Goal: Task Accomplishment & Management: Use online tool/utility

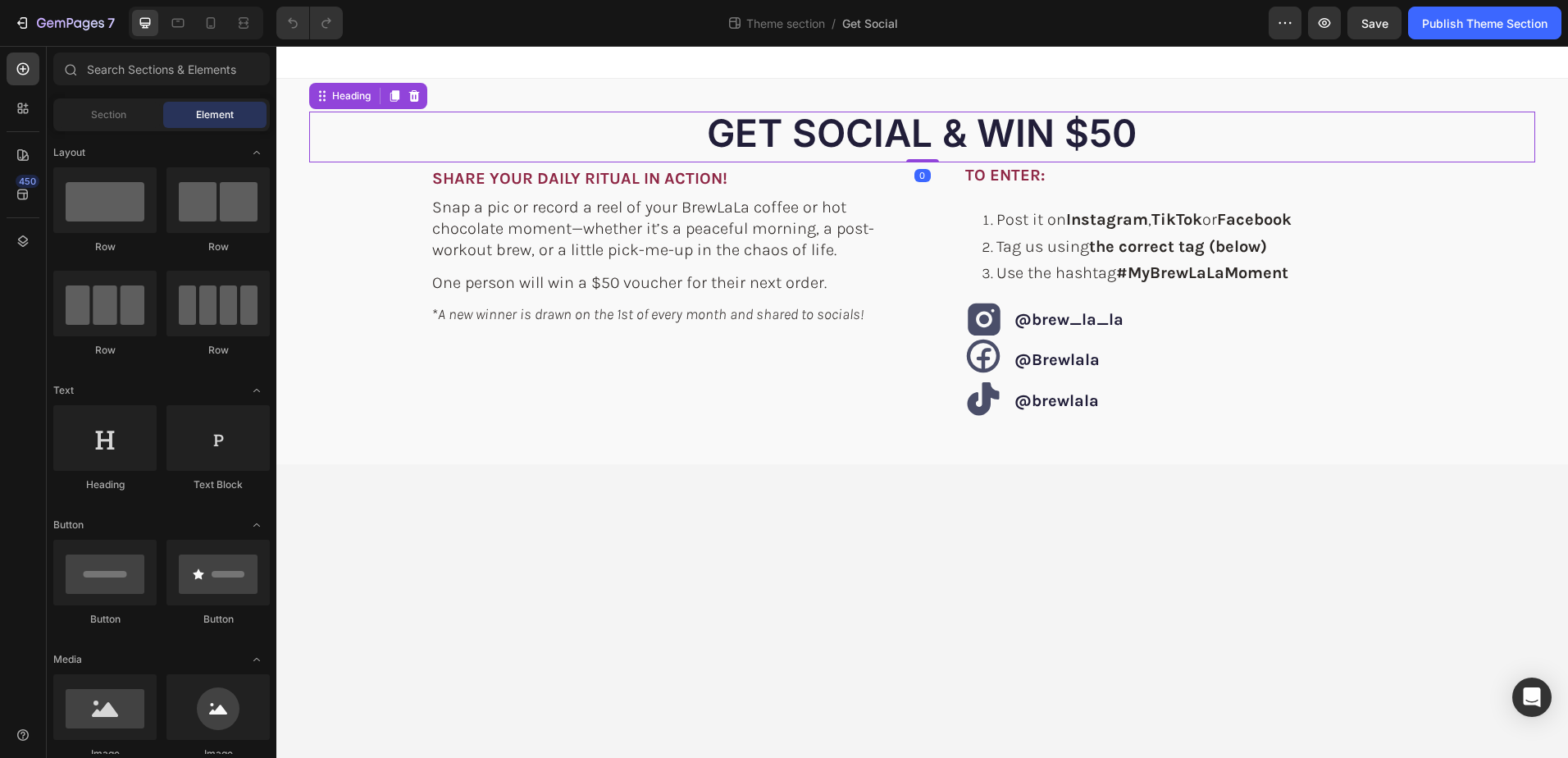
click at [1067, 134] on span "Get SOCIAL & WIN $50" at bounding box center [922, 132] width 430 height 46
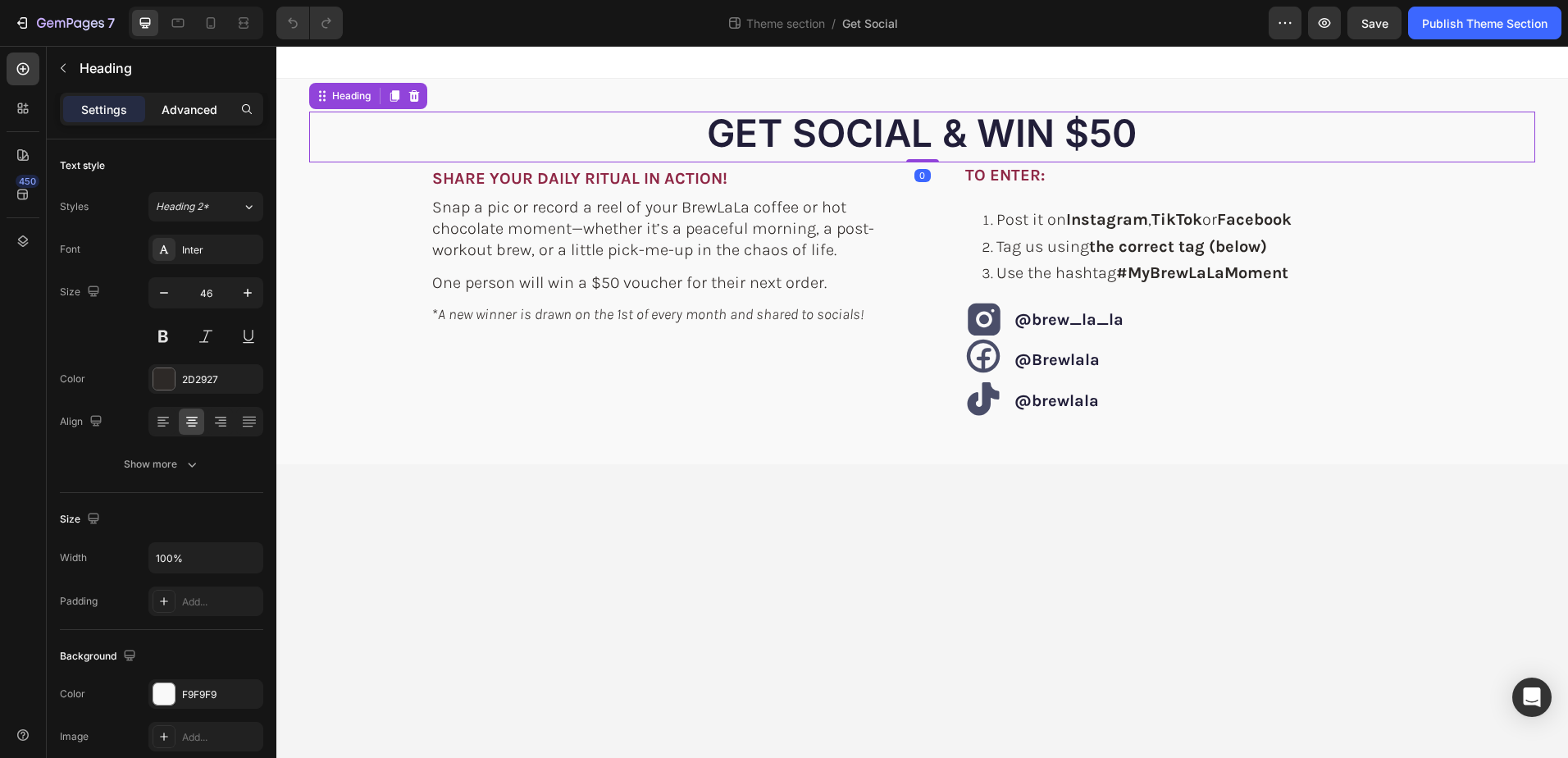
click at [183, 104] on p "Advanced" at bounding box center [189, 110] width 56 height 18
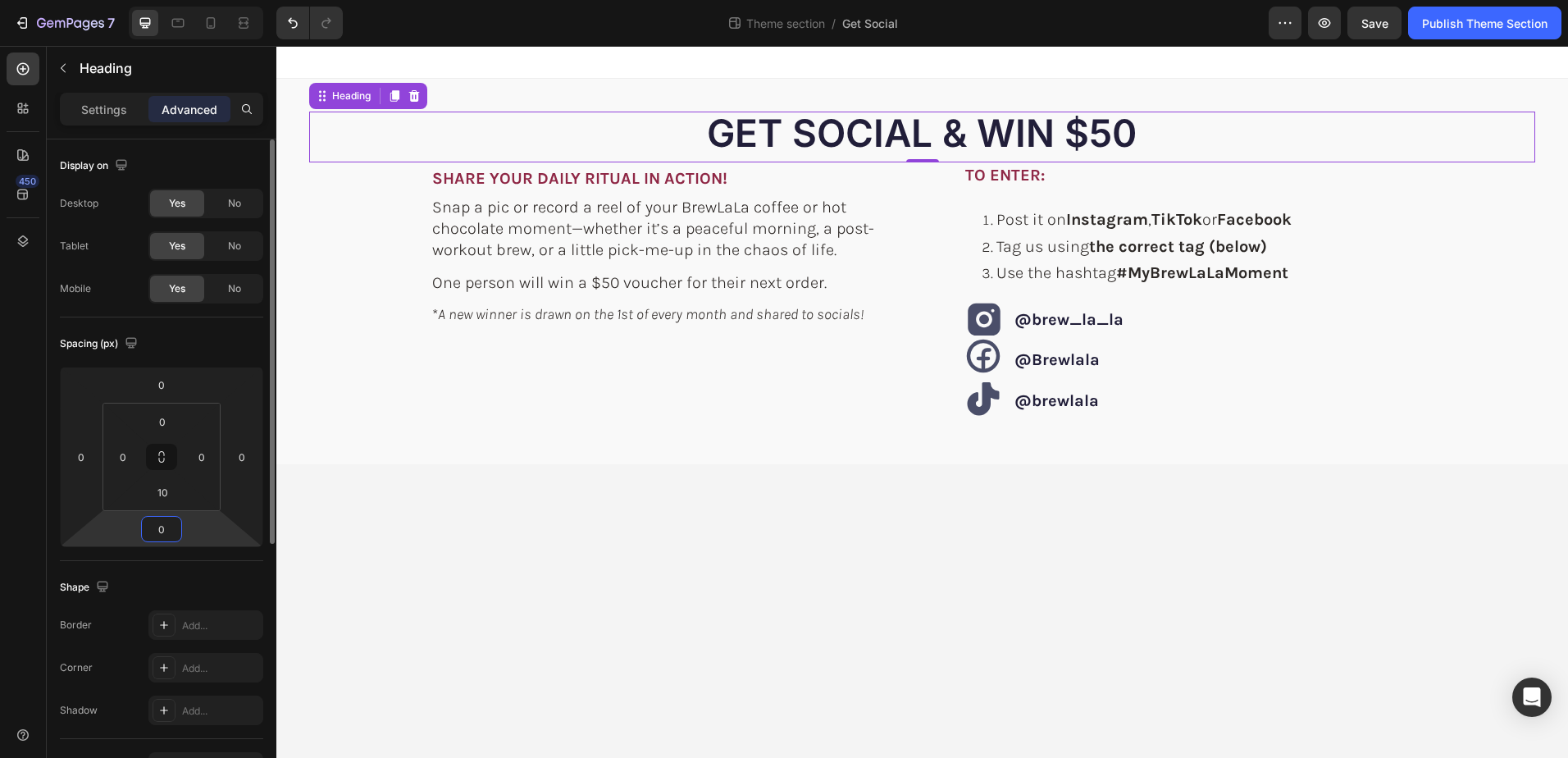
click at [163, 528] on input "0" at bounding box center [161, 528] width 33 height 24
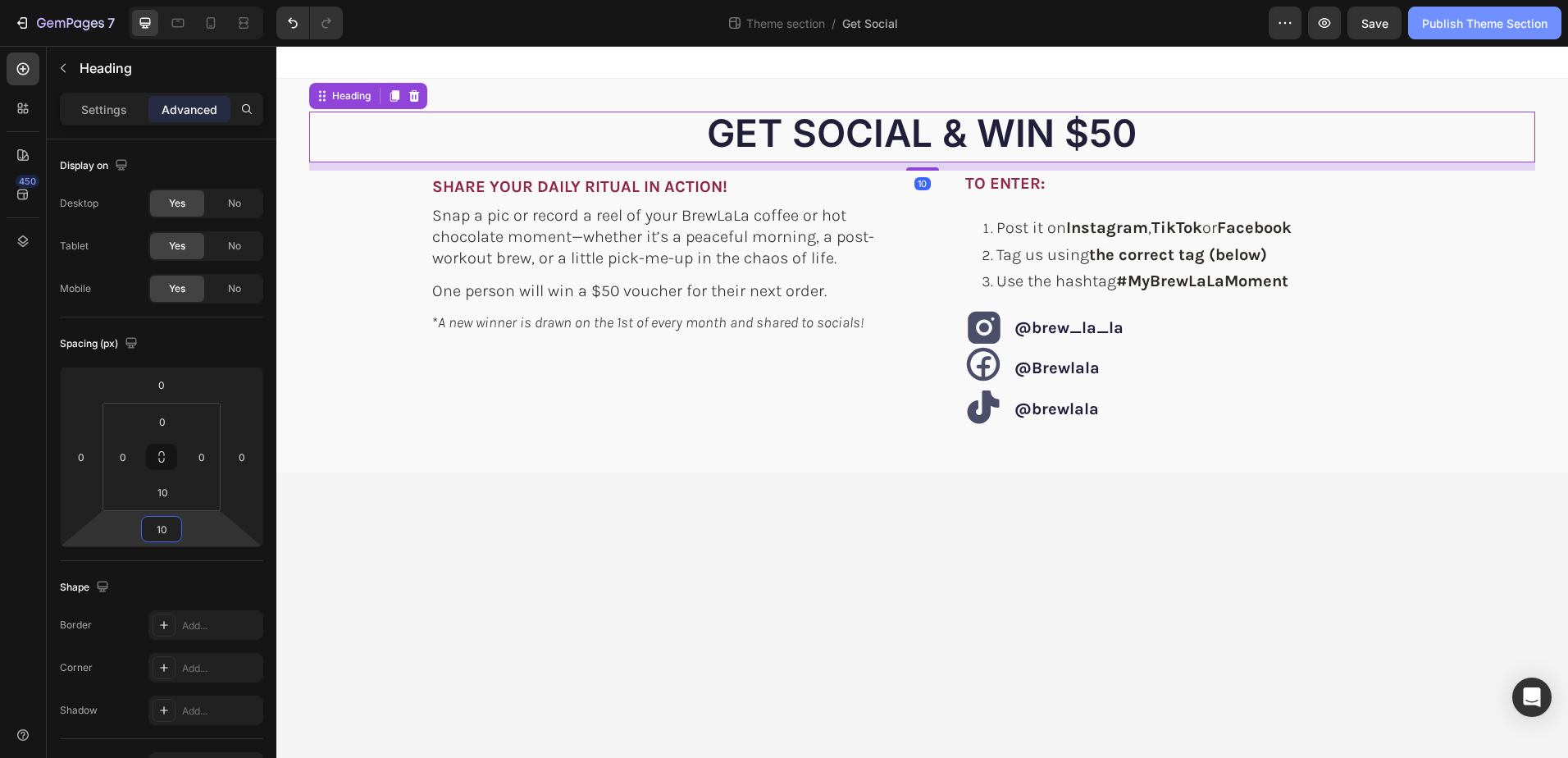
type input "10"
click at [1473, 28] on div "Publish Theme Section" at bounding box center [1485, 23] width 125 height 18
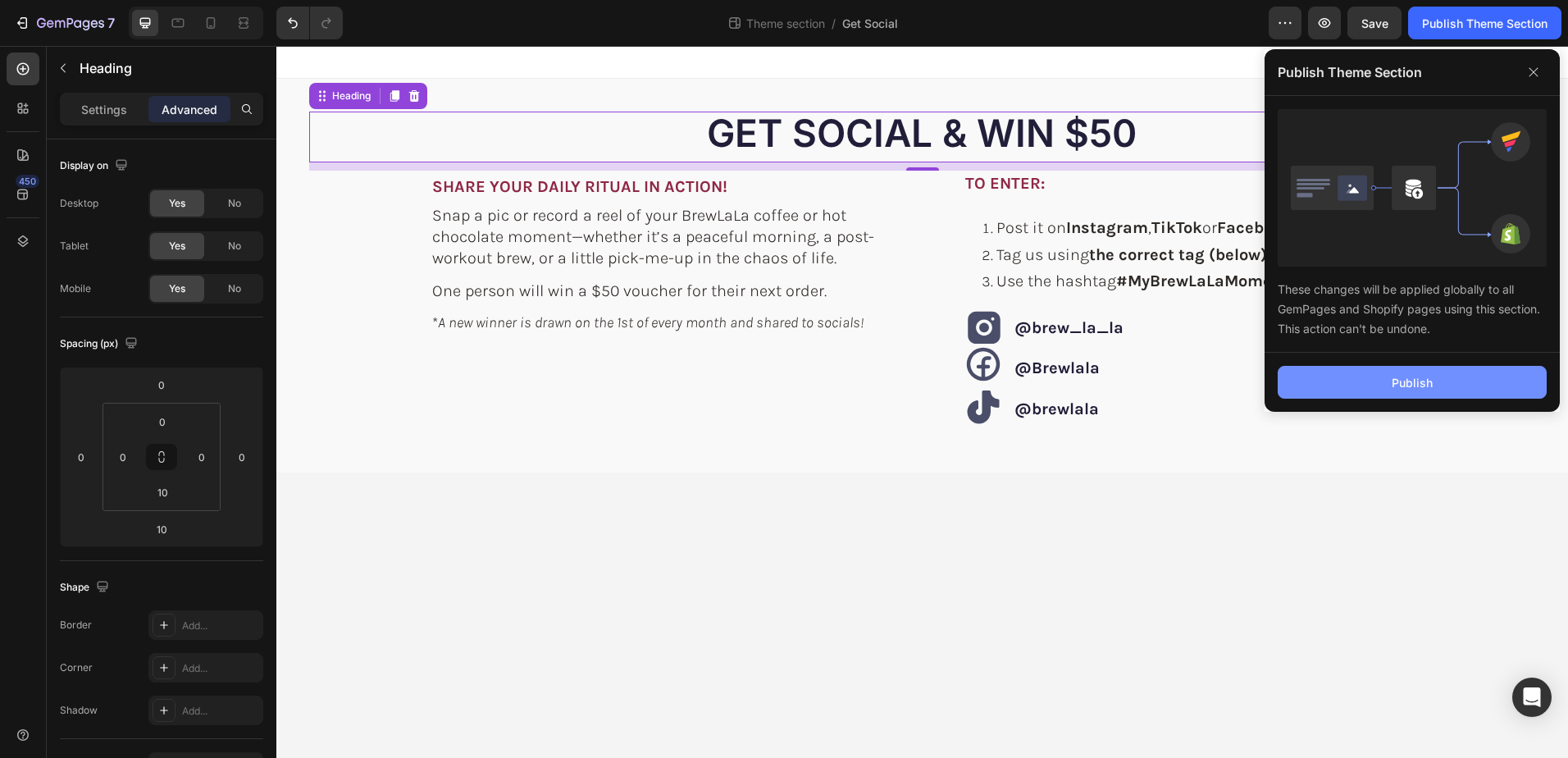
click at [1399, 384] on div "Publish" at bounding box center [1413, 383] width 41 height 18
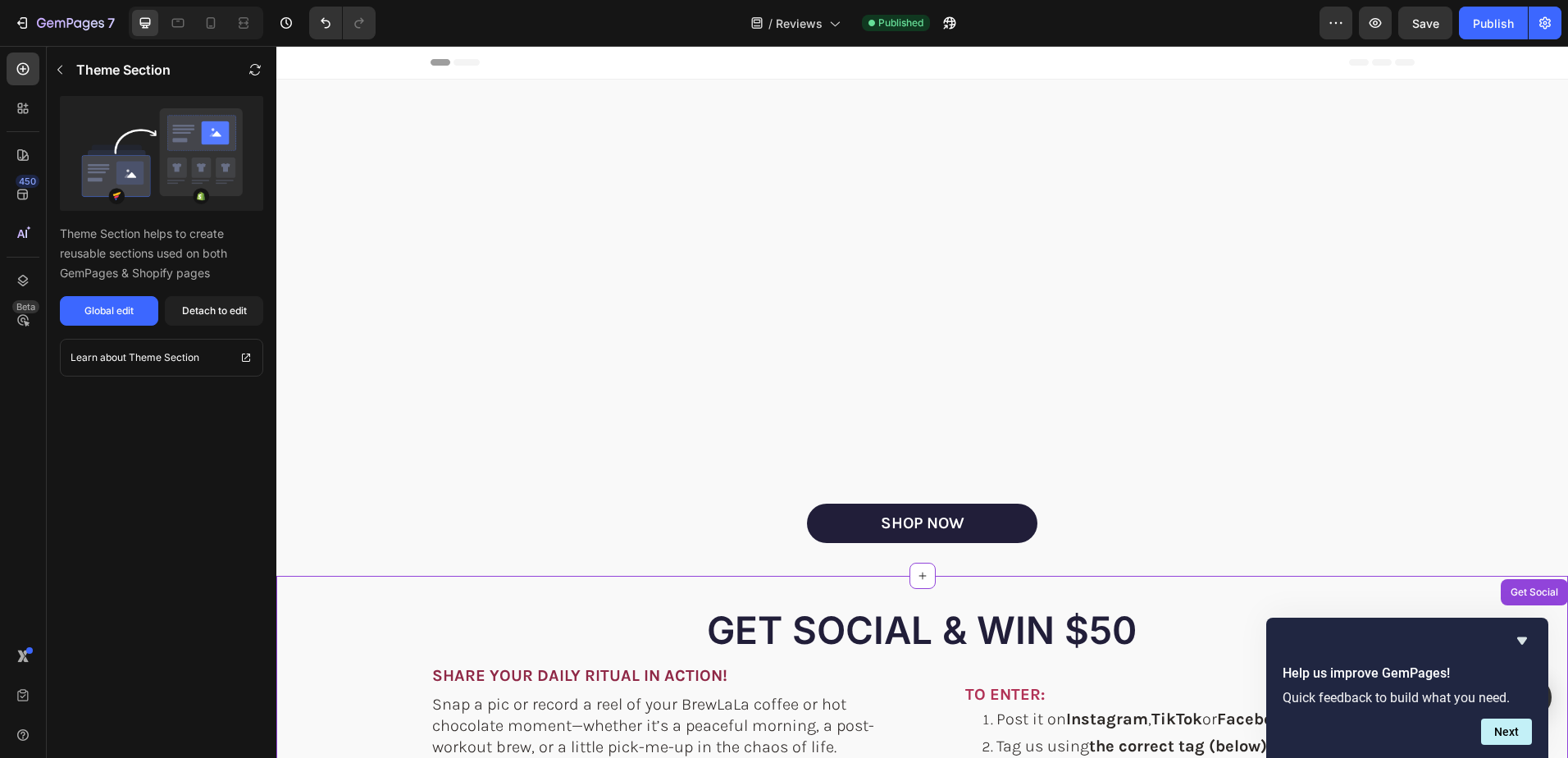
scroll to position [492, 0]
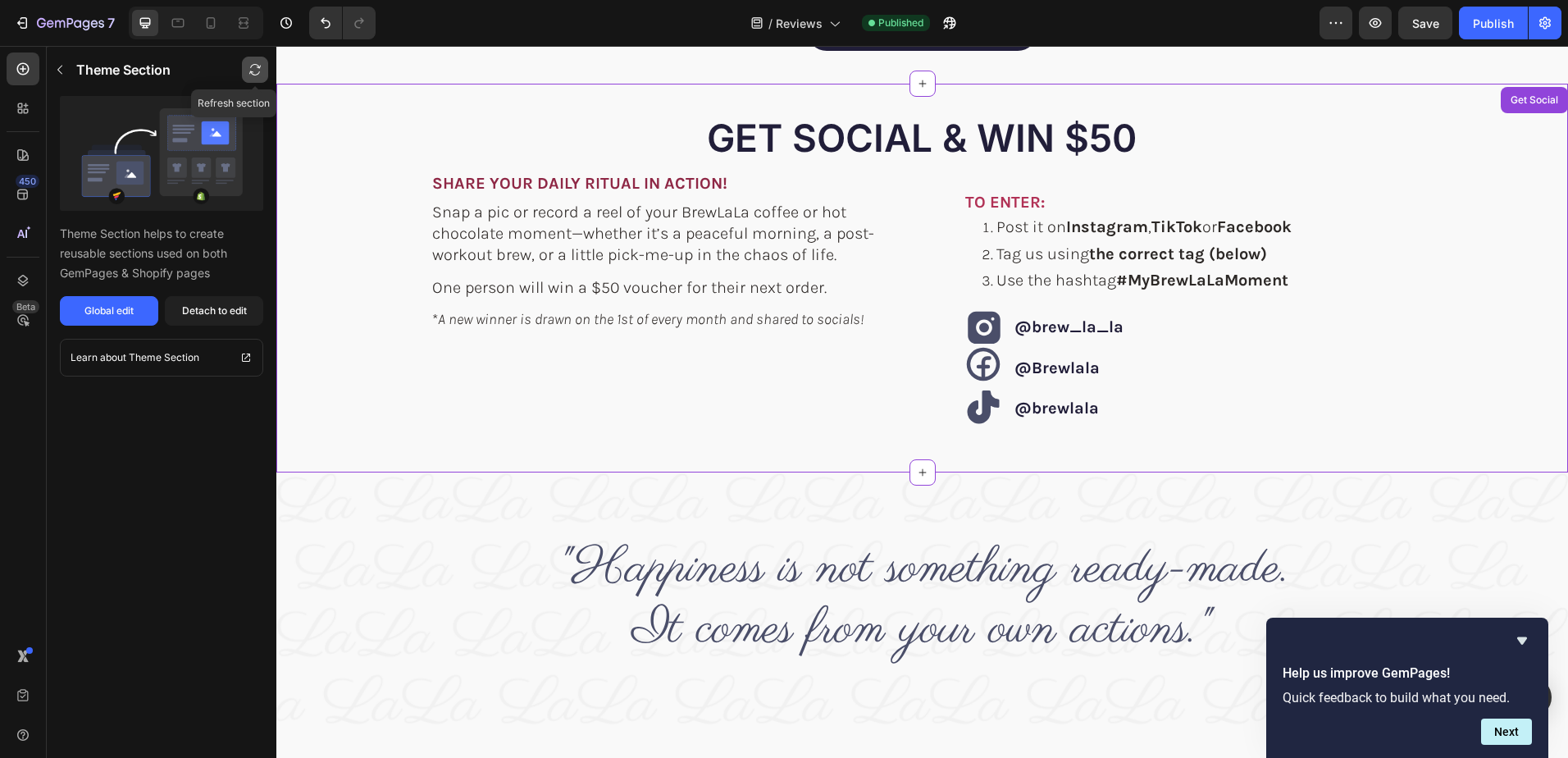
click at [252, 64] on icon "button" at bounding box center [254, 69] width 13 height 13
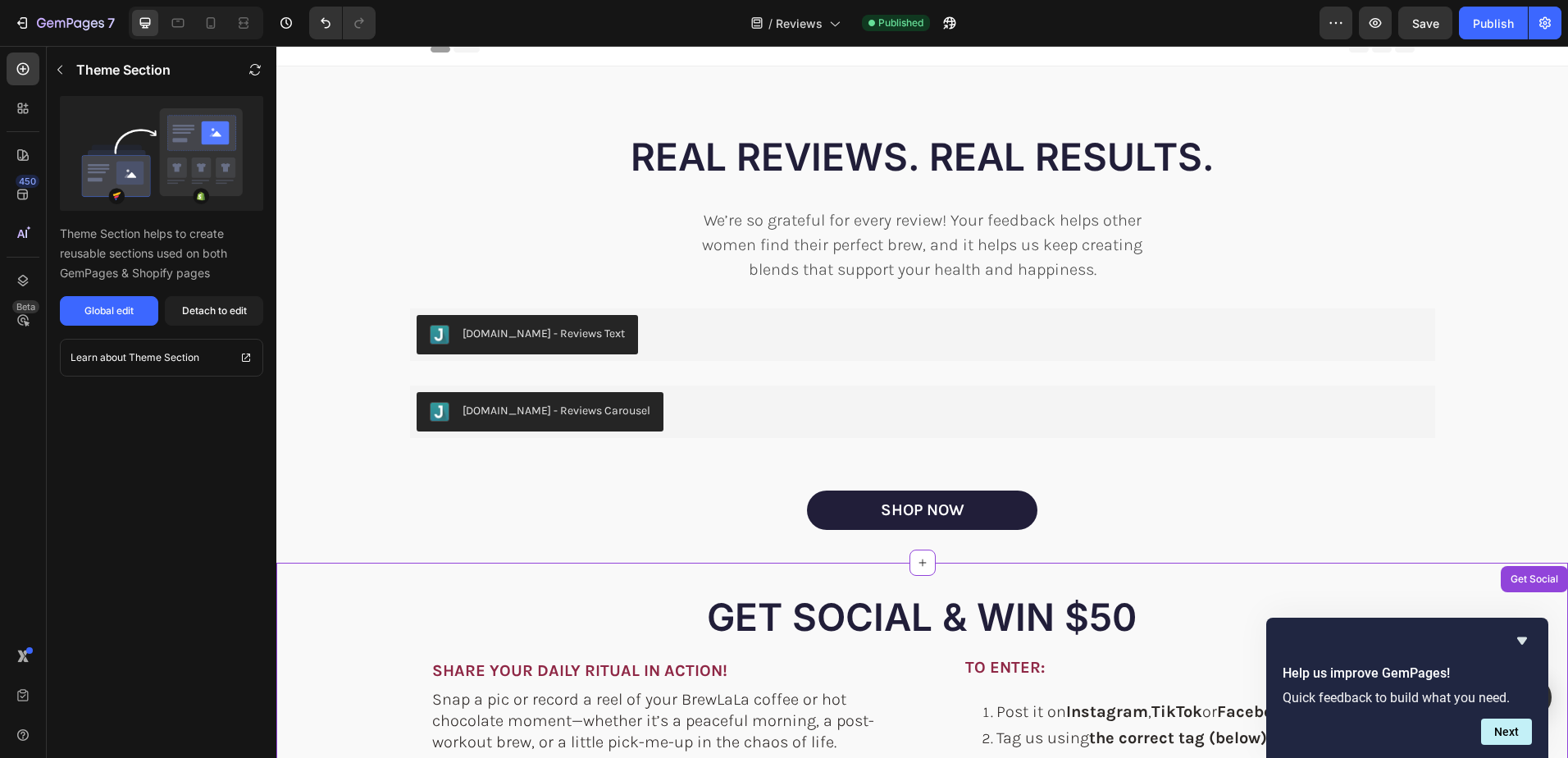
scroll to position [0, 0]
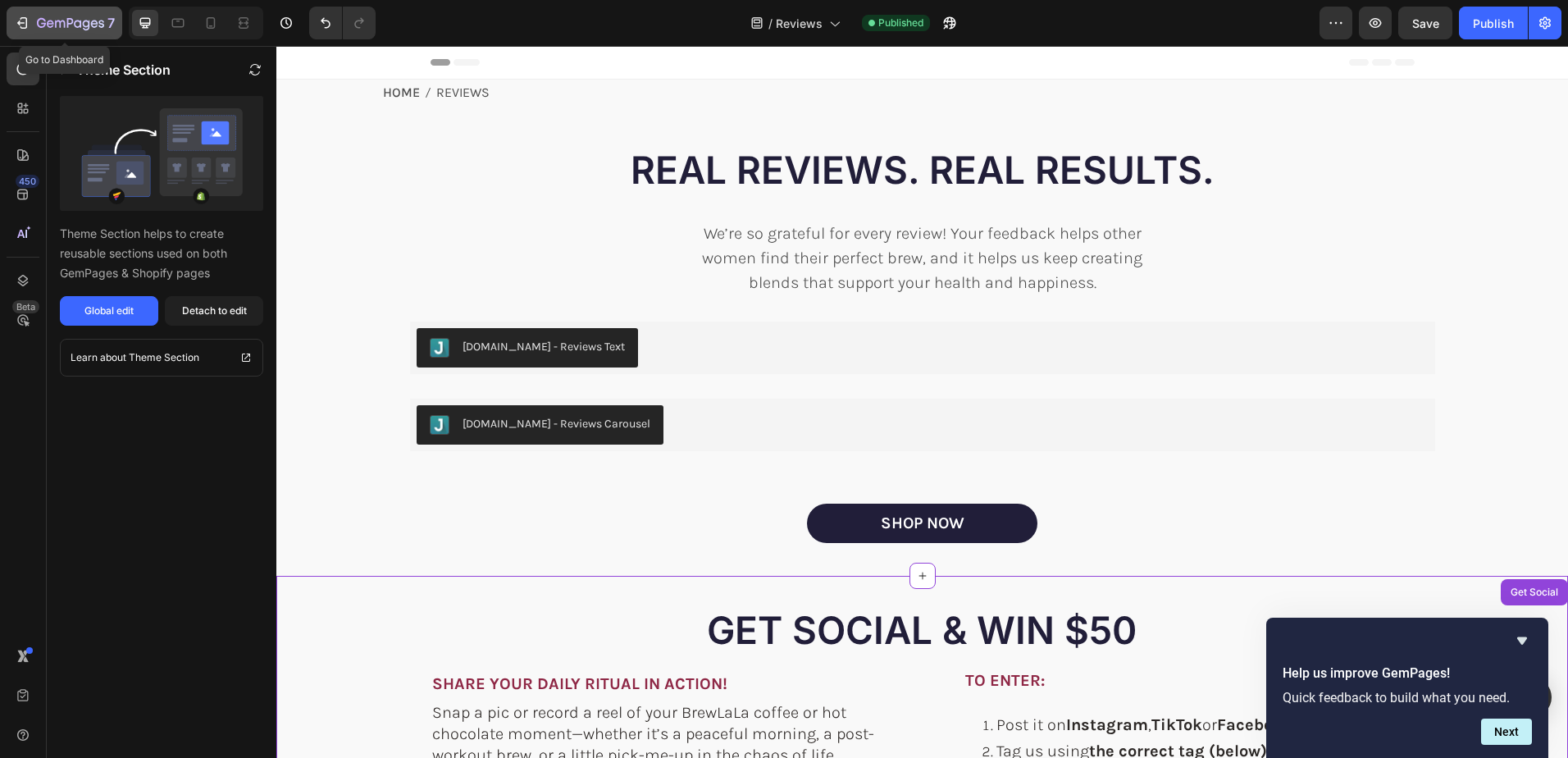
click at [21, 21] on icon "button" at bounding box center [22, 22] width 17 height 17
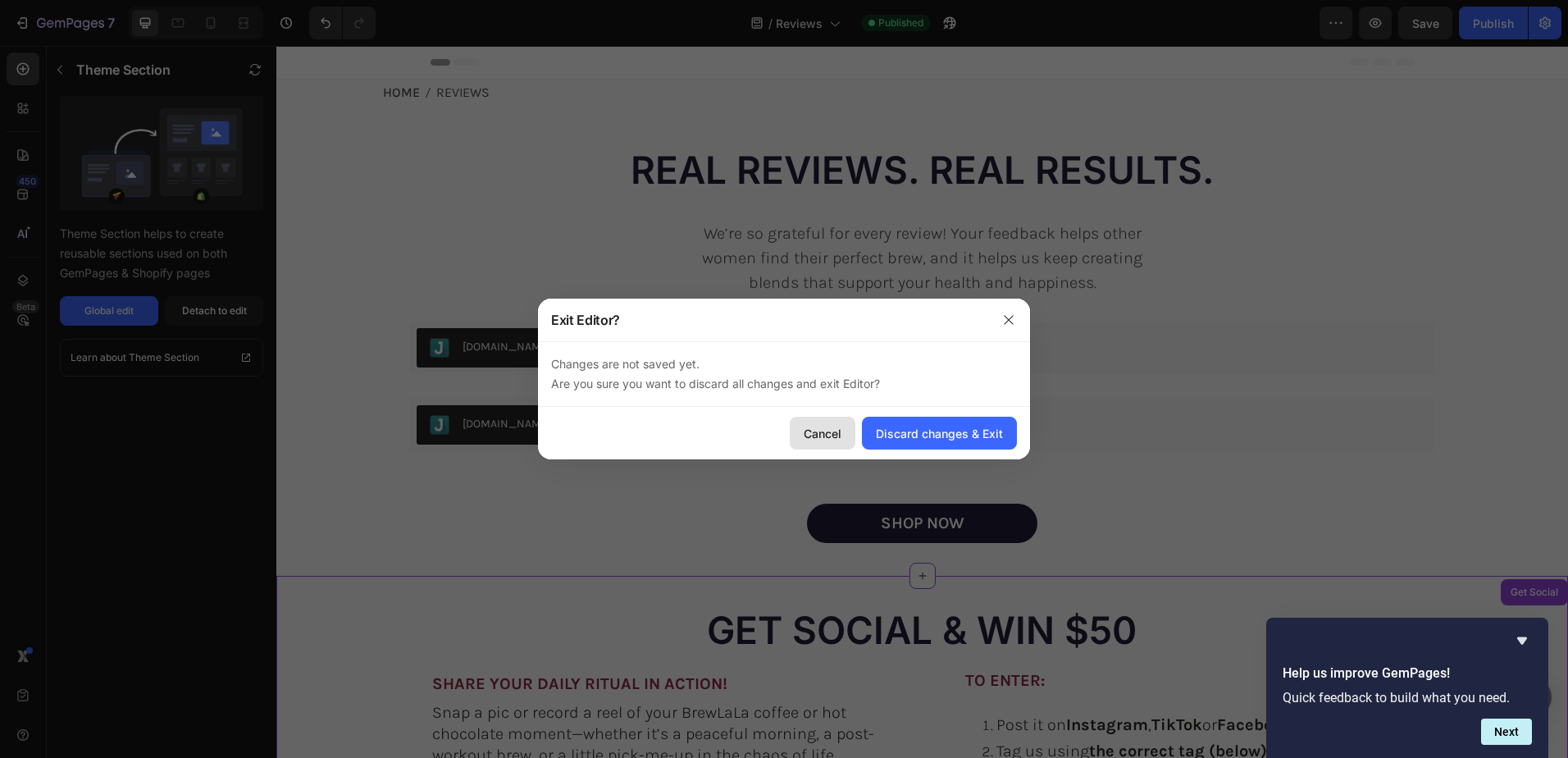
click at [817, 434] on div "Cancel" at bounding box center [822, 434] width 38 height 18
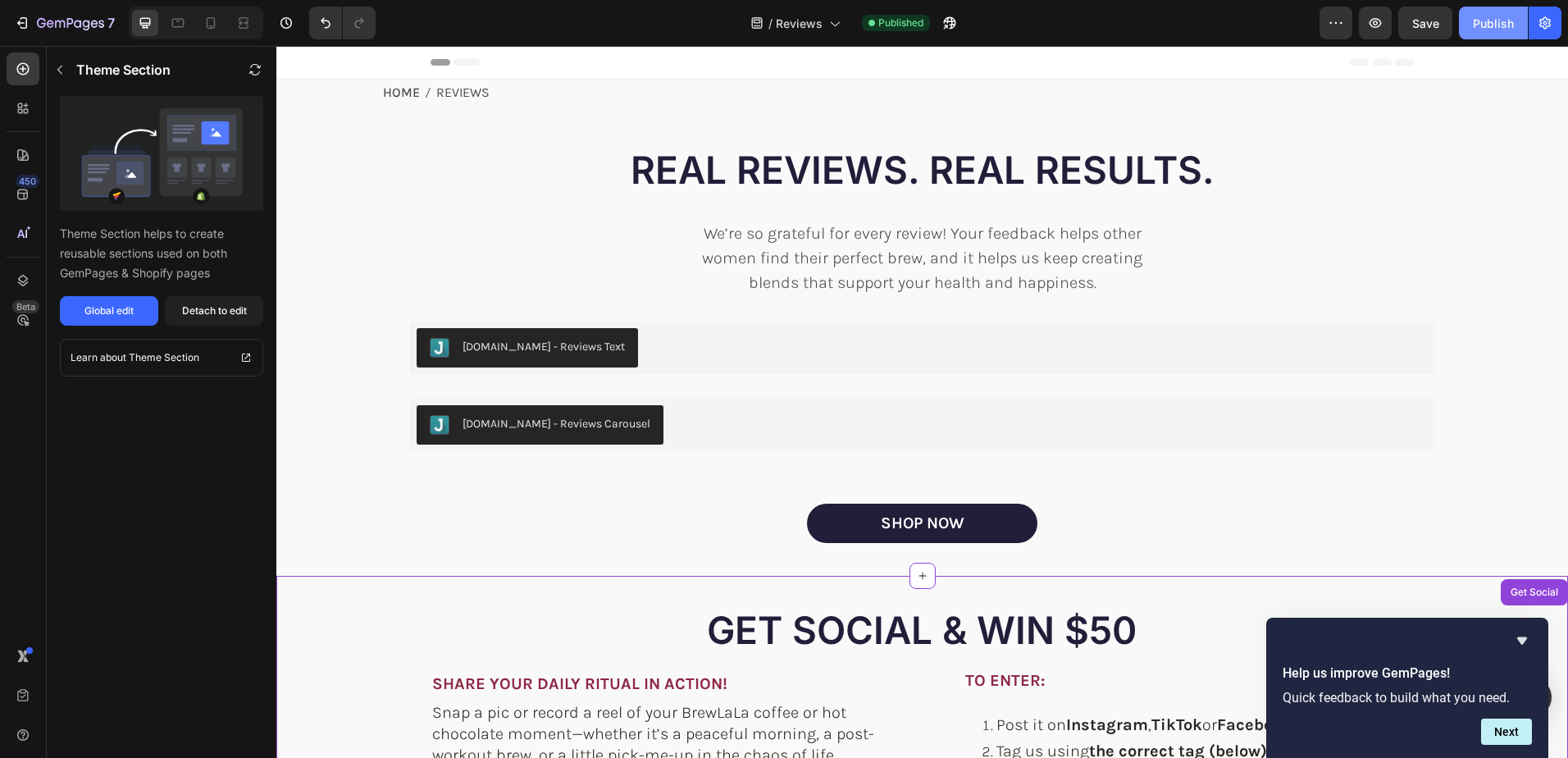
click at [1482, 18] on div "Publish" at bounding box center [1494, 23] width 41 height 18
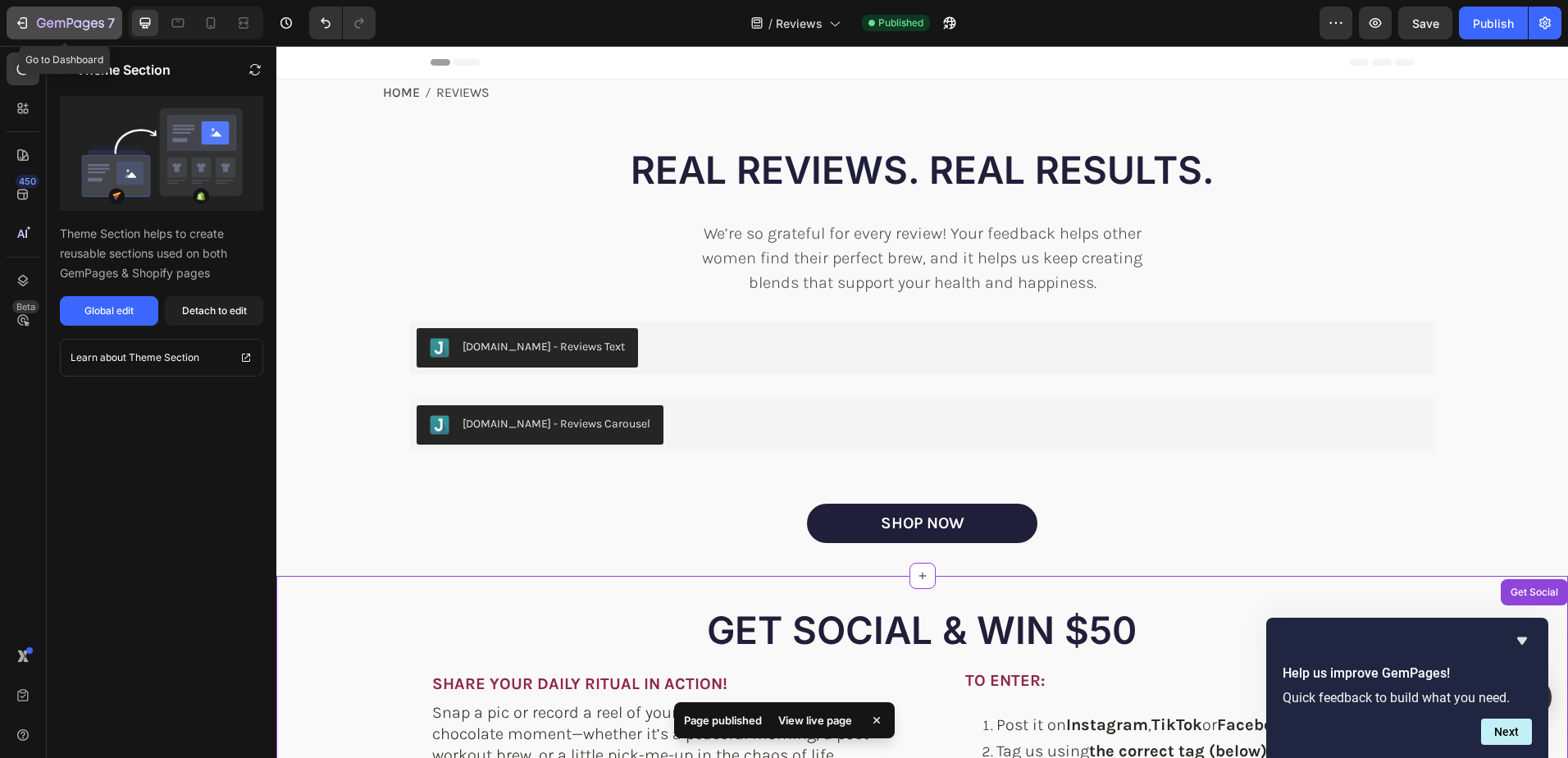
click at [23, 20] on icon "button" at bounding box center [22, 22] width 17 height 17
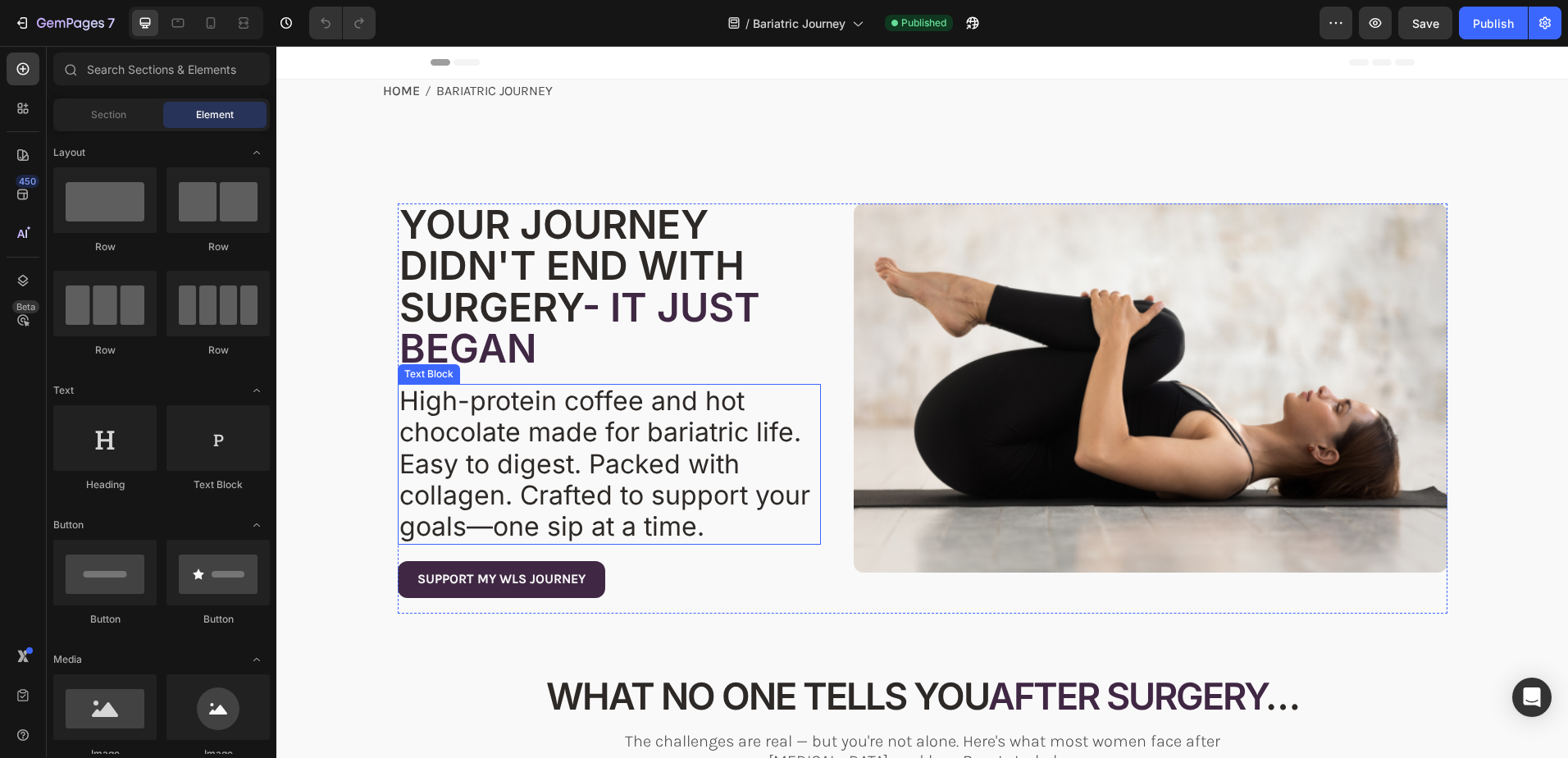
click at [616, 450] on span "High-protein coffee and hot chocolate made for bariatric life. Easy to digest. …" at bounding box center [605, 464] width 411 height 158
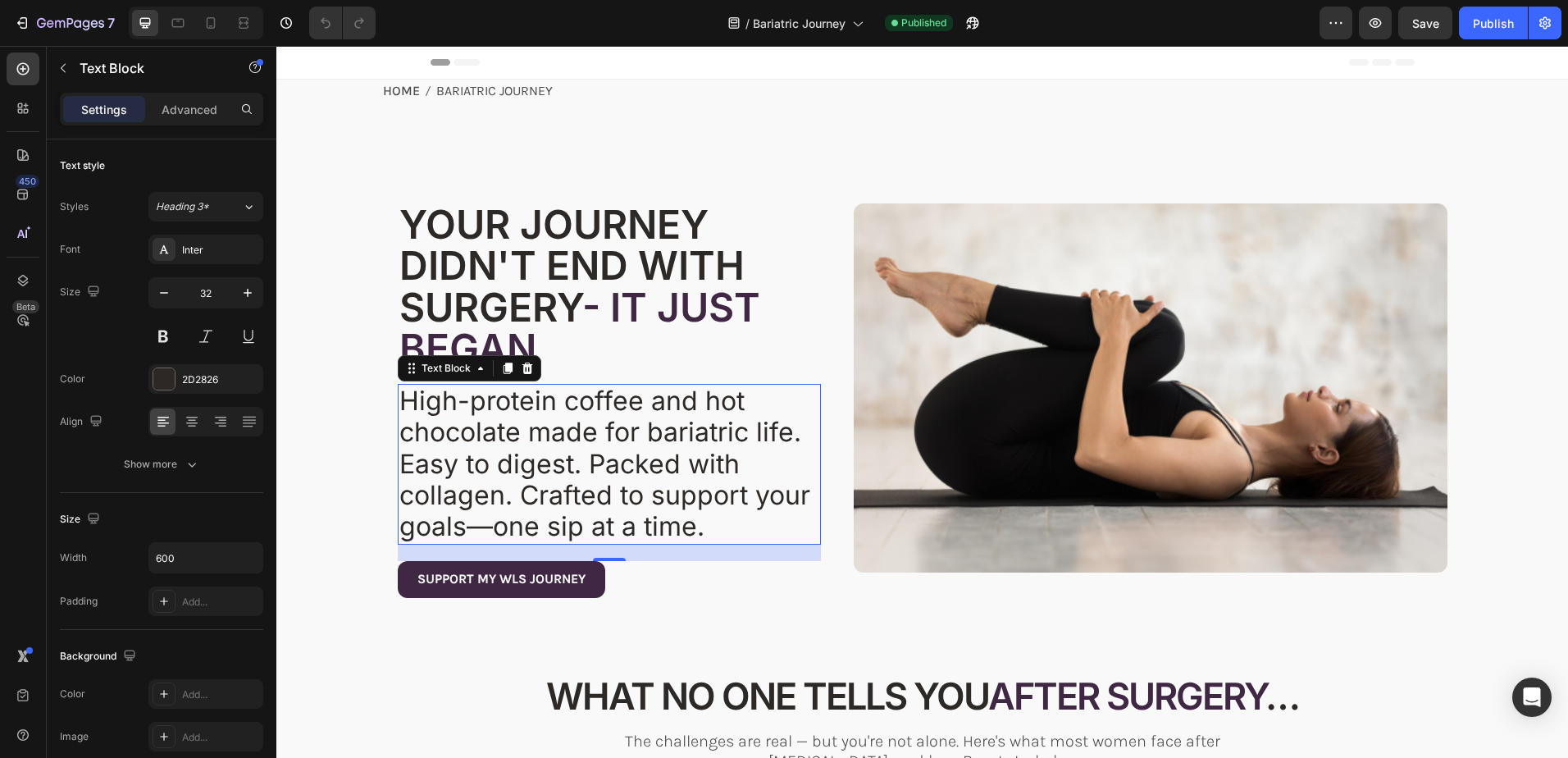
click at [633, 435] on span "High-protein coffee and hot chocolate made for bariatric life. Easy to digest. …" at bounding box center [605, 464] width 411 height 158
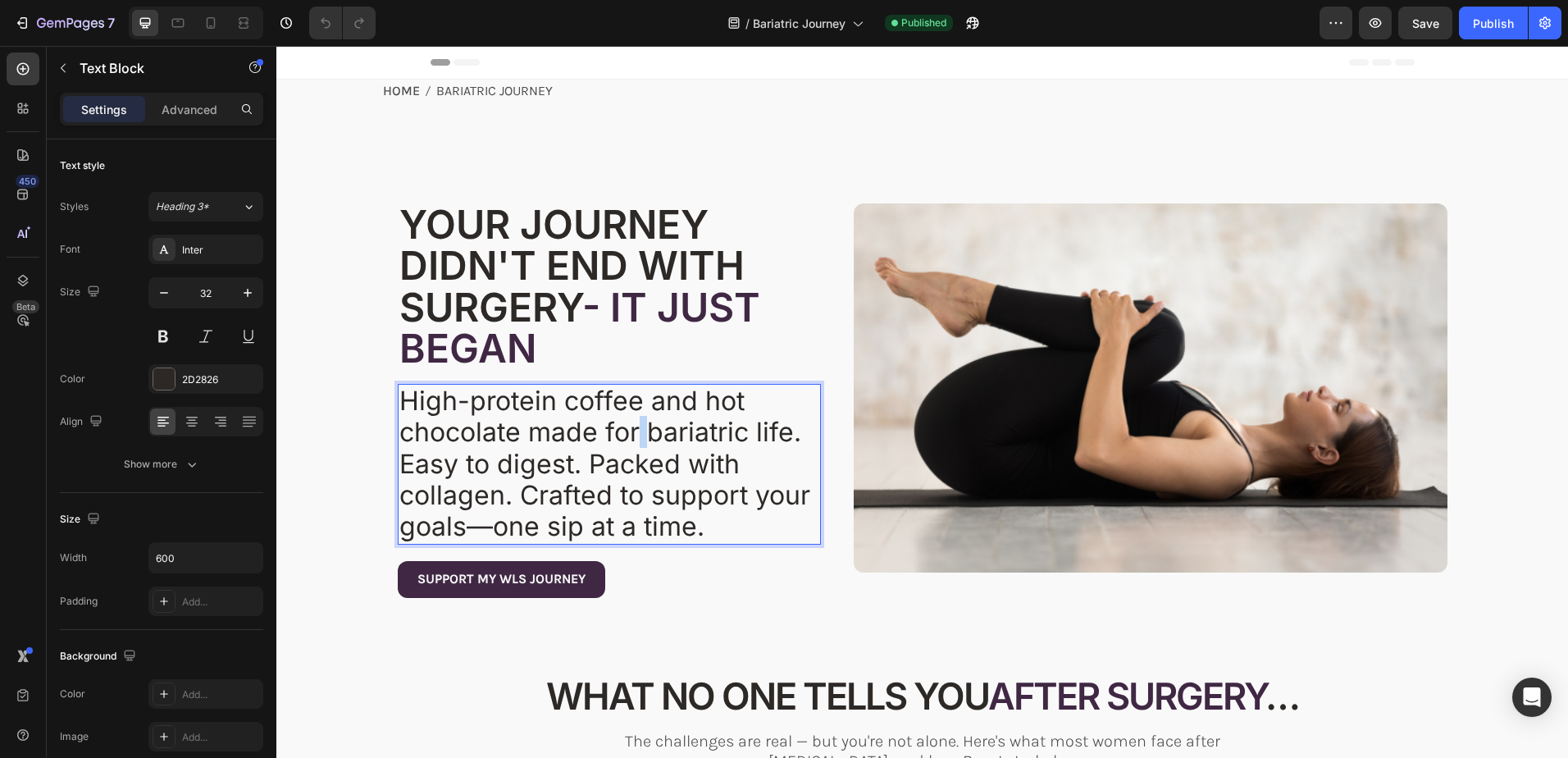
click at [633, 435] on span "High-protein coffee and hot chocolate made for bariatric life. Easy to digest. …" at bounding box center [605, 464] width 411 height 158
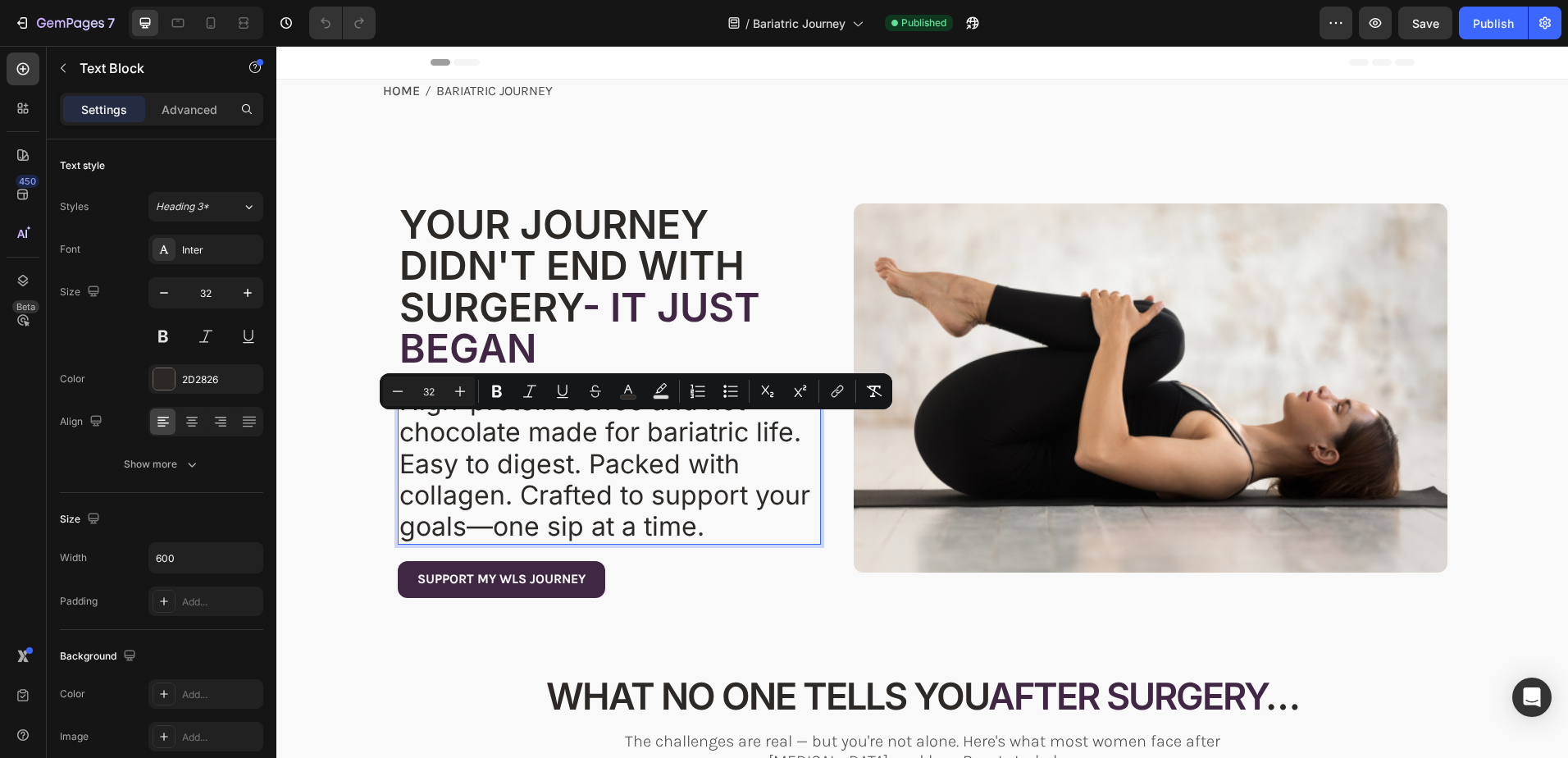
click at [538, 459] on span "High-protein coffee and hot chocolate made for bariatric life. Easy to digest. …" at bounding box center [605, 464] width 411 height 158
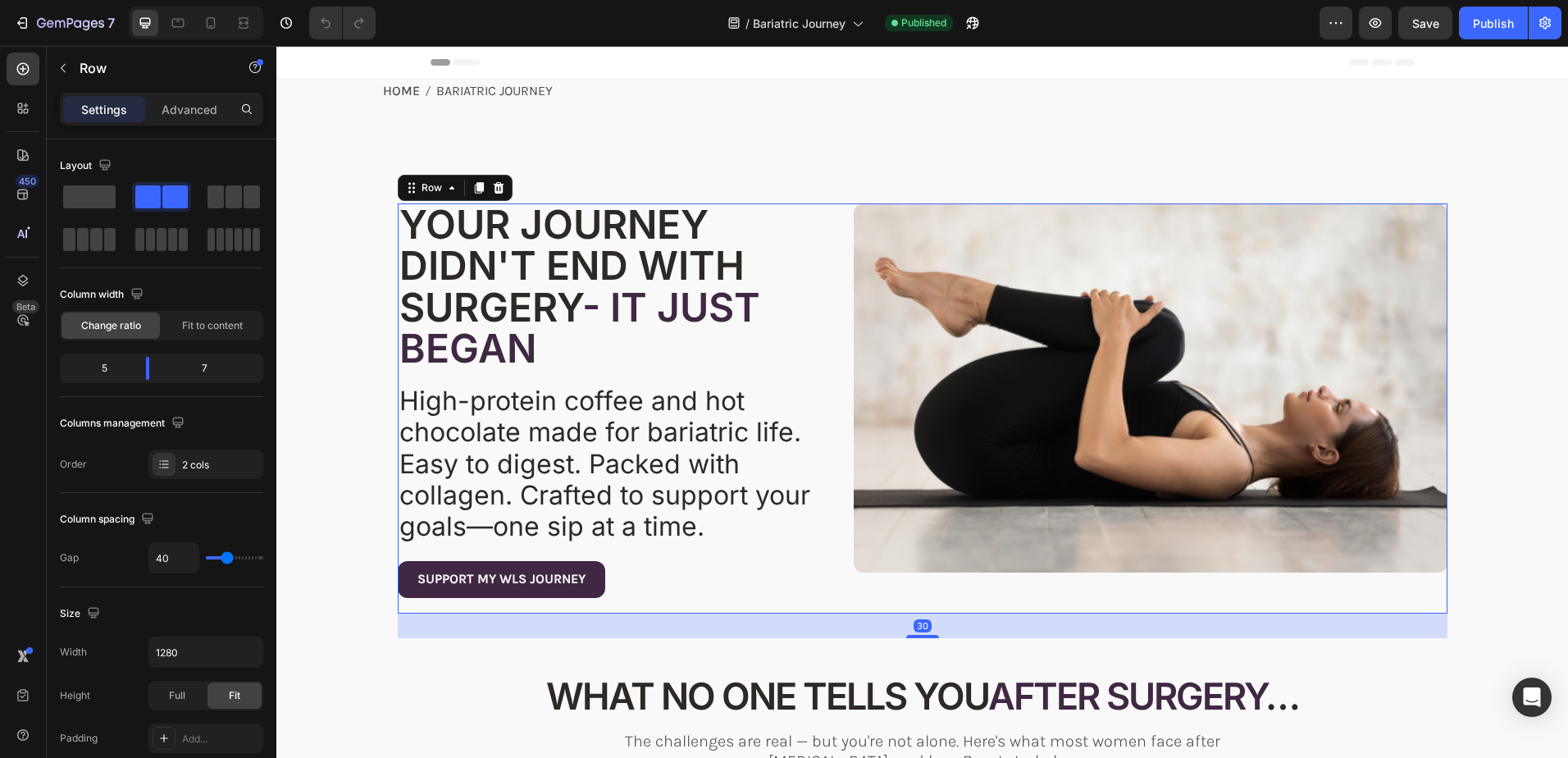
click at [738, 602] on div "YOUR JOURNEY DIDN'T END WITH SURGERY - IT JUST BEGAN Heading YOUR JOURNEY DIDN'…" at bounding box center [610, 408] width 424 height 410
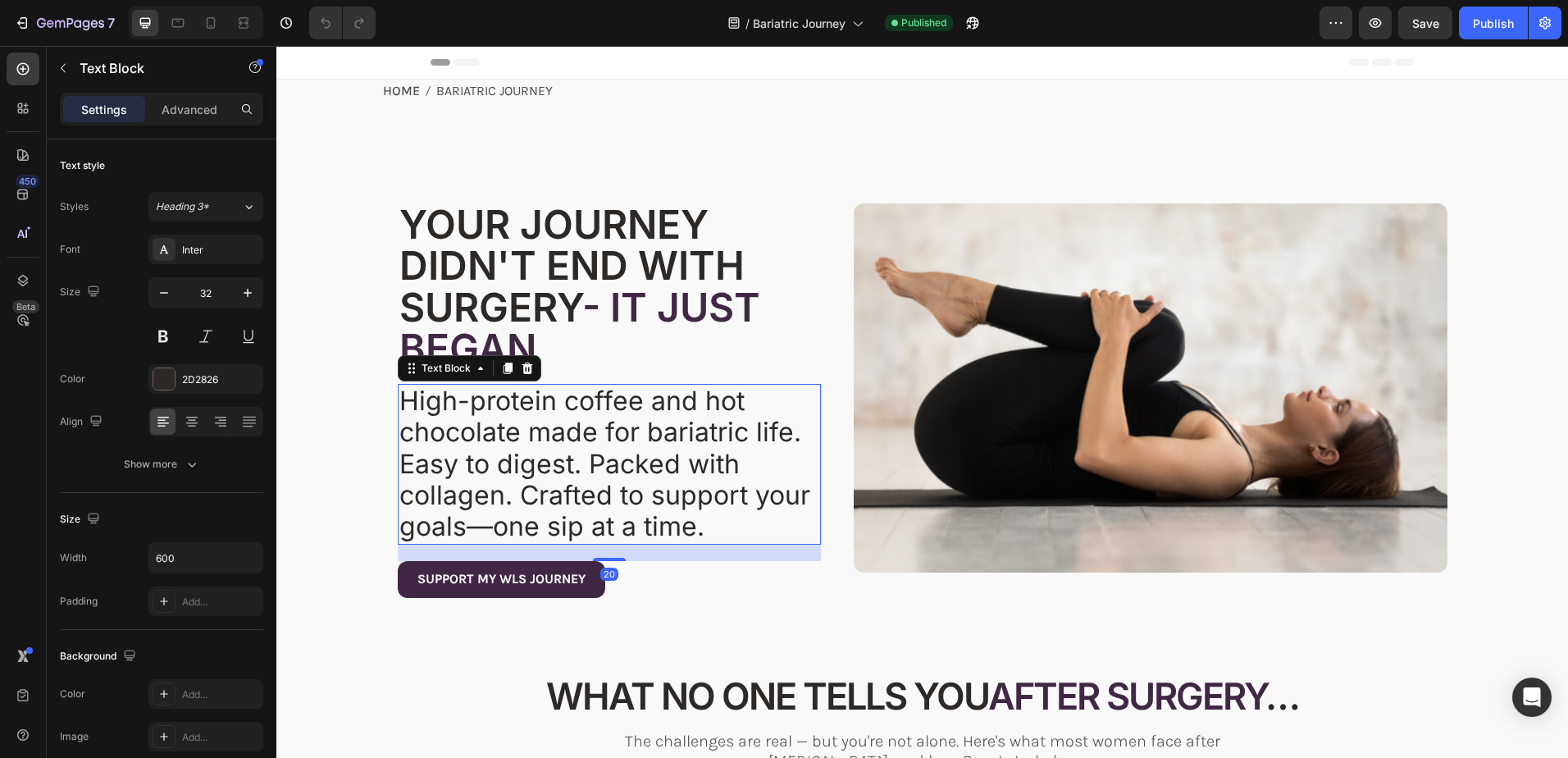
click at [607, 459] on span "High-protein coffee and hot chocolate made for bariatric life. Easy to digest. …" at bounding box center [605, 464] width 411 height 158
click at [164, 292] on icon "button" at bounding box center [163, 292] width 17 height 17
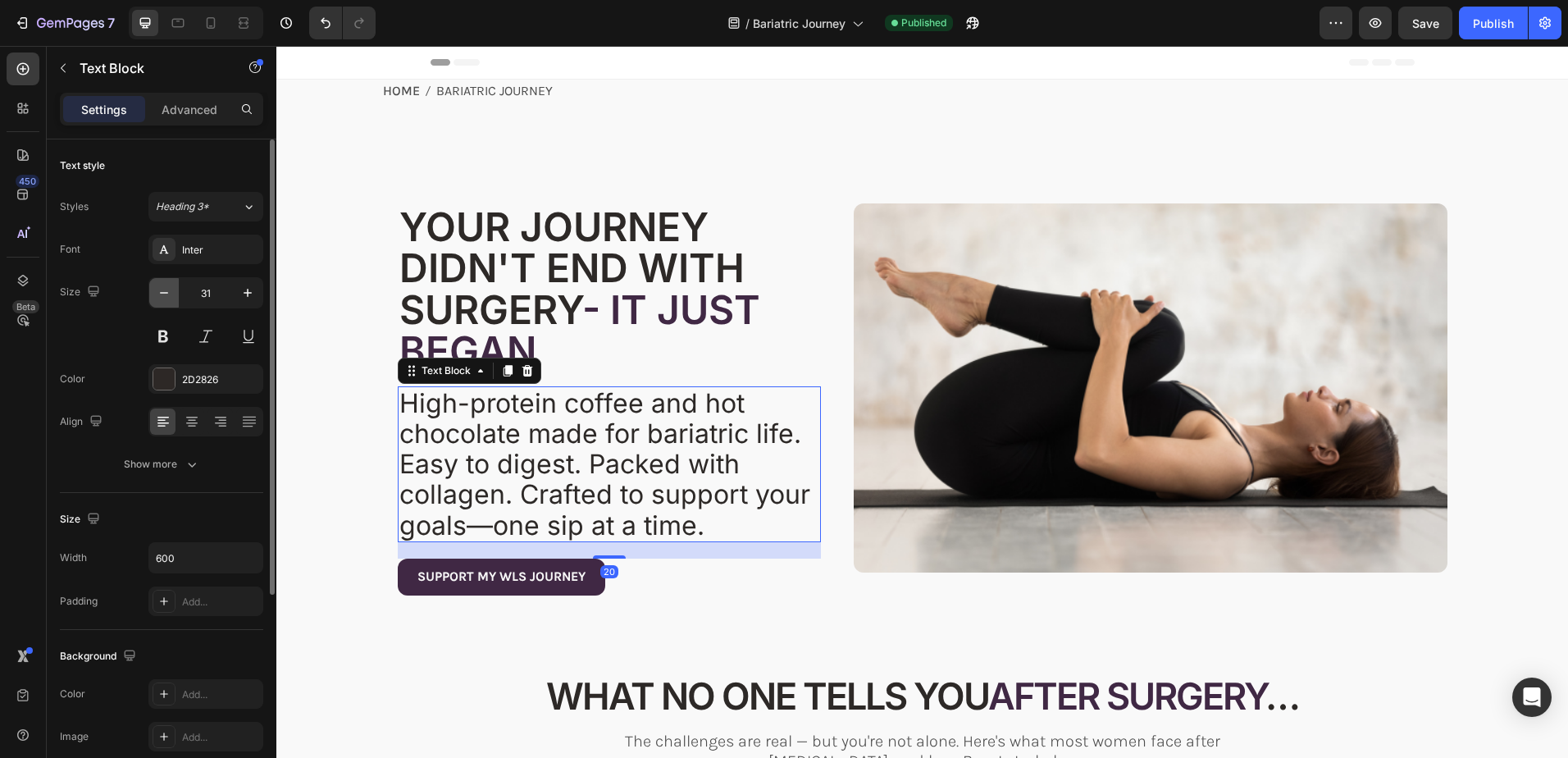
click at [164, 292] on icon "button" at bounding box center [163, 292] width 17 height 17
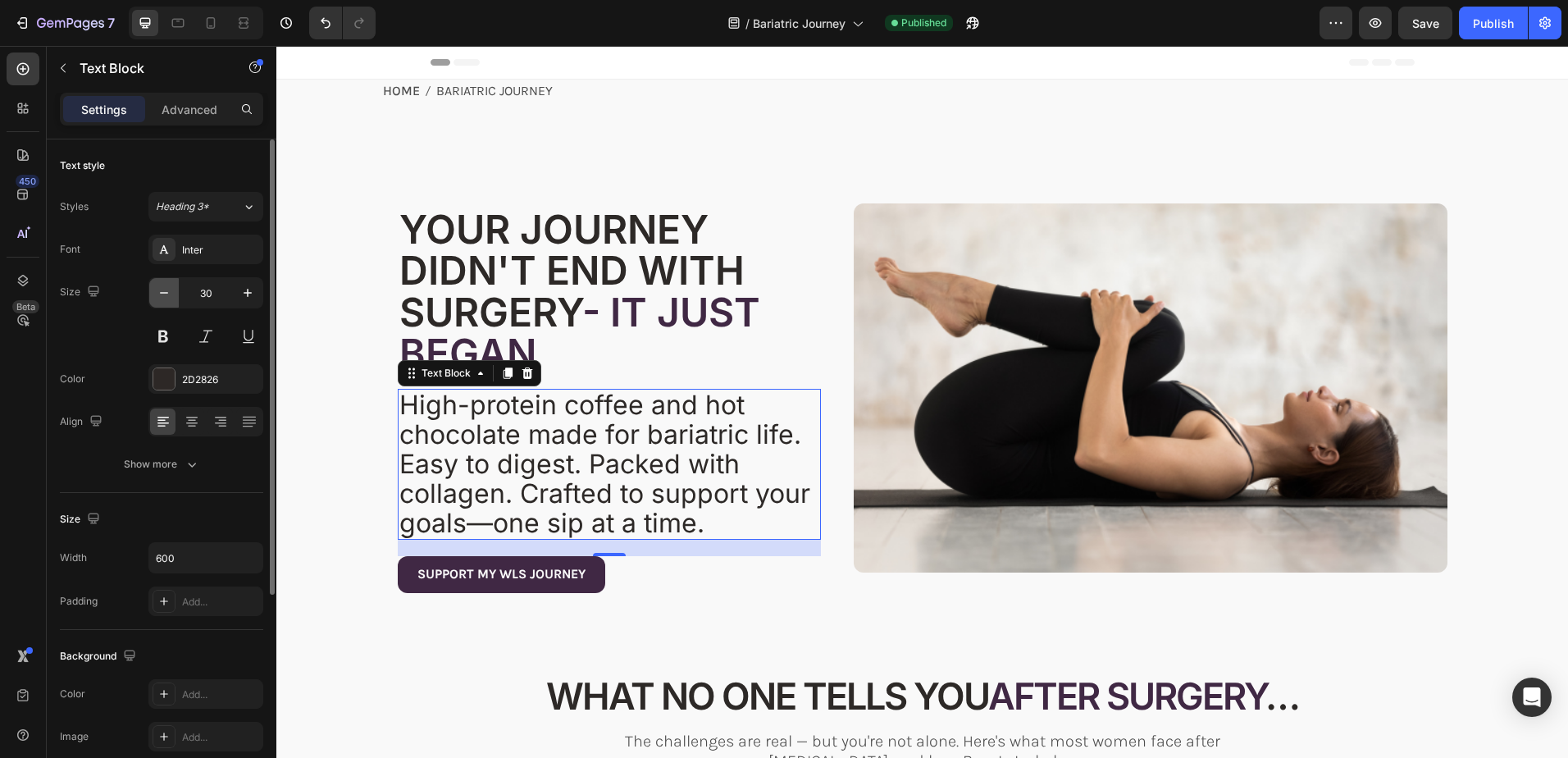
click at [164, 292] on icon "button" at bounding box center [163, 292] width 17 height 17
type input "29"
click at [664, 456] on span "High-protein coffee and hot chocolate made for bariatric life. Easy to digest. …" at bounding box center [605, 463] width 411 height 150
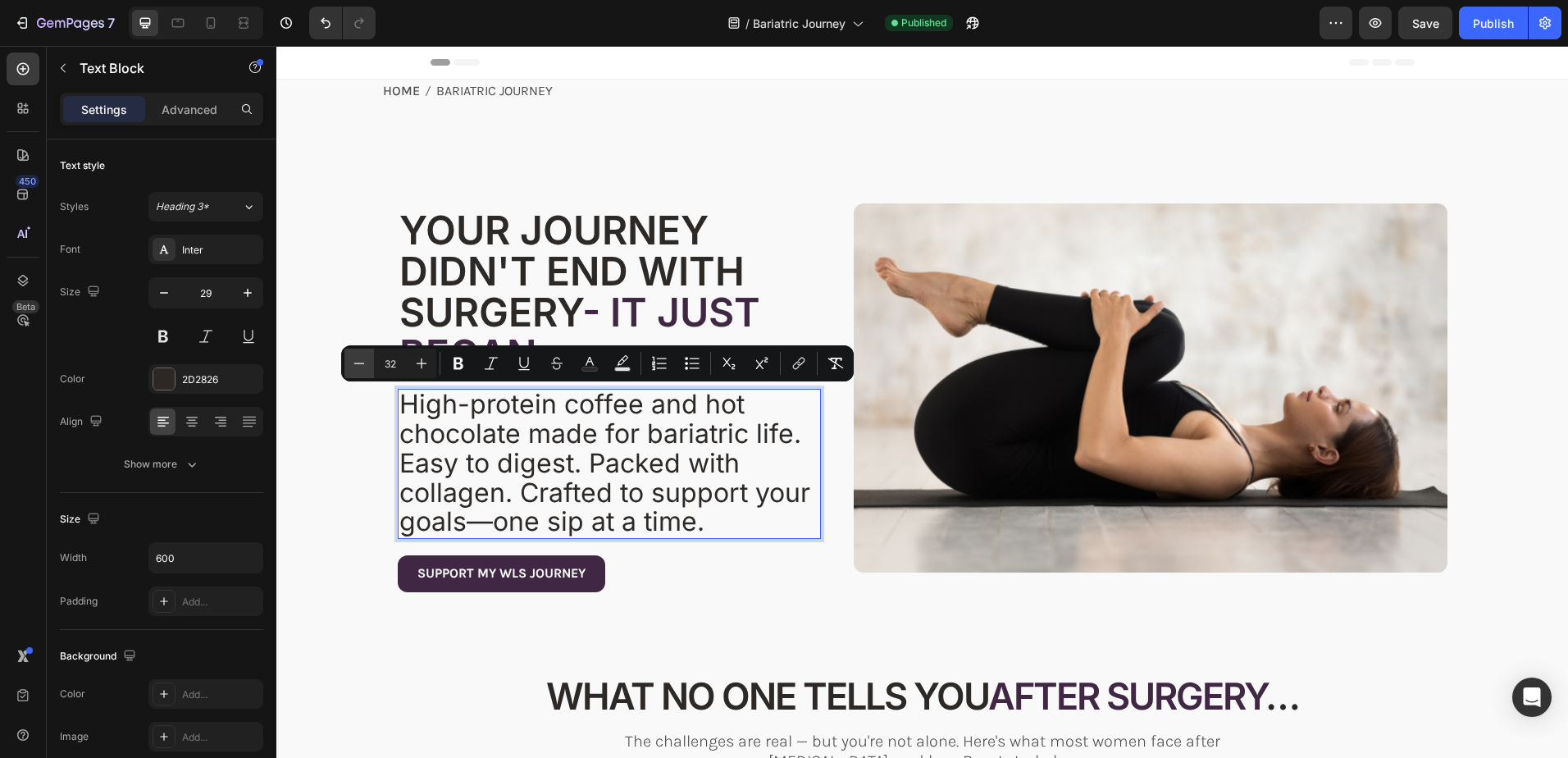
click at [363, 363] on icon "Editor contextual toolbar" at bounding box center [359, 363] width 17 height 17
click at [362, 363] on icon "Editor contextual toolbar" at bounding box center [359, 363] width 17 height 17
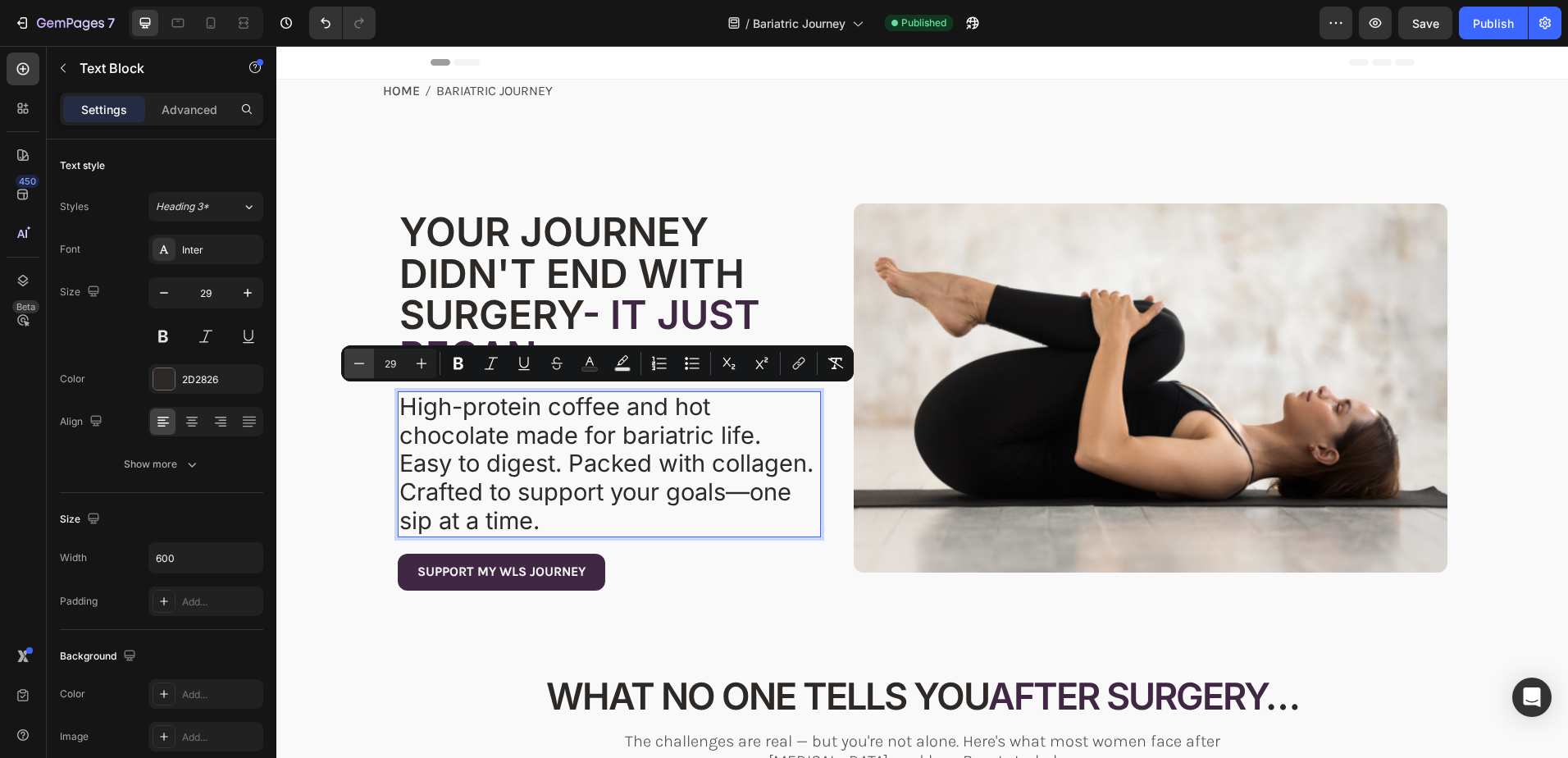
click at [361, 364] on icon "Editor contextual toolbar" at bounding box center [359, 363] width 17 height 17
type input "28"
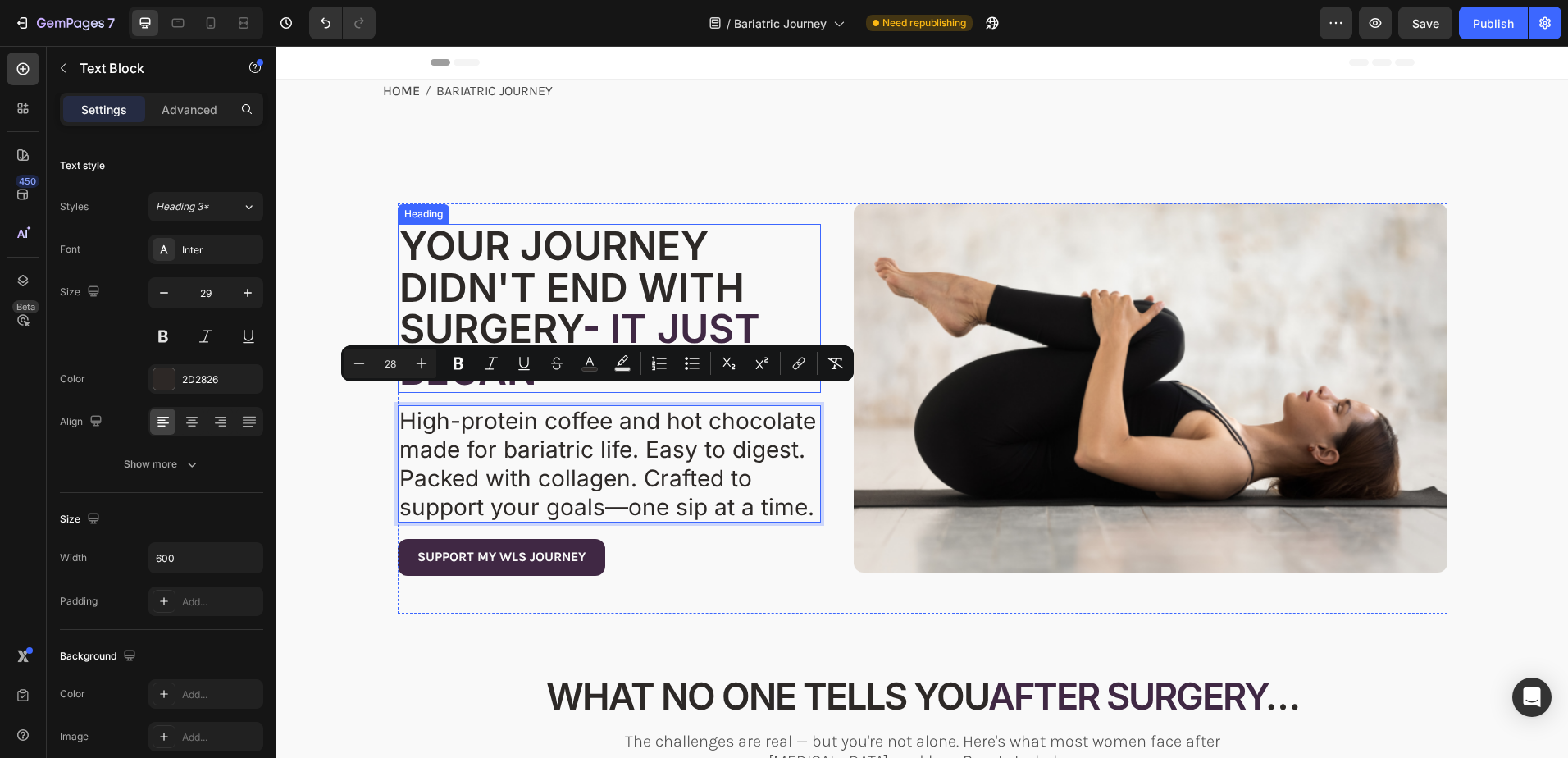
click at [549, 296] on span "YOUR JOURNEY DIDN'T END WITH SURGERY" at bounding box center [572, 287] width 345 height 131
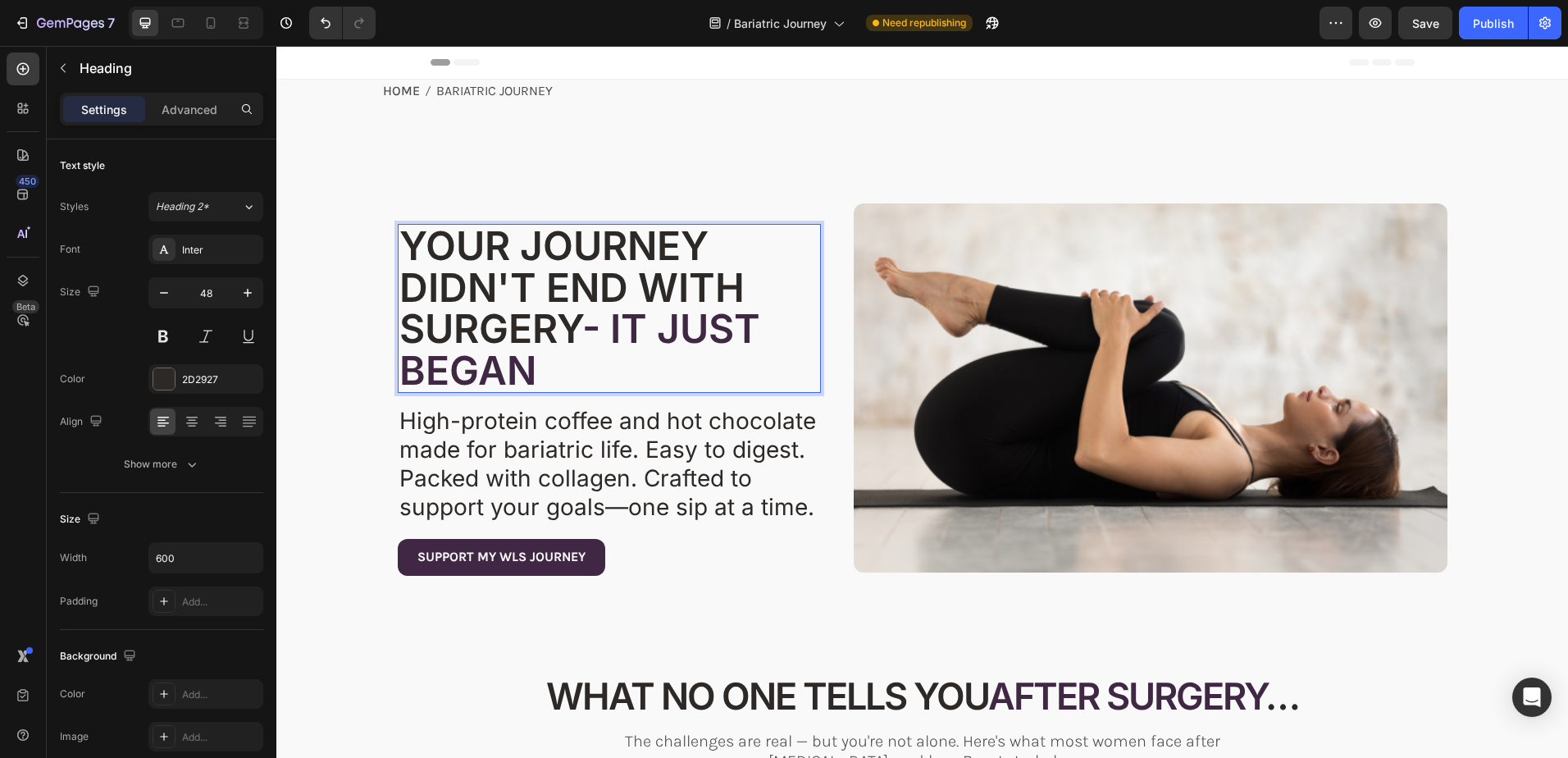
click at [549, 296] on span "YOUR JOURNEY DIDN'T END WITH SURGERY" at bounding box center [572, 287] width 345 height 131
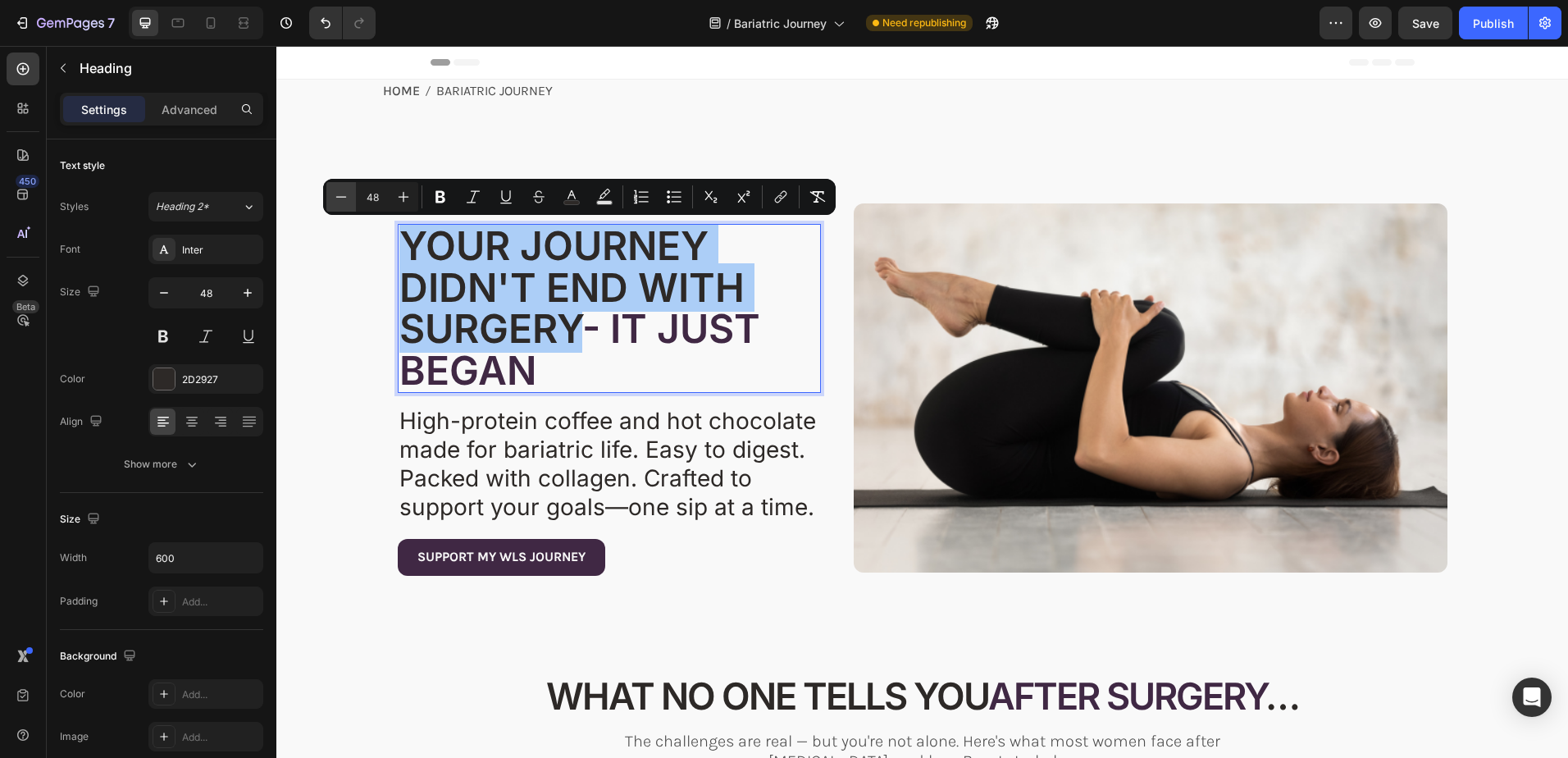
click at [334, 200] on icon "Editor contextual toolbar" at bounding box center [341, 197] width 17 height 17
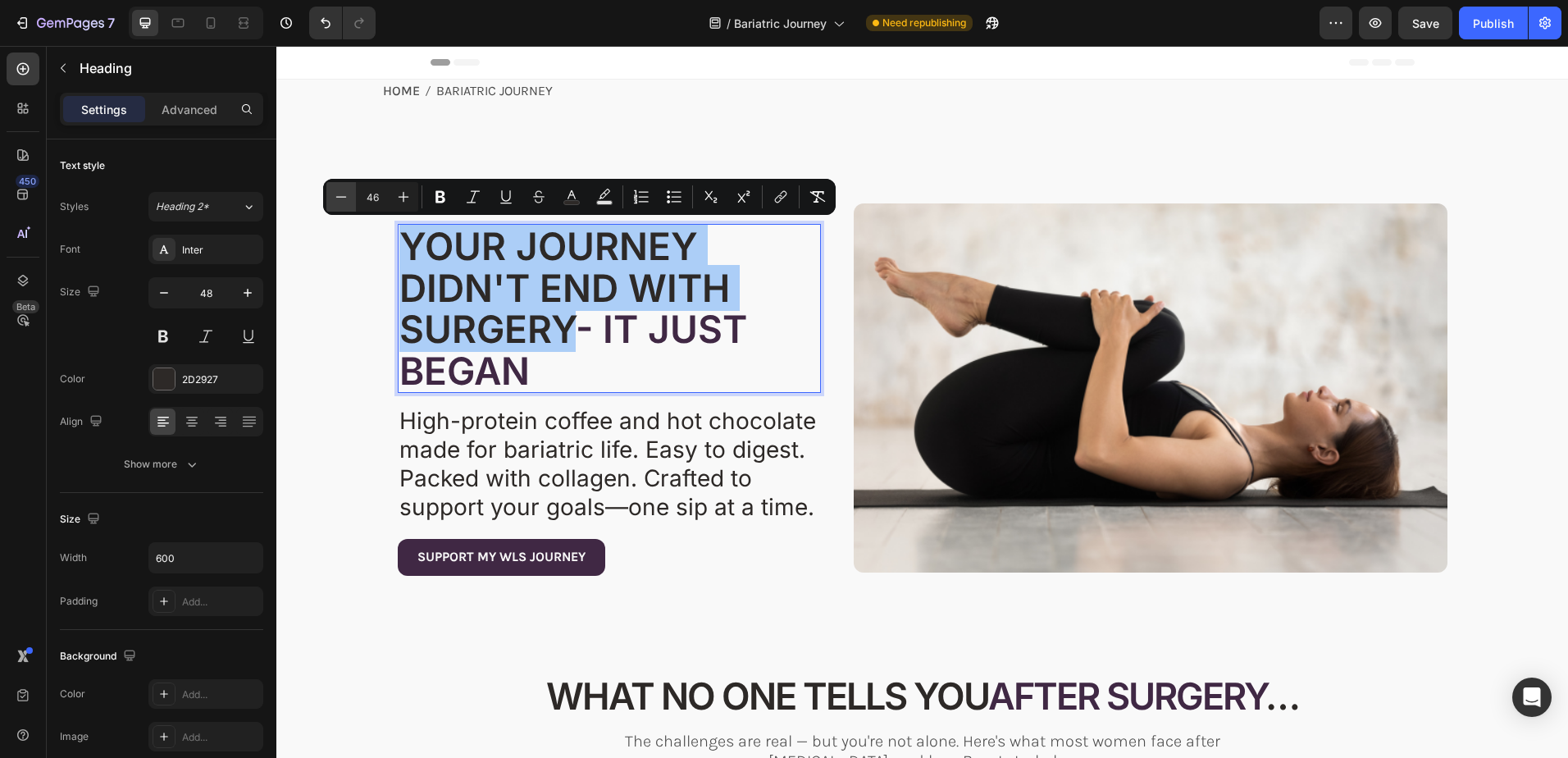
click at [334, 200] on icon "Editor contextual toolbar" at bounding box center [341, 197] width 17 height 17
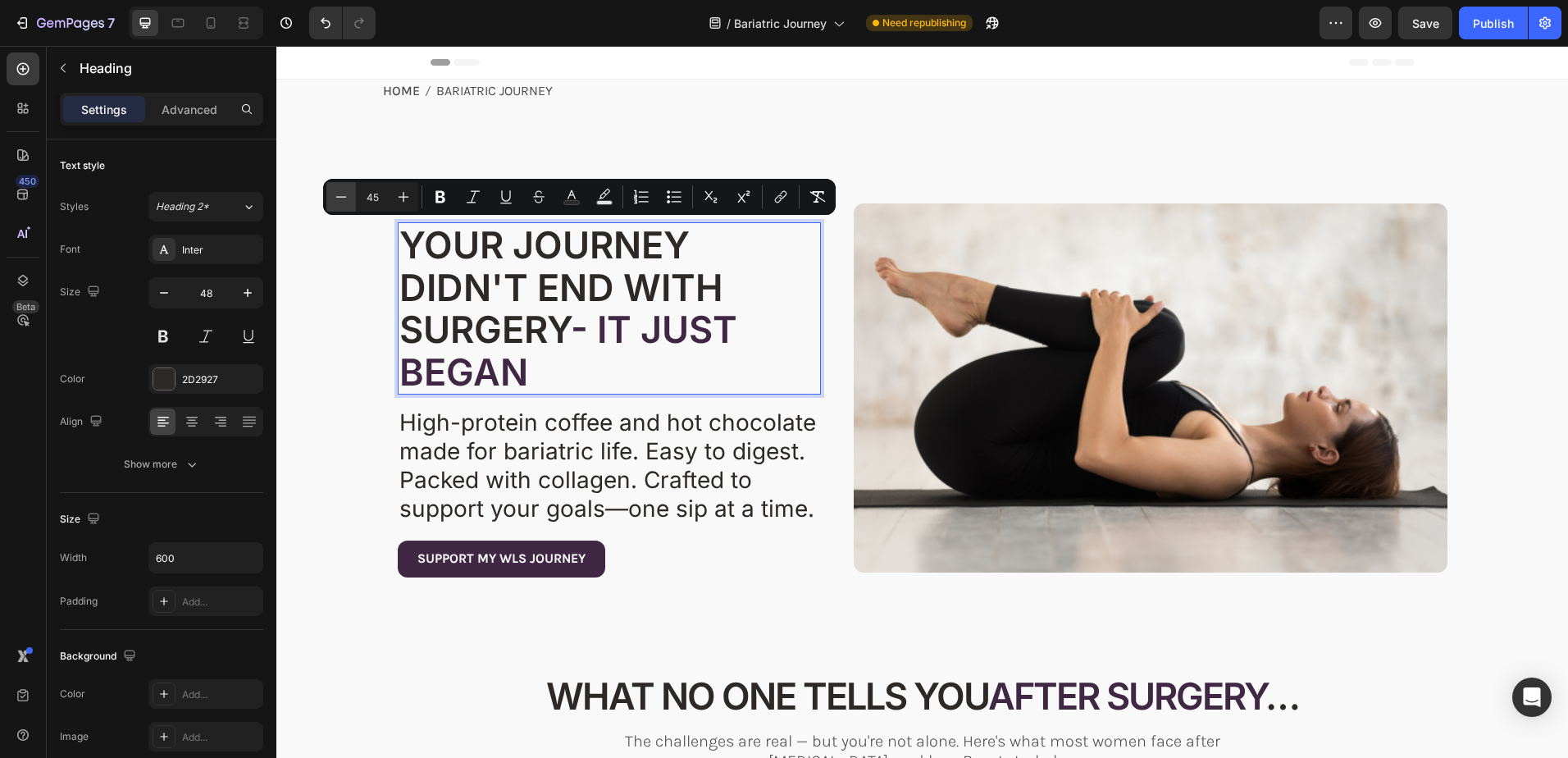
click at [338, 196] on icon "Editor contextual toolbar" at bounding box center [341, 197] width 17 height 17
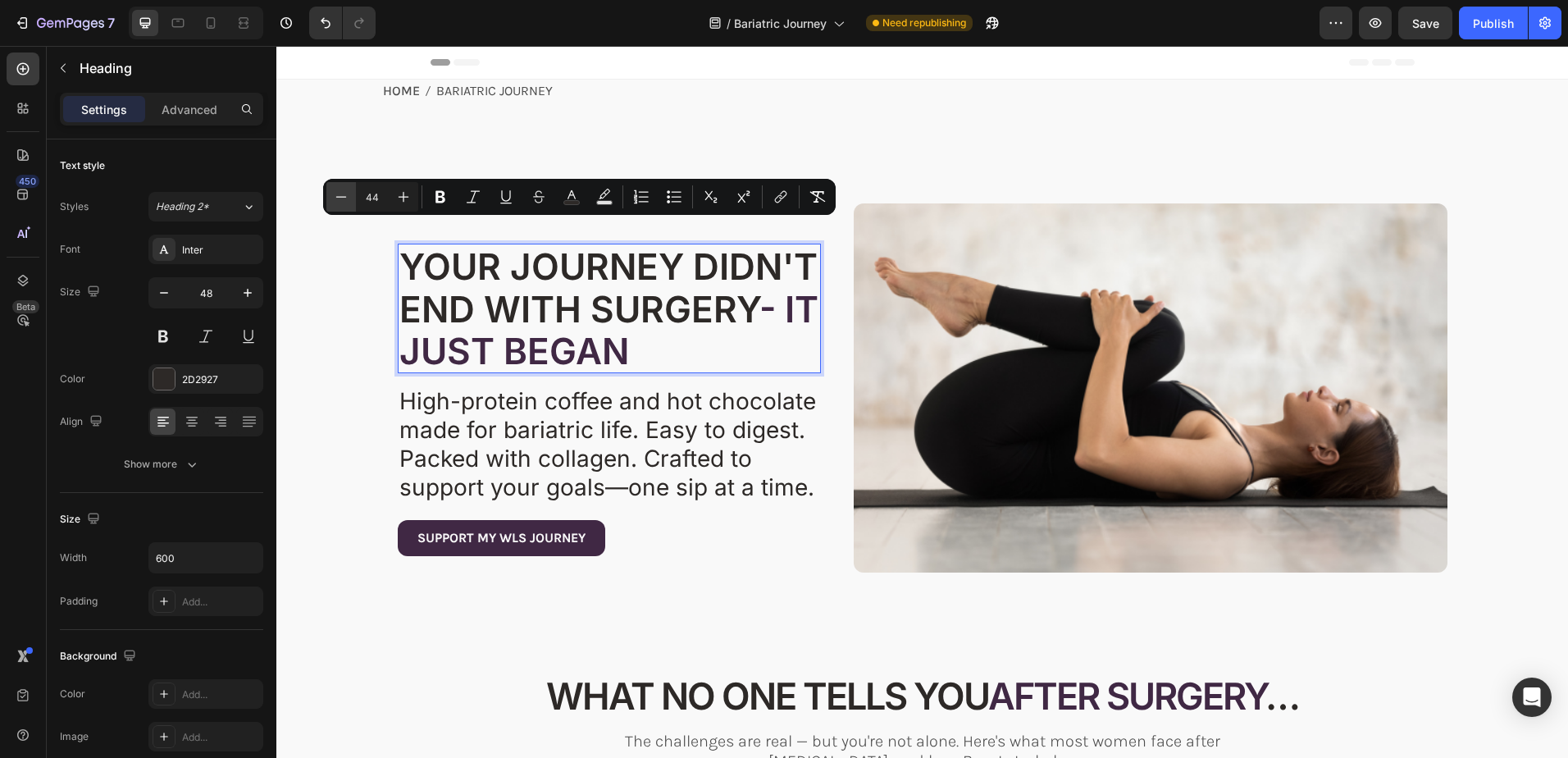
click at [338, 196] on icon "Editor contextual toolbar" at bounding box center [341, 197] width 17 height 17
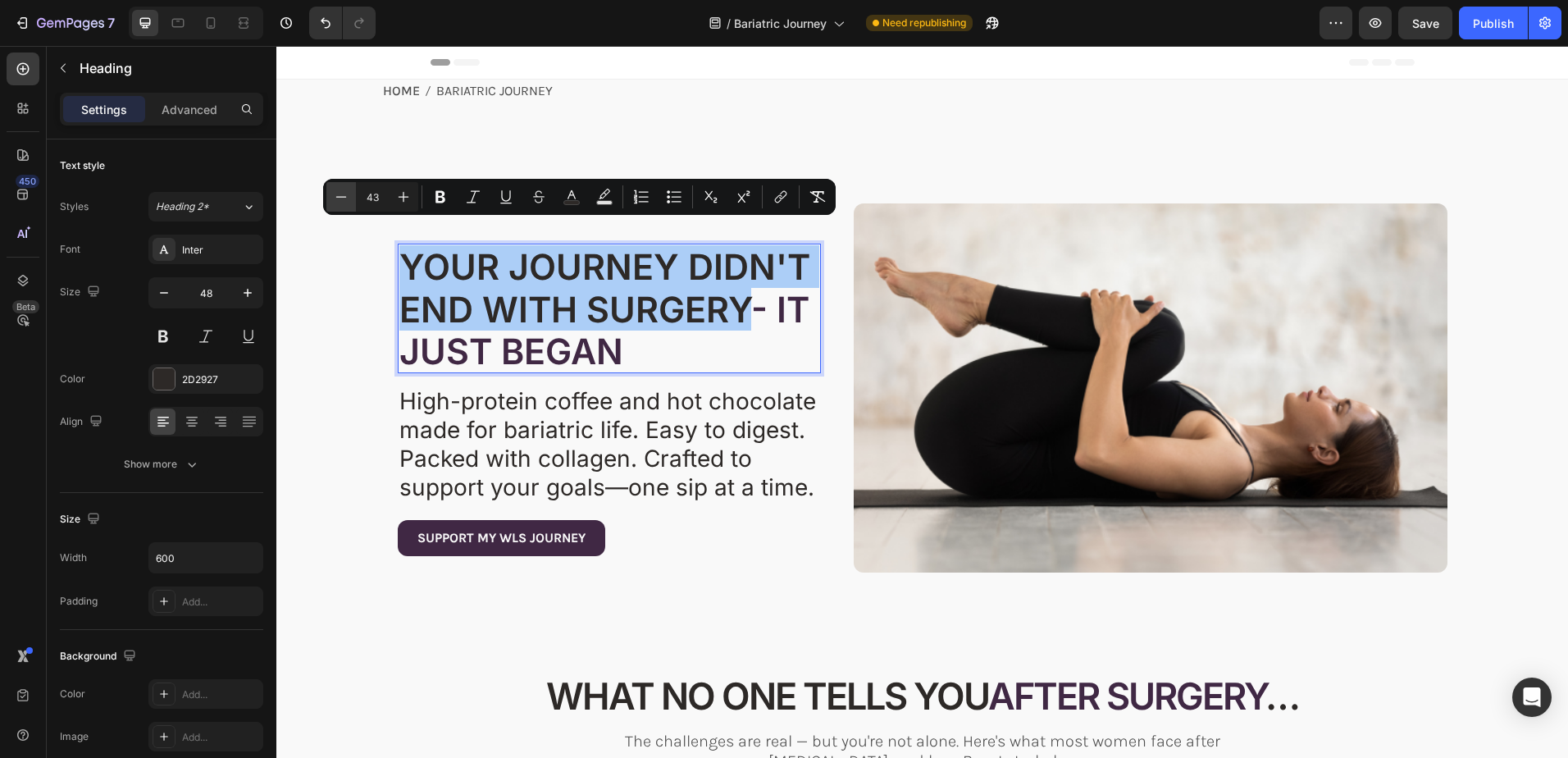
click at [338, 196] on icon "Editor contextual toolbar" at bounding box center [341, 197] width 17 height 17
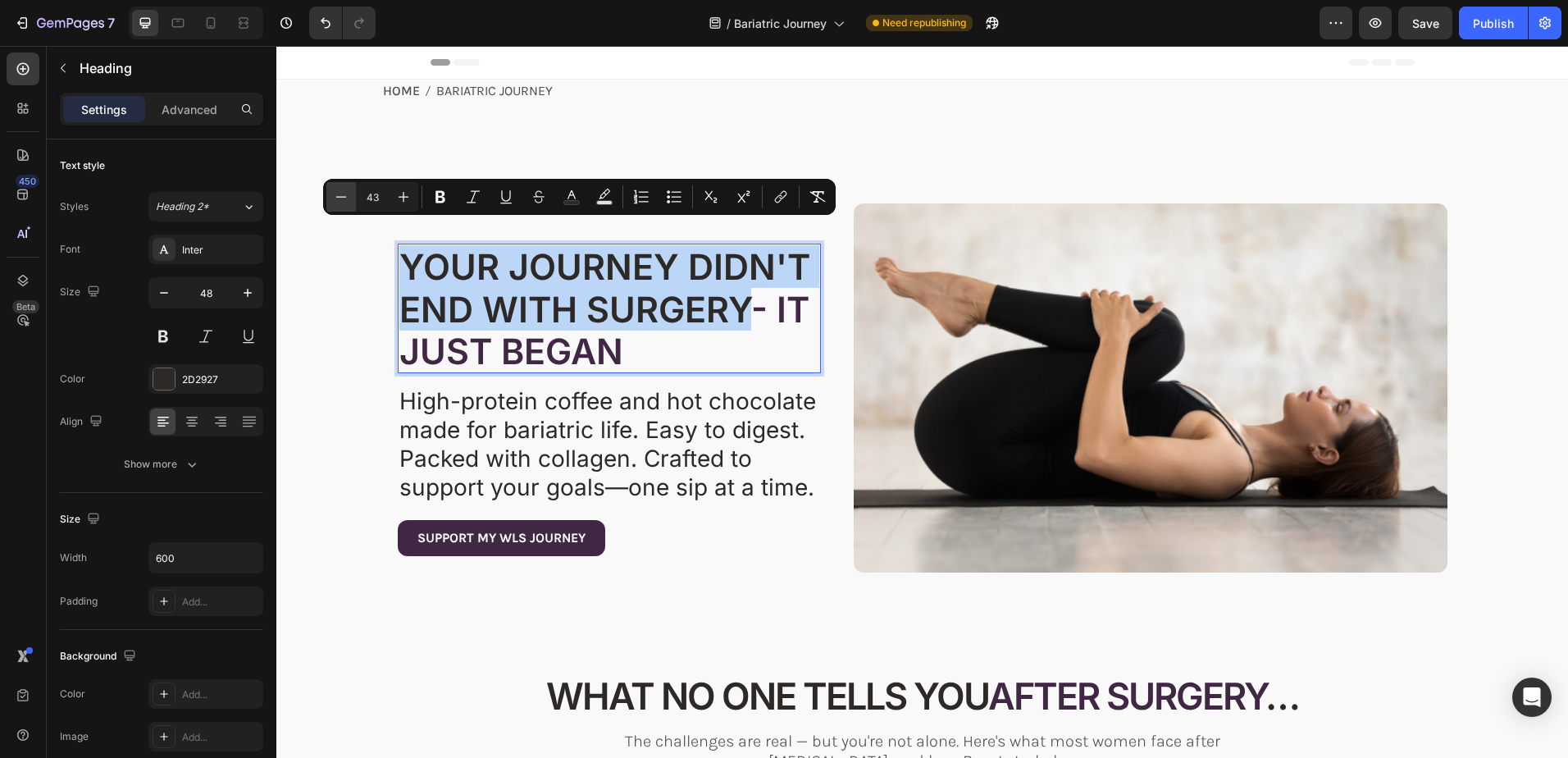
type input "42"
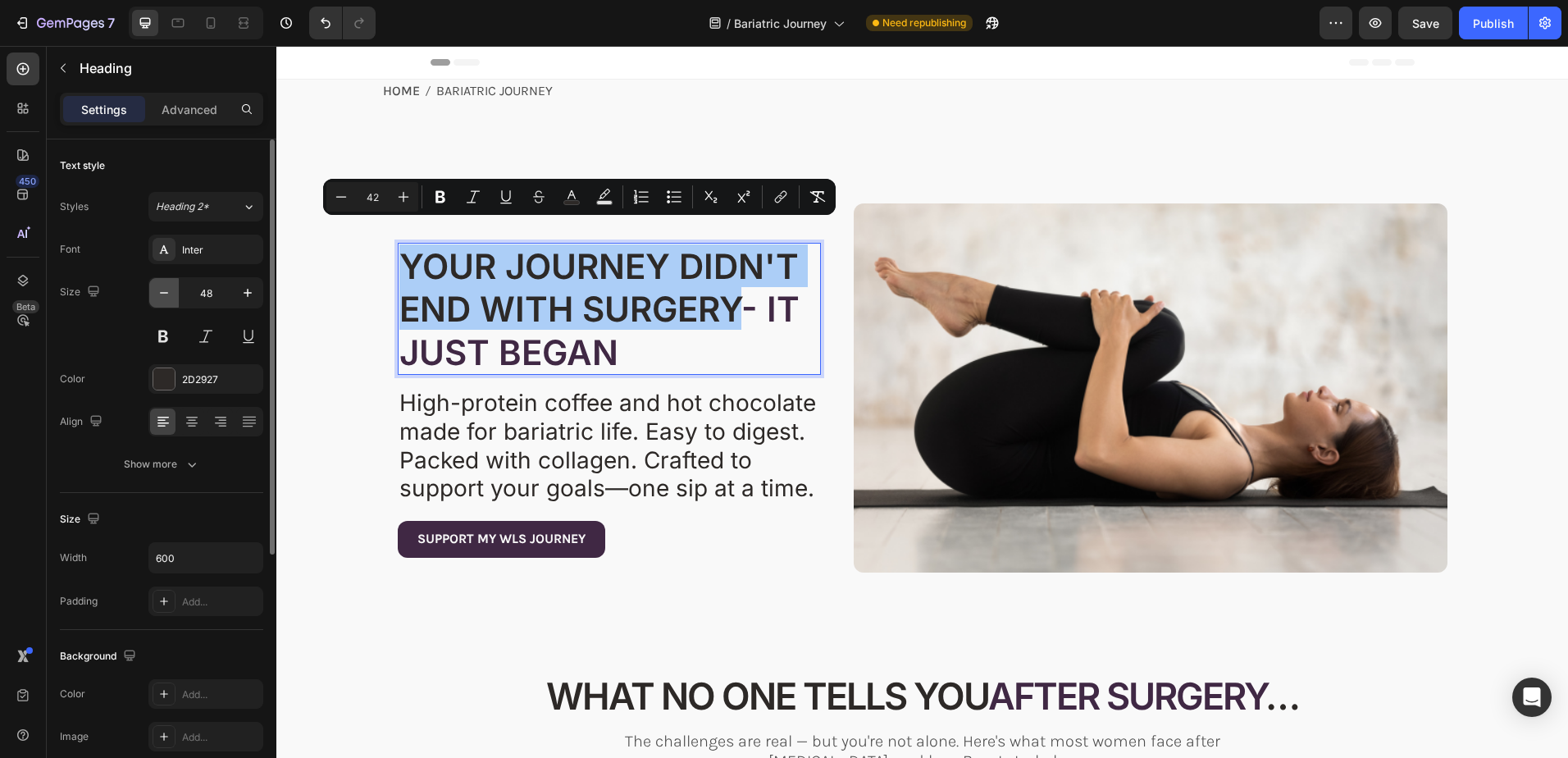
click at [161, 290] on icon "button" at bounding box center [163, 292] width 17 height 17
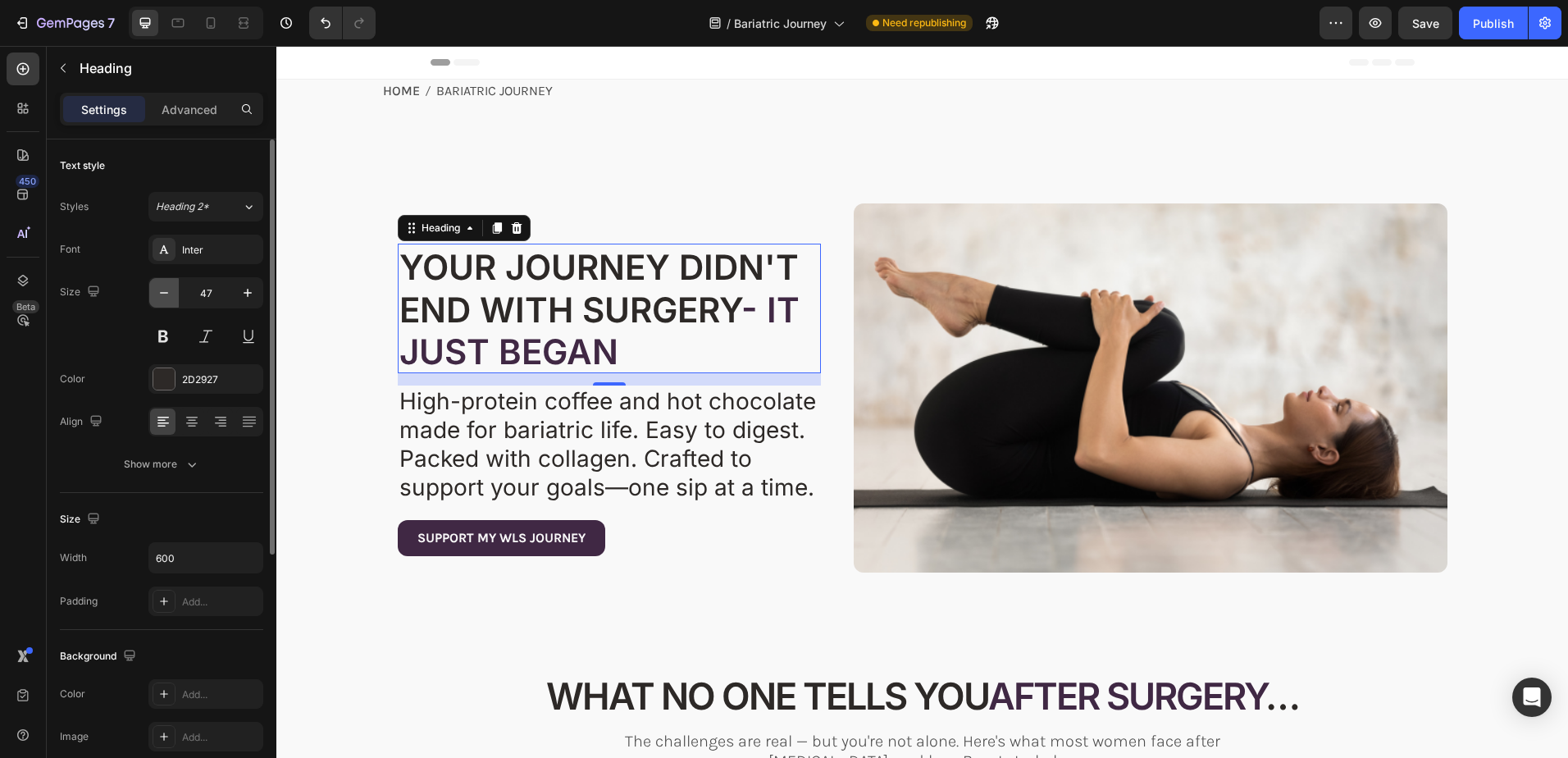
click at [161, 290] on icon "button" at bounding box center [163, 292] width 17 height 17
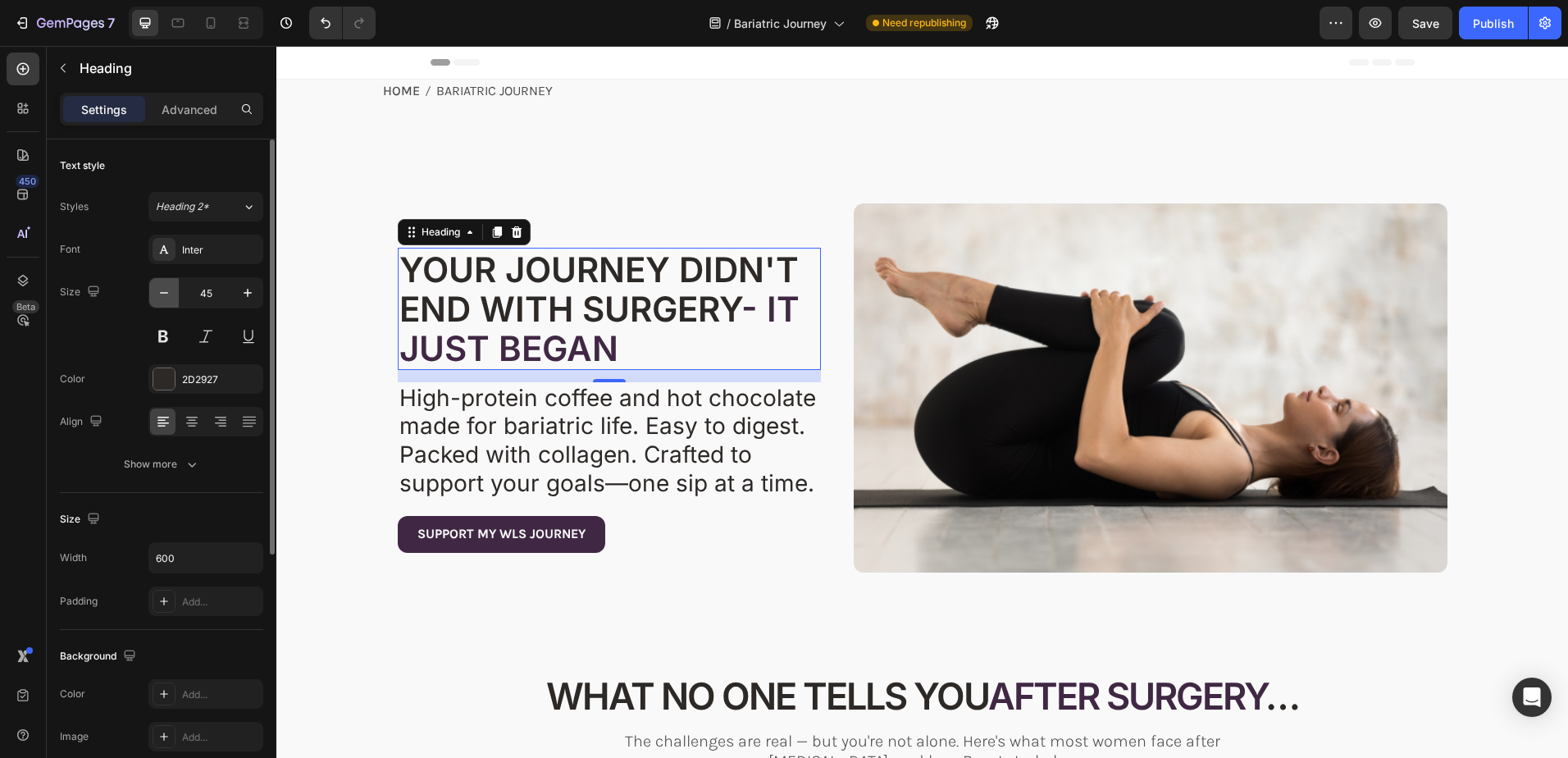
click at [161, 290] on icon "button" at bounding box center [163, 292] width 17 height 17
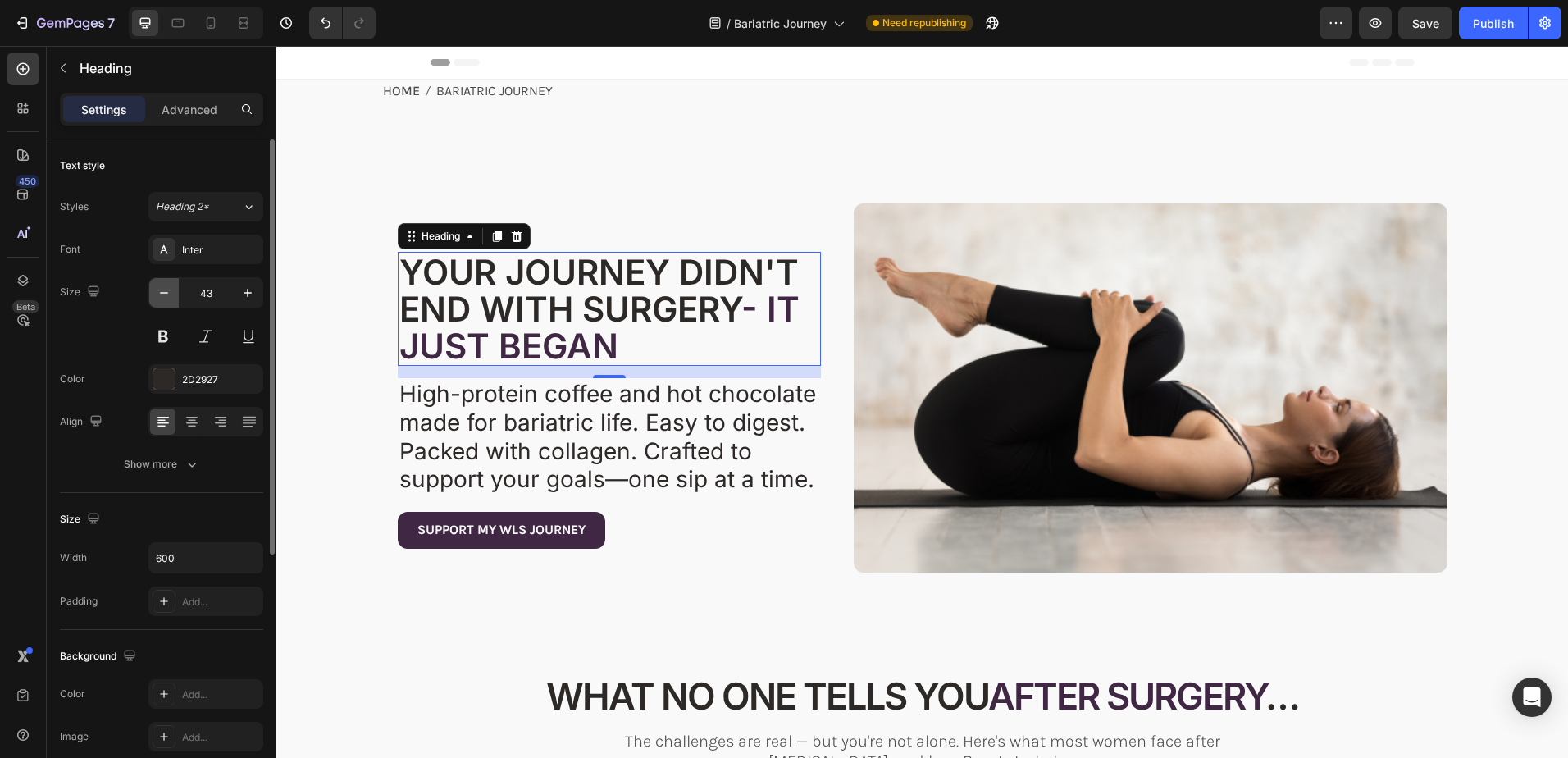
click at [161, 290] on icon "button" at bounding box center [163, 292] width 17 height 17
type input "42"
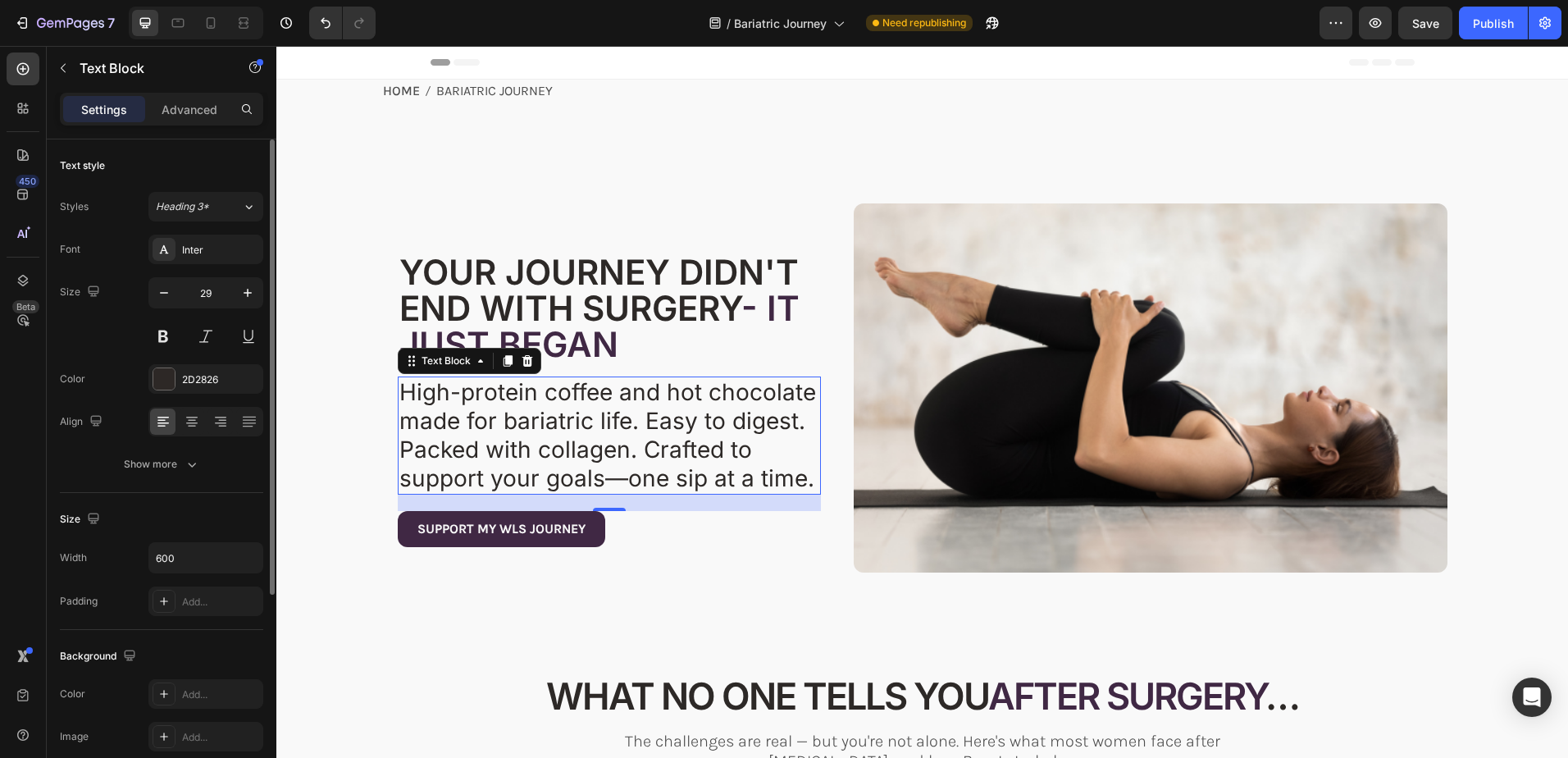
click at [460, 420] on span "High-protein coffee and hot chocolate made for bariatric life. Easy to digest. …" at bounding box center [608, 435] width 416 height 113
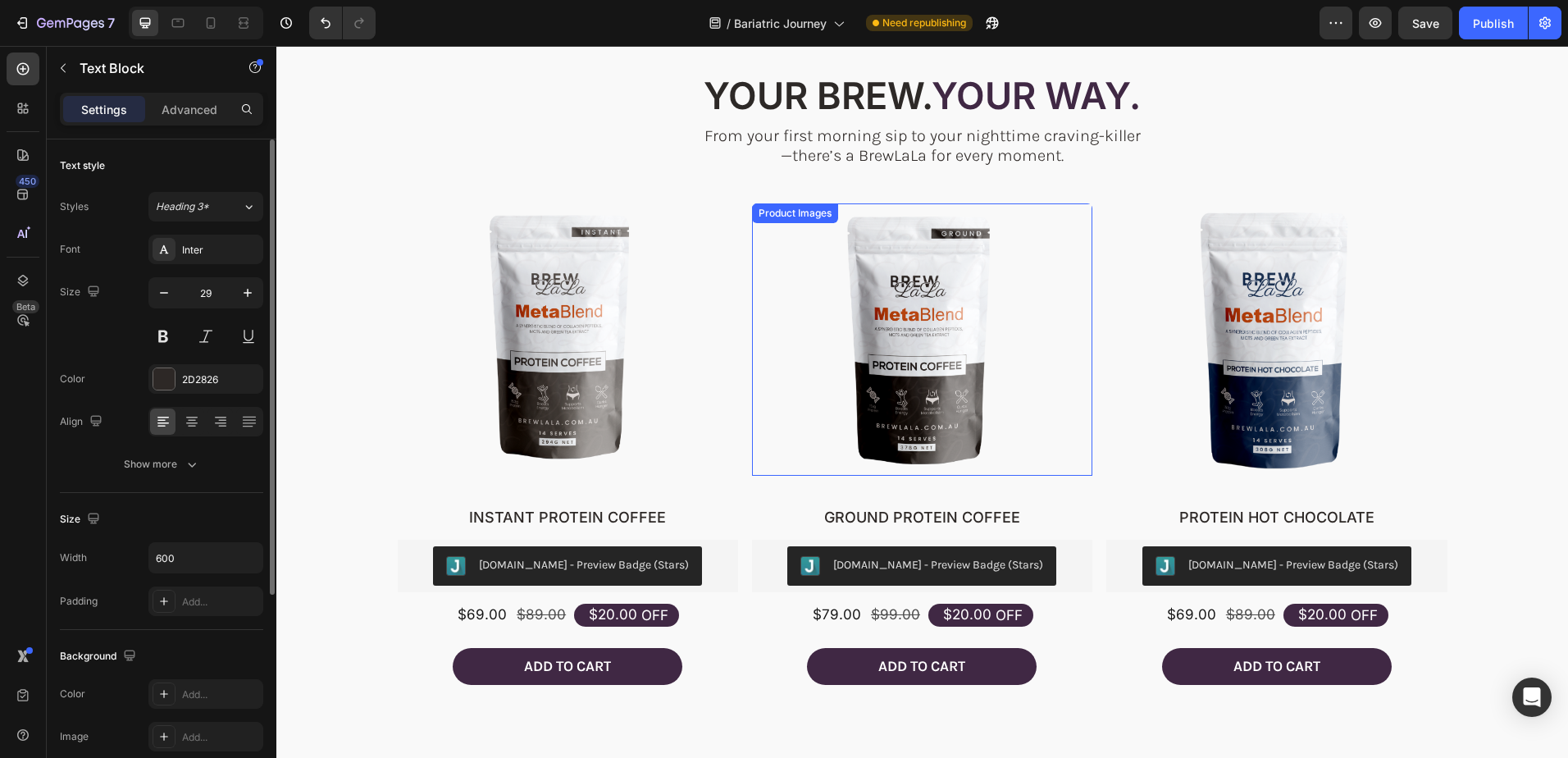
scroll to position [1969, 0]
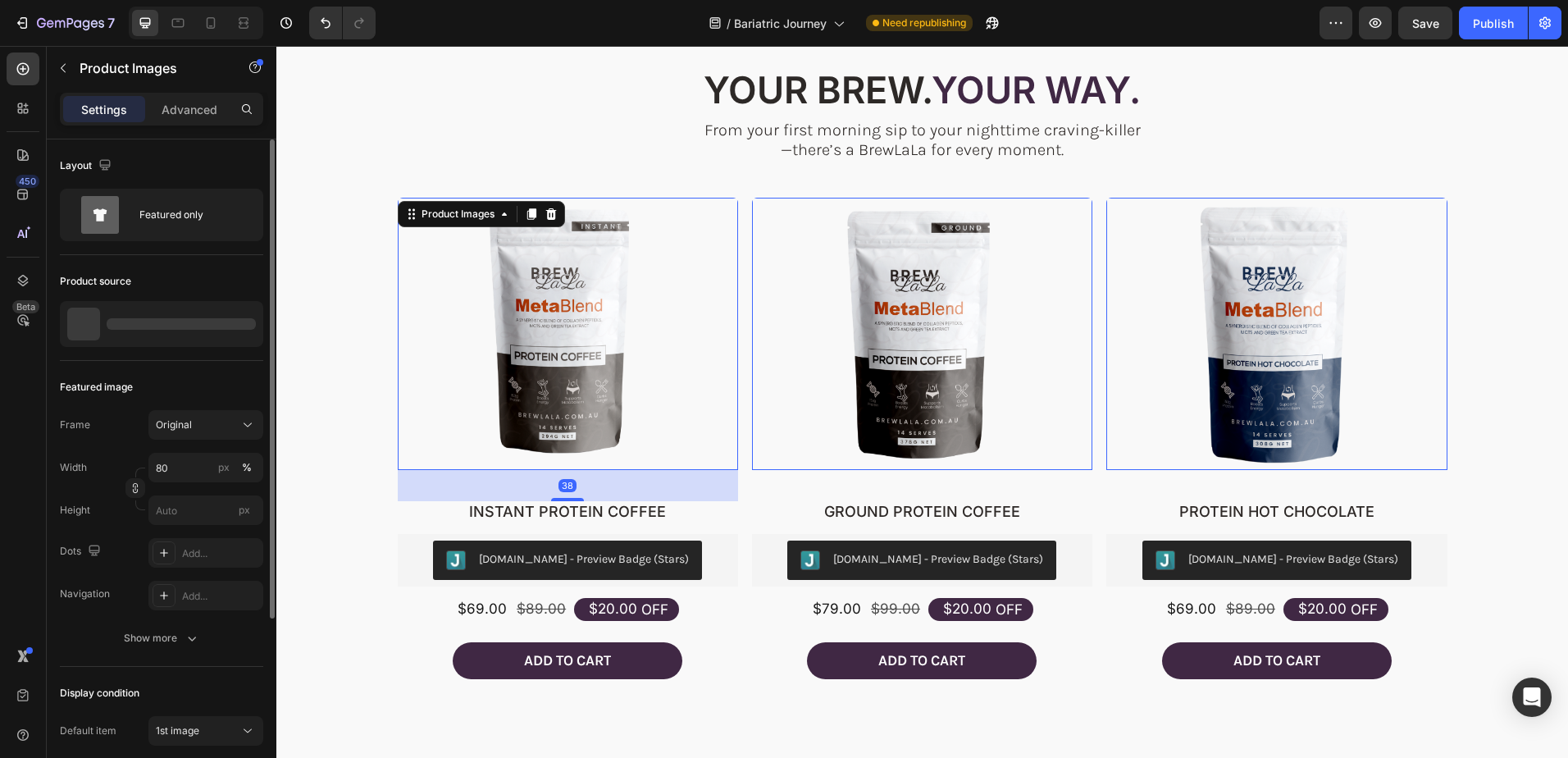
click at [514, 349] on img at bounding box center [567, 334] width 273 height 273
click at [145, 319] on p "INSTANT PROTEIN COFFEE" at bounding box center [169, 324] width 128 height 12
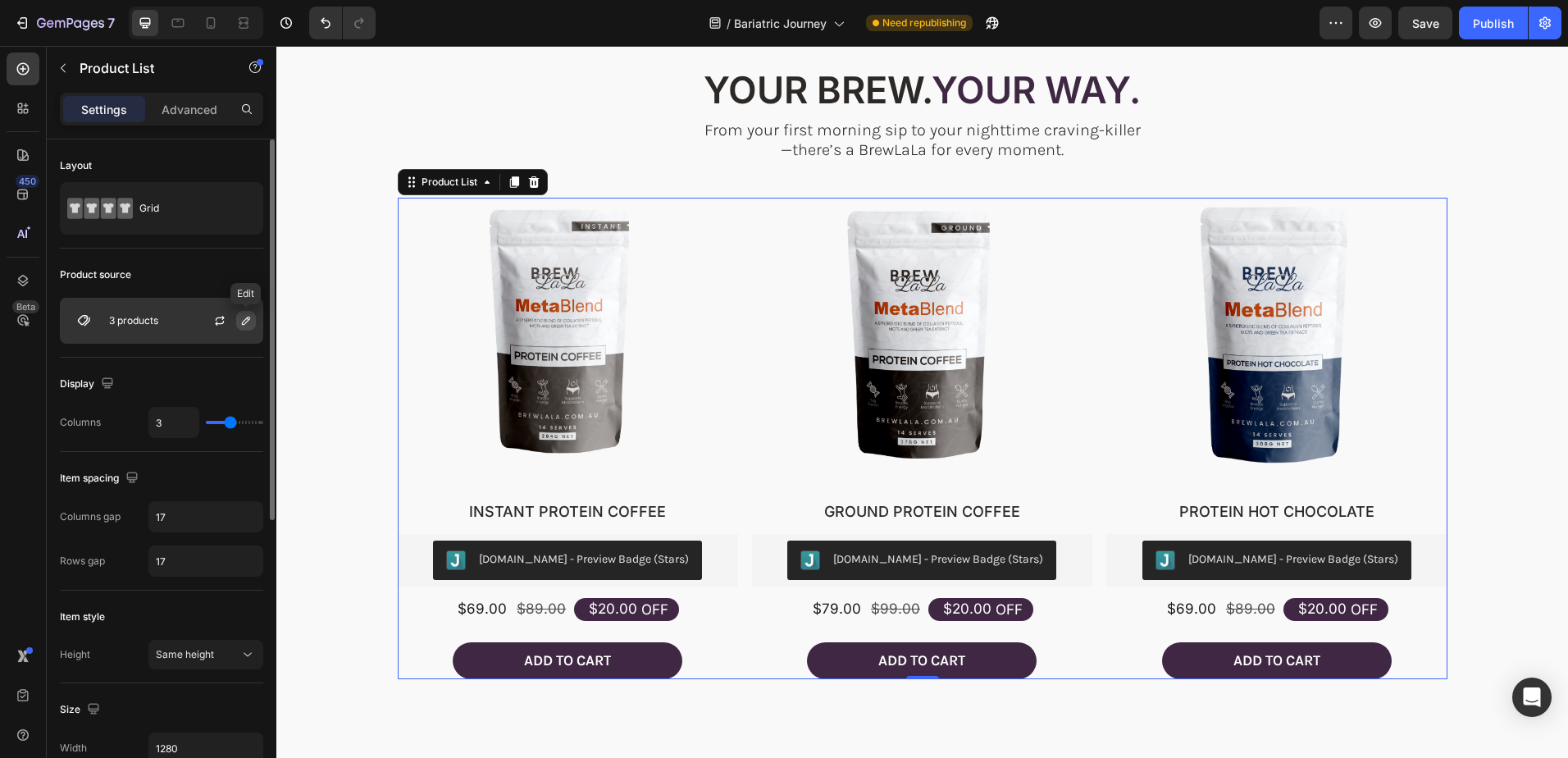
click at [244, 316] on icon "button" at bounding box center [245, 320] width 13 height 13
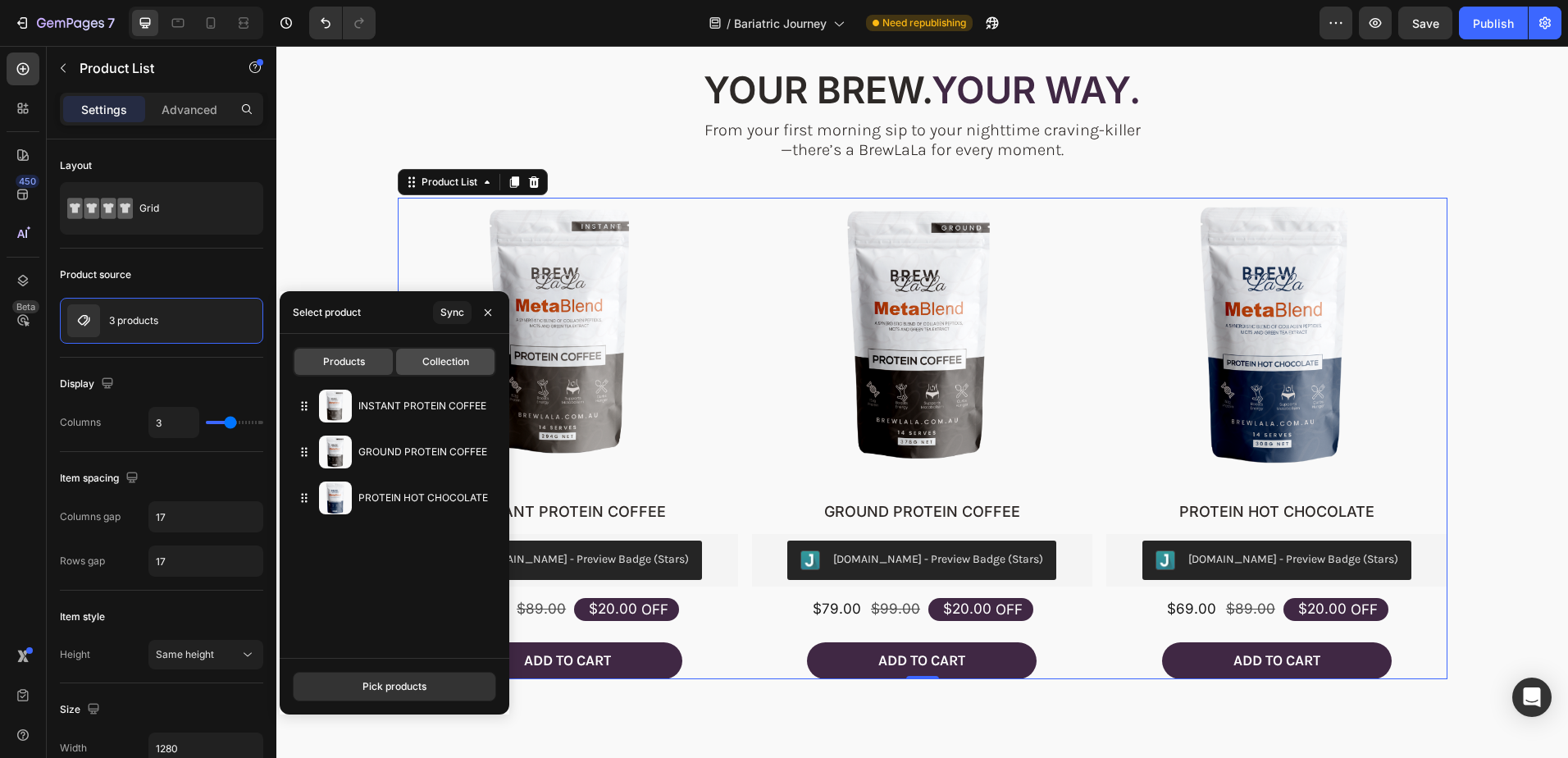
click at [435, 364] on span "Collection" at bounding box center [446, 361] width 47 height 15
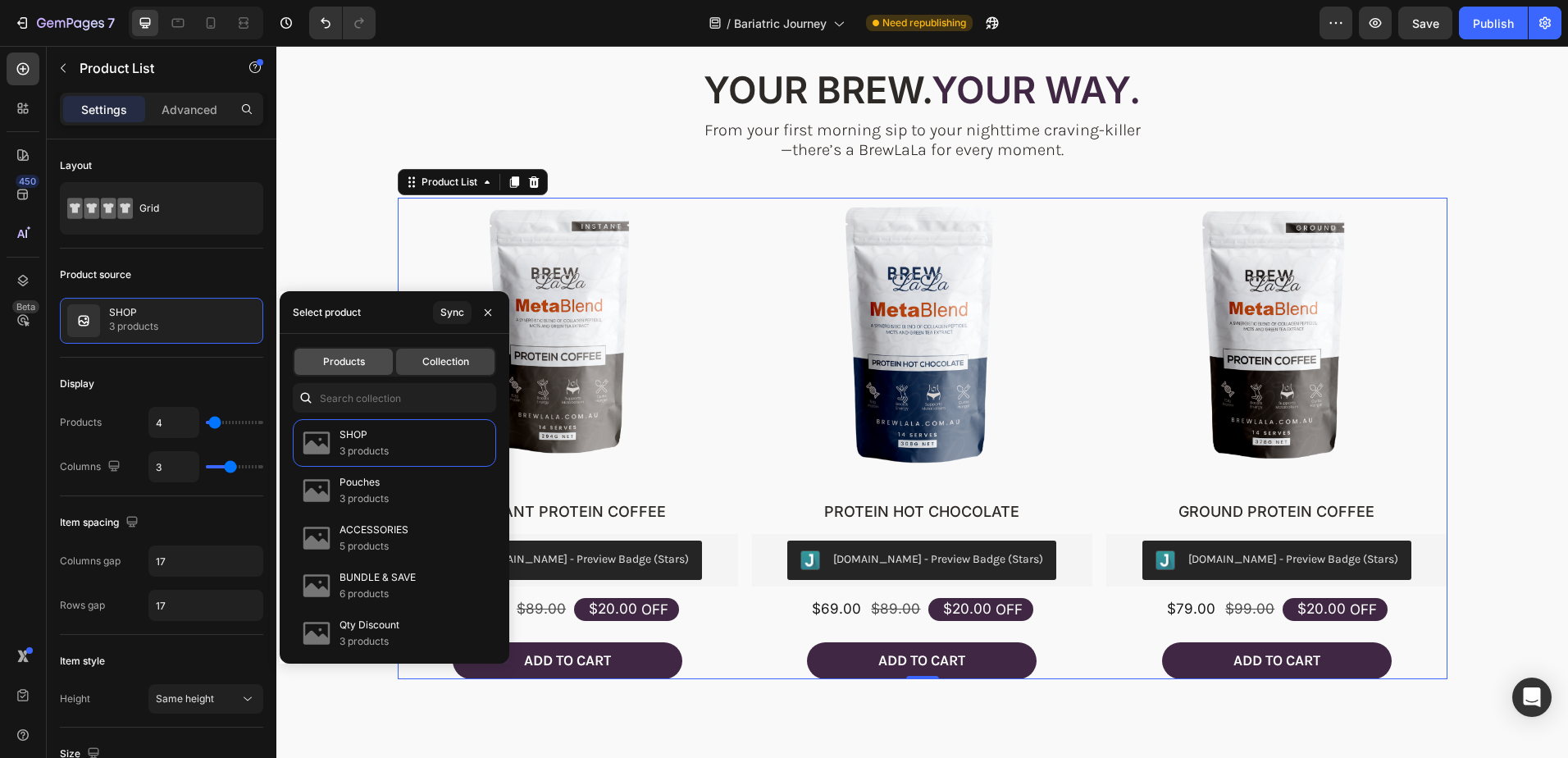
click at [328, 361] on span "Products" at bounding box center [344, 361] width 42 height 15
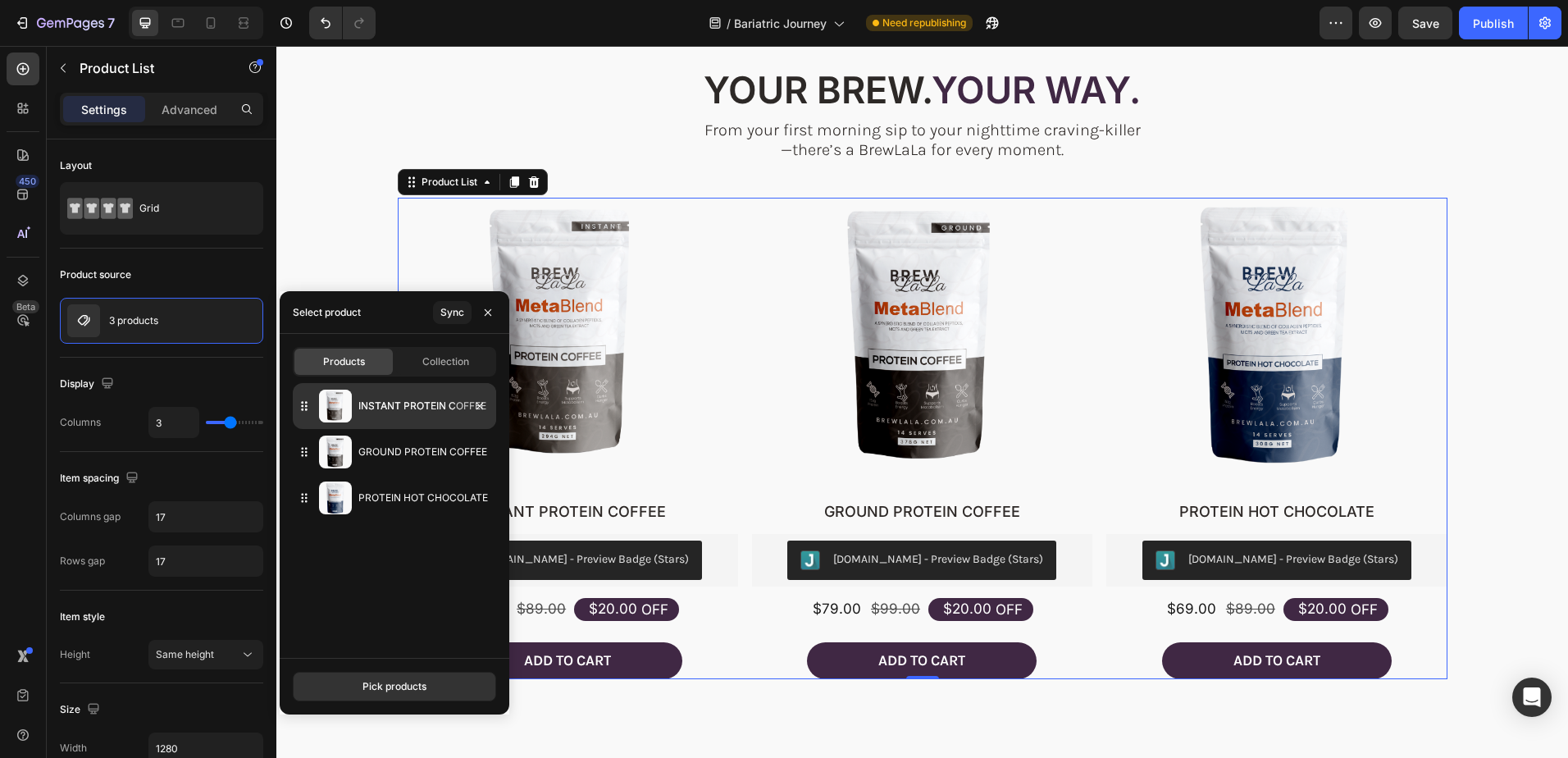
click at [306, 414] on icon at bounding box center [304, 406] width 17 height 17
click at [426, 362] on span "Collection" at bounding box center [446, 361] width 47 height 15
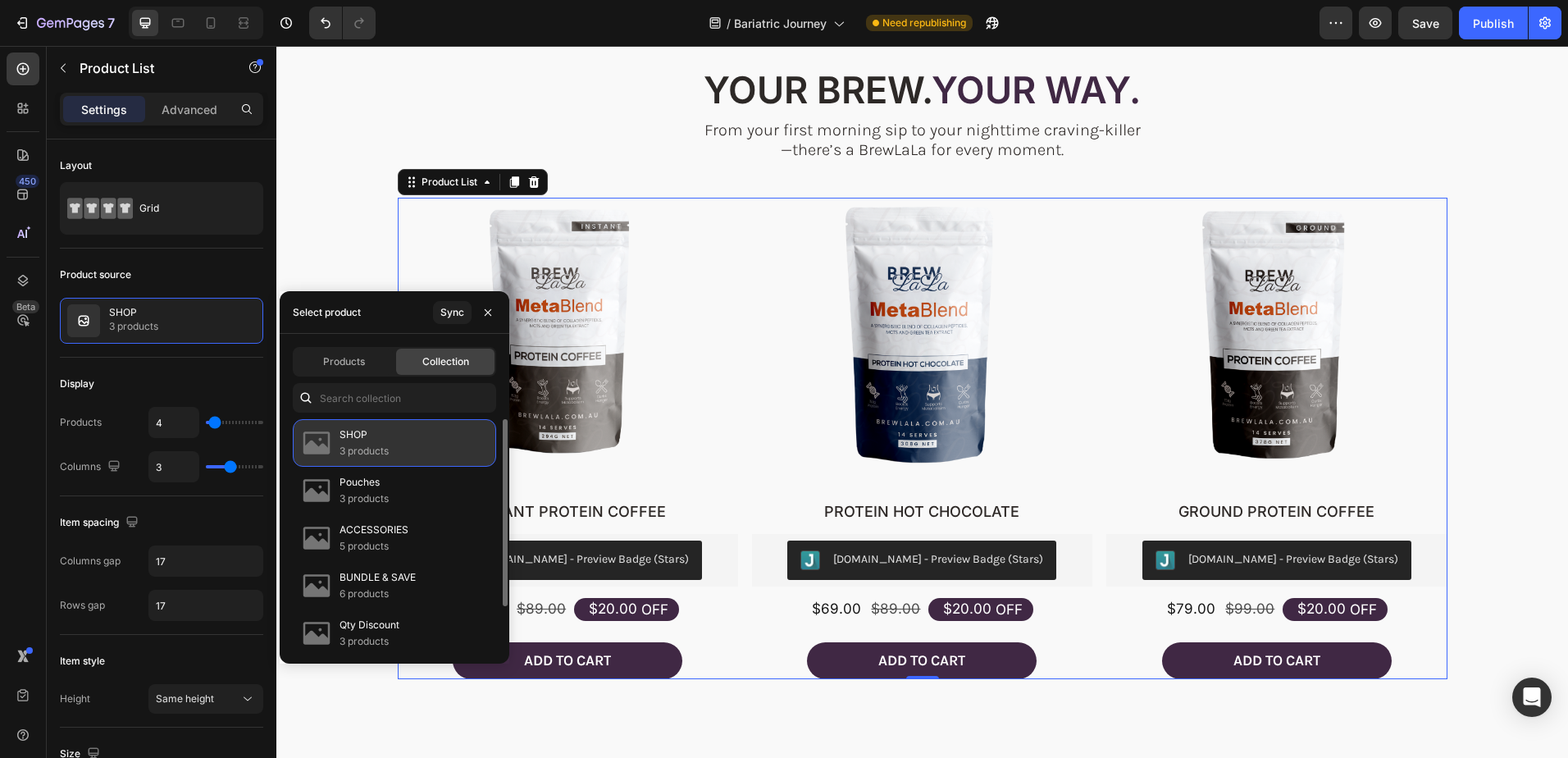
click at [412, 440] on div "SHOP 3 products" at bounding box center [394, 443] width 203 height 48
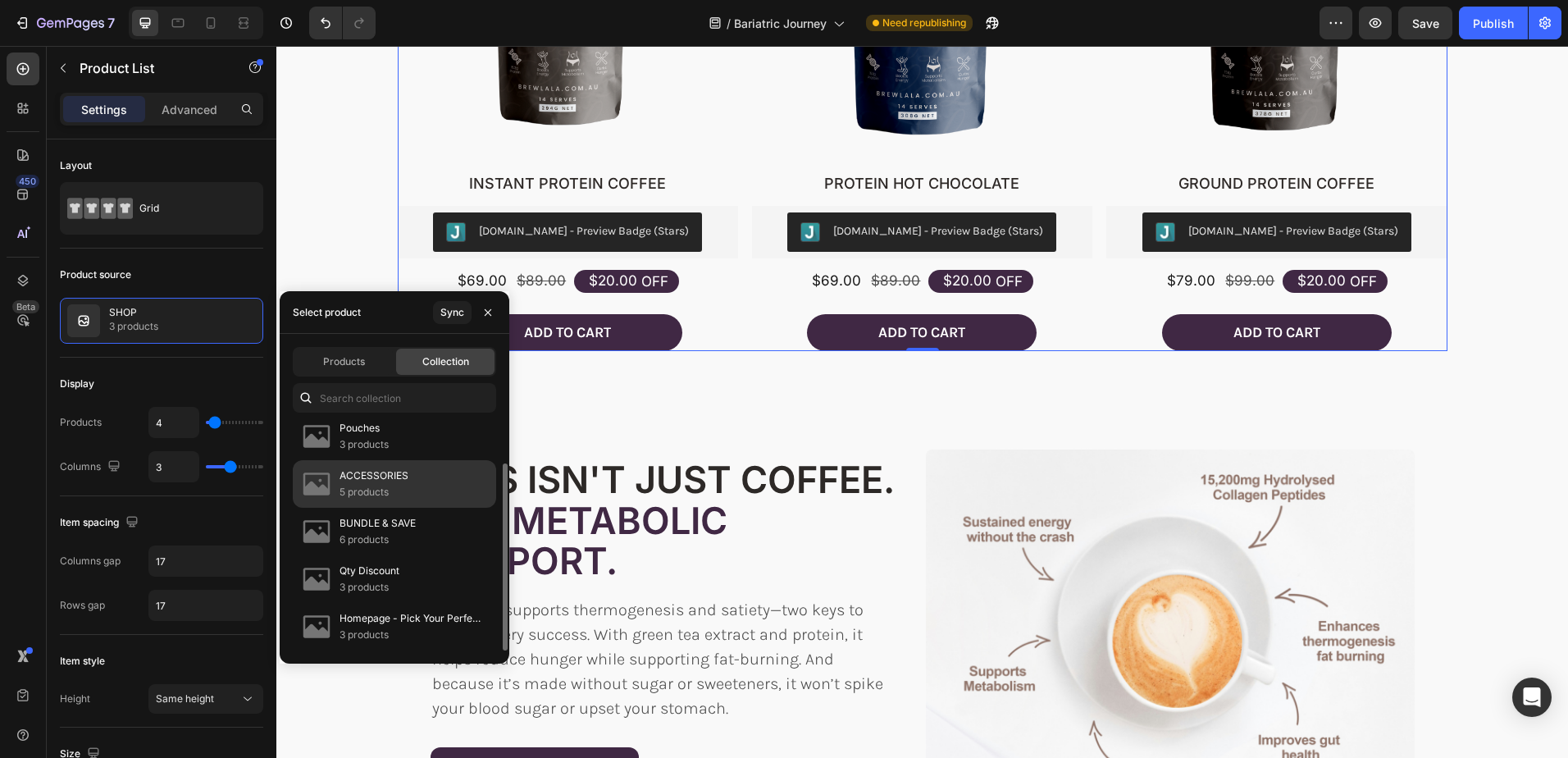
scroll to position [0, 0]
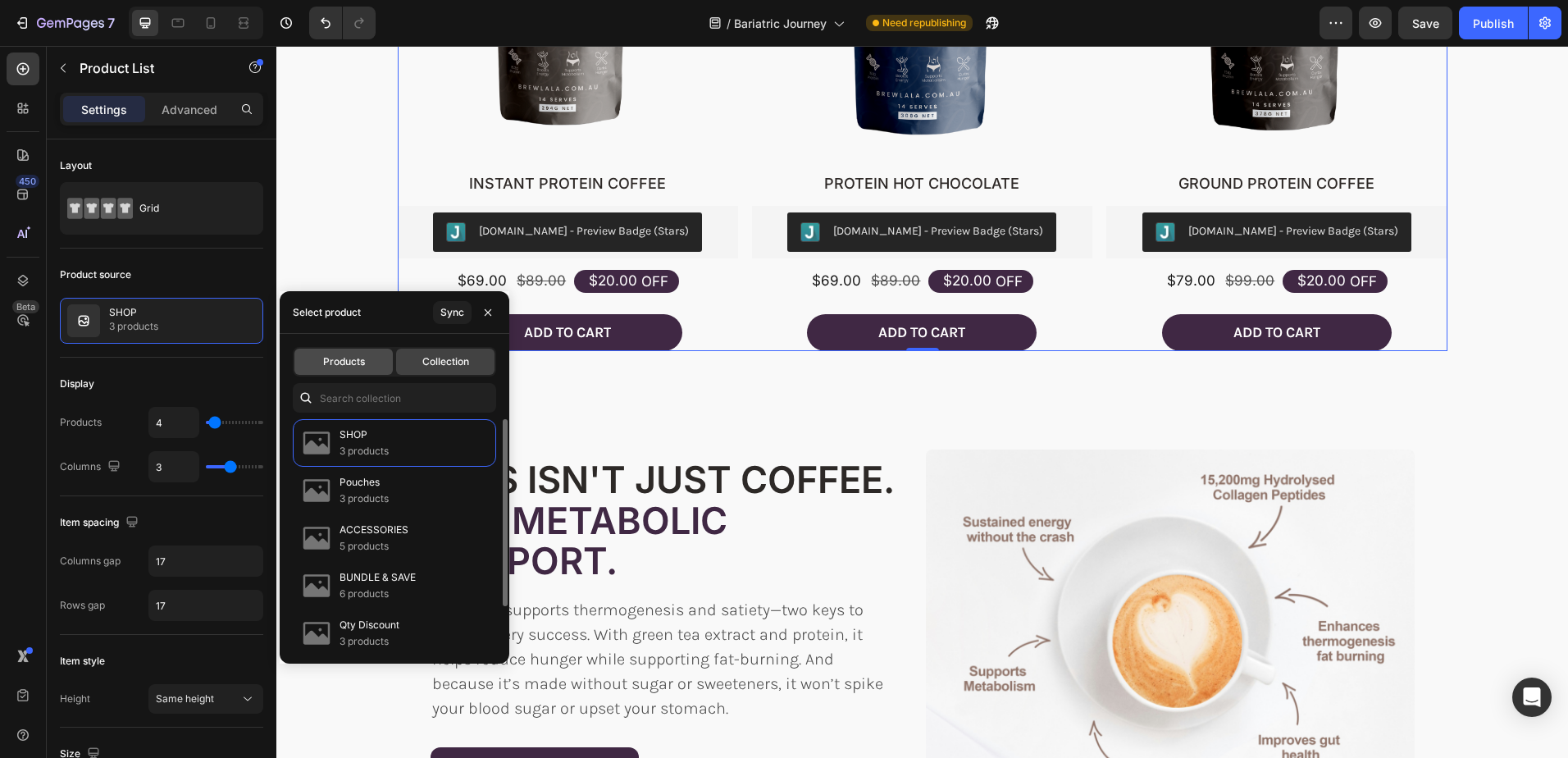
click at [332, 354] on span "Products" at bounding box center [344, 361] width 42 height 15
type input "3"
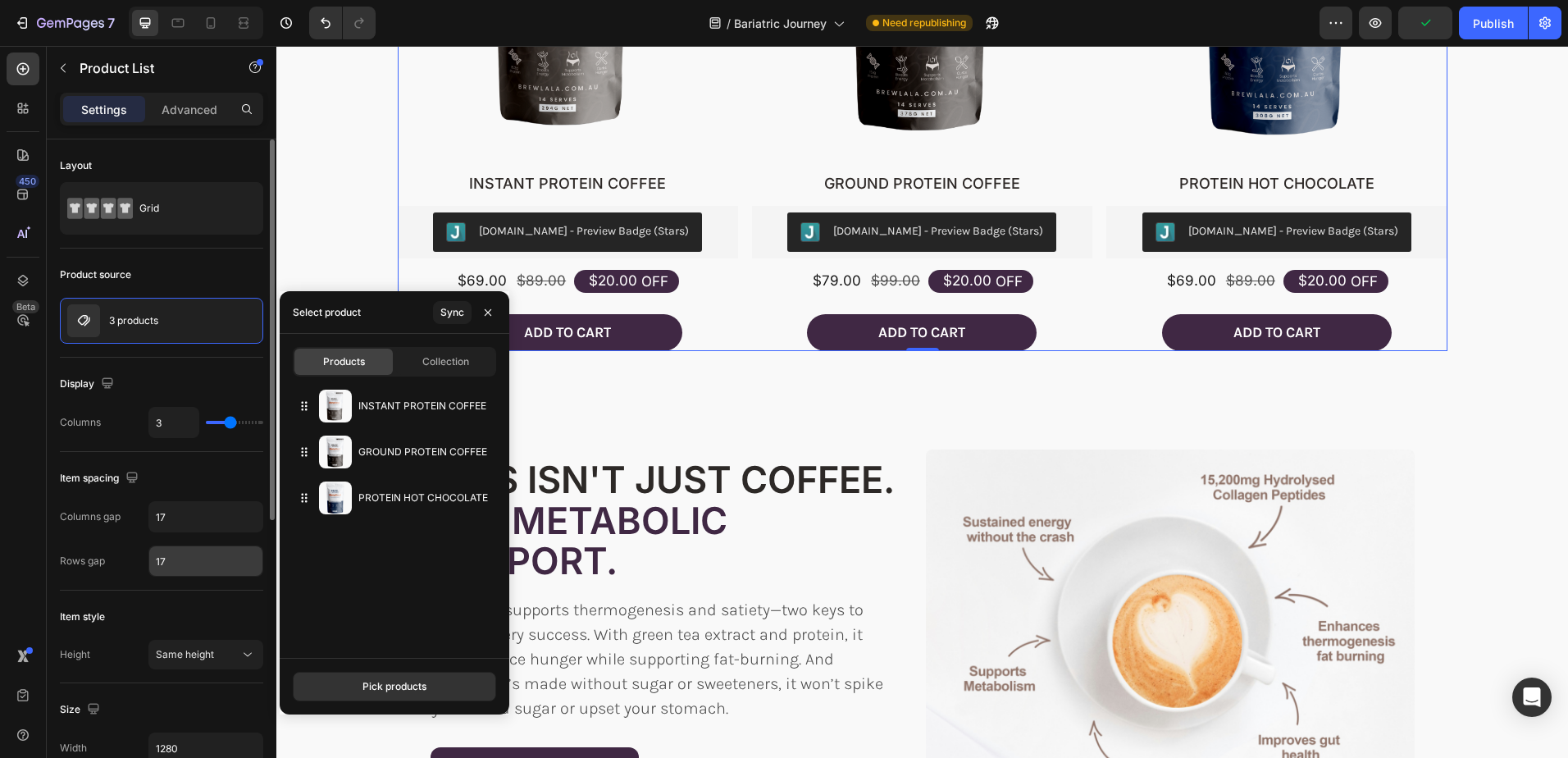
click at [176, 562] on input "17" at bounding box center [206, 561] width 113 height 29
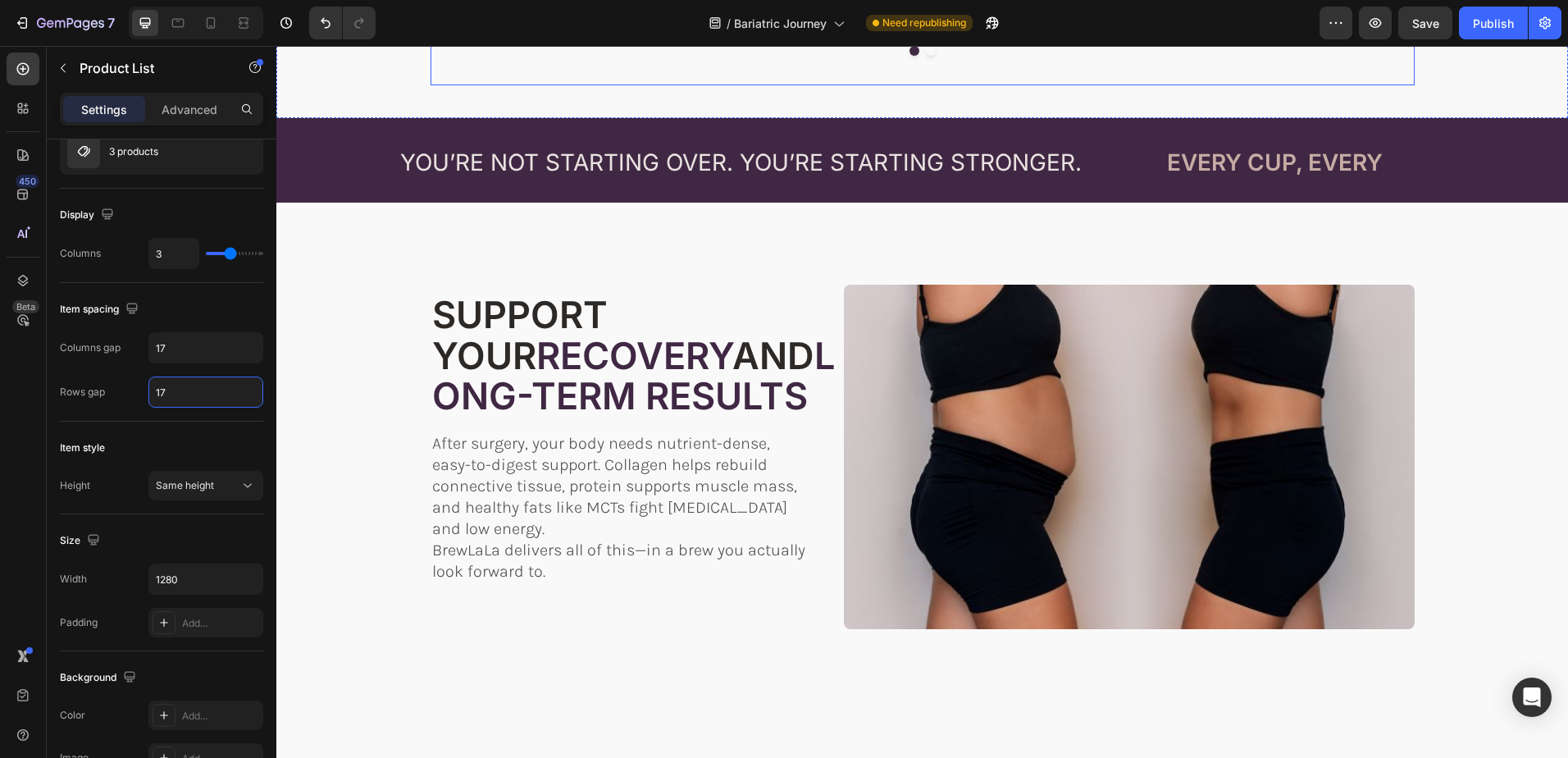
scroll to position [3446, 0]
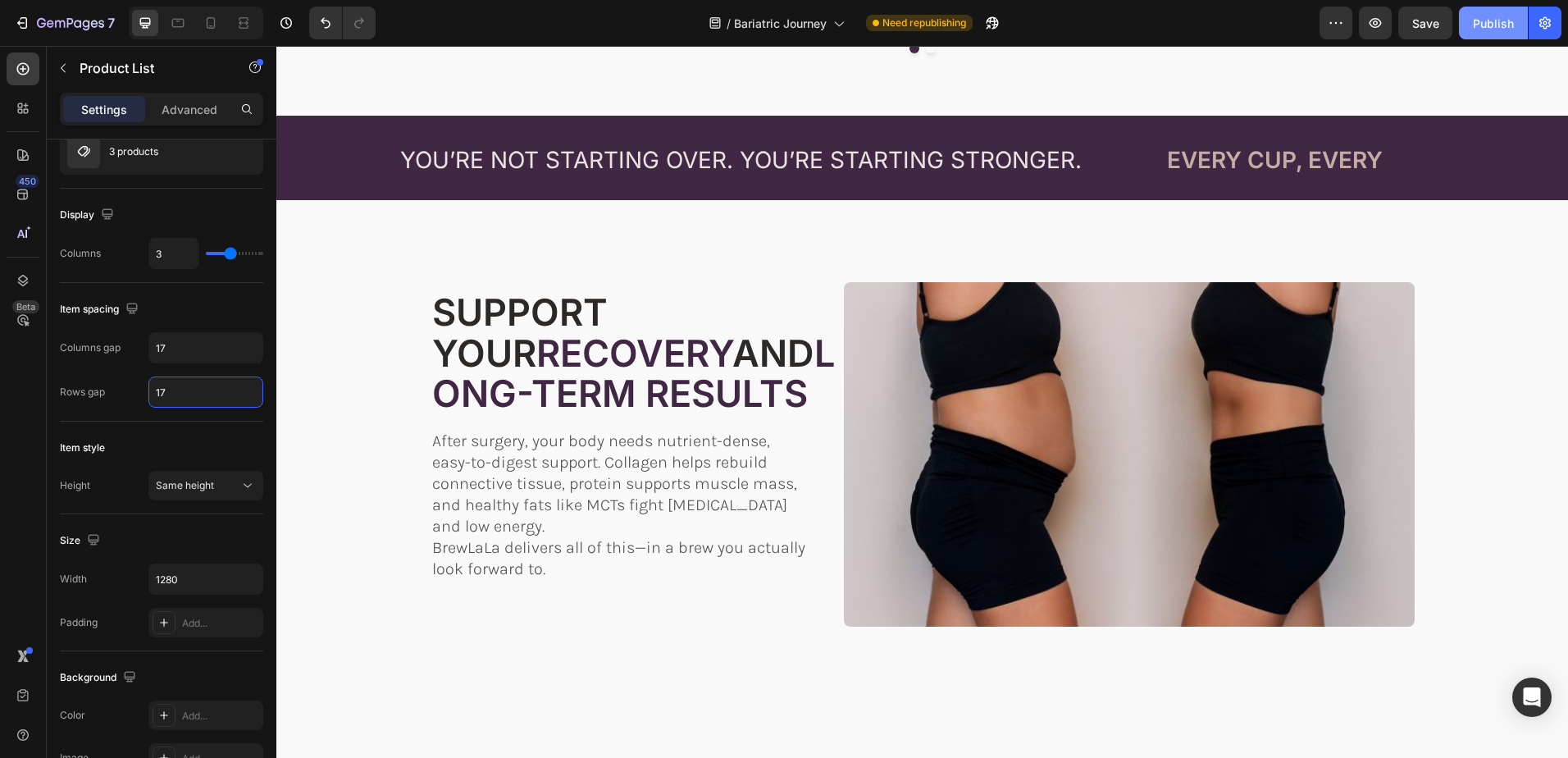
click at [1504, 22] on div "Publish" at bounding box center [1494, 23] width 41 height 18
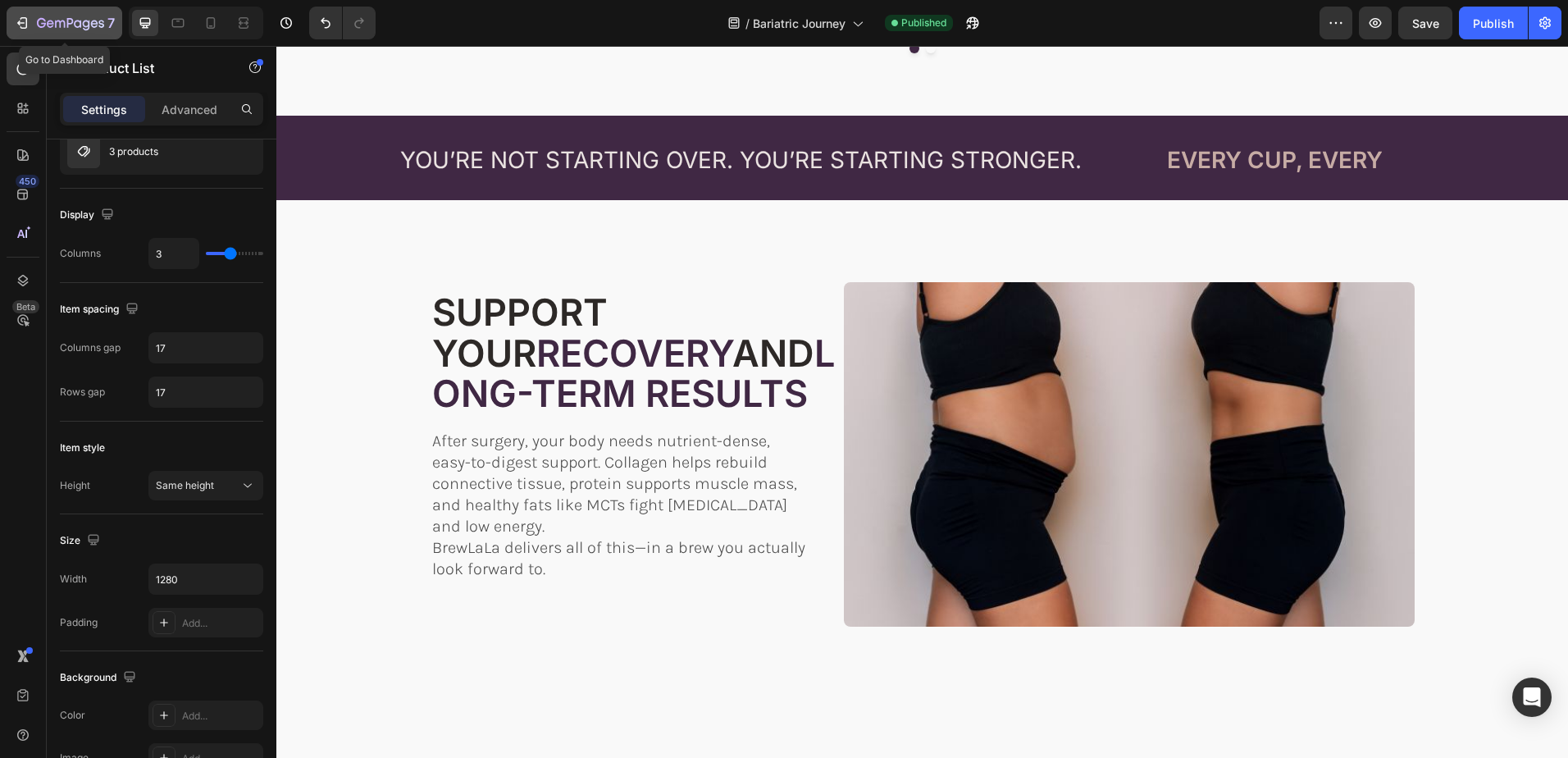
click at [18, 22] on icon "button" at bounding box center [22, 22] width 8 height 5
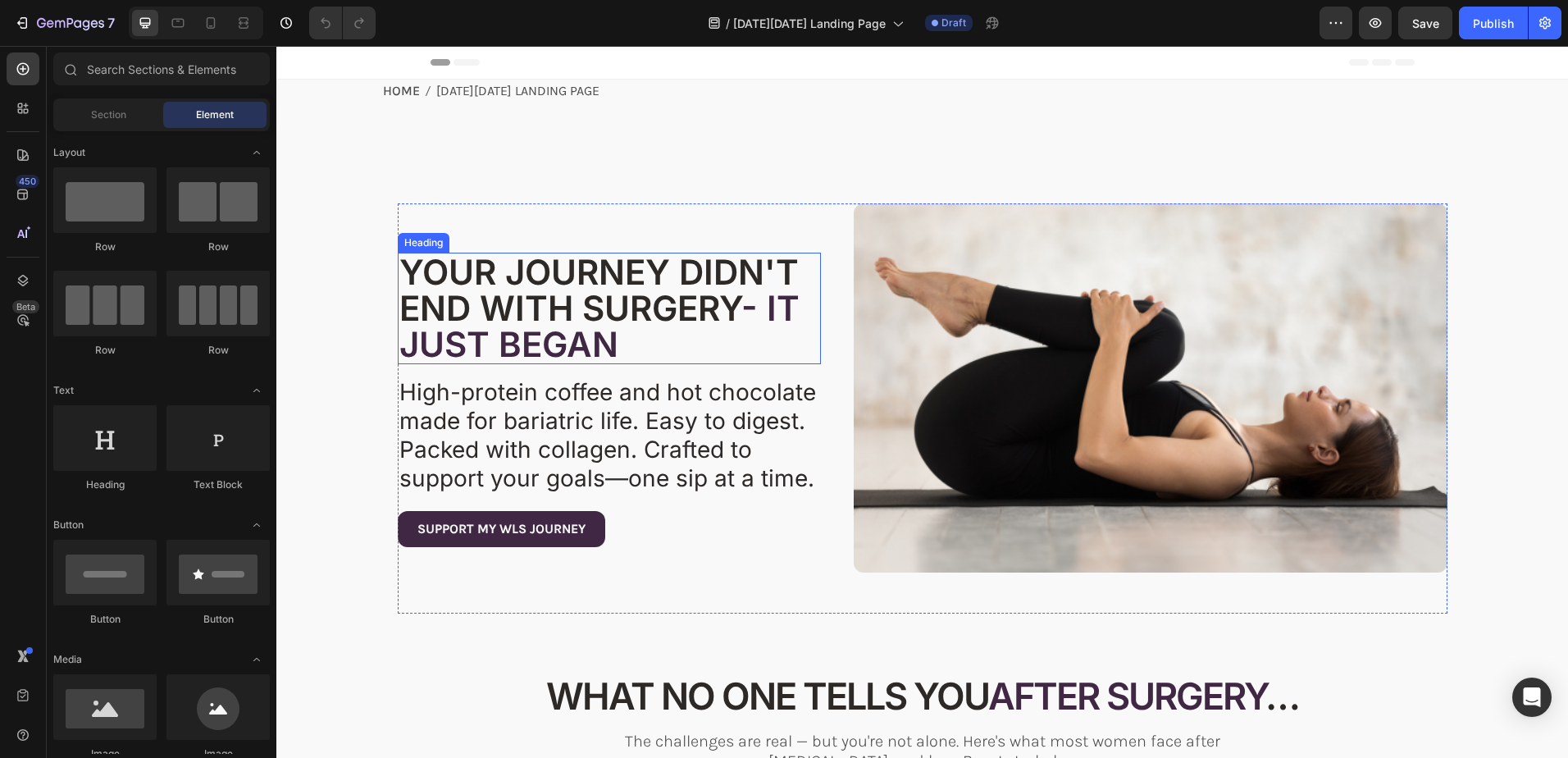
click at [555, 308] on span "YOUR JOURNEY DIDN'T END WITH SURGERY" at bounding box center [599, 290] width 400 height 78
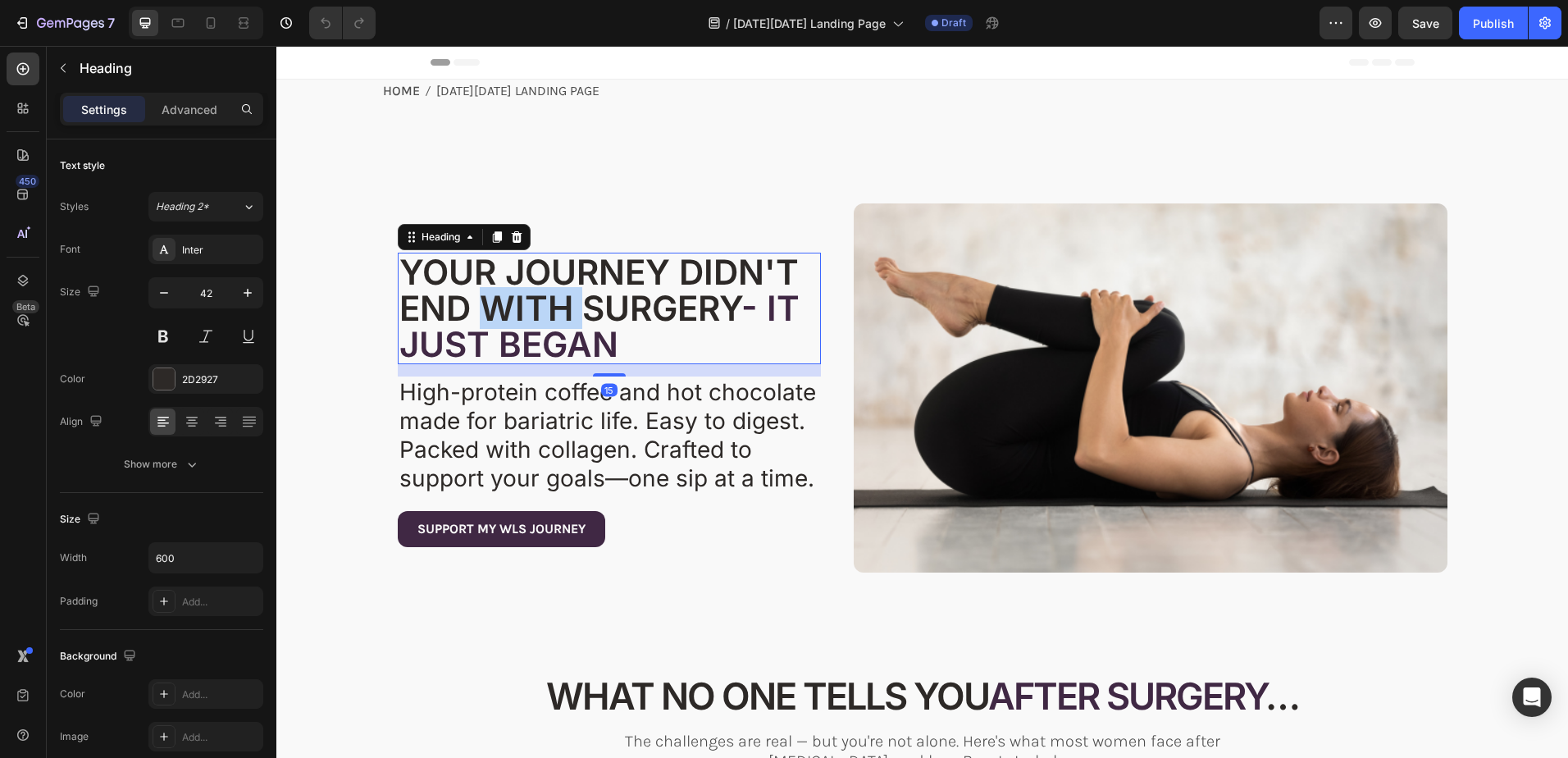
click at [543, 303] on span "YOUR JOURNEY DIDN'T END WITH SURGERY" at bounding box center [599, 290] width 400 height 78
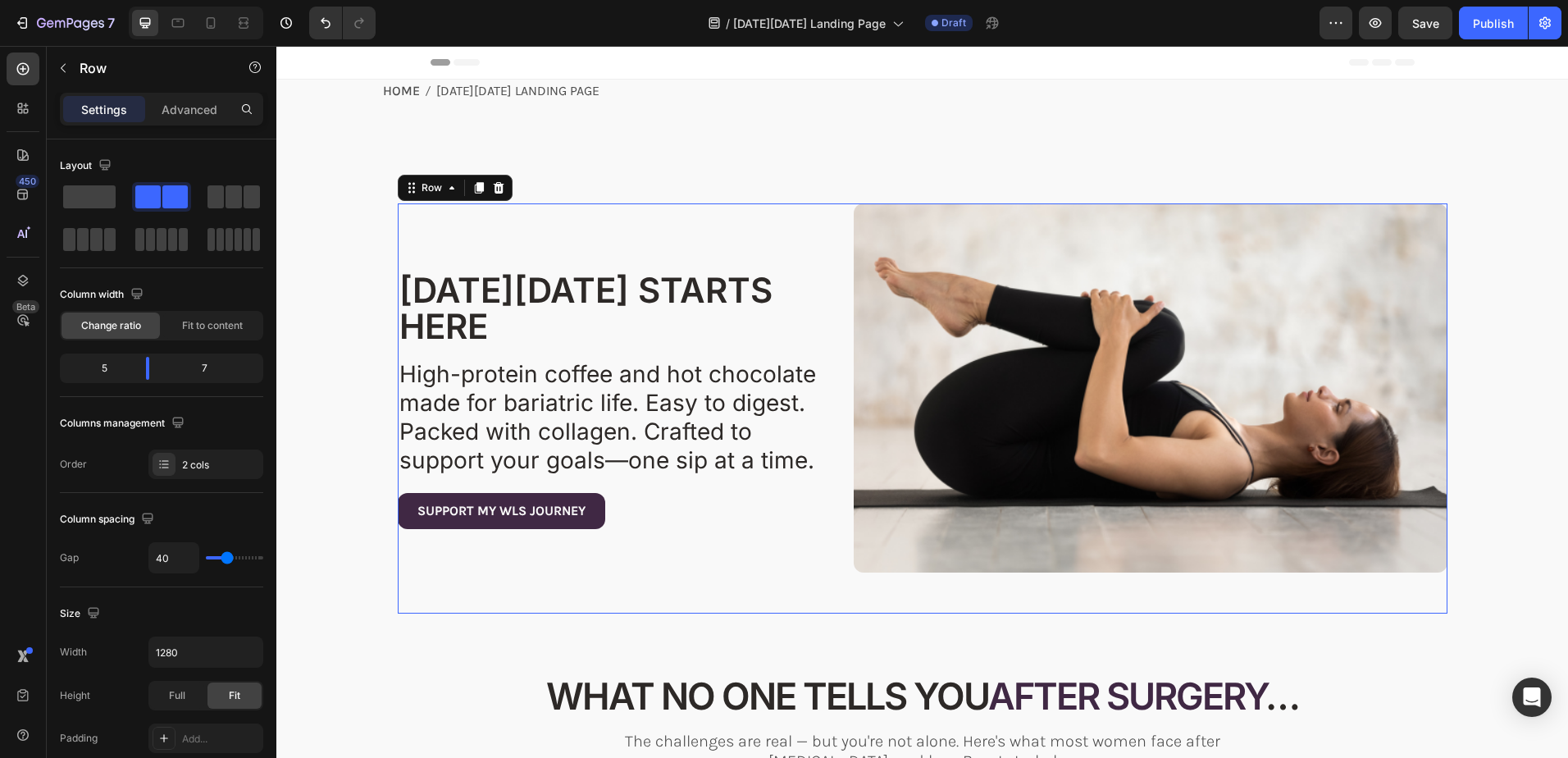
click at [839, 570] on div "⁠⁠⁠⁠⁠⁠⁠ BLACK FRIDAY STARTS HERE Heading YOUR JOURNEY DIDN'T END WITH SURGERY -…" at bounding box center [923, 408] width 1050 height 410
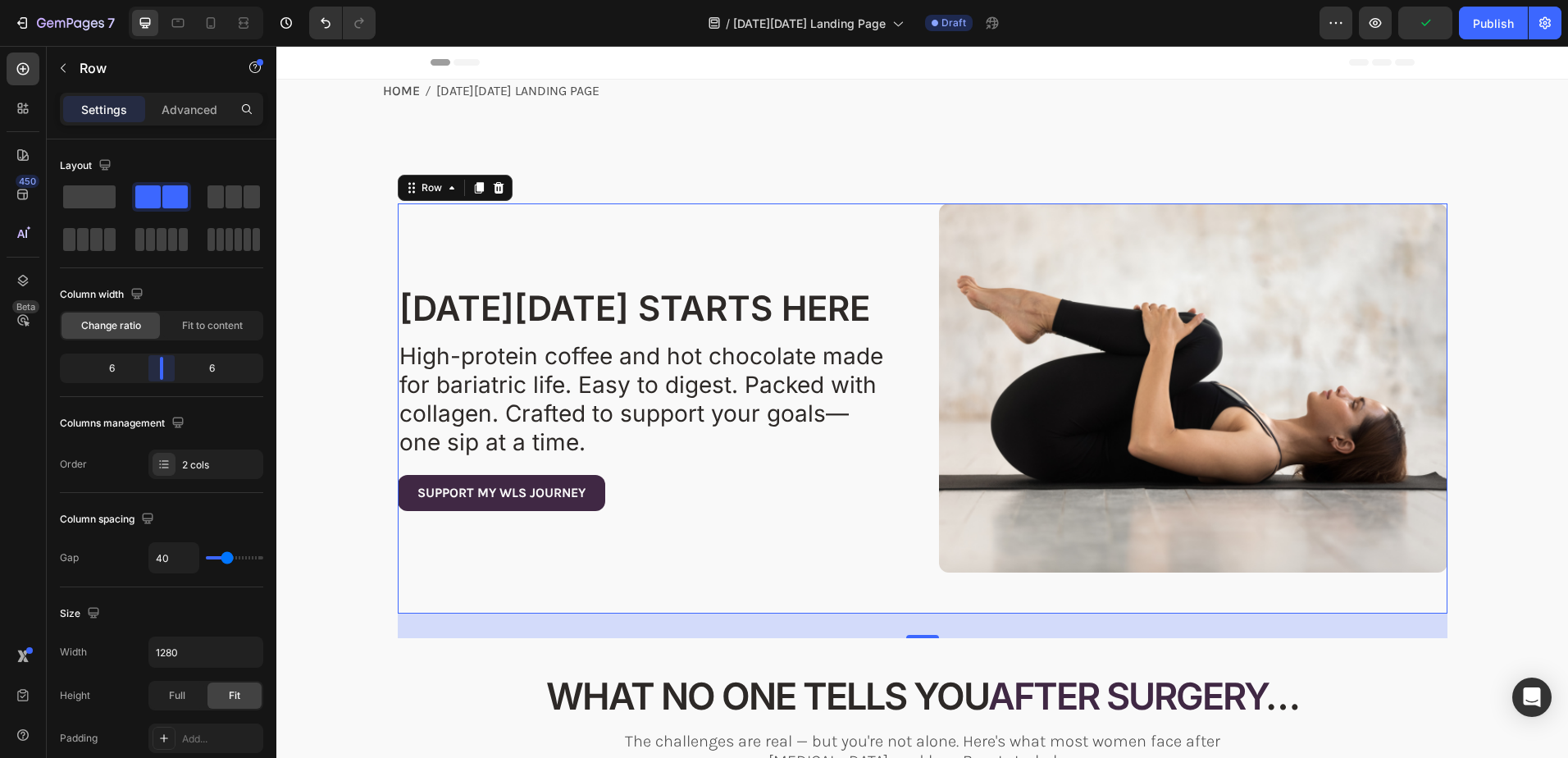
drag, startPoint x: 147, startPoint y: 369, endPoint x: 170, endPoint y: 369, distance: 23.0
click at [170, 0] on body "7 Version history / Black Friday Landing Page Draft Preview Publish 450 Beta Se…" at bounding box center [784, 0] width 1568 height 0
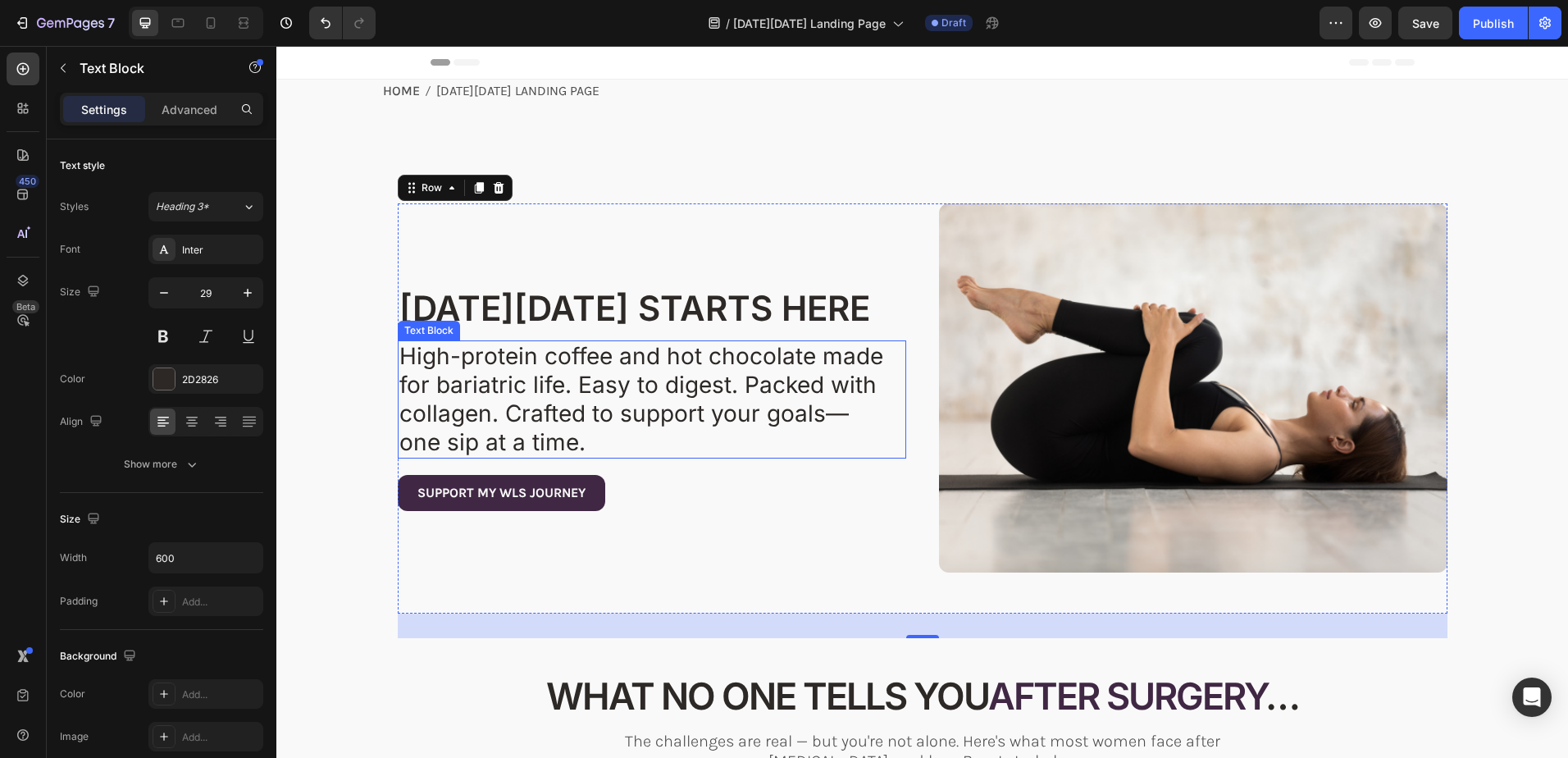
click at [627, 385] on span "High-protein coffee and hot chocolate made for bariatric life. Easy to digest. …" at bounding box center [641, 399] width 484 height 113
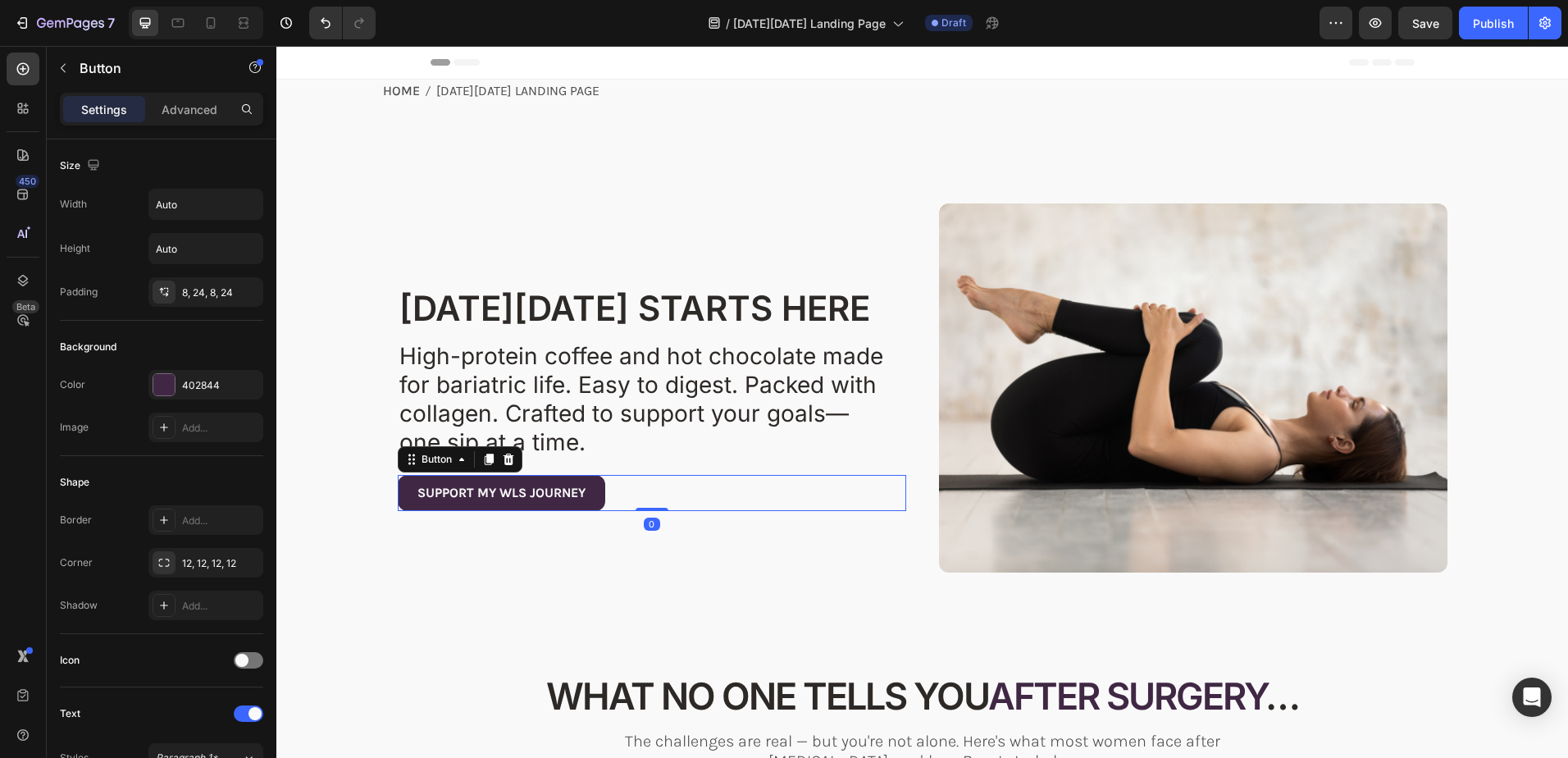
click at [638, 494] on div "SUPPORT MY WLS JOURNEY Button 0" at bounding box center [652, 494] width 508 height 37
click at [505, 457] on icon at bounding box center [507, 459] width 11 height 12
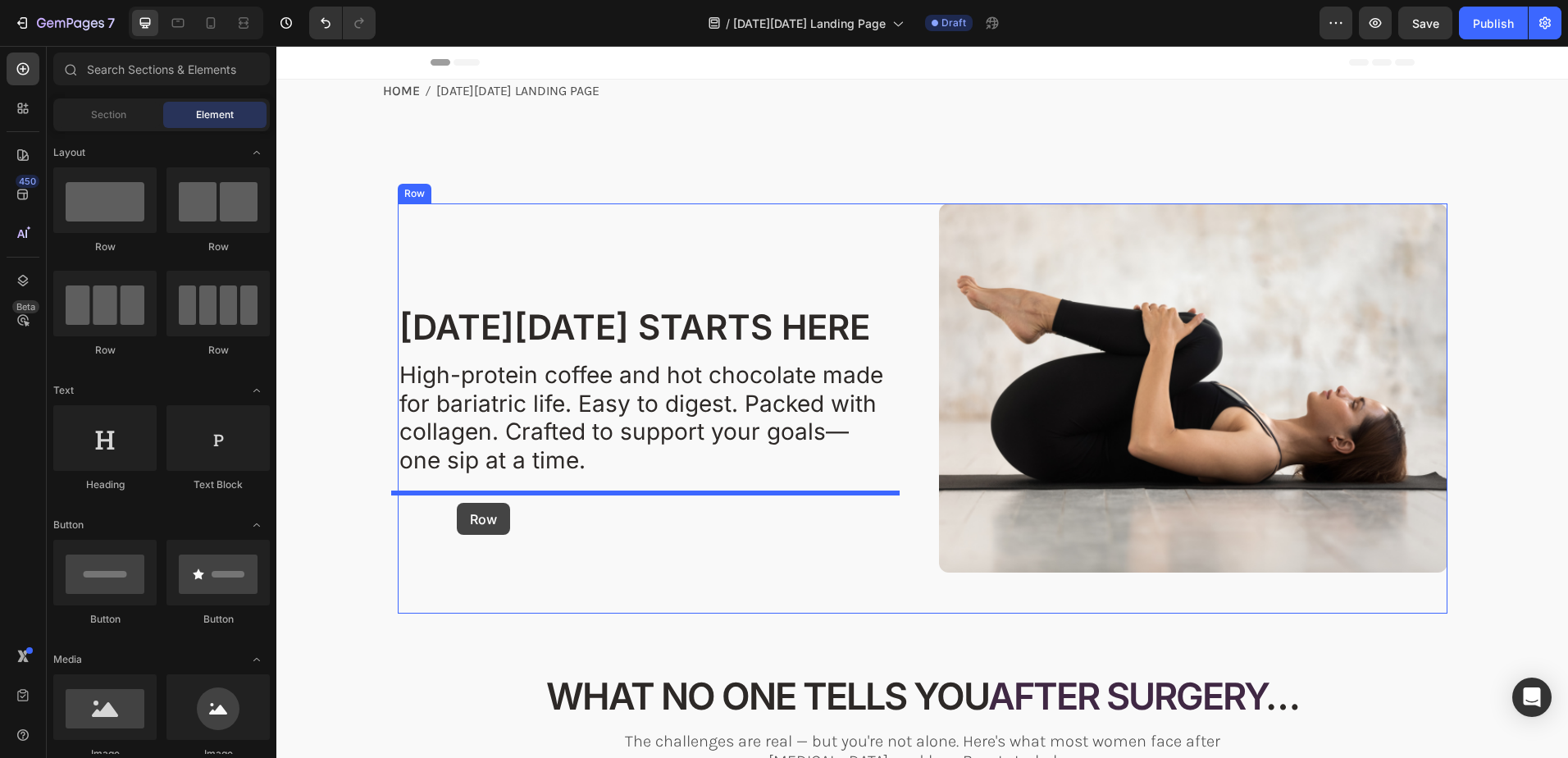
drag, startPoint x: 375, startPoint y: 248, endPoint x: 457, endPoint y: 503, distance: 267.9
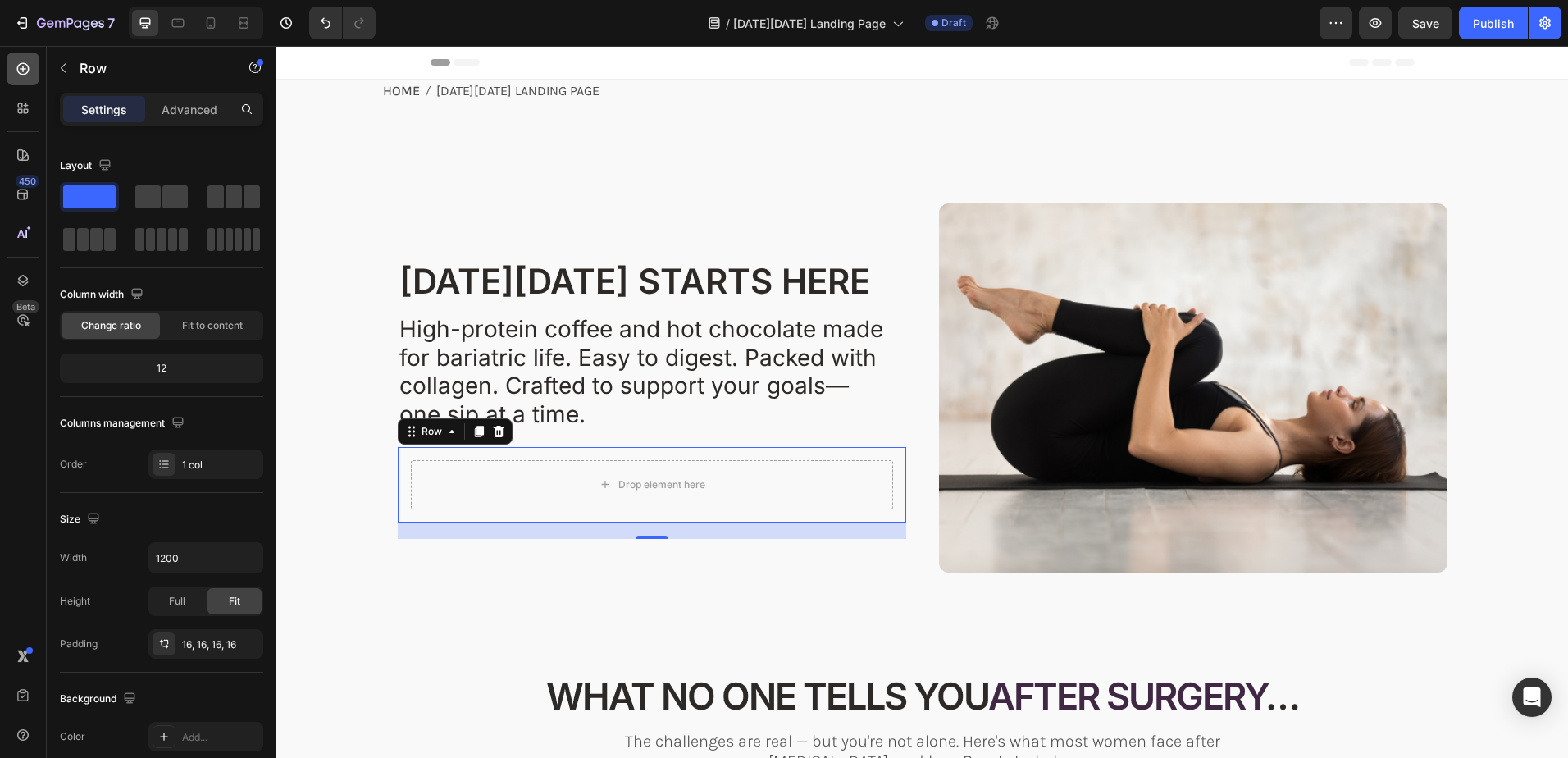
click at [20, 66] on icon at bounding box center [22, 68] width 17 height 17
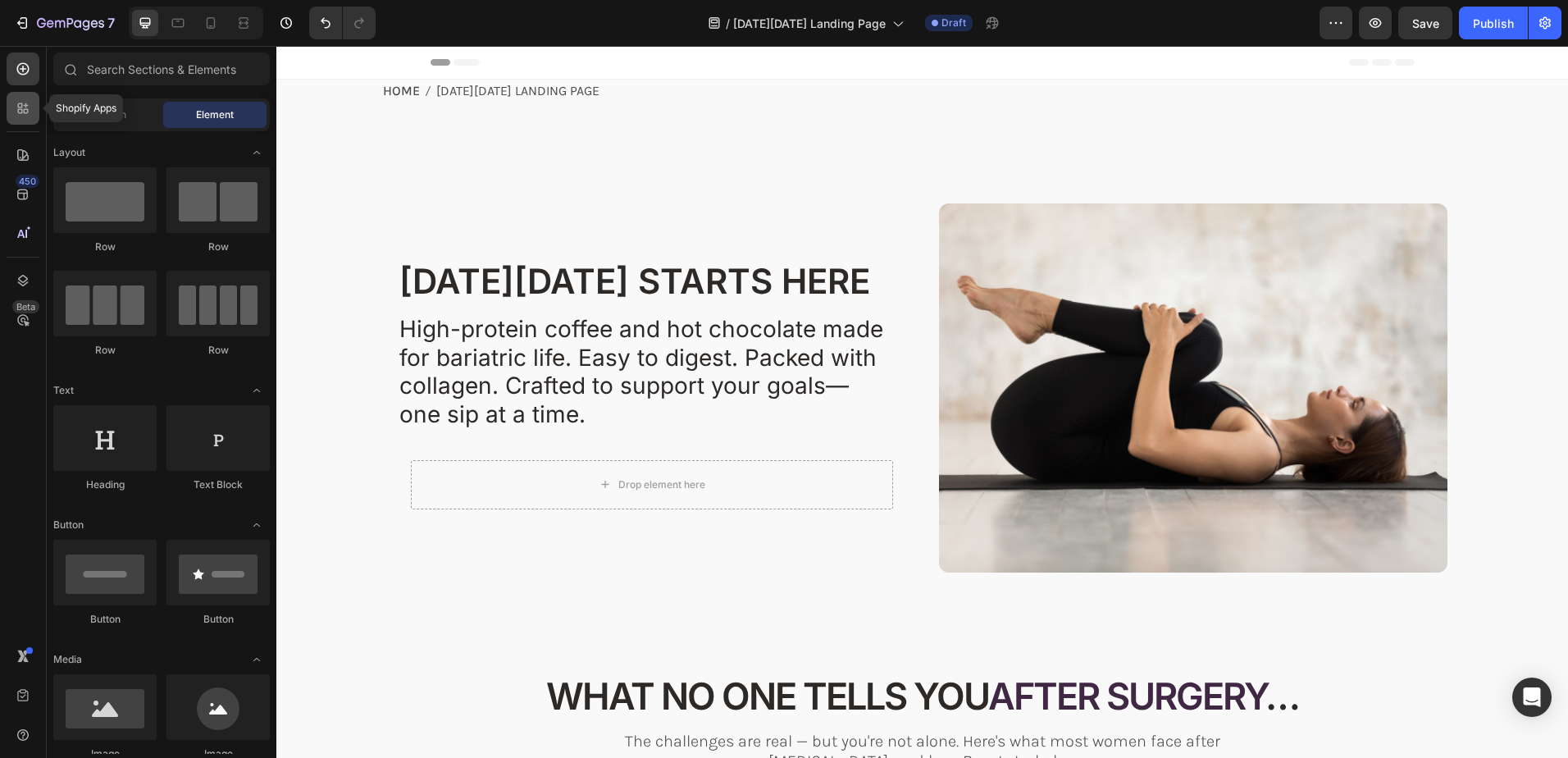
click at [22, 109] on icon at bounding box center [22, 108] width 17 height 17
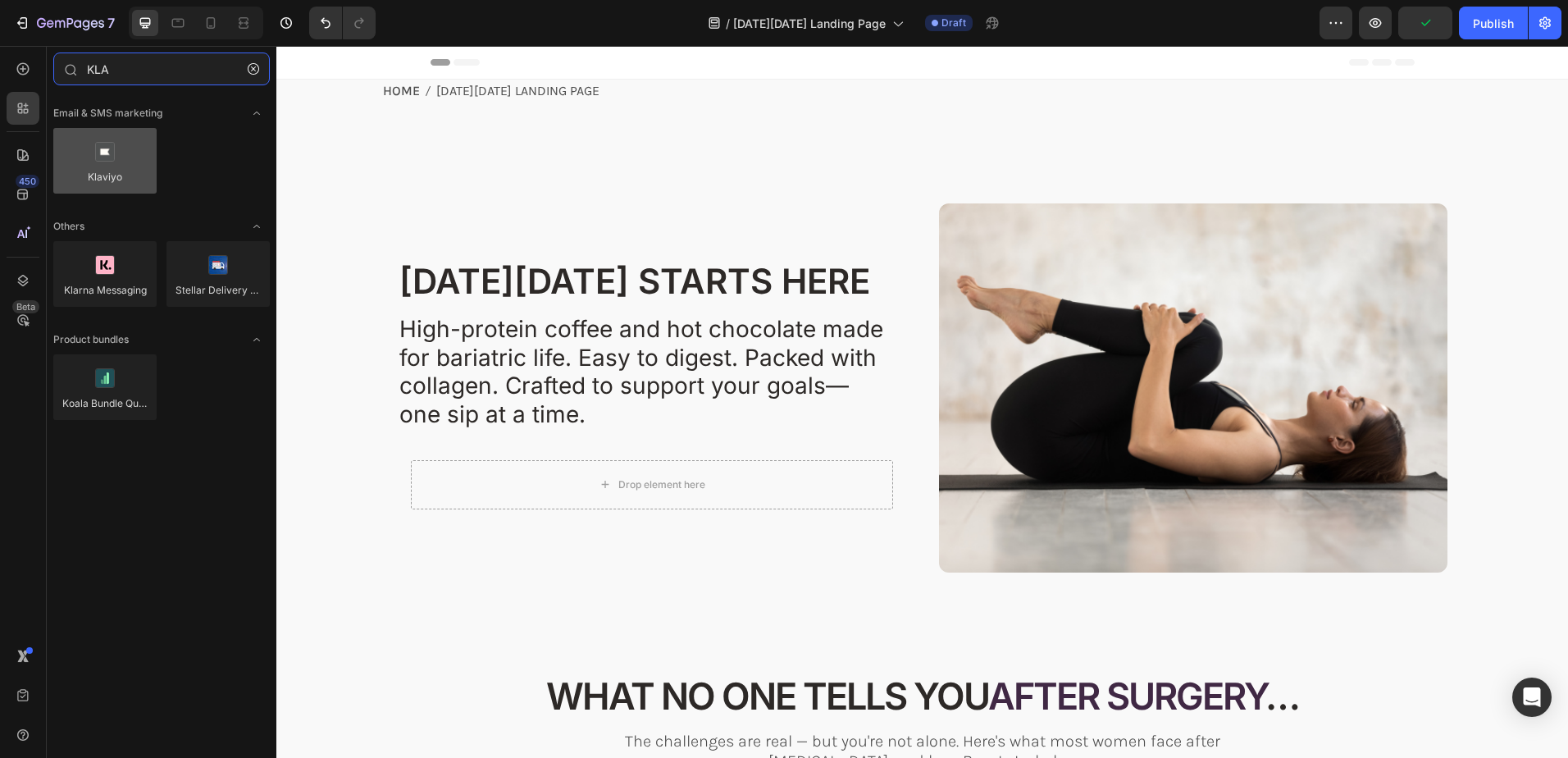
type input "KLA"
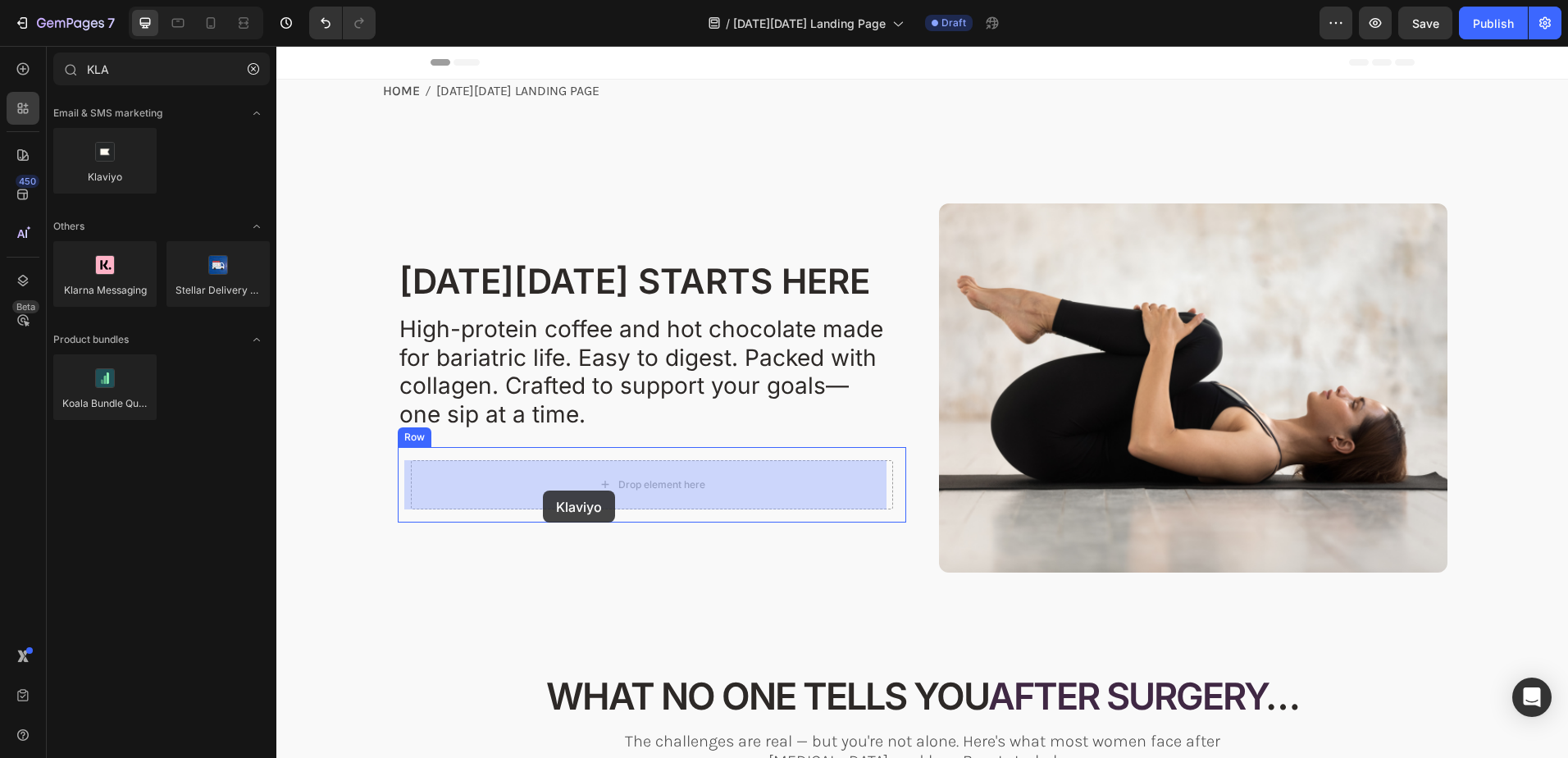
drag, startPoint x: 377, startPoint y: 210, endPoint x: 543, endPoint y: 491, distance: 326.4
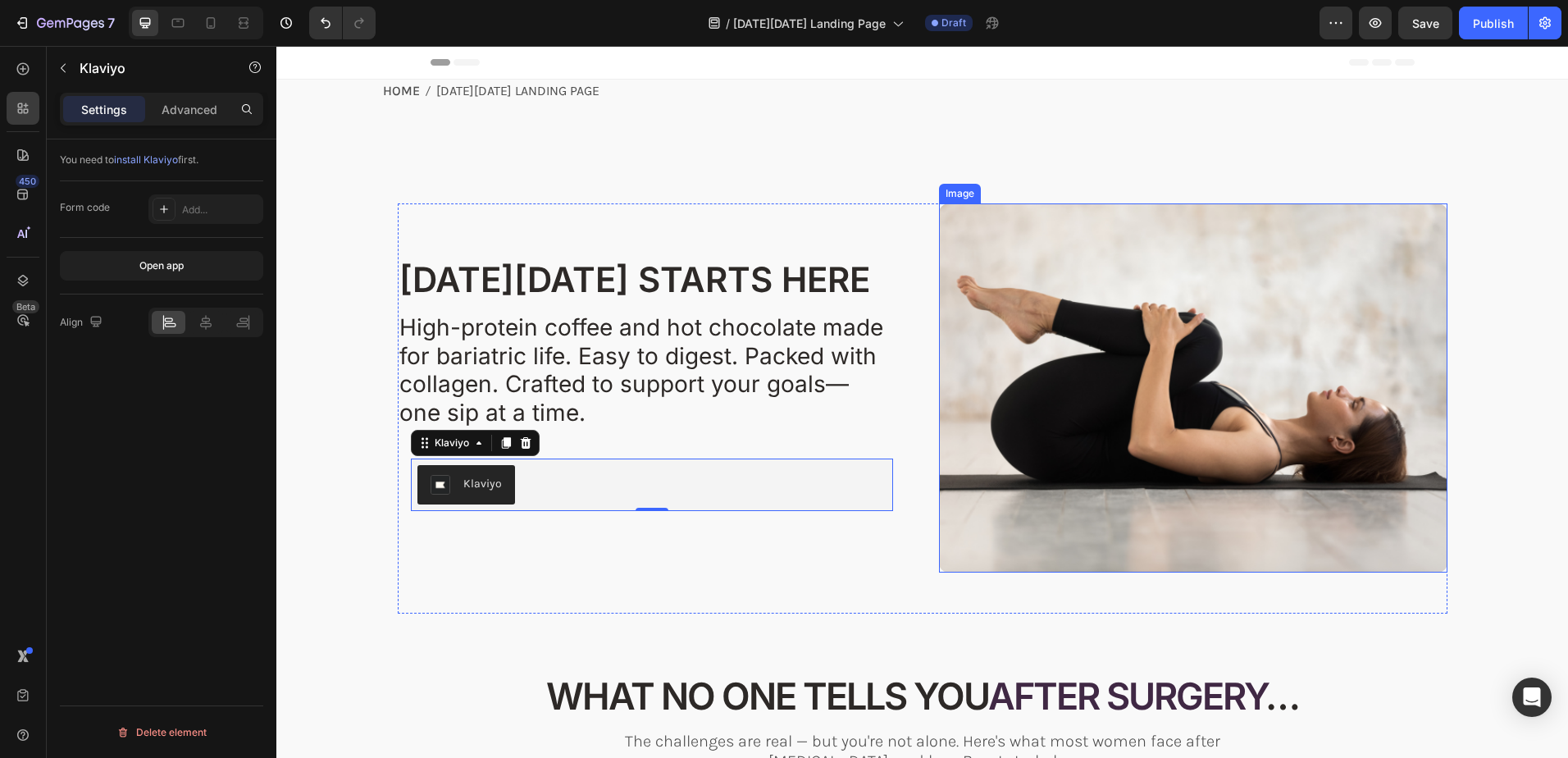
click at [1125, 324] on img at bounding box center [1193, 387] width 508 height 369
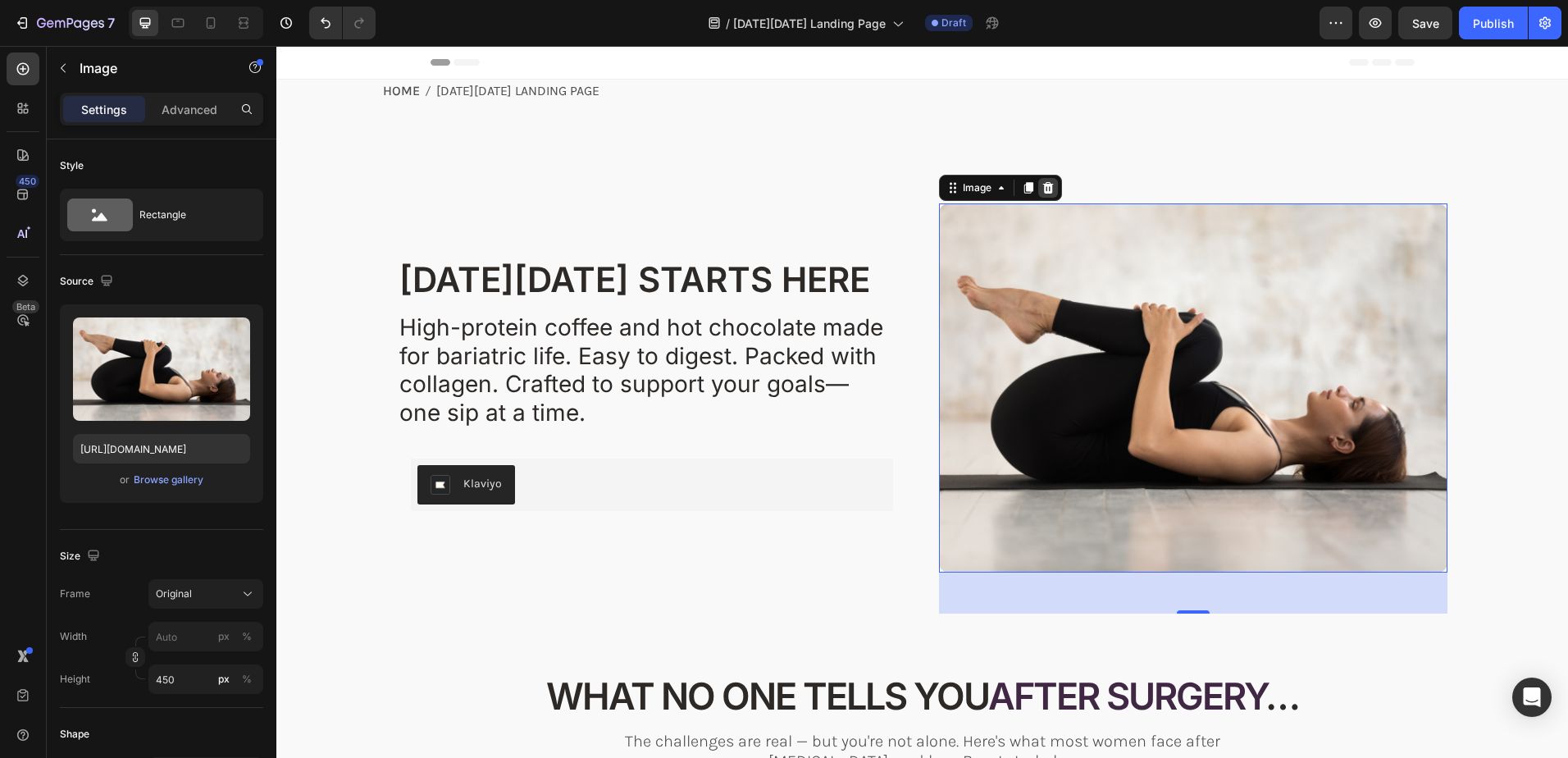
click at [1042, 184] on icon at bounding box center [1047, 188] width 11 height 12
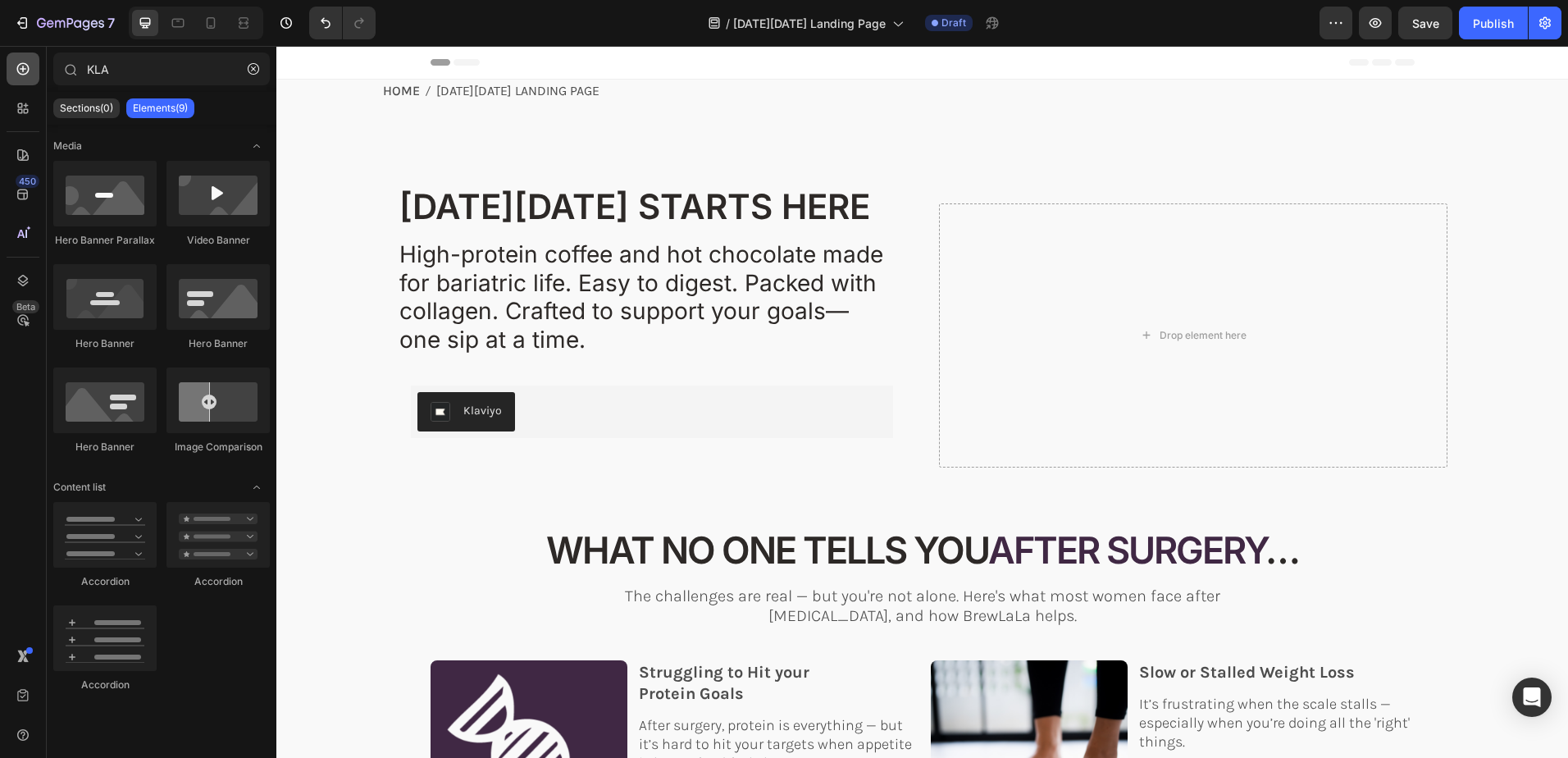
click at [22, 62] on icon at bounding box center [22, 68] width 17 height 17
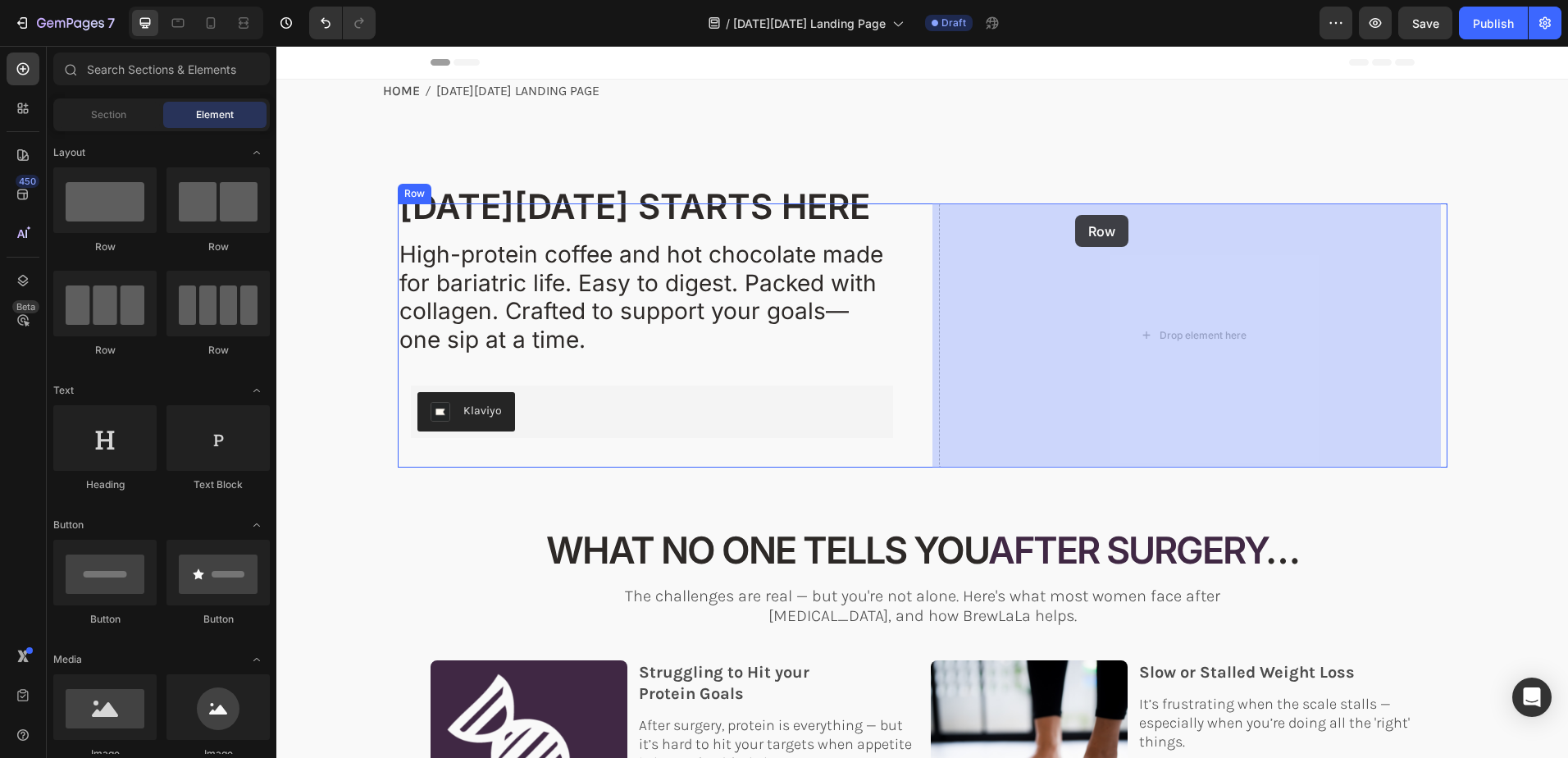
drag, startPoint x: 386, startPoint y: 356, endPoint x: 1075, endPoint y: 215, distance: 703.3
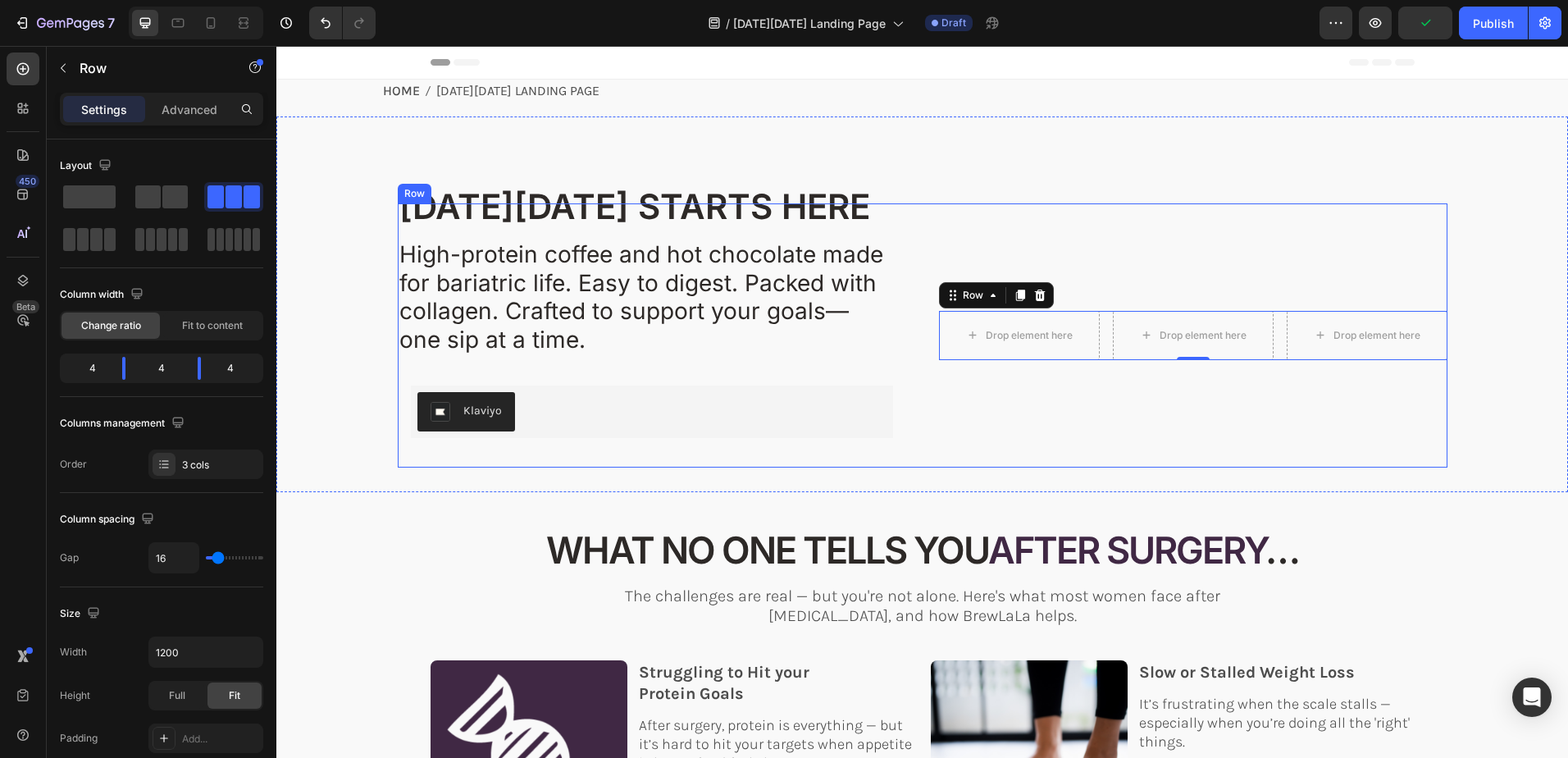
drag, startPoint x: 511, startPoint y: 239, endPoint x: 1165, endPoint y: 375, distance: 668.0
click at [20, 67] on icon at bounding box center [22, 68] width 17 height 17
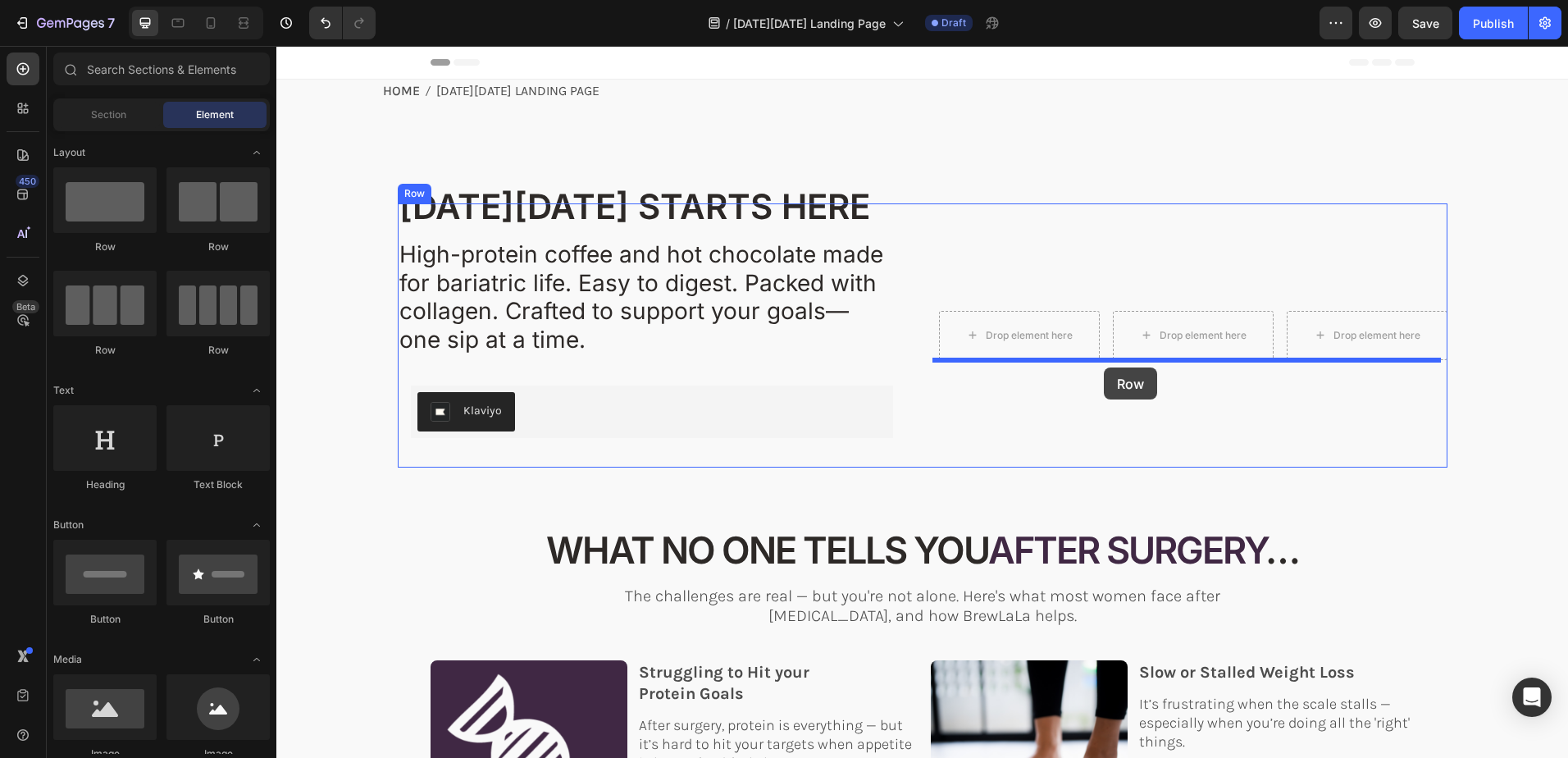
drag, startPoint x: 373, startPoint y: 360, endPoint x: 1104, endPoint y: 368, distance: 731.0
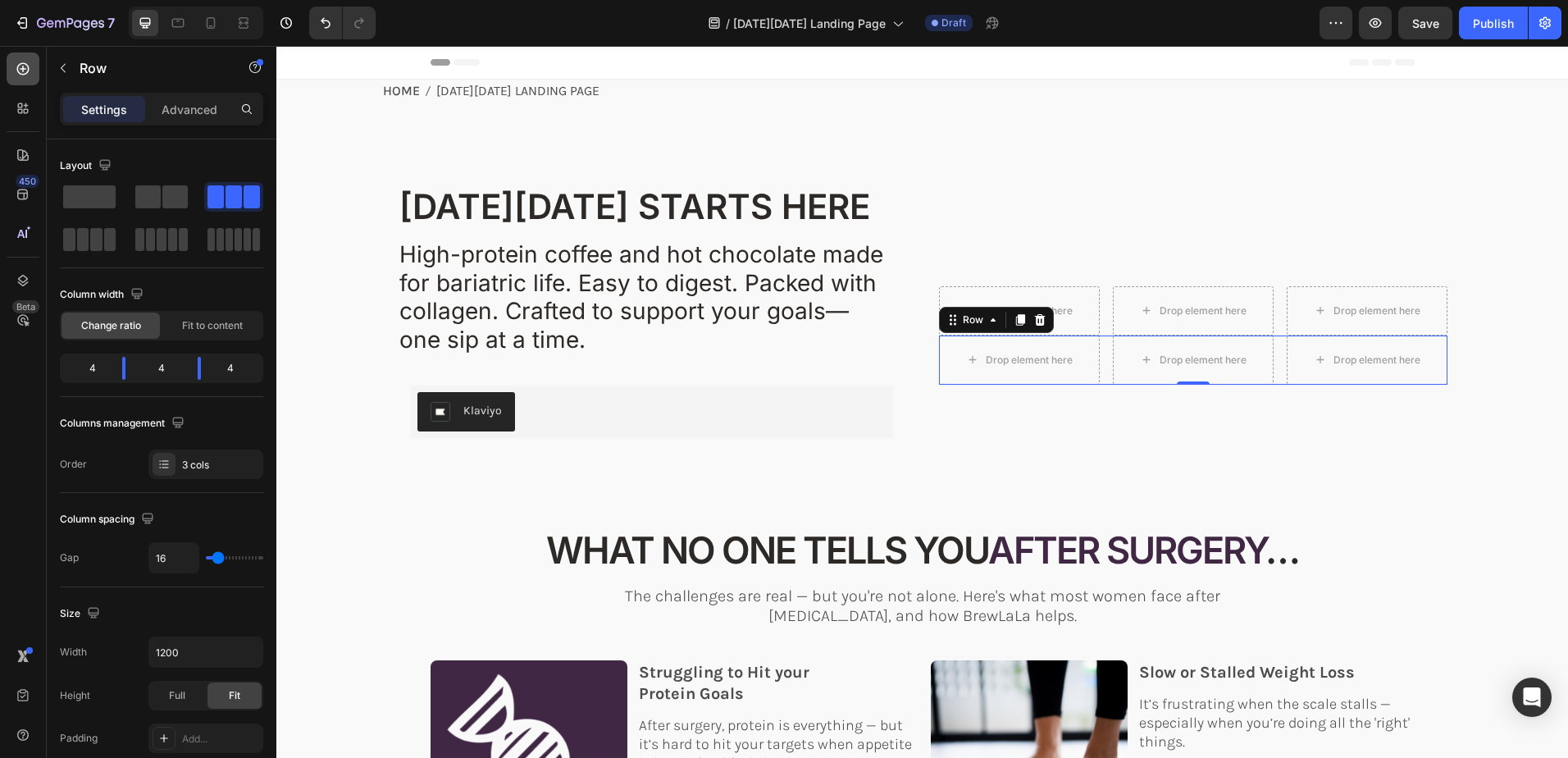
click at [22, 65] on icon at bounding box center [22, 68] width 17 height 17
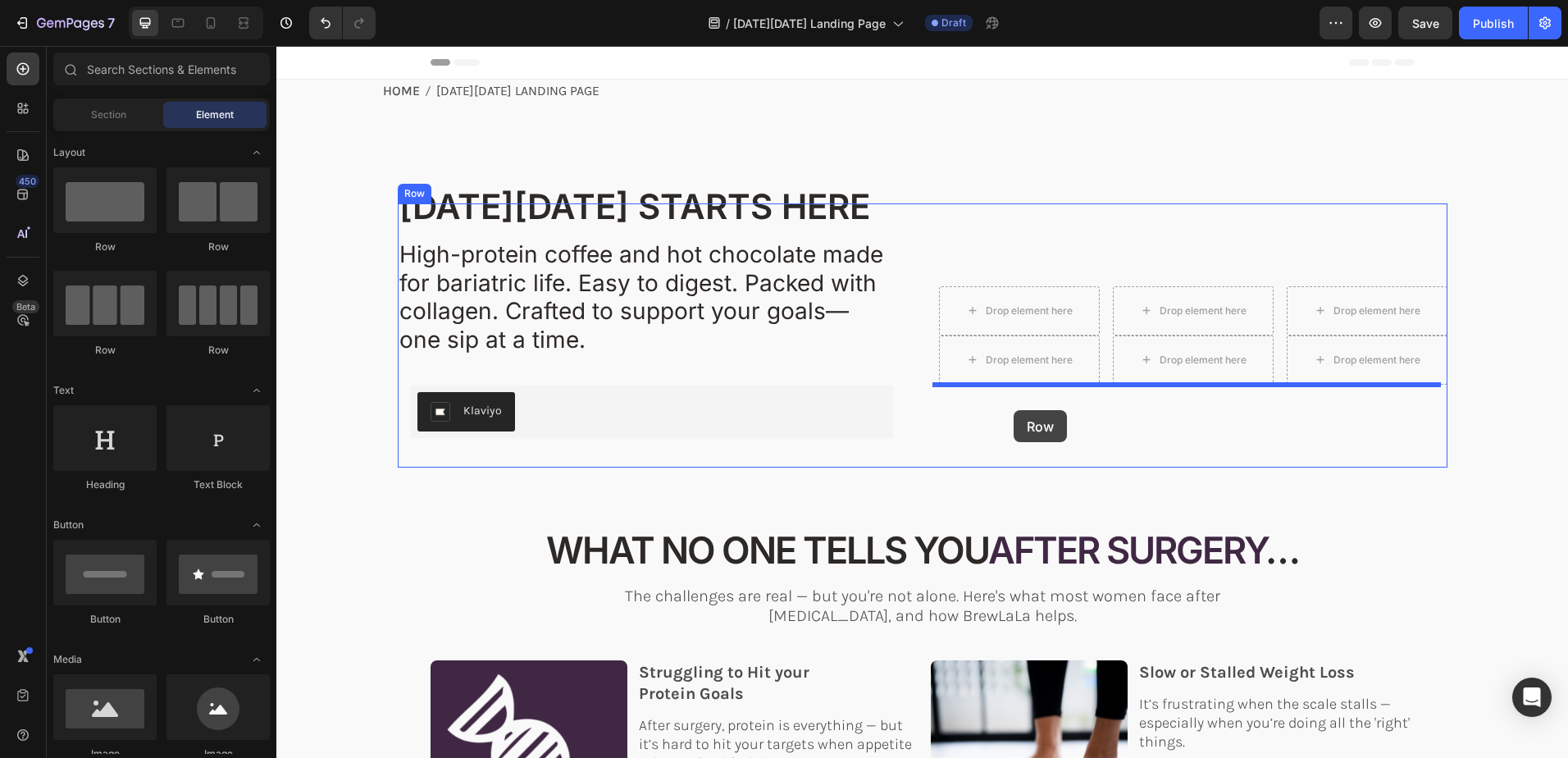
drag, startPoint x: 386, startPoint y: 359, endPoint x: 1014, endPoint y: 410, distance: 630.1
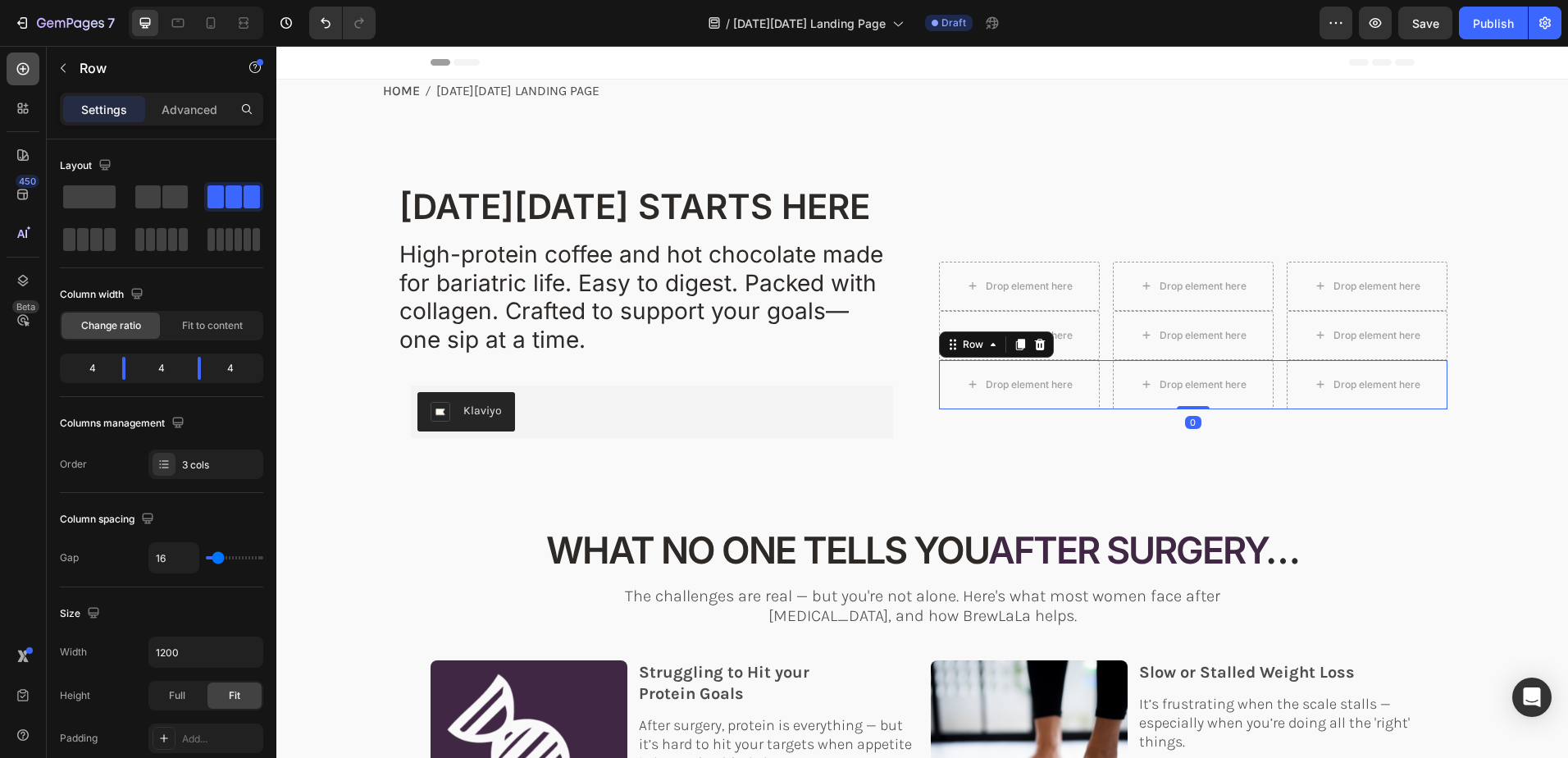
click at [22, 64] on icon at bounding box center [23, 69] width 13 height 13
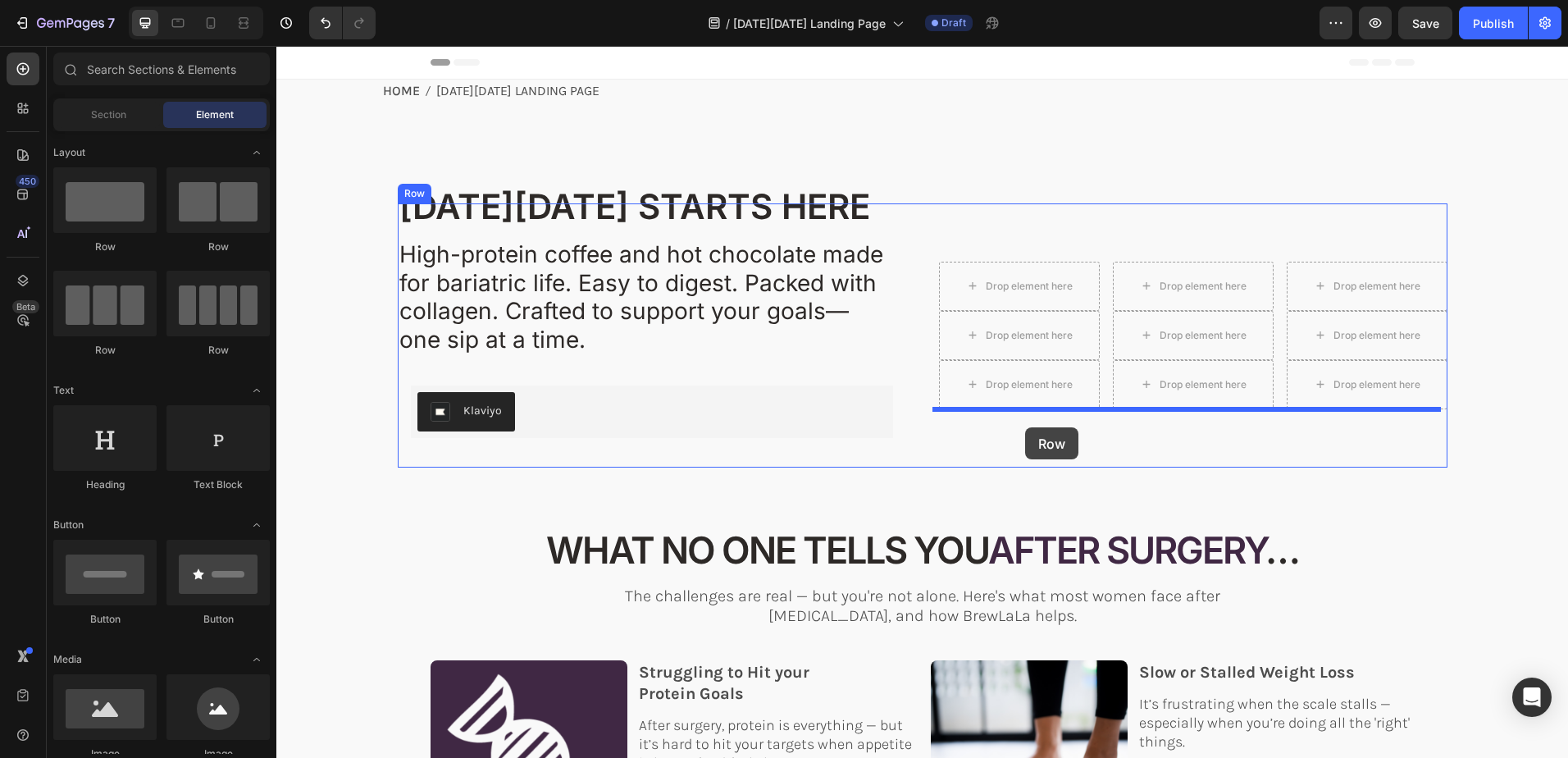
drag, startPoint x: 375, startPoint y: 357, endPoint x: 1025, endPoint y: 427, distance: 653.8
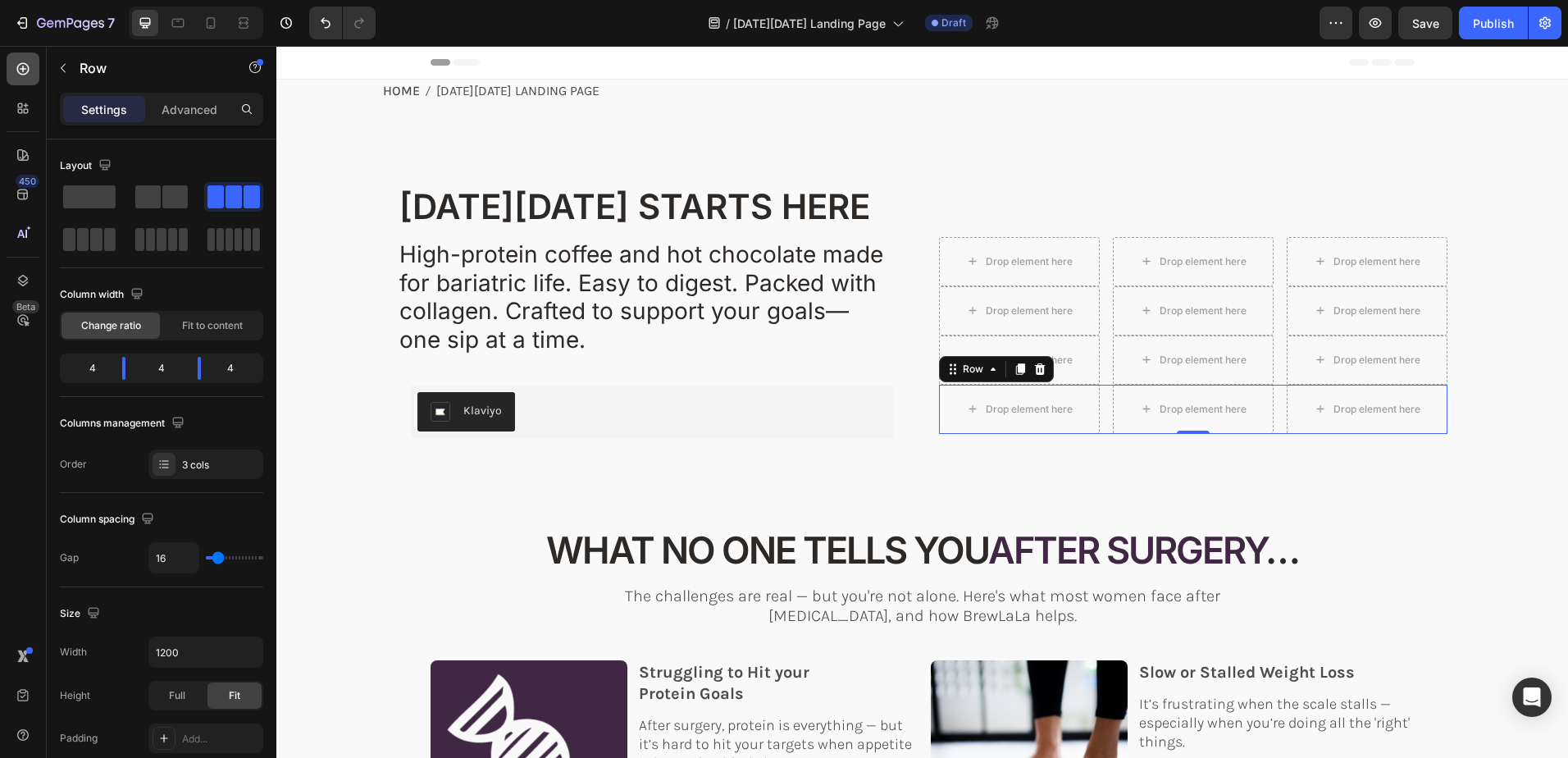
click at [24, 64] on icon at bounding box center [23, 69] width 13 height 13
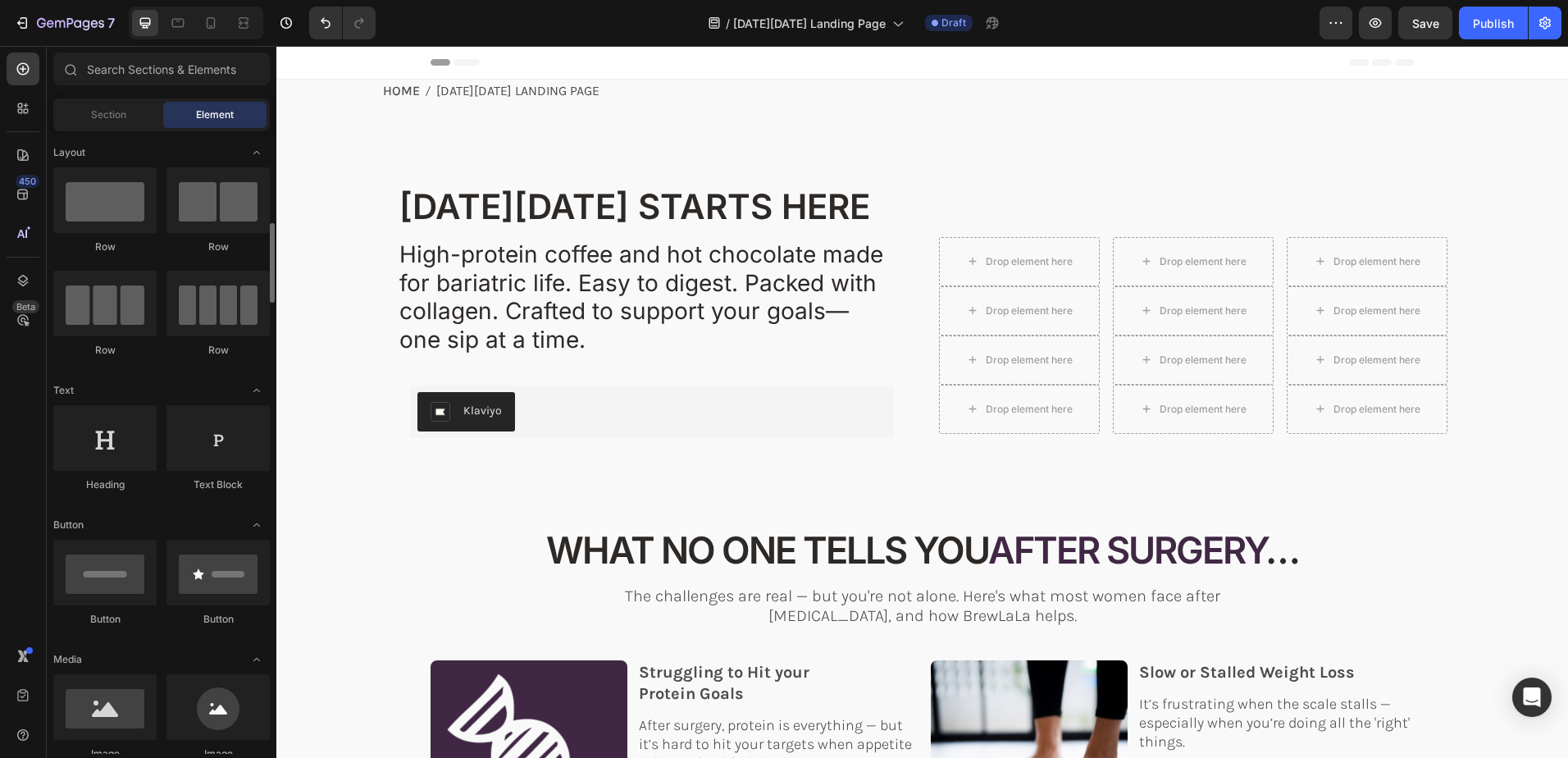
scroll to position [164, 0]
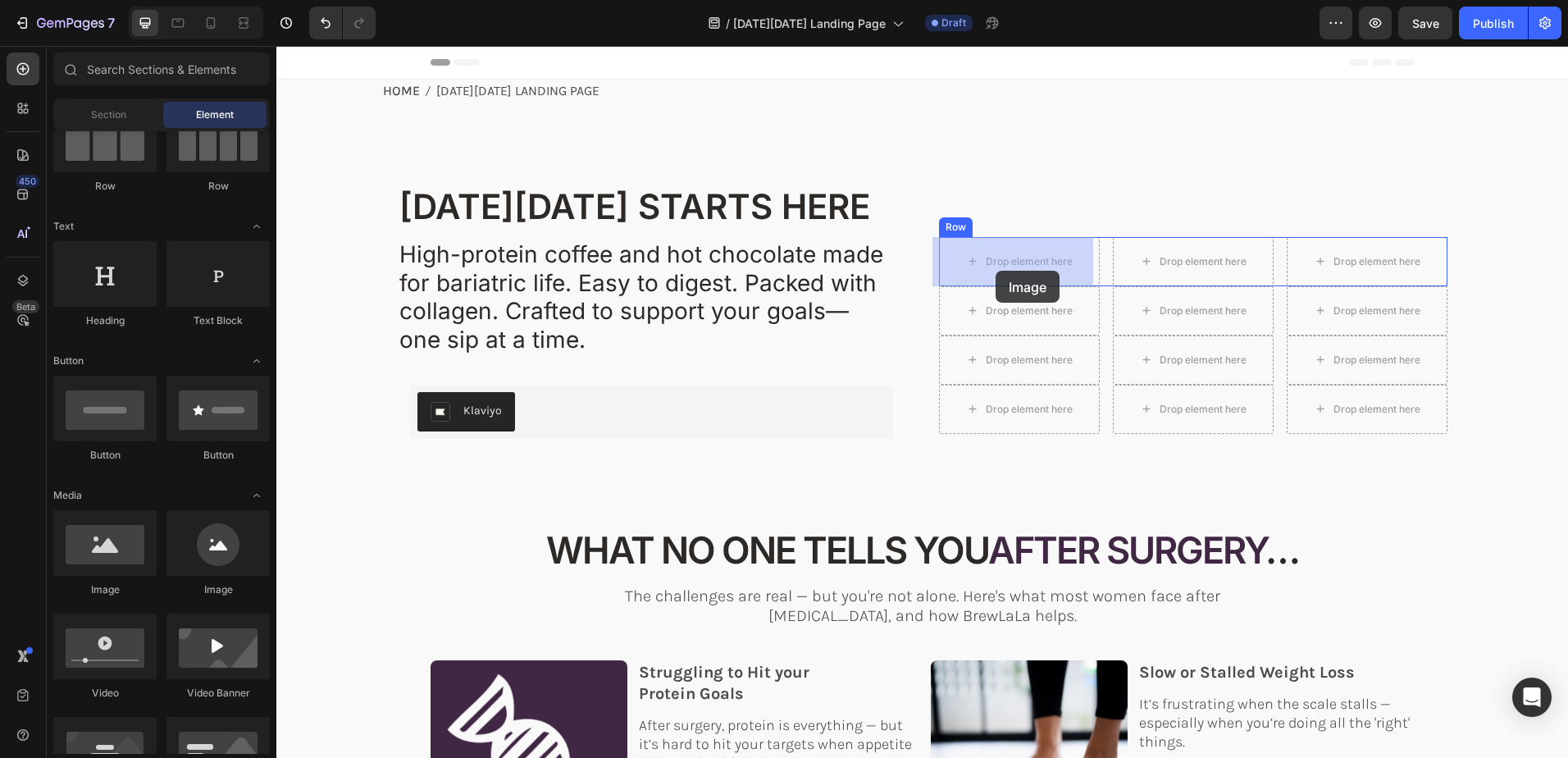
drag, startPoint x: 379, startPoint y: 588, endPoint x: 995, endPoint y: 271, distance: 692.8
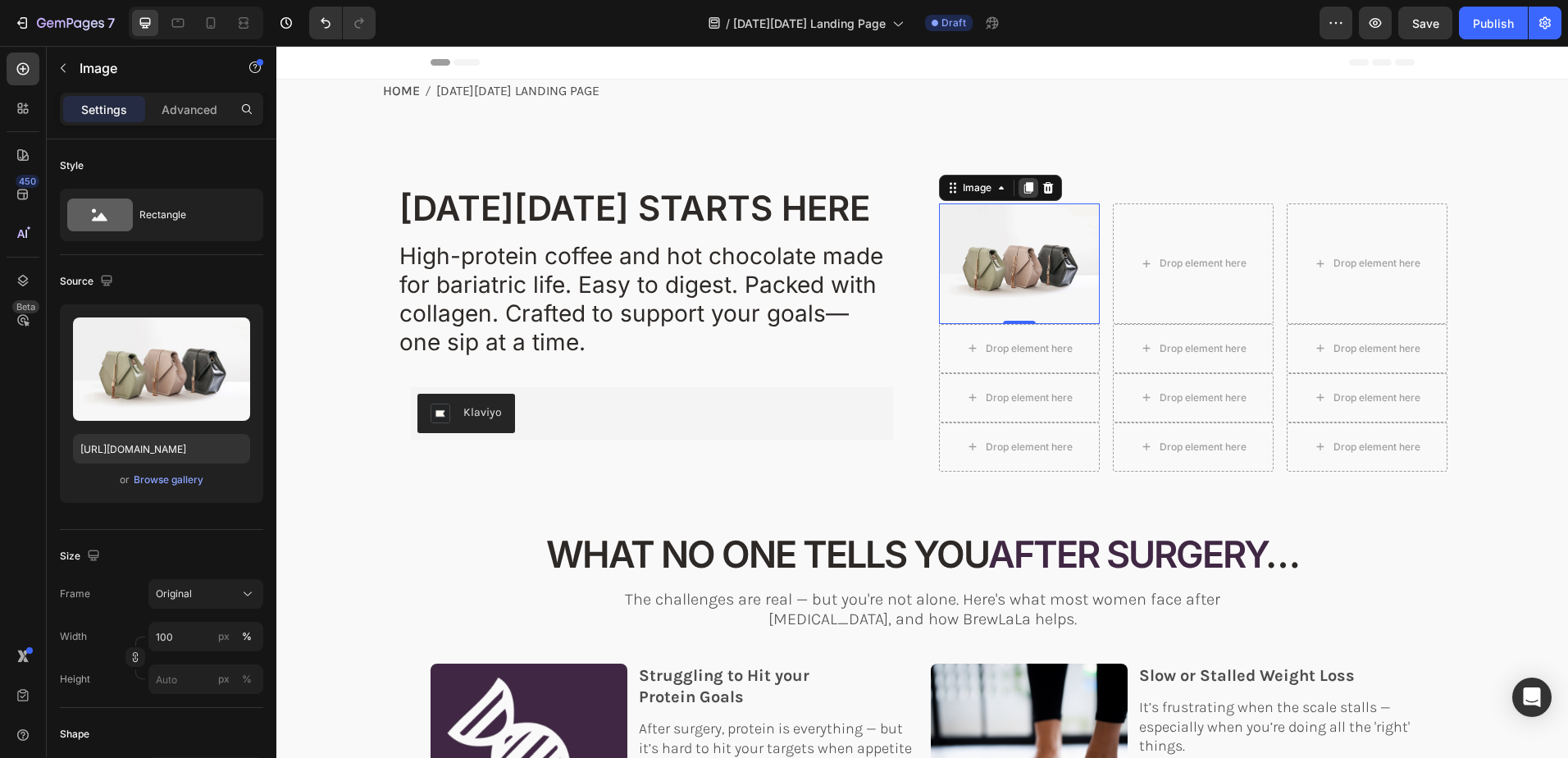
click at [1024, 186] on icon at bounding box center [1027, 188] width 9 height 12
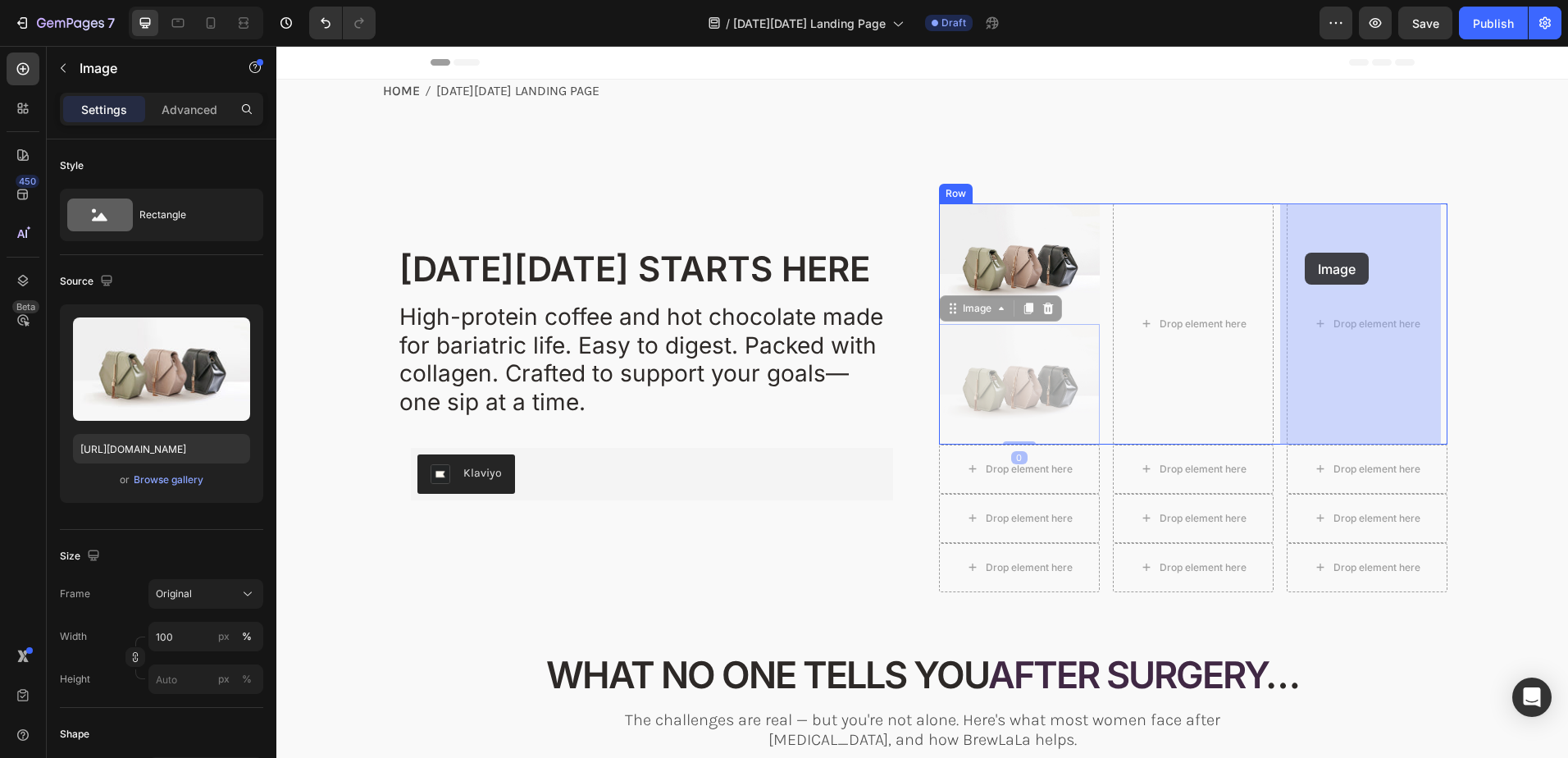
drag, startPoint x: 941, startPoint y: 313, endPoint x: 1305, endPoint y: 252, distance: 369.1
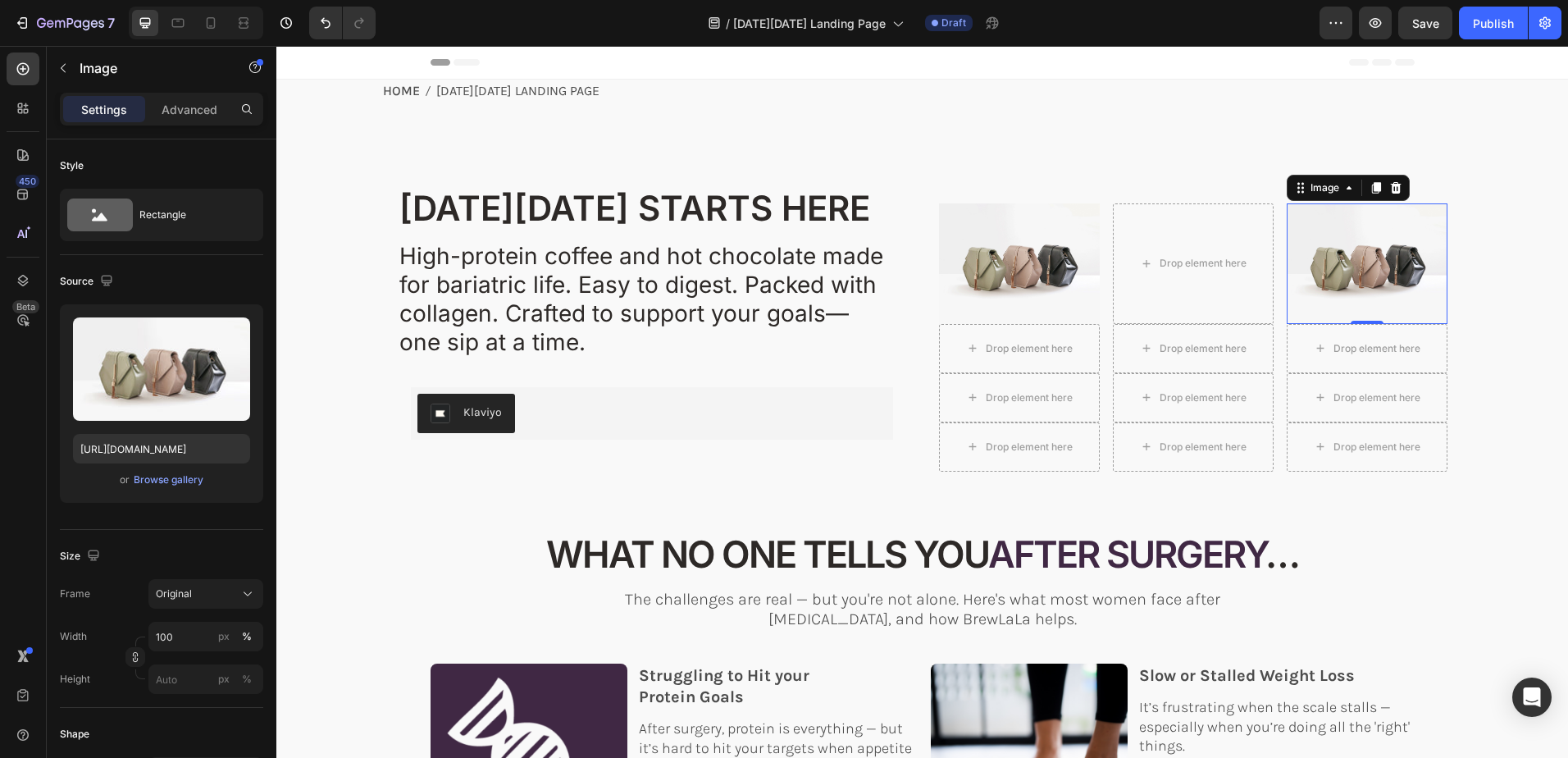
click at [1372, 190] on icon at bounding box center [1375, 188] width 9 height 12
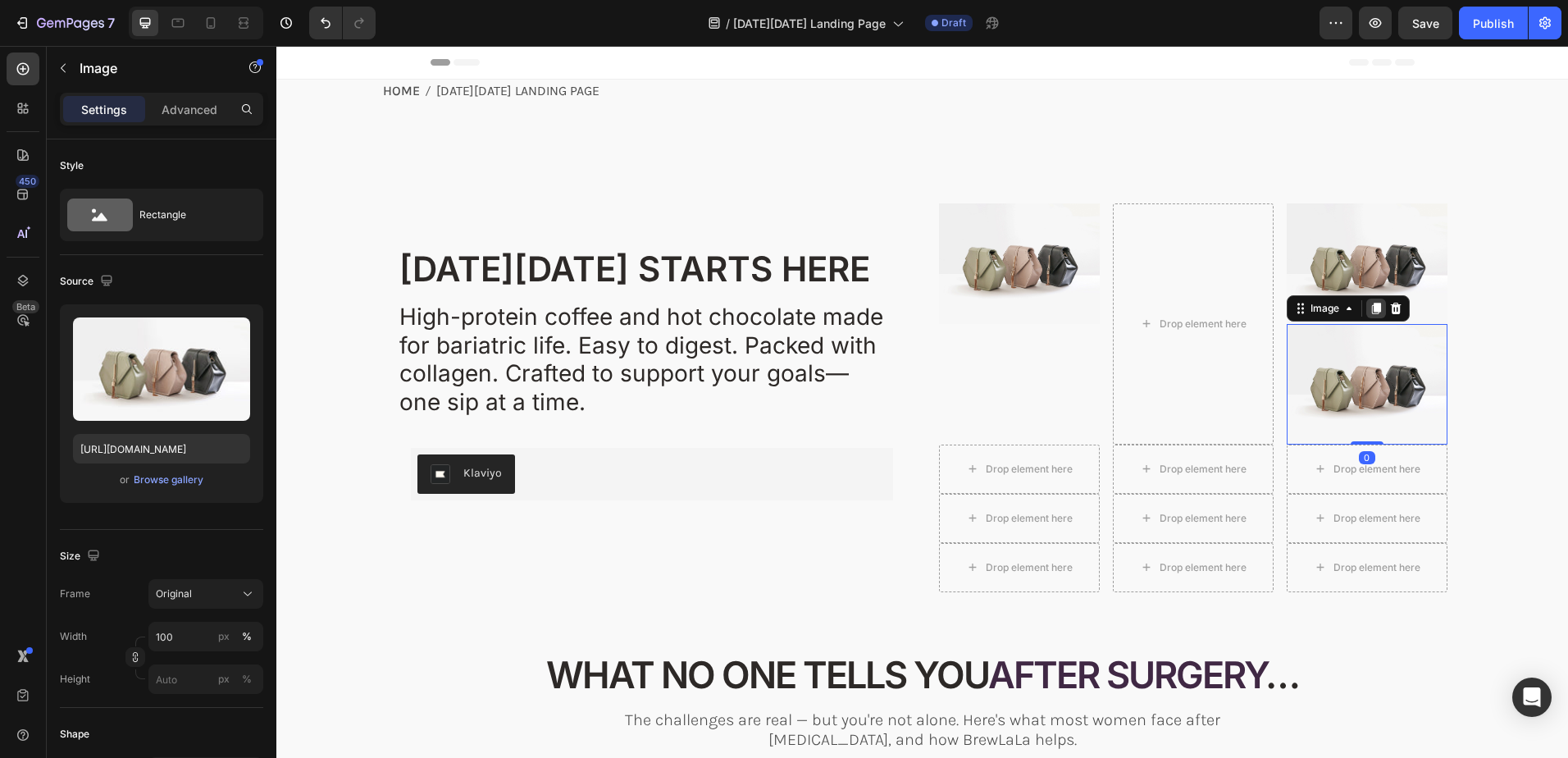
click at [1372, 310] on icon at bounding box center [1375, 309] width 9 height 12
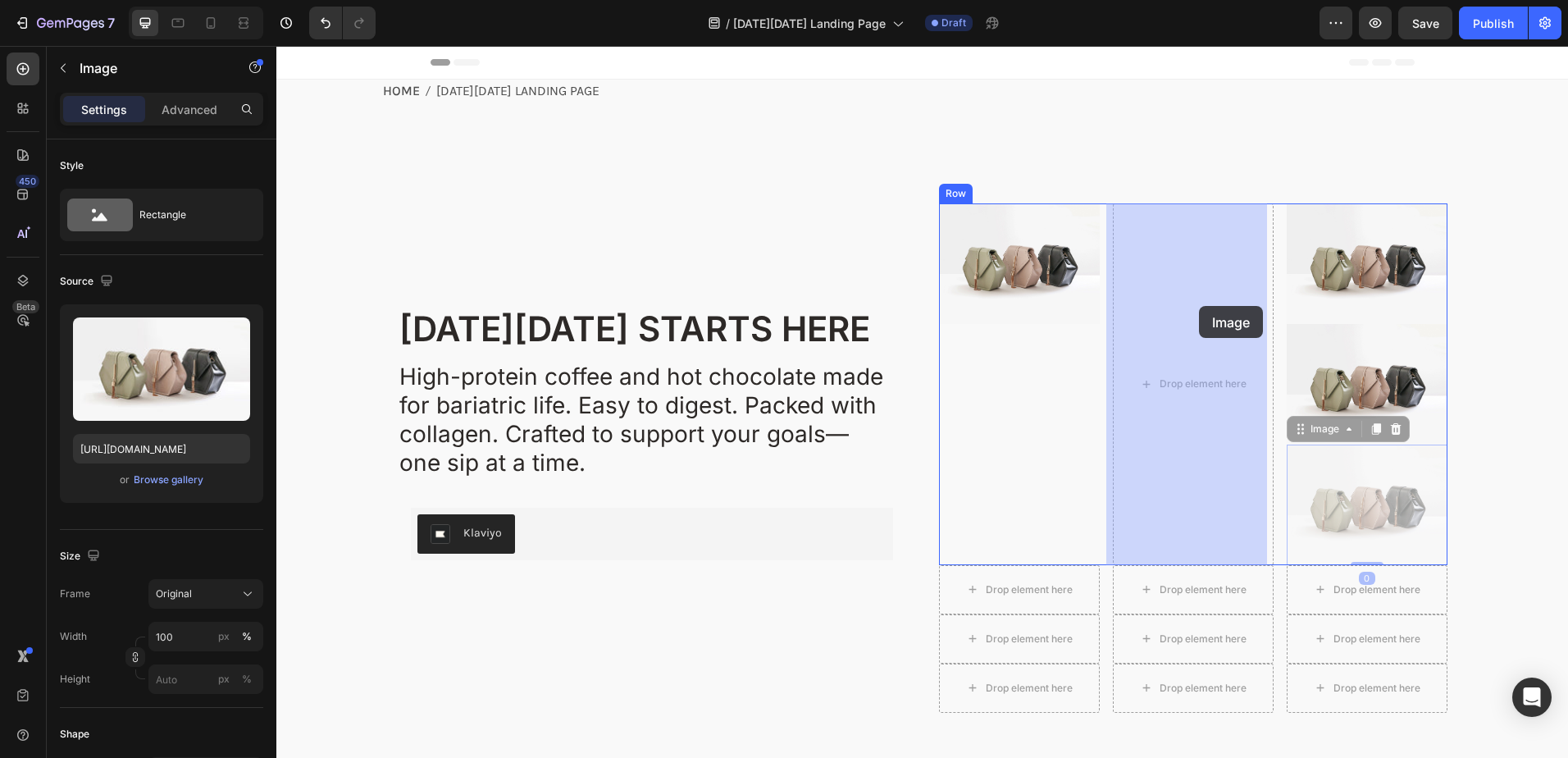
drag, startPoint x: 1291, startPoint y: 436, endPoint x: 1198, endPoint y: 306, distance: 159.8
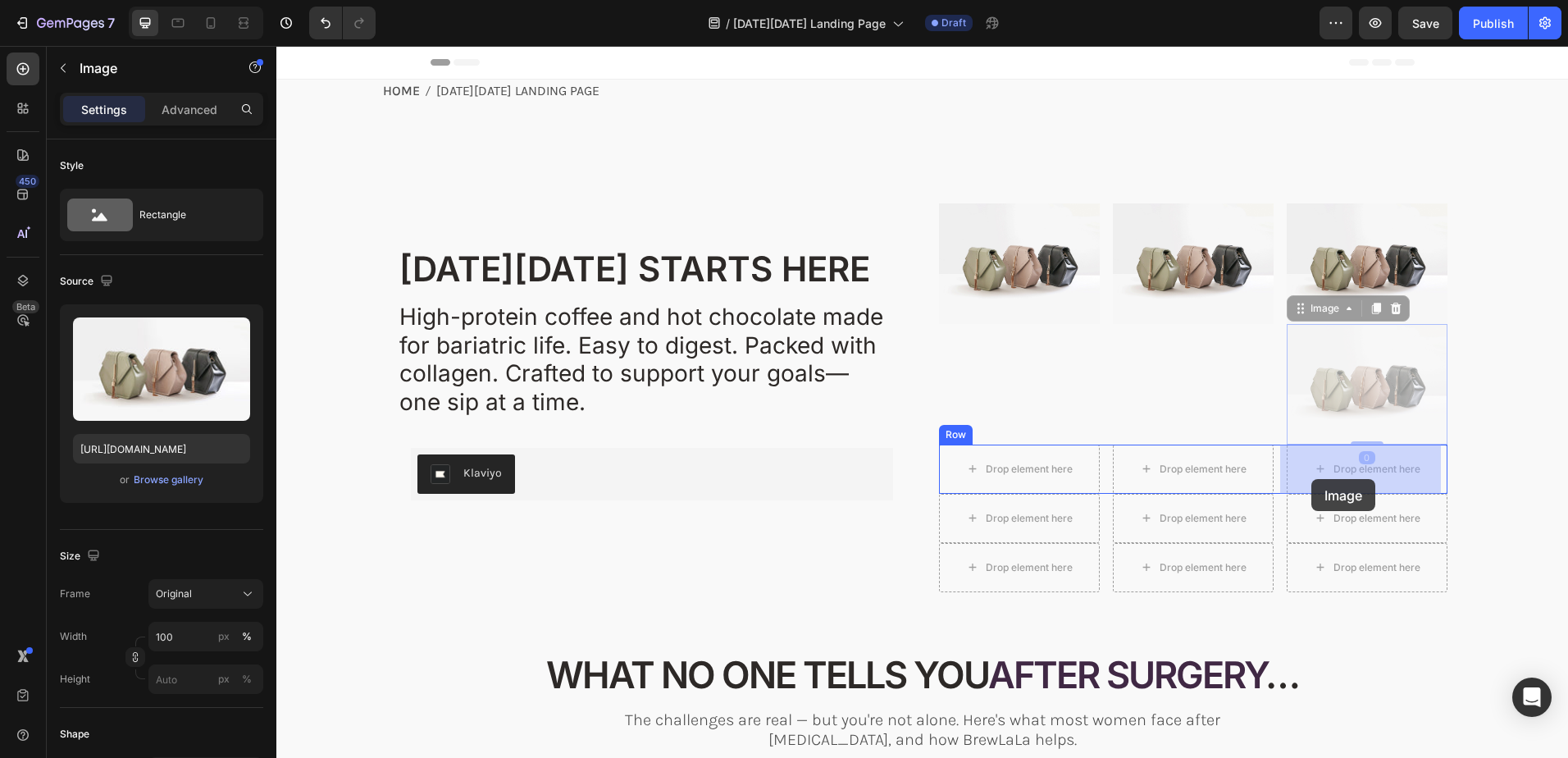
drag, startPoint x: 1290, startPoint y: 318, endPoint x: 1311, endPoint y: 479, distance: 162.4
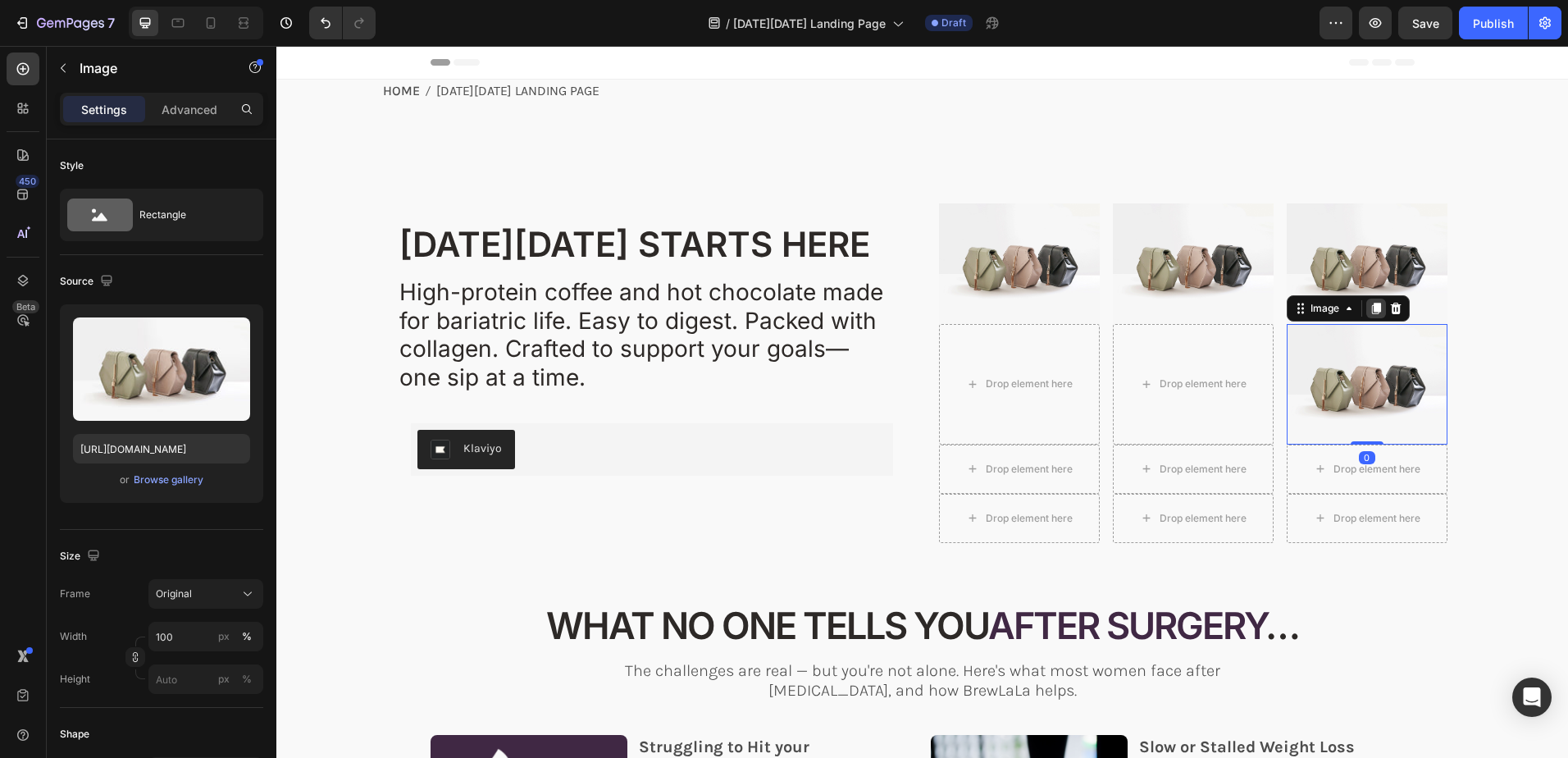
click at [1372, 315] on div at bounding box center [1376, 308] width 20 height 20
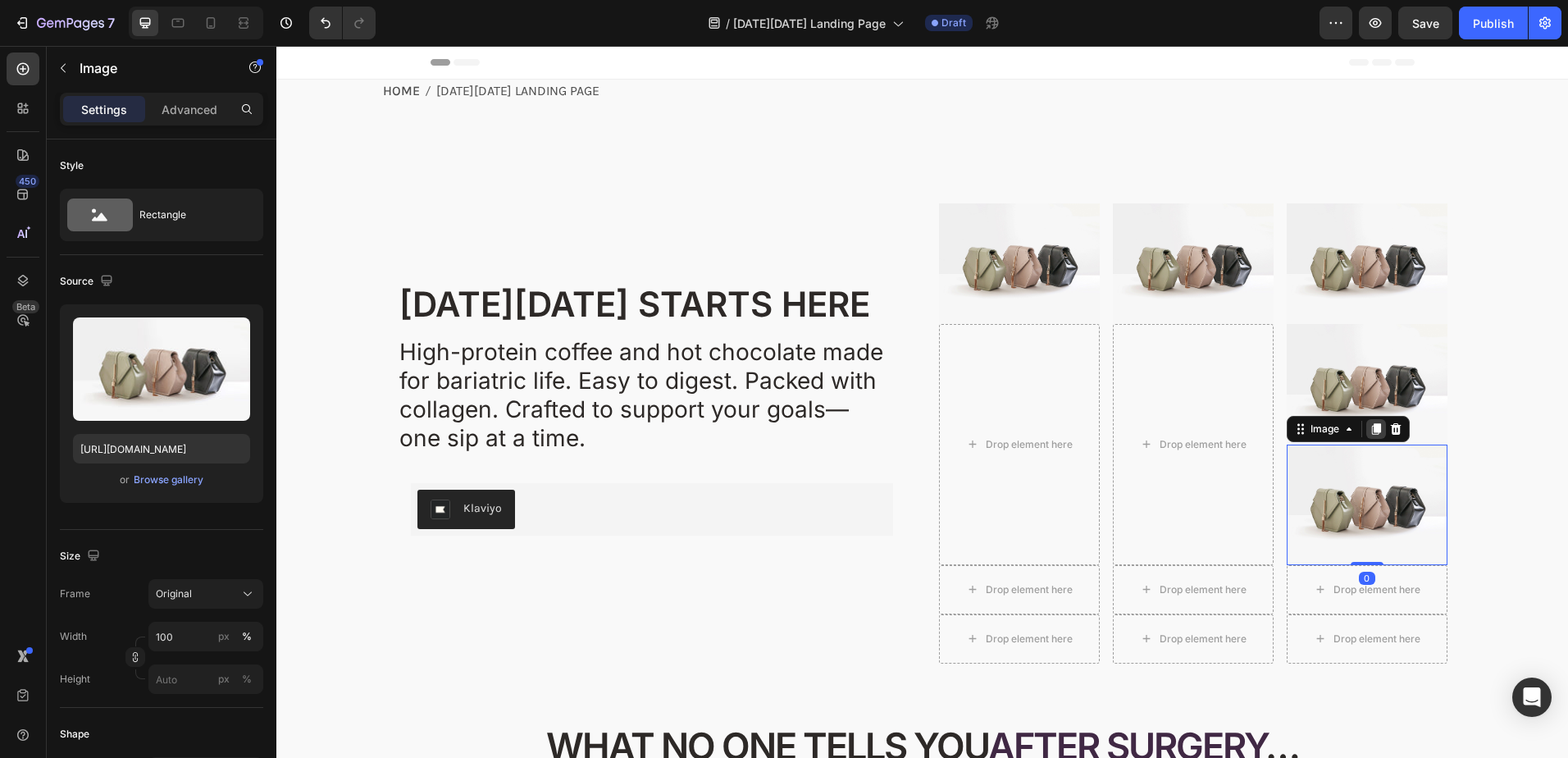
click at [1370, 434] on icon at bounding box center [1375, 428] width 13 height 13
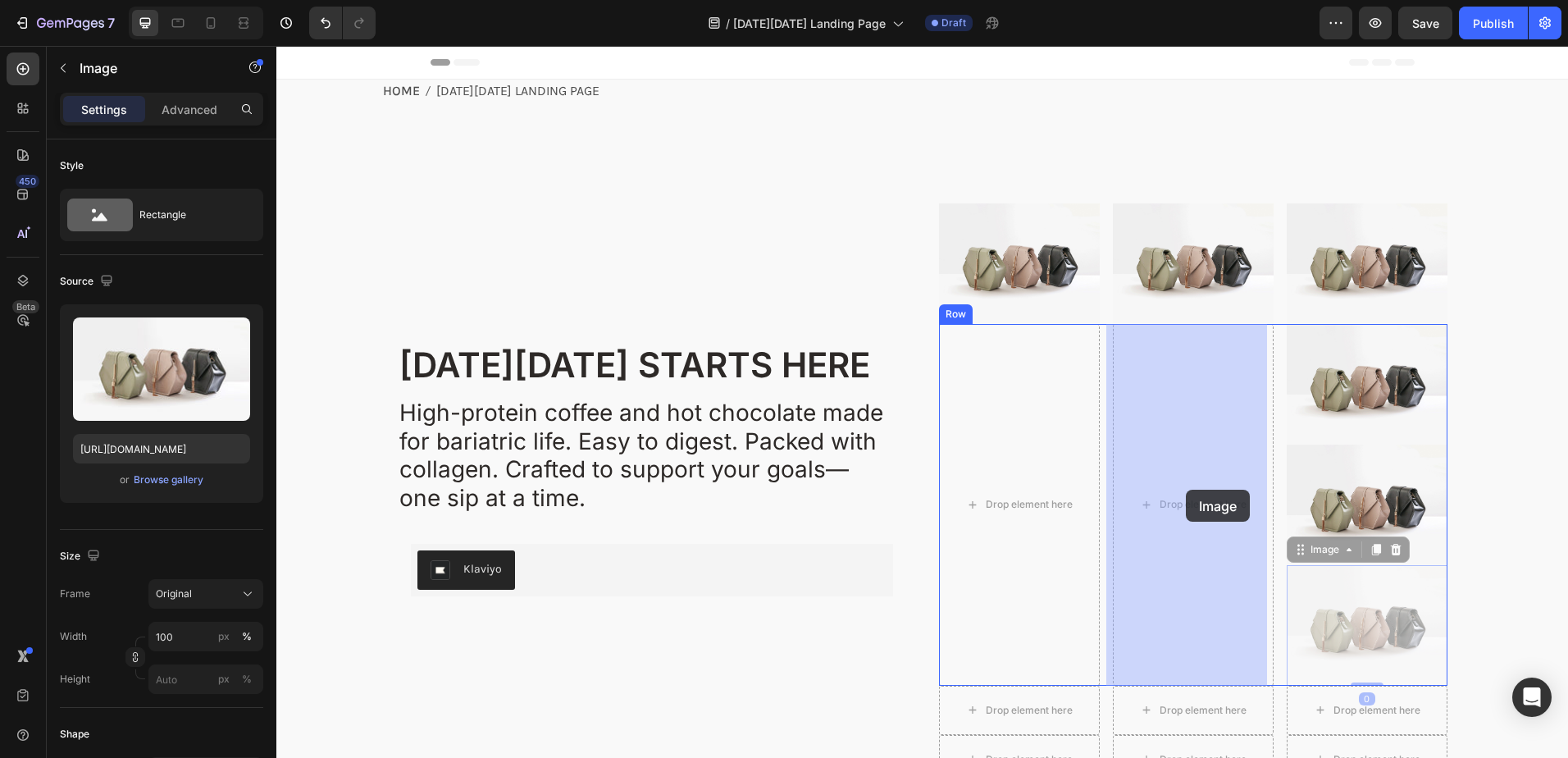
drag, startPoint x: 1294, startPoint y: 554, endPoint x: 1183, endPoint y: 486, distance: 130.2
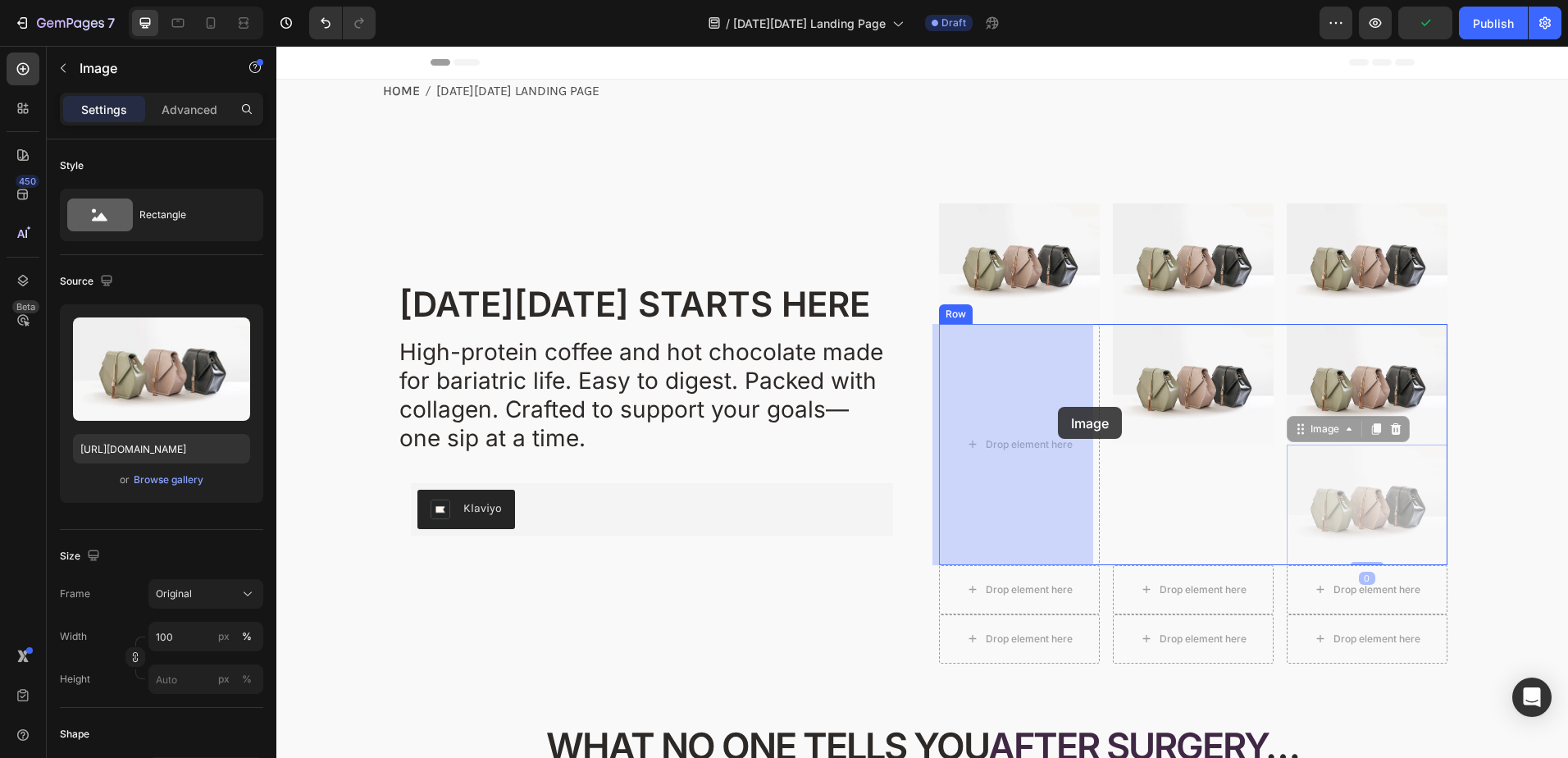
drag, startPoint x: 1300, startPoint y: 433, endPoint x: 1058, endPoint y: 407, distance: 243.4
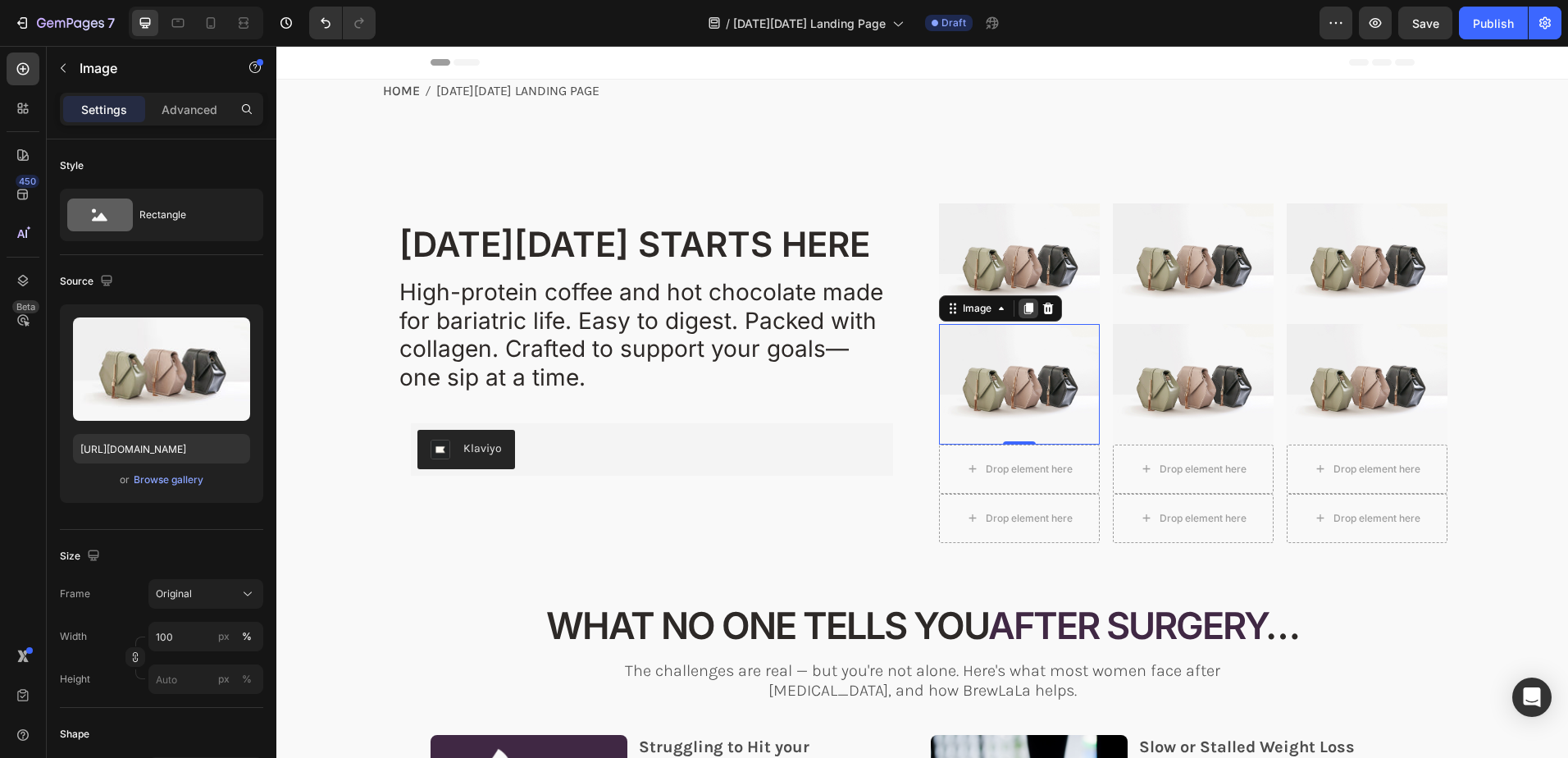
click at [1024, 309] on icon at bounding box center [1027, 309] width 9 height 12
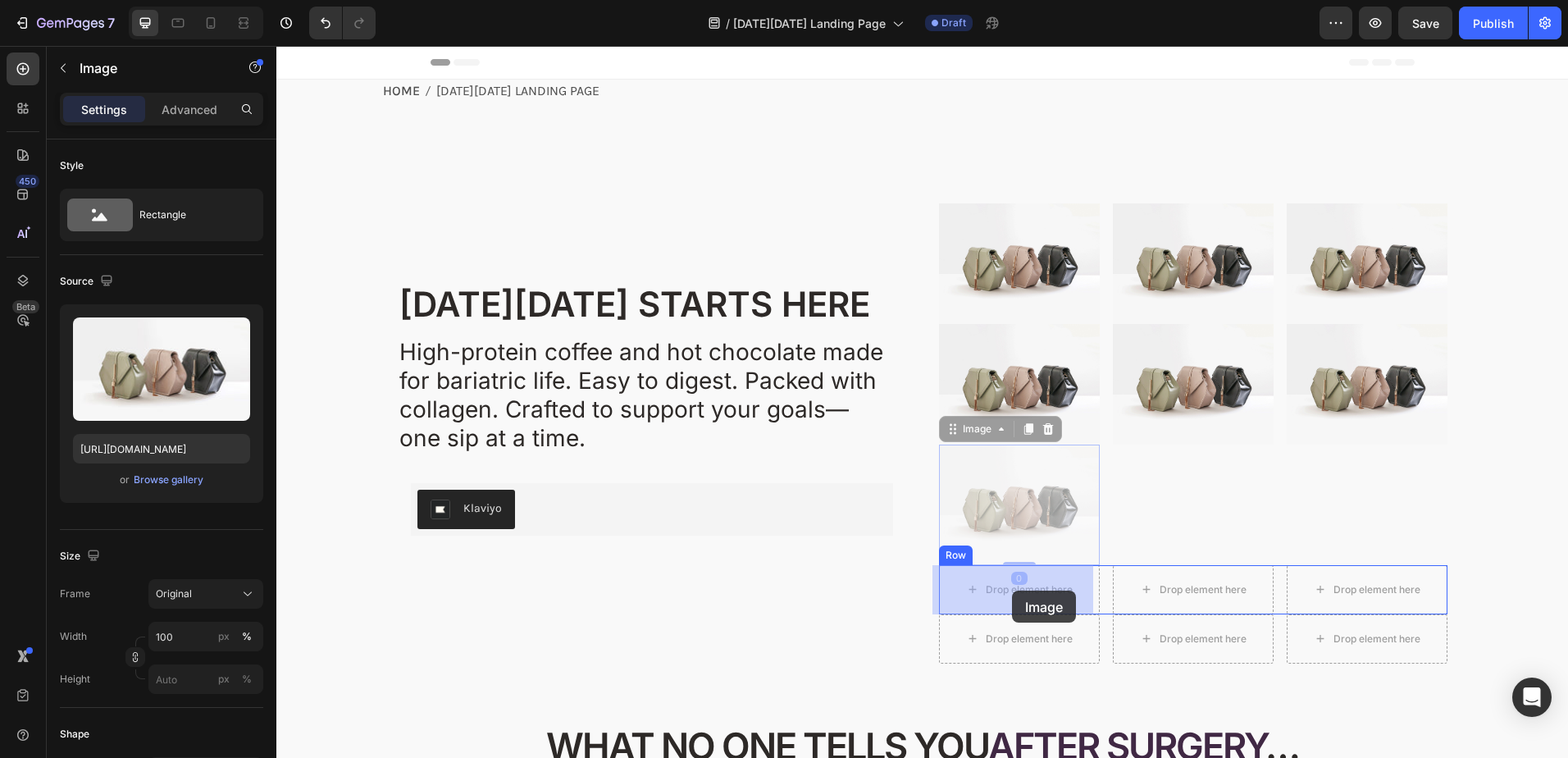
drag, startPoint x: 947, startPoint y: 432, endPoint x: 1012, endPoint y: 592, distance: 172.7
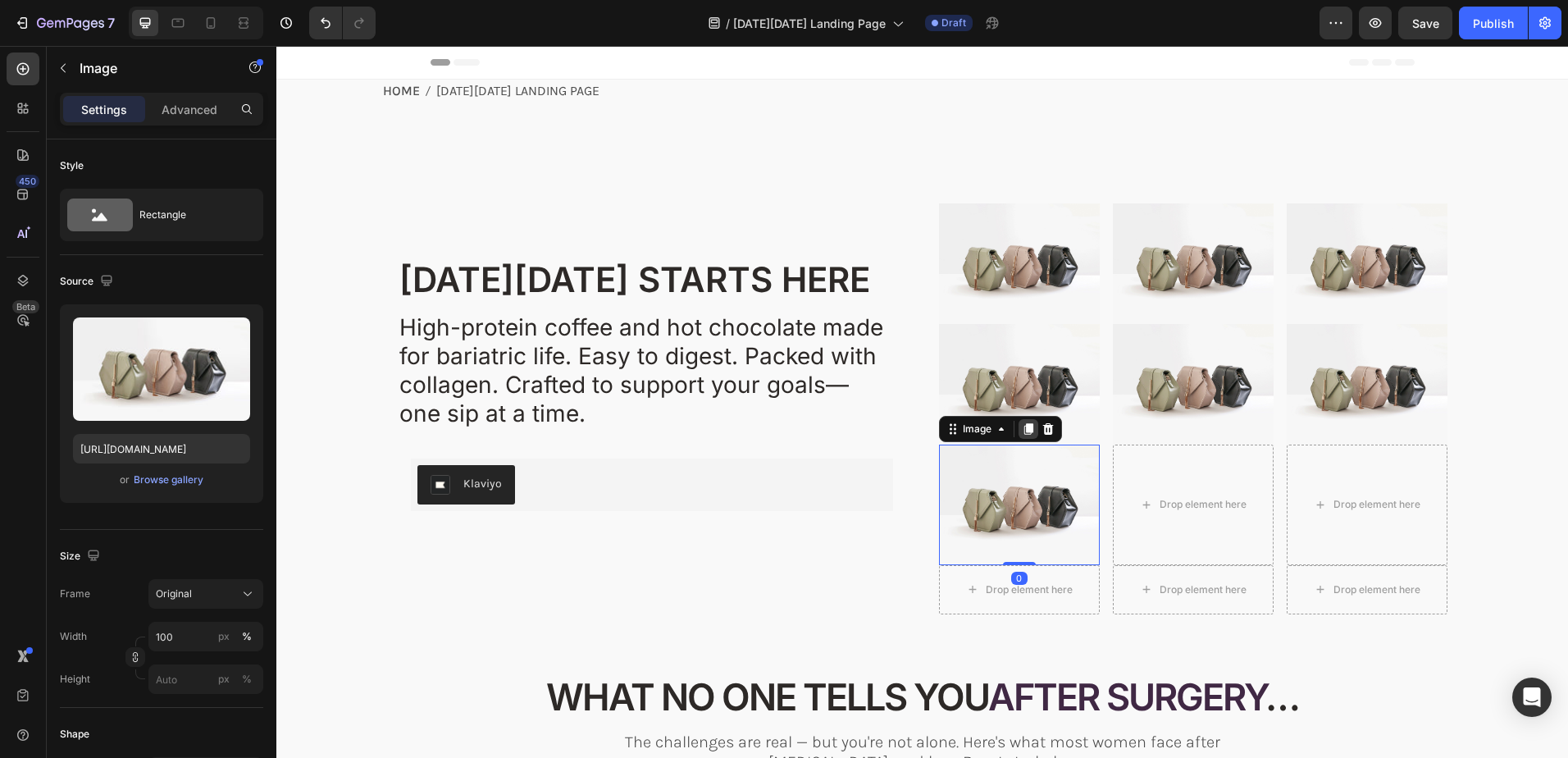
click at [1021, 421] on div at bounding box center [1028, 429] width 20 height 20
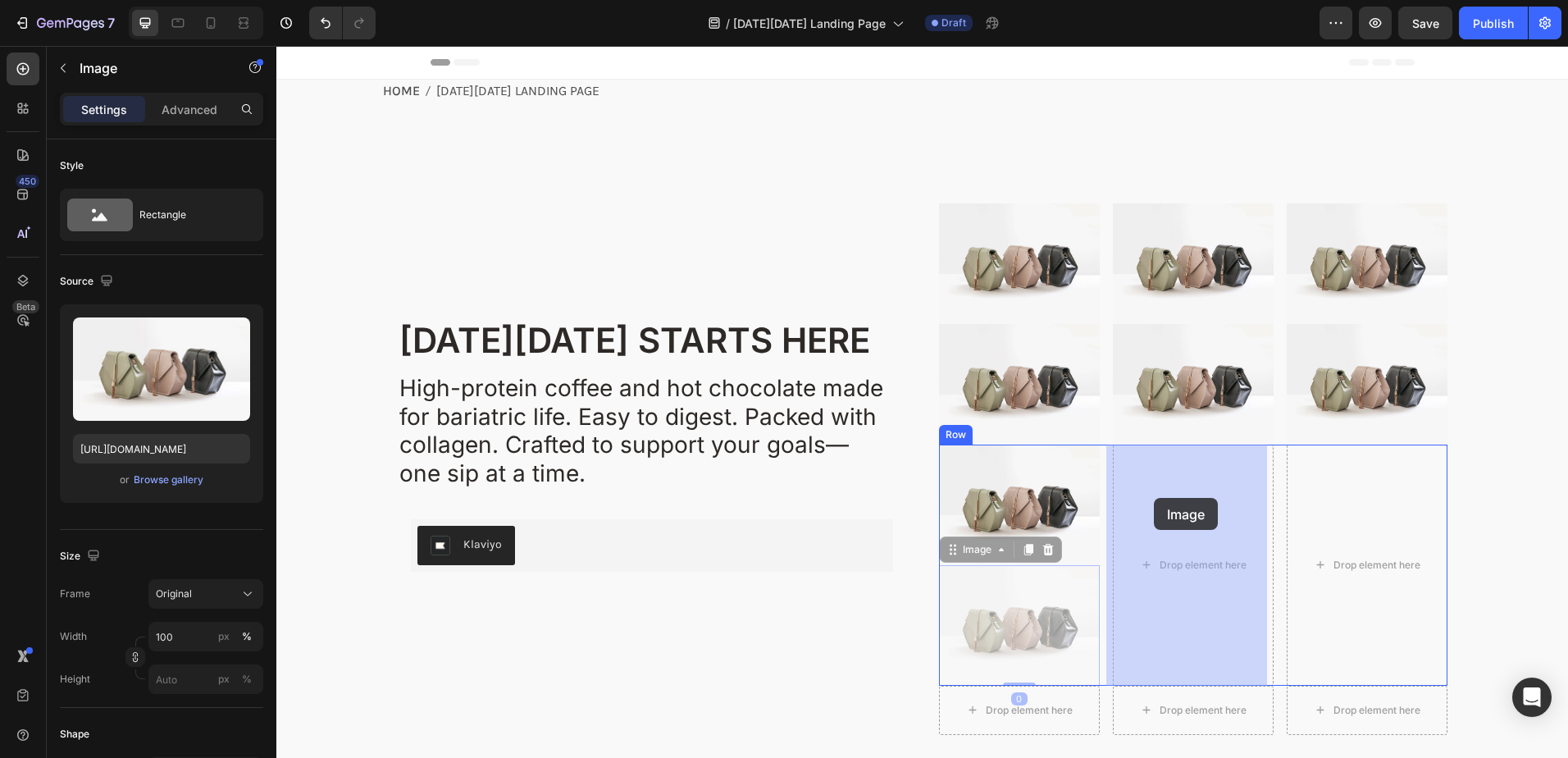
drag, startPoint x: 949, startPoint y: 557, endPoint x: 1154, endPoint y: 498, distance: 213.3
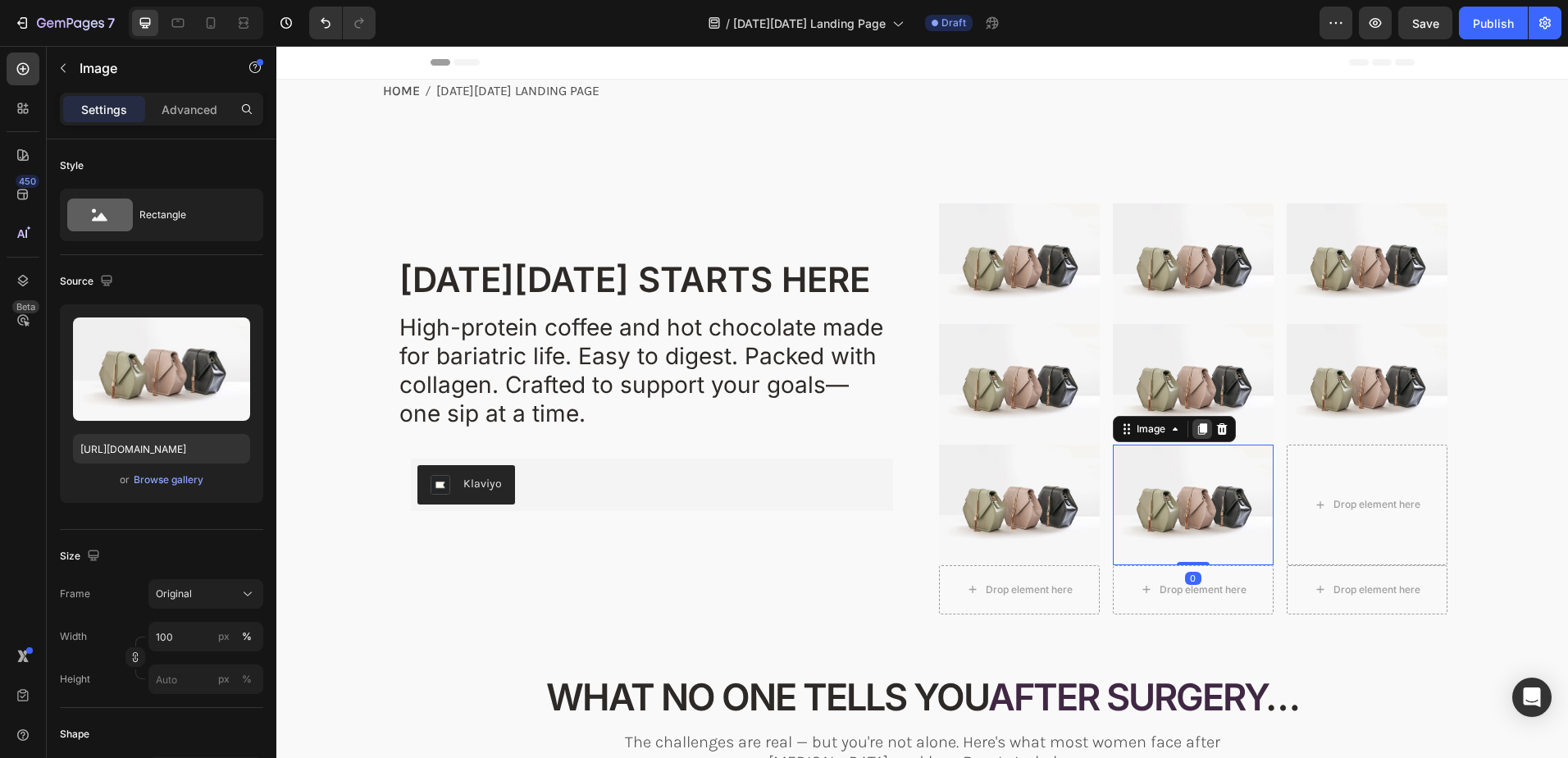
click at [1198, 426] on icon at bounding box center [1201, 429] width 9 height 12
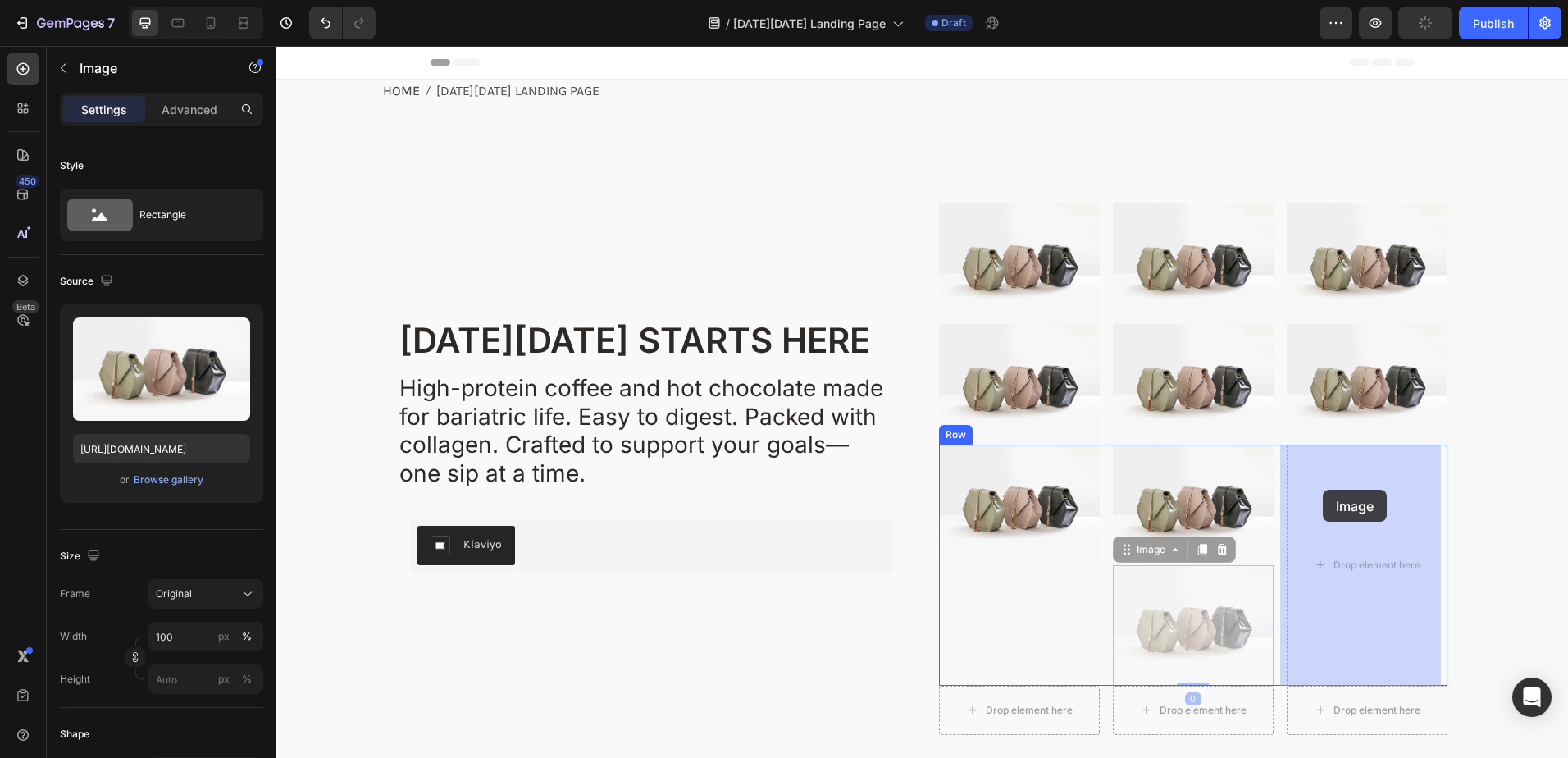
drag, startPoint x: 1117, startPoint y: 554, endPoint x: 1323, endPoint y: 490, distance: 215.7
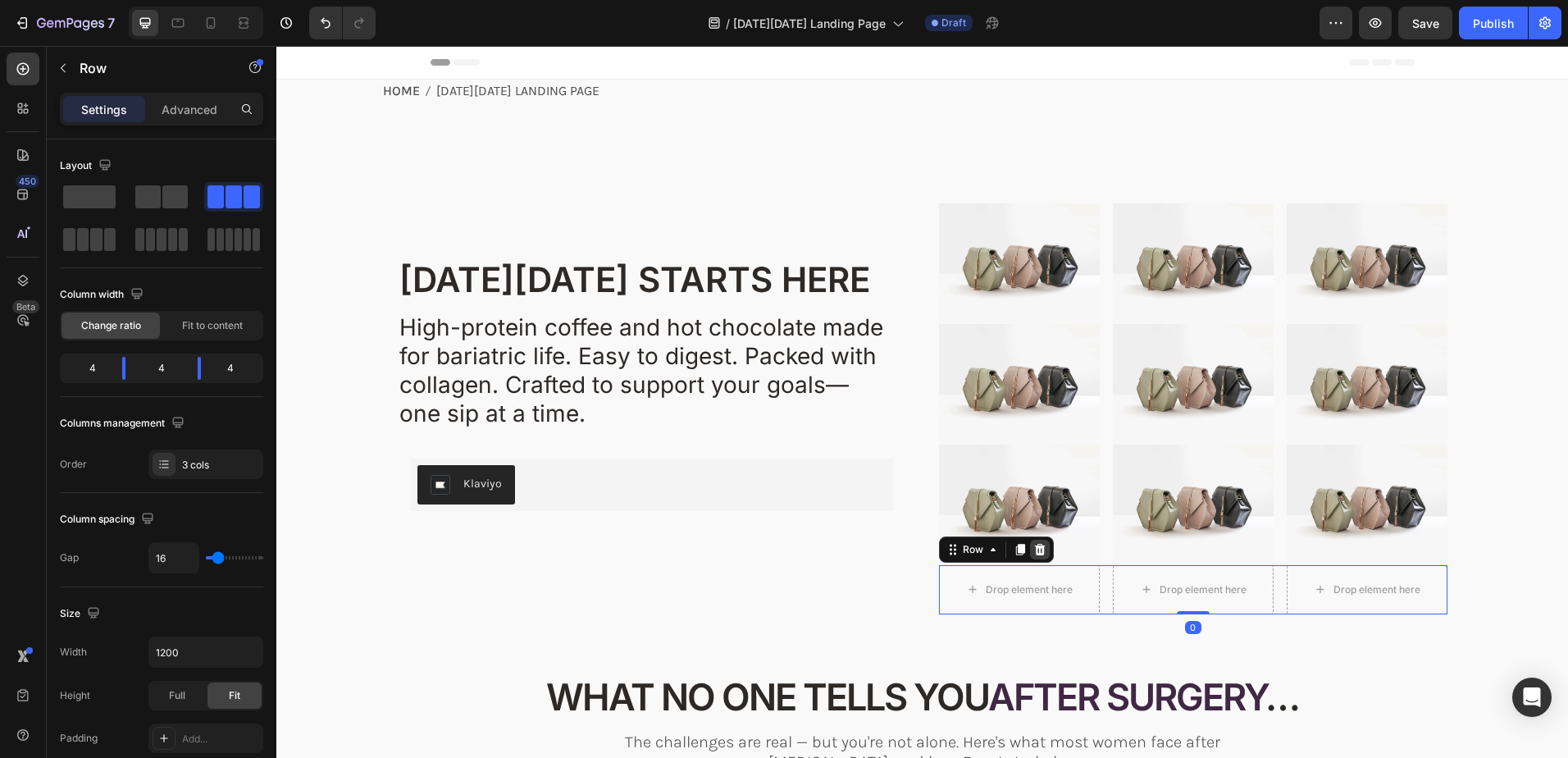
click at [1037, 549] on icon at bounding box center [1039, 549] width 13 height 13
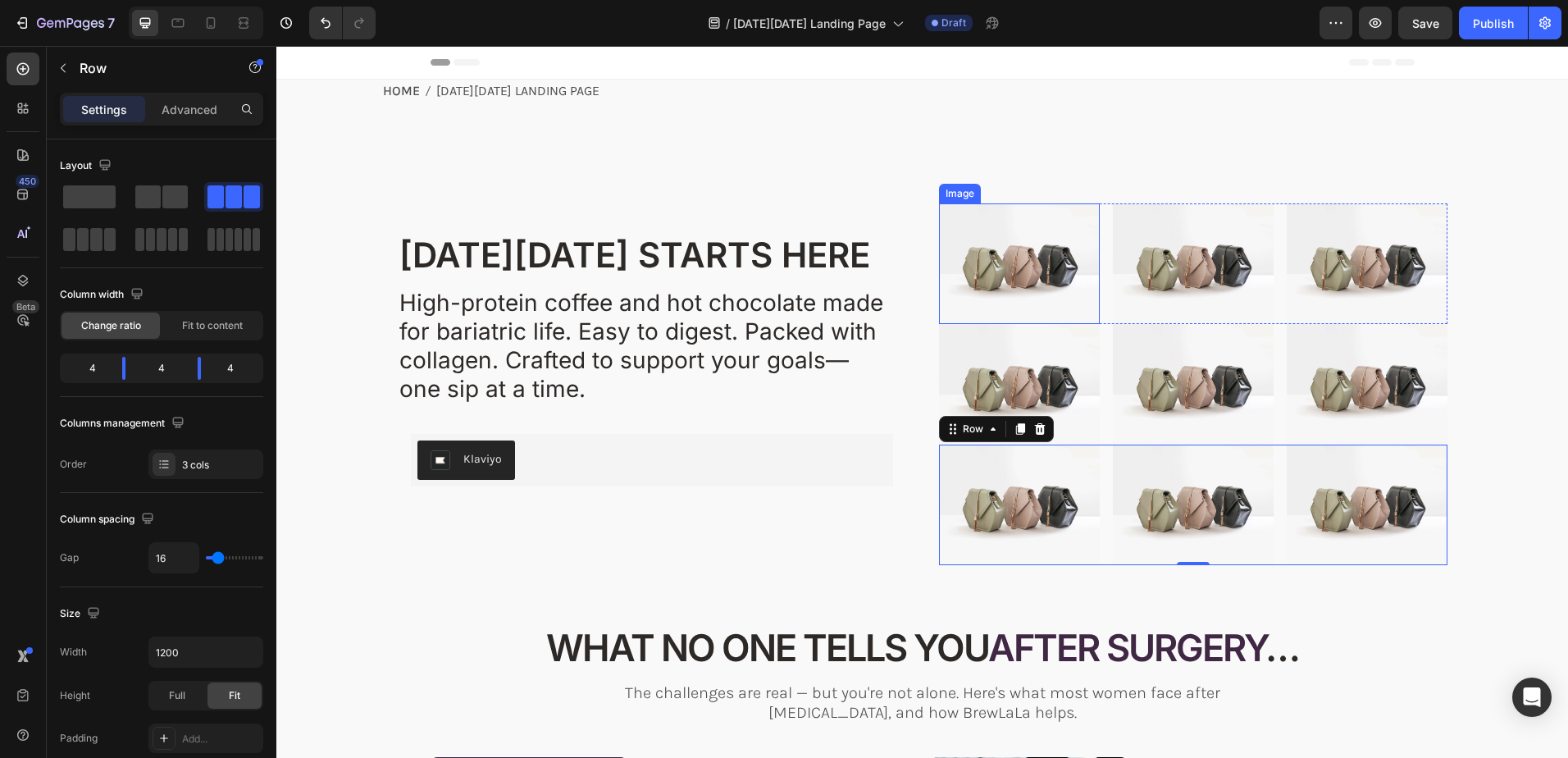
click at [1070, 262] on img at bounding box center [1019, 263] width 160 height 120
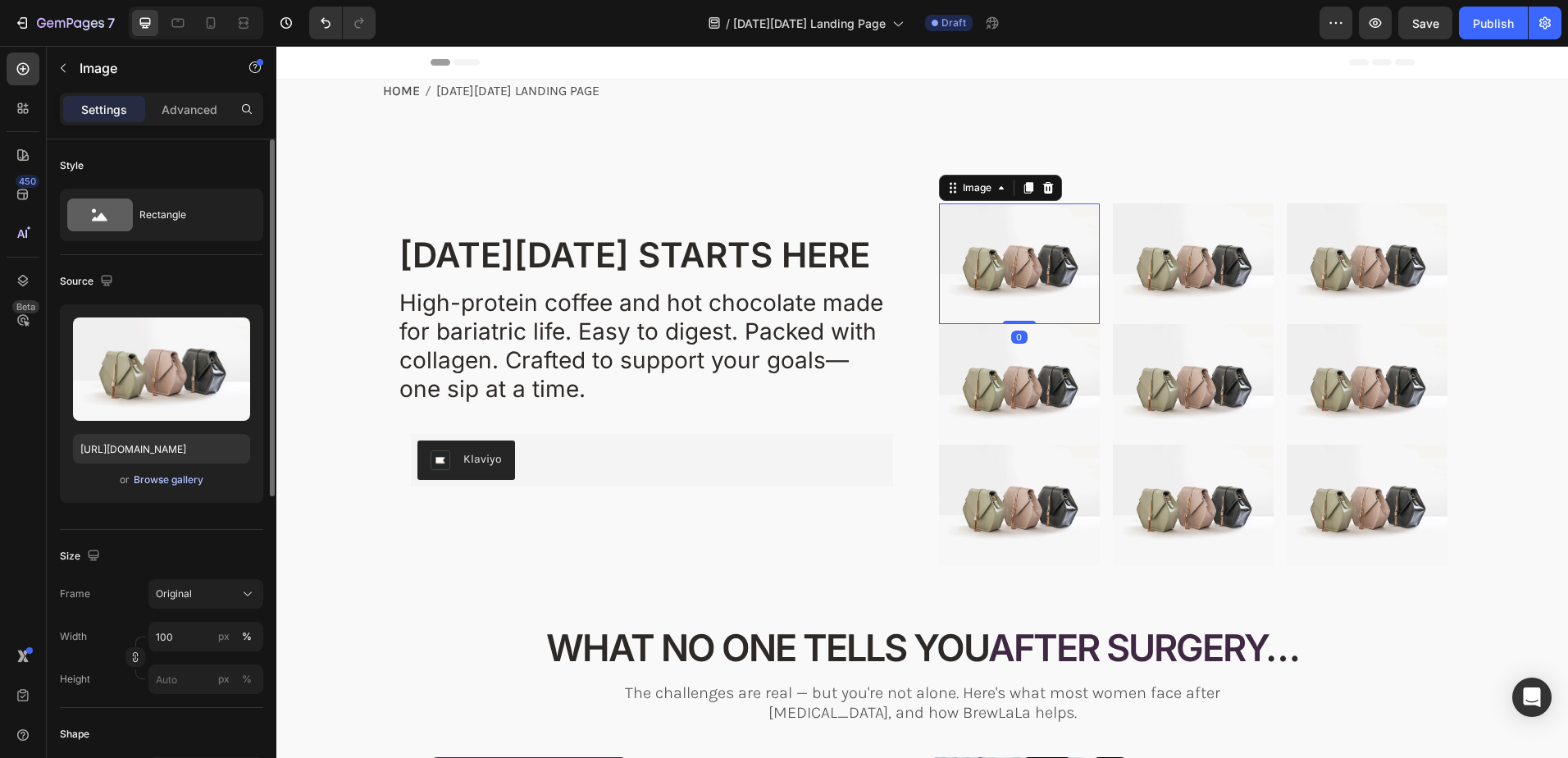
click at [170, 480] on div "Browse gallery" at bounding box center [168, 479] width 69 height 15
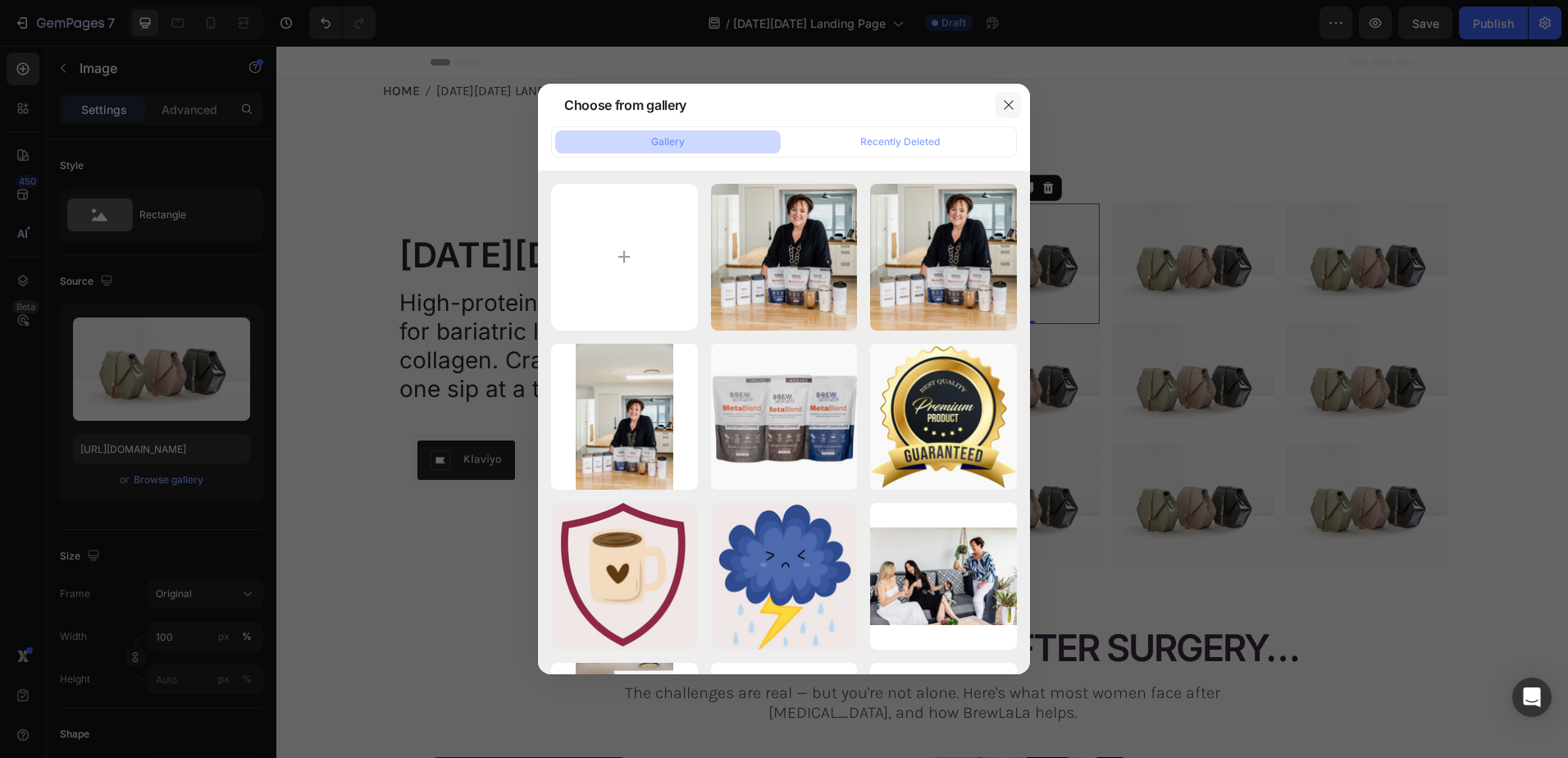
click at [1011, 98] on button "button" at bounding box center [1008, 105] width 26 height 26
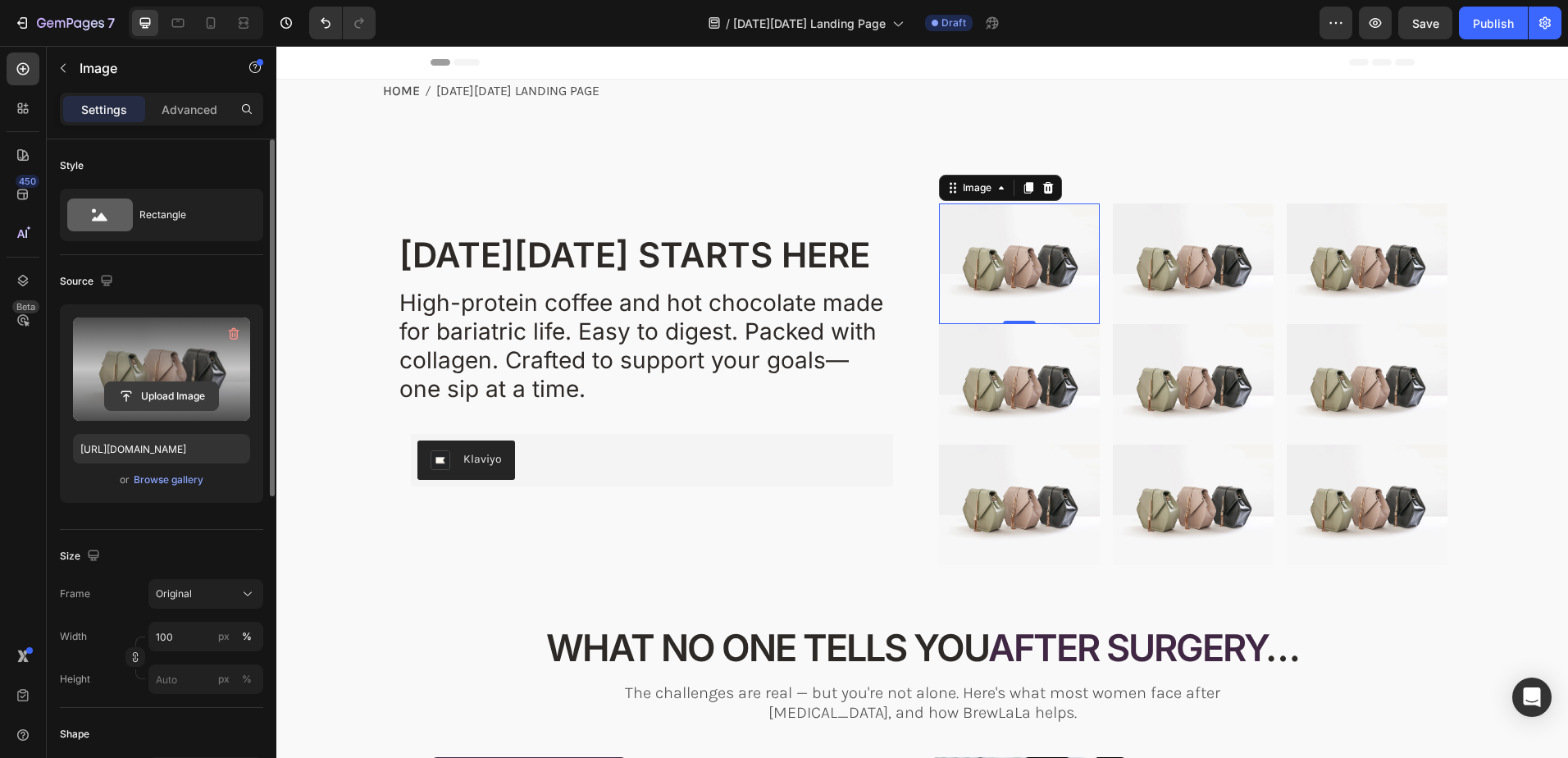
click at [178, 391] on input "file" at bounding box center [161, 396] width 113 height 28
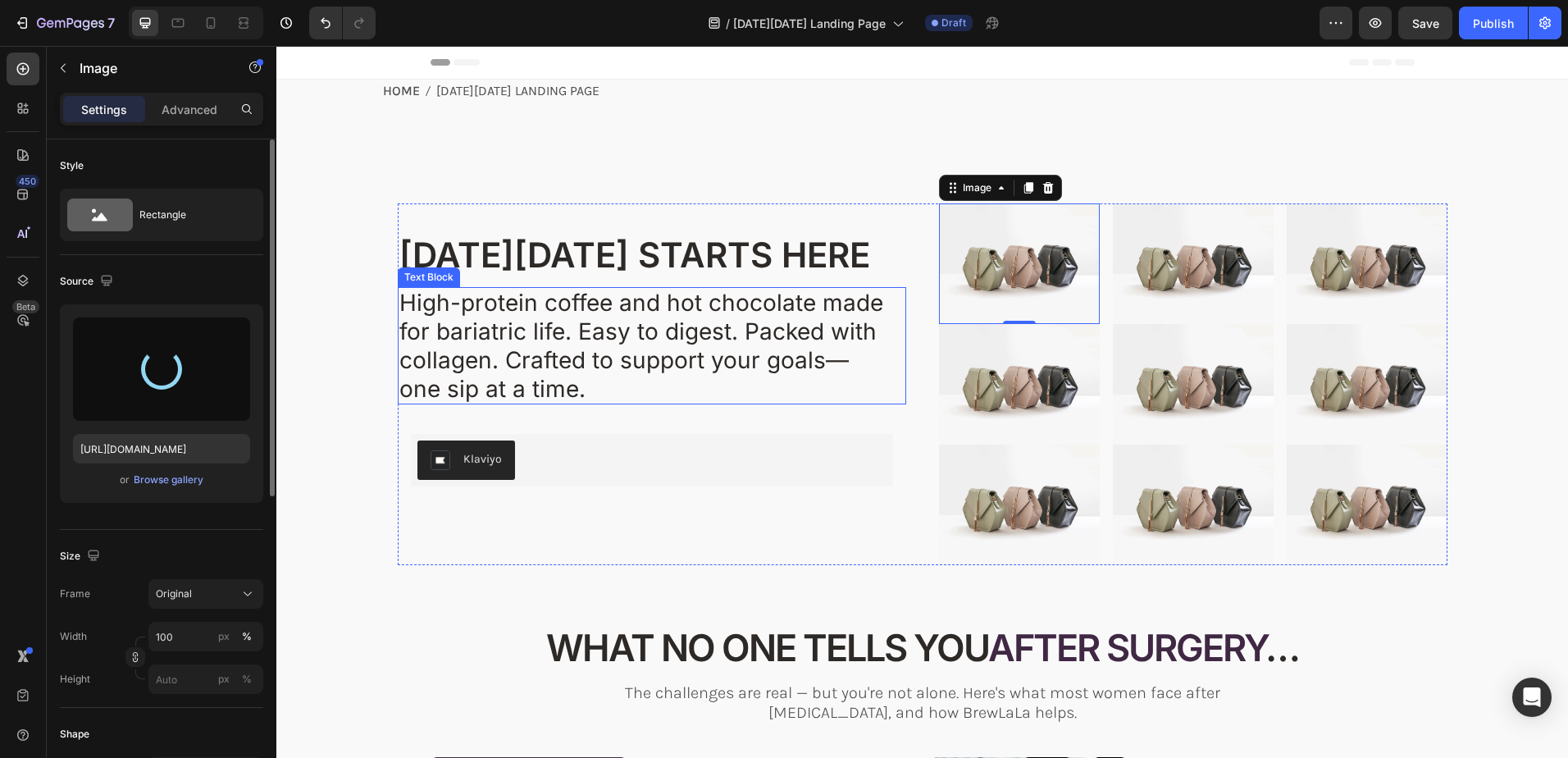
type input "https://cdn.shopify.com/s/files/1/0723/2759/4229/files/gempages_562168924808938…"
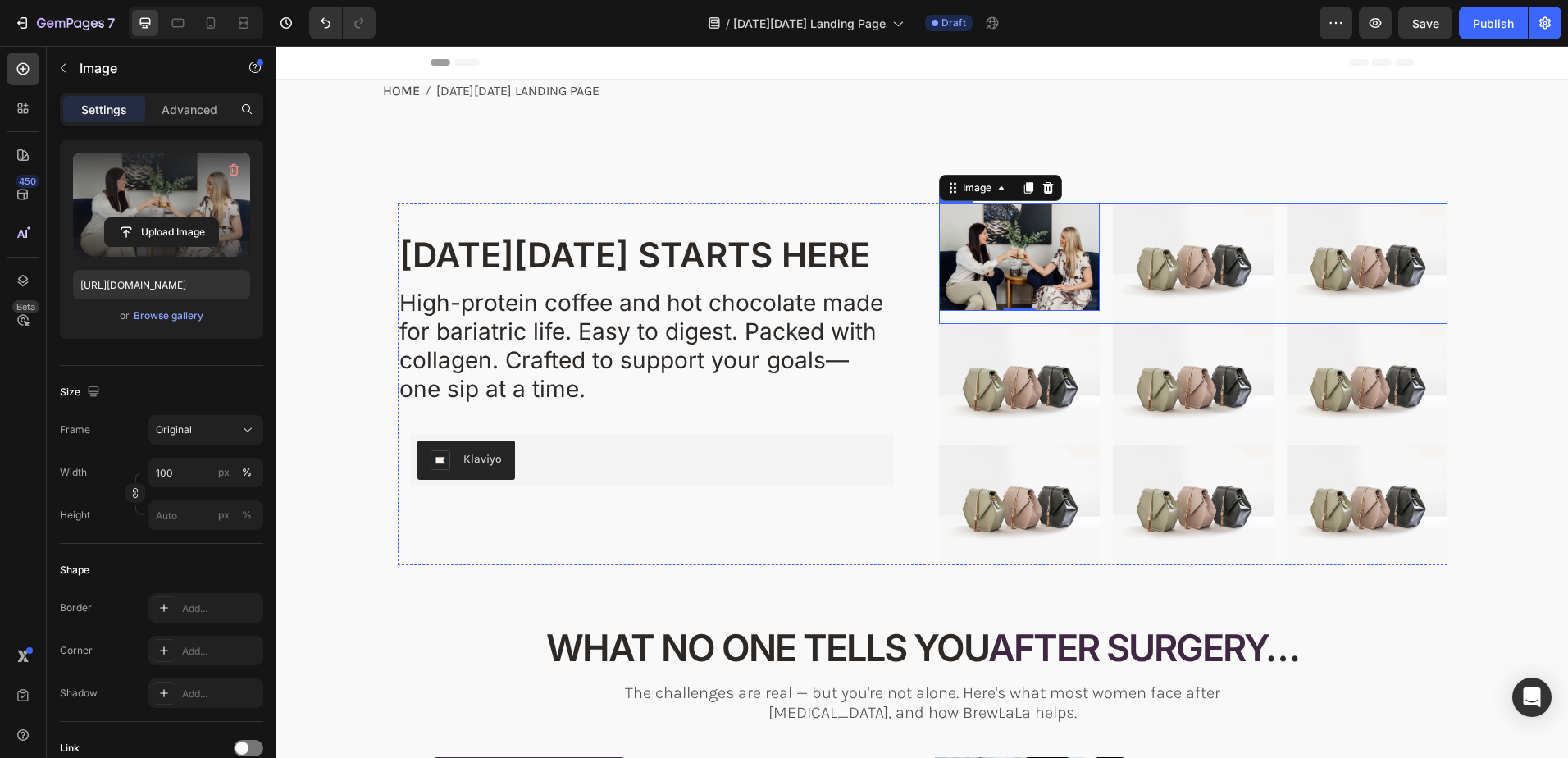
click at [1100, 322] on div "Image 0 Image Image Row" at bounding box center [1193, 263] width 508 height 120
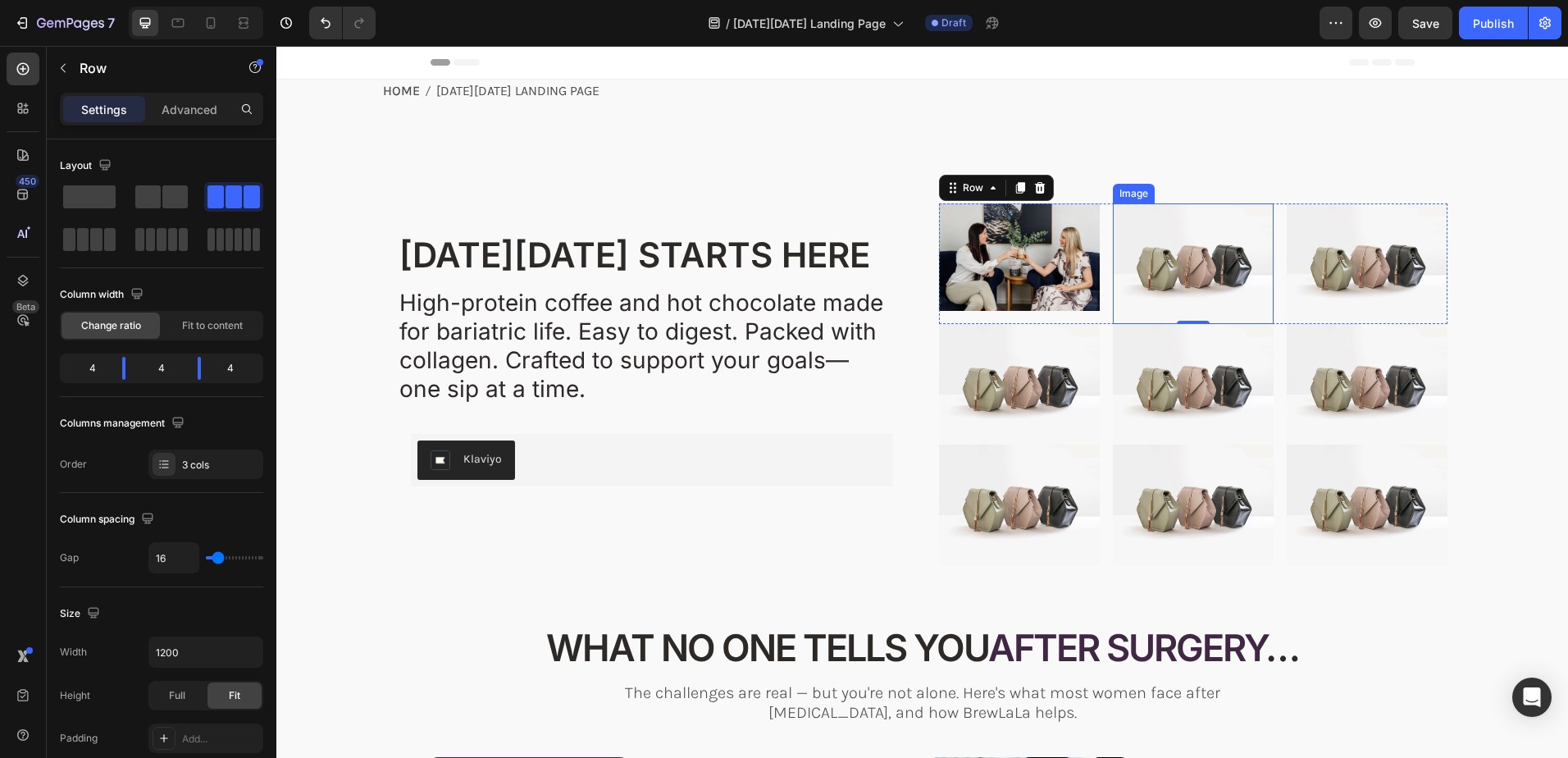
click at [1173, 267] on img at bounding box center [1193, 263] width 160 height 120
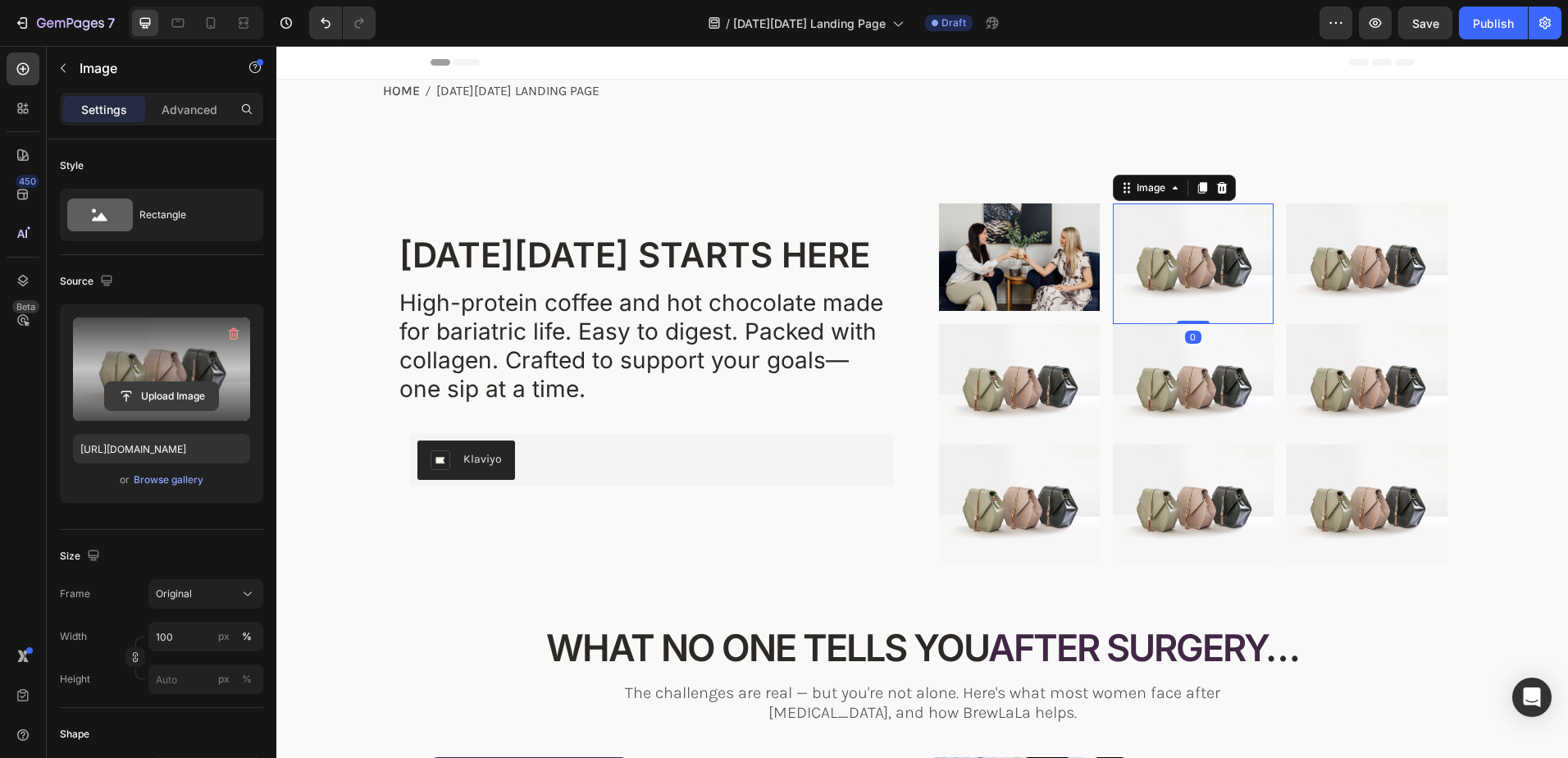
click at [170, 395] on input "file" at bounding box center [161, 396] width 113 height 28
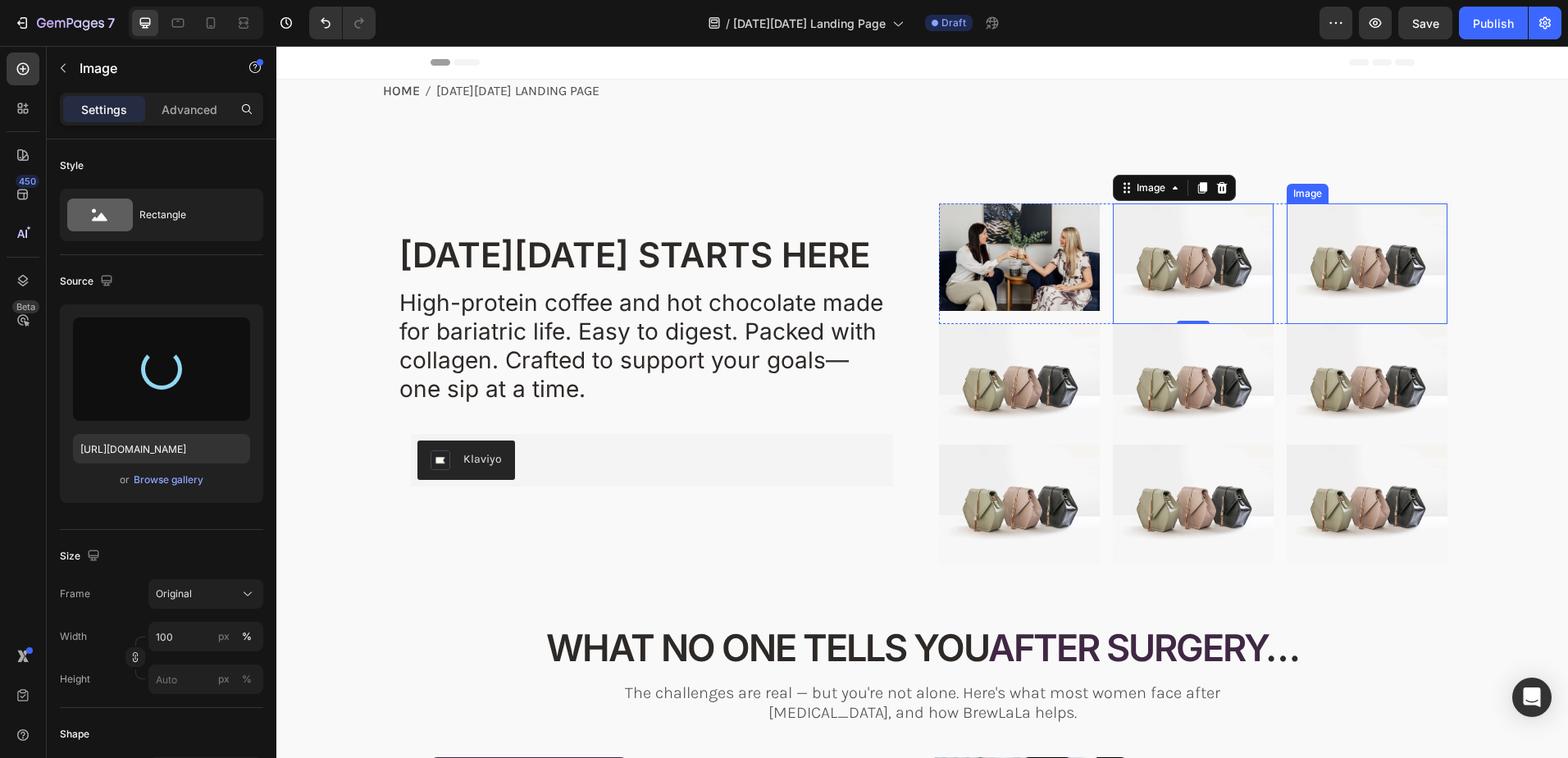
type input "https://cdn.shopify.com/s/files/1/0723/2759/4229/files/gempages_562168924808938…"
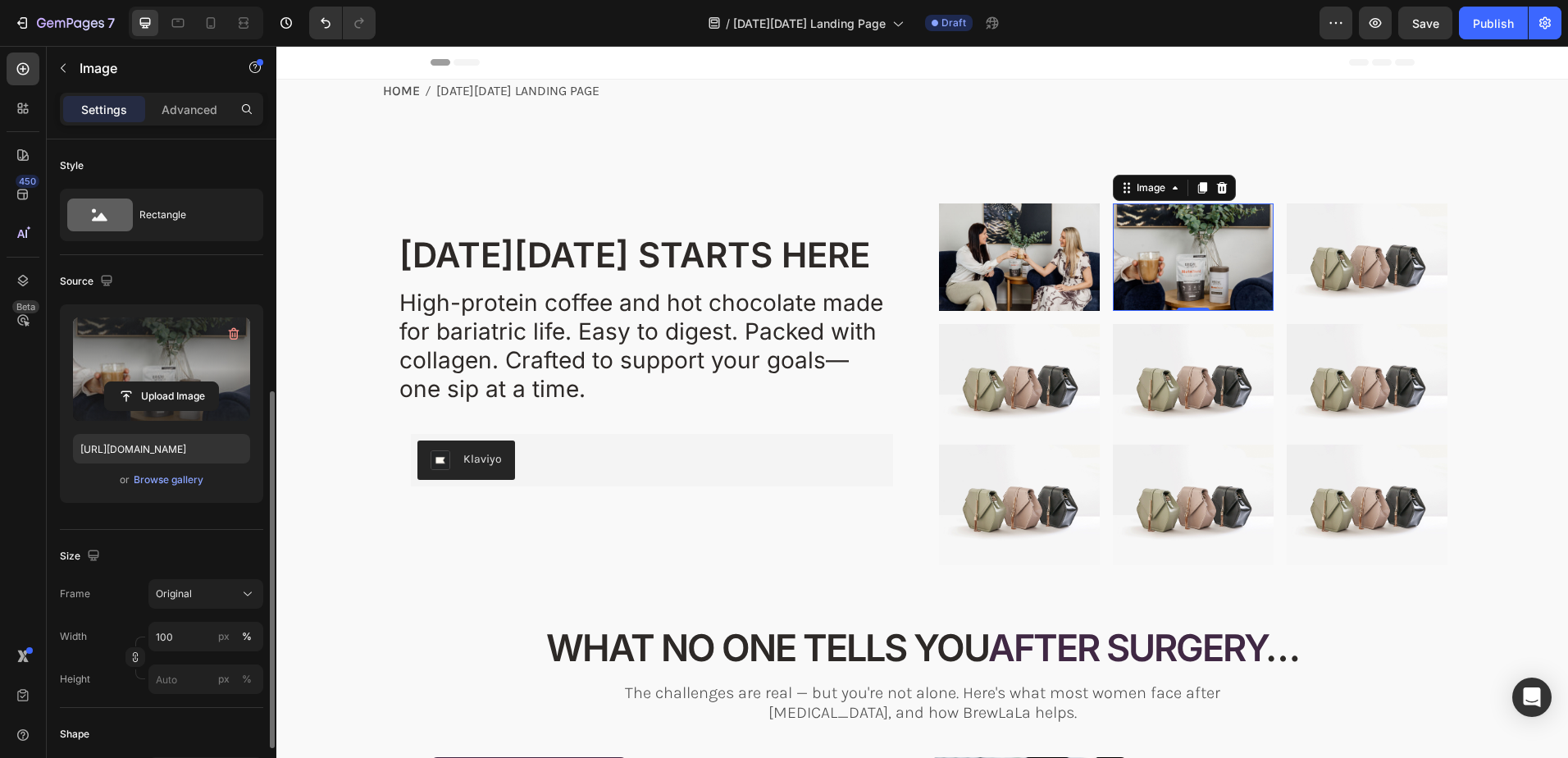
scroll to position [164, 0]
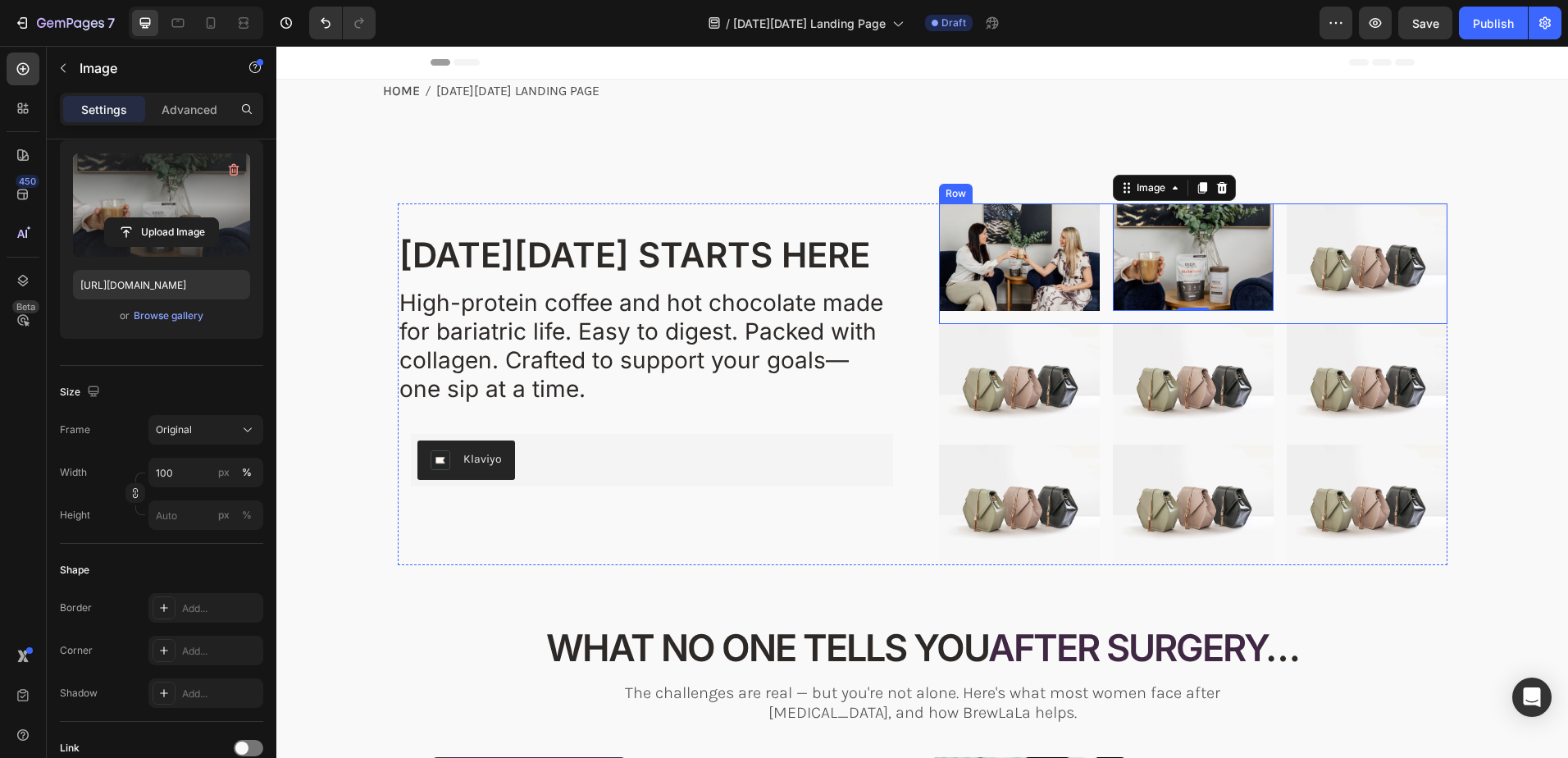
click at [1100, 315] on div "Image Image 0 Image Row" at bounding box center [1193, 263] width 508 height 120
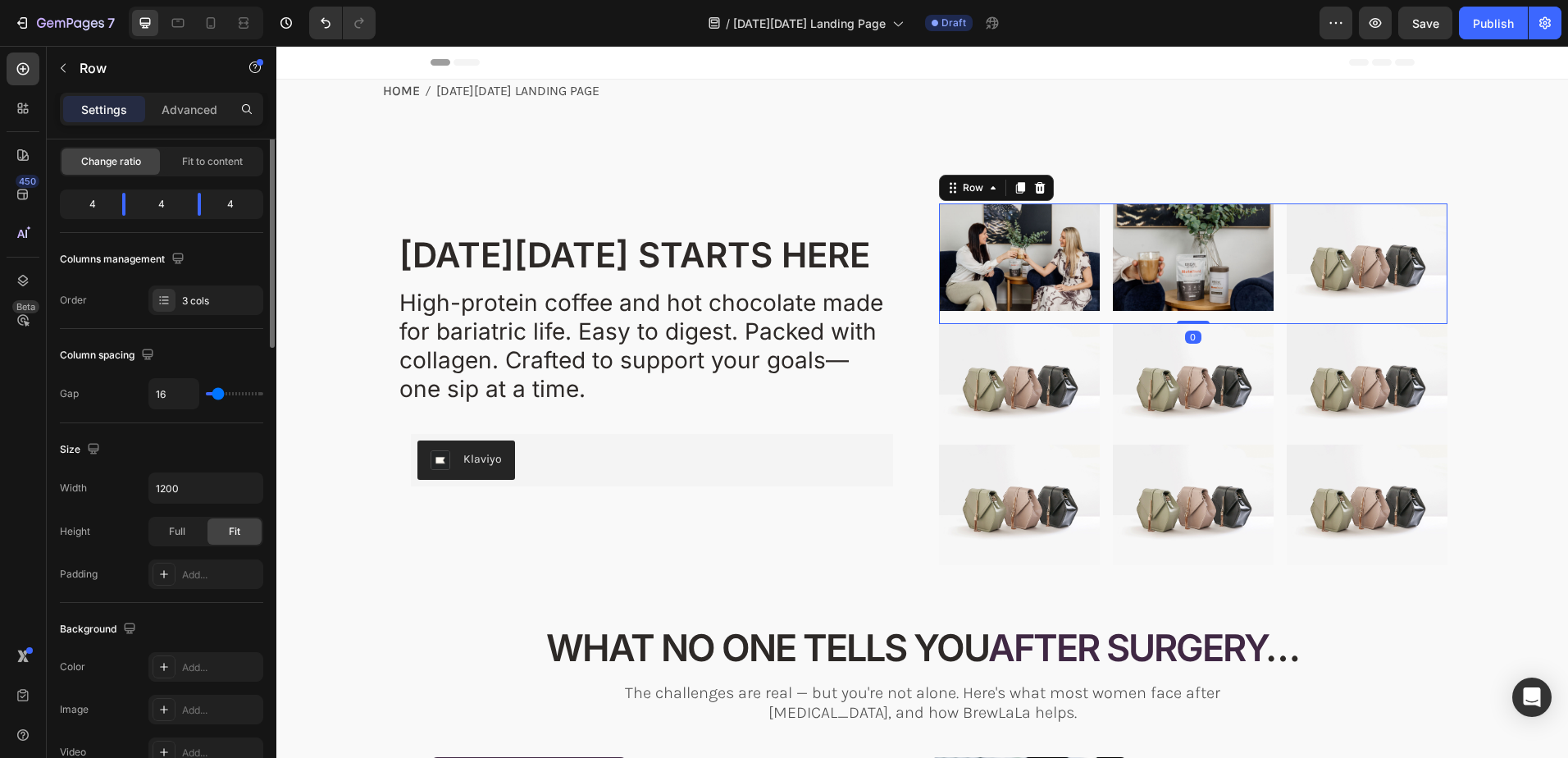
scroll to position [0, 0]
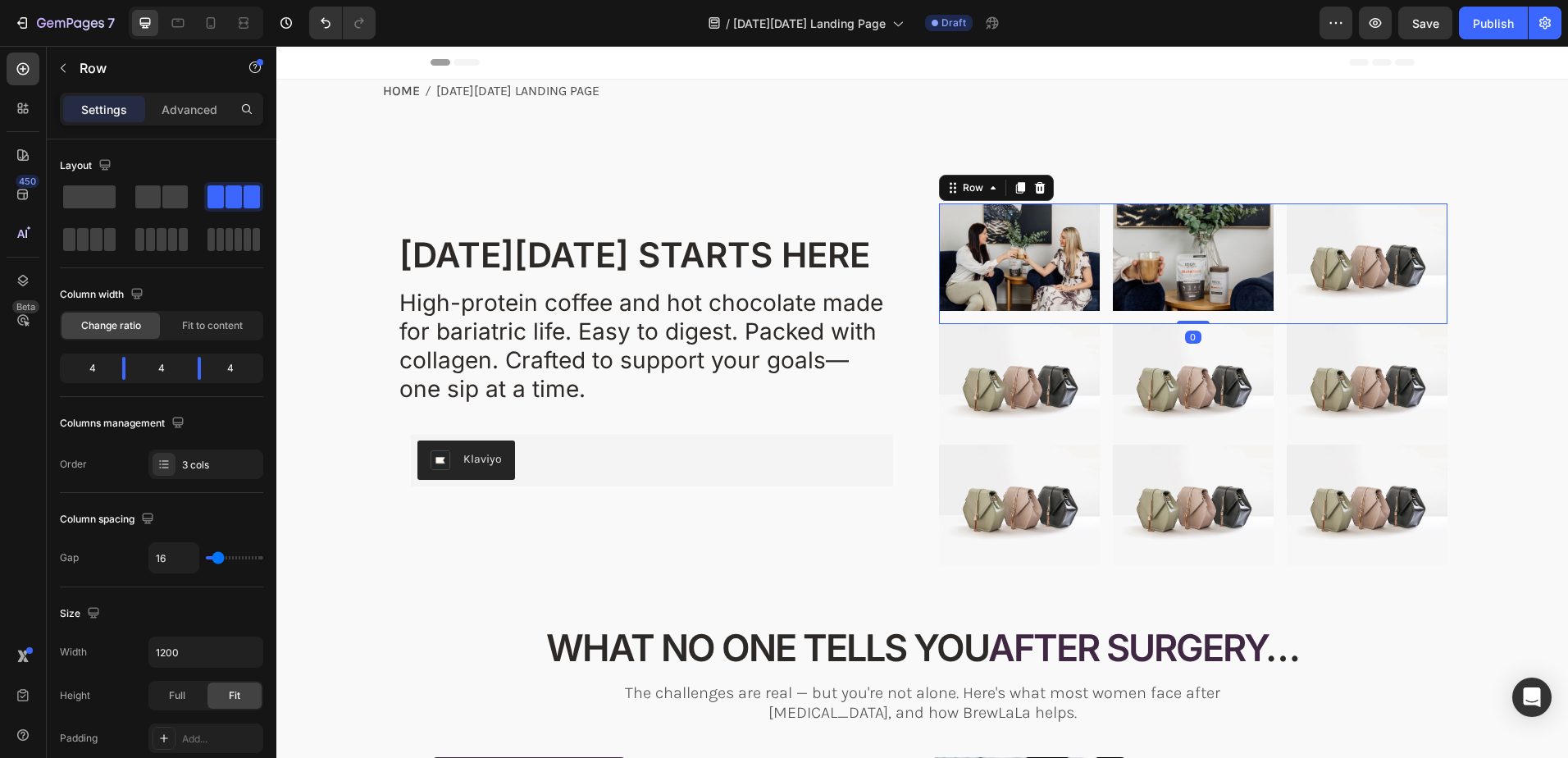
type input "20"
type input "18"
type input "16"
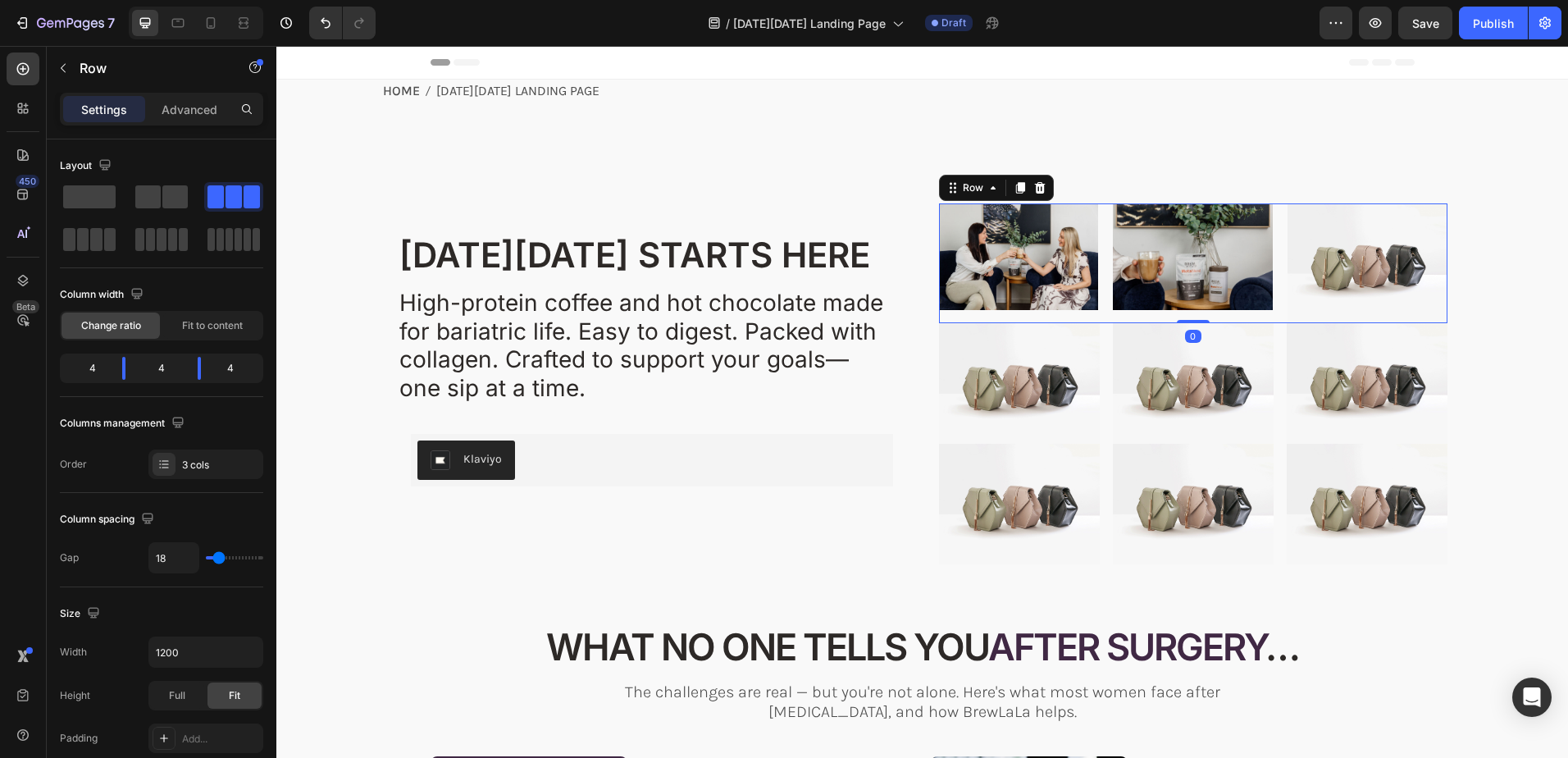
type input "16"
type input "13"
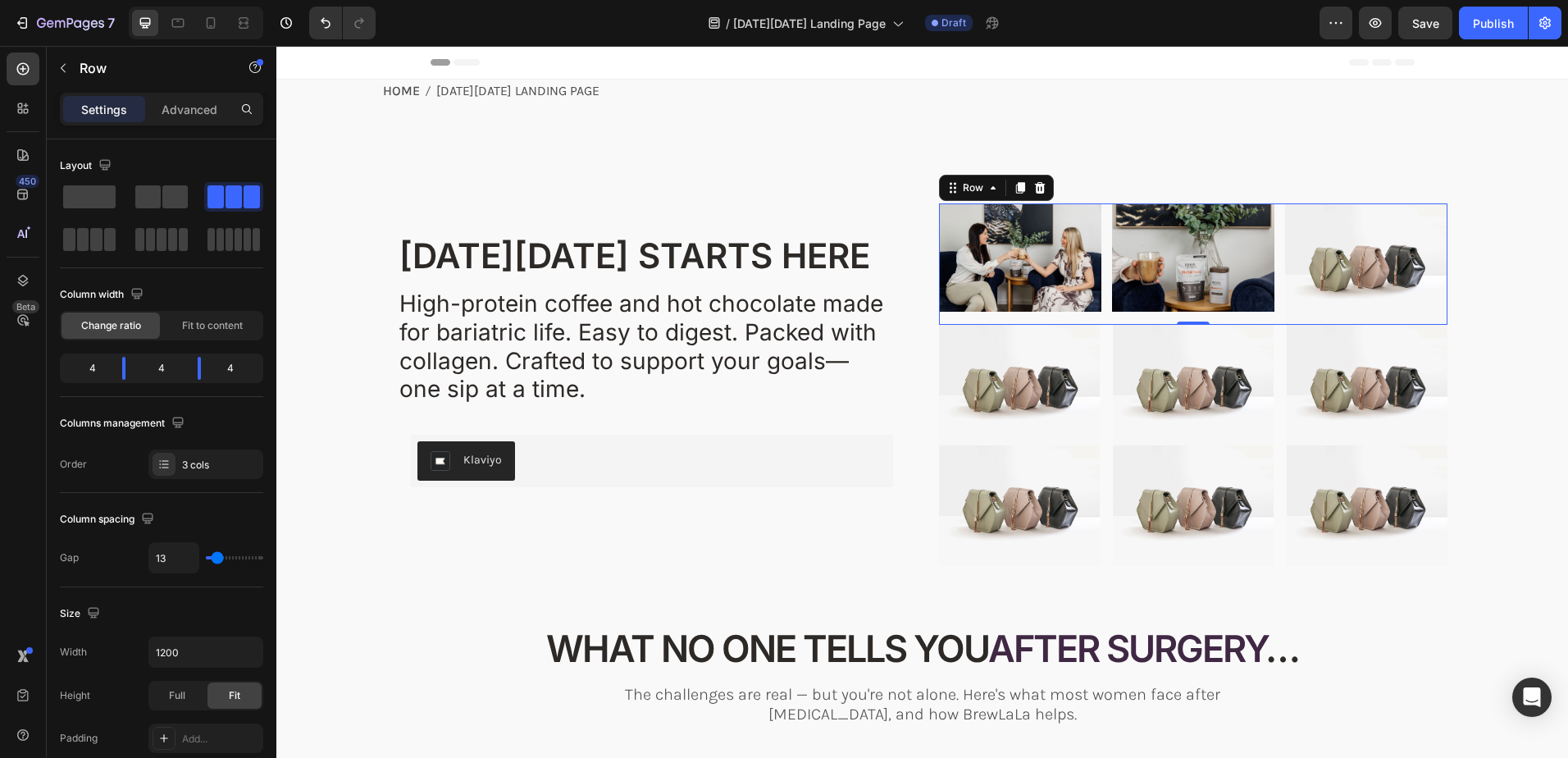
type input "11"
type input "9"
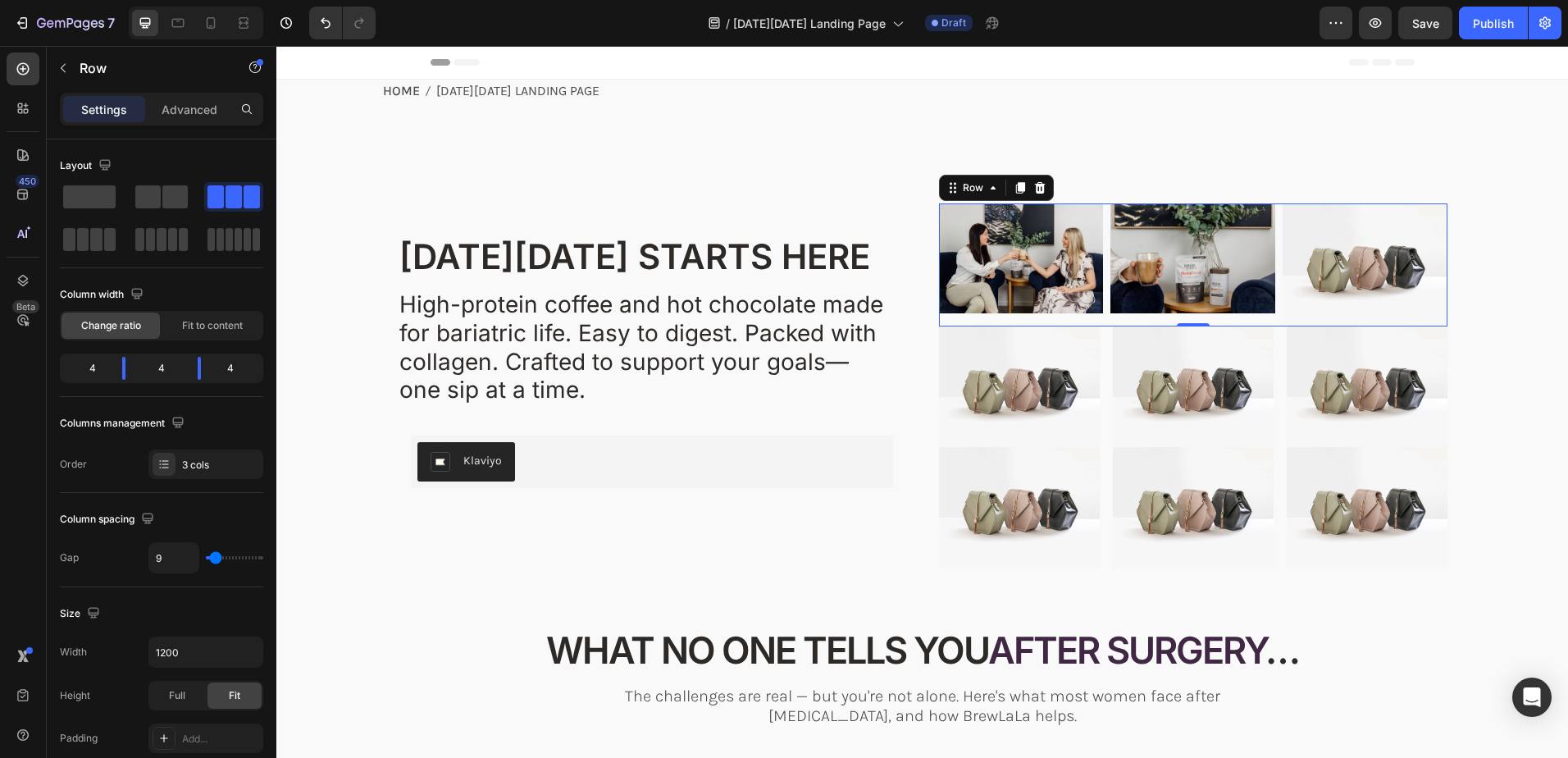
type input "9"
click at [216, 557] on input "range" at bounding box center [235, 557] width 58 height 3
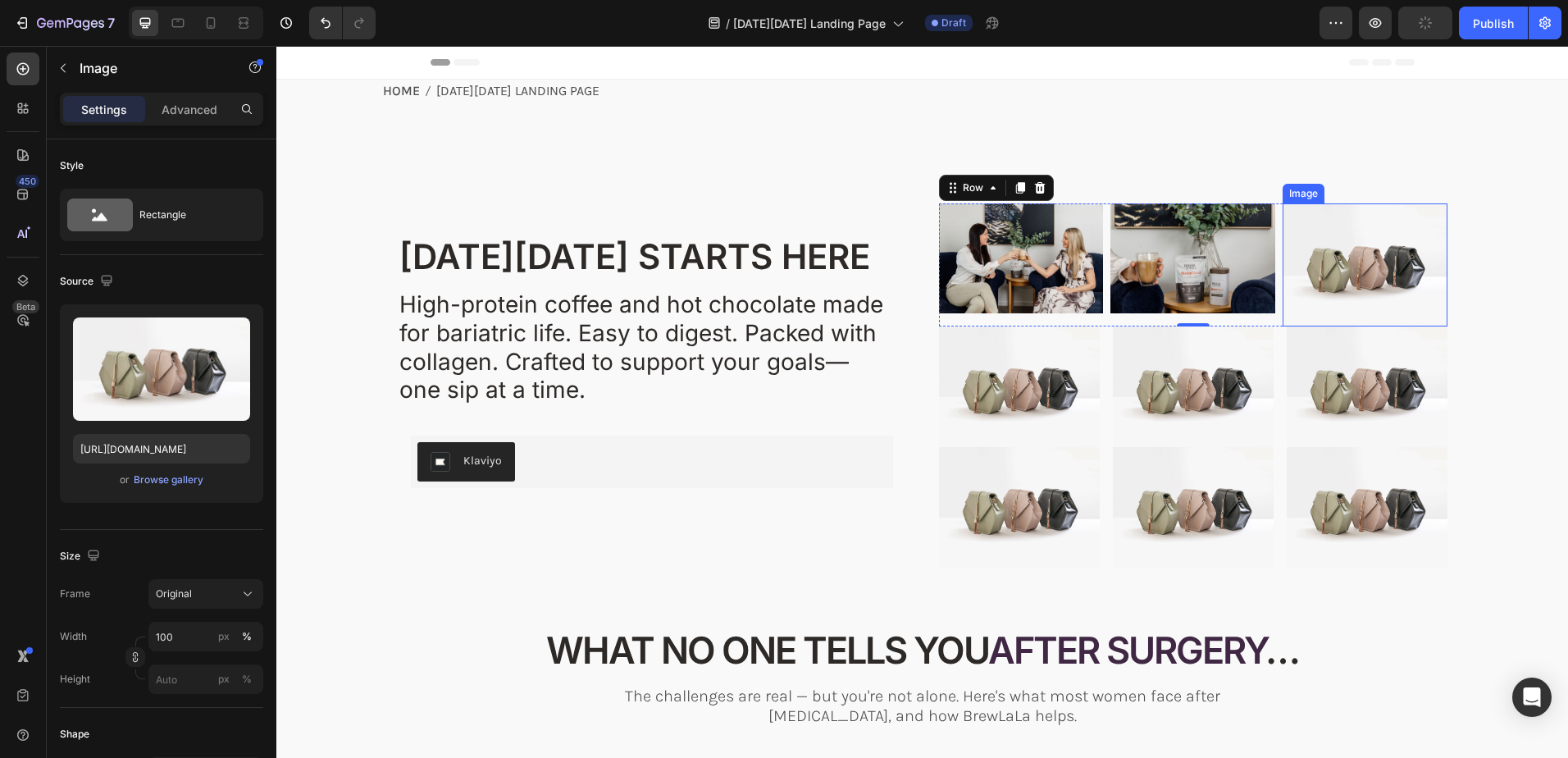
click at [1366, 264] on img at bounding box center [1365, 265] width 165 height 124
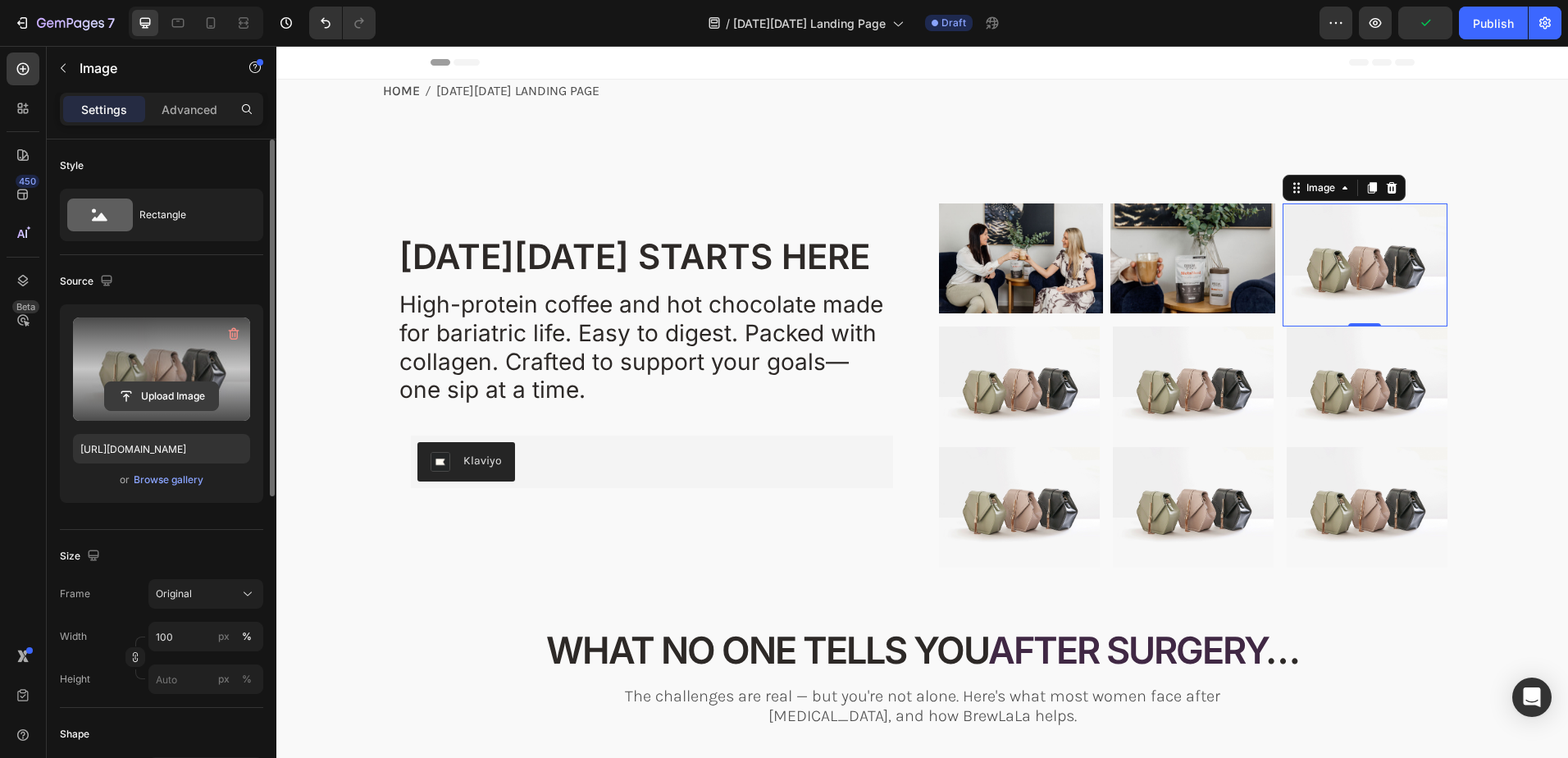
click at [165, 392] on input "file" at bounding box center [161, 396] width 113 height 28
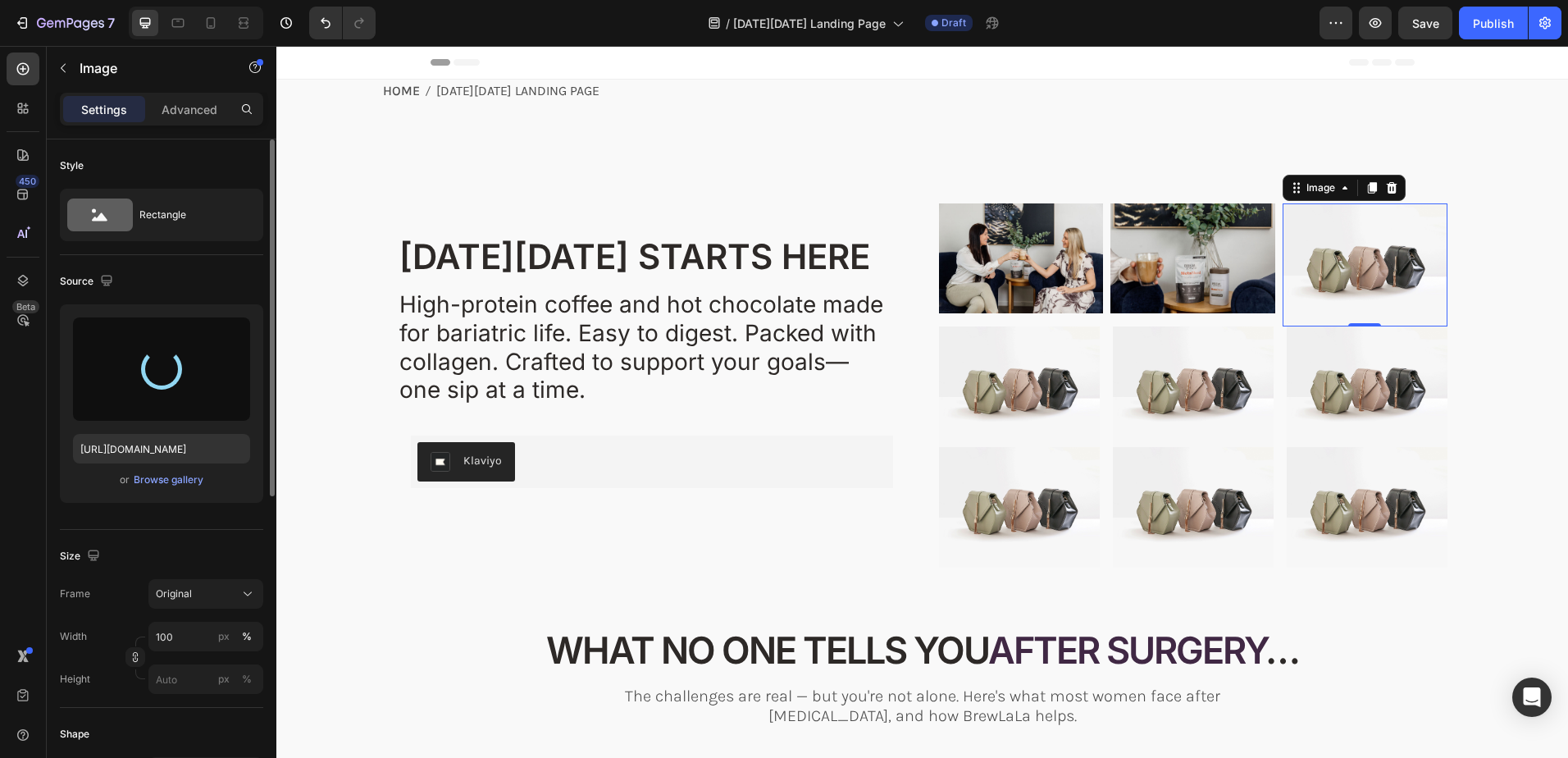
type input "https://cdn.shopify.com/s/files/1/0723/2759/4229/files/gempages_562168924808938…"
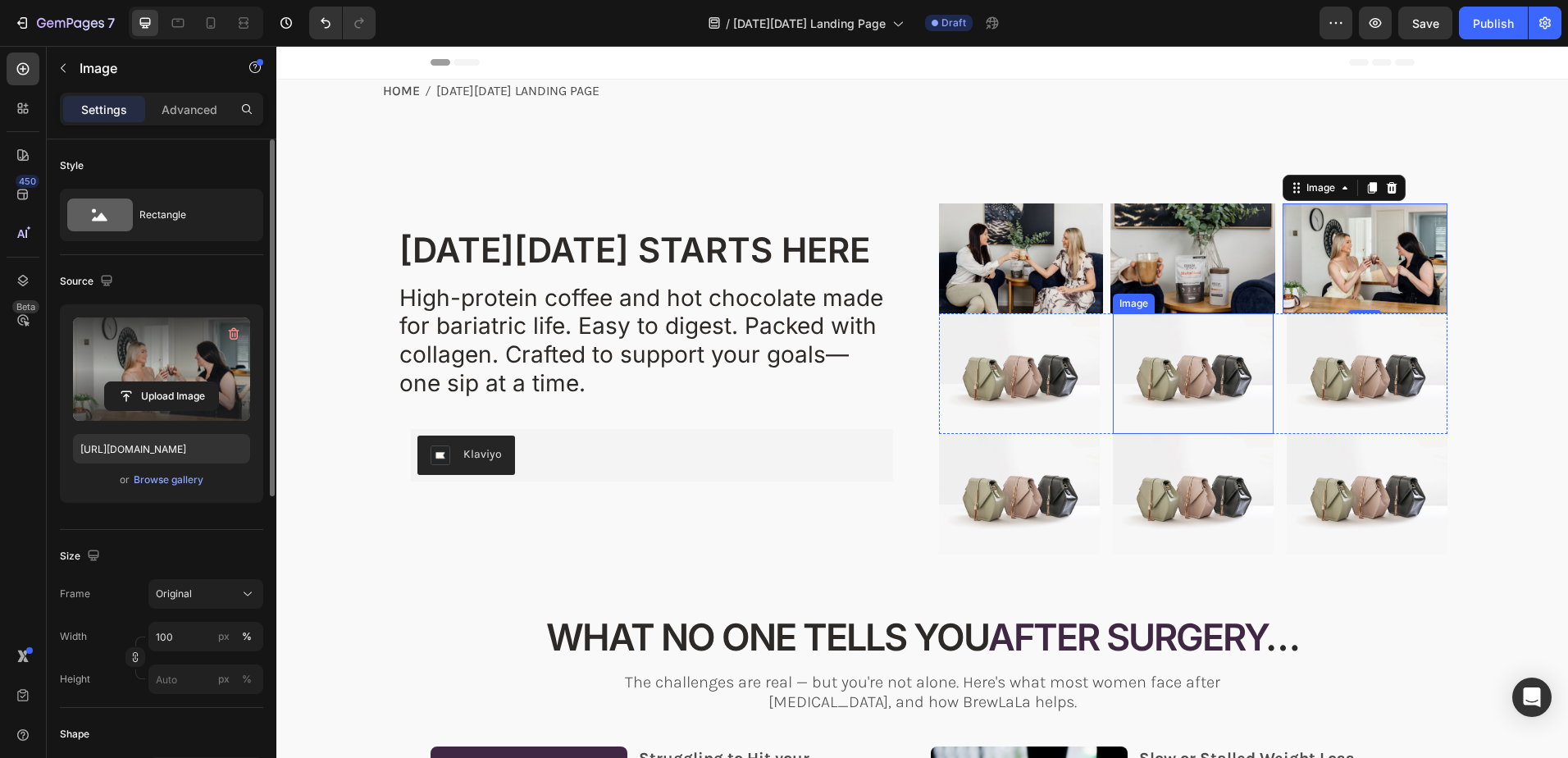
click at [1157, 388] on img at bounding box center [1193, 373] width 160 height 120
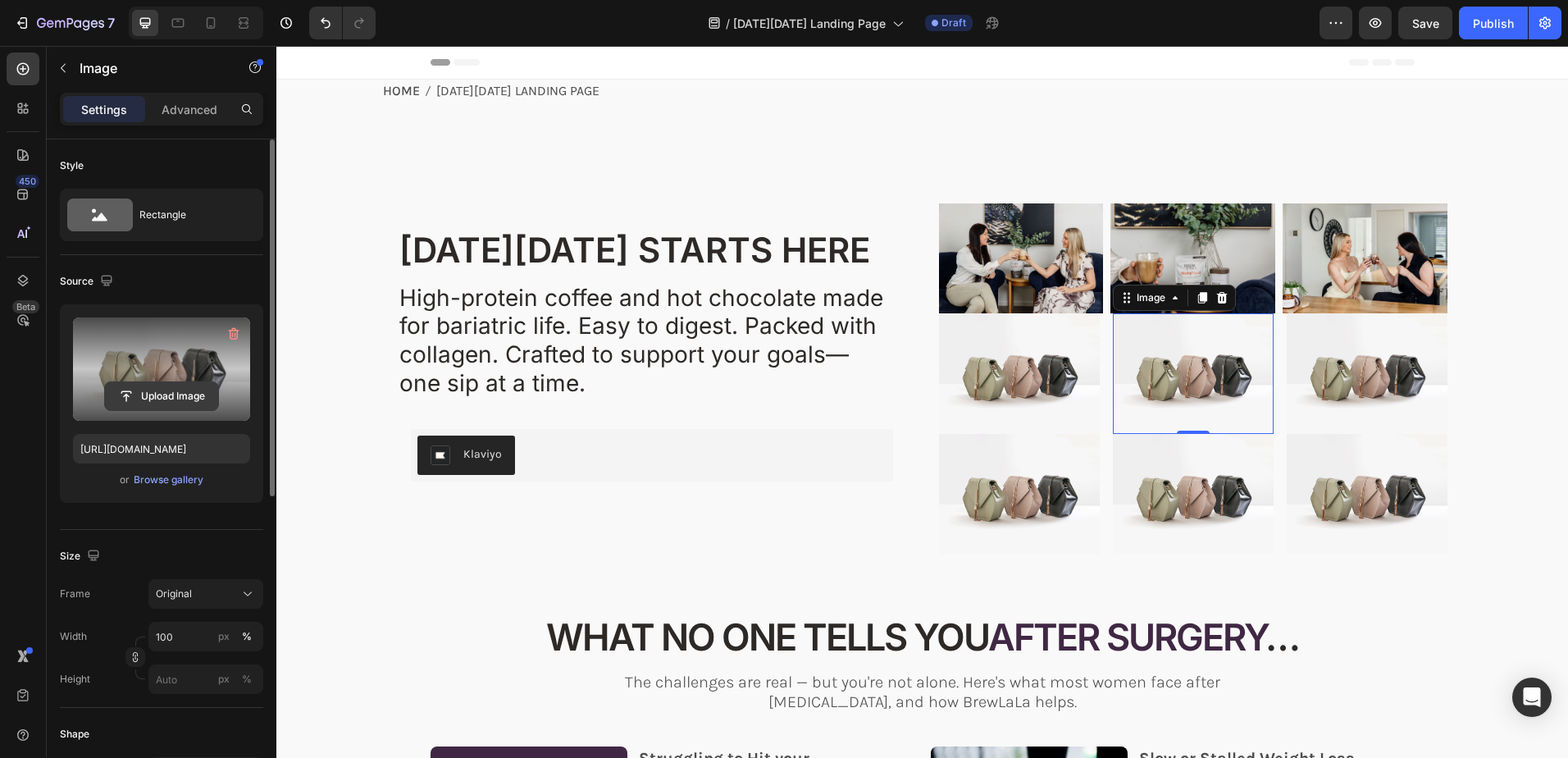
click at [154, 395] on input "file" at bounding box center [161, 396] width 113 height 28
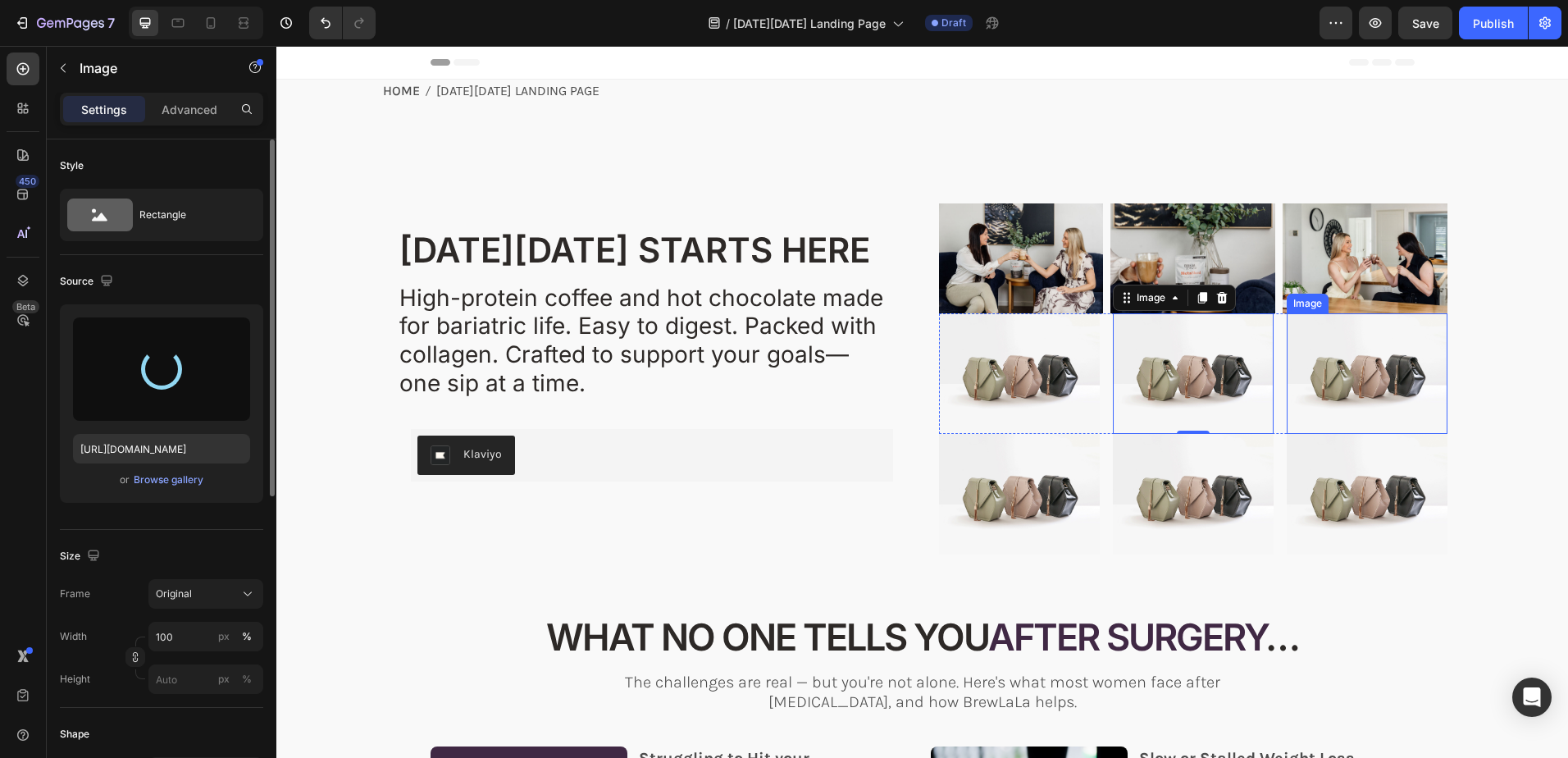
type input "https://cdn.shopify.com/s/files/1/0723/2759/4229/files/gempages_562168924808938…"
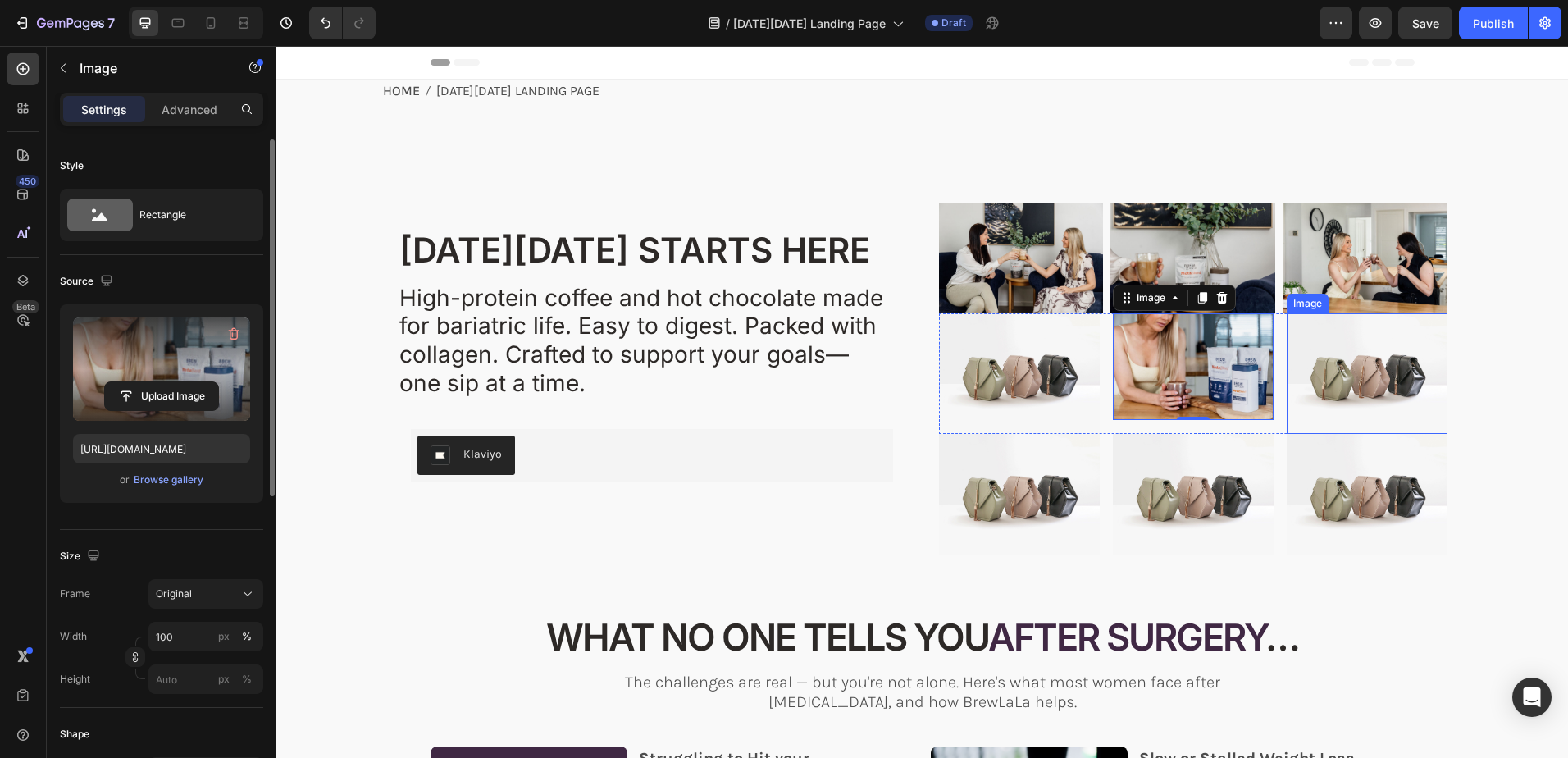
click at [1370, 359] on img at bounding box center [1367, 373] width 160 height 120
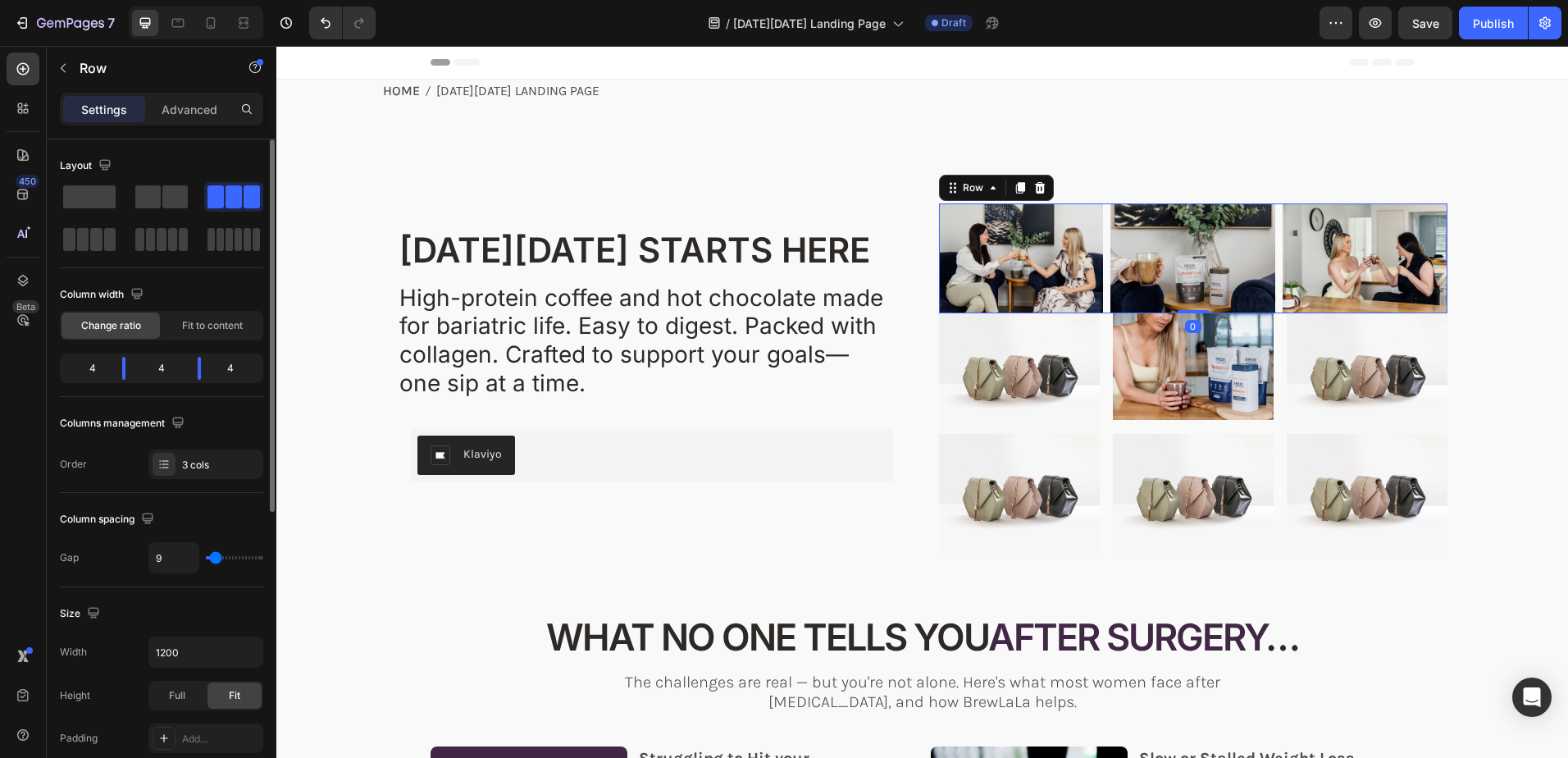
click at [1101, 308] on div "Image Image Image Row 0" at bounding box center [1193, 258] width 508 height 110
click at [186, 106] on p "Advanced" at bounding box center [189, 110] width 56 height 18
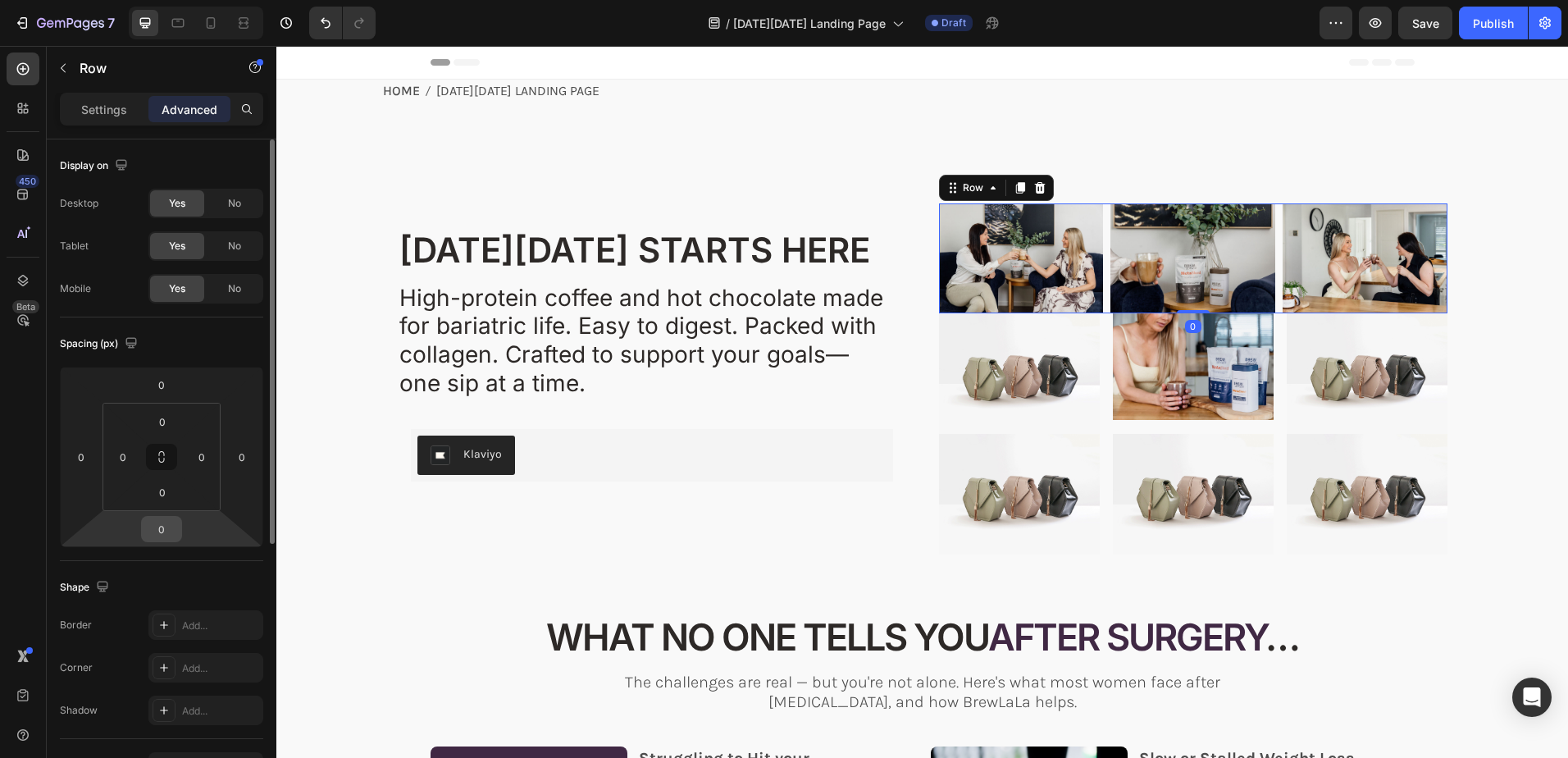
click at [165, 523] on input "0" at bounding box center [161, 528] width 33 height 24
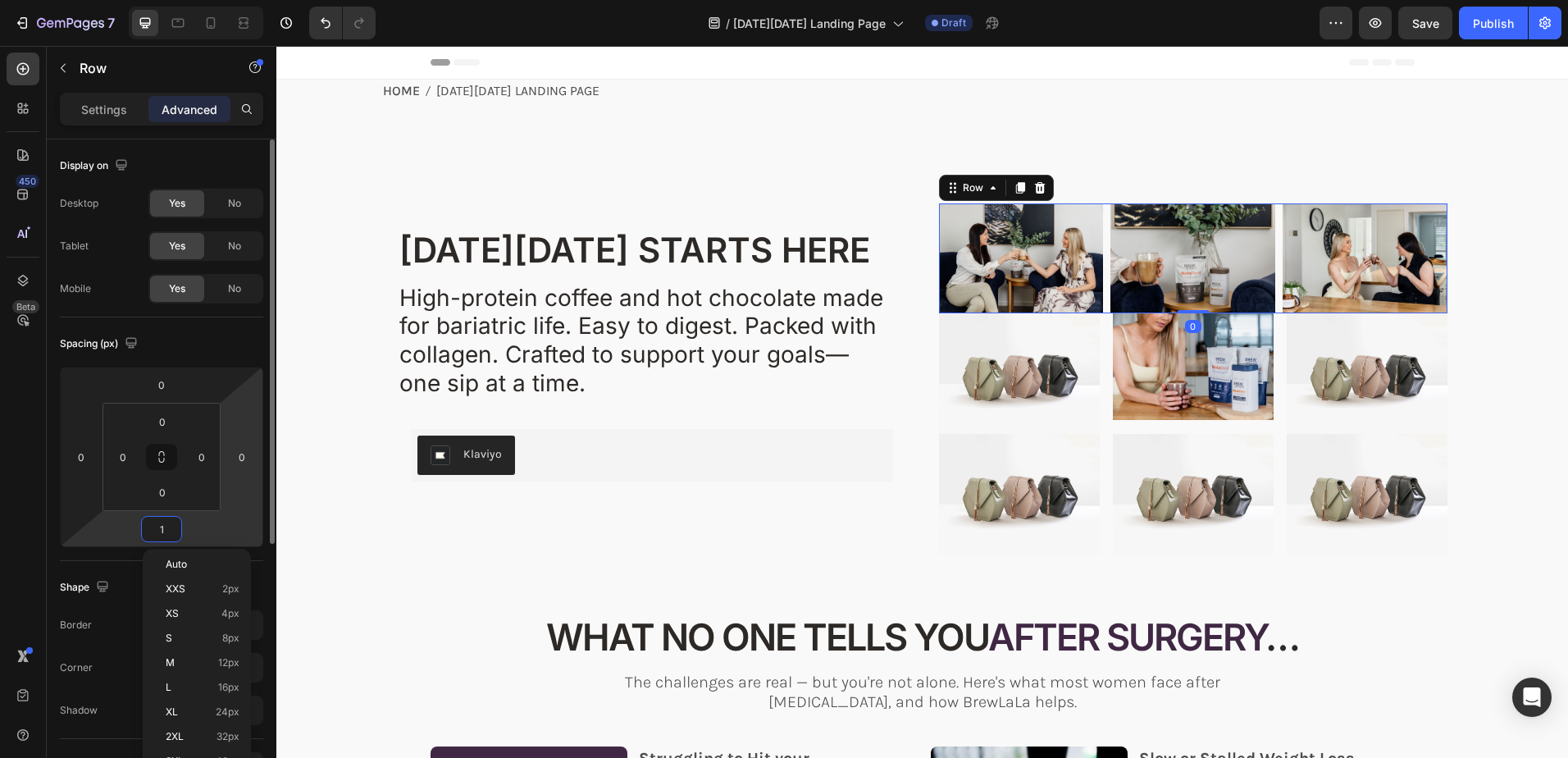
type input "10"
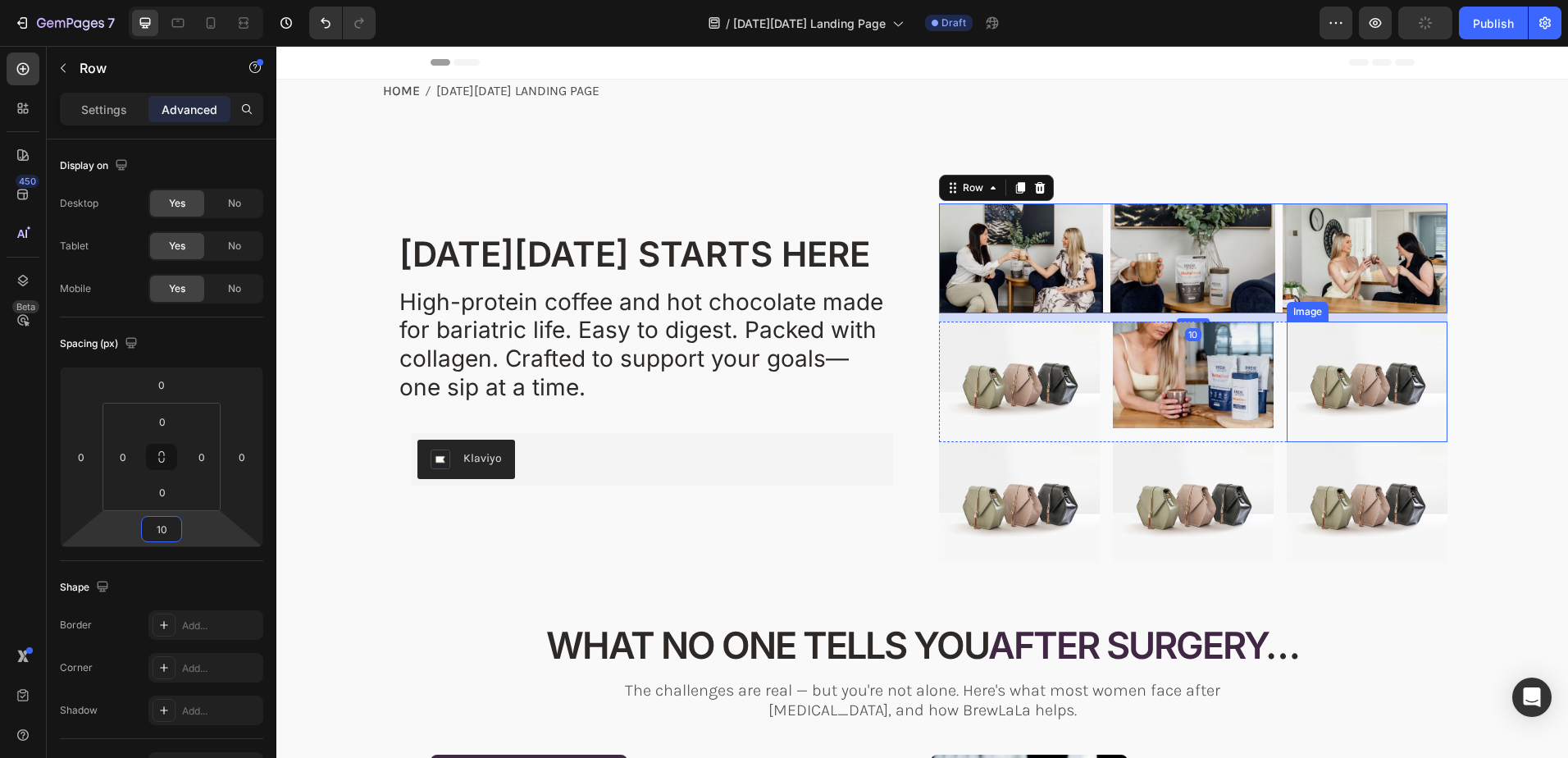
click at [1373, 371] on img at bounding box center [1367, 381] width 160 height 120
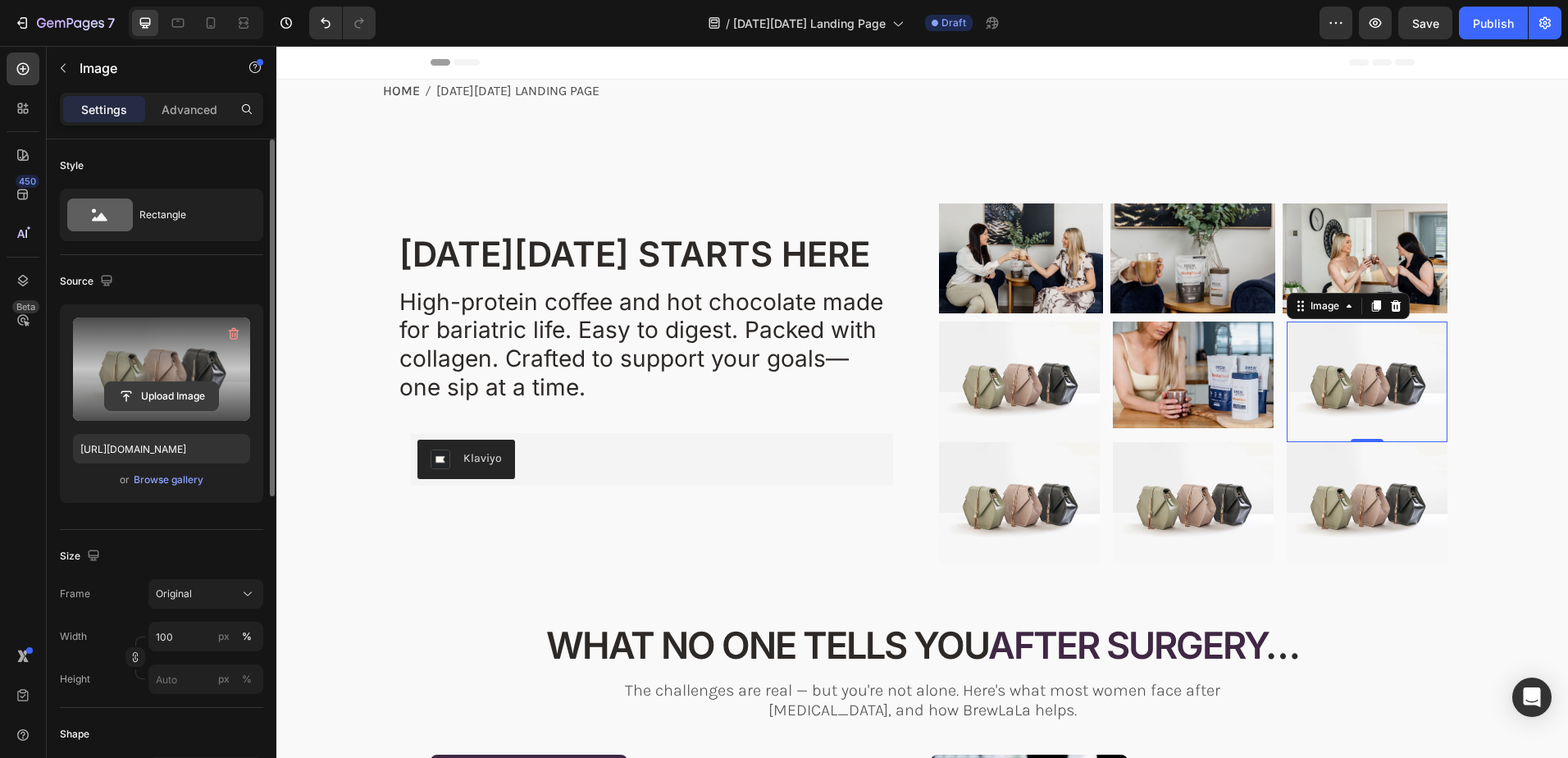
click at [145, 396] on input "file" at bounding box center [161, 396] width 113 height 28
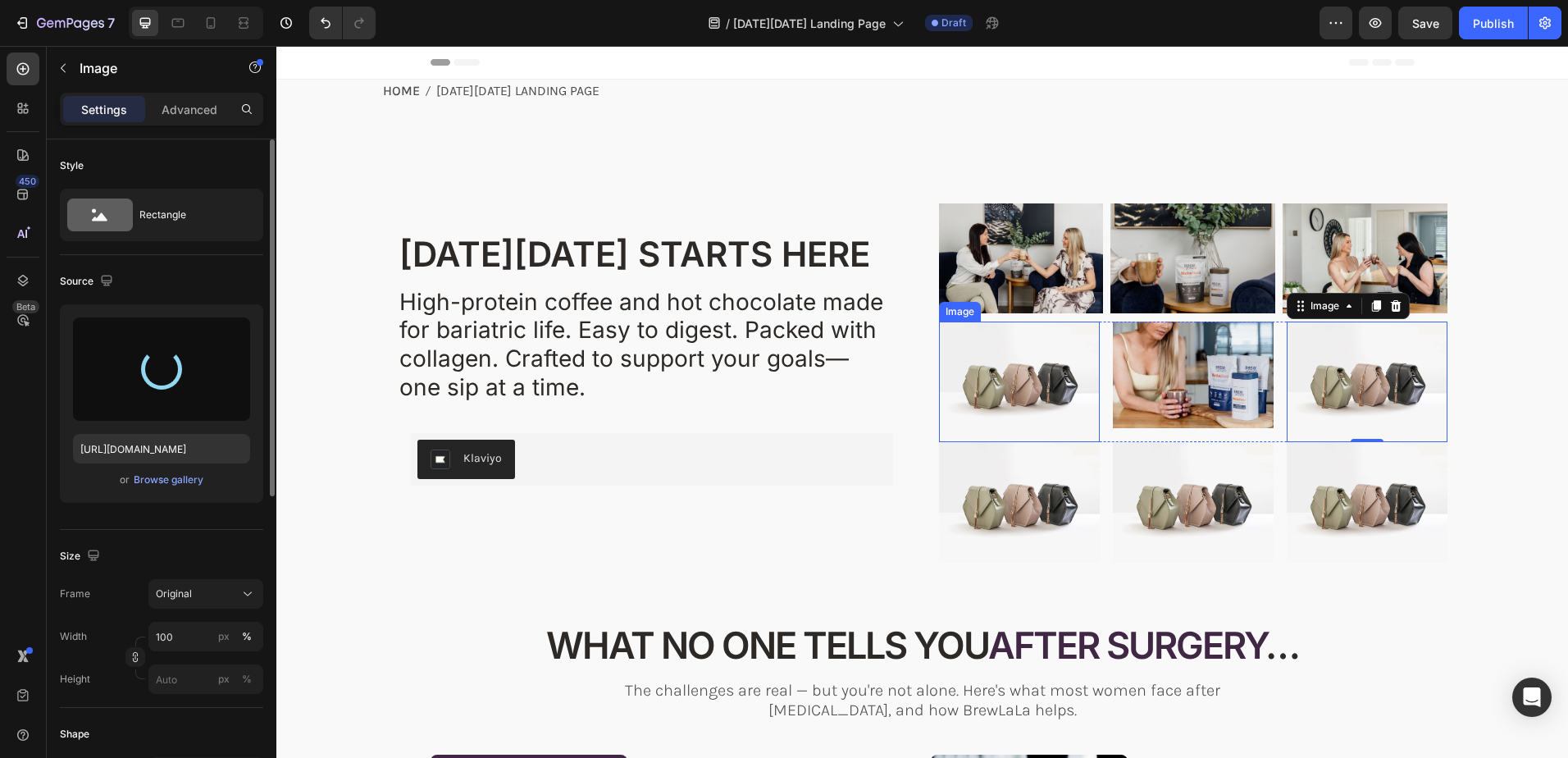
type input "https://cdn.shopify.com/s/files/1/0723/2759/4229/files/gempages_562168924808938…"
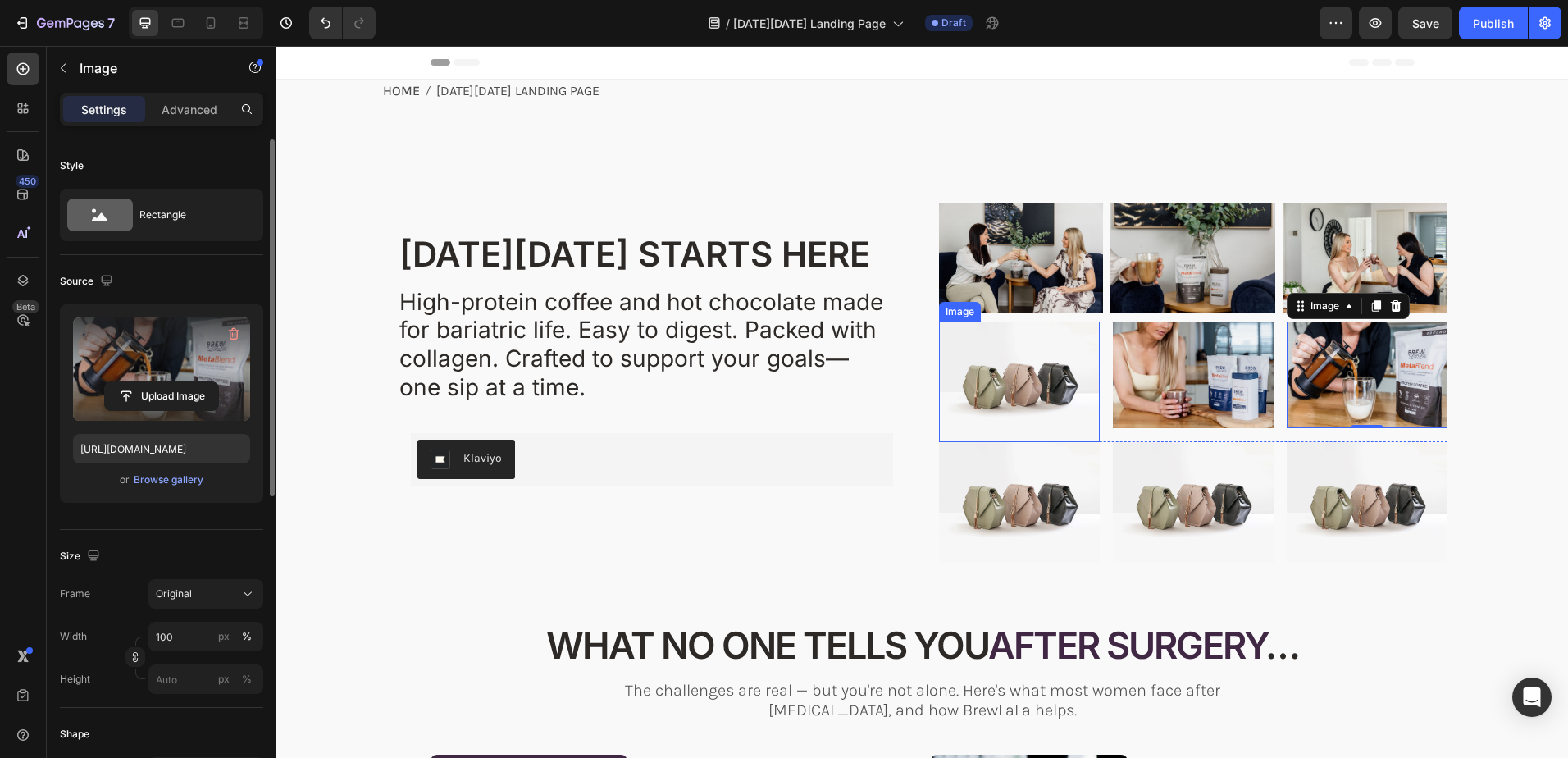
click at [995, 379] on img at bounding box center [1019, 381] width 160 height 120
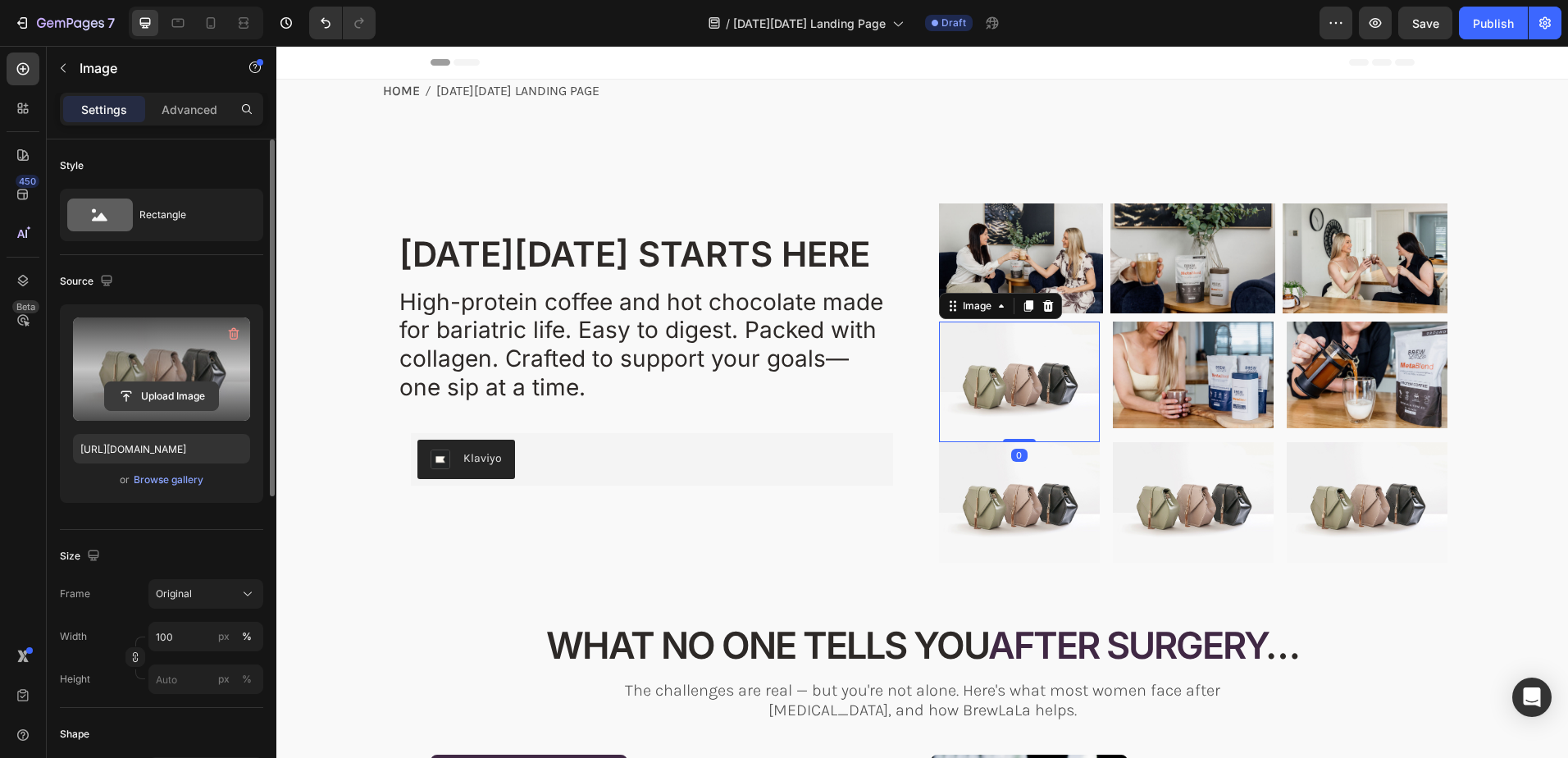
click at [167, 396] on input "file" at bounding box center [161, 396] width 113 height 28
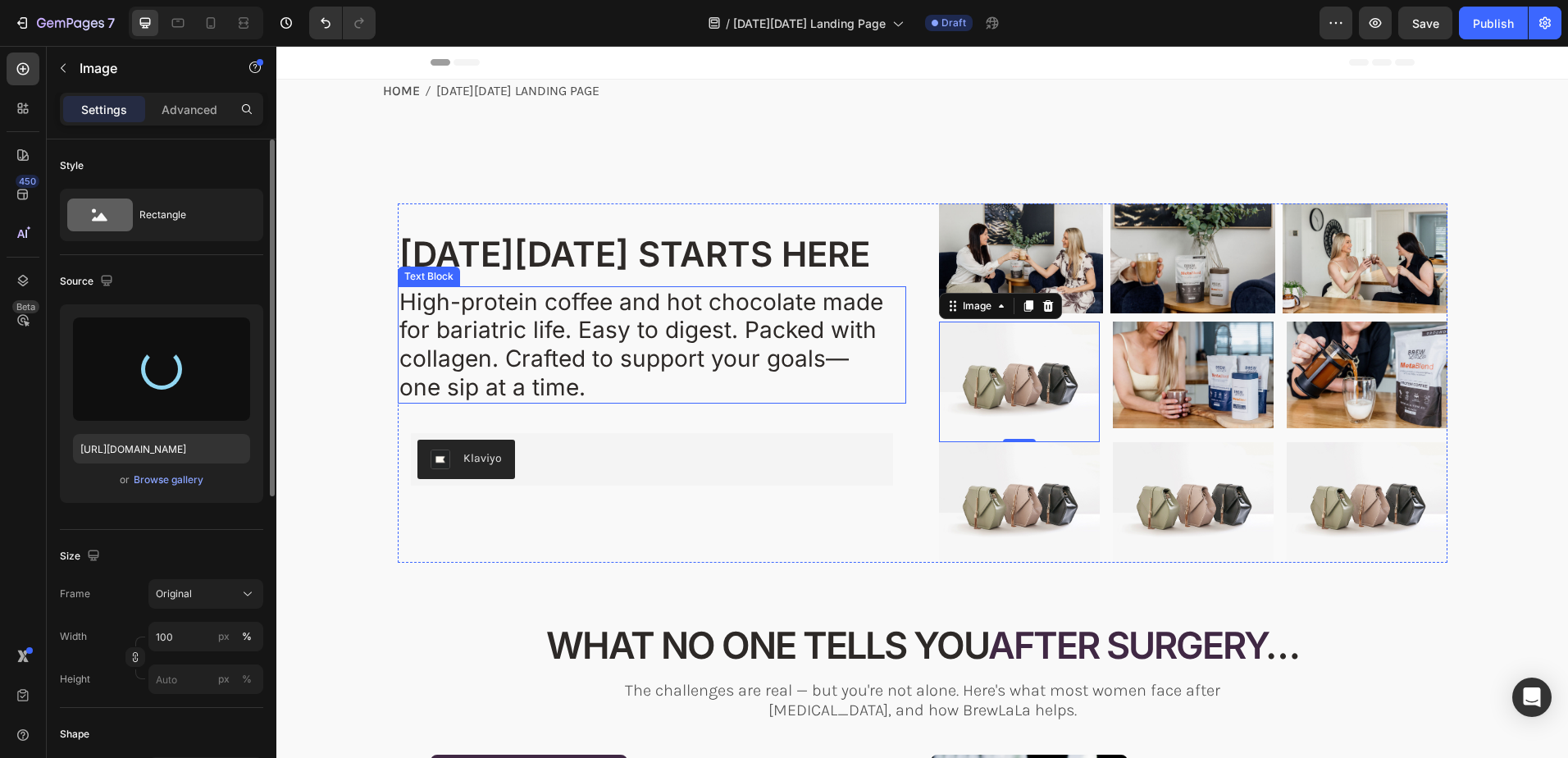
type input "https://cdn.shopify.com/s/files/1/0723/2759/4229/files/gempages_562168924808938…"
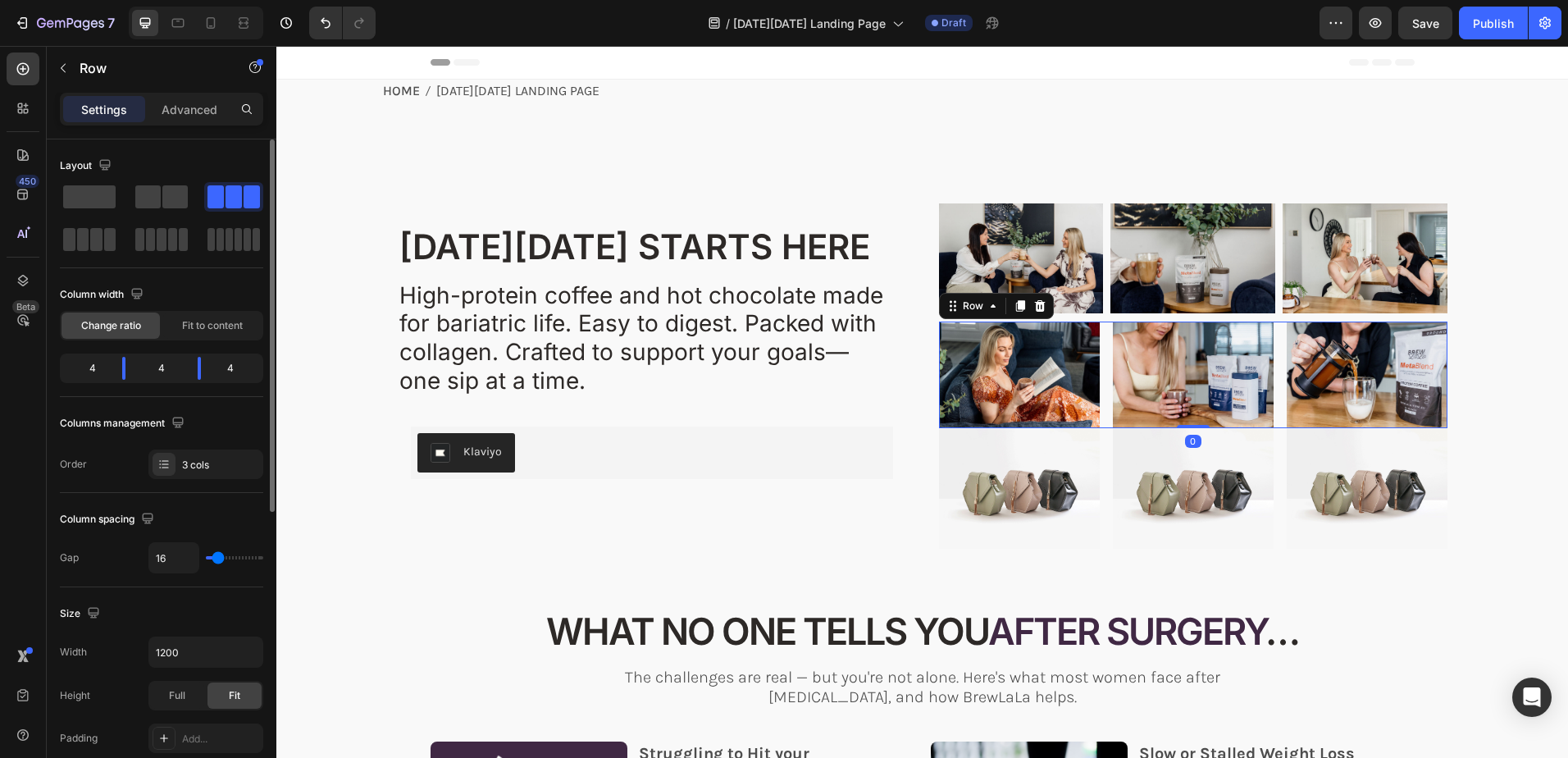
click at [1099, 425] on div "Image Image Image Row 0" at bounding box center [1193, 376] width 508 height 108
type input "7"
type input "4"
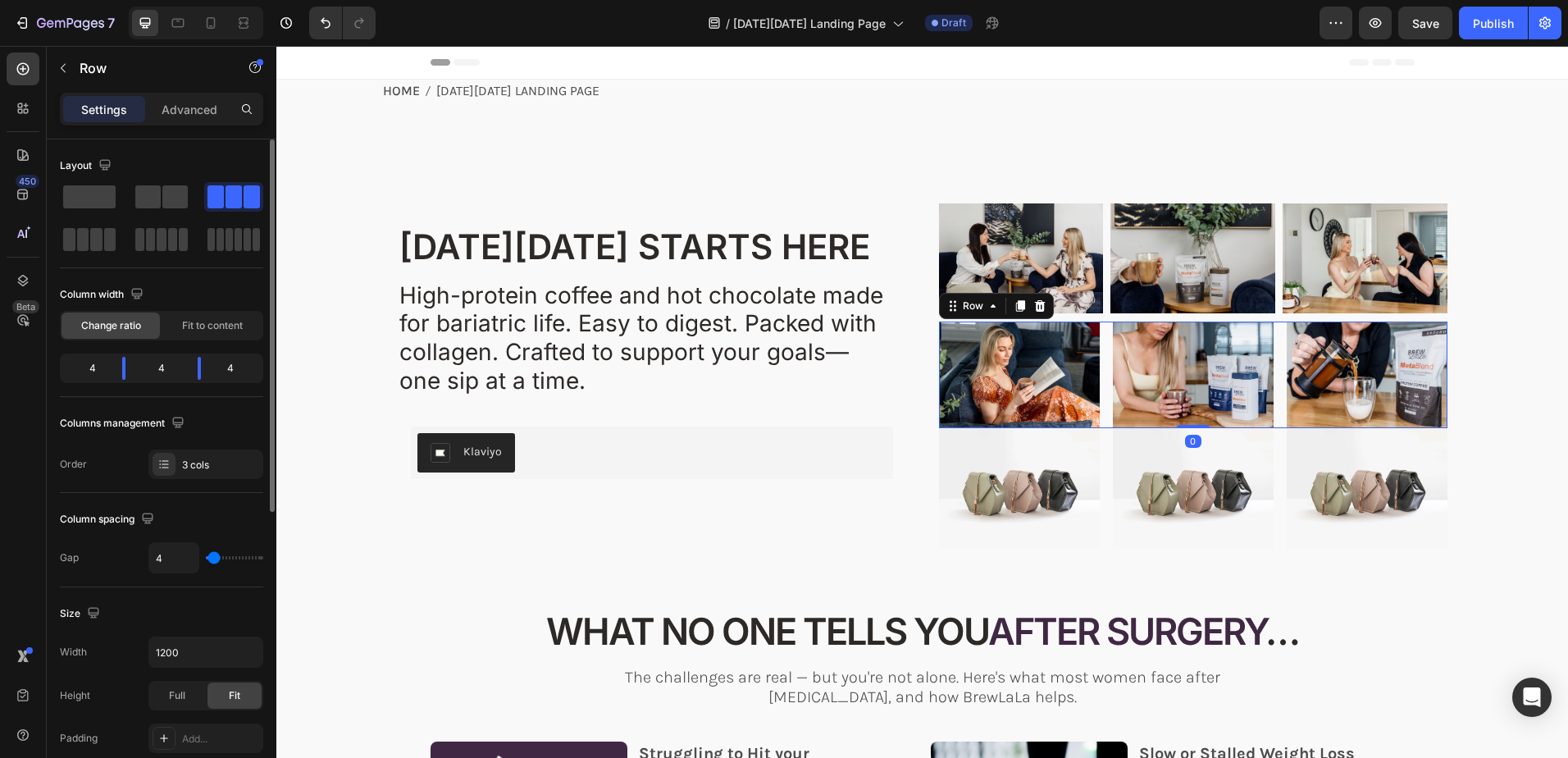
type input "2"
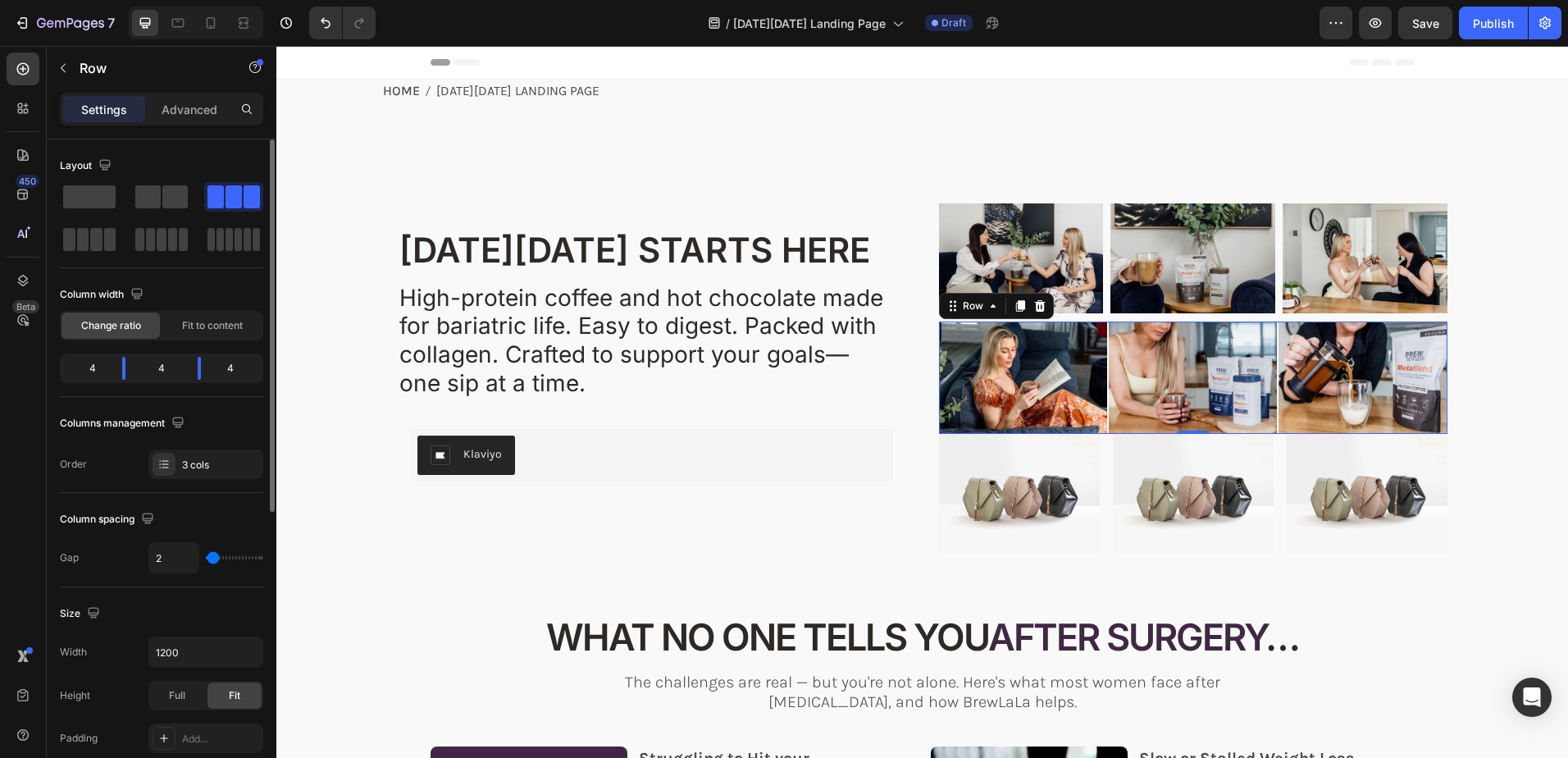
type input "7"
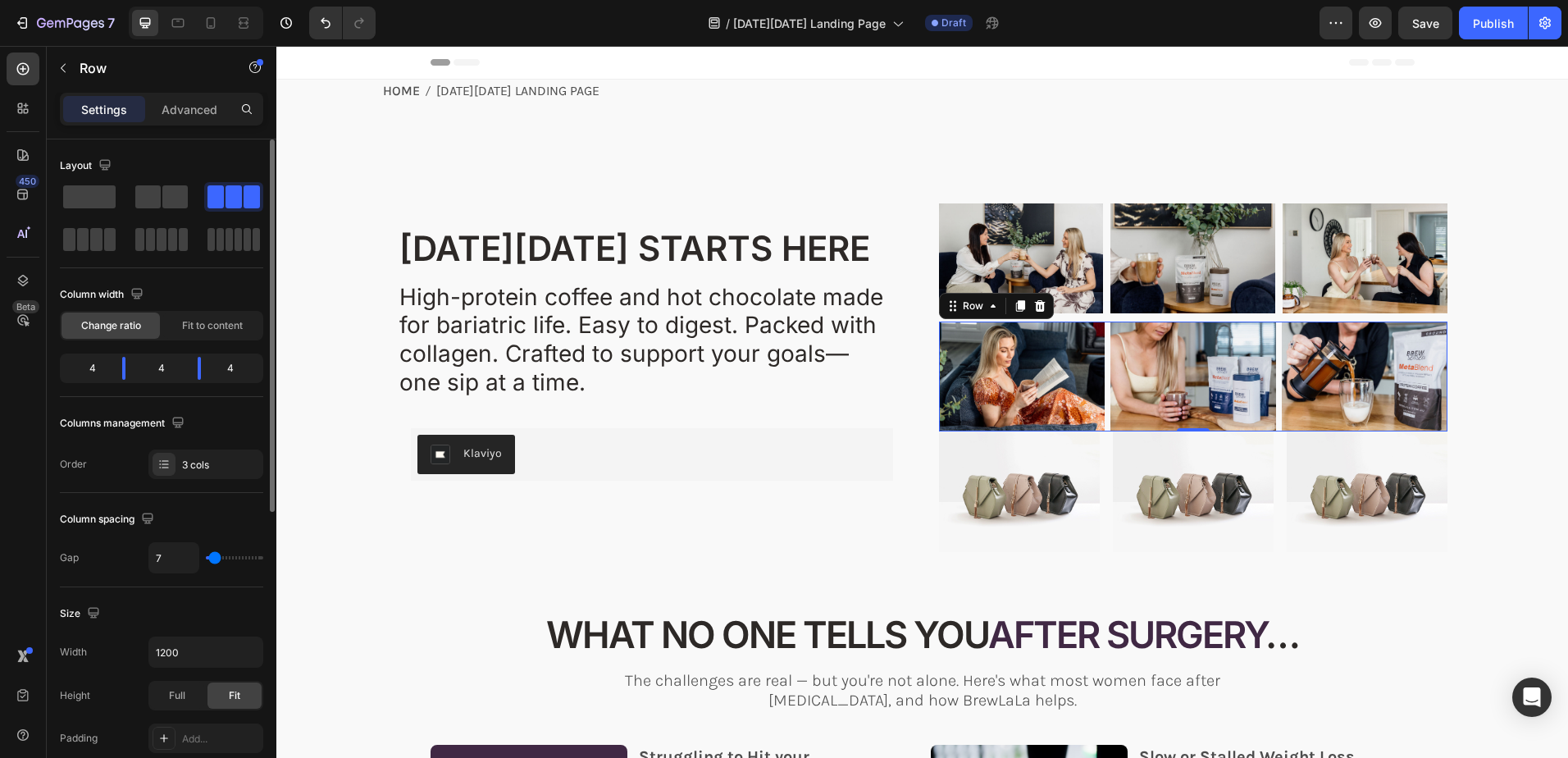
type input "9"
type input "11"
type input "9"
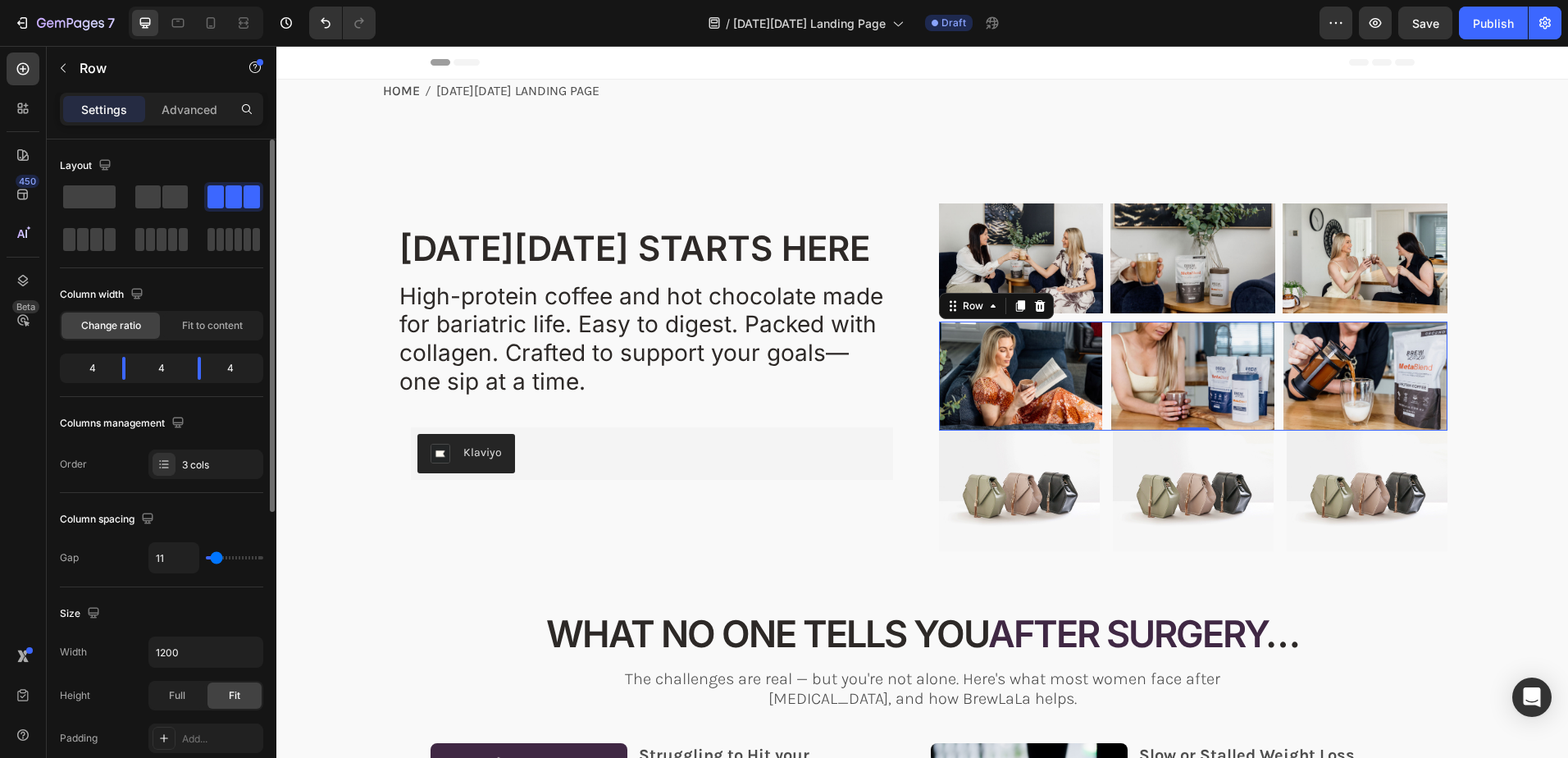
type input "9"
type input "11"
type input "13"
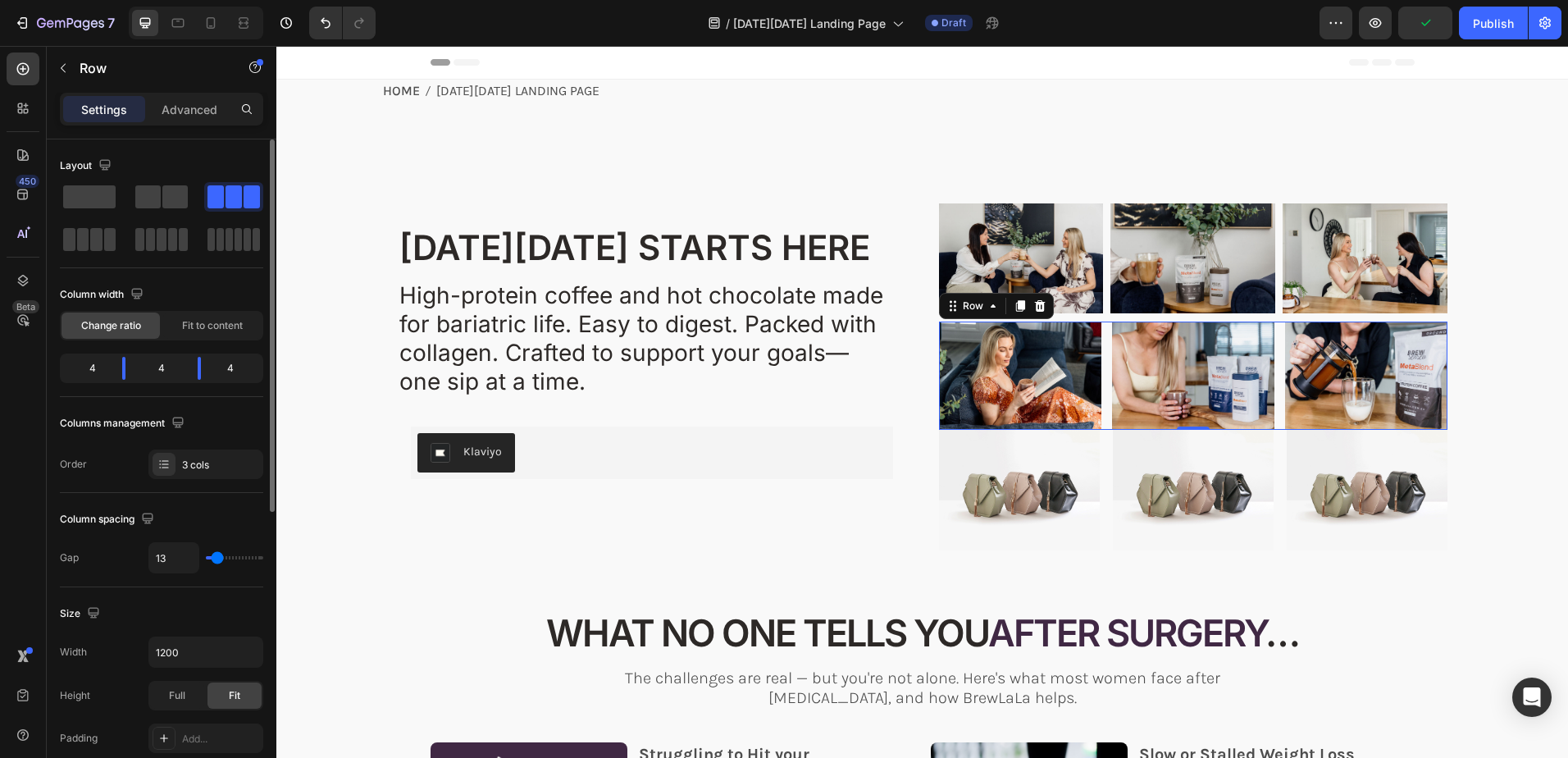
type input "11"
type input "9"
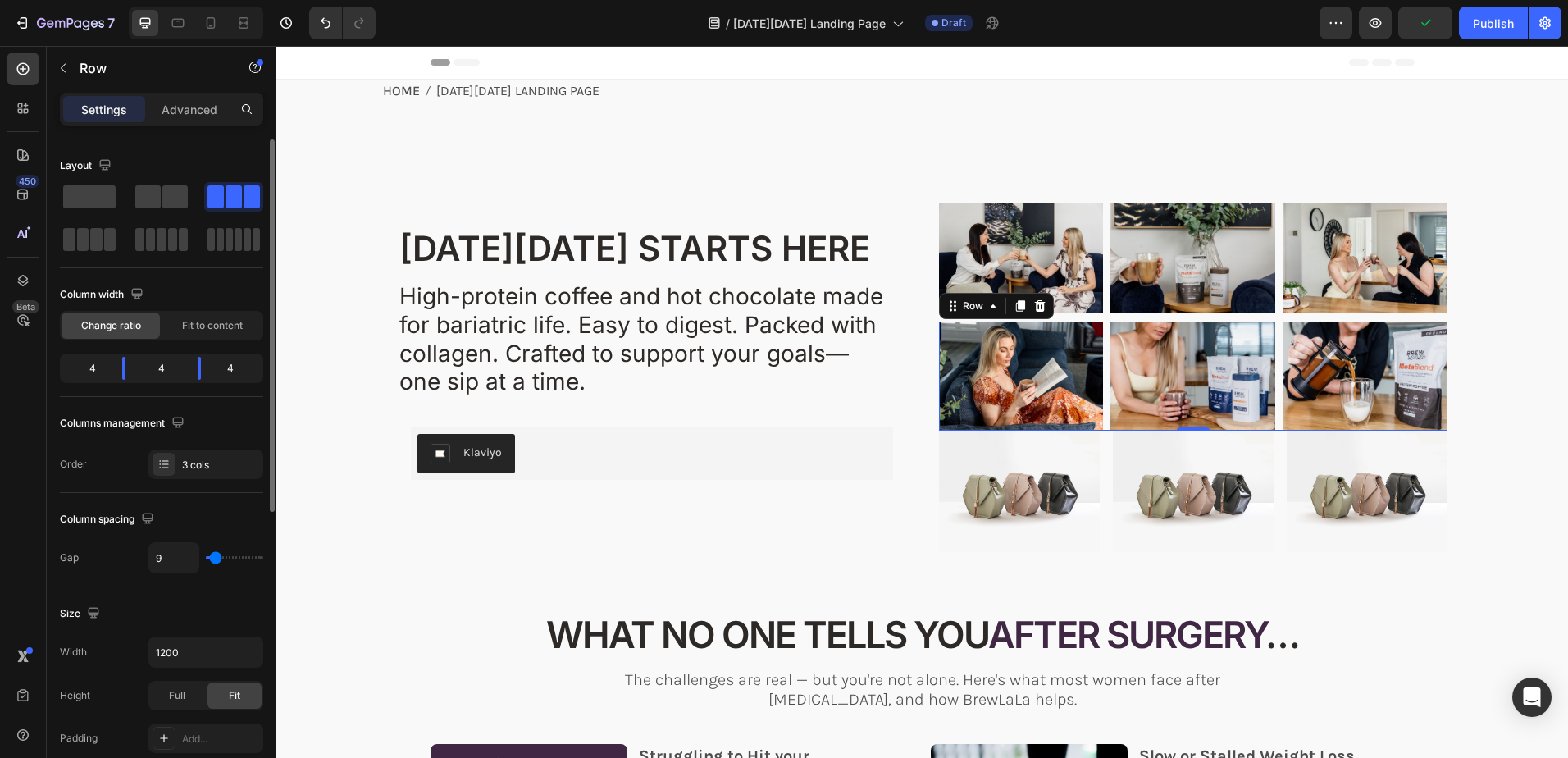
type input "9"
click at [216, 558] on input "range" at bounding box center [235, 557] width 58 height 3
click at [178, 559] on input "9" at bounding box center [174, 557] width 49 height 29
type input "1"
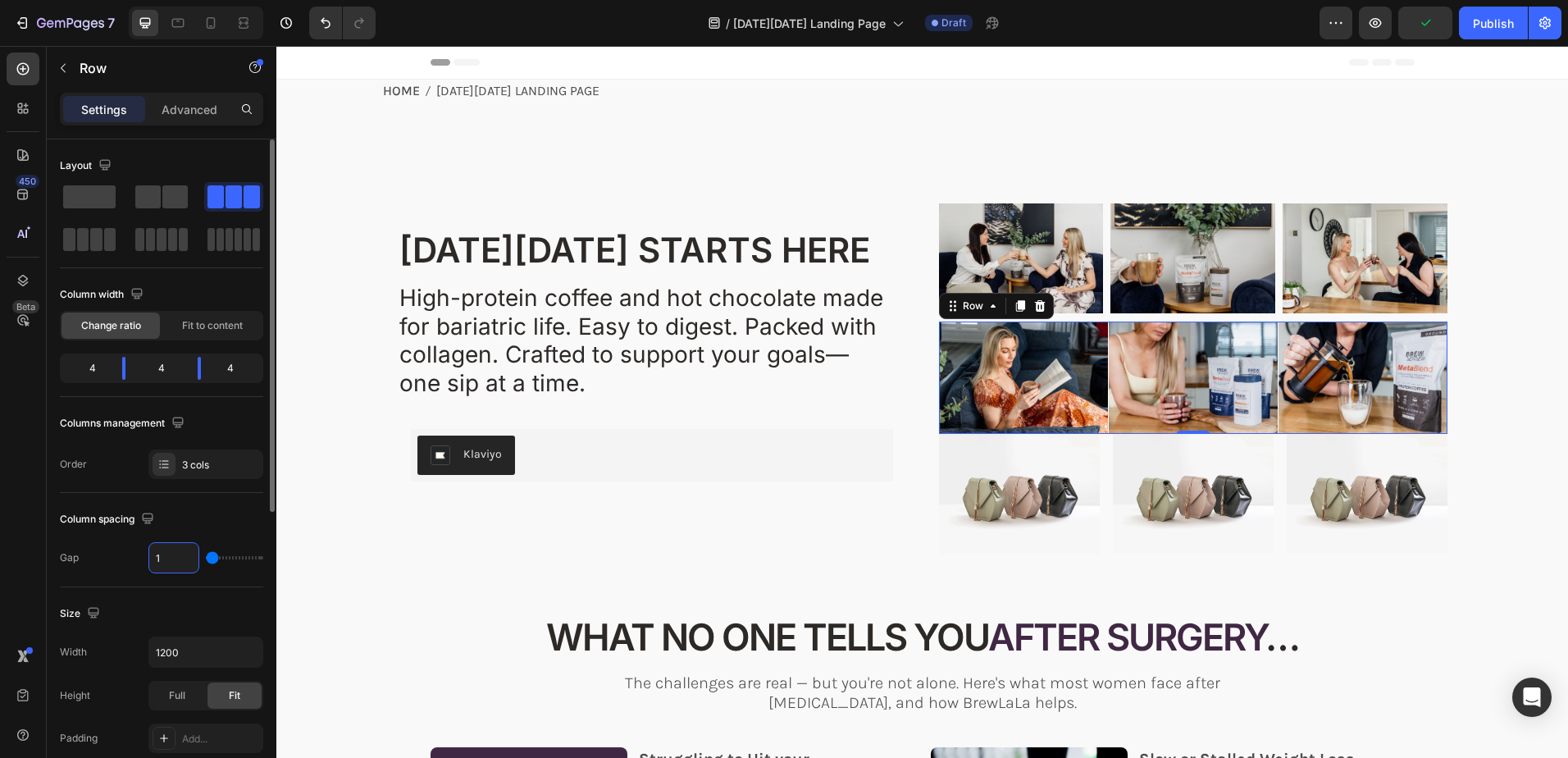
type input "10"
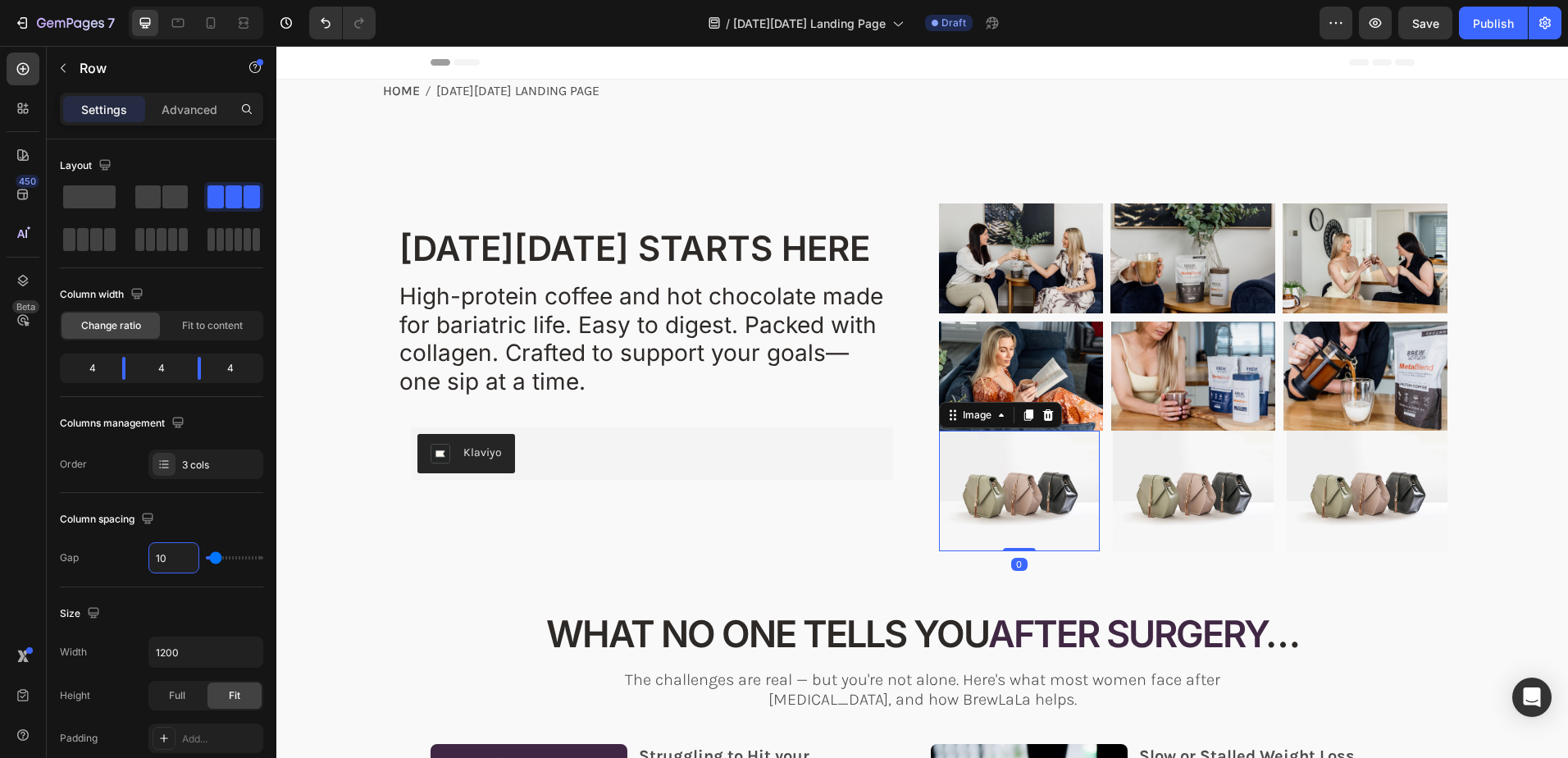
click at [1010, 485] on img at bounding box center [1019, 490] width 160 height 120
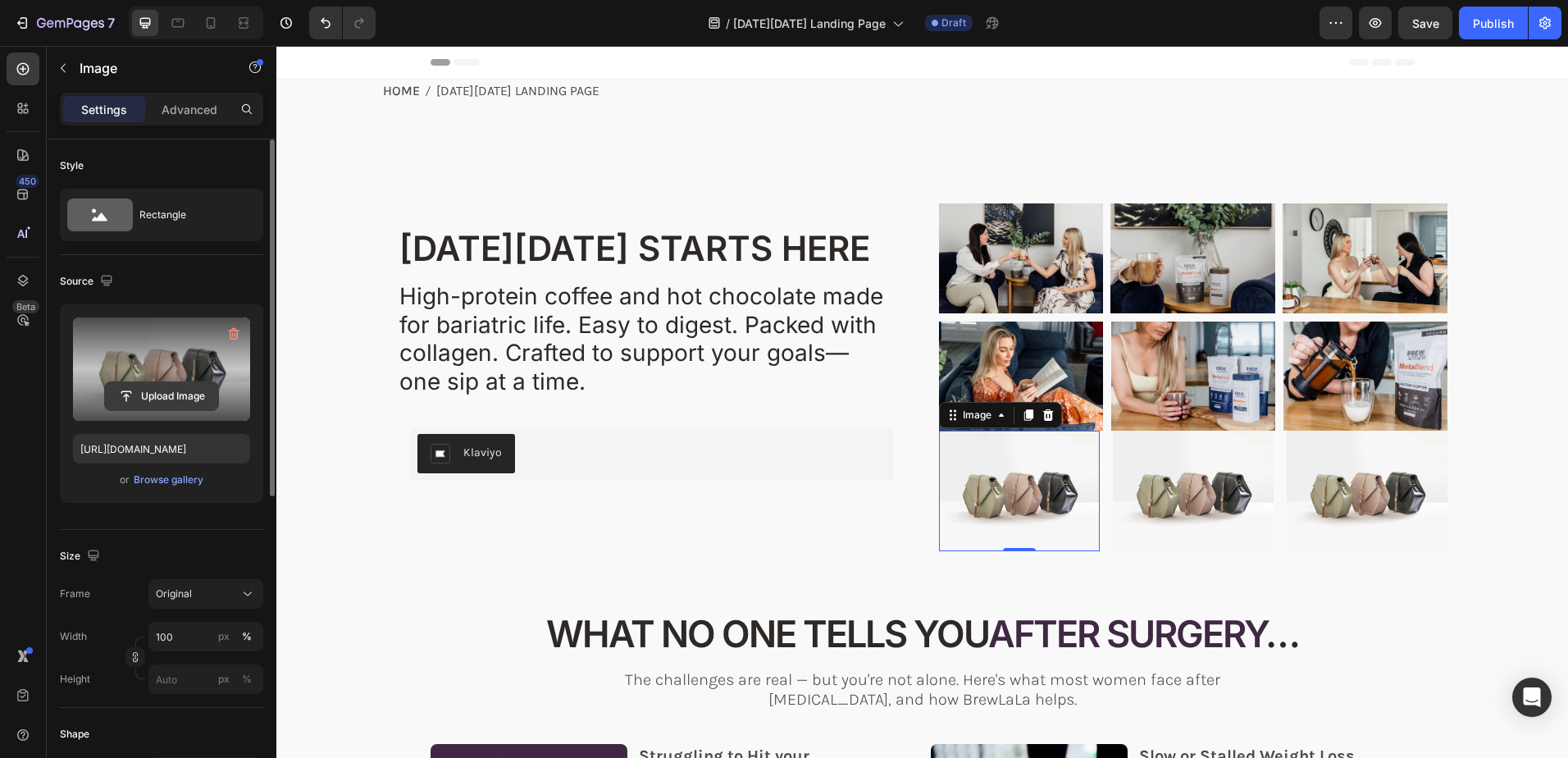
click at [157, 395] on input "file" at bounding box center [161, 396] width 113 height 28
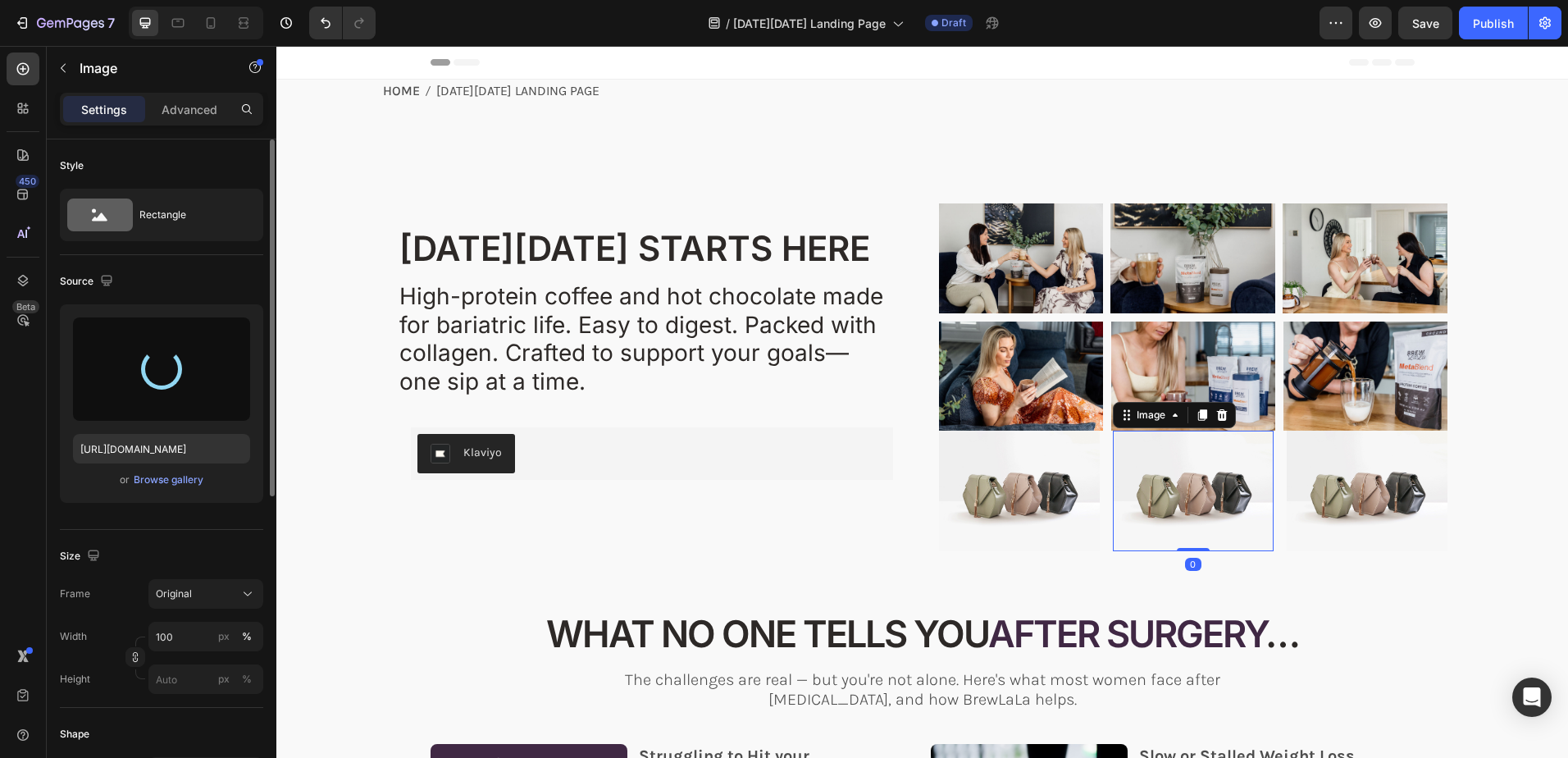
click at [1179, 496] on img at bounding box center [1193, 490] width 160 height 120
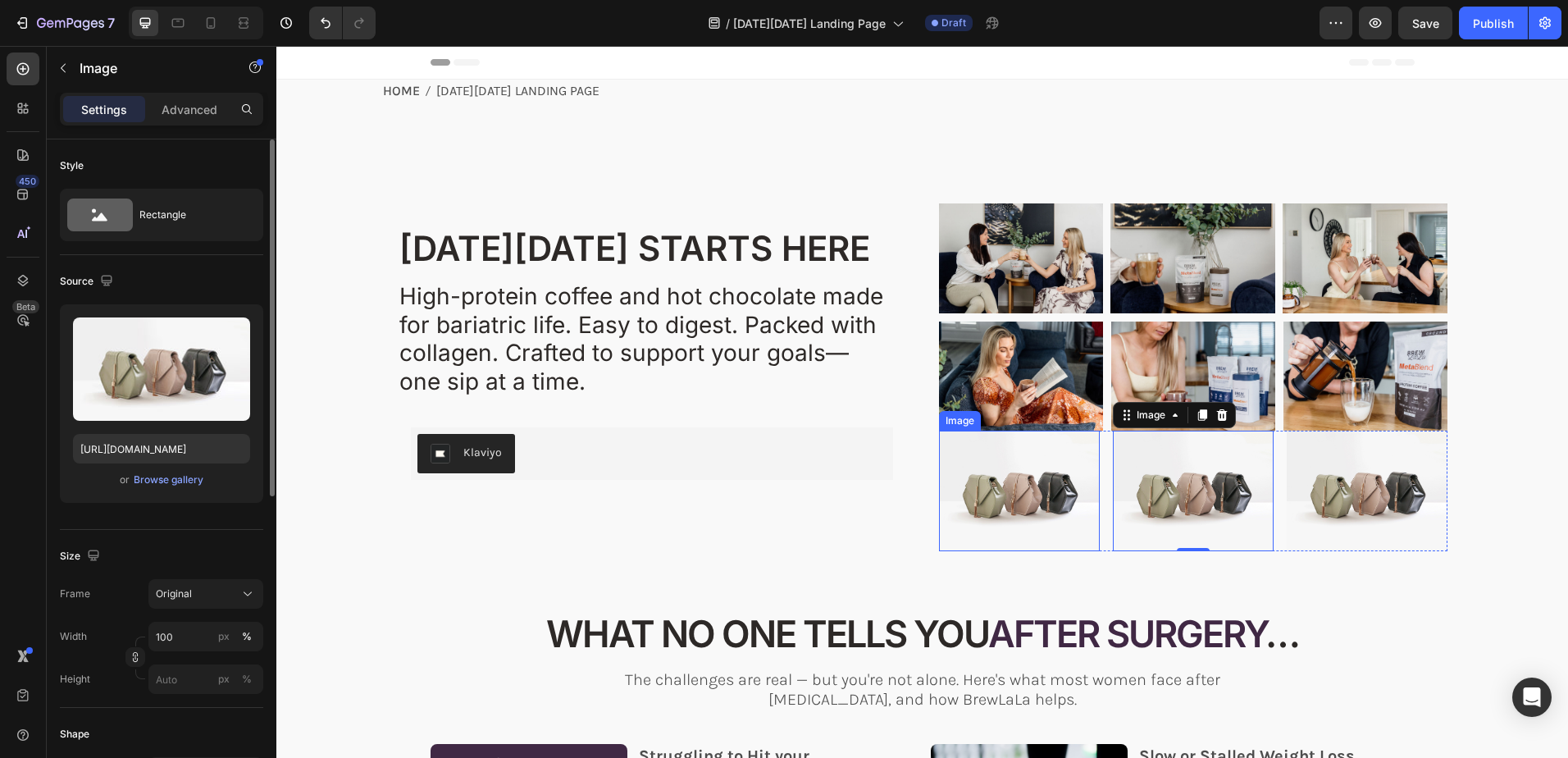
click at [985, 485] on img at bounding box center [1019, 490] width 160 height 120
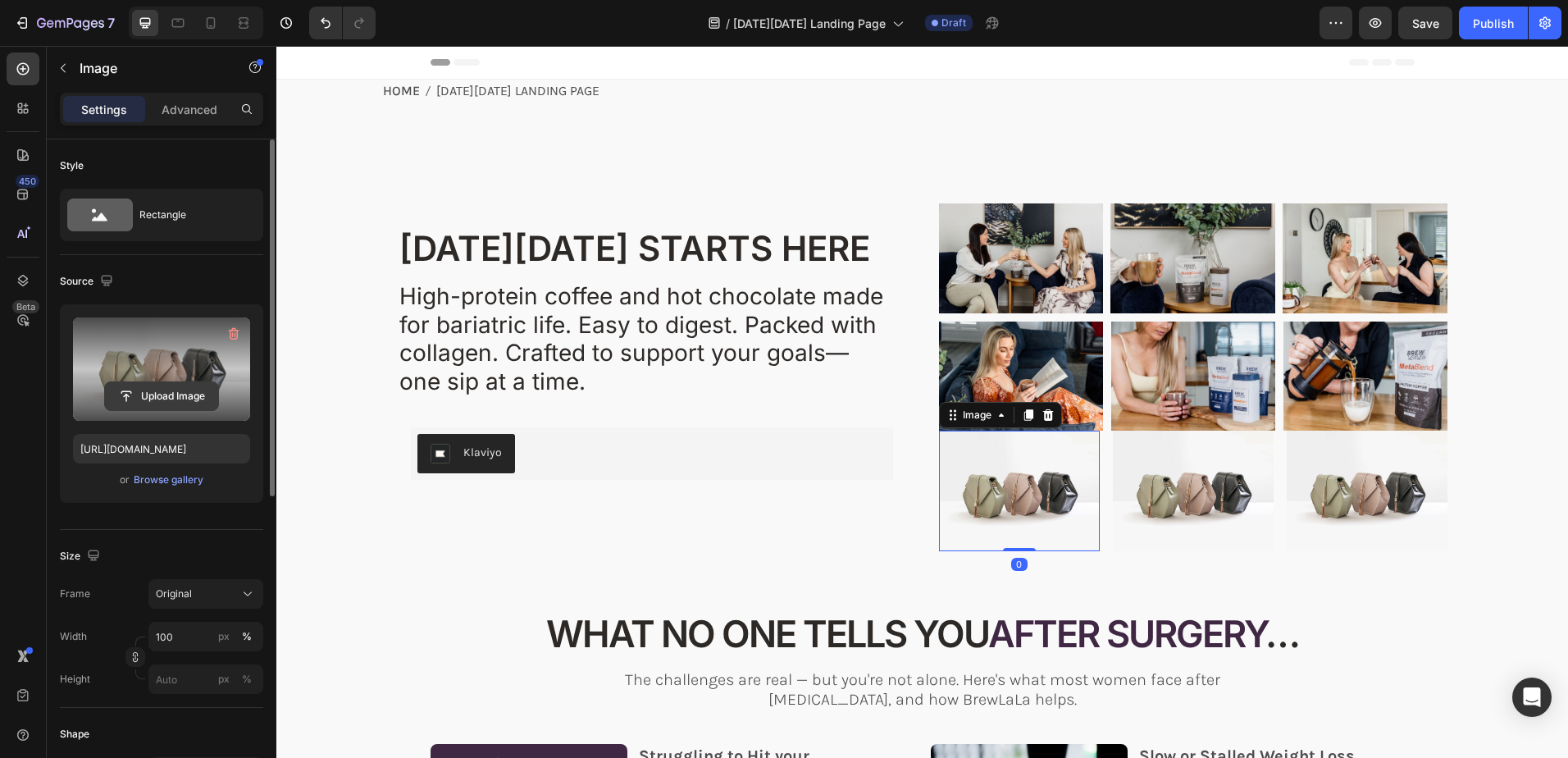
click at [160, 397] on input "file" at bounding box center [161, 396] width 113 height 28
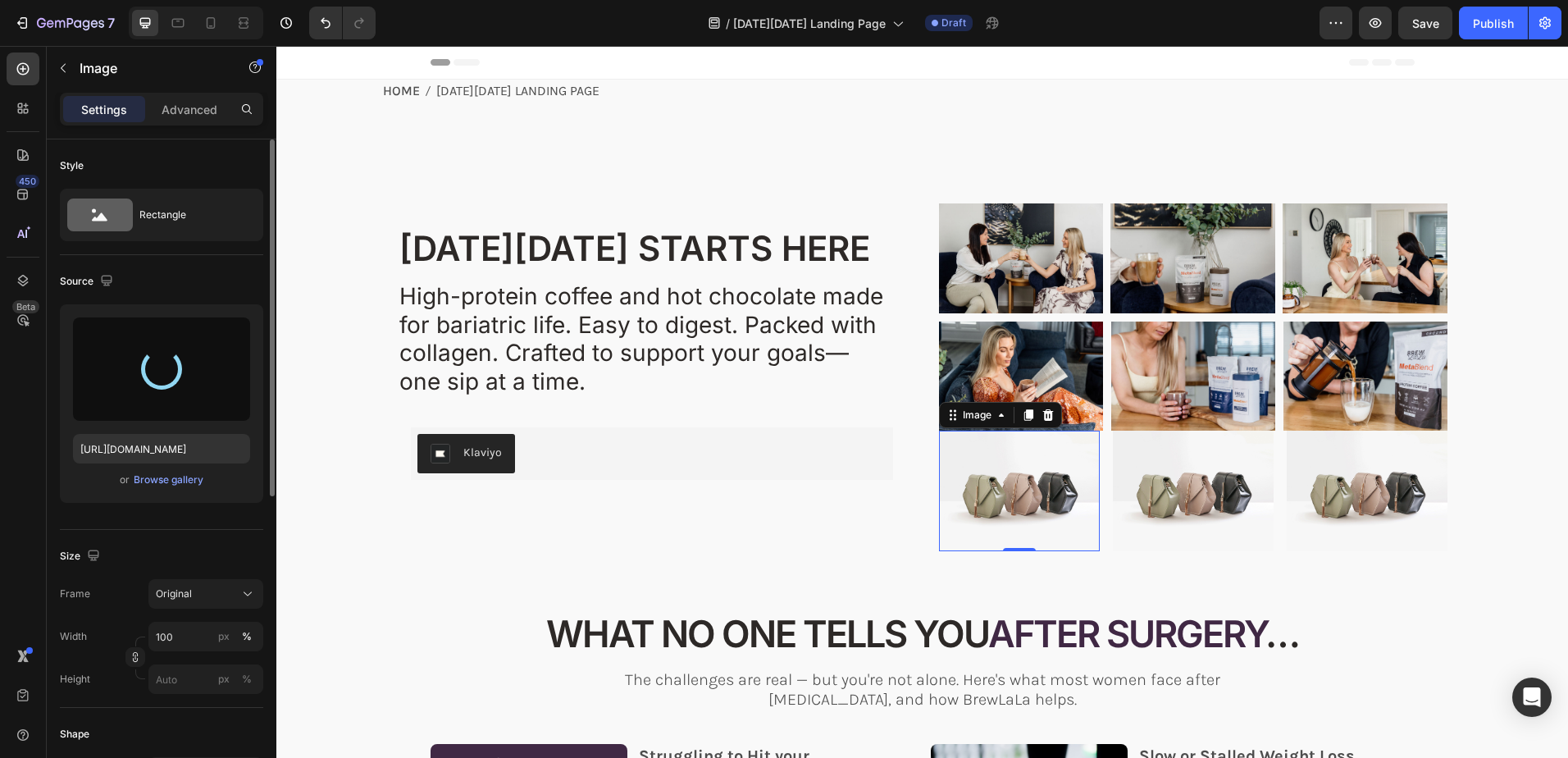
type input "https://cdn.shopify.com/s/files/1/0723/2759/4229/files/gempages_562168924808938…"
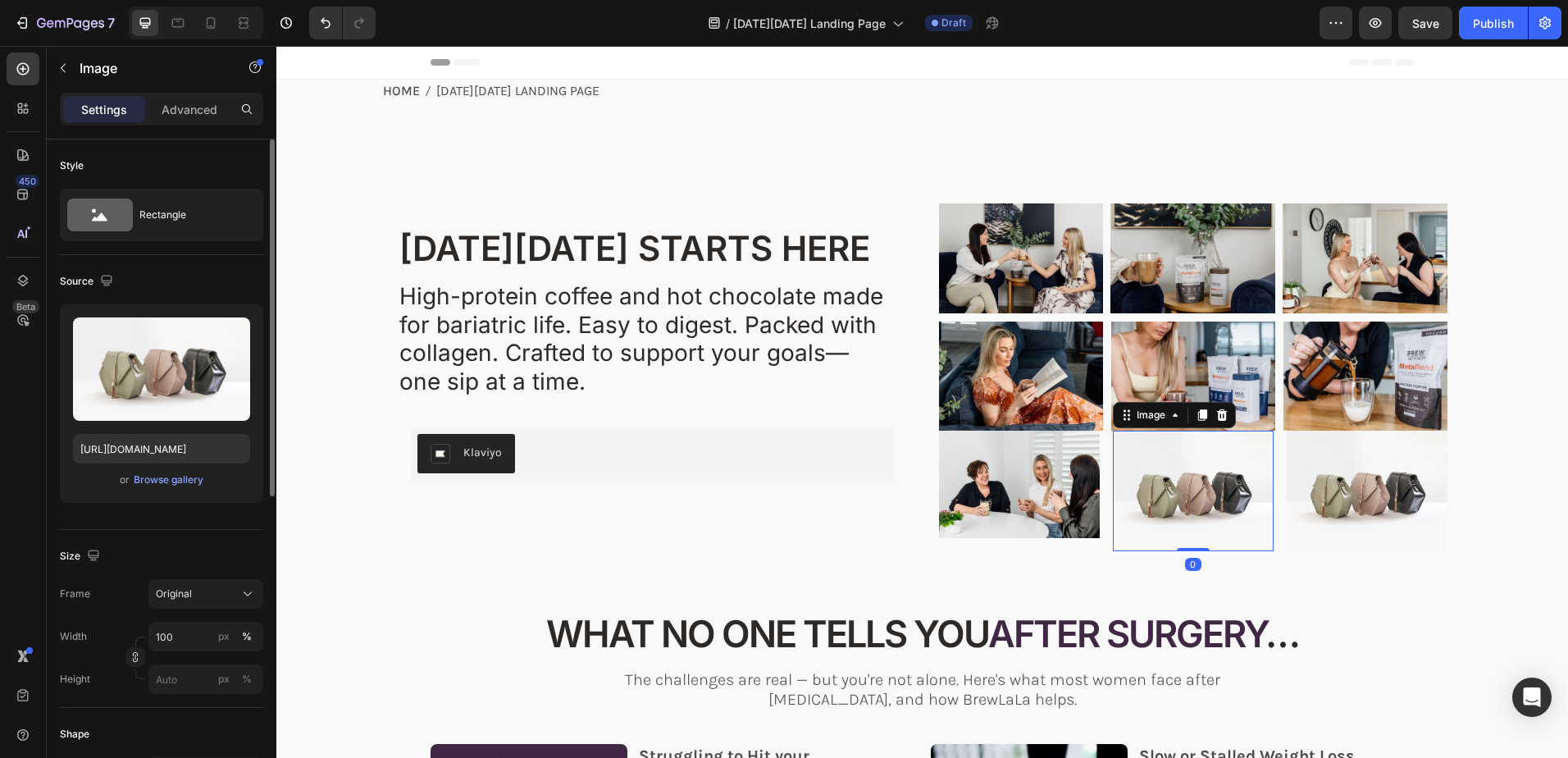
click at [1194, 486] on img at bounding box center [1193, 490] width 160 height 120
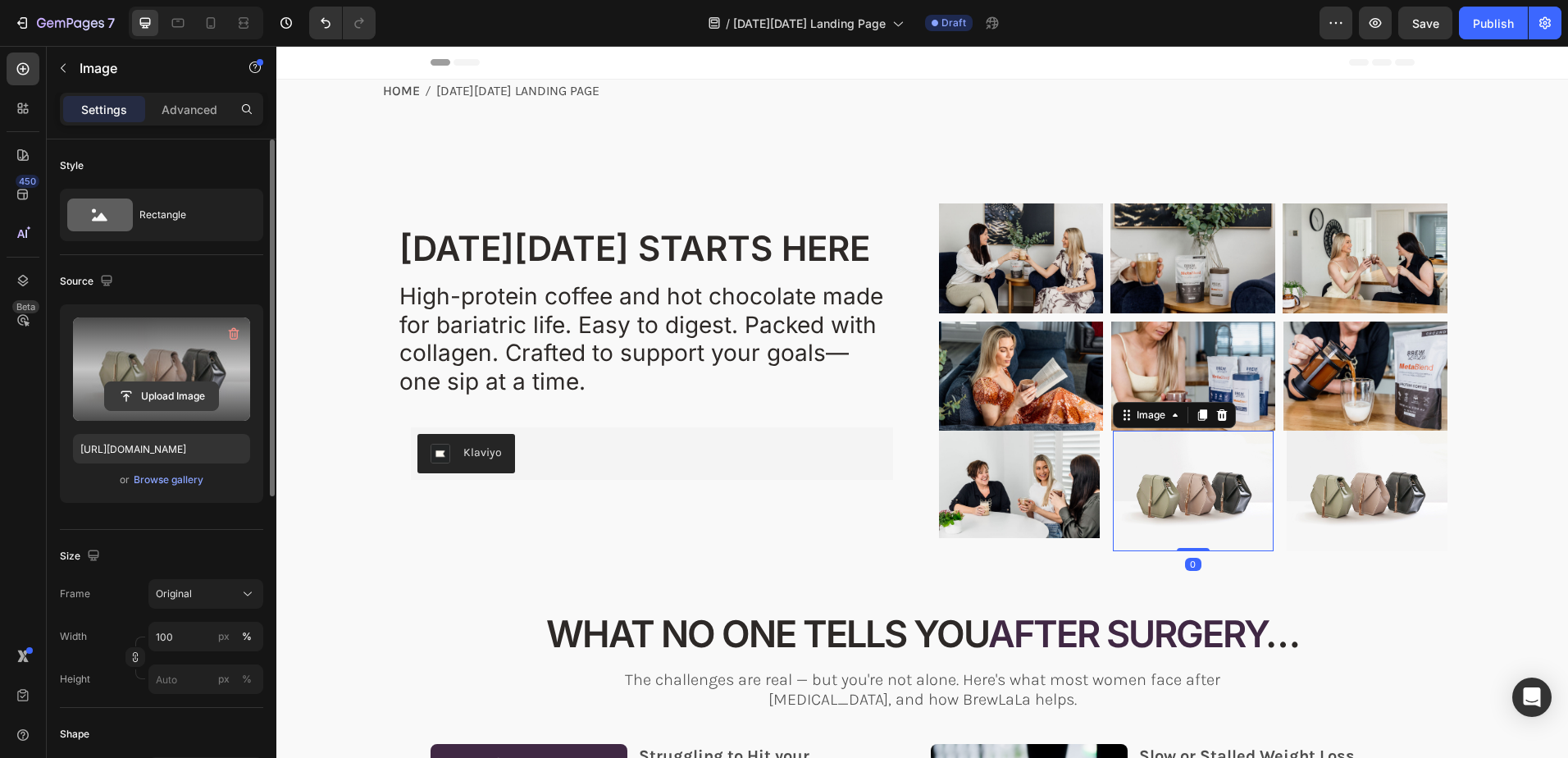
click at [155, 397] on input "file" at bounding box center [161, 396] width 113 height 28
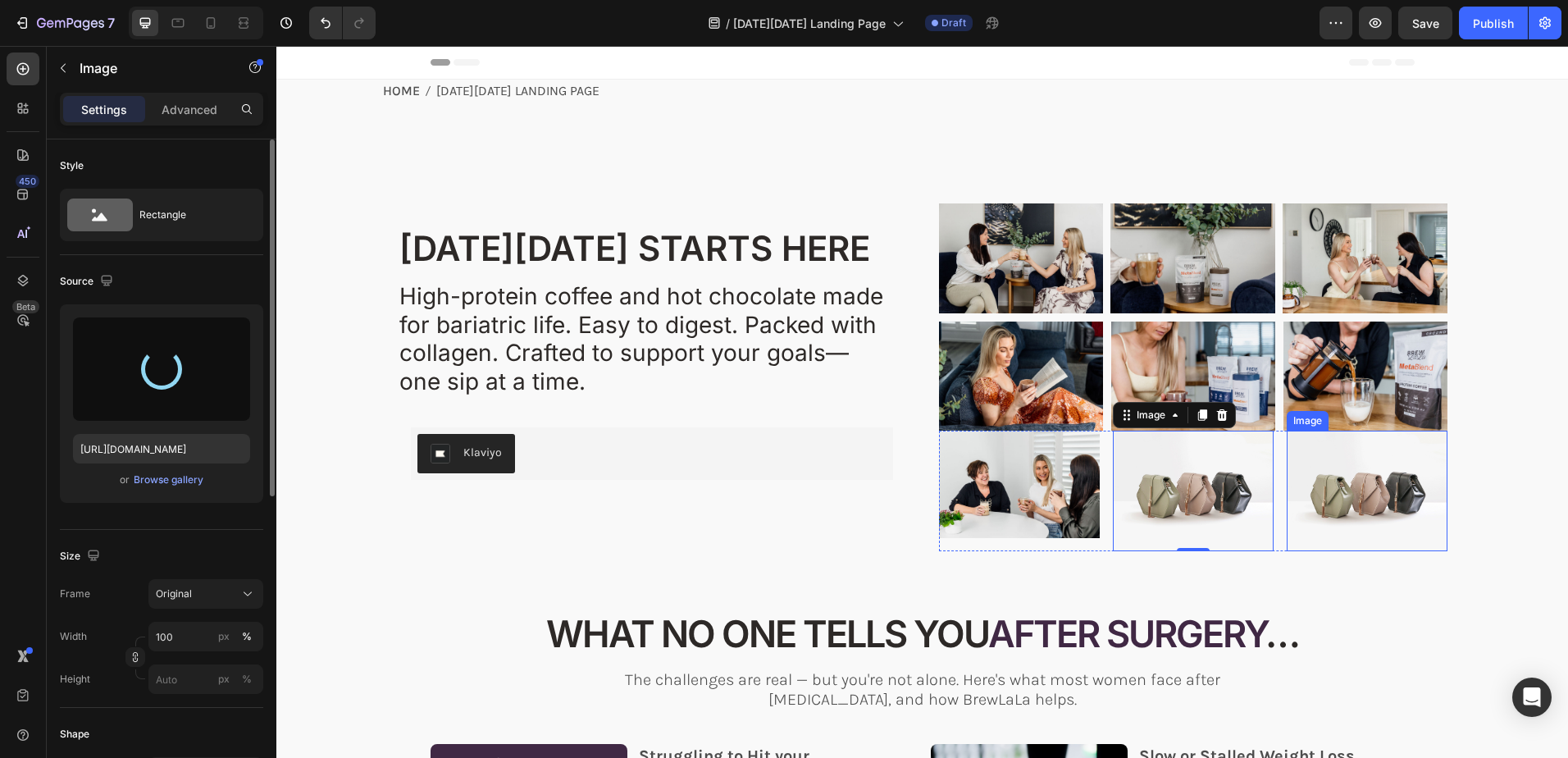
type input "https://cdn.shopify.com/s/files/1/0723/2759/4229/files/gempages_562168924808938…"
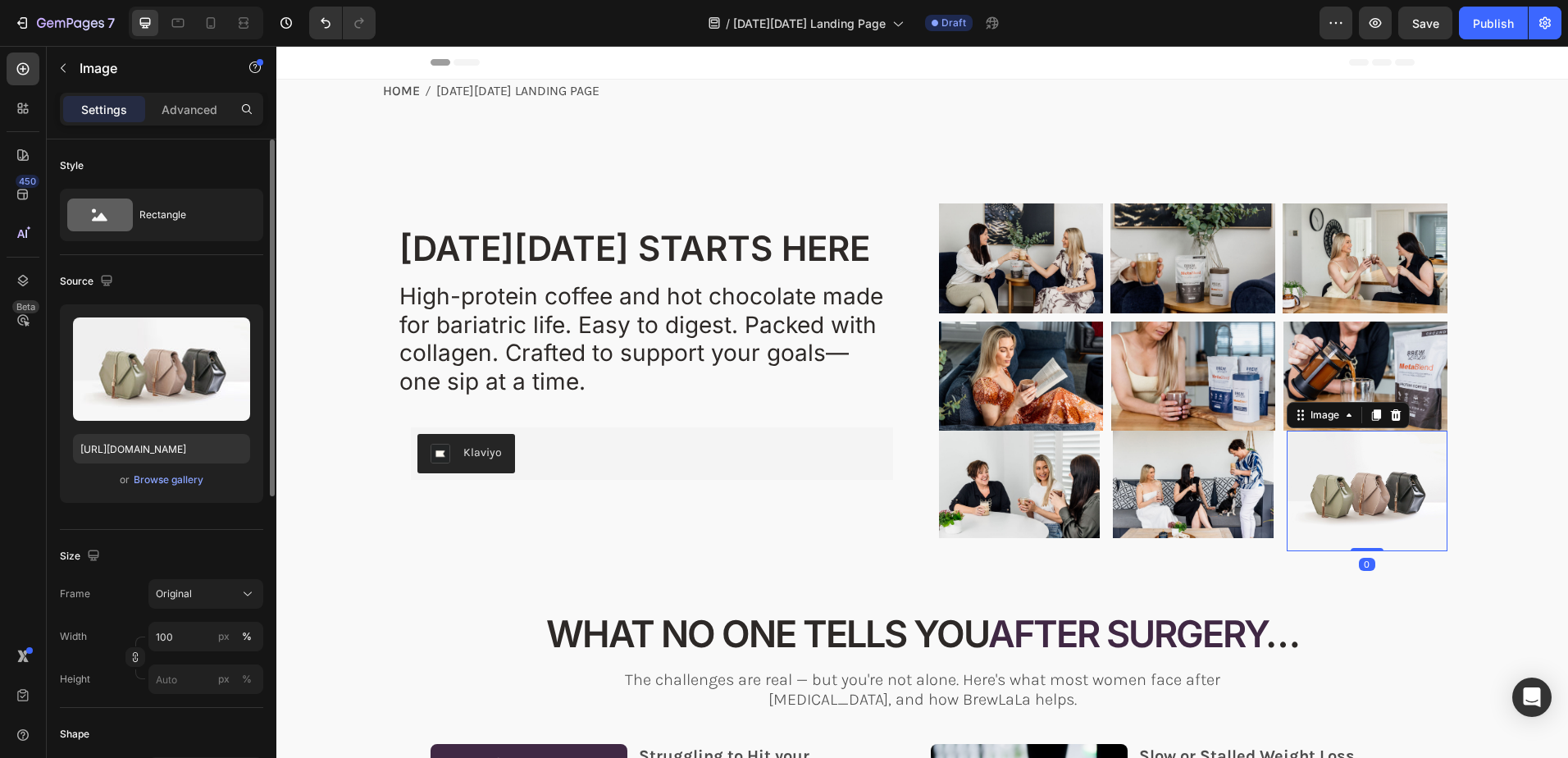
click at [1357, 491] on img at bounding box center [1367, 490] width 160 height 120
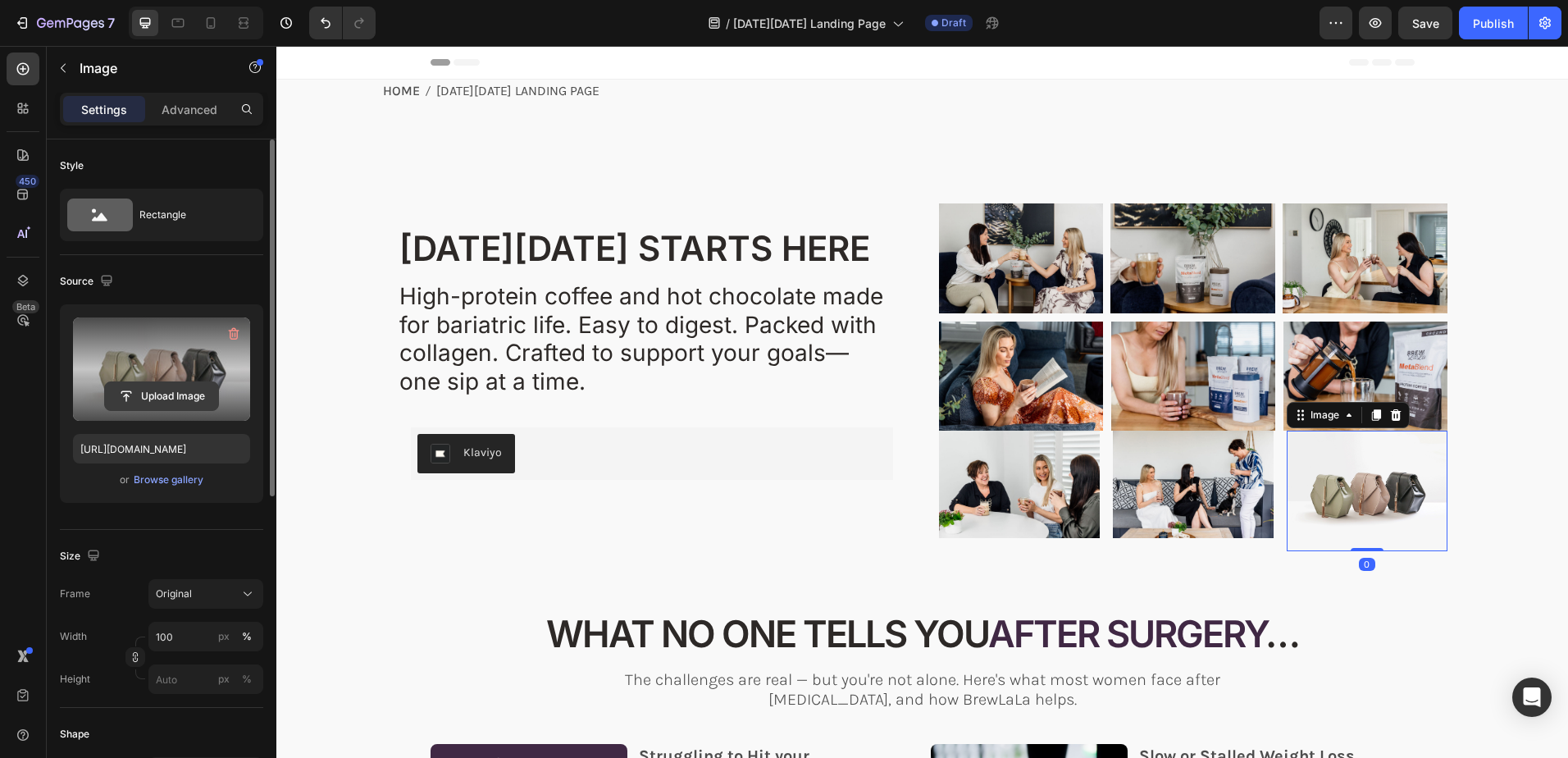
click at [156, 394] on input "file" at bounding box center [161, 396] width 113 height 28
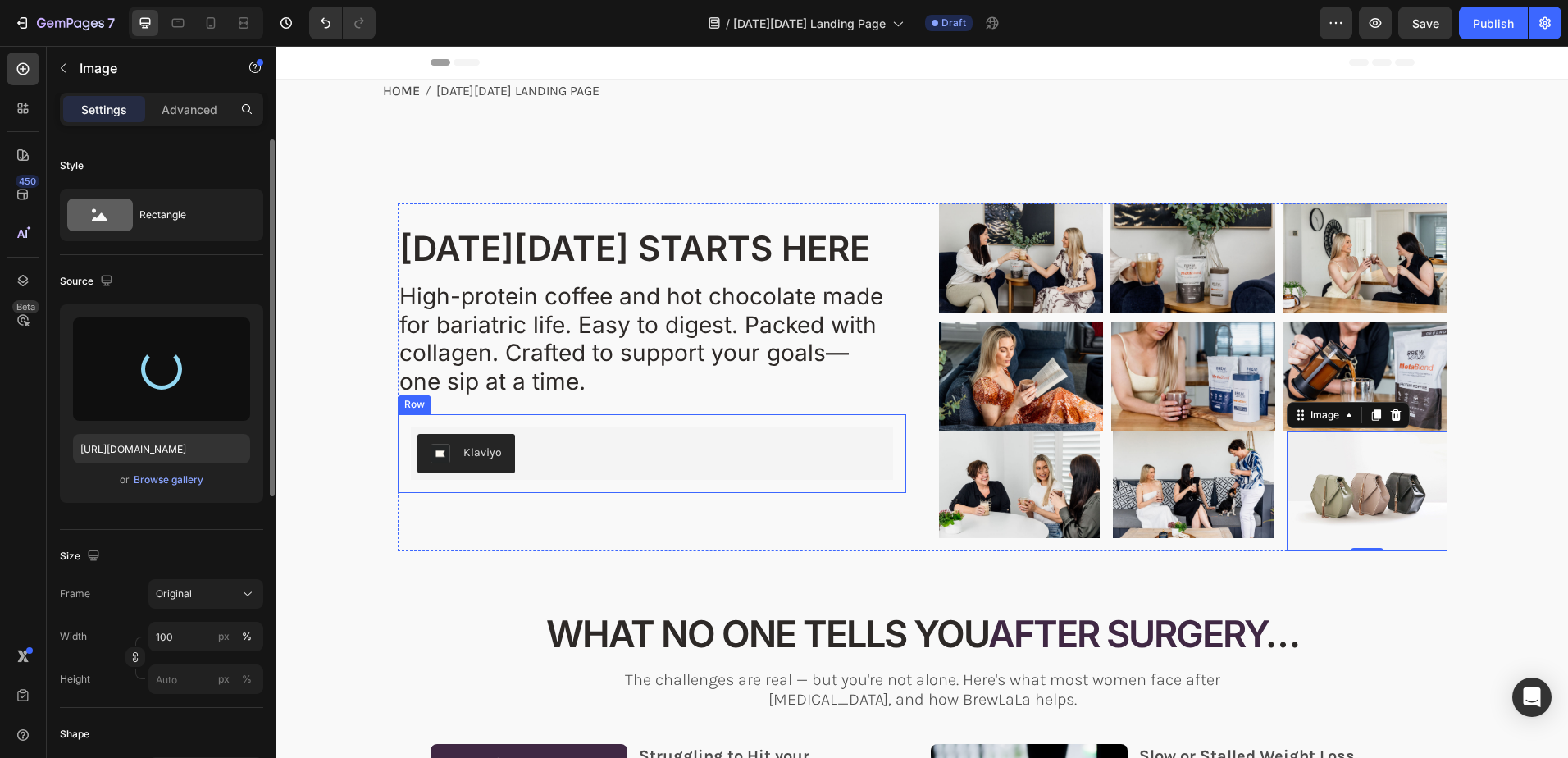
type input "https://cdn.shopify.com/s/files/1/0723/2759/4229/files/gempages_562168924808938…"
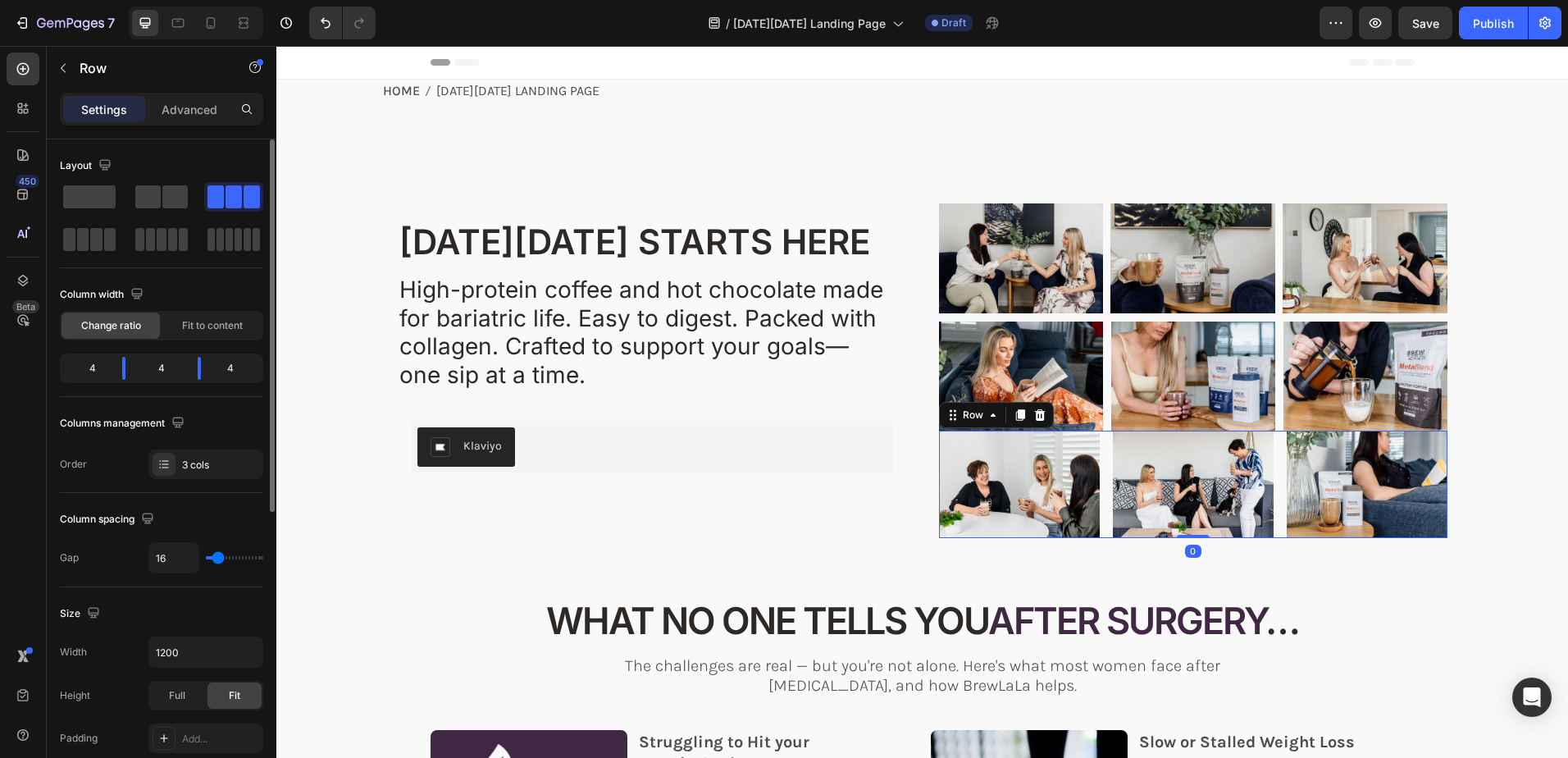
click at [1097, 532] on div "Image Image Image Row 0" at bounding box center [1193, 484] width 508 height 108
click at [177, 557] on input "16" at bounding box center [174, 557] width 49 height 29
type input "8"
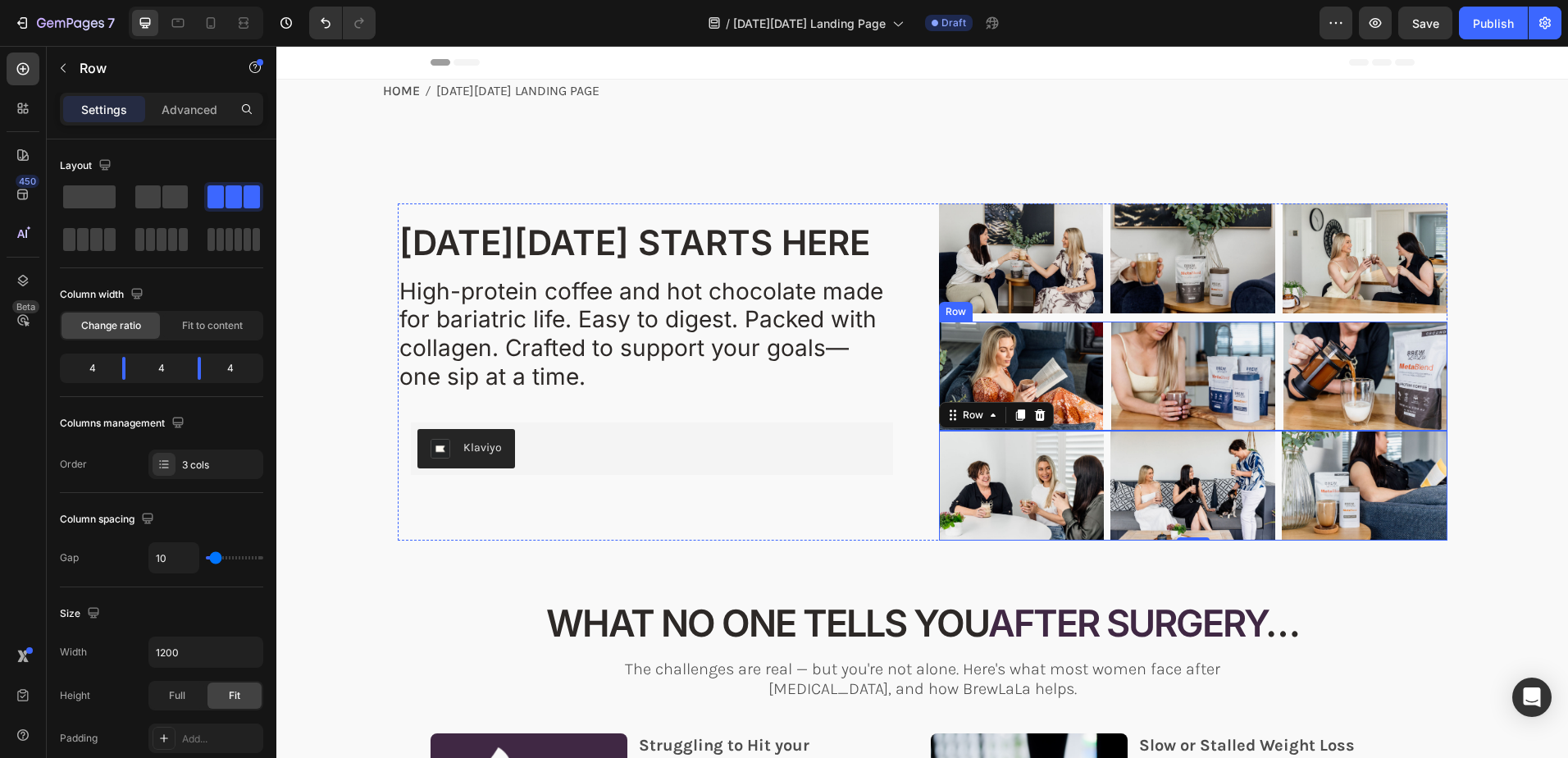
click at [1101, 425] on div "Image Image Image Row" at bounding box center [1193, 377] width 508 height 110
click at [185, 110] on p "Advanced" at bounding box center [189, 110] width 56 height 18
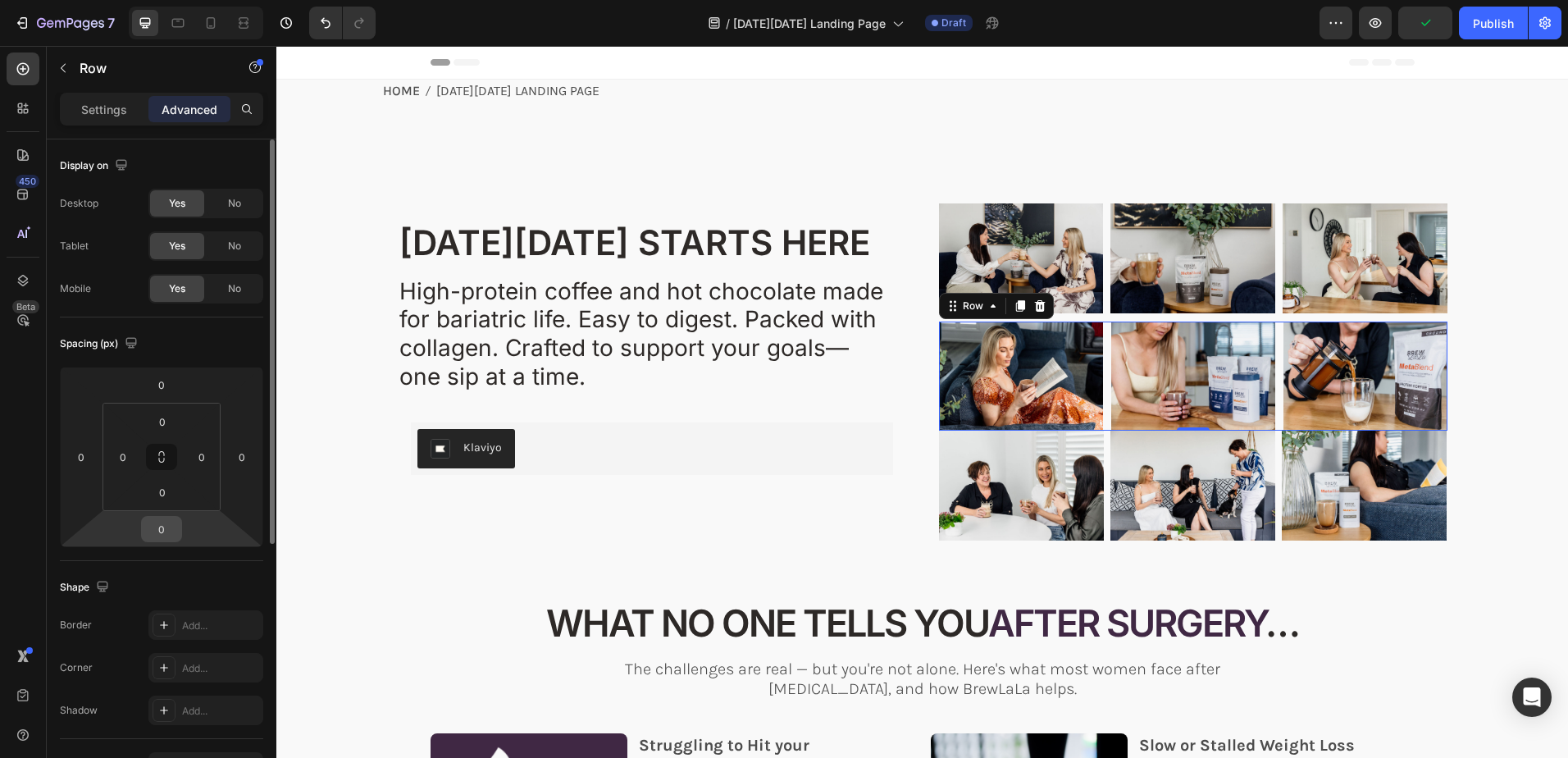
click at [166, 530] on input "0" at bounding box center [161, 528] width 33 height 24
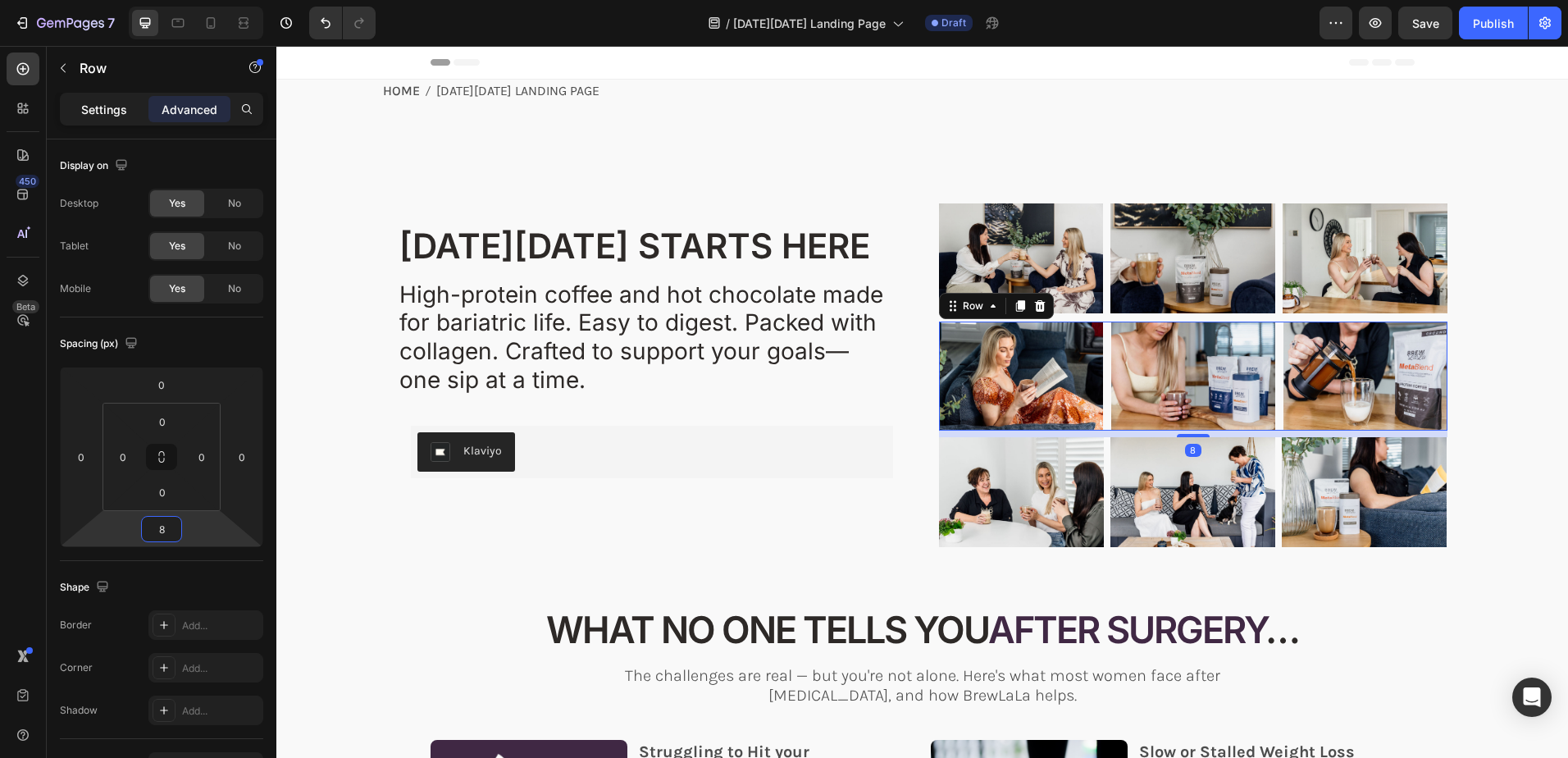
type input "8"
click at [99, 100] on div "Settings" at bounding box center [105, 109] width 82 height 26
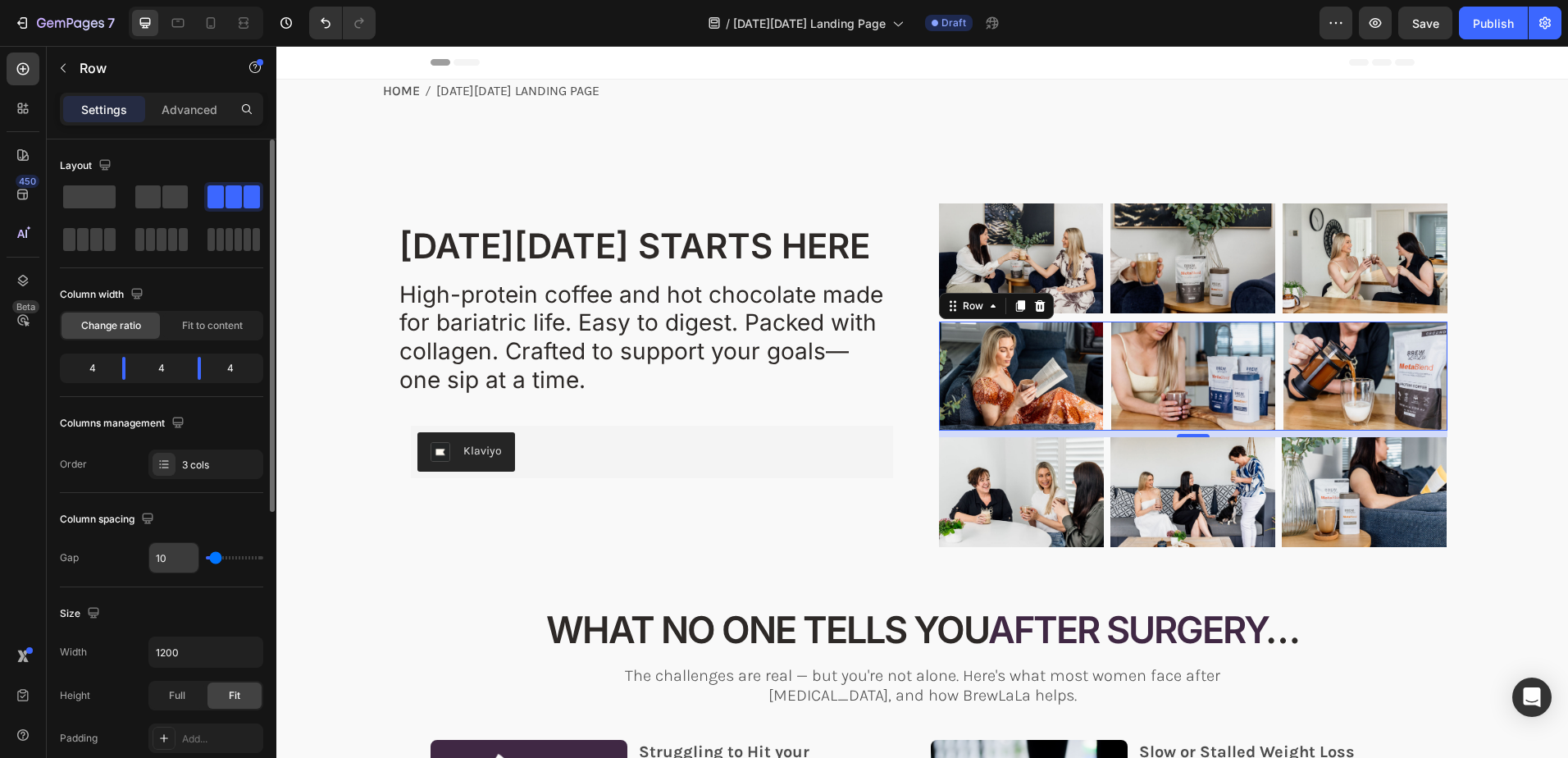
click at [162, 555] on input "10" at bounding box center [174, 557] width 49 height 29
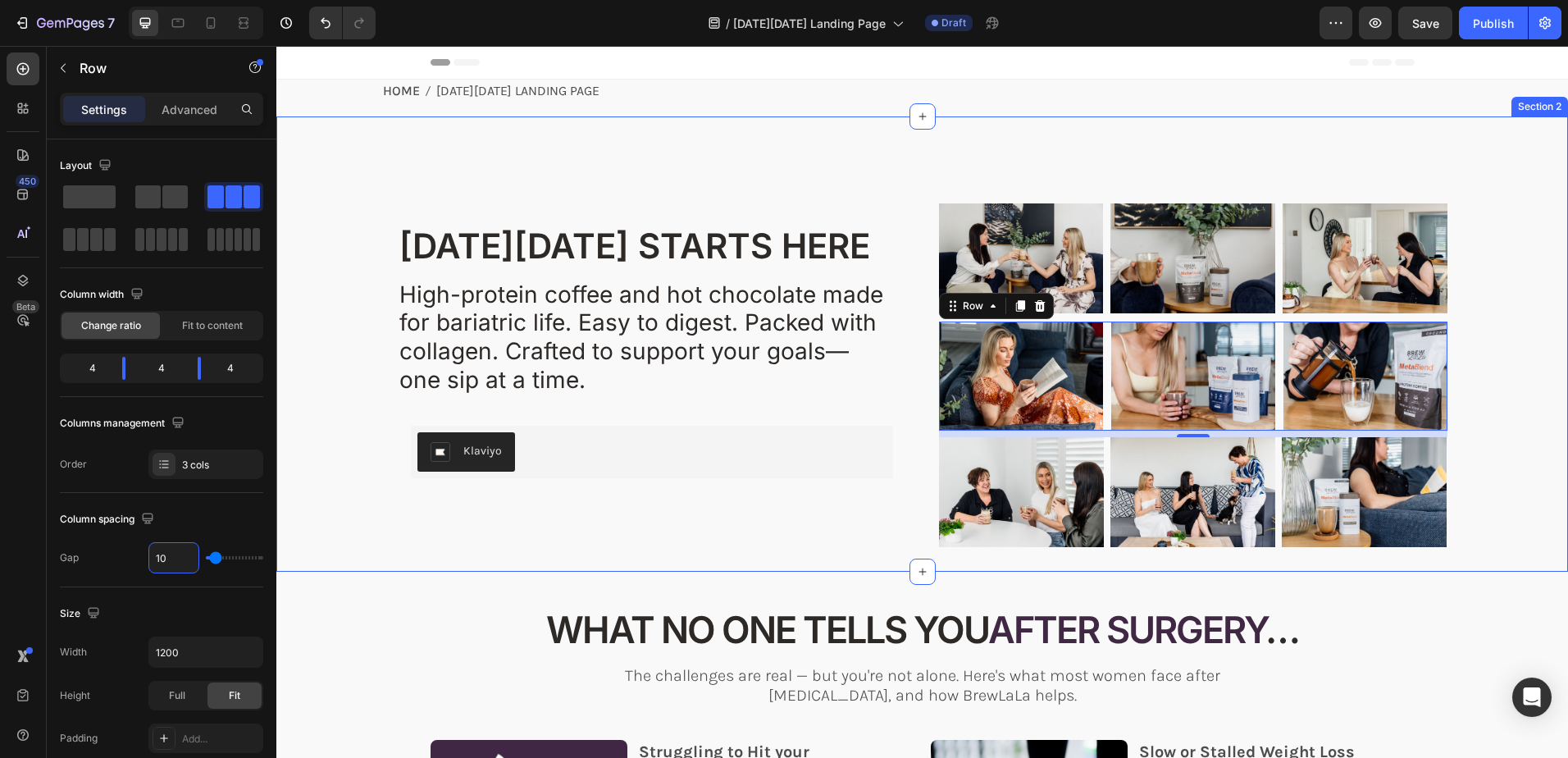
type input "8"
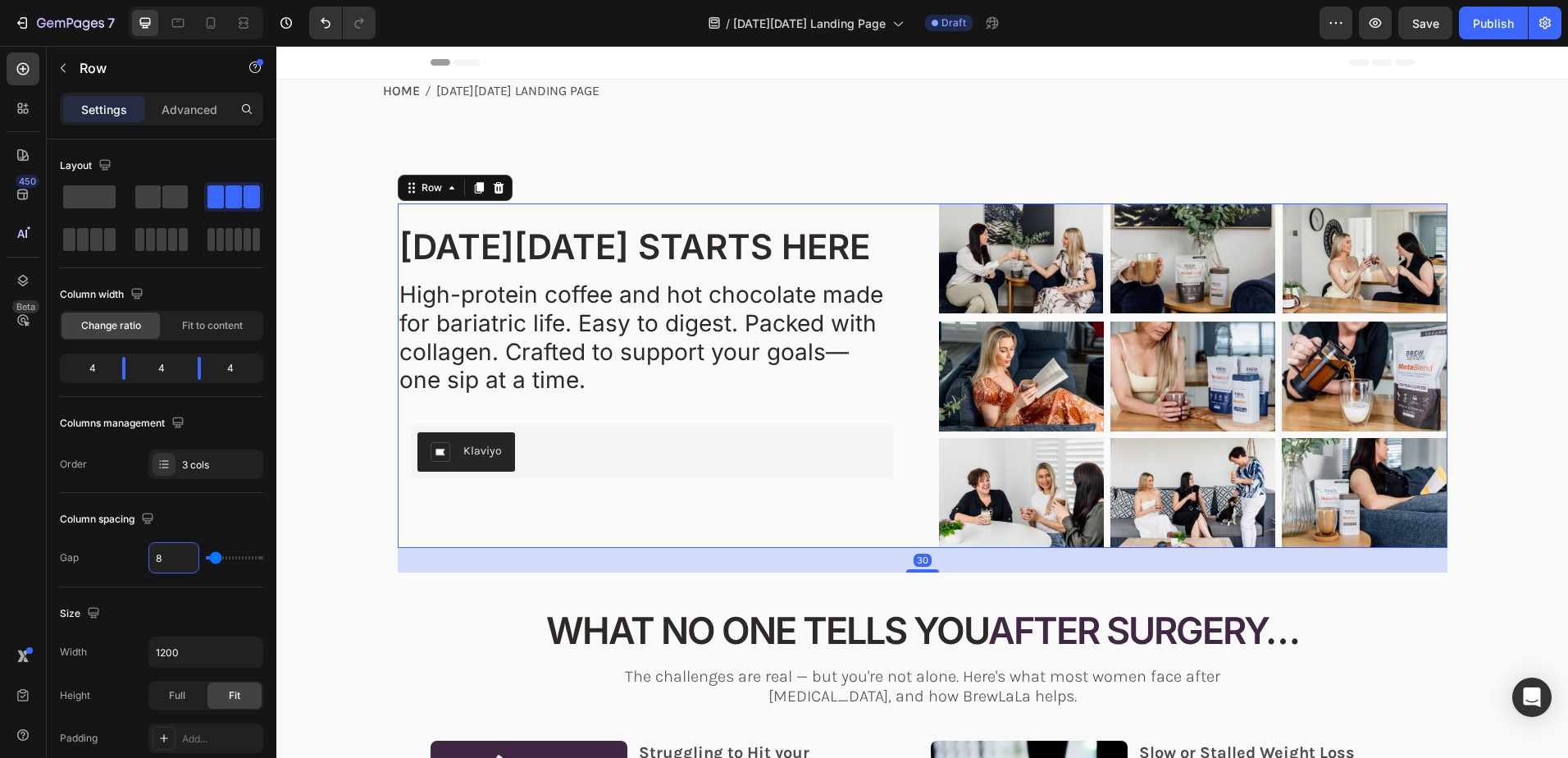
click at [1103, 316] on div "Image Image Image Row Image Image Image Row Image Image Image Row" at bounding box center [1193, 376] width 508 height 344
click at [1101, 308] on div "Image Image Image Row" at bounding box center [1193, 258] width 508 height 110
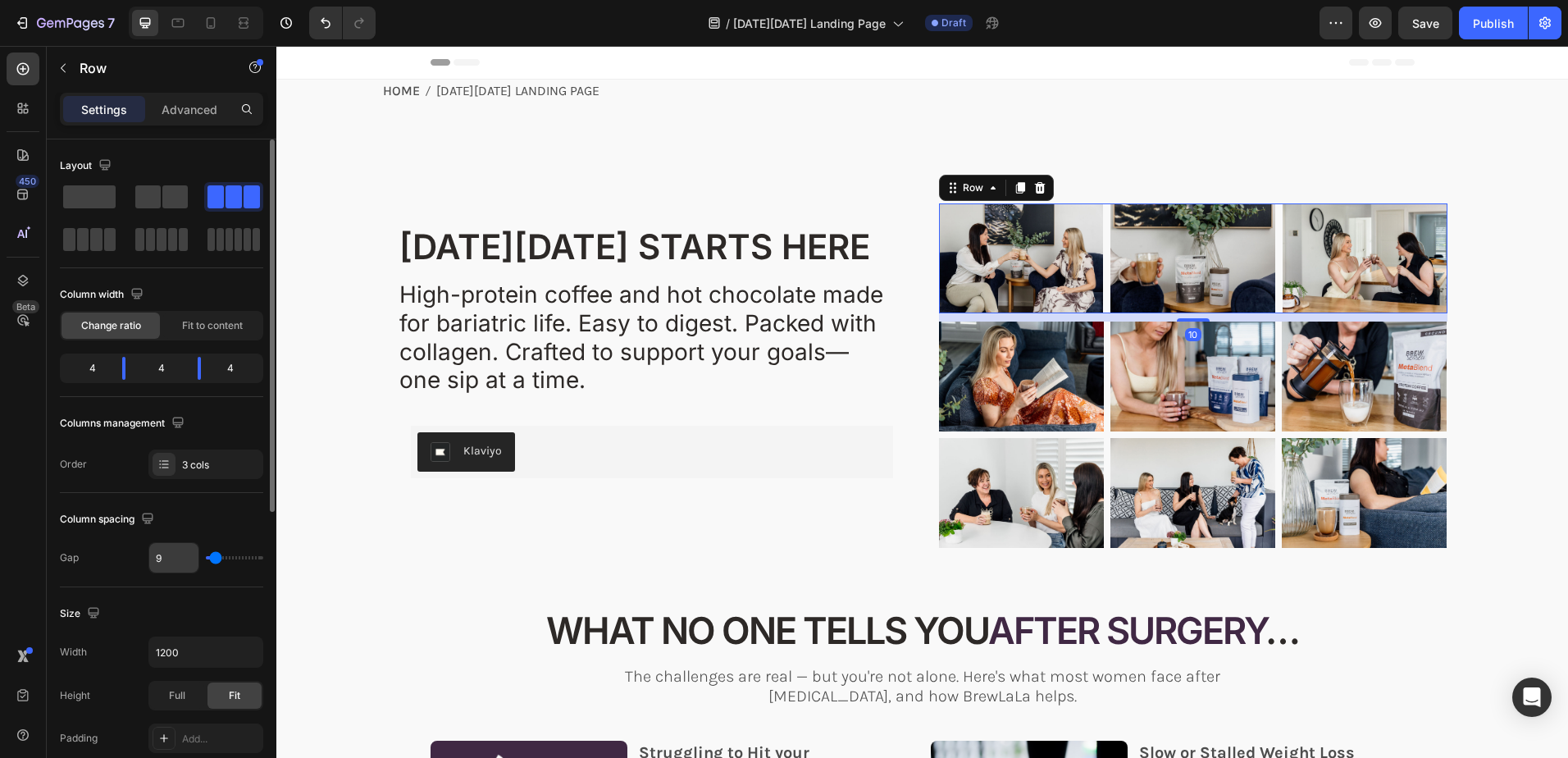
click at [169, 559] on input "9" at bounding box center [174, 557] width 49 height 29
type input "8"
click at [170, 104] on p "Advanced" at bounding box center [189, 110] width 56 height 18
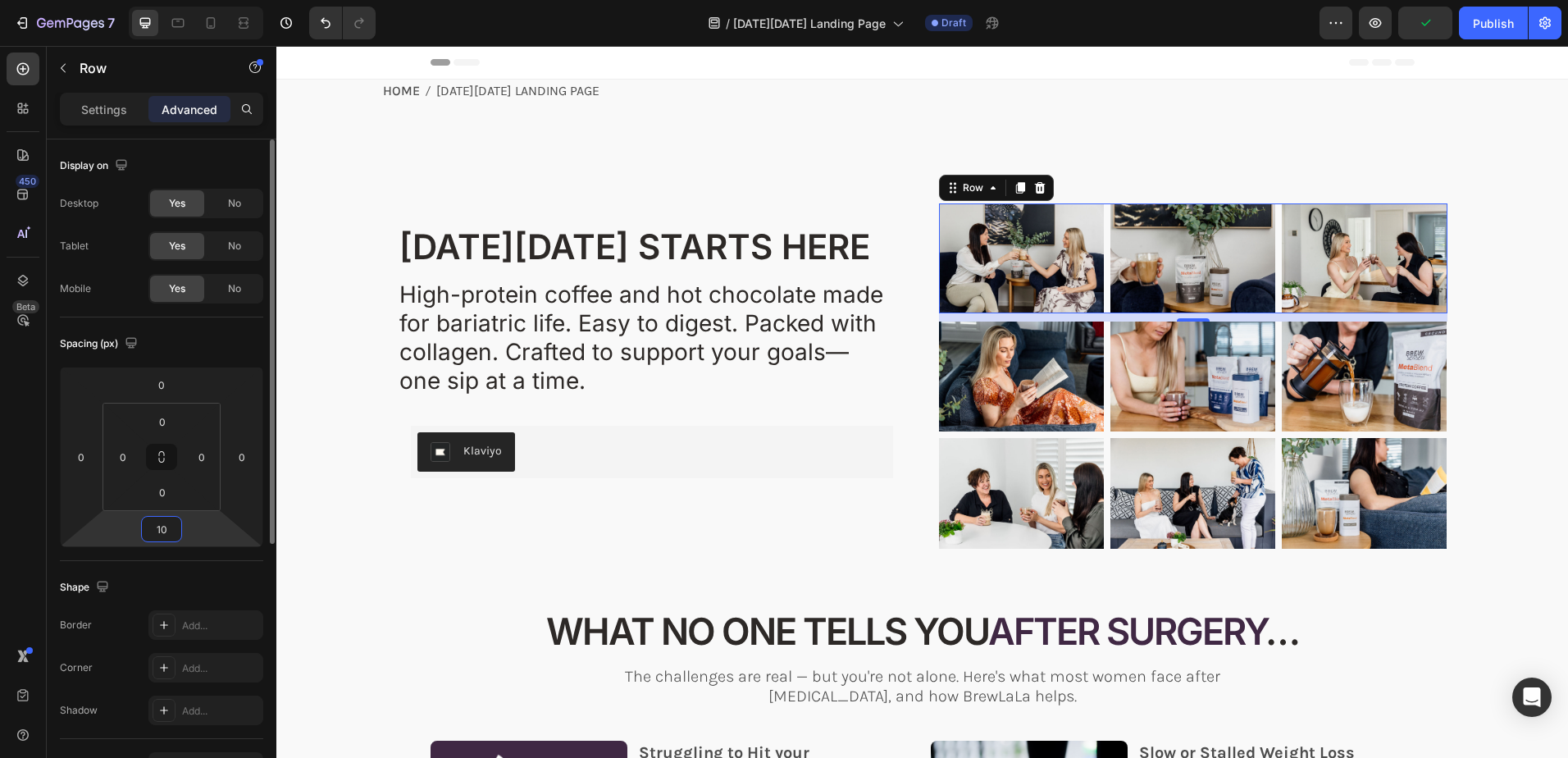
click at [164, 527] on input "10" at bounding box center [161, 528] width 33 height 24
type input "8"
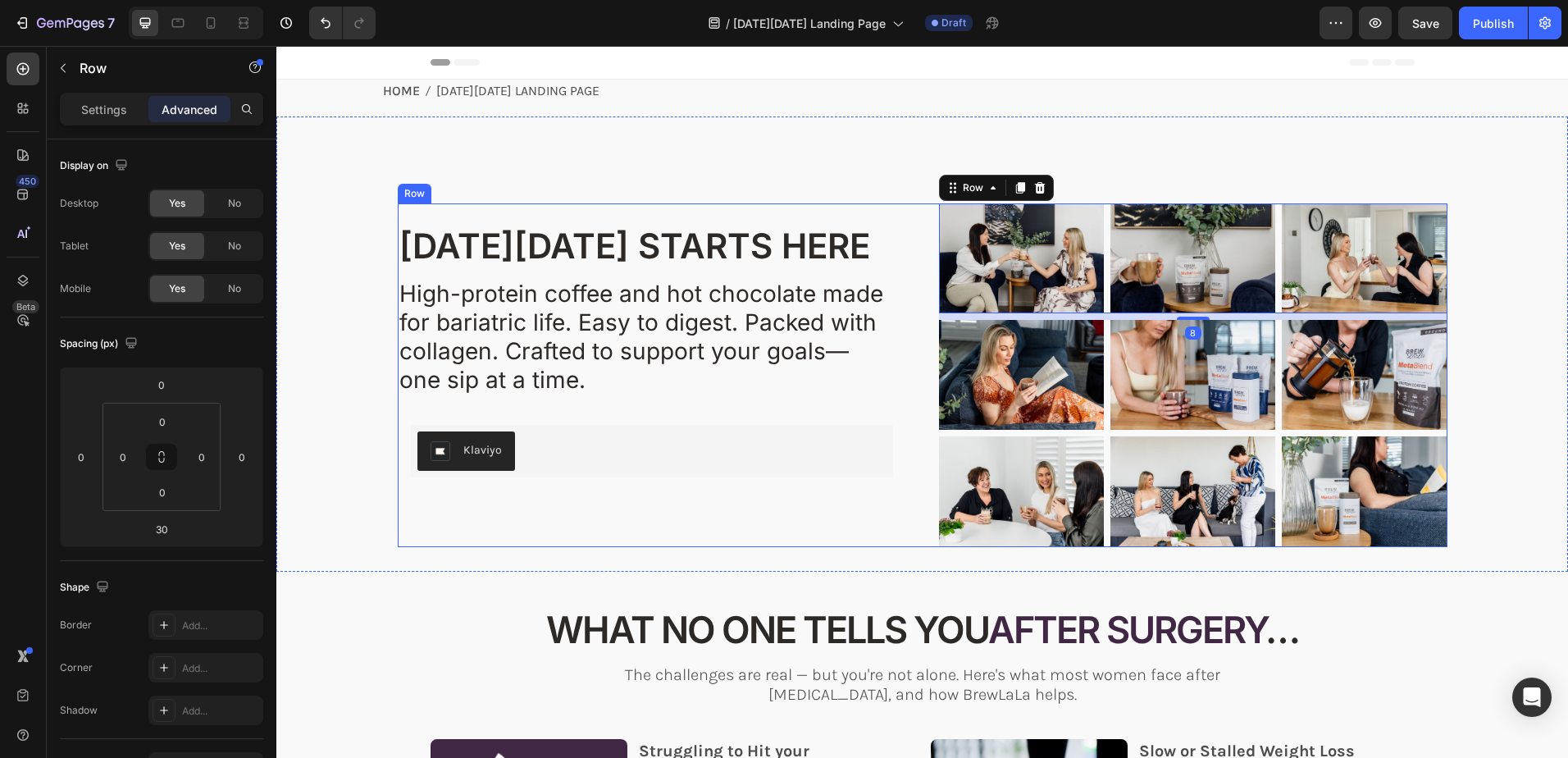
click at [781, 512] on div "BLACK FRIDAY STARTS HERE Heading YOUR JOURNEY DIDN'T END WITH SURGERY - IT JUST…" at bounding box center [652, 375] width 508 height 343
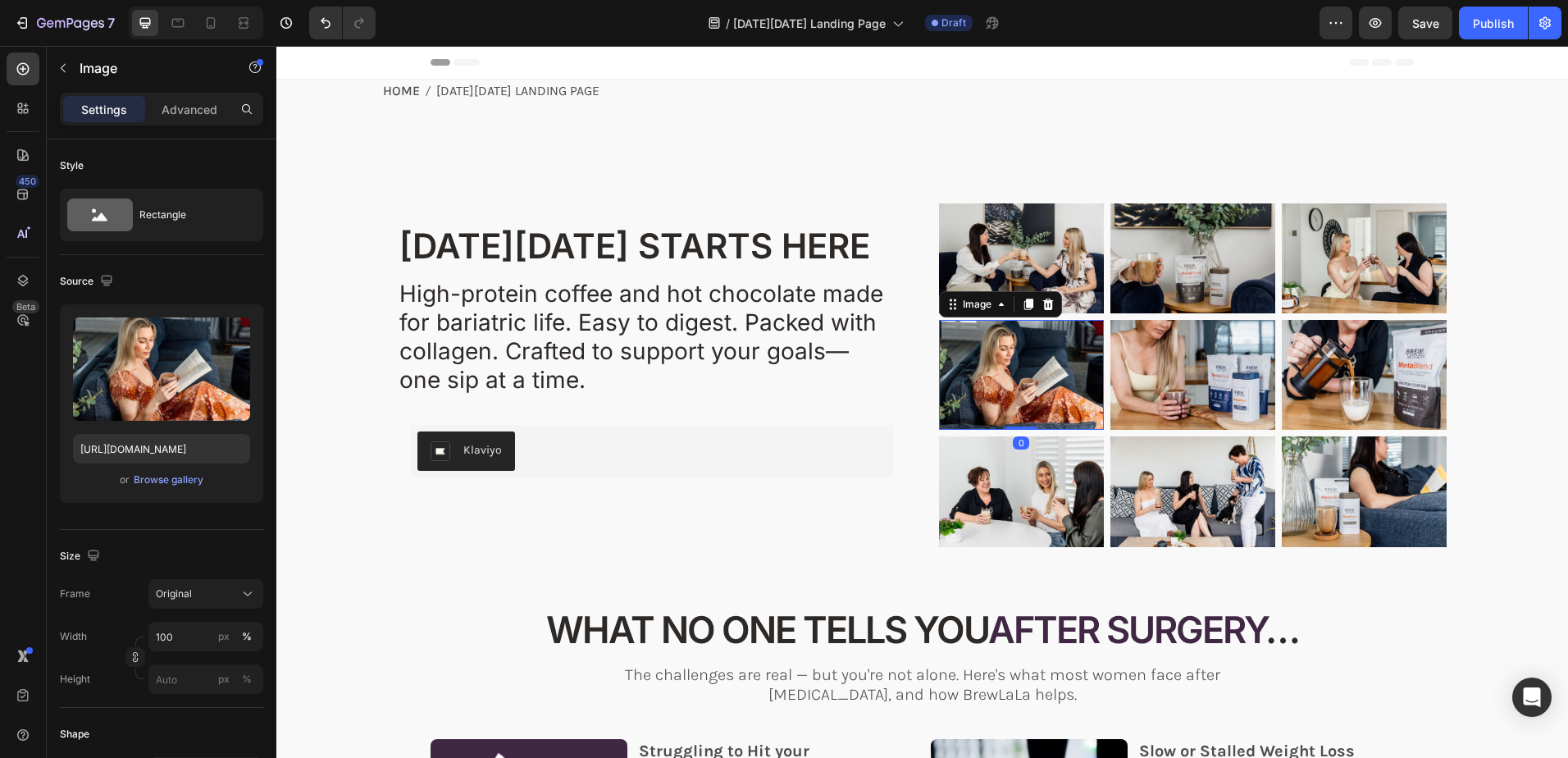
click at [1045, 369] on img at bounding box center [1021, 375] width 165 height 110
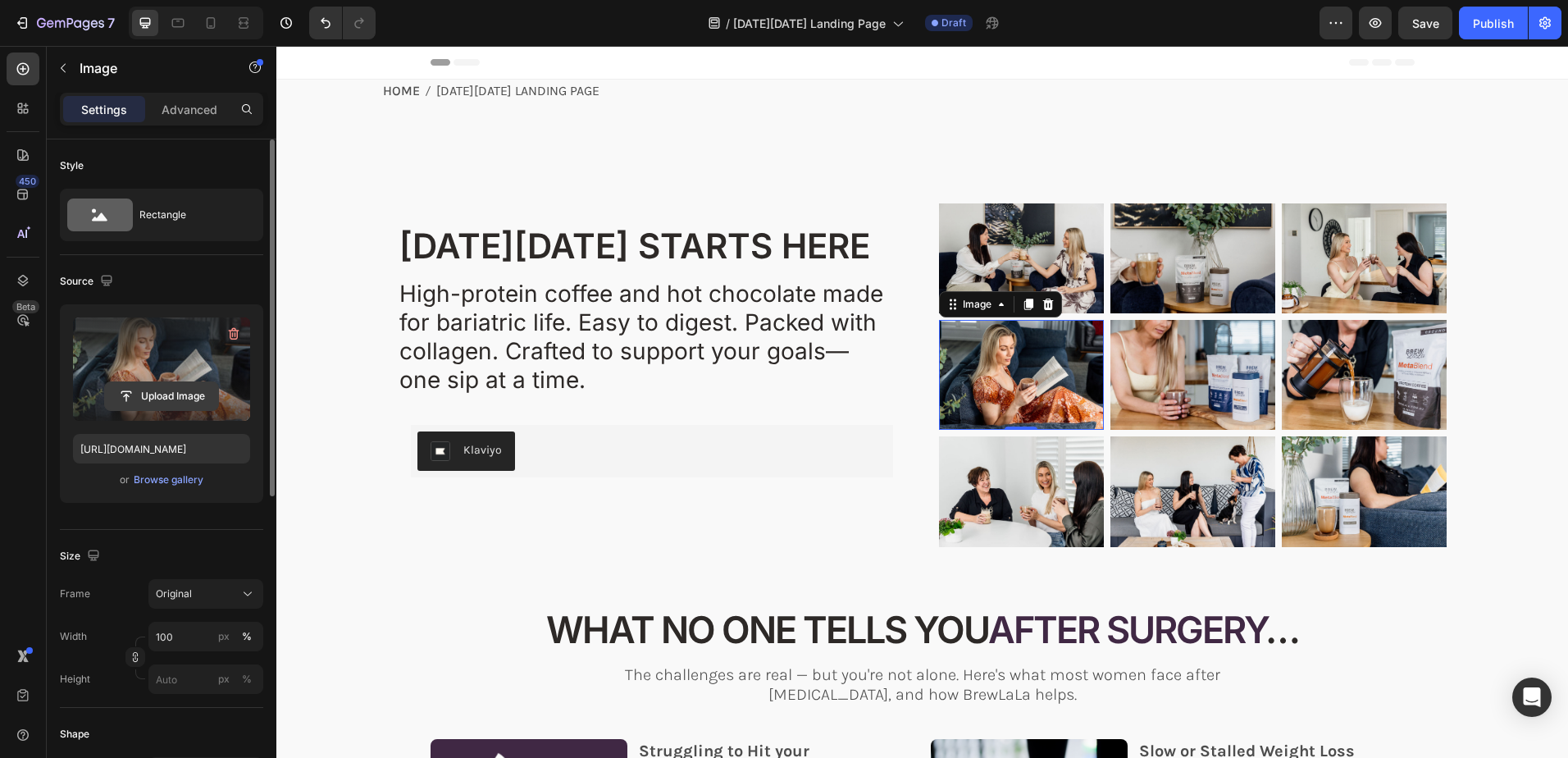
click at [167, 394] on input "file" at bounding box center [161, 396] width 113 height 28
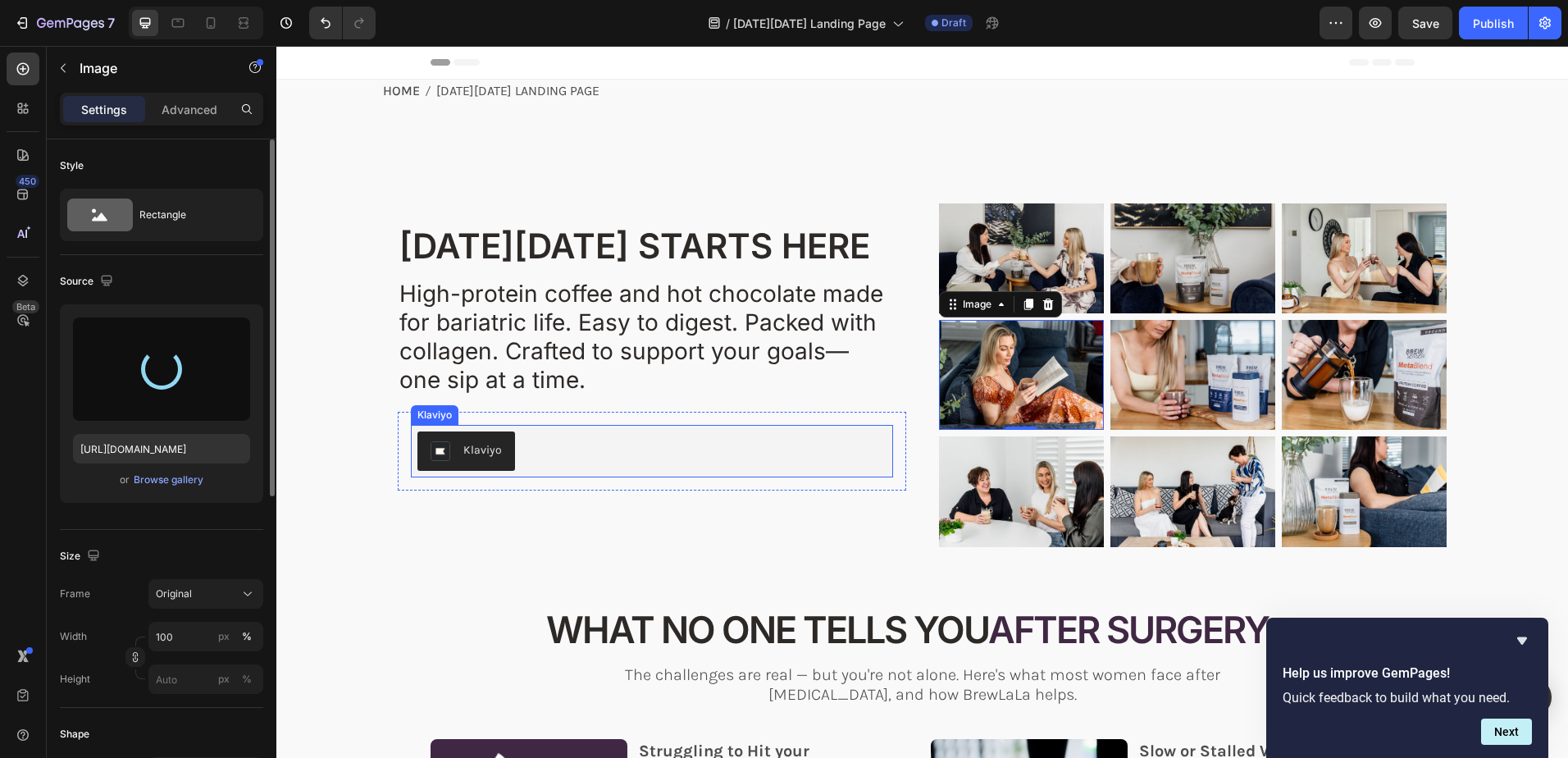
type input "https://cdn.shopify.com/s/files/1/0723/2759/4229/files/gempages_562168924808938…"
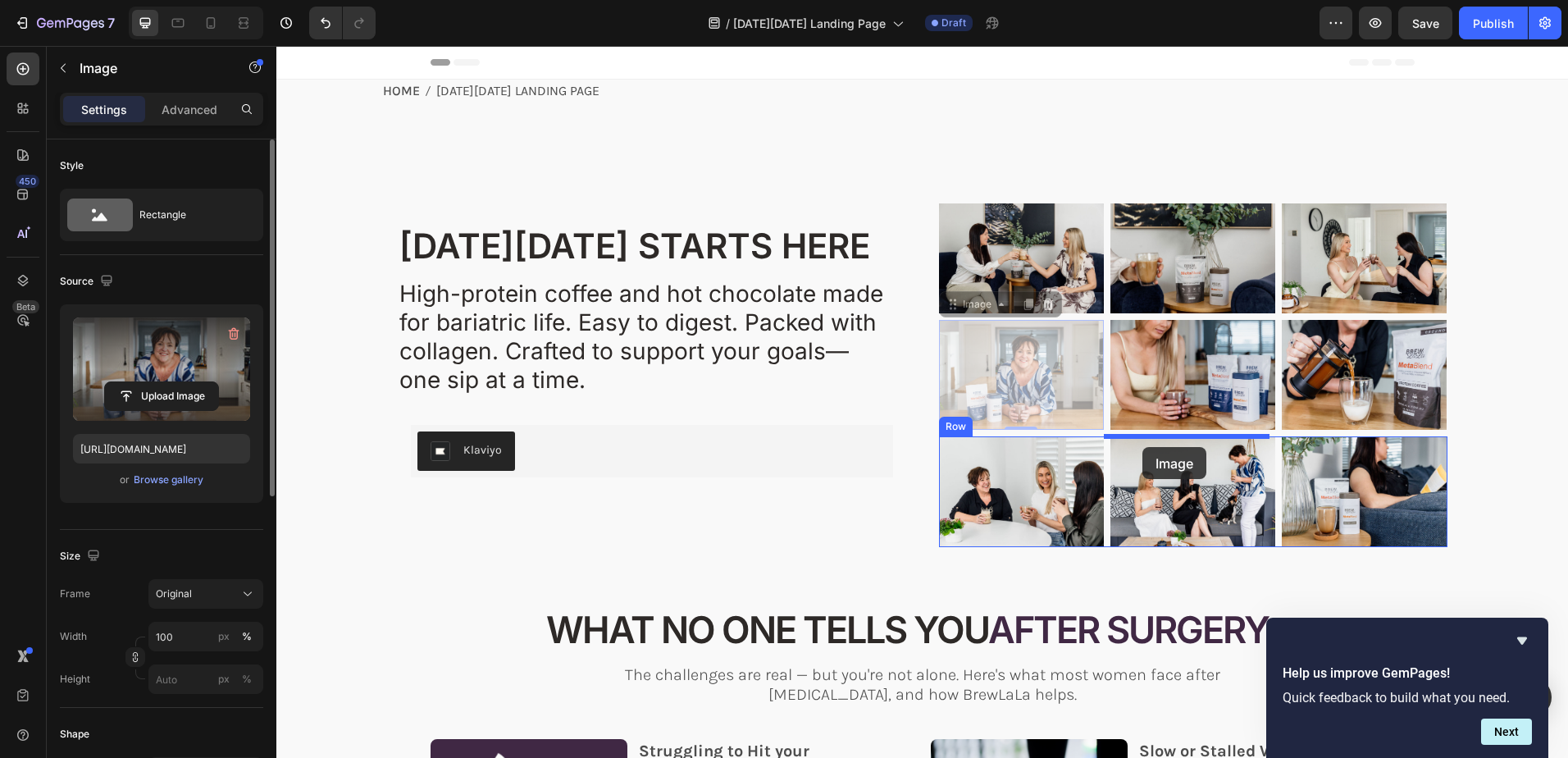
drag, startPoint x: 945, startPoint y: 313, endPoint x: 1143, endPoint y: 447, distance: 239.1
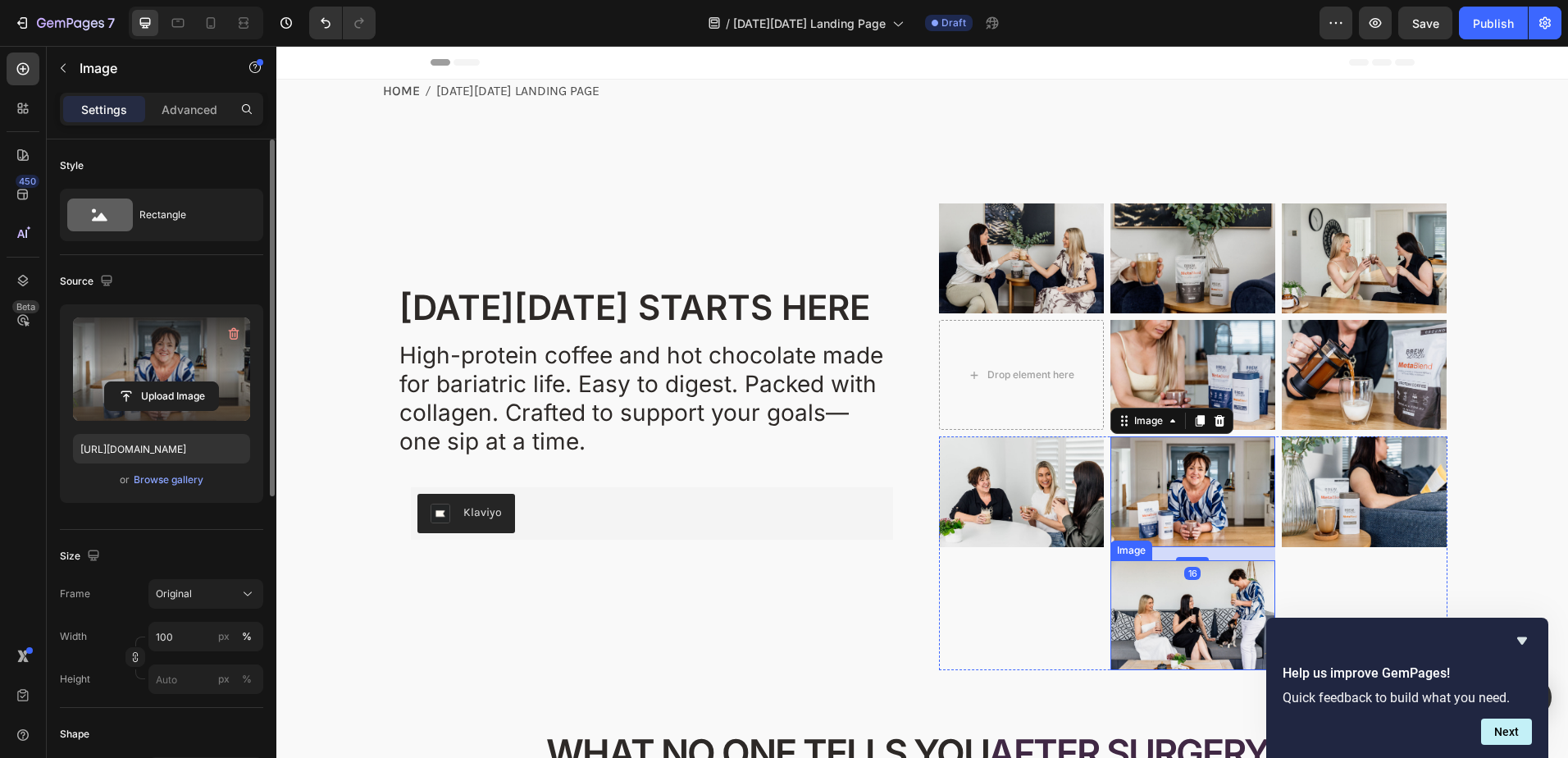
click at [1198, 616] on img at bounding box center [1193, 615] width 165 height 110
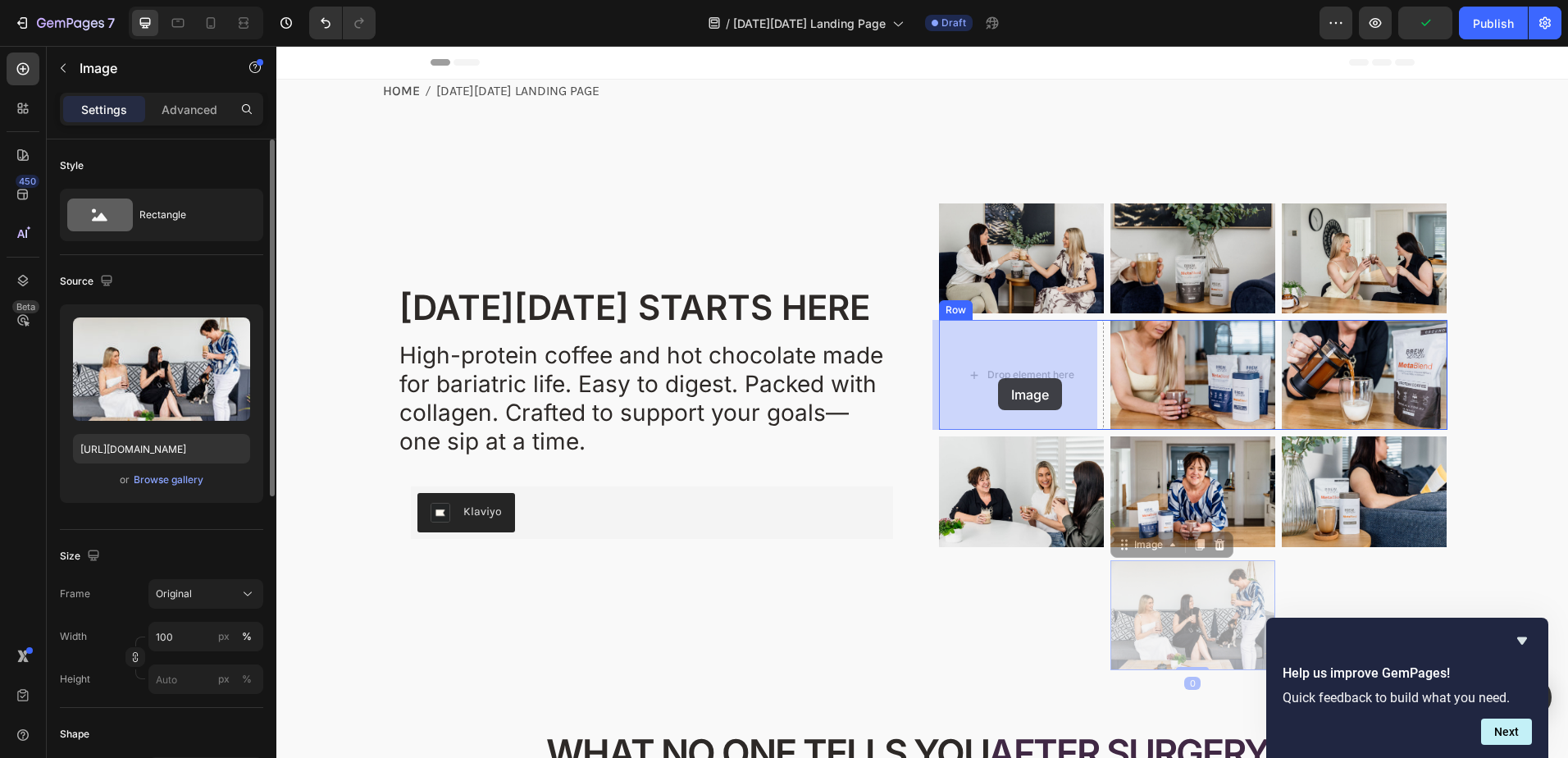
drag, startPoint x: 1117, startPoint y: 549, endPoint x: 998, endPoint y: 379, distance: 207.5
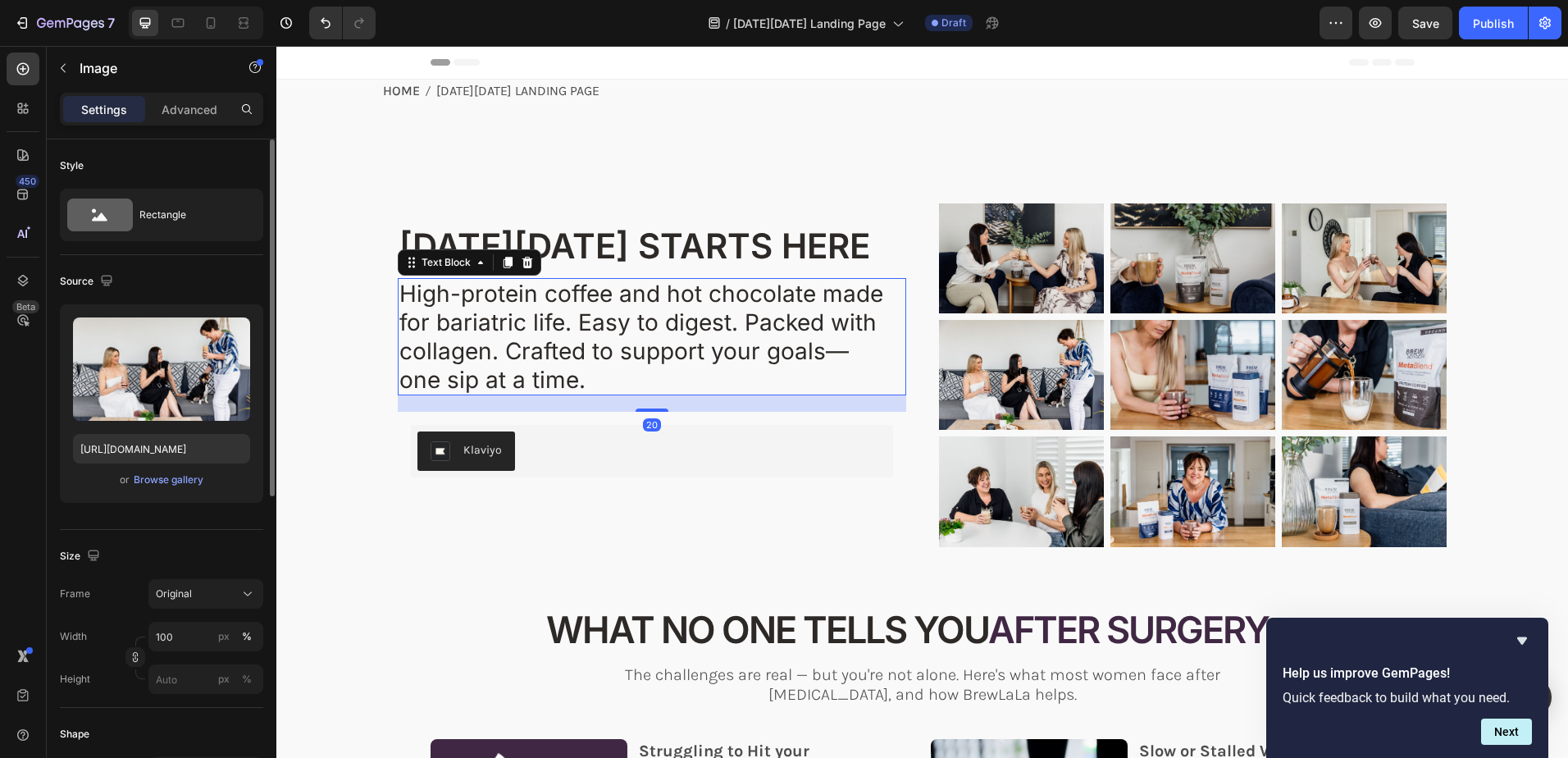
click at [622, 343] on span "High-protein coffee and hot chocolate made for bariatric life. Easy to digest. …" at bounding box center [641, 336] width 484 height 113
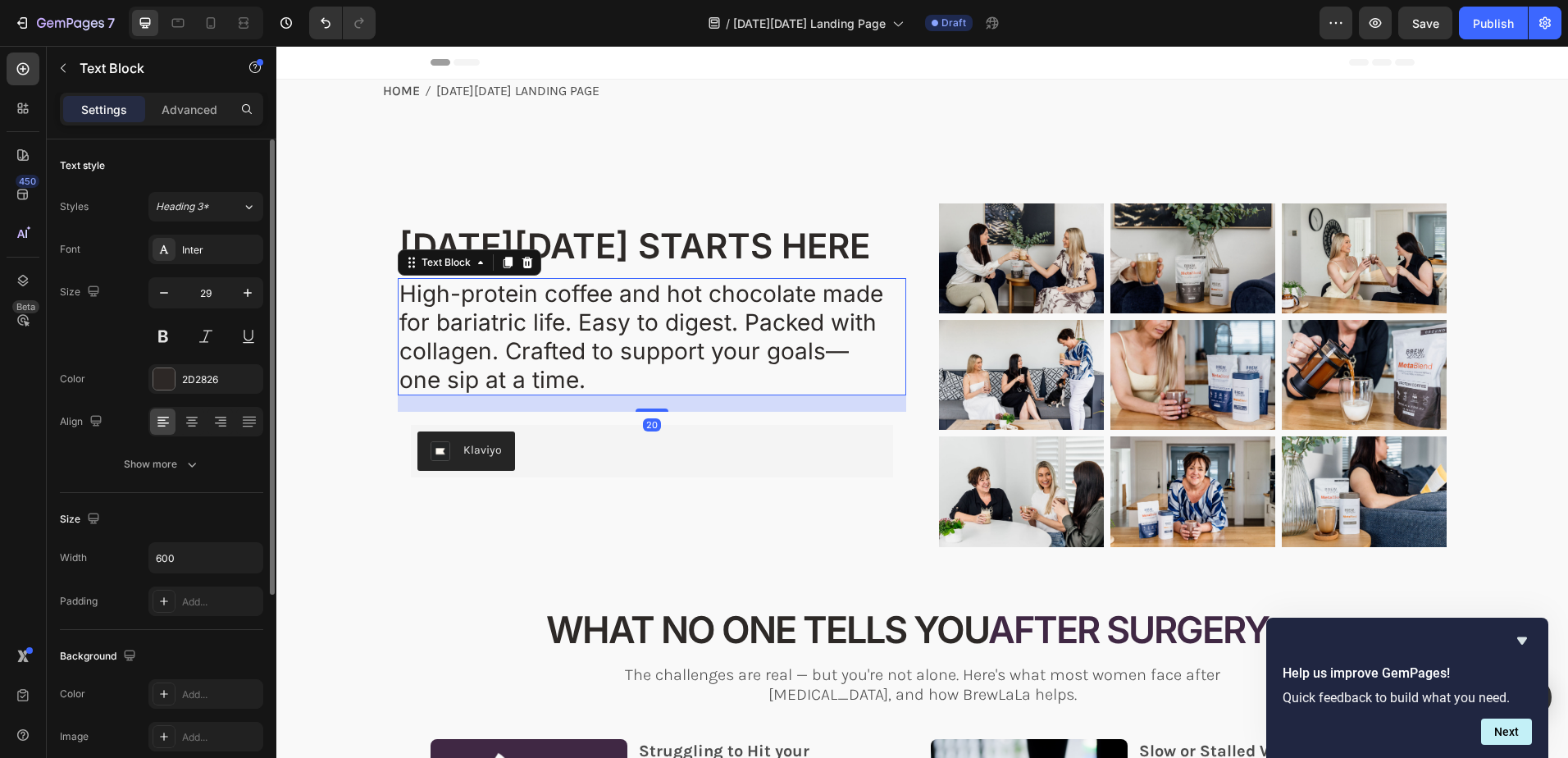
click at [622, 343] on span "High-protein coffee and hot chocolate made for bariatric life. Easy to digest. …" at bounding box center [641, 336] width 484 height 113
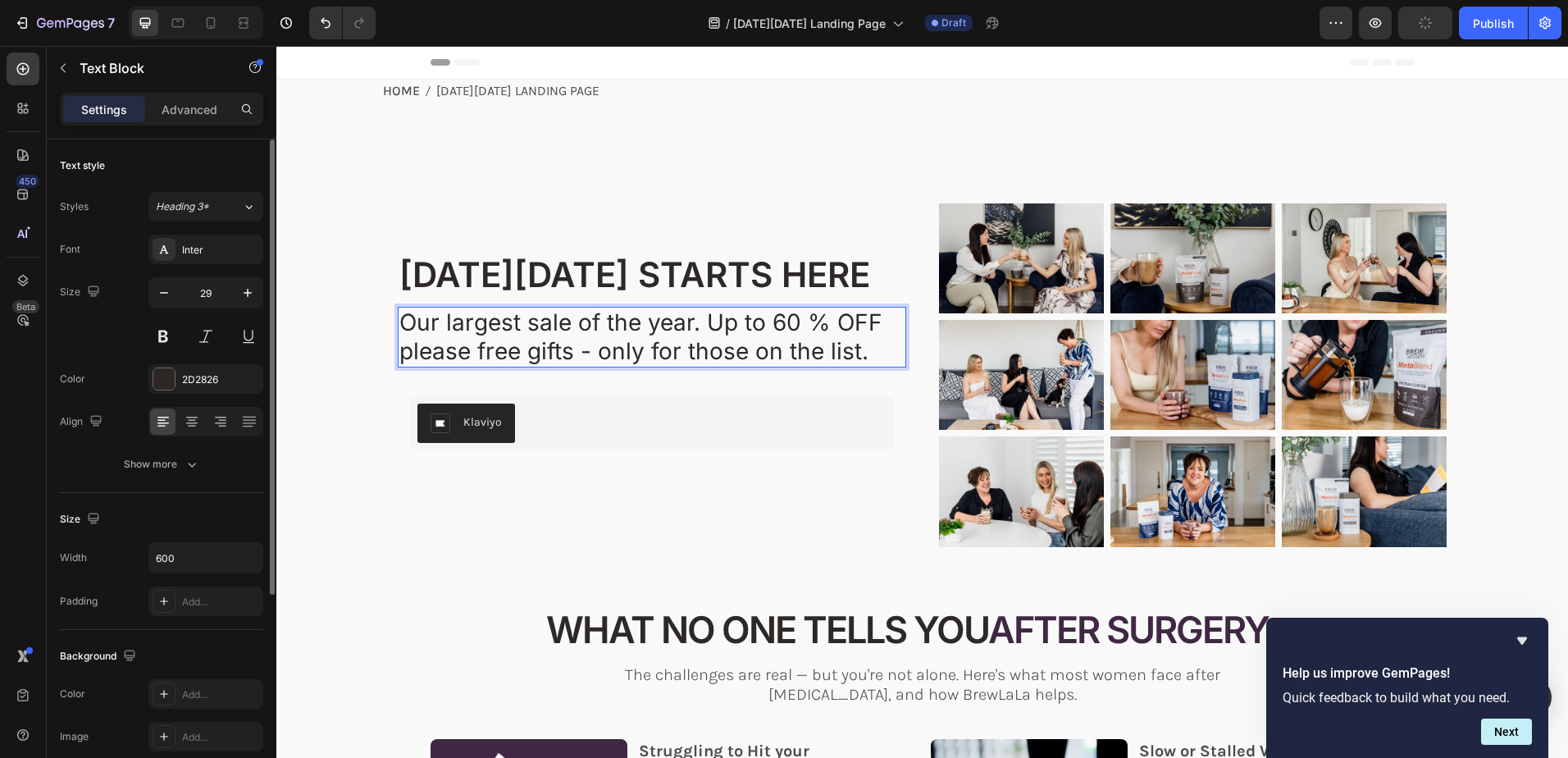
click at [806, 323] on span "Our largest sale of the year. Up to 60 % OFF please free gifts - only for those…" at bounding box center [641, 336] width 483 height 57
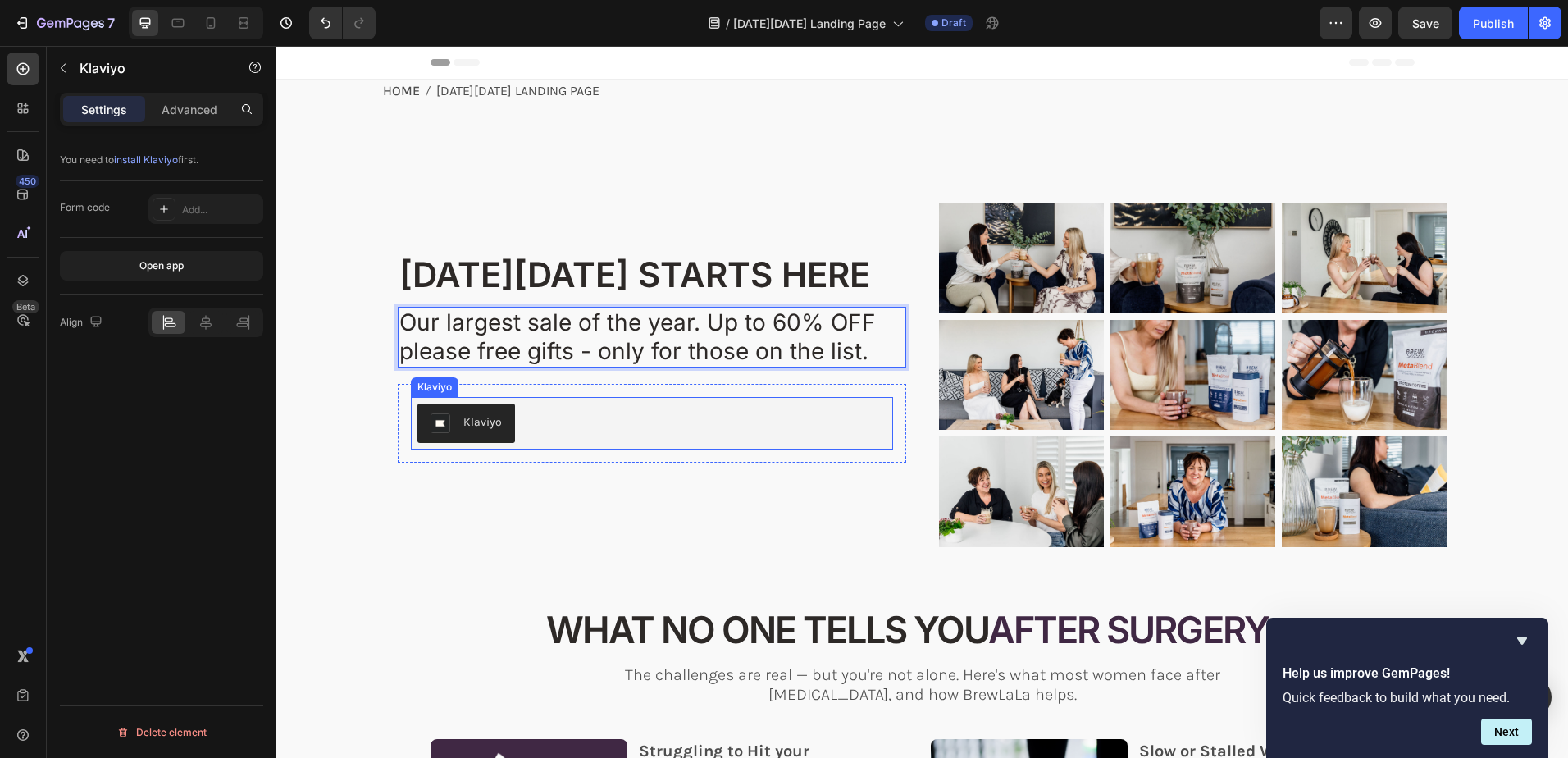
click at [480, 423] on div "Klaviyo" at bounding box center [482, 423] width 38 height 18
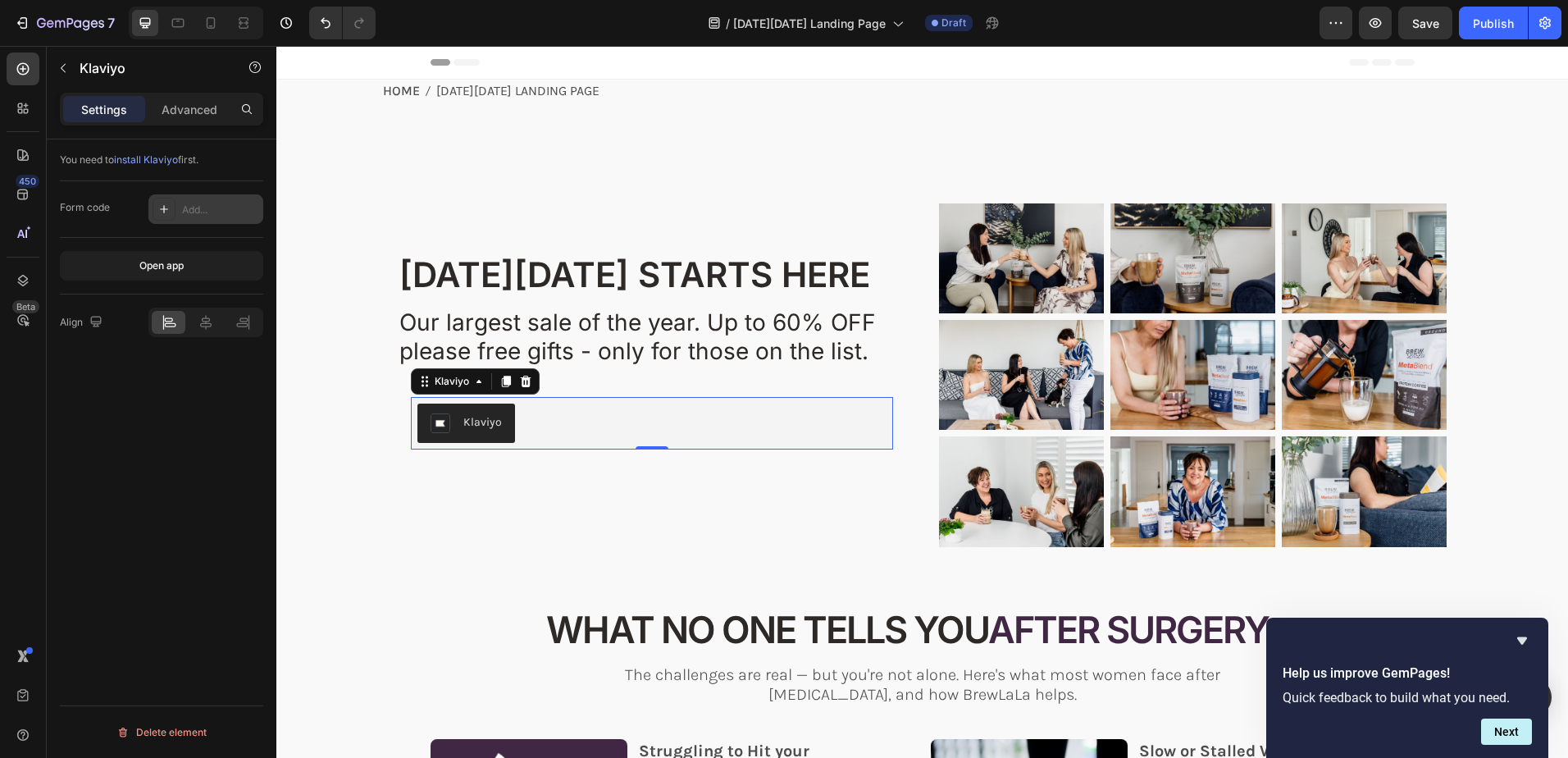
click at [209, 205] on div "Add..." at bounding box center [220, 209] width 77 height 15
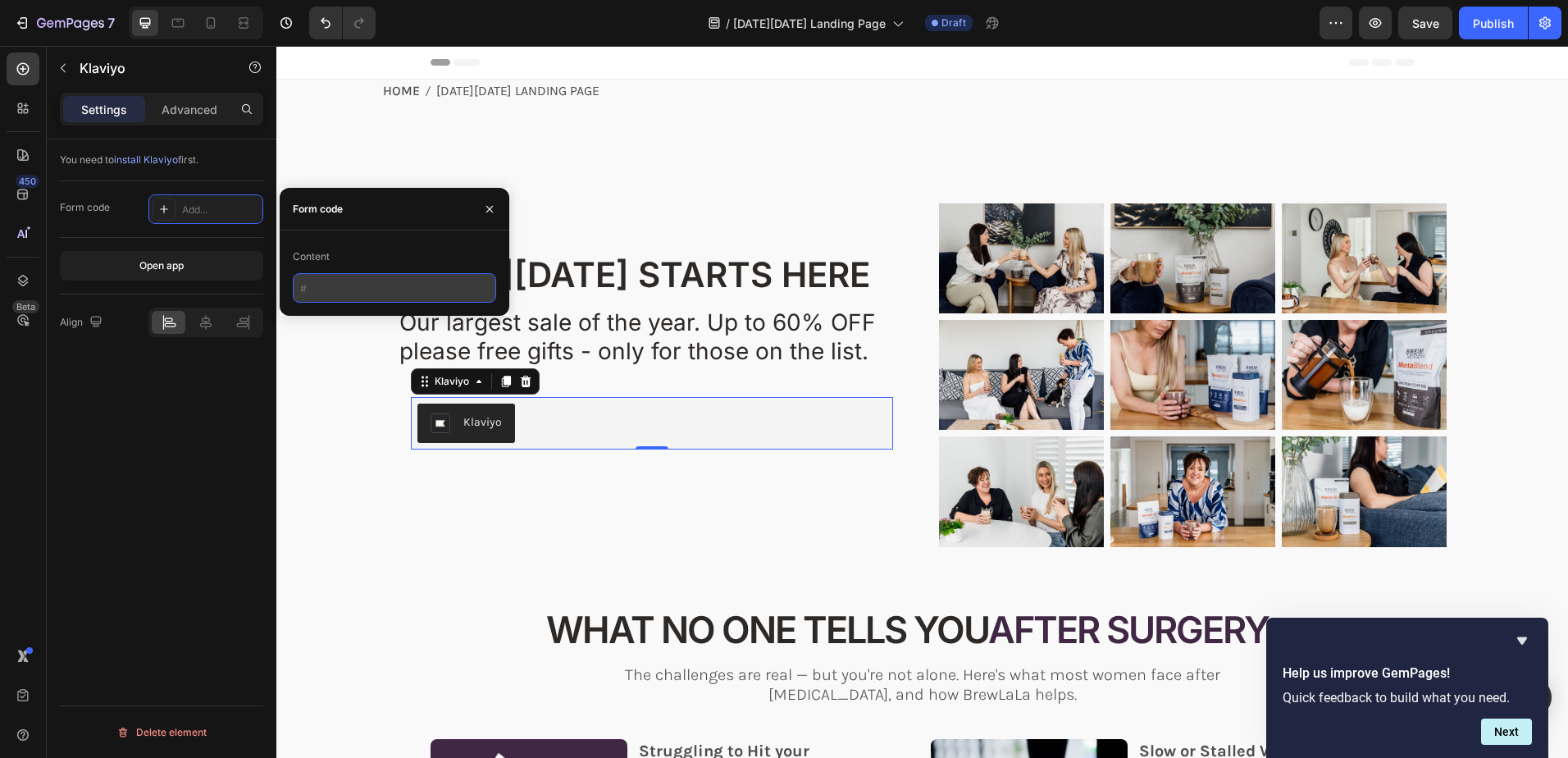
click at [319, 295] on input "text" at bounding box center [394, 288] width 203 height 29
paste input "<div class="klaviyo-form-R3tf2c"></div>"
type input "<div class="klaviyo-form-R3tf2c"></div>"
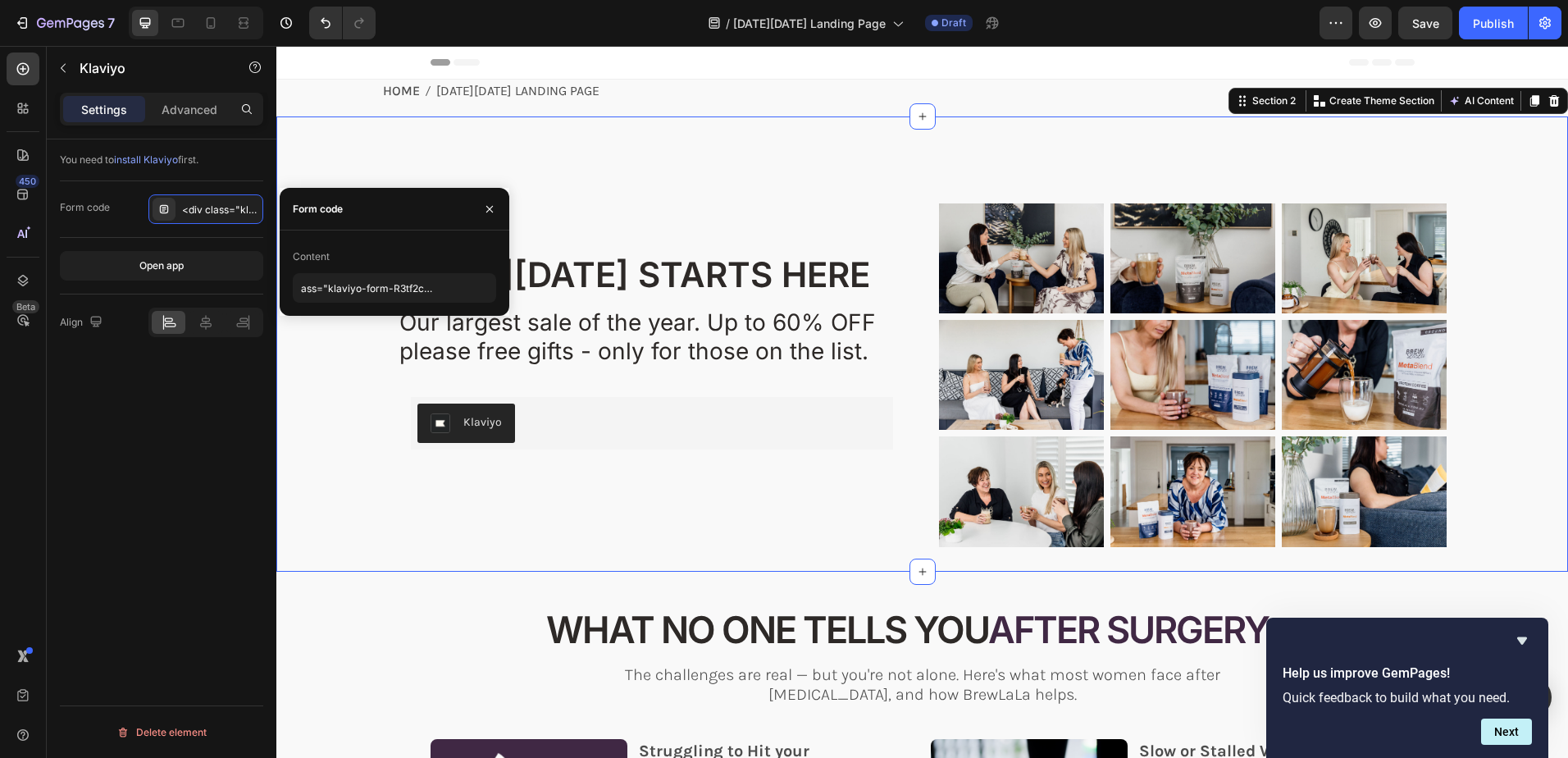
click at [358, 466] on div "BLACK FRIDAY STARTS HERE Heading YOUR JOURNEY DIDN'T END WITH SURGERY - IT JUST…" at bounding box center [922, 387] width 1259 height 369
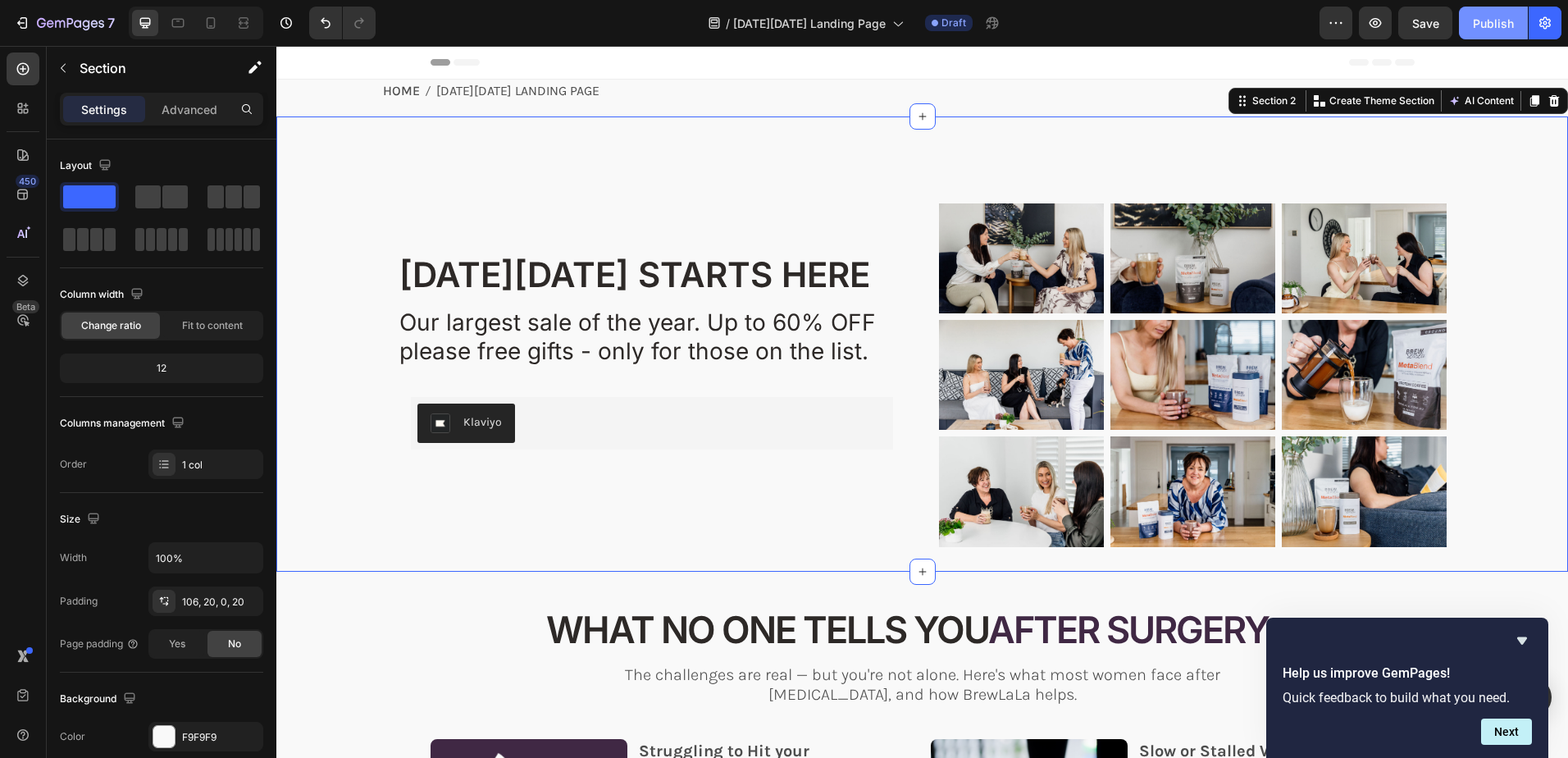
click at [1489, 20] on div "Publish" at bounding box center [1494, 23] width 41 height 18
click at [577, 278] on span "[DATE][DATE] STARTS HERE" at bounding box center [635, 274] width 471 height 42
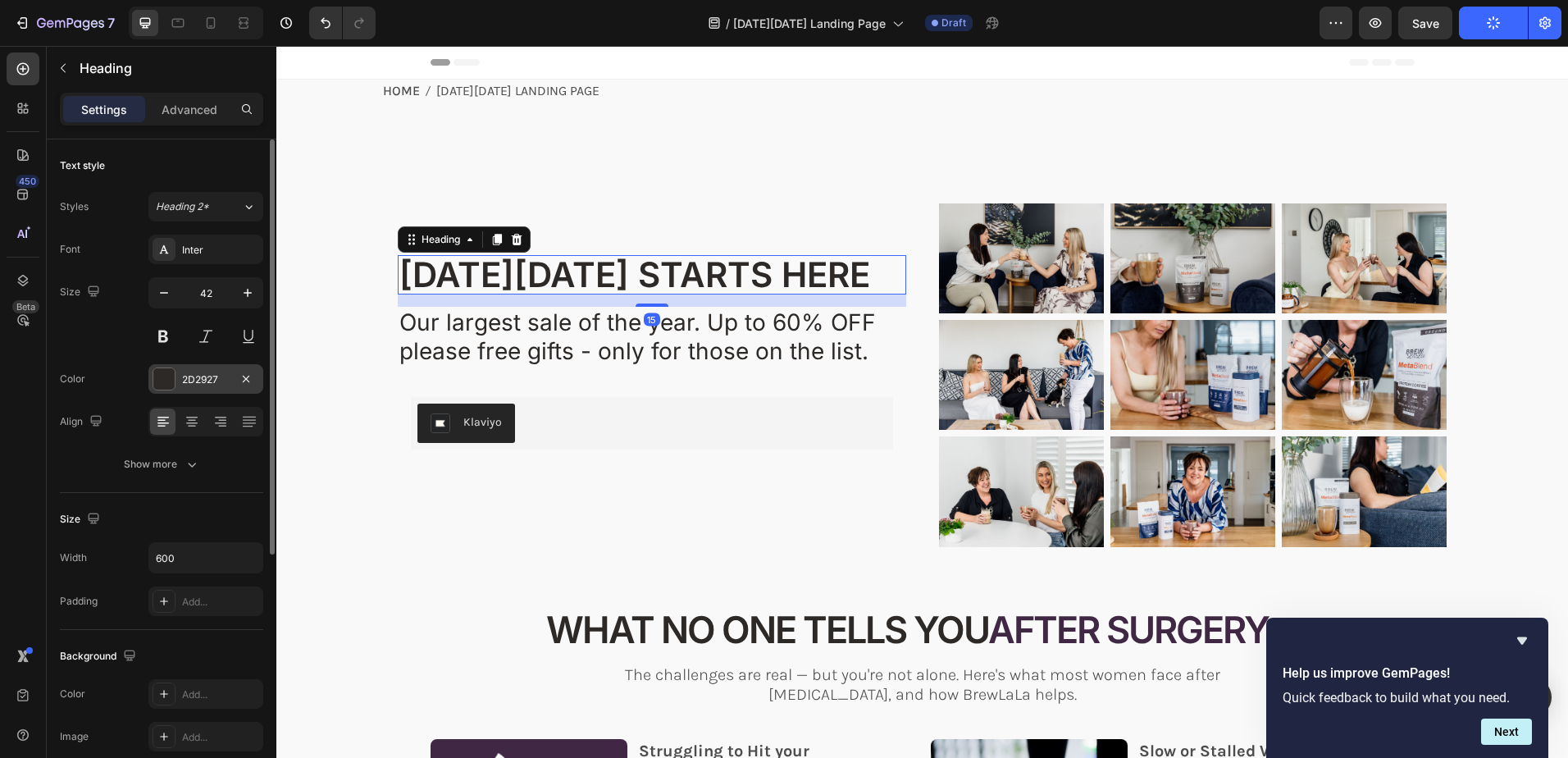
click at [208, 378] on div "2D2927" at bounding box center [205, 379] width 48 height 15
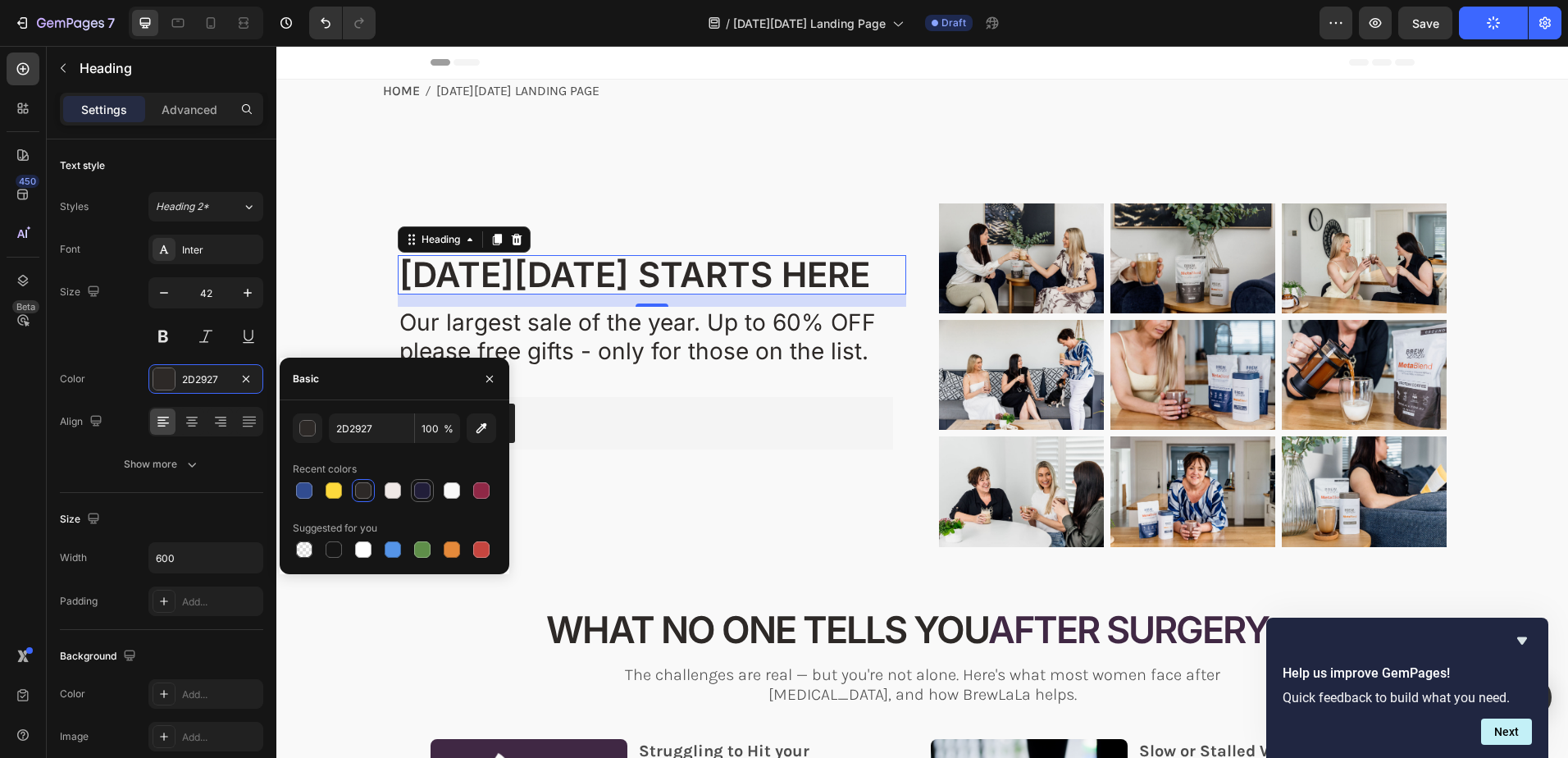
click at [427, 492] on div at bounding box center [422, 490] width 17 height 17
type input "211E39"
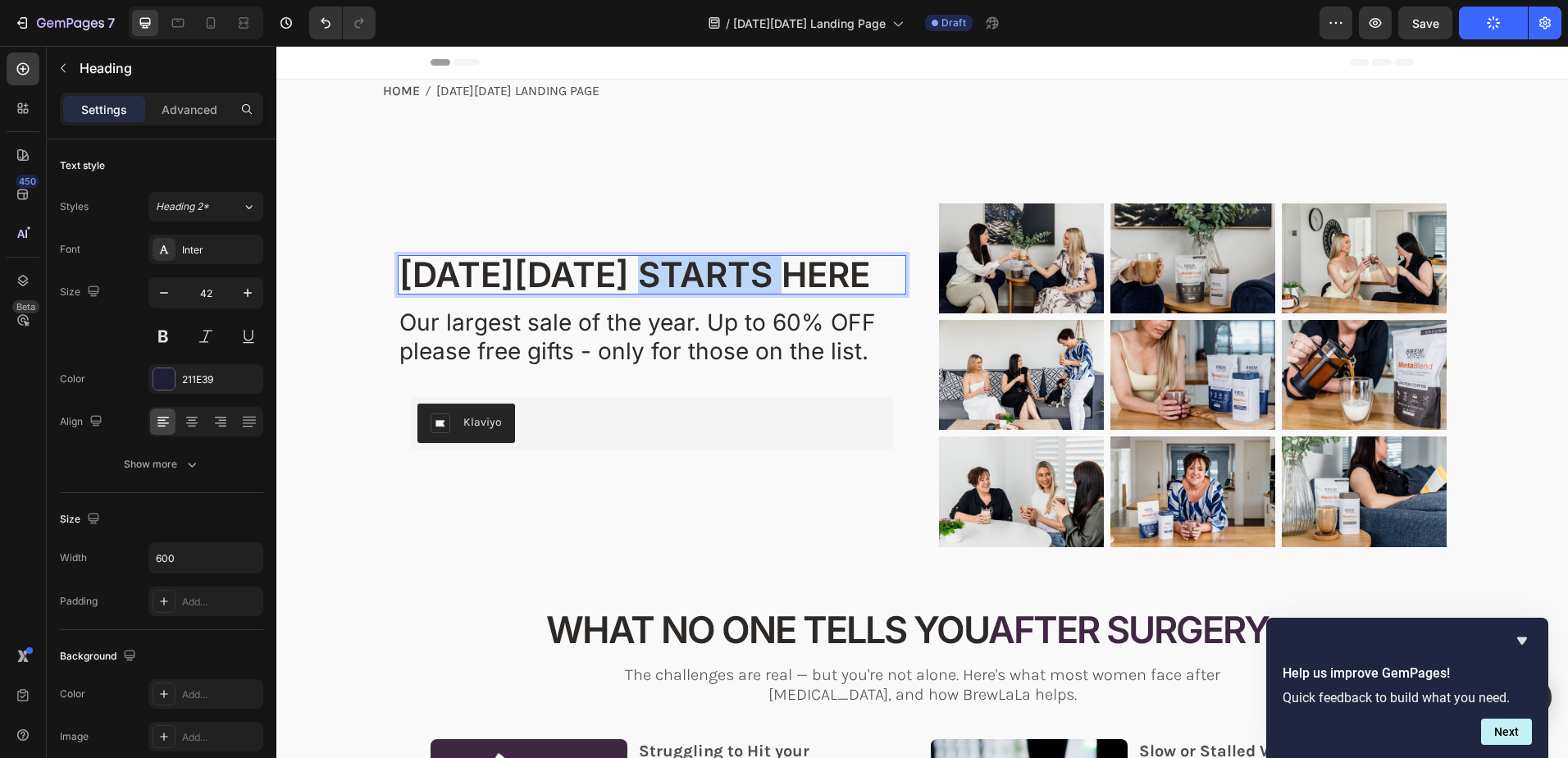
click at [682, 283] on span "[DATE][DATE] STARTS HERE" at bounding box center [635, 274] width 471 height 42
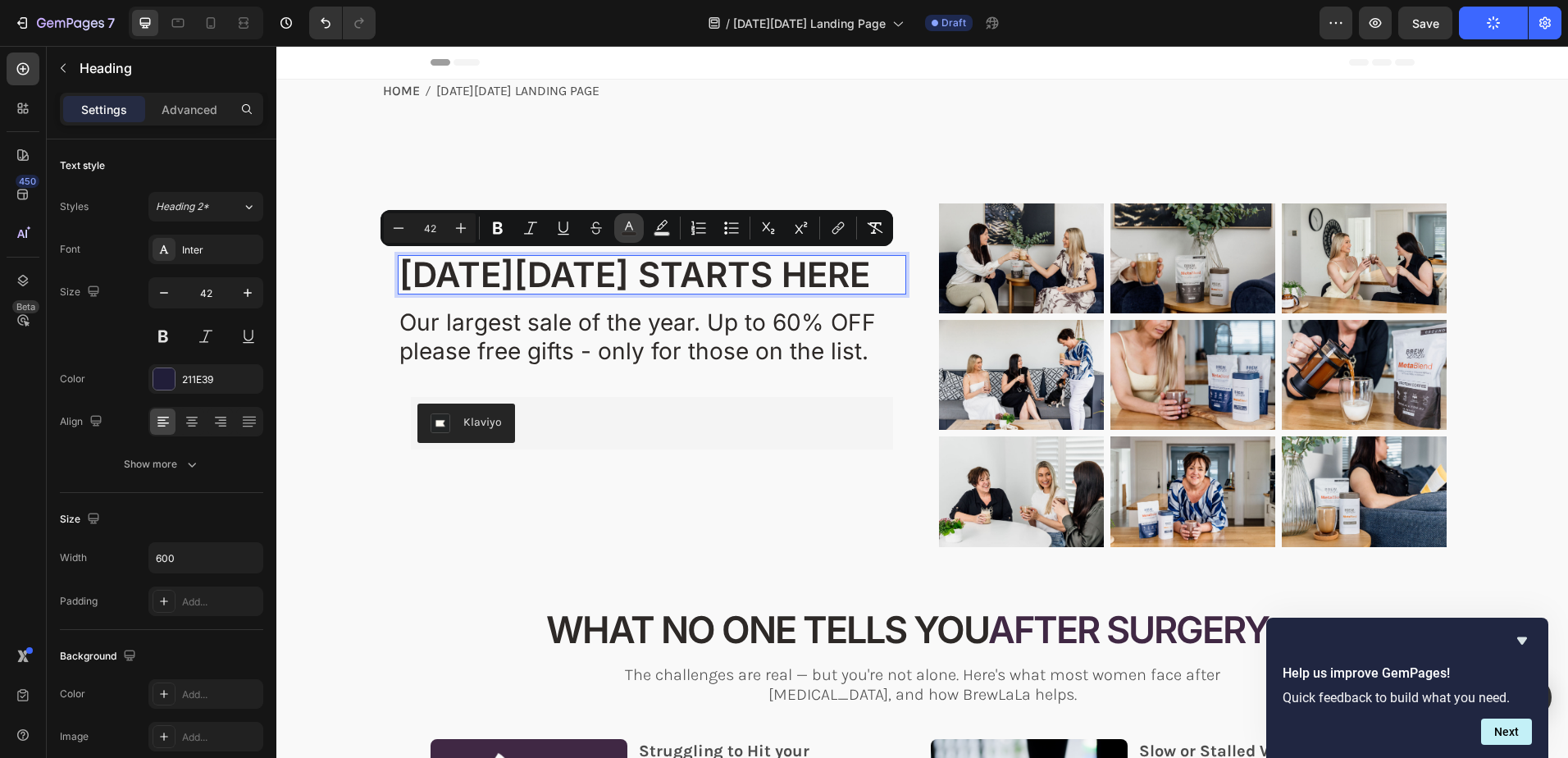
click at [632, 227] on icon "Editor contextual toolbar" at bounding box center [629, 228] width 17 height 17
type input "2D2927"
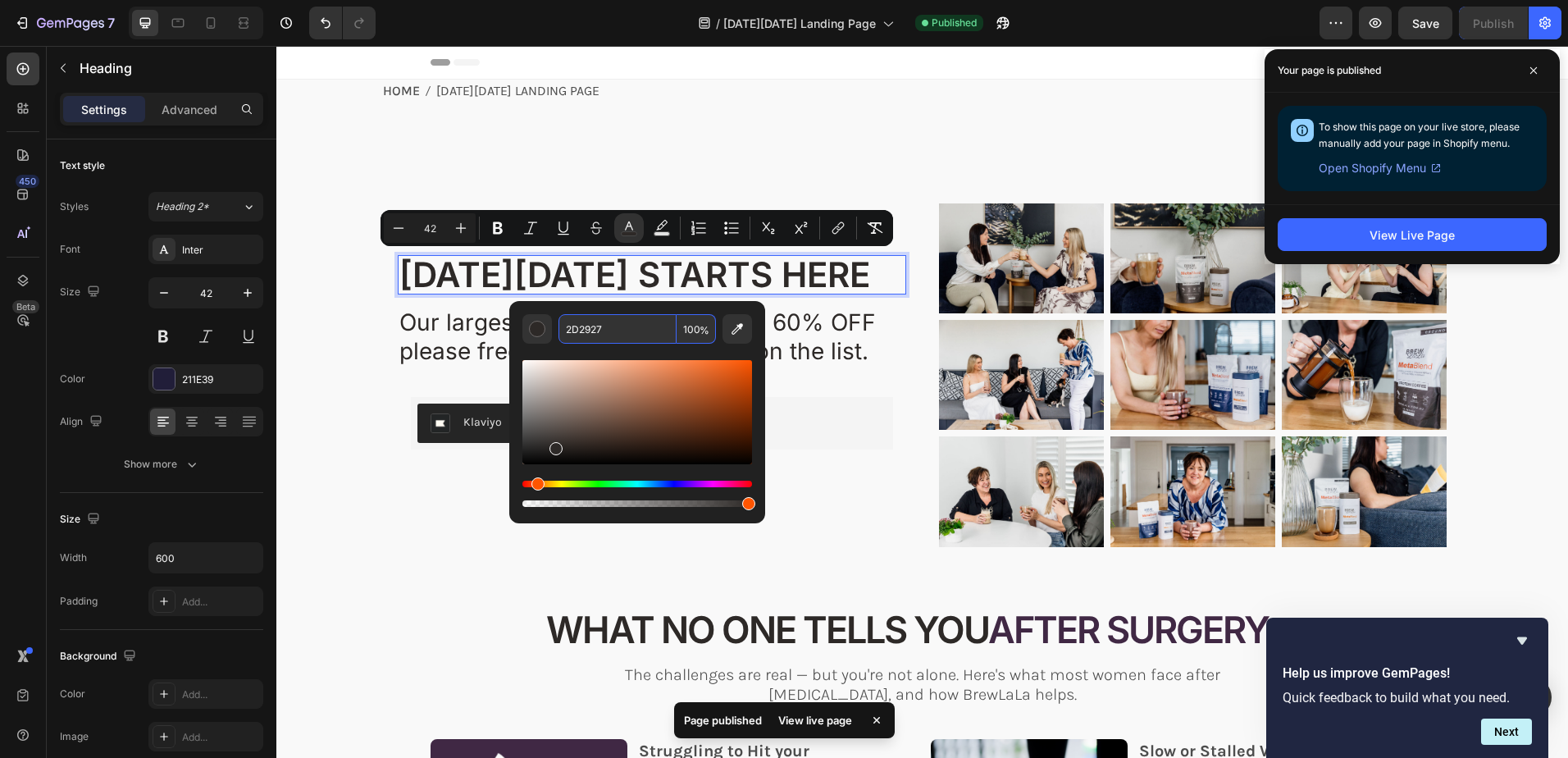
click at [626, 330] on input "2D2927" at bounding box center [617, 329] width 118 height 29
type input "211"
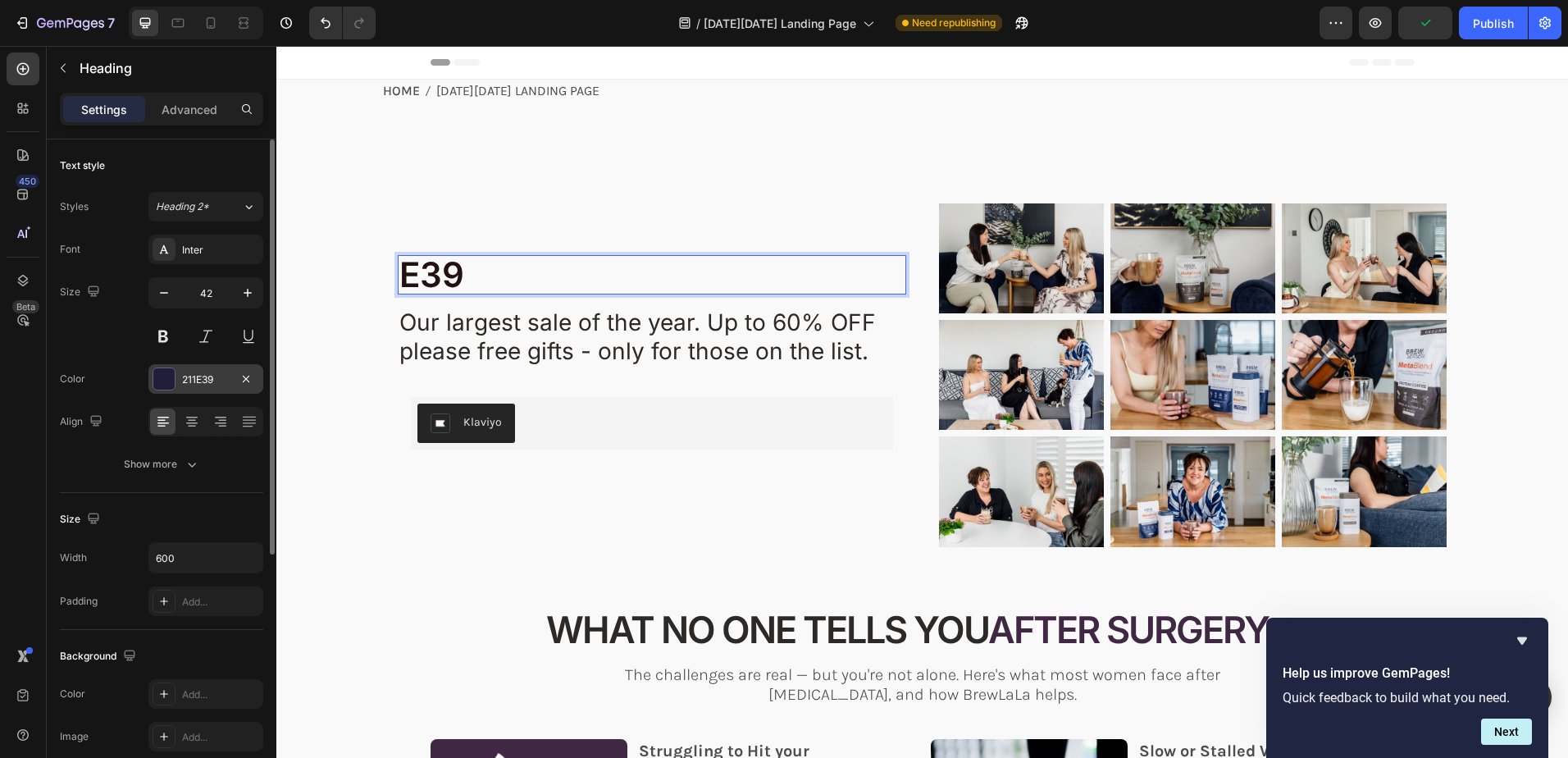
click at [201, 379] on div "211E39" at bounding box center [205, 379] width 48 height 15
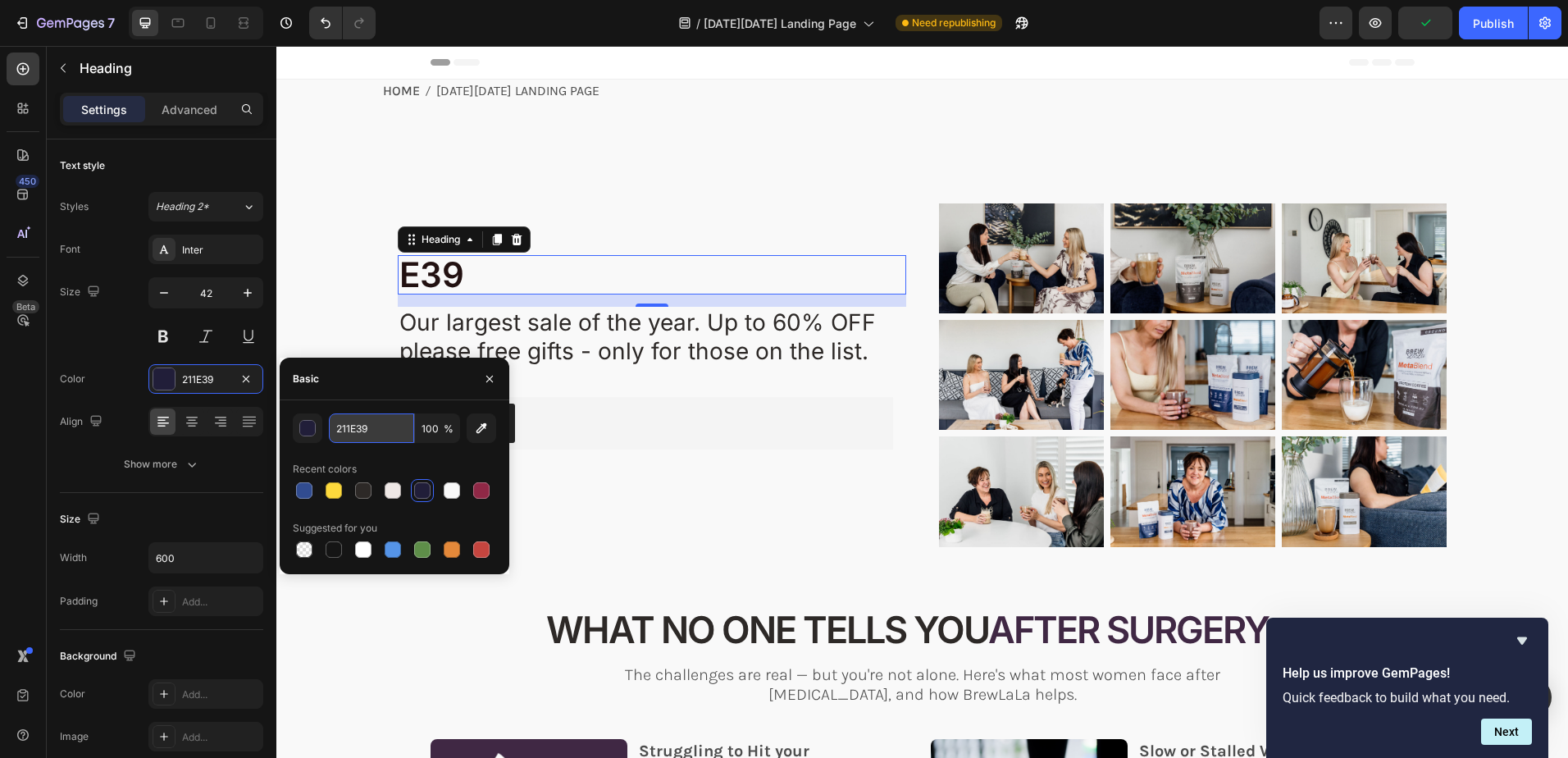
click at [374, 425] on input "211E39" at bounding box center [370, 428] width 85 height 29
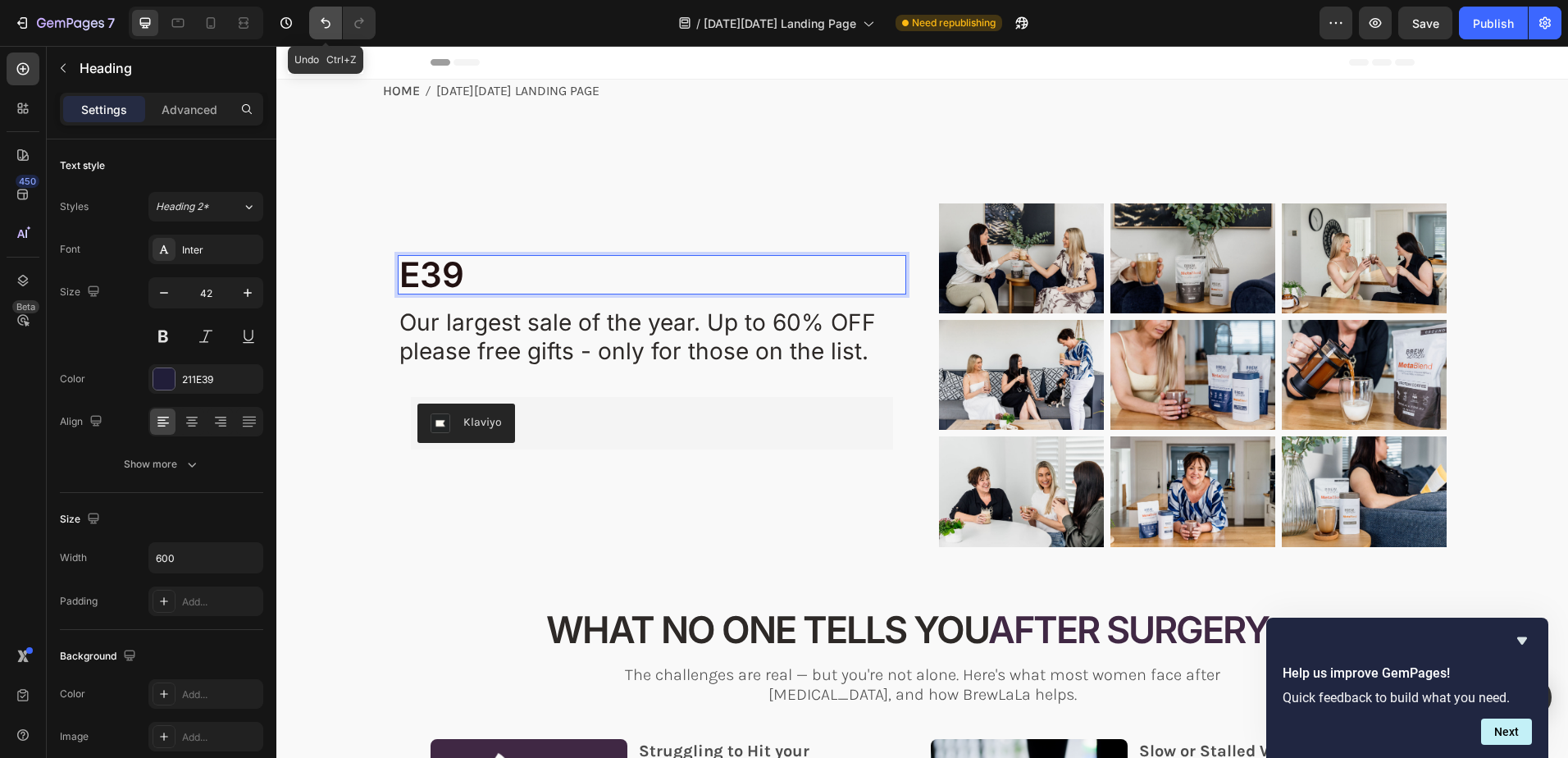
click at [317, 21] on button "Undo/Redo" at bounding box center [326, 23] width 33 height 33
click at [322, 22] on icon "Undo/Redo" at bounding box center [326, 22] width 17 height 17
click at [324, 22] on icon "Undo/Redo" at bounding box center [326, 22] width 17 height 17
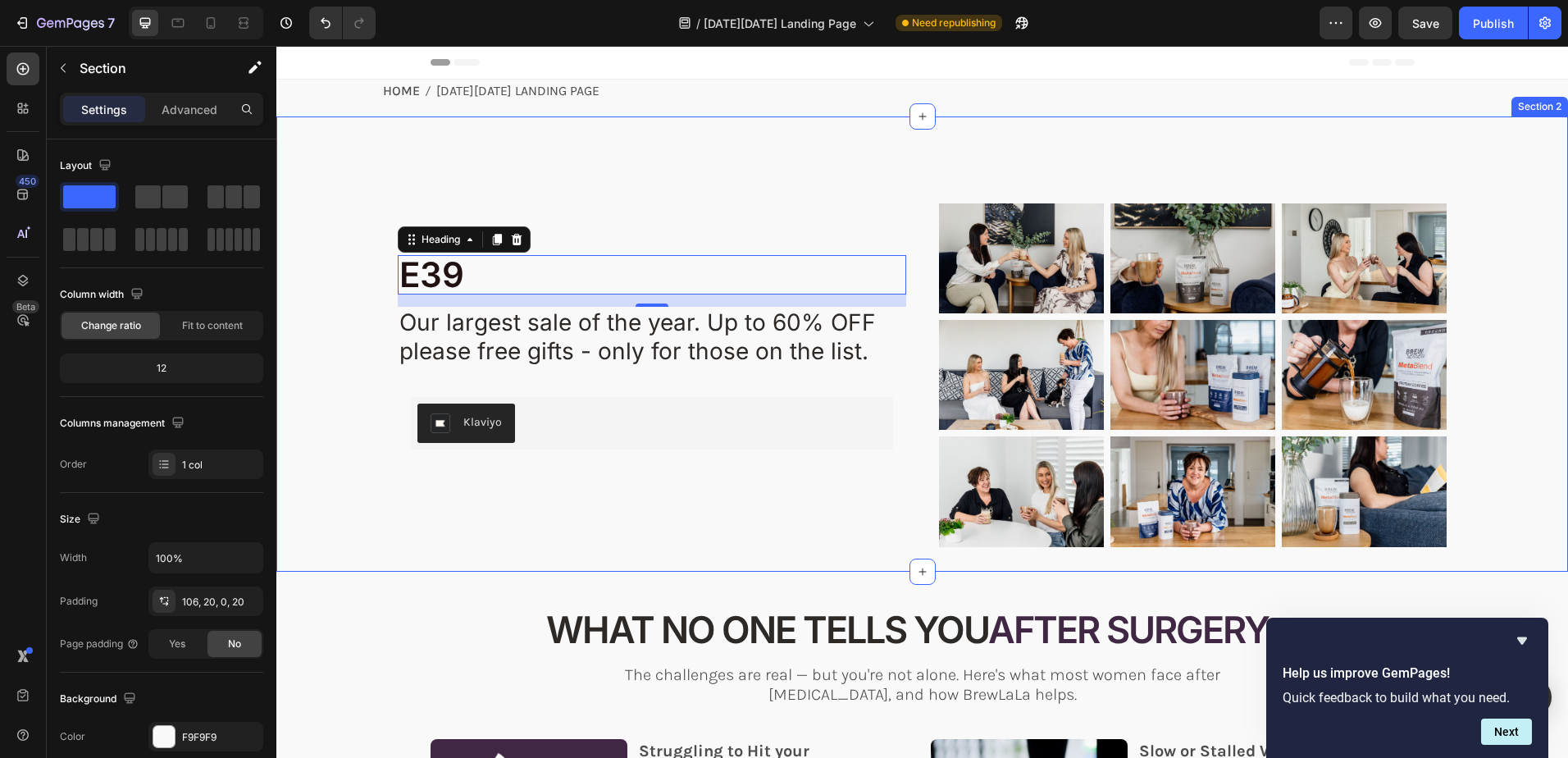
click at [353, 162] on div "e39 Heading 15 YOUR JOURNEY DIDN'T END WITH SURGERY - IT JUST BEGAN Heading Our…" at bounding box center [922, 344] width 1291 height 456
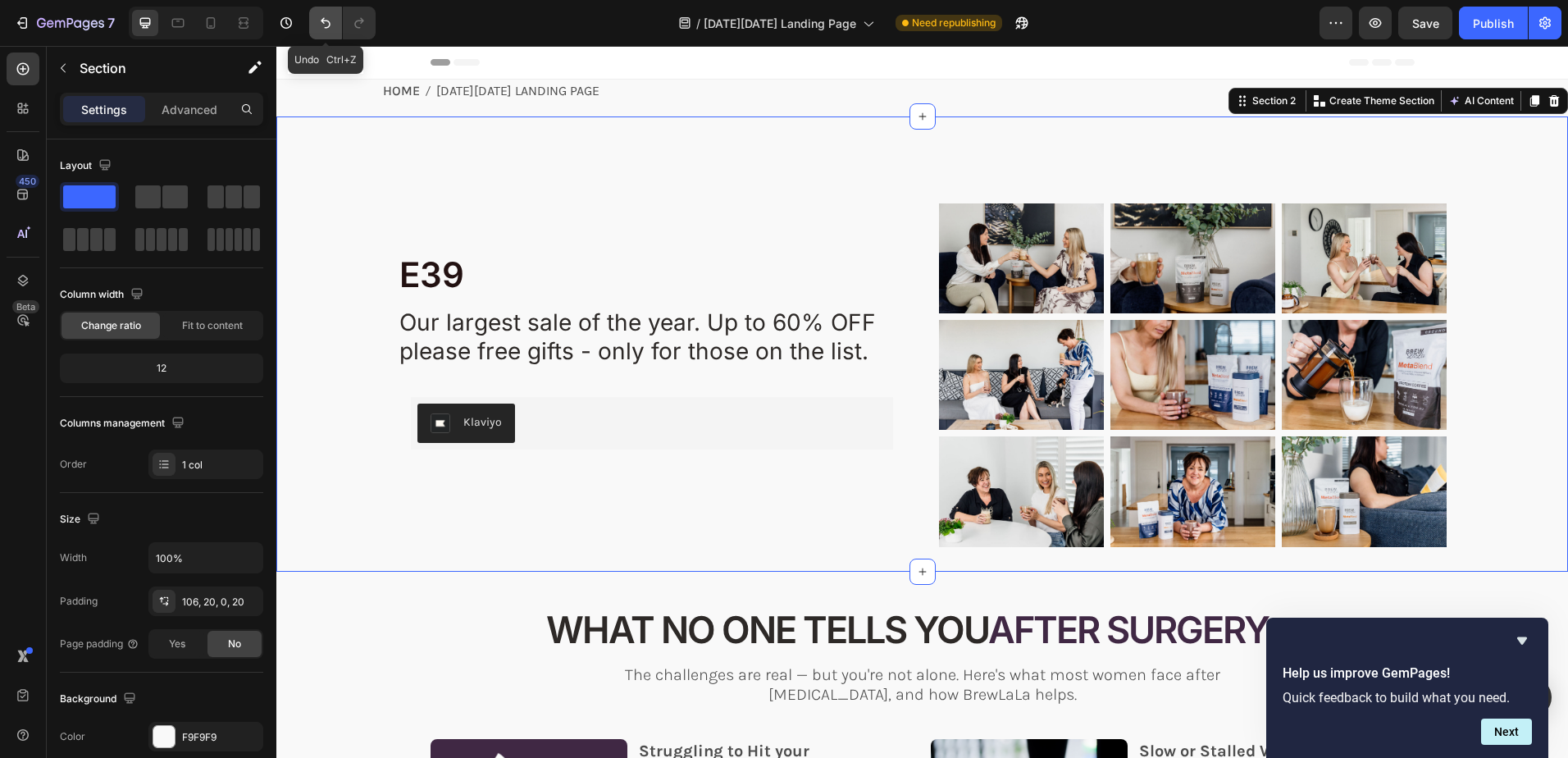
click at [325, 22] on icon "Undo/Redo" at bounding box center [326, 22] width 17 height 17
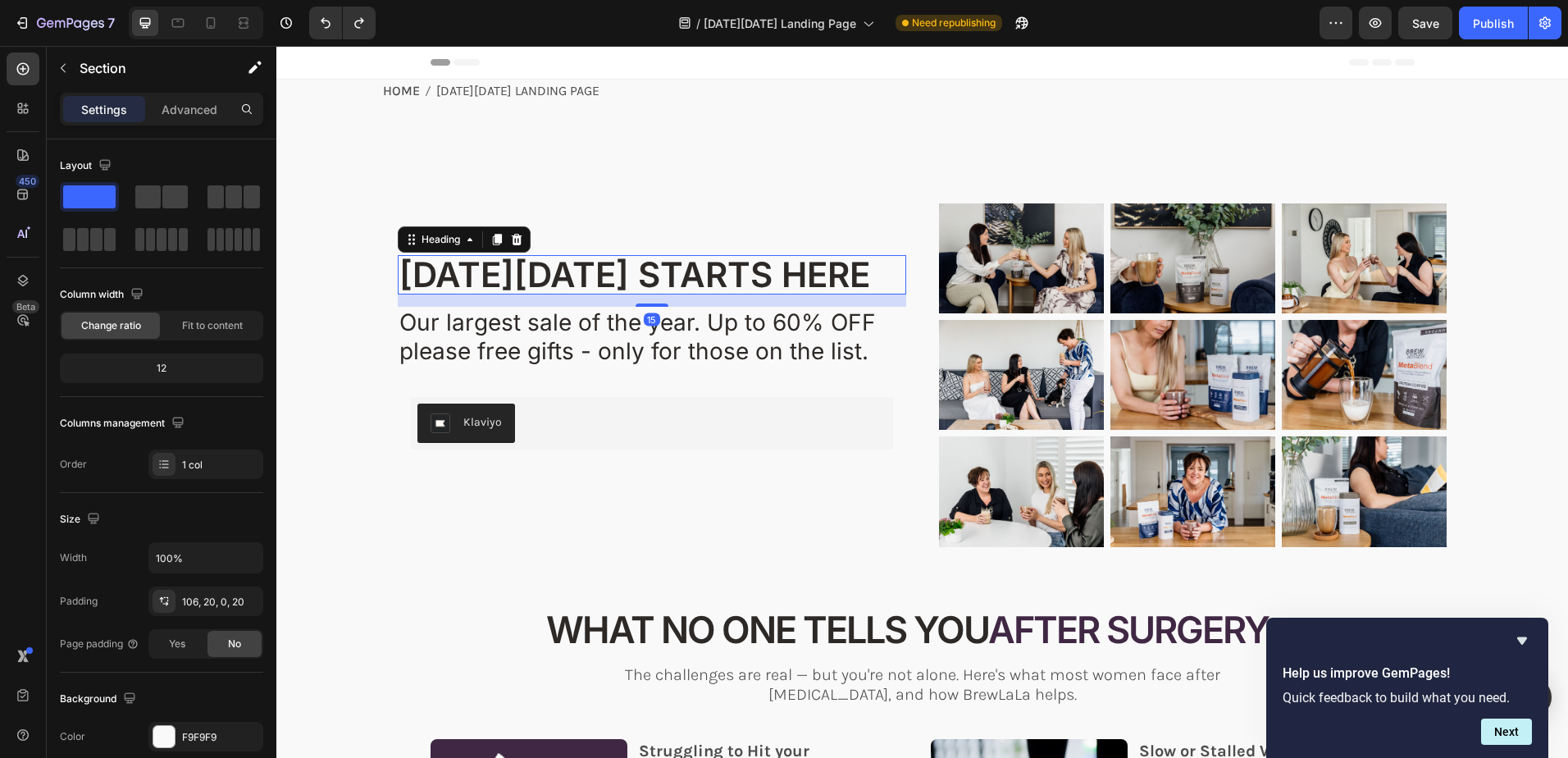
click at [633, 273] on span "[DATE][DATE] STARTS HERE" at bounding box center [635, 274] width 471 height 42
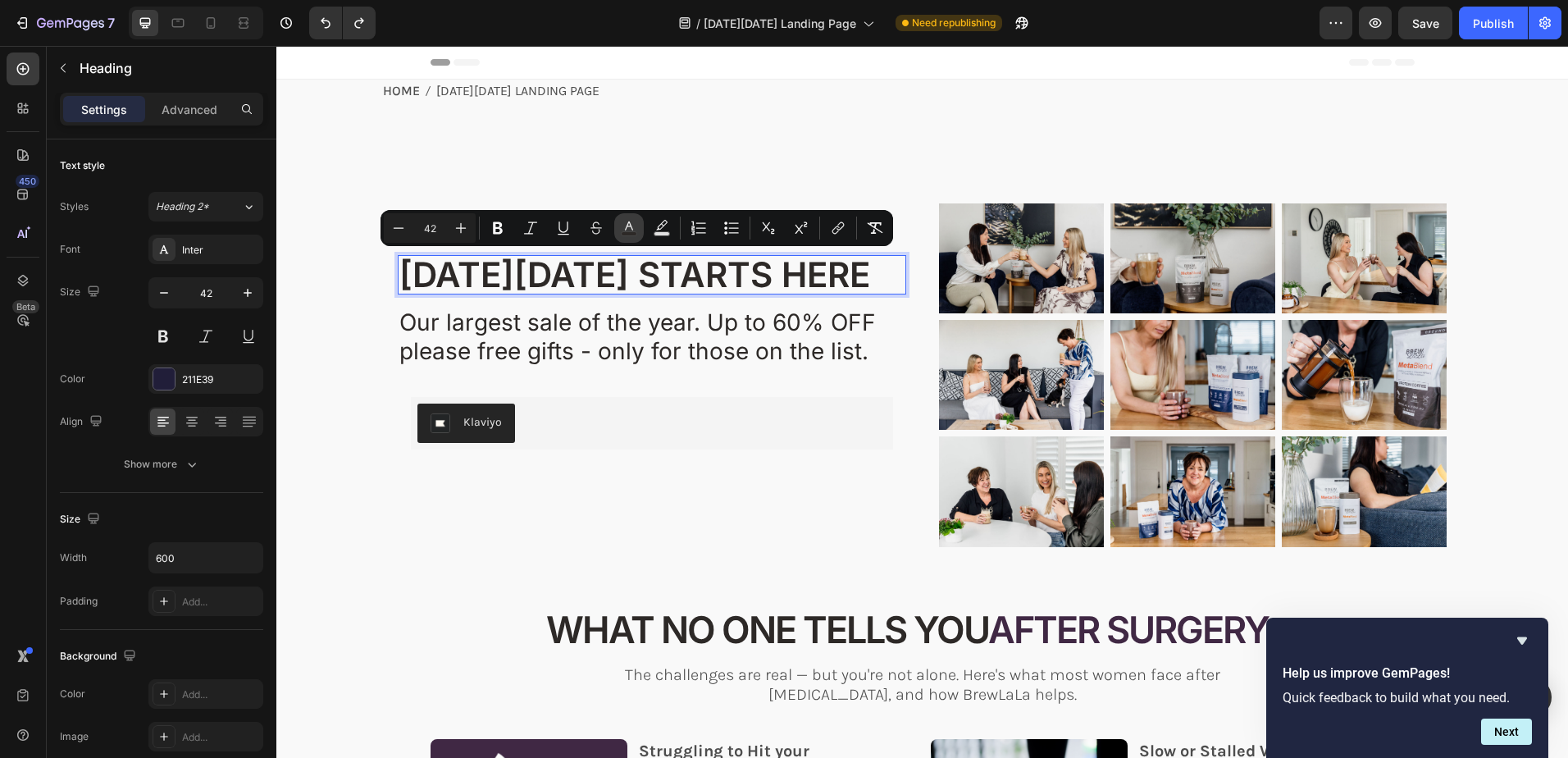
click at [633, 233] on rect "Editor contextual toolbar" at bounding box center [630, 234] width 16 height 4
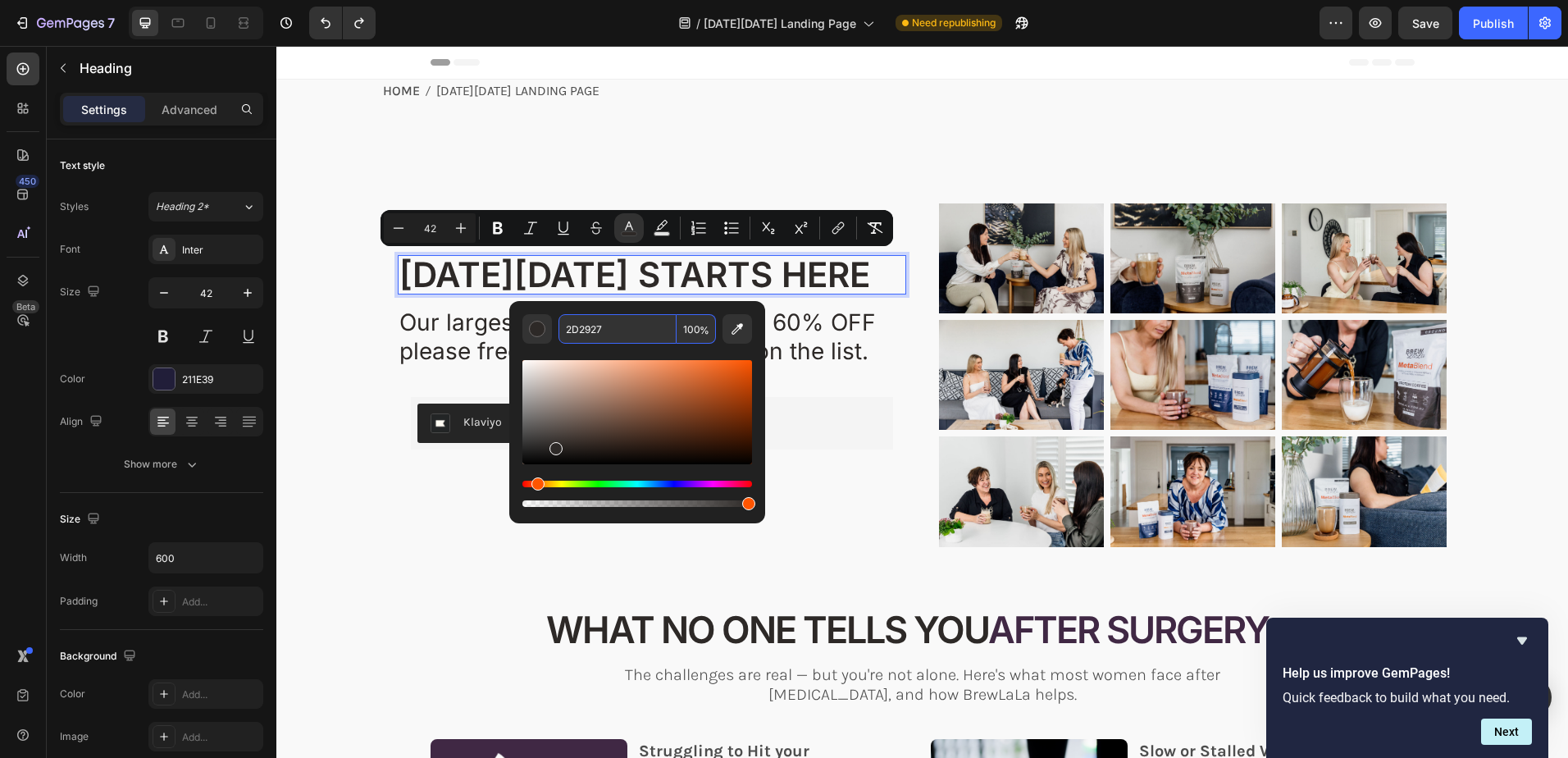
click at [631, 327] on input "2D2927" at bounding box center [617, 329] width 118 height 29
paste input "11E39"
type input "211E39"
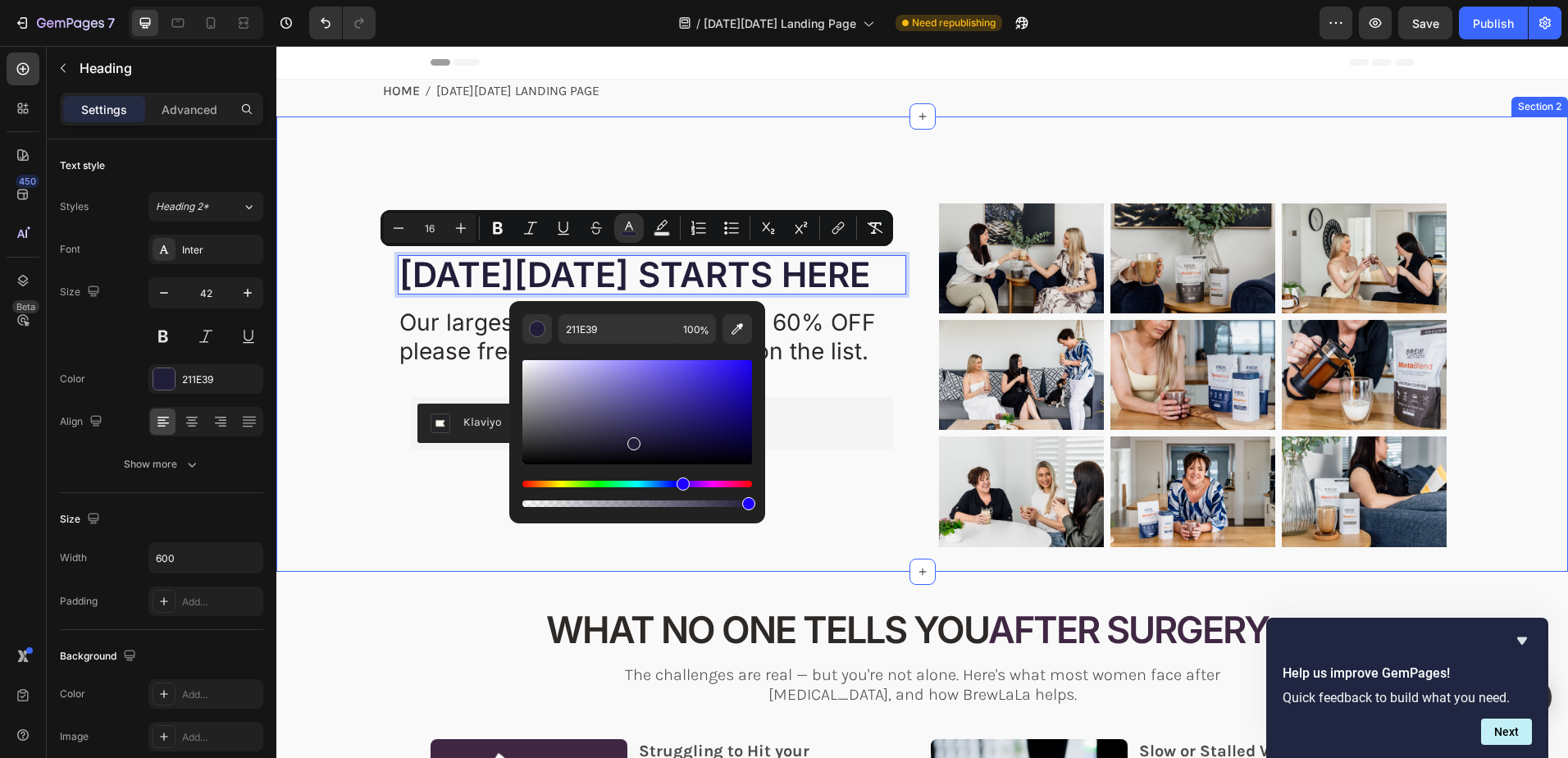
click at [382, 526] on div "BLACK FRIDAY STARTS HERE Heading 15 YOUR JOURNEY DIDN'T END WITH SURGERY - IT J…" at bounding box center [922, 387] width 1259 height 369
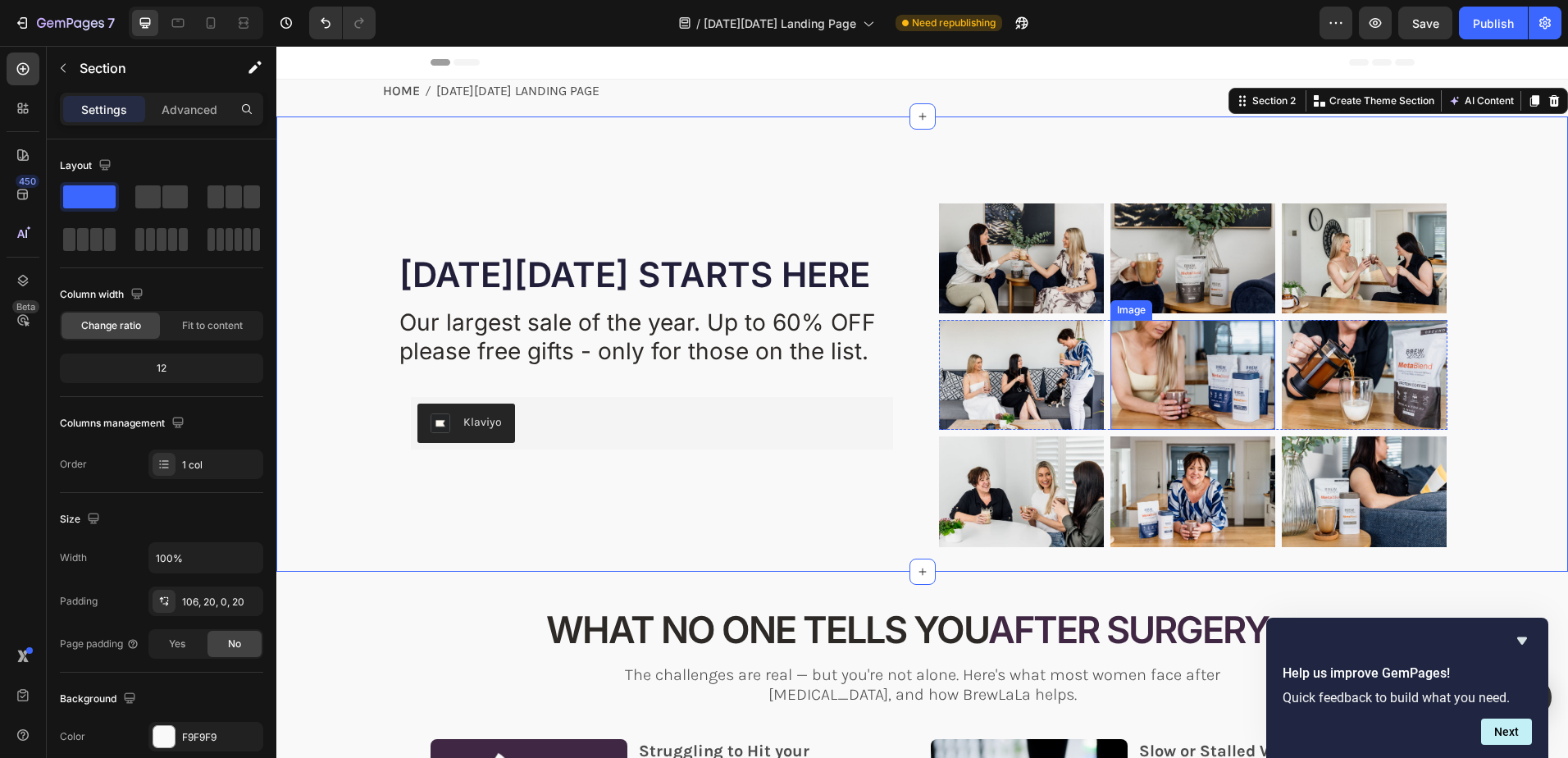
click at [1174, 359] on img at bounding box center [1193, 375] width 165 height 110
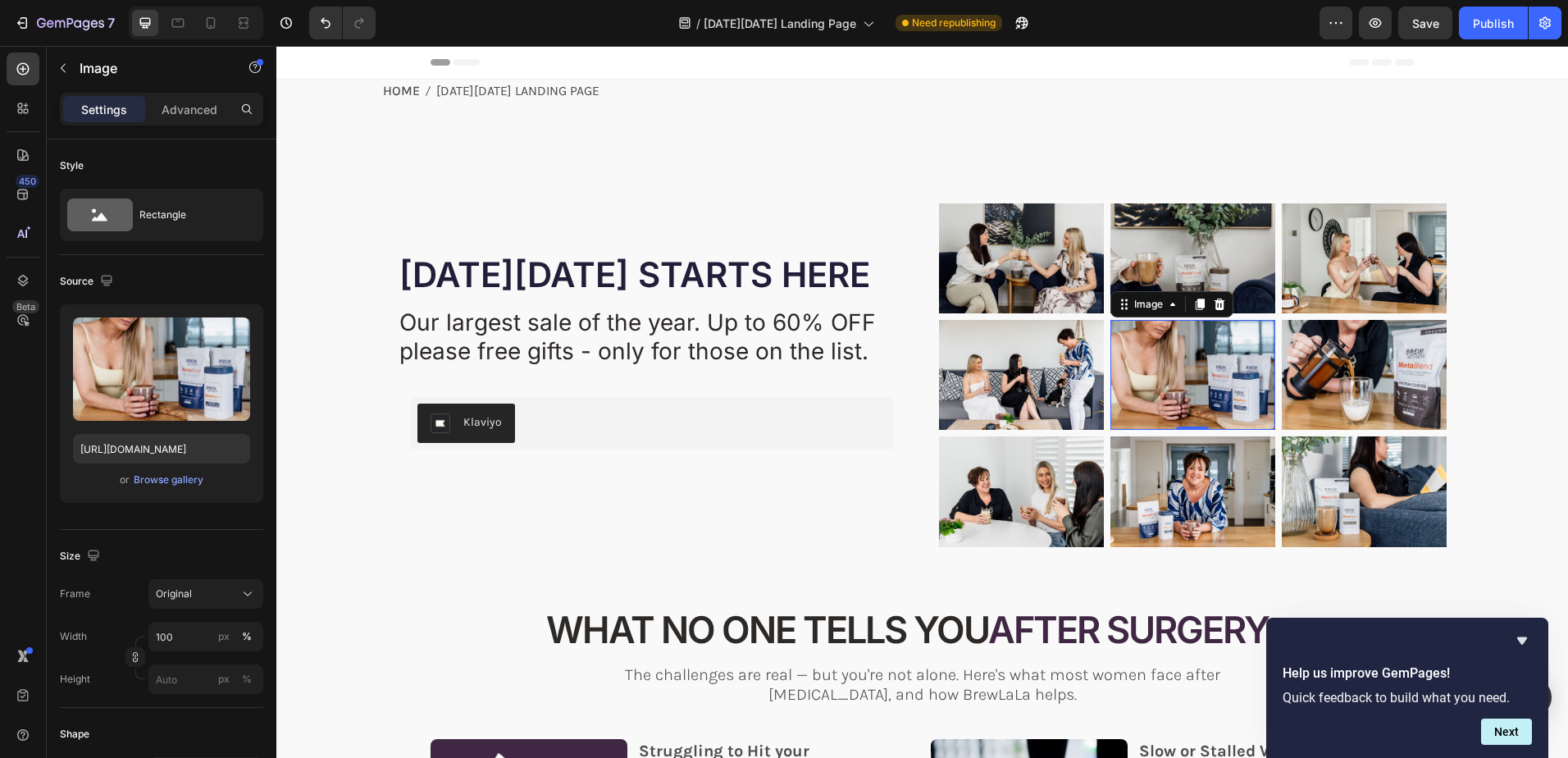
click at [1203, 378] on img at bounding box center [1193, 375] width 165 height 110
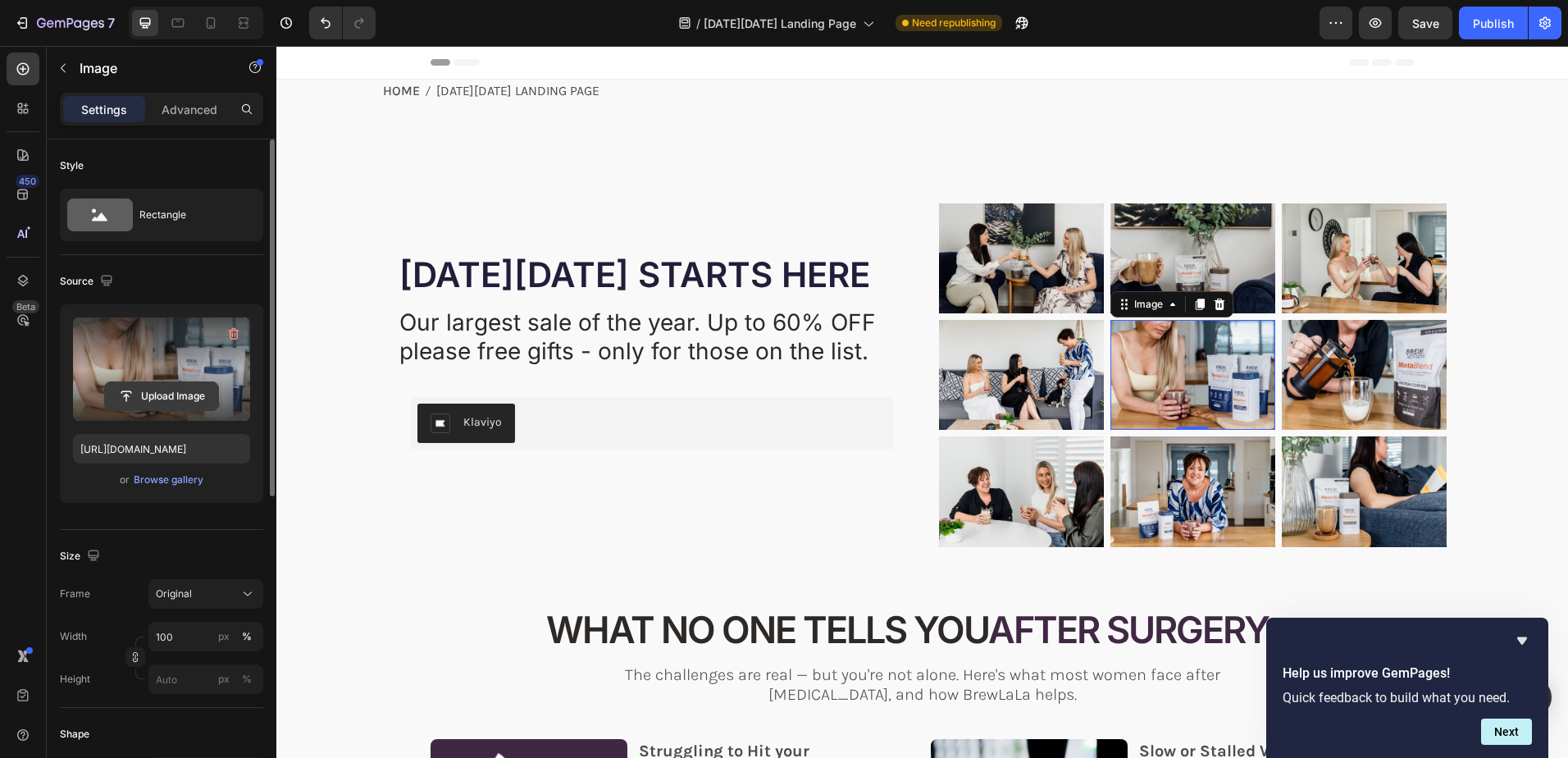
click at [158, 393] on input "file" at bounding box center [161, 396] width 113 height 28
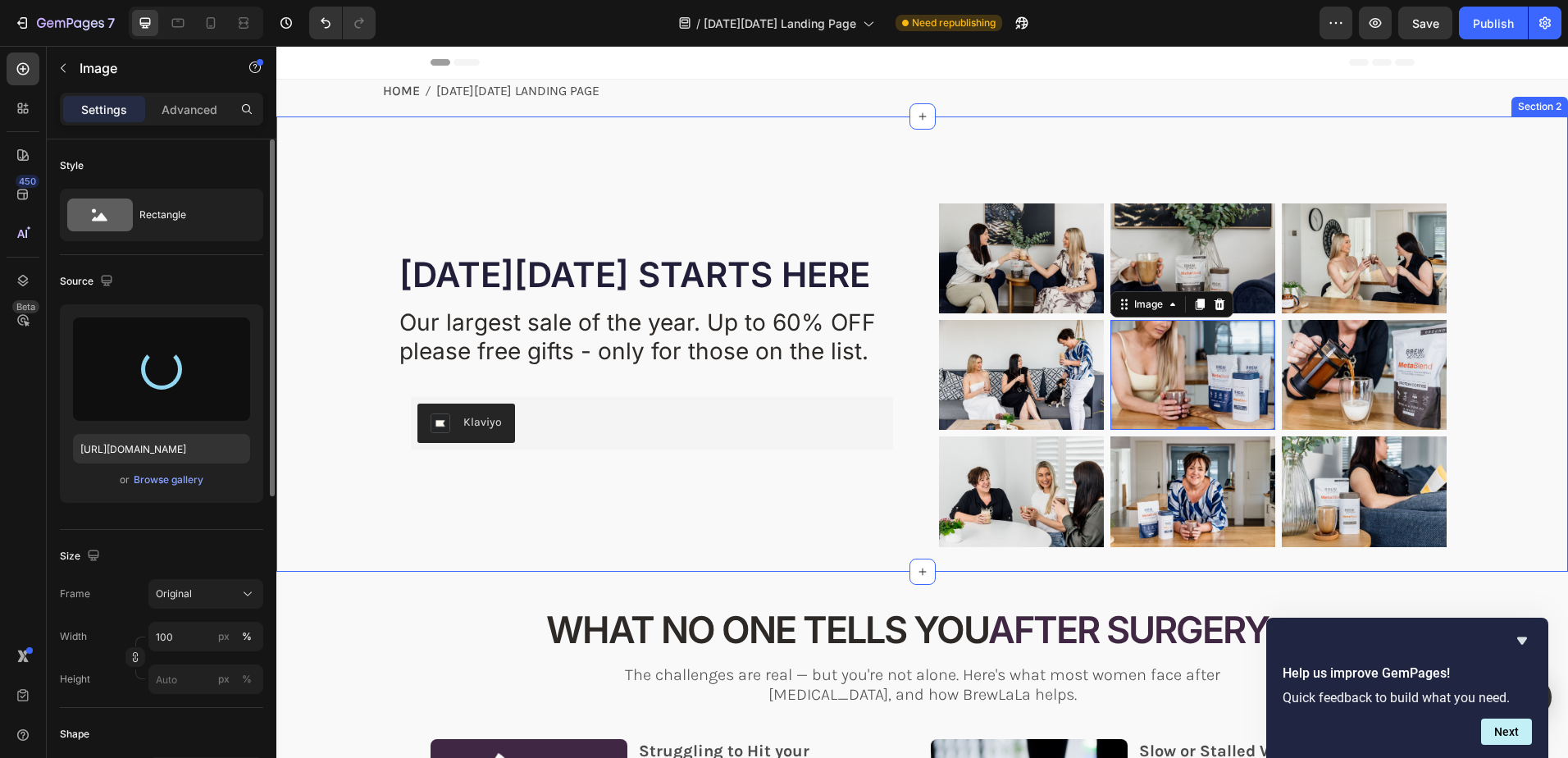
type input "https://cdn.shopify.com/s/files/1/0723/2759/4229/files/gempages_562168924808938…"
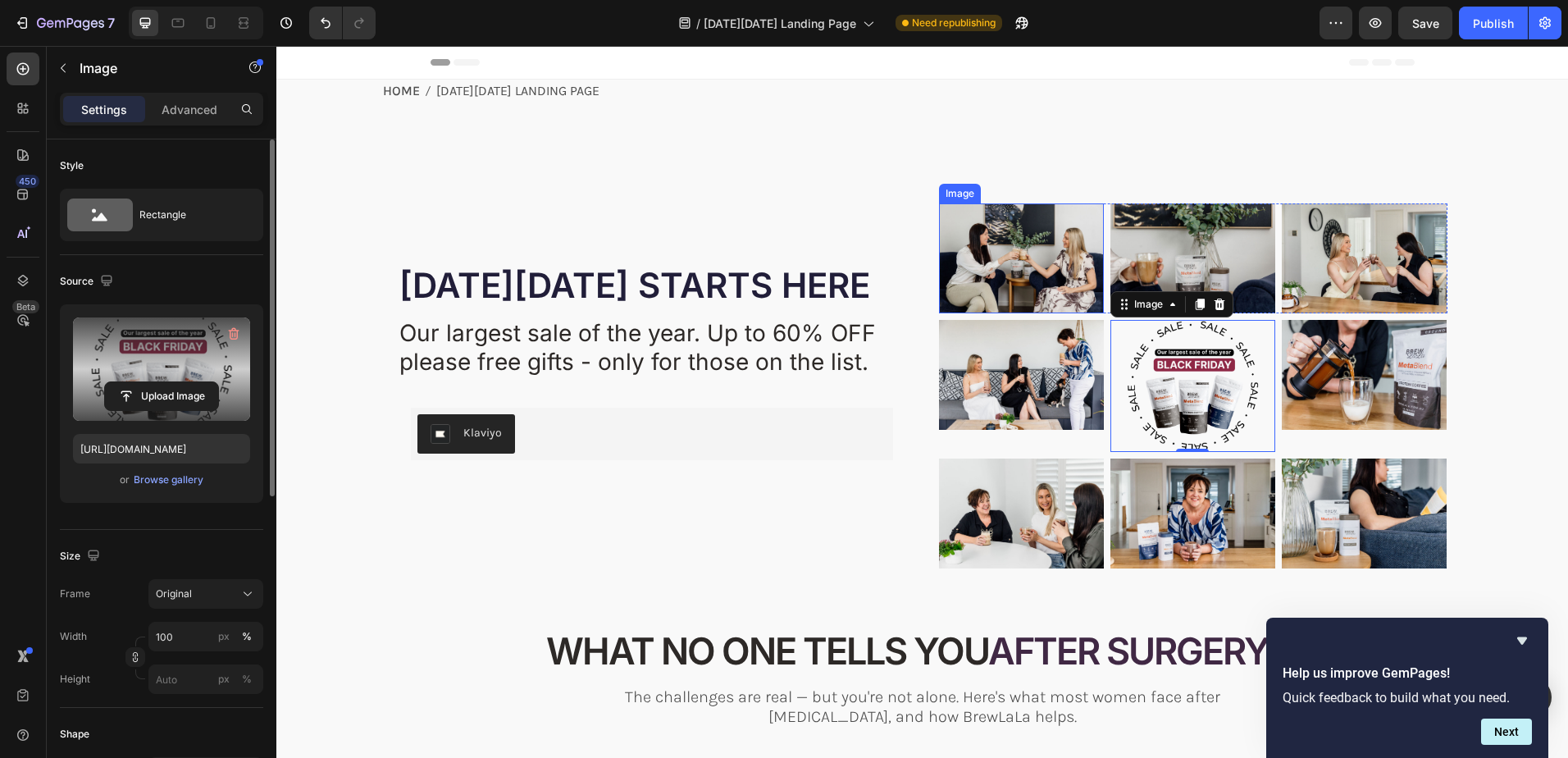
click at [1005, 262] on img at bounding box center [1021, 258] width 165 height 110
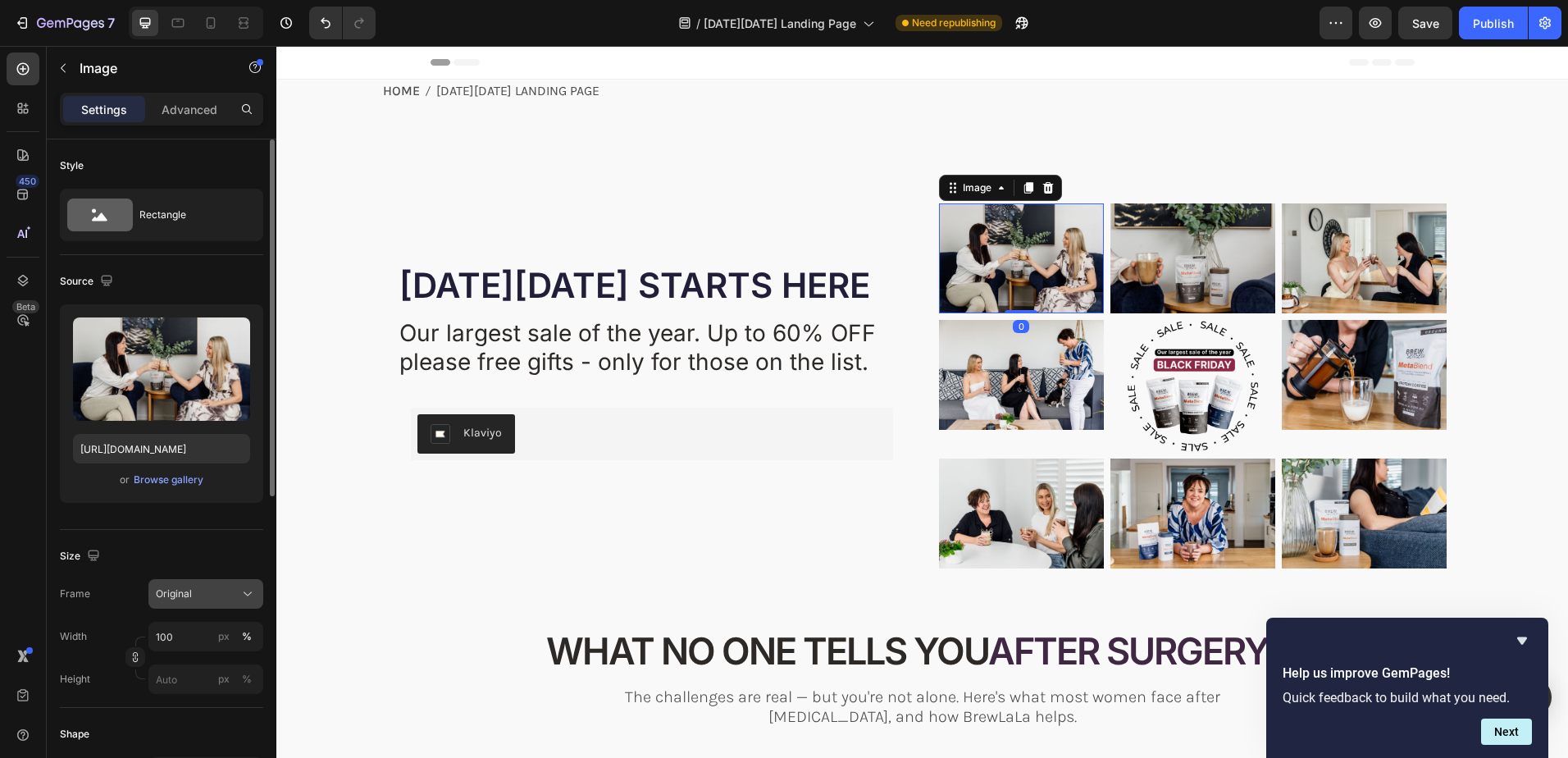
click at [195, 592] on div "Original" at bounding box center [196, 594] width 80 height 15
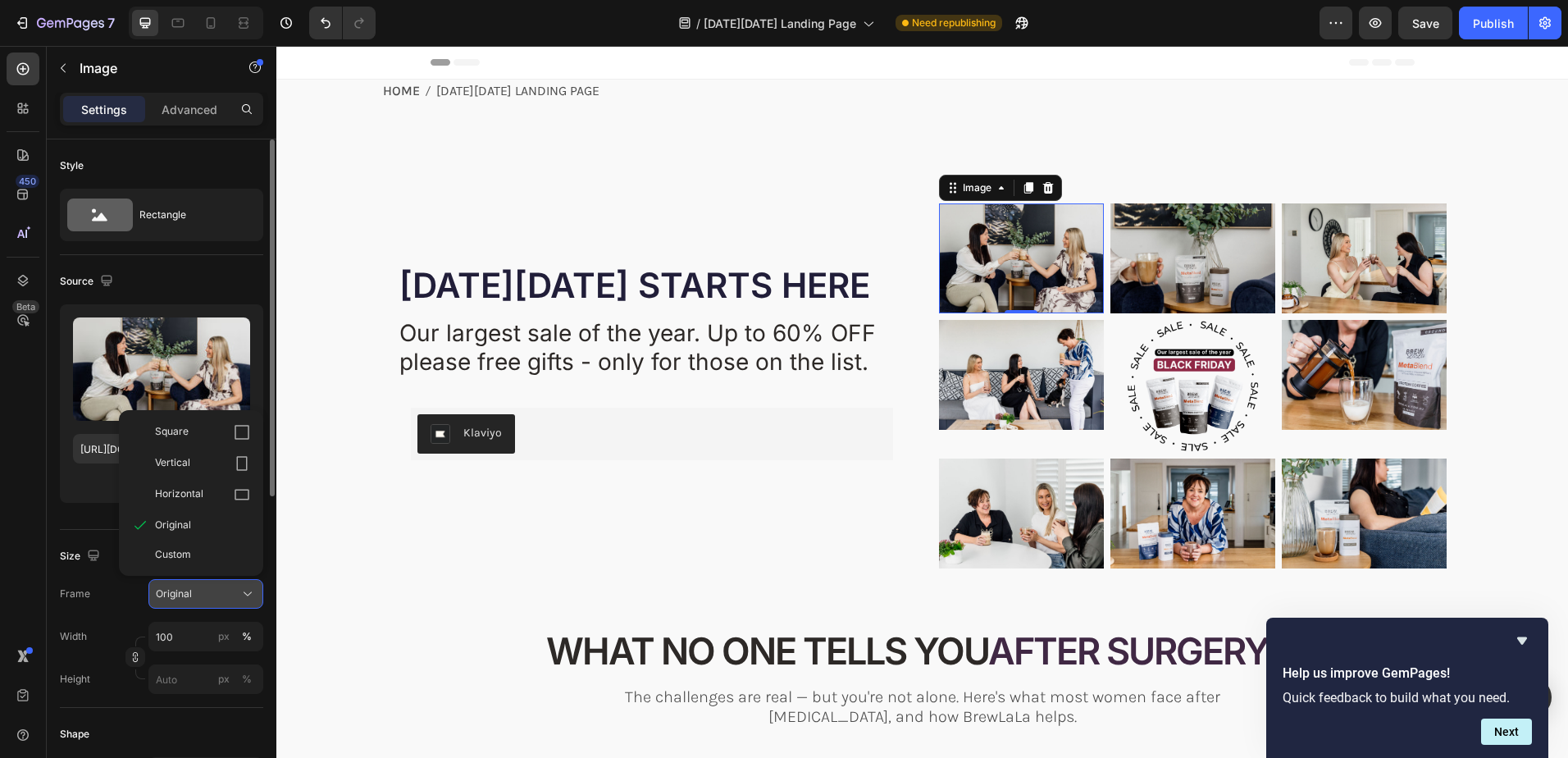
click at [195, 592] on div "Original" at bounding box center [196, 594] width 80 height 15
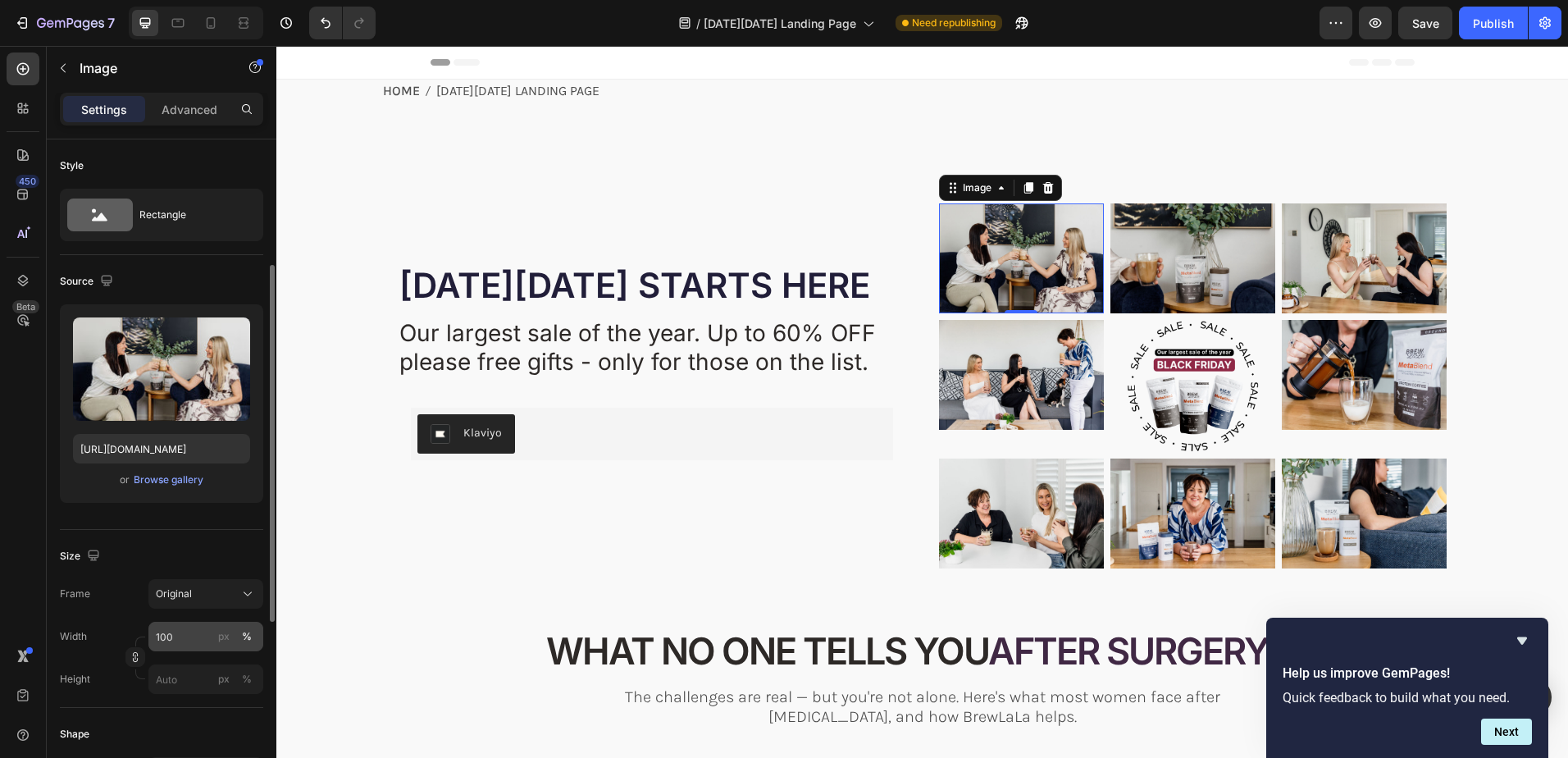
scroll to position [164, 0]
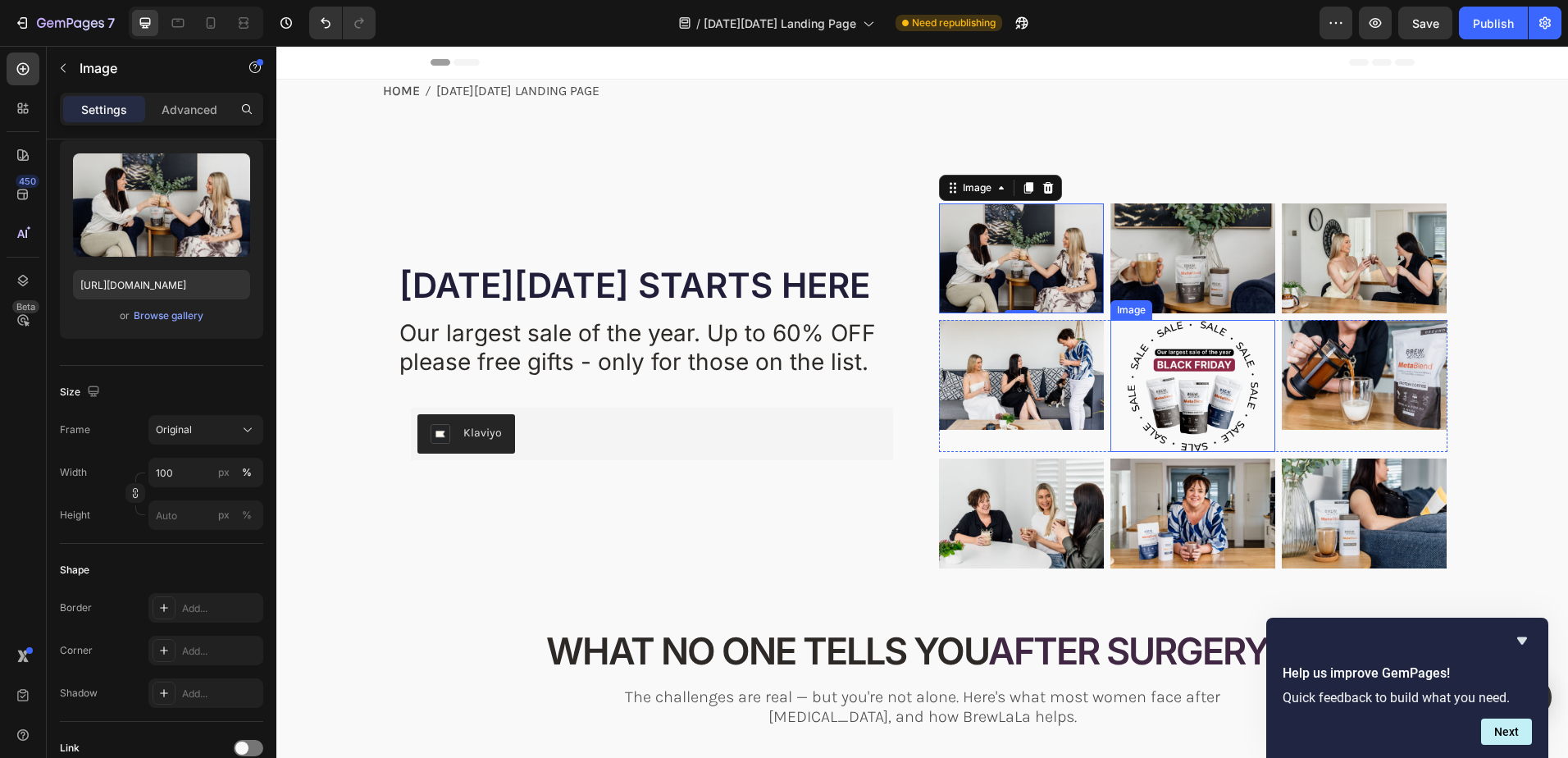
click at [1187, 379] on img at bounding box center [1193, 385] width 165 height 132
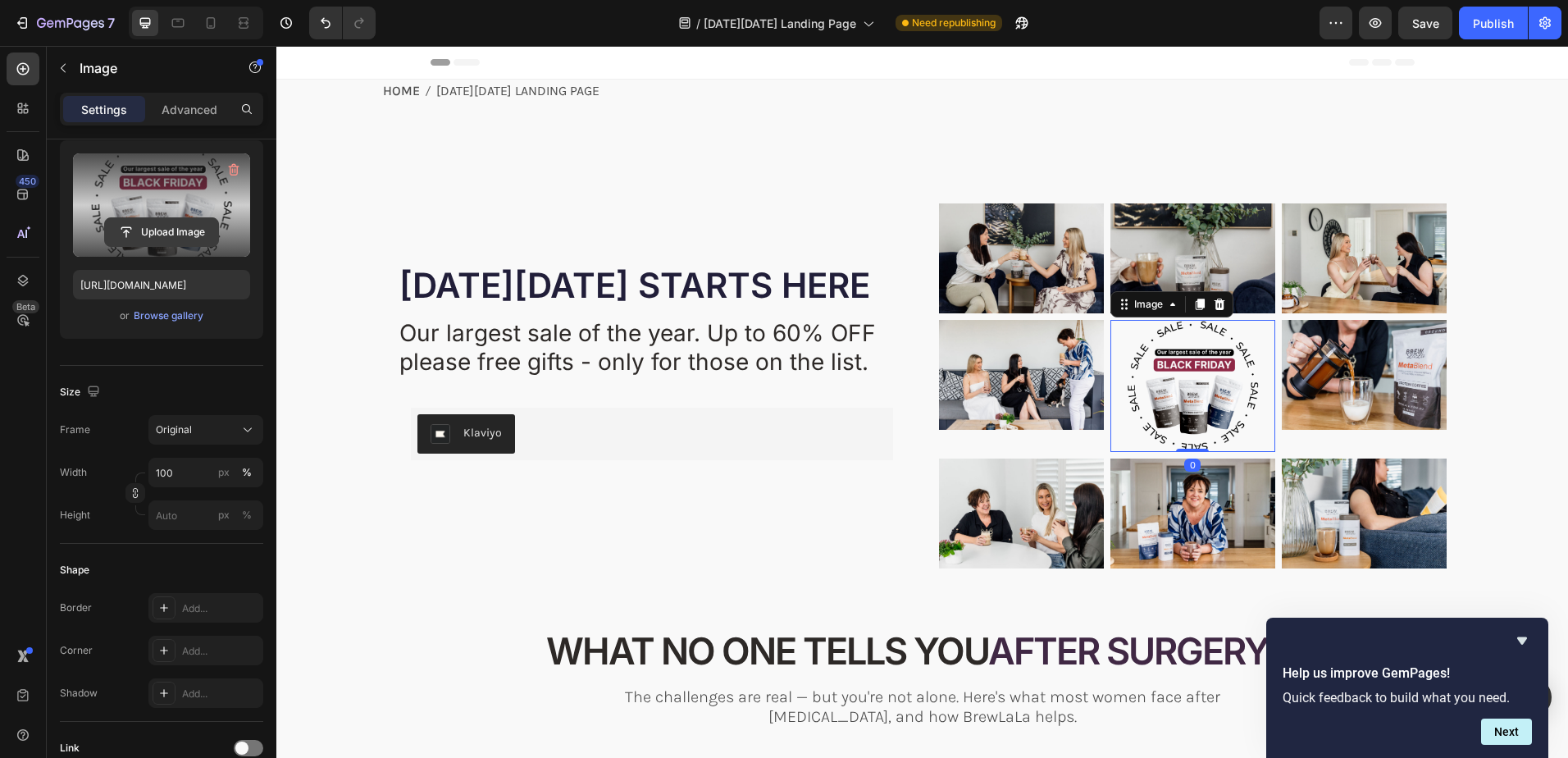
click at [165, 231] on input "file" at bounding box center [161, 232] width 113 height 28
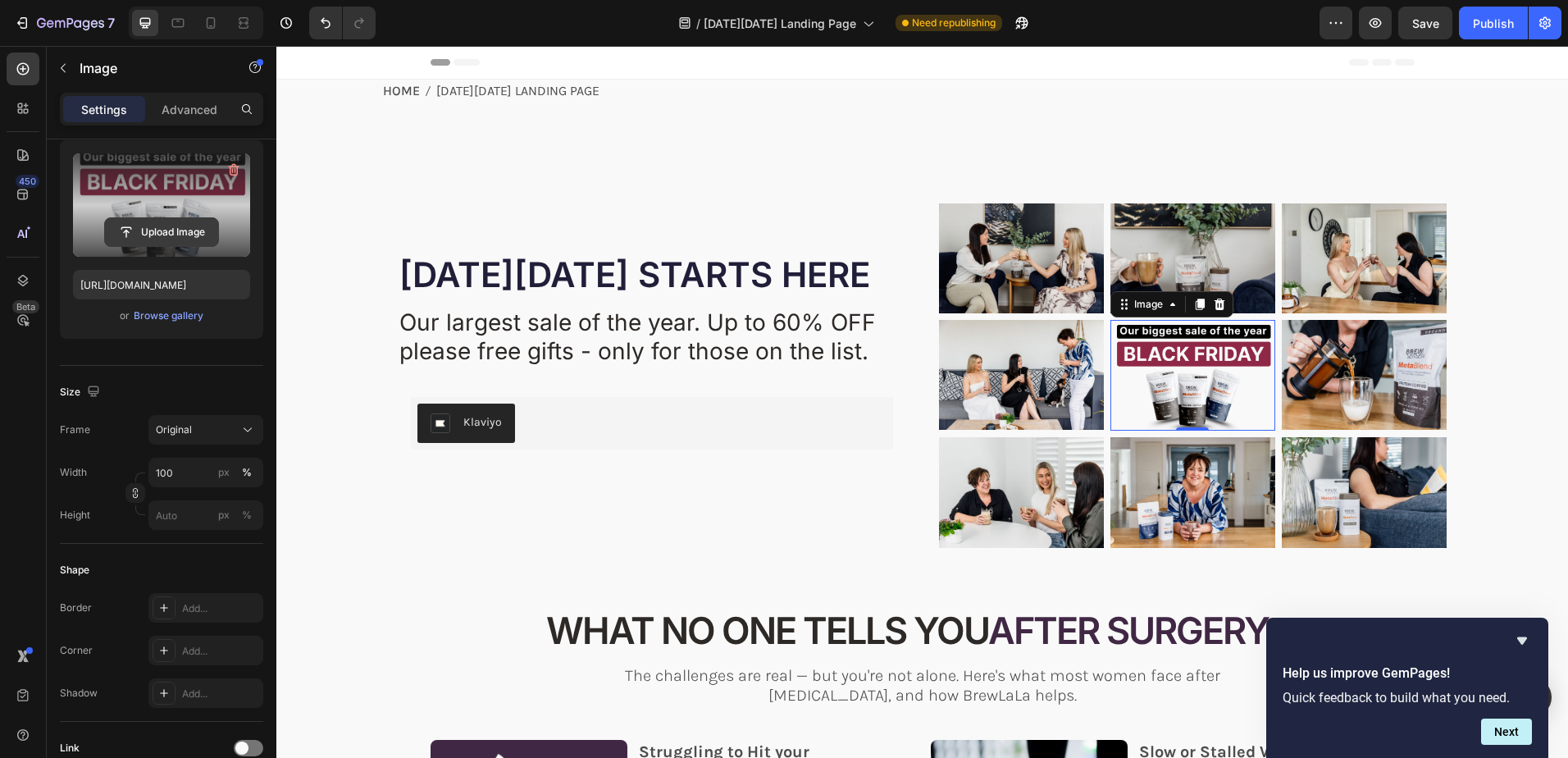
click at [157, 231] on input "file" at bounding box center [161, 232] width 113 height 28
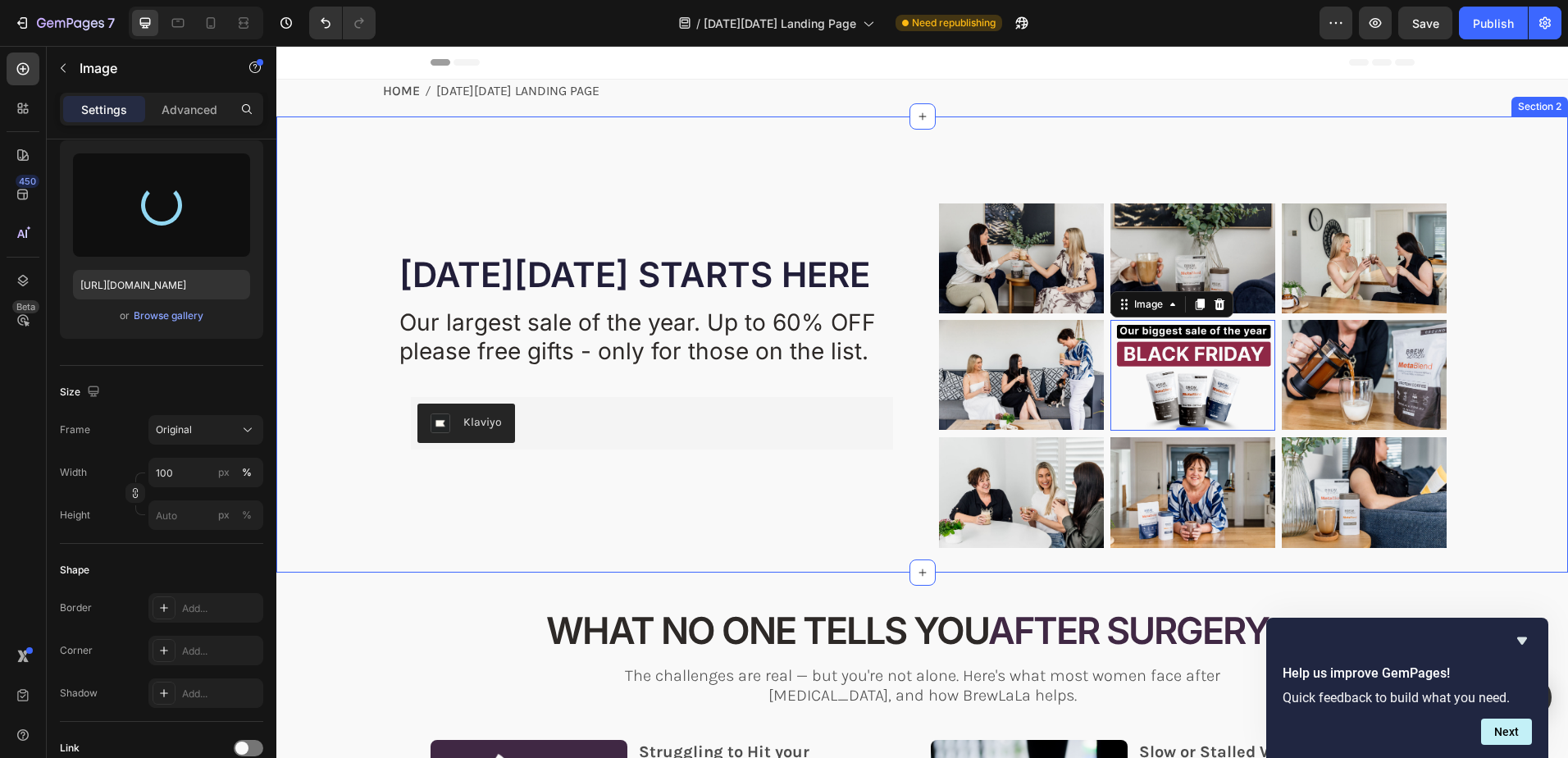
type input "https://cdn.shopify.com/s/files/1/0723/2759/4229/files/gempages_562168924808938…"
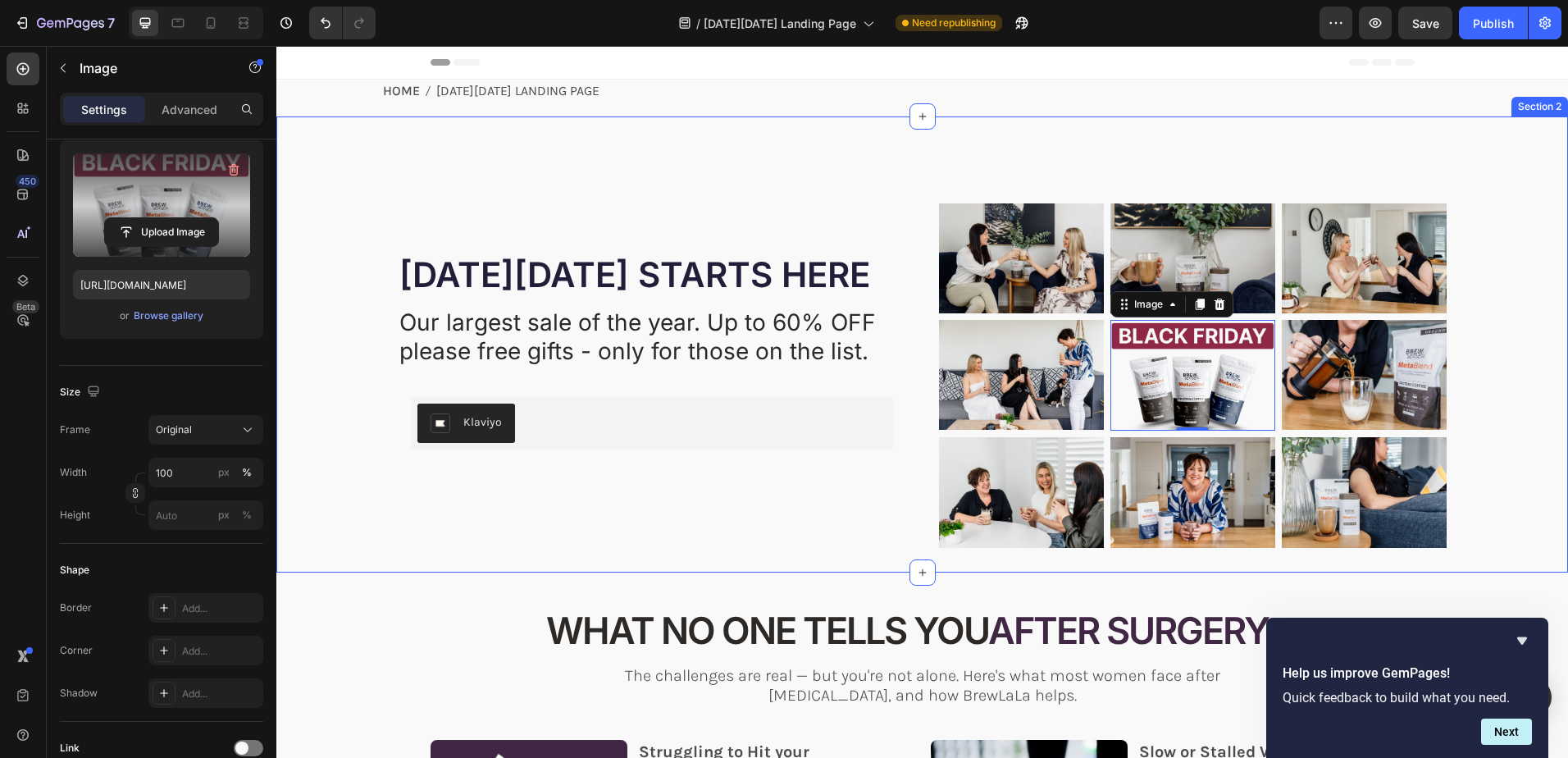
click at [1498, 245] on div "⁠⁠⁠⁠⁠⁠⁠ BLACK FRIDAY STARTS HERE Heading YOUR JOURNEY DIDN'T END WITH SURGERY -…" at bounding box center [922, 387] width 1259 height 369
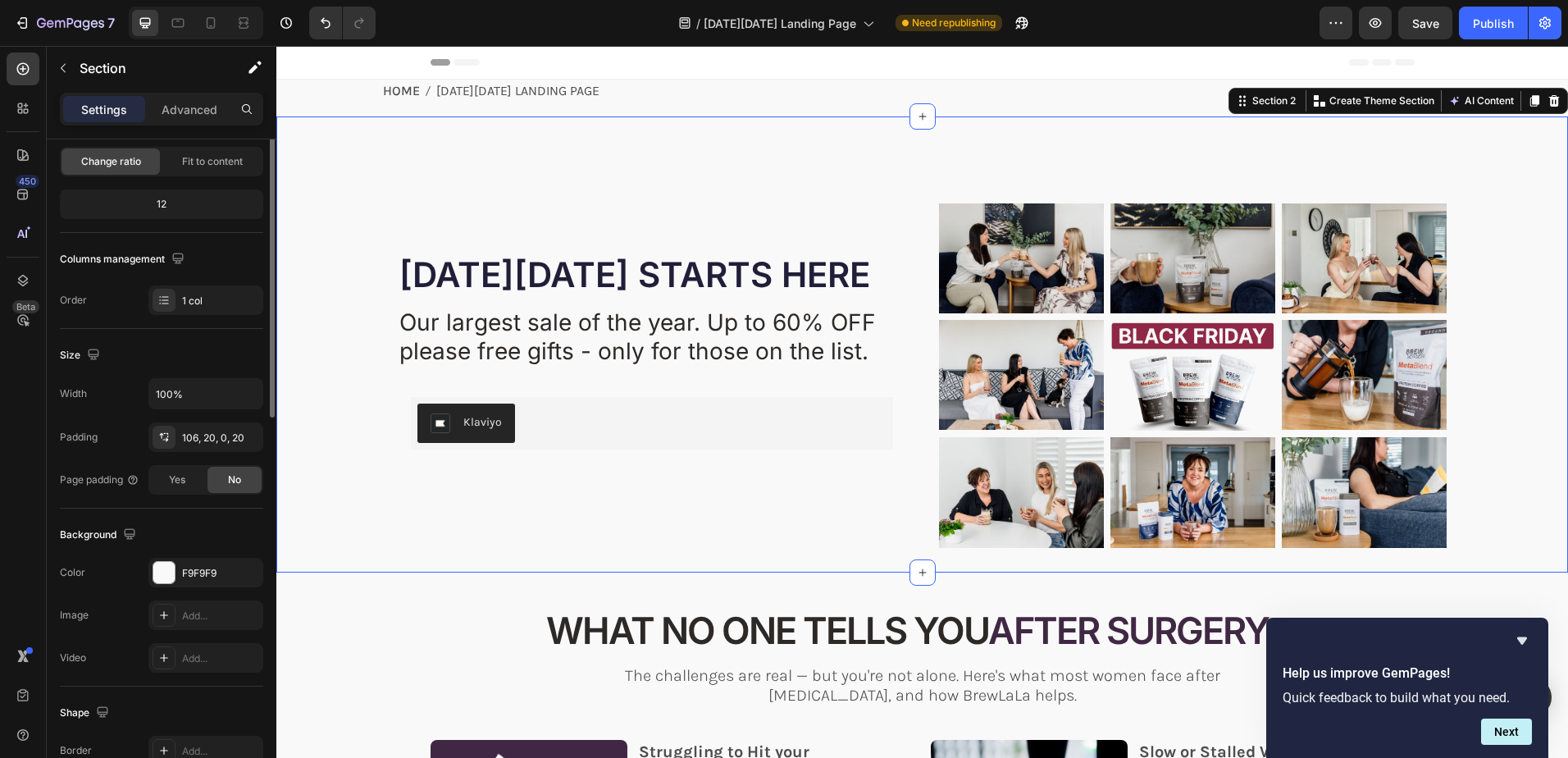
scroll to position [0, 0]
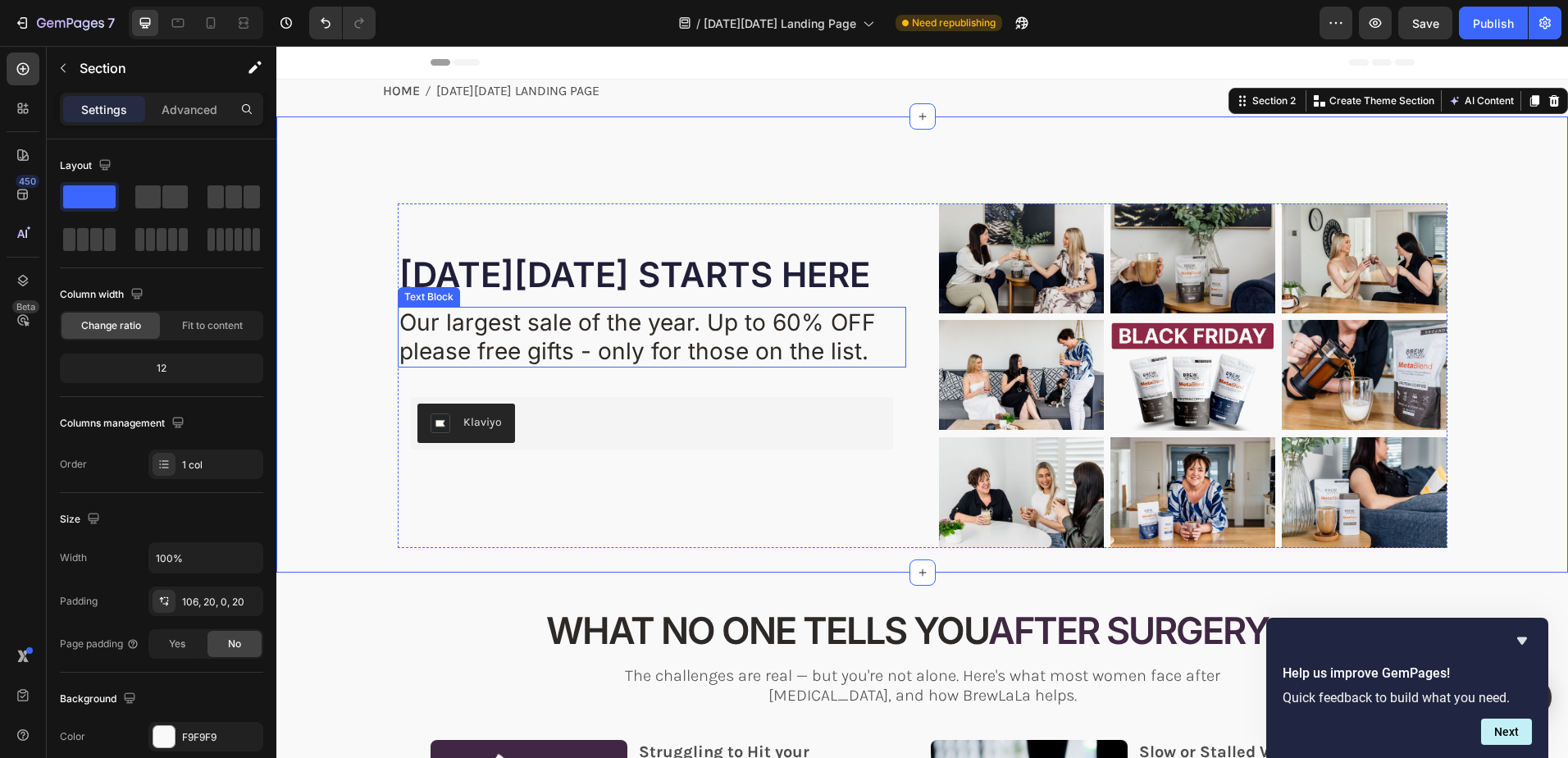
click at [491, 334] on span "Our largest sale of the year. Up to 60% OFF please free gifts - only for those …" at bounding box center [637, 336] width 476 height 57
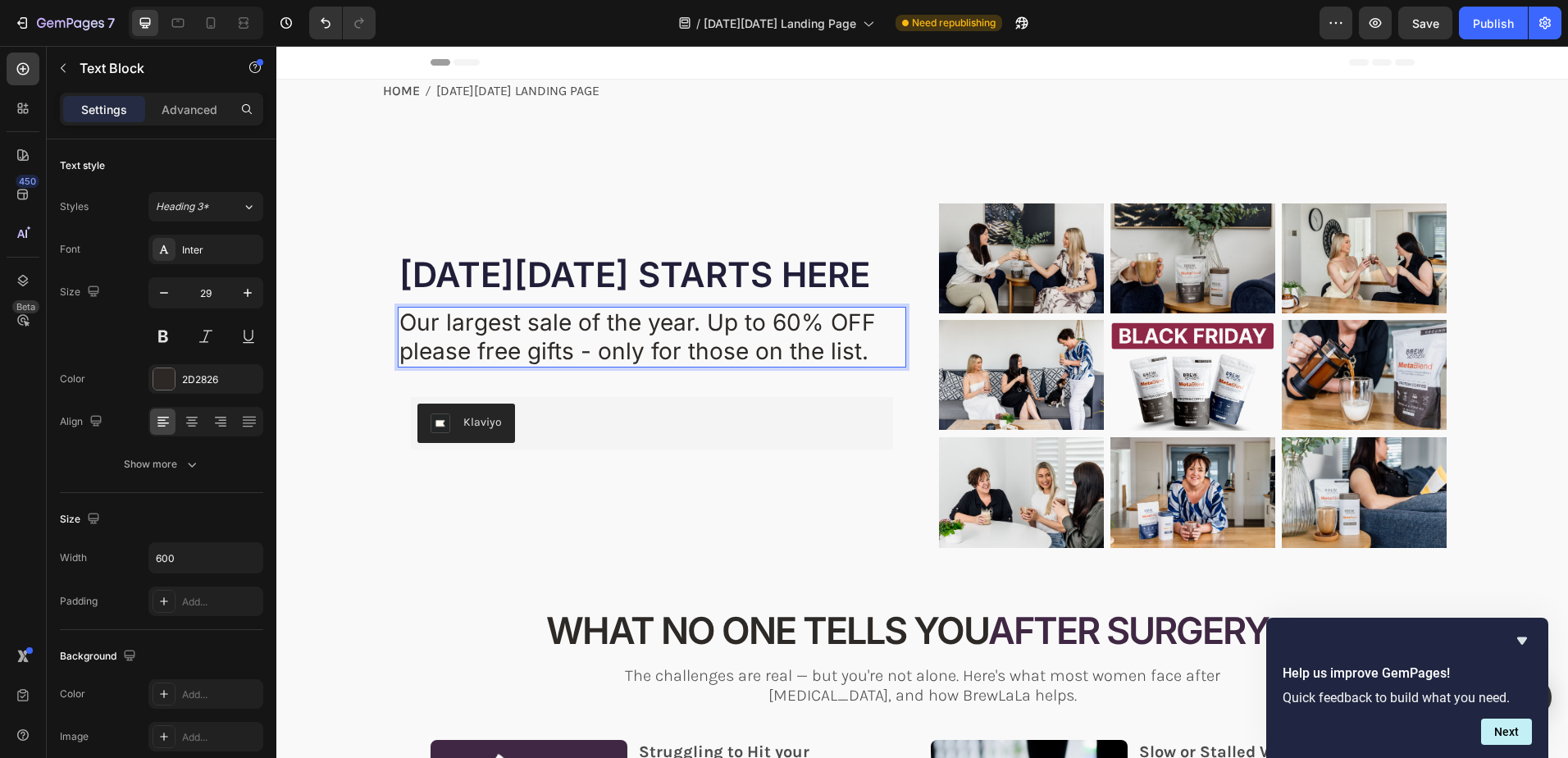
click at [462, 327] on span "Our largest sale of the year. Up to 60% OFF please free gifts - only for those …" at bounding box center [637, 336] width 476 height 57
click at [464, 327] on span "Our largest sale of the year. Up to 60% OFF please free gifts - only for those …" at bounding box center [637, 336] width 476 height 57
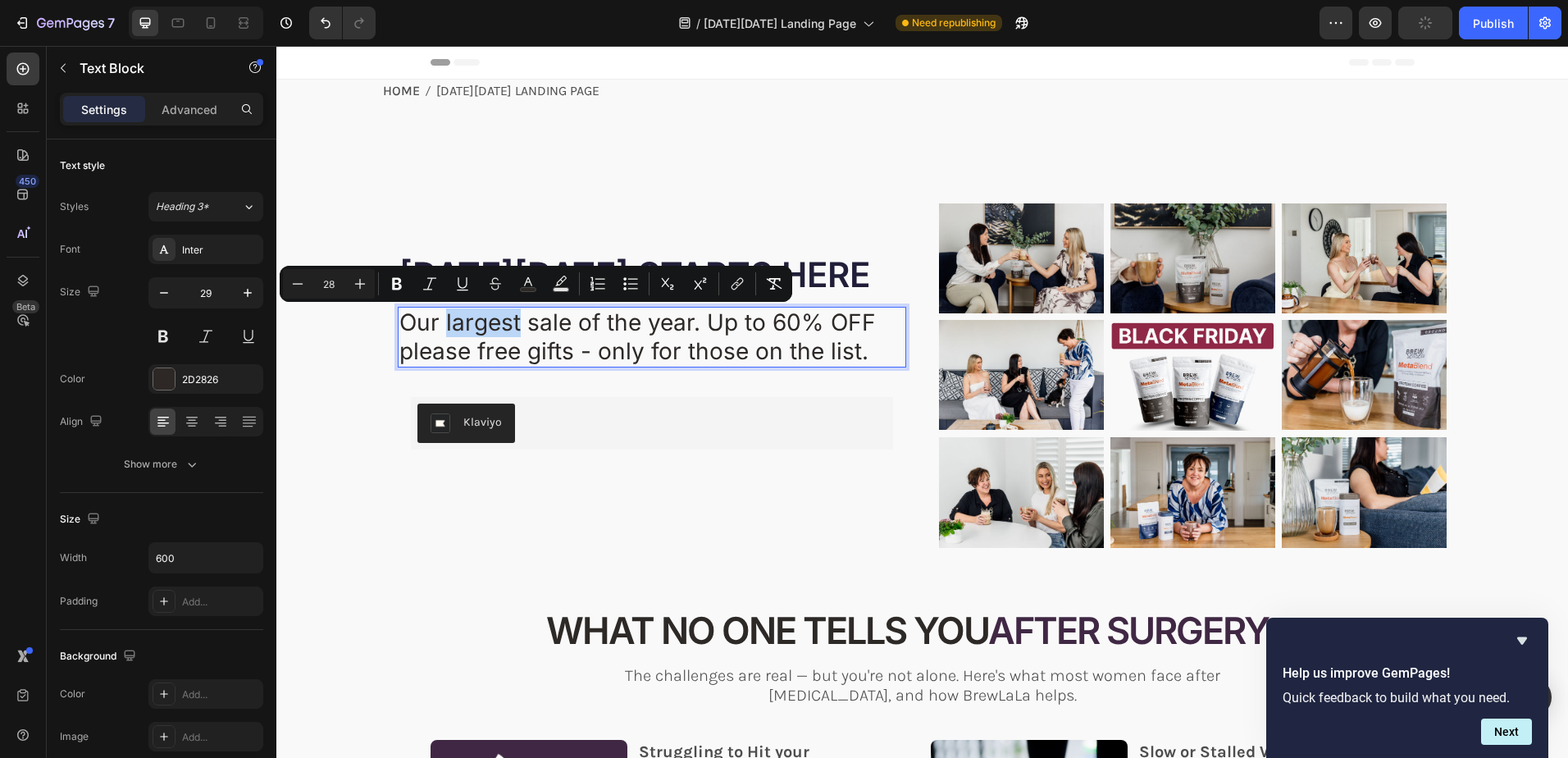
click at [465, 324] on span "Our largest sale of the year. Up to 60% OFF please free gifts - only for those …" at bounding box center [637, 336] width 476 height 57
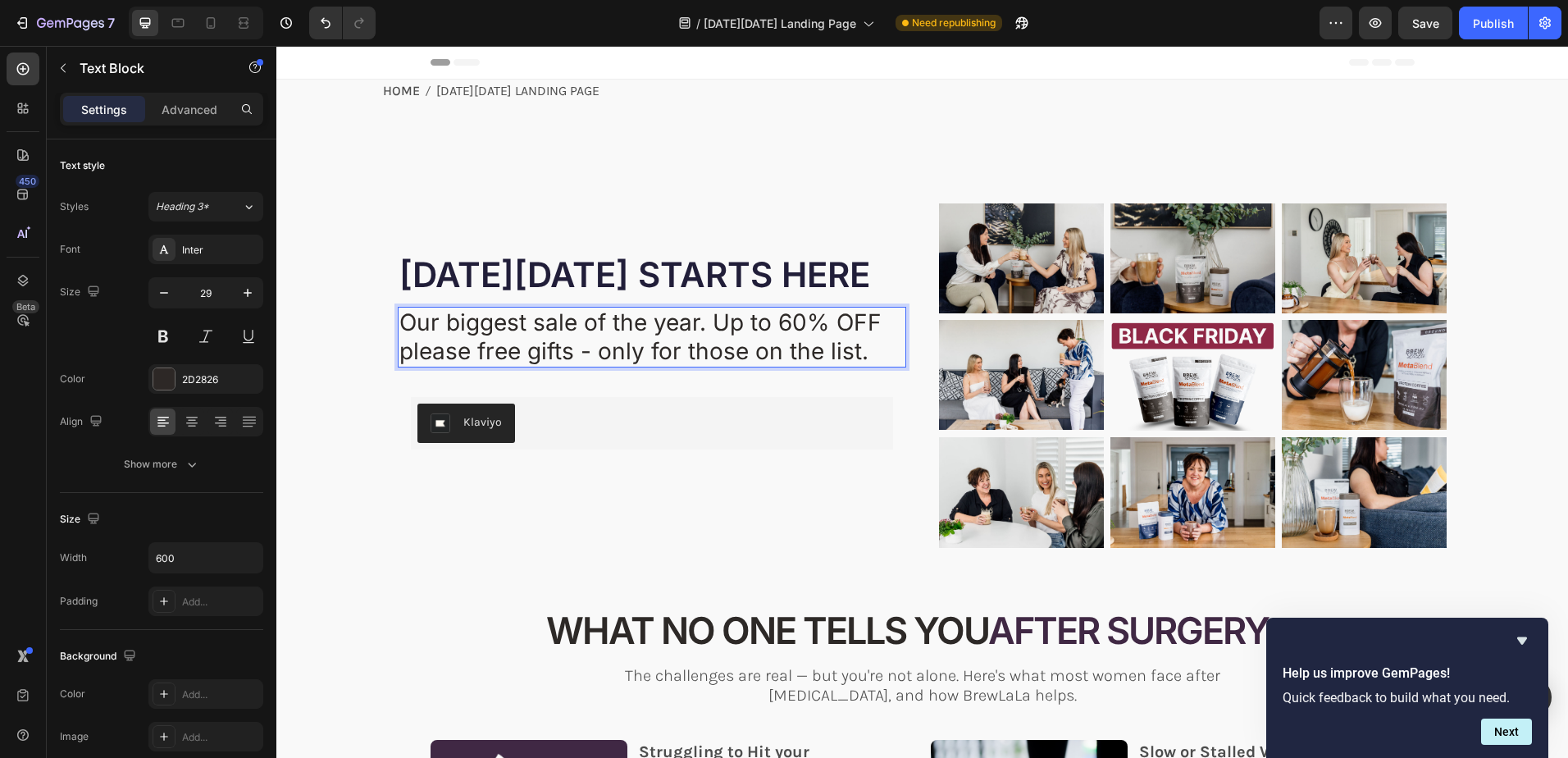
click at [698, 322] on span "Our biggest sale of the year. Up to 60% OFF please free gifts - only for those …" at bounding box center [640, 336] width 482 height 57
click at [814, 326] on span "Our biggest sale of the year! Up to 60% OFF please free gifts - only for those …" at bounding box center [641, 336] width 484 height 57
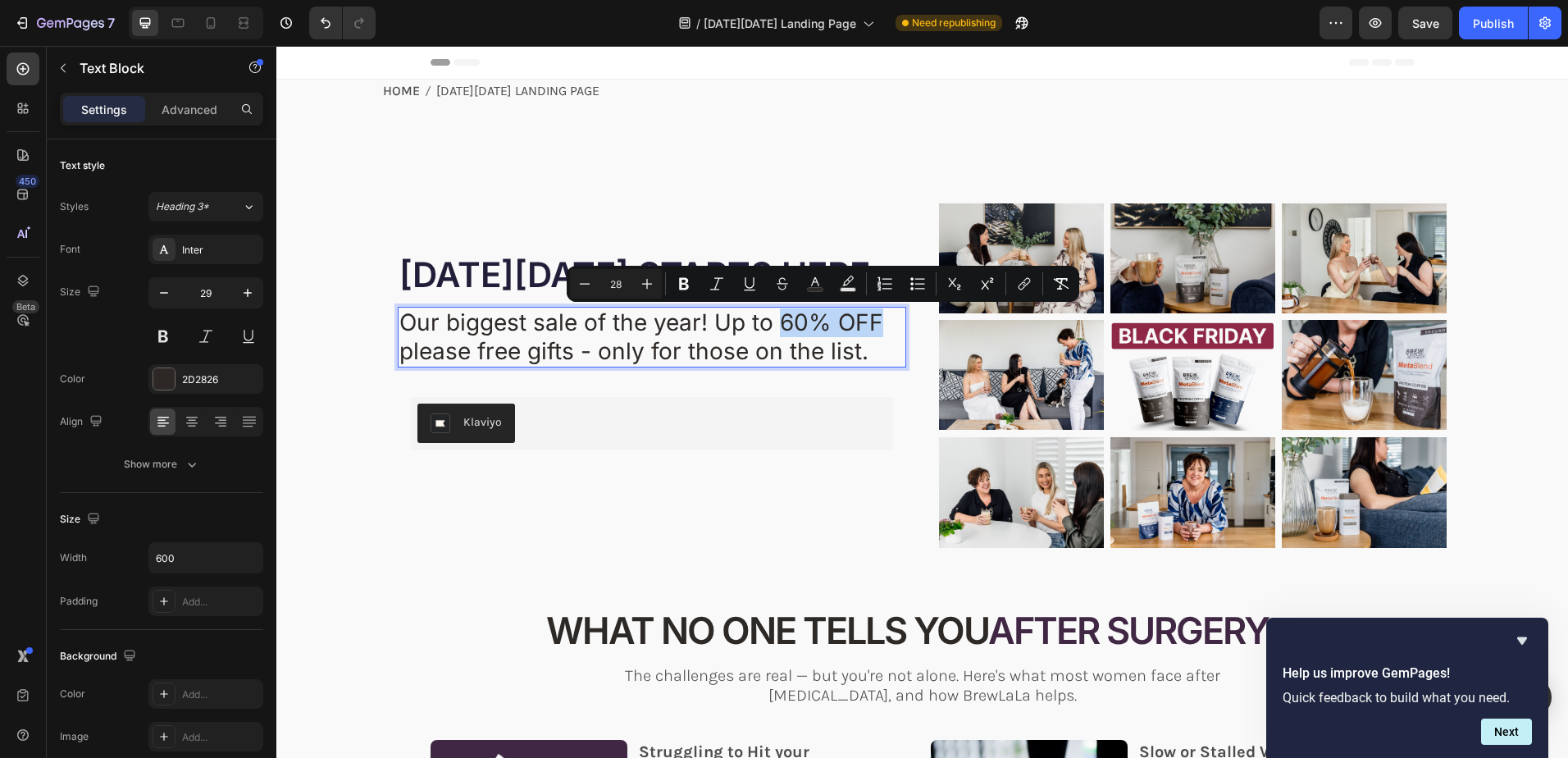
drag, startPoint x: 774, startPoint y: 324, endPoint x: 870, endPoint y: 325, distance: 96.0
click at [870, 325] on span "Our biggest sale of the year! Up to 60% OFF please free gifts - only for those …" at bounding box center [641, 336] width 484 height 57
click at [687, 278] on icon "Editor contextual toolbar" at bounding box center [683, 284] width 17 height 17
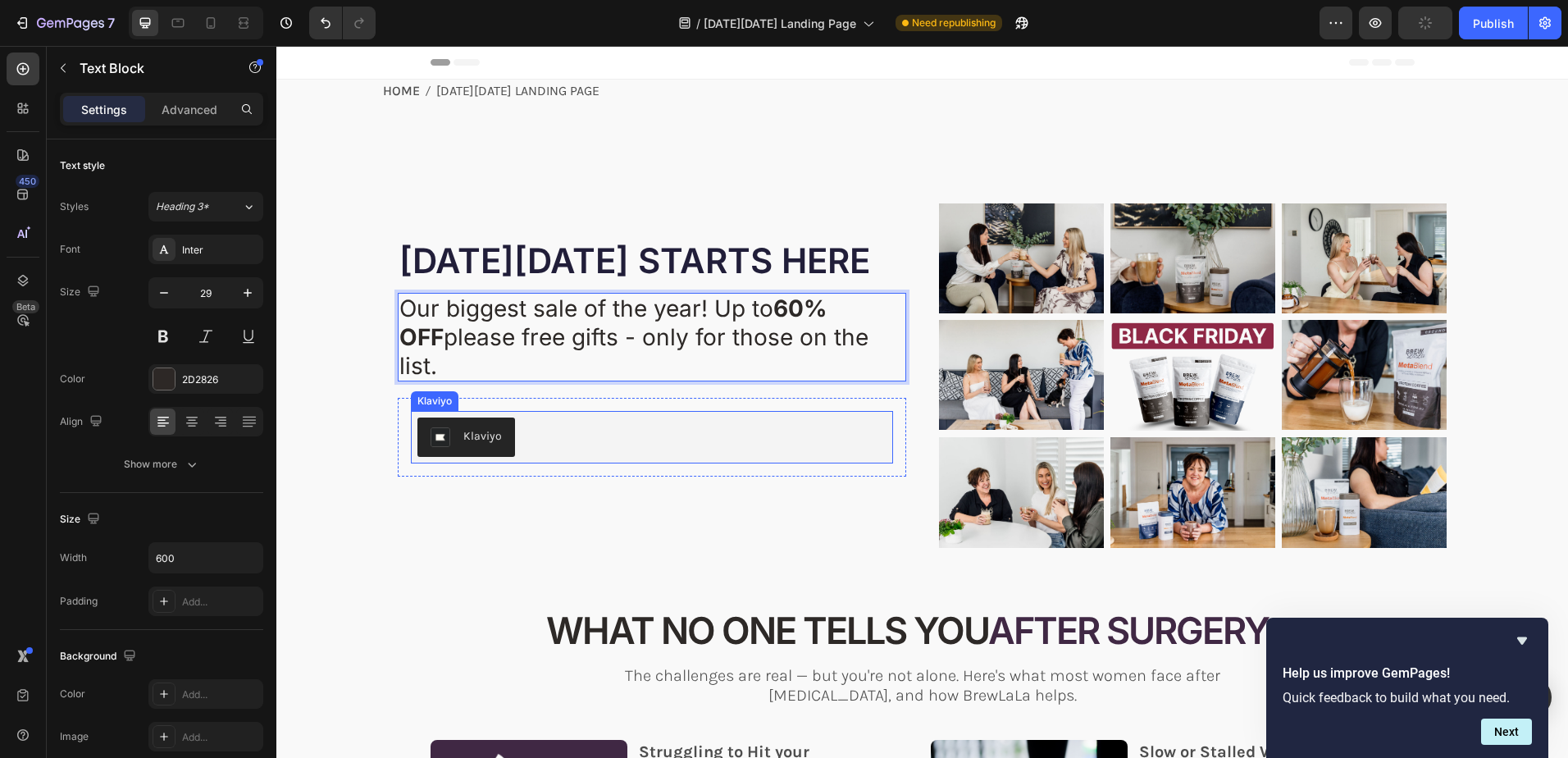
click at [771, 446] on div "Klaviyo" at bounding box center [651, 437] width 482 height 53
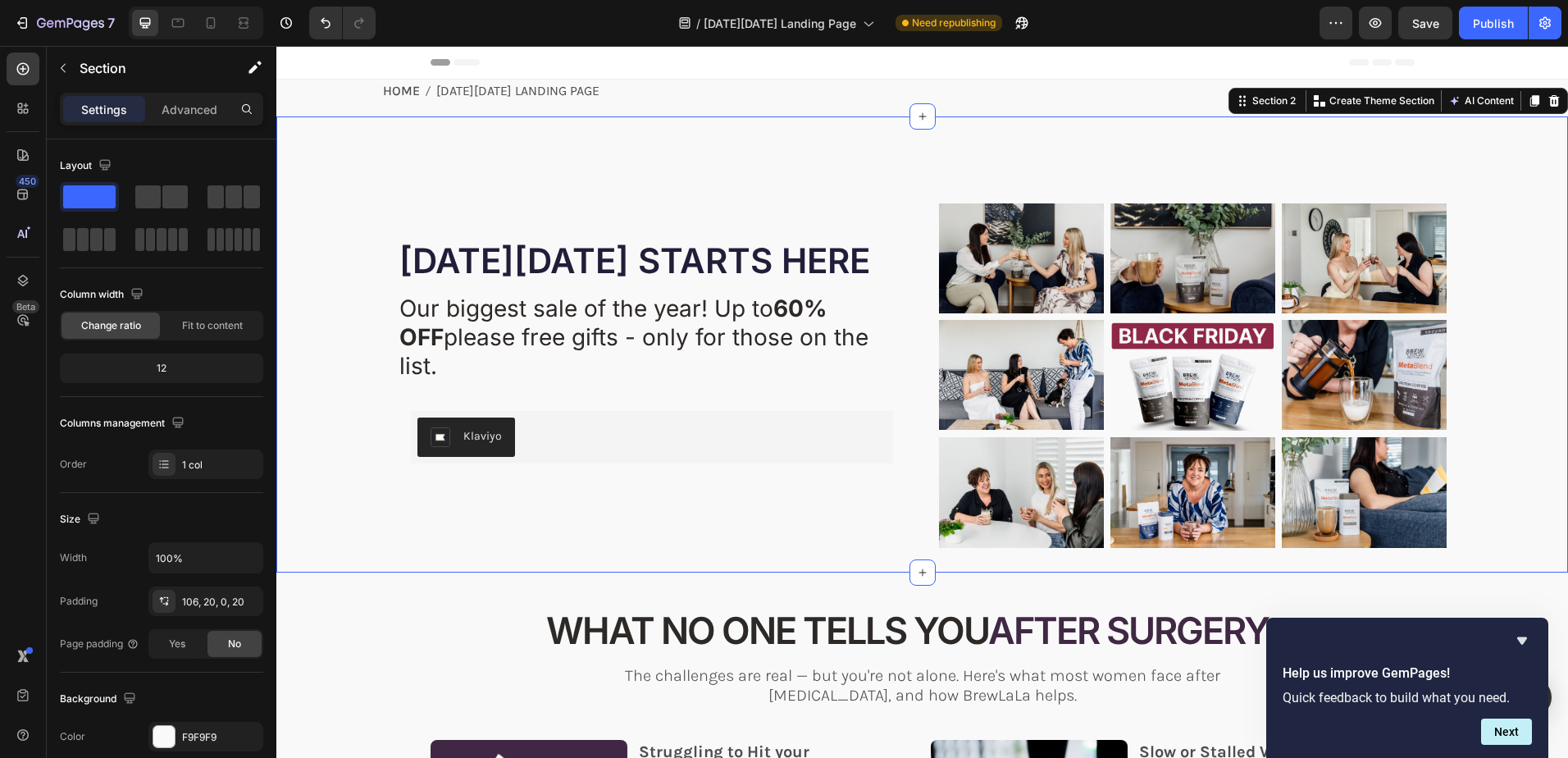
click at [341, 463] on div "⁠⁠⁠⁠⁠⁠⁠ BLACK FRIDAY STARTS HERE Heading YOUR JOURNEY DIDN'T END WITH SURGERY -…" at bounding box center [922, 387] width 1259 height 369
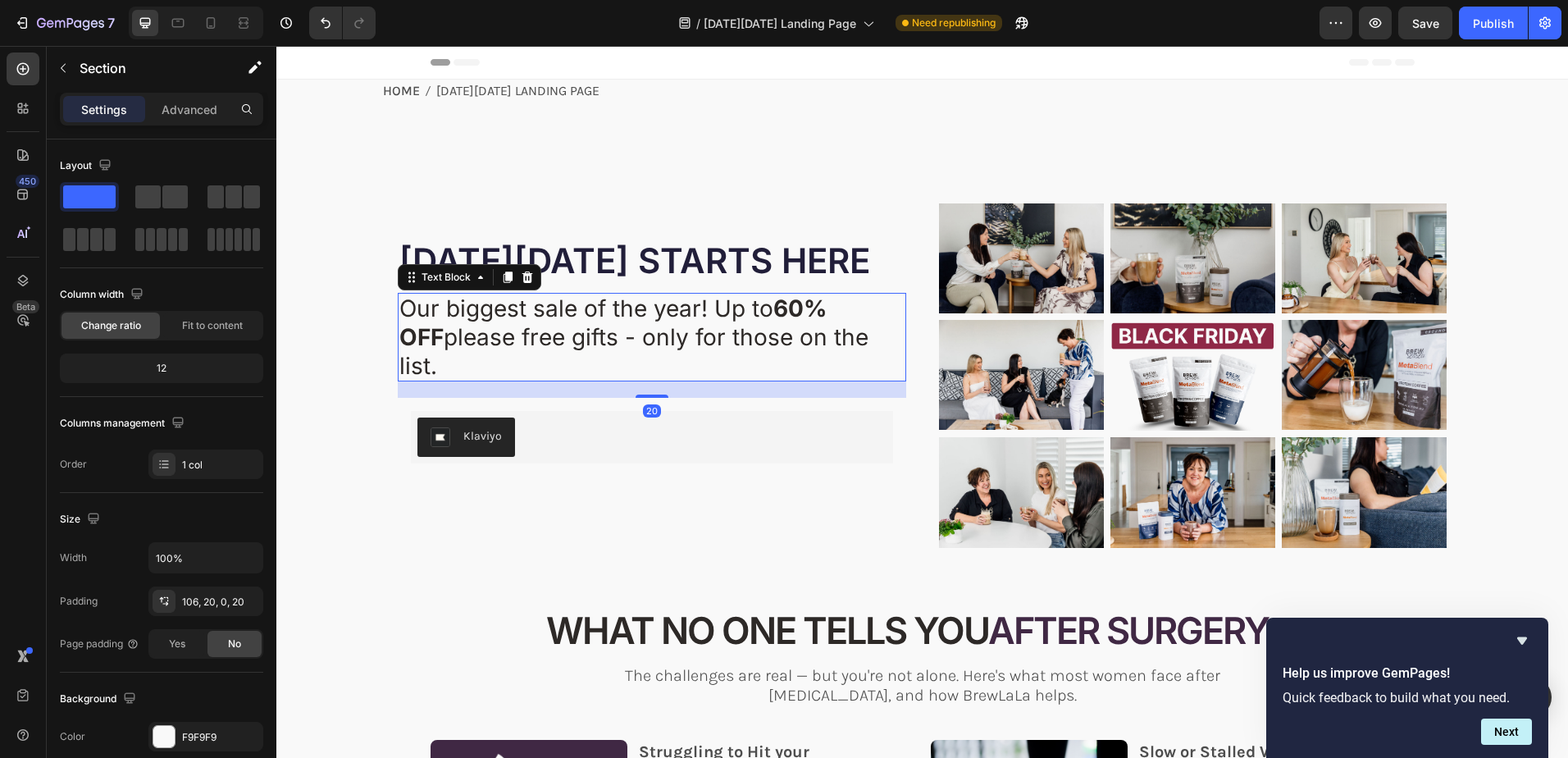
click at [825, 330] on strong "60% OFF" at bounding box center [613, 323] width 427 height 57
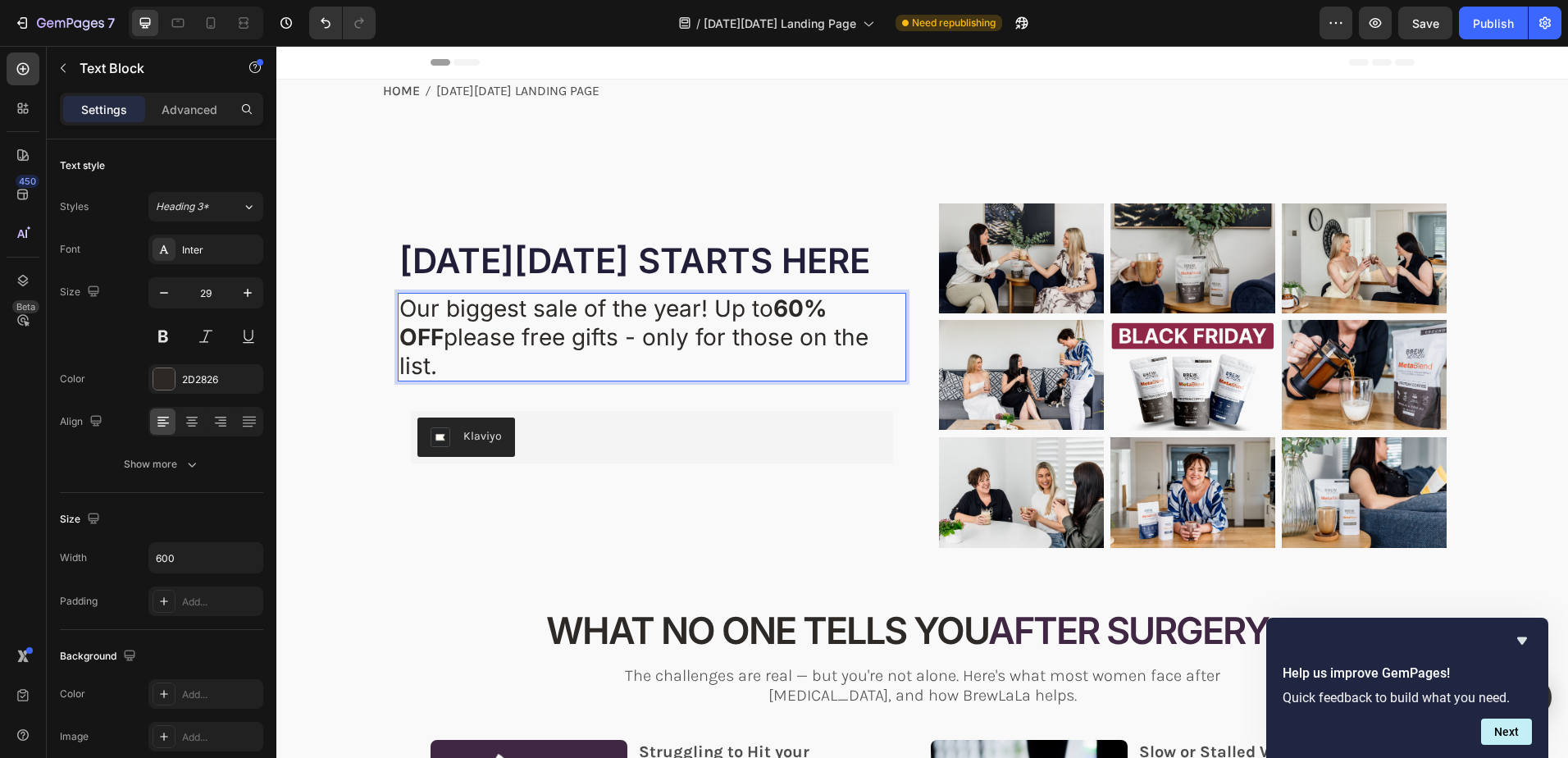
click at [827, 325] on strong "60% OFF" at bounding box center [613, 323] width 427 height 57
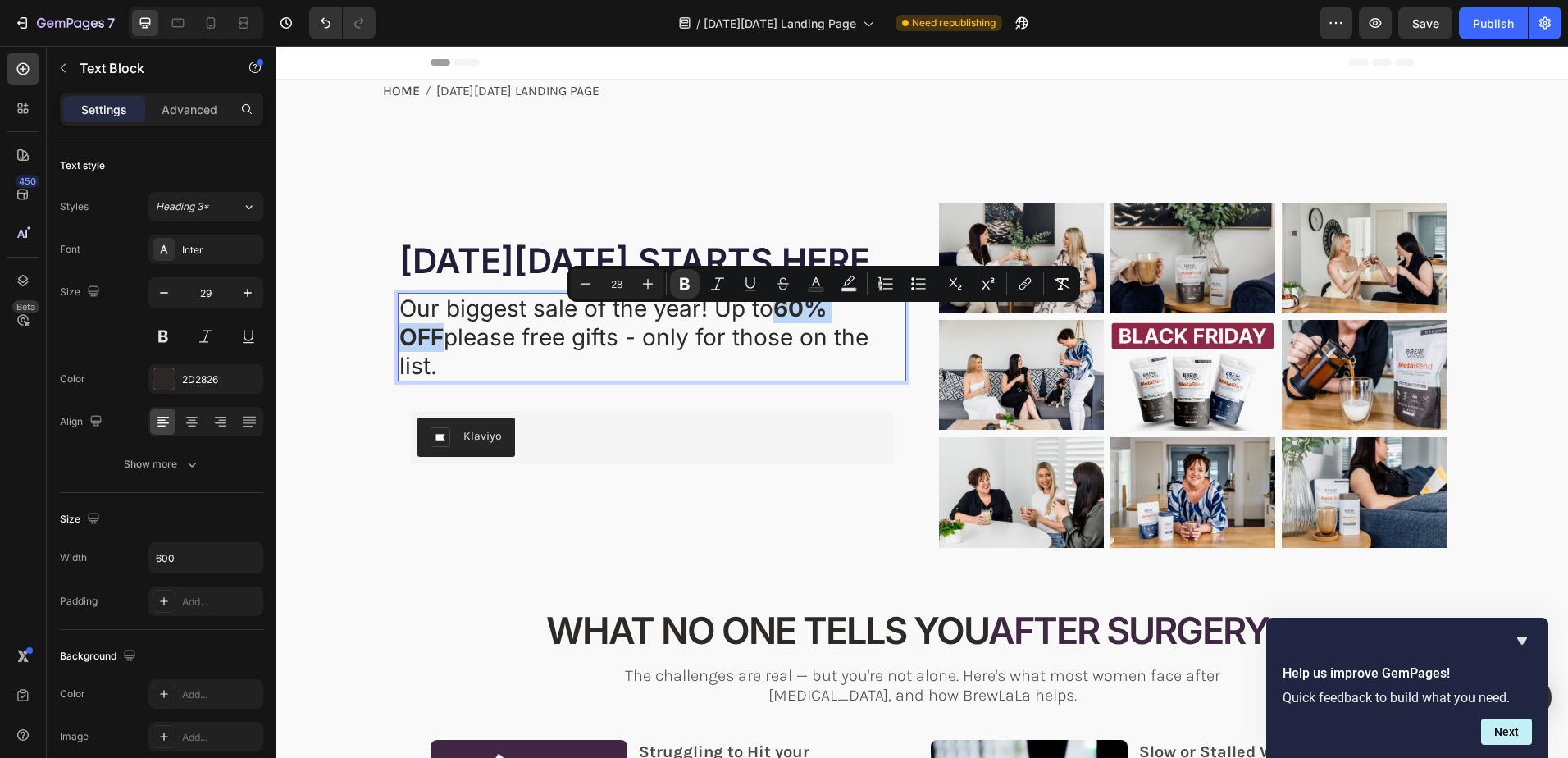
drag, startPoint x: 878, startPoint y: 319, endPoint x: 778, endPoint y: 323, distance: 100.1
click at [778, 323] on p "Our biggest sale of the year! Up to 60% OFF please free gifts - only for those …" at bounding box center [644, 336] width 489 height 85
click at [196, 375] on div "2D2826" at bounding box center [205, 379] width 48 height 15
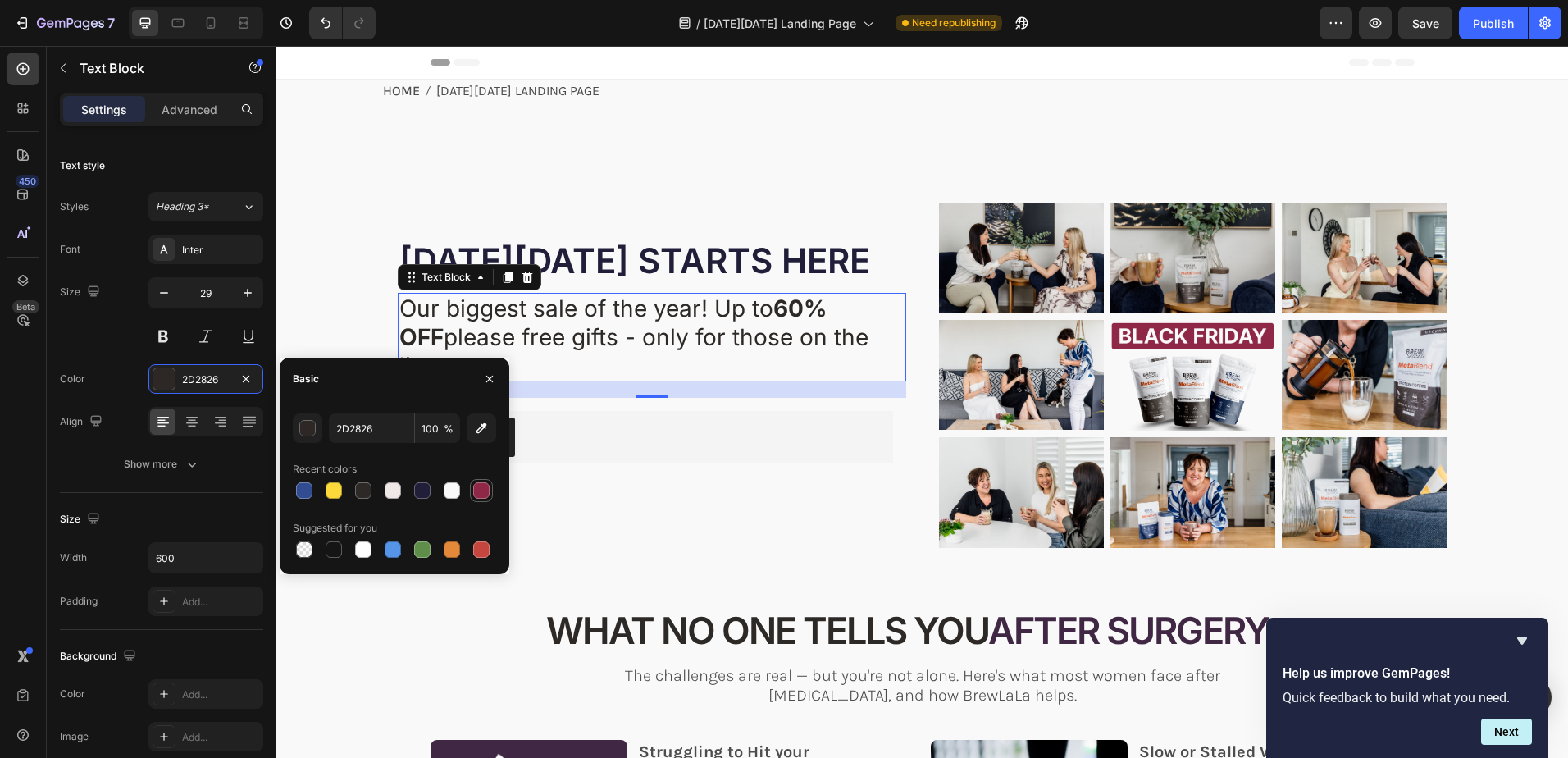
click at [484, 488] on div at bounding box center [481, 490] width 17 height 17
click at [359, 491] on div at bounding box center [363, 490] width 17 height 17
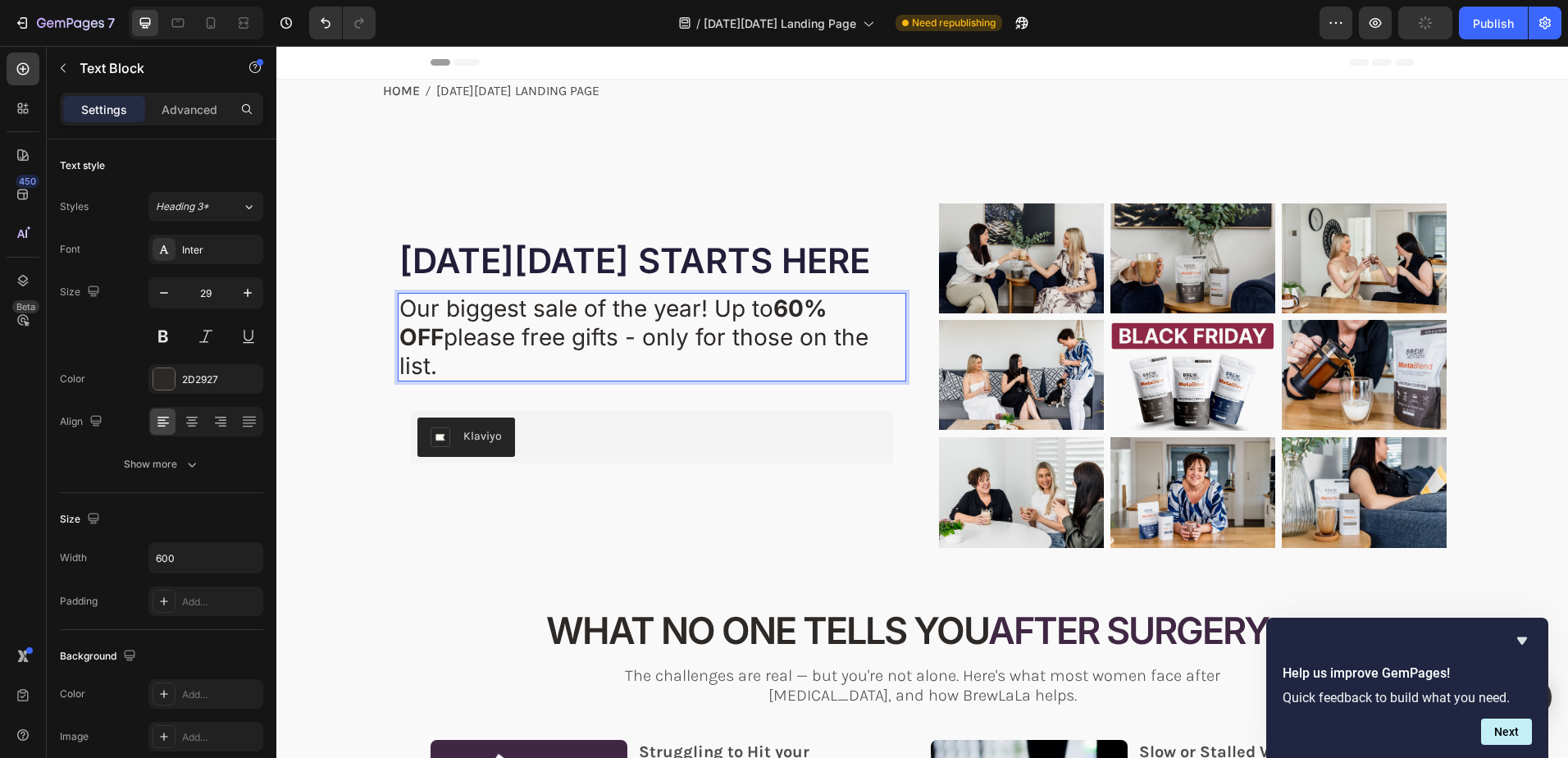
click at [776, 322] on strong "60% OFF" at bounding box center [613, 323] width 427 height 57
click at [776, 325] on strong "60% OFF" at bounding box center [613, 323] width 427 height 57
drag, startPoint x: 773, startPoint y: 325, endPoint x: 871, endPoint y: 325, distance: 98.0
click at [827, 325] on strong "60% OFF" at bounding box center [613, 323] width 427 height 57
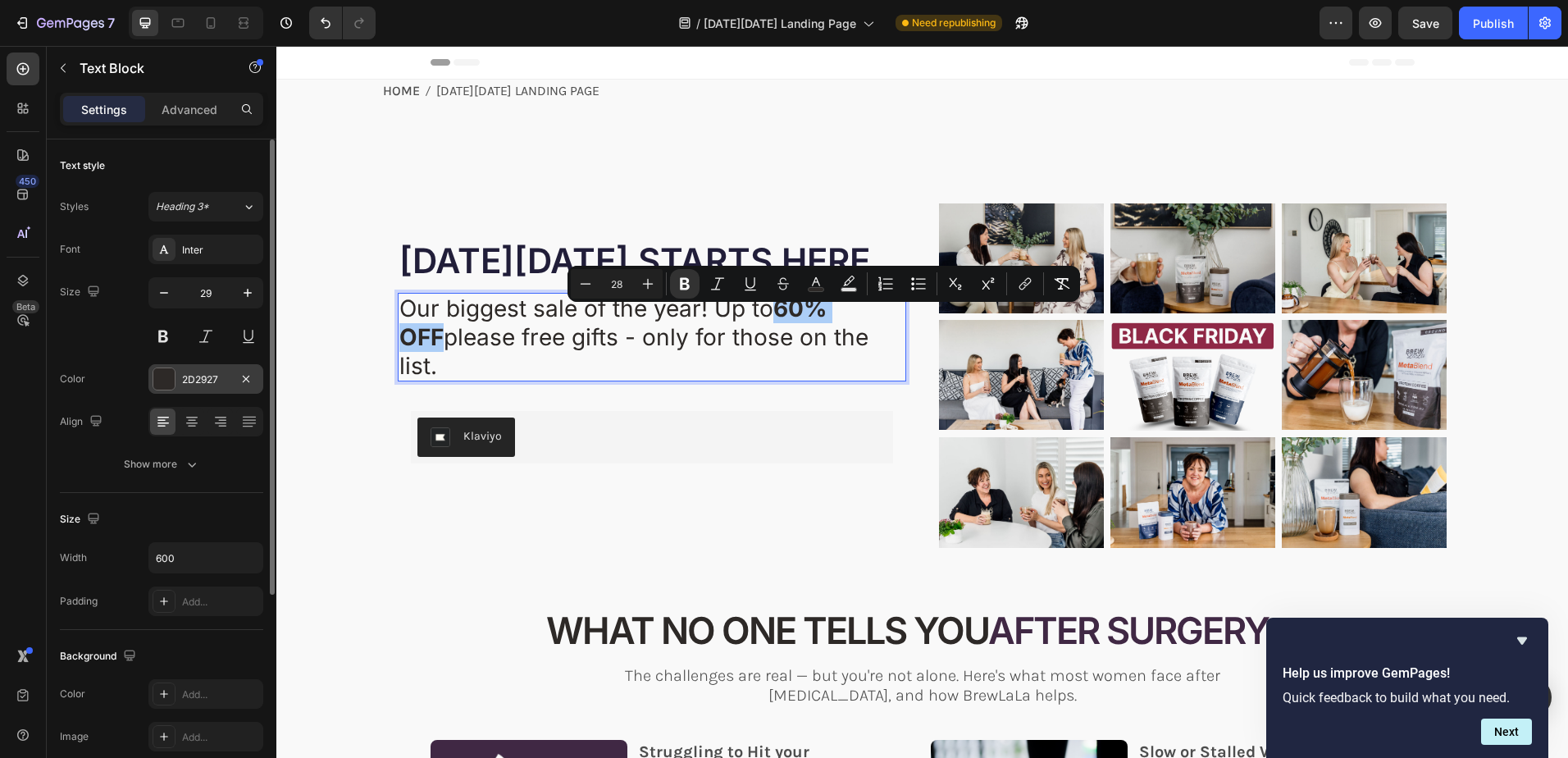
click at [212, 379] on div "2D2927" at bounding box center [205, 379] width 48 height 15
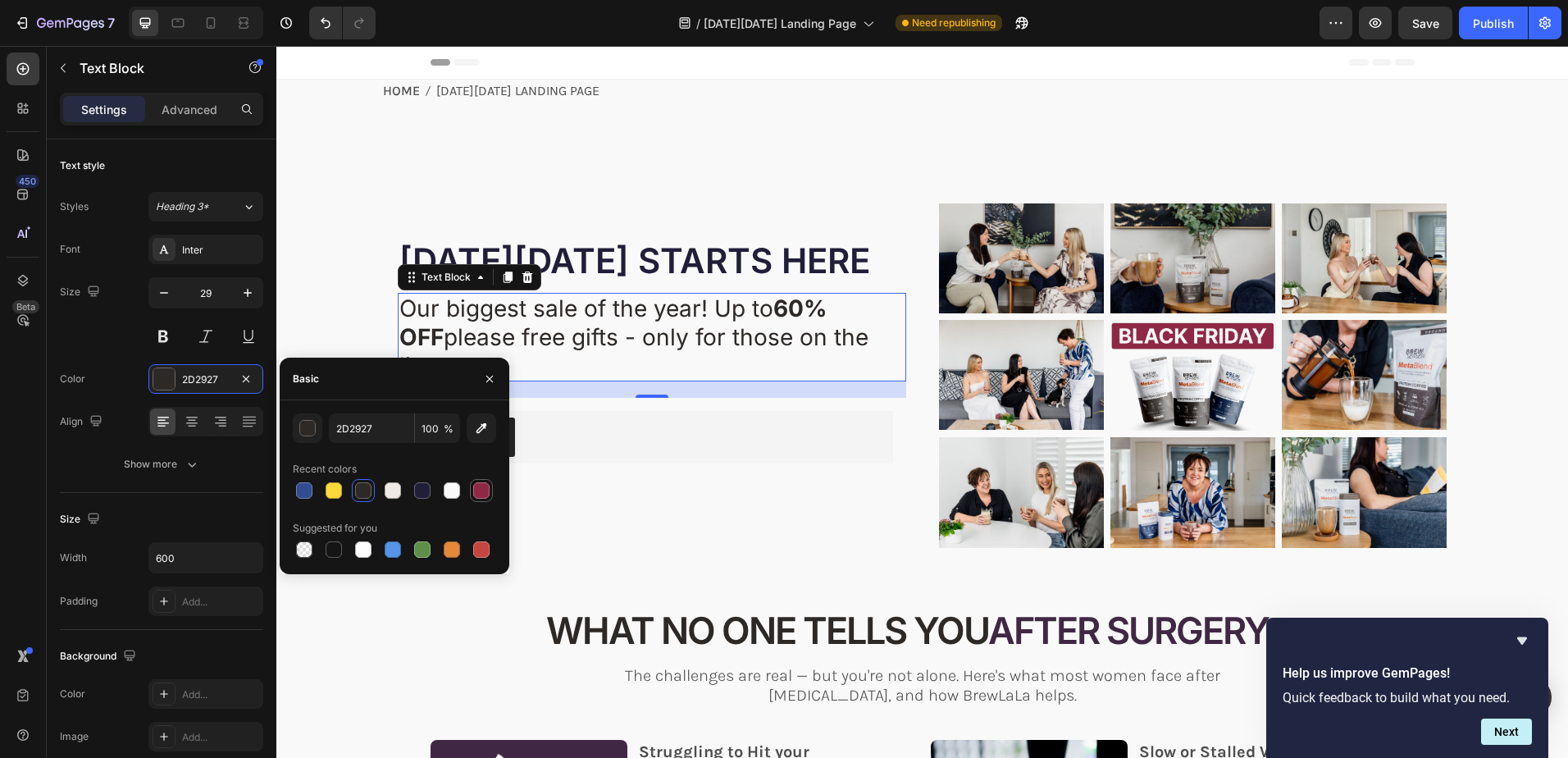
click at [481, 493] on div at bounding box center [481, 490] width 17 height 17
click at [372, 427] on input "8F2846" at bounding box center [370, 428] width 85 height 29
click at [359, 491] on div at bounding box center [363, 490] width 17 height 17
type input "2D2927"
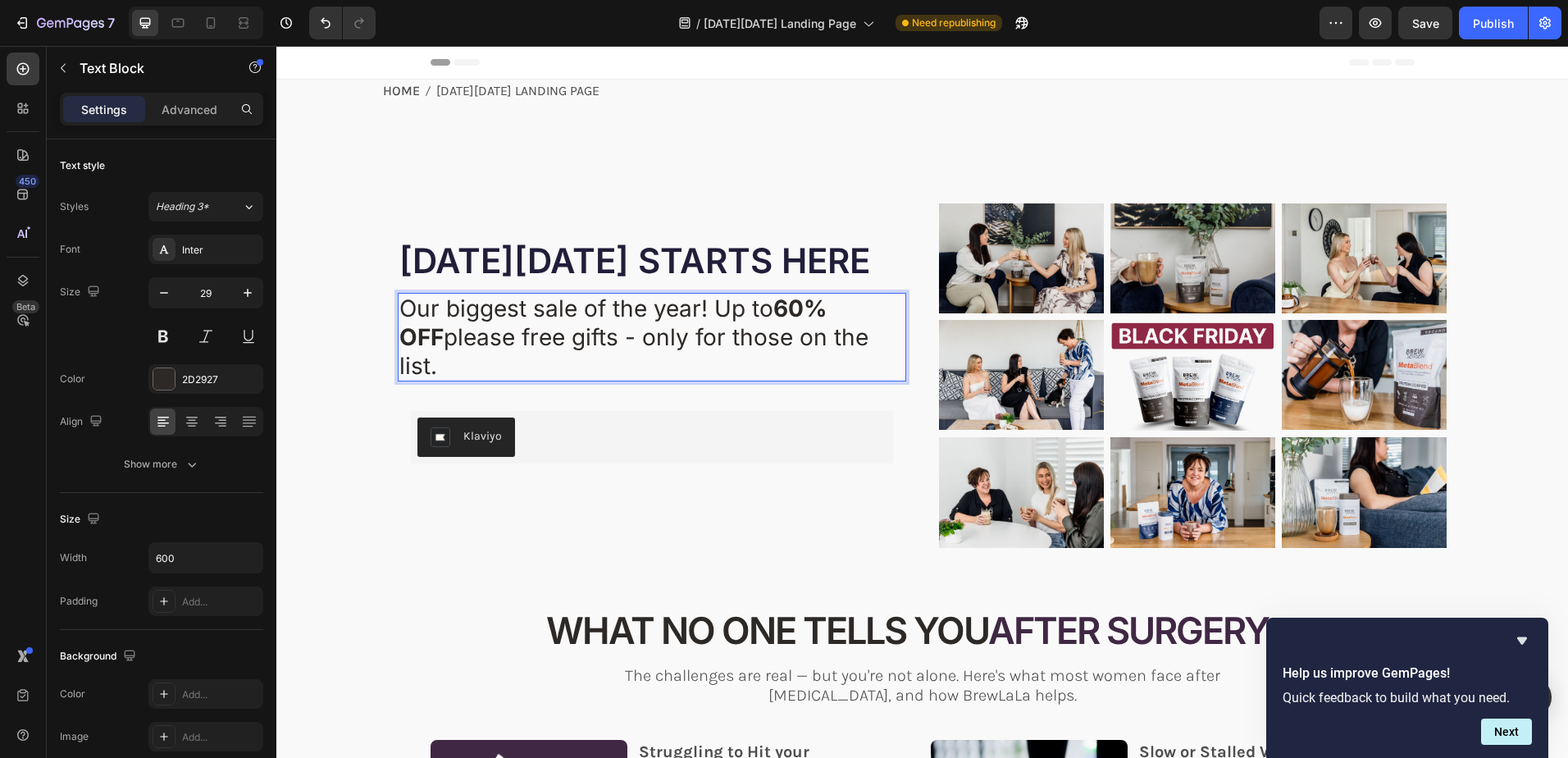
click at [771, 328] on strong "60% OFF" at bounding box center [613, 323] width 427 height 57
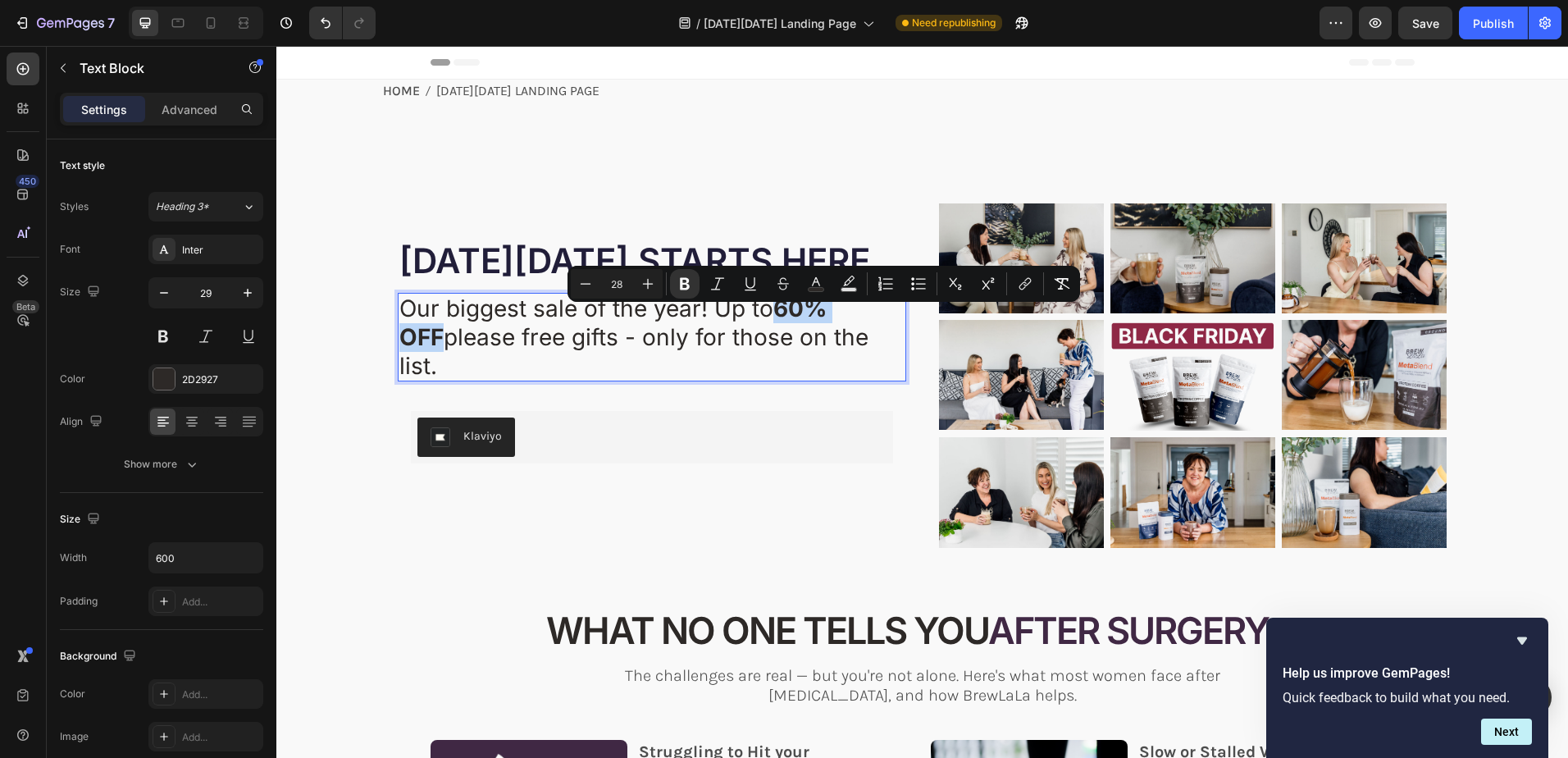
drag, startPoint x: 771, startPoint y: 326, endPoint x: 871, endPoint y: 326, distance: 100.0
click at [827, 326] on strong "60% OFF" at bounding box center [613, 323] width 427 height 57
click at [813, 290] on rect "Editor contextual toolbar" at bounding box center [816, 290] width 16 height 4
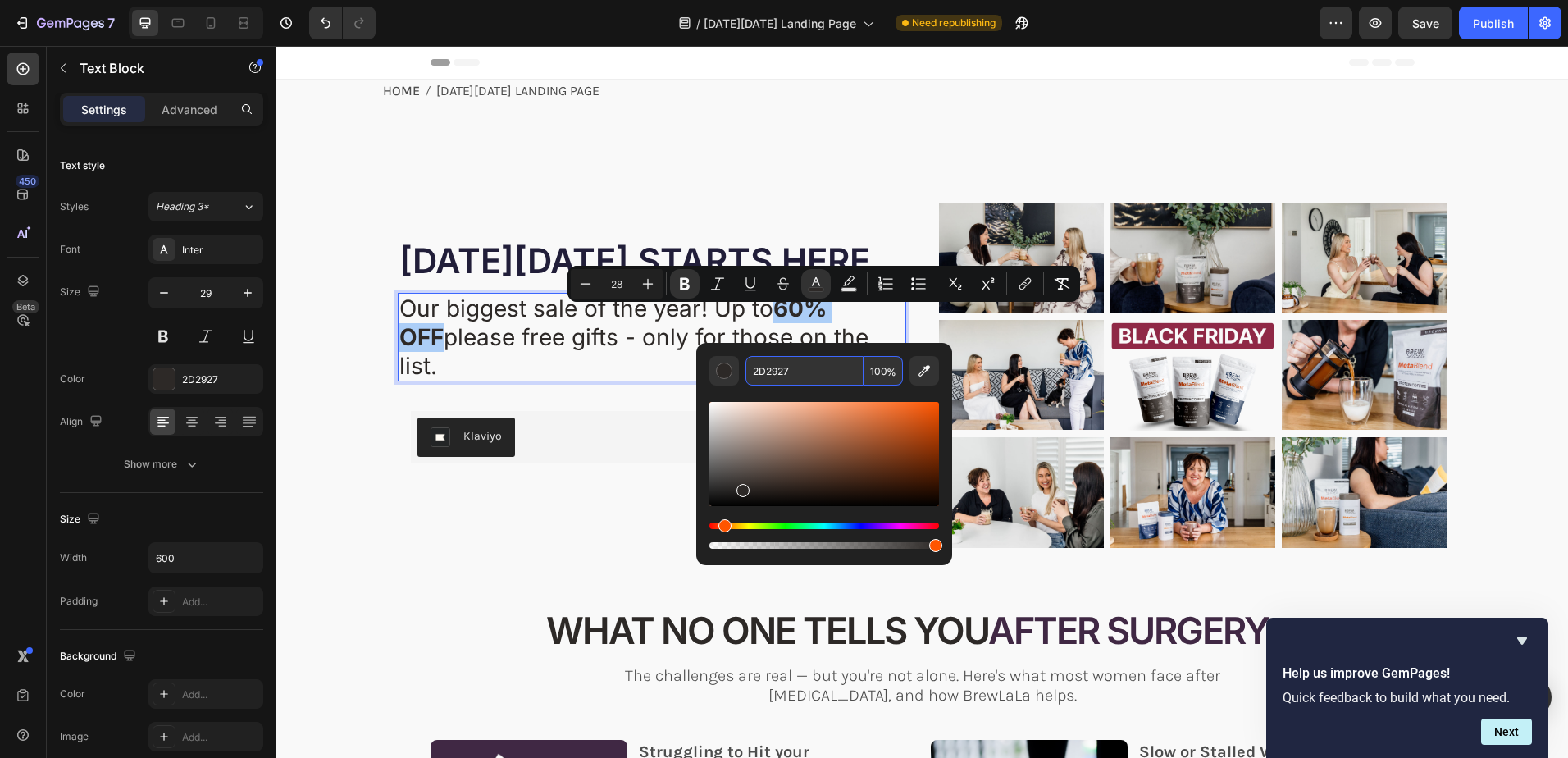
click at [792, 369] on input "2D2927" at bounding box center [805, 371] width 118 height 29
paste input "8F2846"
type input "8F2846"
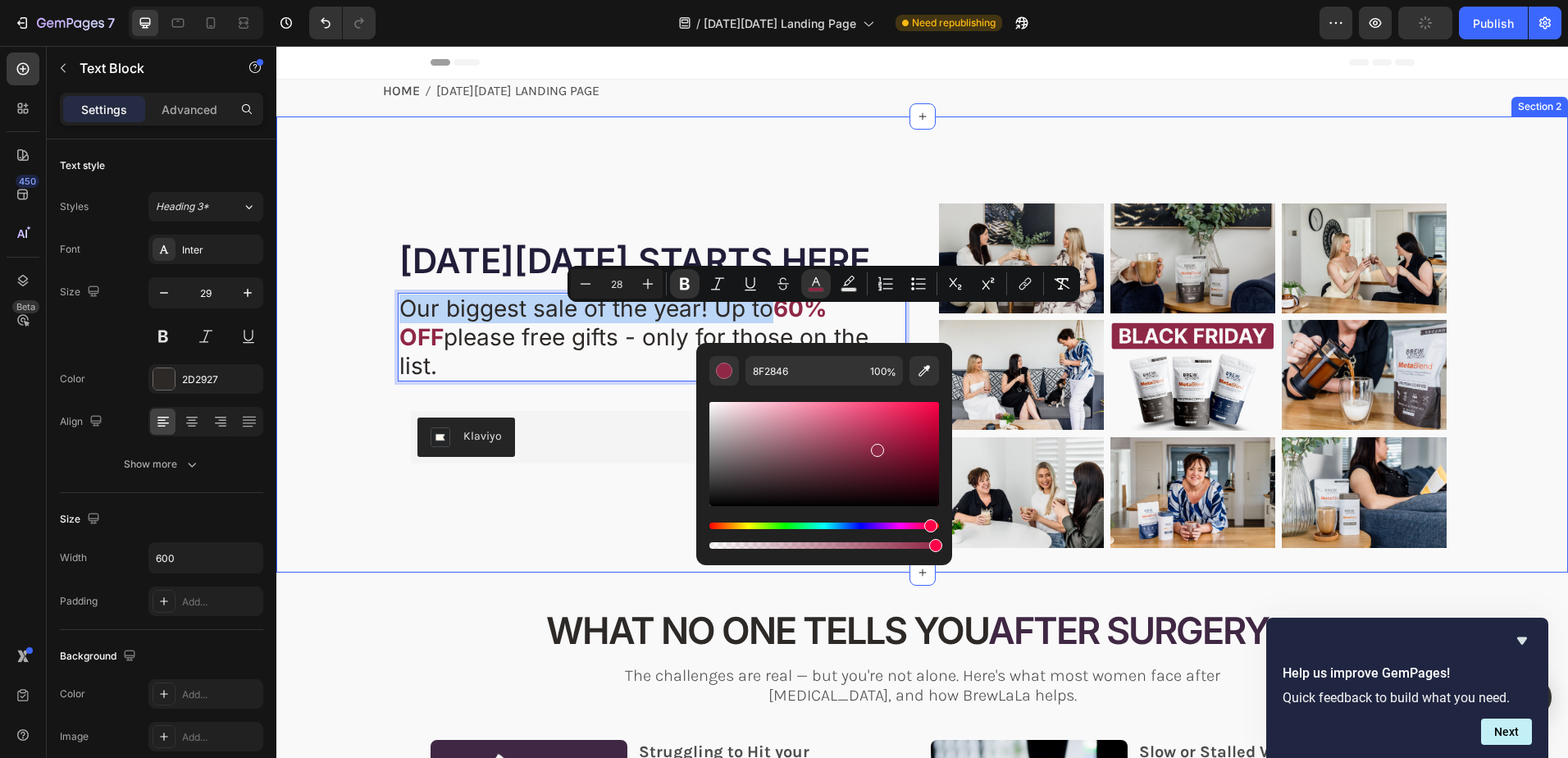
click at [366, 201] on div "⁠⁠⁠⁠⁠⁠⁠ BLACK FRIDAY STARTS HERE Heading YOUR JOURNEY DIDN'T END WITH SURGERY -…" at bounding box center [922, 344] width 1291 height 456
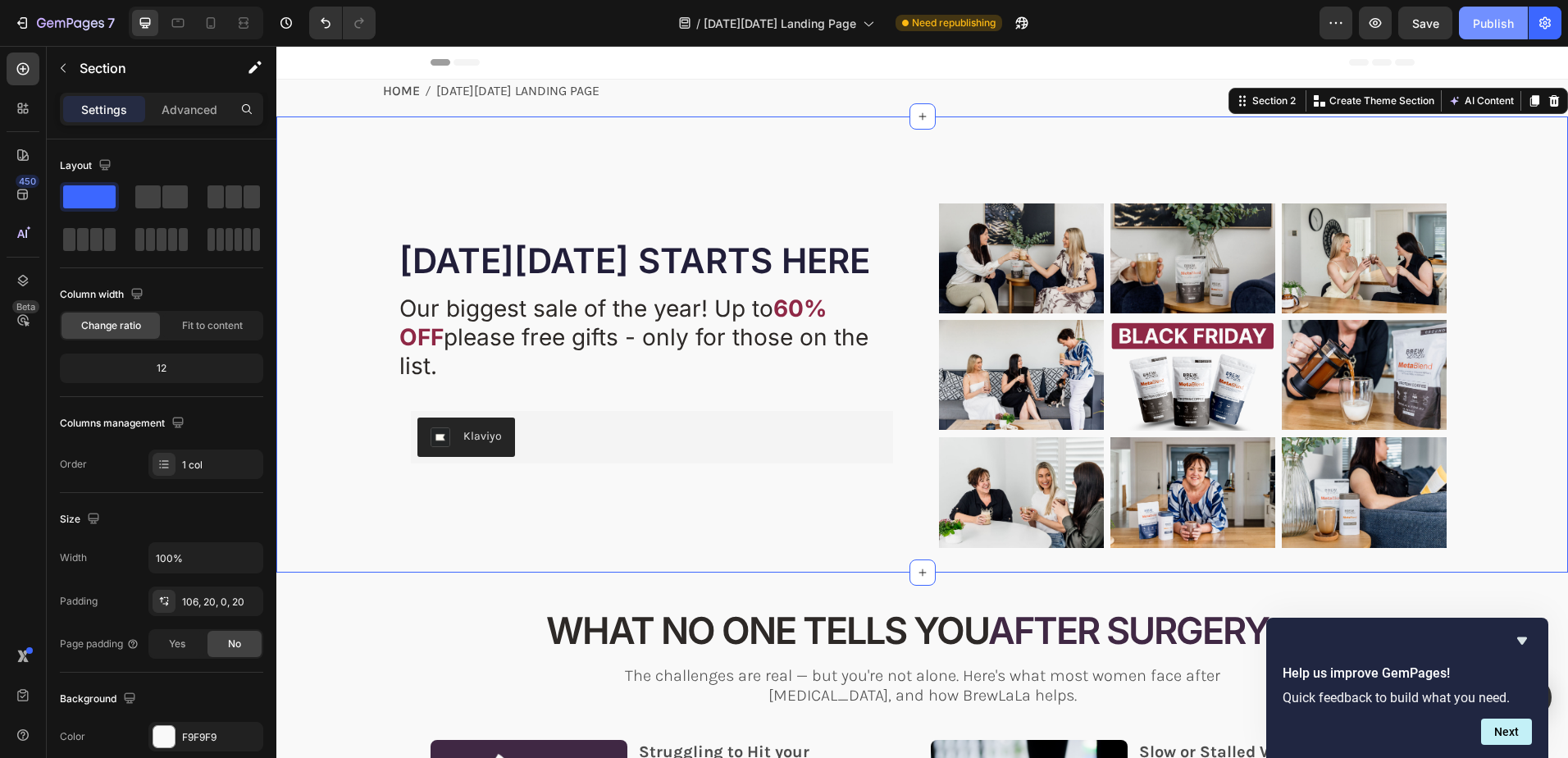
click at [1495, 15] on div "Publish" at bounding box center [1494, 23] width 41 height 18
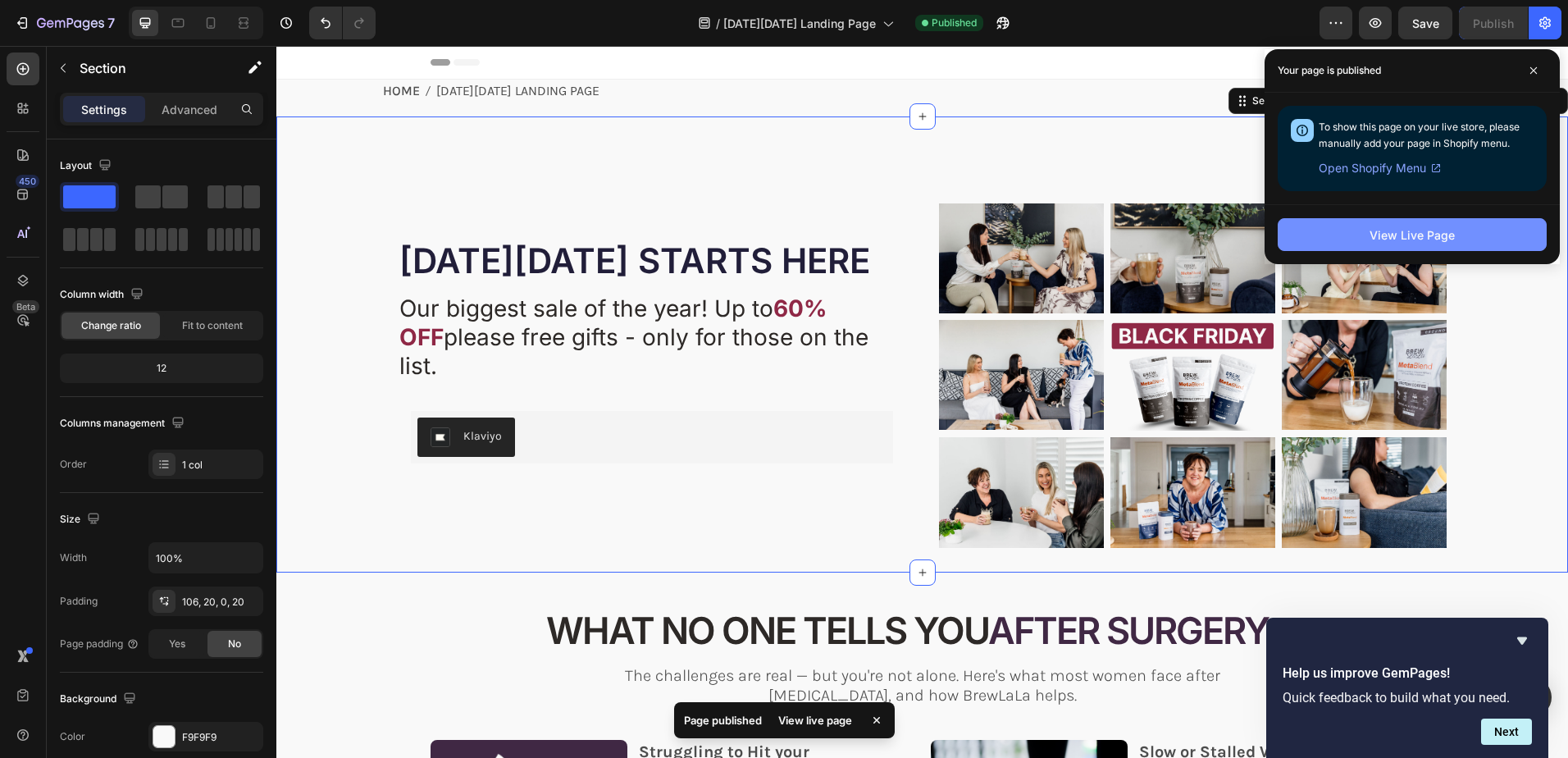
click at [1427, 234] on div "View Live Page" at bounding box center [1412, 236] width 85 height 18
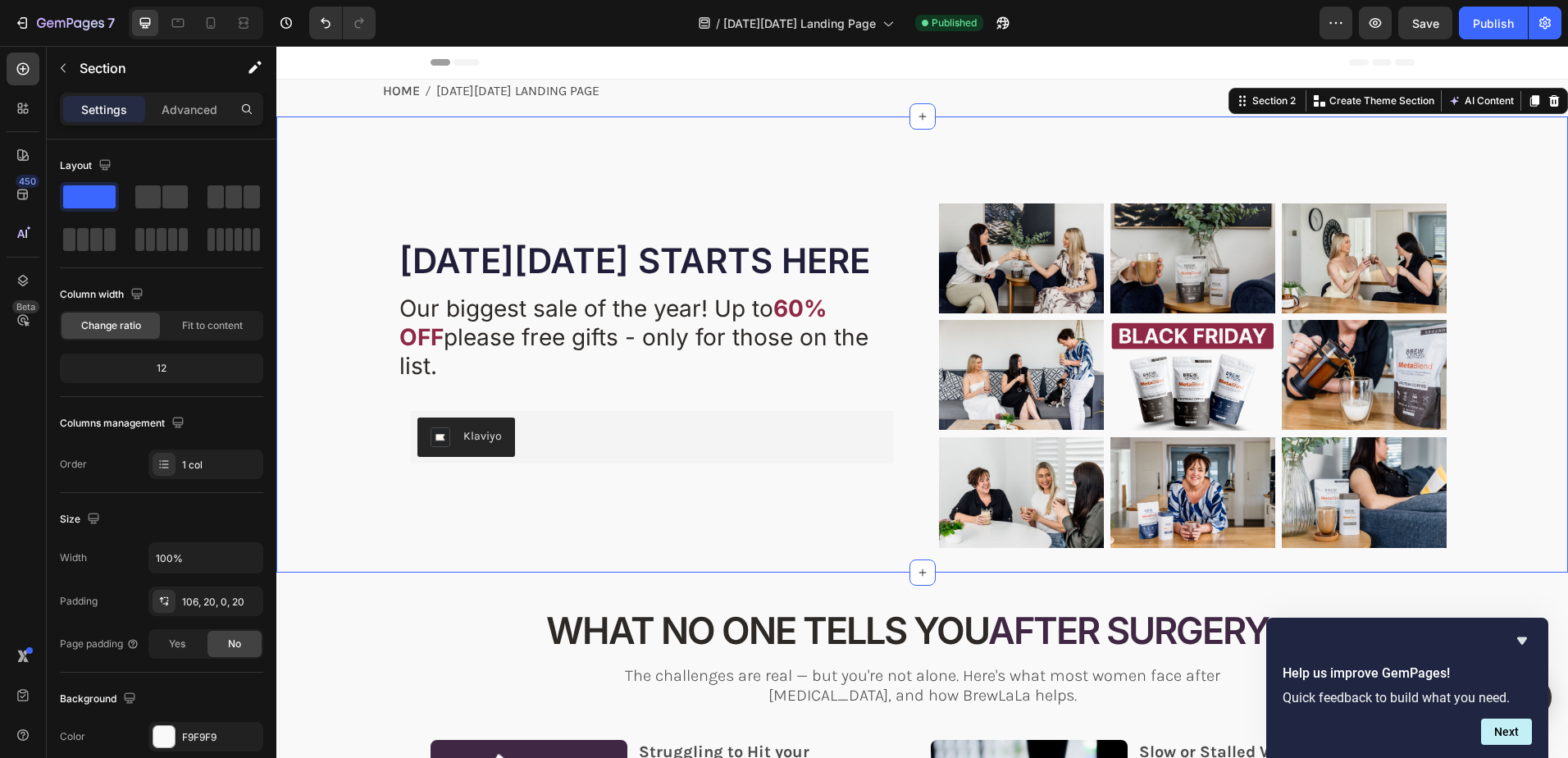
click at [585, 155] on div "⁠⁠⁠⁠⁠⁠⁠ BLACK FRIDAY STARTS HERE Heading YOUR JOURNEY DIDN'T END WITH SURGERY -…" at bounding box center [922, 344] width 1291 height 456
click at [852, 225] on div "⁠⁠⁠⁠⁠⁠⁠ BLACK FRIDAY STARTS HERE Heading YOUR JOURNEY DIDN'T END WITH SURGERY -…" at bounding box center [652, 376] width 508 height 344
click at [893, 163] on div "⁠⁠⁠⁠⁠⁠⁠ BLACK FRIDAY STARTS HERE Heading YOUR JOURNEY DIDN'T END WITH SURGERY -…" at bounding box center [922, 344] width 1291 height 456
click at [201, 102] on p "Advanced" at bounding box center [189, 110] width 56 height 18
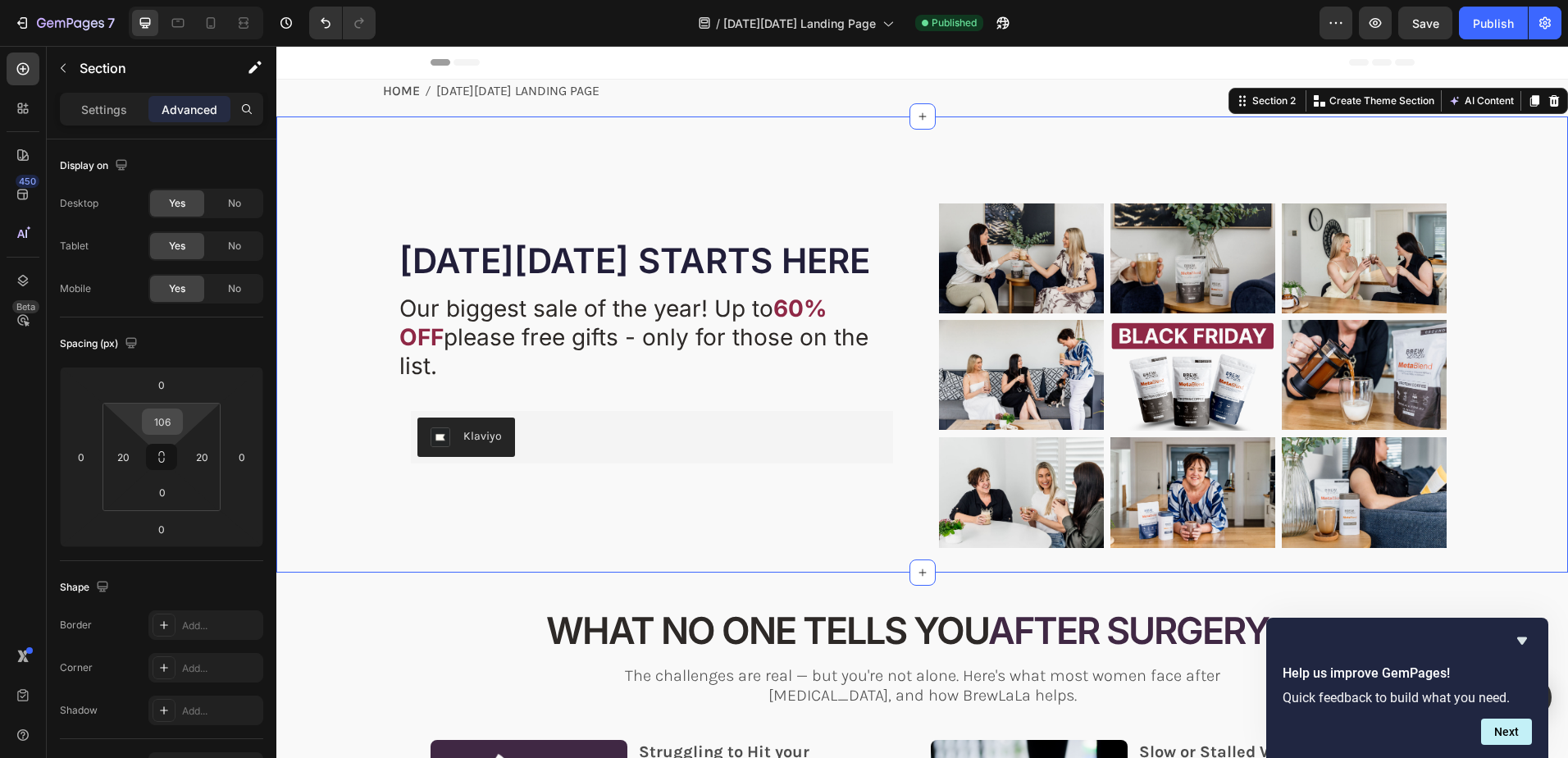
click at [160, 427] on input "106" at bounding box center [162, 422] width 33 height 24
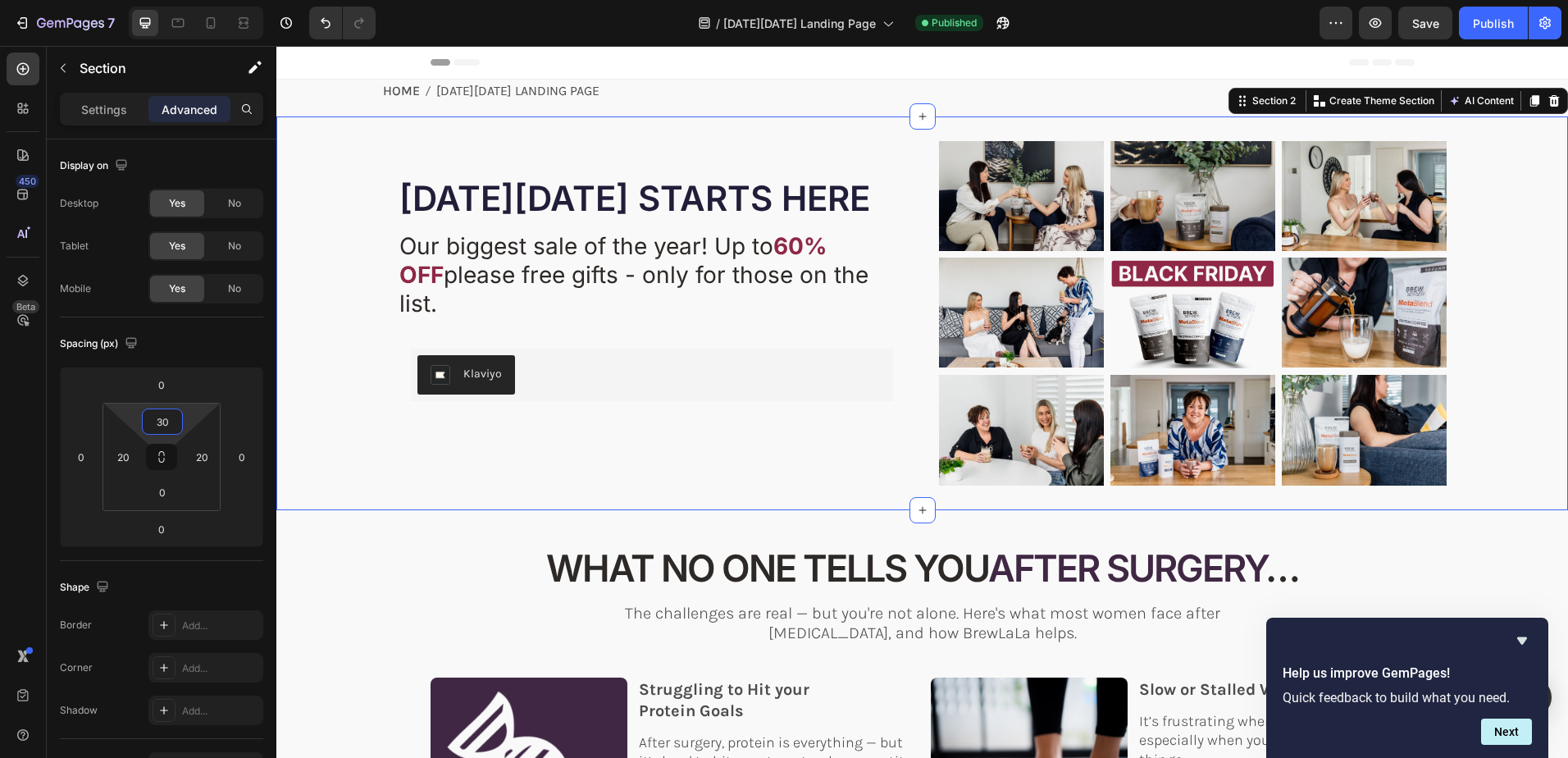
type input "30"
click at [683, 134] on div "⁠⁠⁠⁠⁠⁠⁠ BLACK FRIDAY STARTS HERE Heading YOUR JOURNEY DIDN'T END WITH SURGERY -…" at bounding box center [922, 313] width 1291 height 394
click at [104, 108] on p "Settings" at bounding box center [104, 110] width 46 height 18
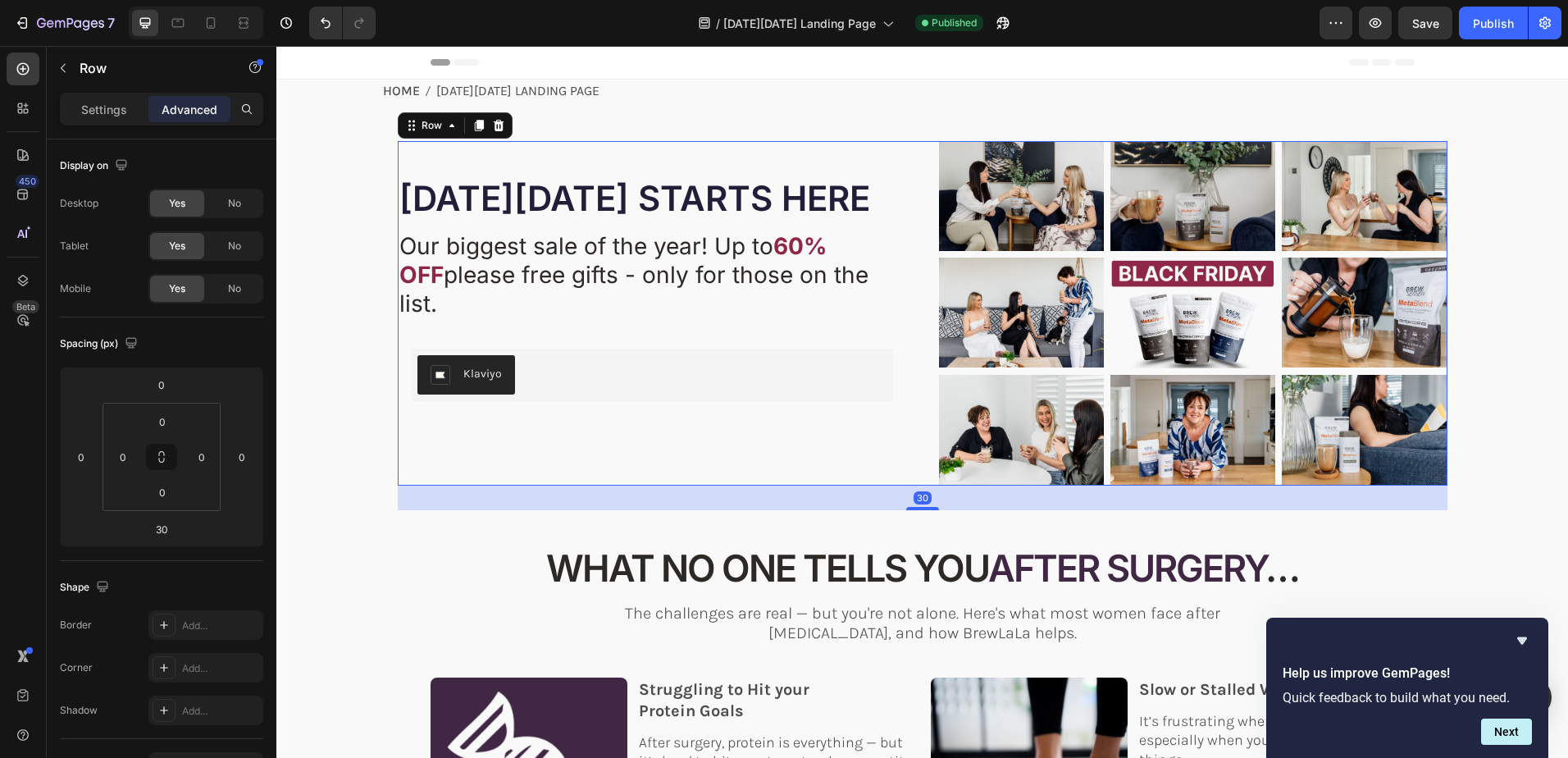
click at [604, 171] on div "⁠⁠⁠⁠⁠⁠⁠ BLACK FRIDAY STARTS HERE Heading YOUR JOURNEY DIDN'T END WITH SURGERY -…" at bounding box center [652, 313] width 508 height 344
click at [104, 108] on p "Settings" at bounding box center [104, 110] width 46 height 18
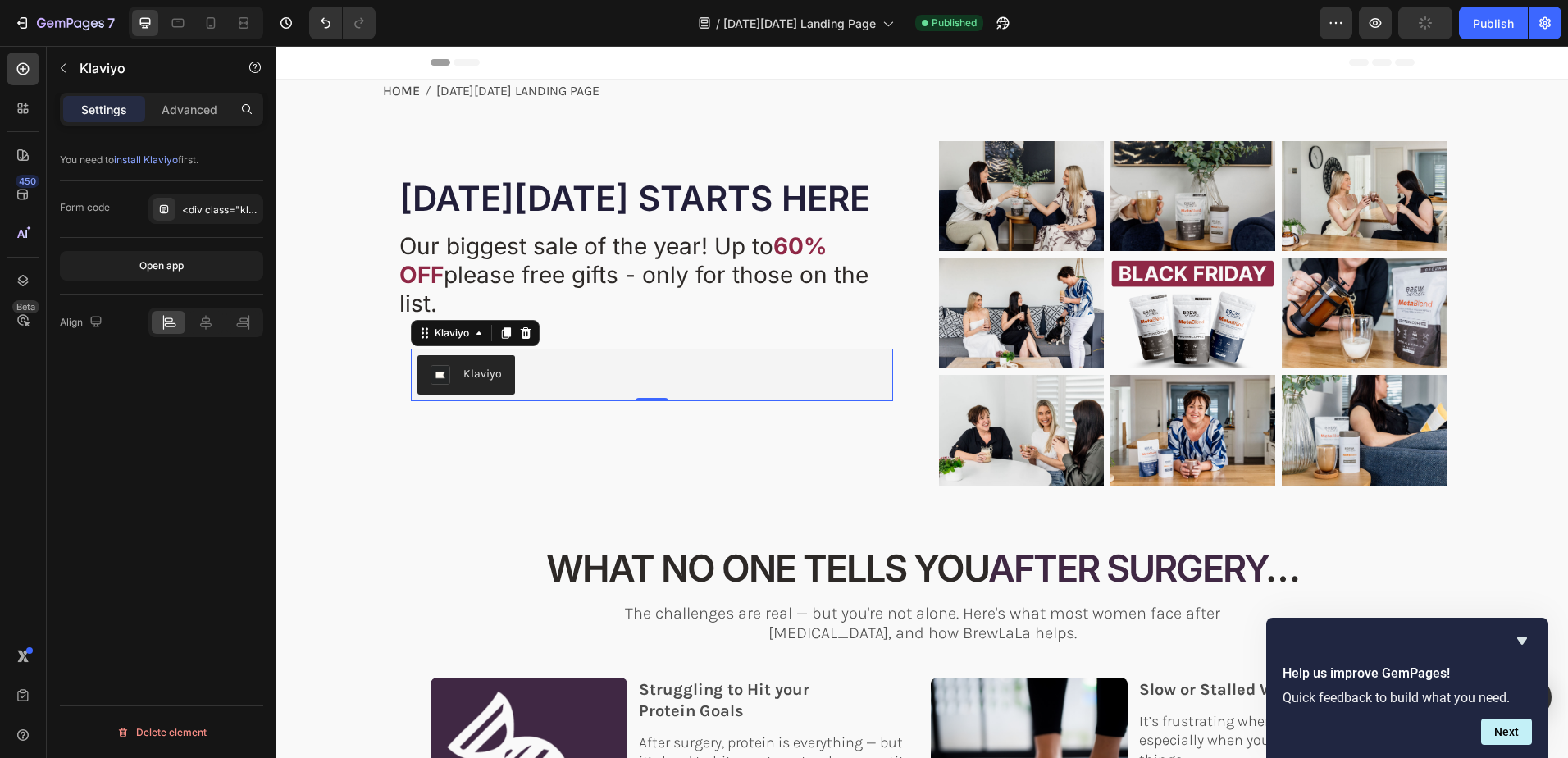
click at [521, 355] on div "Klaviyo" at bounding box center [652, 375] width 469 height 39
click at [206, 207] on div "<div class="klaviyo-form-R3tf2c"></div>" at bounding box center [220, 209] width 77 height 15
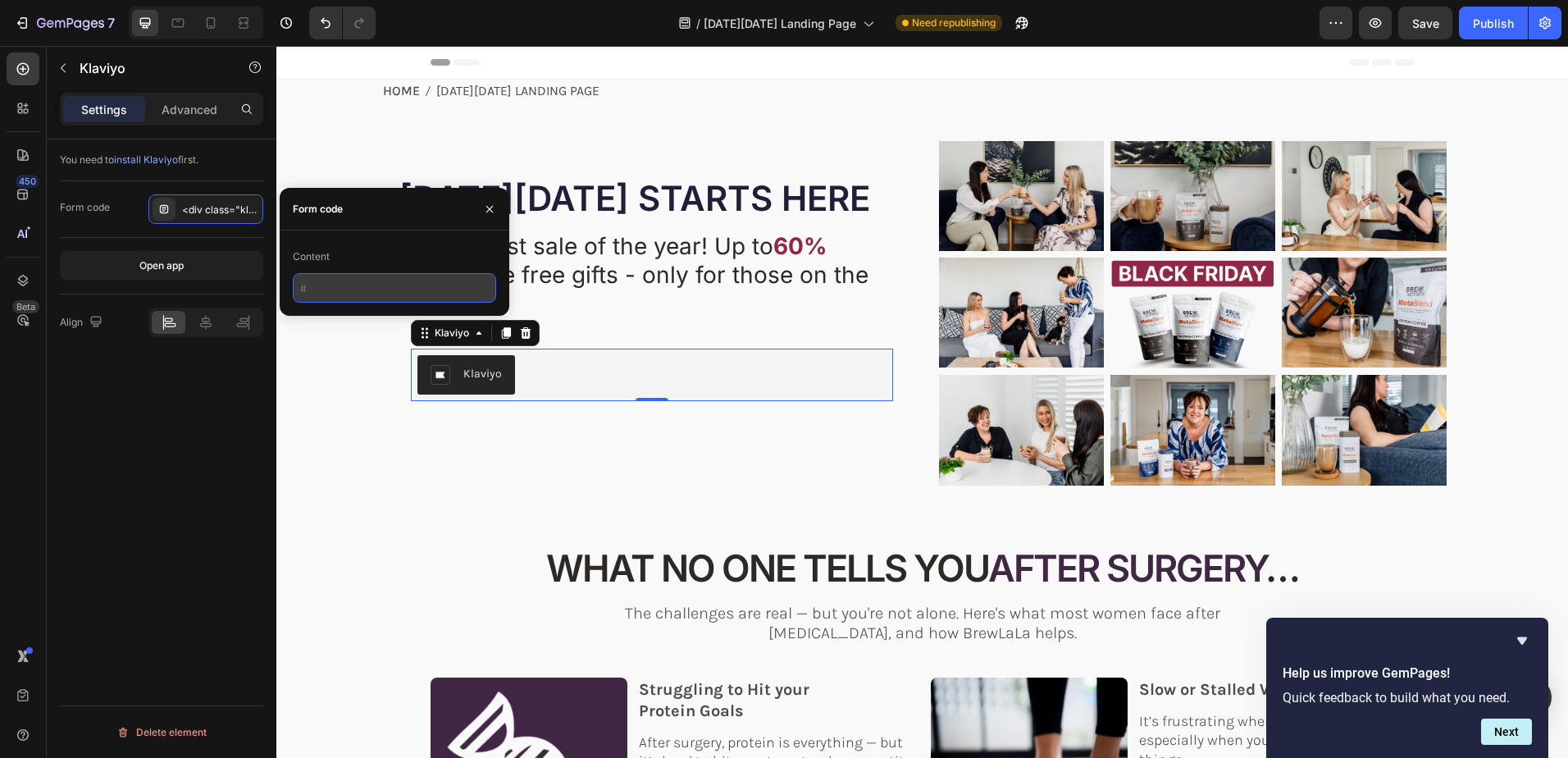
paste input "<div class="klaviyo-form-R3tf2c"></div>"
click at [463, 286] on input "<div class="klaviyo-form-R3tf2c"></div>" at bounding box center [394, 288] width 203 height 29
type input "R3tf2c"
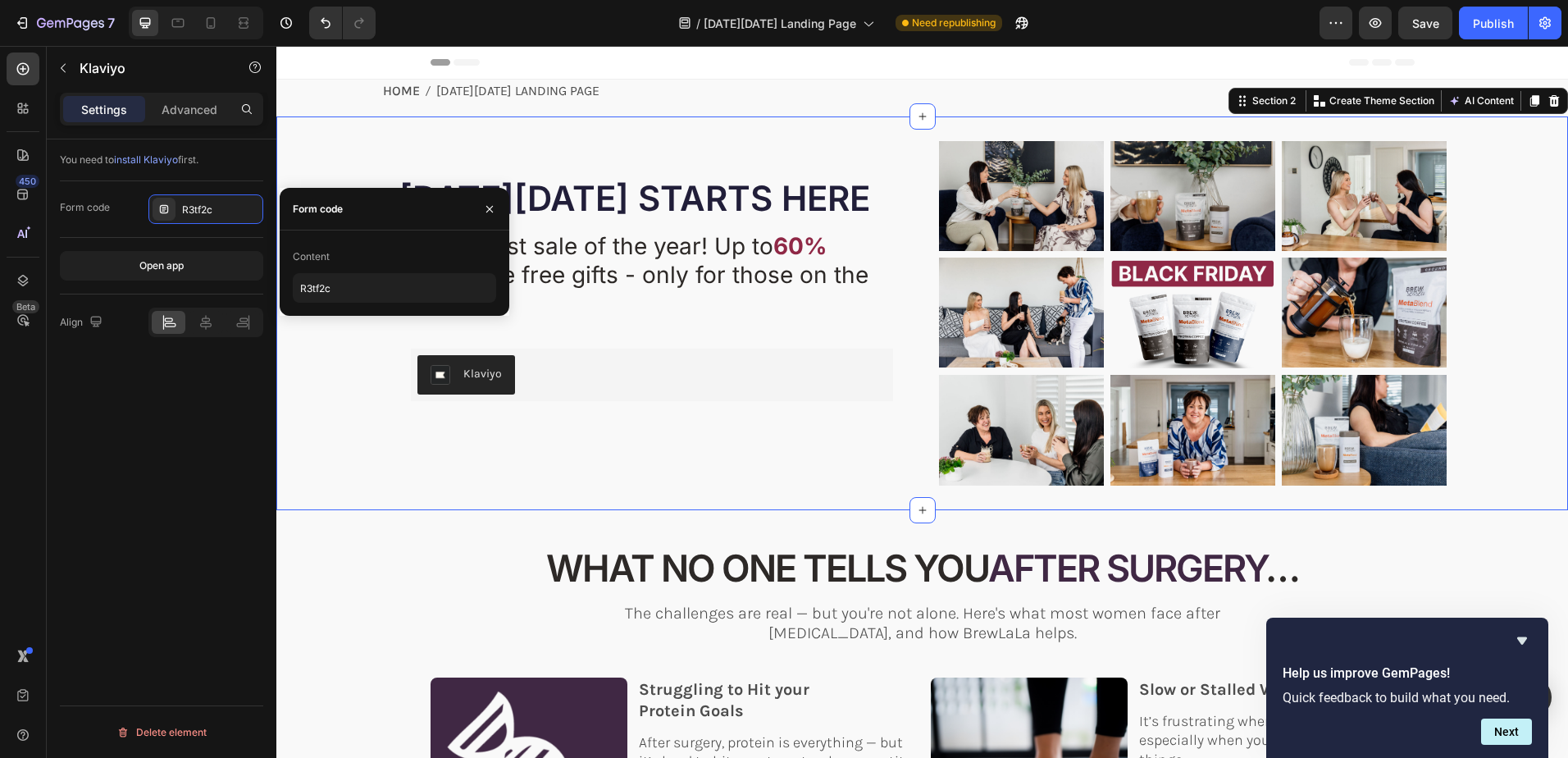
click at [351, 359] on div "⁠⁠⁠⁠⁠⁠⁠ BLACK FRIDAY STARTS HERE Heading YOUR JOURNEY DIDN'T END WITH SURGERY -…" at bounding box center [922, 325] width 1259 height 369
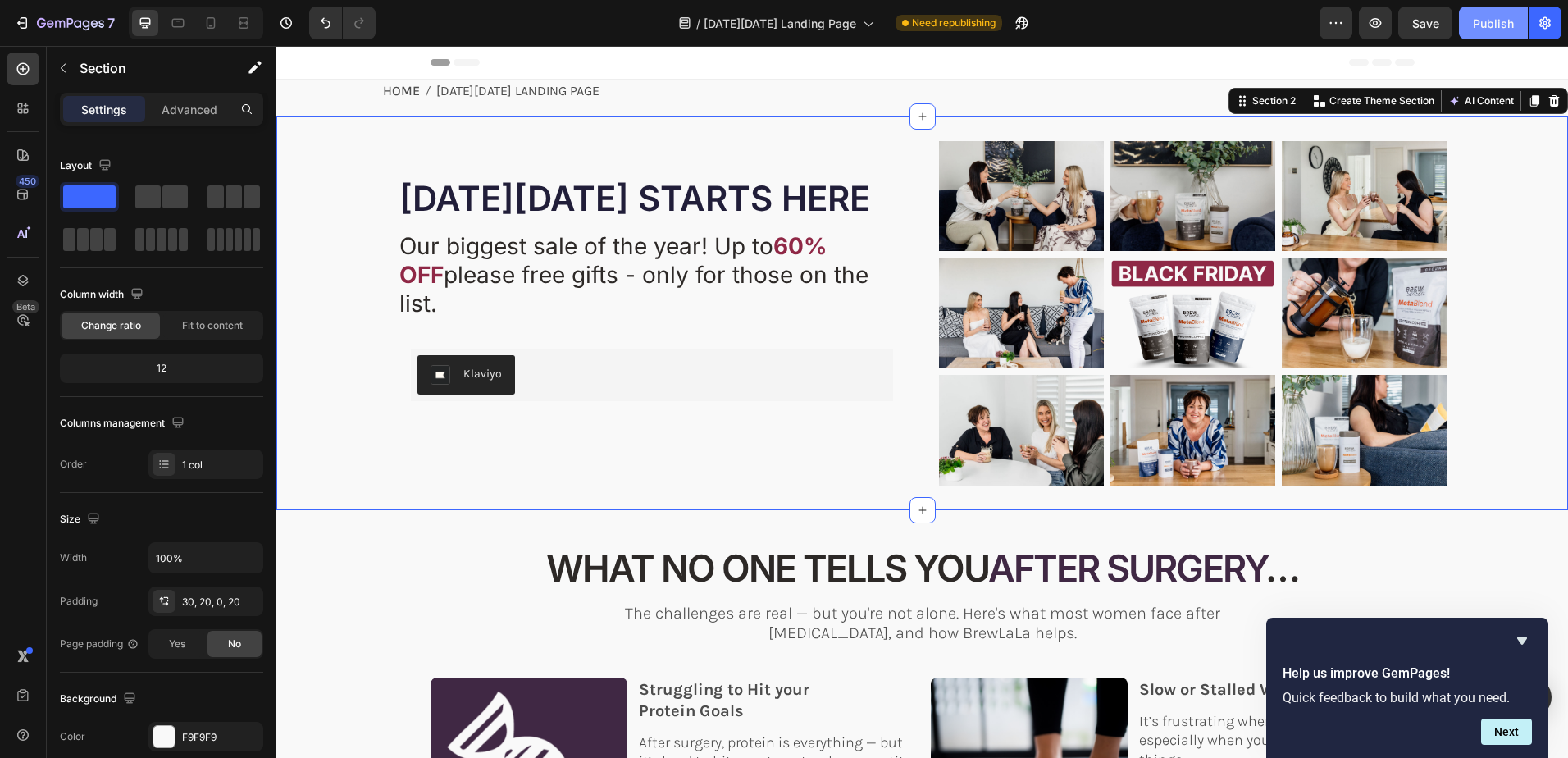
click at [1505, 18] on div "Publish" at bounding box center [1494, 23] width 41 height 18
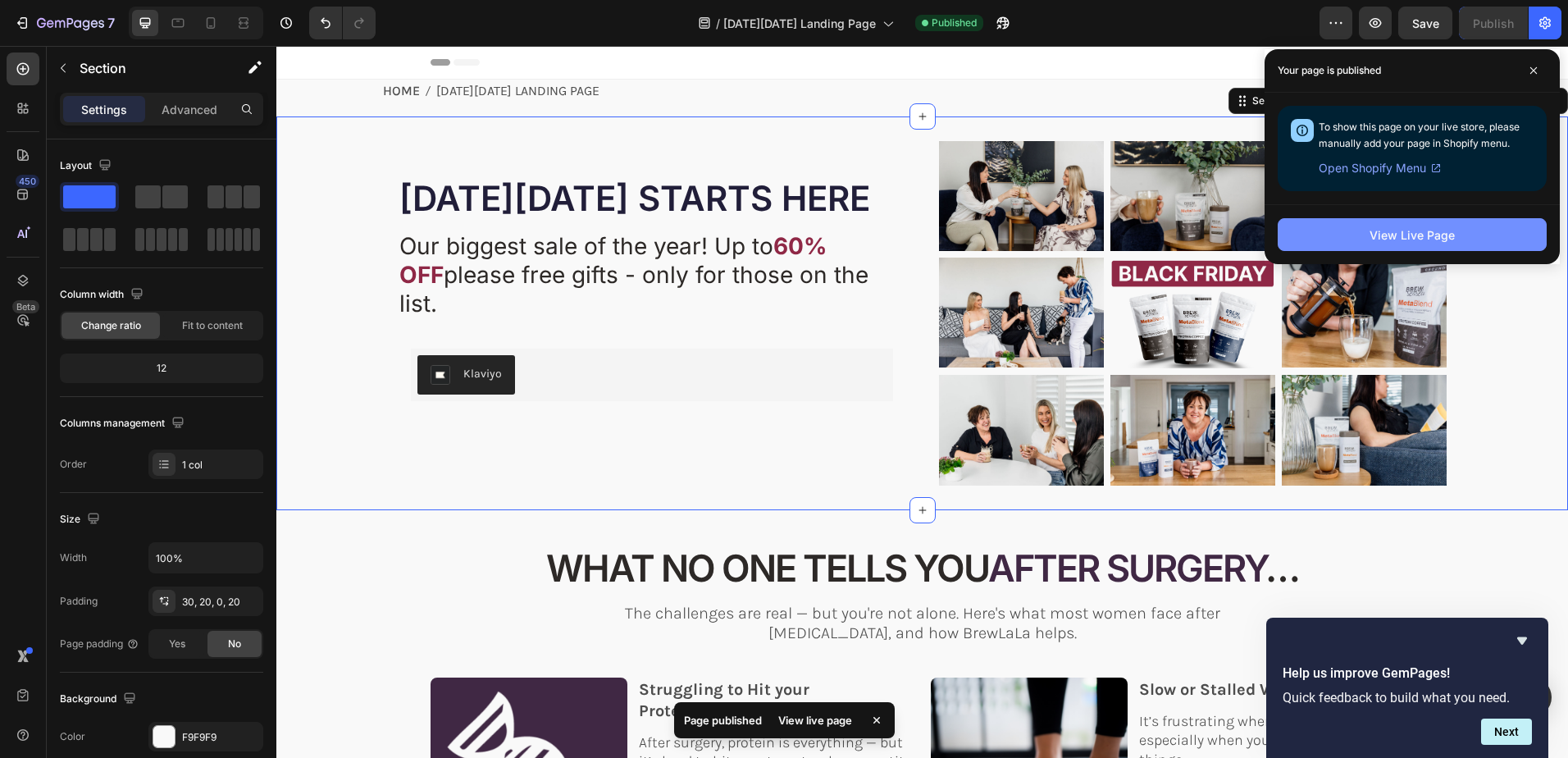
click at [1408, 238] on div "View Live Page" at bounding box center [1412, 236] width 85 height 18
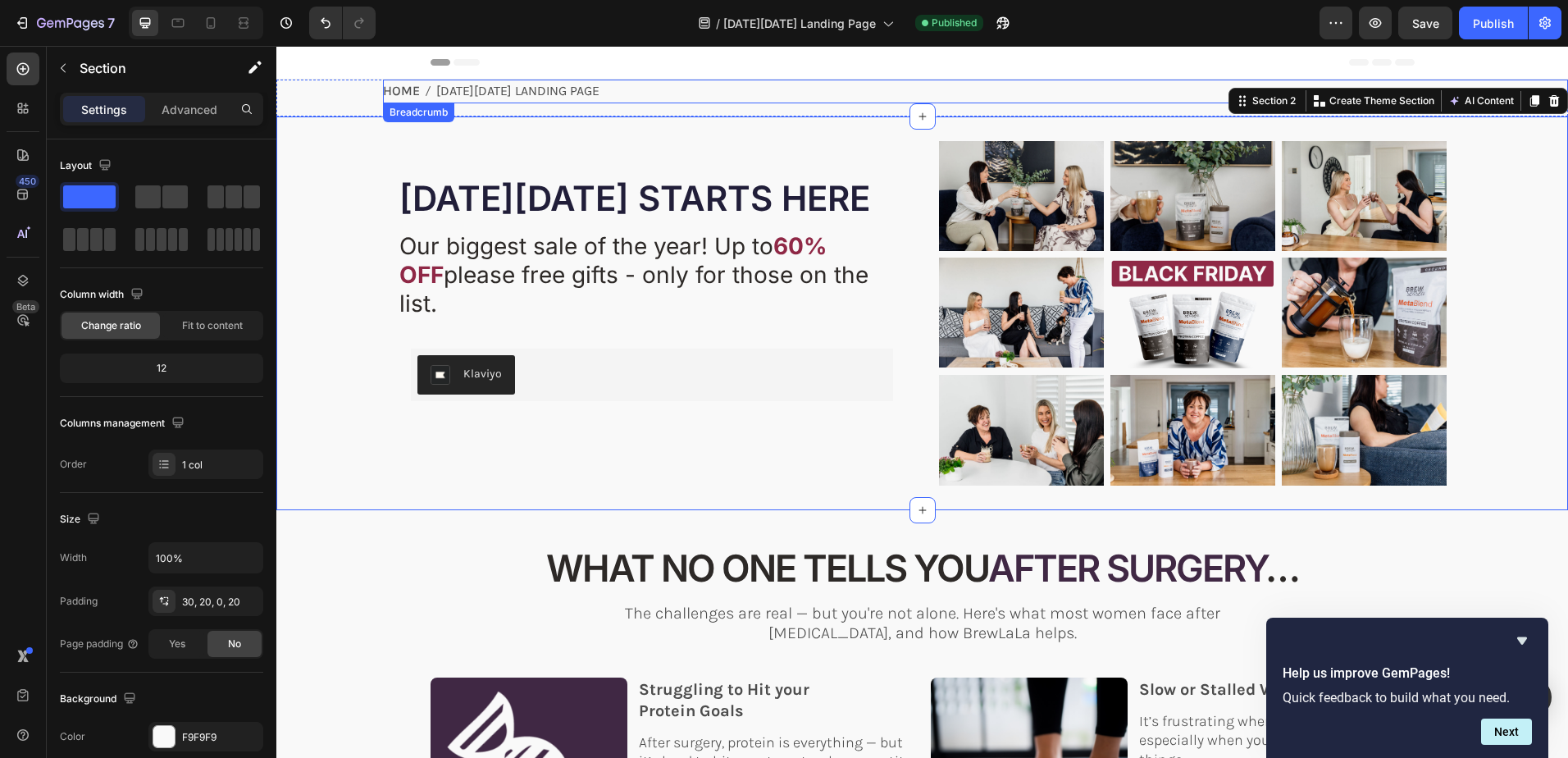
click at [464, 90] on span "[DATE][DATE] Landing Page" at bounding box center [517, 91] width 163 height 23
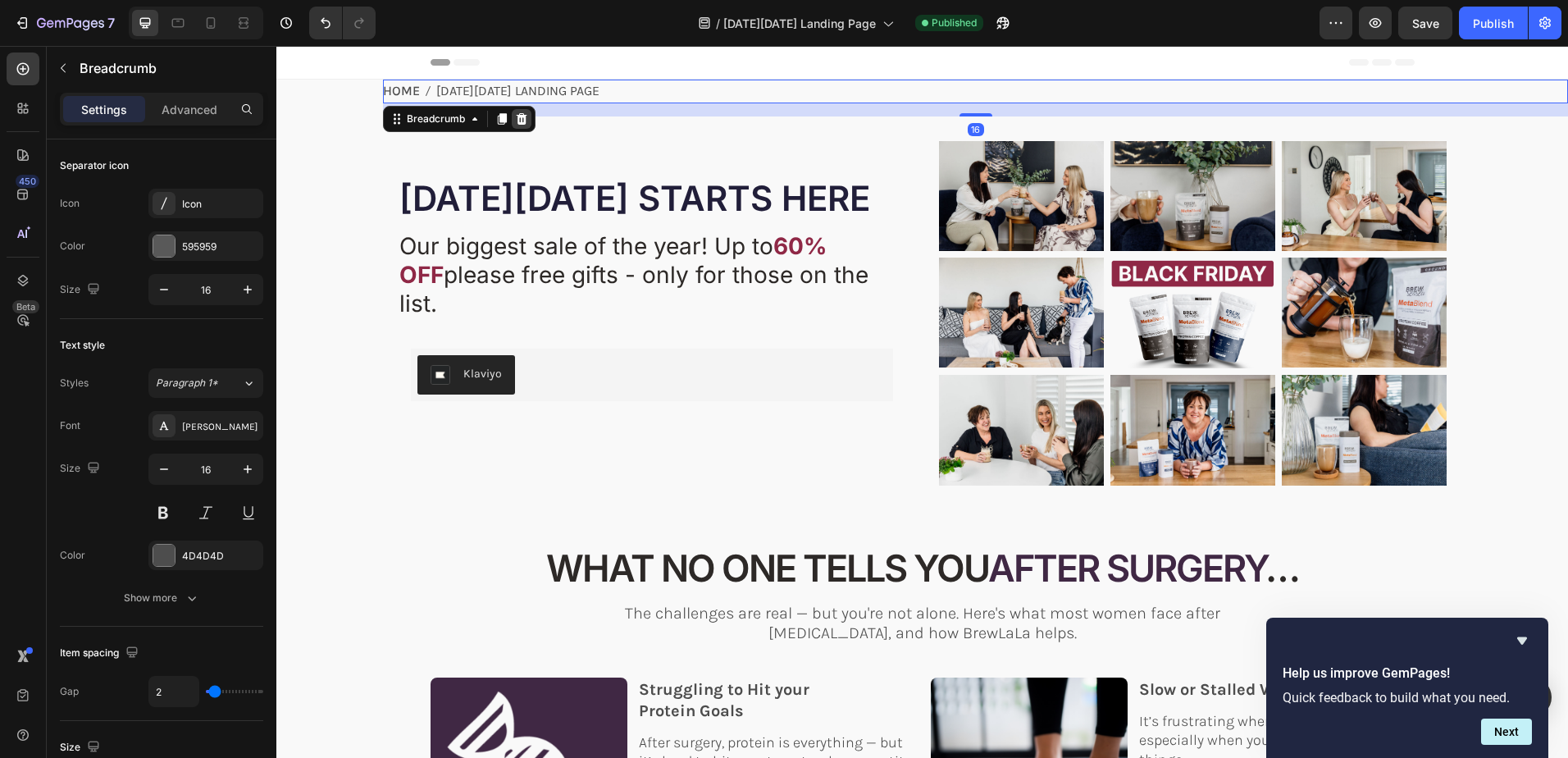
click at [522, 113] on icon at bounding box center [521, 119] width 11 height 12
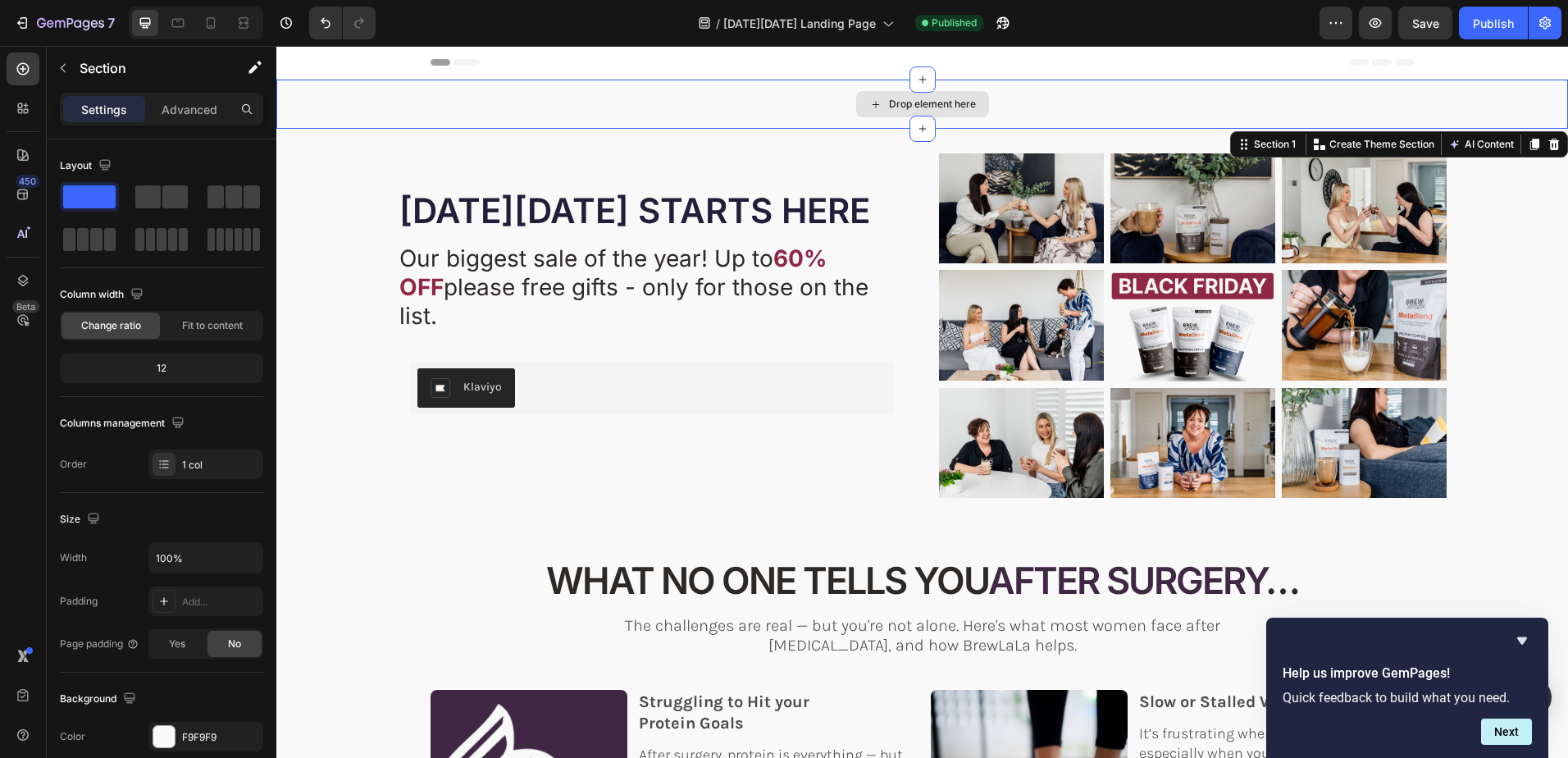
click at [647, 110] on div "Drop element here" at bounding box center [922, 104] width 1291 height 49
click at [1549, 141] on icon at bounding box center [1554, 145] width 11 height 12
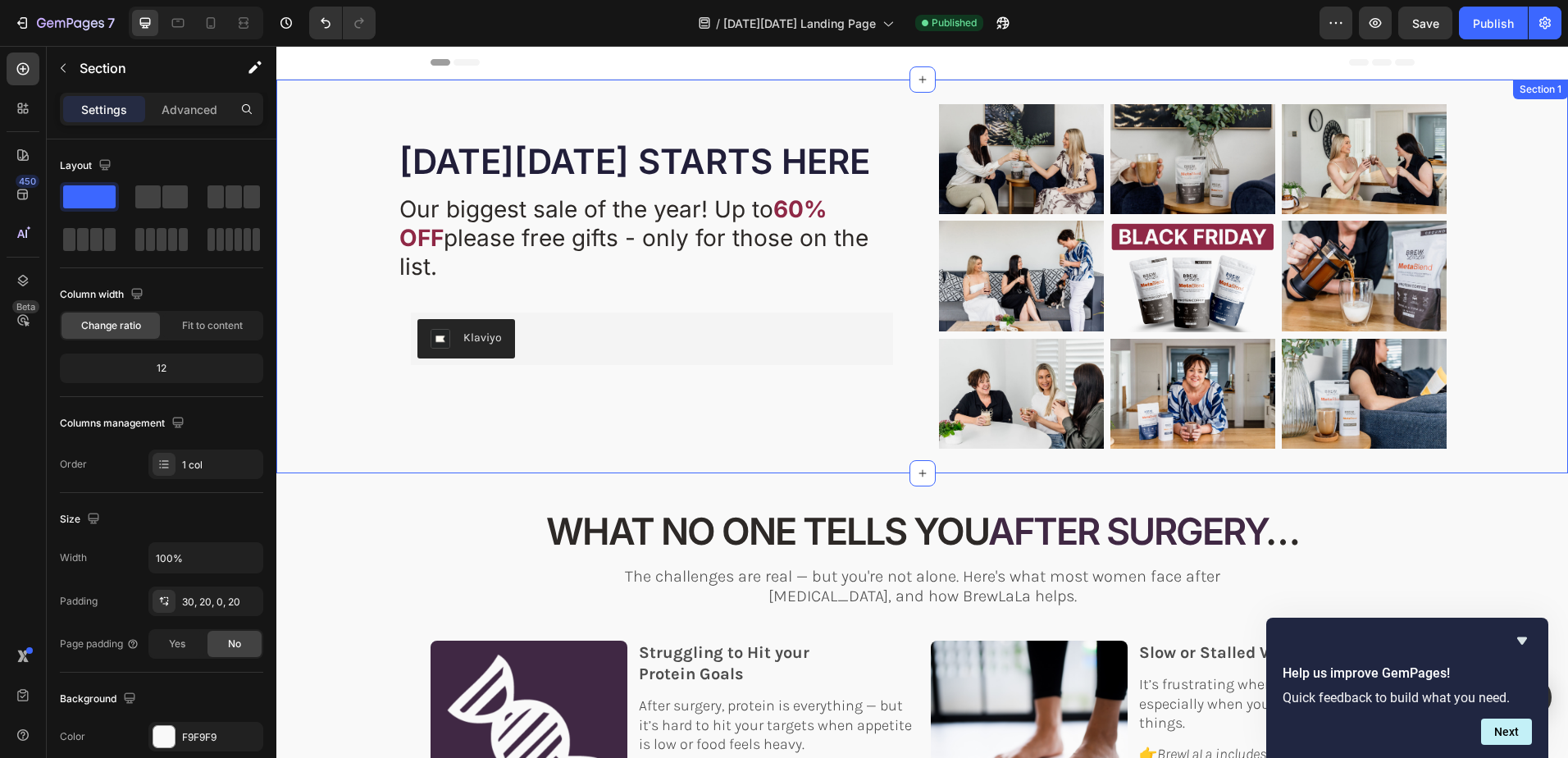
click at [337, 101] on div "⁠⁠⁠⁠⁠⁠⁠ BLACK FRIDAY STARTS HERE Heading YOUR JOURNEY DIDN'T END WITH SURGERY -…" at bounding box center [922, 276] width 1291 height 394
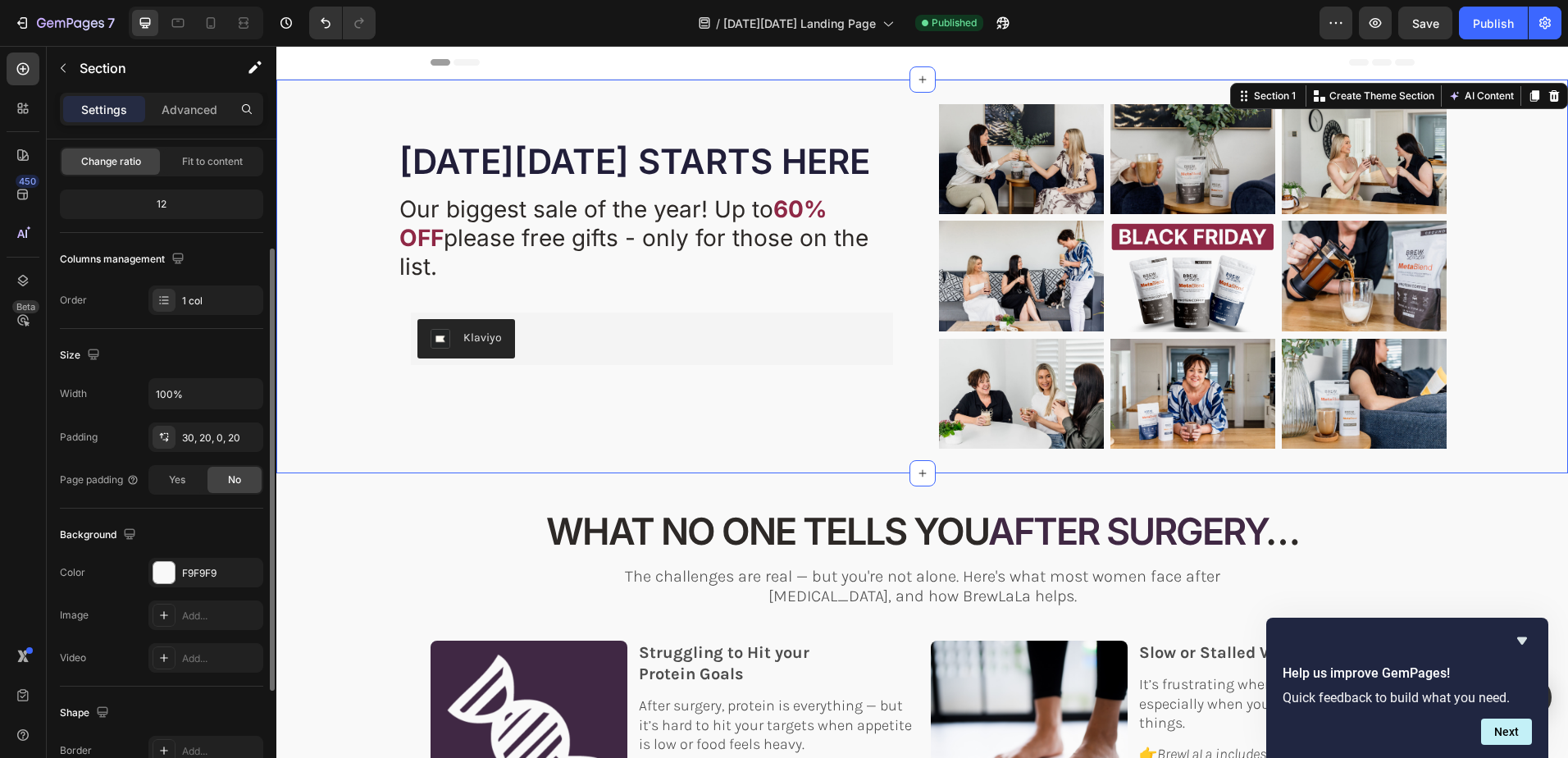
scroll to position [246, 0]
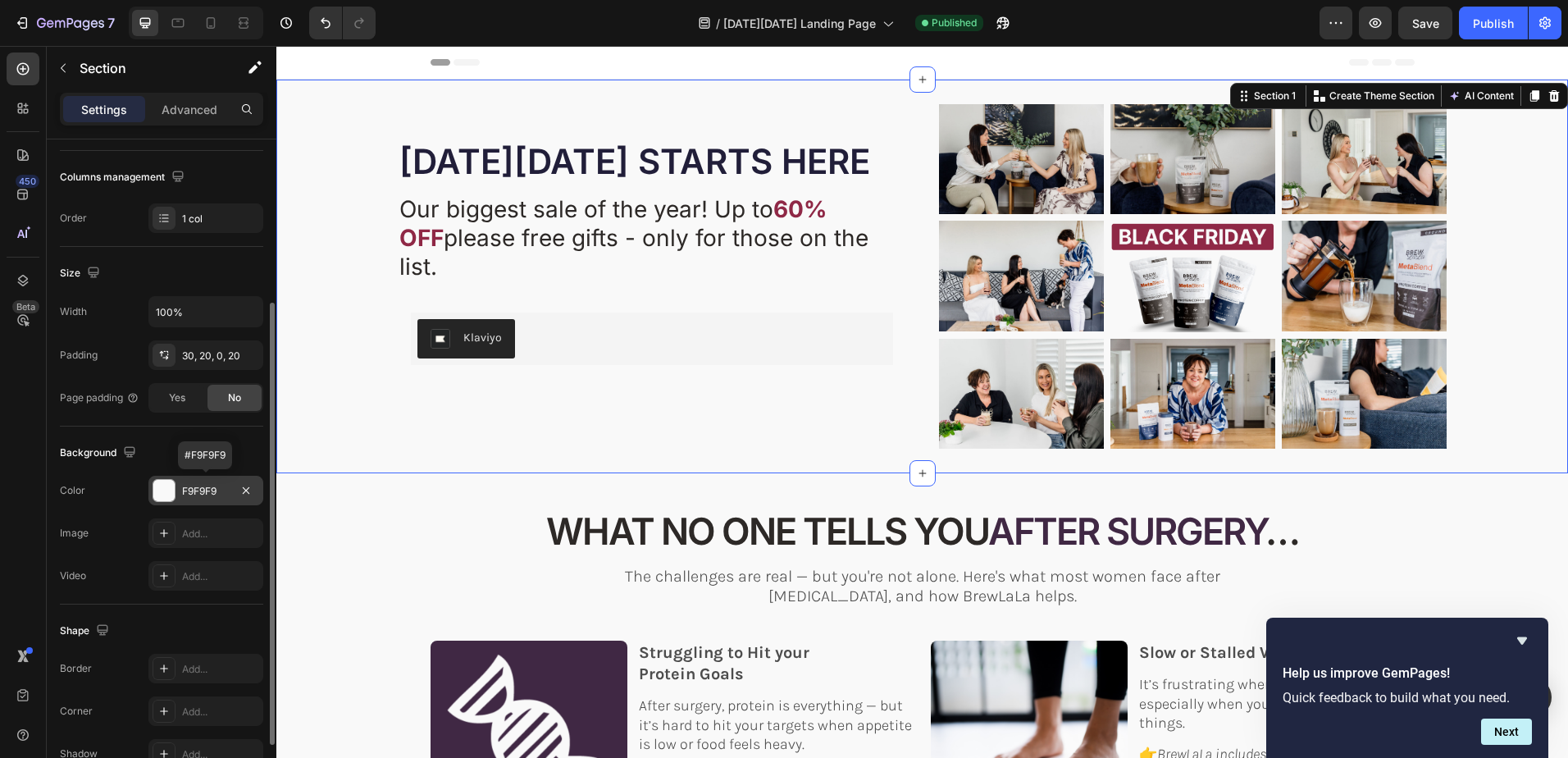
click at [225, 488] on div "F9F9F9" at bounding box center [205, 491] width 48 height 15
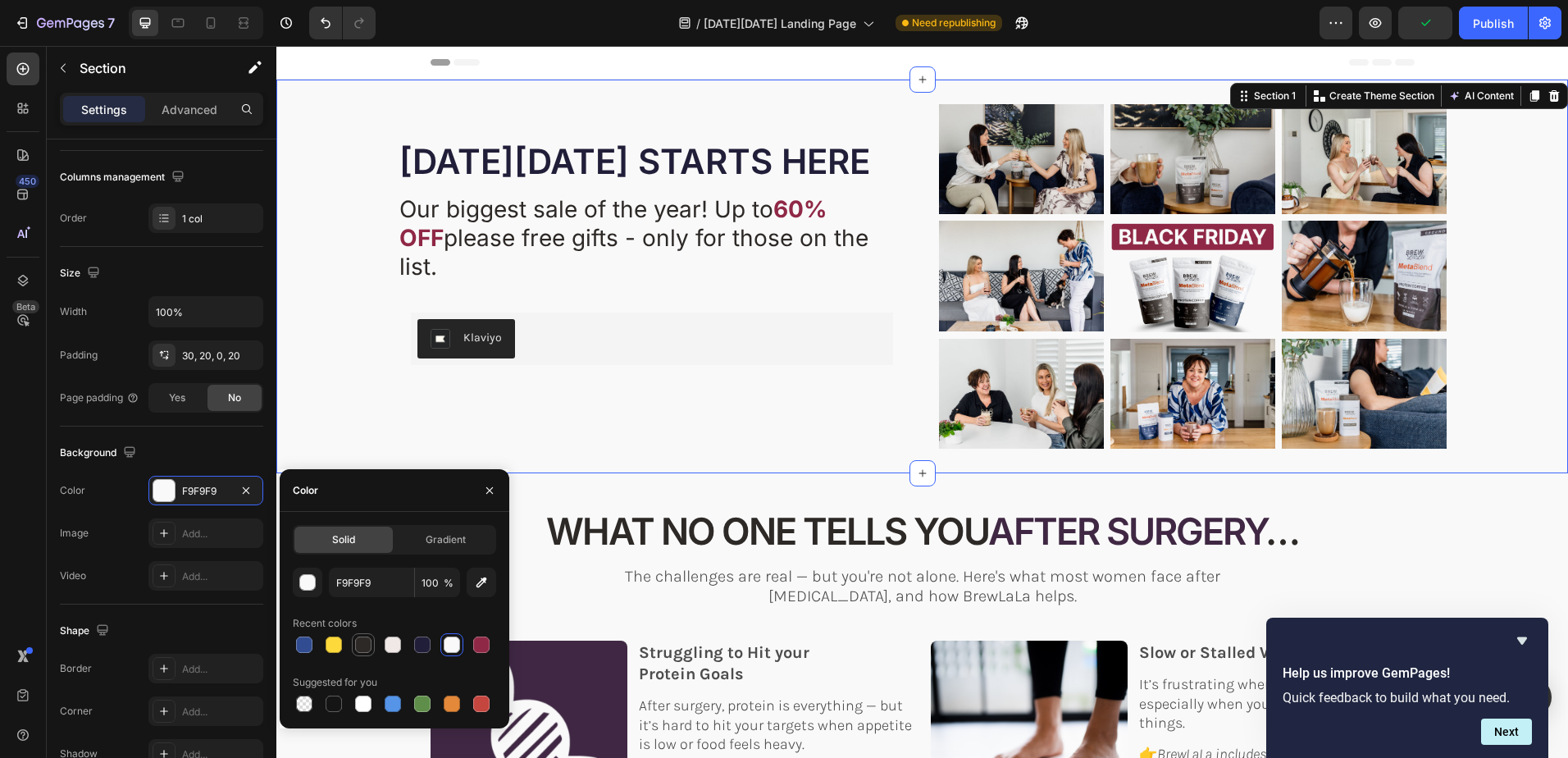
click at [367, 647] on div at bounding box center [363, 645] width 17 height 17
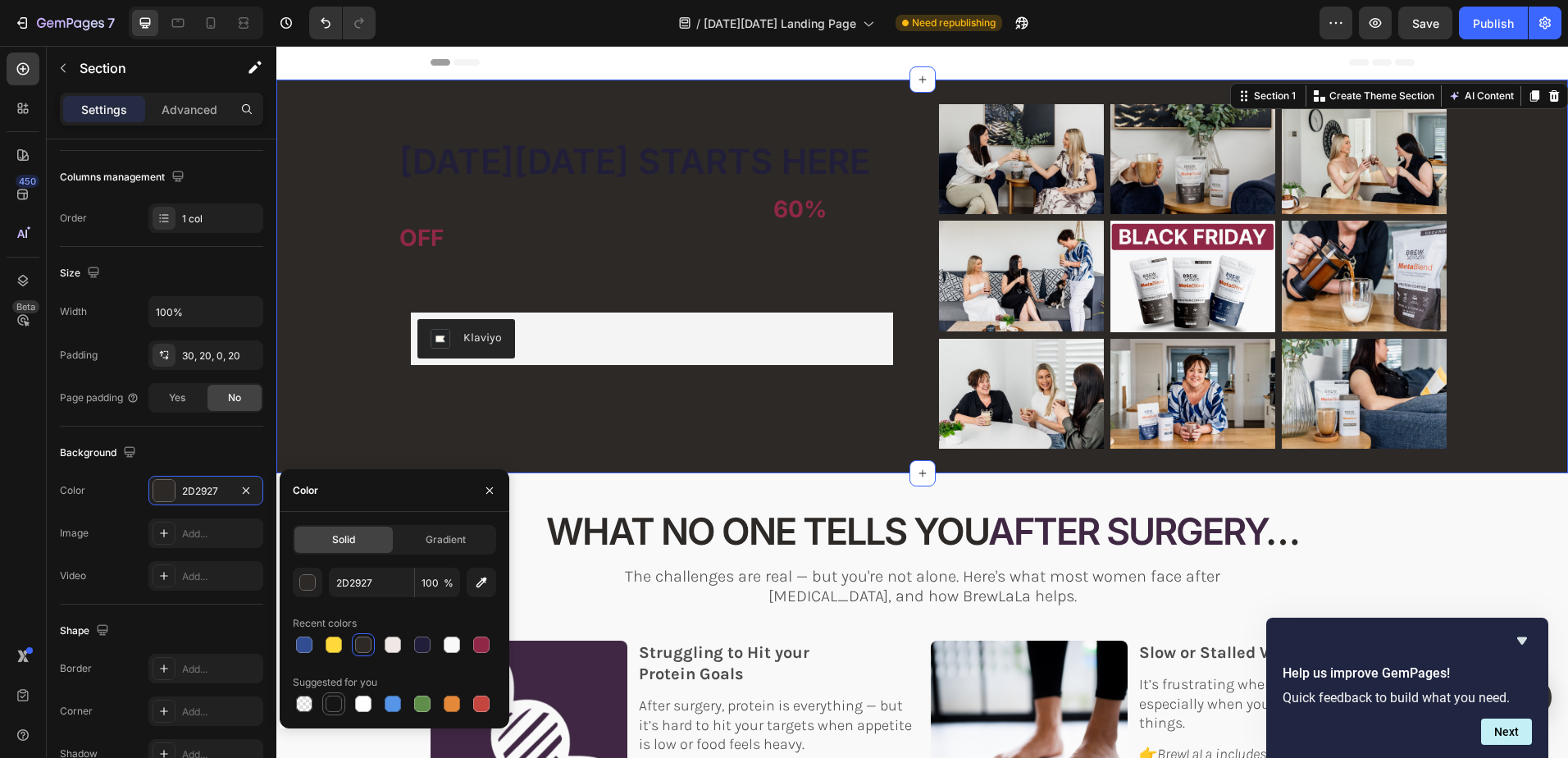
click at [333, 704] on div at bounding box center [333, 703] width 17 height 17
type input "151515"
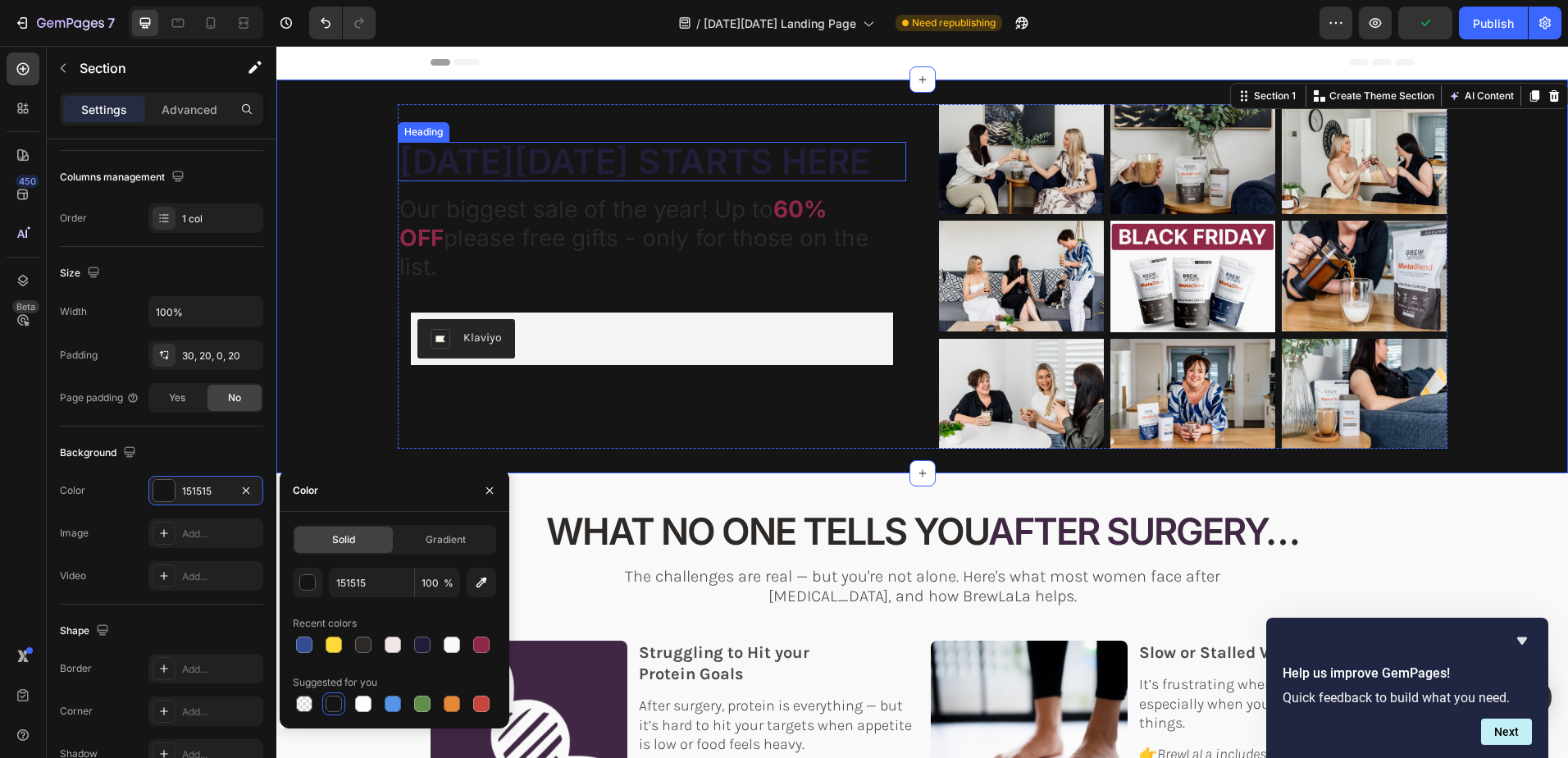
click at [647, 179] on span "[DATE][DATE] STARTS HERE" at bounding box center [635, 160] width 471 height 42
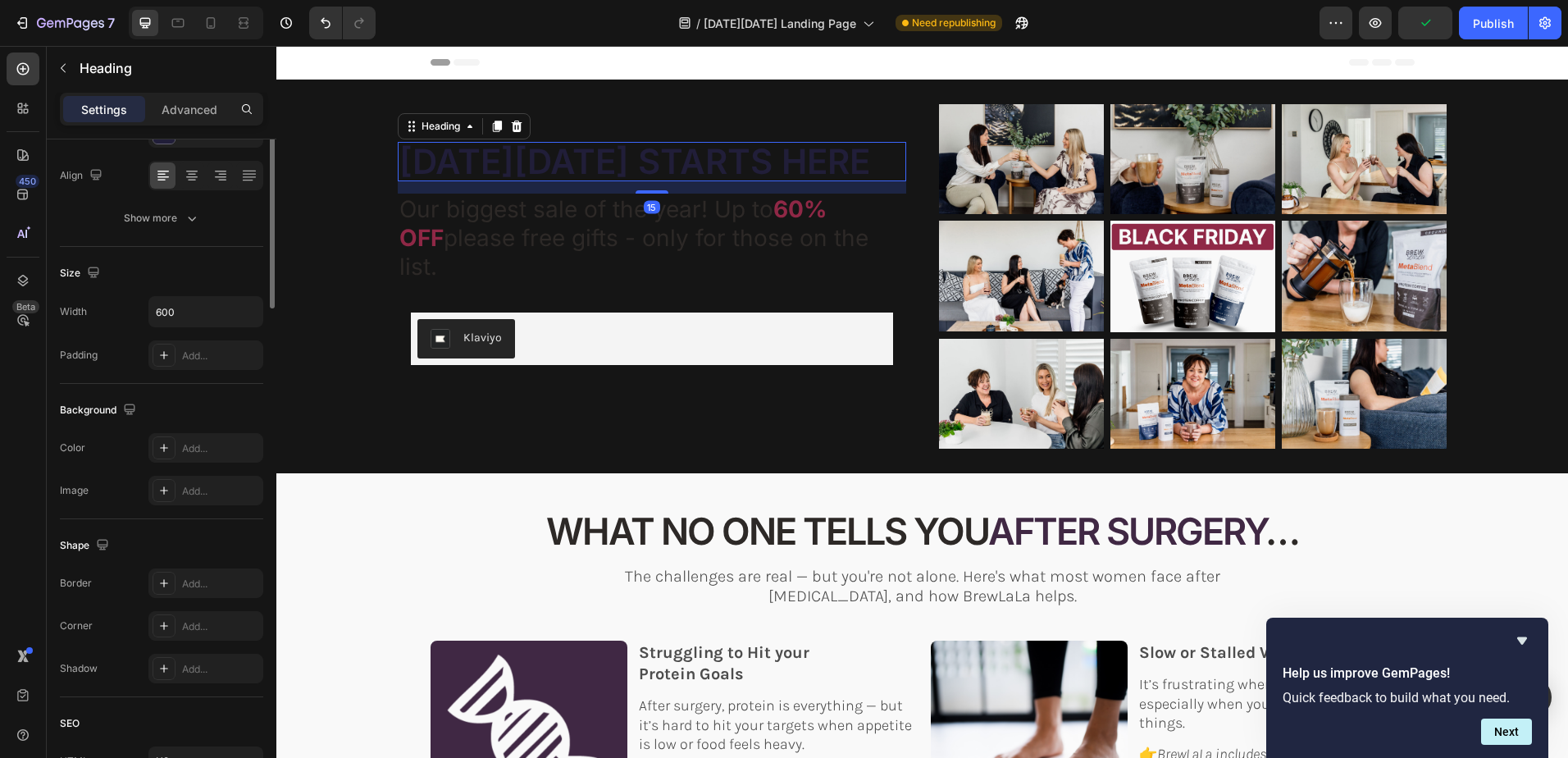
scroll to position [0, 0]
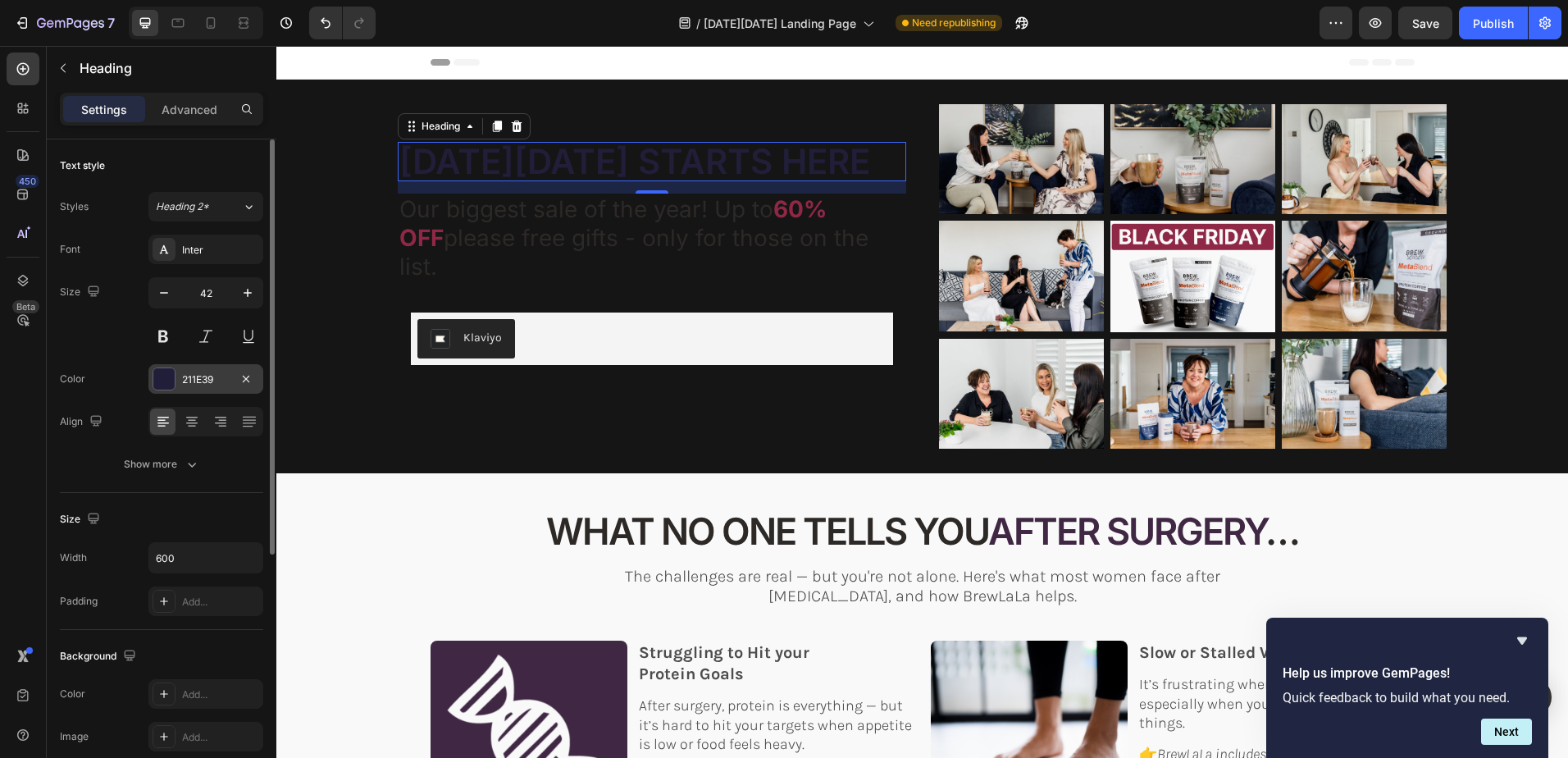
click at [217, 377] on div "211E39" at bounding box center [205, 379] width 48 height 15
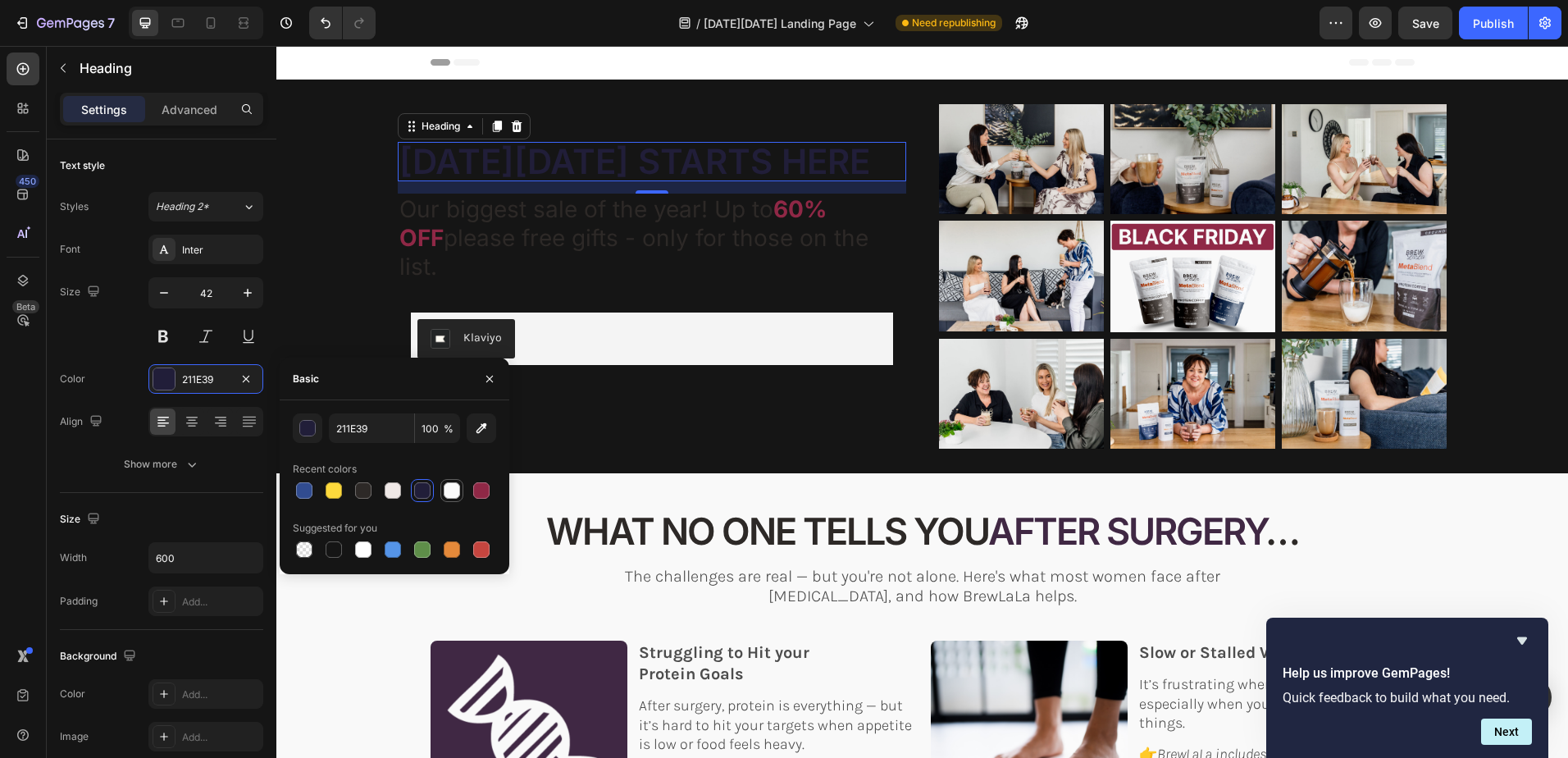
click at [454, 491] on div at bounding box center [452, 490] width 17 height 17
type input "F9F9F9"
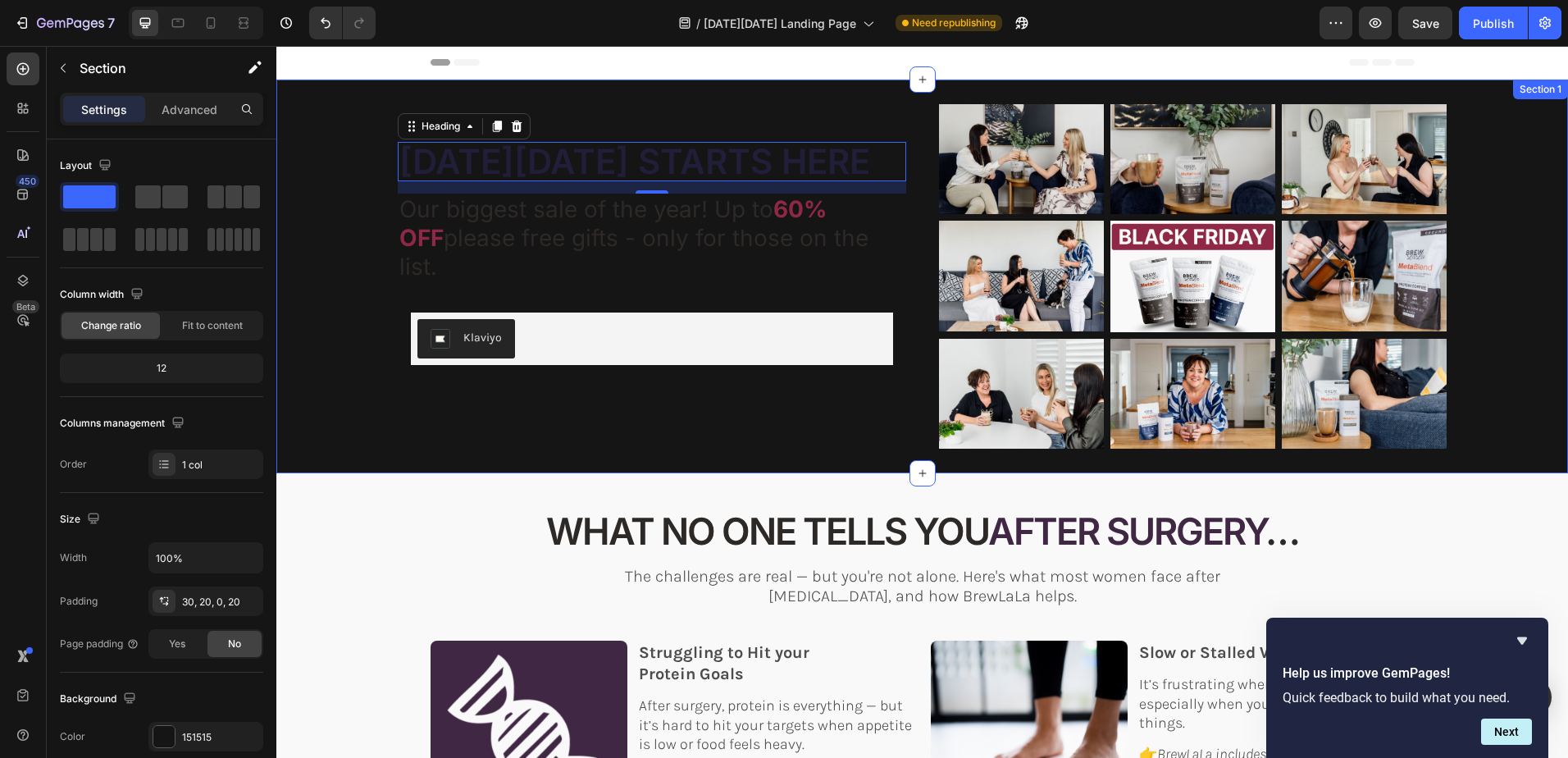
click at [368, 273] on div "⁠⁠⁠⁠⁠⁠⁠ BLACK FRIDAY STARTS HERE Heading 15 YOUR JOURNEY DIDN'T END WITH SURGER…" at bounding box center [922, 289] width 1259 height 369
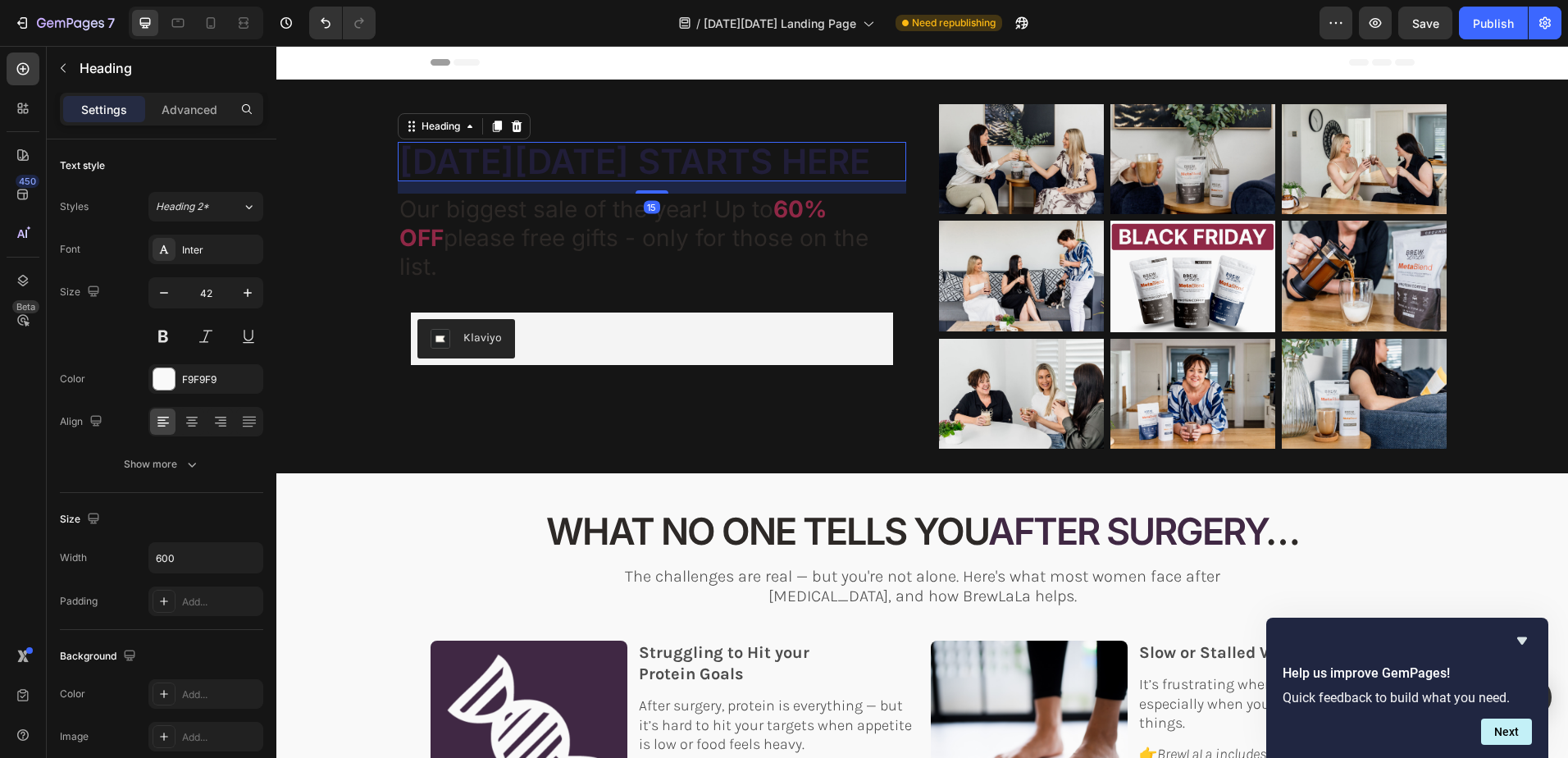
click at [586, 174] on span "[DATE][DATE] STARTS HERE" at bounding box center [635, 160] width 471 height 42
click at [206, 381] on div "F9F9F9" at bounding box center [205, 379] width 48 height 15
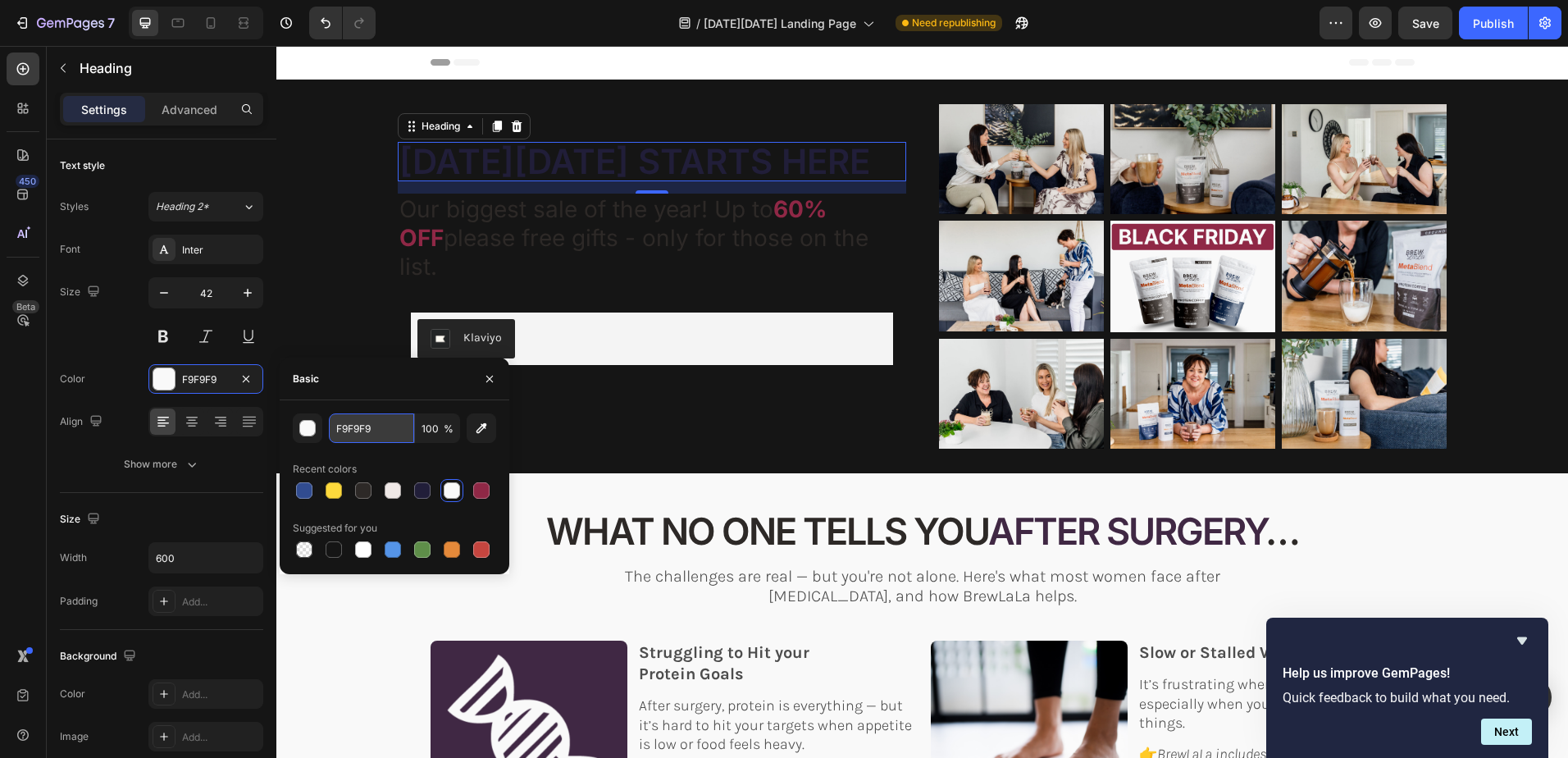
click at [379, 431] on input "F9F9F9" at bounding box center [370, 428] width 85 height 29
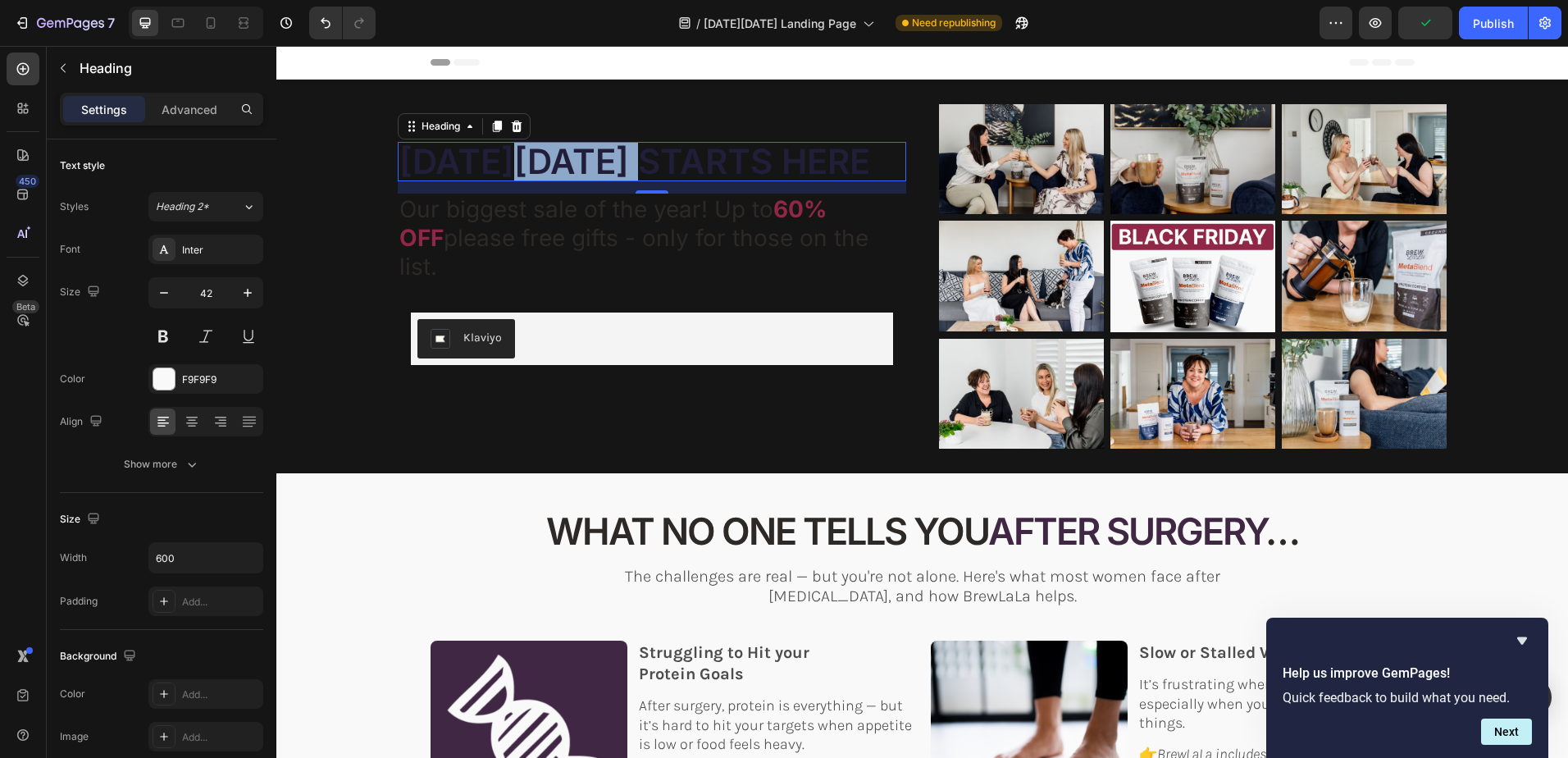
click at [560, 181] on span "[DATE][DATE] STARTS HERE" at bounding box center [635, 160] width 471 height 42
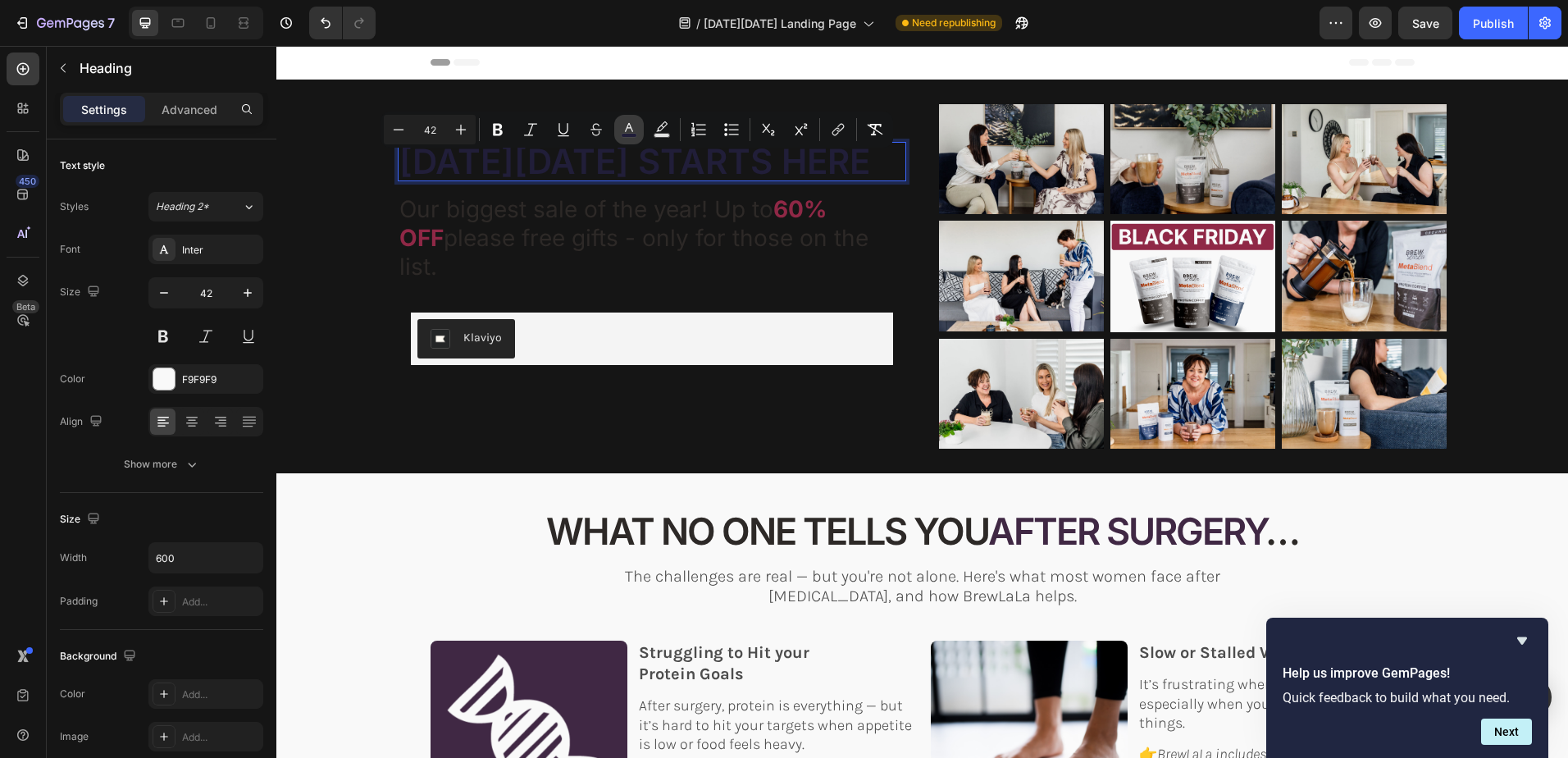
click at [632, 128] on icon "Editor contextual toolbar" at bounding box center [629, 129] width 17 height 17
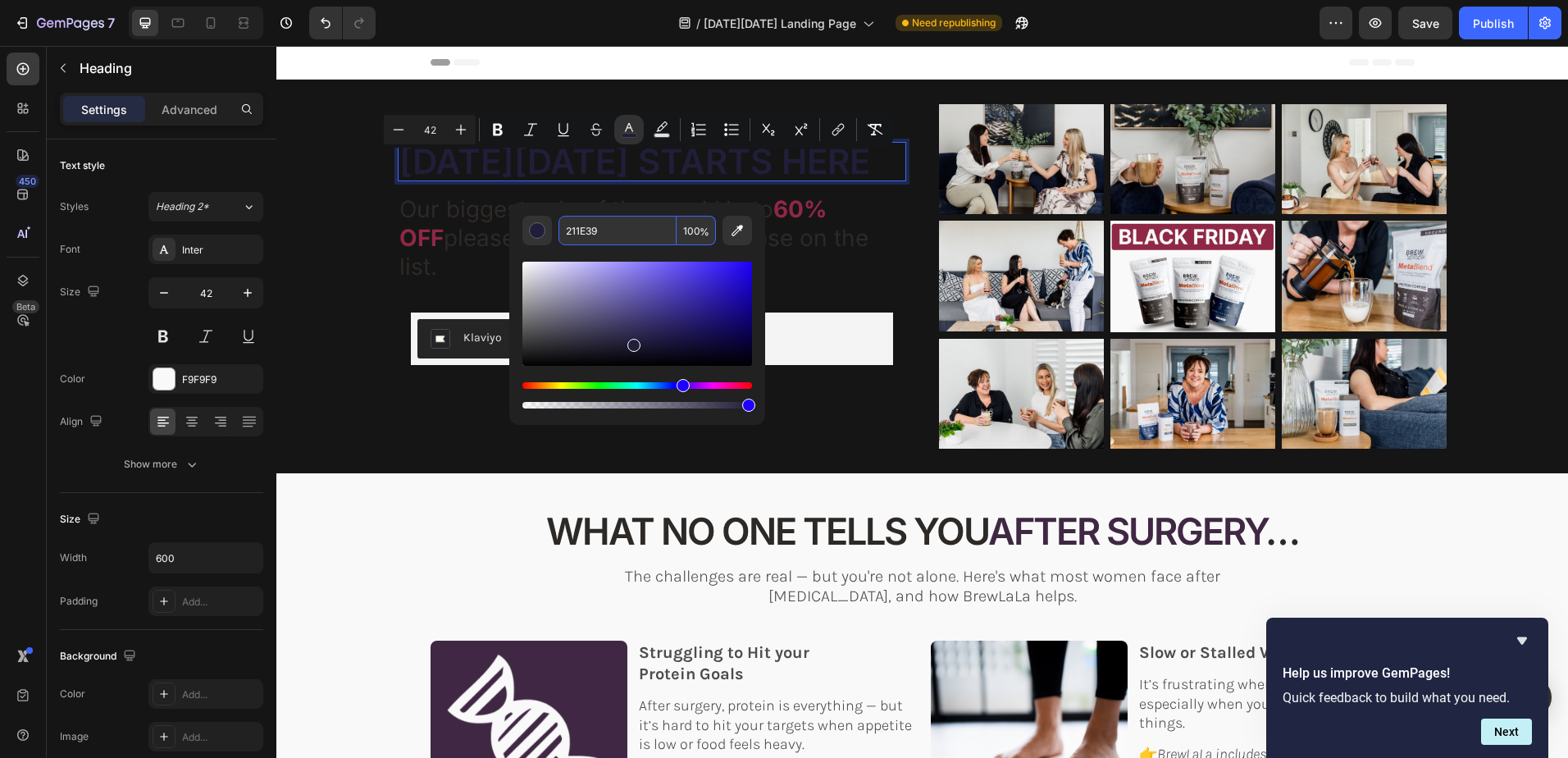
paste input "F9F9F"
type input "F9F9F9"
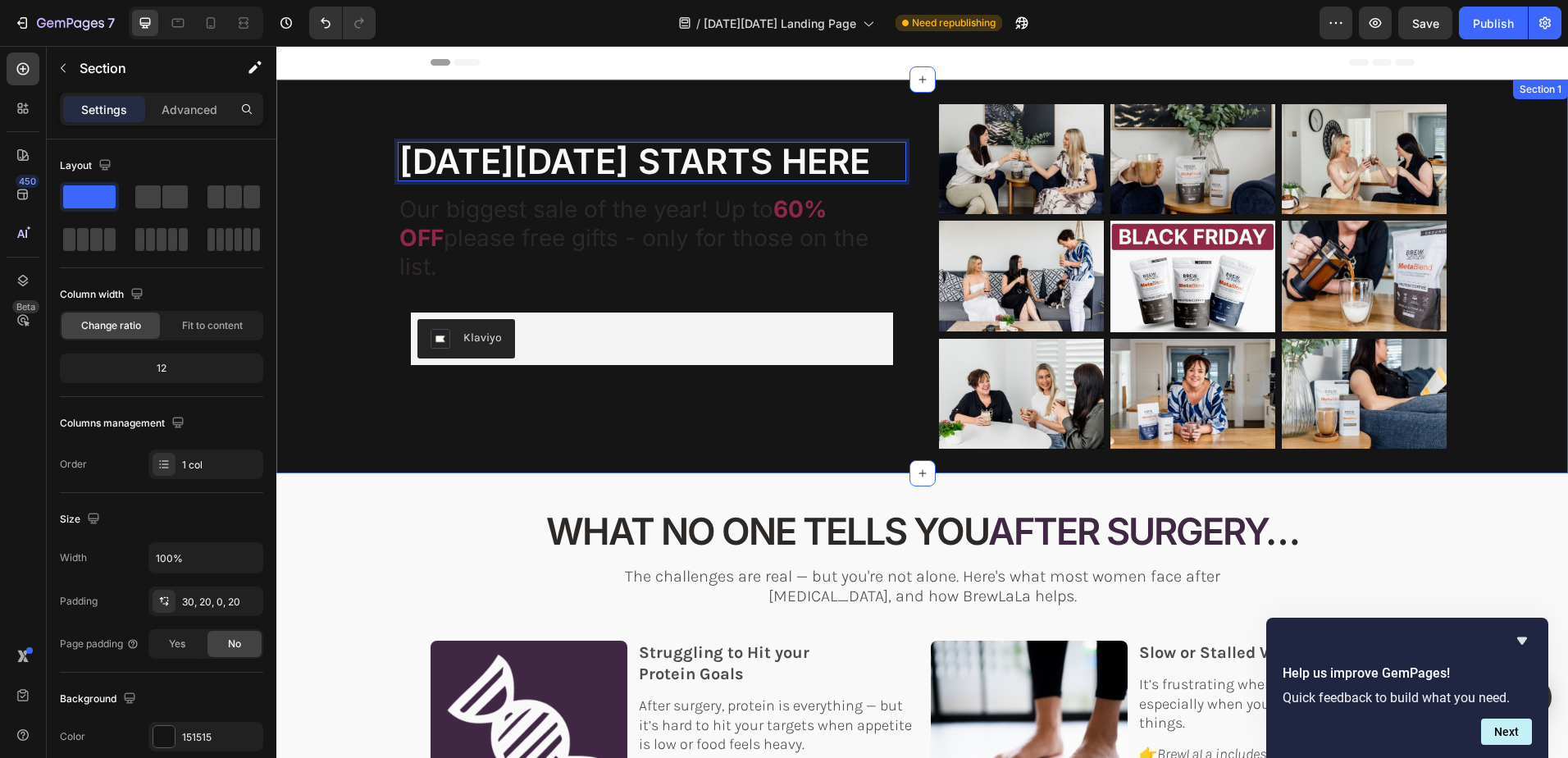
click at [331, 303] on div "BLACK FRIDAY STARTS HERE Heading 15 YOUR JOURNEY DIDN'T END WITH SURGERY - IT J…" at bounding box center [922, 289] width 1259 height 369
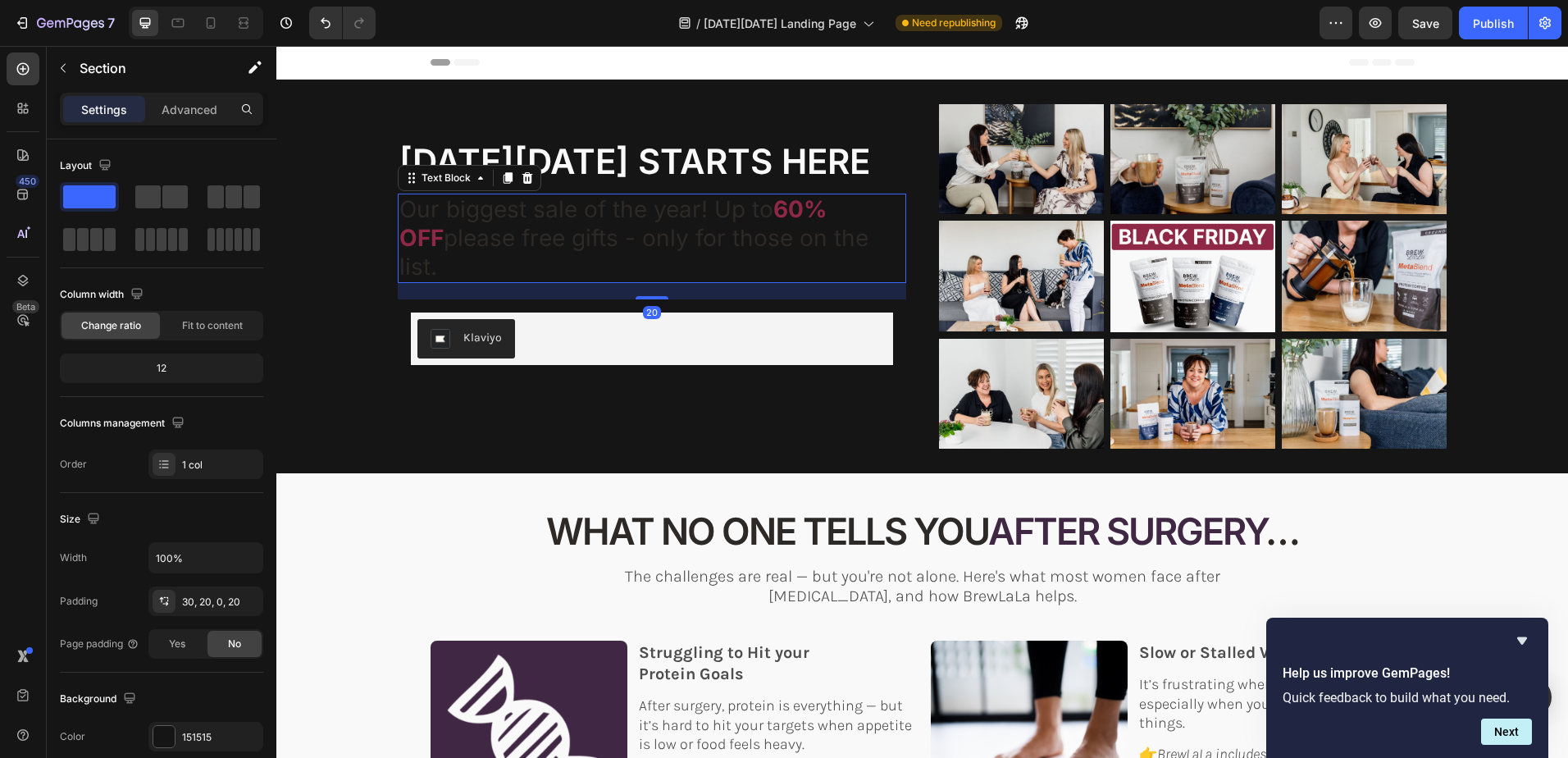
click at [582, 243] on span "please free gifts - only for those on the list." at bounding box center [634, 252] width 469 height 57
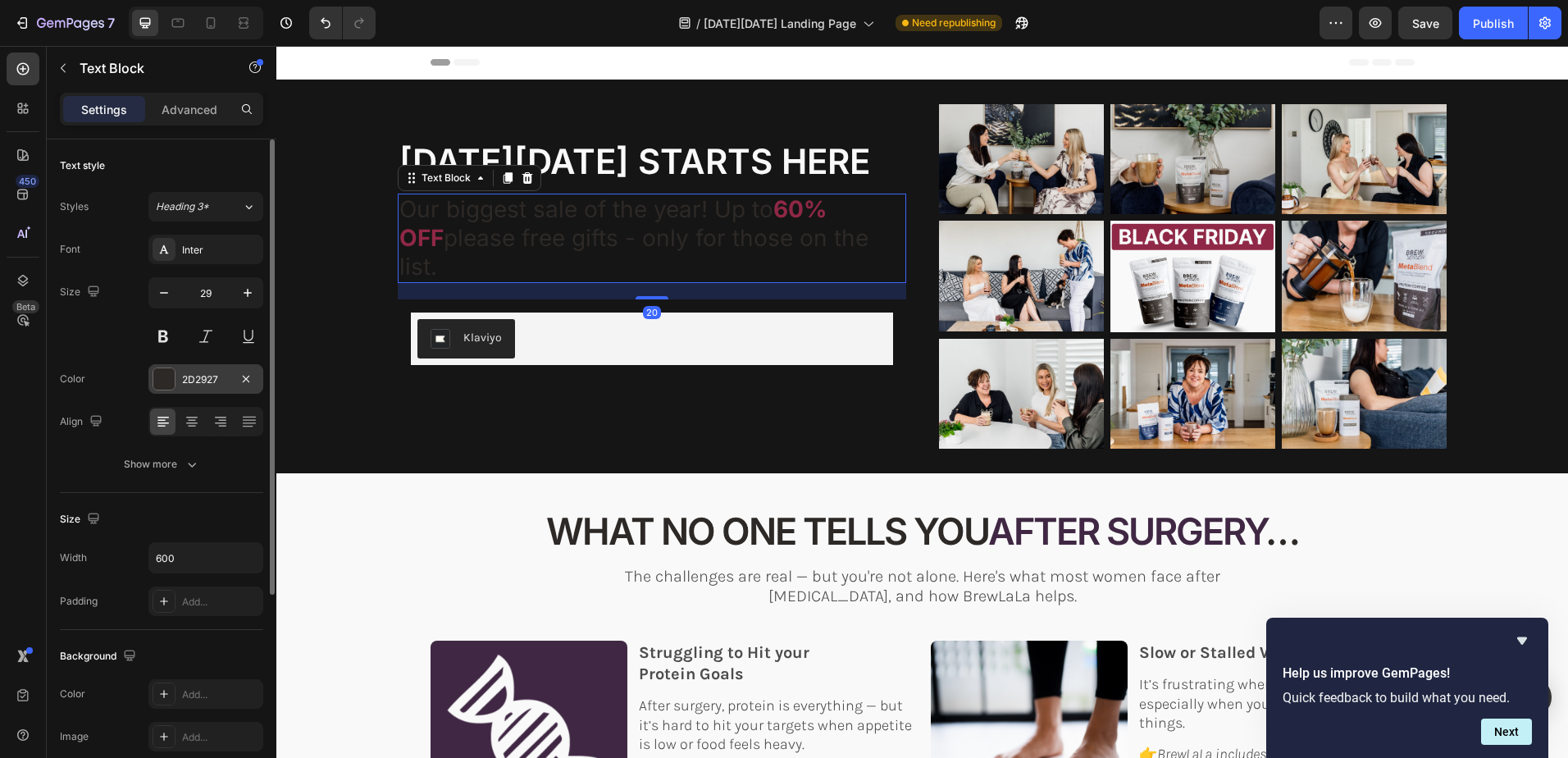
click at [227, 375] on div "2D2927" at bounding box center [205, 379] width 48 height 15
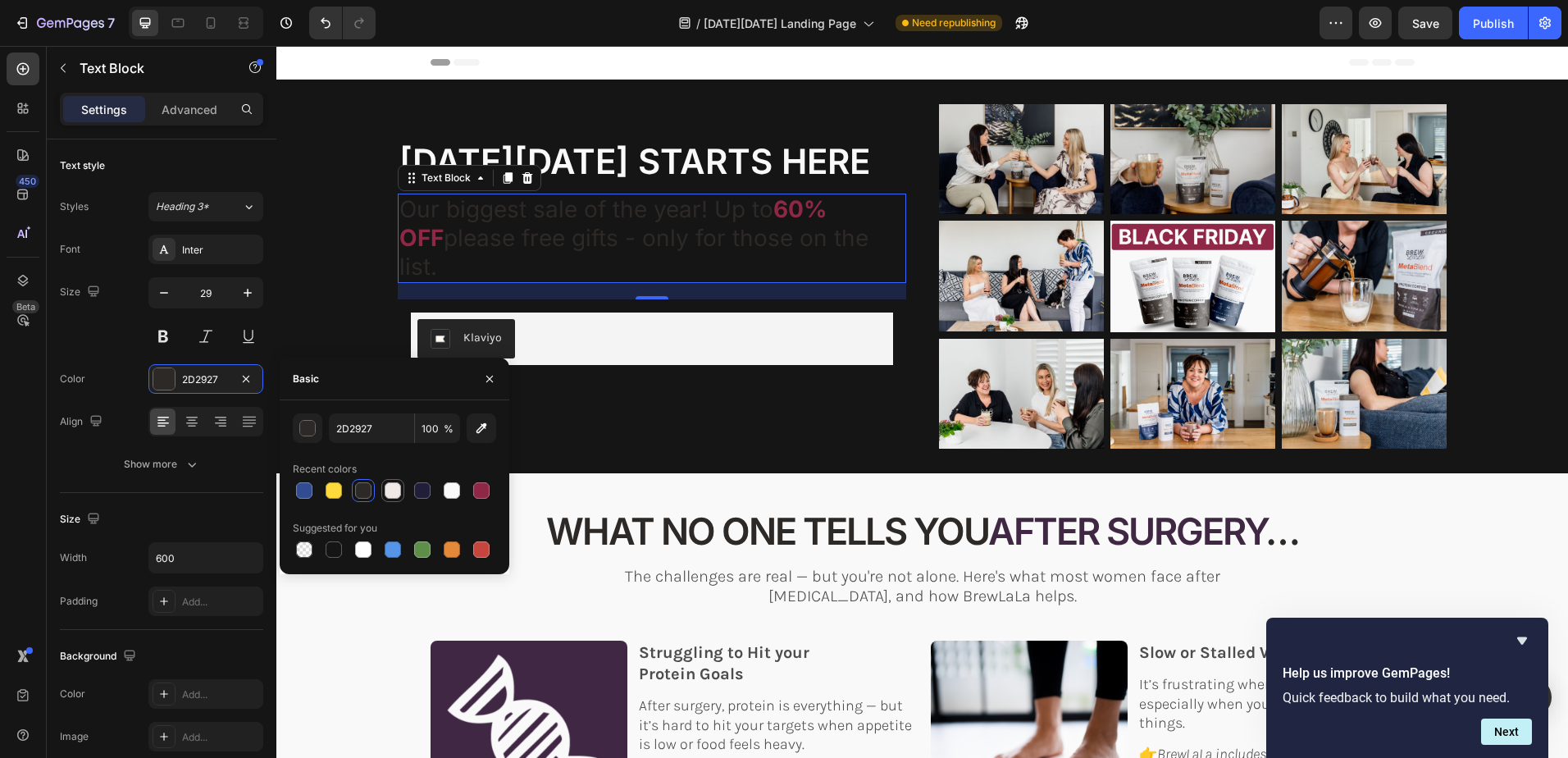
click at [392, 486] on div at bounding box center [392, 490] width 17 height 17
click at [455, 486] on div at bounding box center [452, 490] width 17 height 17
type input "F9F9F9"
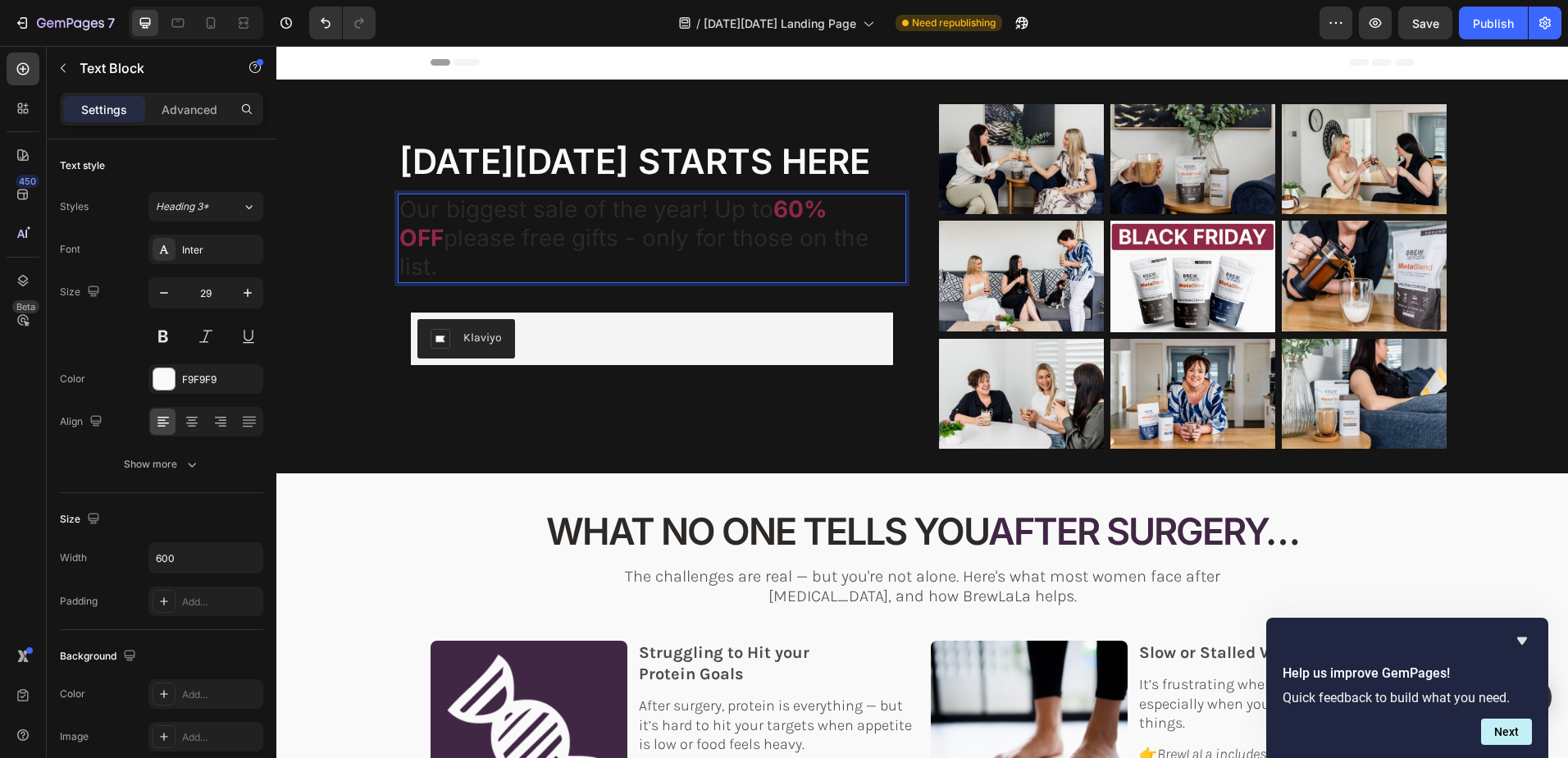
click at [661, 242] on span "please free gifts - only for those on the list." at bounding box center [634, 252] width 469 height 57
click at [734, 262] on span "please free gifts - only for those on the list." at bounding box center [634, 252] width 469 height 57
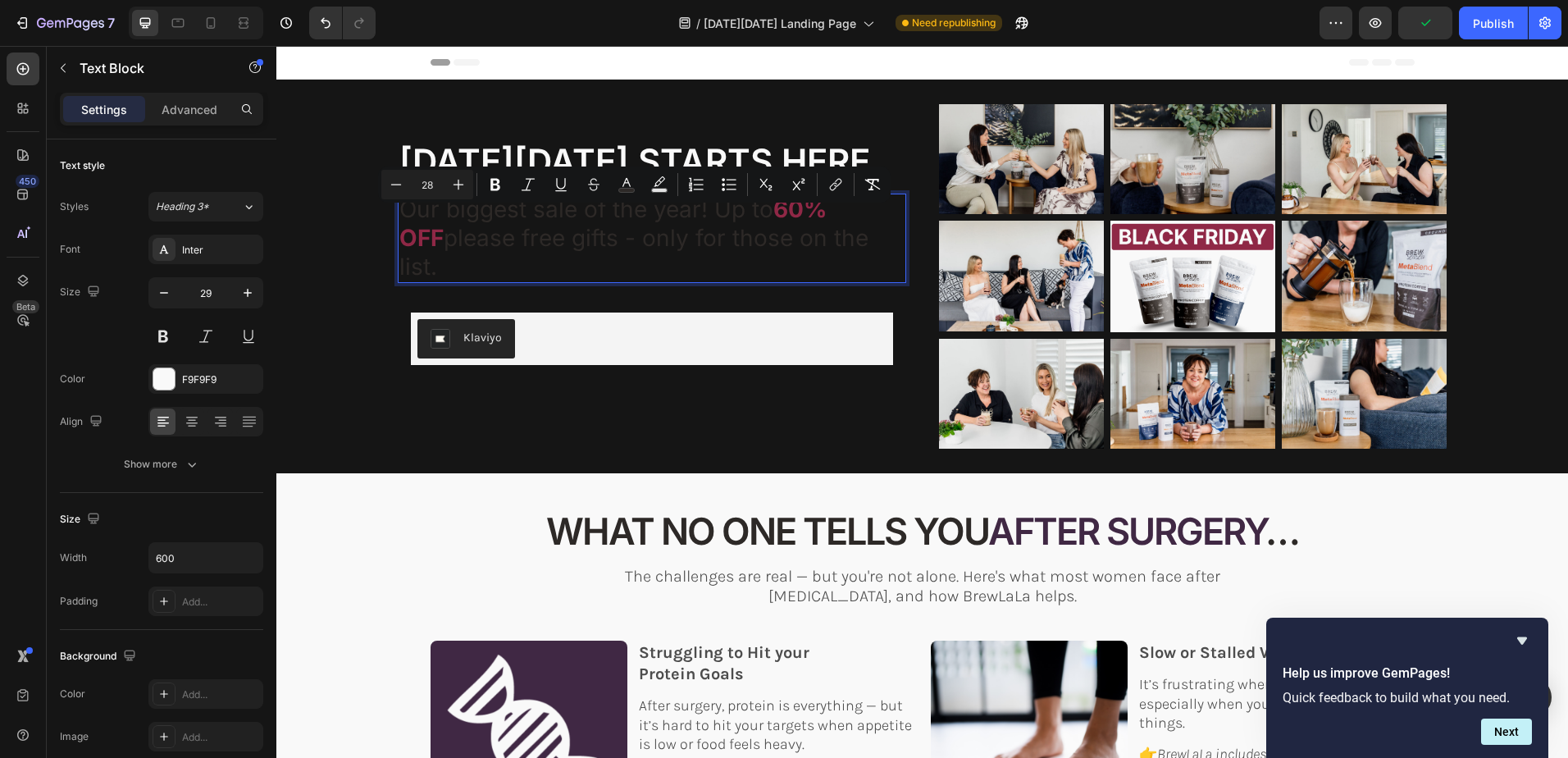
drag, startPoint x: 866, startPoint y: 255, endPoint x: 398, endPoint y: 225, distance: 469.0
click at [400, 225] on p "Our biggest sale of the year! Up to 60% OFF please free gifts - only for those …" at bounding box center [644, 238] width 489 height 85
click at [624, 186] on icon "Editor contextual toolbar" at bounding box center [627, 184] width 17 height 17
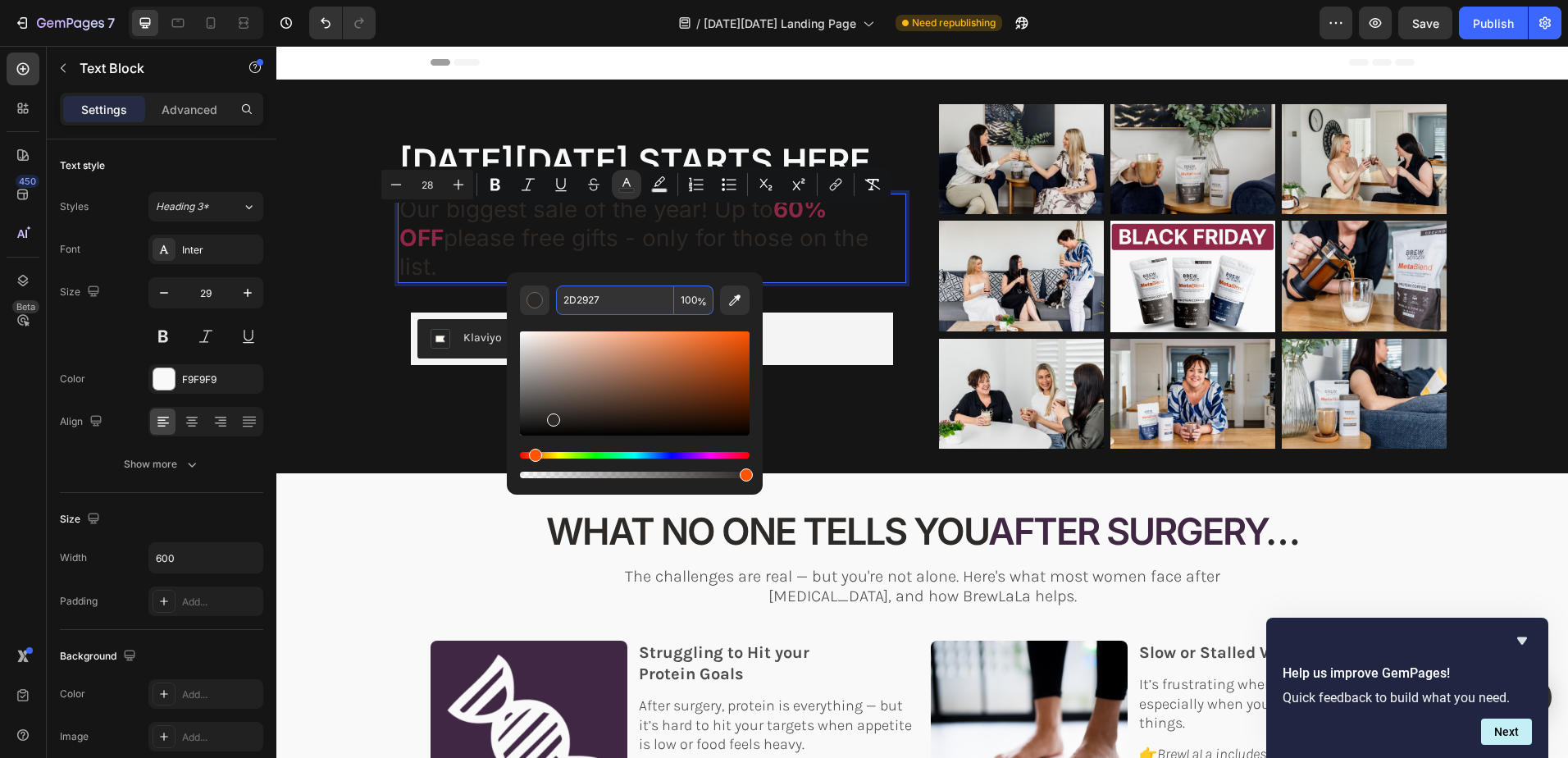
click at [615, 301] on input "2D2927" at bounding box center [615, 300] width 118 height 29
paste input "F9F9F9"
type input "F9F9F9"
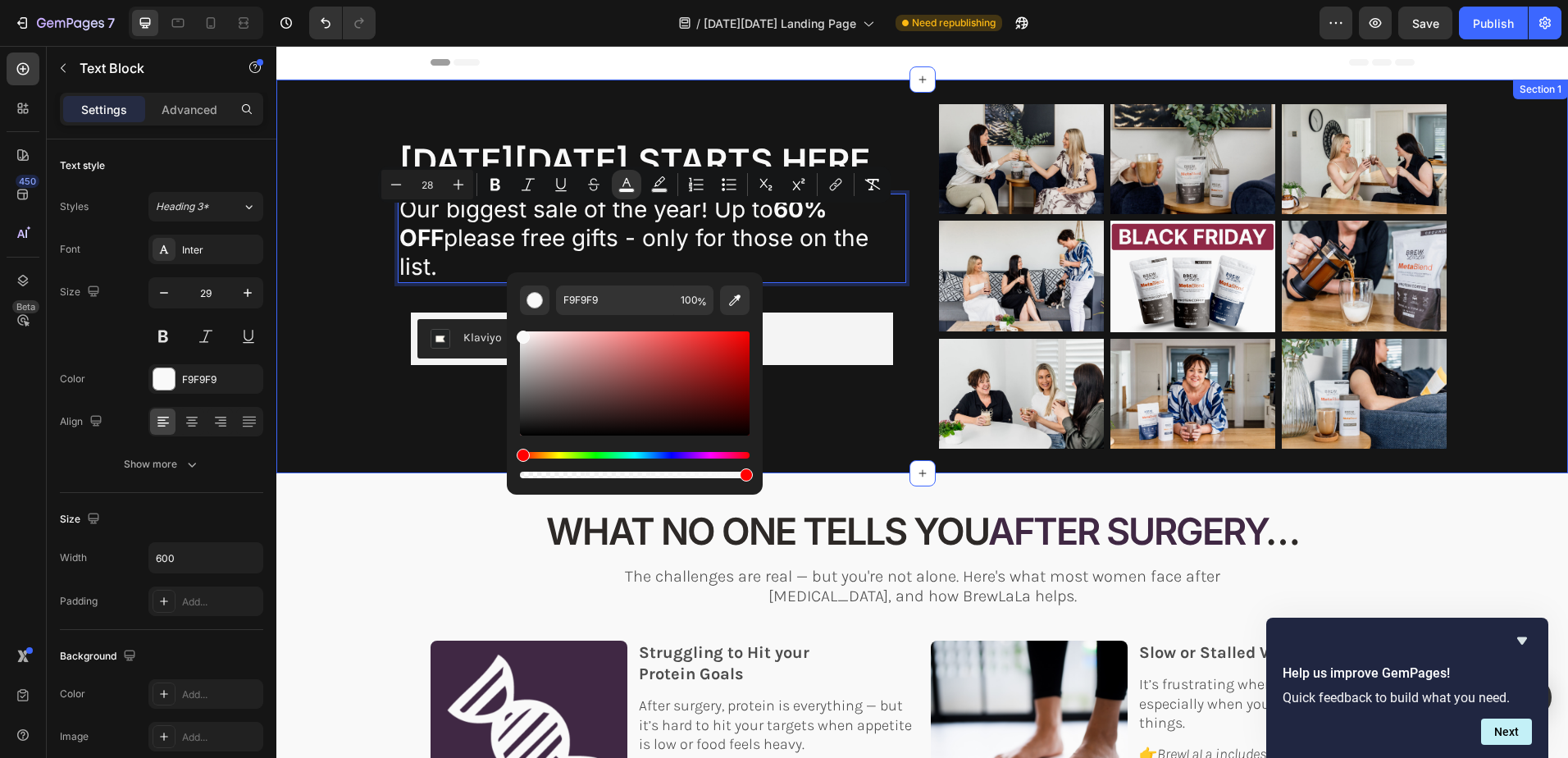
click at [348, 349] on div "⁠⁠⁠⁠⁠⁠⁠ BLACK FRIDAY STARTS HERE Heading YOUR JOURNEY DIDN'T END WITH SURGERY -…" at bounding box center [922, 289] width 1259 height 369
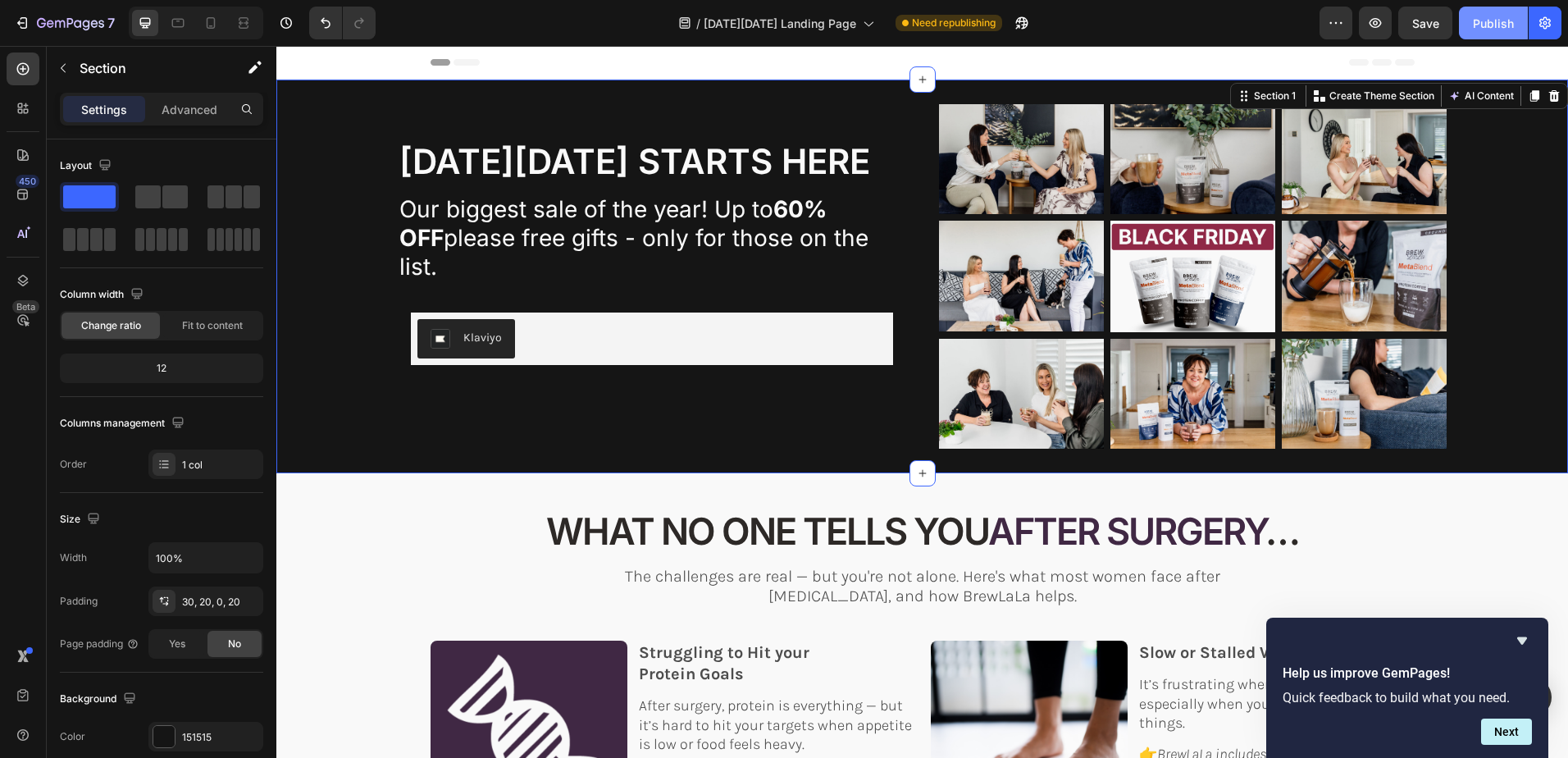
click at [1492, 22] on div "Publish" at bounding box center [1494, 23] width 41 height 18
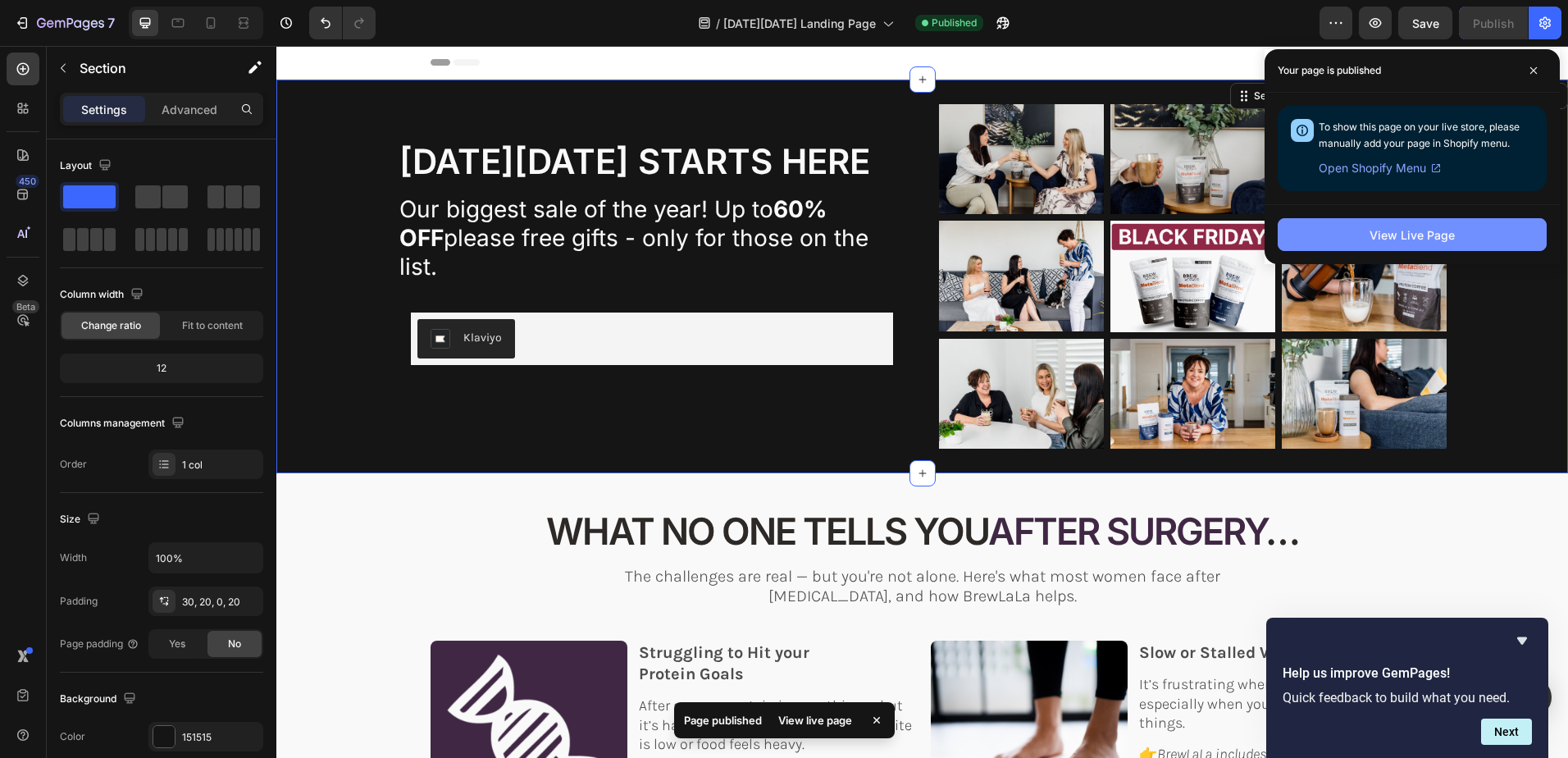
click at [1399, 235] on div "View Live Page" at bounding box center [1412, 236] width 85 height 18
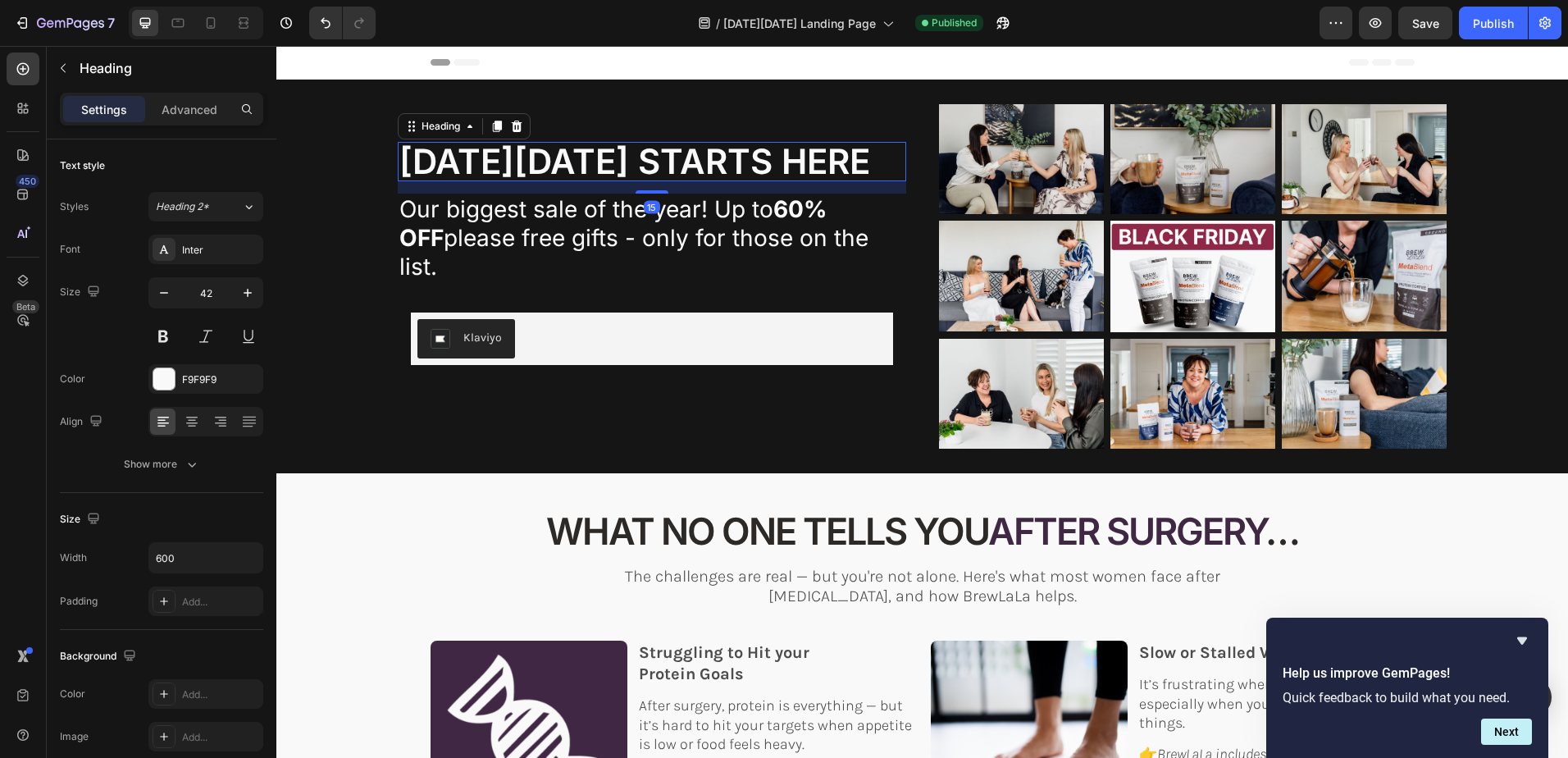
click at [574, 180] on span "[DATE][DATE] STARTS HERE" at bounding box center [635, 160] width 471 height 42
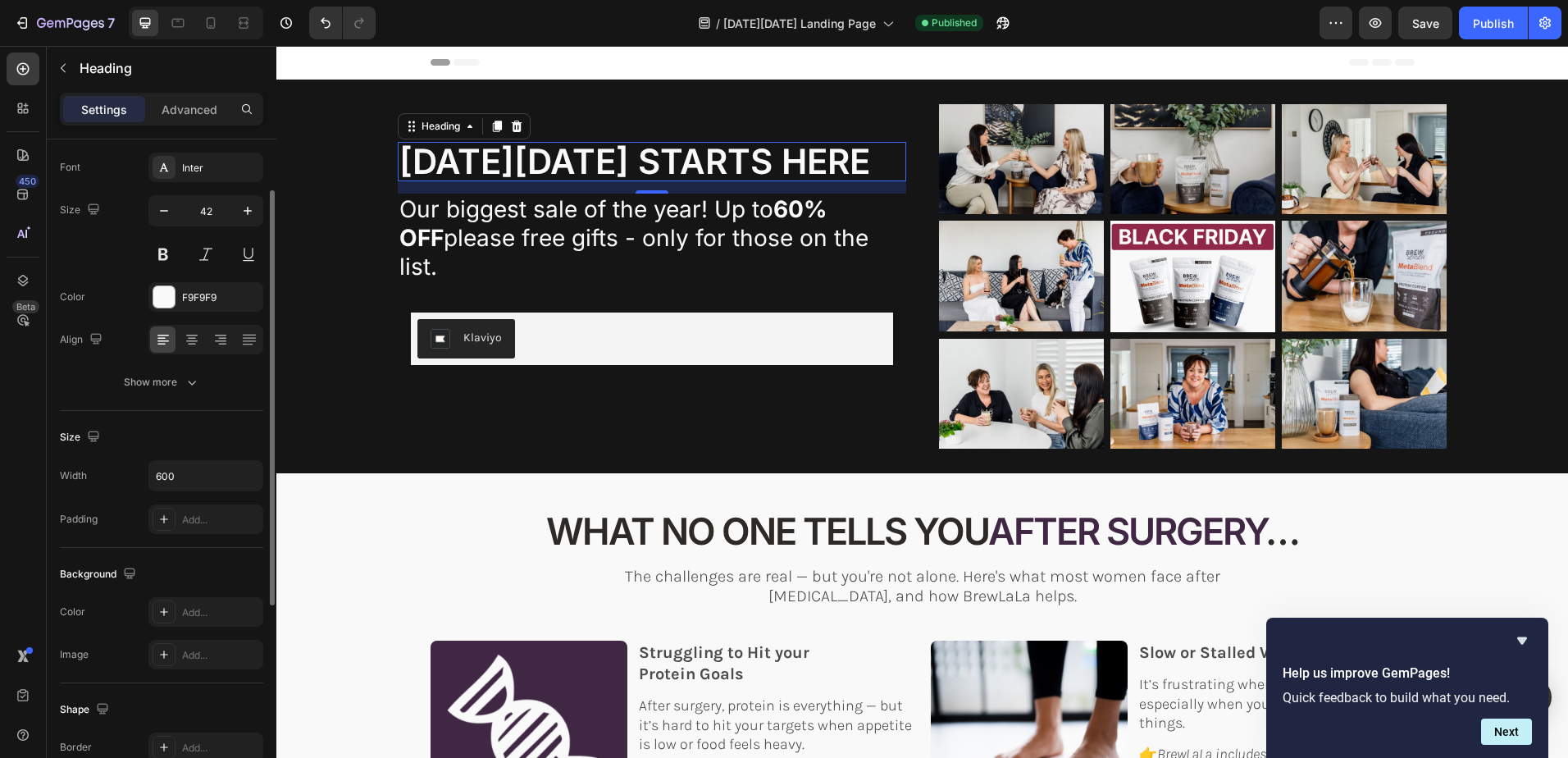
scroll to position [246, 0]
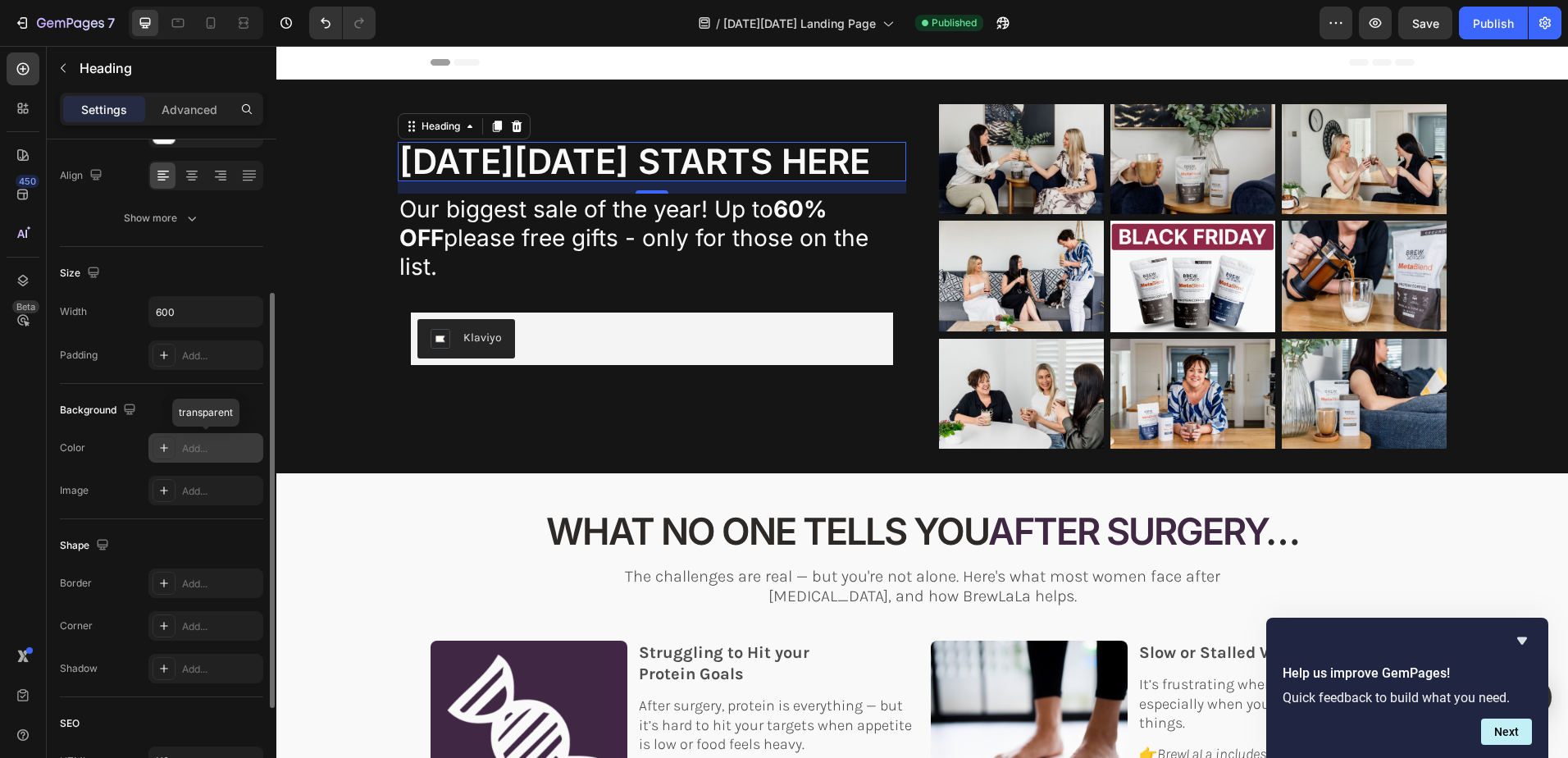
click at [195, 444] on div "Add..." at bounding box center [220, 448] width 77 height 15
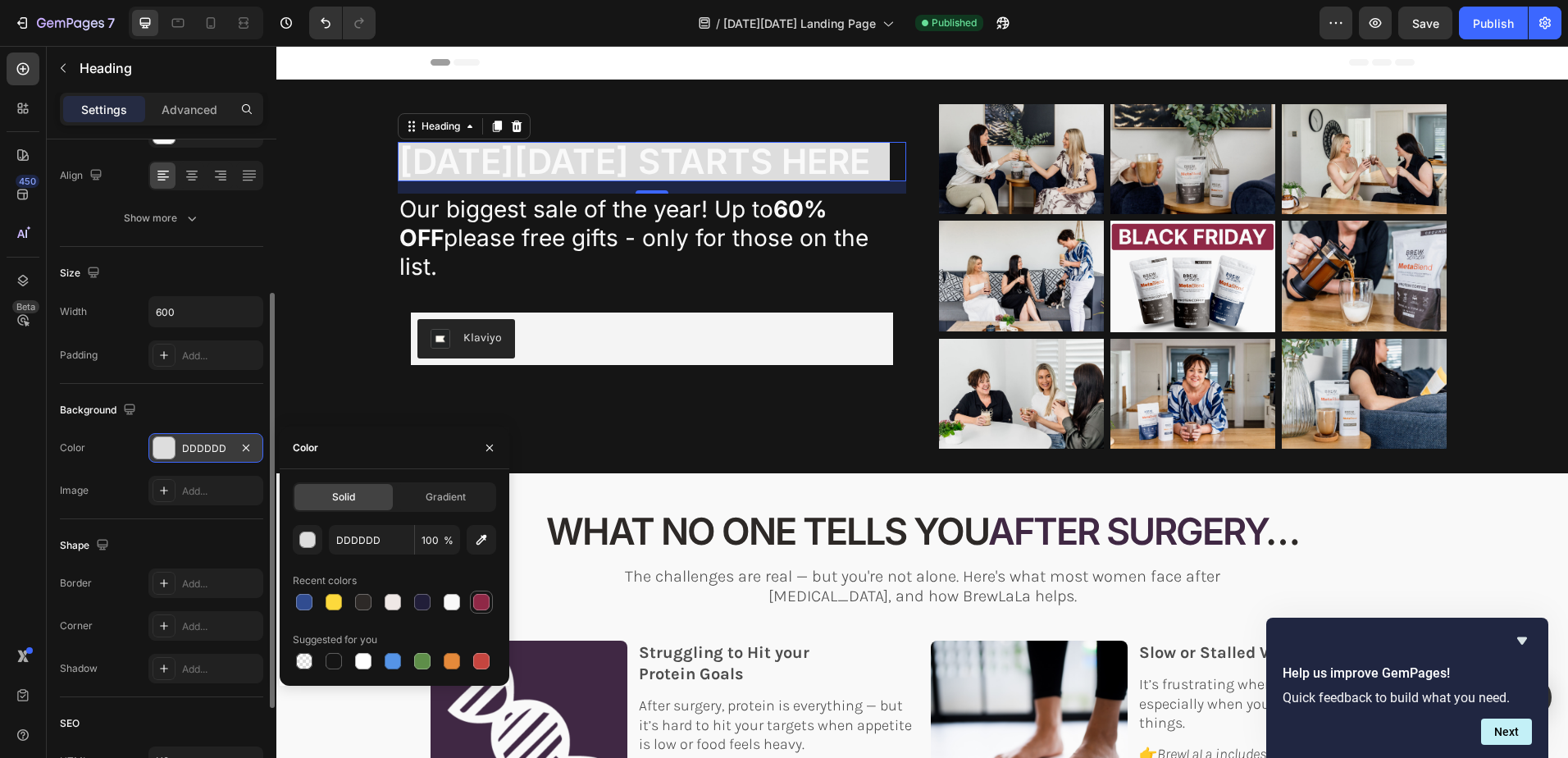
click at [479, 601] on div at bounding box center [481, 602] width 17 height 17
type input "8F2846"
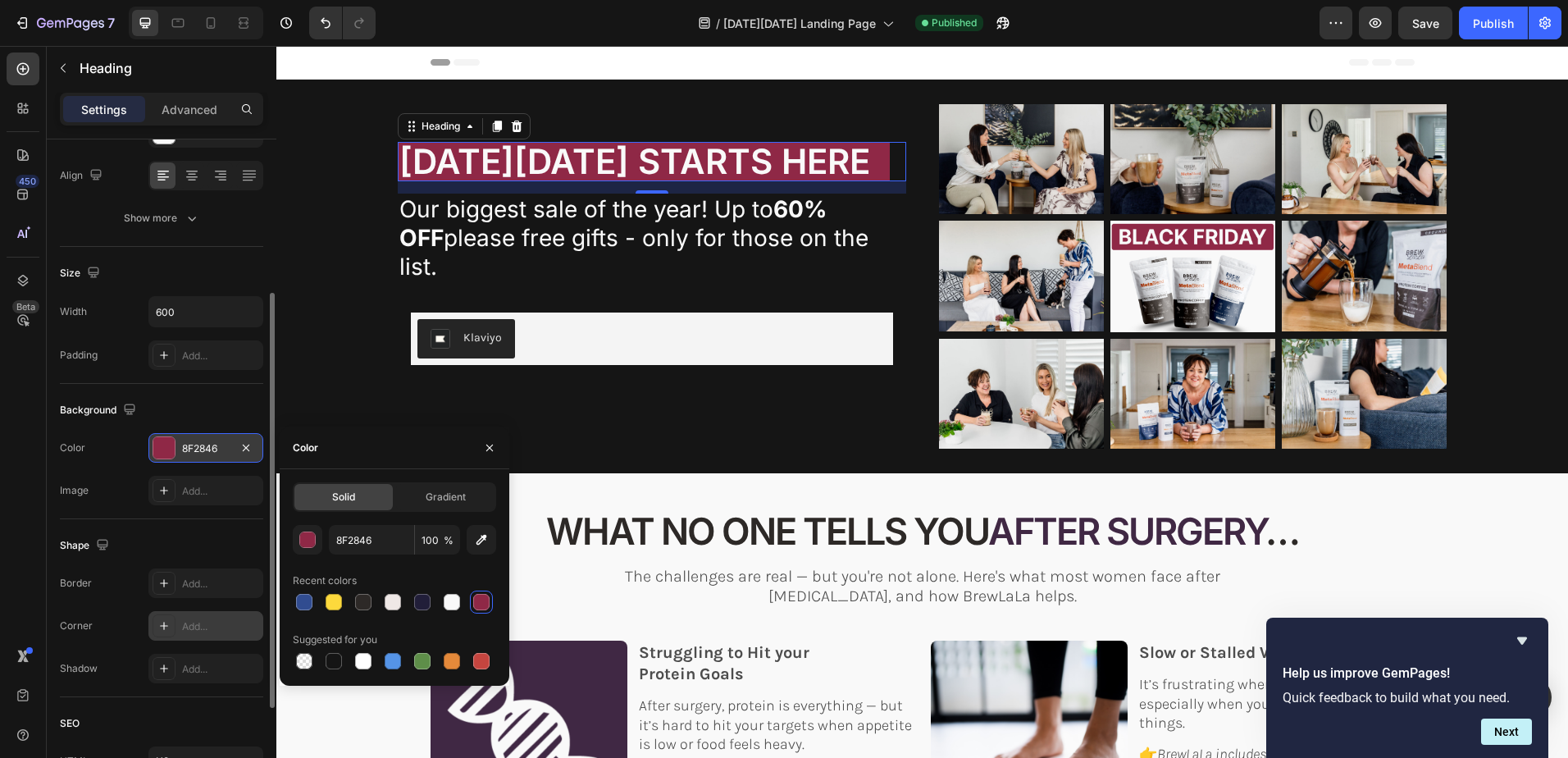
click at [191, 628] on div "Add..." at bounding box center [220, 626] width 77 height 15
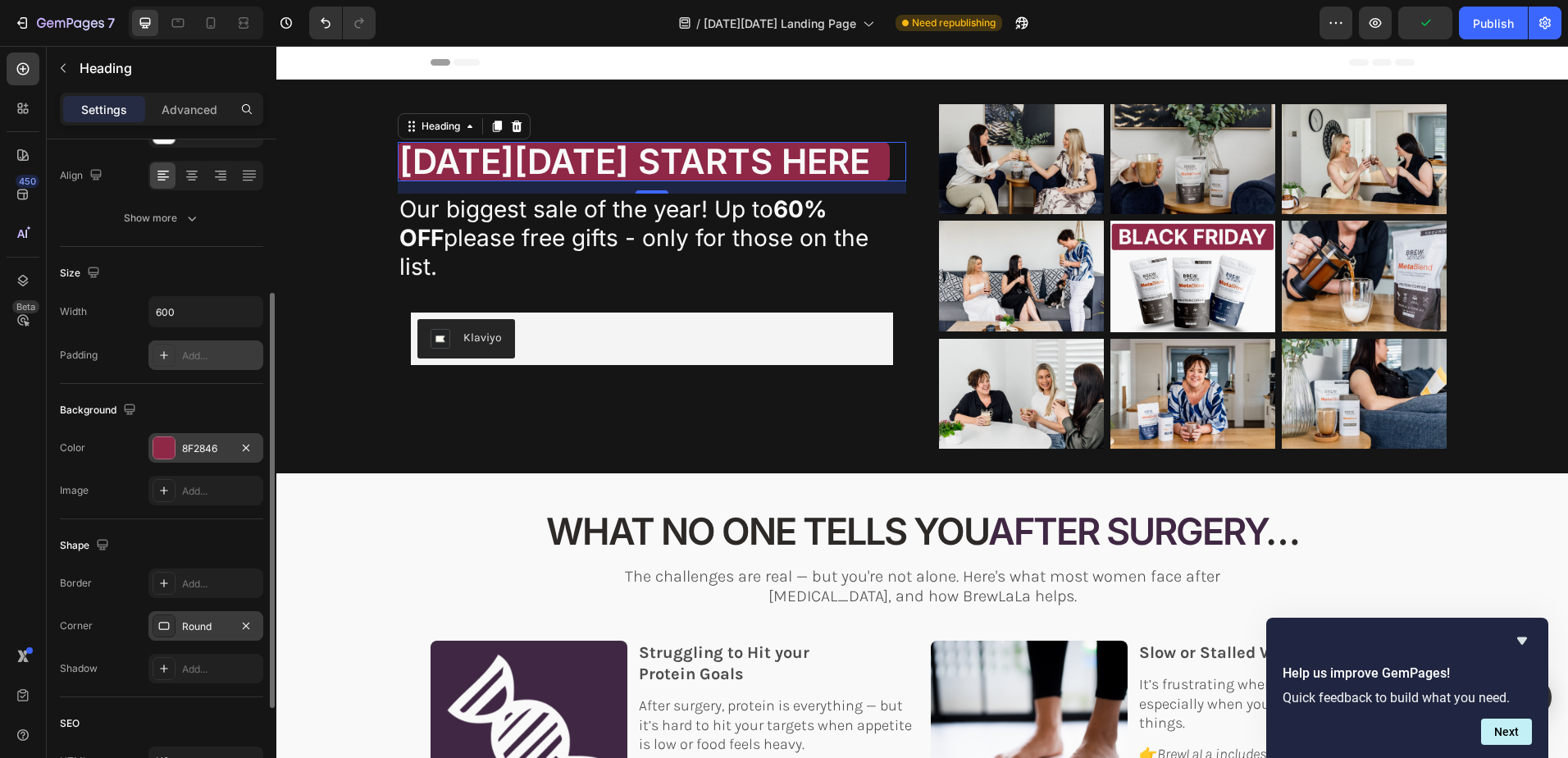
click at [196, 351] on div "Add..." at bounding box center [220, 356] width 77 height 15
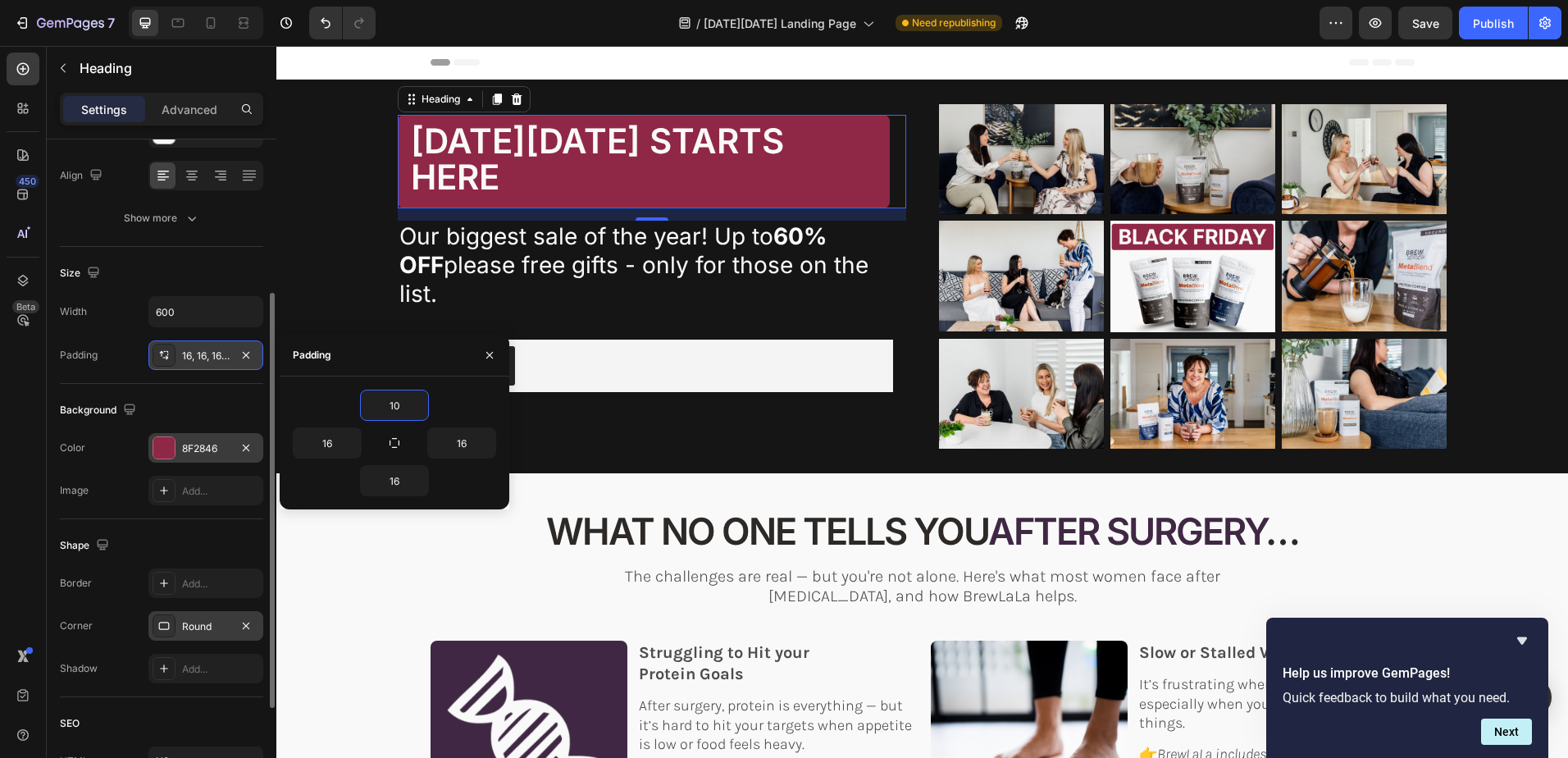
type input "1"
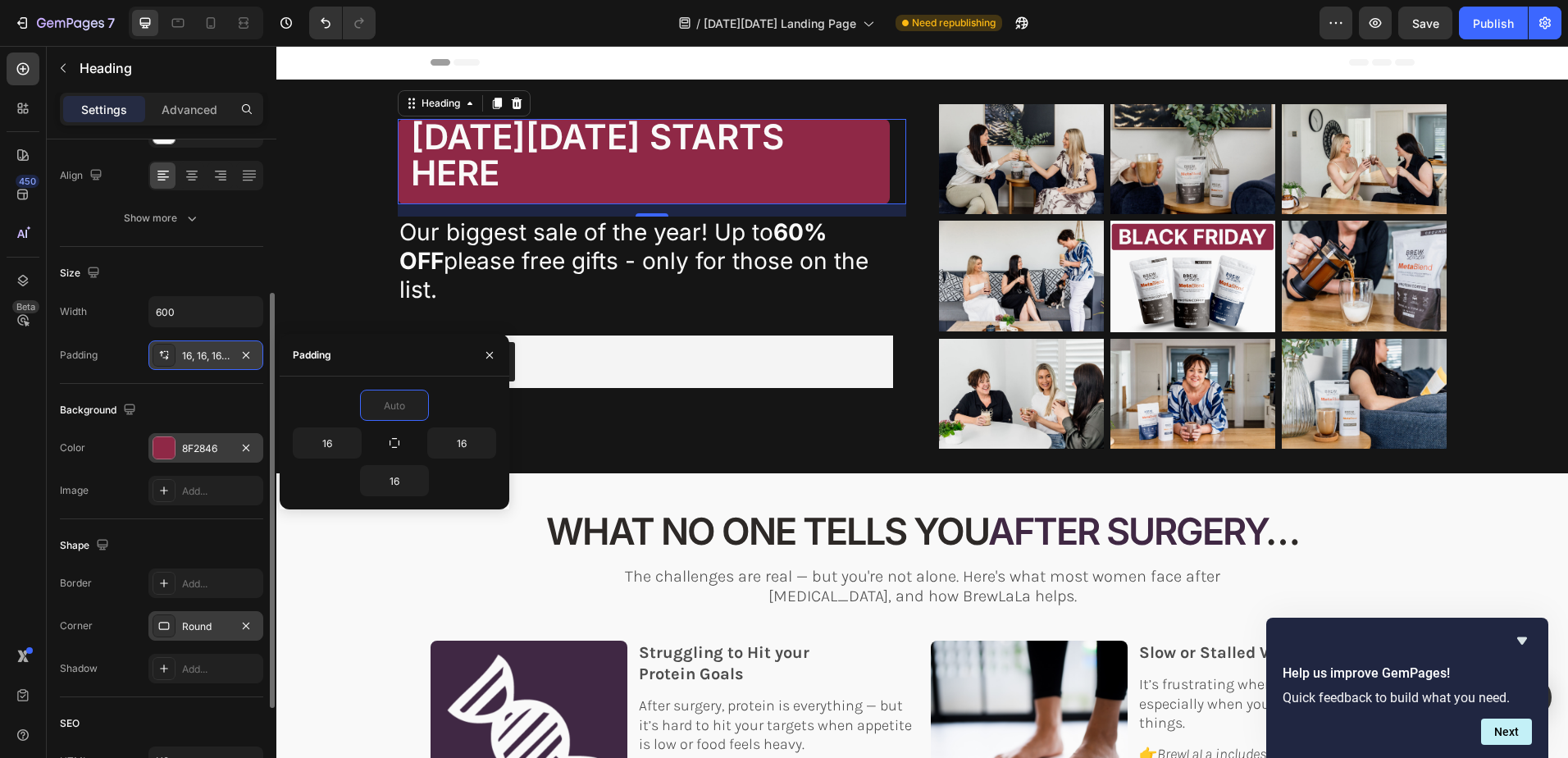
type input "0"
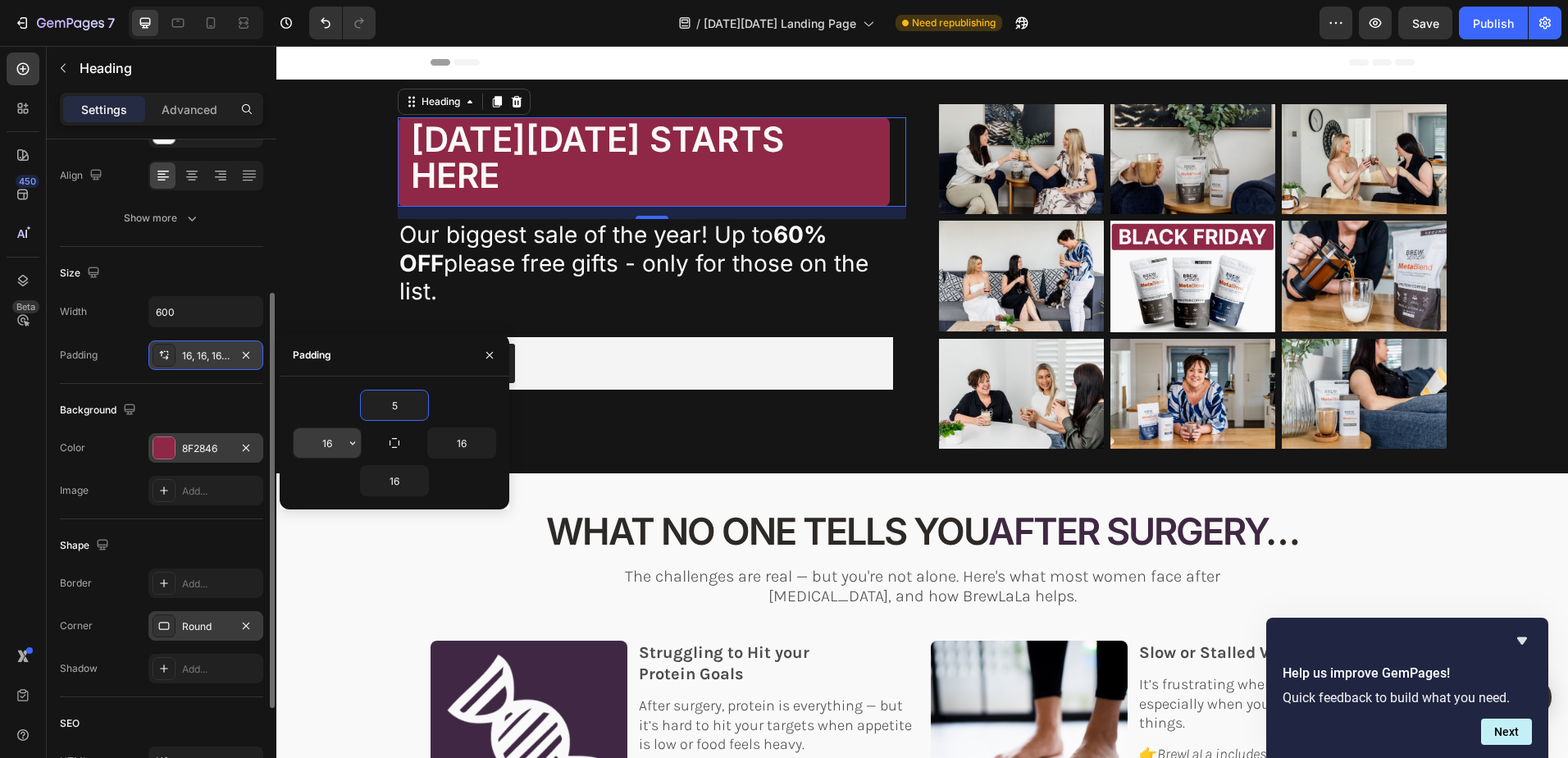
type input "5"
click at [333, 440] on input "16" at bounding box center [327, 443] width 67 height 29
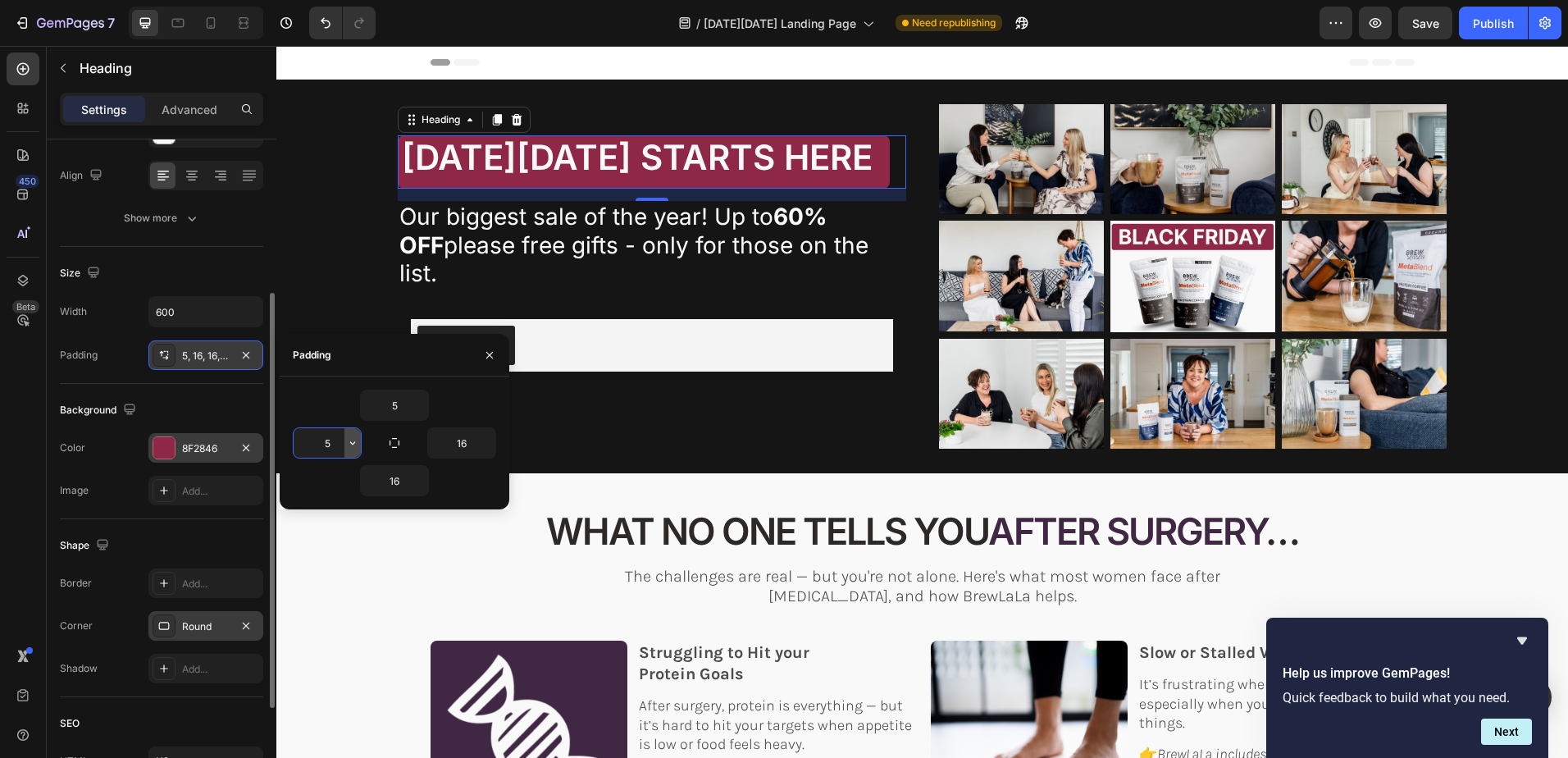
type input "5"
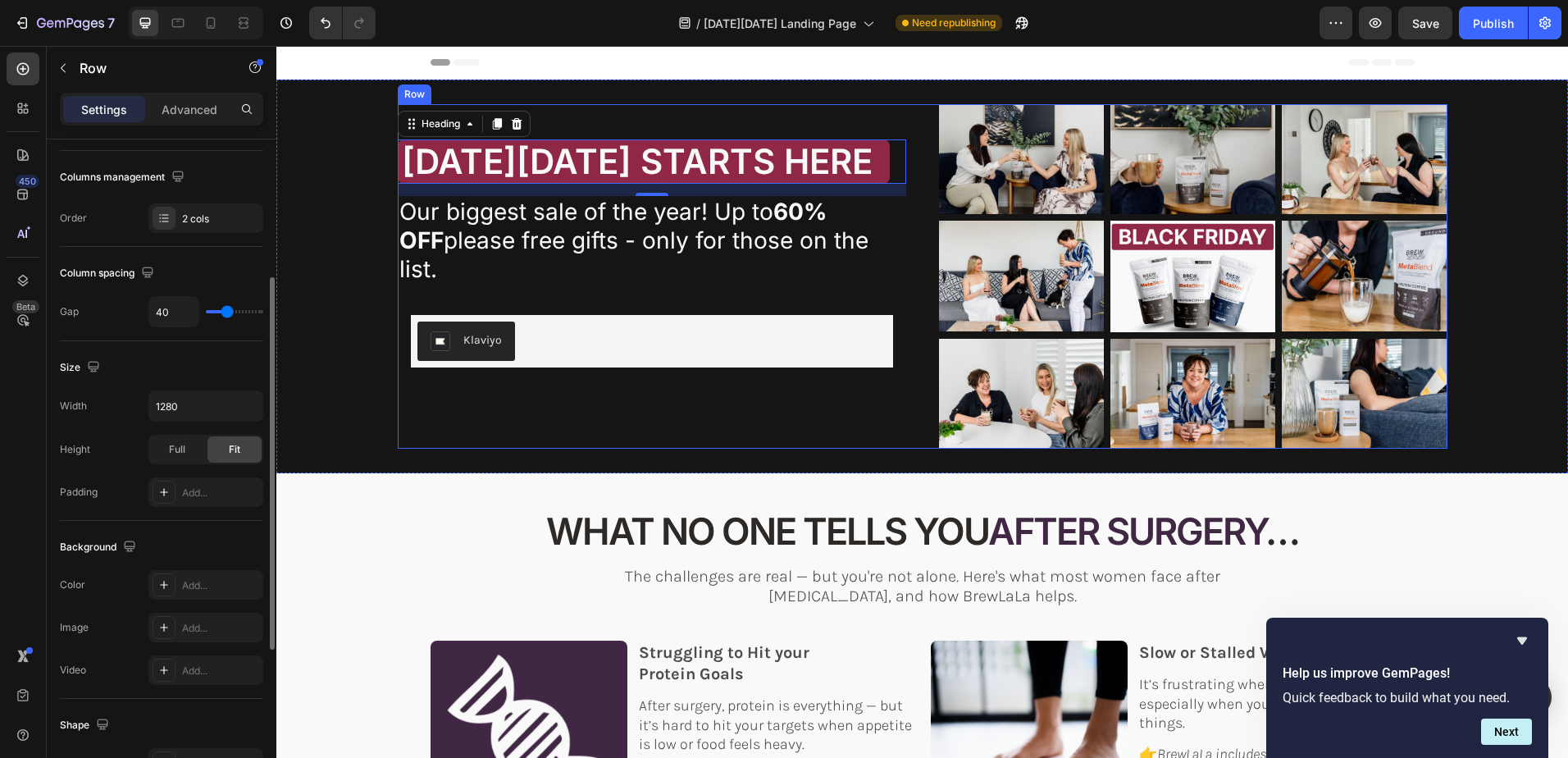
click at [903, 403] on div "⁠⁠⁠⁠⁠⁠⁠ BLACK FRIDAY STARTS HERE Heading 15 YOUR JOURNEY DIDN'T END WITH SURGER…" at bounding box center [923, 277] width 1050 height 344
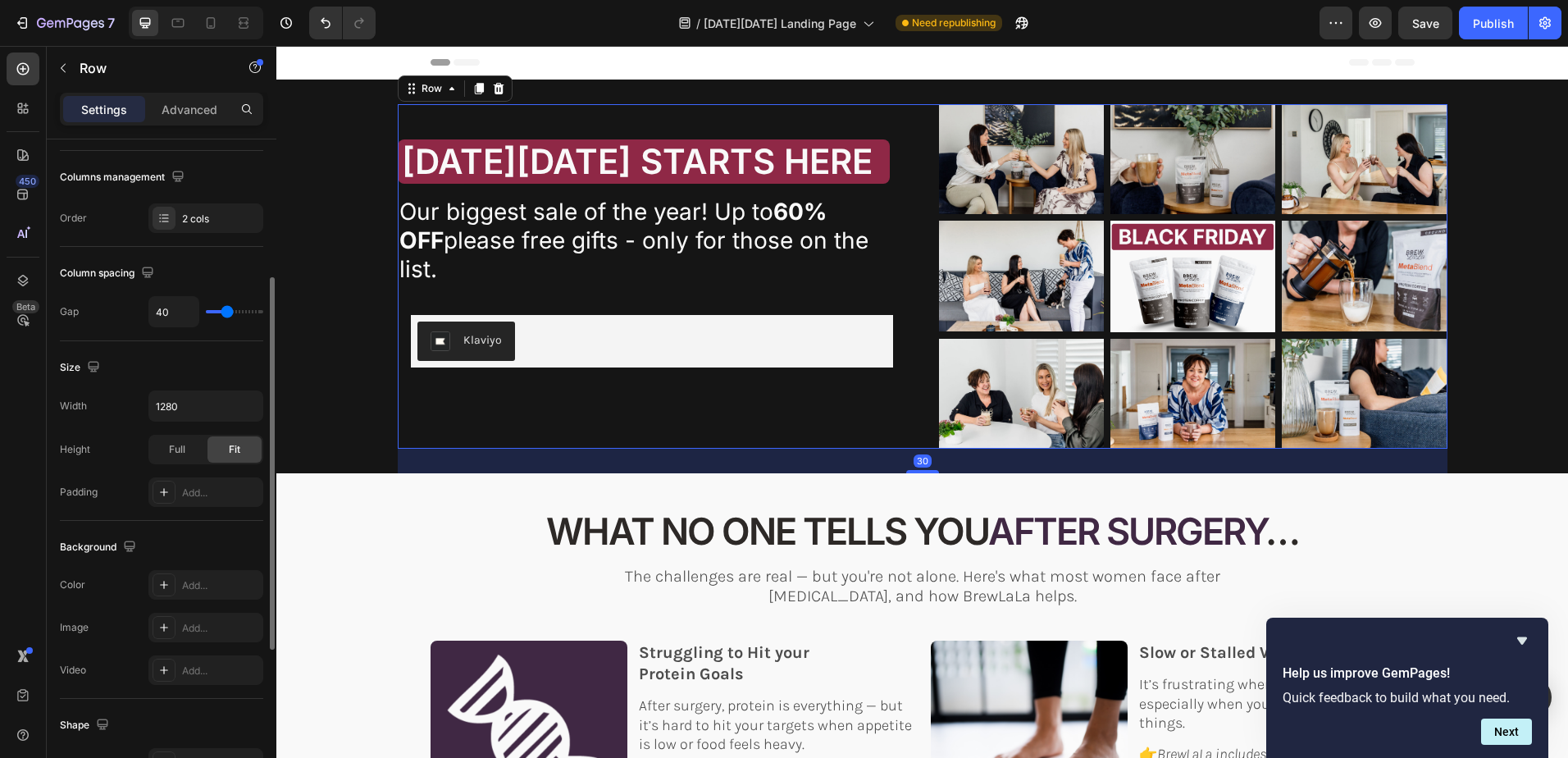
scroll to position [0, 0]
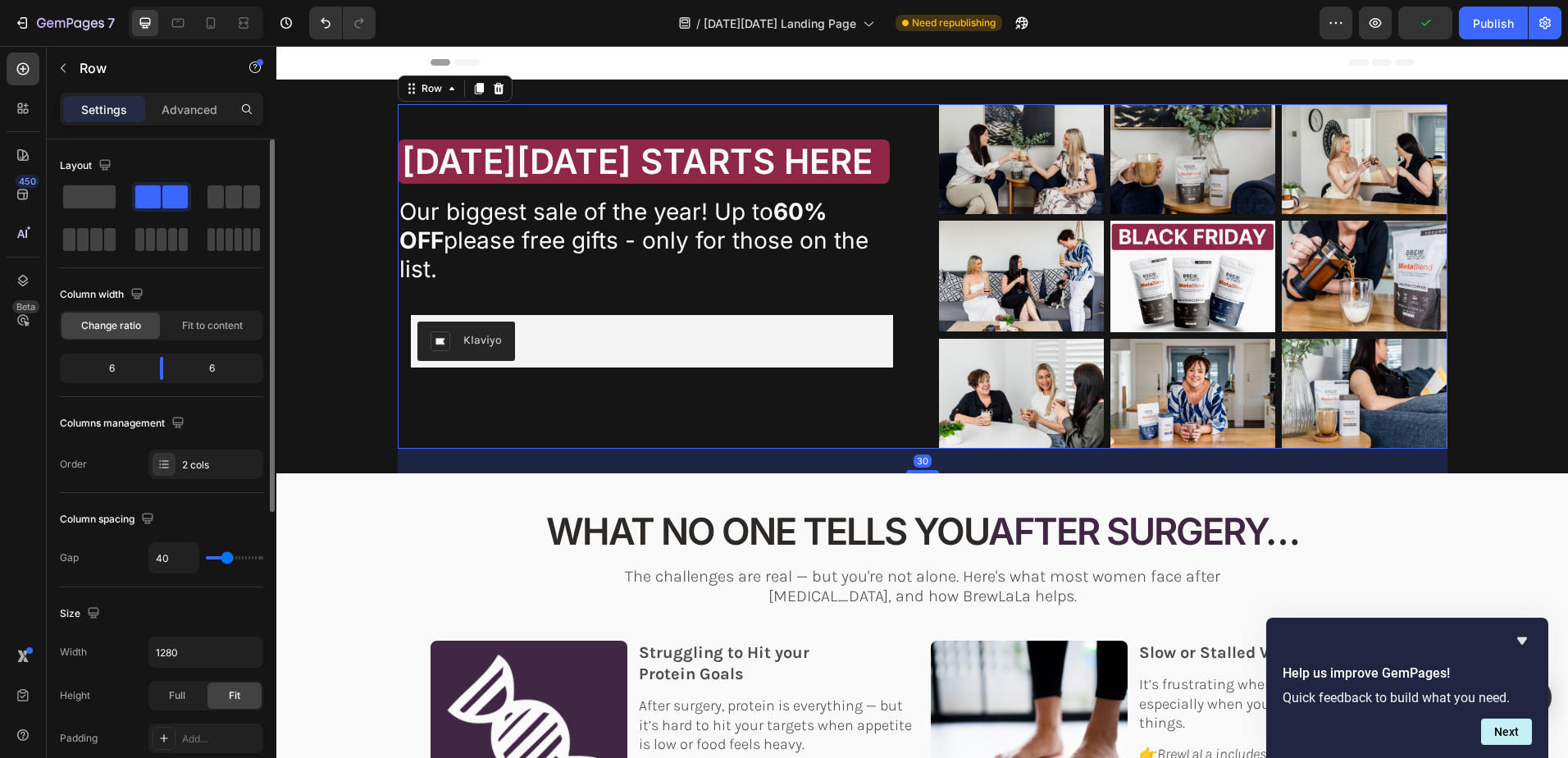
type input "33"
type input "31"
type input "29"
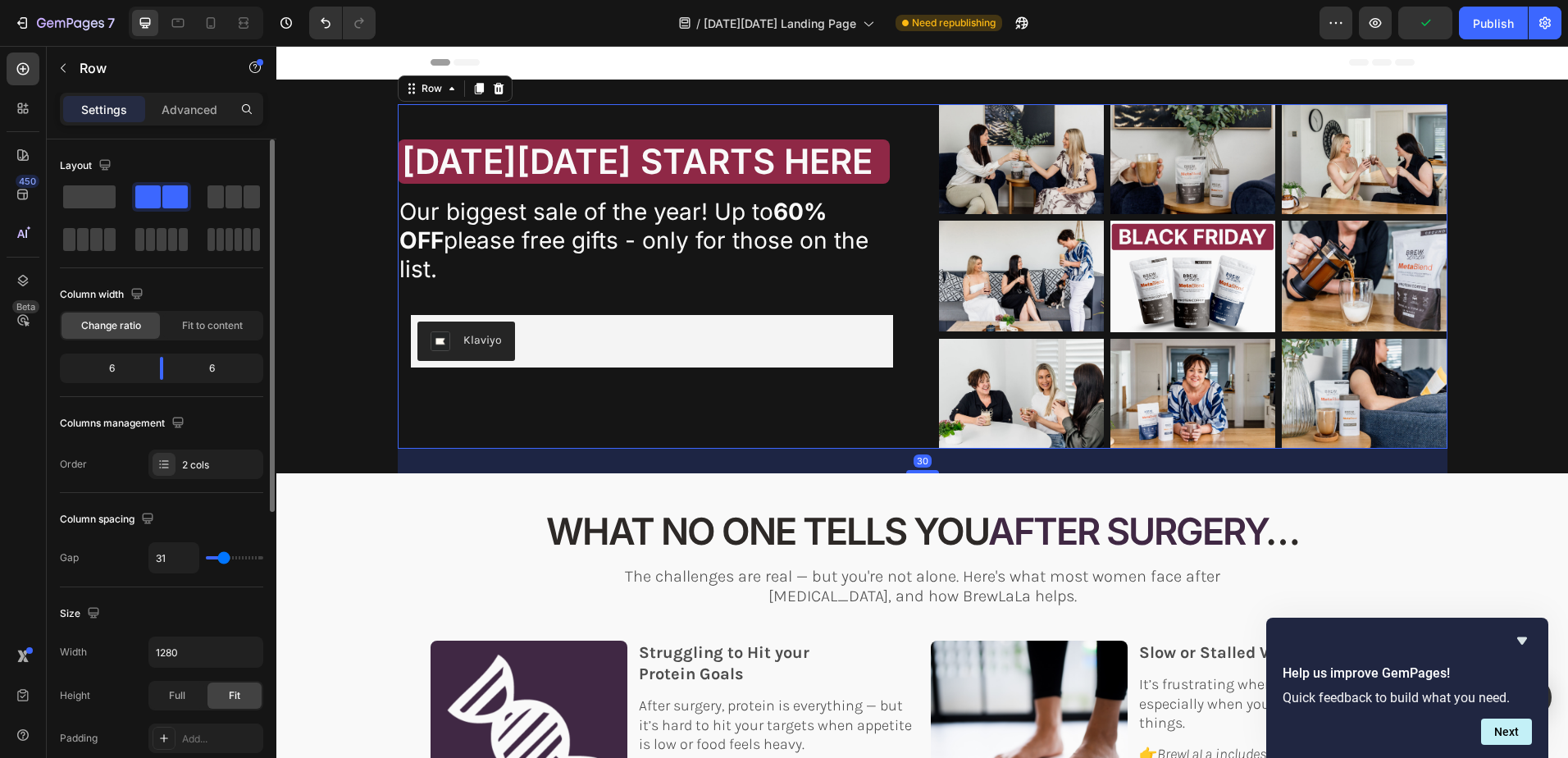
type input "29"
type input "27"
type input "24"
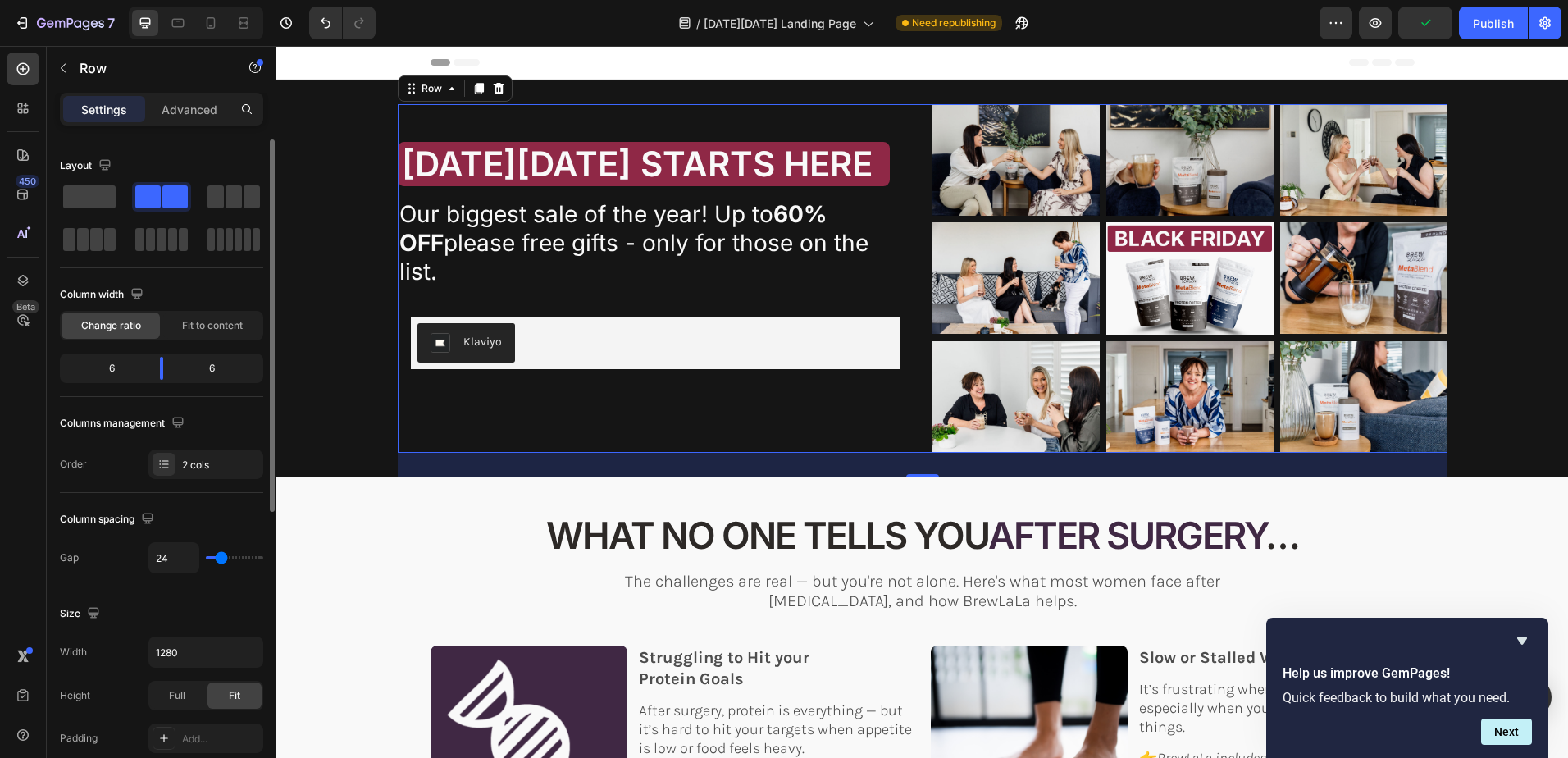
type input "22"
type input "20"
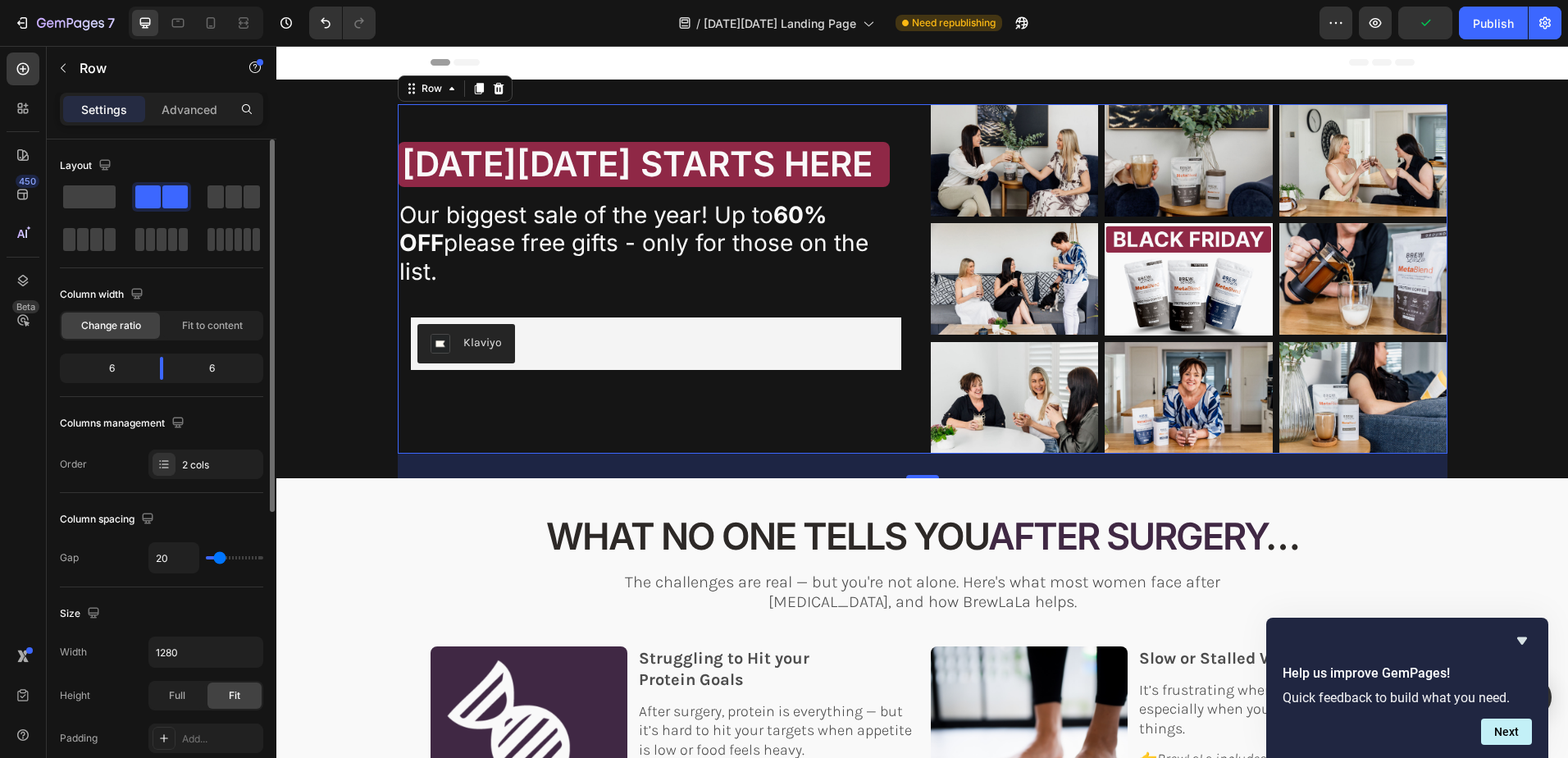
type input "18"
type input "16"
type input "13"
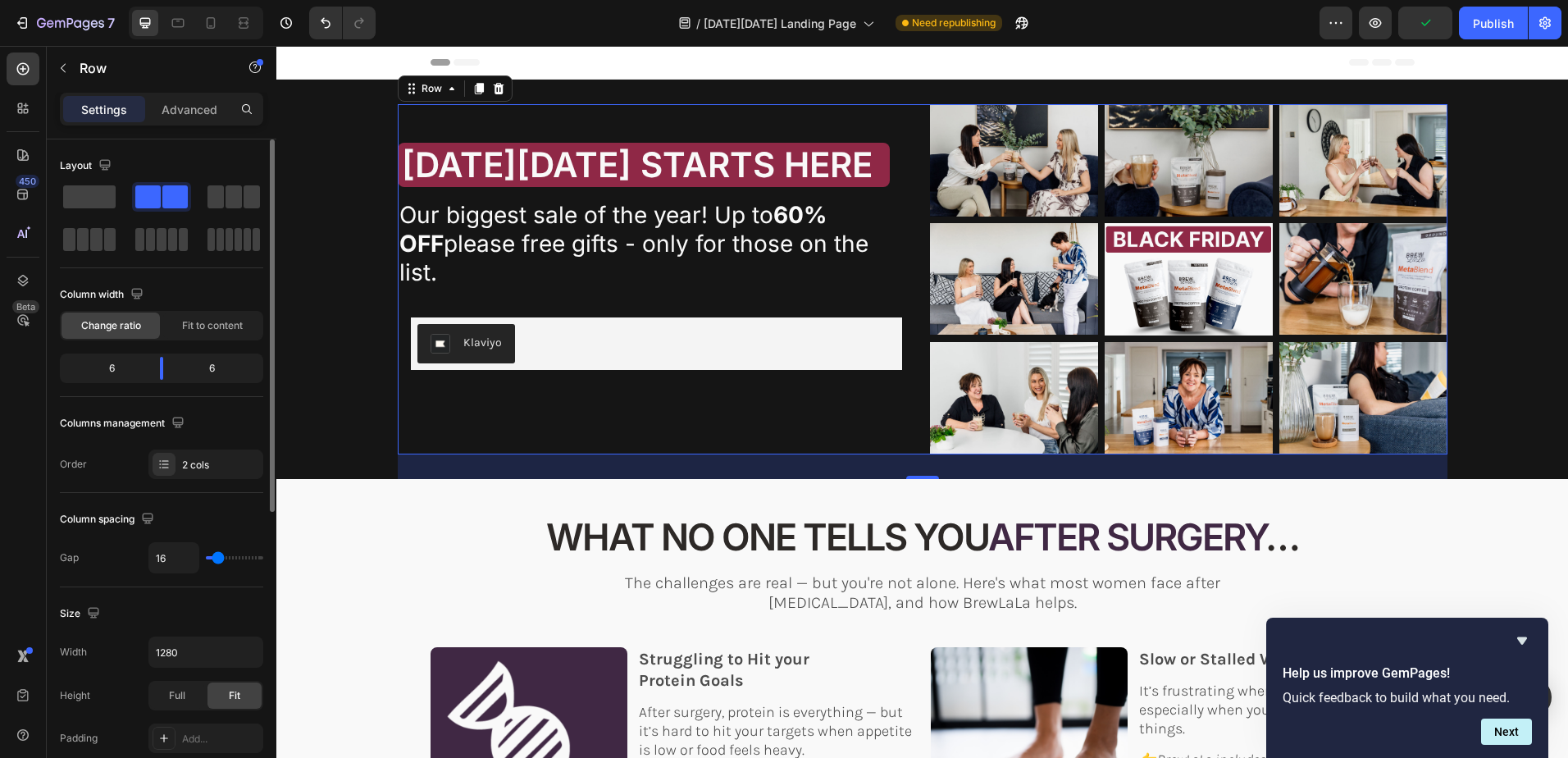
type input "13"
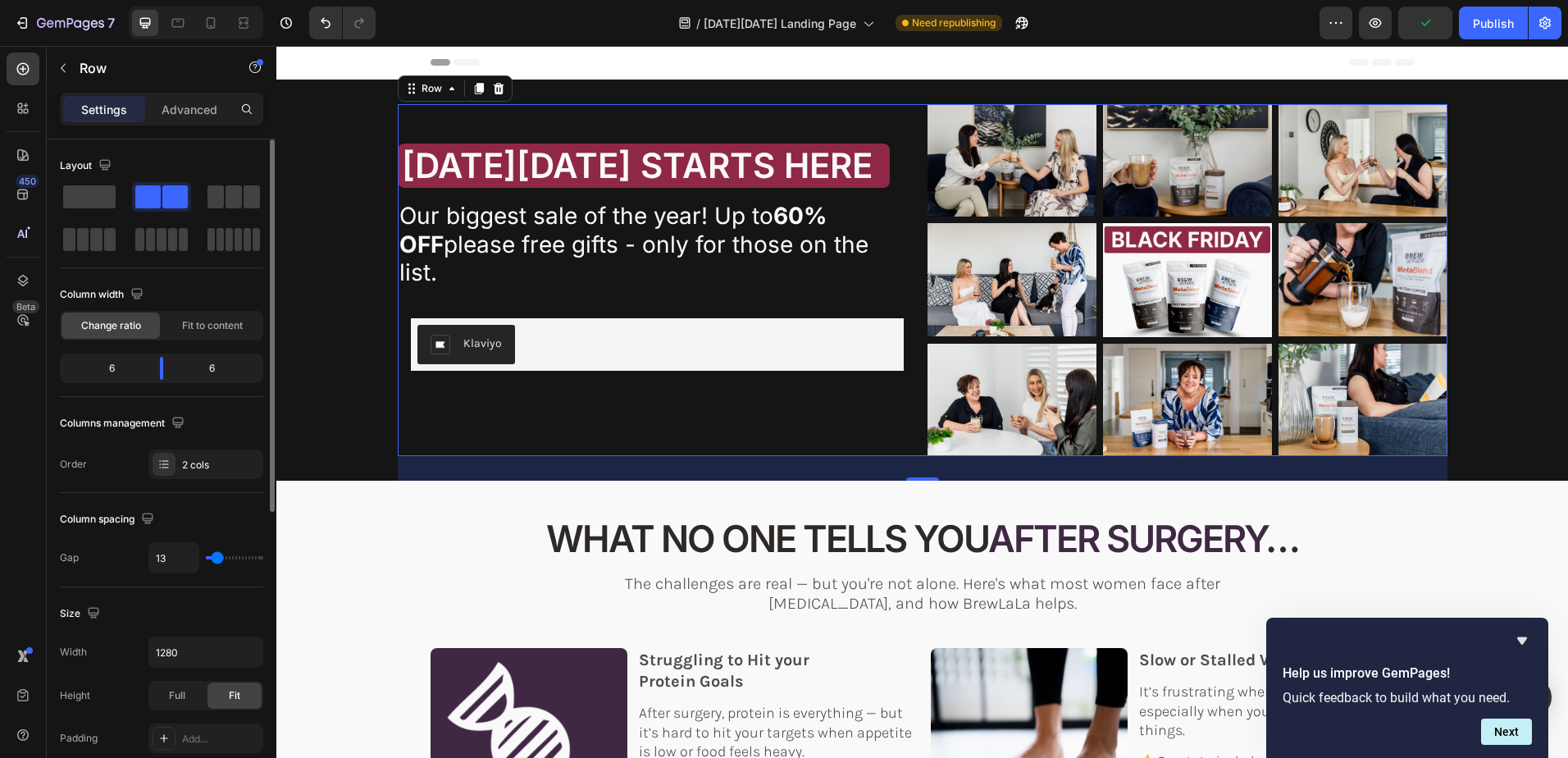
type input "11"
type input "9"
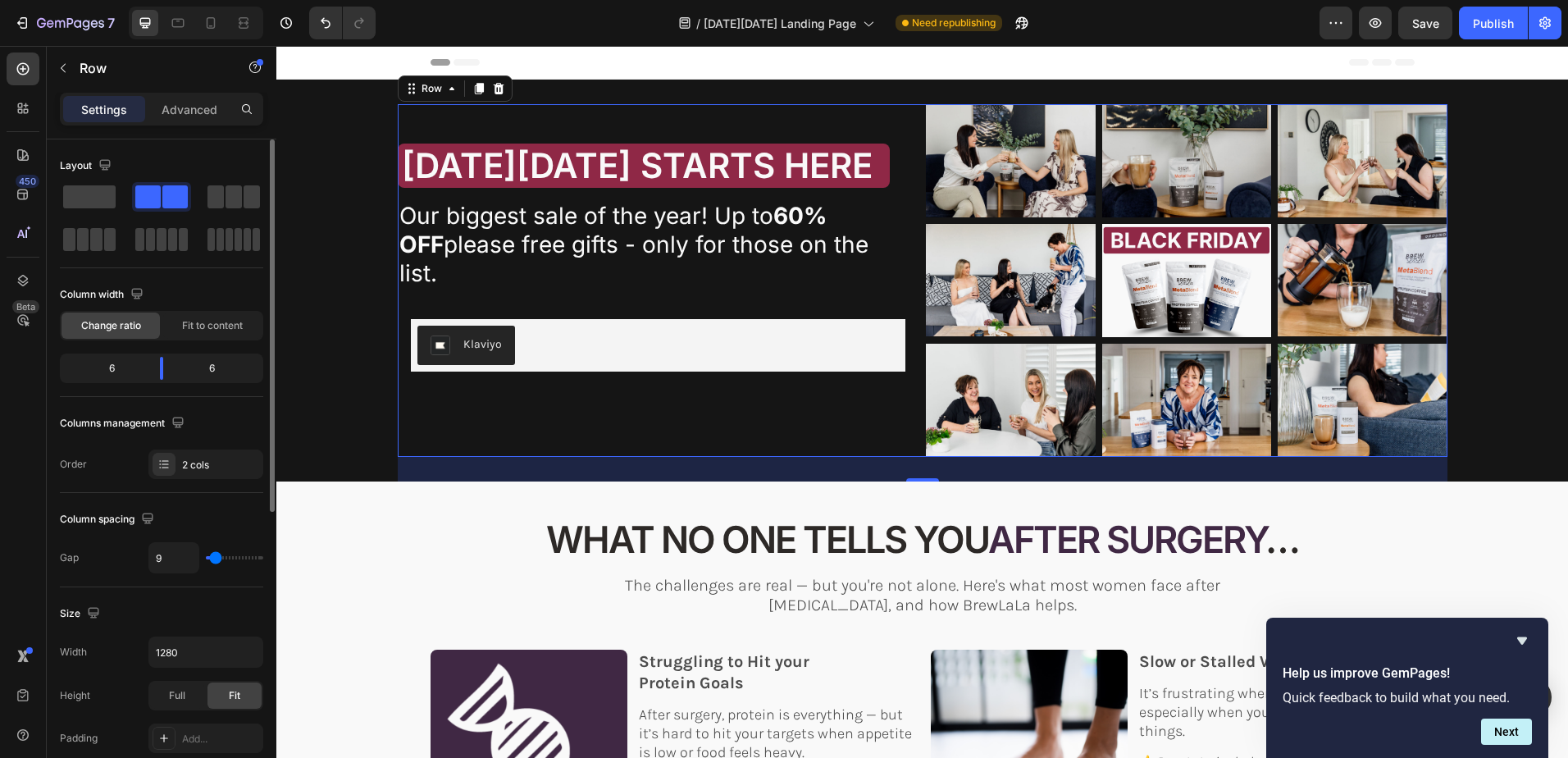
type input "7"
type input "2"
type input "0"
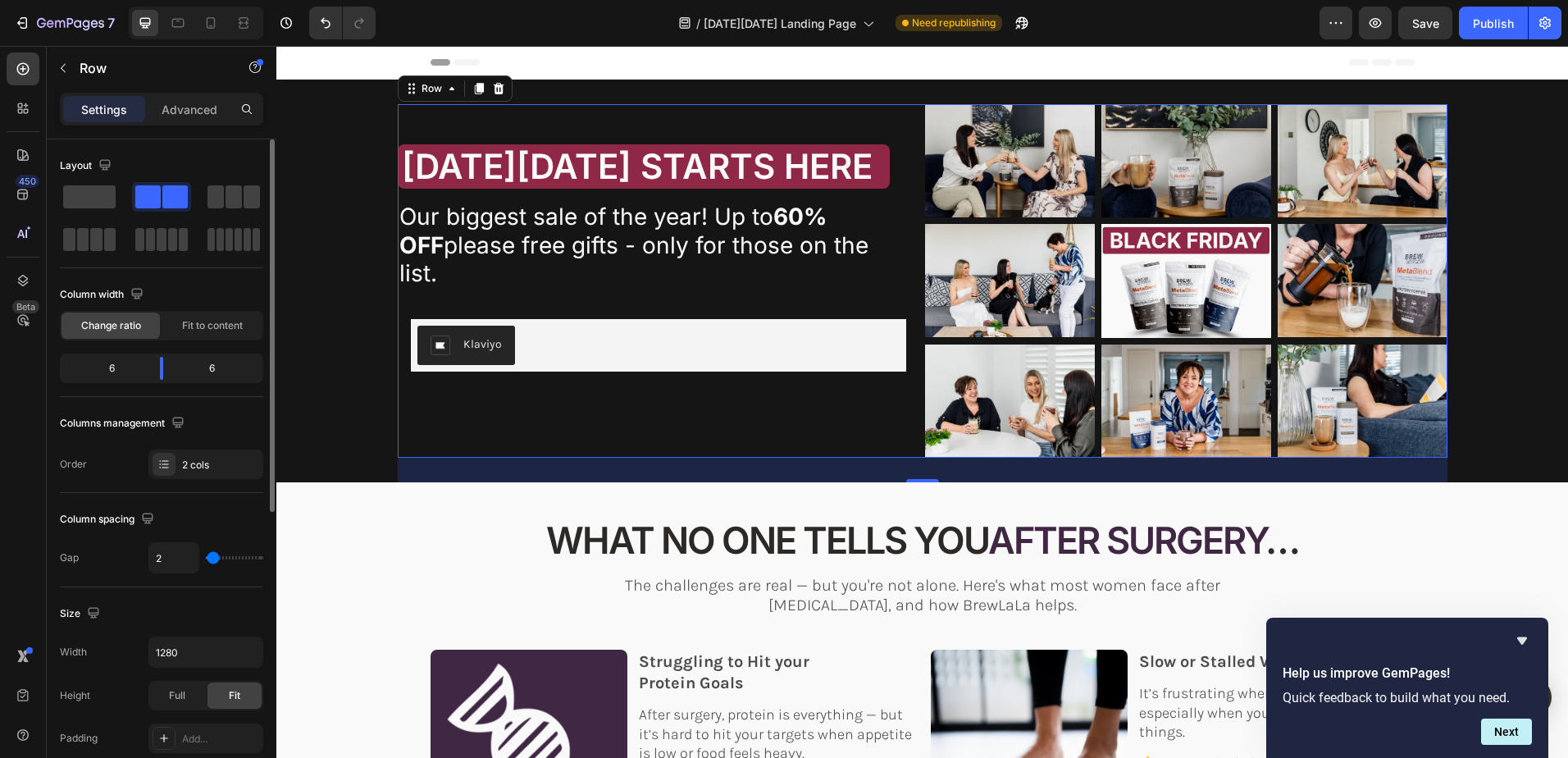
type input "0"
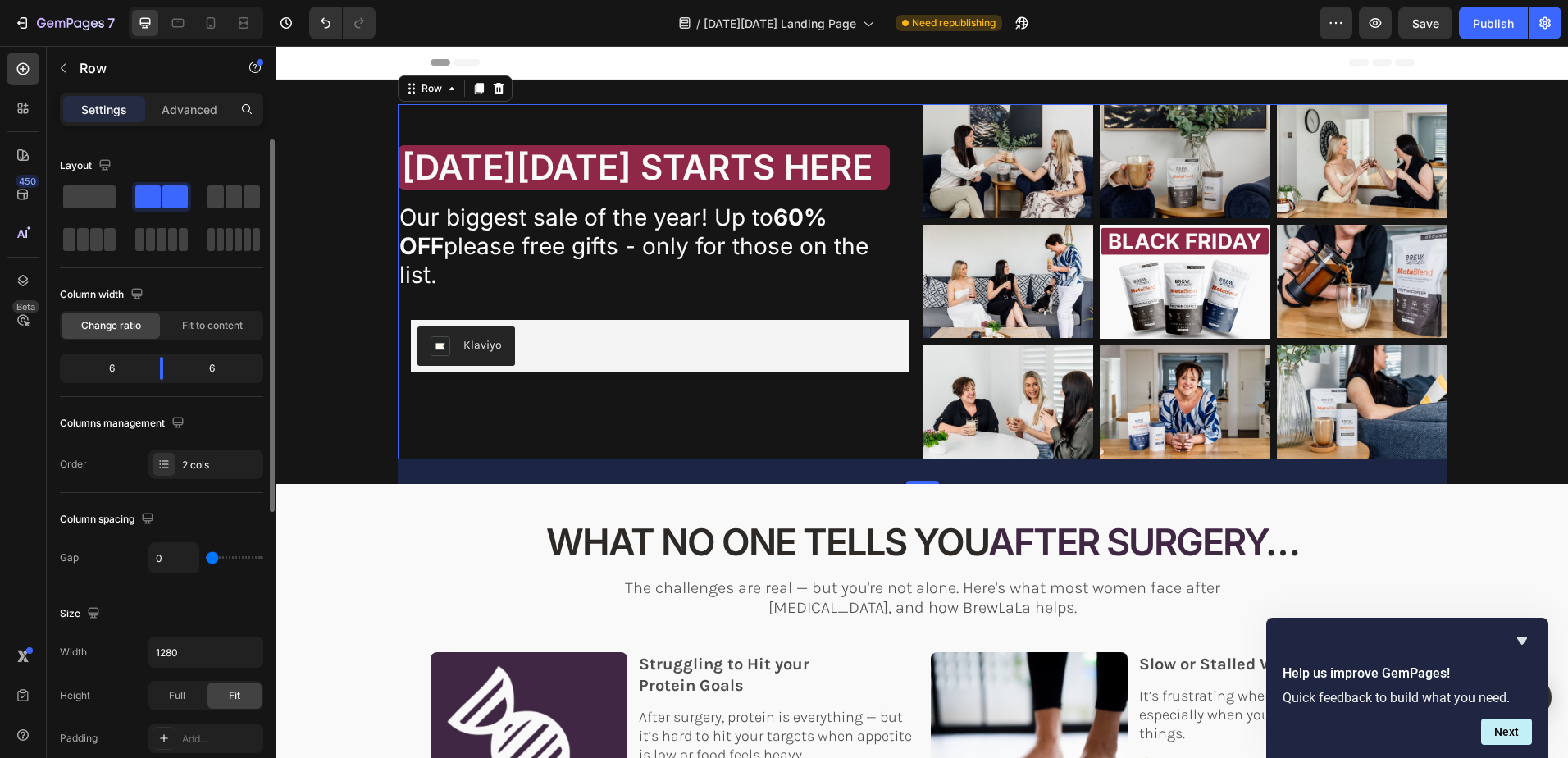
type input "2"
type input "4"
type input "7"
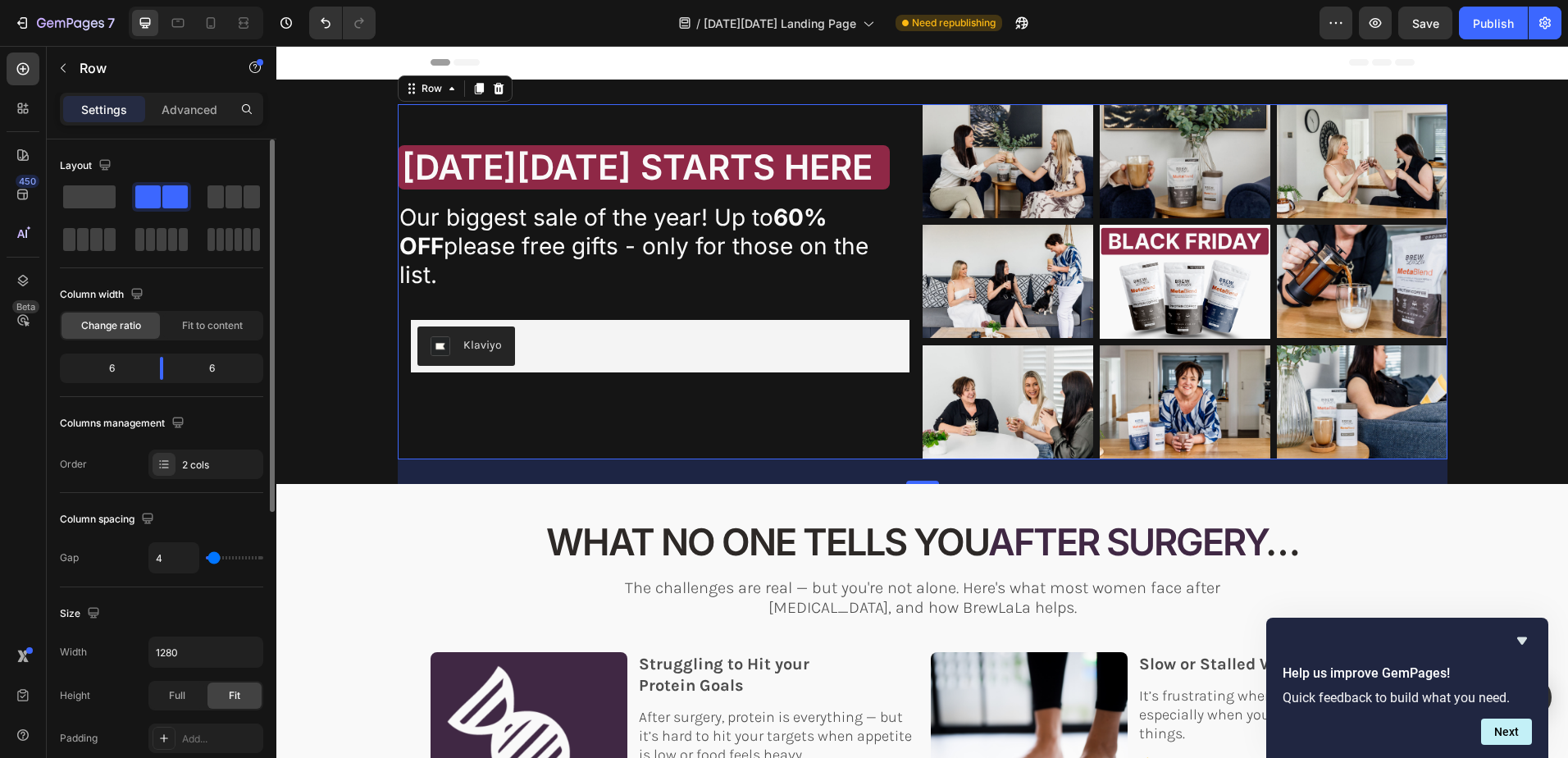
type input "7"
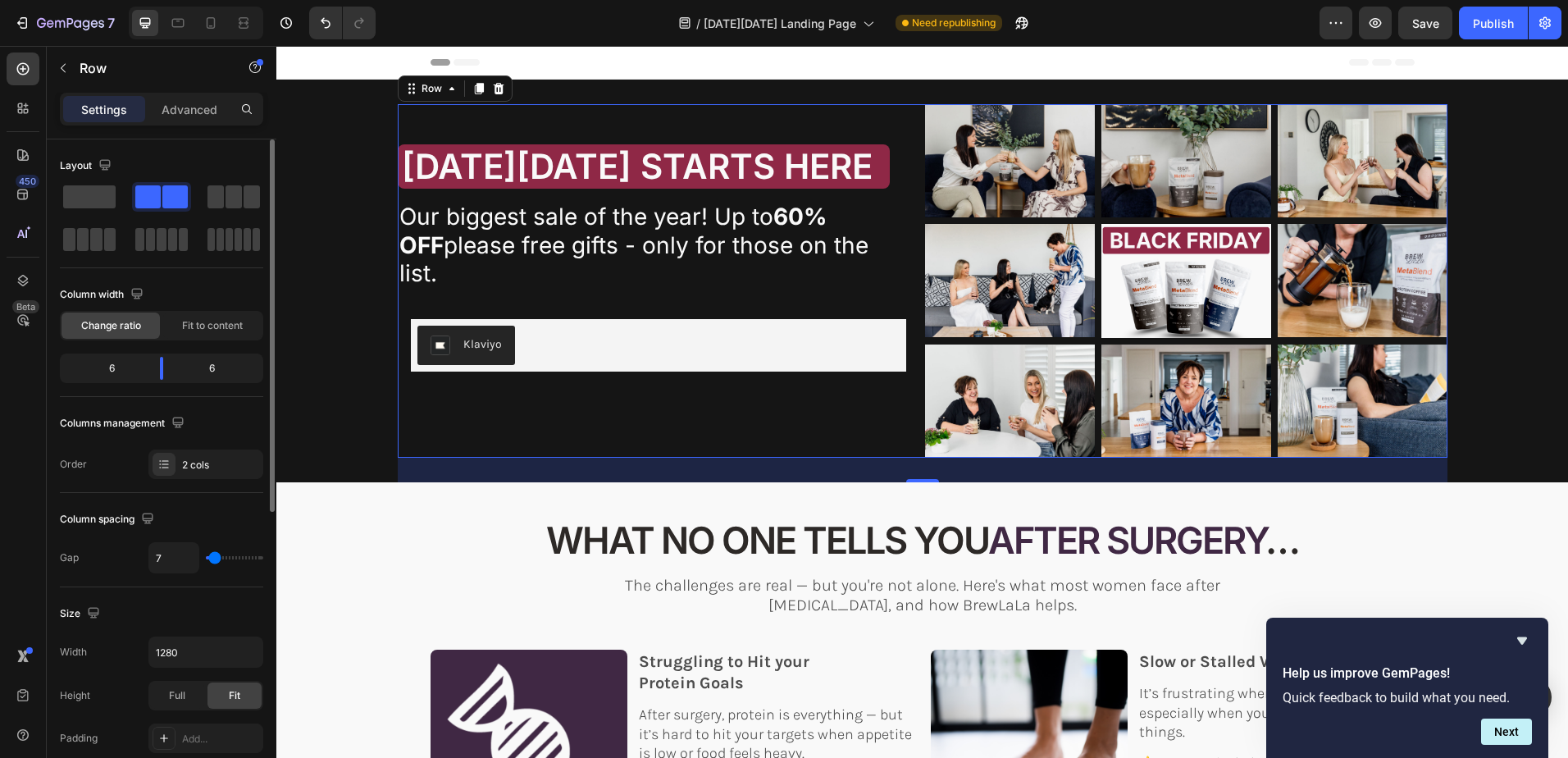
type input "9"
type input "13"
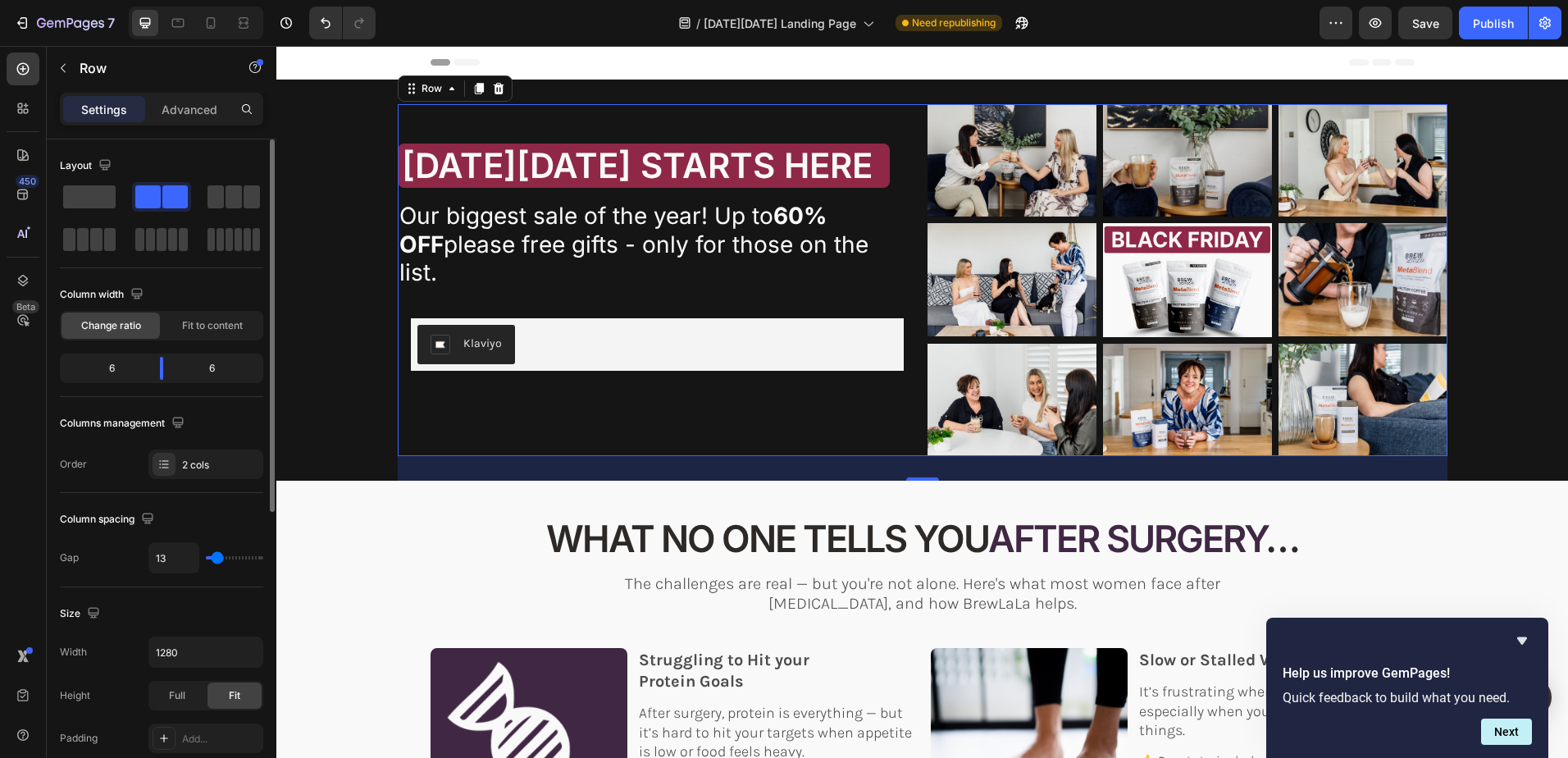
type input "11"
type input "9"
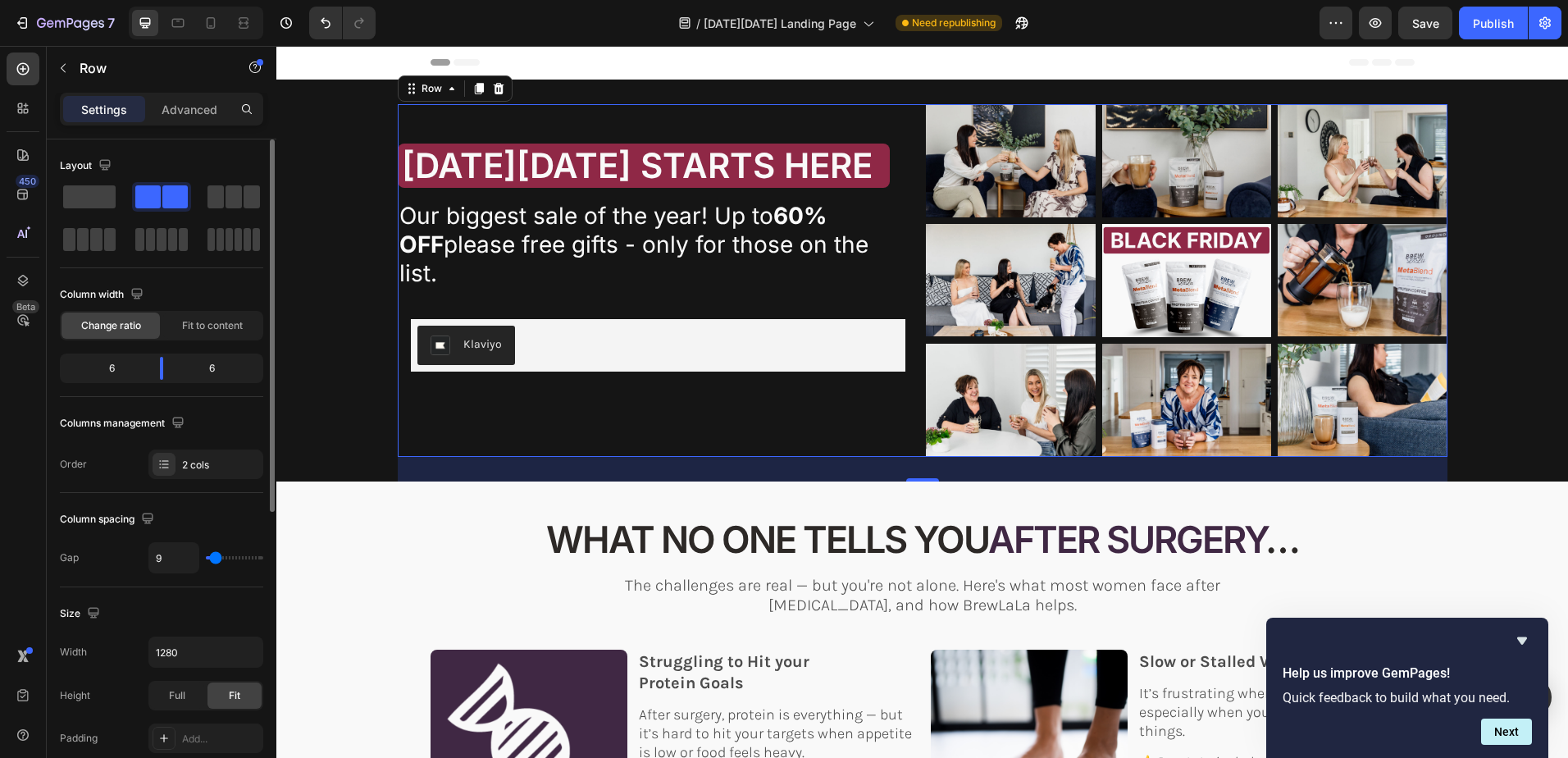
type input "11"
type input "13"
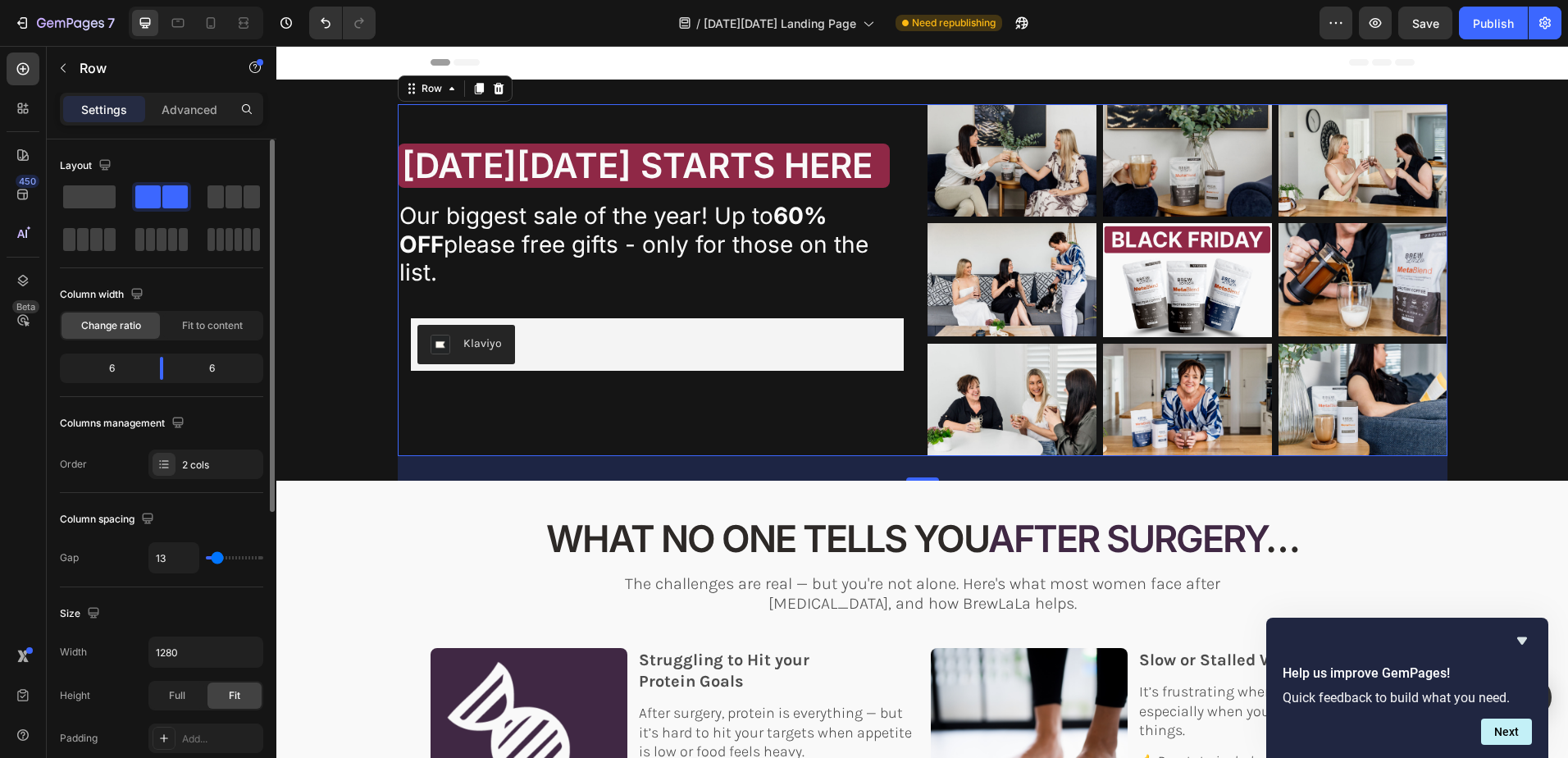
type input "16"
type input "18"
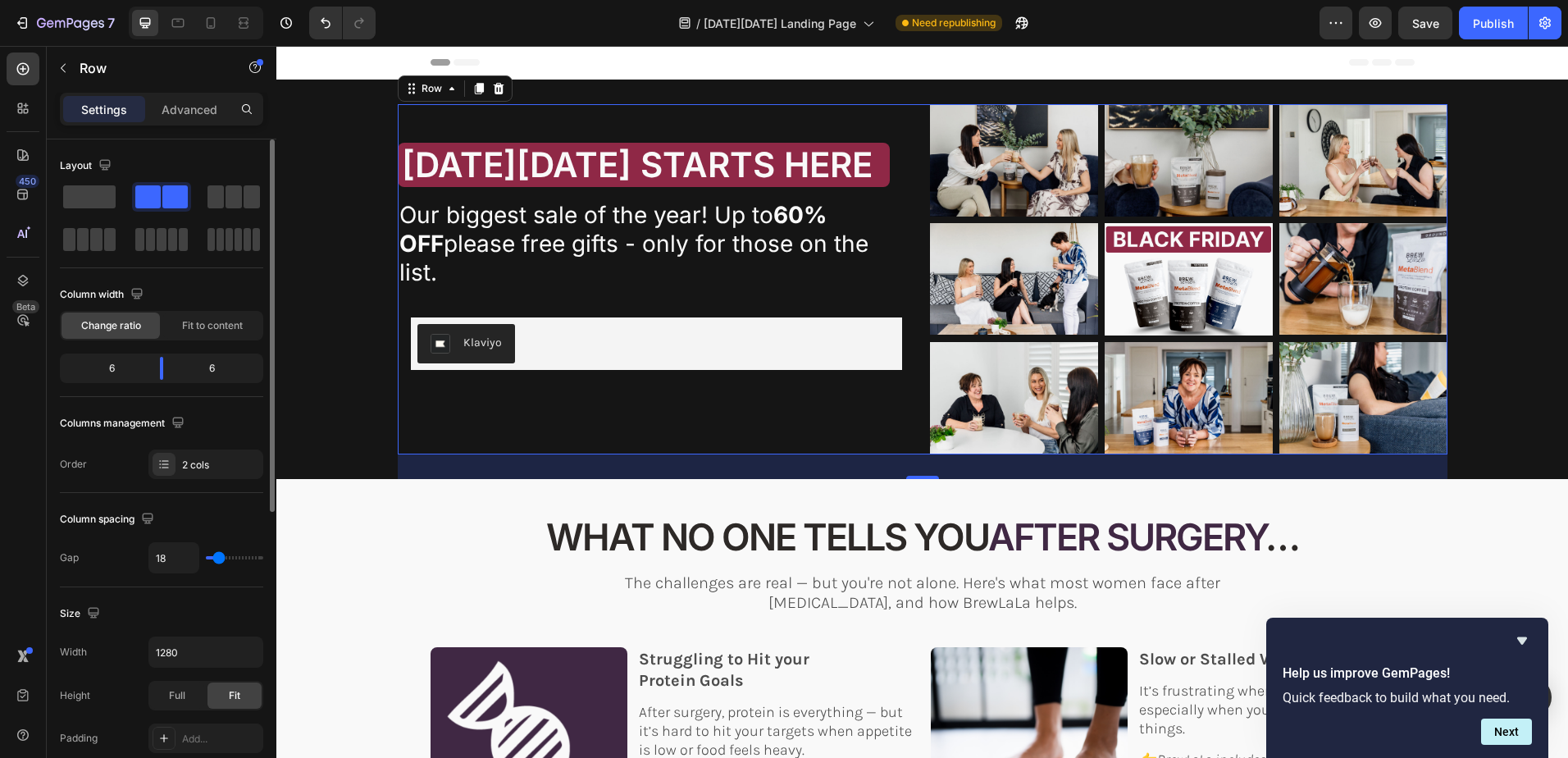
type input "18"
click at [219, 559] on input "range" at bounding box center [235, 557] width 58 height 3
click at [808, 183] on p "⁠⁠⁠⁠⁠⁠⁠ BLACK FRIDAY STARTS HERE" at bounding box center [643, 164] width 484 height 36
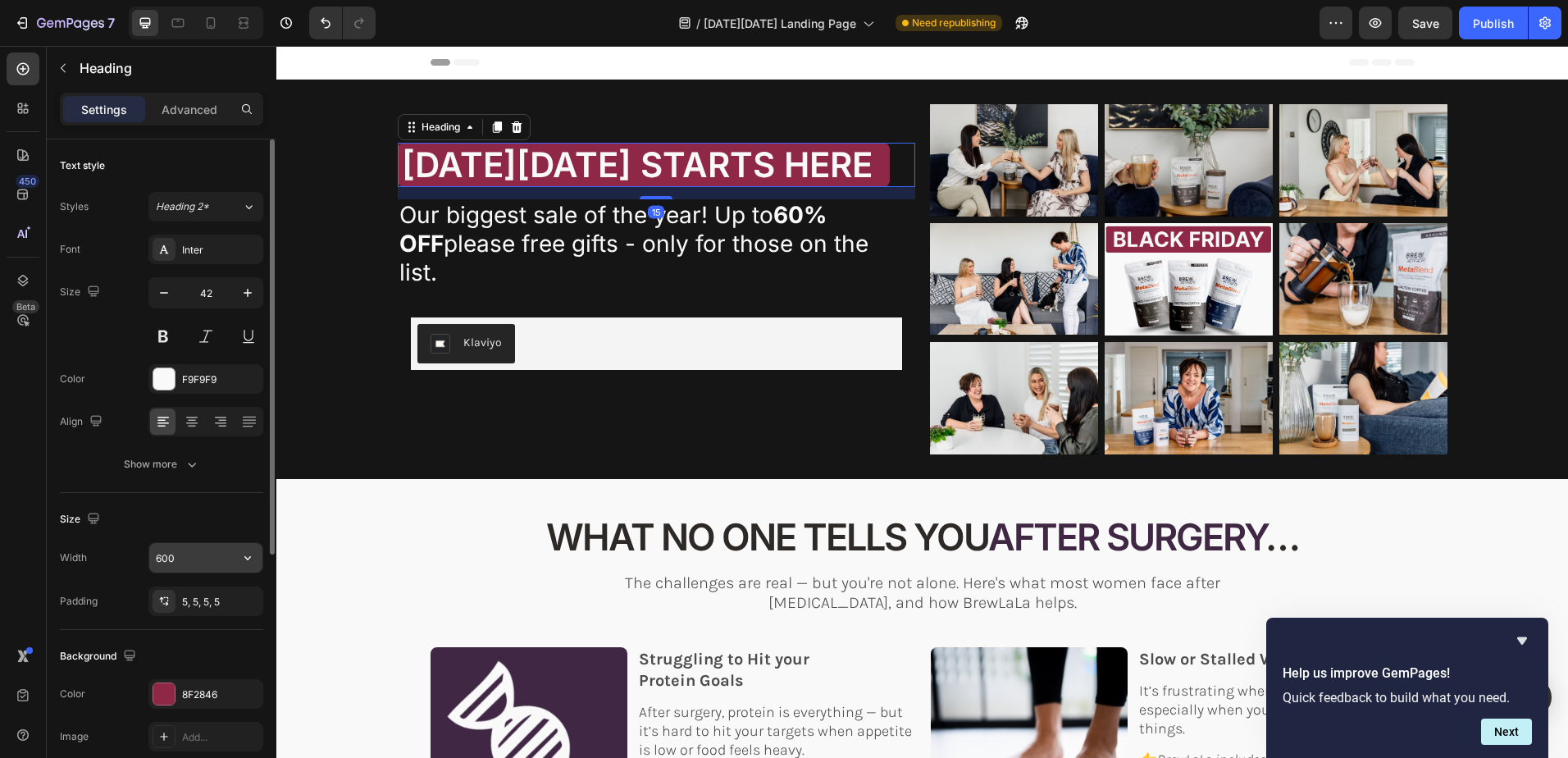
click at [193, 559] on input "600" at bounding box center [206, 557] width 113 height 29
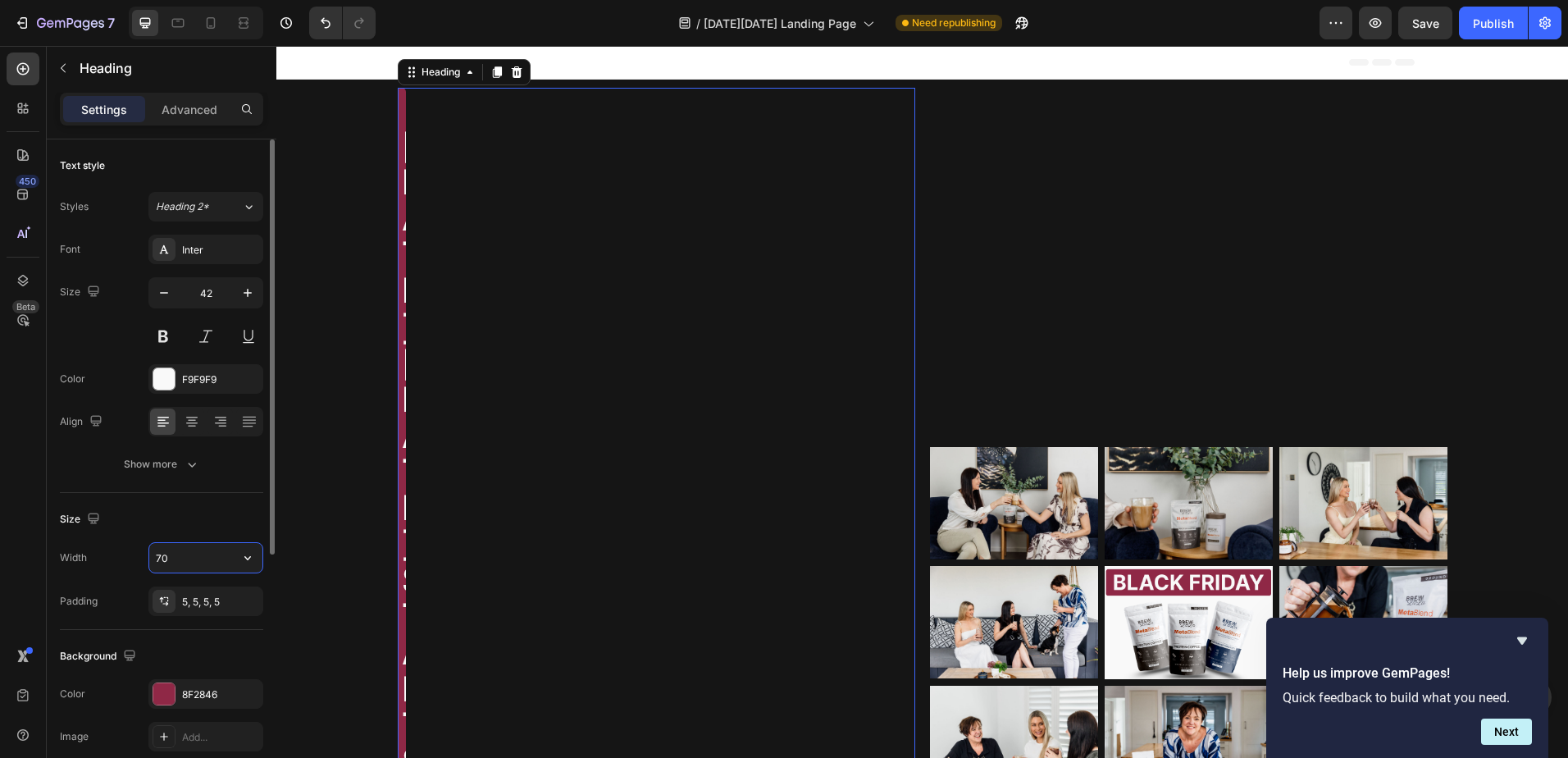
type input "700"
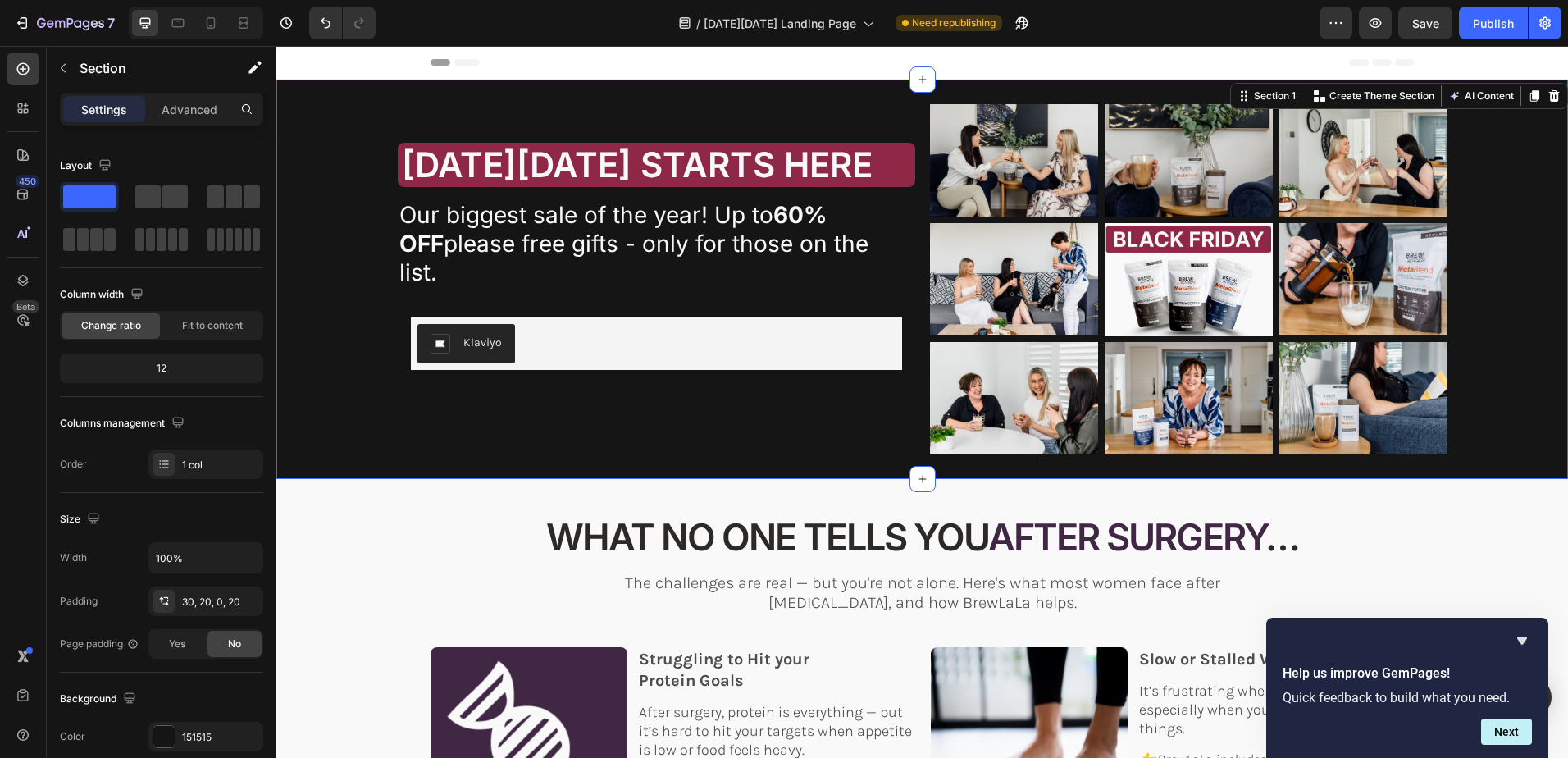
click at [336, 292] on div "⁠⁠⁠⁠⁠⁠⁠ BLACK FRIDAY STARTS HERE Heading YOUR JOURNEY DIDN'T END WITH SURGERY -…" at bounding box center [922, 291] width 1259 height 375
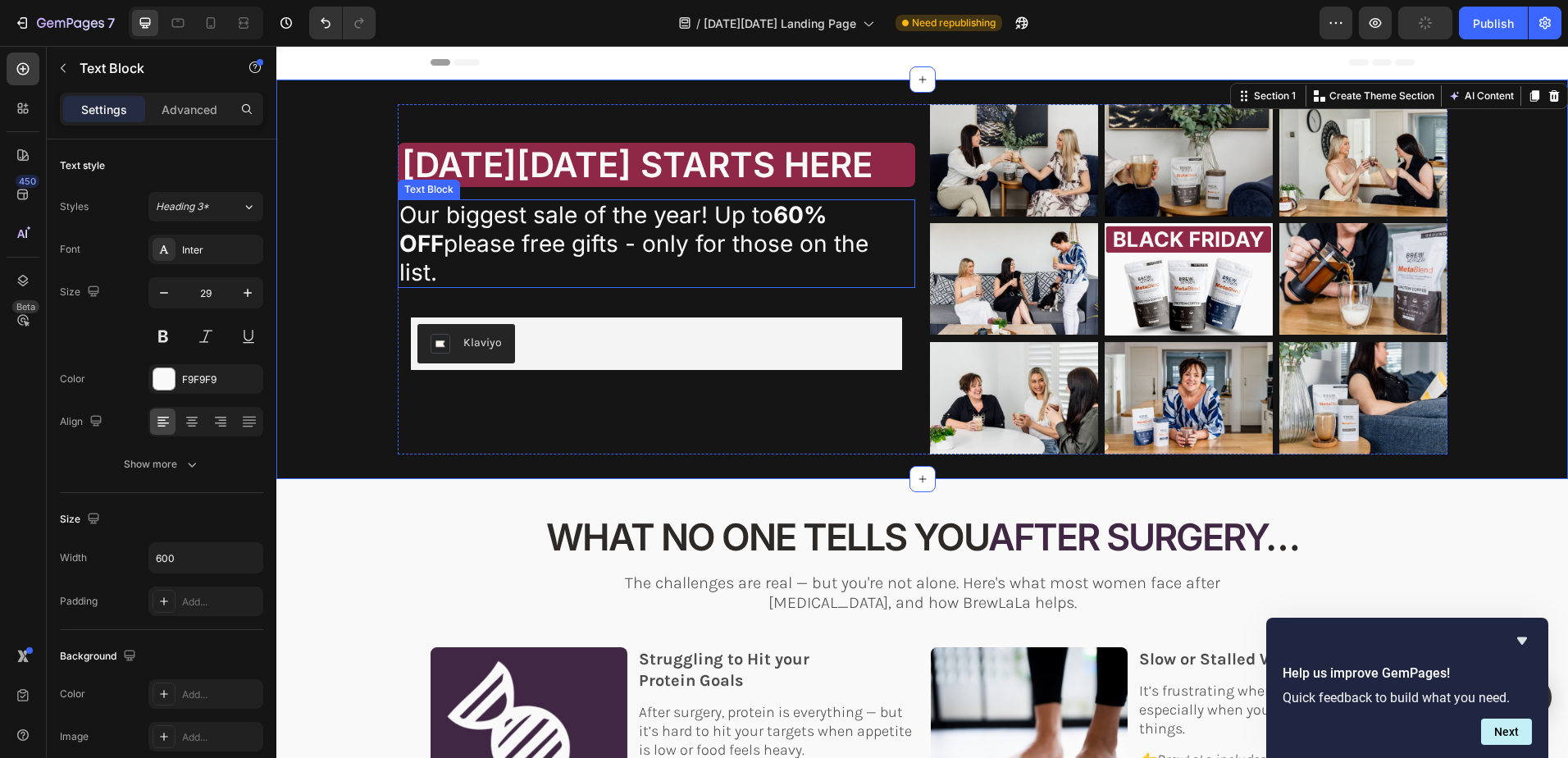
click at [750, 245] on span "Our biggest sale of the year! Up to 60% OFF please free gifts - only for those …" at bounding box center [634, 244] width 469 height 85
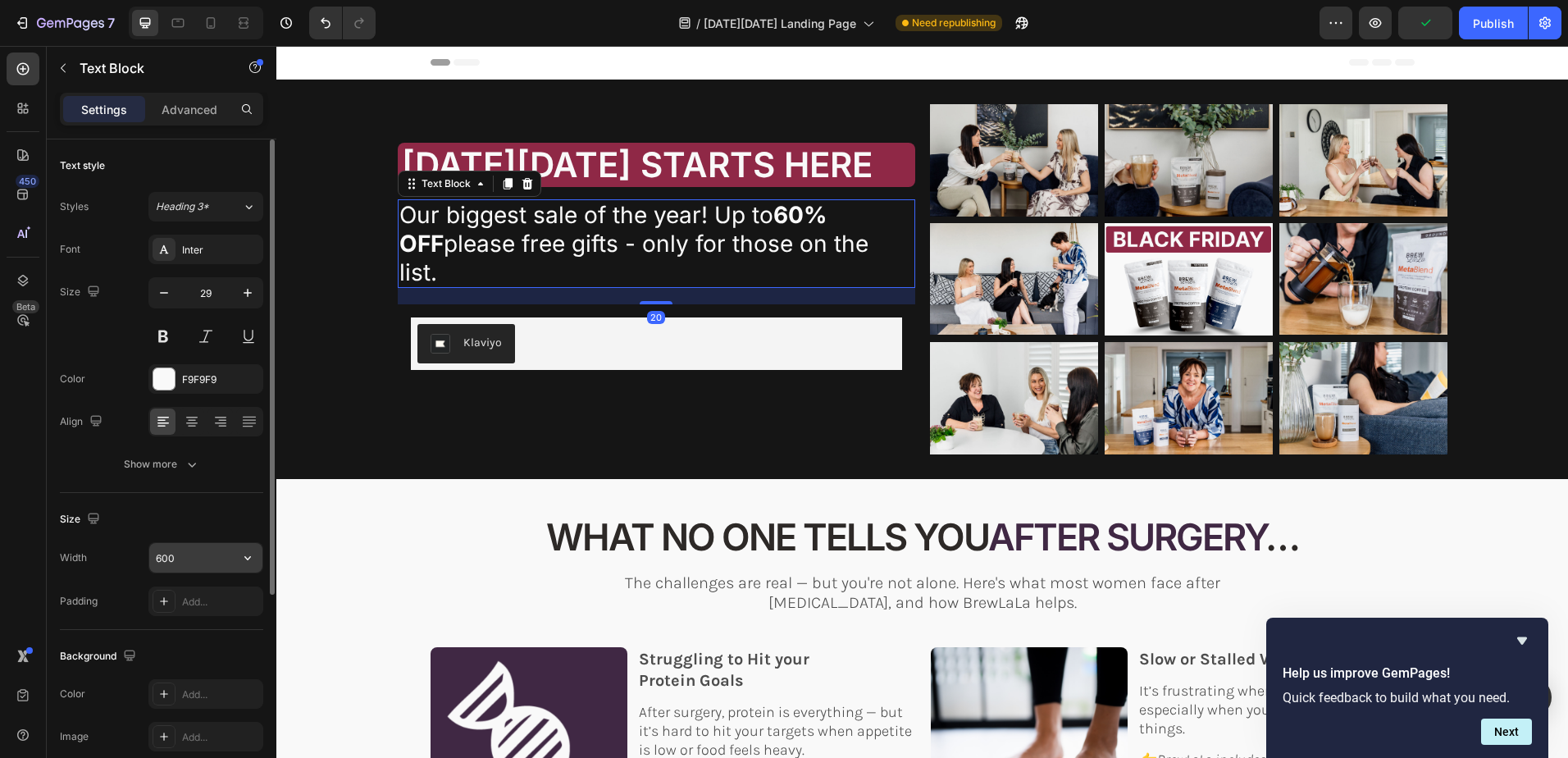
click at [180, 557] on input "600" at bounding box center [206, 557] width 113 height 29
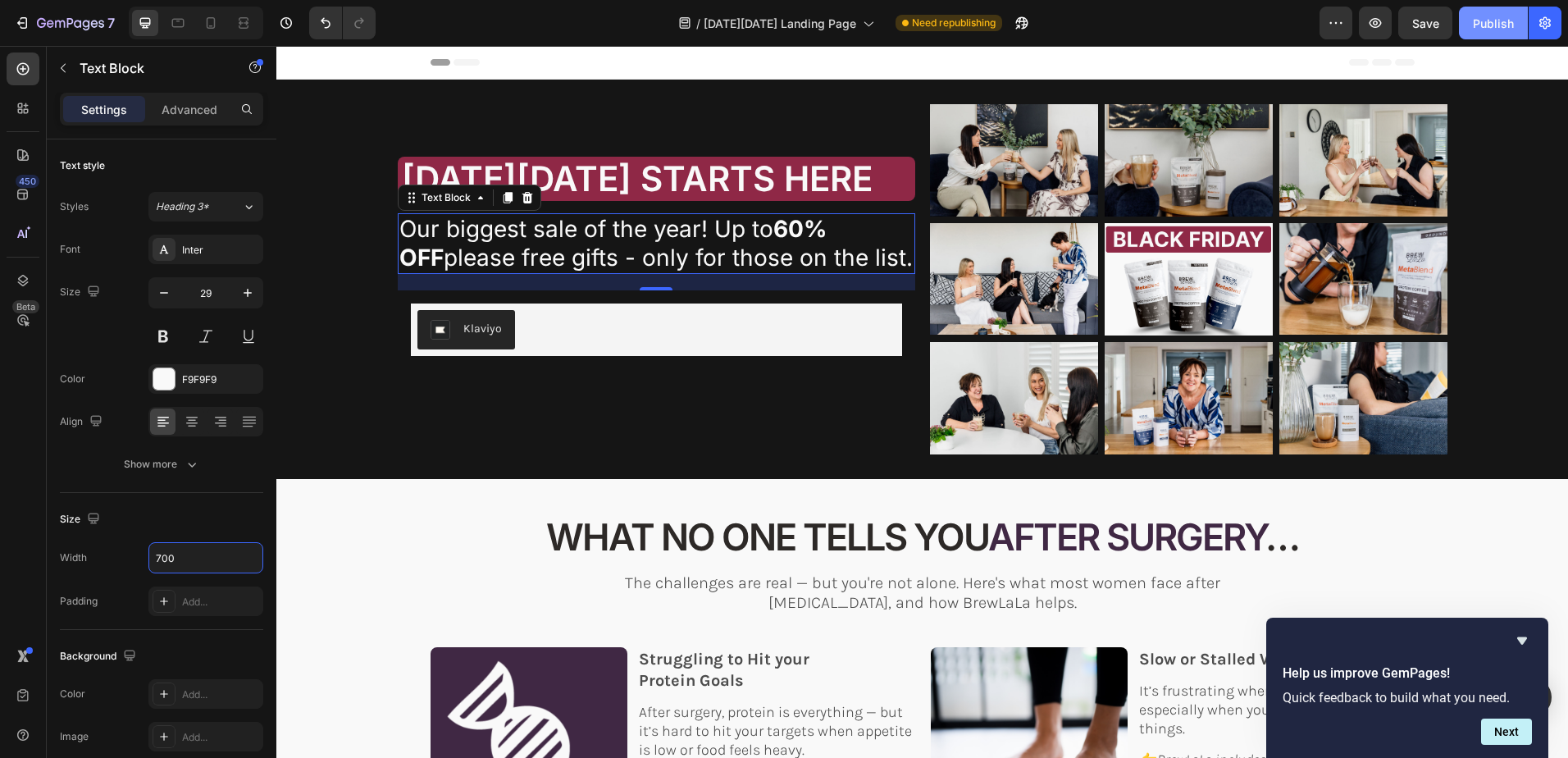
type input "700"
click at [1486, 22] on div "Publish" at bounding box center [1494, 23] width 41 height 18
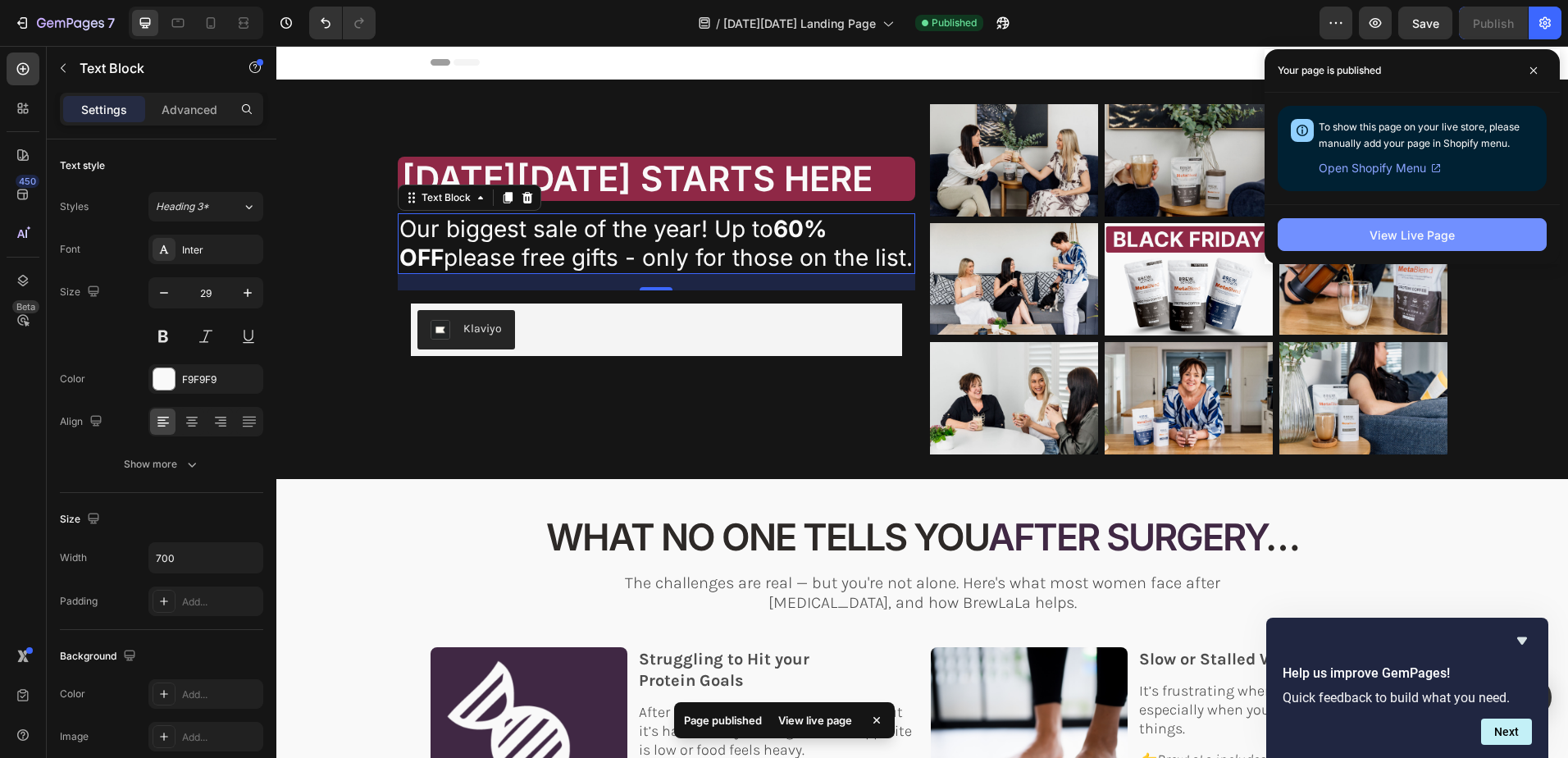
click at [1426, 237] on div "View Live Page" at bounding box center [1412, 236] width 85 height 18
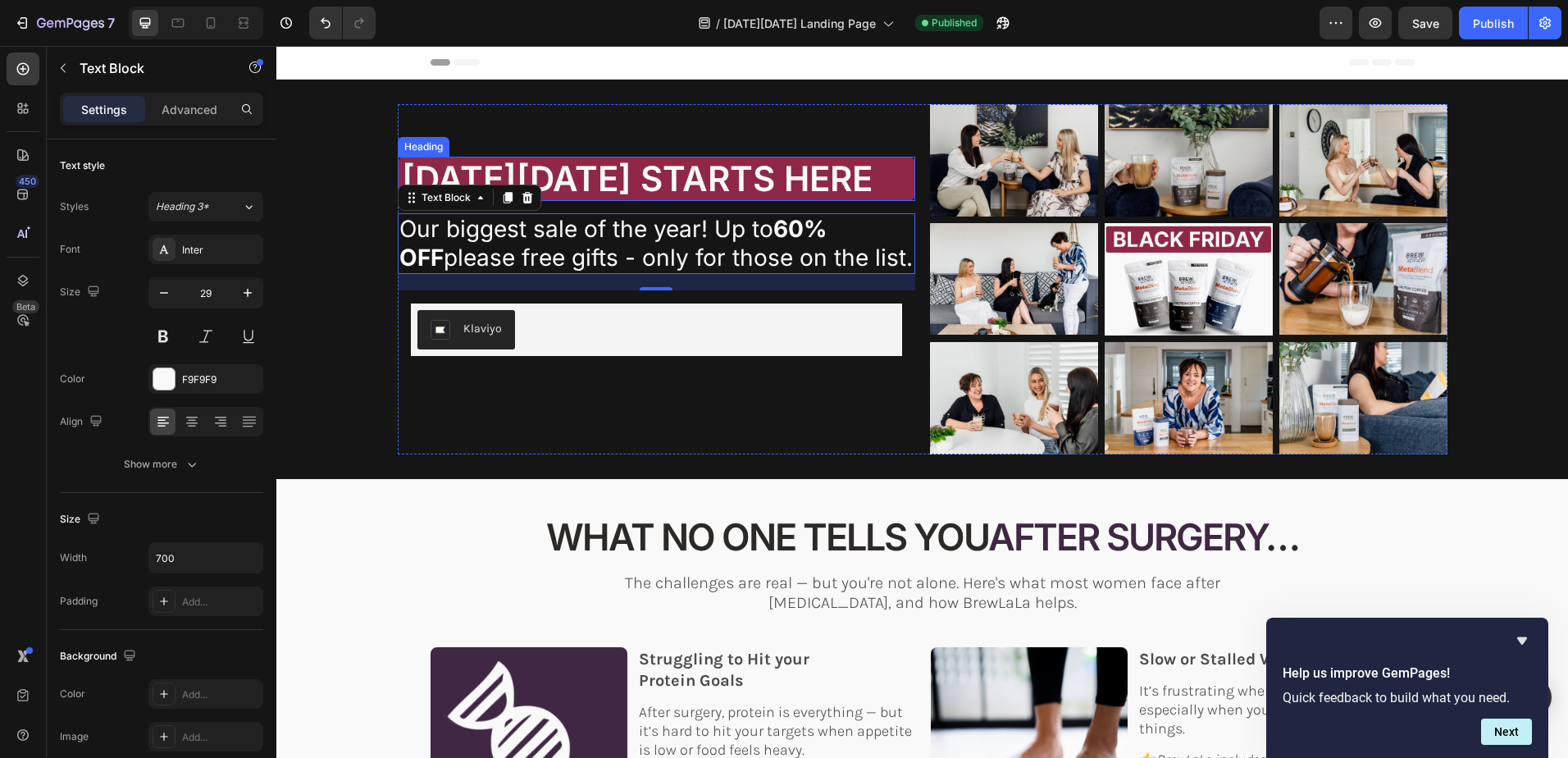
click at [638, 181] on span "[DATE][DATE] STARTS HERE" at bounding box center [637, 178] width 471 height 42
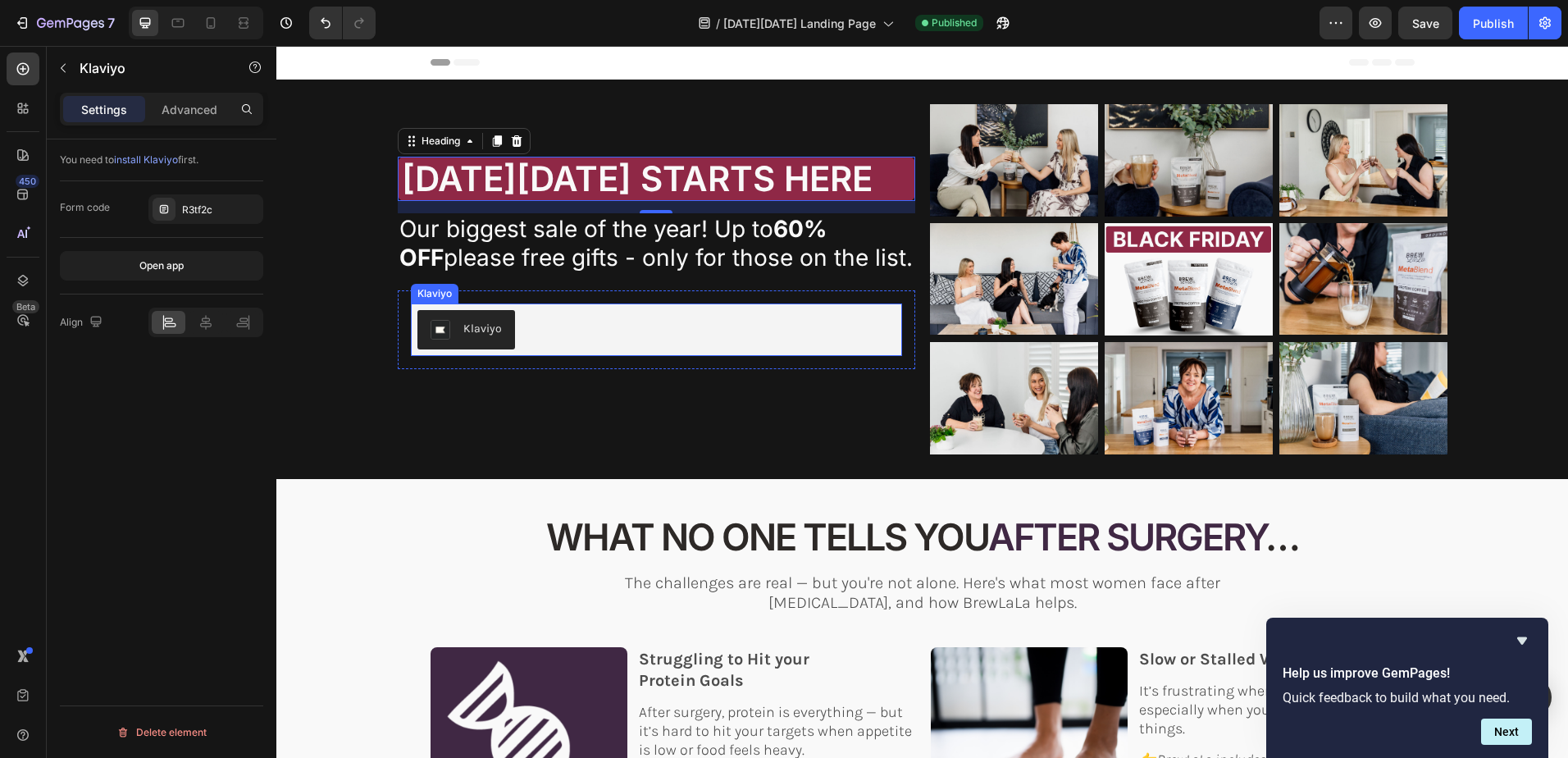
click at [632, 332] on div "Klaviyo" at bounding box center [656, 330] width 478 height 39
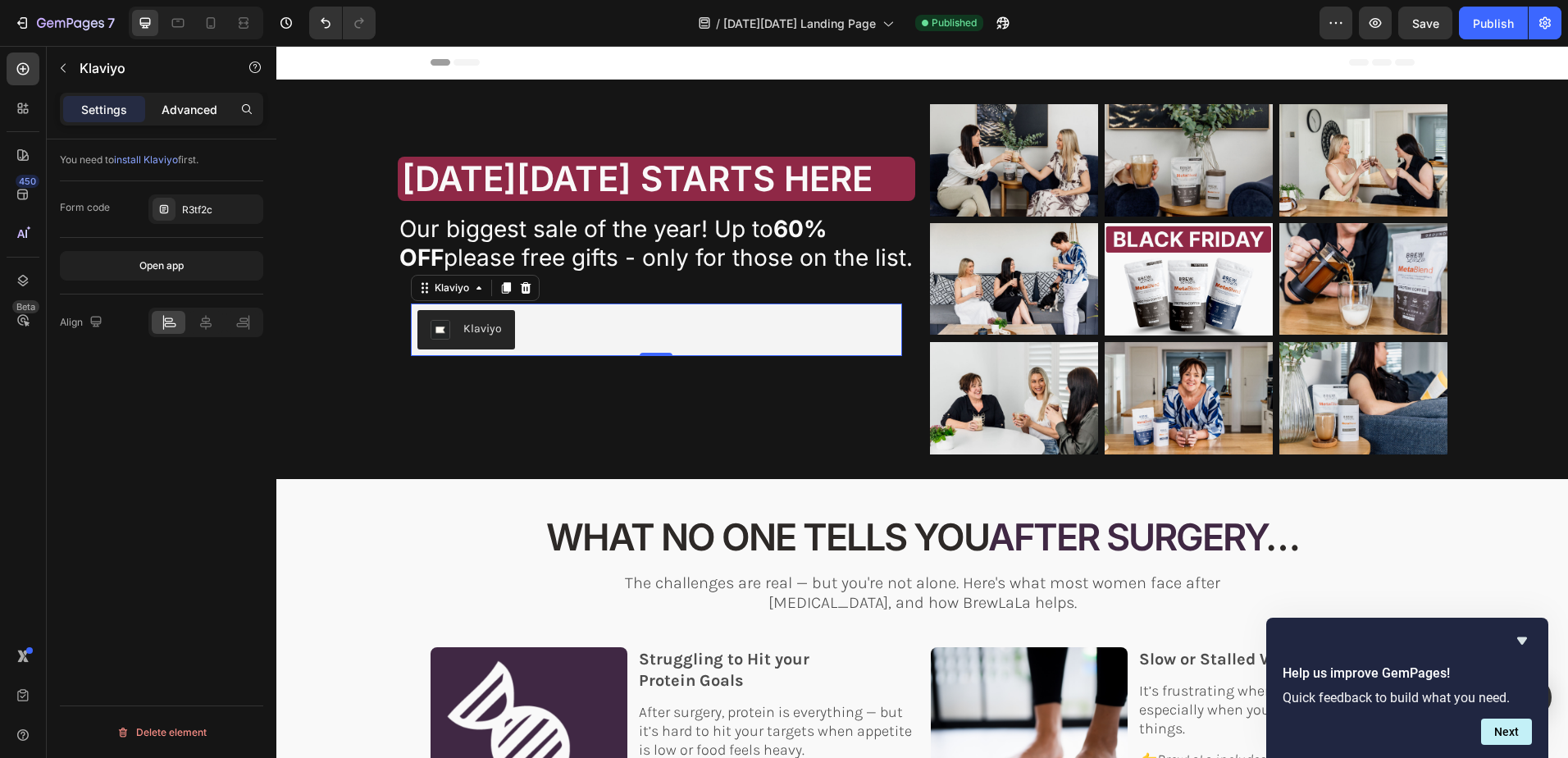
click at [196, 110] on p "Advanced" at bounding box center [189, 110] width 56 height 18
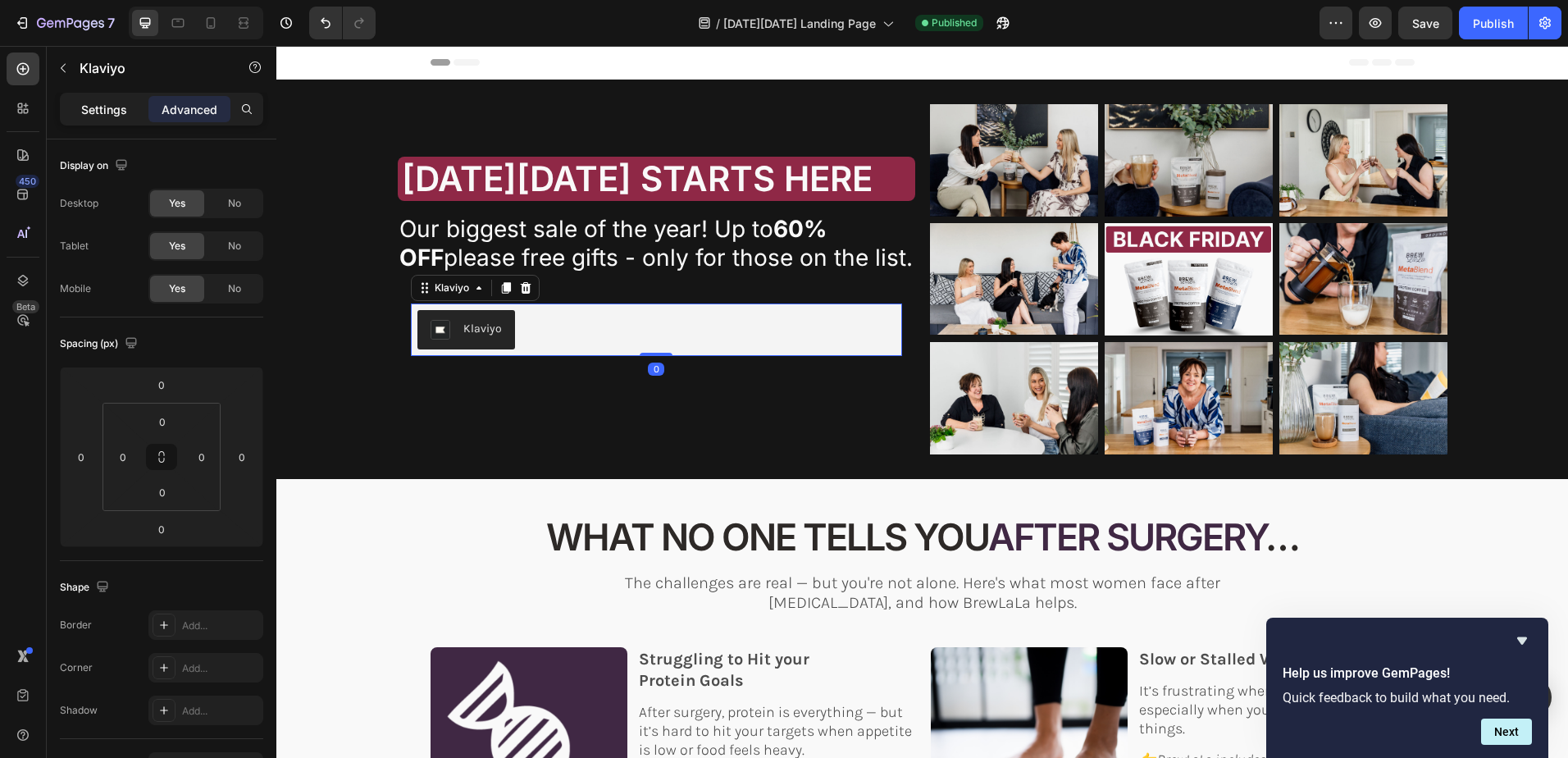
click at [100, 110] on p "Settings" at bounding box center [104, 110] width 46 height 18
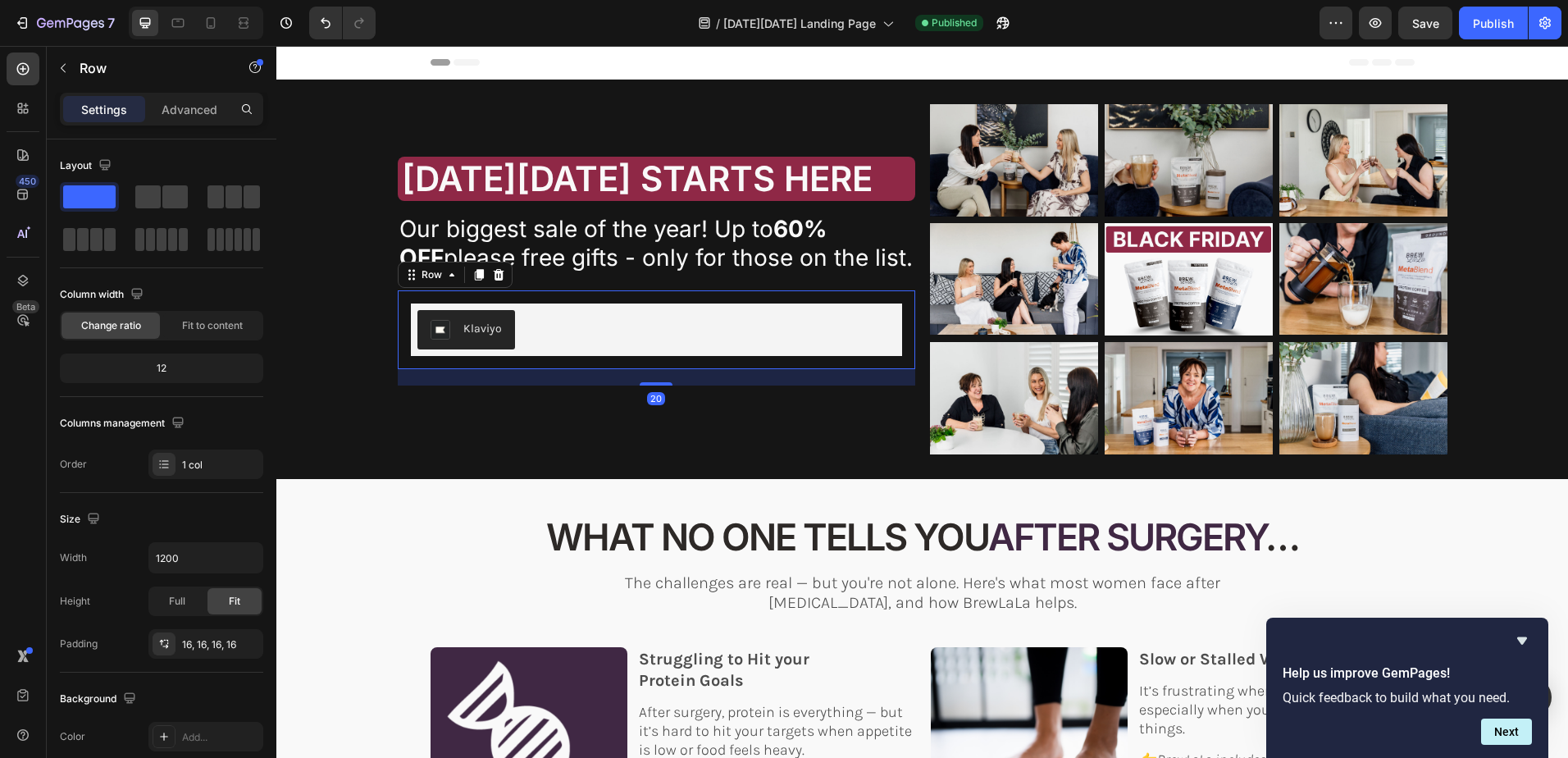
click at [399, 347] on div "Klaviyo Klaviyo Row 20" at bounding box center [656, 330] width 517 height 79
click at [185, 600] on span "Full" at bounding box center [177, 601] width 17 height 15
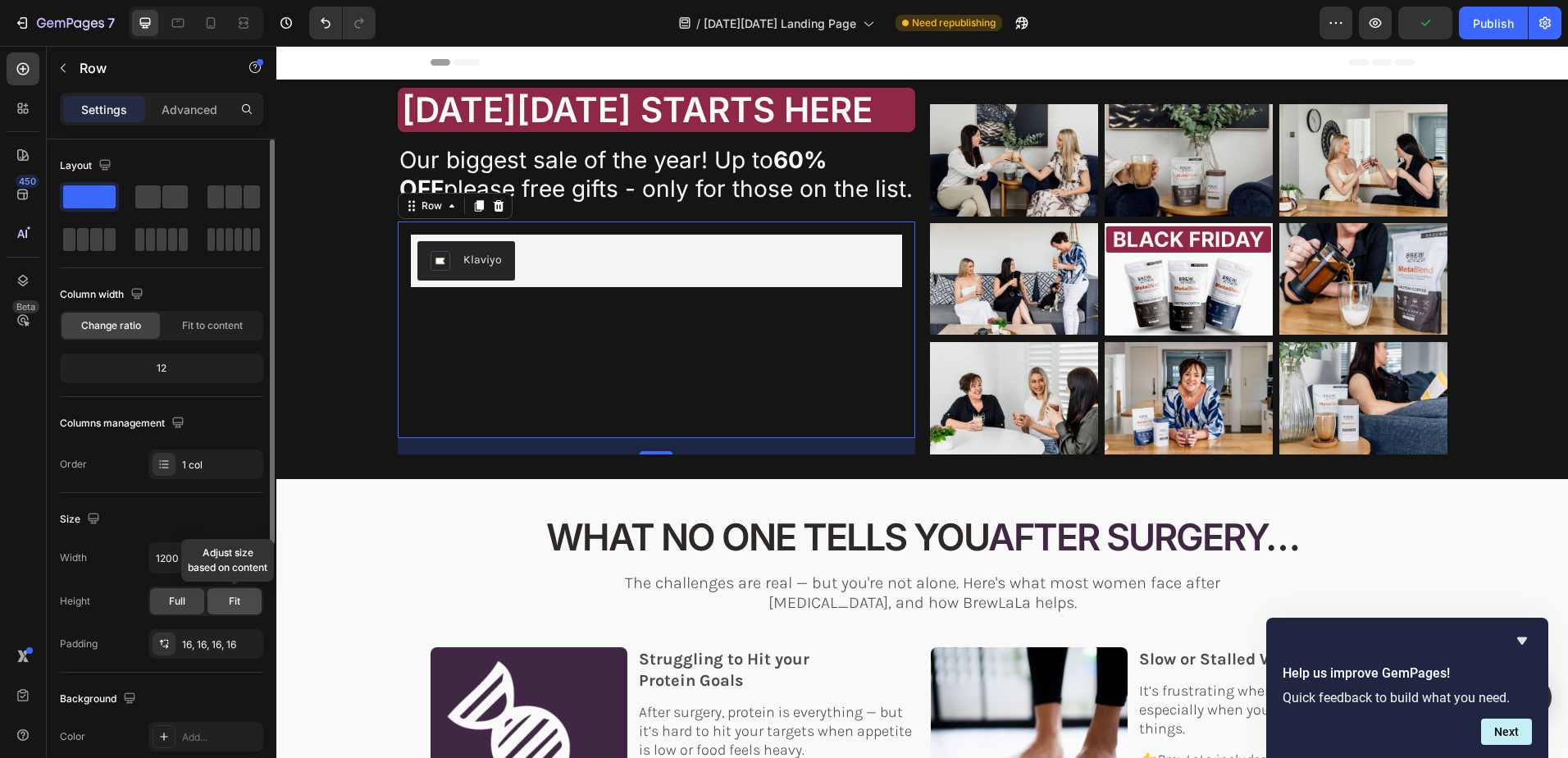
click at [240, 602] on span "Fit" at bounding box center [235, 601] width 12 height 15
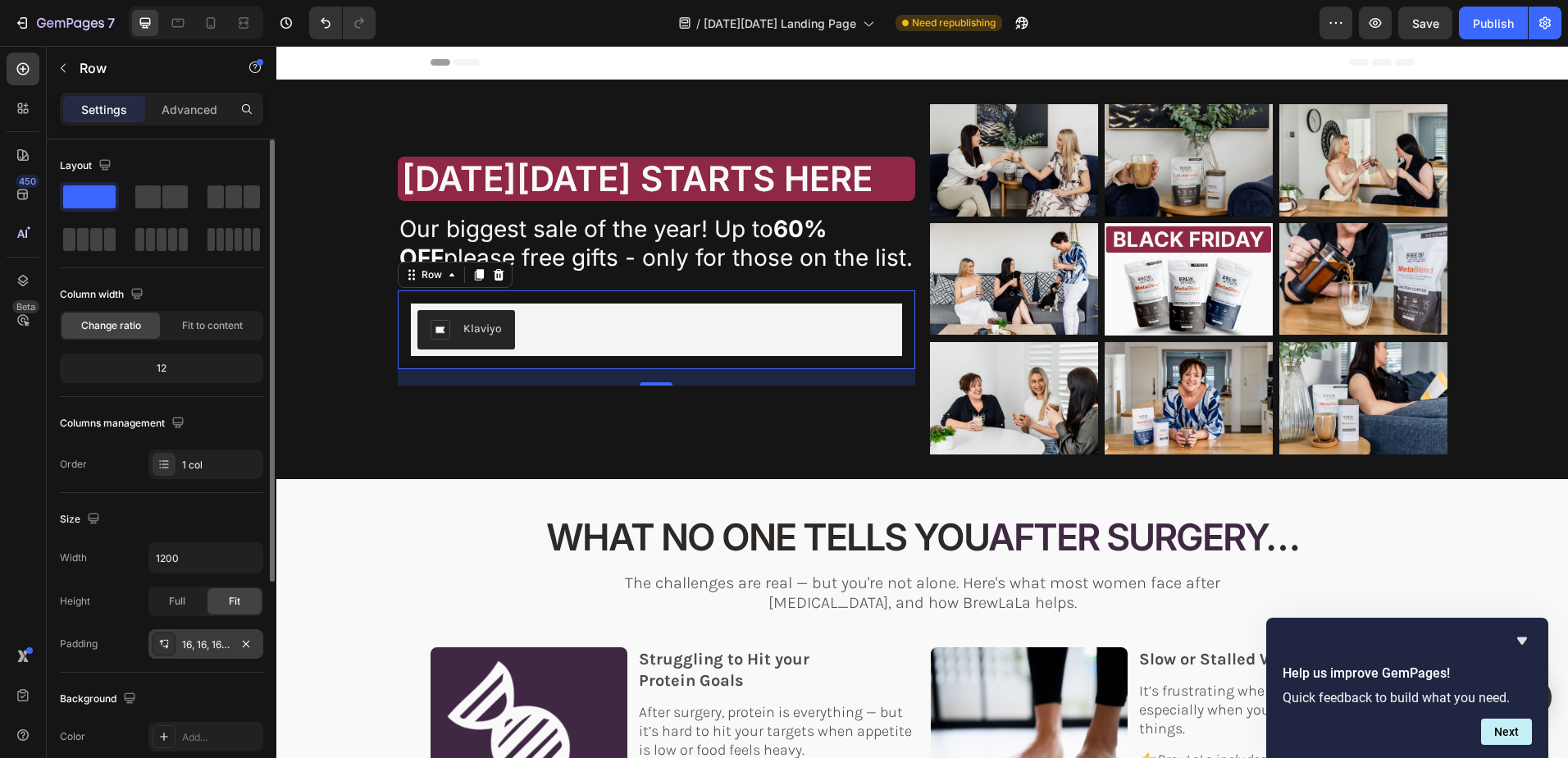
click at [212, 639] on div "16, 16, 16, 16" at bounding box center [205, 645] width 48 height 15
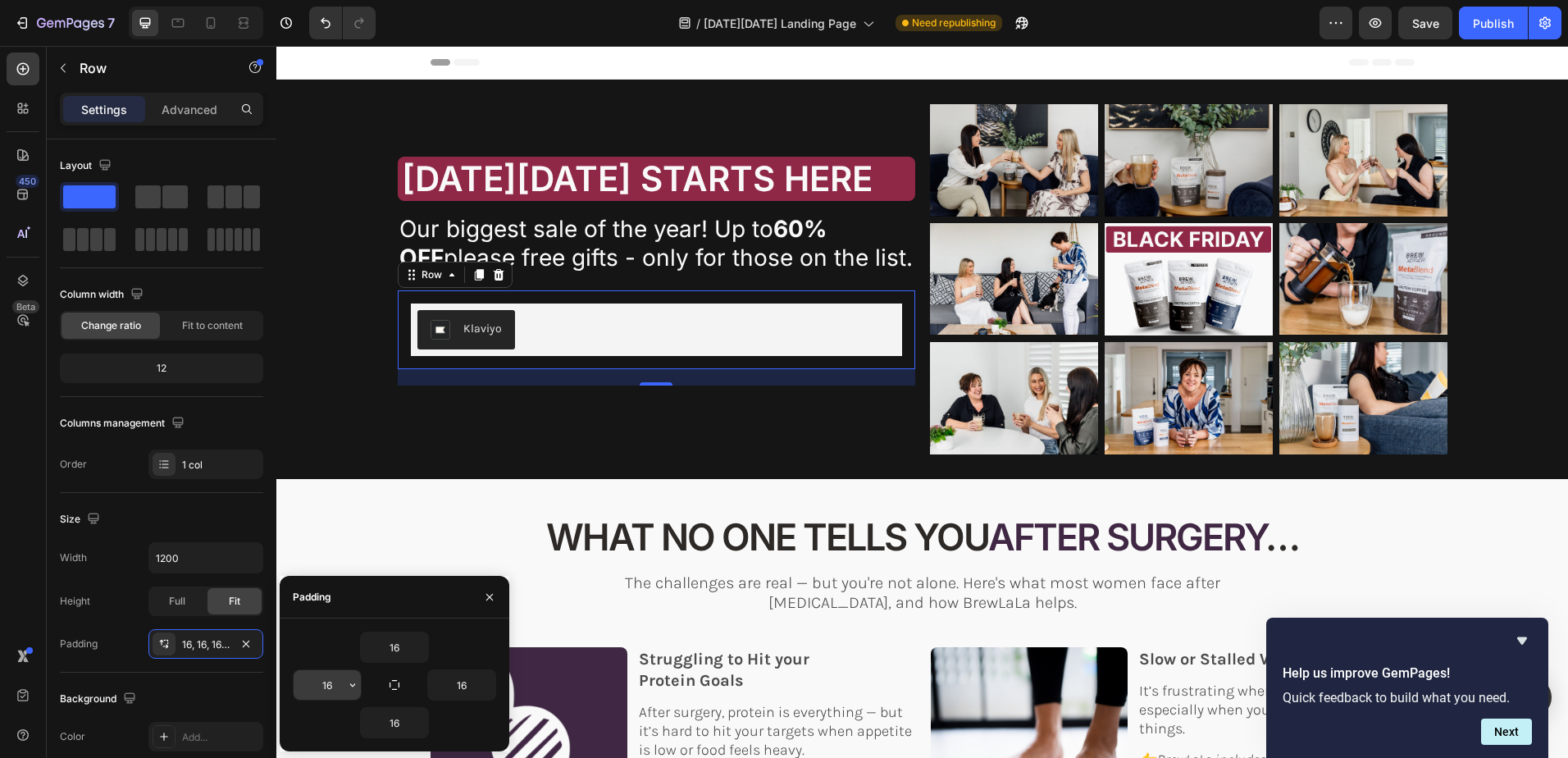
click at [333, 686] on input "16" at bounding box center [327, 685] width 67 height 29
type input "0"
click at [692, 181] on span "[DATE][DATE] STARTS HERE" at bounding box center [637, 178] width 471 height 42
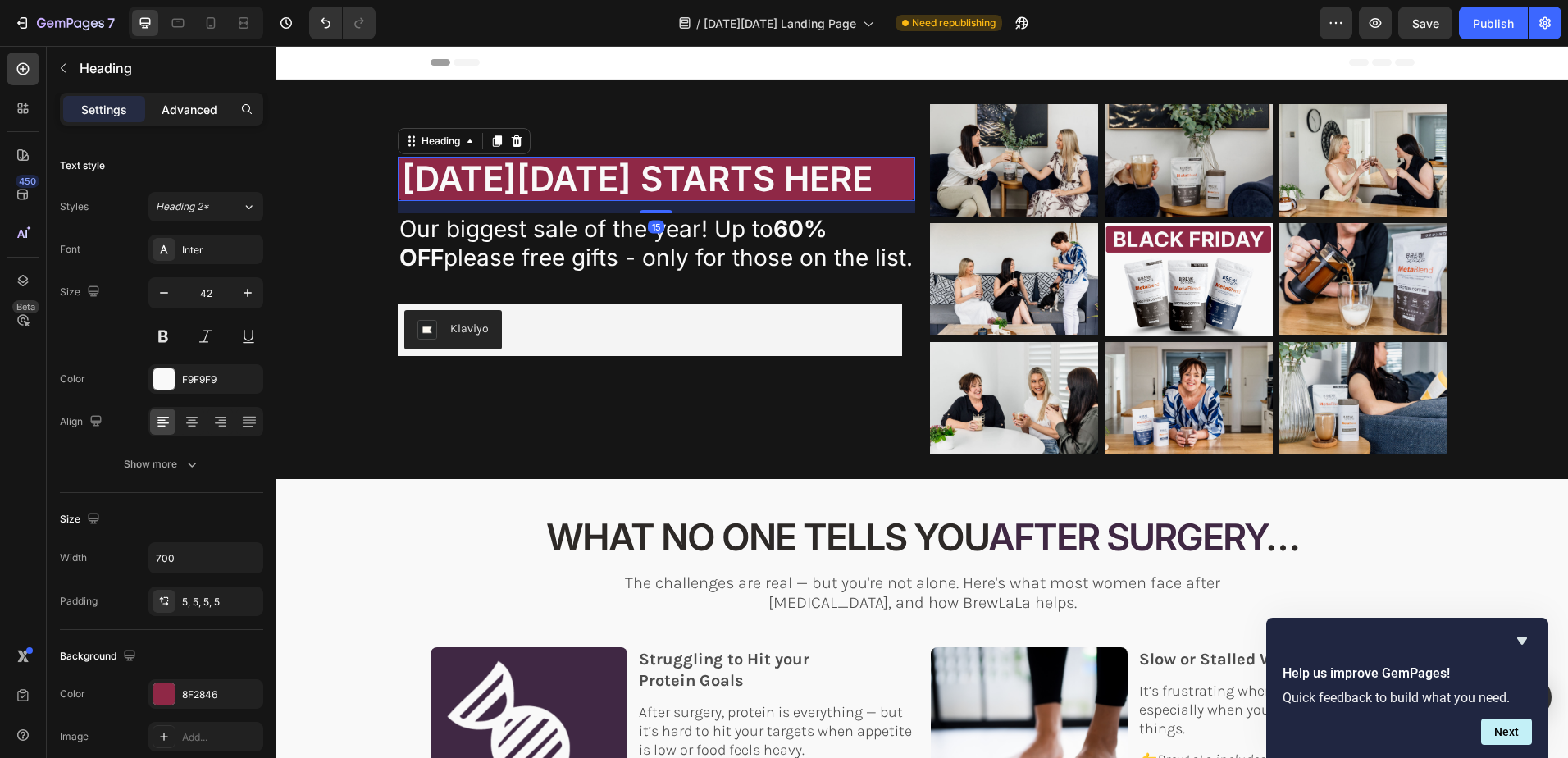
click at [183, 107] on p "Advanced" at bounding box center [189, 110] width 56 height 18
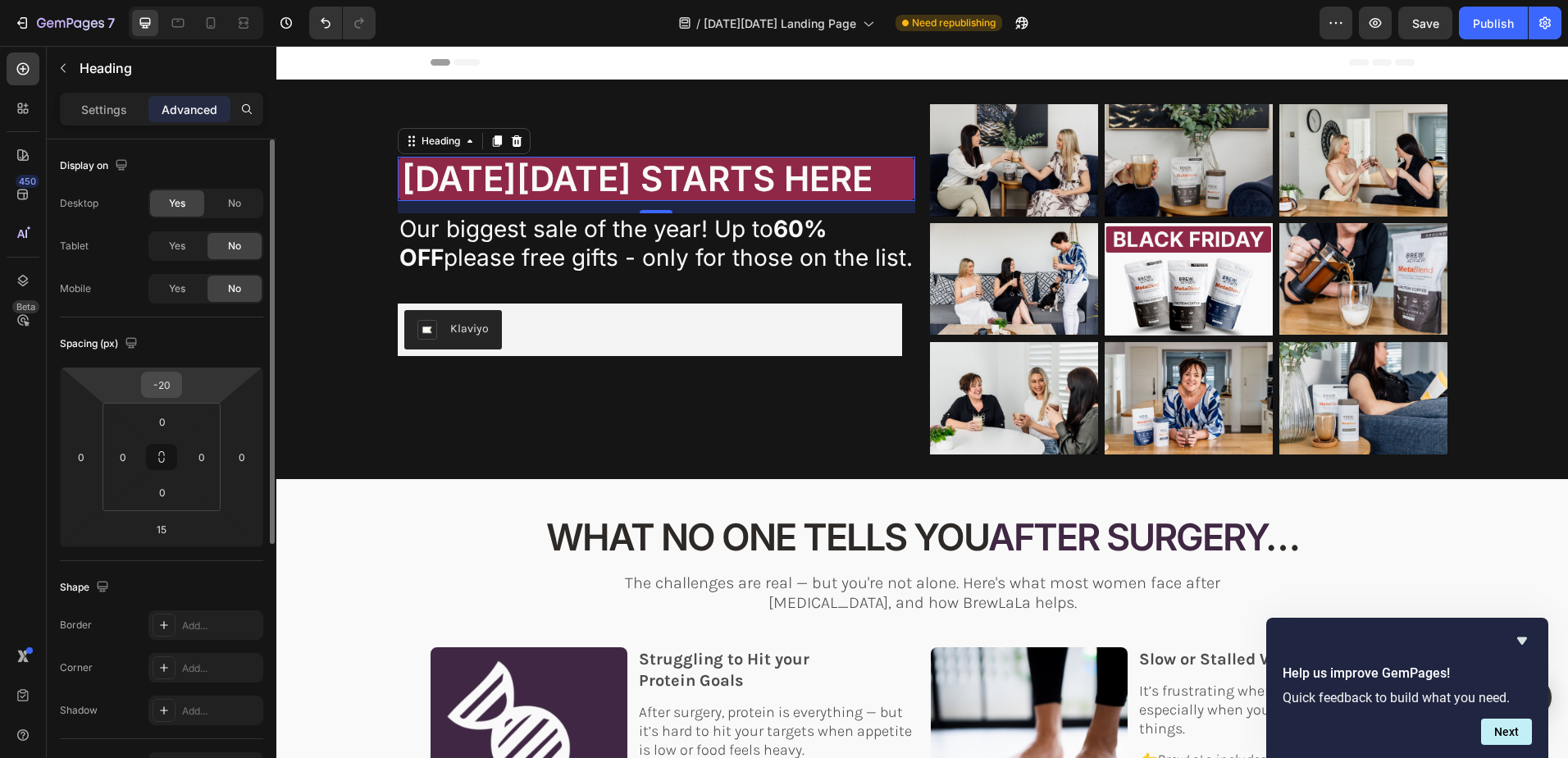
click at [171, 382] on input "-20" at bounding box center [161, 384] width 33 height 24
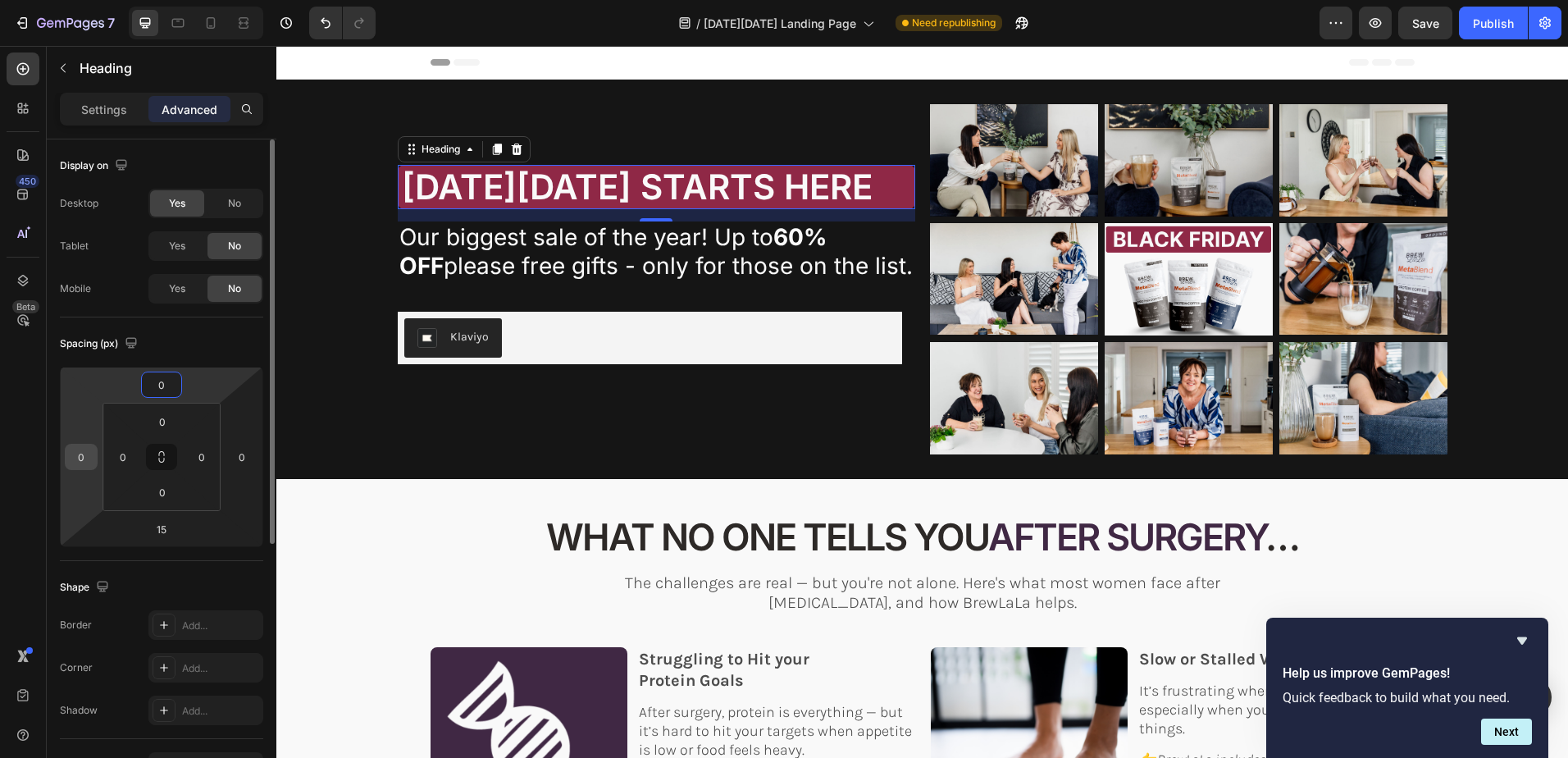
type input "0"
click at [79, 455] on input "0" at bounding box center [80, 457] width 24 height 24
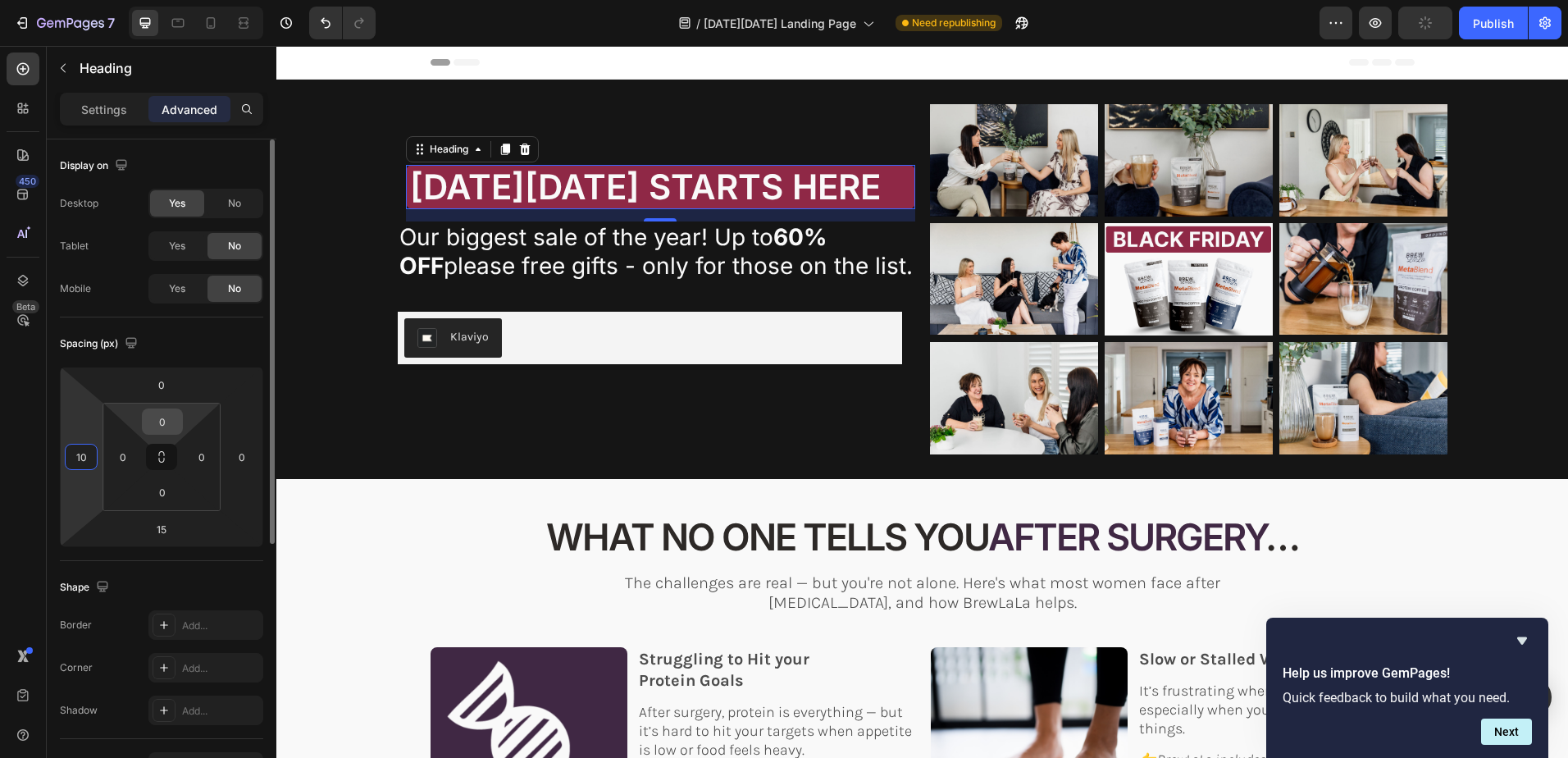
type input "1"
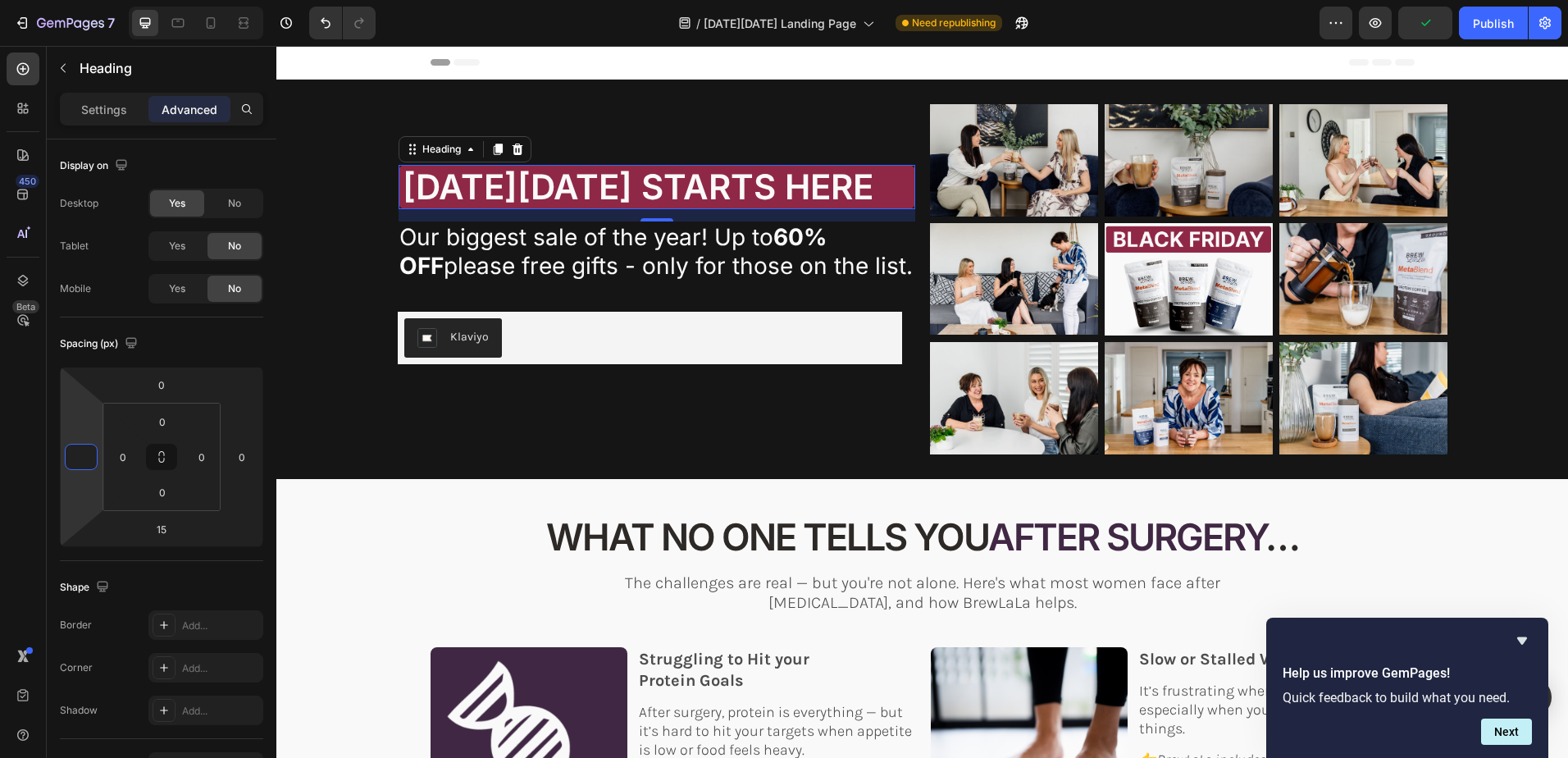
type input "0"
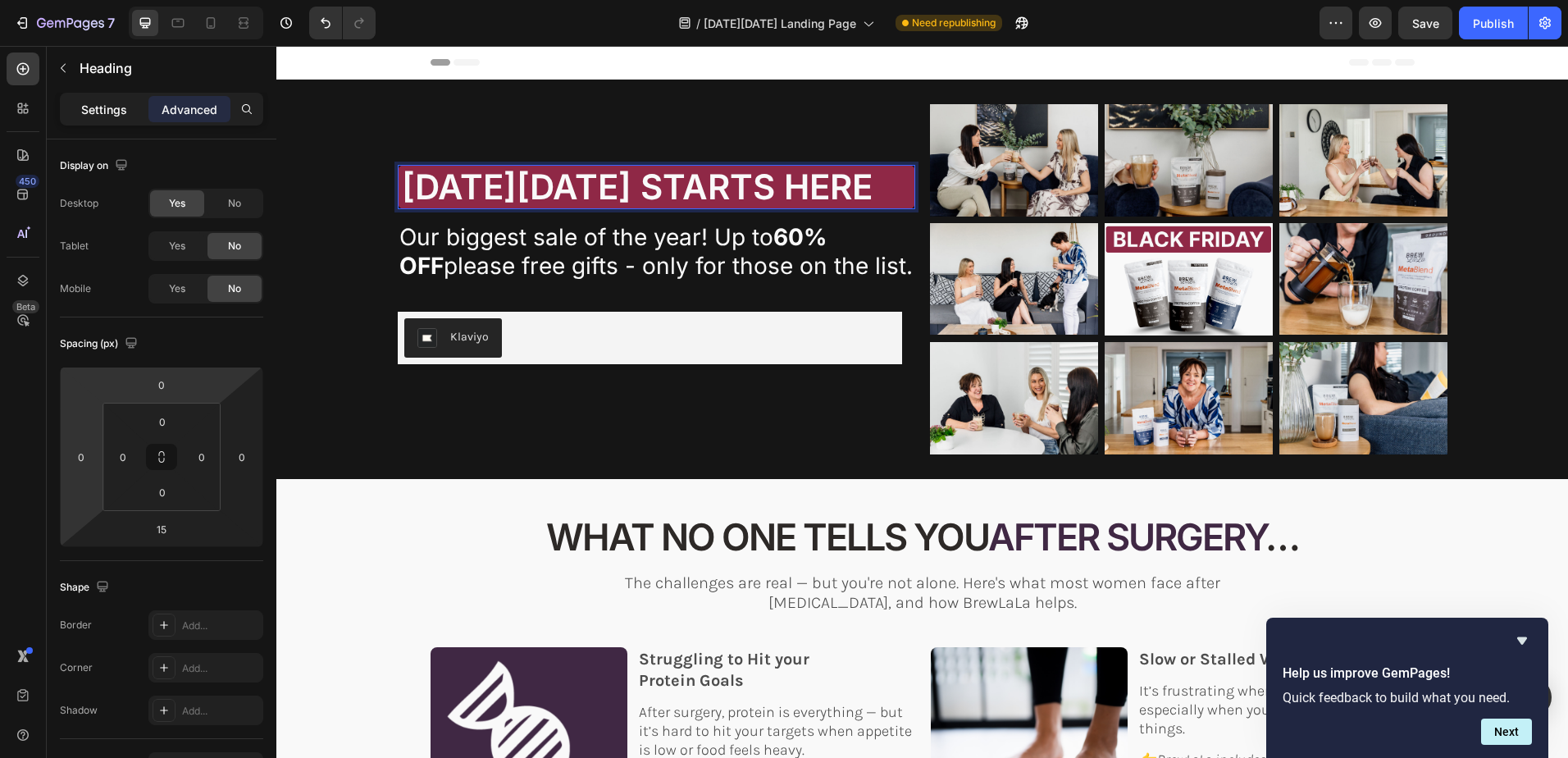
click at [116, 111] on p "Settings" at bounding box center [104, 110] width 46 height 18
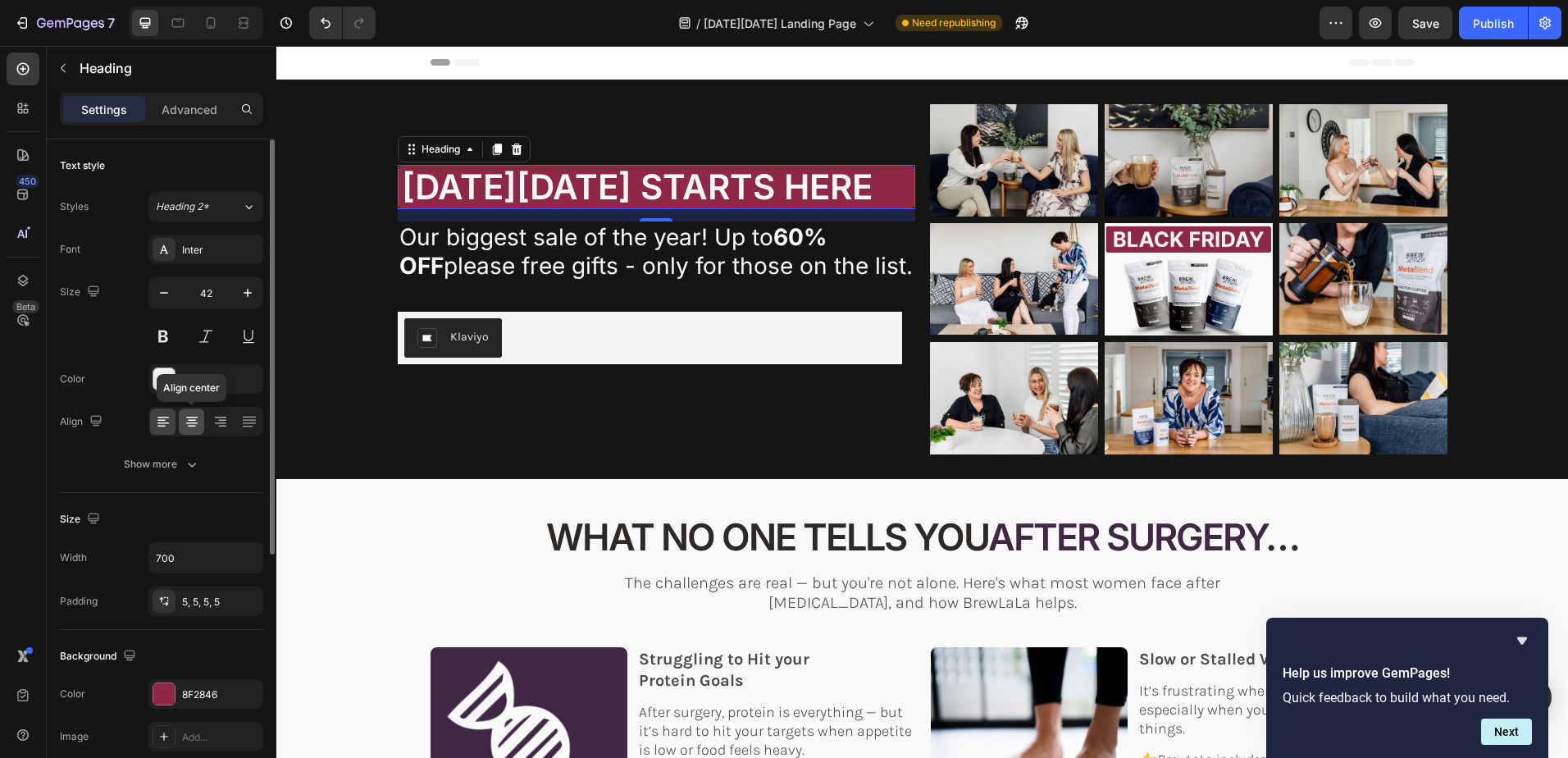
click at [192, 418] on icon at bounding box center [192, 418] width 12 height 2
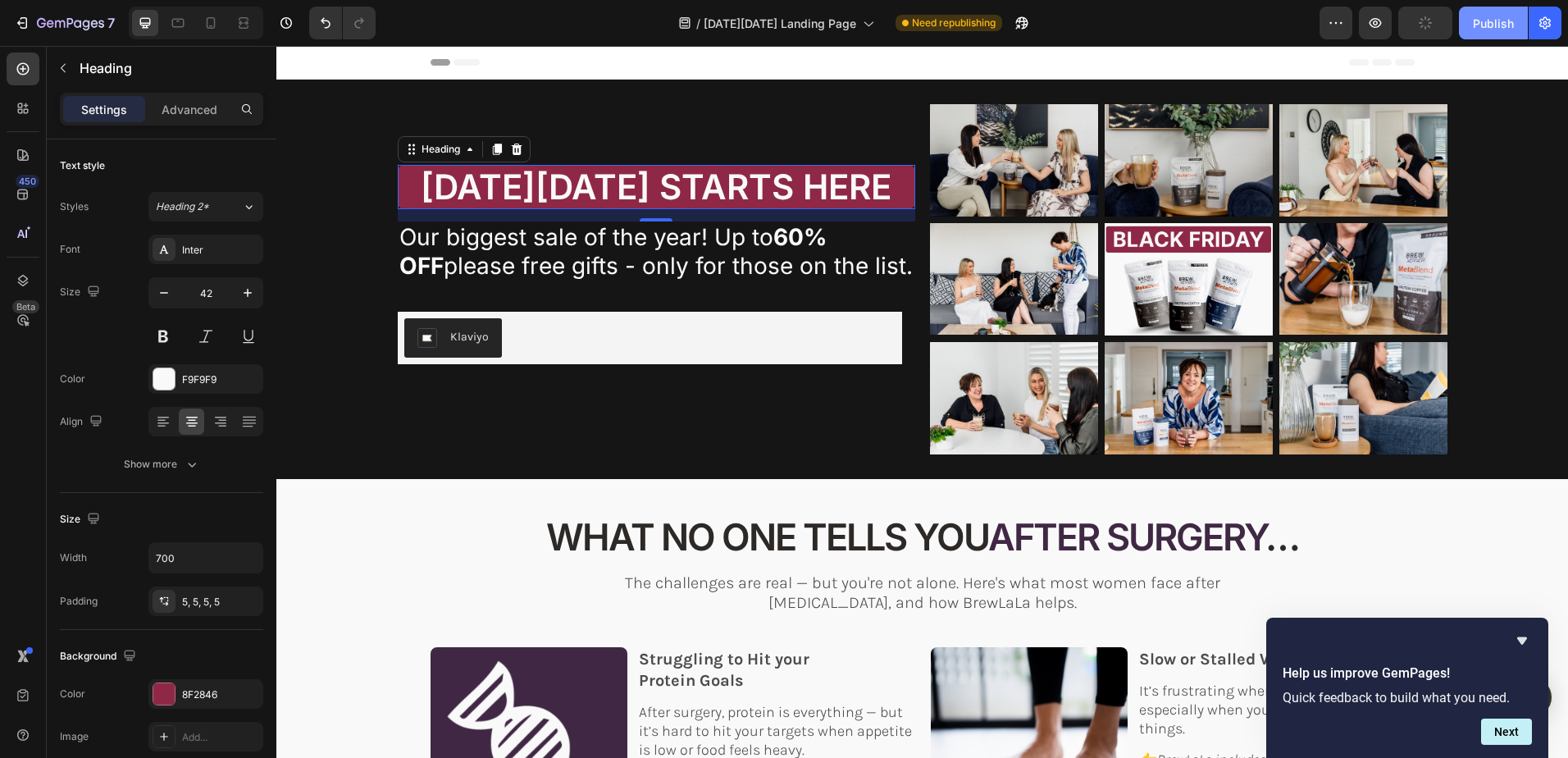
click at [1495, 24] on div "Publish" at bounding box center [1494, 23] width 41 height 18
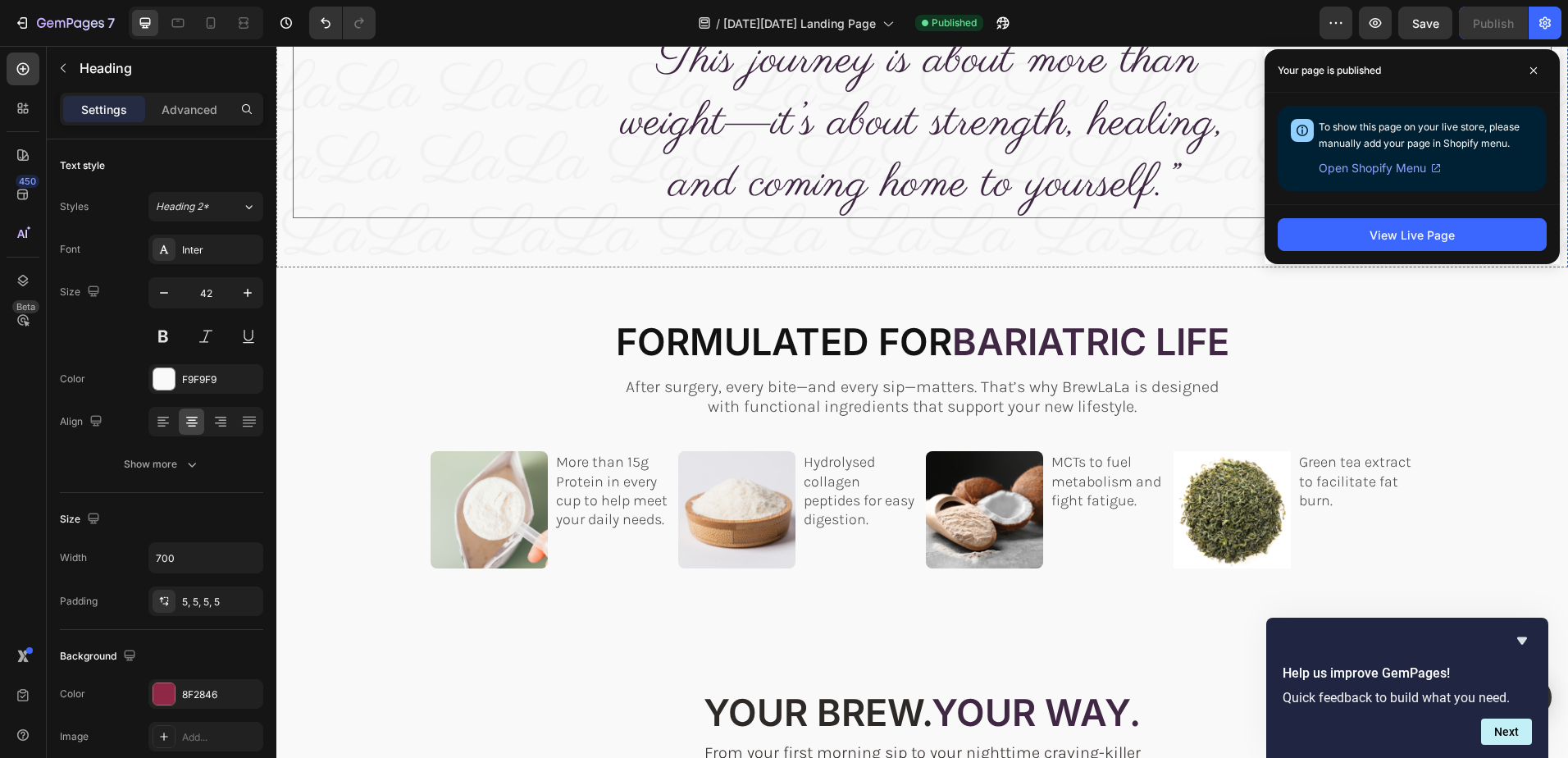
scroll to position [1148, 0]
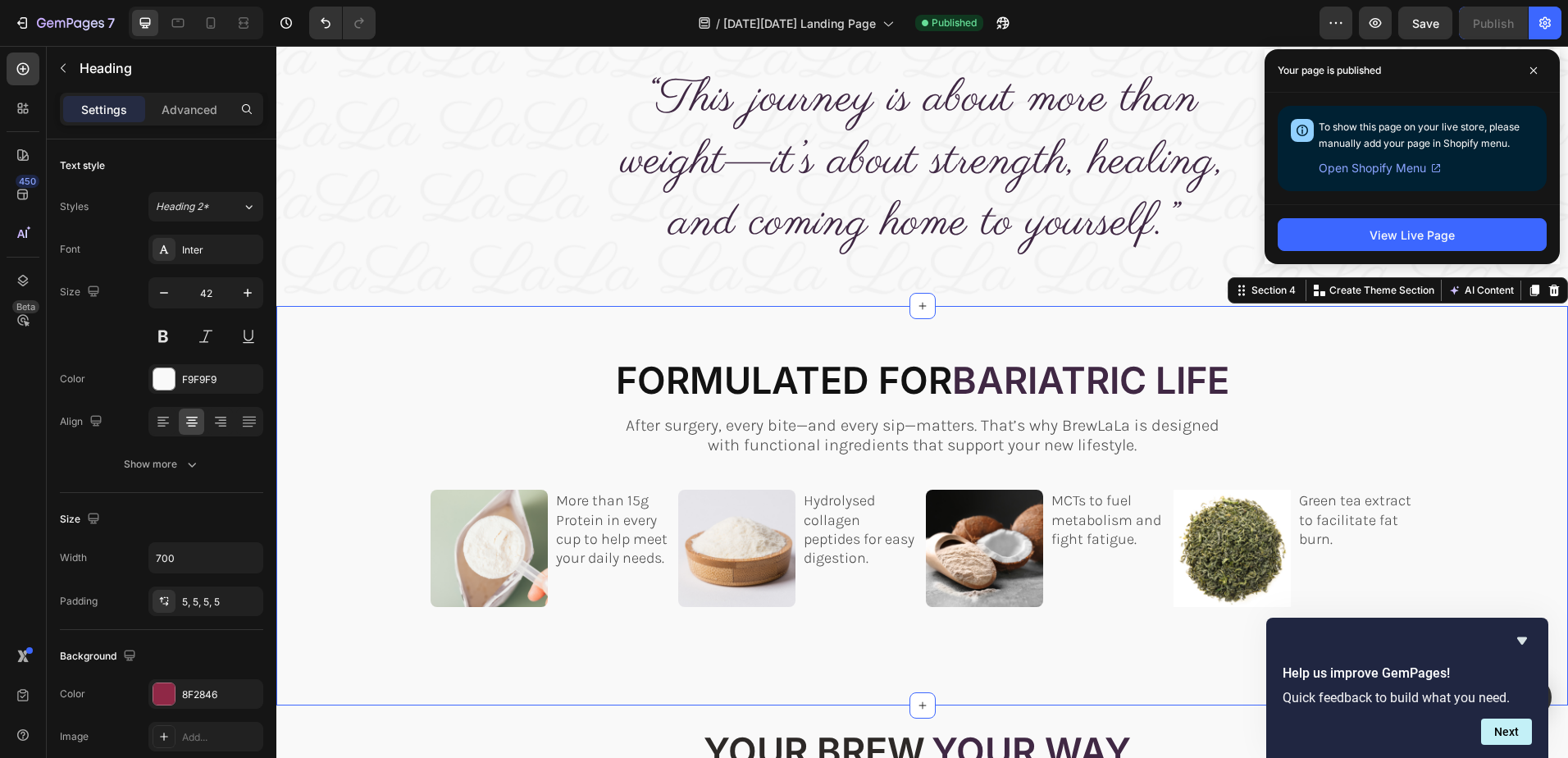
click at [1339, 322] on div "FORMULATED FOR BARIATRIC LIFE Heading FORMULATED FOR BARIATRIC LIFE Heading Aft…" at bounding box center [922, 506] width 1291 height 400
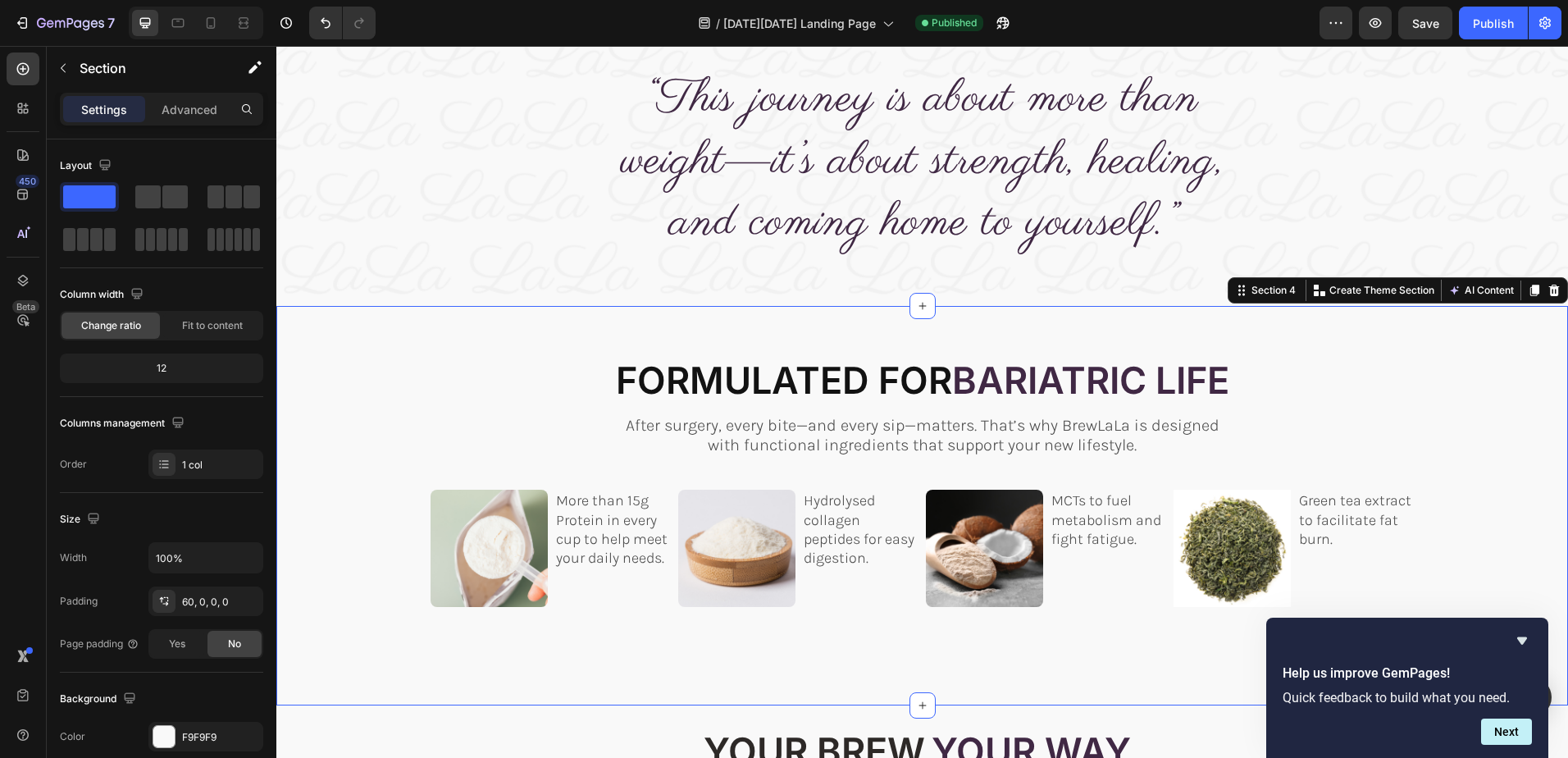
click at [1549, 290] on icon at bounding box center [1554, 290] width 11 height 12
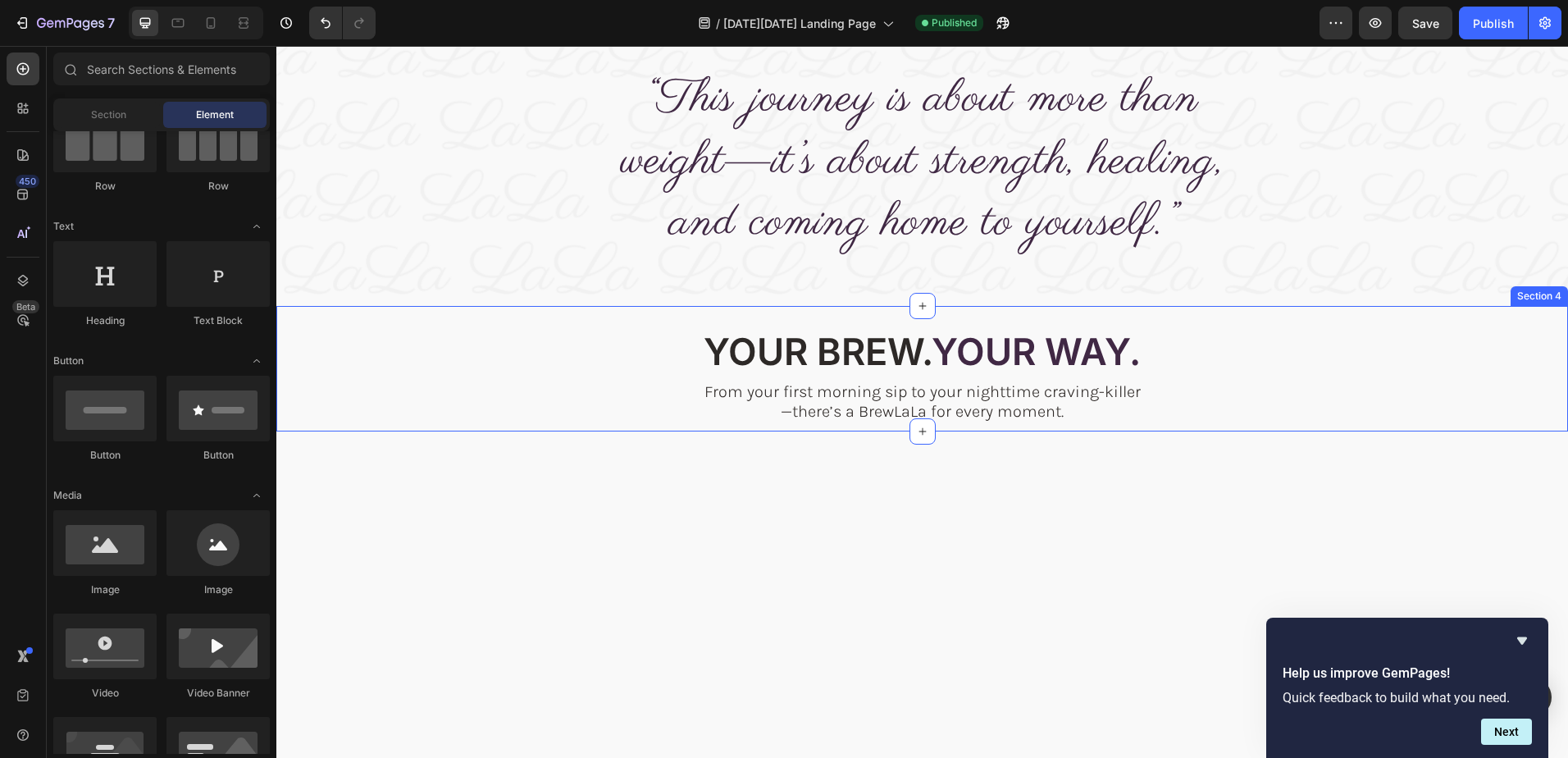
click at [1347, 324] on div "your BREW. YOUR WAY. Heading From your first morning sip to your nighttime crav…" at bounding box center [922, 369] width 1291 height 125
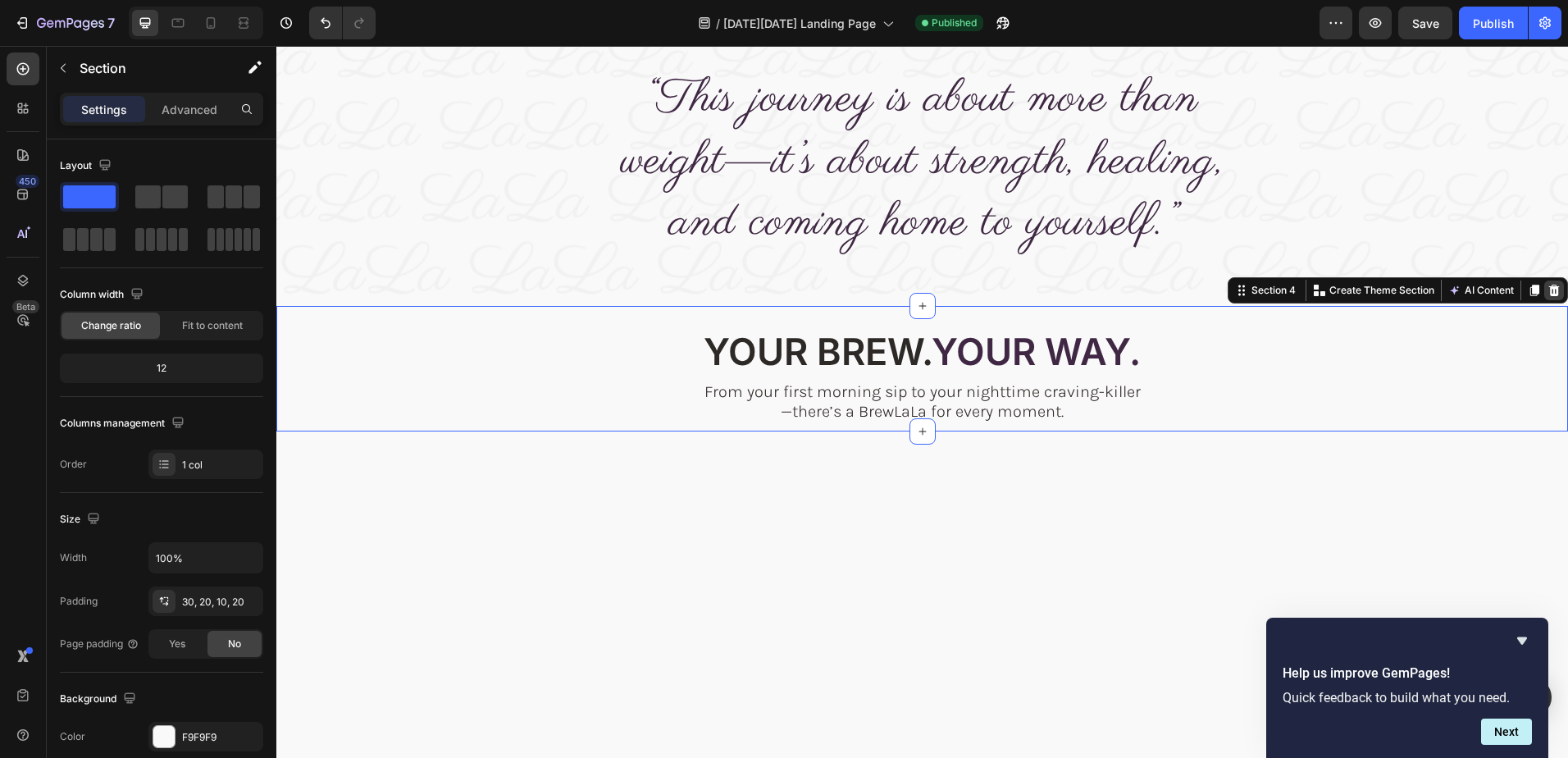
click at [1549, 289] on icon at bounding box center [1554, 290] width 11 height 12
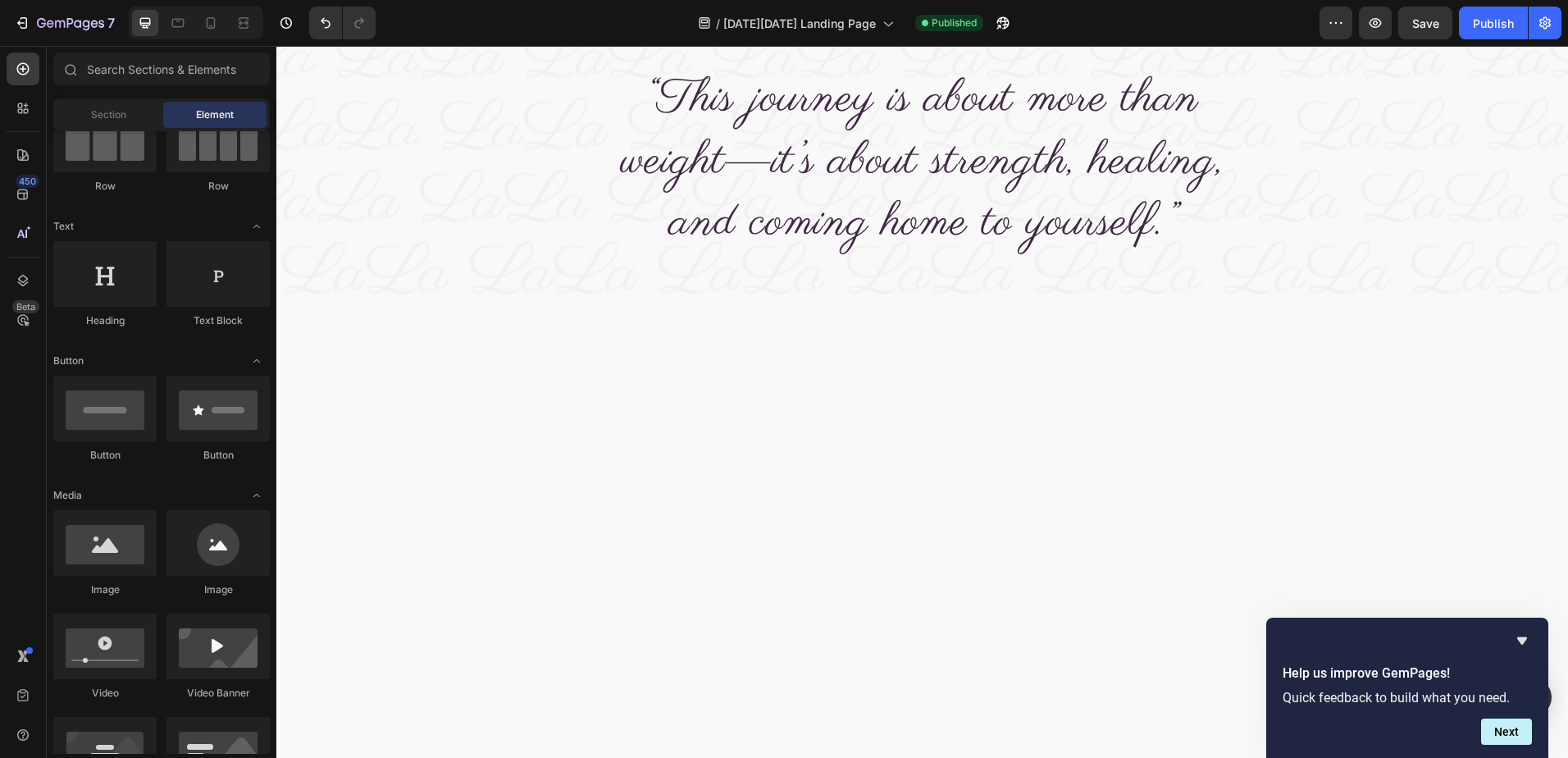
click at [1167, 471] on div at bounding box center [922, 605] width 1291 height 419
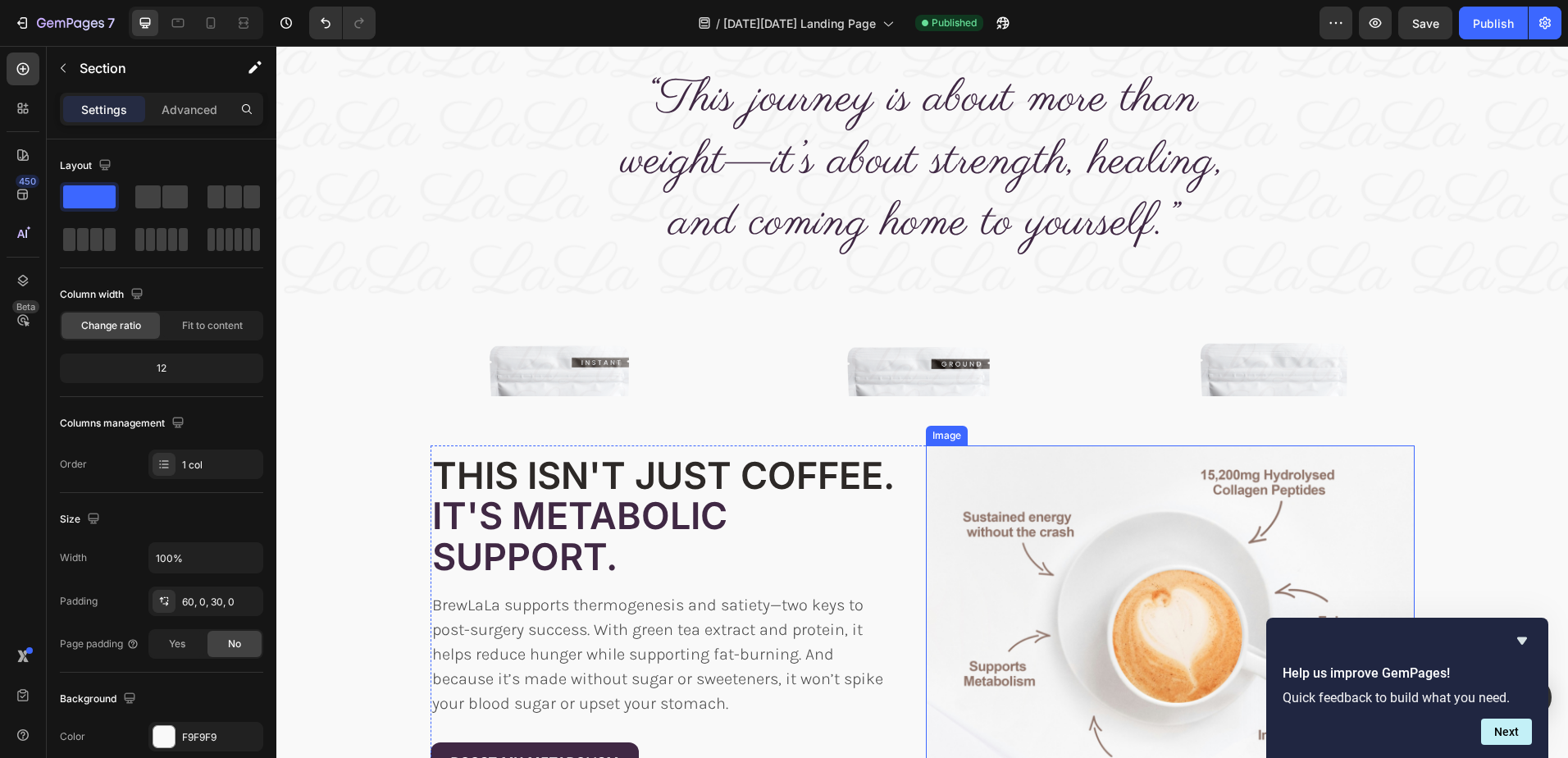
scroll to position [1067, 0]
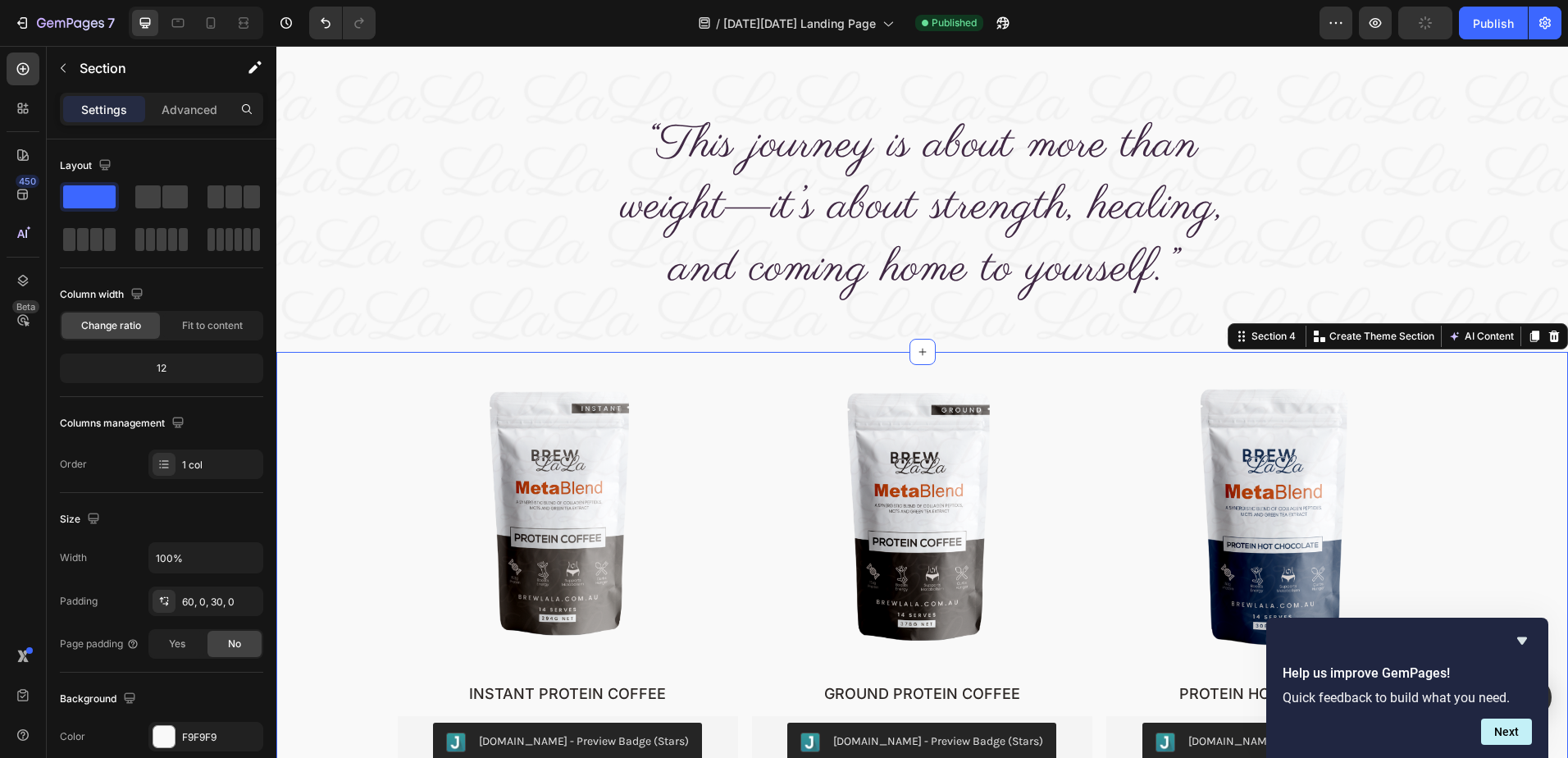
click at [1111, 414] on div "Product Images INSTANT PROTEIN COFFEE Product Title Judge.me - Preview Badge (S…" at bounding box center [922, 631] width 1291 height 558
click at [1547, 343] on icon at bounding box center [1553, 335] width 13 height 13
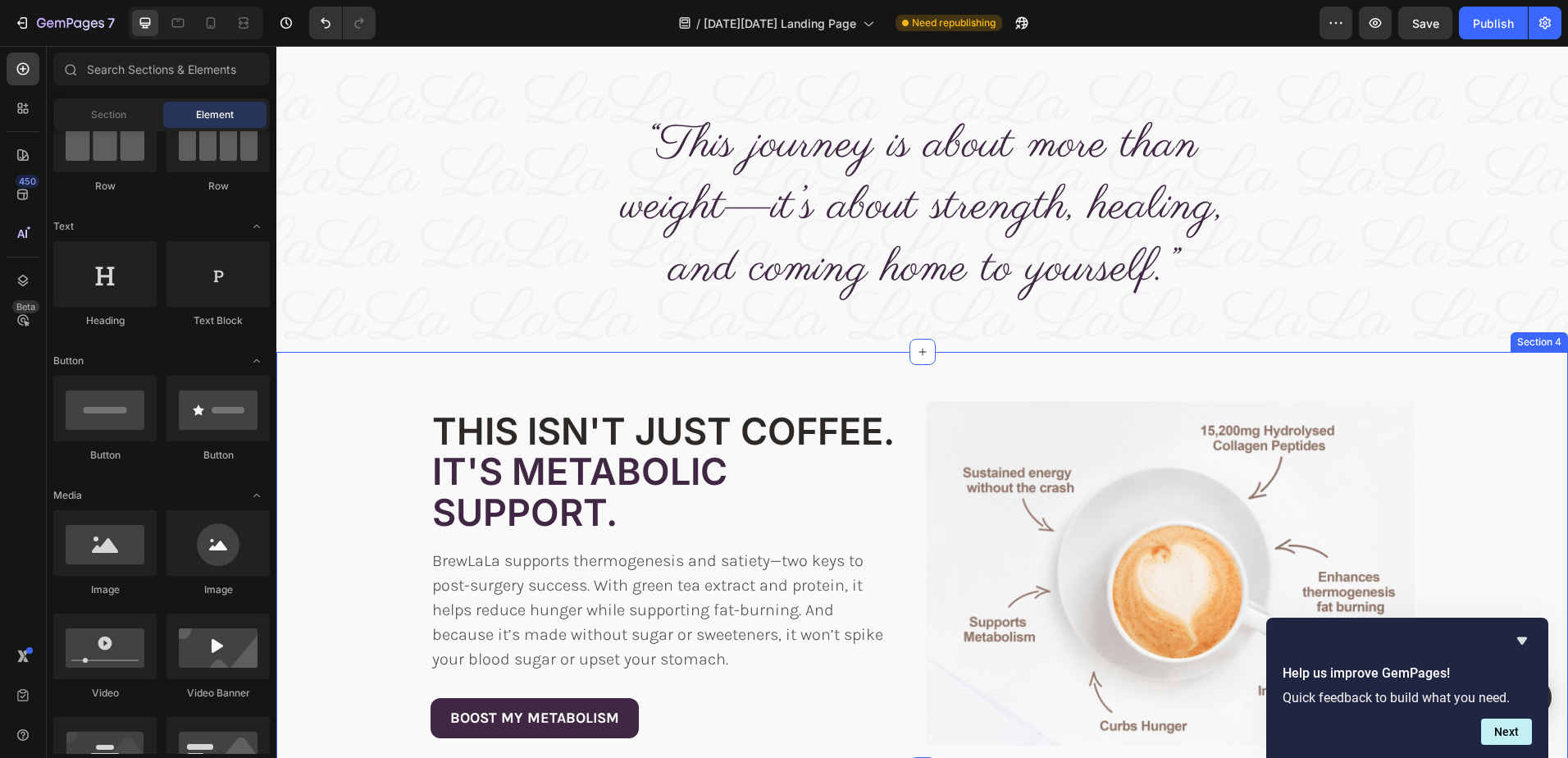
click at [1491, 410] on div "Image THIS ISN'T JUST COFFEE. IT'S METABOLIC SUPPORT. Heading THIS ISN'T JUST C…" at bounding box center [922, 561] width 1291 height 419
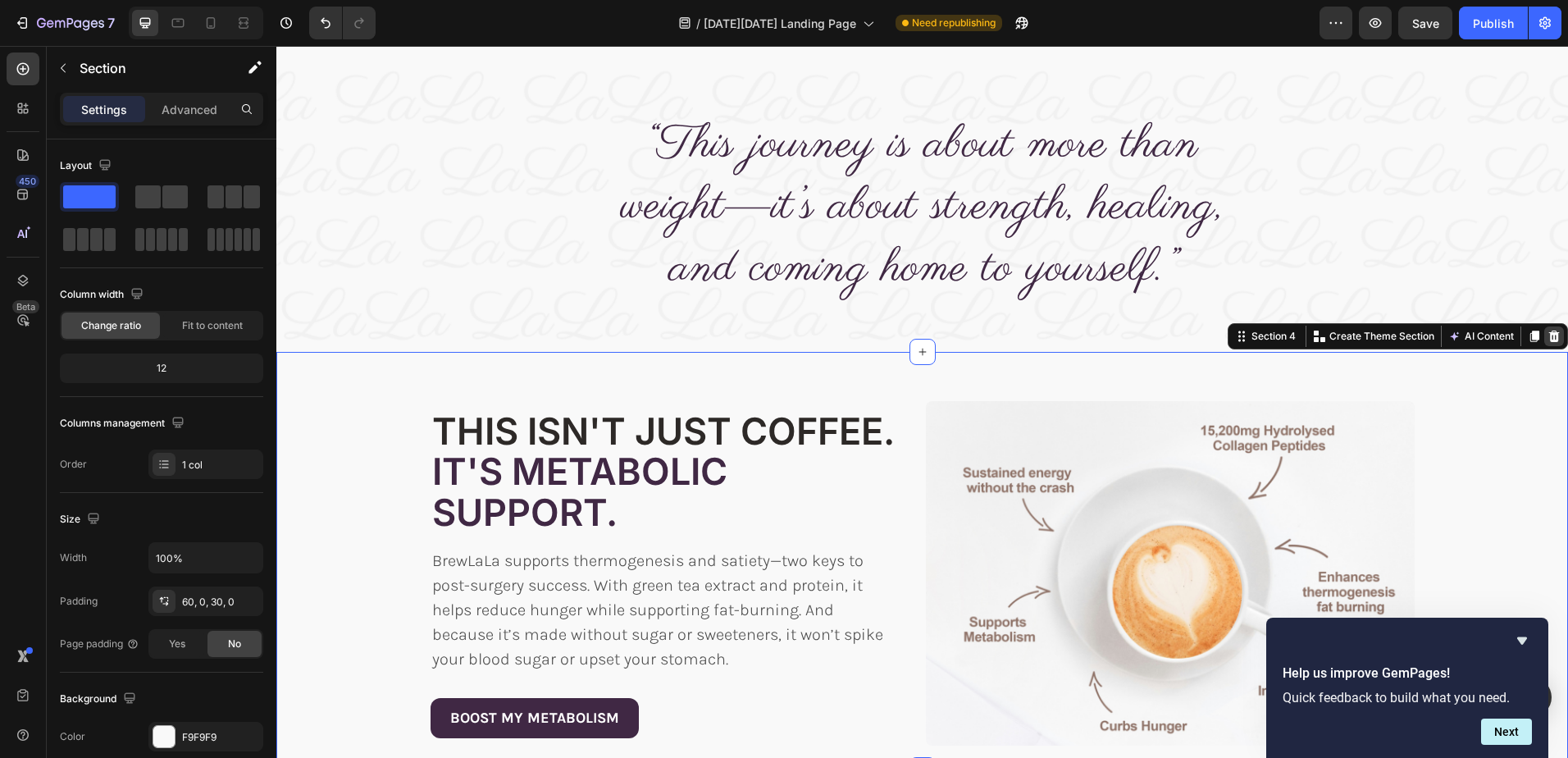
click at [1549, 342] on icon at bounding box center [1554, 336] width 11 height 12
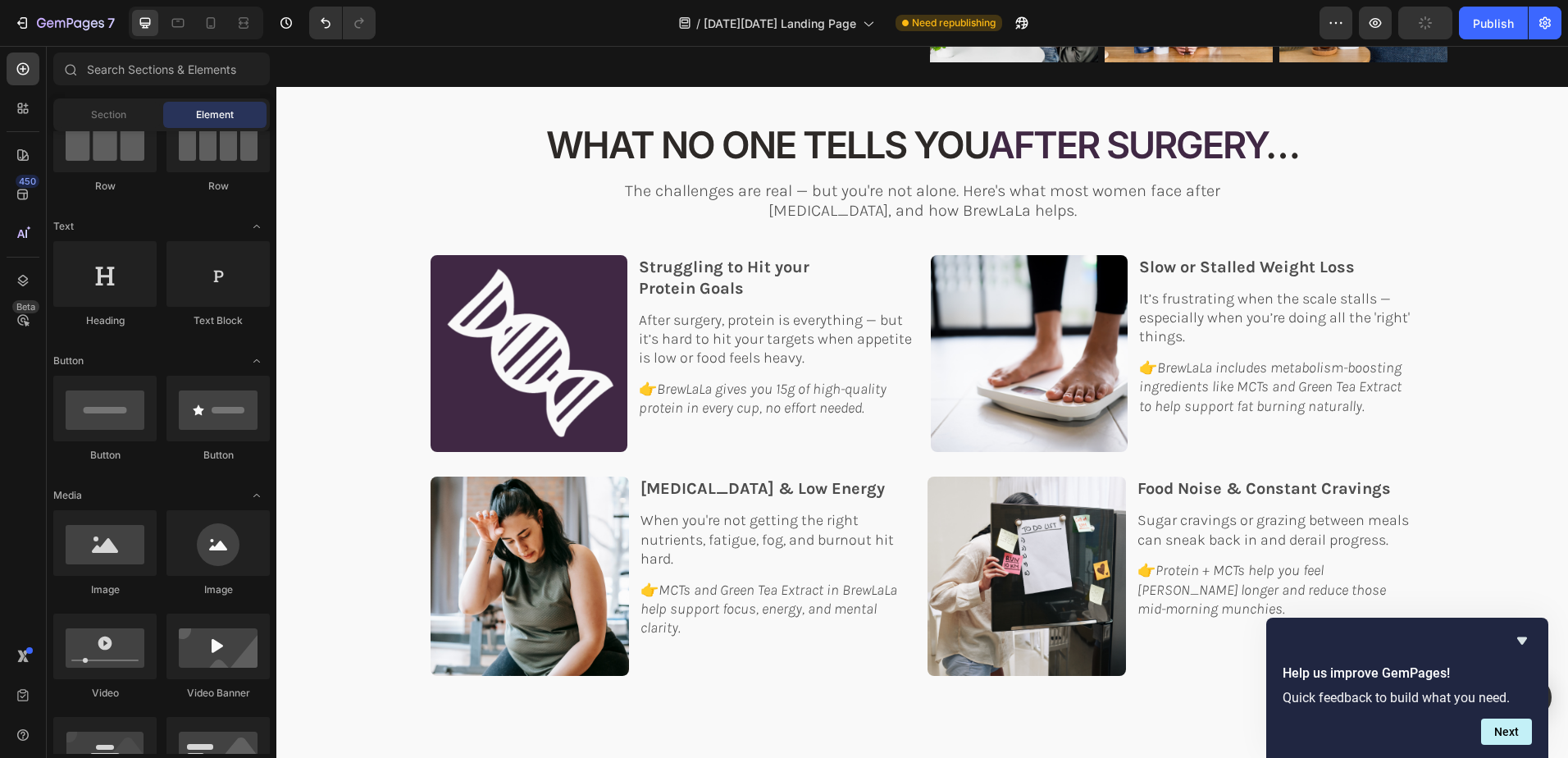
scroll to position [329, 0]
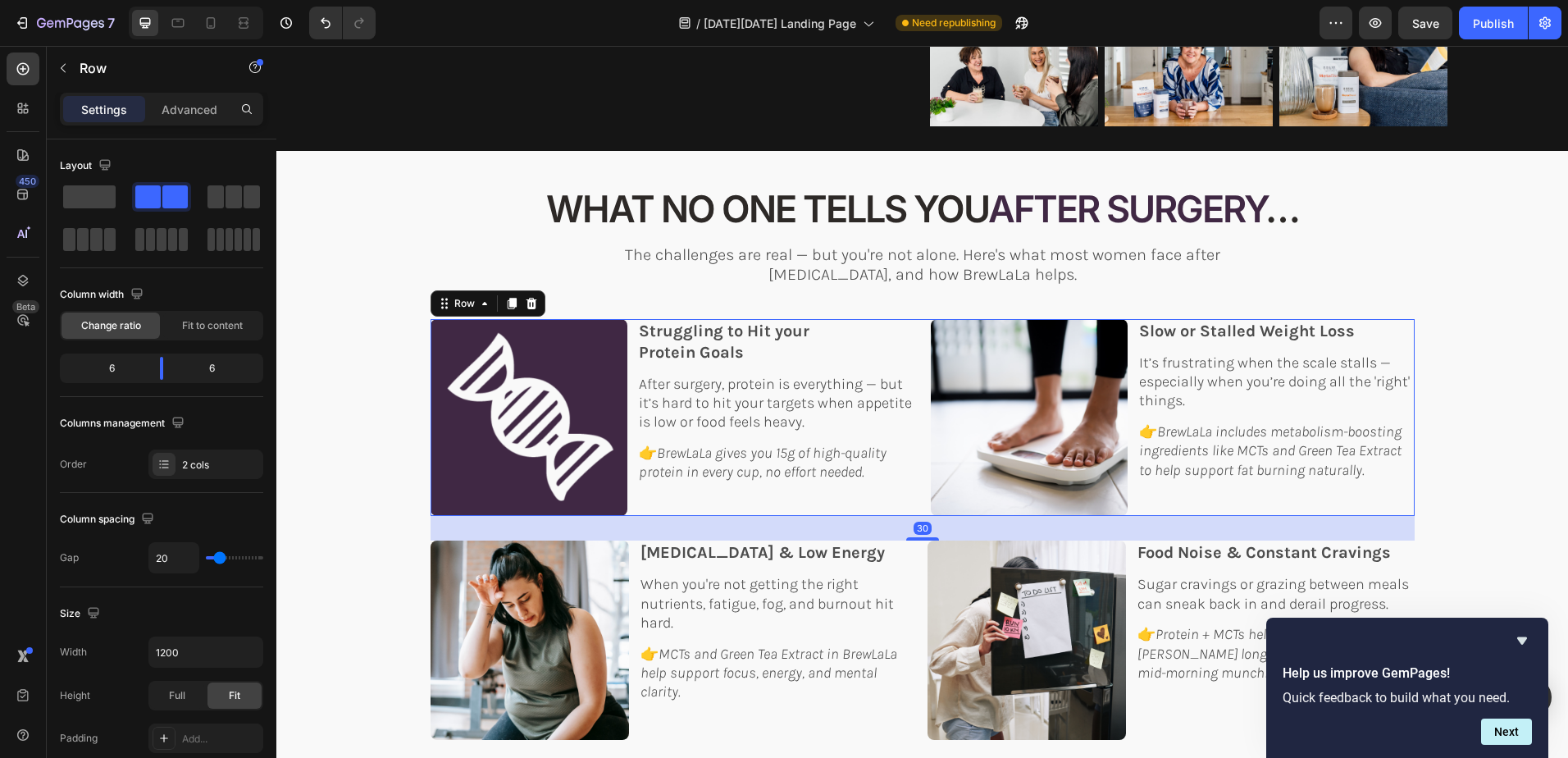
click at [913, 329] on div "Image Struggling to Hit your Protein Goals Text Block After surgery, protein is…" at bounding box center [922, 418] width 984 height 198
click at [526, 301] on icon at bounding box center [531, 304] width 11 height 12
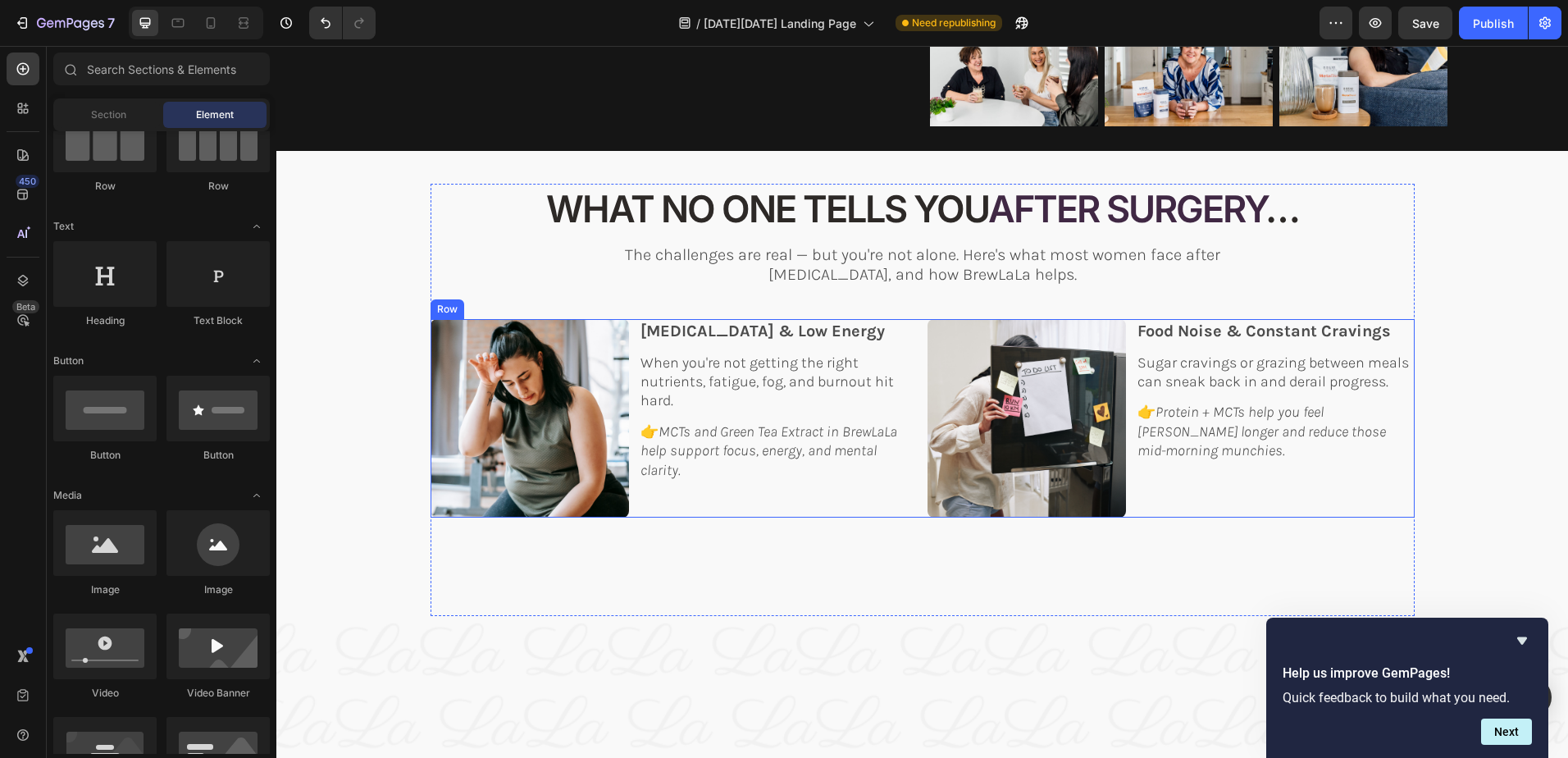
click at [911, 330] on div "Image Brain Fog & Low Energy Text Block When you're not getting the right nutri…" at bounding box center [922, 419] width 984 height 200
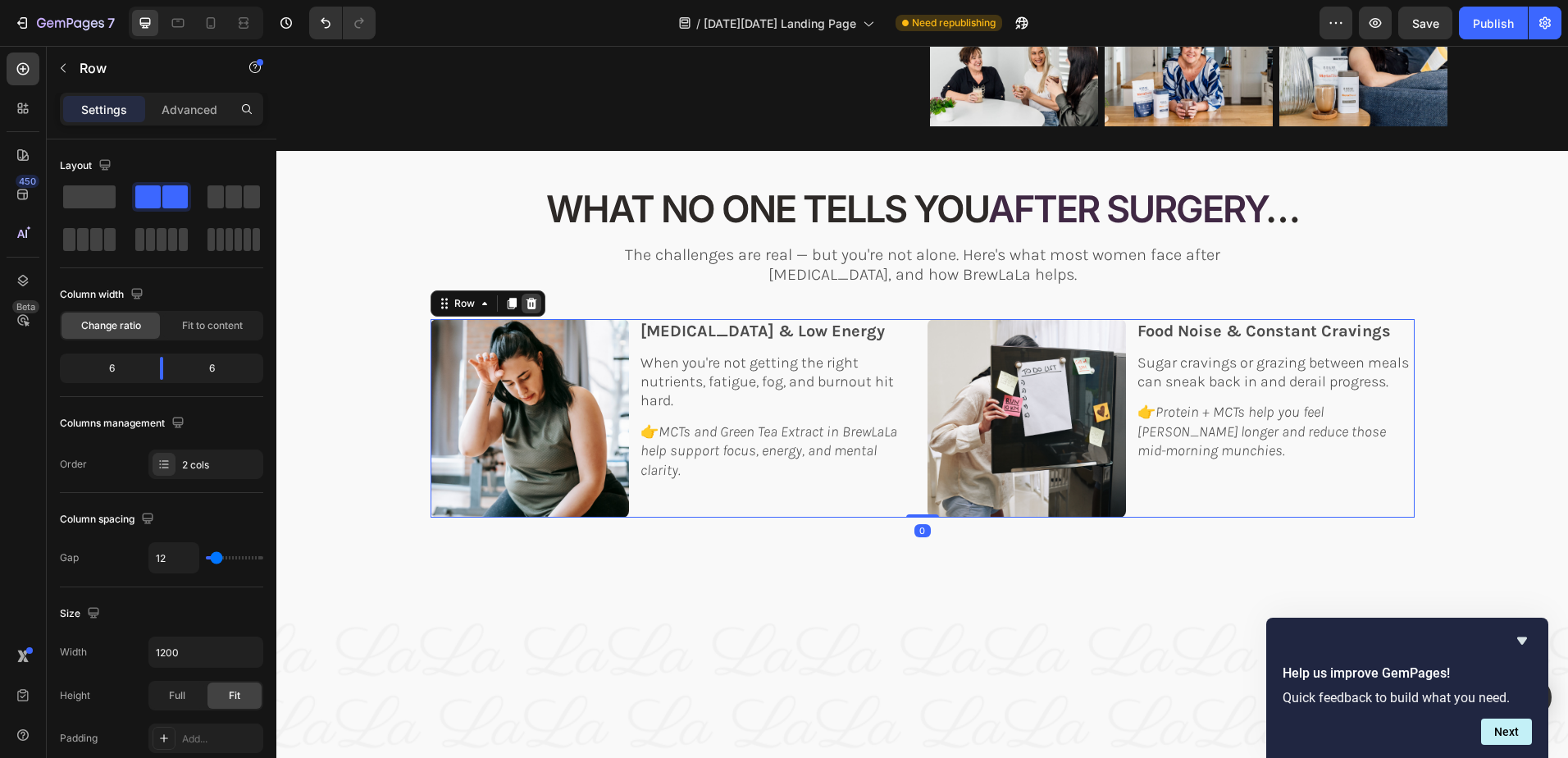
click at [527, 301] on icon at bounding box center [531, 304] width 11 height 12
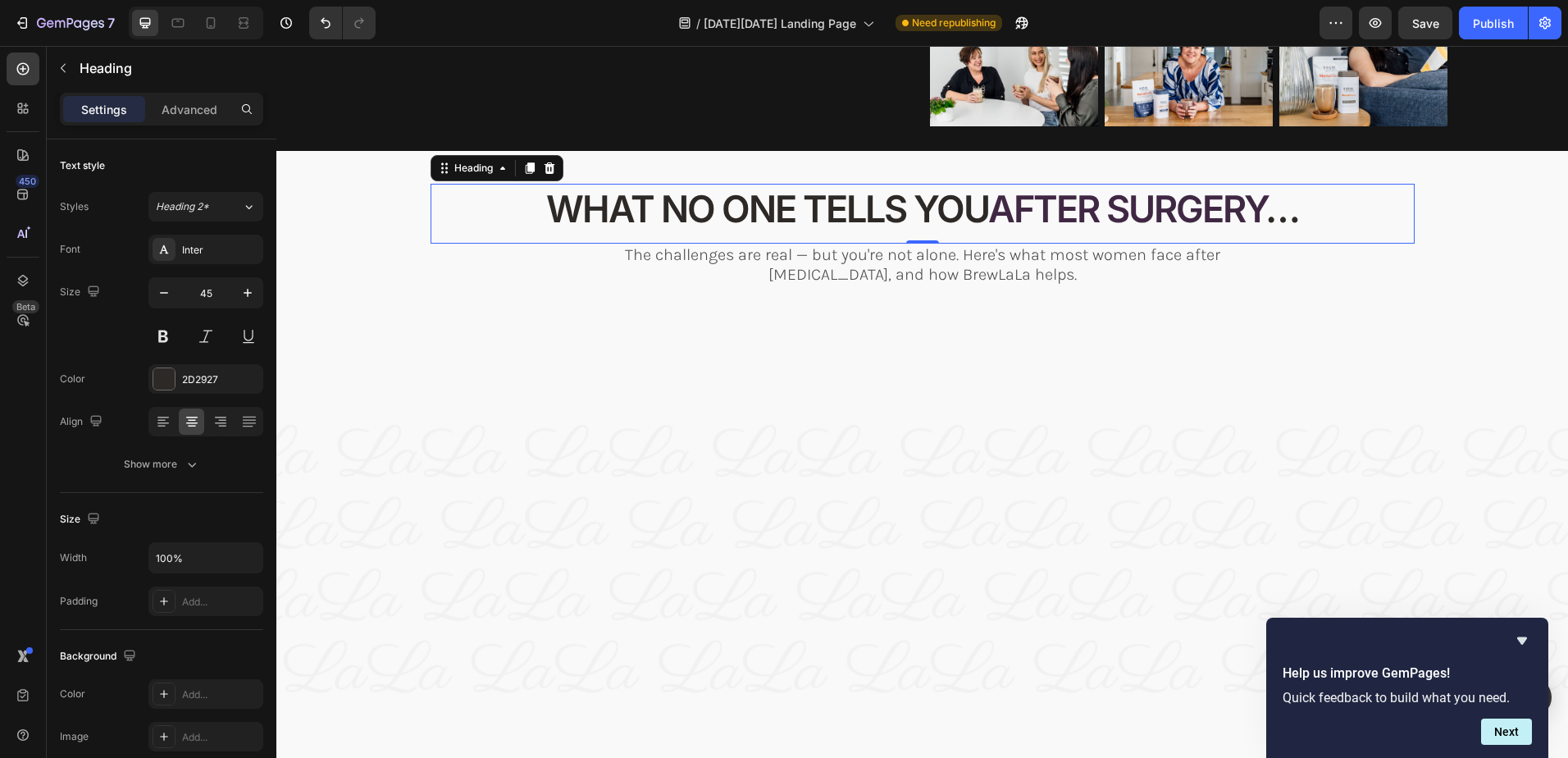
click at [944, 211] on h2 "What No One Tells You After Surgery …" at bounding box center [922, 209] width 984 height 52
click at [547, 163] on icon at bounding box center [548, 167] width 13 height 13
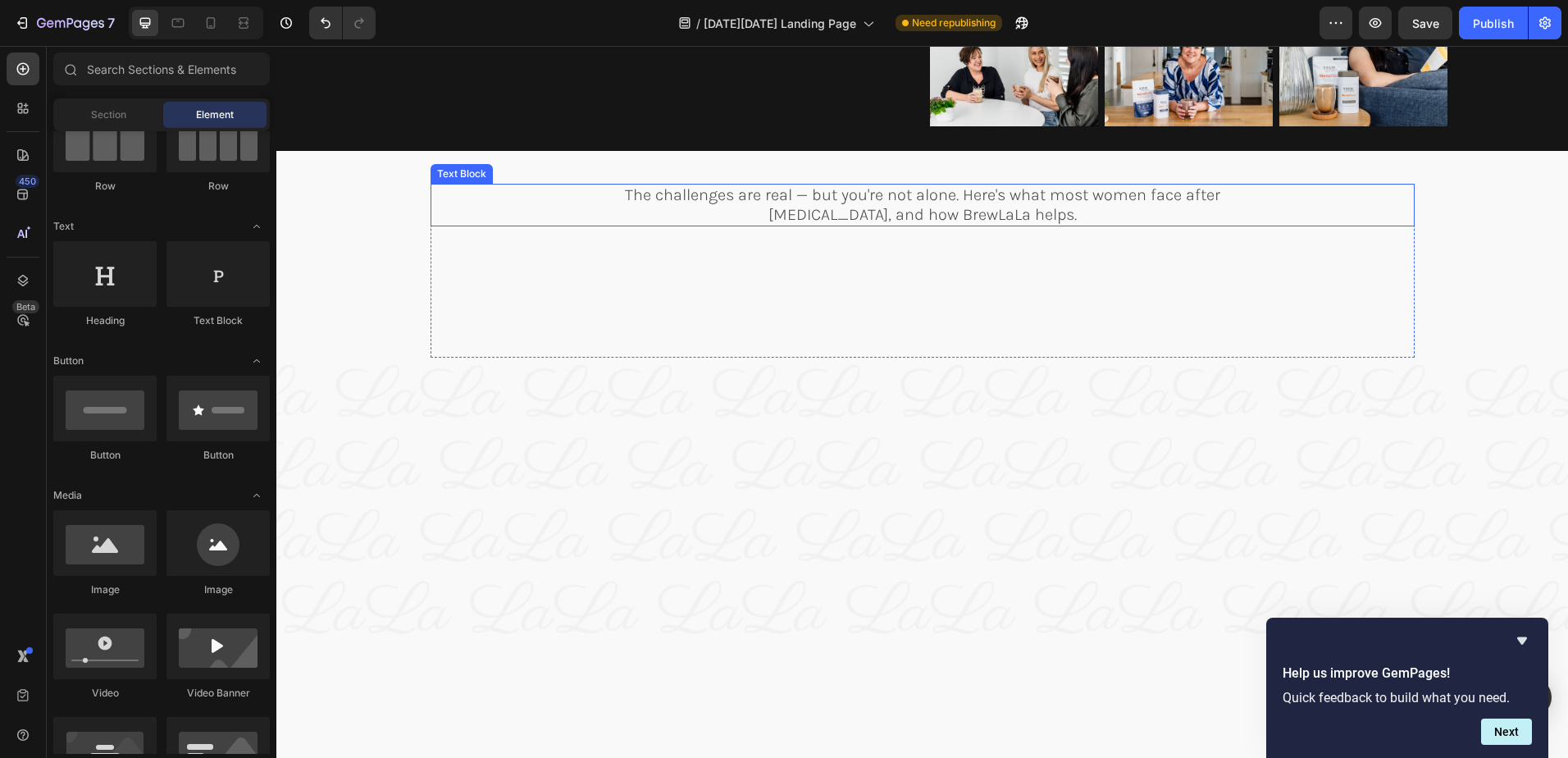
click at [982, 188] on p "The challenges are real — but you're not alone. Here's what most women face aft…" at bounding box center [922, 196] width 980 height 20
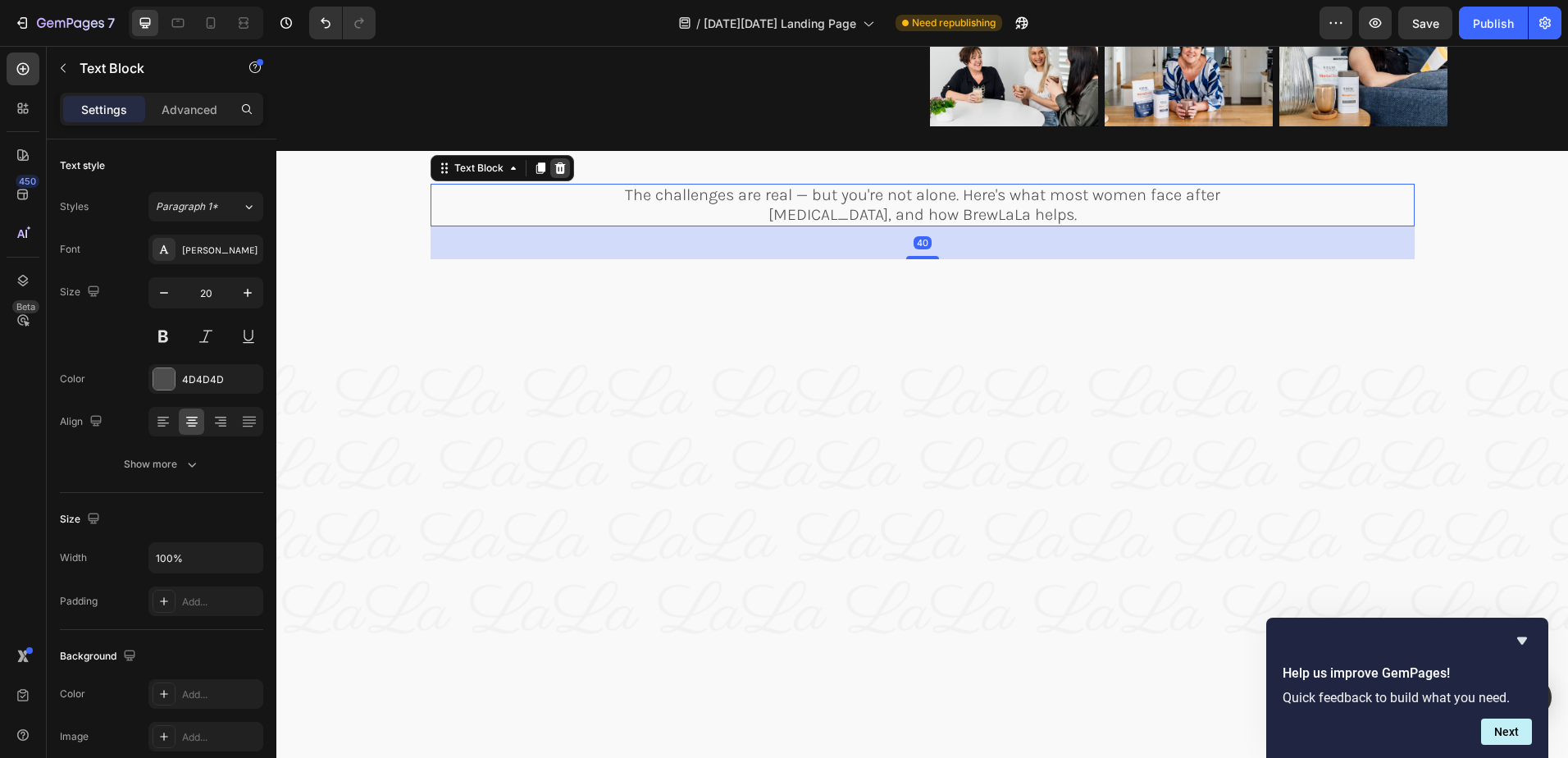
click at [558, 174] on icon at bounding box center [559, 167] width 13 height 13
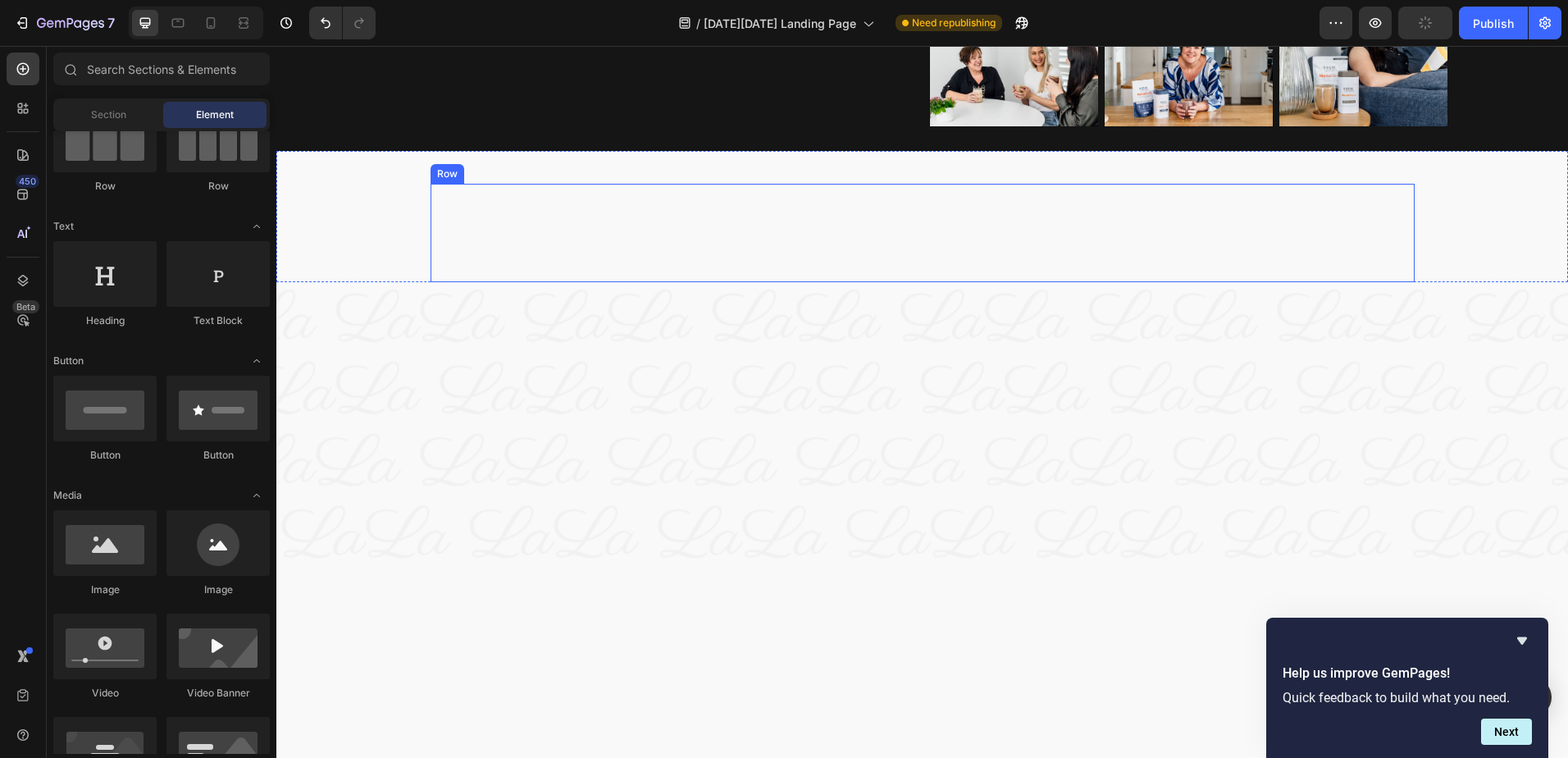
click at [559, 209] on div "WHAT NO ONE TELLS YOU AFTER WLS SURGERY Heading Image Struggling to Hit your Pr…" at bounding box center [922, 233] width 984 height 99
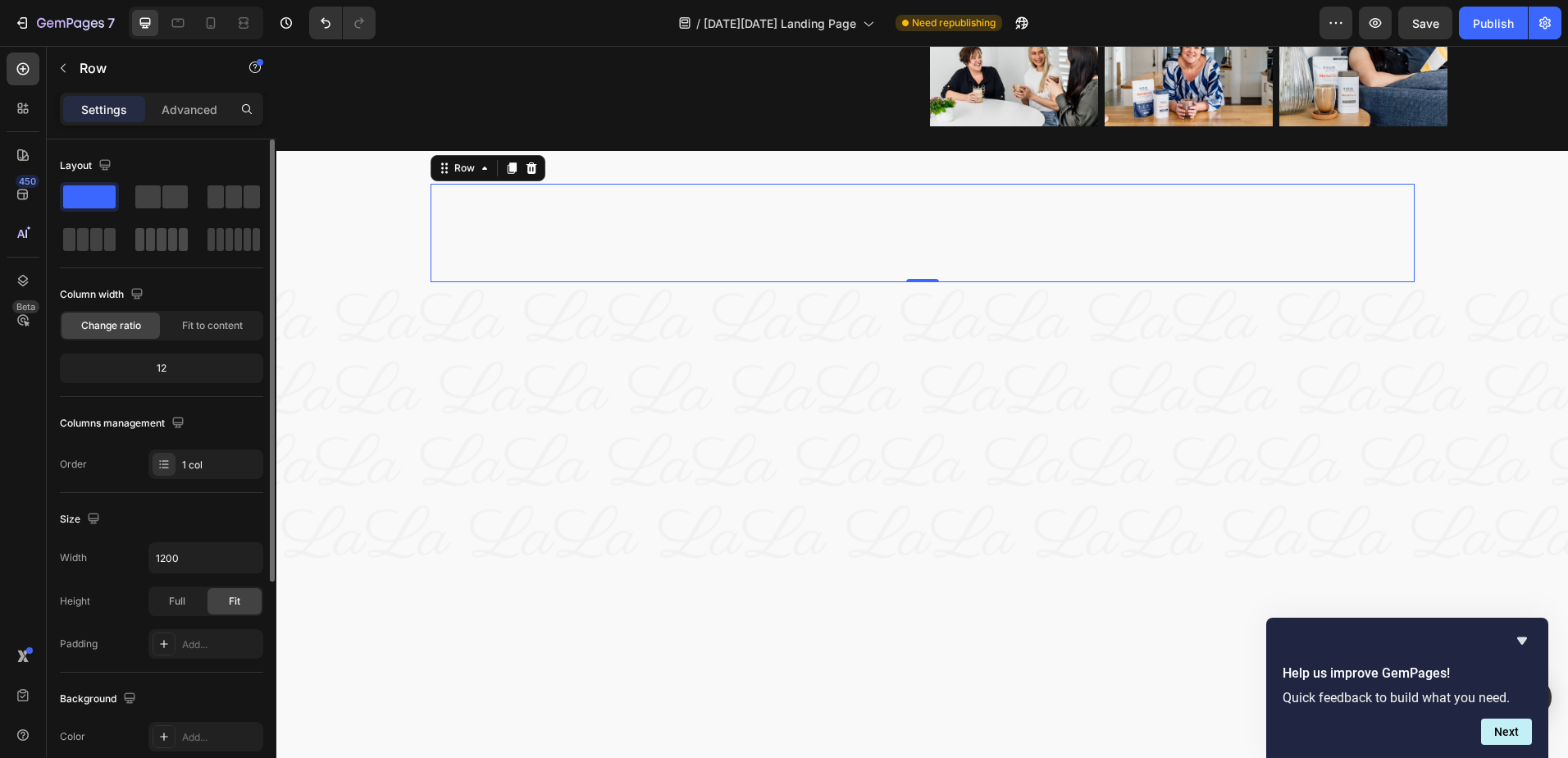
click at [163, 239] on span at bounding box center [160, 239] width 9 height 22
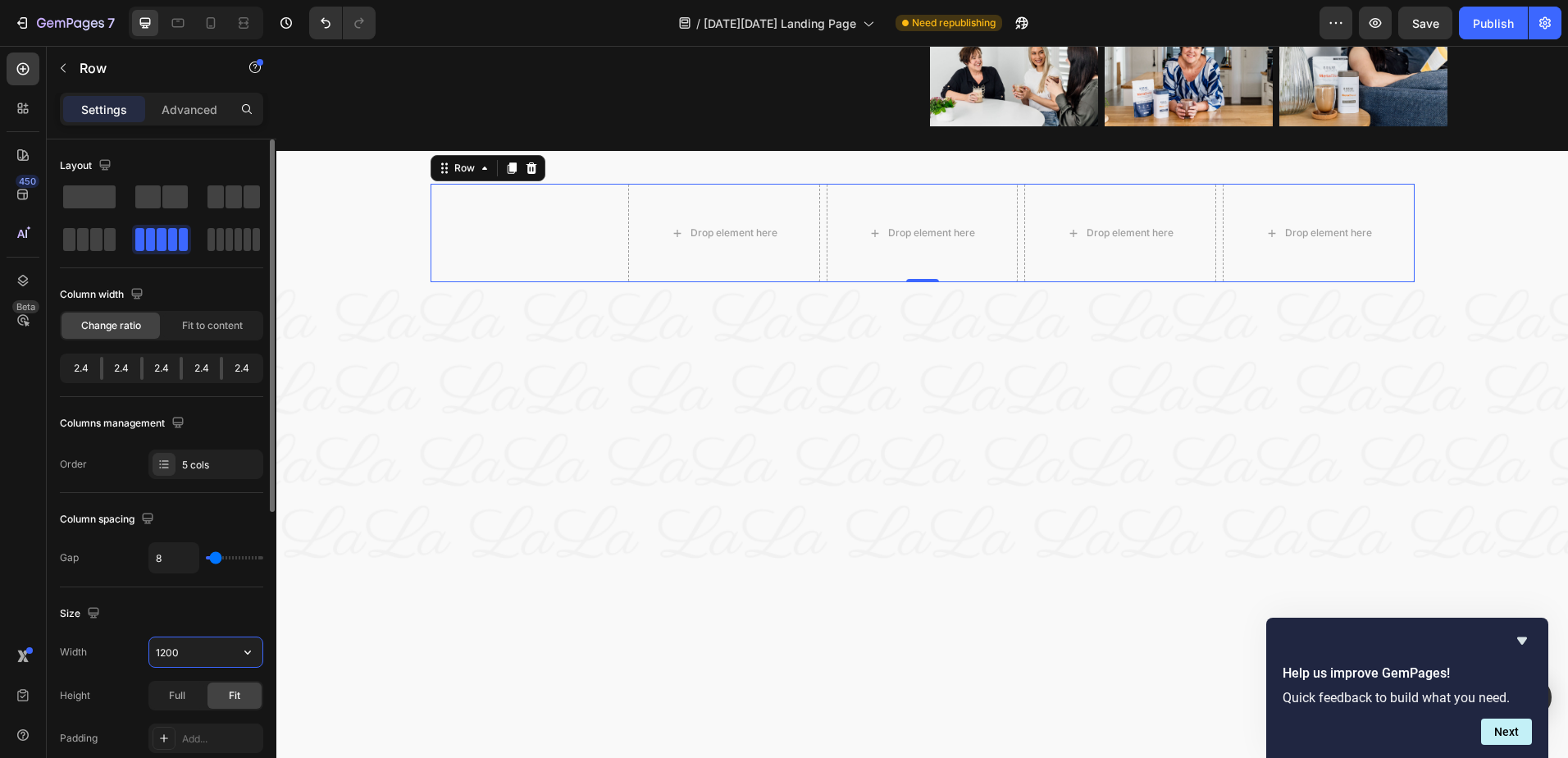
click at [189, 654] on input "1200" at bounding box center [206, 652] width 113 height 29
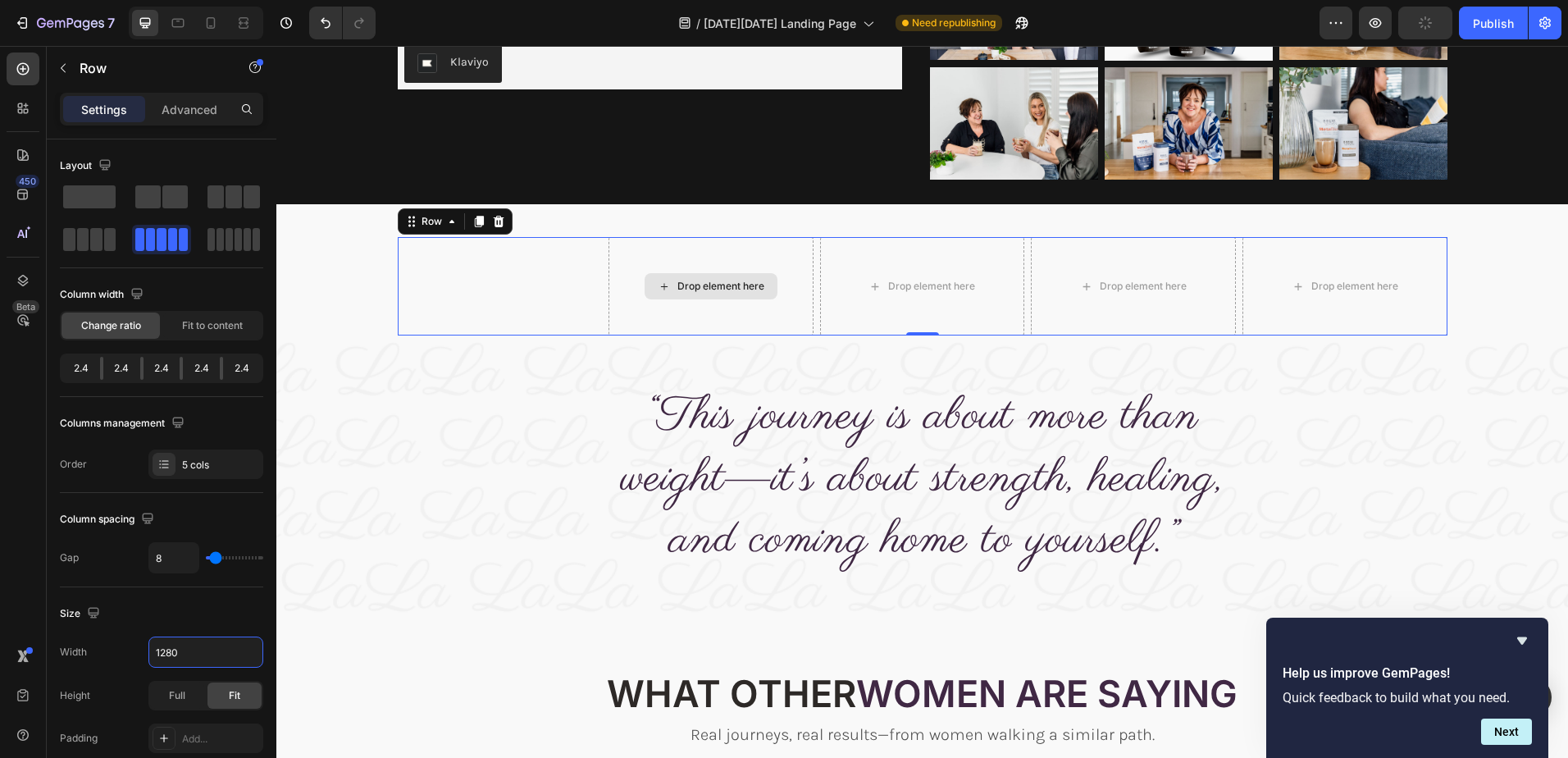
scroll to position [246, 0]
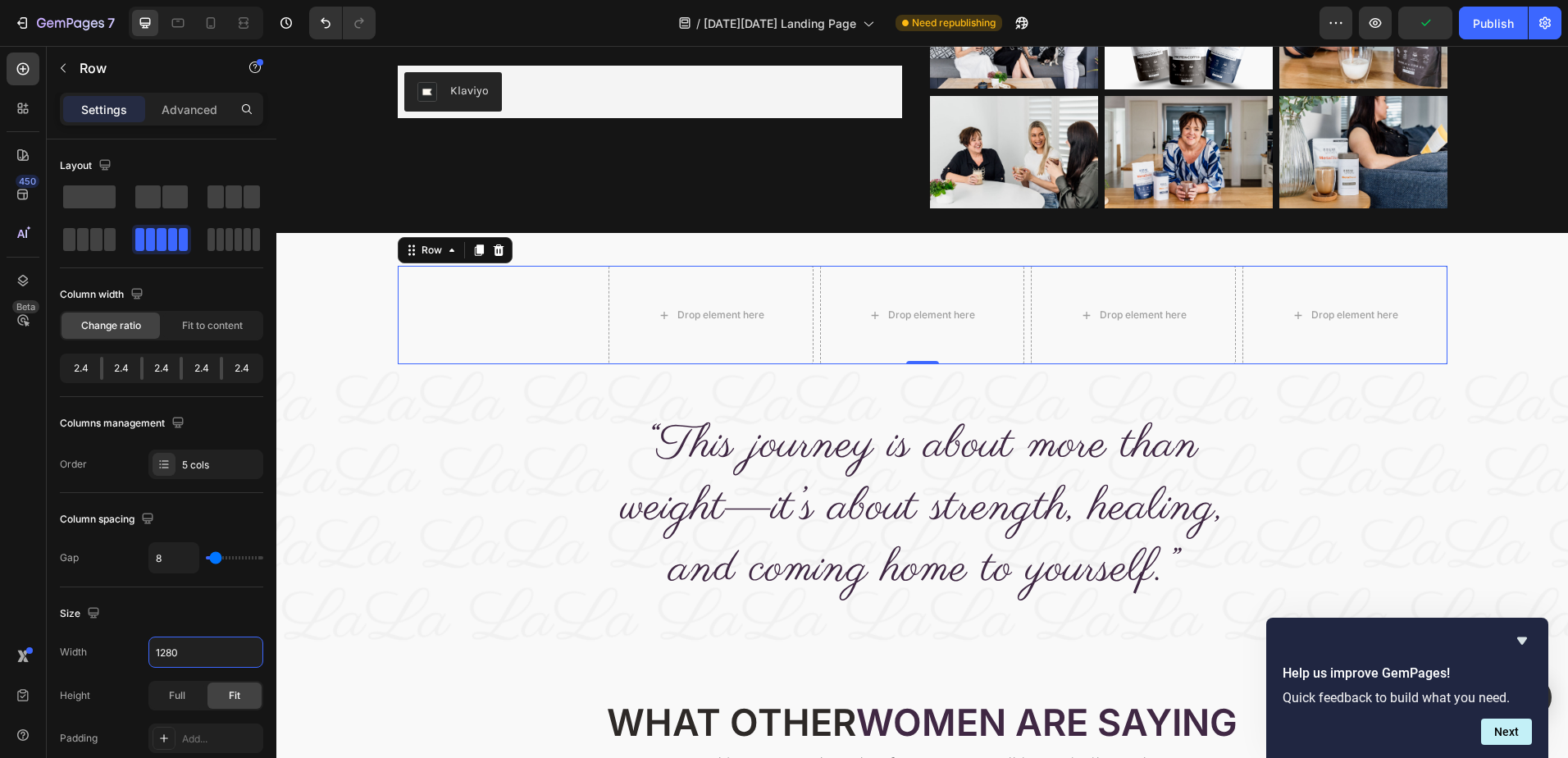
type input "1280"
click at [546, 322] on div "WHAT NO ONE TELLS YOU AFTER WLS SURGERY Heading Image Struggling to Hit your Pr…" at bounding box center [501, 315] width 205 height 99
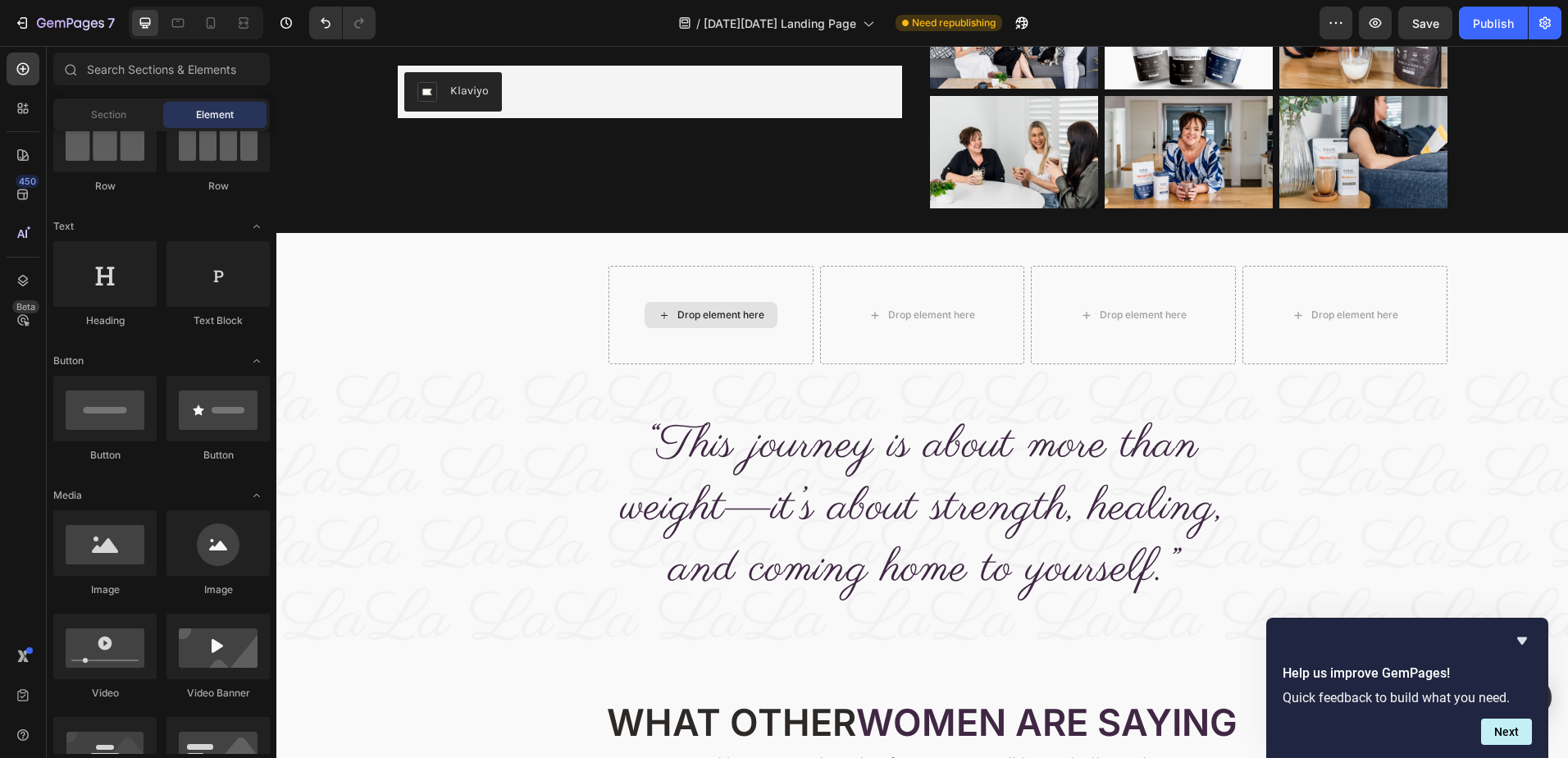
click at [700, 314] on div "Drop element here" at bounding box center [720, 314] width 87 height 13
click at [564, 319] on div "WHAT NO ONE TELLS YOU AFTER WLS SURGERY Heading Image Struggling to Hit your Pr…" at bounding box center [501, 315] width 205 height 99
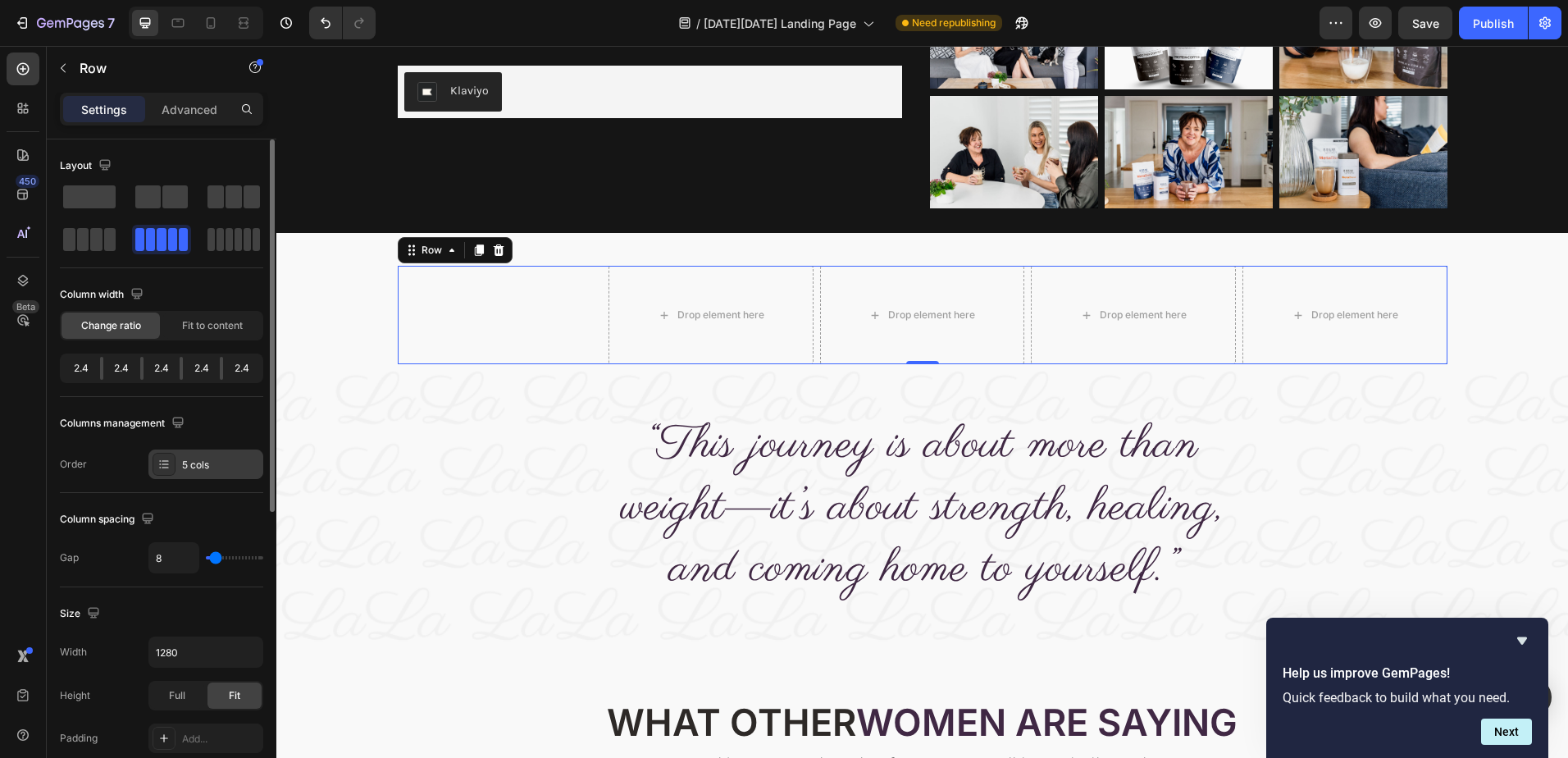
click at [199, 461] on div "5 cols" at bounding box center [220, 465] width 77 height 15
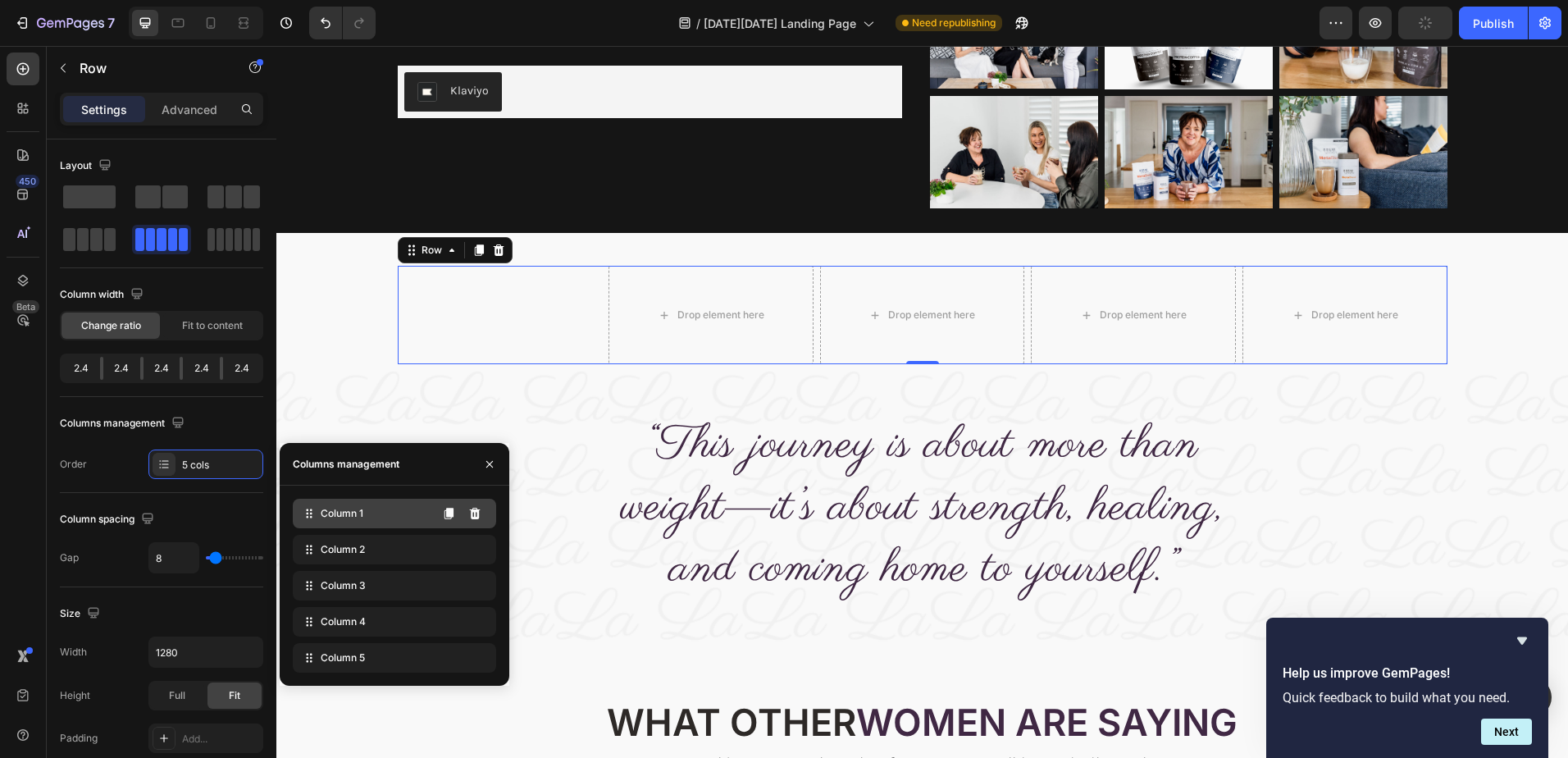
click at [340, 517] on span "Column 1" at bounding box center [342, 513] width 43 height 15
click at [22, 111] on icon at bounding box center [22, 108] width 17 height 17
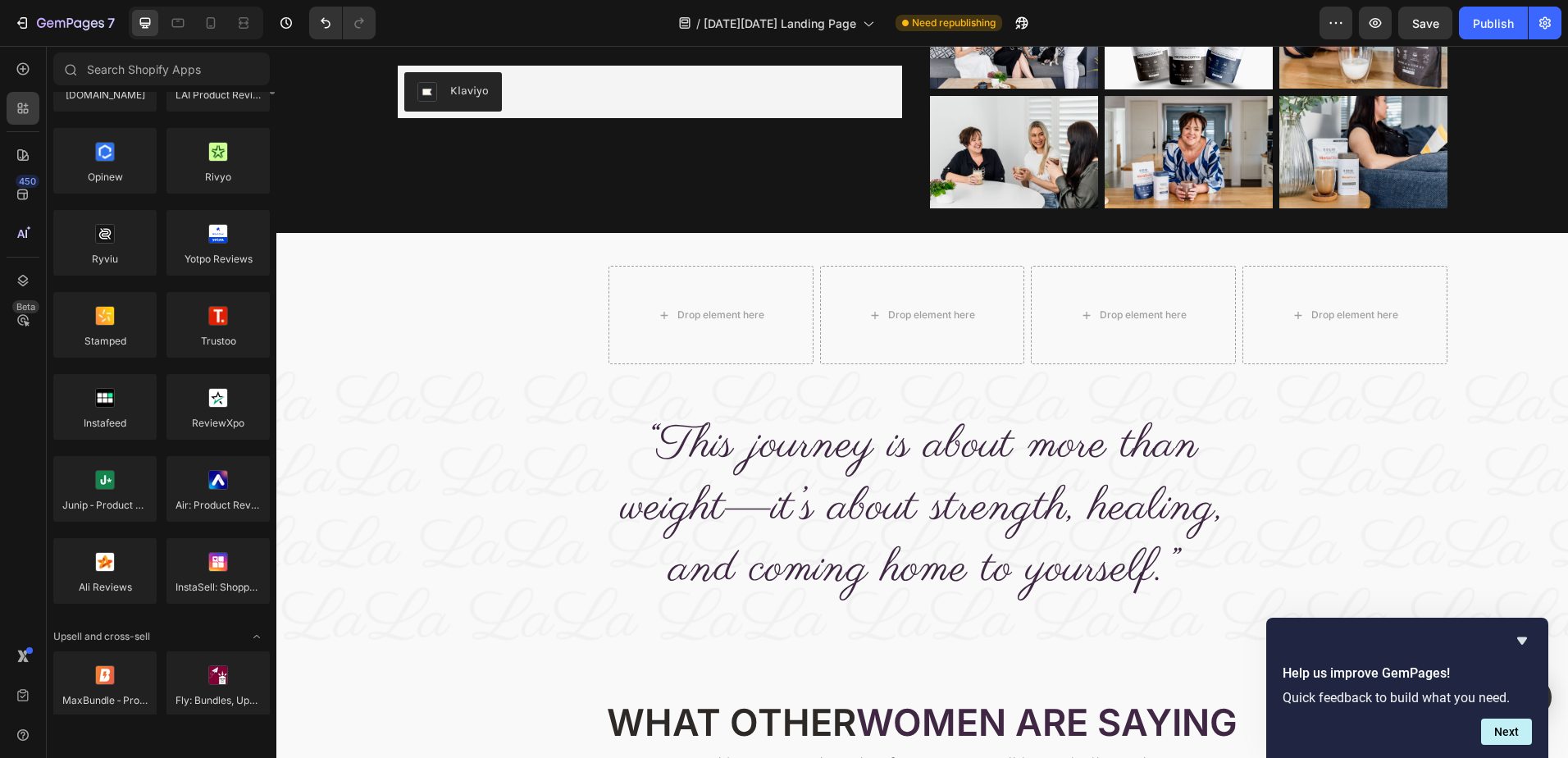
scroll to position [0, 0]
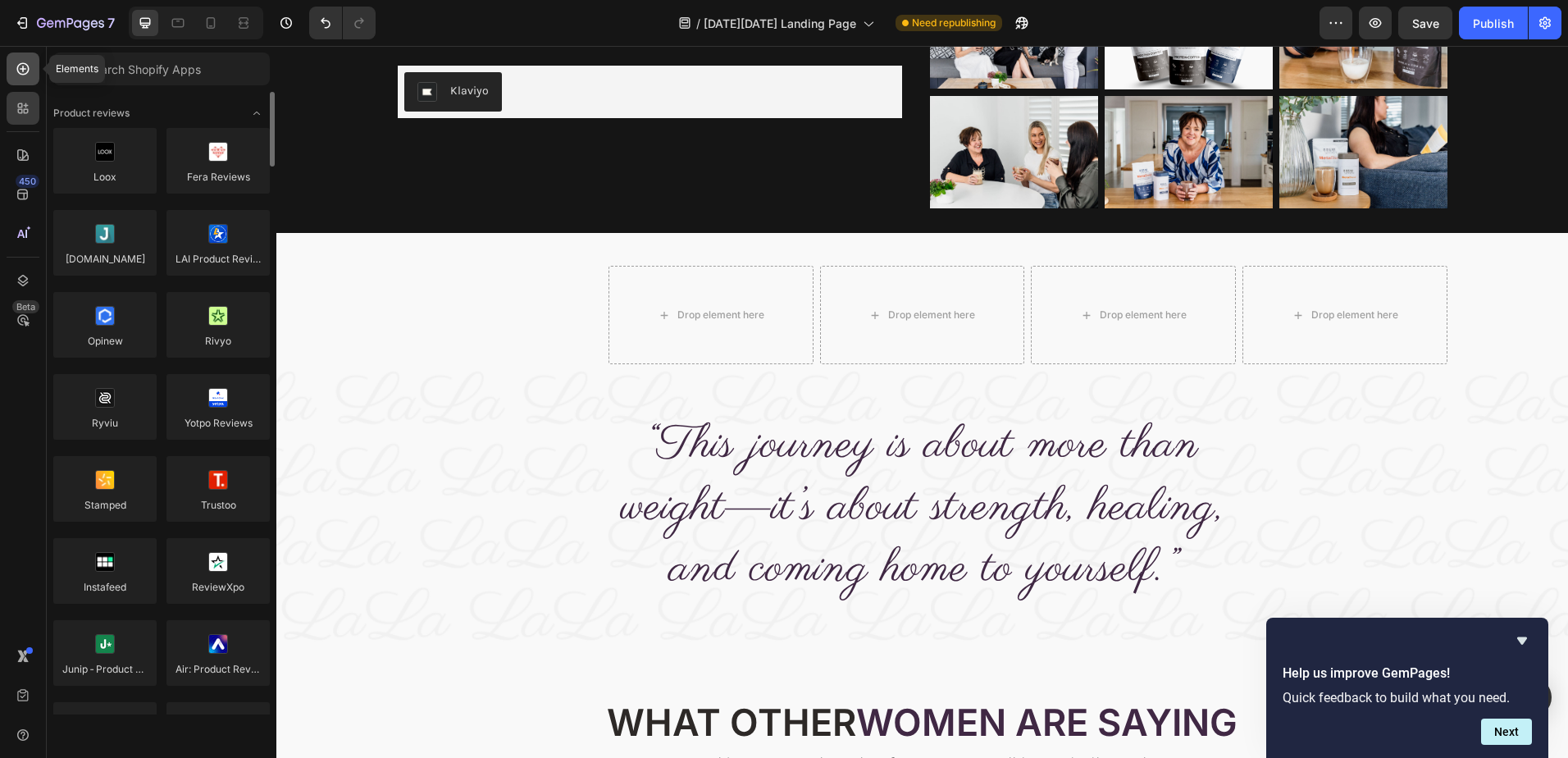
click at [21, 70] on icon at bounding box center [22, 68] width 17 height 17
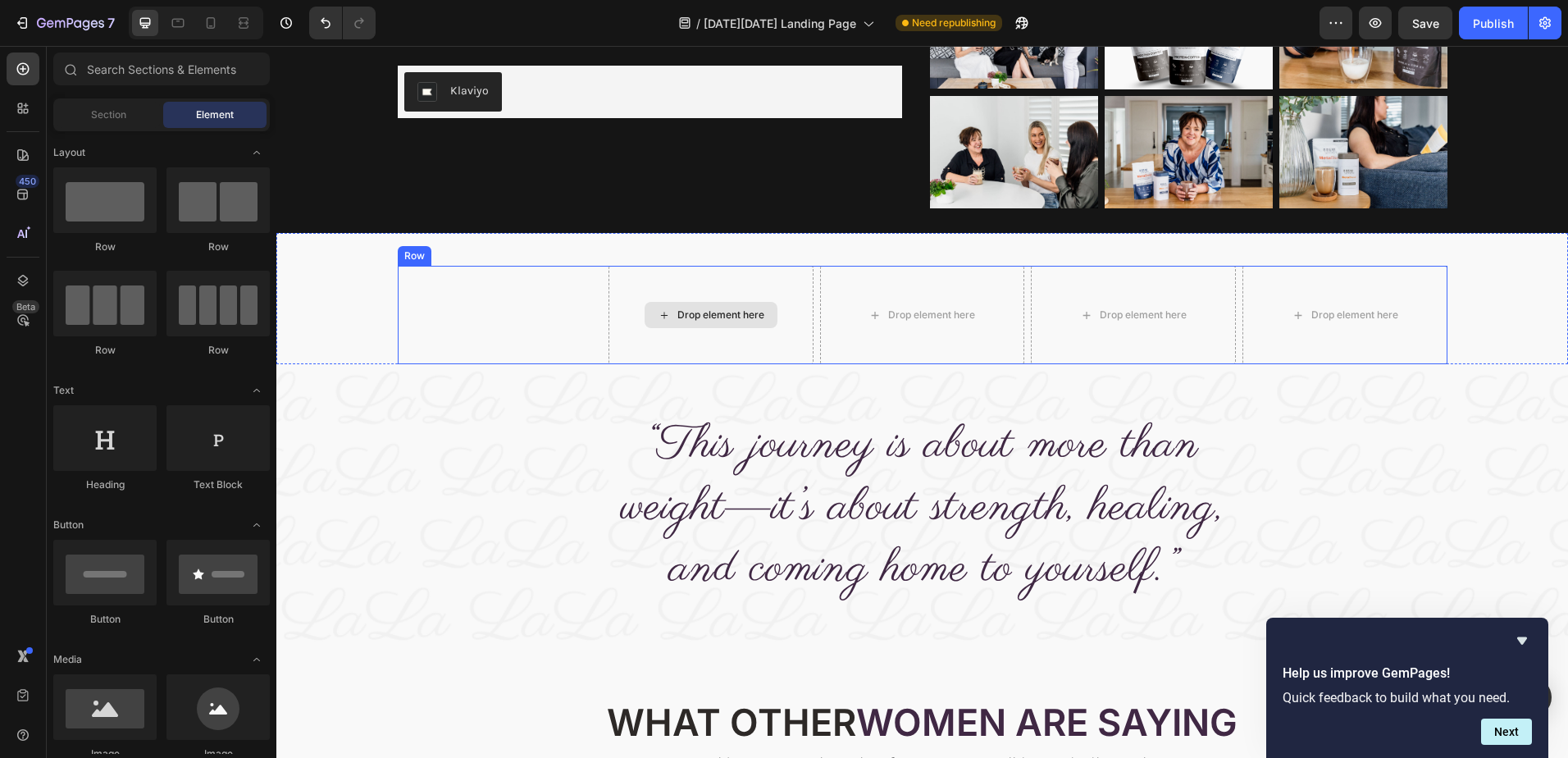
click at [755, 312] on div "Drop element here" at bounding box center [720, 314] width 87 height 13
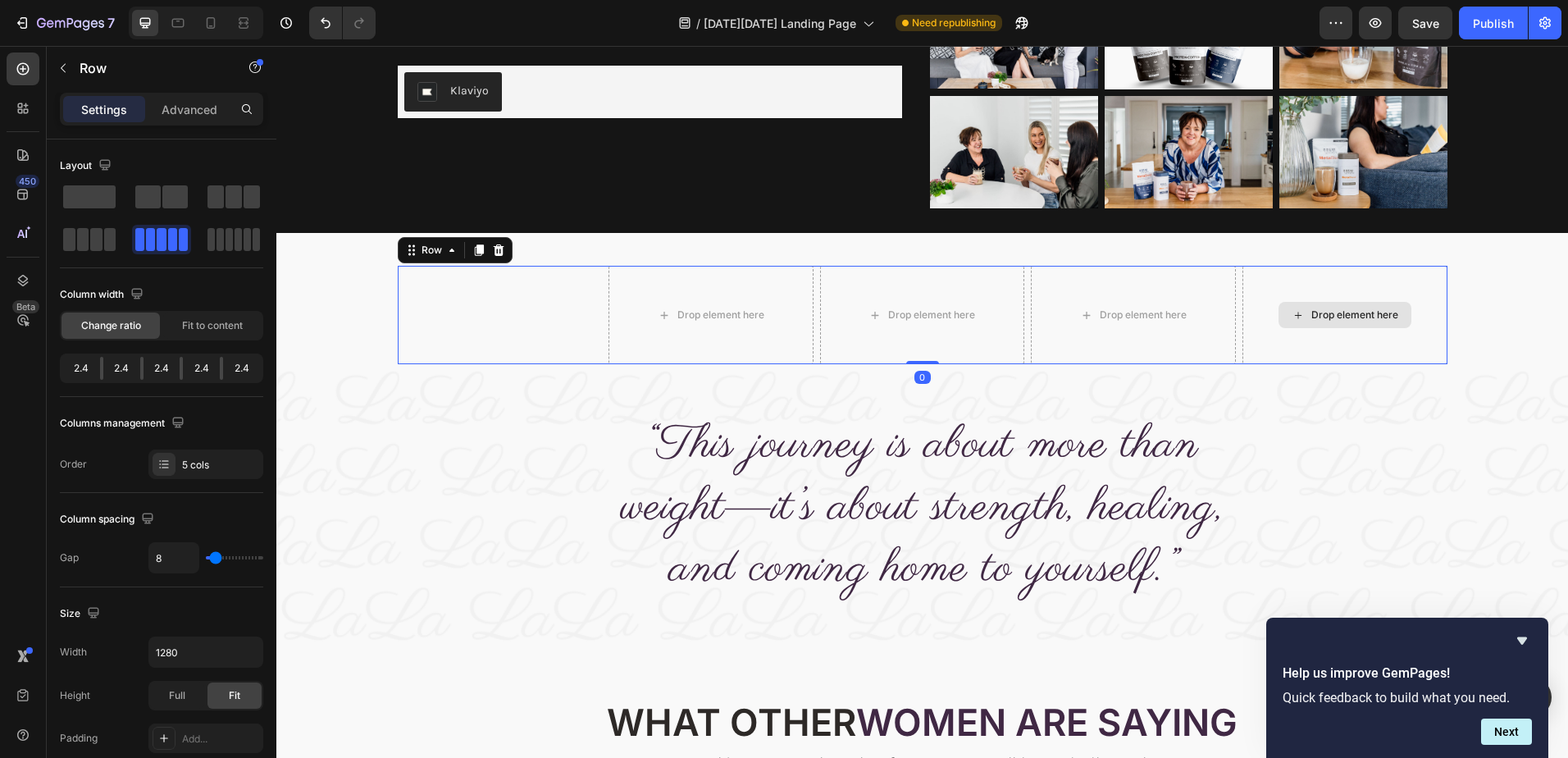
click at [1242, 273] on div "Drop element here" at bounding box center [1345, 315] width 205 height 99
click at [493, 251] on icon at bounding box center [498, 249] width 13 height 13
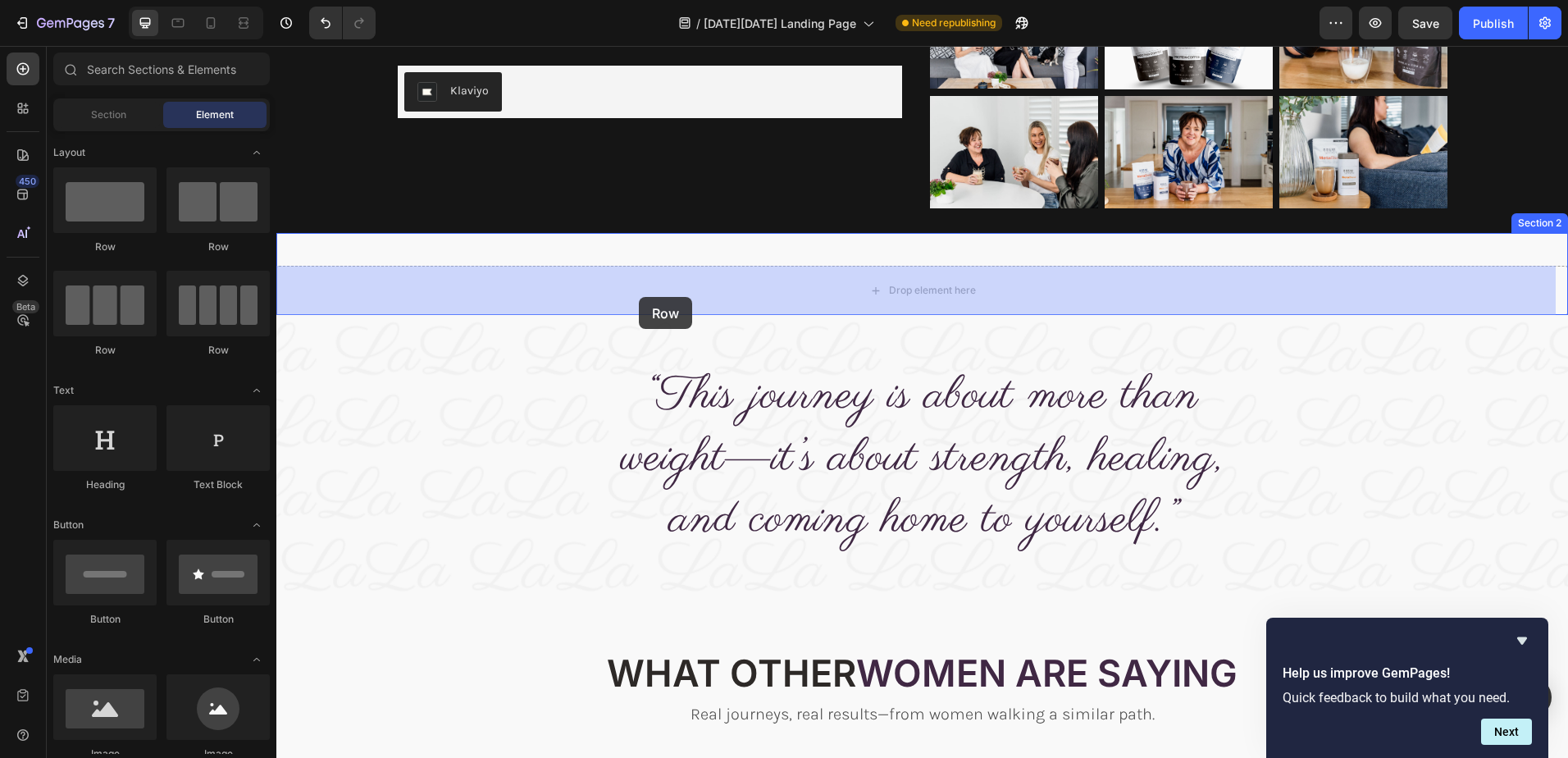
drag, startPoint x: 492, startPoint y: 354, endPoint x: 638, endPoint y: 297, distance: 156.7
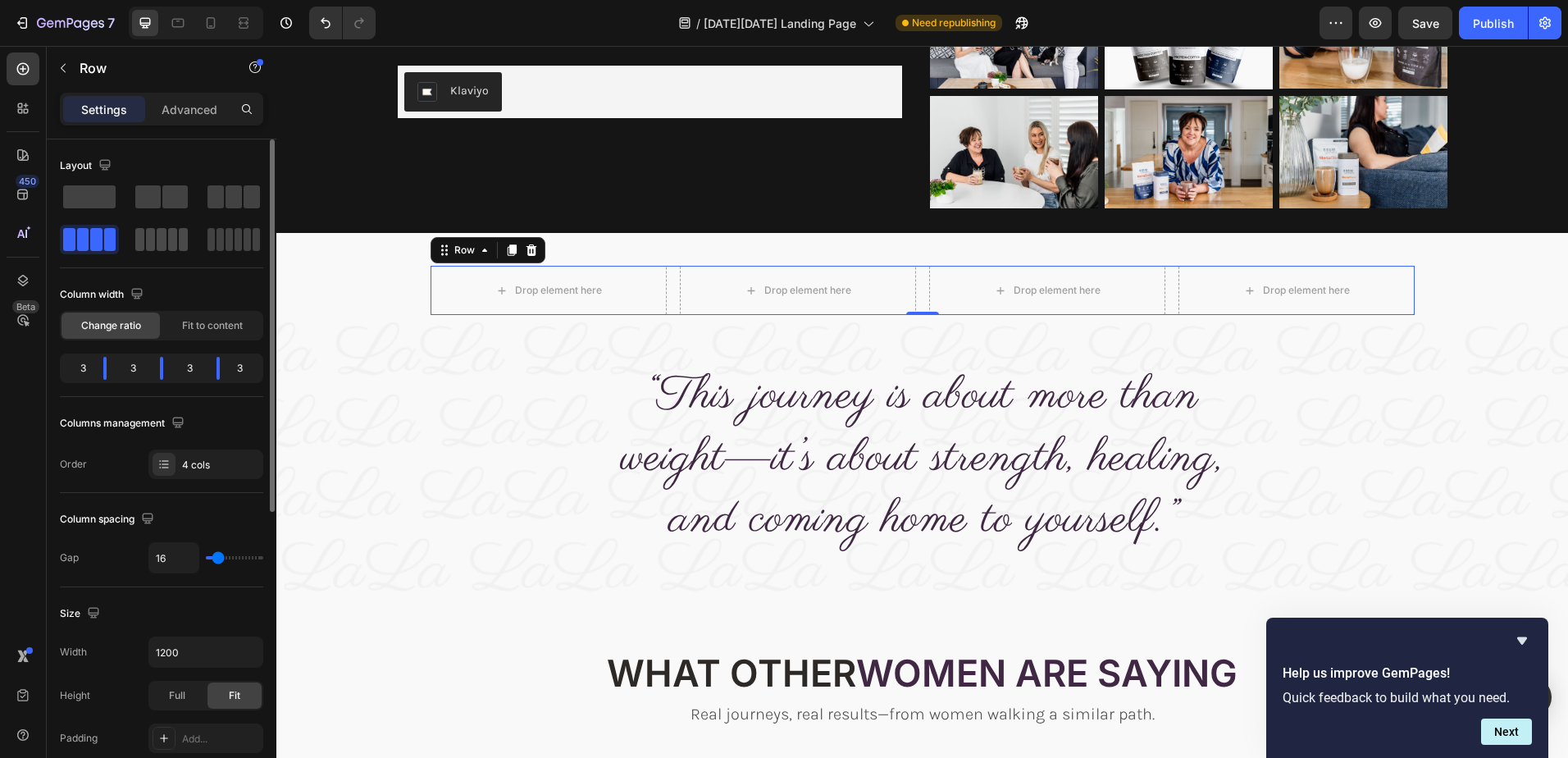
click at [166, 237] on div at bounding box center [161, 239] width 53 height 22
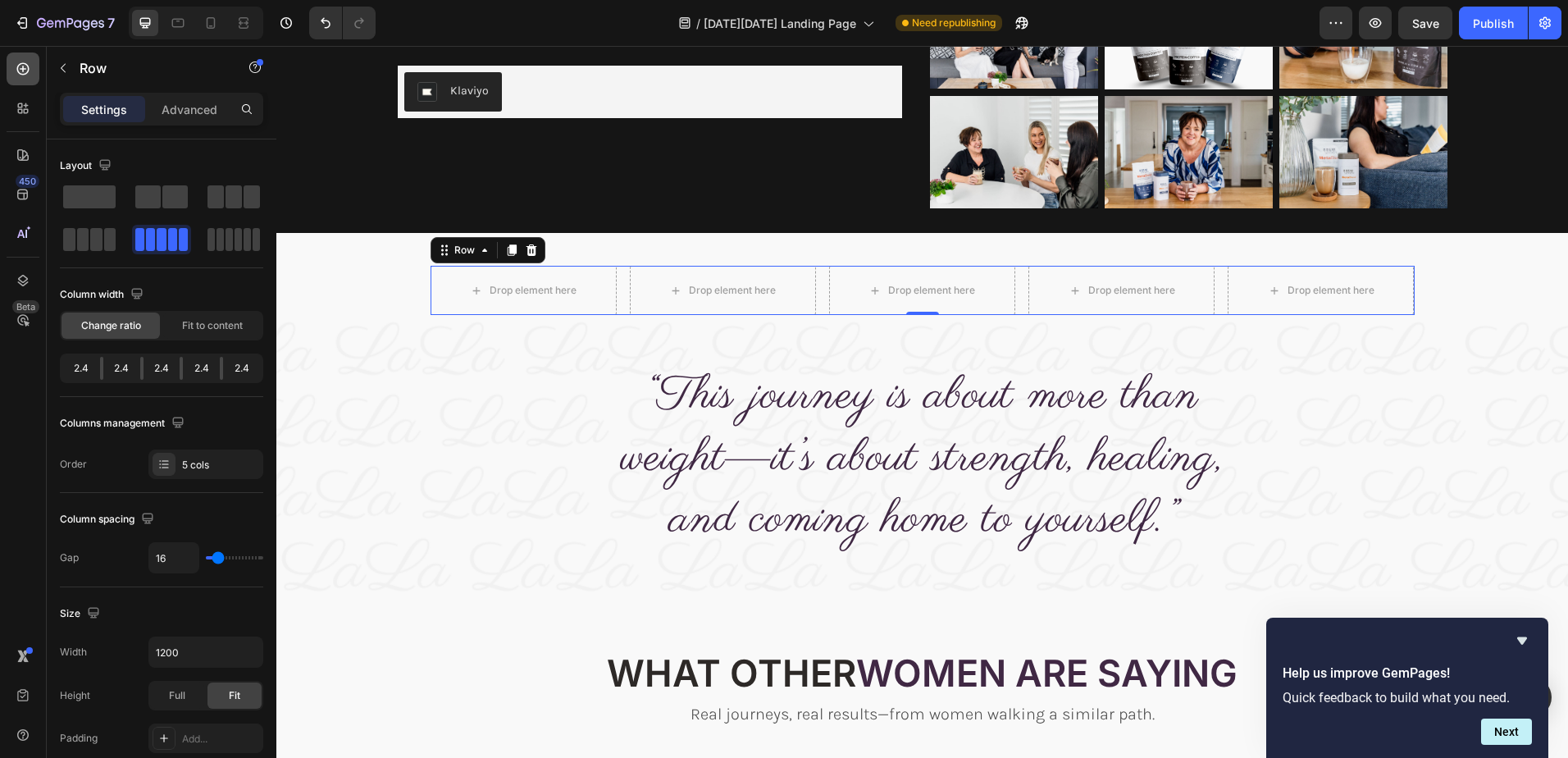
click at [22, 63] on icon at bounding box center [22, 68] width 17 height 17
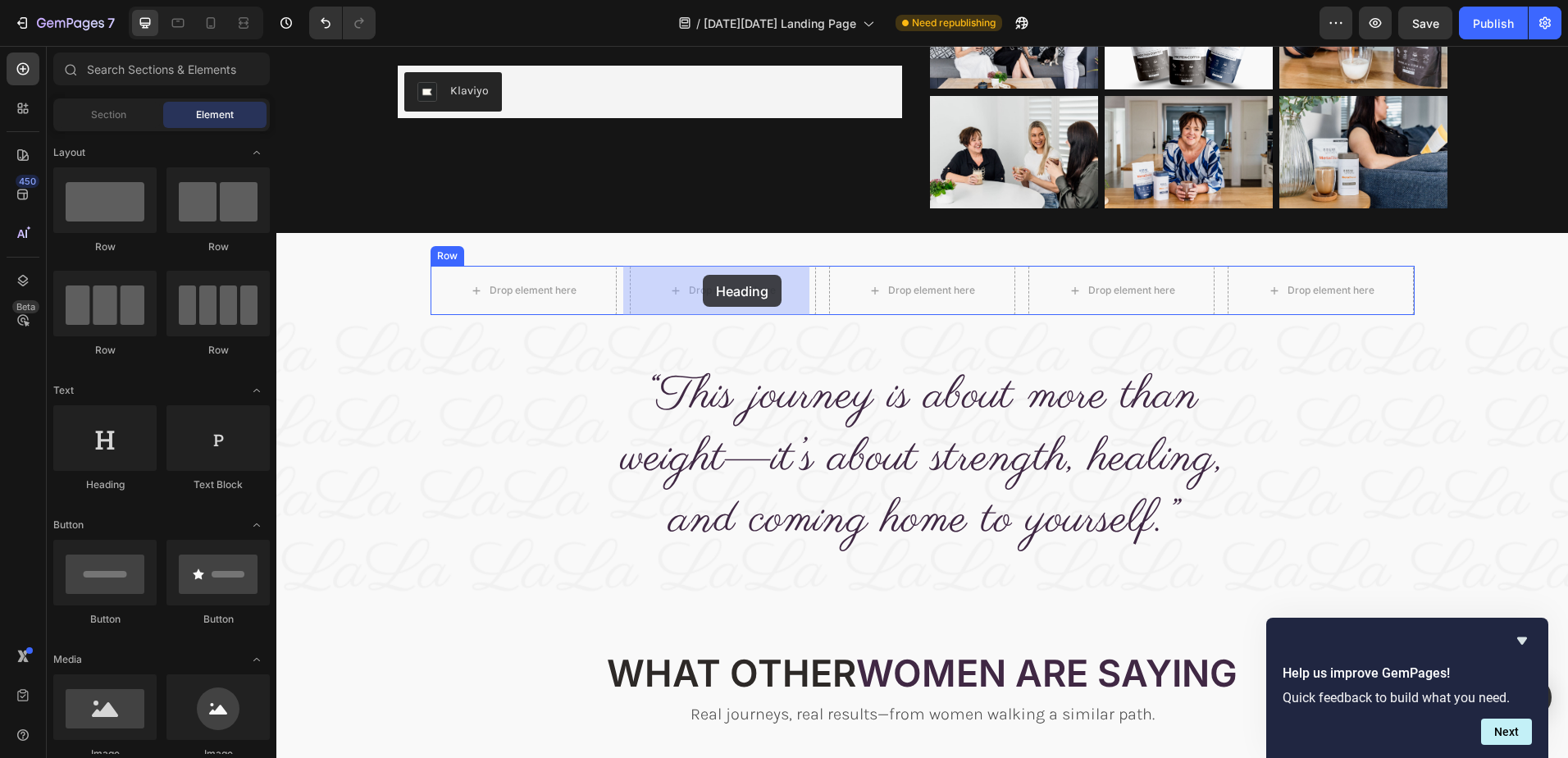
drag, startPoint x: 372, startPoint y: 492, endPoint x: 703, endPoint y: 275, distance: 395.8
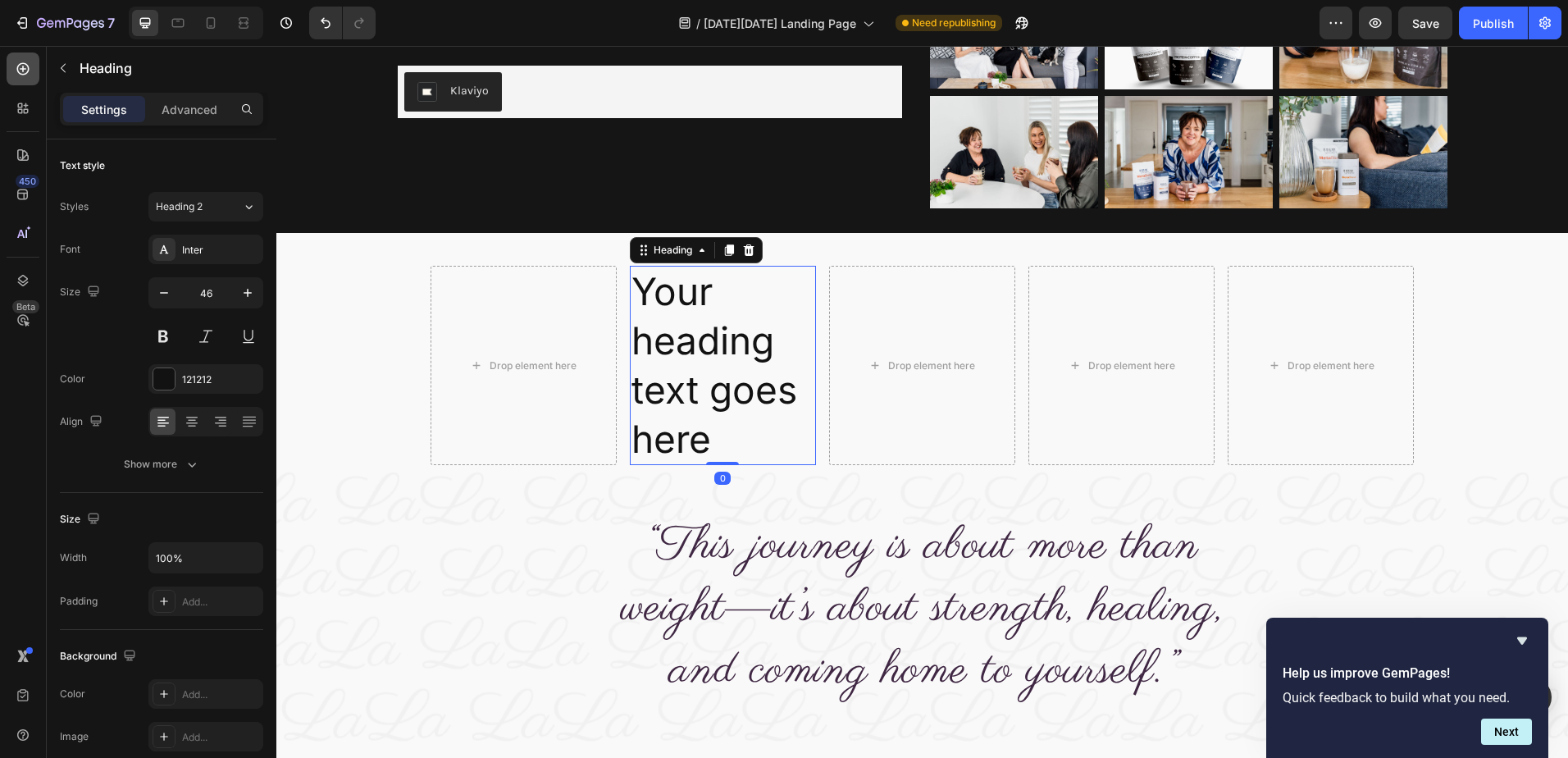
click at [21, 68] on icon at bounding box center [22, 68] width 17 height 17
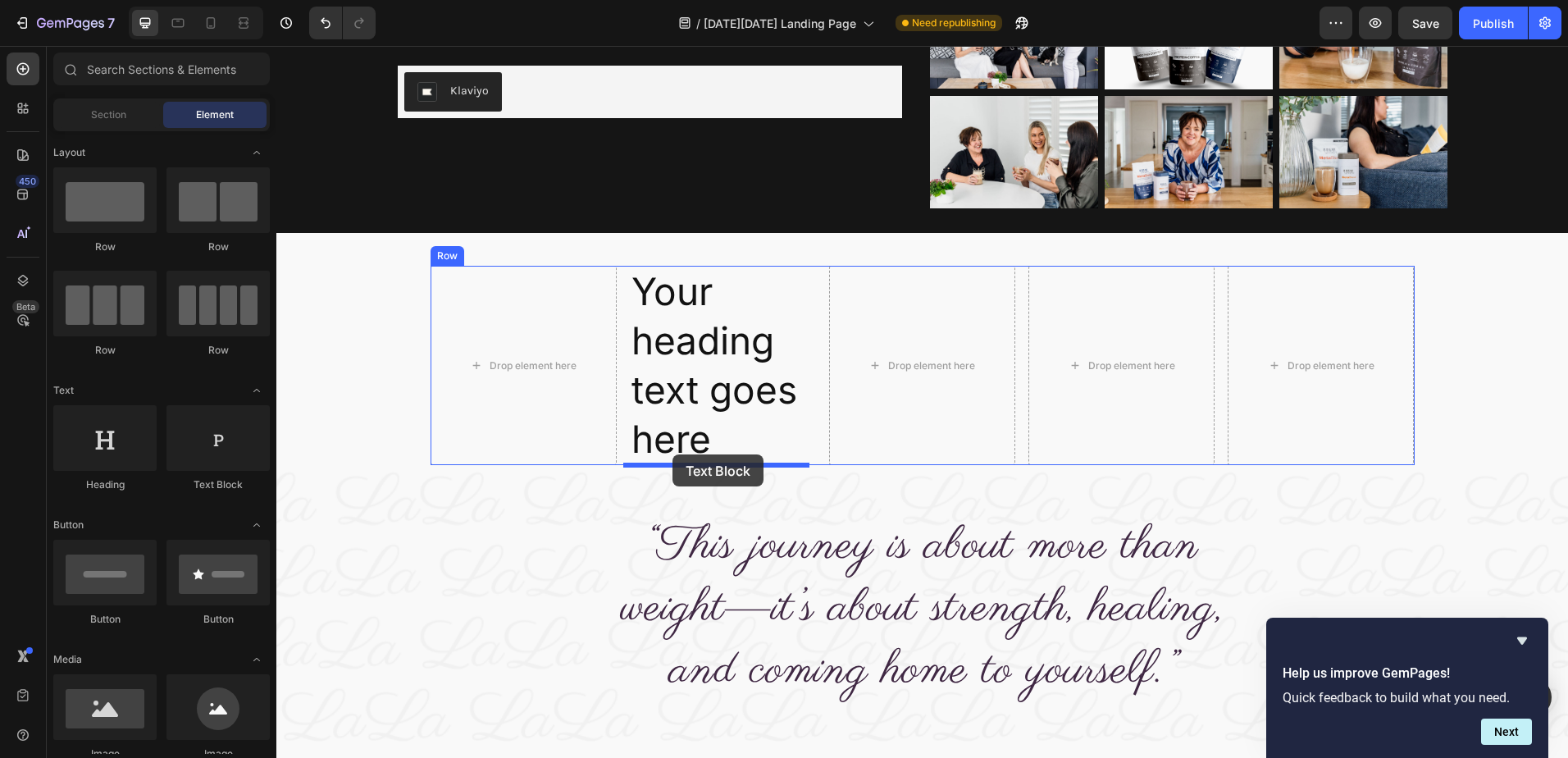
drag, startPoint x: 501, startPoint y: 506, endPoint x: 673, endPoint y: 455, distance: 179.4
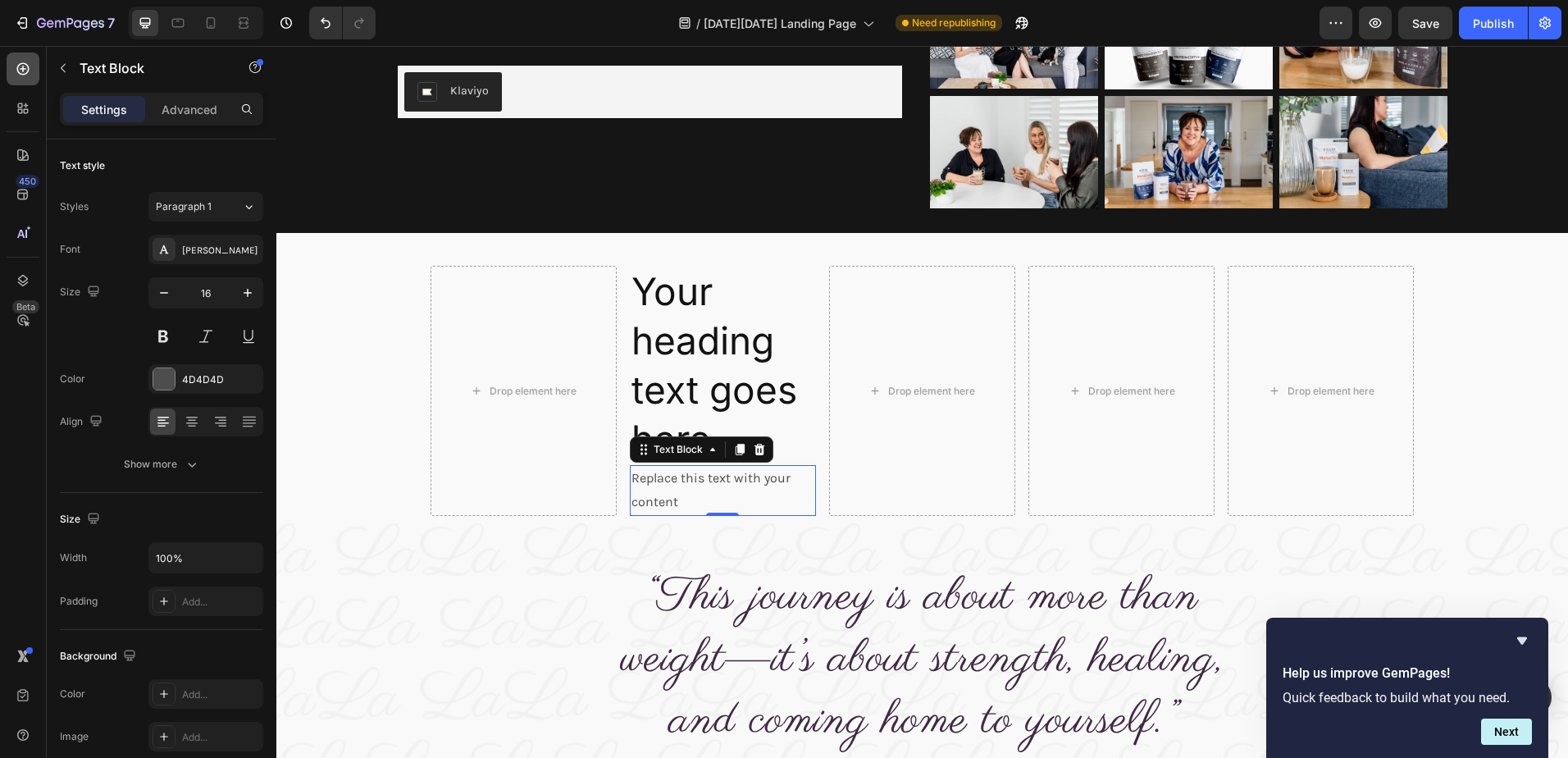
click at [28, 67] on icon at bounding box center [23, 69] width 13 height 13
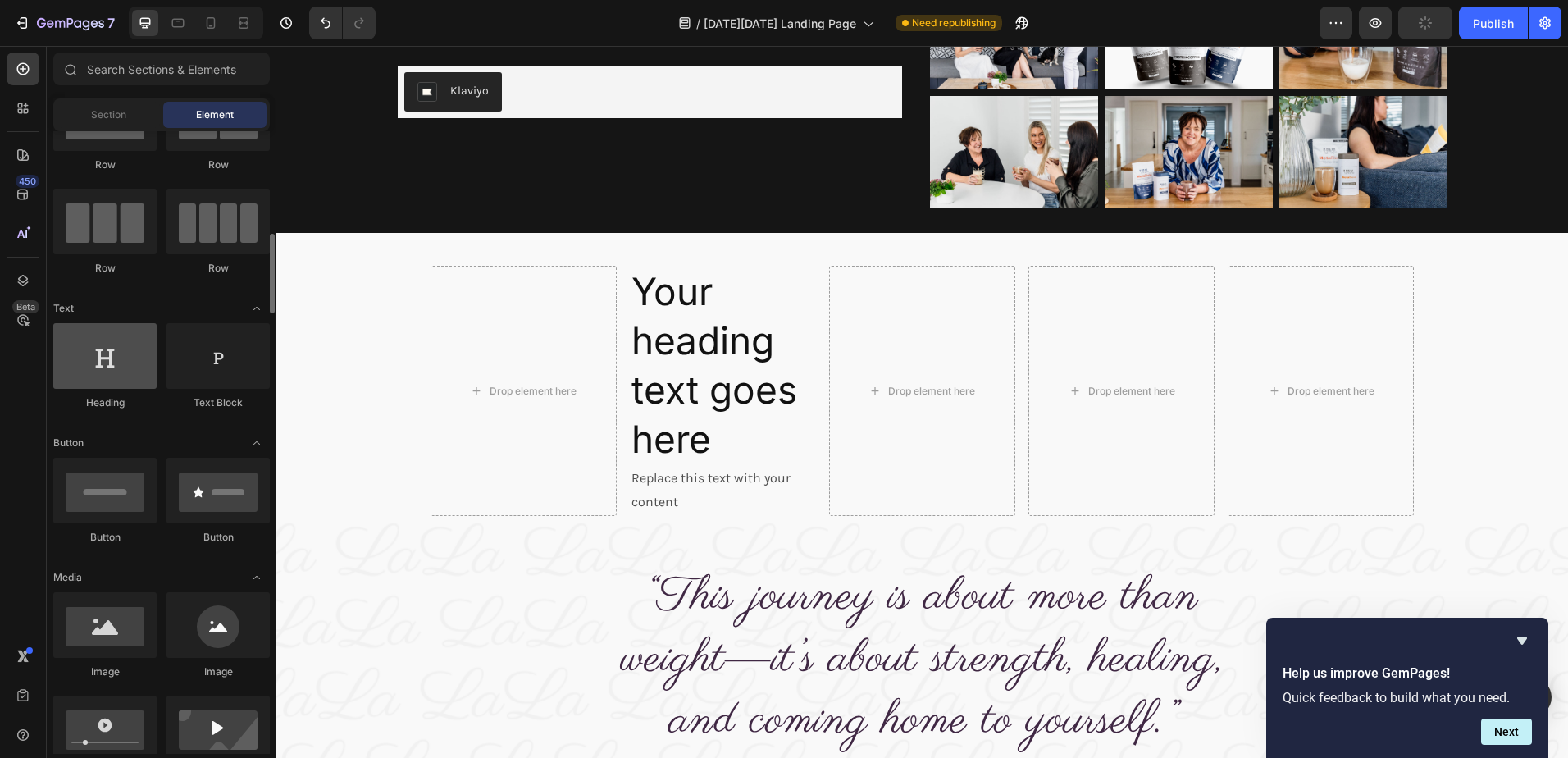
scroll to position [246, 0]
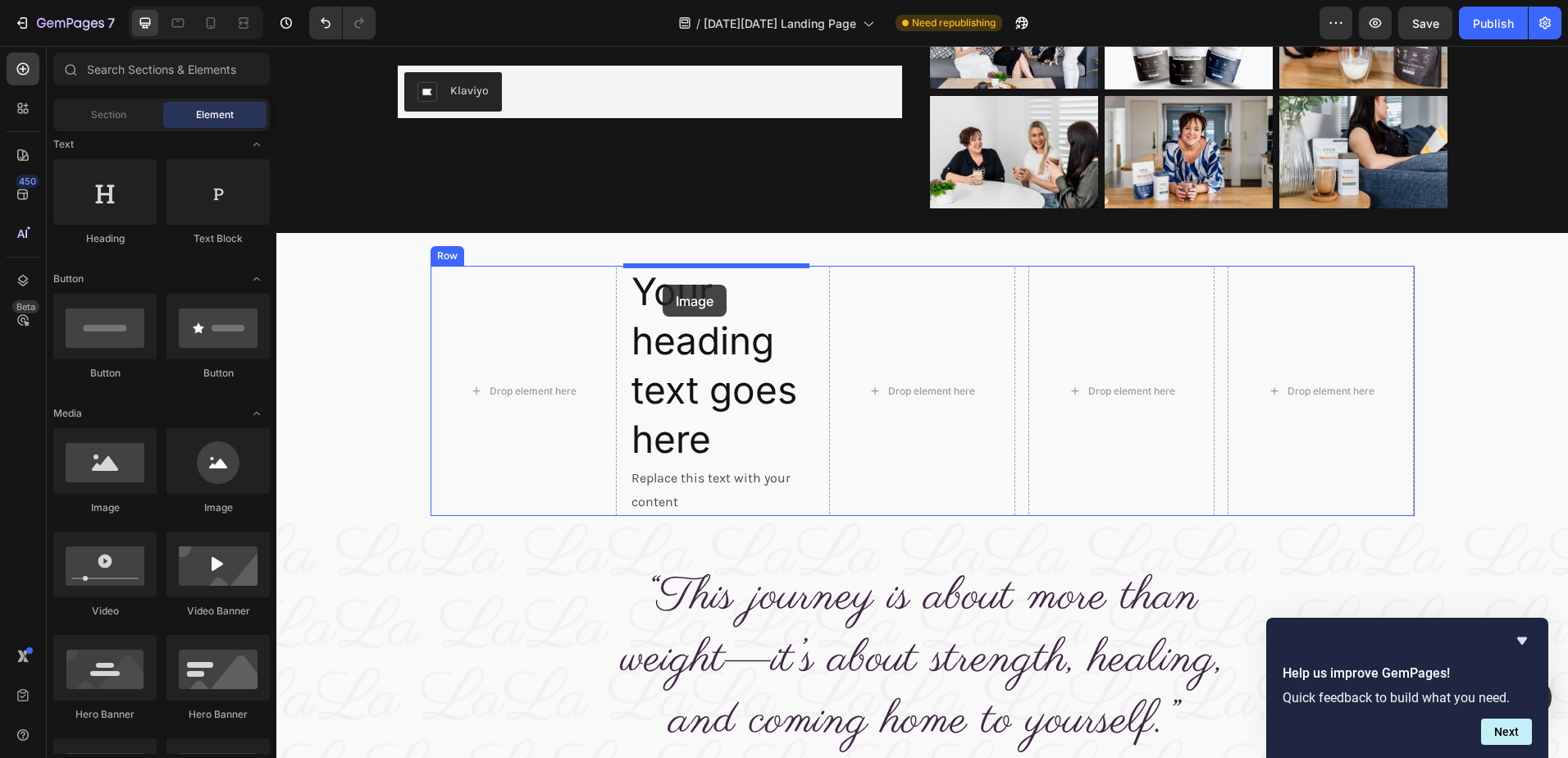
drag, startPoint x: 386, startPoint y: 510, endPoint x: 663, endPoint y: 285, distance: 356.9
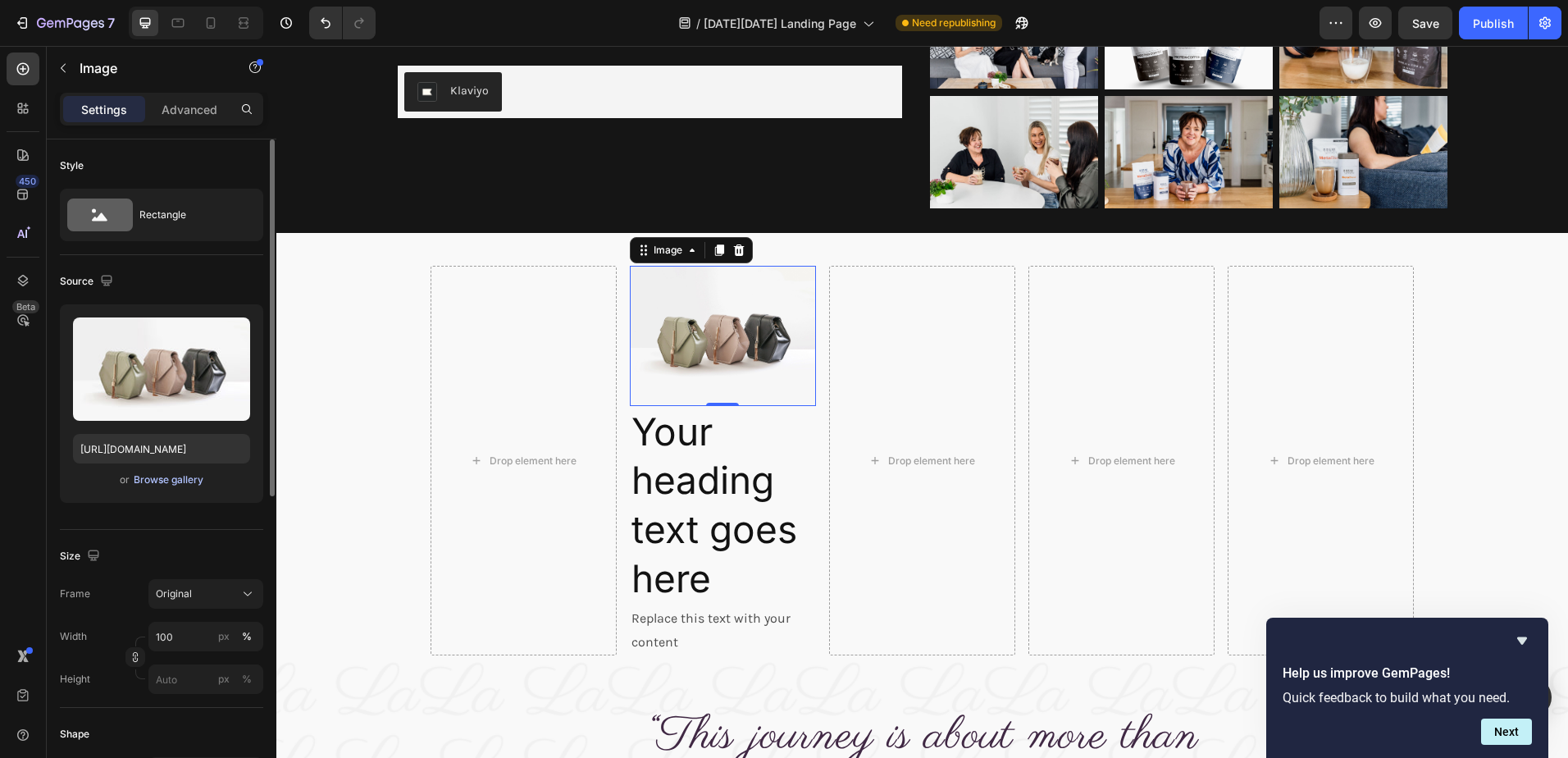
click at [161, 480] on div "Browse gallery" at bounding box center [168, 479] width 69 height 15
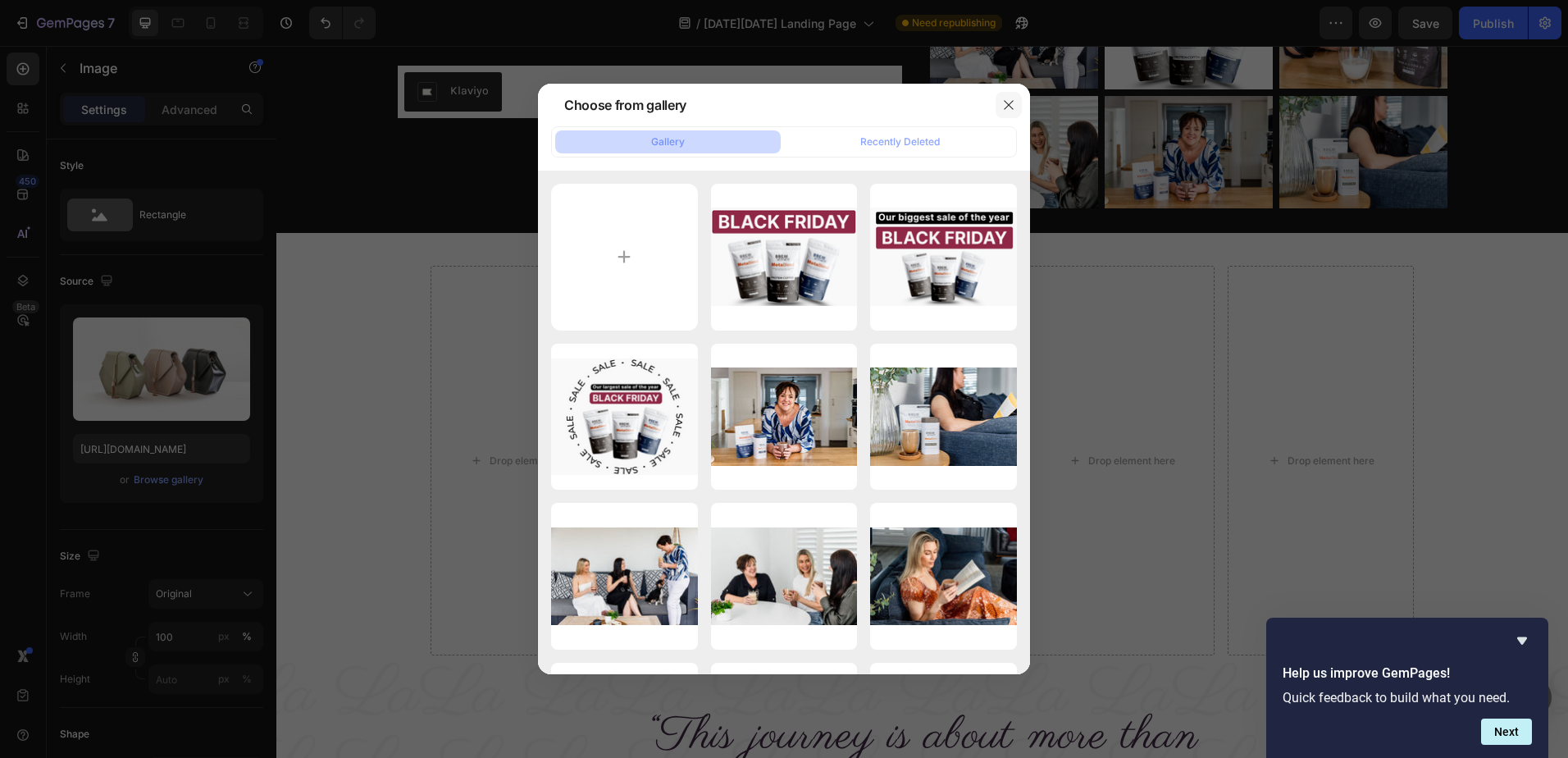
click at [1008, 103] on icon "button" at bounding box center [1008, 105] width 13 height 13
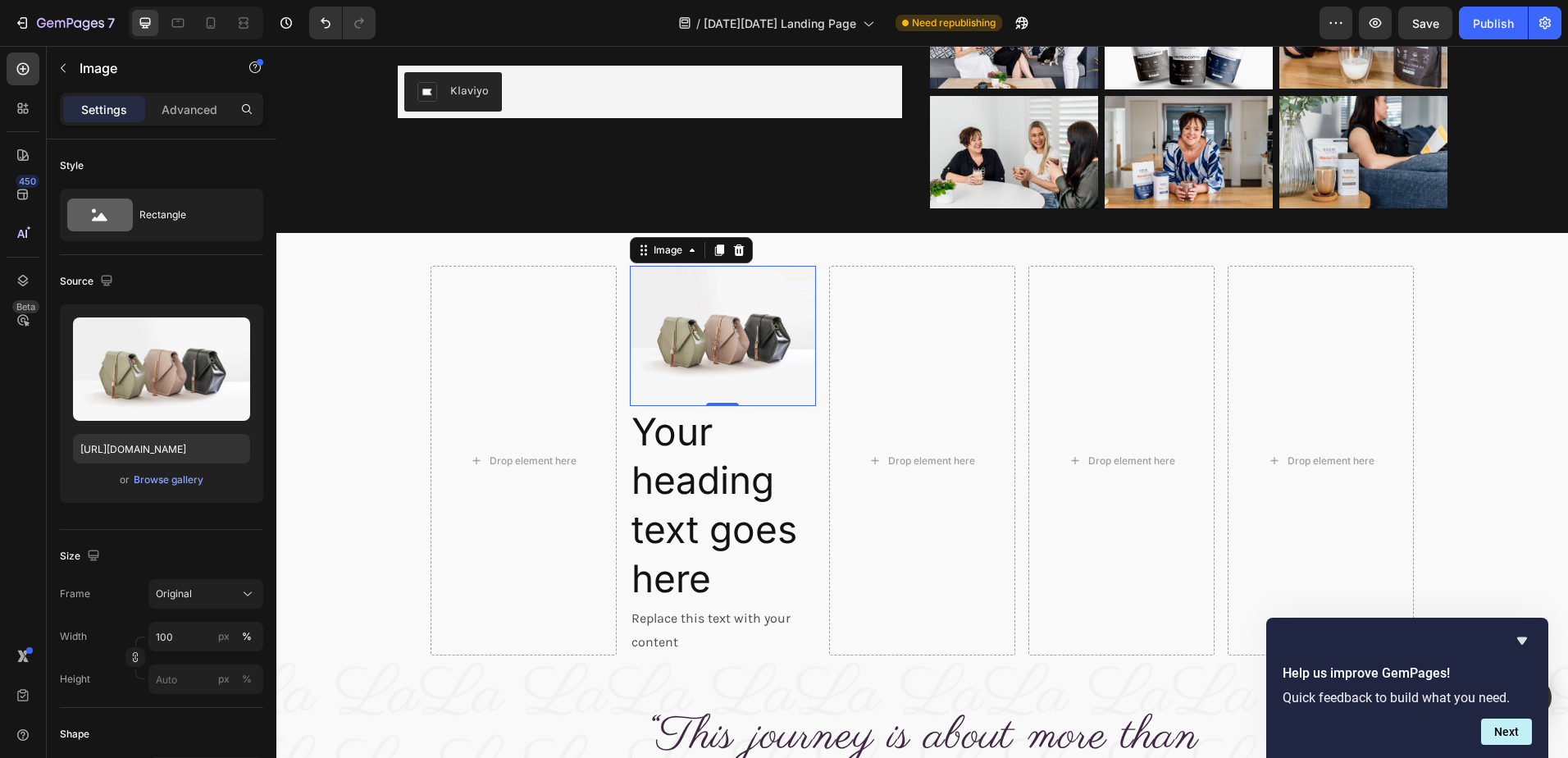
click at [717, 333] on img at bounding box center [722, 335] width 186 height 140
click at [734, 242] on div at bounding box center [739, 250] width 20 height 20
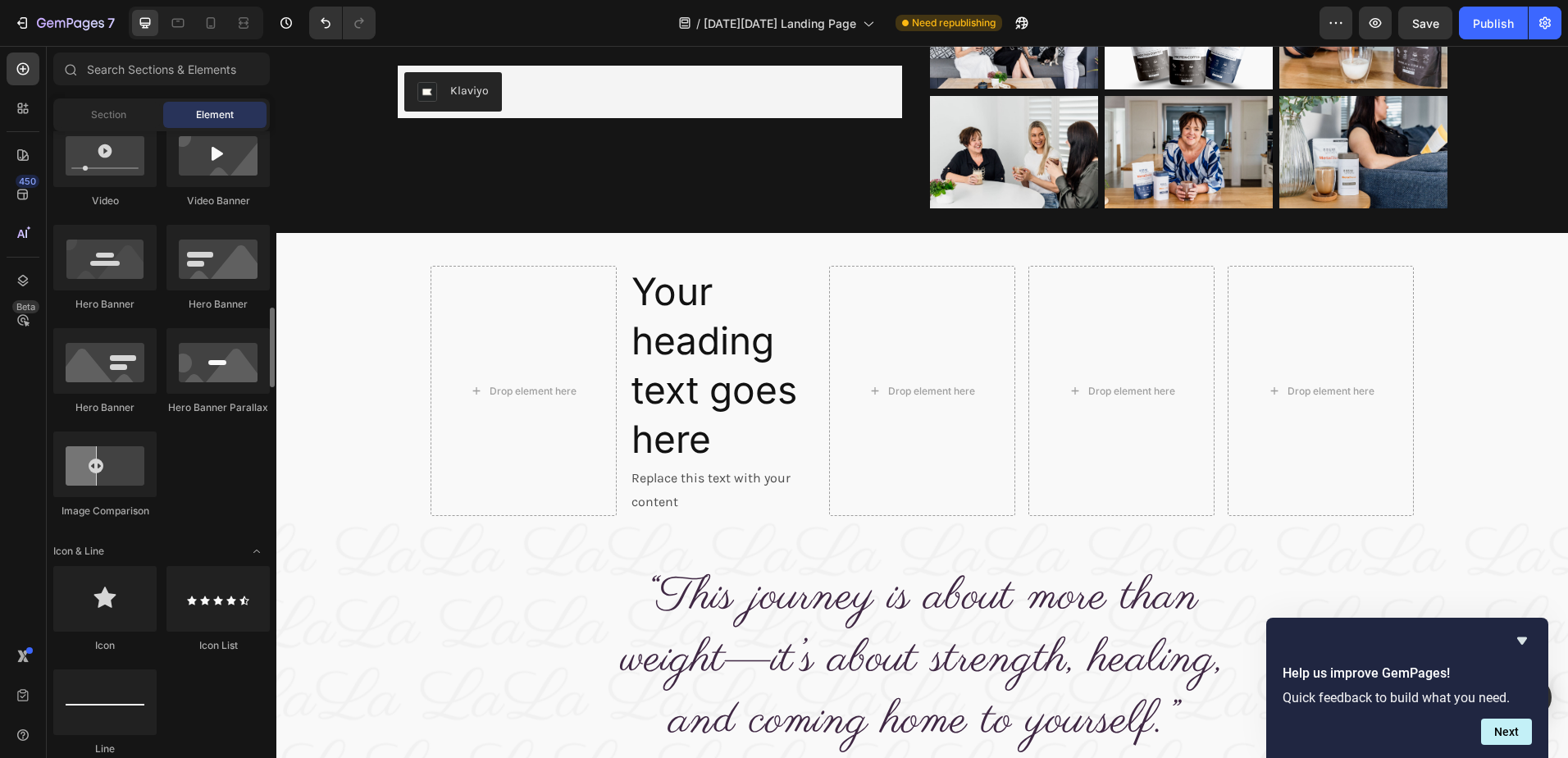
scroll to position [738, 0]
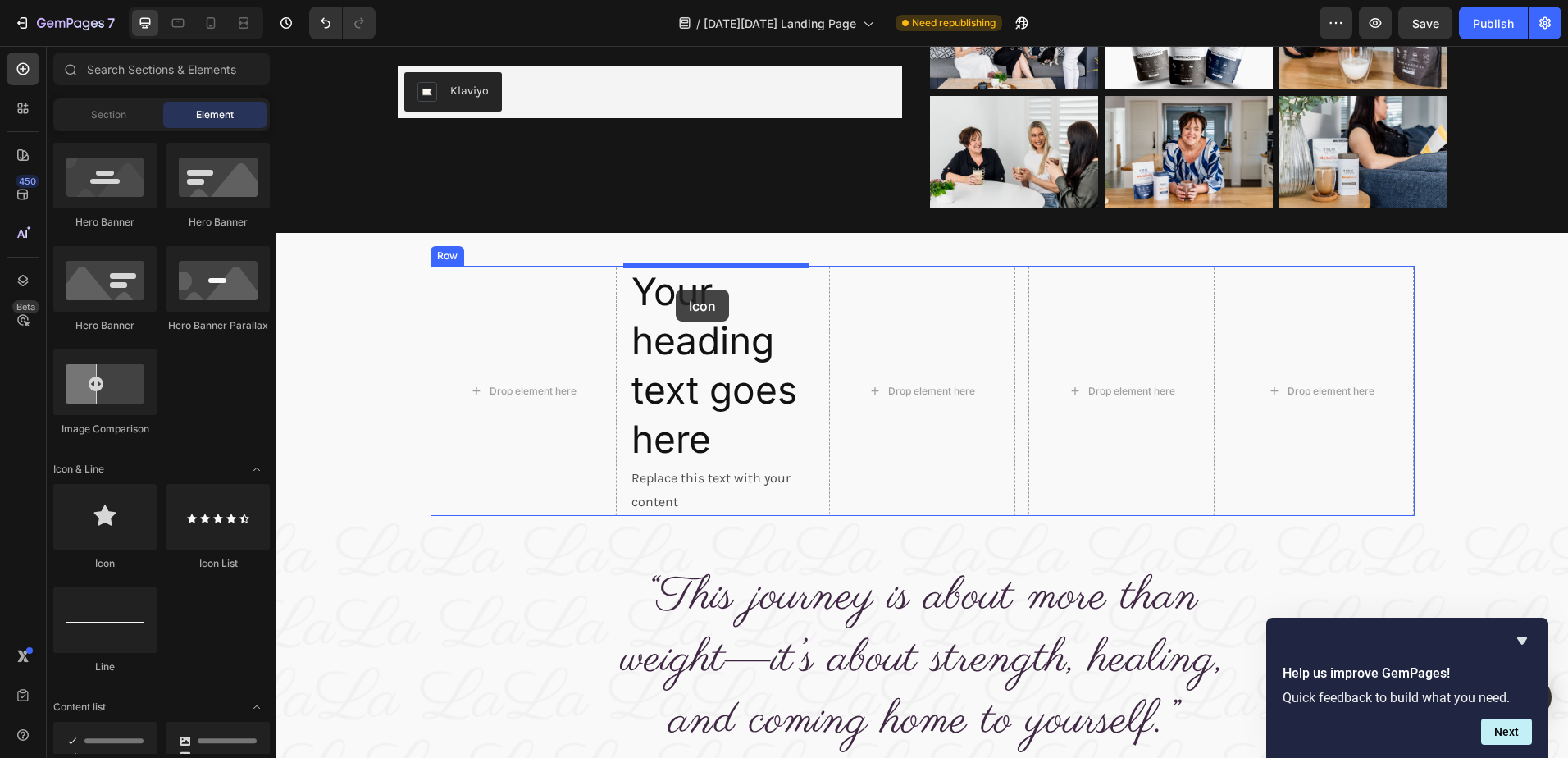
drag, startPoint x: 376, startPoint y: 563, endPoint x: 675, endPoint y: 290, distance: 404.9
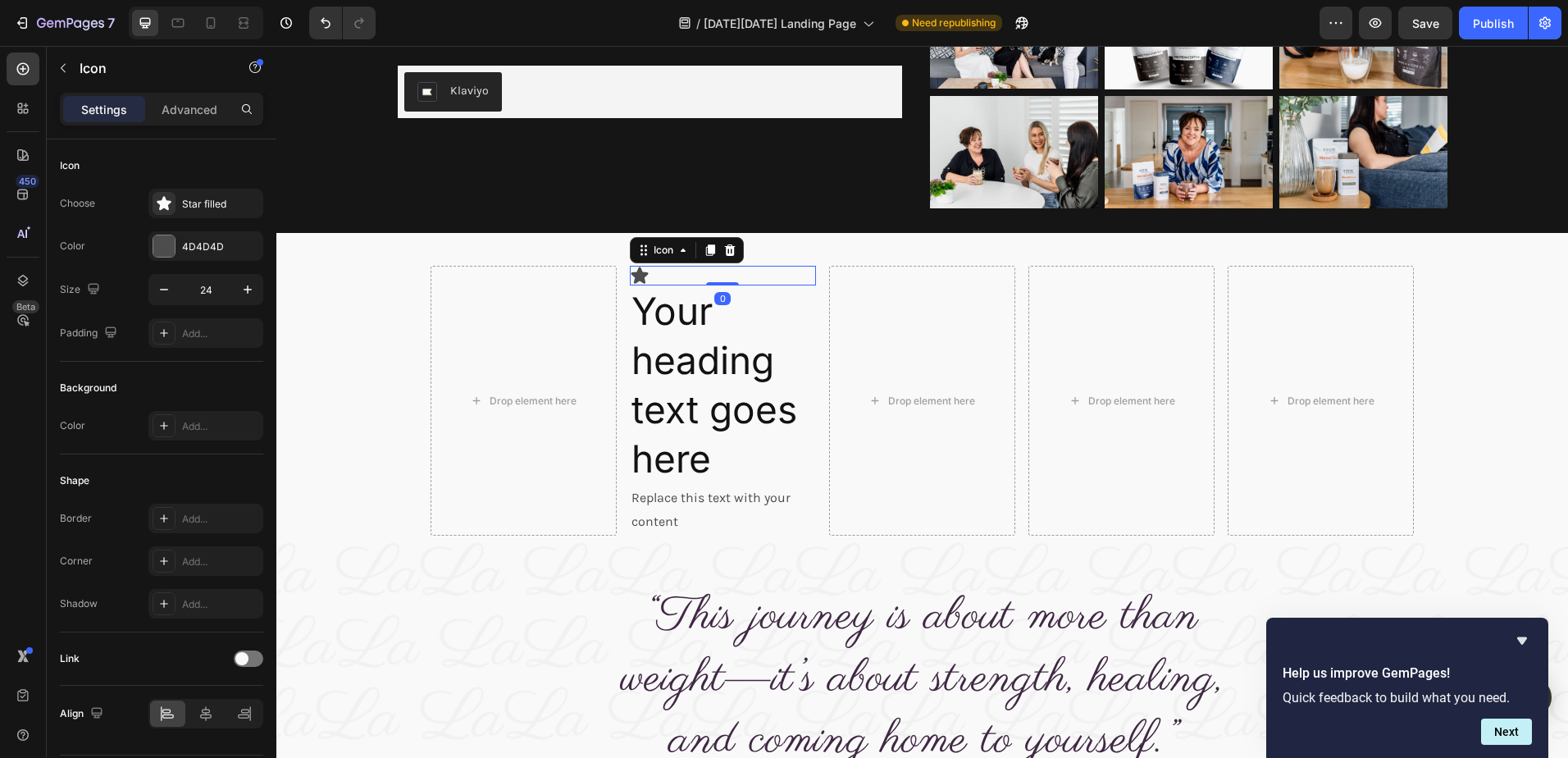
click at [696, 278] on div "Icon 0" at bounding box center [722, 276] width 186 height 20
click at [198, 201] on div "Star filled" at bounding box center [220, 203] width 77 height 15
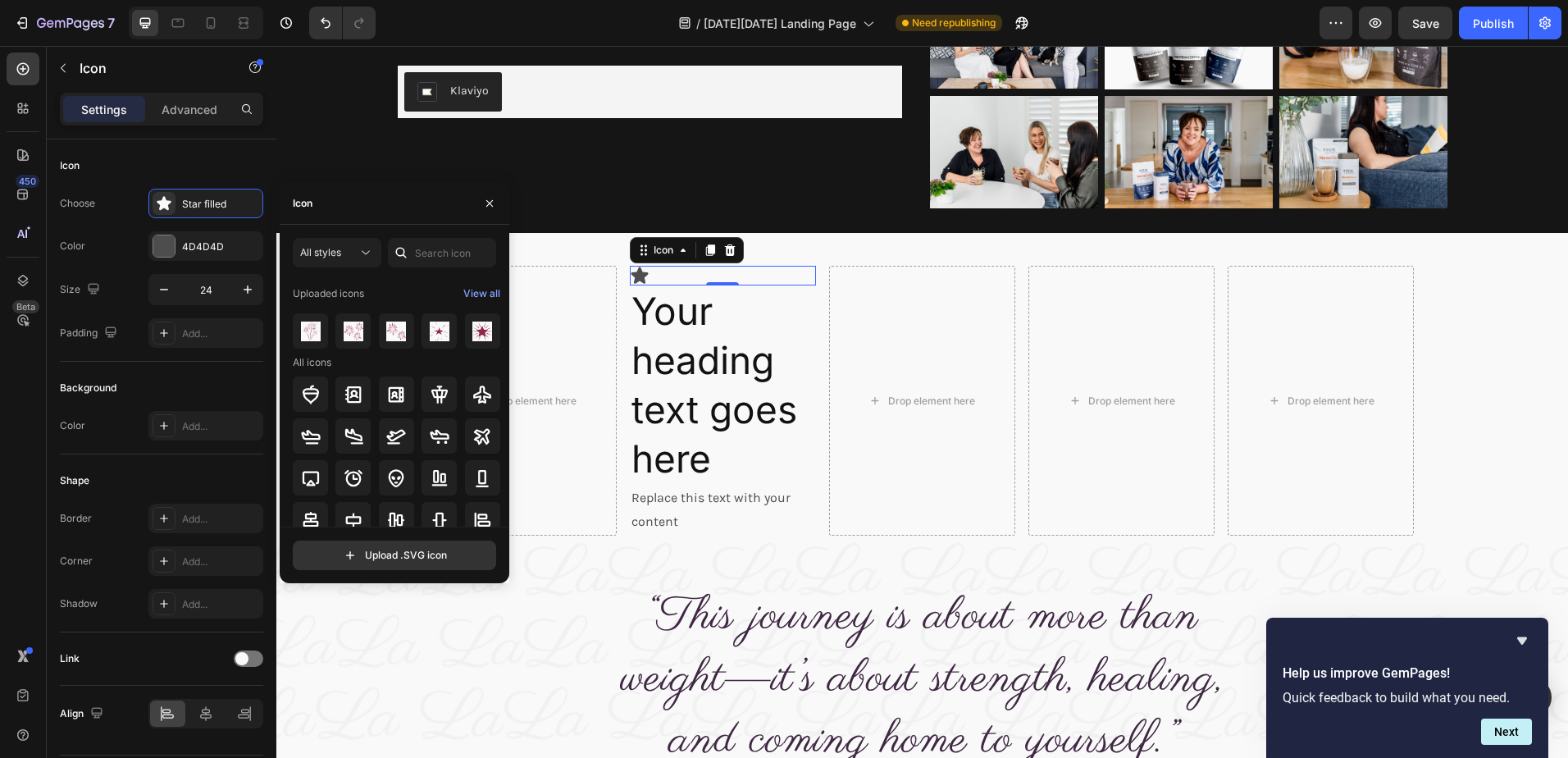
drag, startPoint x: 345, startPoint y: 202, endPoint x: 320, endPoint y: 203, distance: 25.0
click at [320, 203] on div "Icon" at bounding box center [394, 203] width 230 height 43
click at [442, 259] on input "text" at bounding box center [442, 252] width 109 height 29
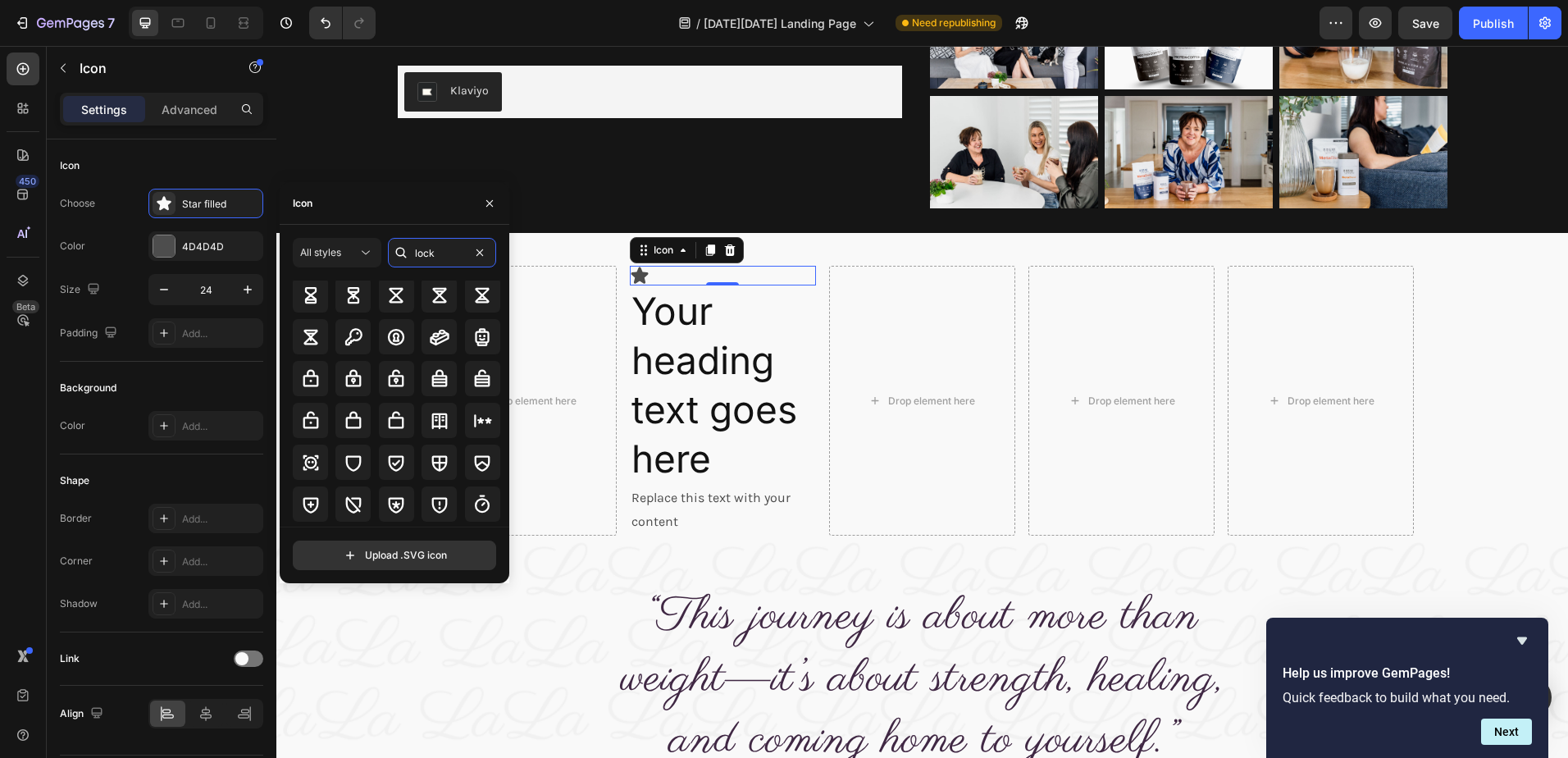
scroll to position [181, 0]
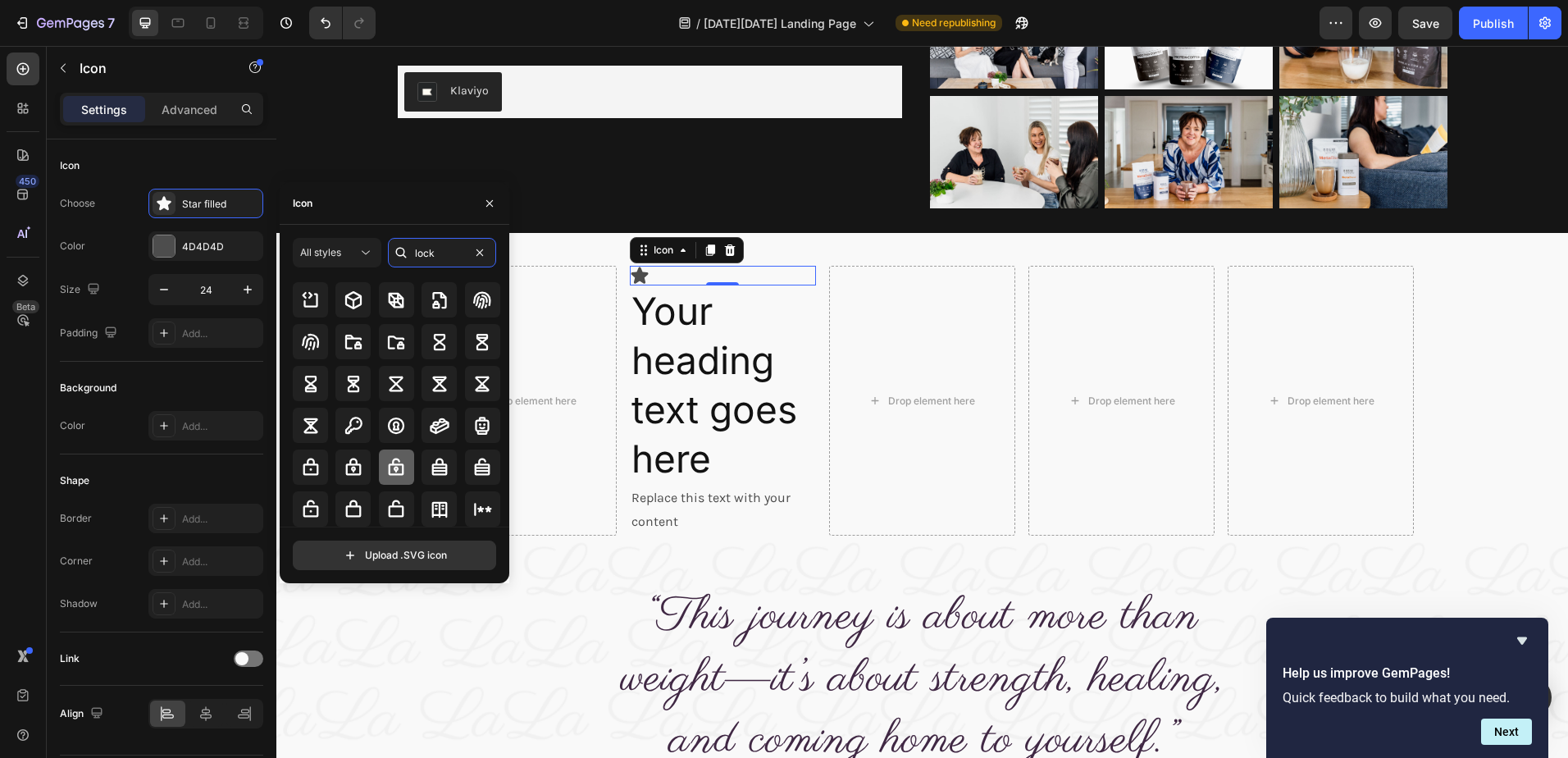
type input "lock"
click at [397, 465] on icon at bounding box center [397, 467] width 16 height 18
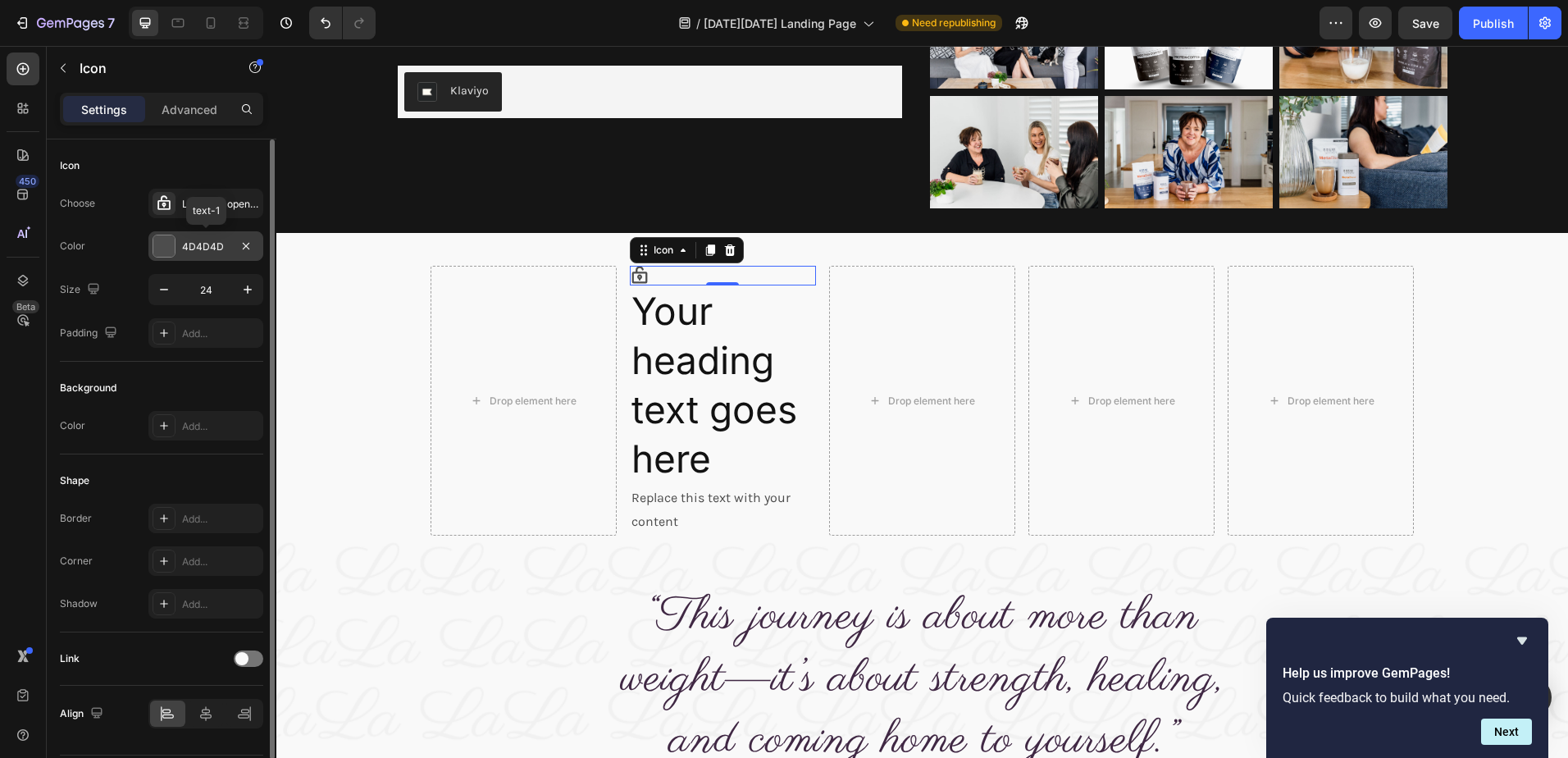
click at [227, 245] on div "4D4D4D" at bounding box center [205, 246] width 48 height 15
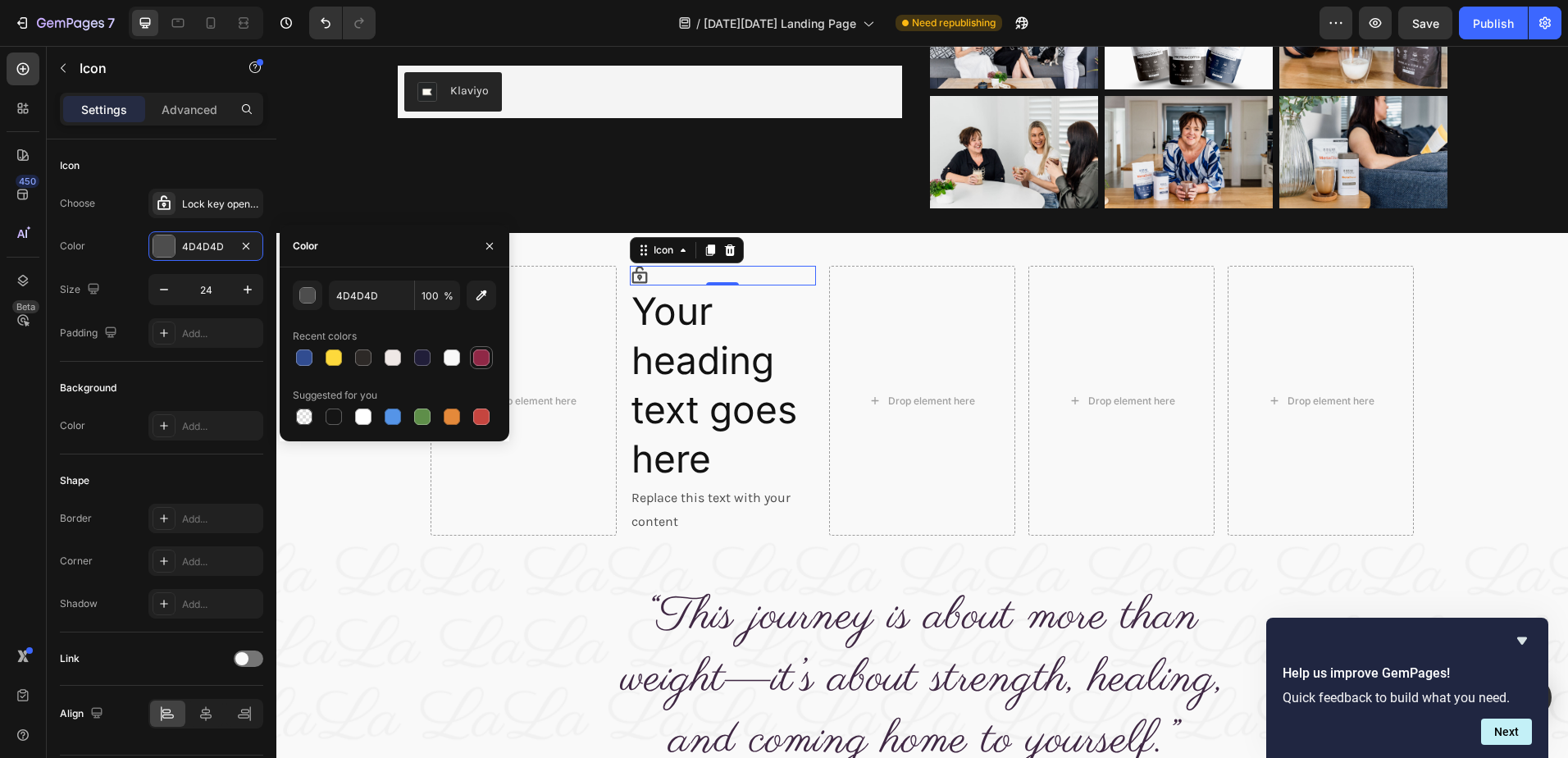
click at [479, 351] on div at bounding box center [481, 357] width 17 height 17
type input "8F2846"
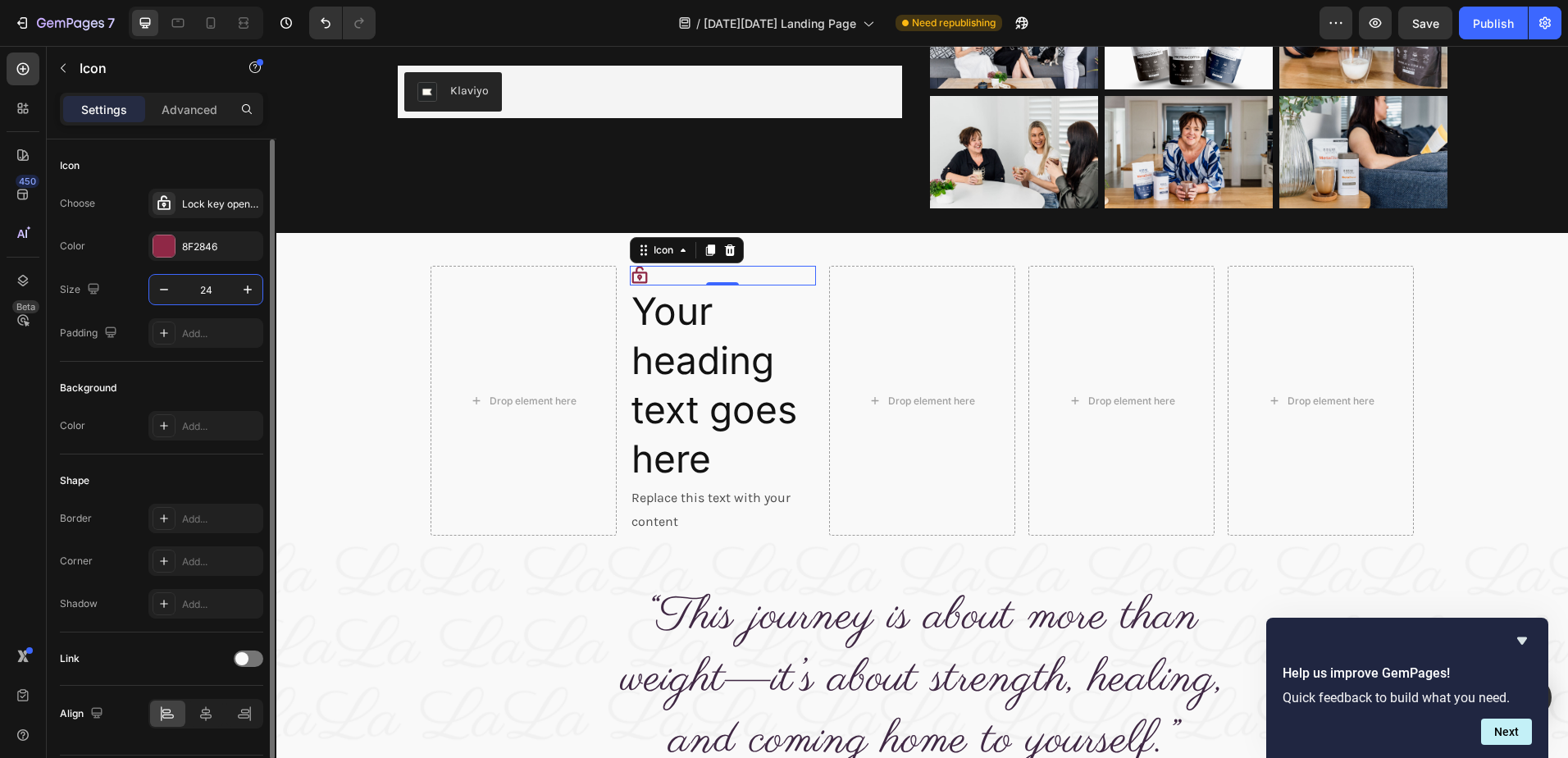
click at [208, 286] on input "24" at bounding box center [205, 290] width 54 height 29
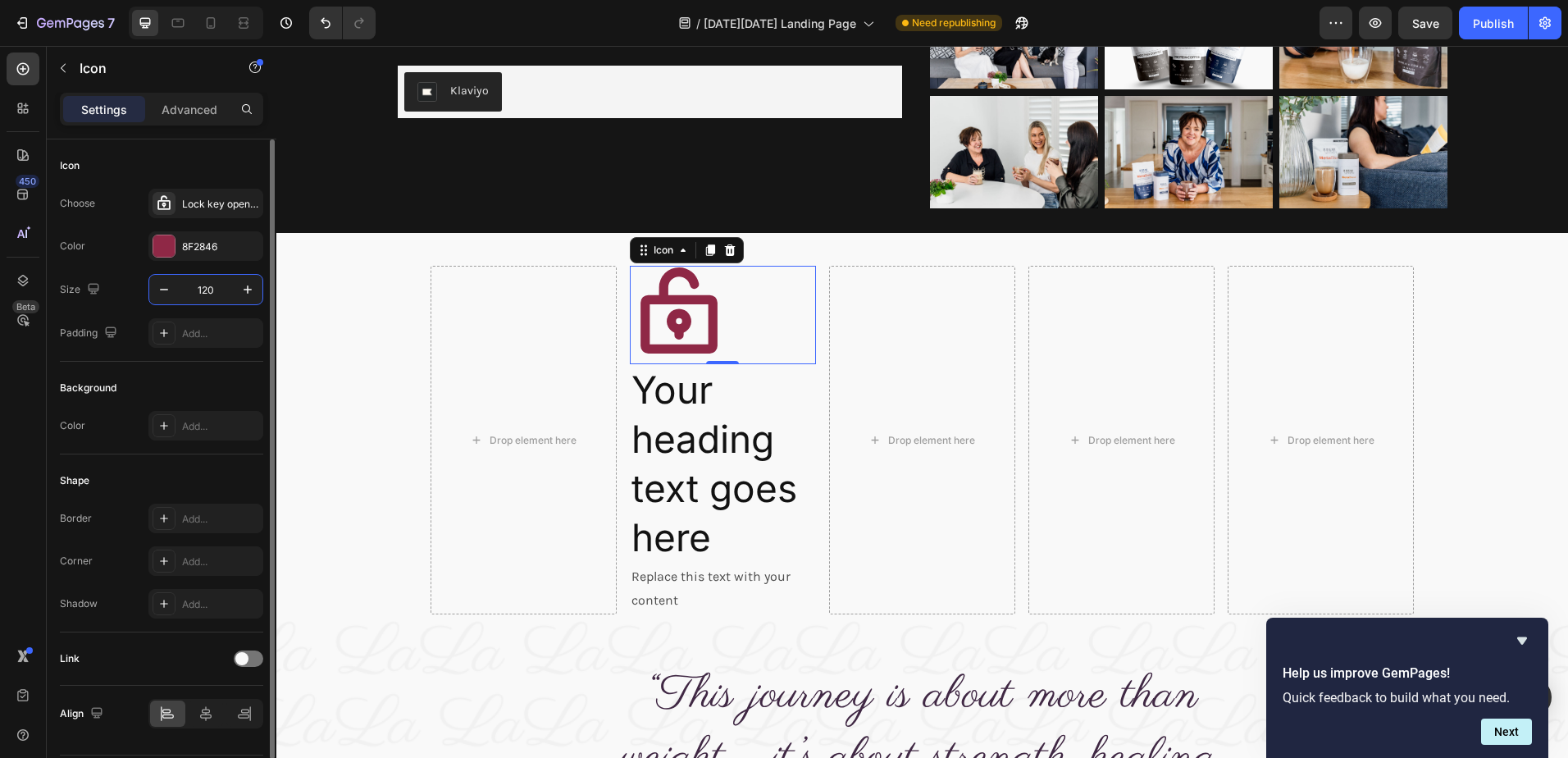
scroll to position [49, 0]
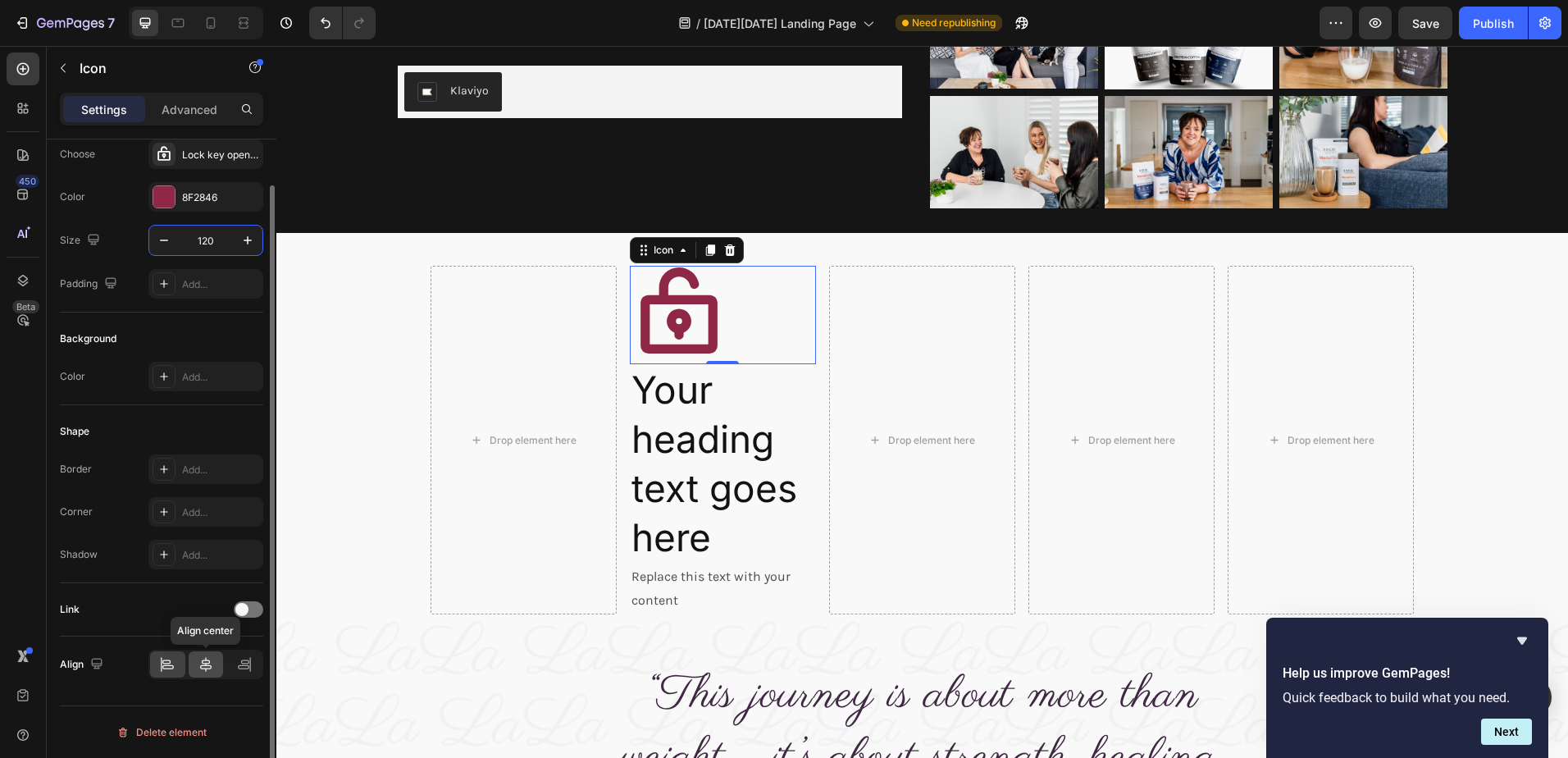
type input "120"
click at [201, 663] on icon at bounding box center [205, 664] width 17 height 17
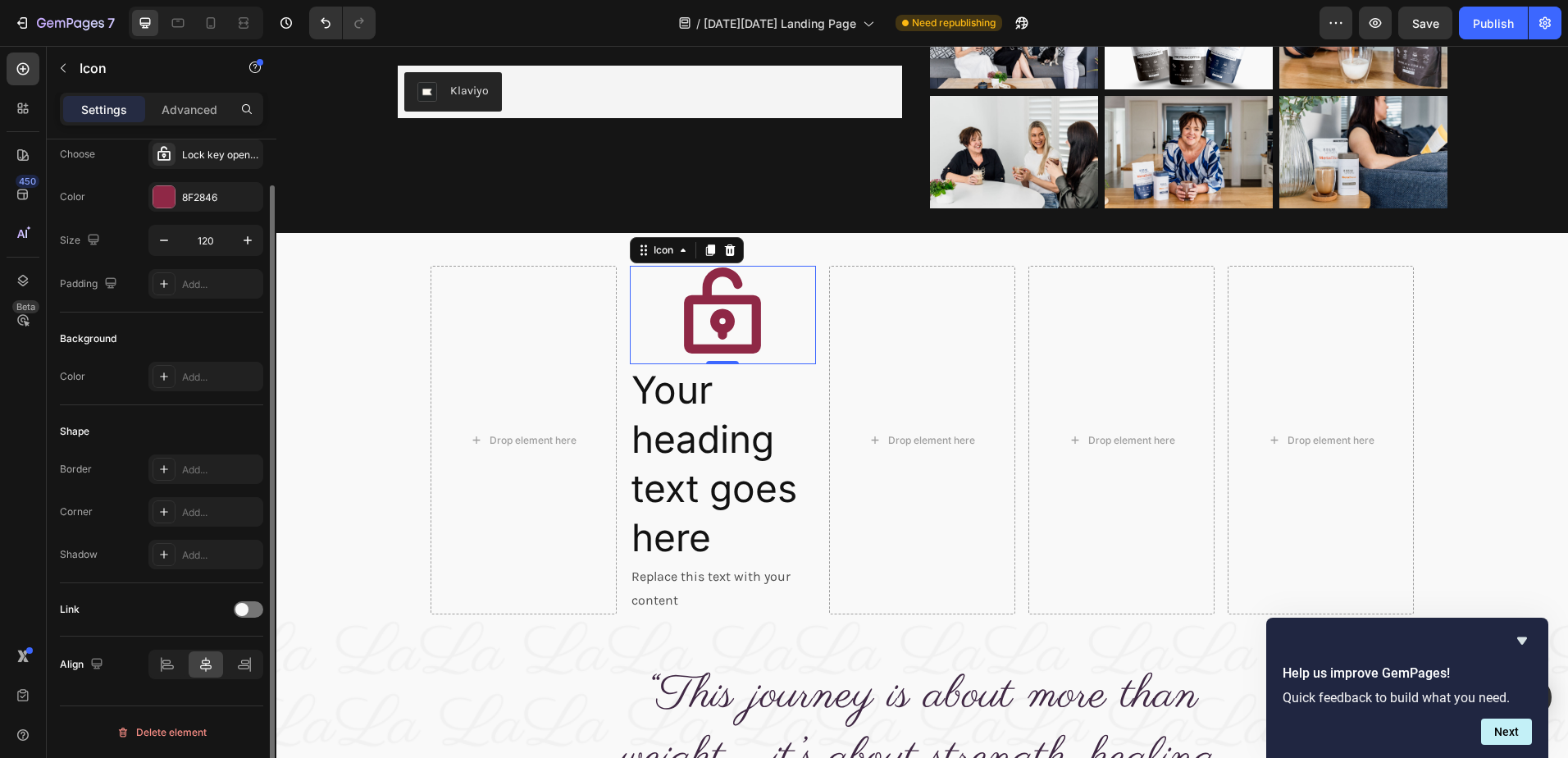
scroll to position [0, 0]
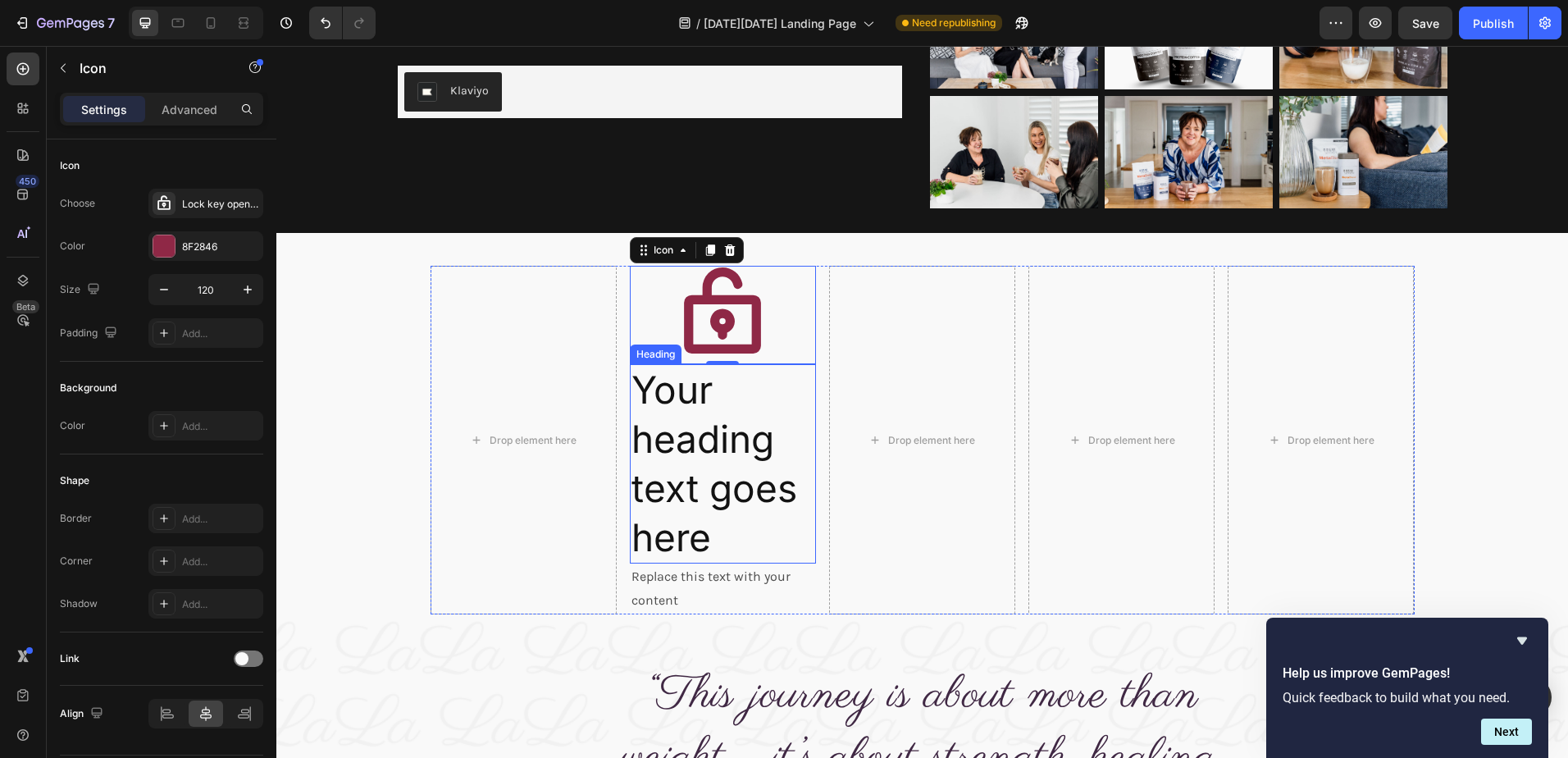
click at [695, 457] on h2 "Your heading text goes here" at bounding box center [722, 464] width 186 height 200
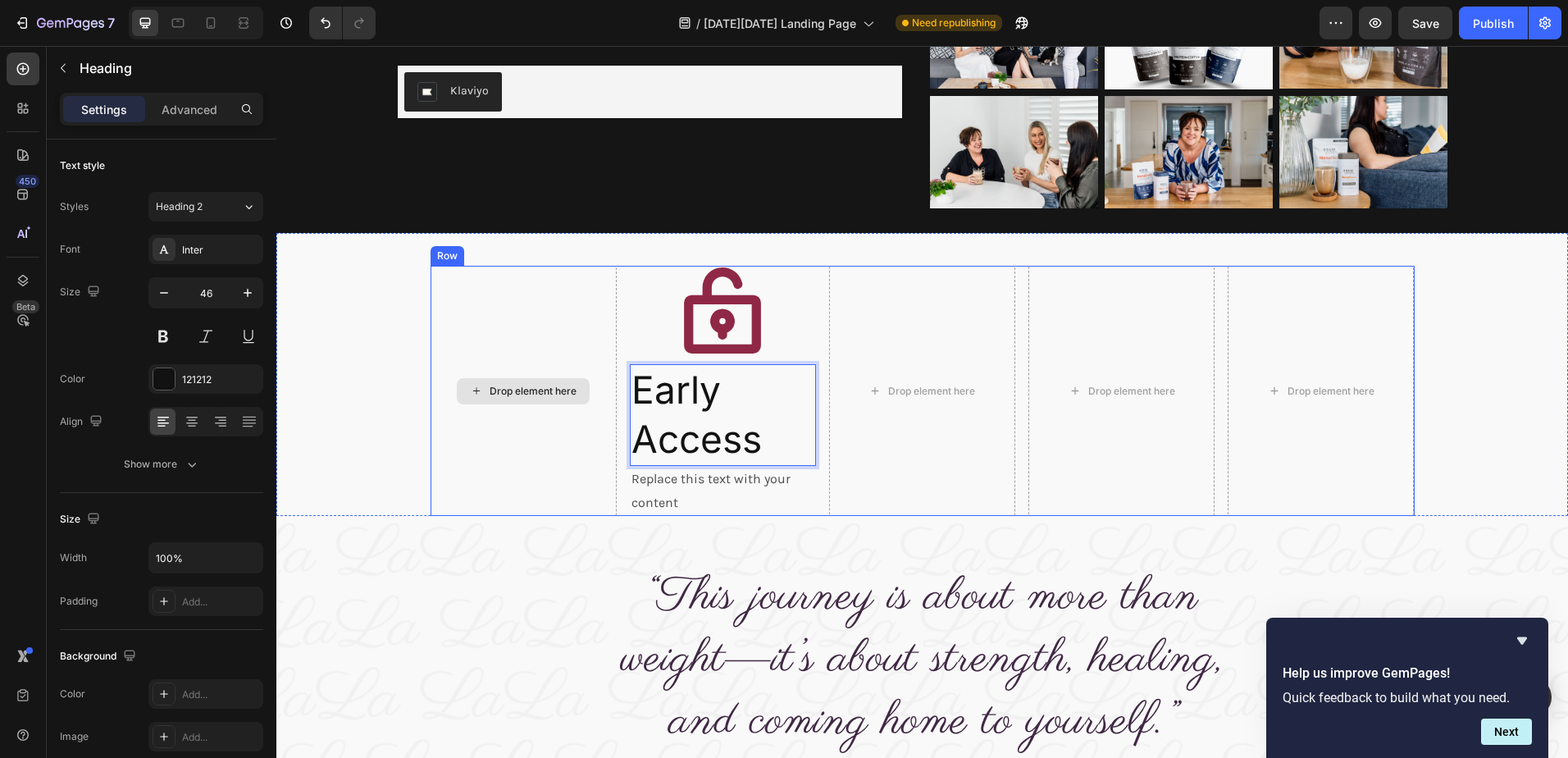
click at [456, 373] on div "Drop element here" at bounding box center [523, 391] width 186 height 250
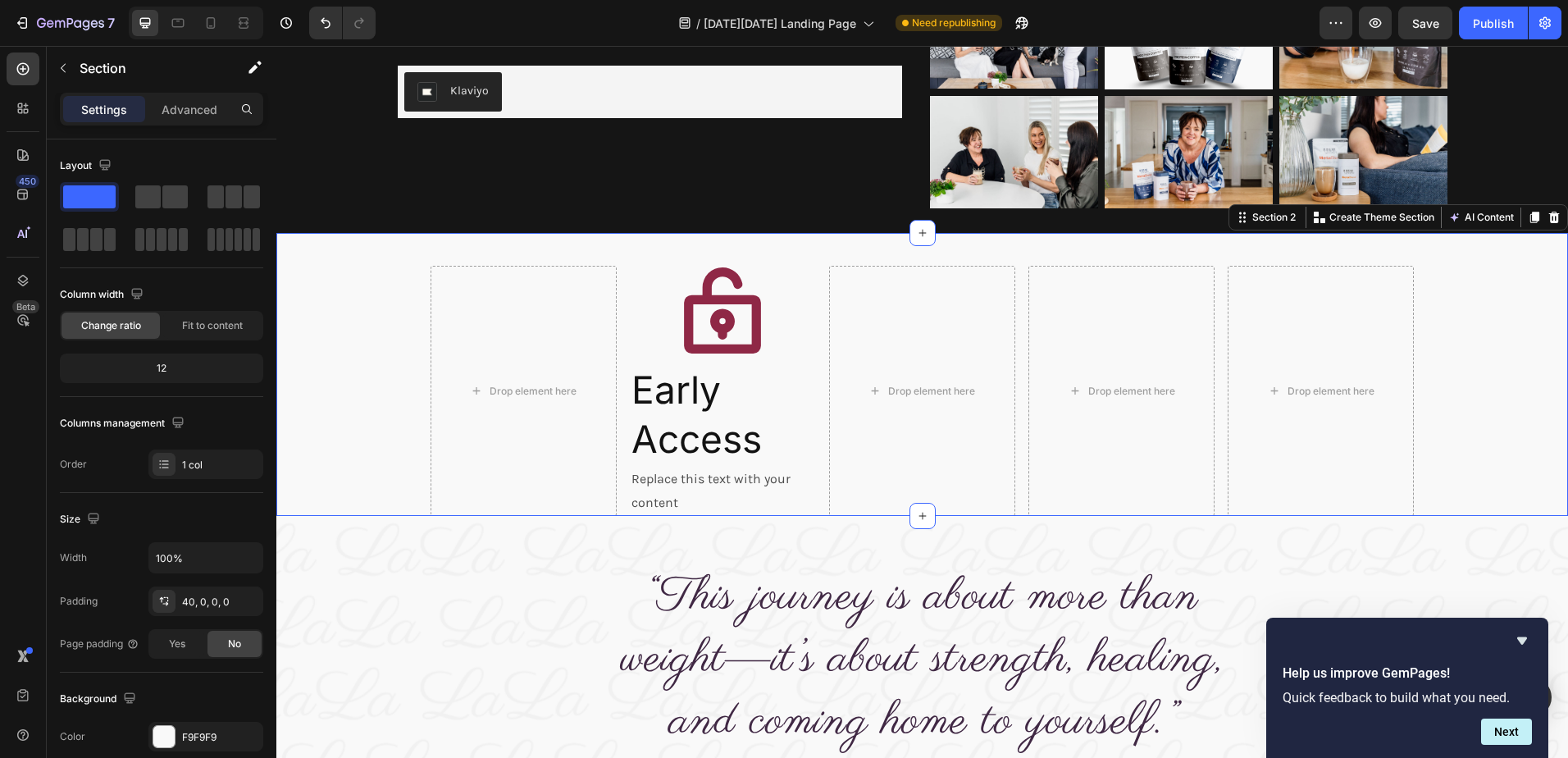
click at [363, 424] on div "Drop element here Icon Early Access Heading Replace this text with your content…" at bounding box center [922, 391] width 1291 height 250
click at [690, 430] on p "Early Access" at bounding box center [722, 415] width 183 height 99
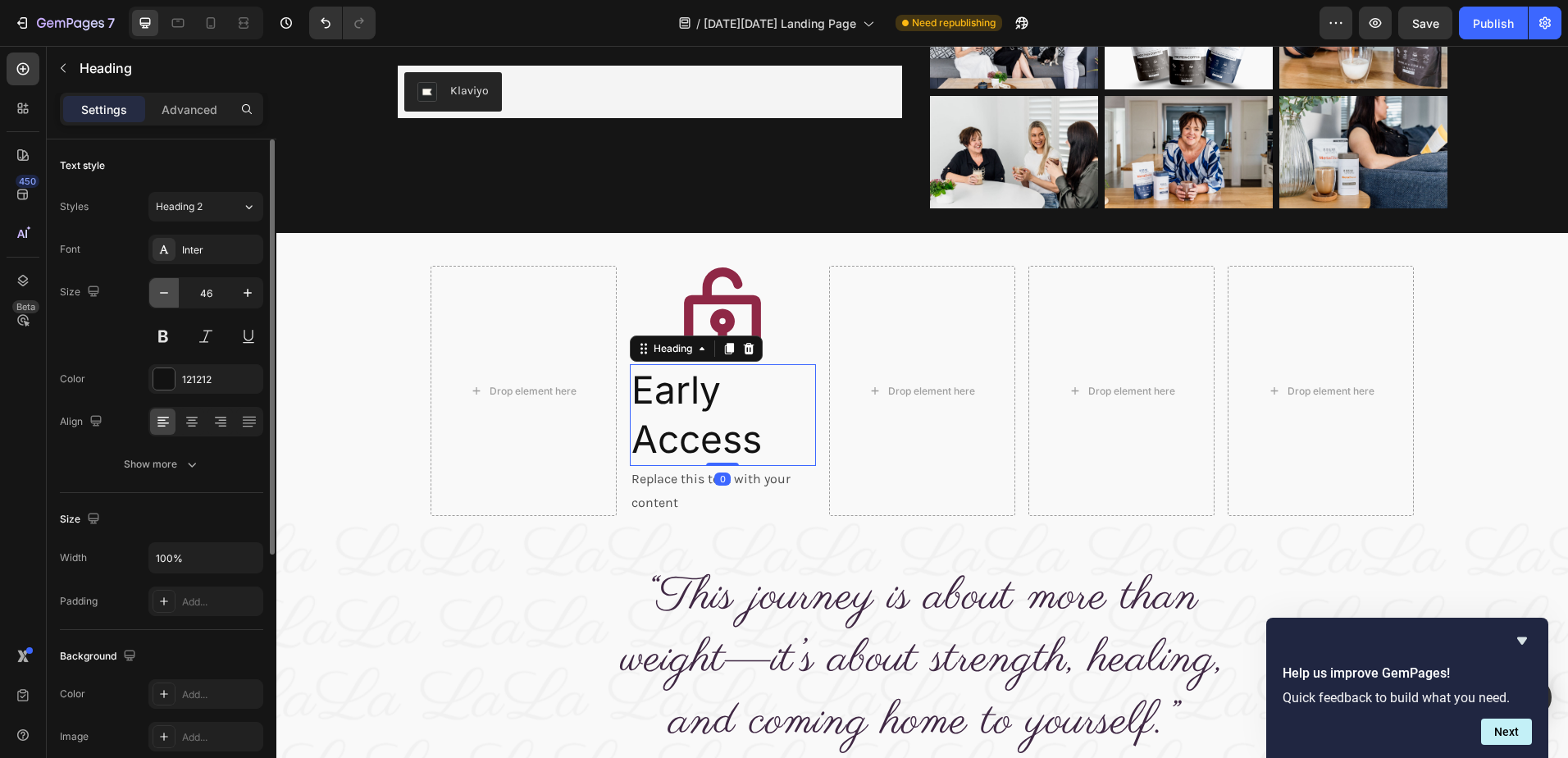
click at [164, 294] on icon "button" at bounding box center [163, 292] width 17 height 17
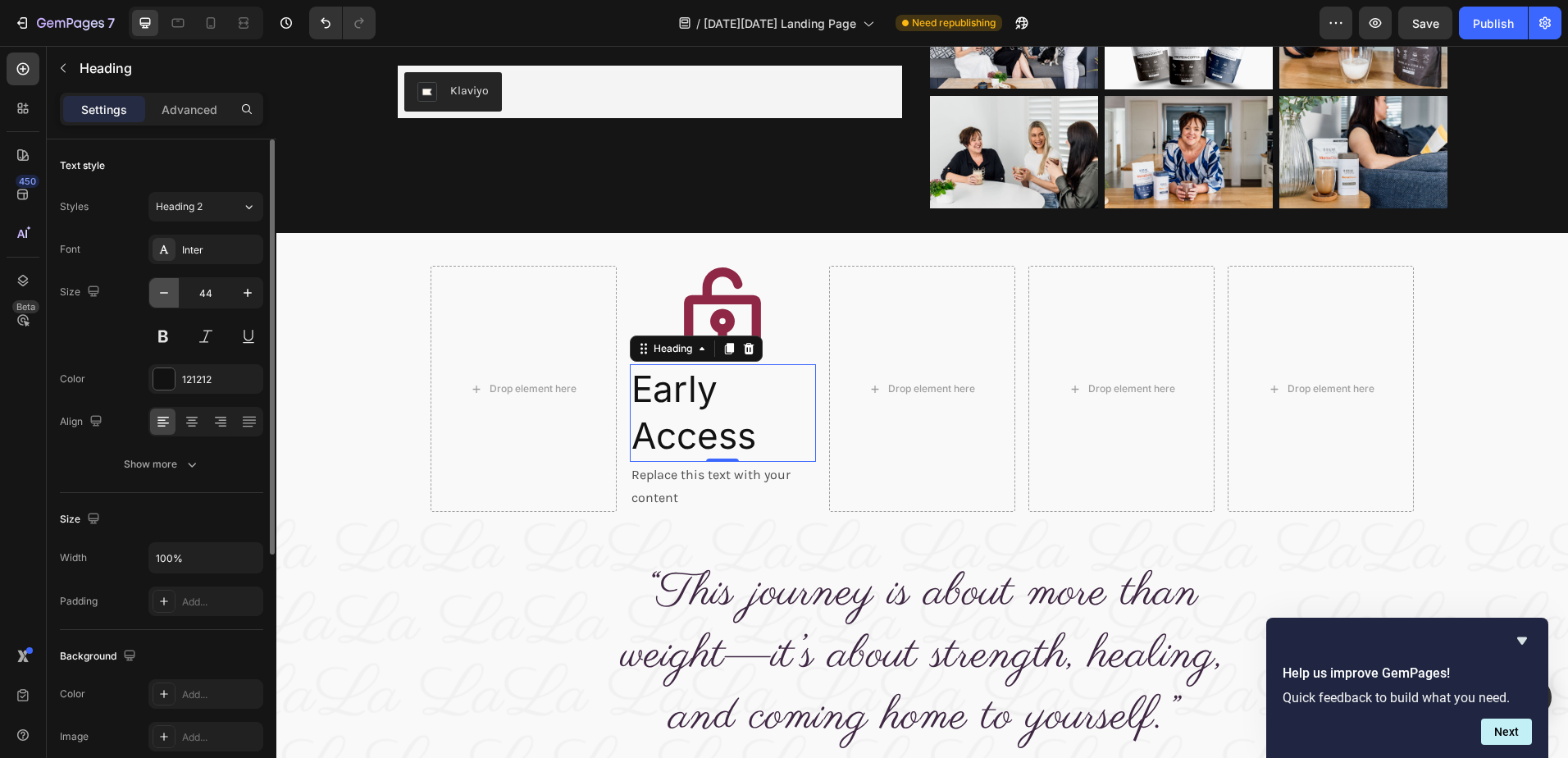
click at [164, 294] on icon "button" at bounding box center [163, 292] width 17 height 17
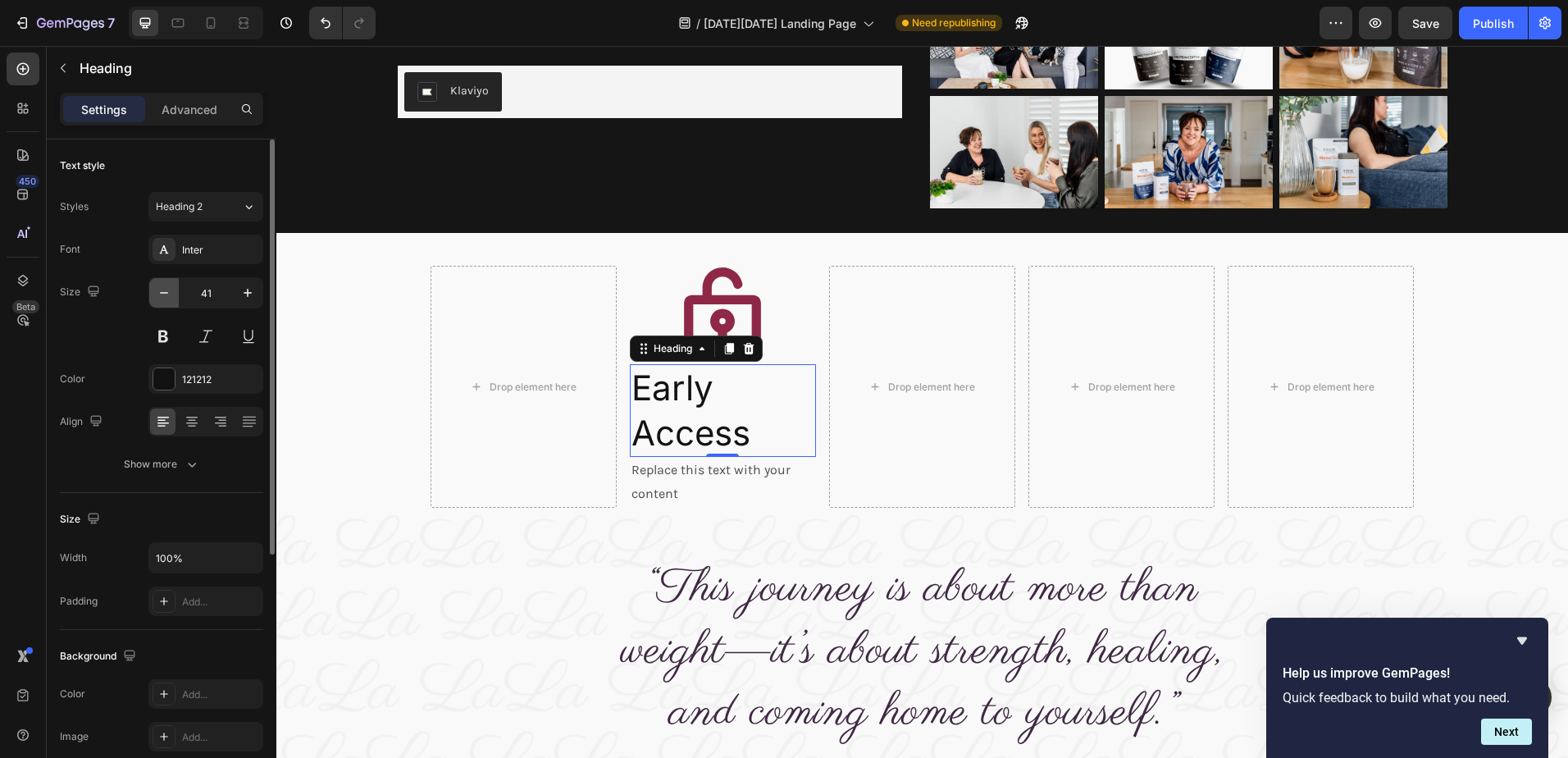
click at [164, 294] on icon "button" at bounding box center [163, 292] width 17 height 17
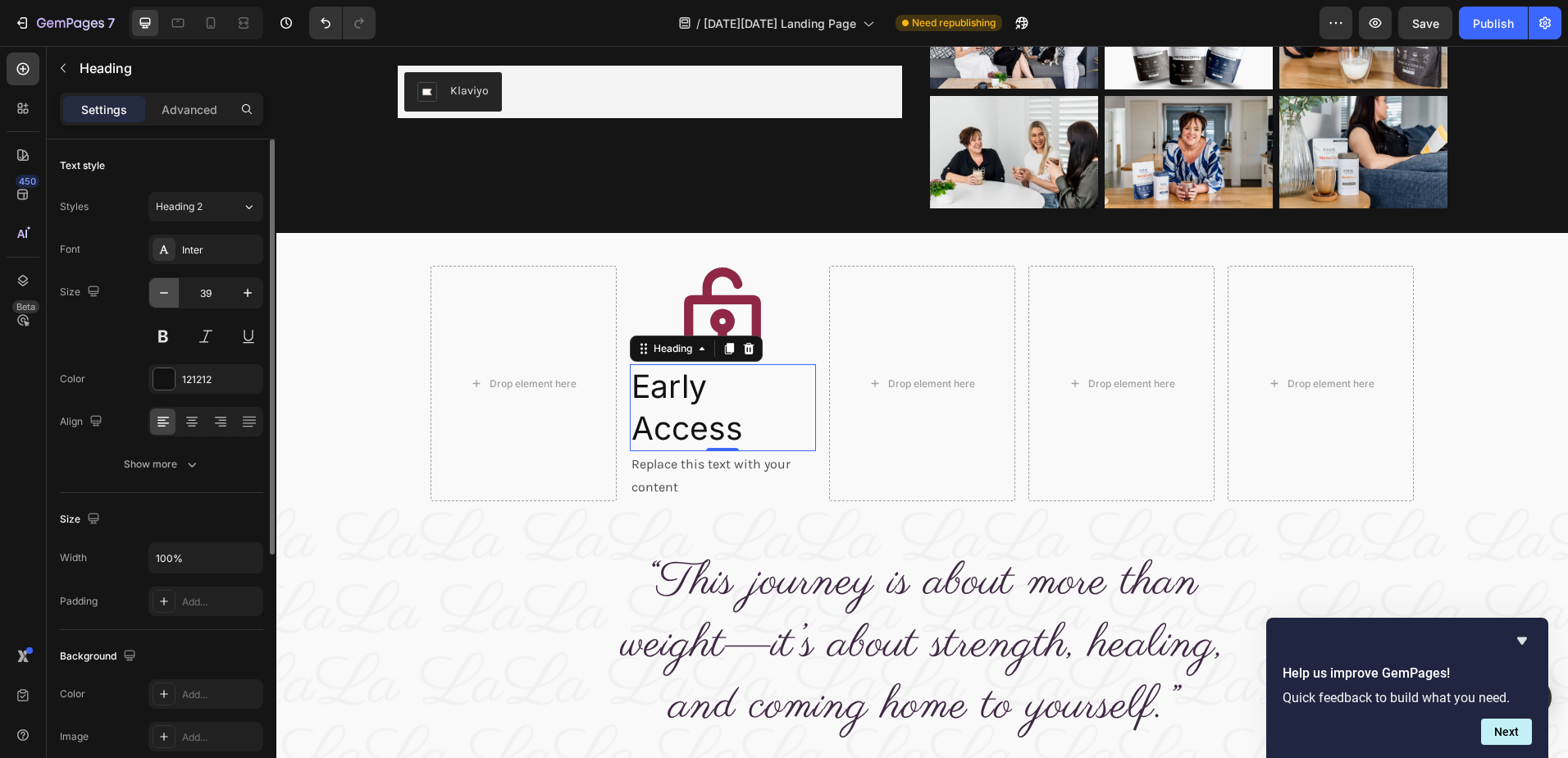
click at [164, 294] on icon "button" at bounding box center [163, 292] width 17 height 17
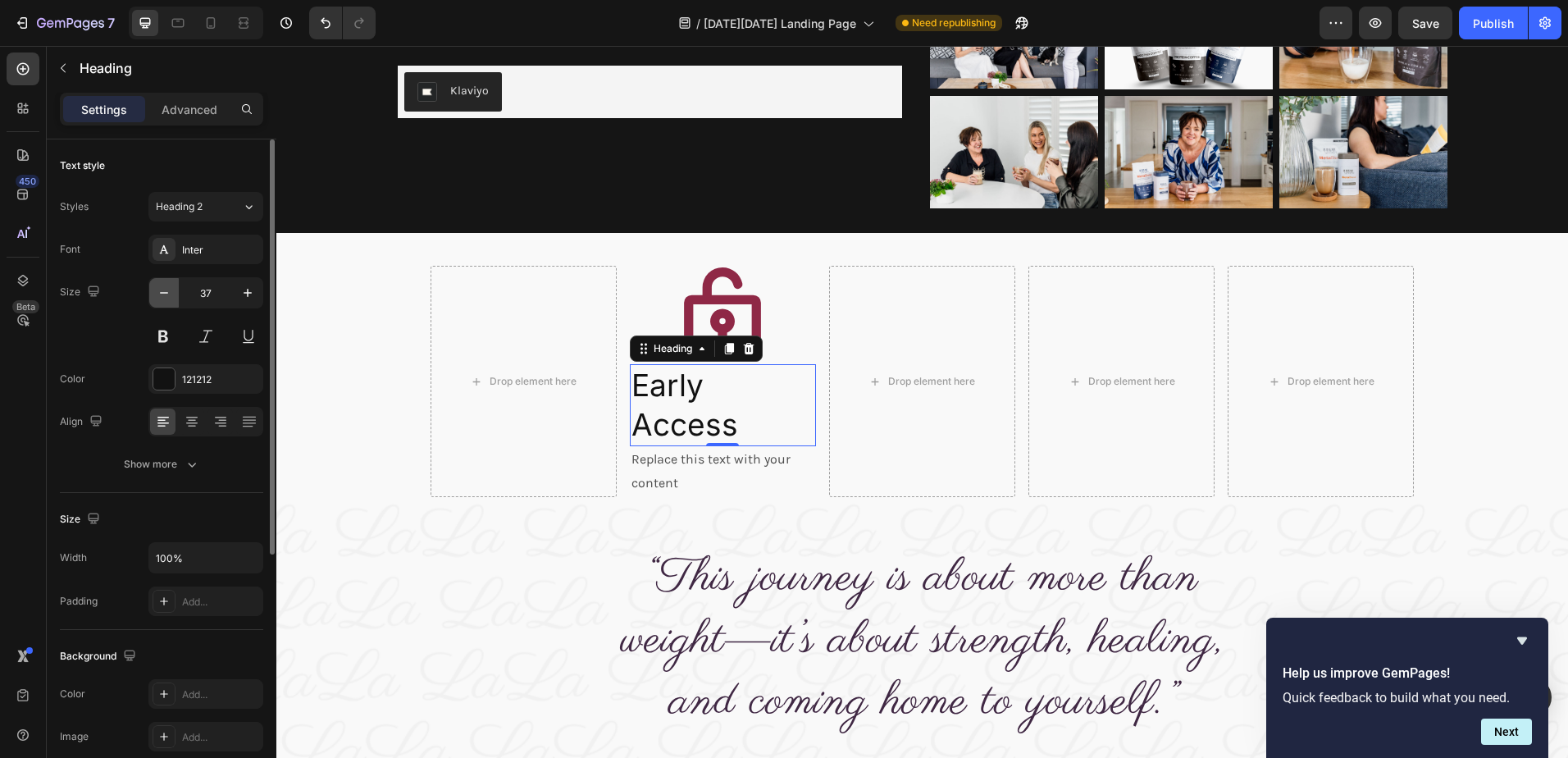
click at [164, 294] on icon "button" at bounding box center [163, 292] width 17 height 17
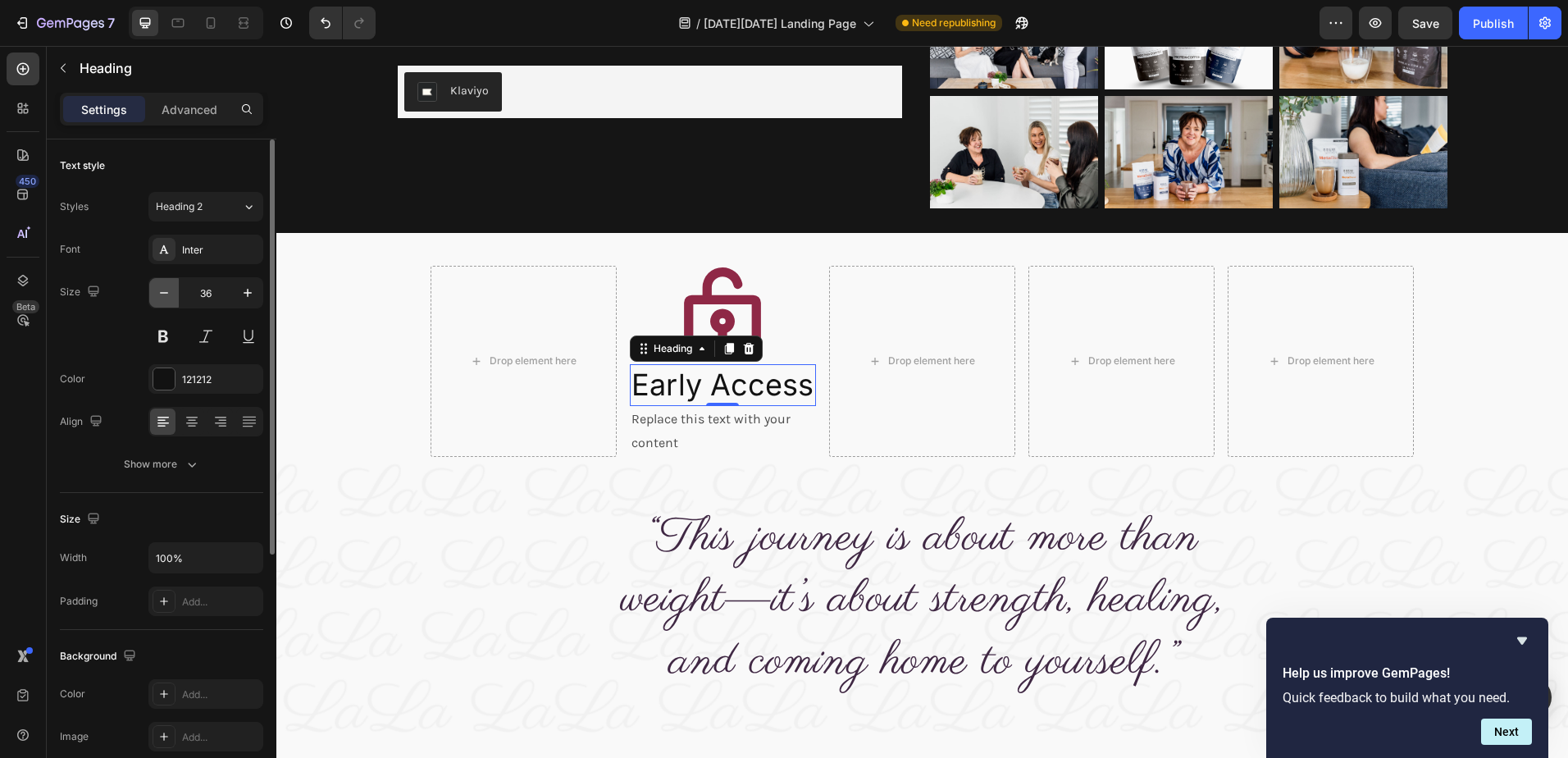
click at [164, 294] on icon "button" at bounding box center [163, 292] width 17 height 17
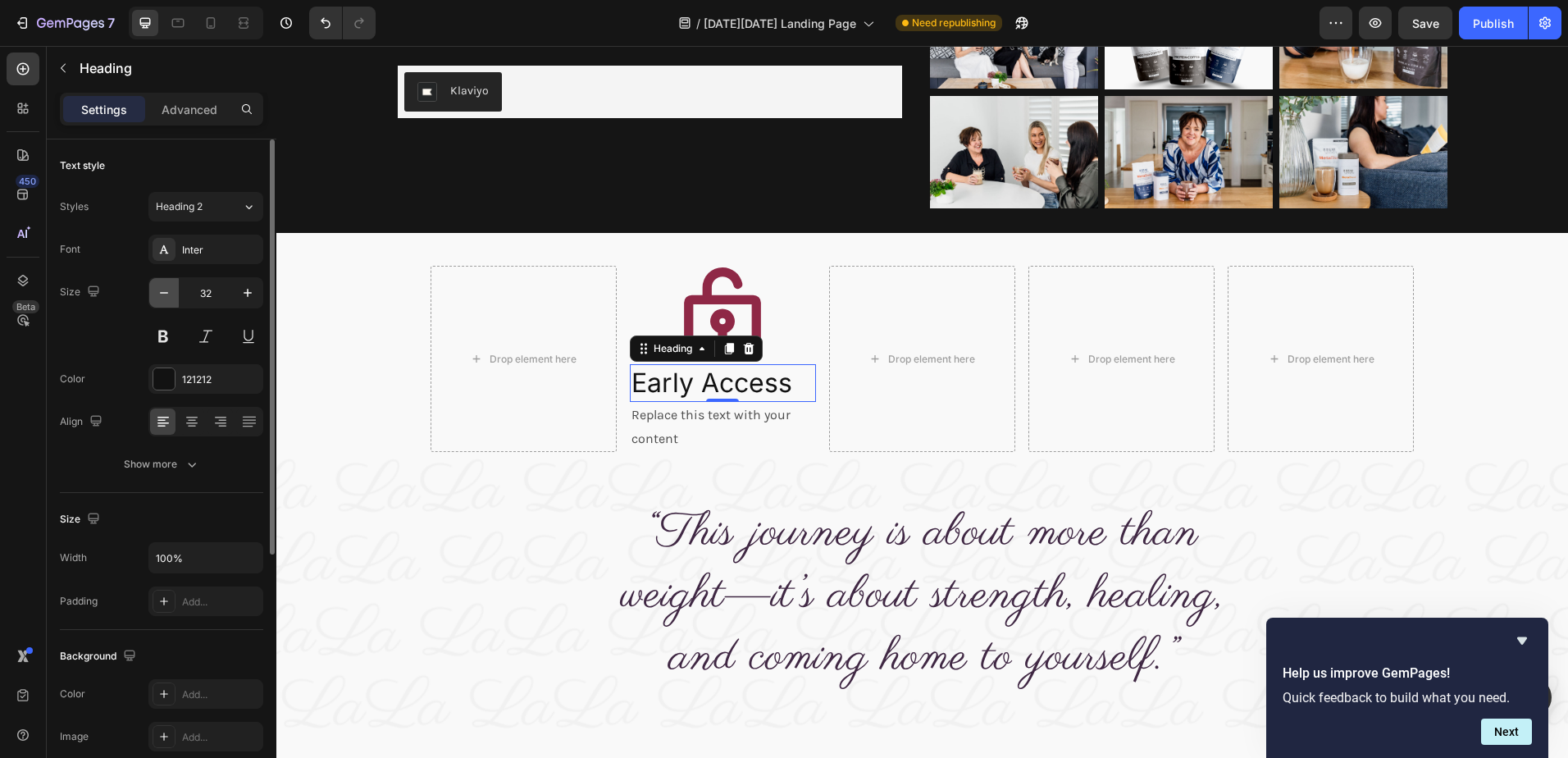
click at [164, 294] on icon "button" at bounding box center [163, 292] width 17 height 17
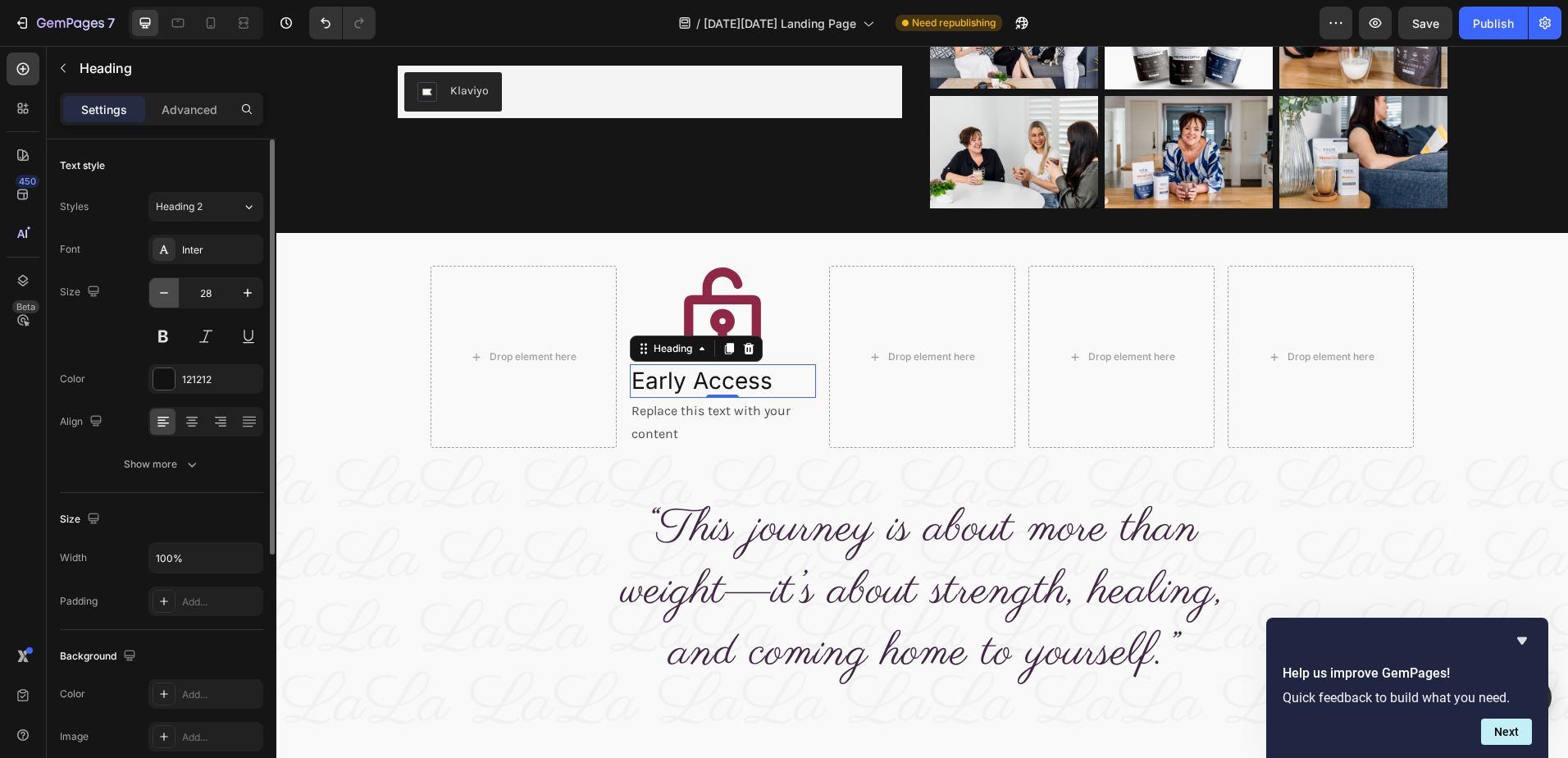
click at [164, 294] on icon "button" at bounding box center [163, 292] width 17 height 17
click at [194, 423] on icon at bounding box center [192, 424] width 12 height 2
click at [164, 292] on icon "button" at bounding box center [163, 292] width 17 height 17
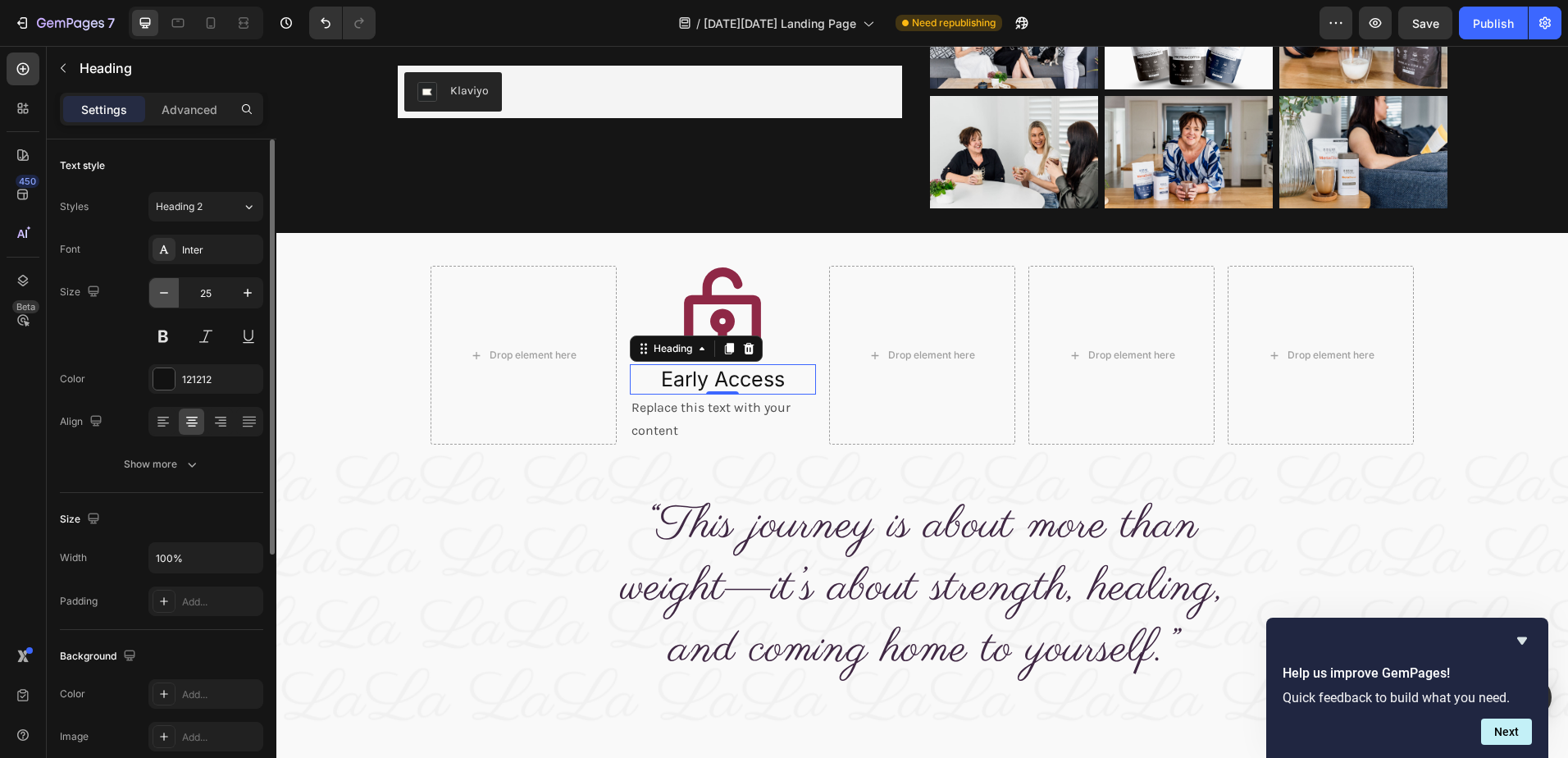
click at [165, 292] on icon "button" at bounding box center [163, 292] width 17 height 17
type input "22"
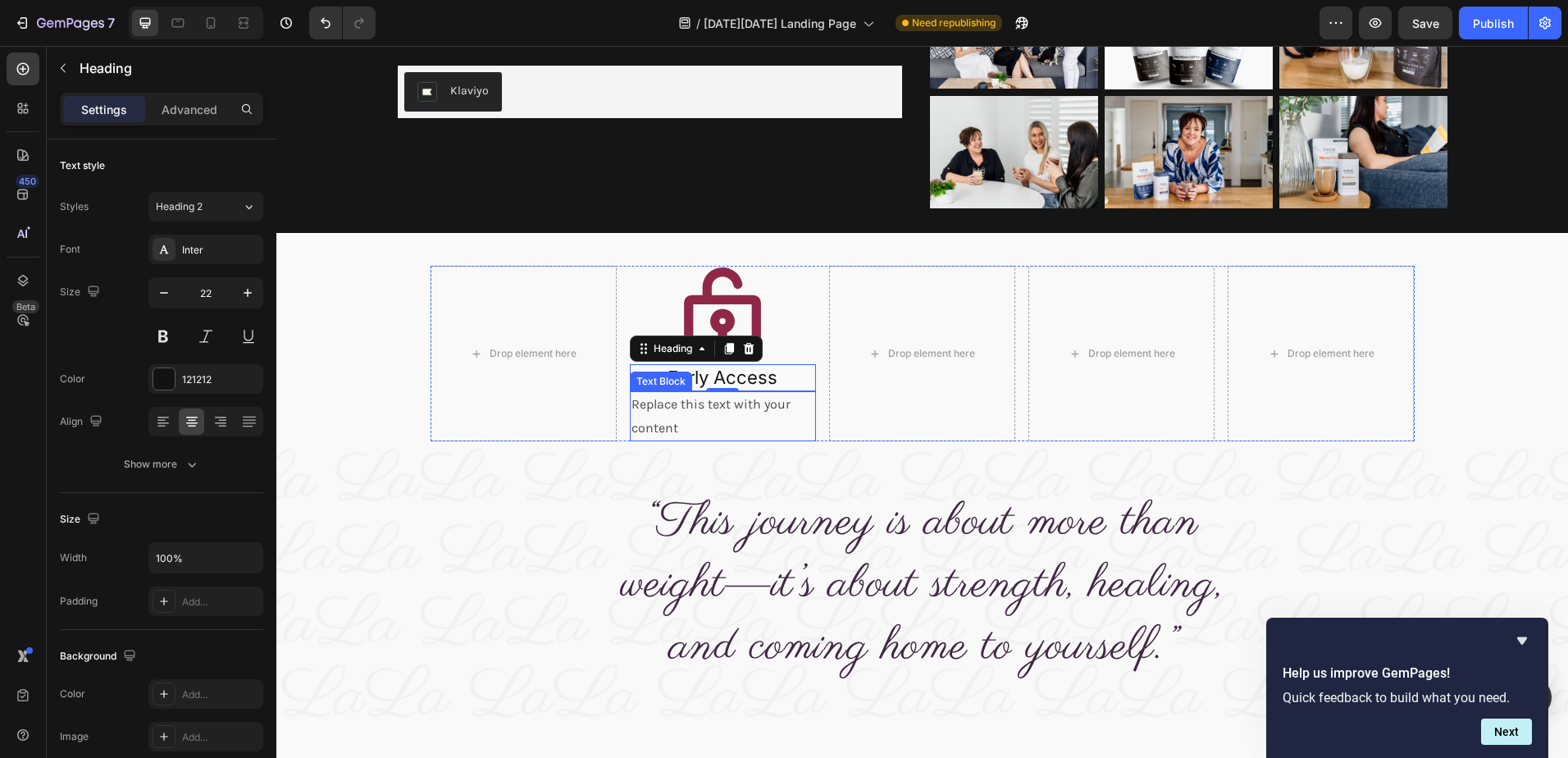
click at [641, 411] on div "Replace this text with your content" at bounding box center [722, 417] width 186 height 51
click at [642, 411] on div "Replace this text with your content" at bounding box center [722, 417] width 186 height 51
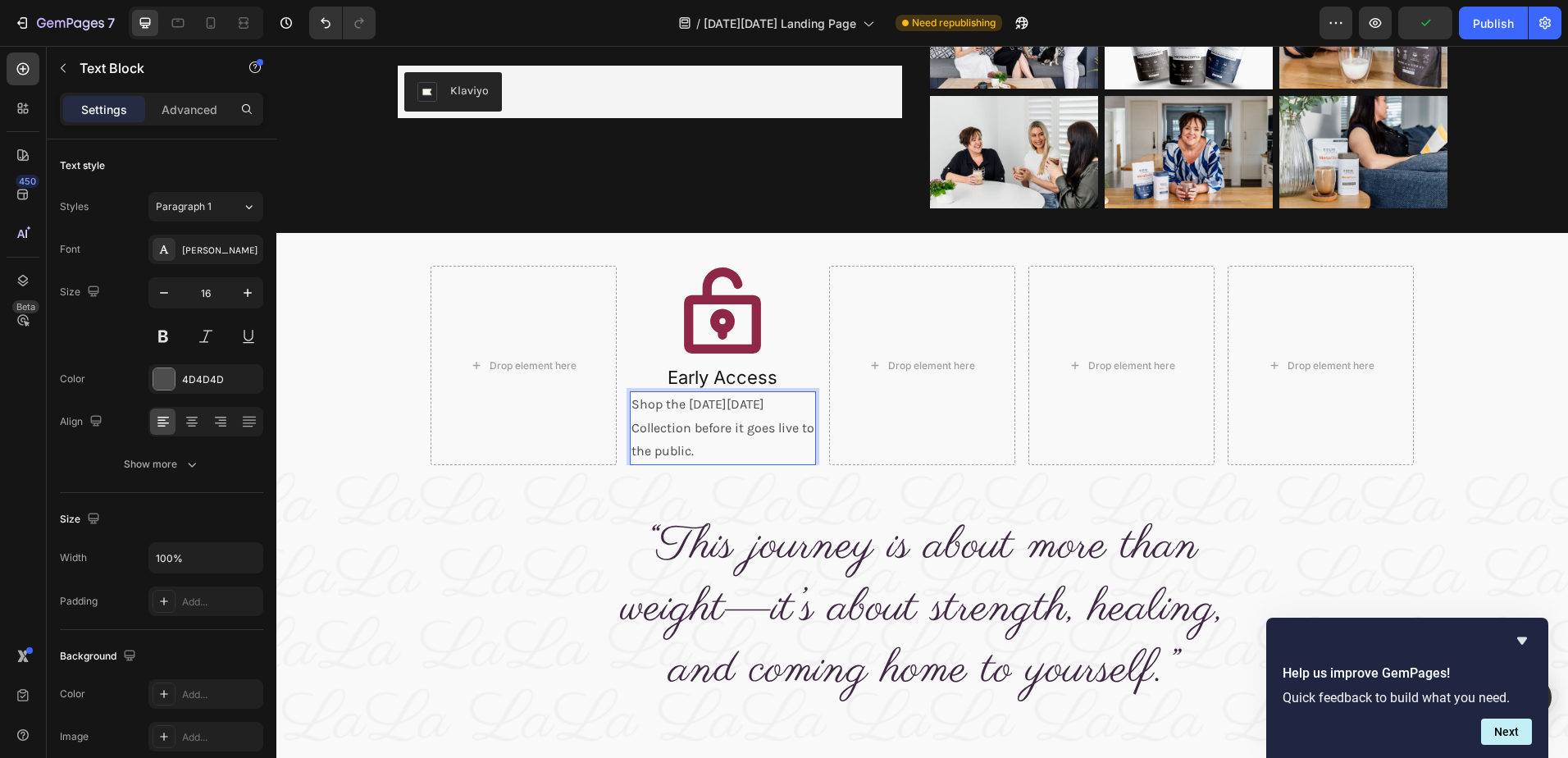
click at [722, 448] on p "Shop the Black Friday Collection before it goes live to the public." at bounding box center [722, 428] width 183 height 70
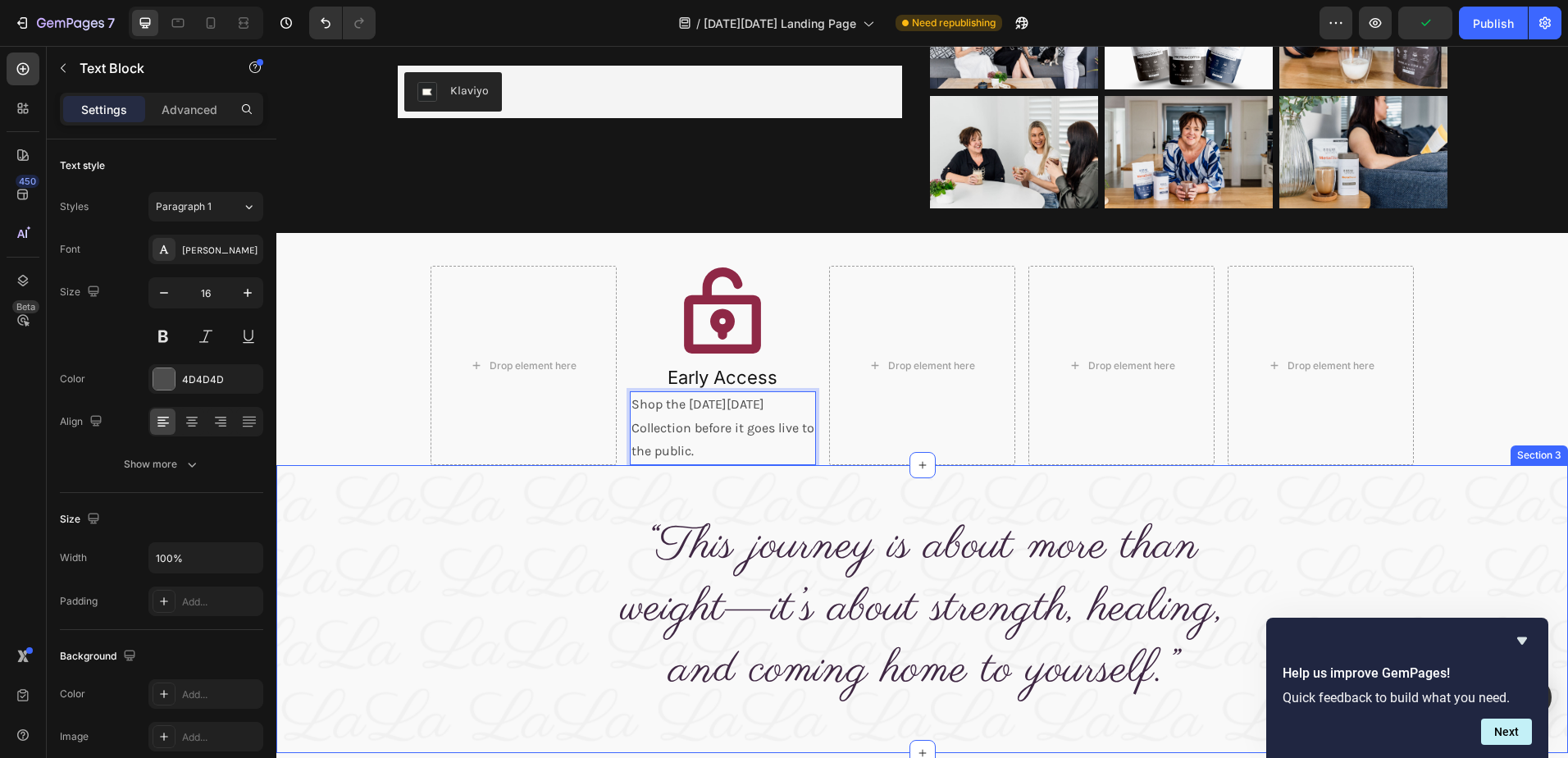
click at [730, 480] on div "“This journey is about more than weight—it’s about strength, healing, and comin…" at bounding box center [922, 609] width 1291 height 288
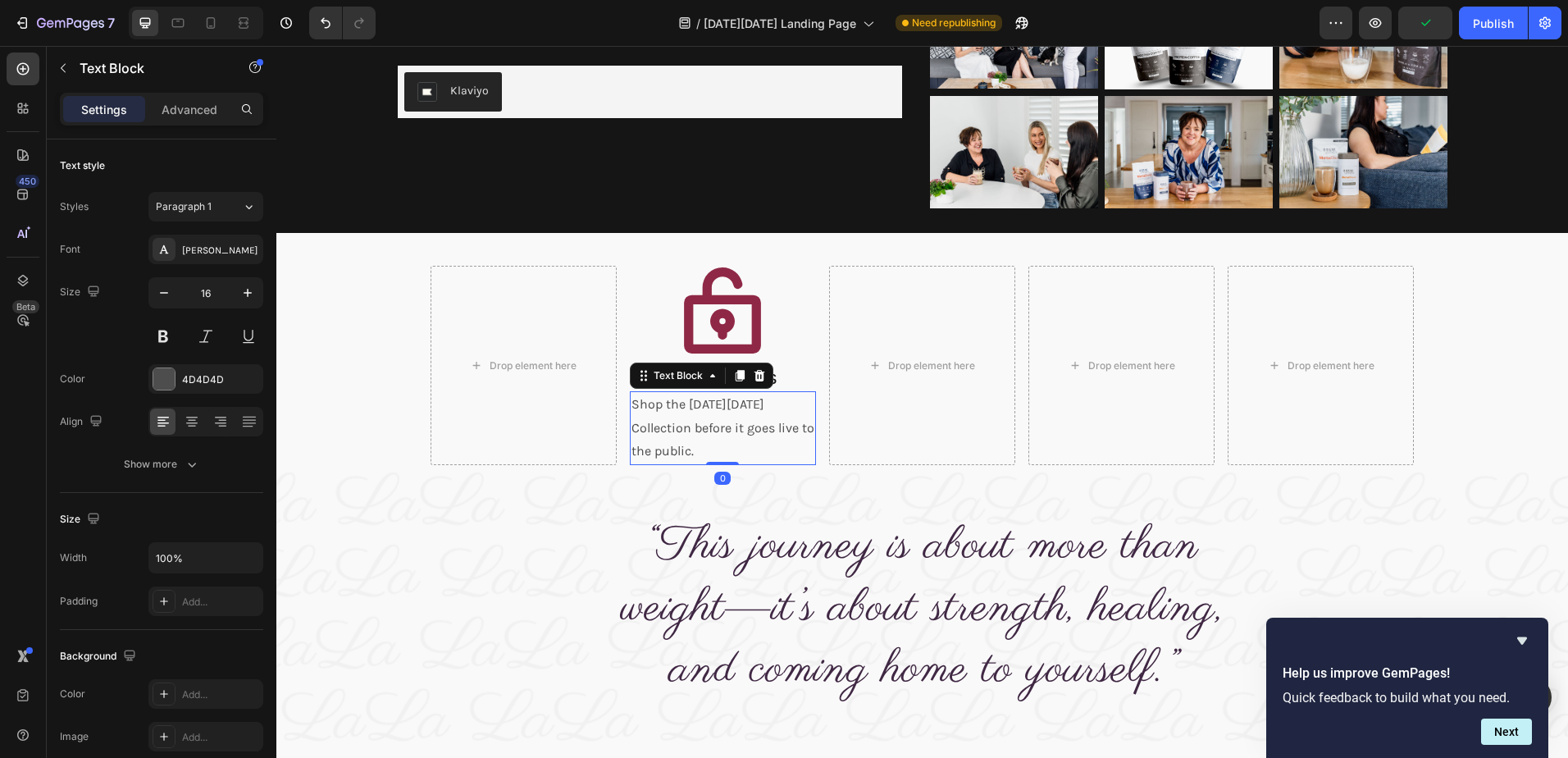
click at [716, 441] on p "Shop the Black Friday Collection before it goes live to the public." at bounding box center [722, 428] width 183 height 70
click at [244, 293] on icon "button" at bounding box center [247, 292] width 17 height 17
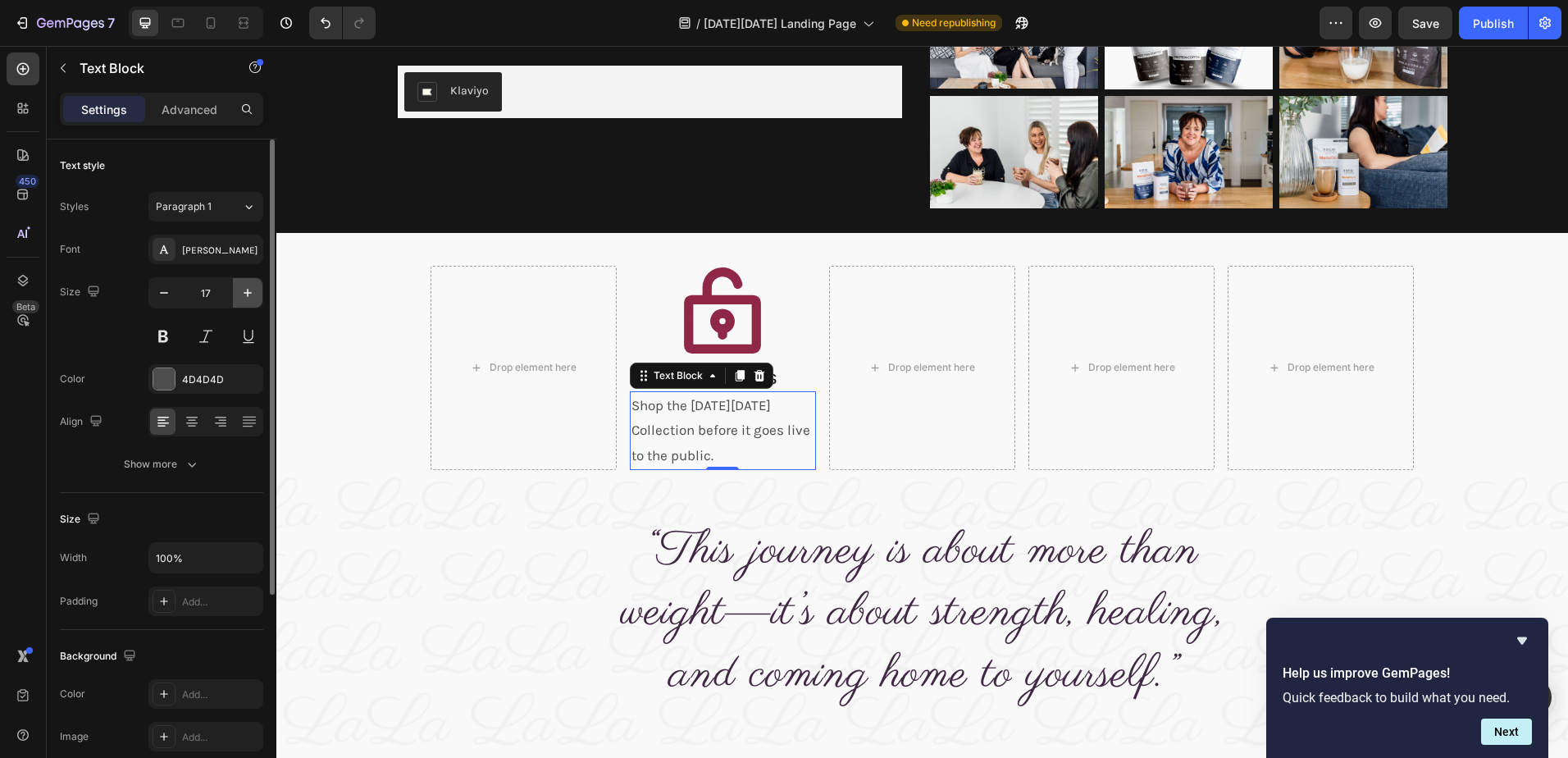
click at [244, 293] on icon "button" at bounding box center [247, 292] width 17 height 17
type input "18"
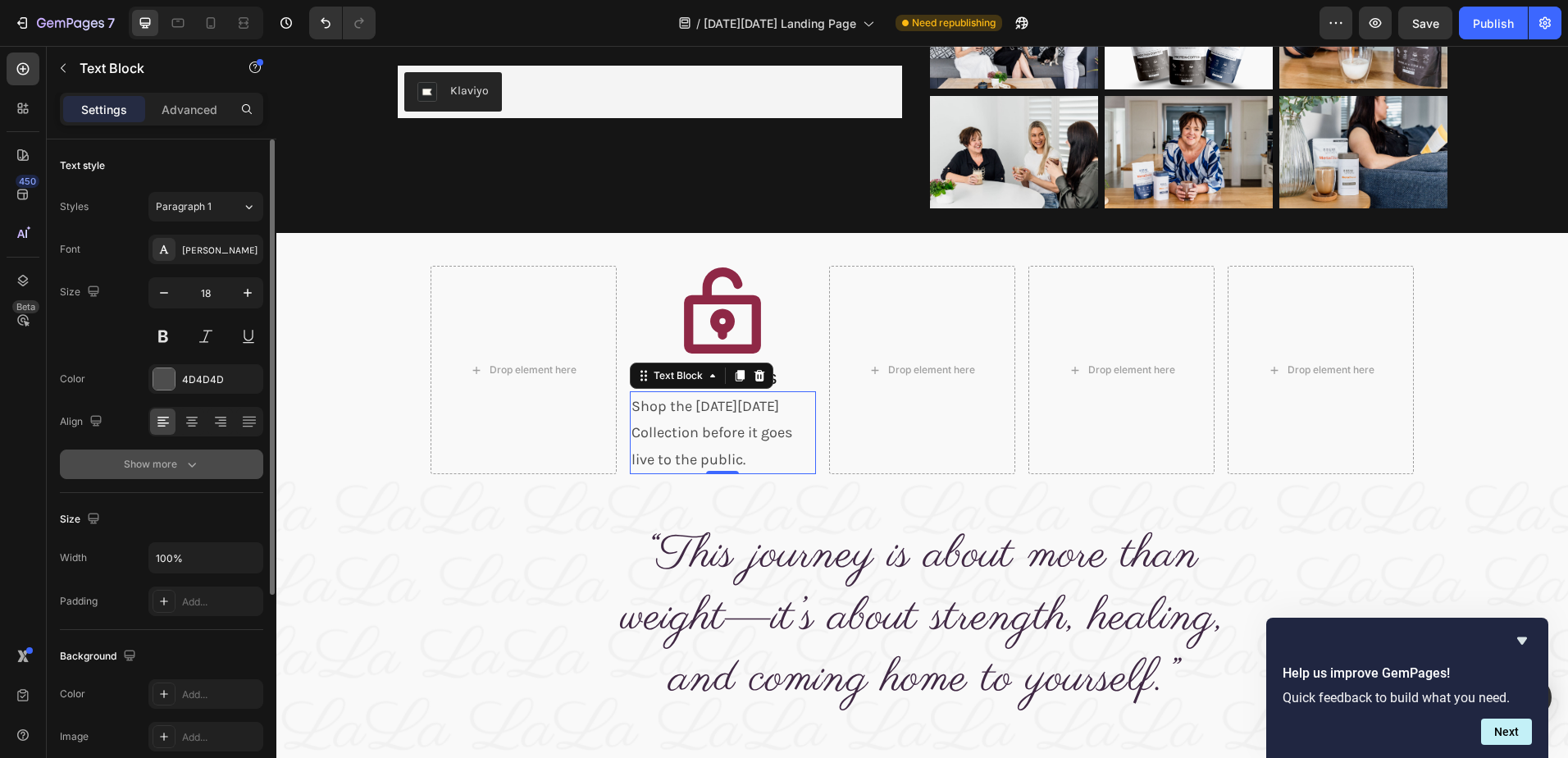
click at [178, 459] on div "Show more" at bounding box center [162, 464] width 76 height 17
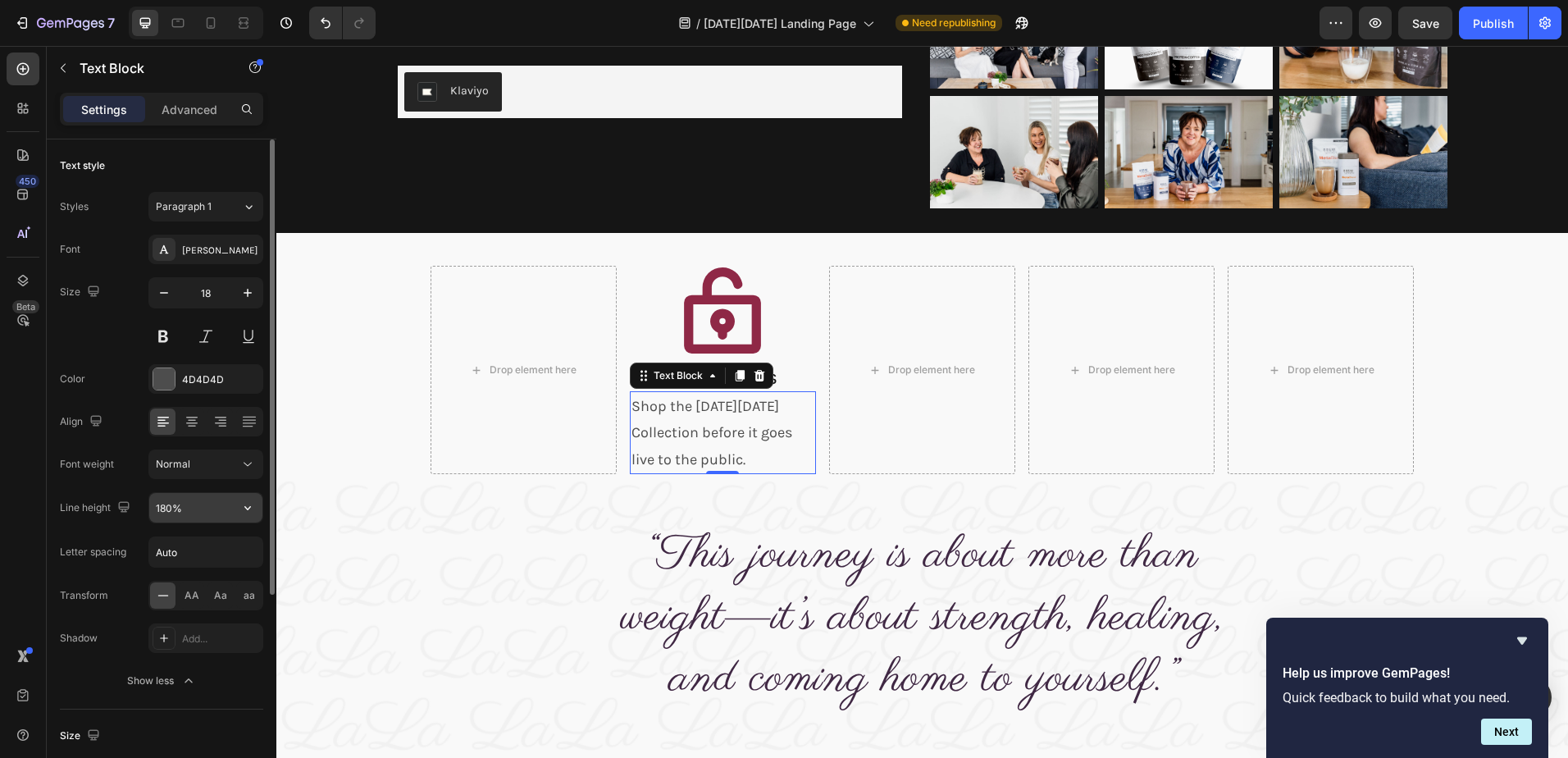
click at [184, 511] on input "180%" at bounding box center [206, 508] width 113 height 29
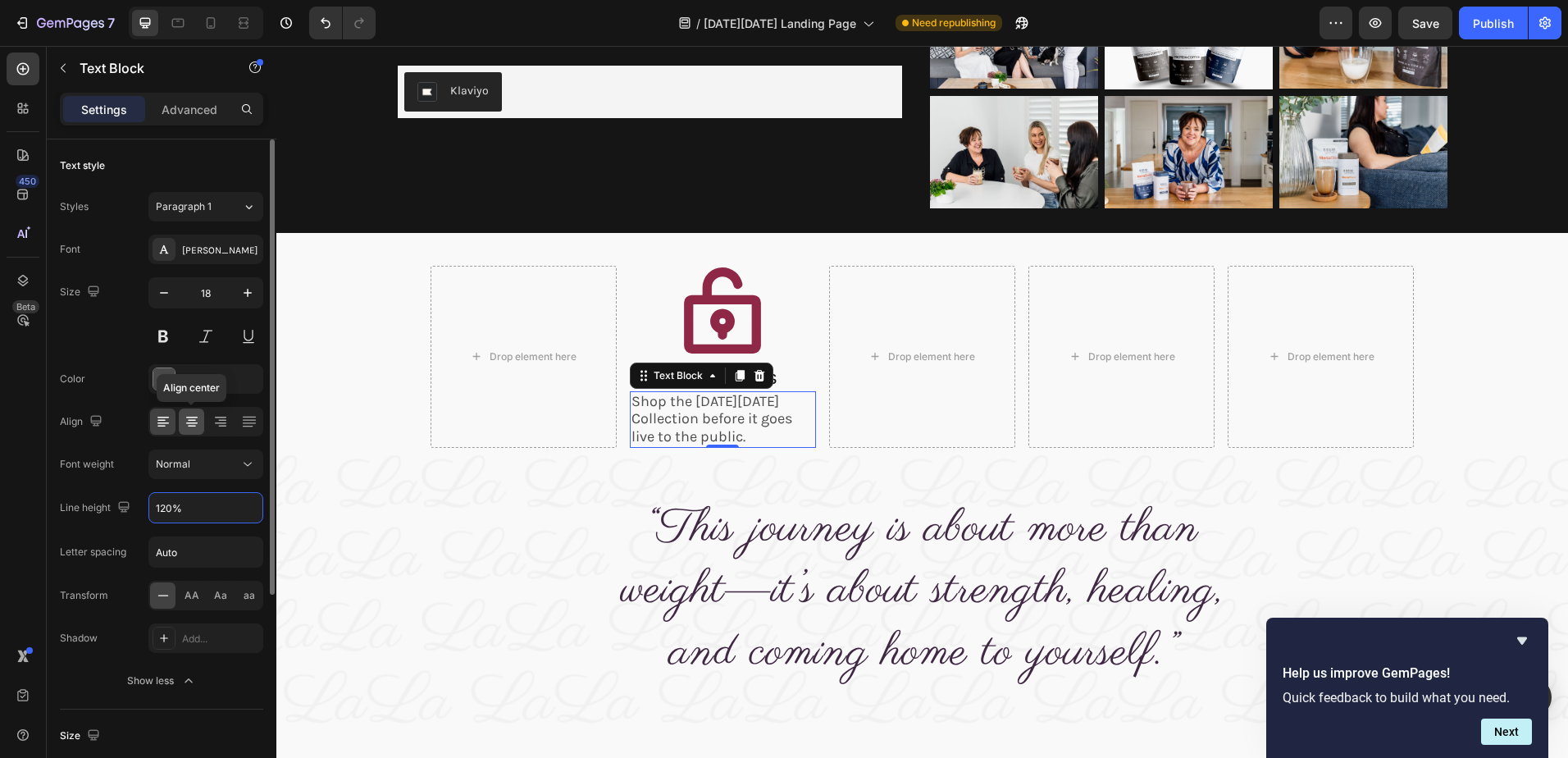
type input "120%"
click at [195, 424] on icon at bounding box center [192, 424] width 12 height 2
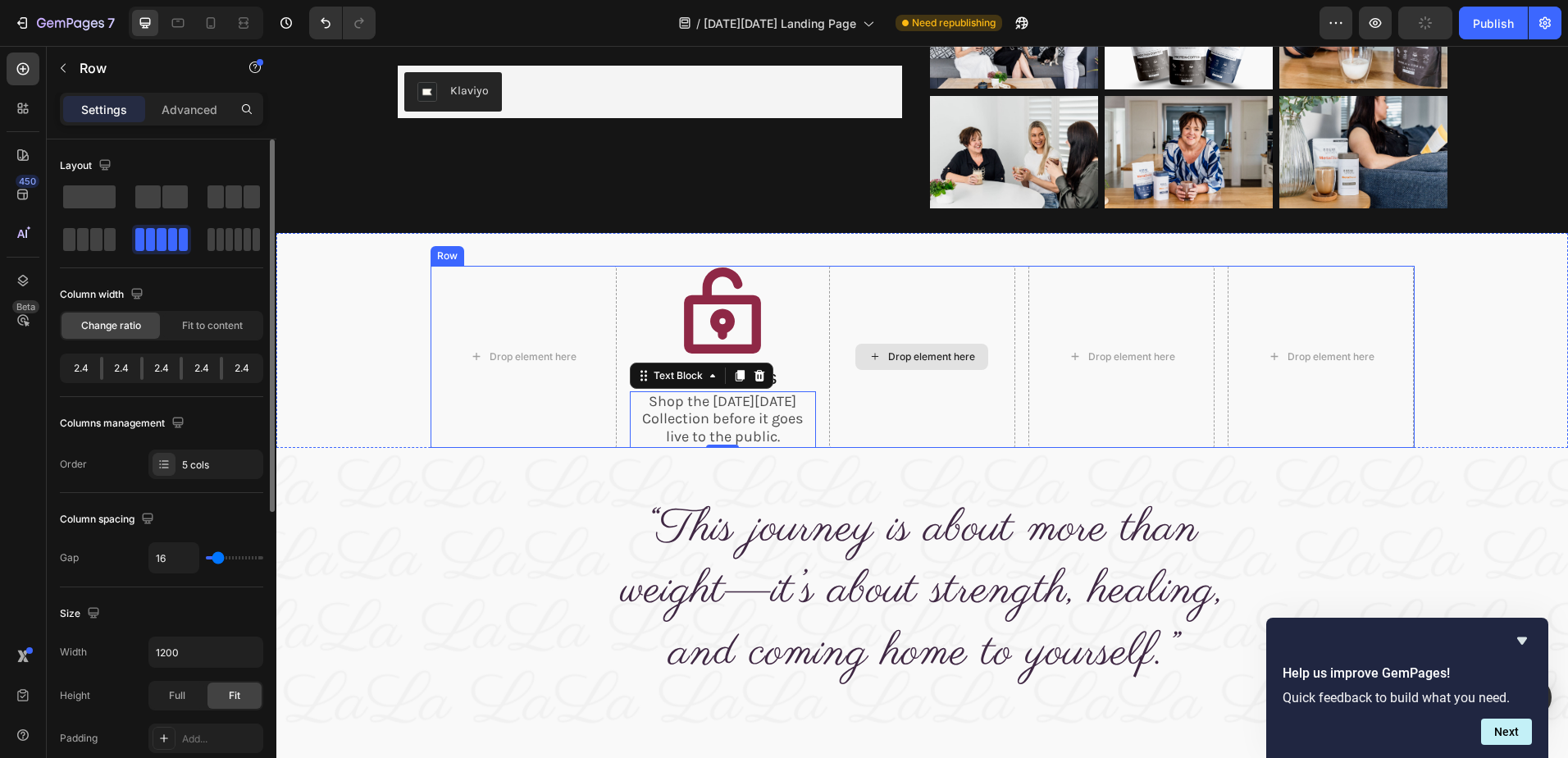
click at [929, 316] on div "Drop element here" at bounding box center [922, 356] width 186 height 181
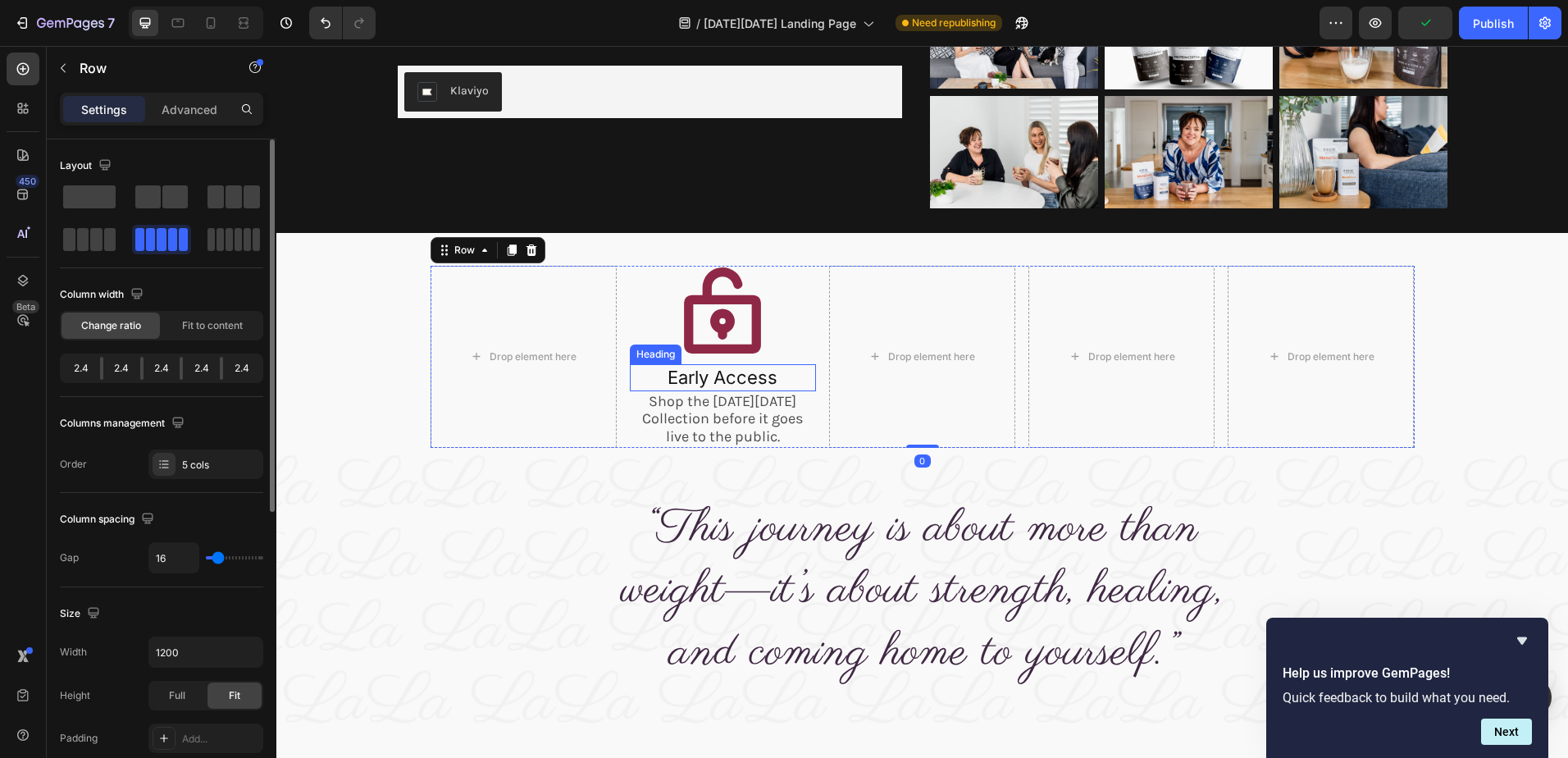
click at [701, 376] on p "Early Access" at bounding box center [722, 378] width 183 height 23
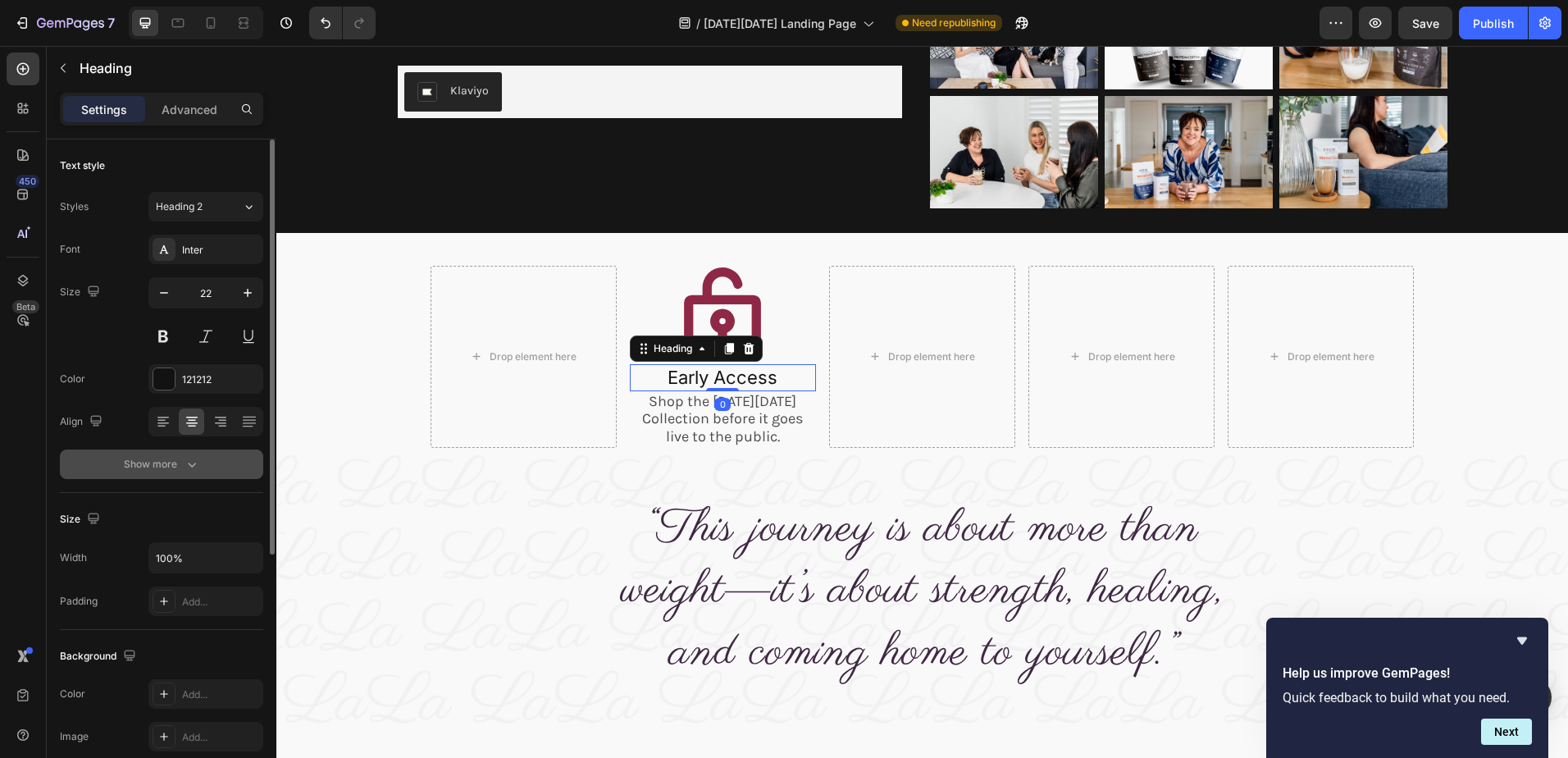
click at [170, 466] on div "Show more" at bounding box center [162, 464] width 76 height 17
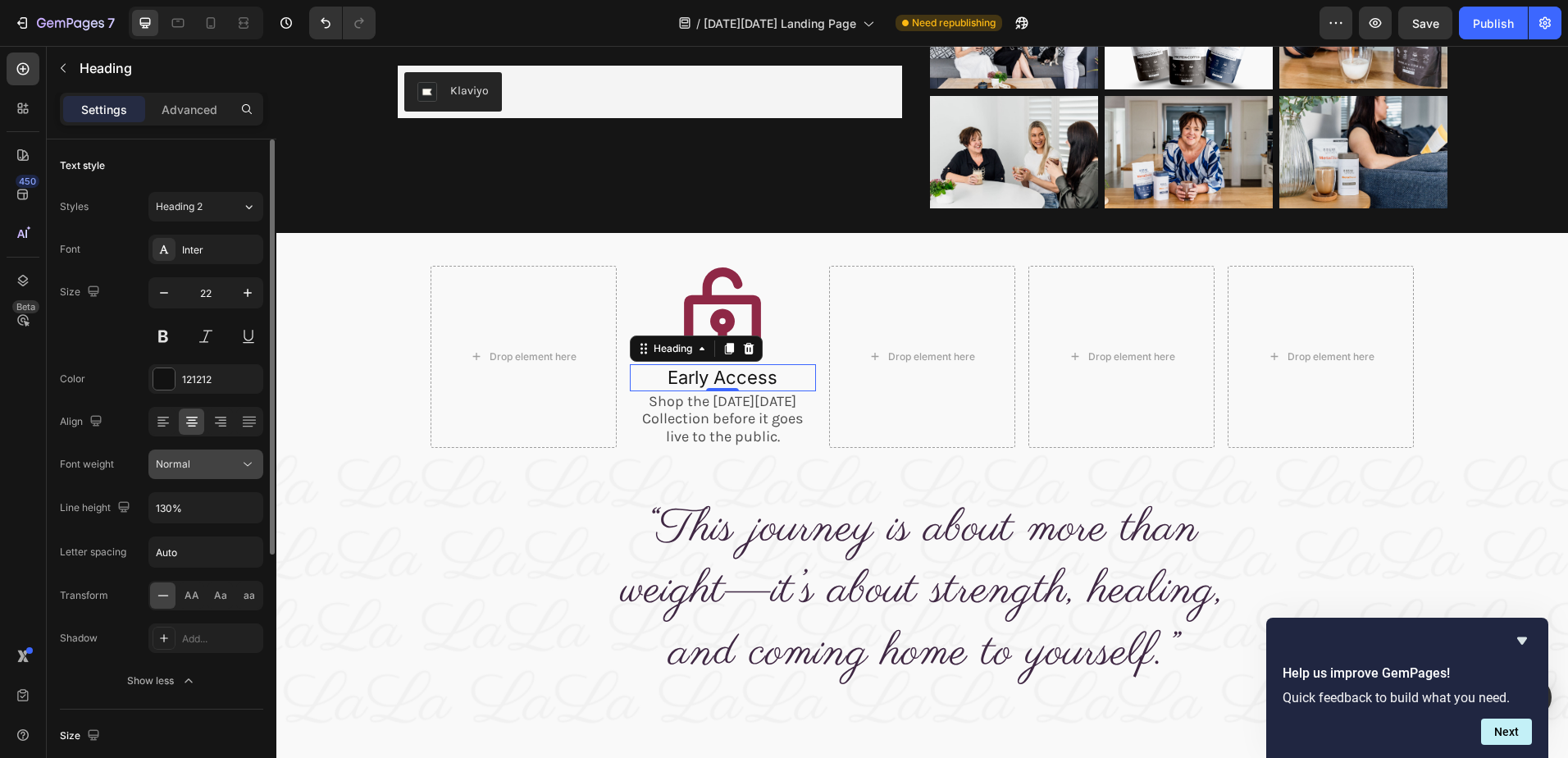
click at [202, 473] on button "Normal" at bounding box center [205, 465] width 114 height 29
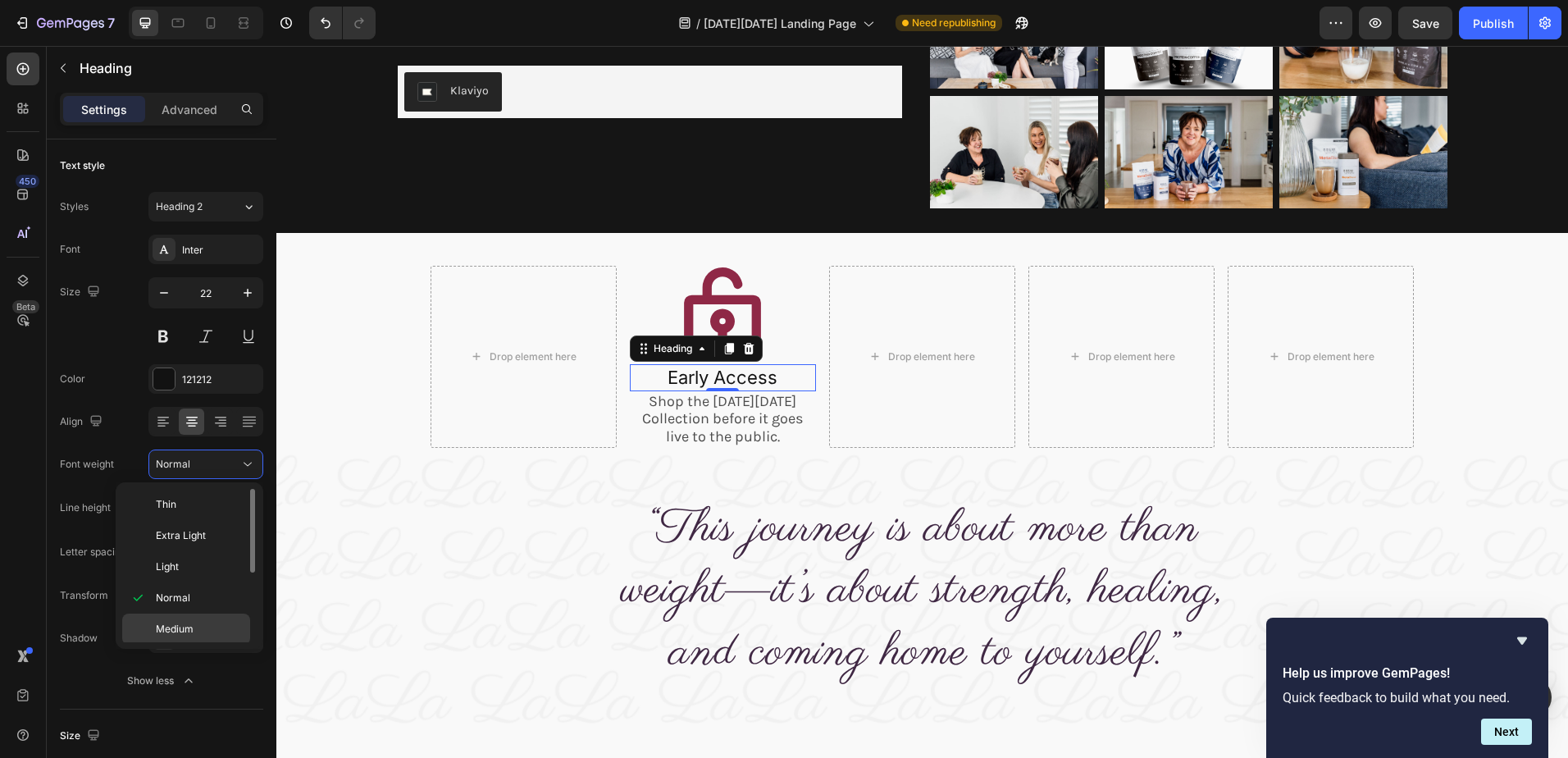
click at [194, 625] on p "Medium" at bounding box center [198, 629] width 87 height 15
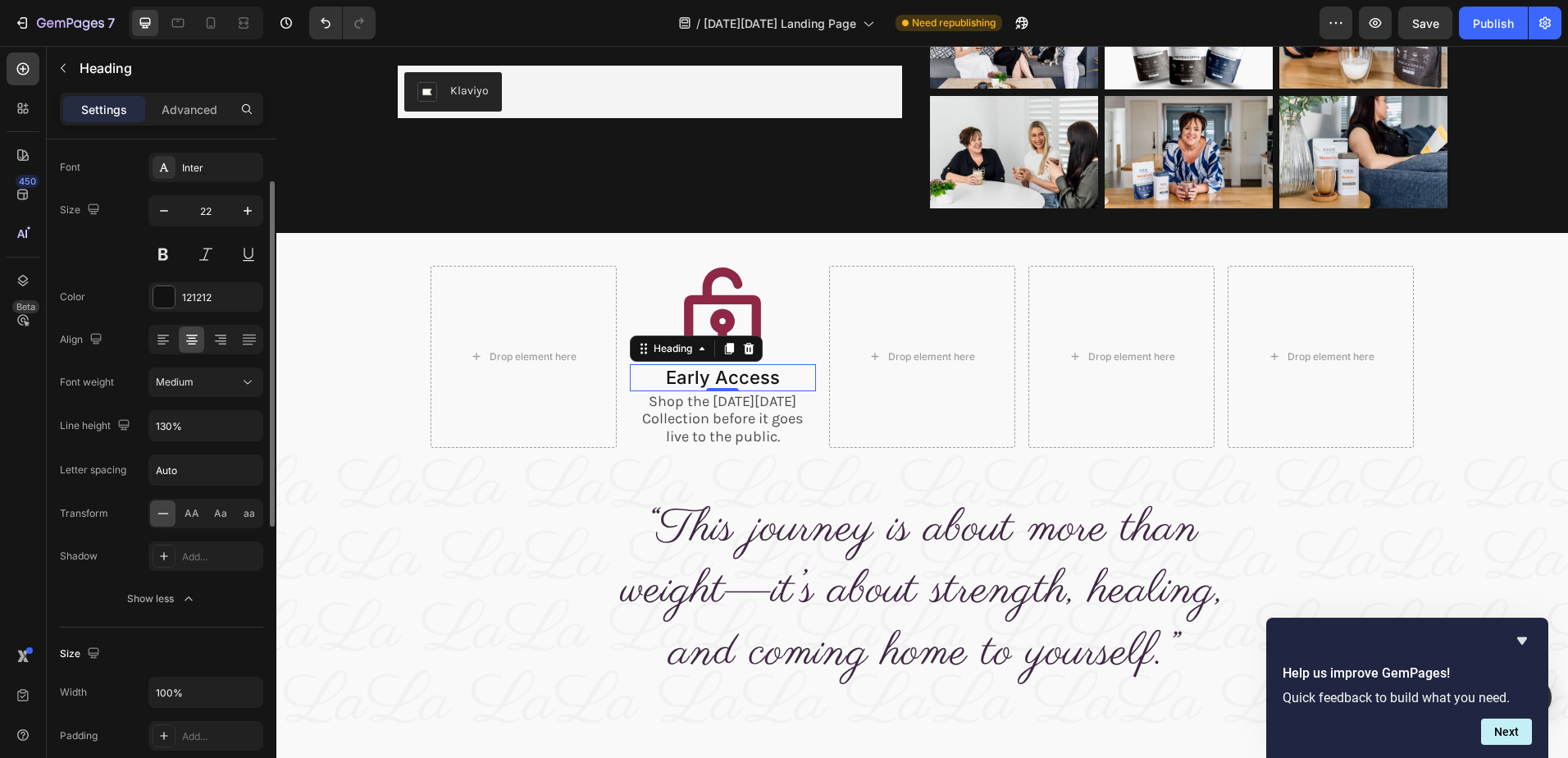
scroll to position [164, 0]
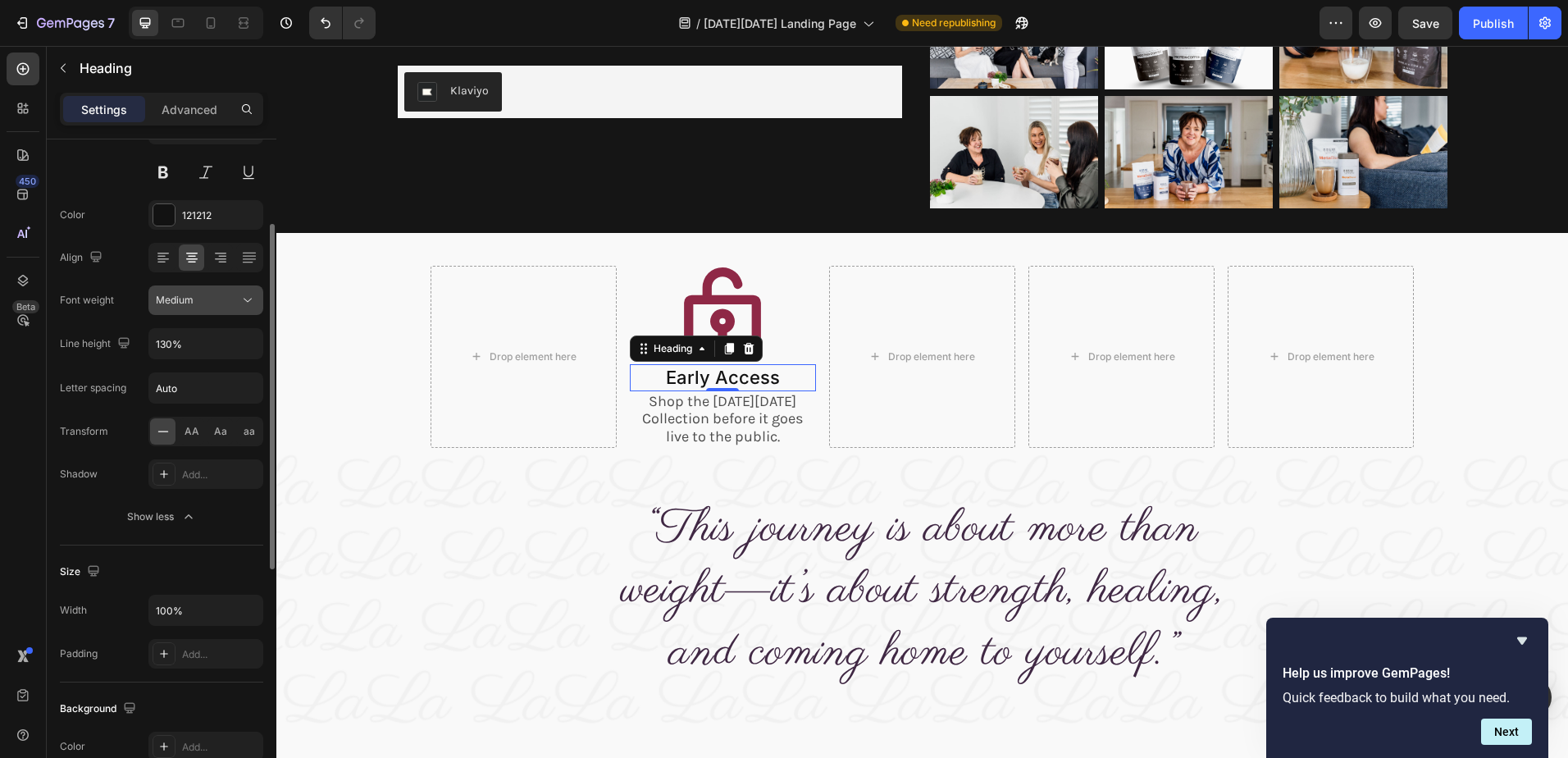
click at [206, 303] on div "Medium" at bounding box center [197, 299] width 84 height 15
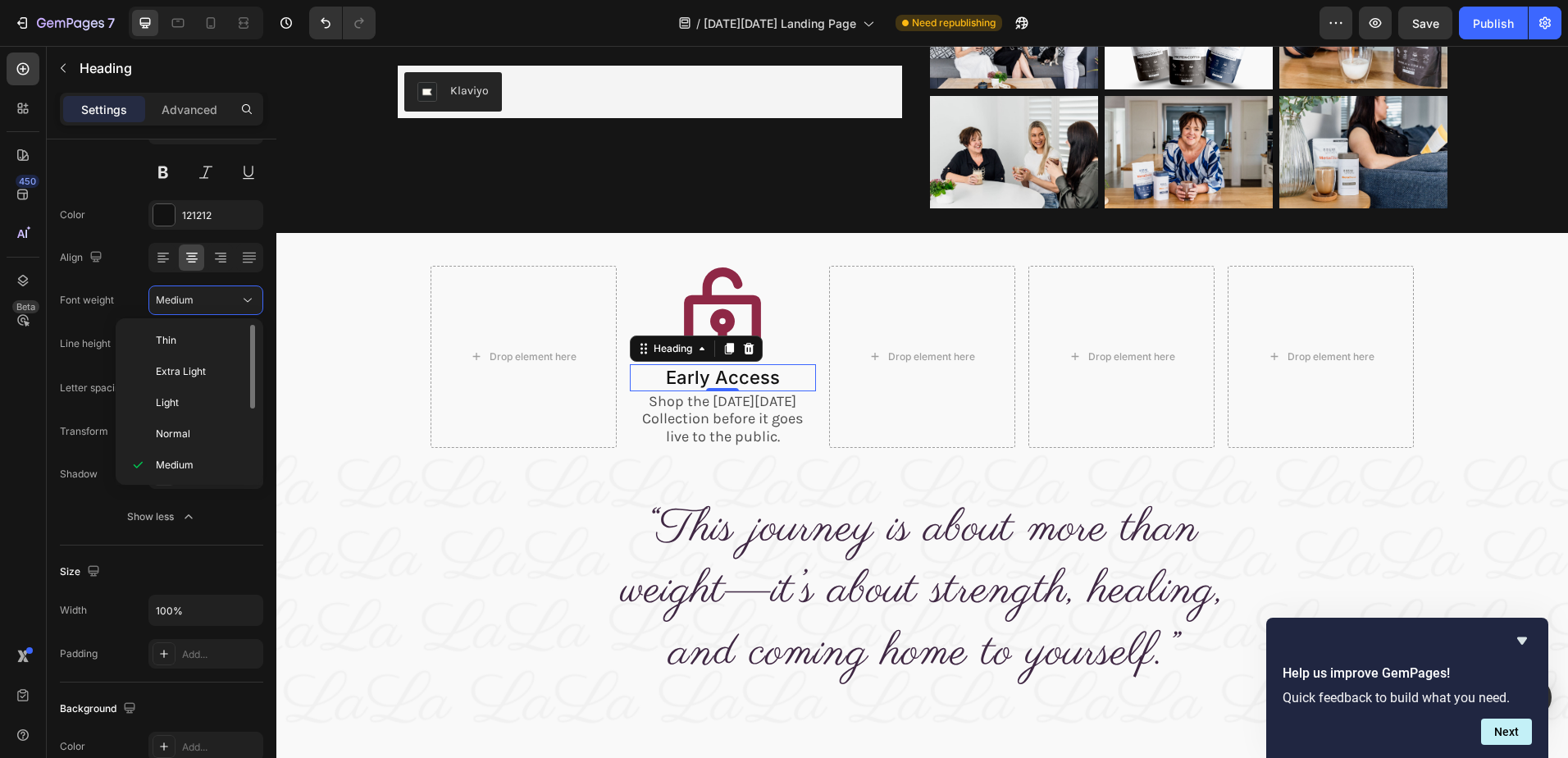
scroll to position [82, 0]
click at [173, 446] on span "Bold" at bounding box center [165, 445] width 21 height 15
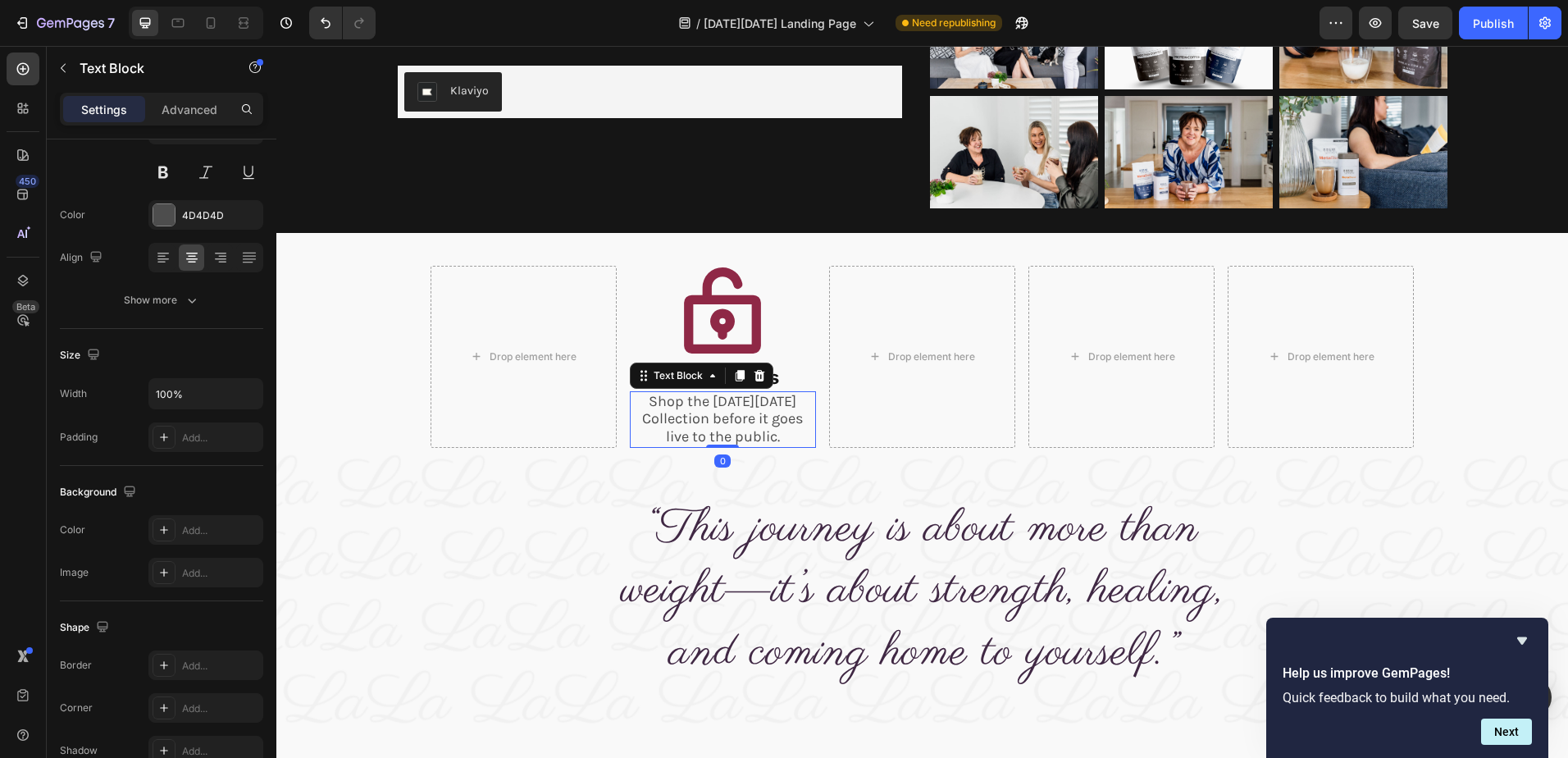
click at [708, 410] on p "Shop the Black Friday Collection before it goes live to the public." at bounding box center [722, 420] width 183 height 54
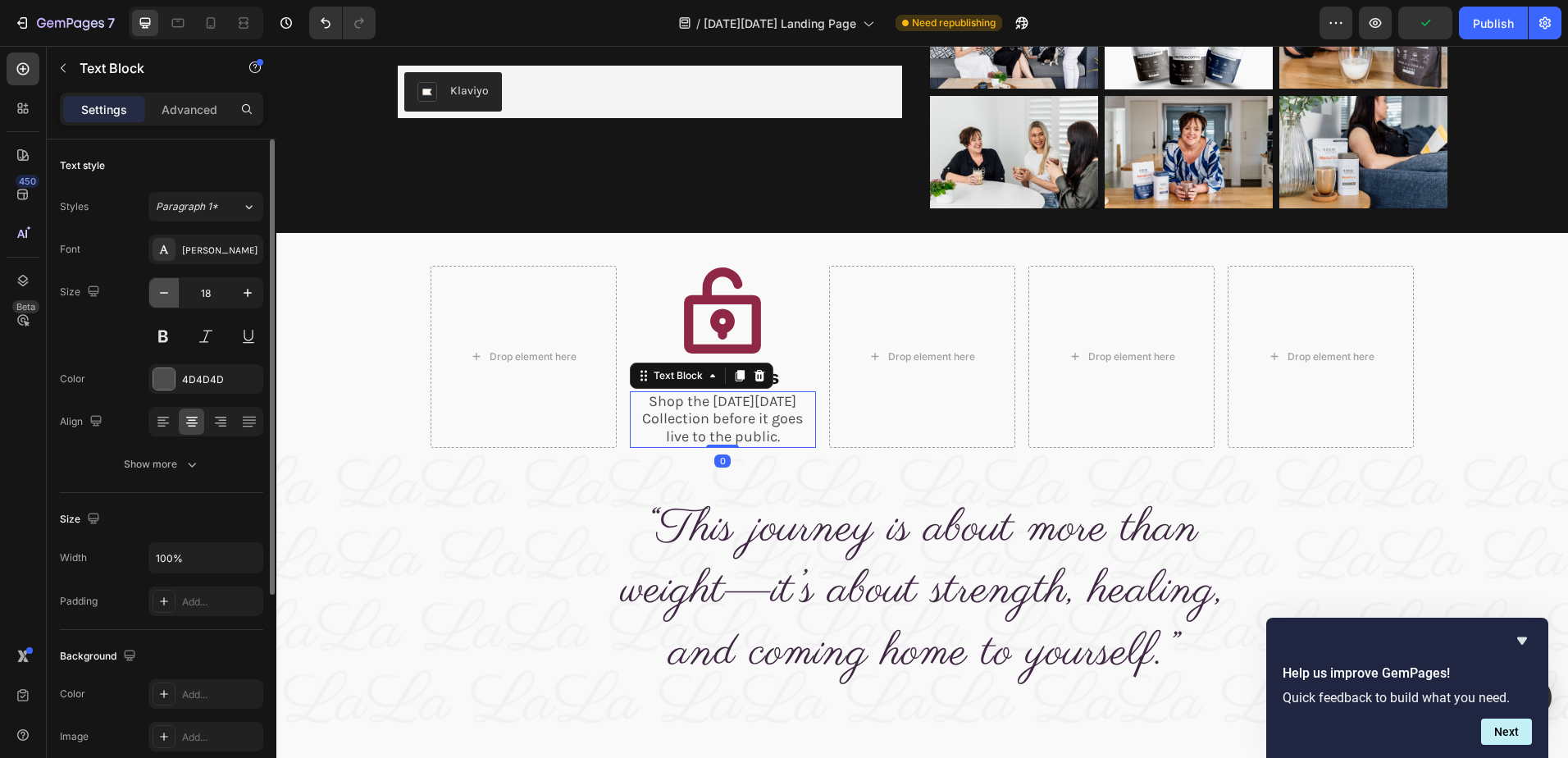
click at [165, 292] on icon "button" at bounding box center [163, 292] width 17 height 17
type input "16"
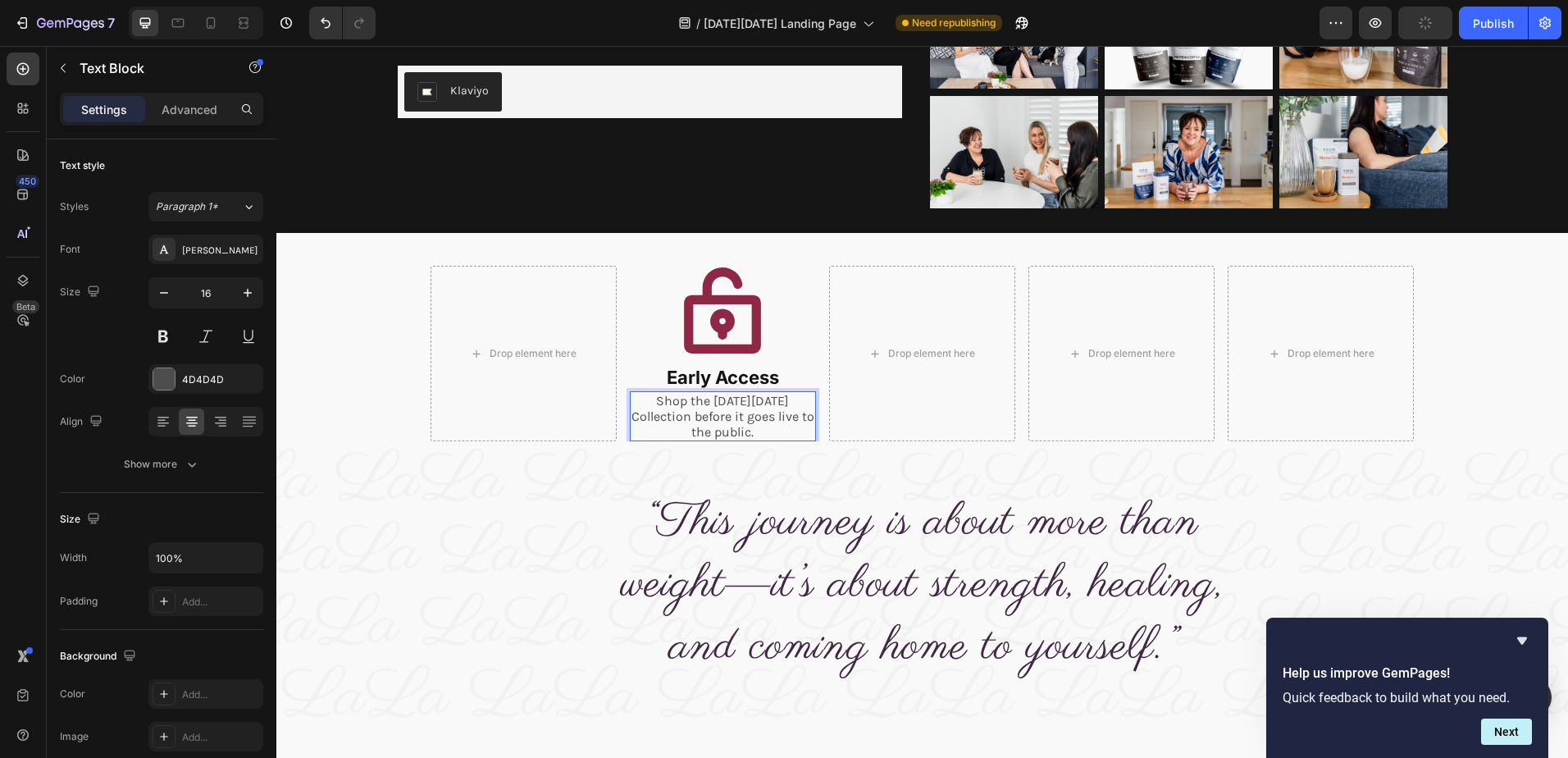
click at [778, 418] on p "Shop the Black Friday Collection before it goes live to the public." at bounding box center [722, 417] width 183 height 48
click at [193, 104] on p "Advanced" at bounding box center [189, 110] width 56 height 18
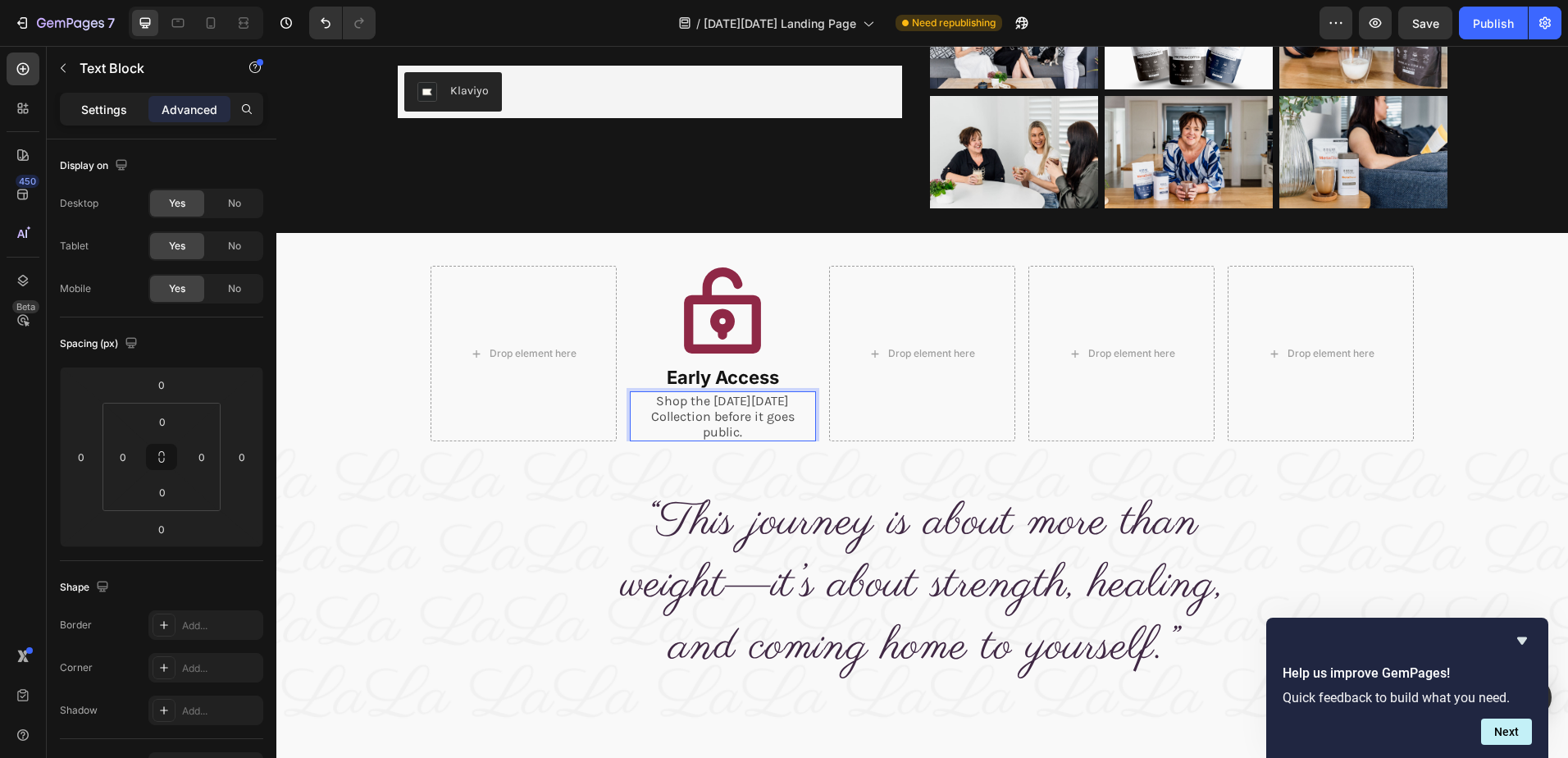
click at [88, 110] on p "Settings" at bounding box center [104, 110] width 46 height 18
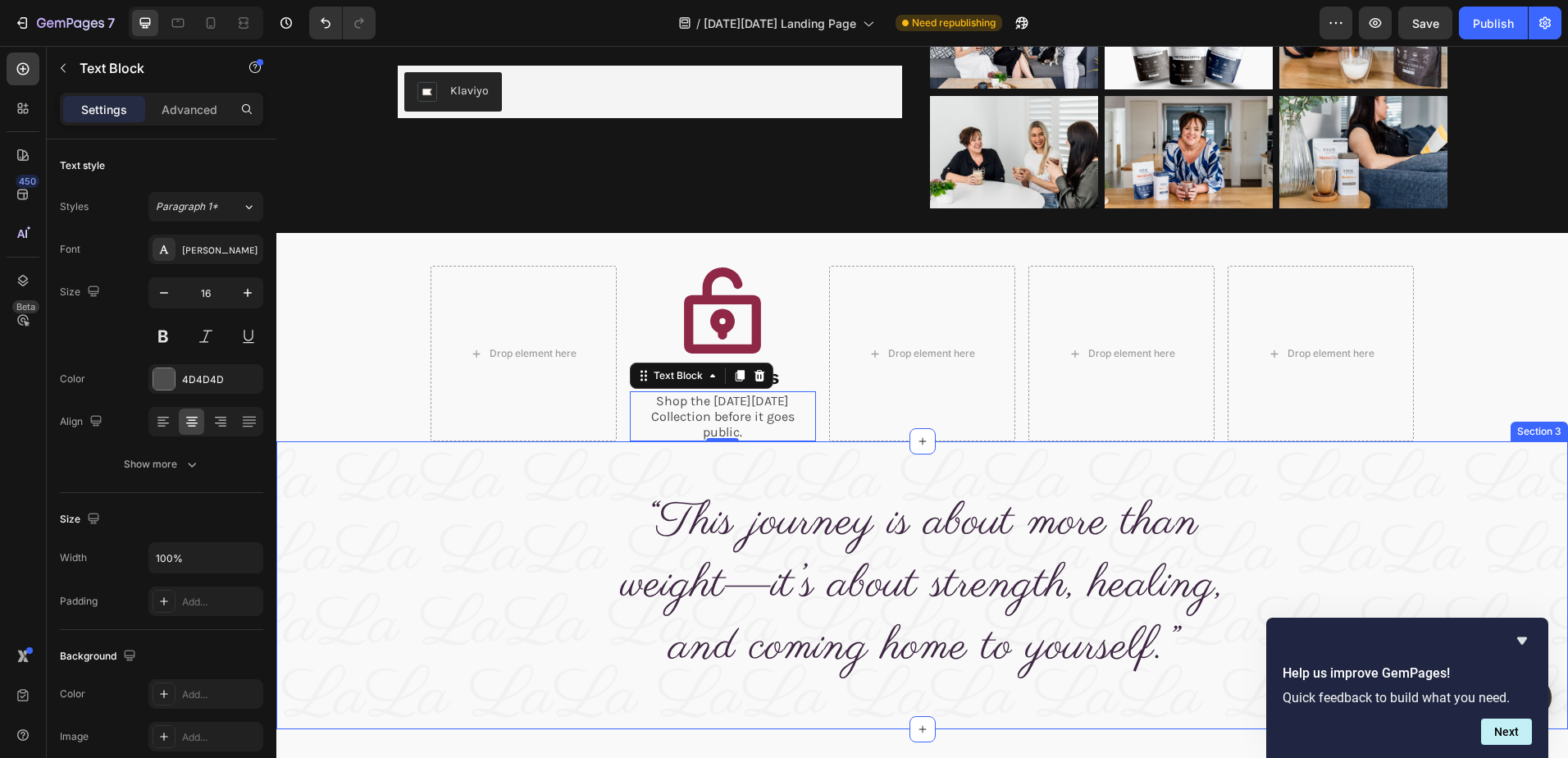
click at [662, 464] on div "“This journey is about more than weight—it’s about strength, healing, and comin…" at bounding box center [922, 585] width 1291 height 288
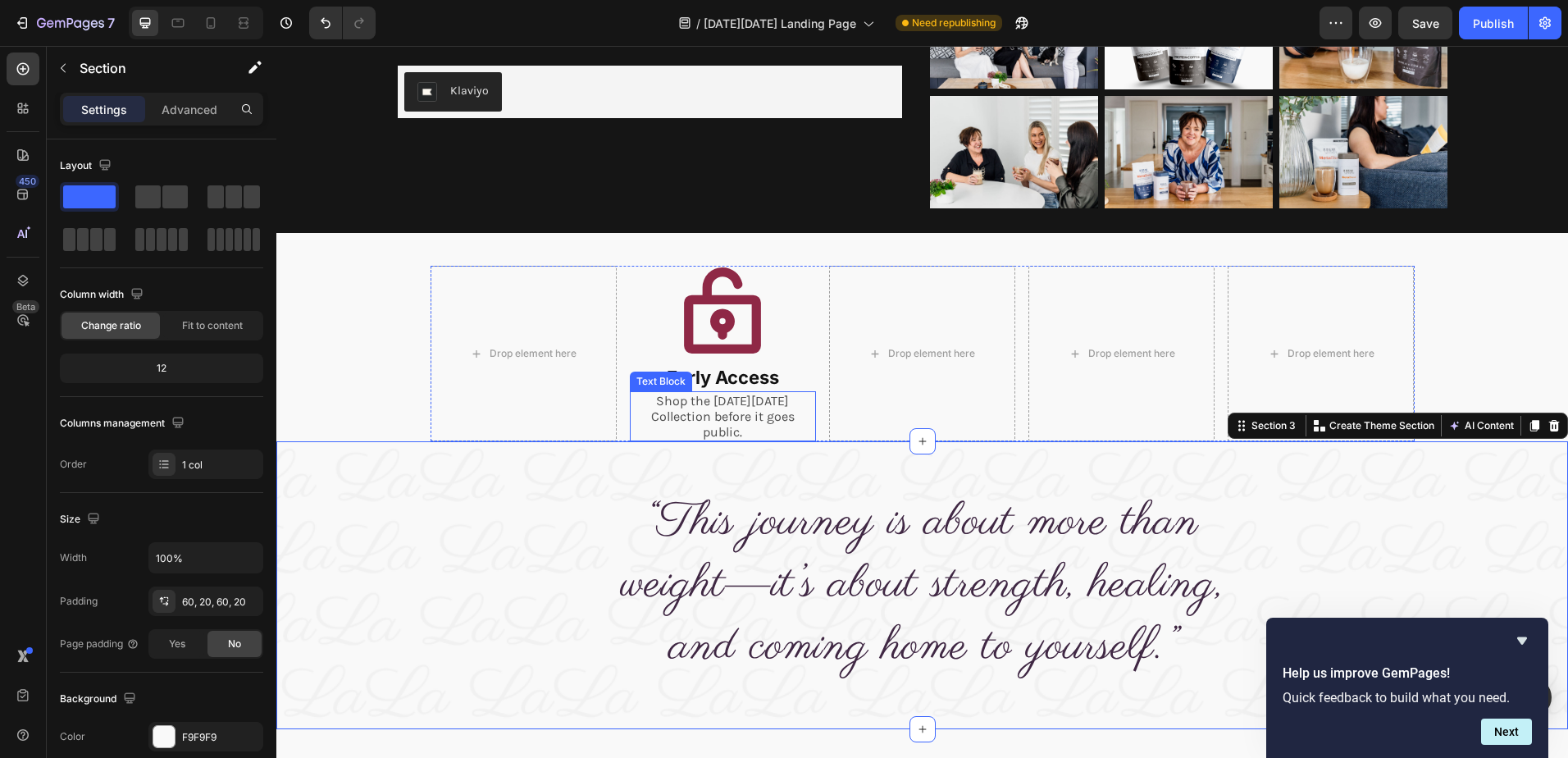
click at [721, 417] on p "Shop the Black Friday Collection before it goes public." at bounding box center [722, 417] width 183 height 48
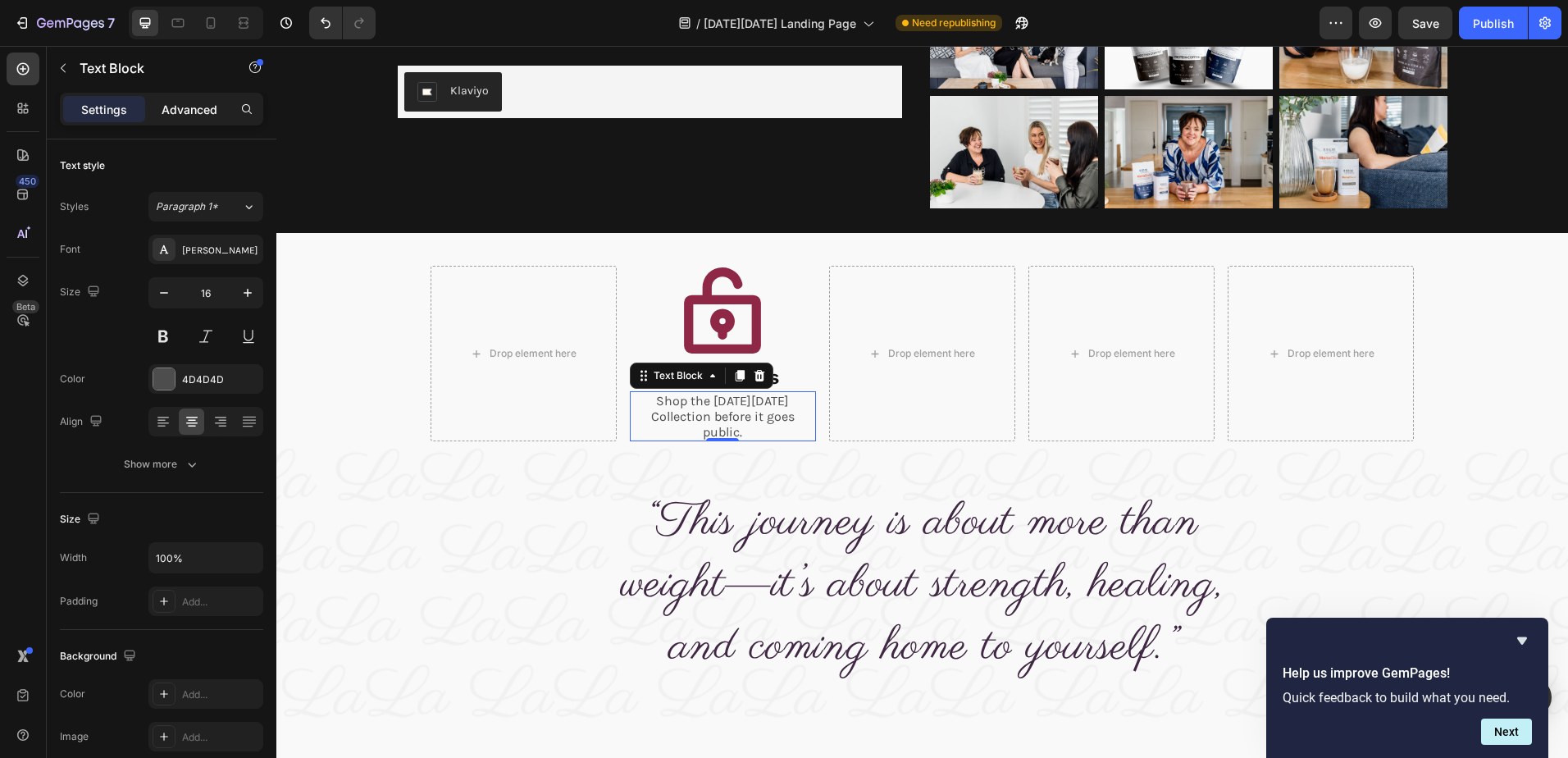
click at [181, 103] on p "Advanced" at bounding box center [189, 110] width 56 height 18
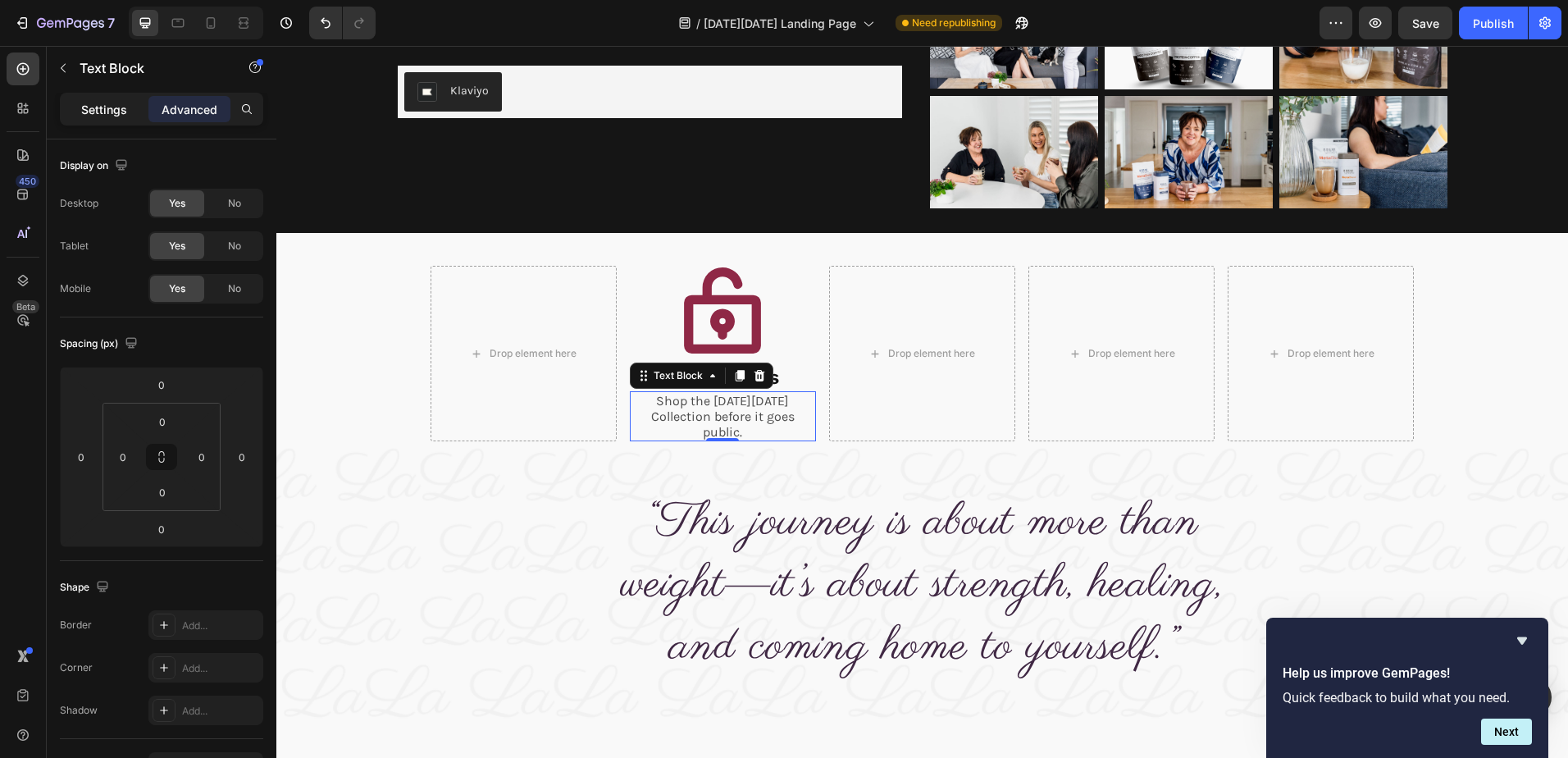
click at [101, 110] on p "Settings" at bounding box center [104, 110] width 46 height 18
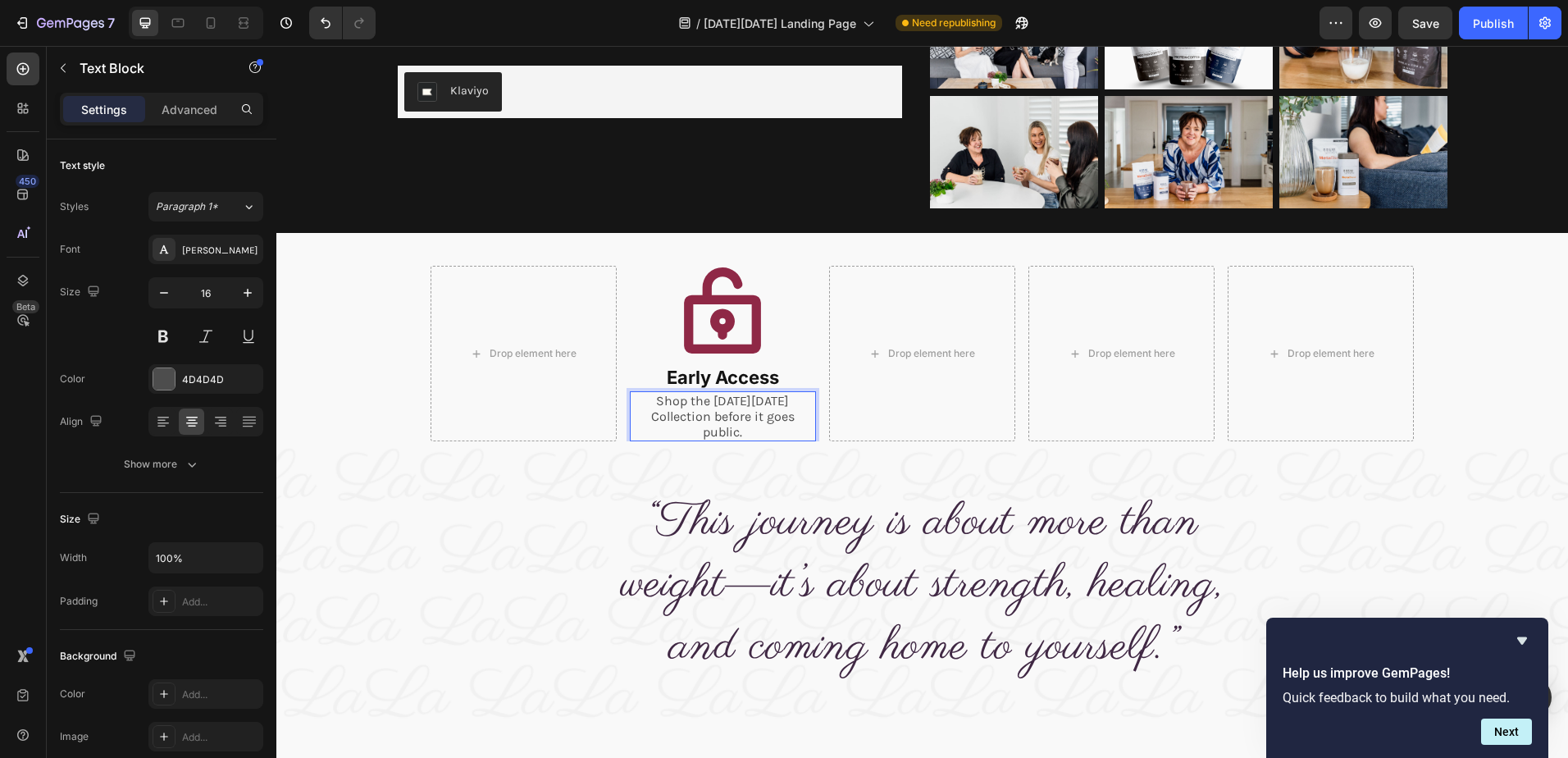
click at [707, 418] on p "Shop the Black Friday Collection before it goes public." at bounding box center [722, 417] width 183 height 48
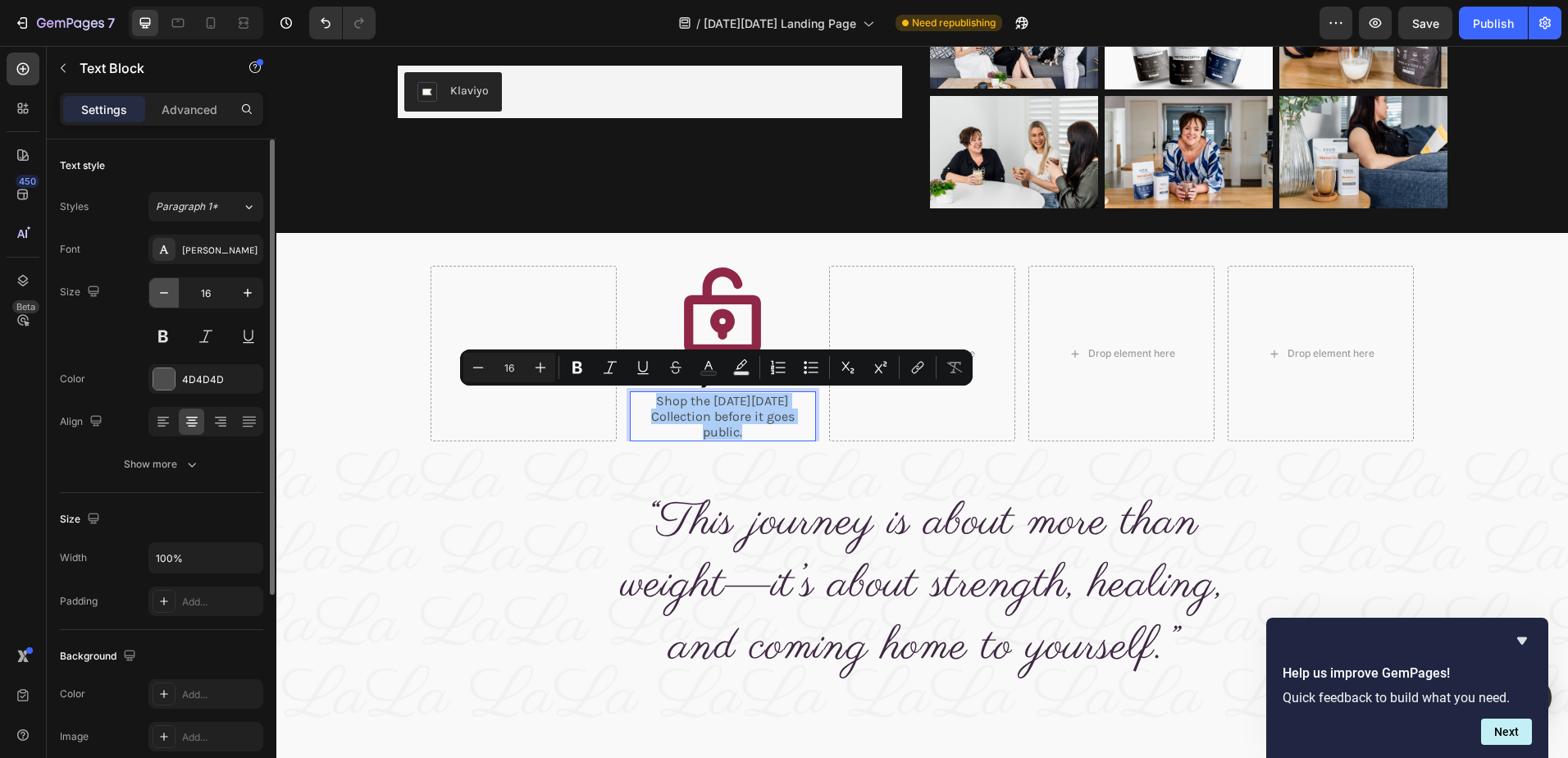
click at [165, 290] on icon "button" at bounding box center [163, 292] width 17 height 17
type input "15"
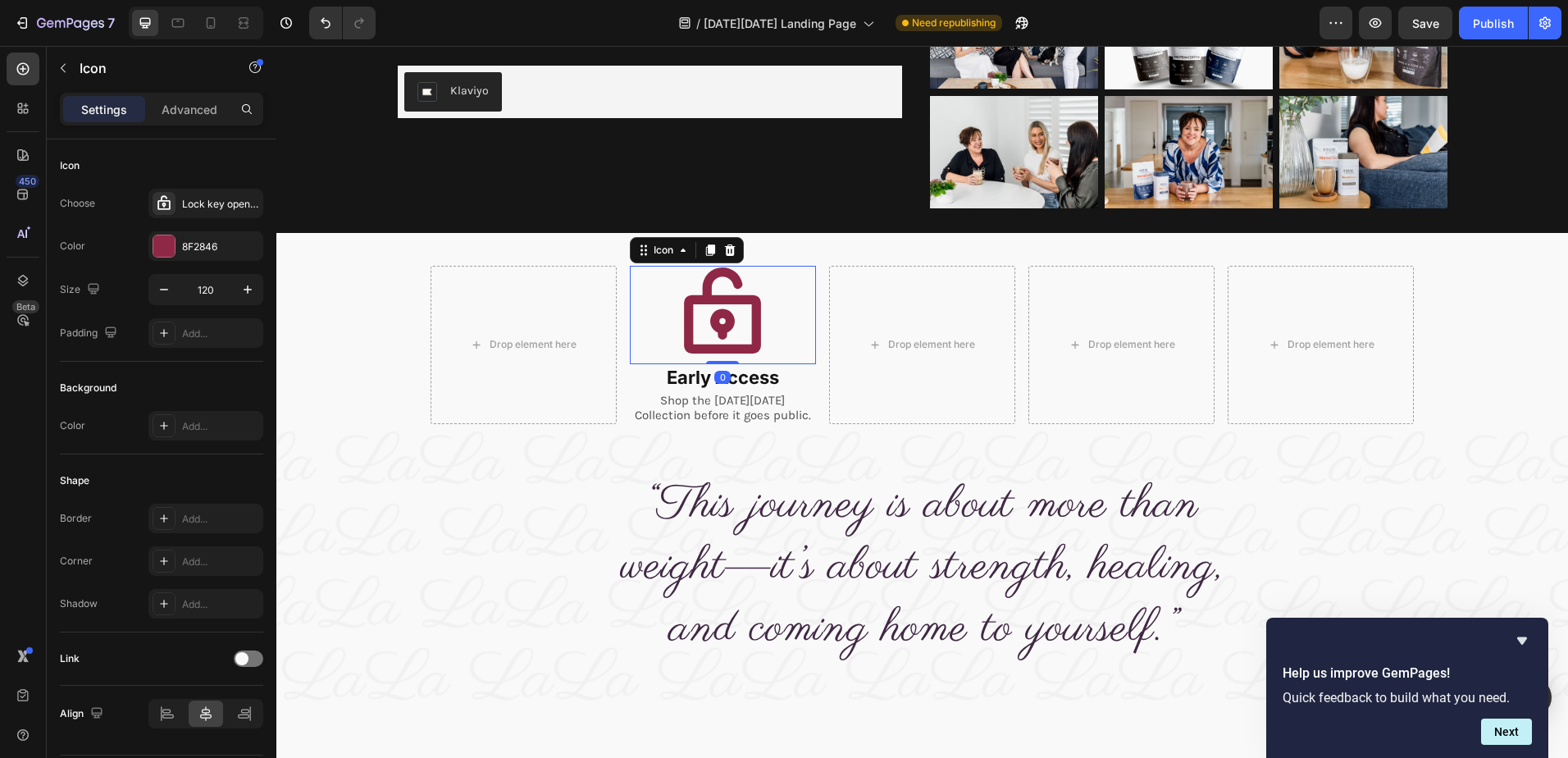
click at [708, 303] on icon at bounding box center [722, 310] width 77 height 86
click at [705, 250] on icon at bounding box center [709, 250] width 9 height 12
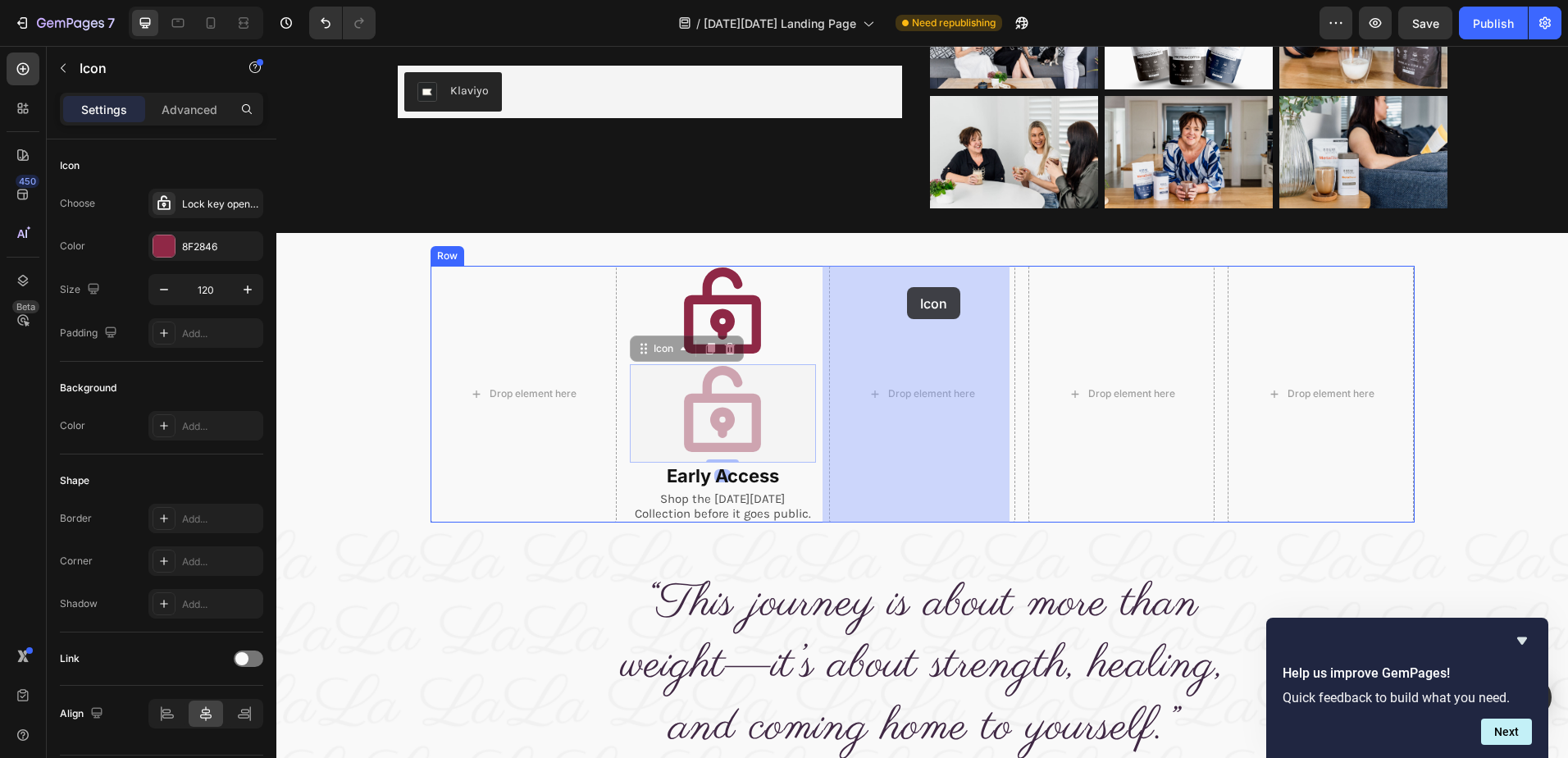
drag, startPoint x: 634, startPoint y: 358, endPoint x: 907, endPoint y: 288, distance: 281.8
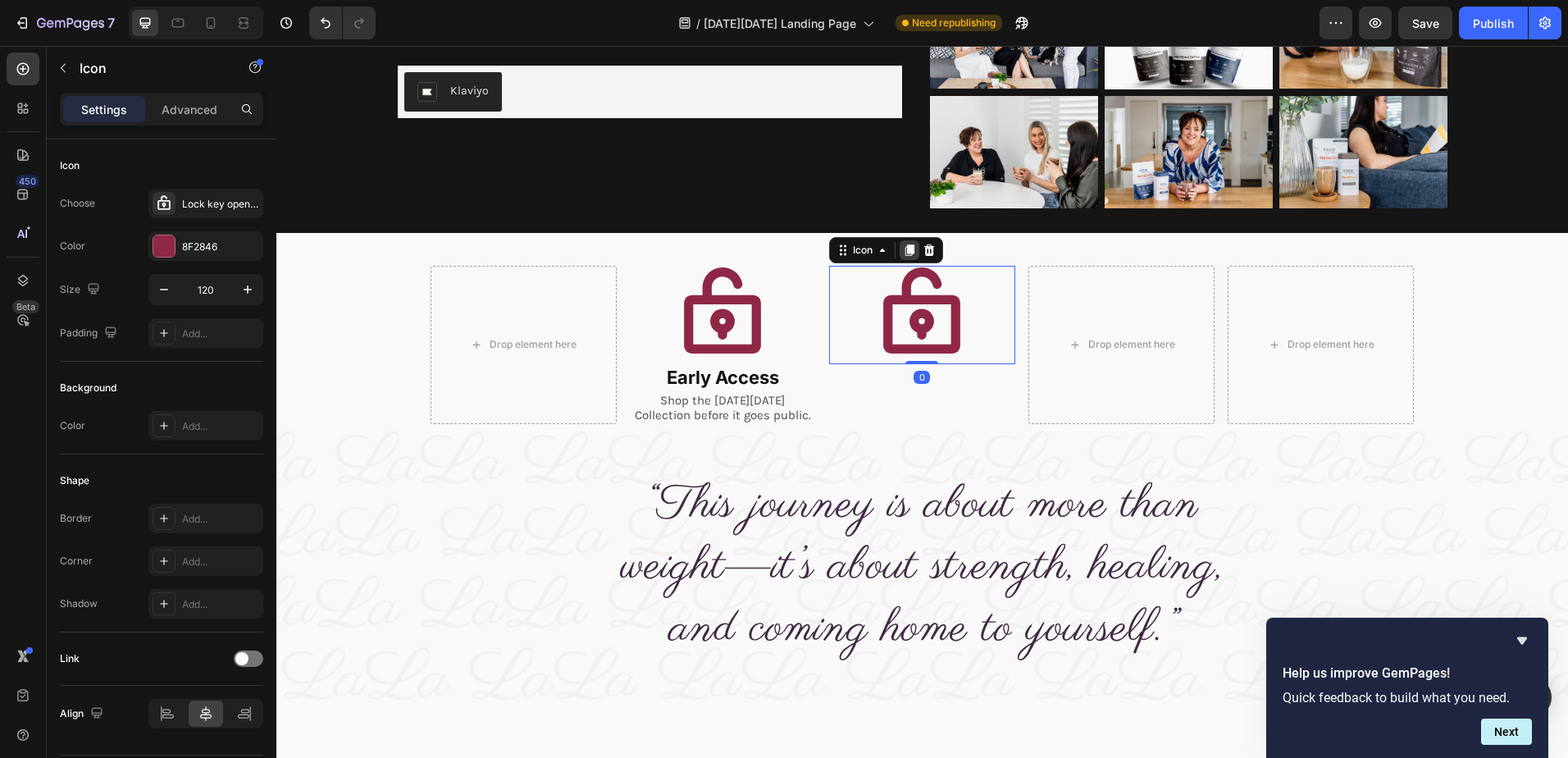
click at [906, 246] on icon at bounding box center [909, 250] width 9 height 12
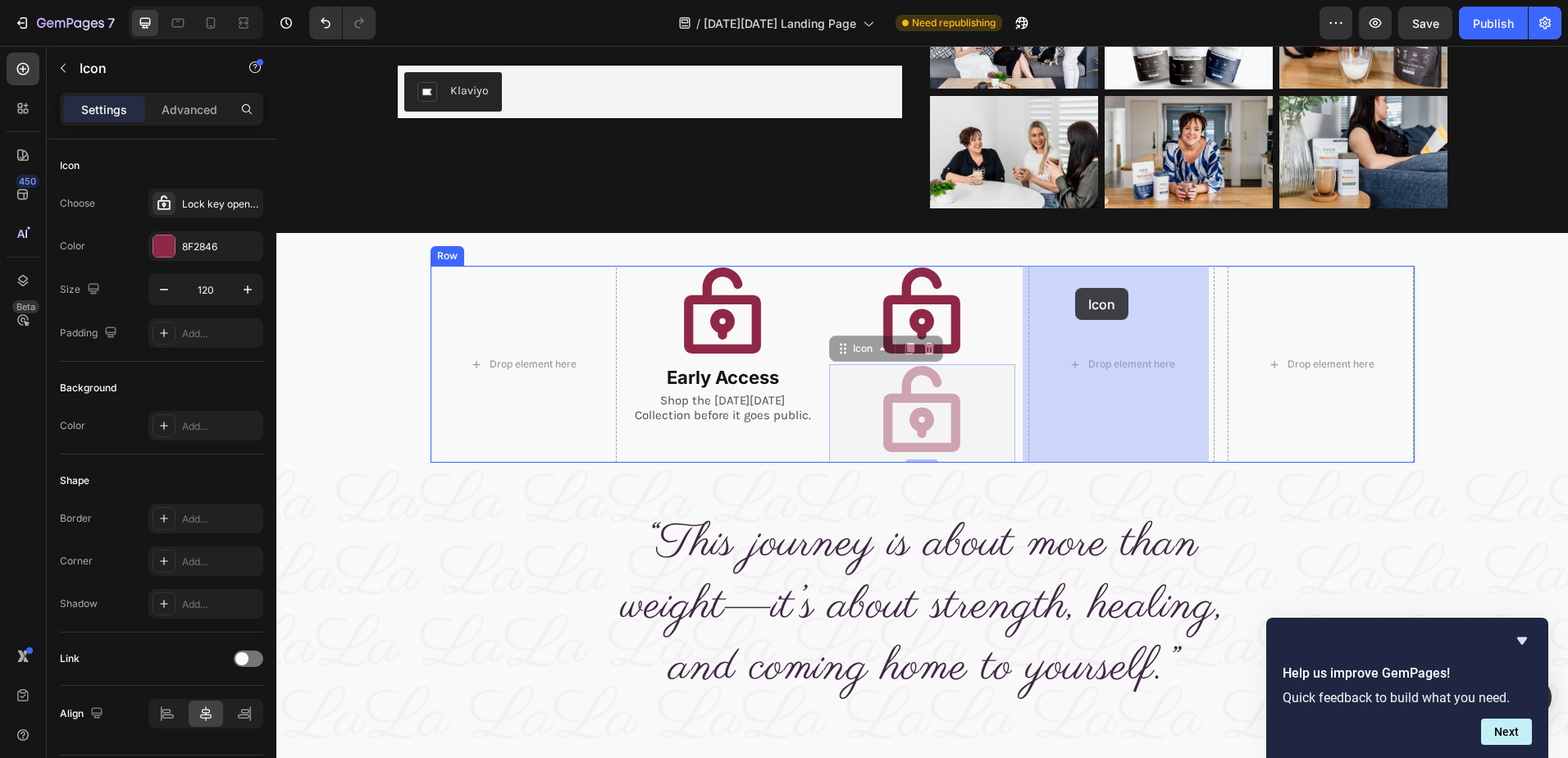
drag, startPoint x: 832, startPoint y: 350, endPoint x: 1075, endPoint y: 288, distance: 250.8
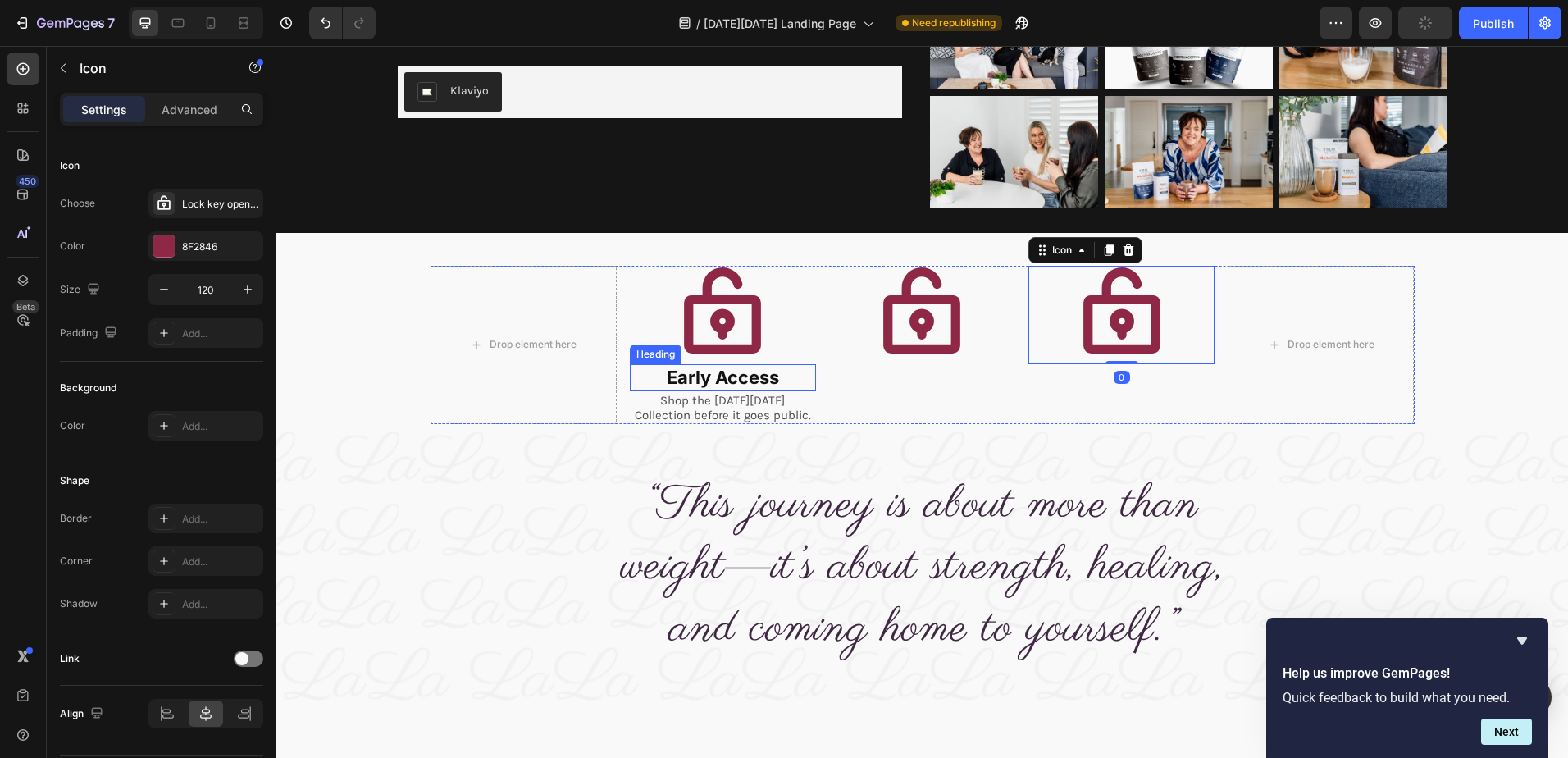
click at [759, 376] on p "Early Access" at bounding box center [722, 378] width 183 height 23
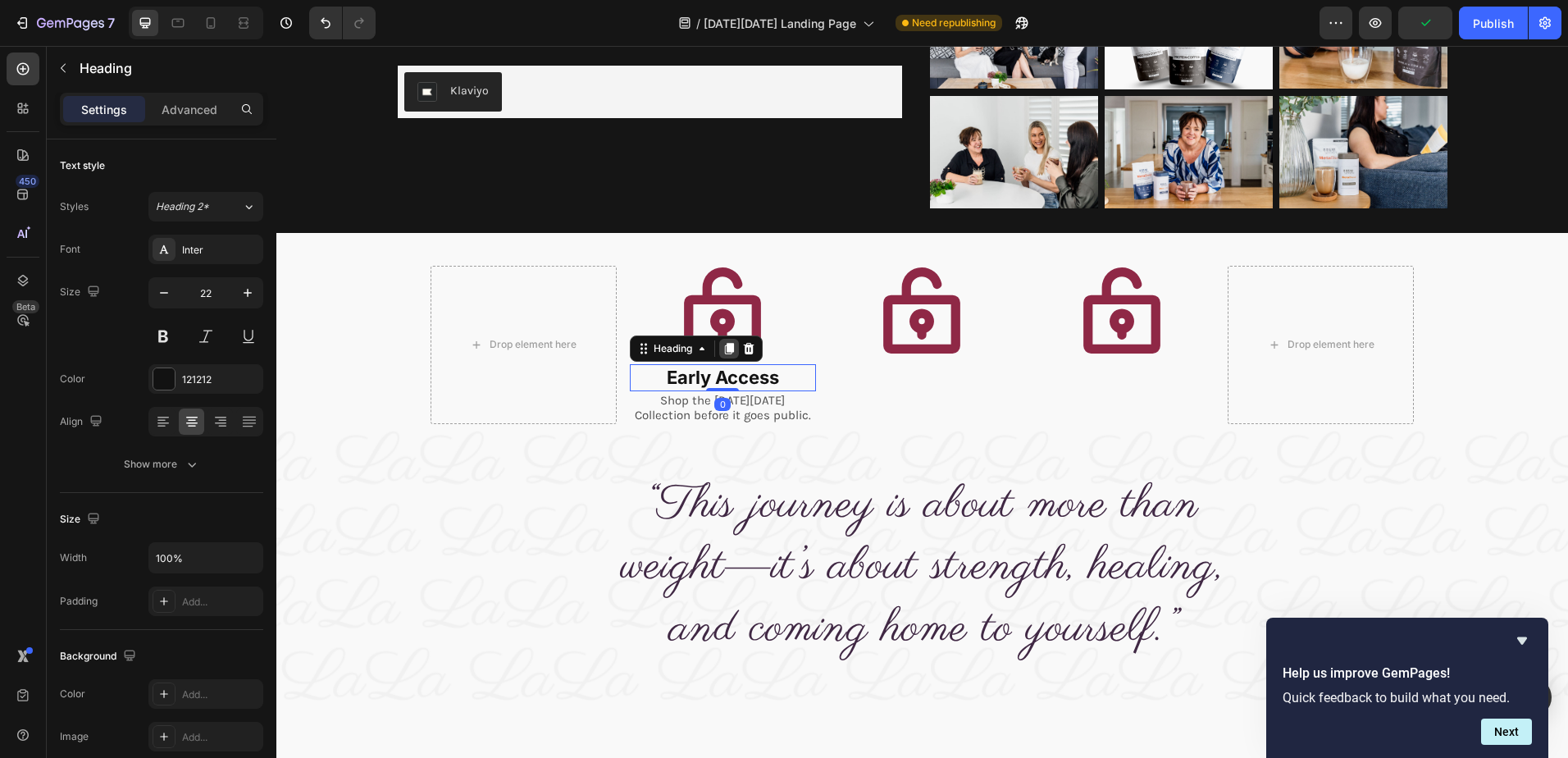
click at [722, 343] on icon at bounding box center [728, 348] width 13 height 13
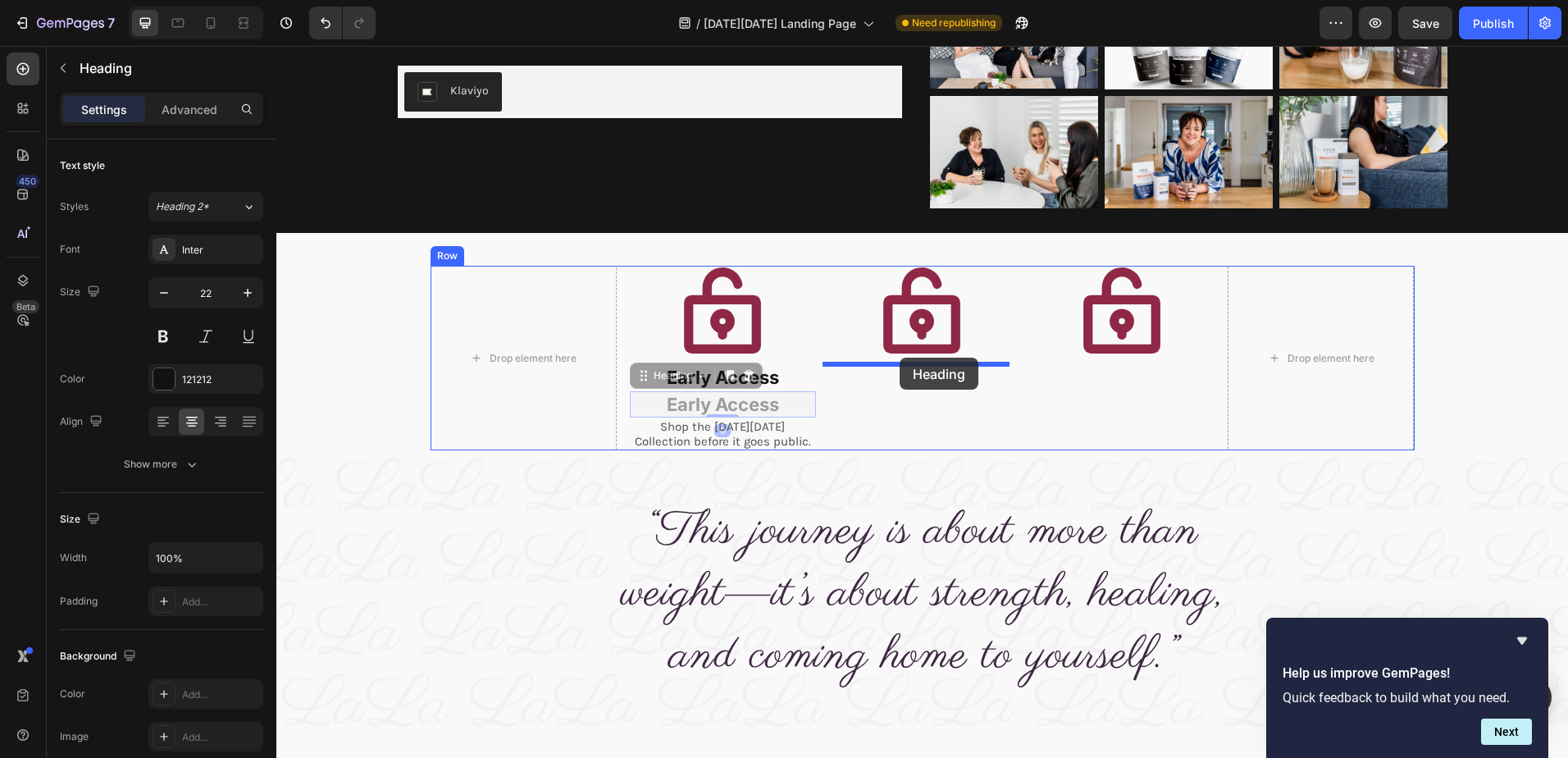
drag, startPoint x: 633, startPoint y: 375, endPoint x: 899, endPoint y: 358, distance: 266.5
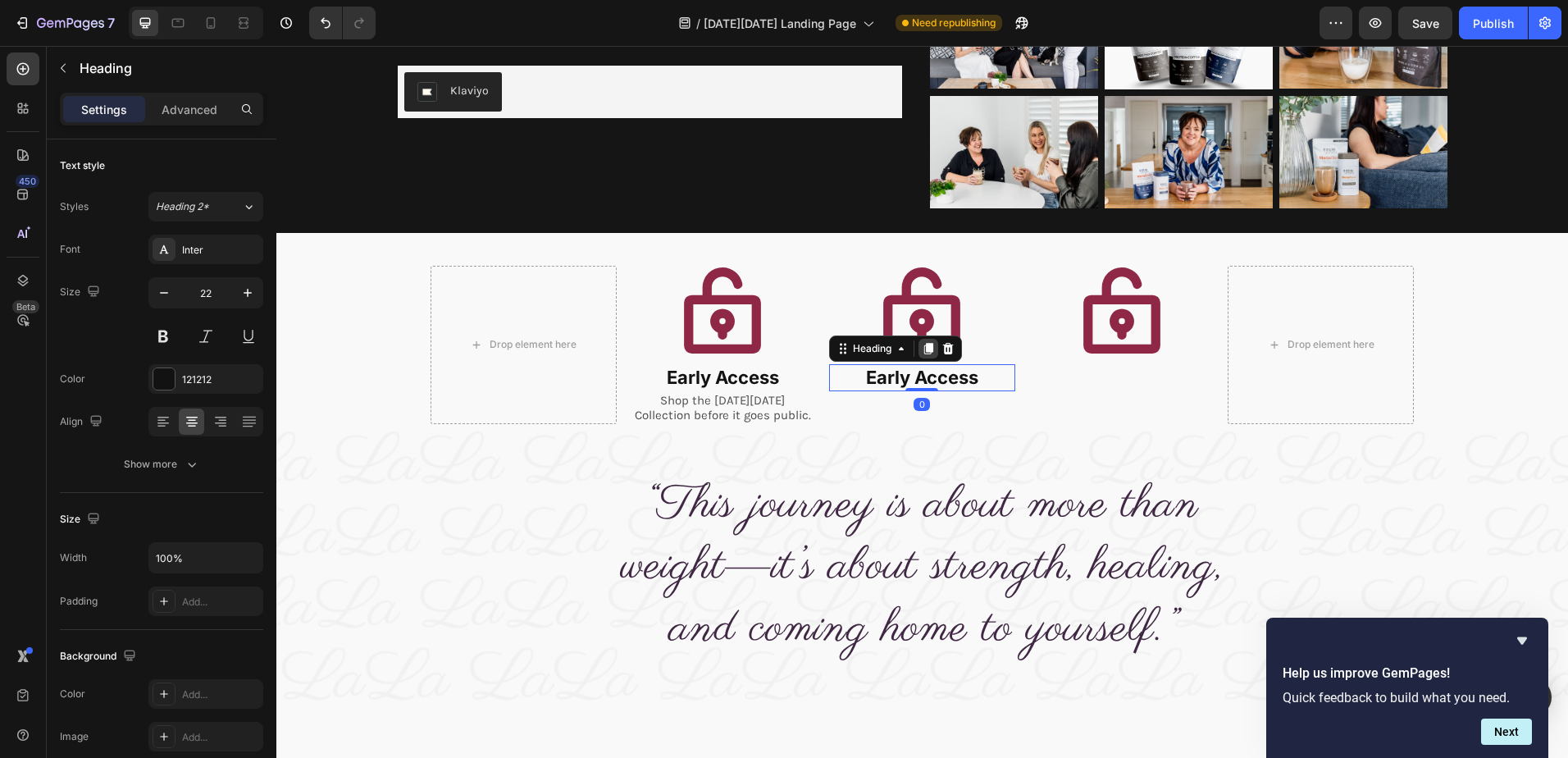
click at [924, 348] on icon at bounding box center [928, 349] width 9 height 12
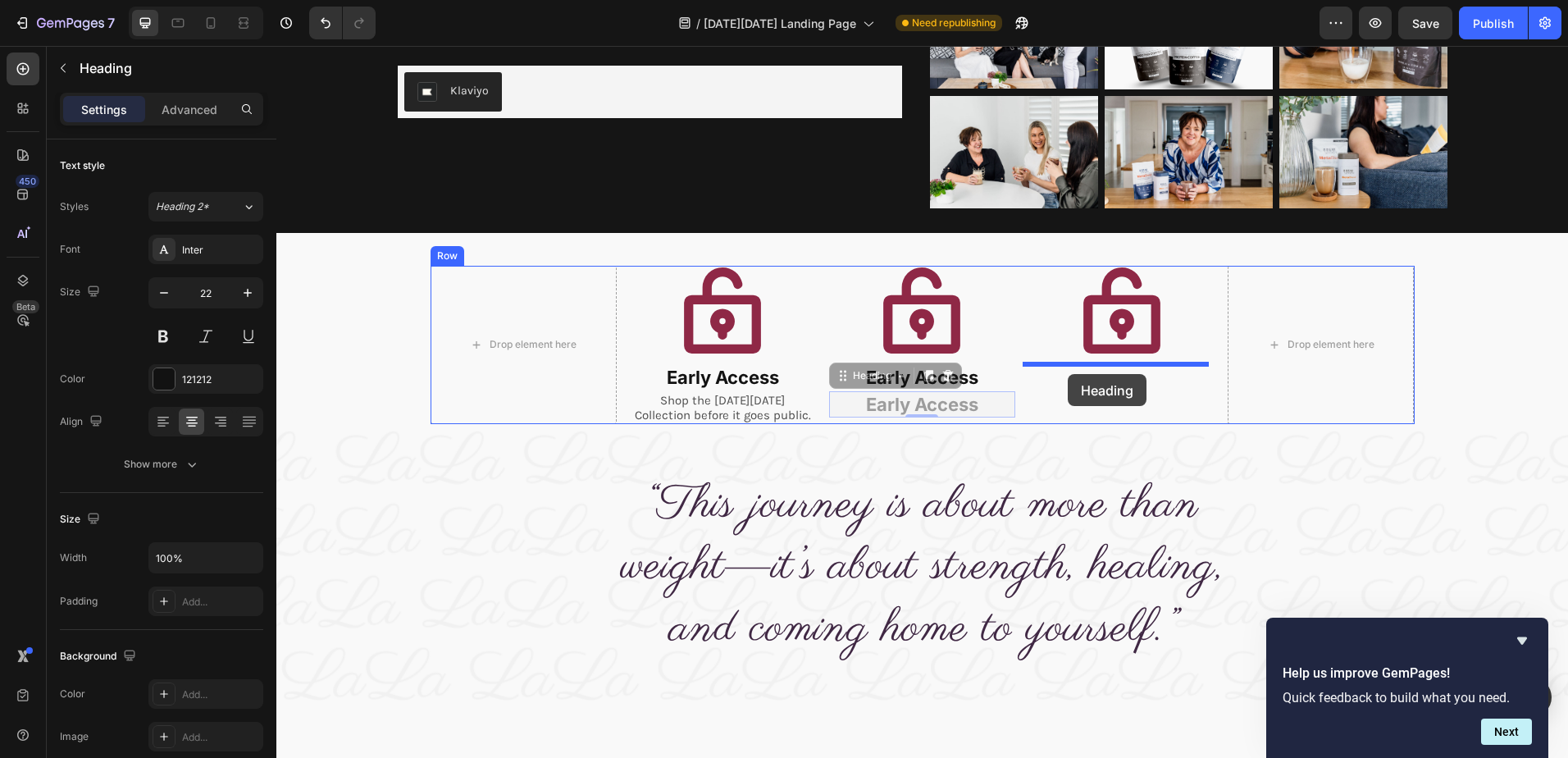
drag, startPoint x: 837, startPoint y: 381, endPoint x: 1067, endPoint y: 375, distance: 230.1
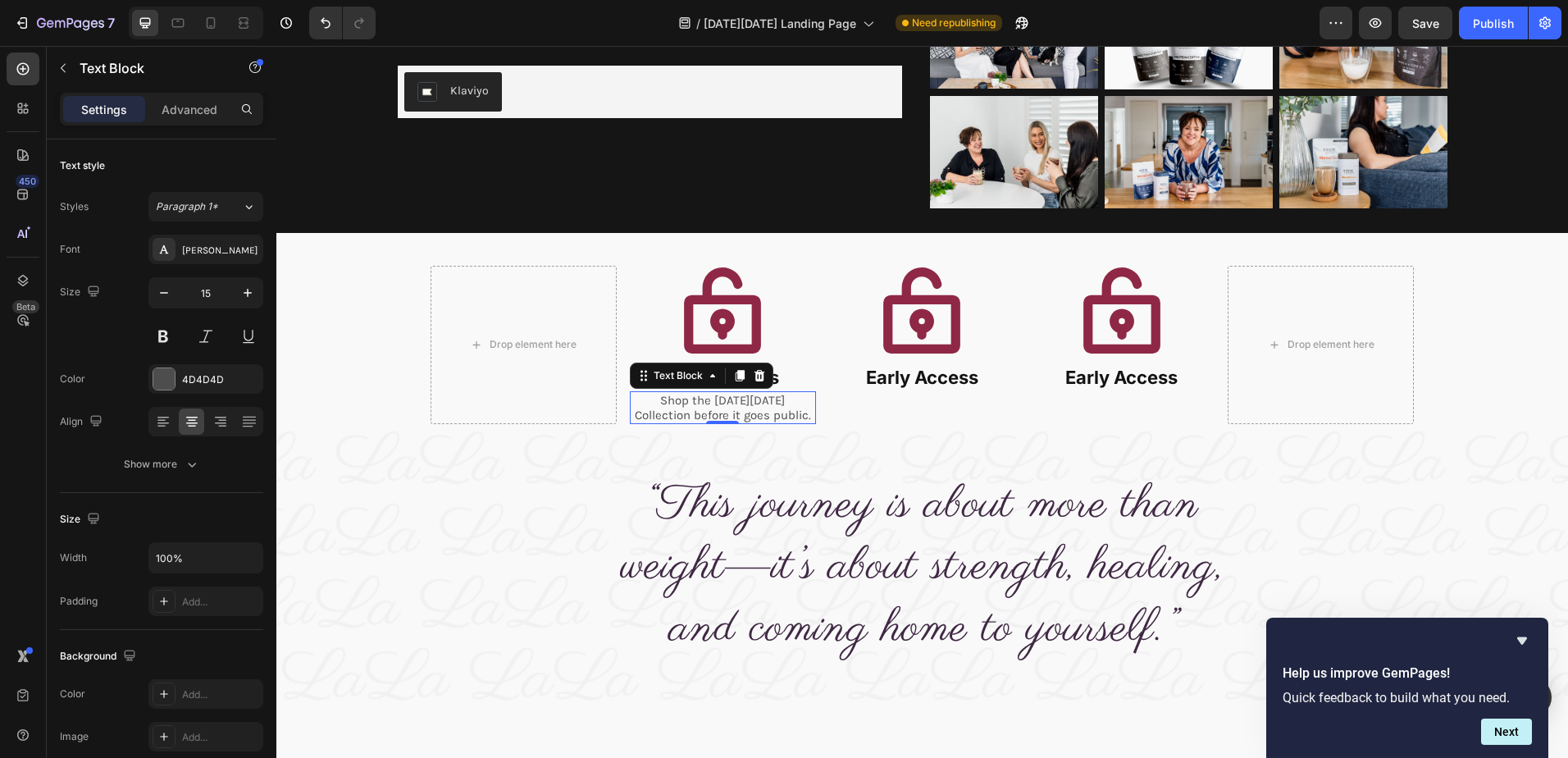
click at [746, 418] on p "Shop the Black Friday Collection before it goes public." at bounding box center [722, 408] width 183 height 29
click at [735, 375] on icon at bounding box center [739, 376] width 9 height 12
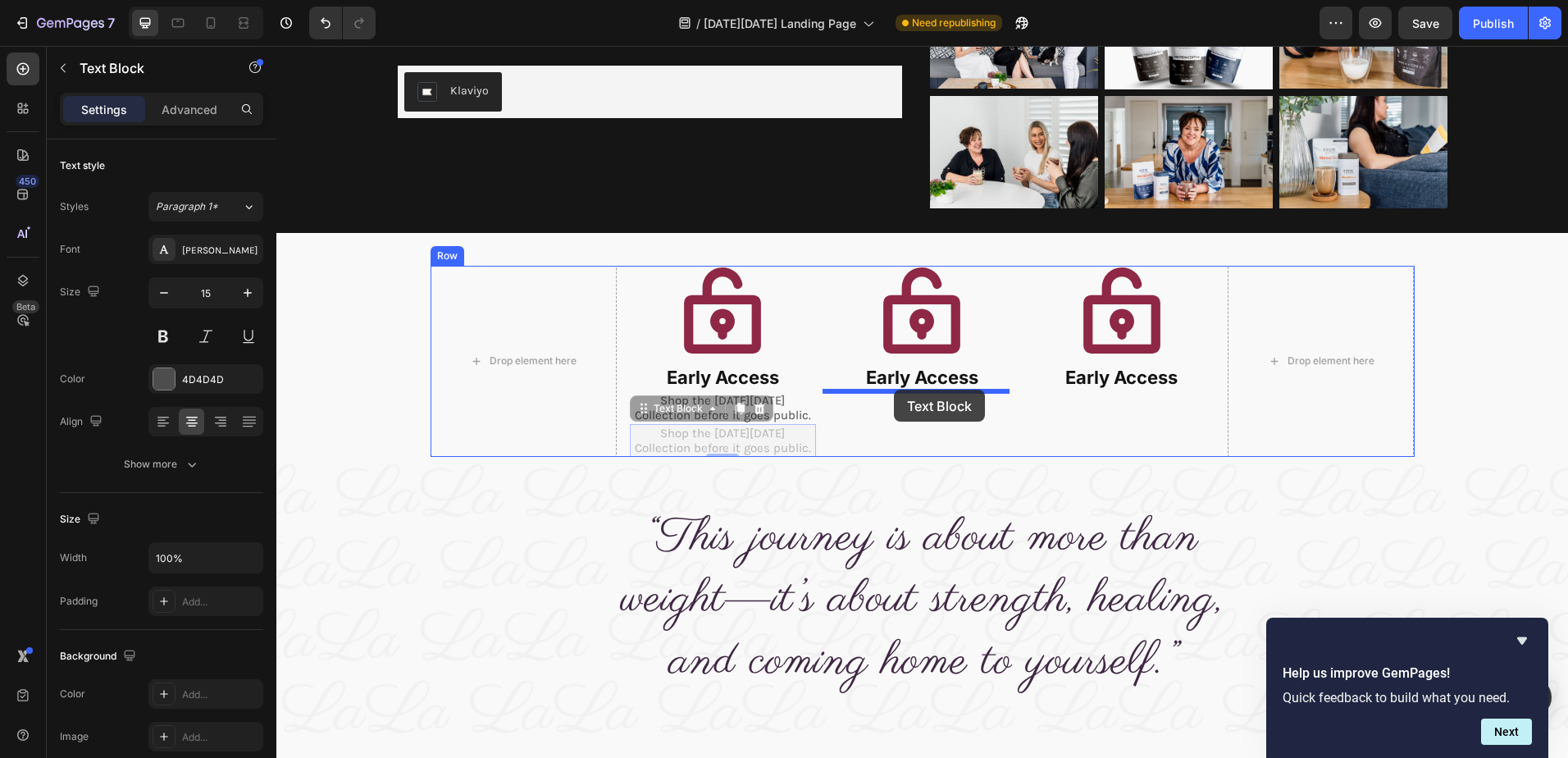
drag, startPoint x: 639, startPoint y: 411, endPoint x: 893, endPoint y: 389, distance: 255.0
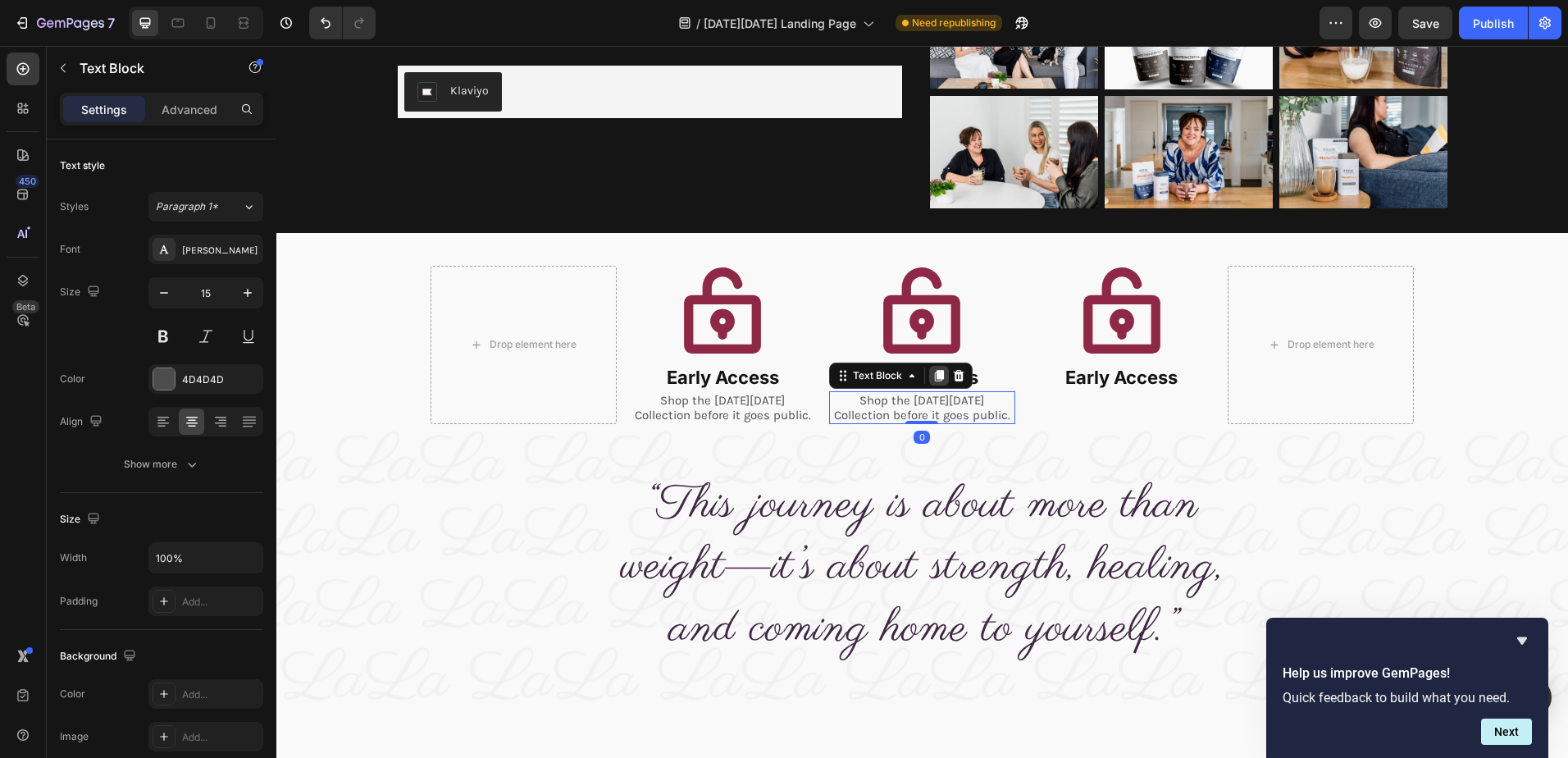
click at [933, 375] on icon at bounding box center [938, 375] width 13 height 13
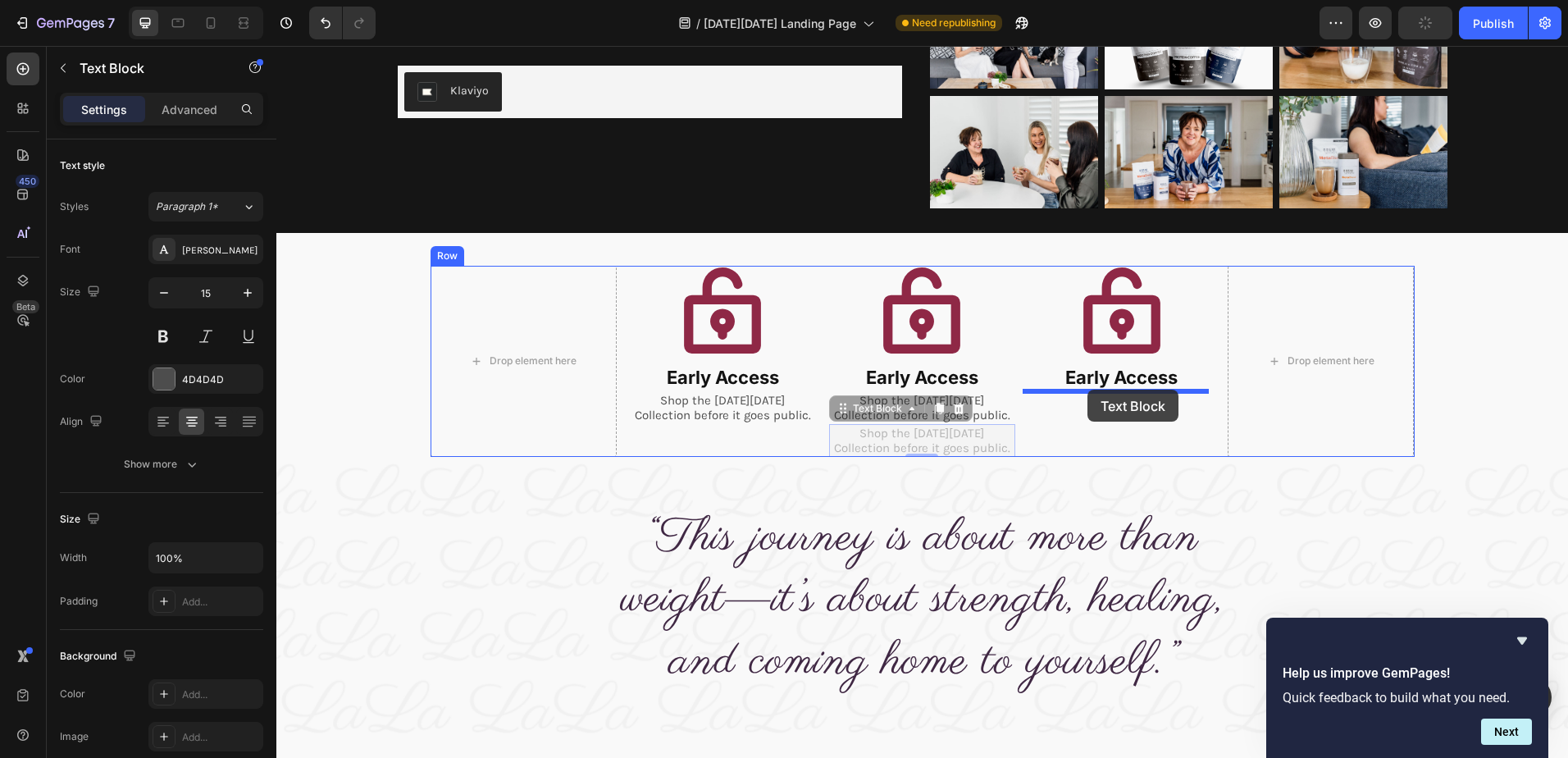
drag, startPoint x: 836, startPoint y: 412, endPoint x: 1087, endPoint y: 389, distance: 252.1
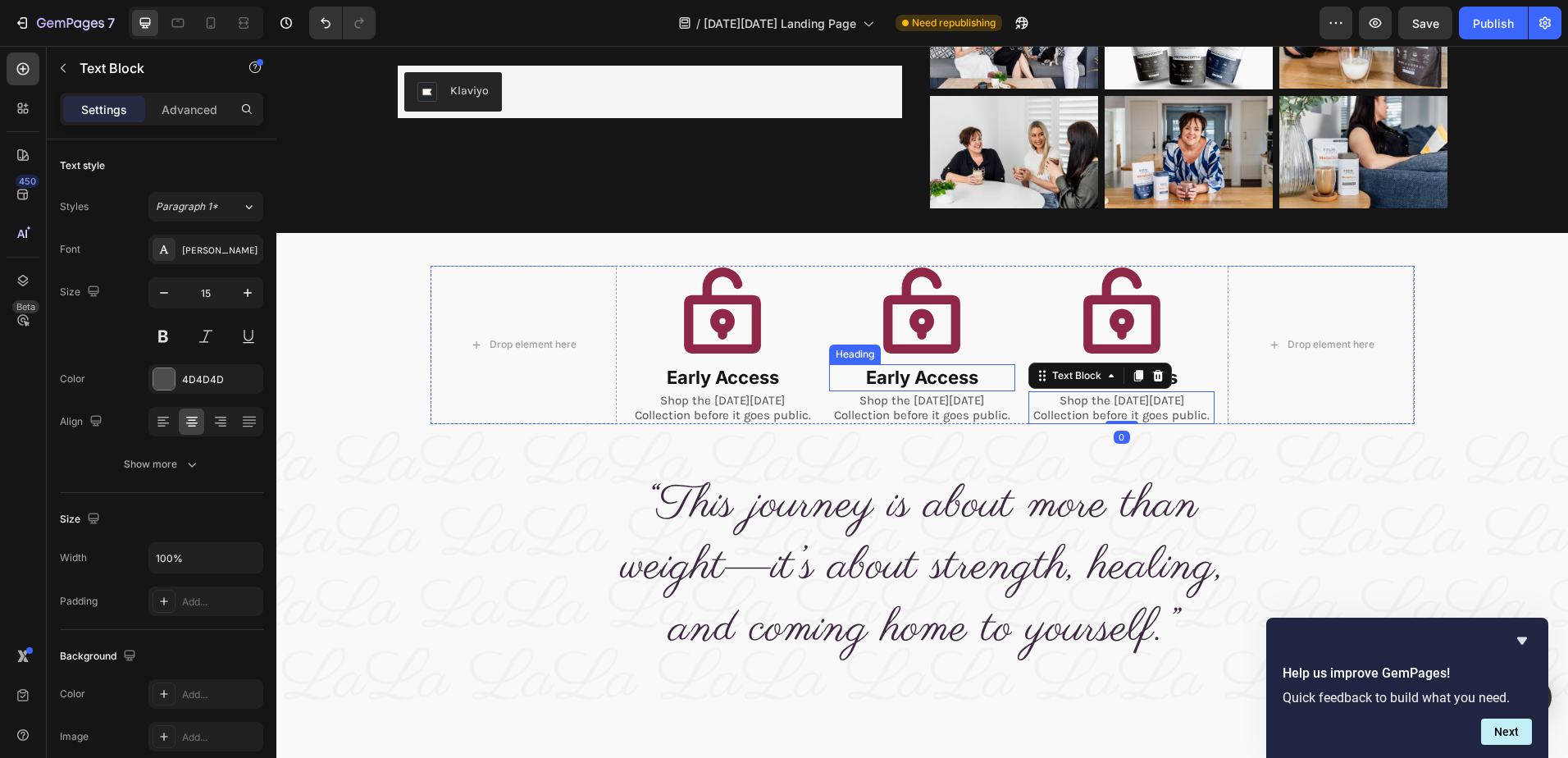
click at [902, 379] on h2 "Early Access" at bounding box center [922, 378] width 186 height 27
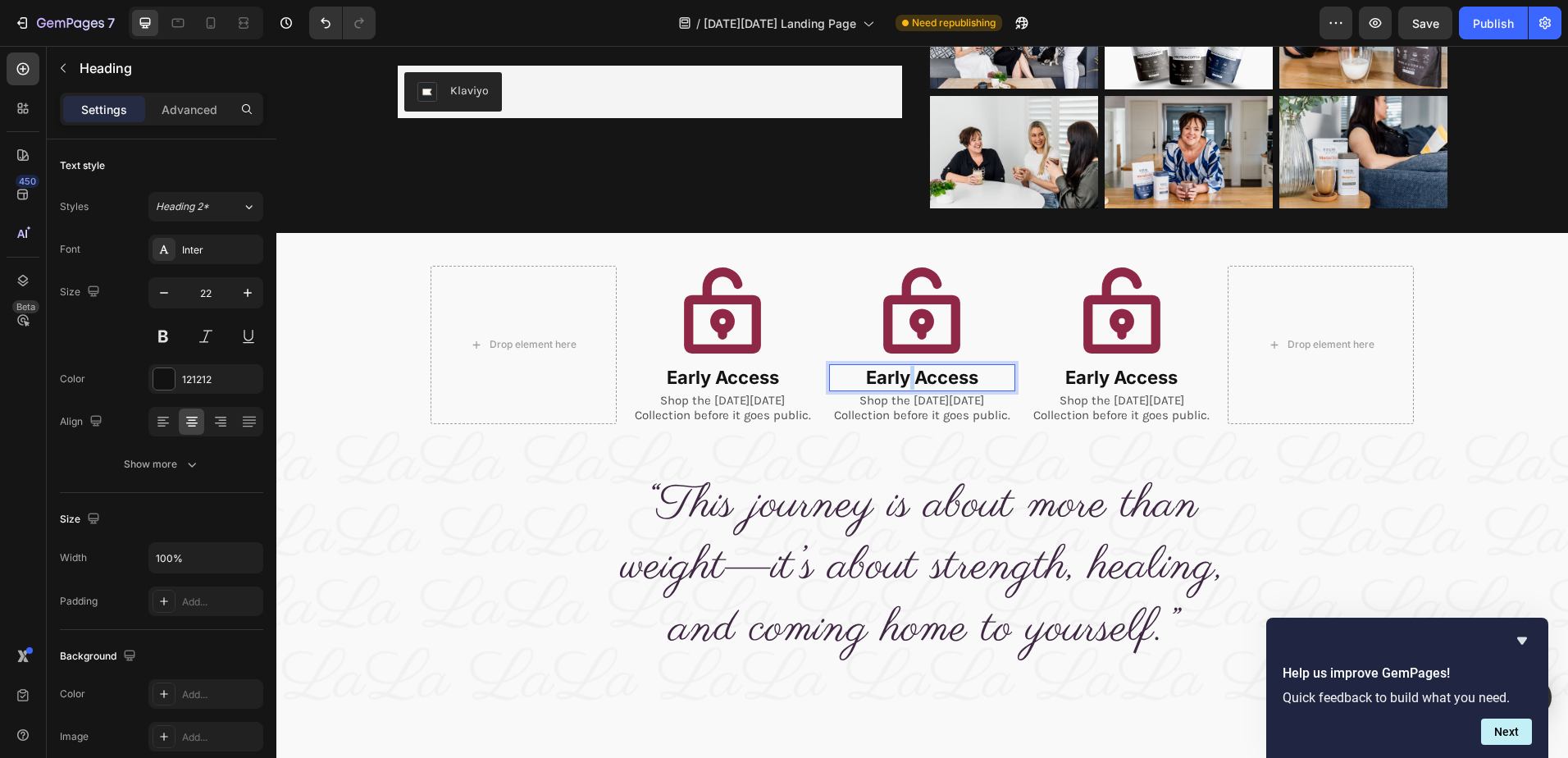
click at [902, 379] on h2 "Early Access" at bounding box center [922, 378] width 186 height 27
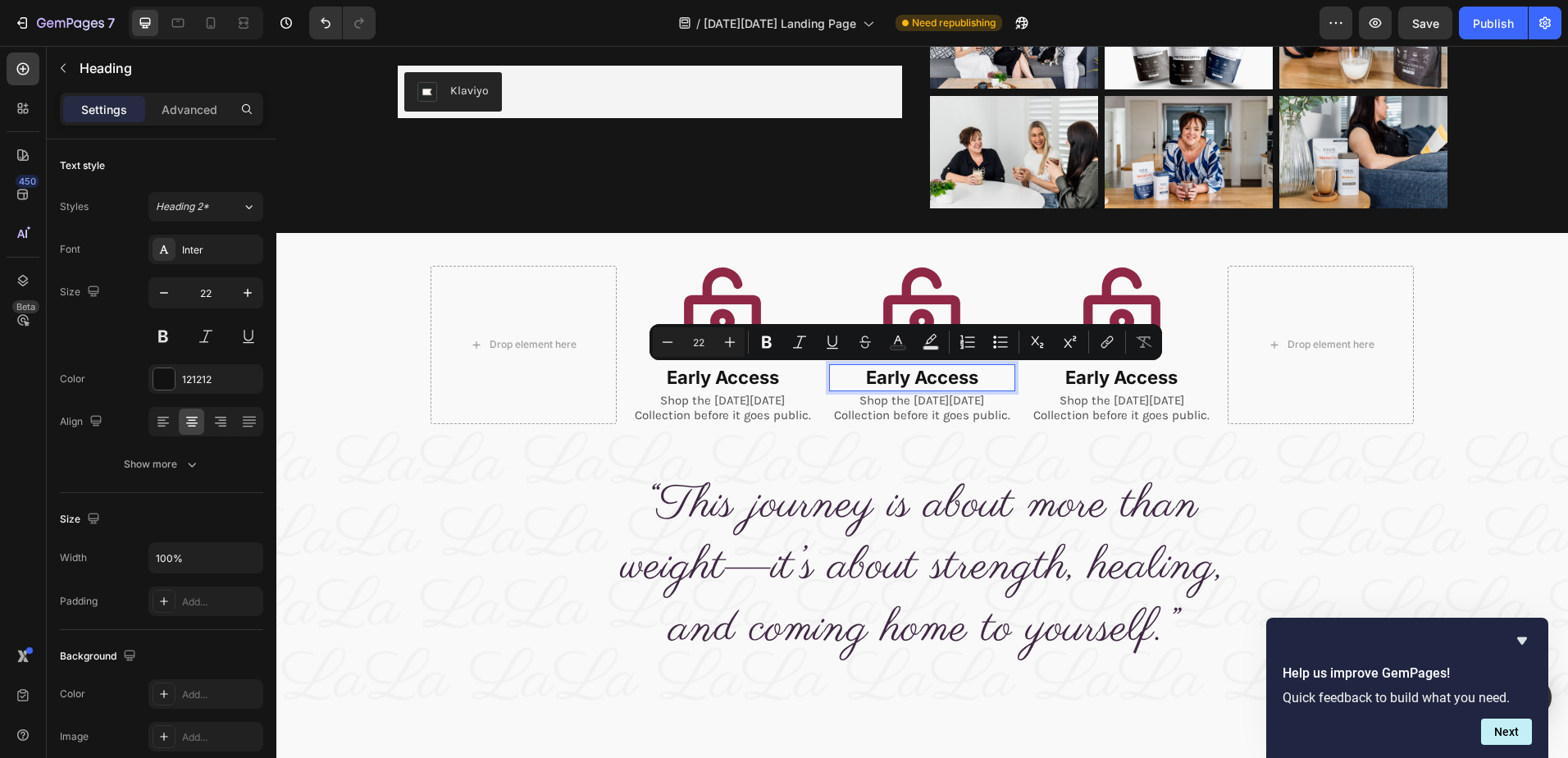
click at [938, 377] on p "Early Access" at bounding box center [922, 378] width 183 height 23
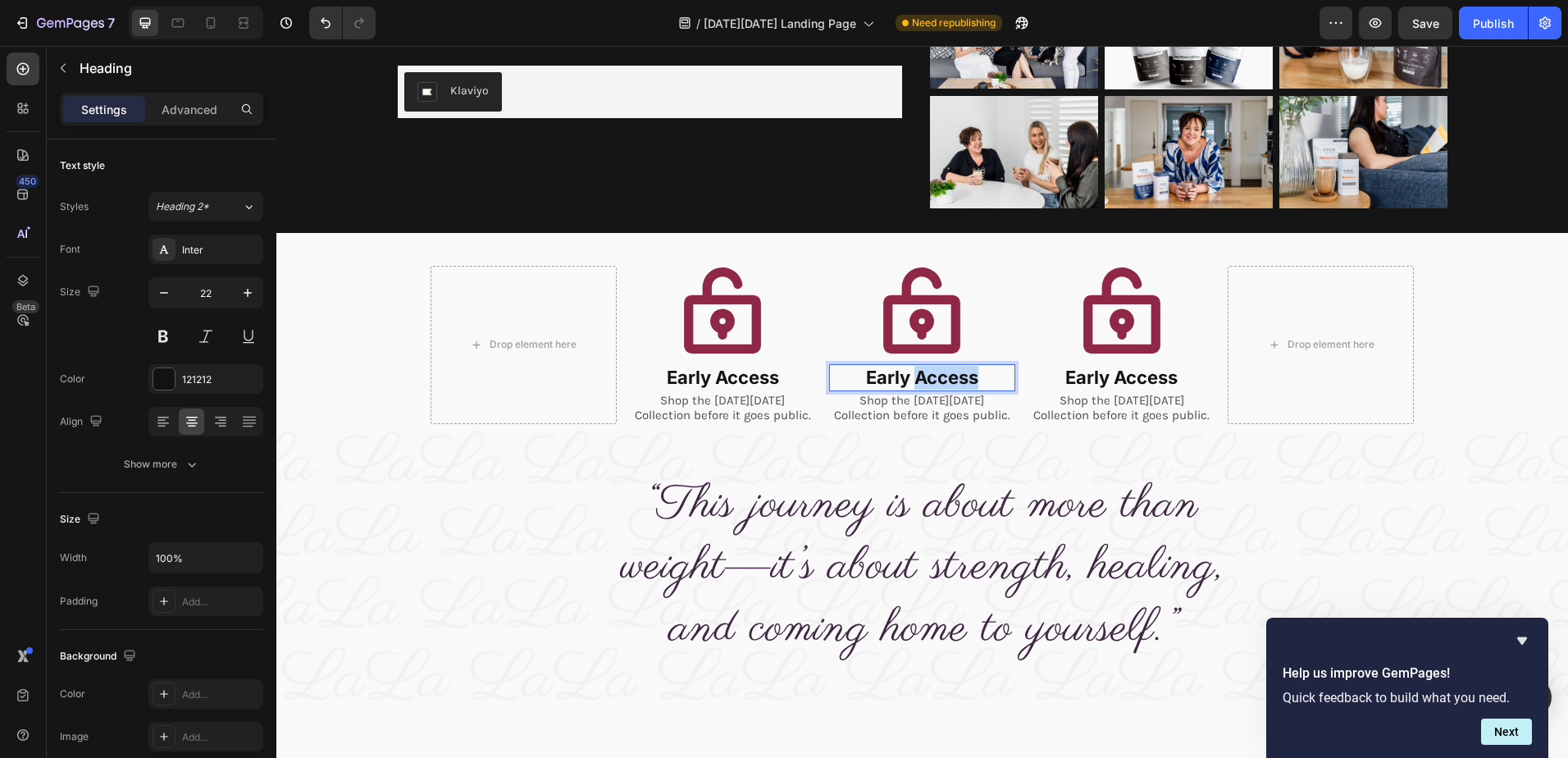
click at [938, 377] on p "Early Access" at bounding box center [922, 378] width 183 height 23
click at [1128, 379] on h2 "Early Access" at bounding box center [1121, 378] width 186 height 27
click at [1131, 379] on h2 "Early Access" at bounding box center [1121, 378] width 186 height 27
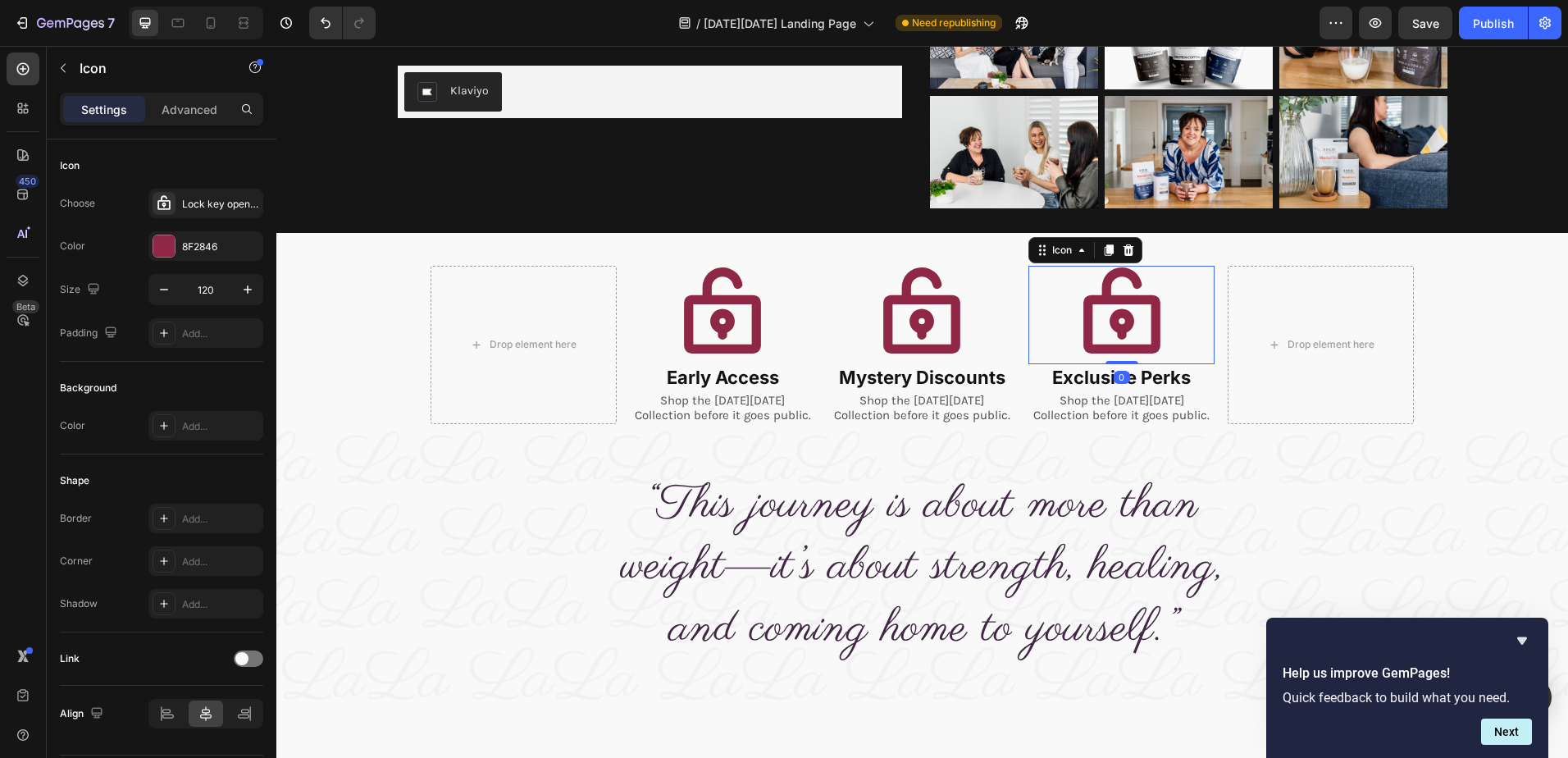
click at [1157, 321] on icon at bounding box center [1121, 315] width 99 height 99
click at [224, 208] on div "Lock key open bold" at bounding box center [220, 203] width 77 height 15
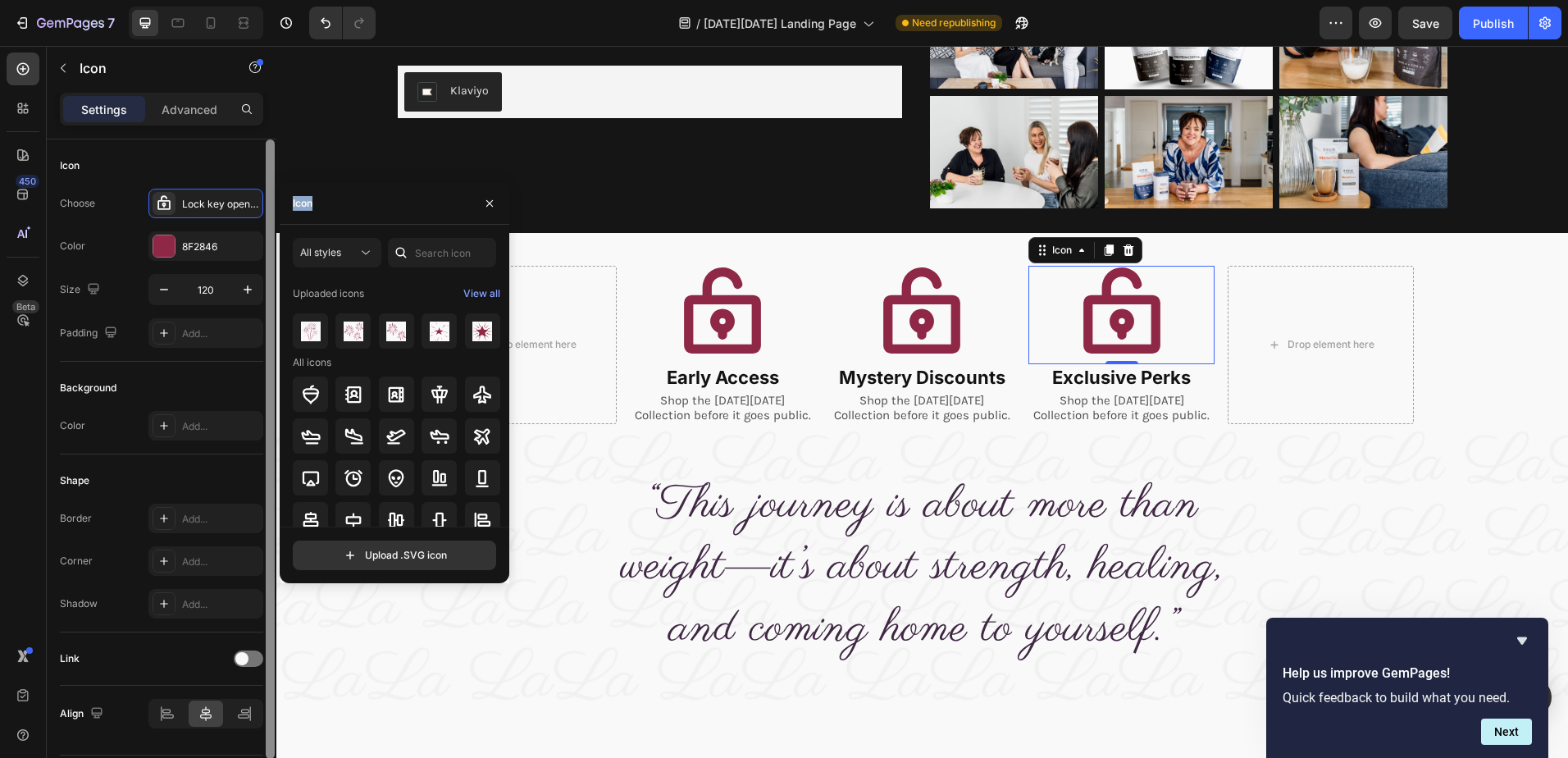
drag, startPoint x: 329, startPoint y: 204, endPoint x: 273, endPoint y: 202, distance: 56.0
click at [273, 202] on div "450 Beta Sections(30) Elements(83) Section Element Hero Section Product Detail …" at bounding box center [138, 402] width 277 height 712
drag, startPoint x: 273, startPoint y: 202, endPoint x: 447, endPoint y: 252, distance: 181.0
click at [447, 252] on input "text" at bounding box center [442, 252] width 109 height 29
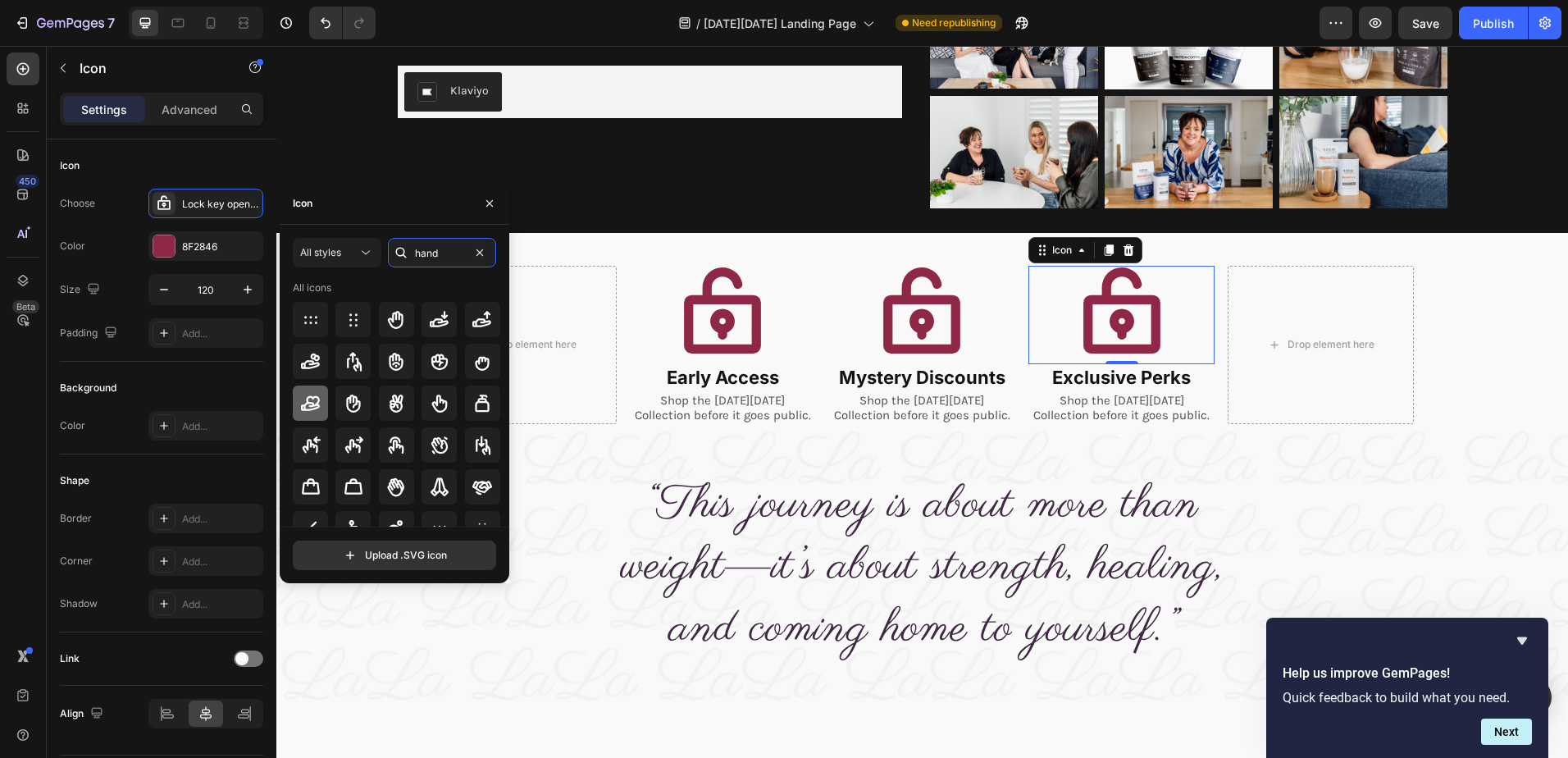
type input "hand"
click at [311, 396] on icon at bounding box center [310, 402] width 19 height 15
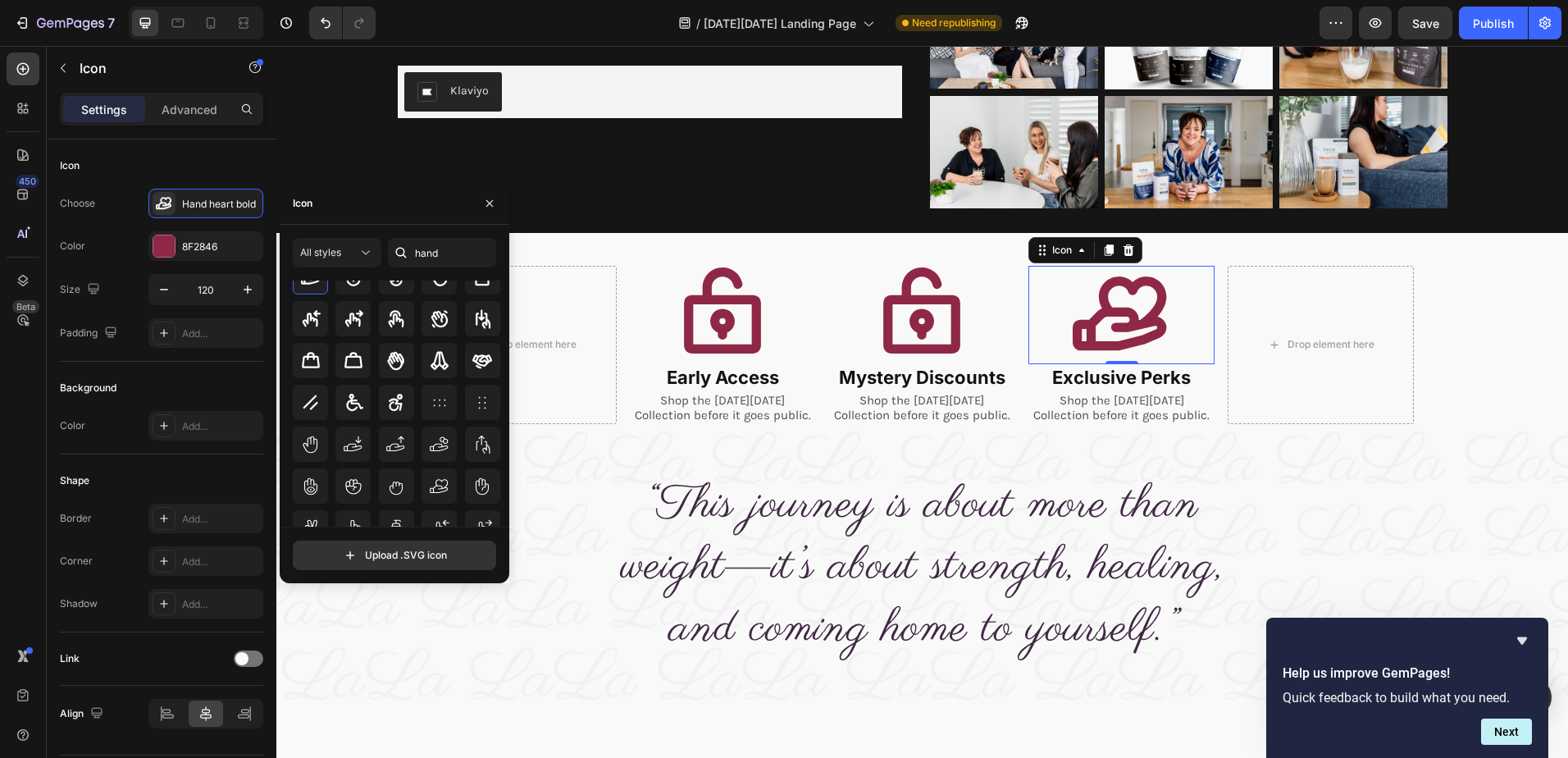
scroll to position [164, 0]
click at [439, 441] on icon at bounding box center [440, 449] width 20 height 20
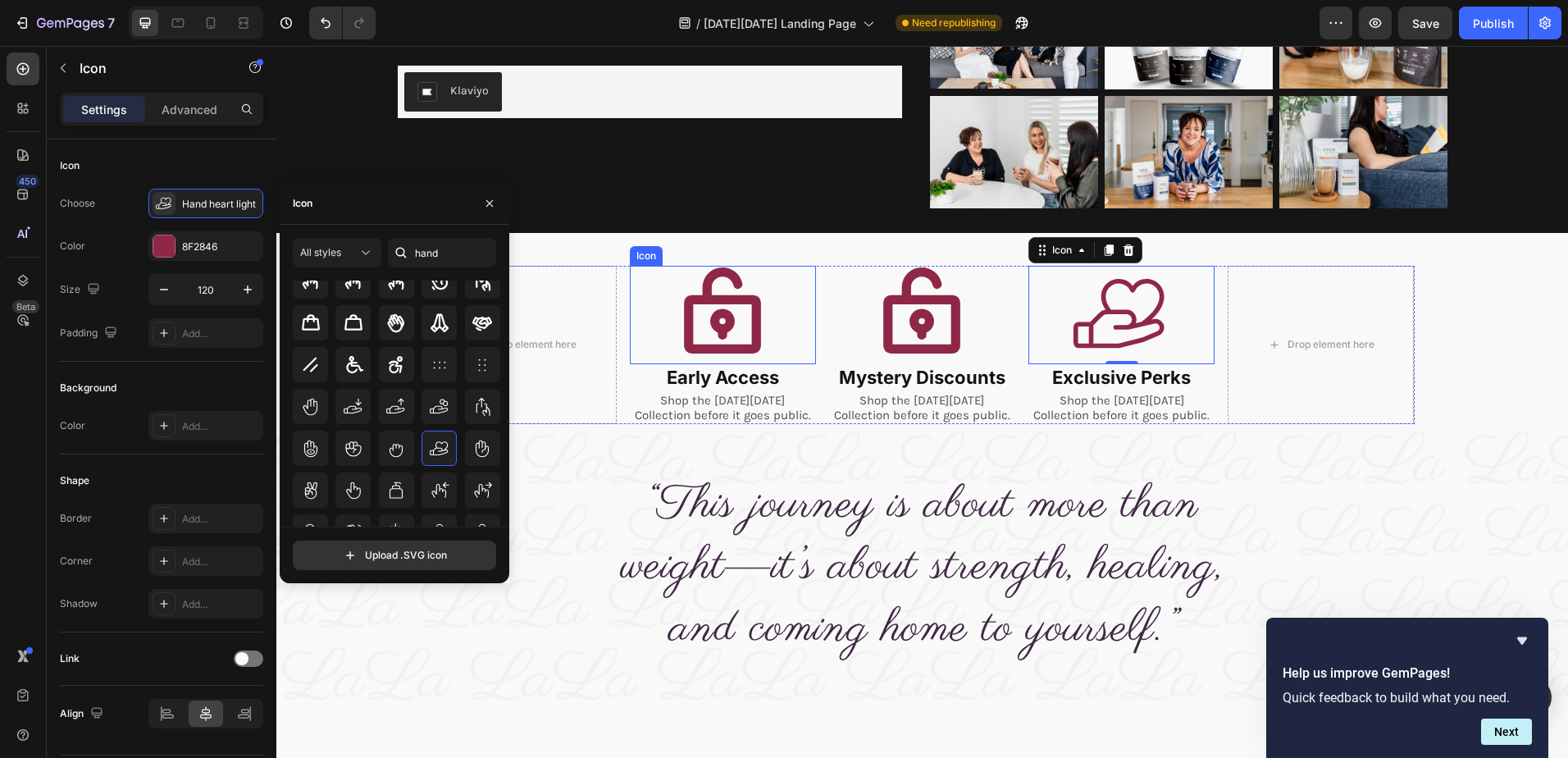
click at [716, 322] on icon at bounding box center [722, 315] width 99 height 99
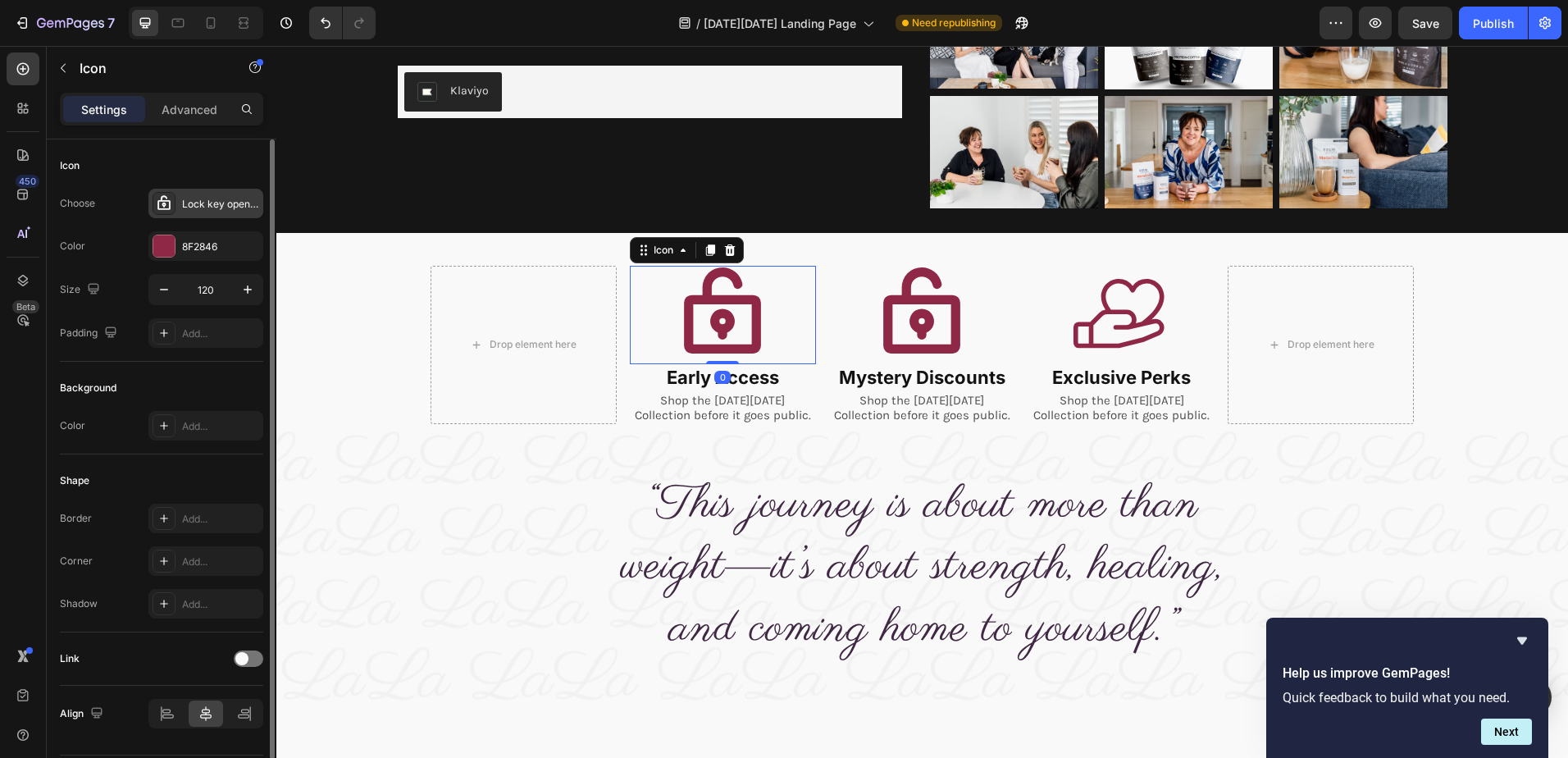
click at [201, 202] on div "Lock key open bold" at bounding box center [220, 203] width 77 height 15
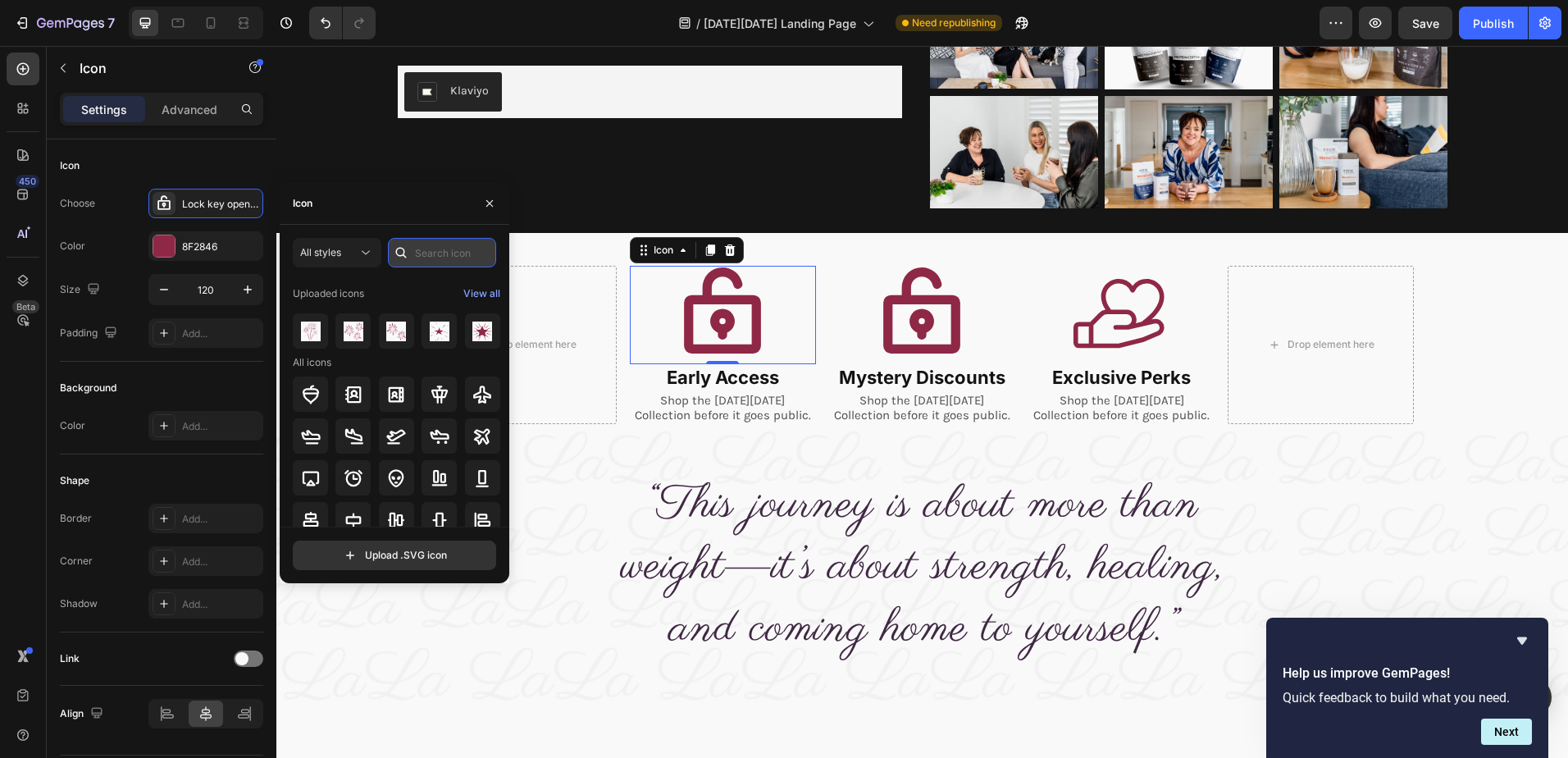
click at [430, 248] on input "text" at bounding box center [442, 252] width 109 height 29
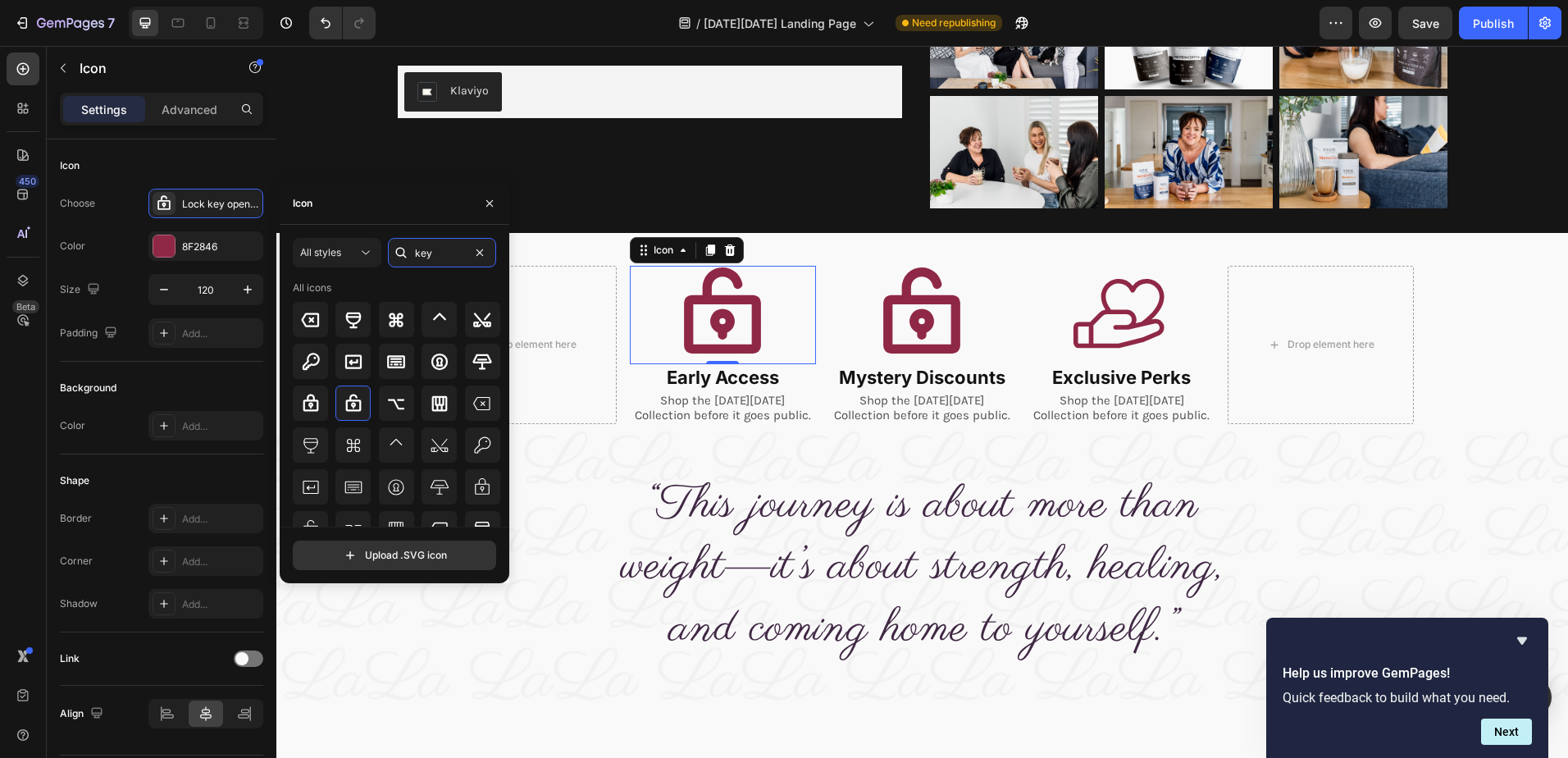
scroll to position [82, 0]
type input "key"
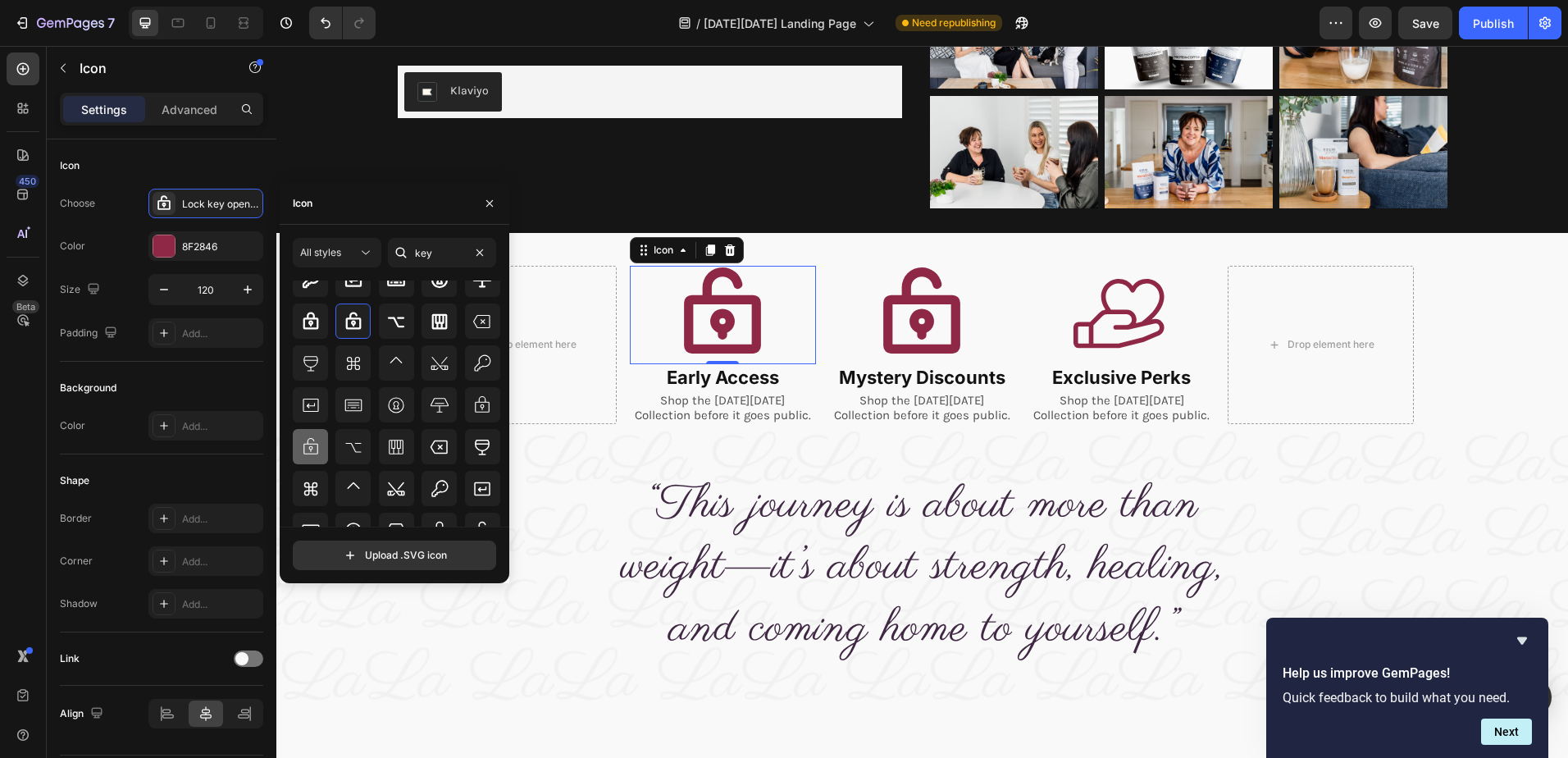
click at [302, 454] on icon at bounding box center [311, 447] width 20 height 20
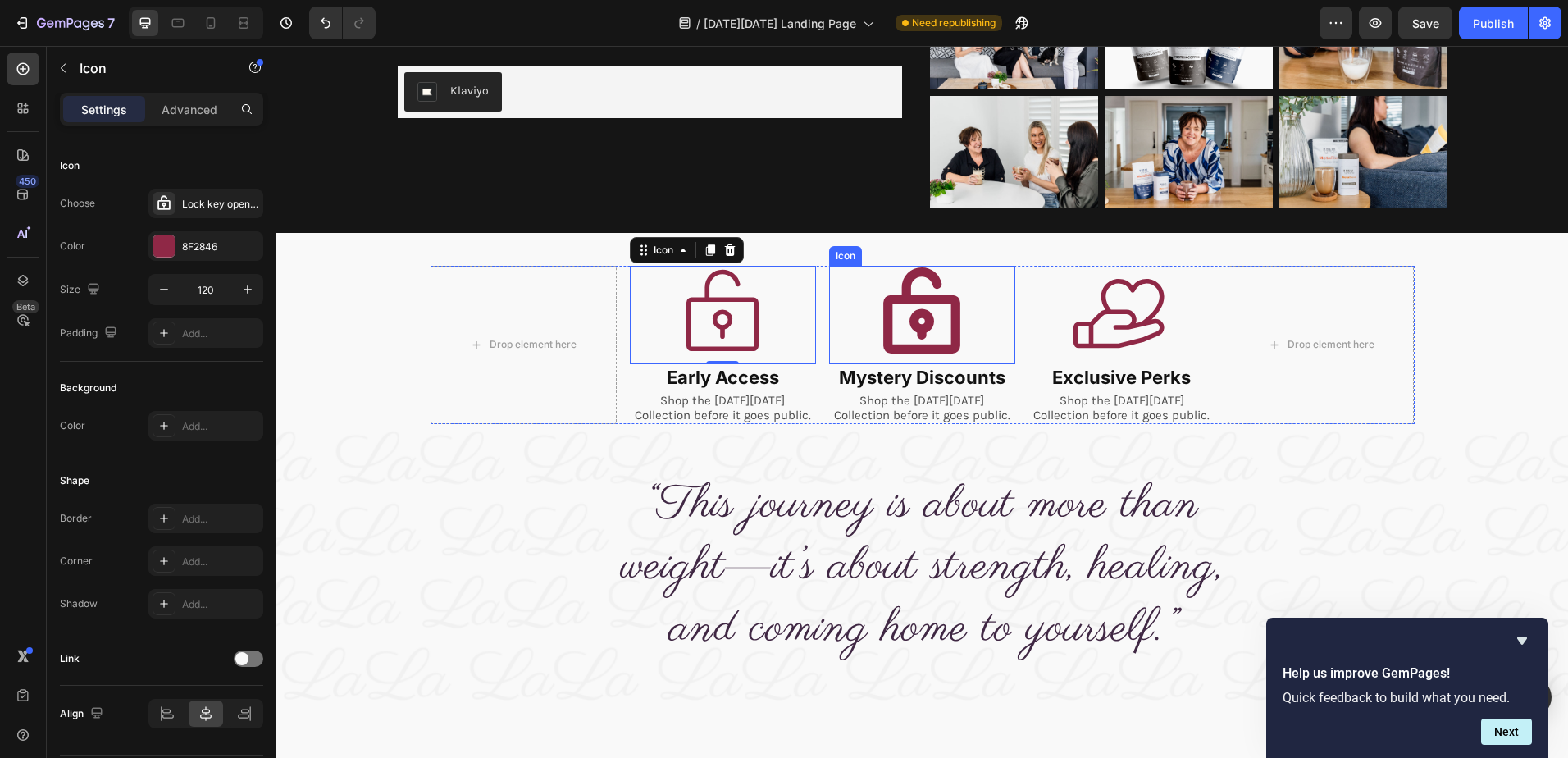
click at [920, 307] on icon at bounding box center [922, 315] width 99 height 99
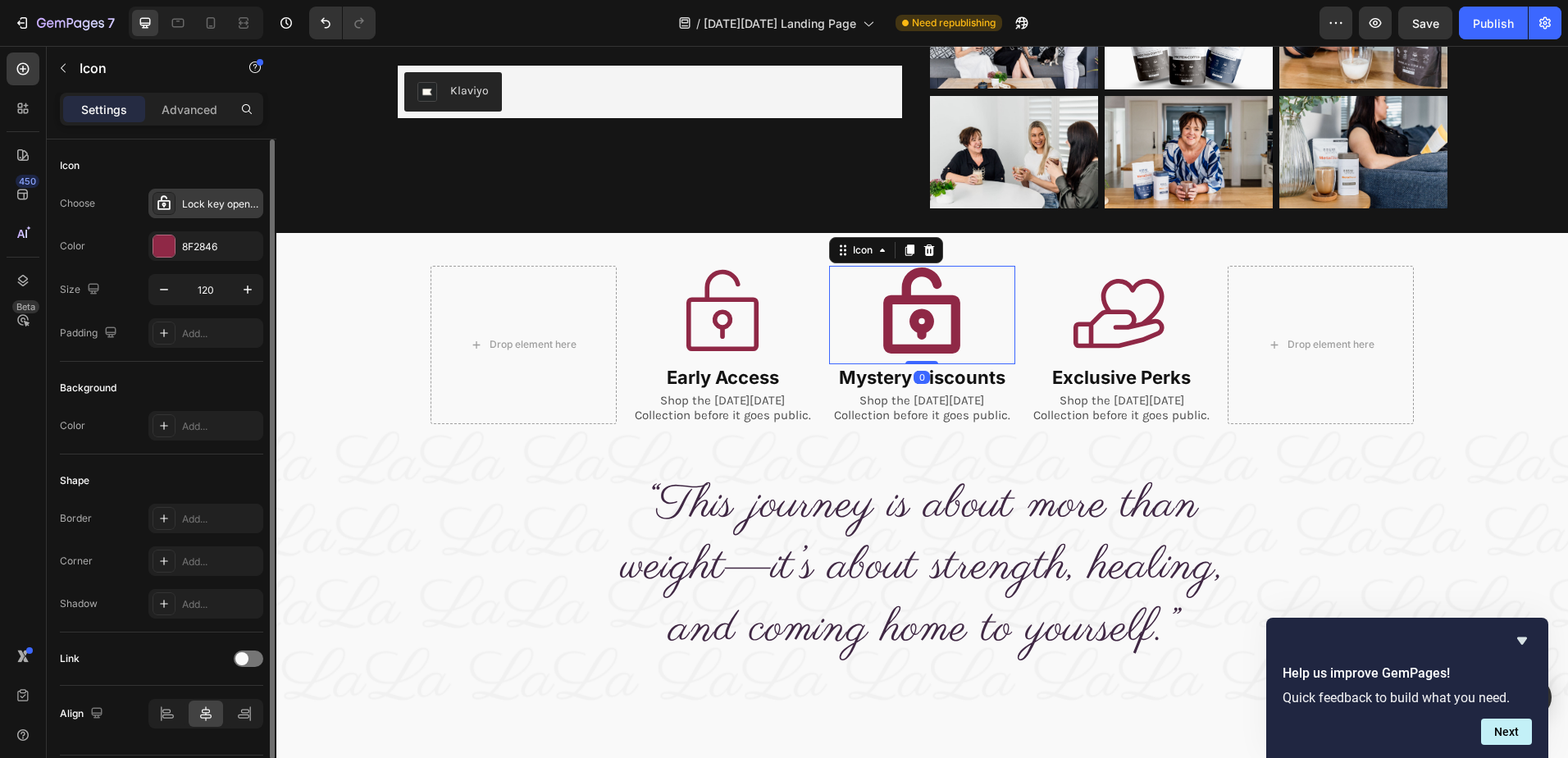
click at [194, 194] on div "Lock key open bold" at bounding box center [205, 203] width 114 height 29
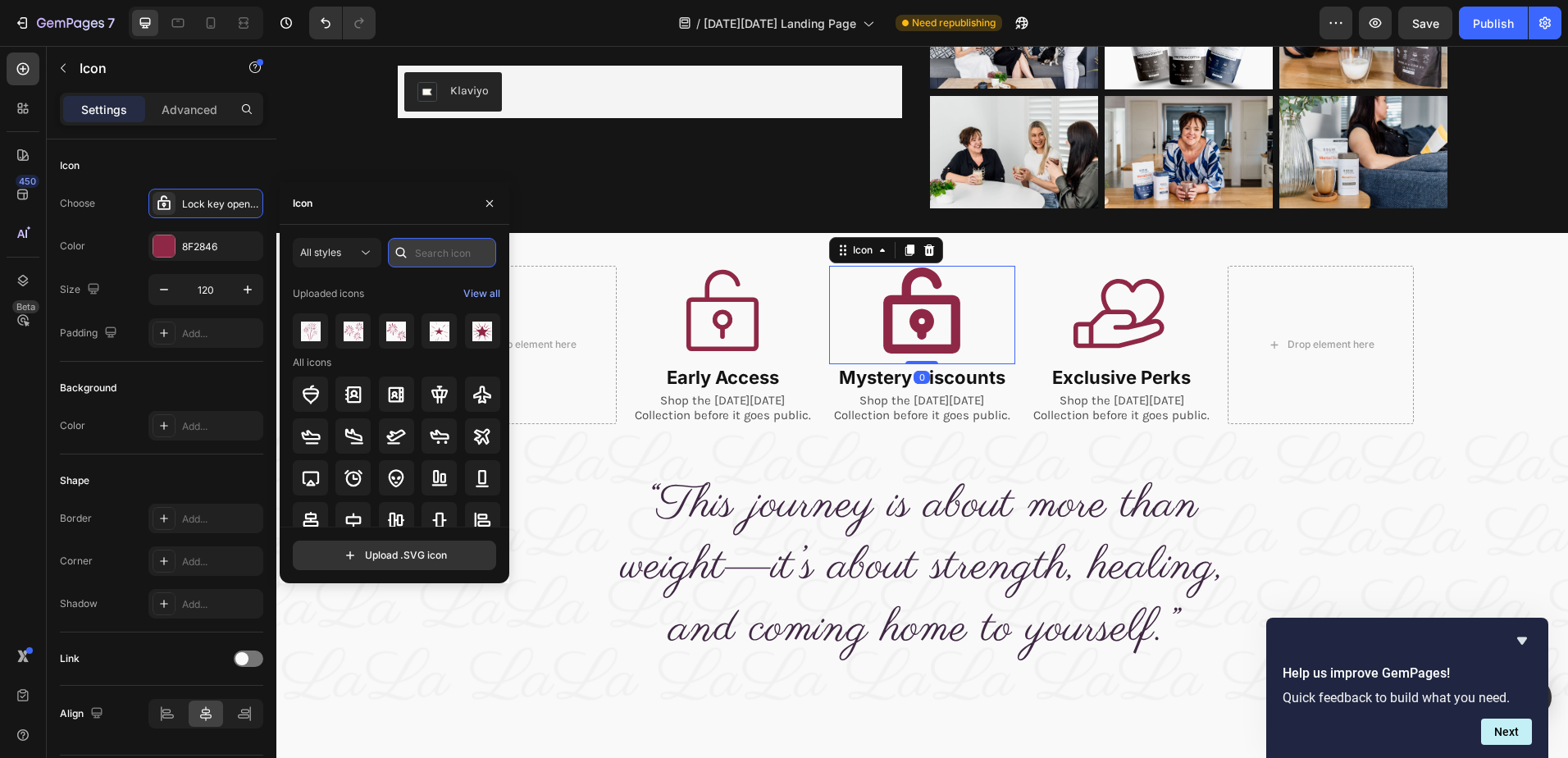
click at [454, 251] on input "text" at bounding box center [442, 252] width 109 height 29
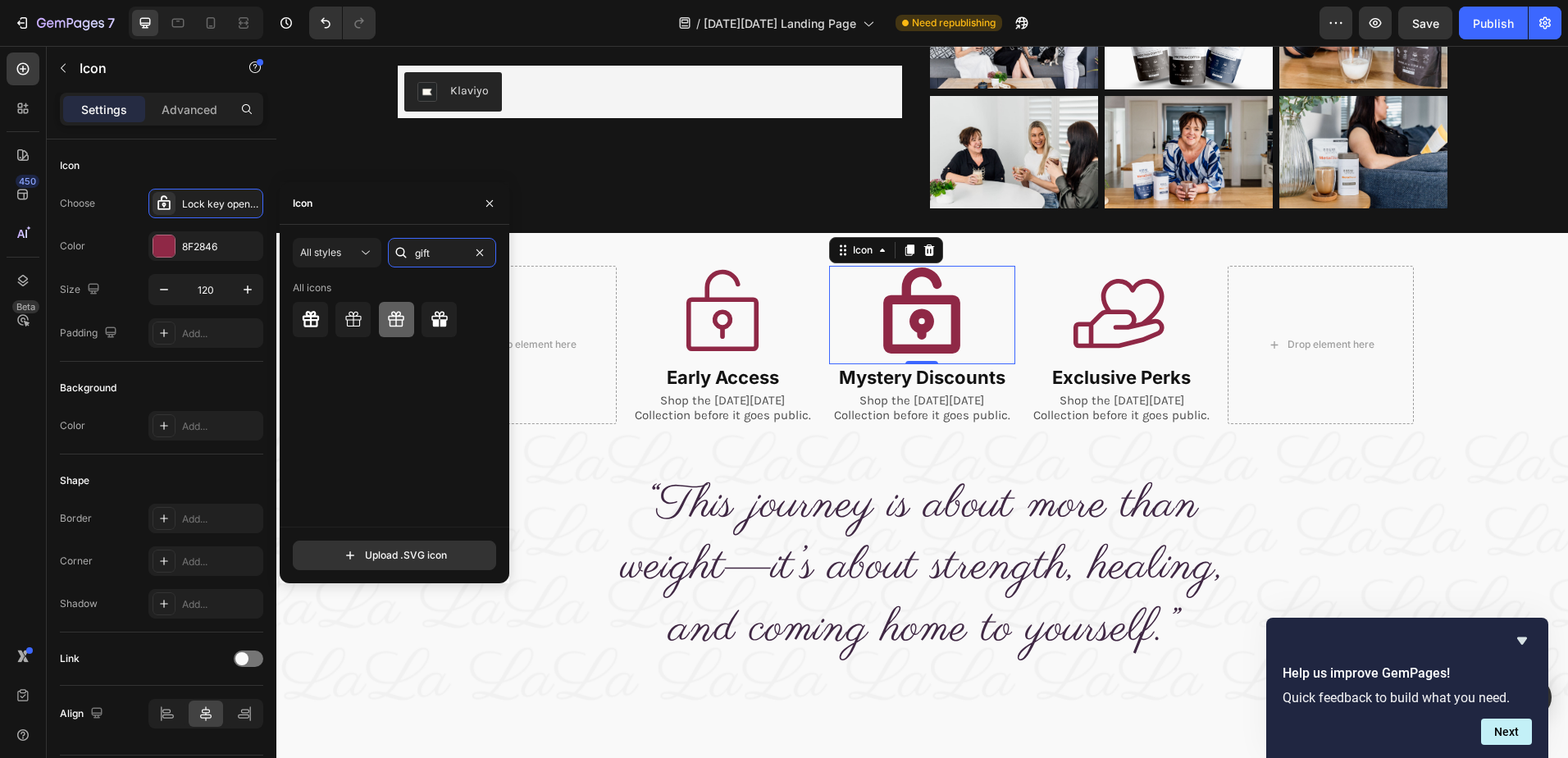
type input "gift"
click at [396, 313] on icon at bounding box center [397, 319] width 17 height 16
click at [355, 315] on icon at bounding box center [353, 320] width 20 height 20
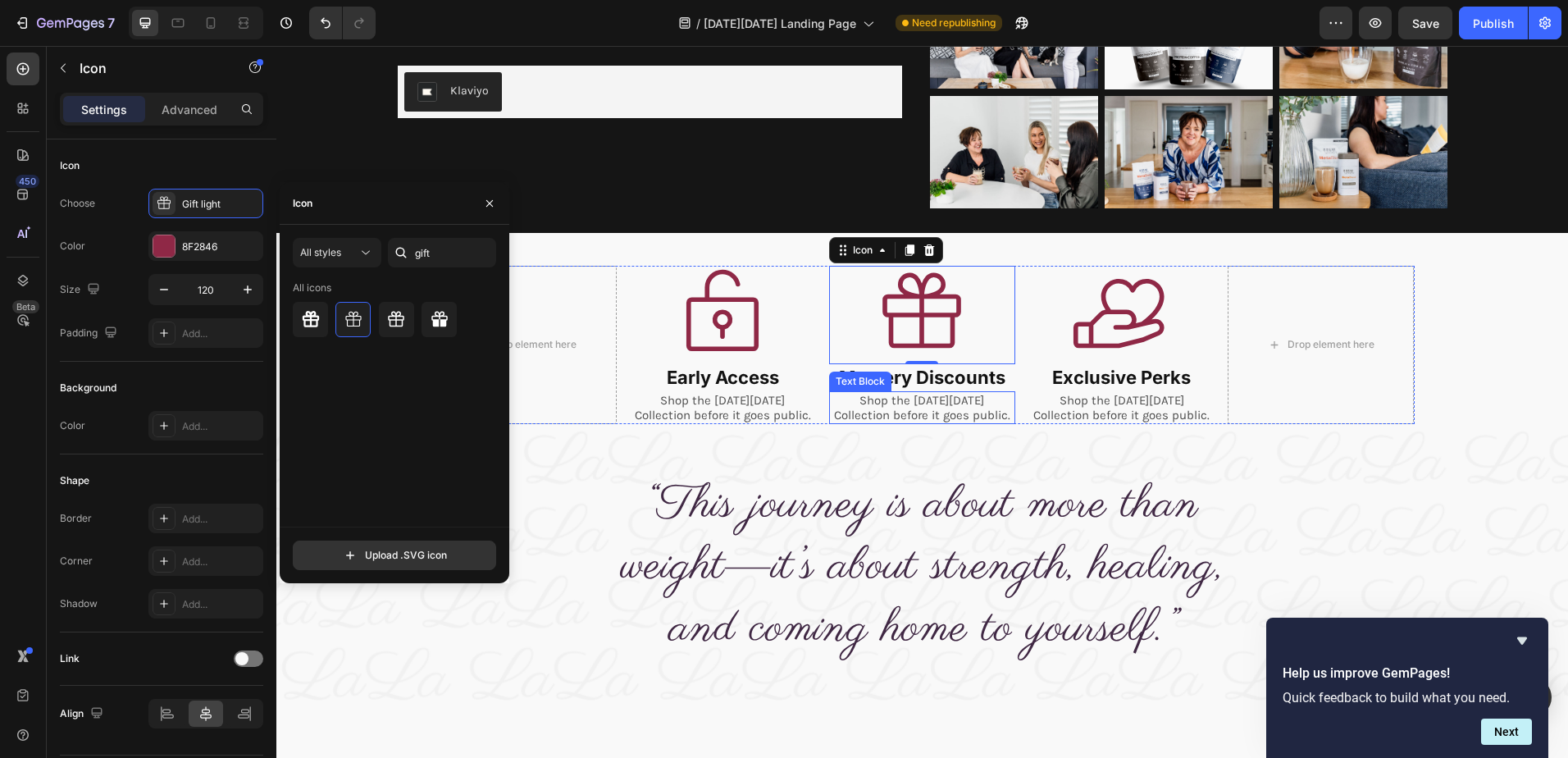
click at [934, 402] on p "Shop the Black Friday Collection before it goes public." at bounding box center [922, 408] width 183 height 29
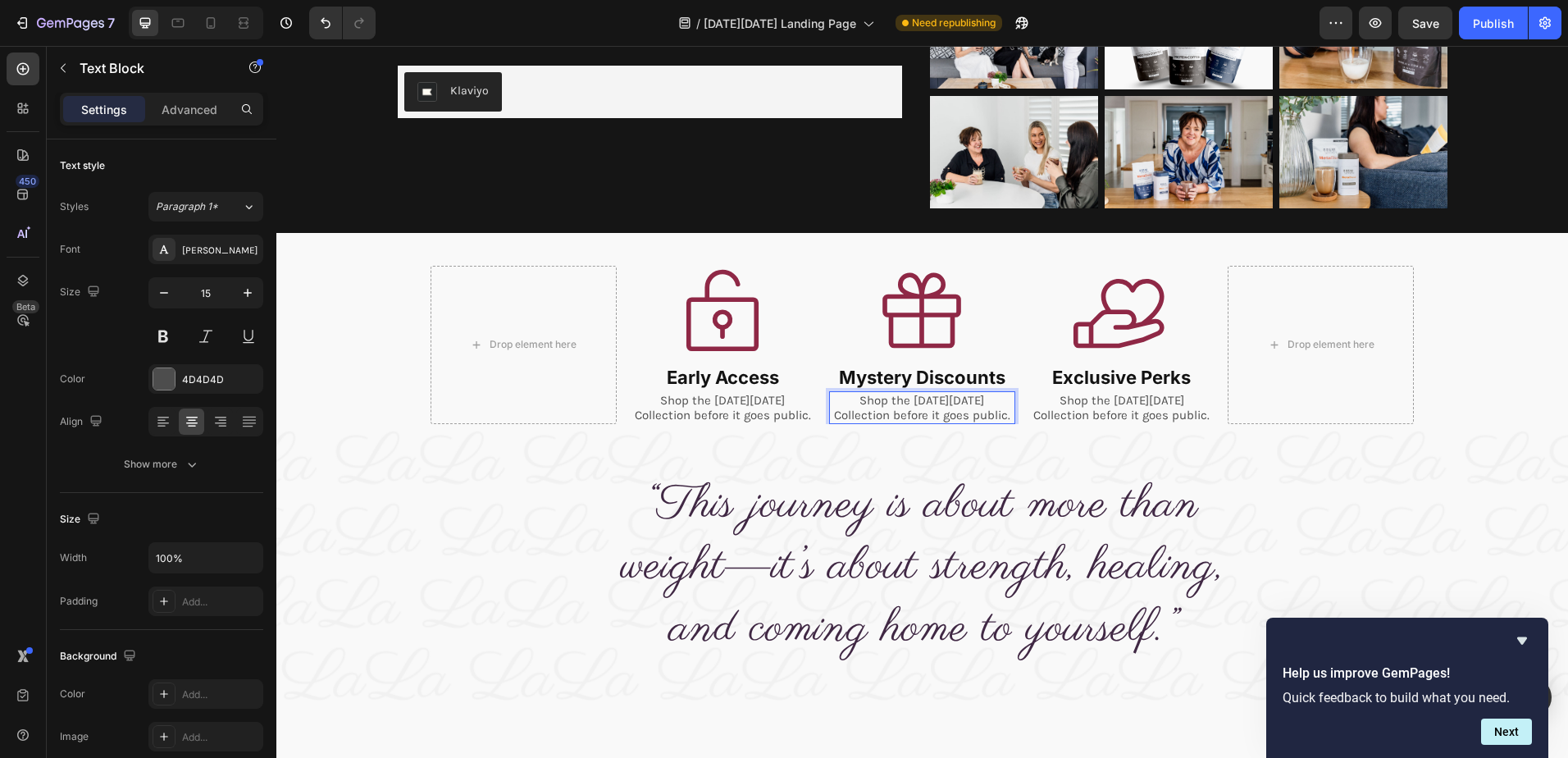
click at [933, 405] on p "Shop the Black Friday Collection before it goes public." at bounding box center [922, 408] width 183 height 29
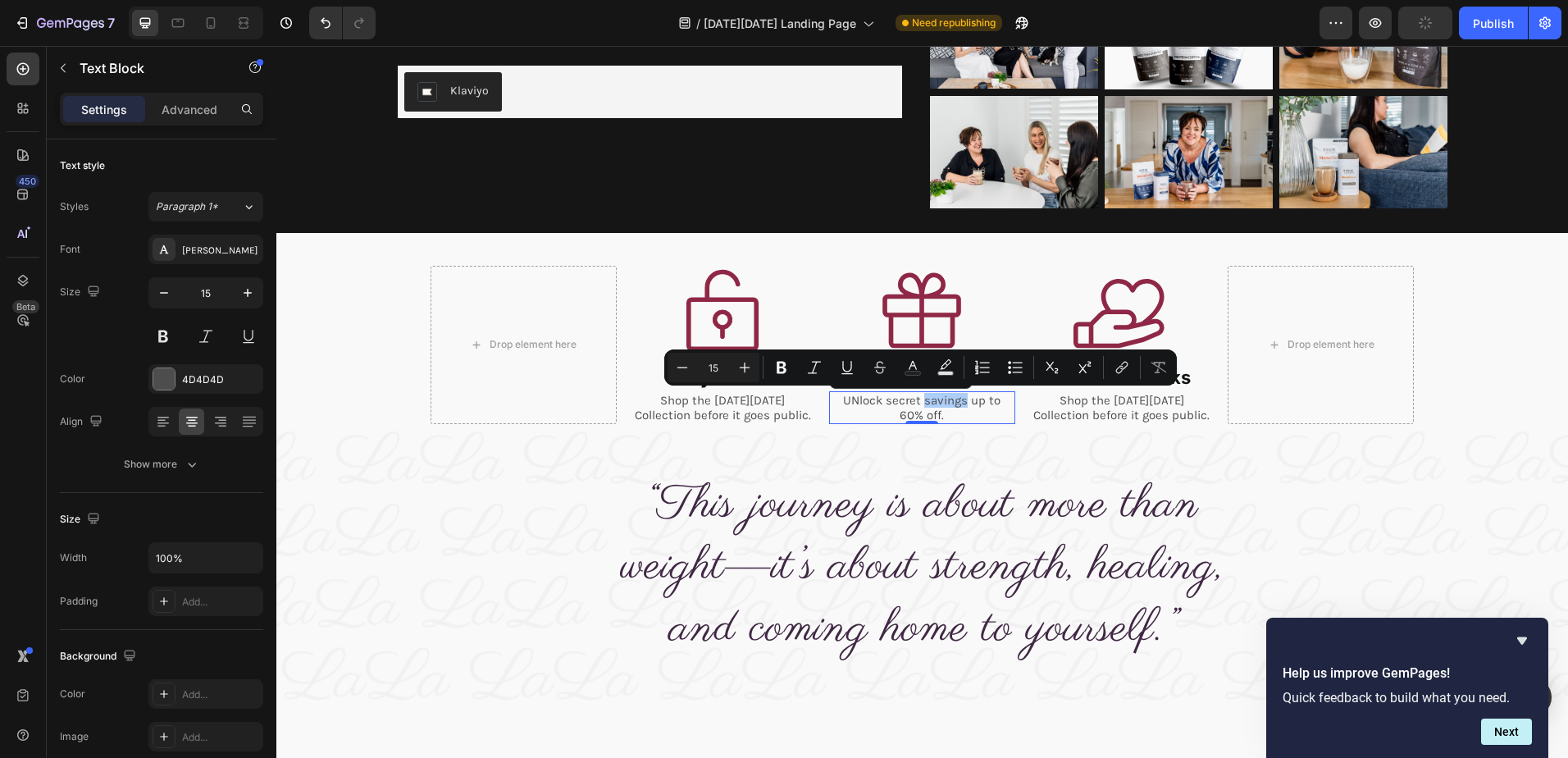
type input "16"
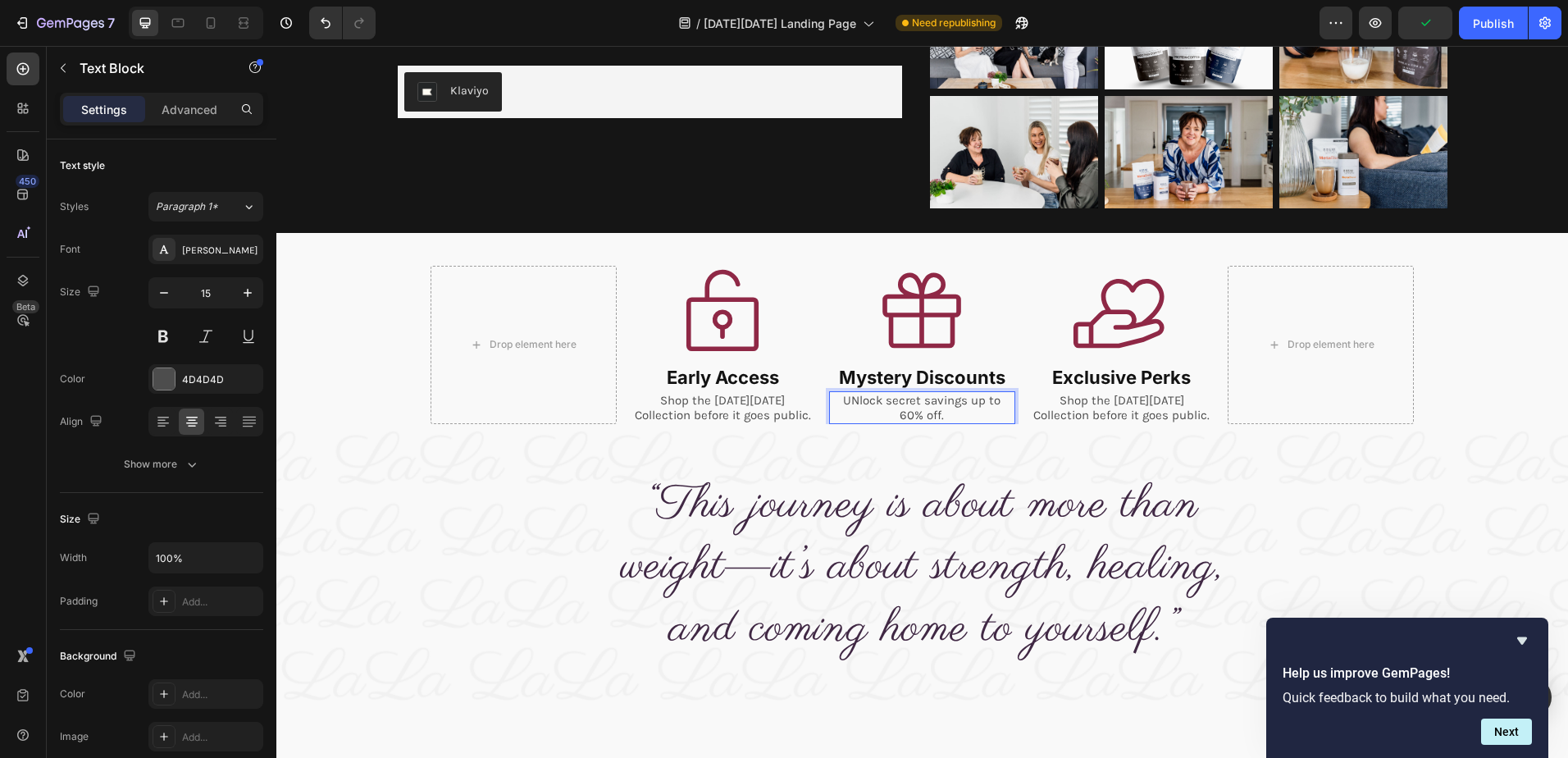
click at [841, 400] on p "UNlock secret savings up to 60% off." at bounding box center [922, 408] width 183 height 29
click at [945, 401] on p "Unlock secret savings up to 60% off." at bounding box center [922, 408] width 183 height 29
click at [956, 401] on p "Unlock secret savings up to 60% off." at bounding box center [922, 408] width 183 height 29
click at [953, 401] on p "Unlock secret savings up to 60% off." at bounding box center [922, 408] width 183 height 29
click at [761, 404] on p "Shop the Black Friday Collection before it goes public." at bounding box center [722, 408] width 183 height 29
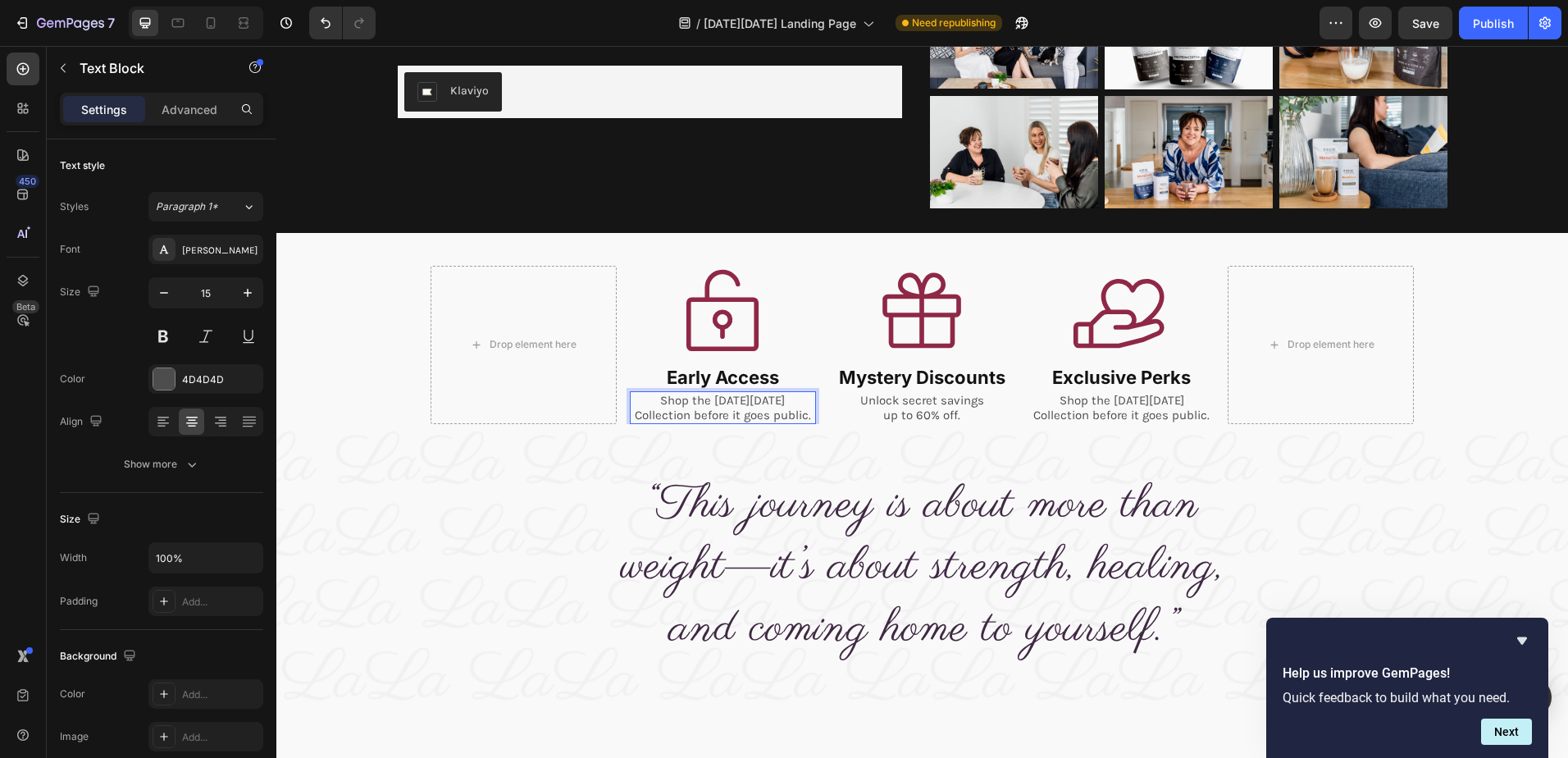
click at [756, 403] on p "Shop the Black Friday Collection before it goes public." at bounding box center [722, 408] width 183 height 29
click at [827, 448] on div "“This journey is about more than weight—it’s about strength, healing, and comin…" at bounding box center [922, 568] width 1291 height 288
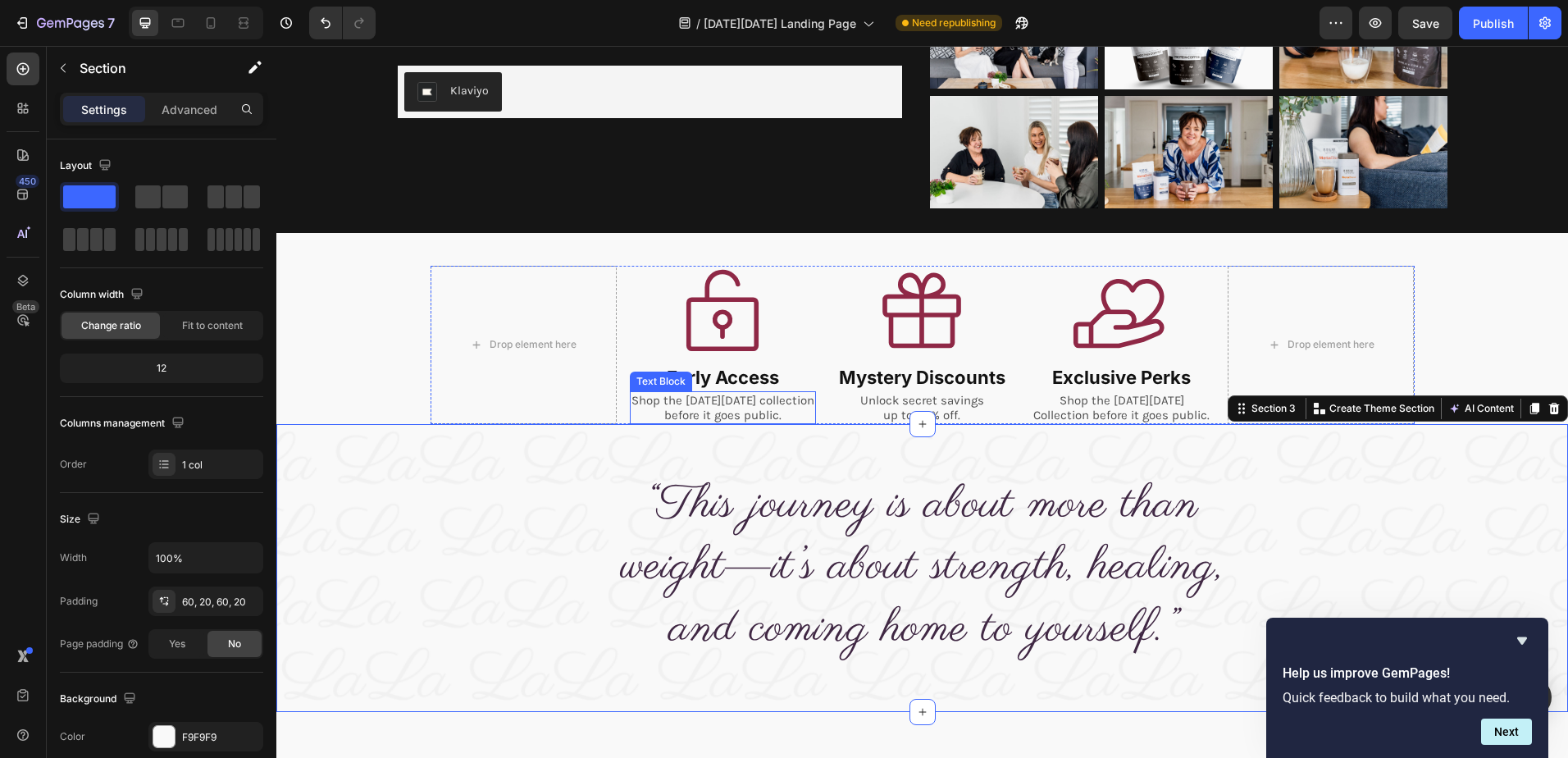
click at [754, 410] on p "Shop the [DATE][DATE] collection before it goes public." at bounding box center [722, 408] width 183 height 29
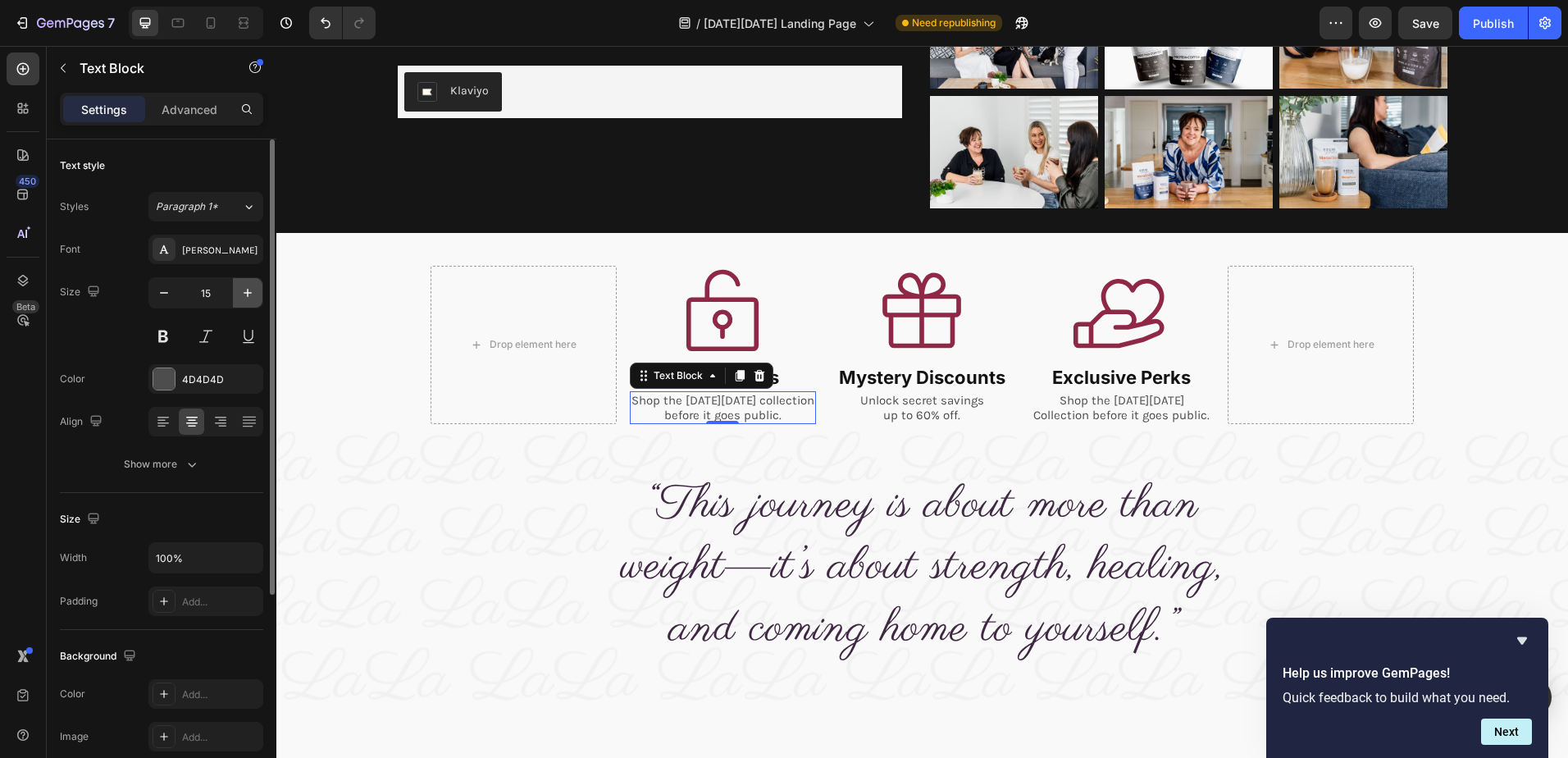
click at [246, 292] on icon "button" at bounding box center [247, 292] width 17 height 17
type input "16"
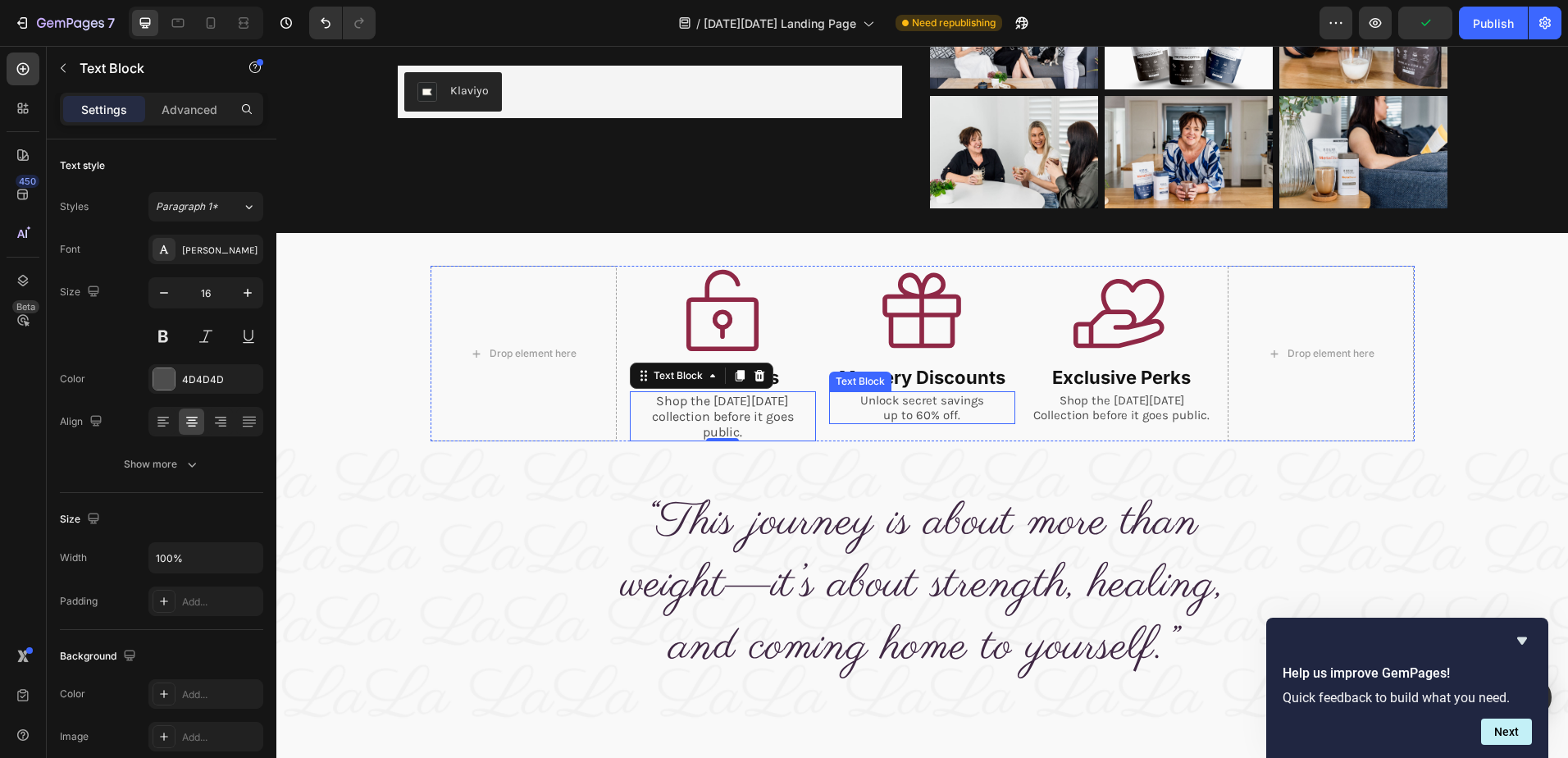
drag, startPoint x: 901, startPoint y: 409, endPoint x: 868, endPoint y: 400, distance: 34.2
click at [902, 409] on p "up to 60% off." at bounding box center [922, 415] width 183 height 15
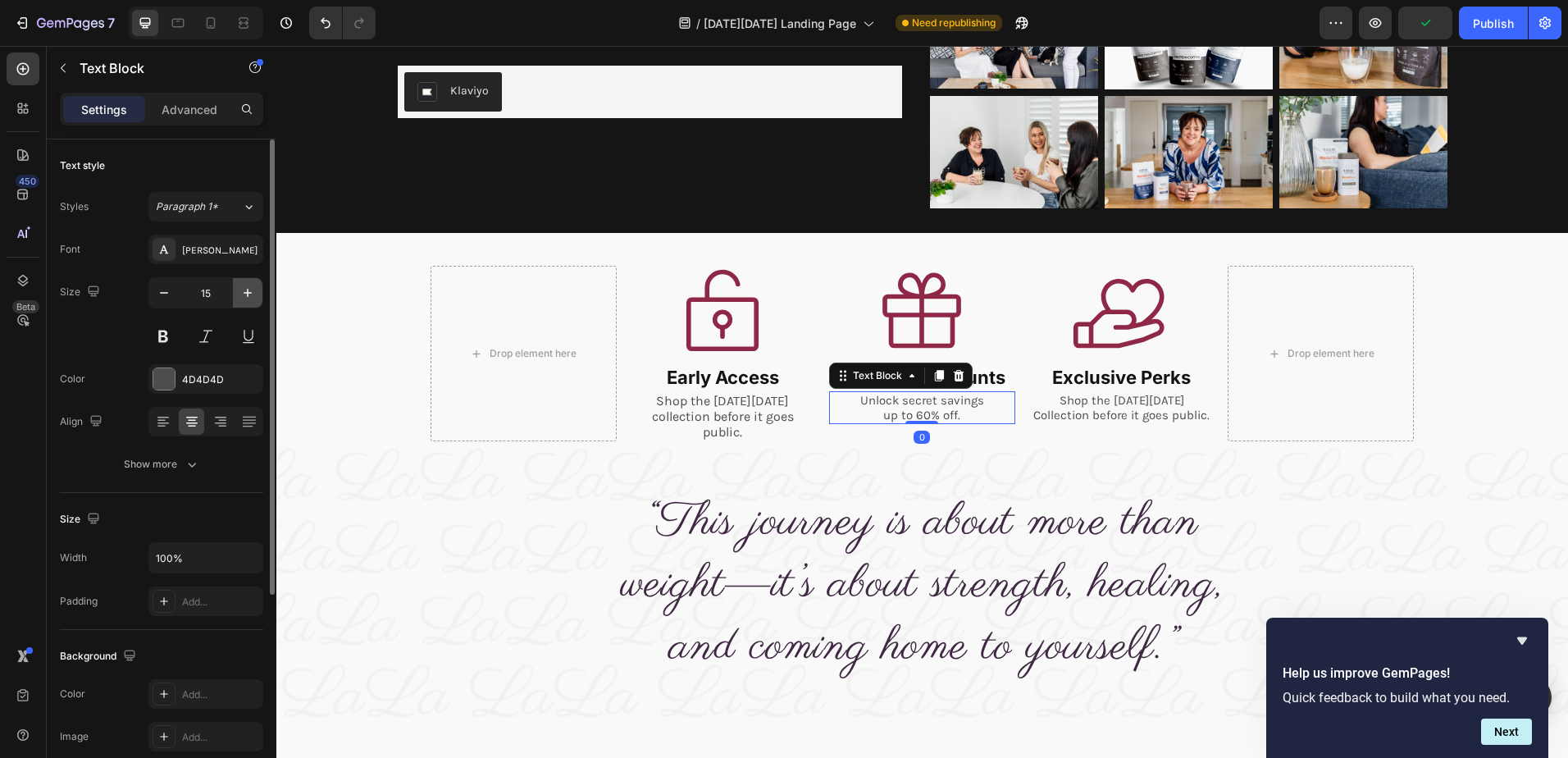
drag, startPoint x: 241, startPoint y: 294, endPoint x: 83, endPoint y: 278, distance: 158.8
click at [241, 294] on icon "button" at bounding box center [247, 292] width 17 height 17
type input "16"
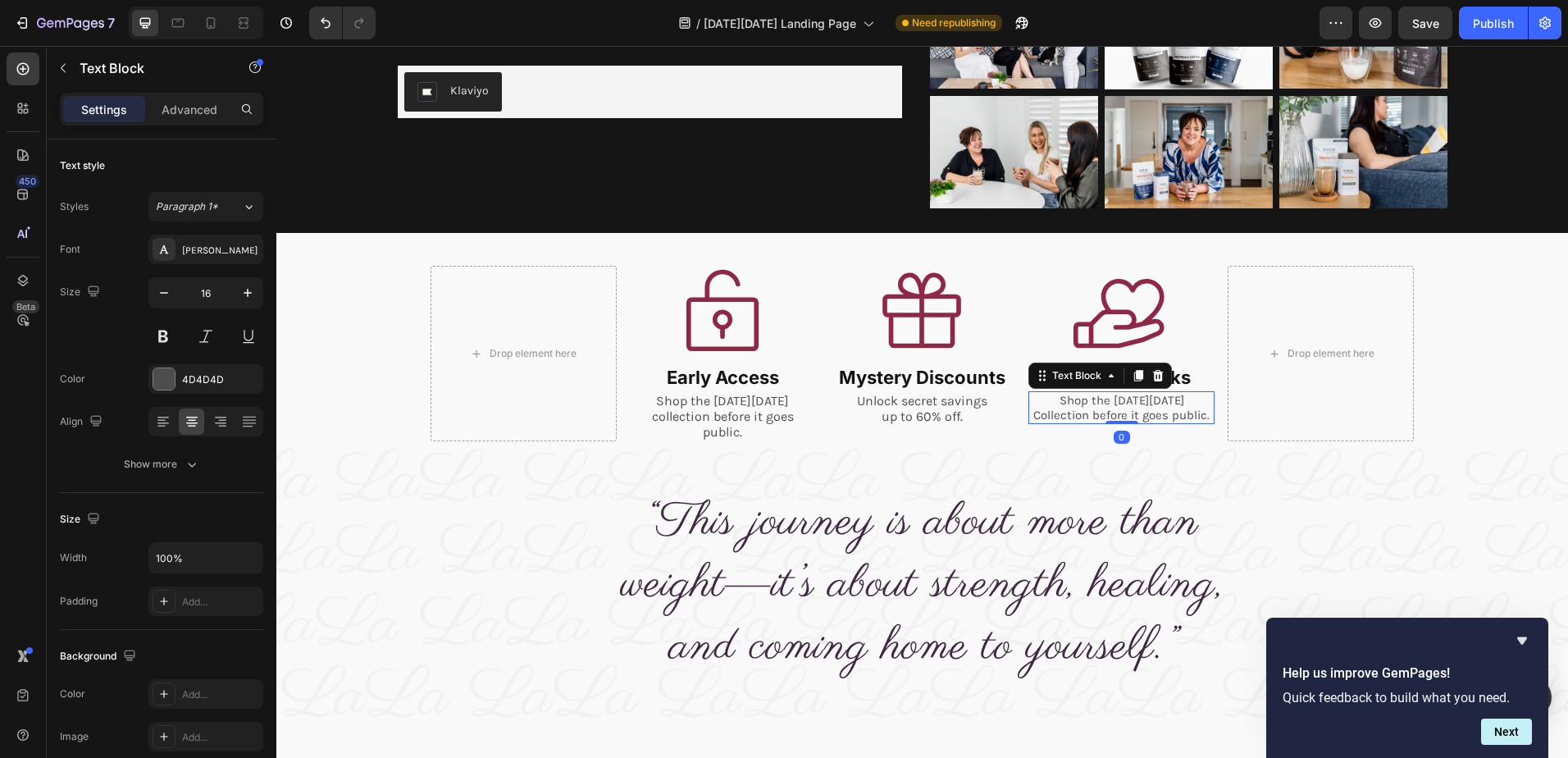
click at [1104, 410] on p "Shop the Black Friday Collection before it goes public." at bounding box center [1121, 408] width 183 height 29
click at [248, 291] on icon "button" at bounding box center [247, 292] width 17 height 17
type input "16"
click at [725, 409] on p "Shop the [DATE][DATE] collection before it goes public." at bounding box center [722, 417] width 183 height 48
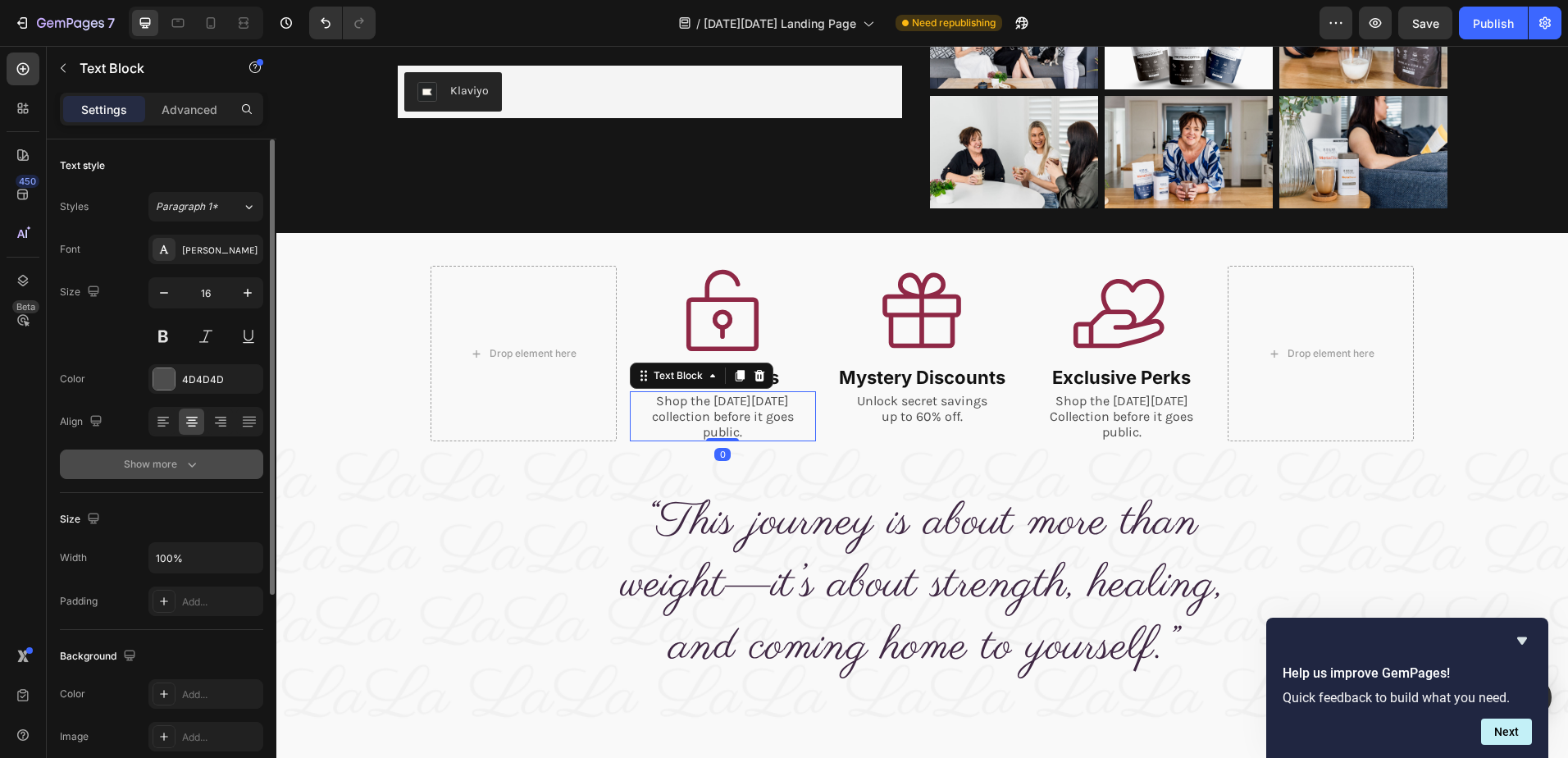
click at [147, 466] on div "Show more" at bounding box center [162, 464] width 76 height 17
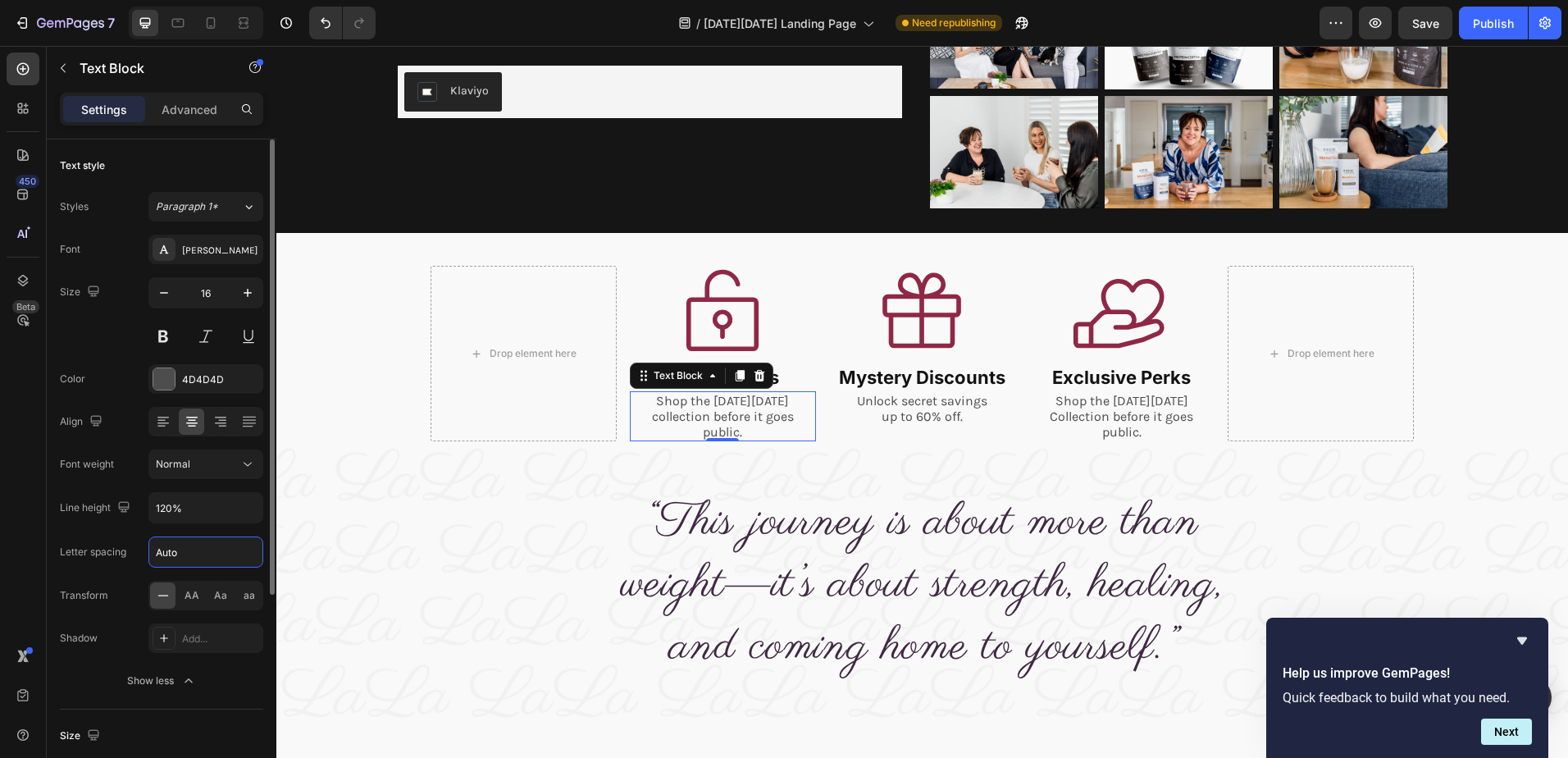
click at [174, 553] on input "Auto" at bounding box center [206, 552] width 113 height 29
type input "0"
click at [160, 548] on input "-1" at bounding box center [206, 552] width 113 height 29
type input "-0.5"
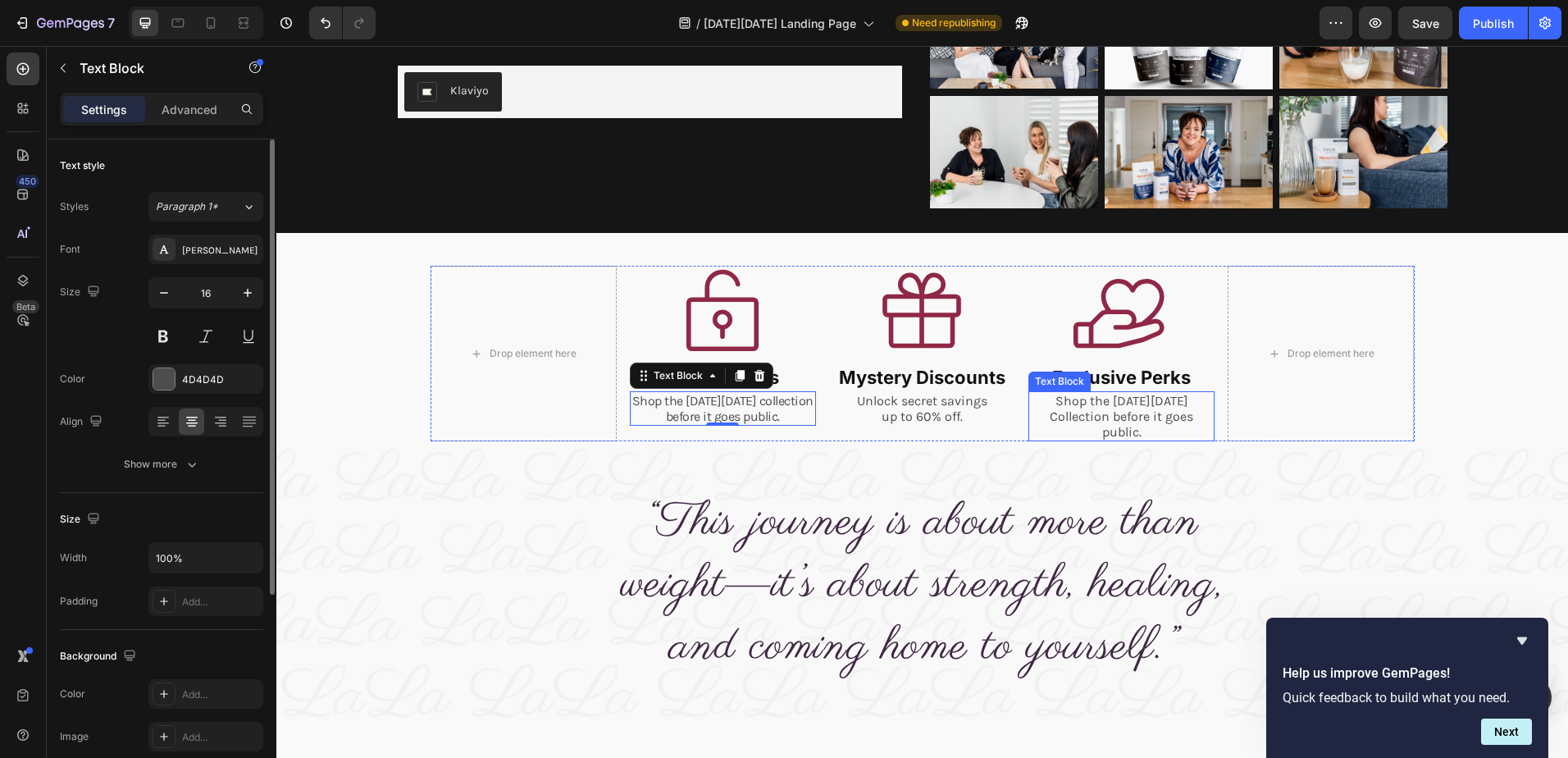
click at [1135, 406] on p "Shop the Black Friday Collection before it goes public." at bounding box center [1121, 417] width 183 height 48
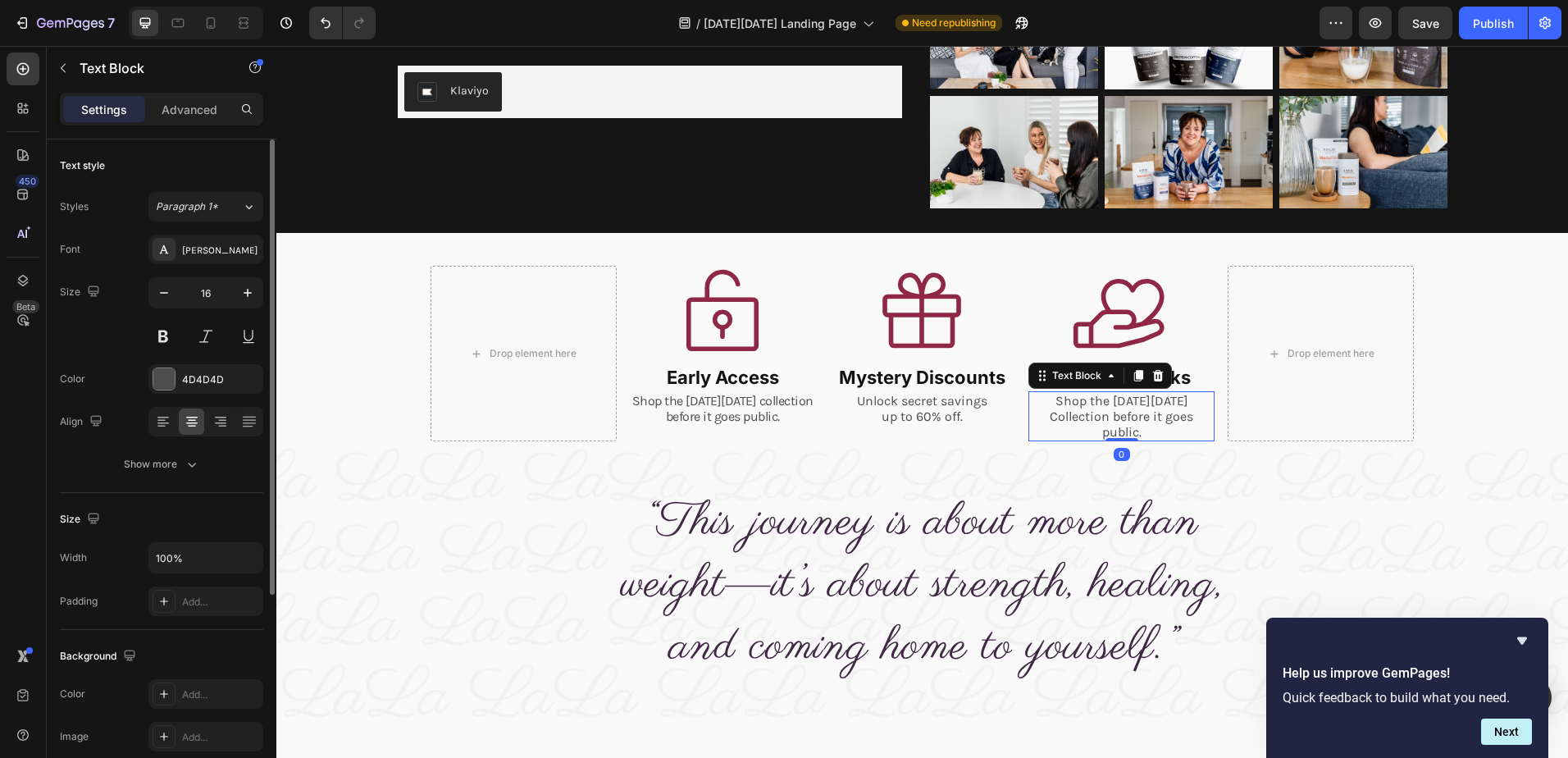
click at [1126, 414] on p "Shop the Black Friday Collection before it goes public." at bounding box center [1121, 417] width 183 height 48
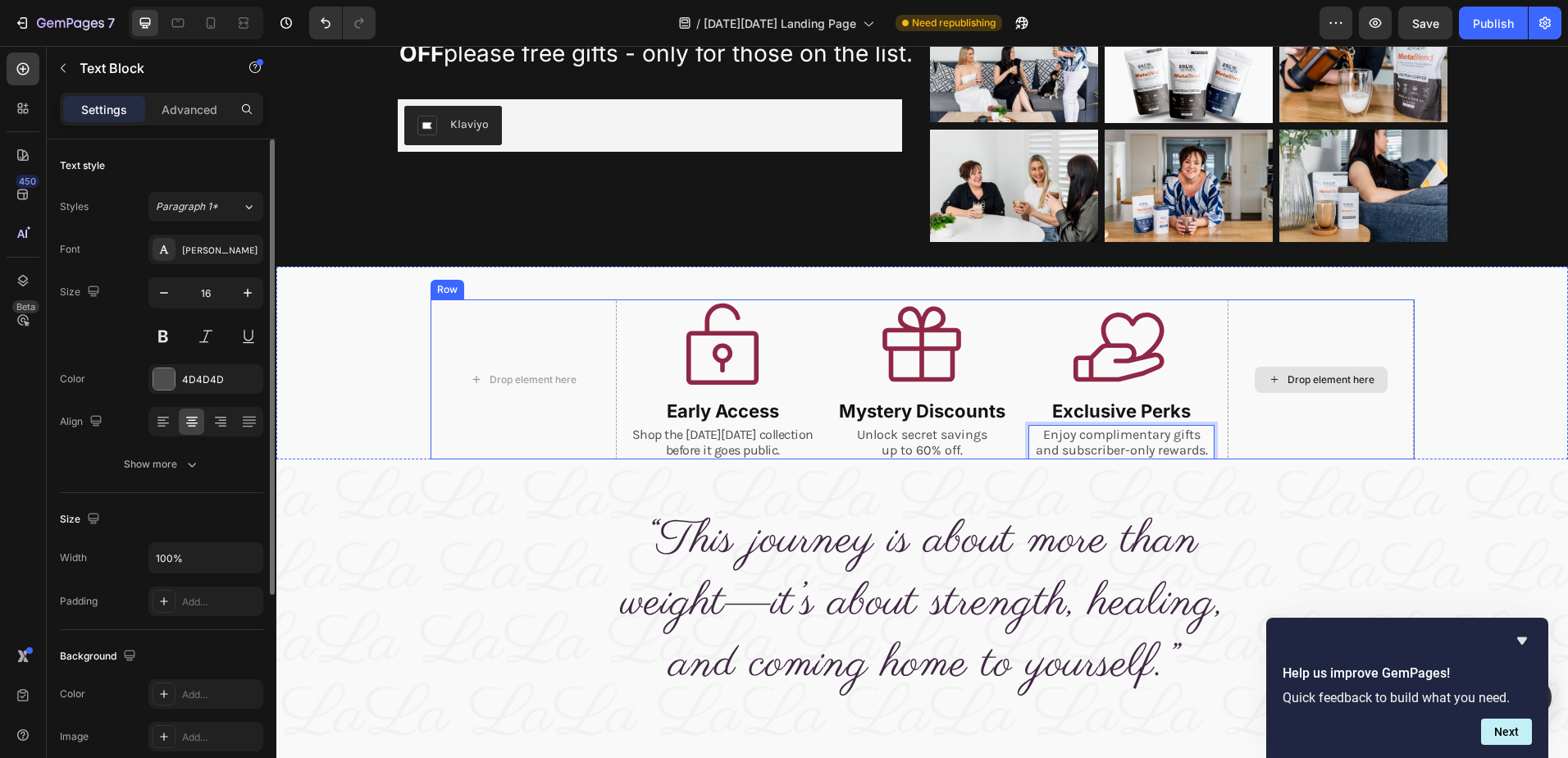
scroll to position [246, 0]
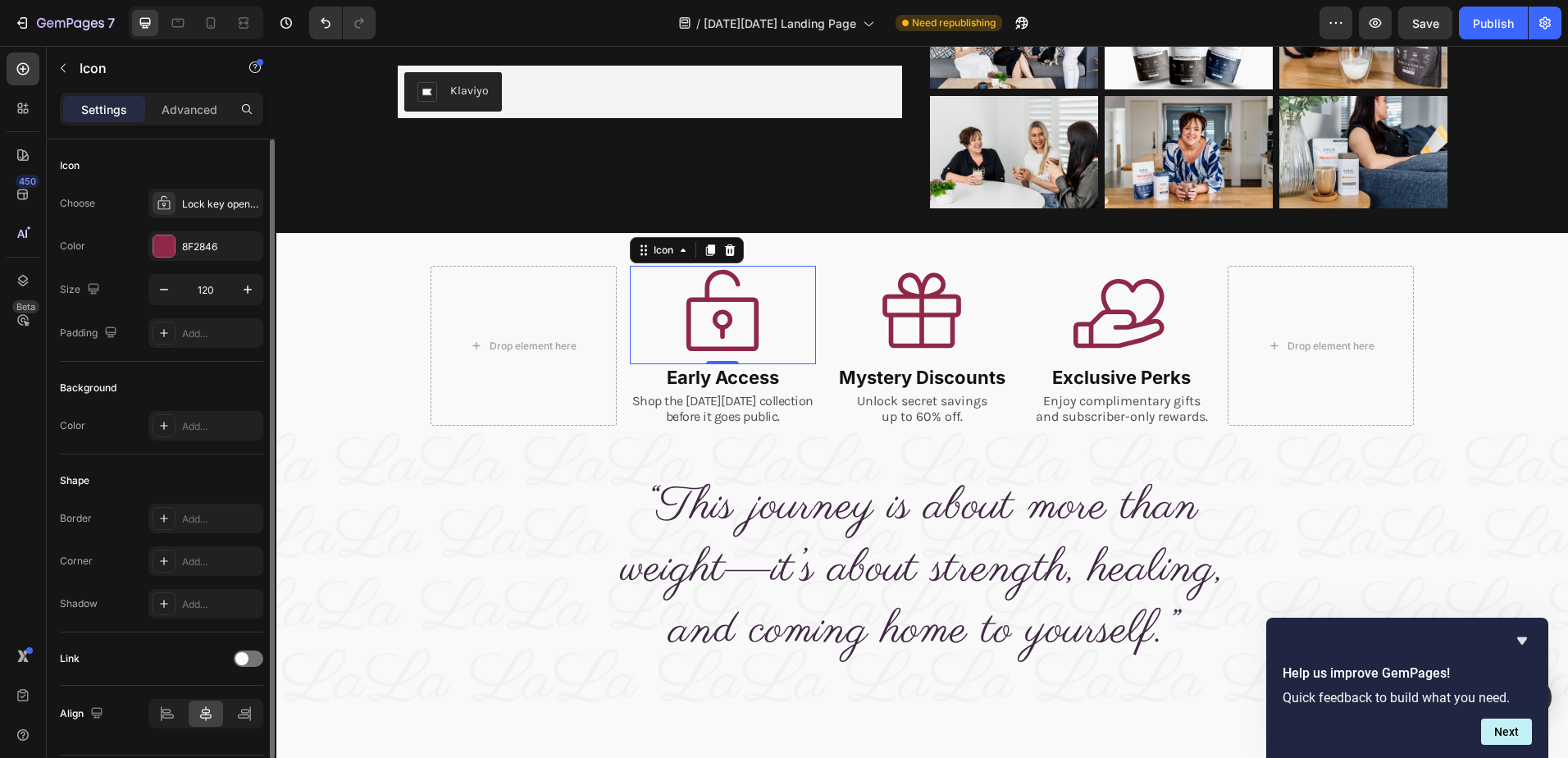
click at [721, 319] on icon at bounding box center [722, 315] width 99 height 99
drag, startPoint x: 208, startPoint y: 292, endPoint x: 22, endPoint y: 225, distance: 197.7
click at [208, 292] on input "120" at bounding box center [205, 290] width 54 height 29
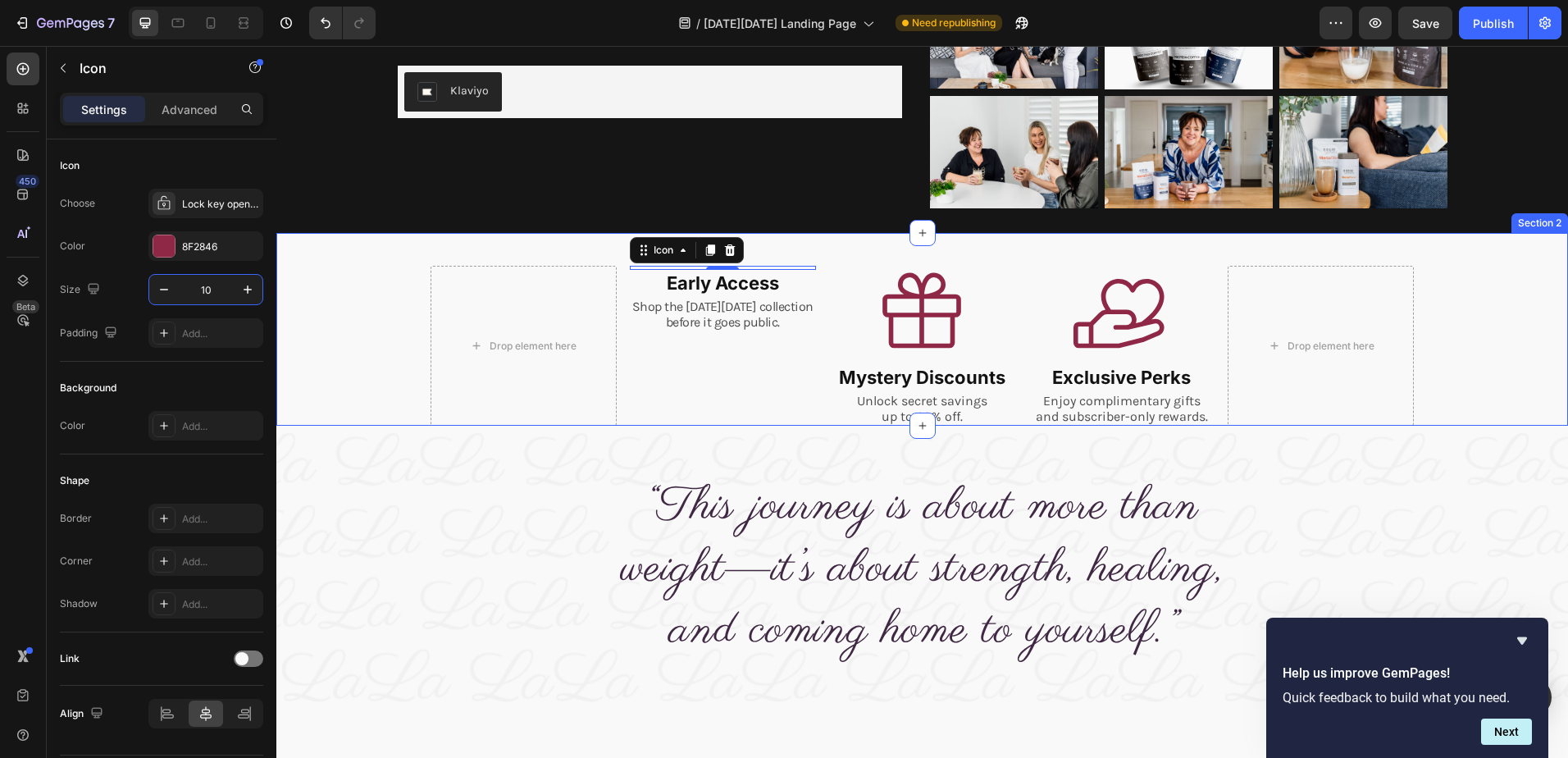
type input "100"
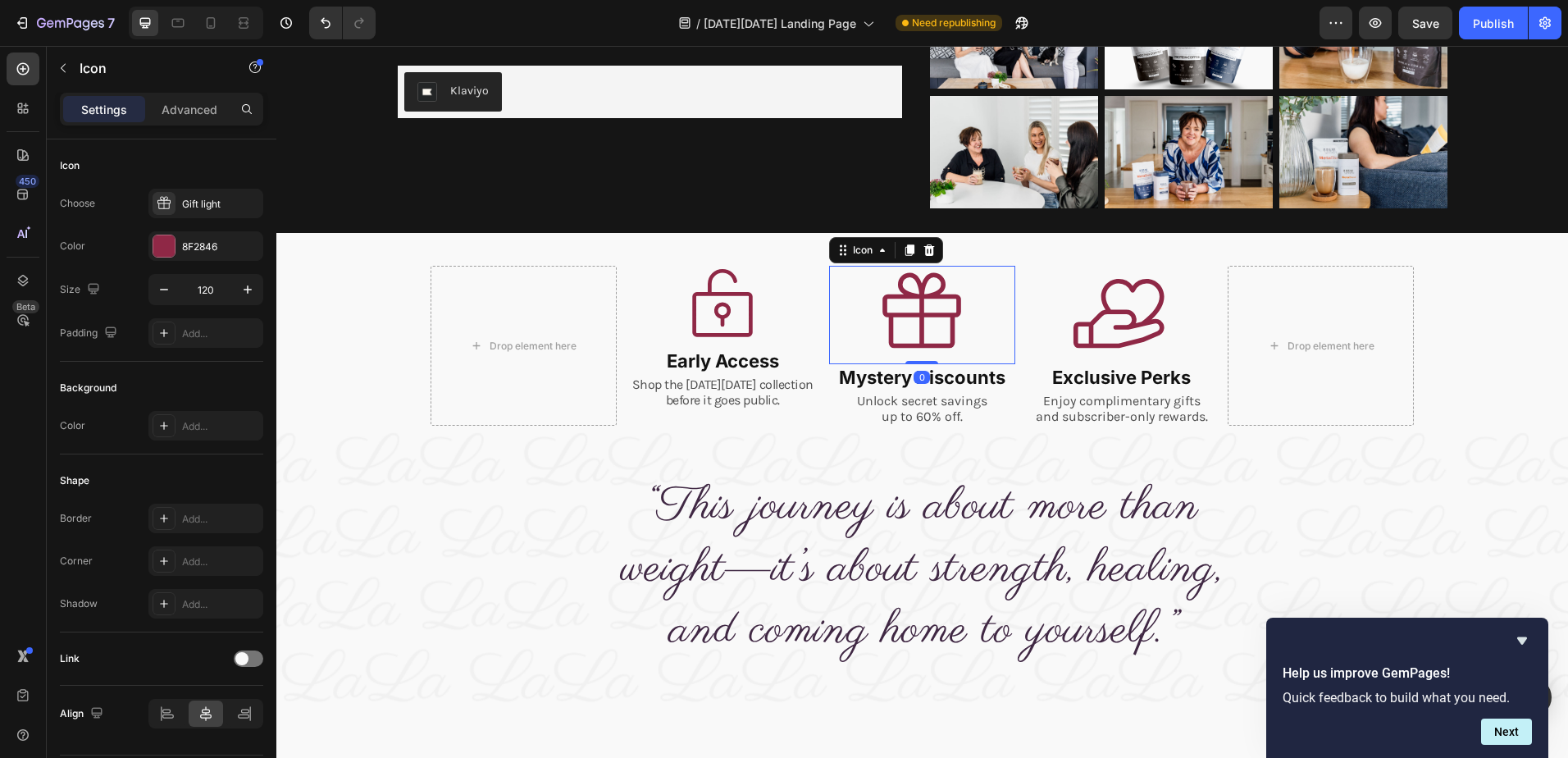
click at [924, 286] on icon at bounding box center [922, 315] width 99 height 99
click at [205, 289] on input "120" at bounding box center [205, 290] width 54 height 29
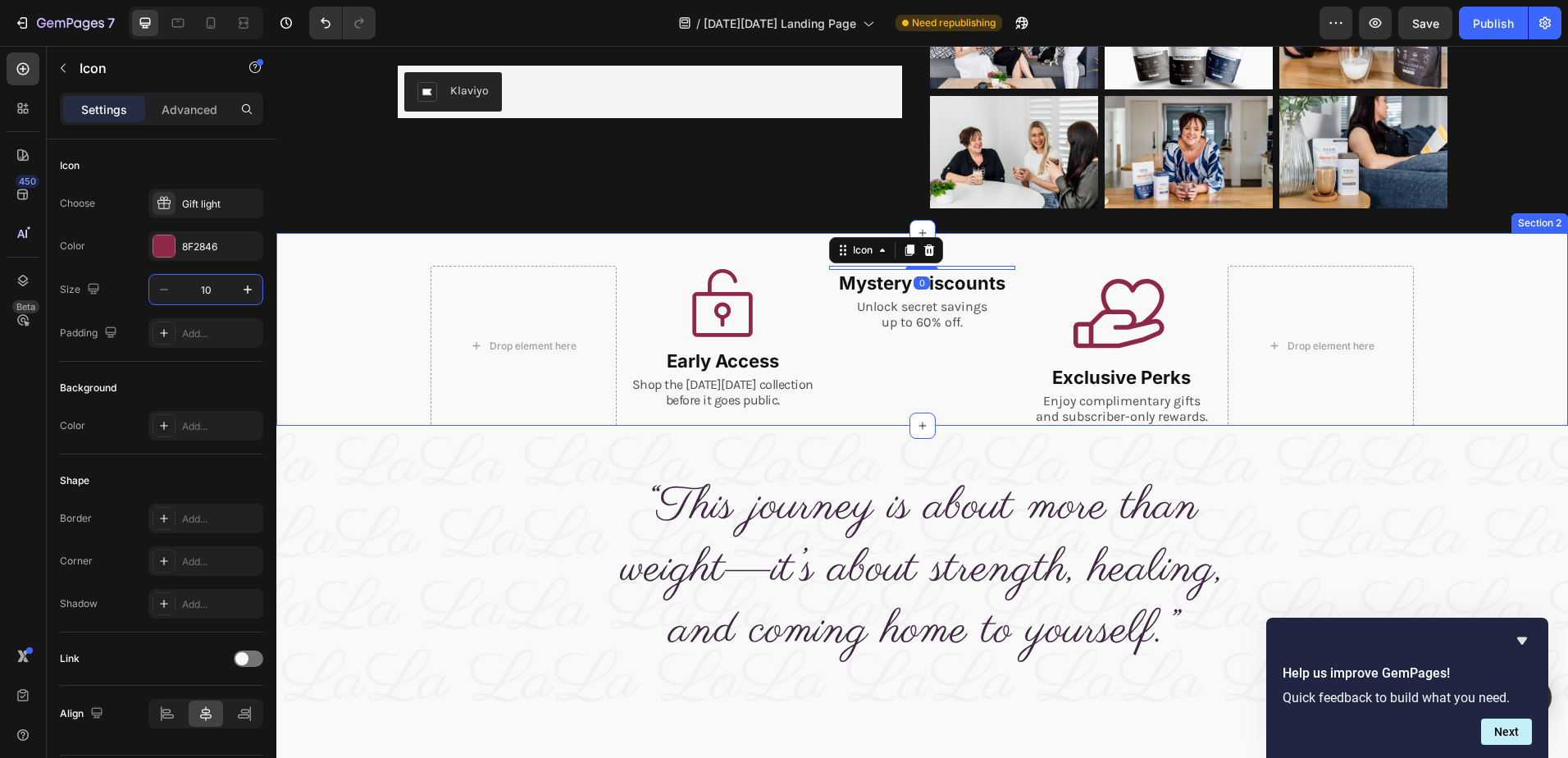
type input "100"
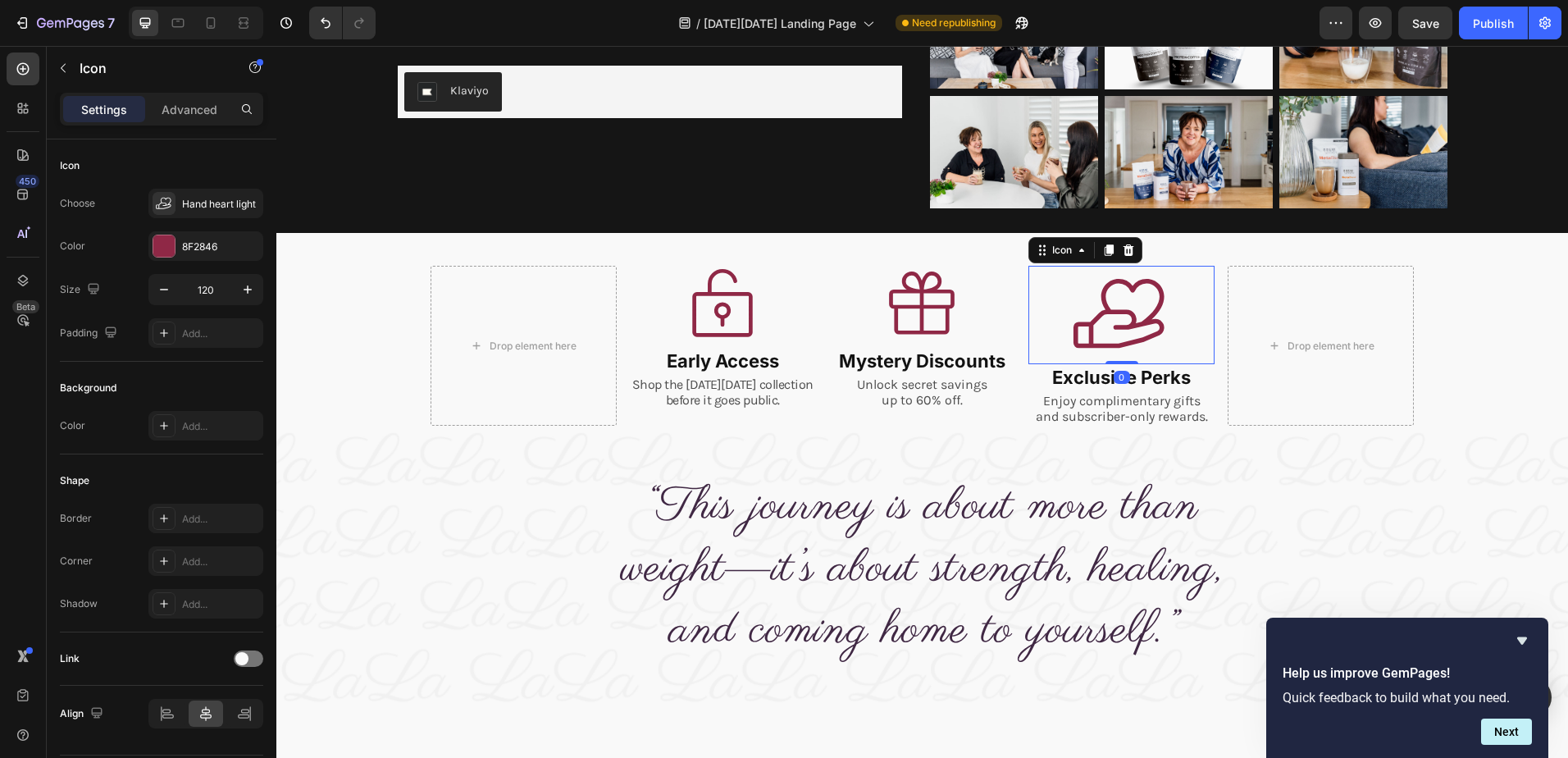
click at [1108, 320] on icon at bounding box center [1121, 315] width 99 height 99
click at [207, 292] on input "120" at bounding box center [205, 290] width 54 height 29
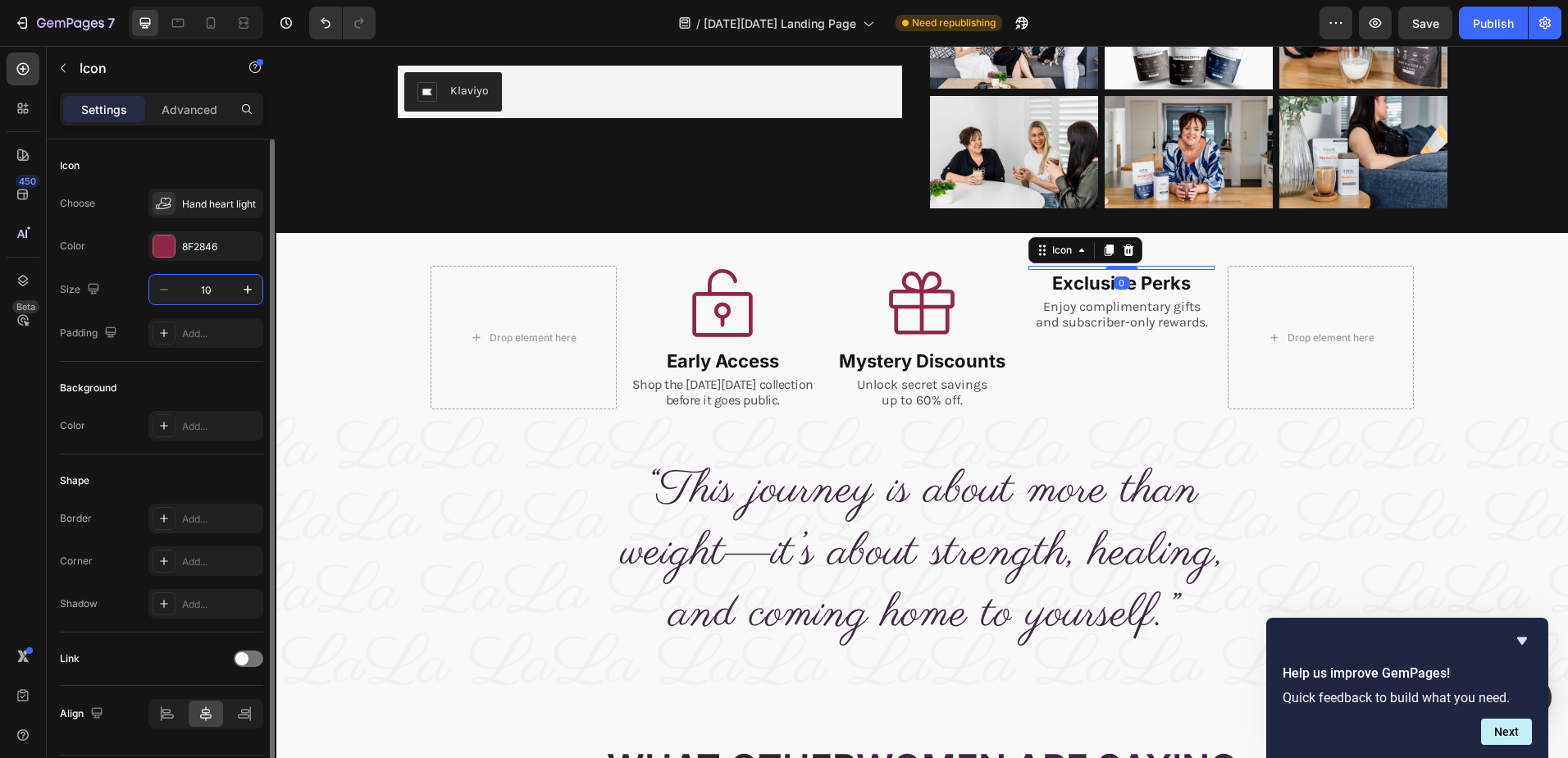
type input "100"
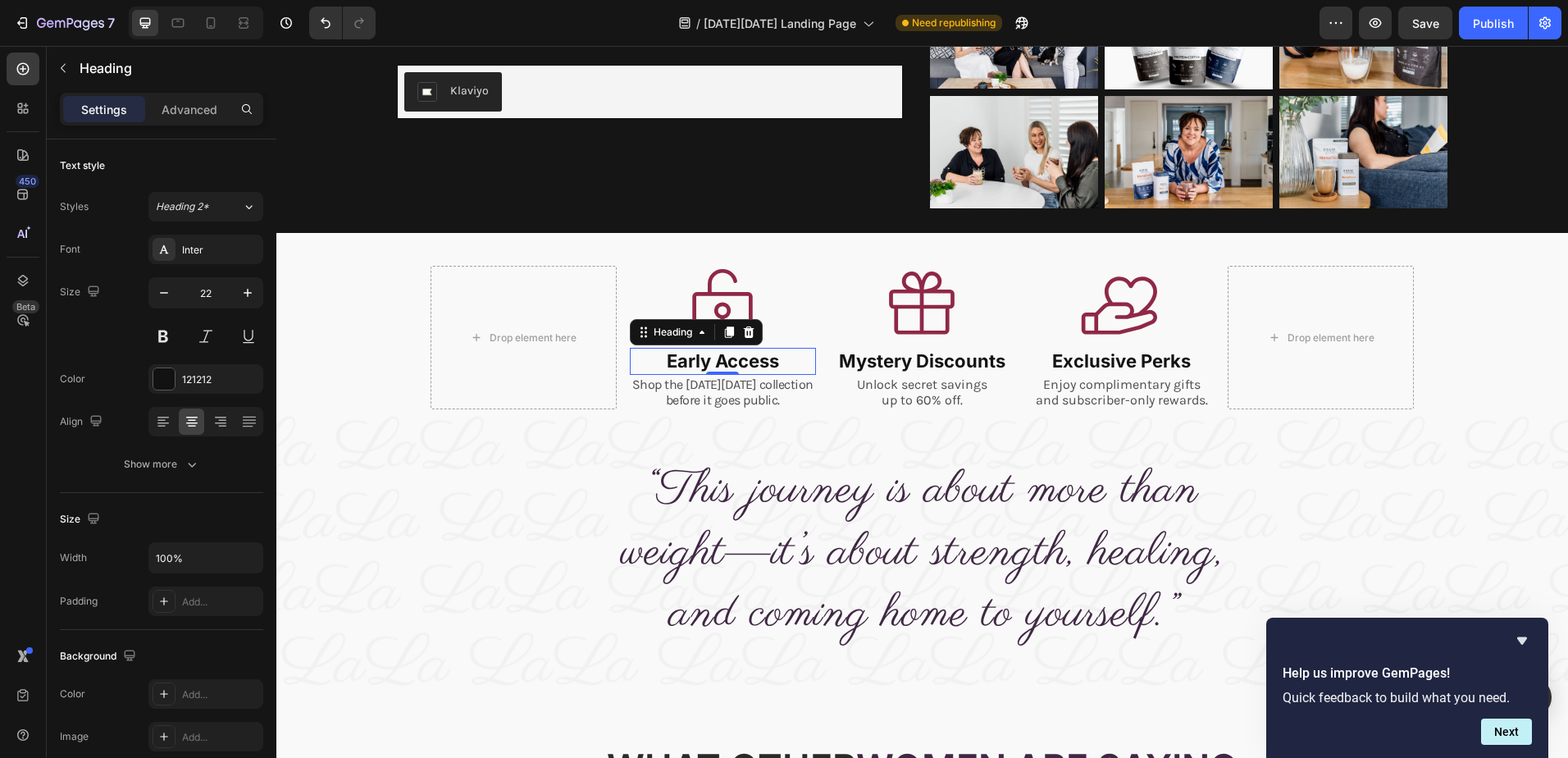
click at [732, 369] on p "Early Access" at bounding box center [722, 361] width 183 height 23
click at [166, 290] on icon "button" at bounding box center [163, 292] width 17 height 17
type input "20"
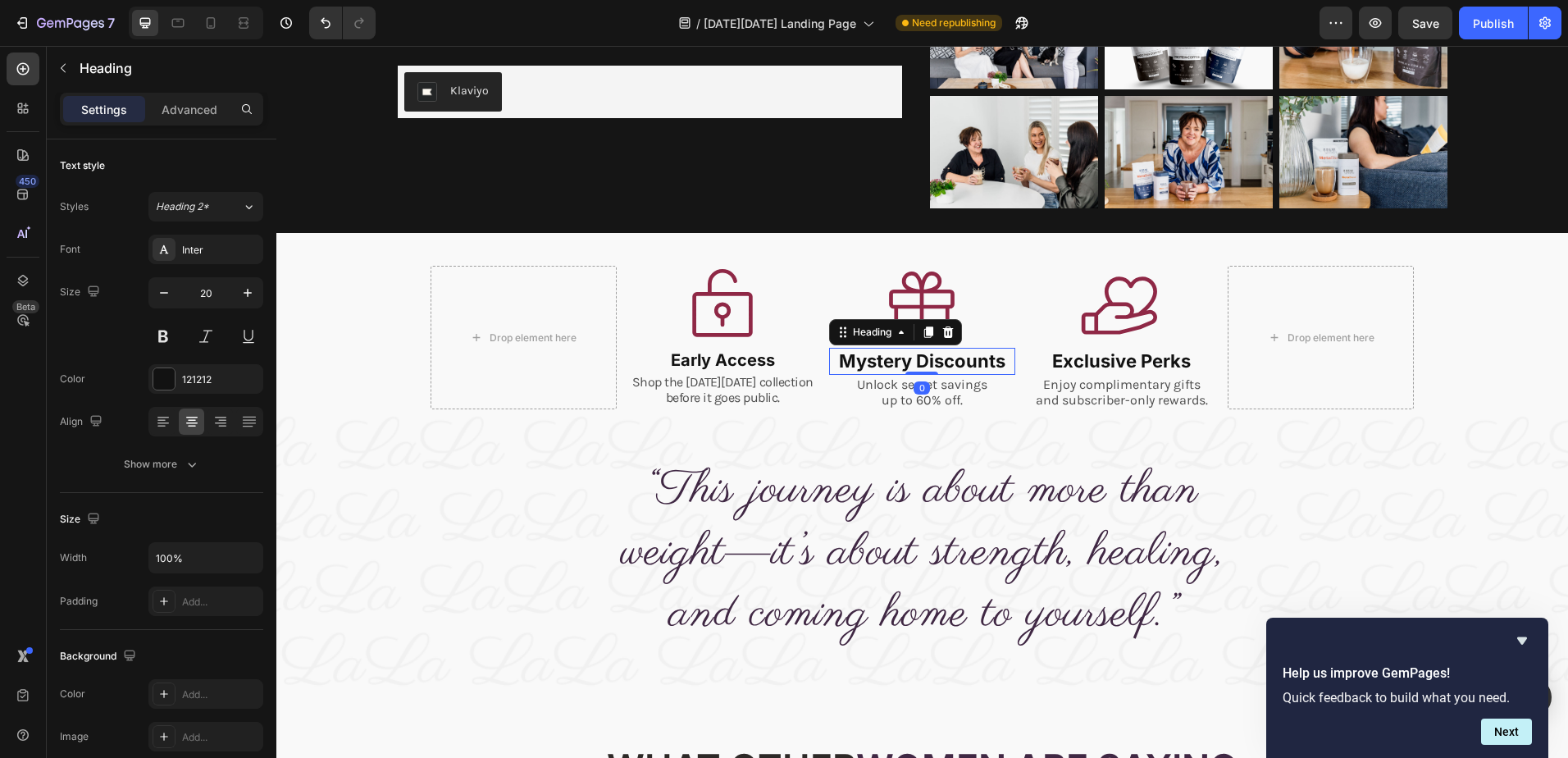
click at [902, 364] on p "Mystery Discounts" at bounding box center [922, 361] width 183 height 23
click at [156, 292] on icon "button" at bounding box center [163, 292] width 17 height 17
type input "20"
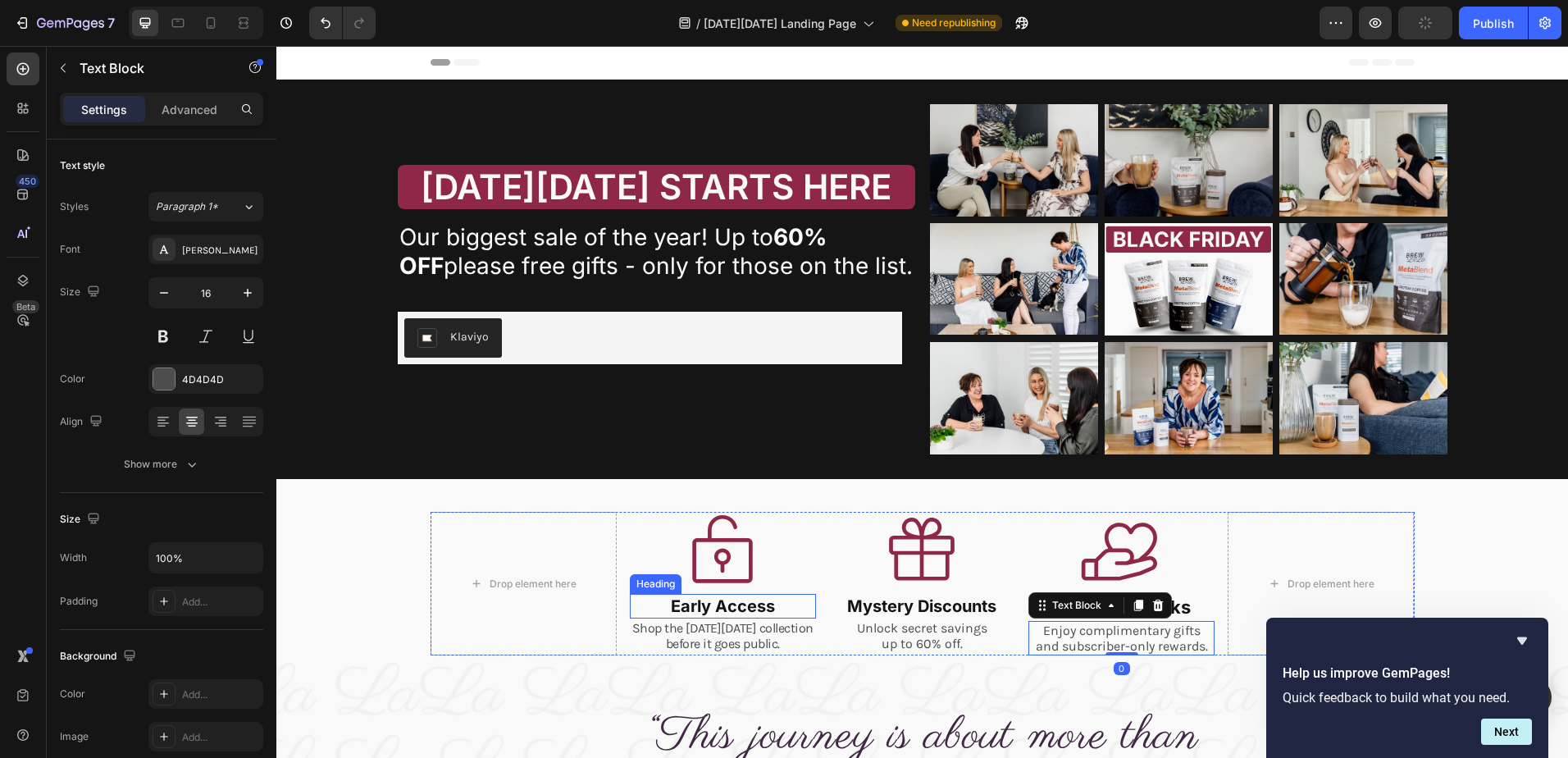
scroll to position [246, 0]
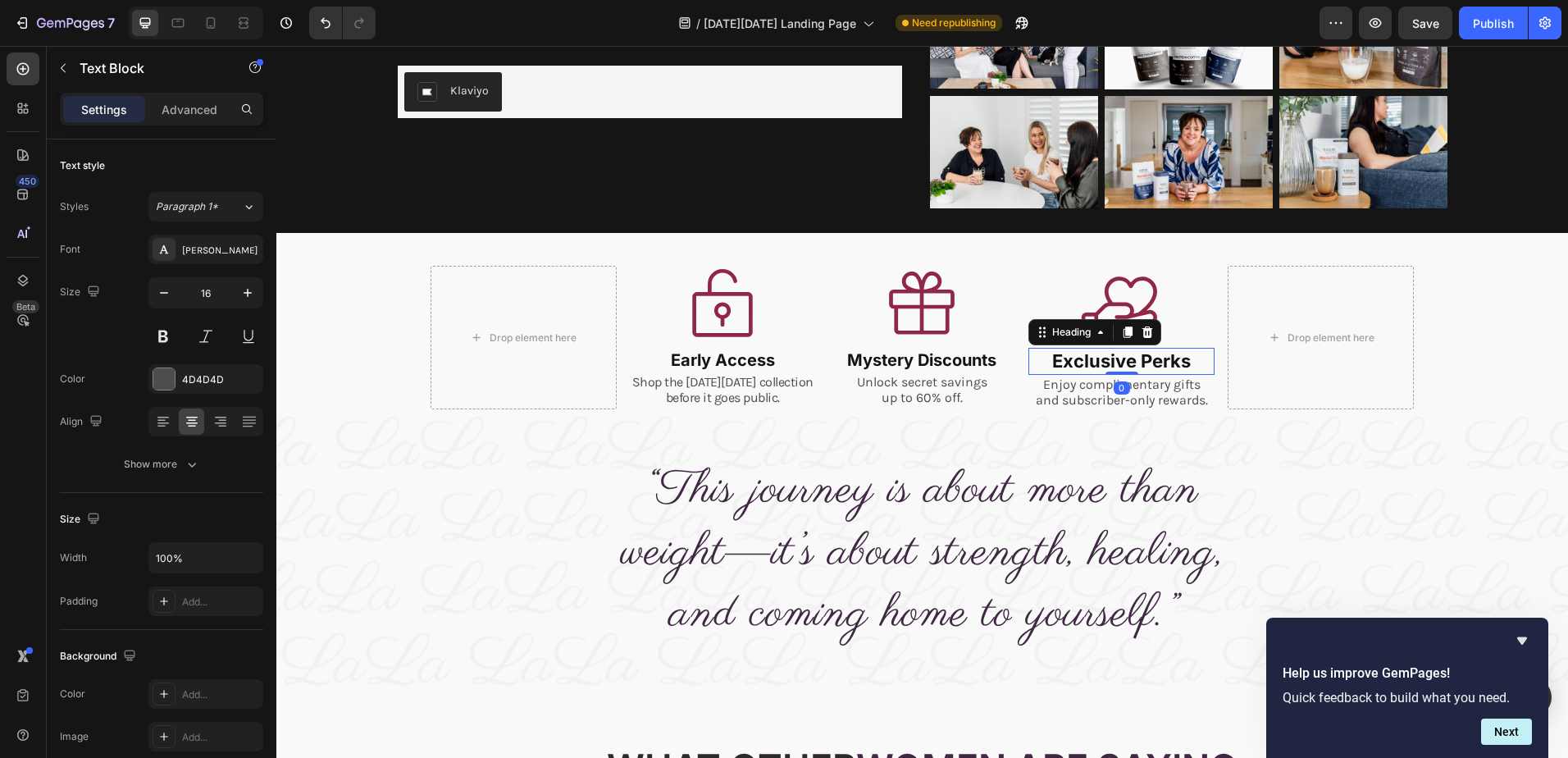
click at [1183, 358] on p "Exclusive Perks" at bounding box center [1121, 361] width 183 height 23
click at [160, 292] on icon "button" at bounding box center [164, 293] width 8 height 2
type input "20"
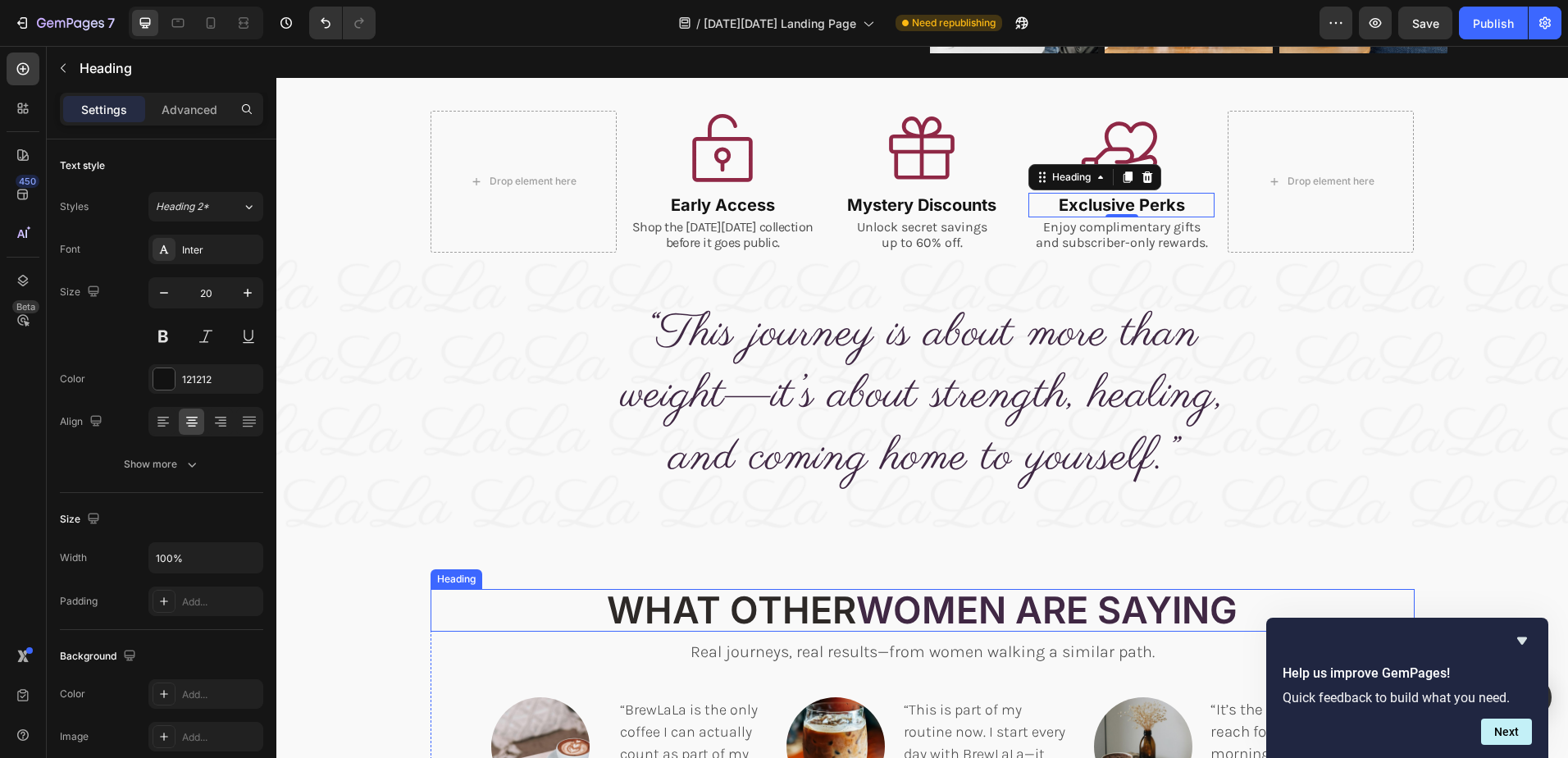
scroll to position [410, 0]
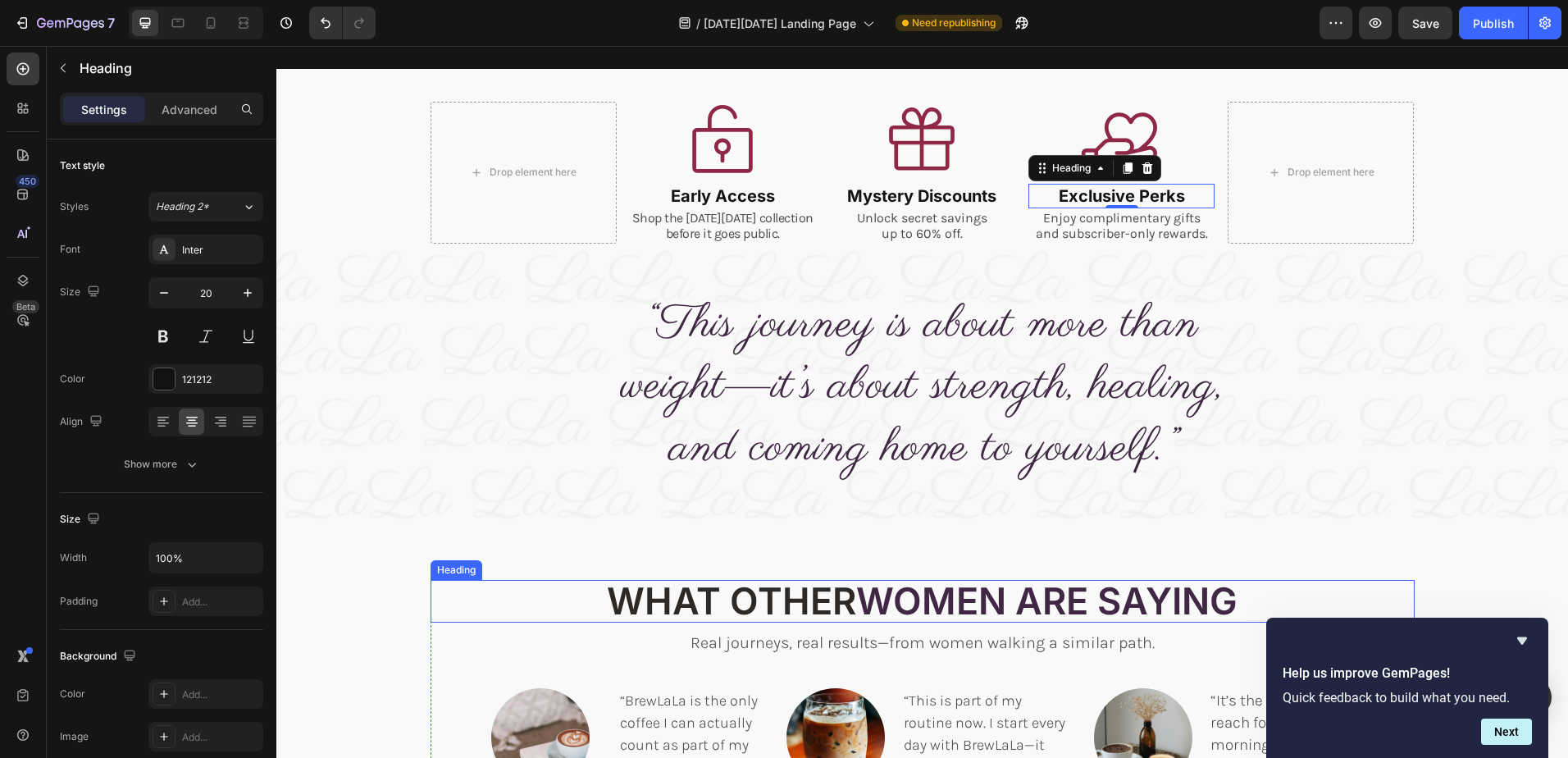
click at [844, 608] on span "What Other" at bounding box center [731, 601] width 249 height 45
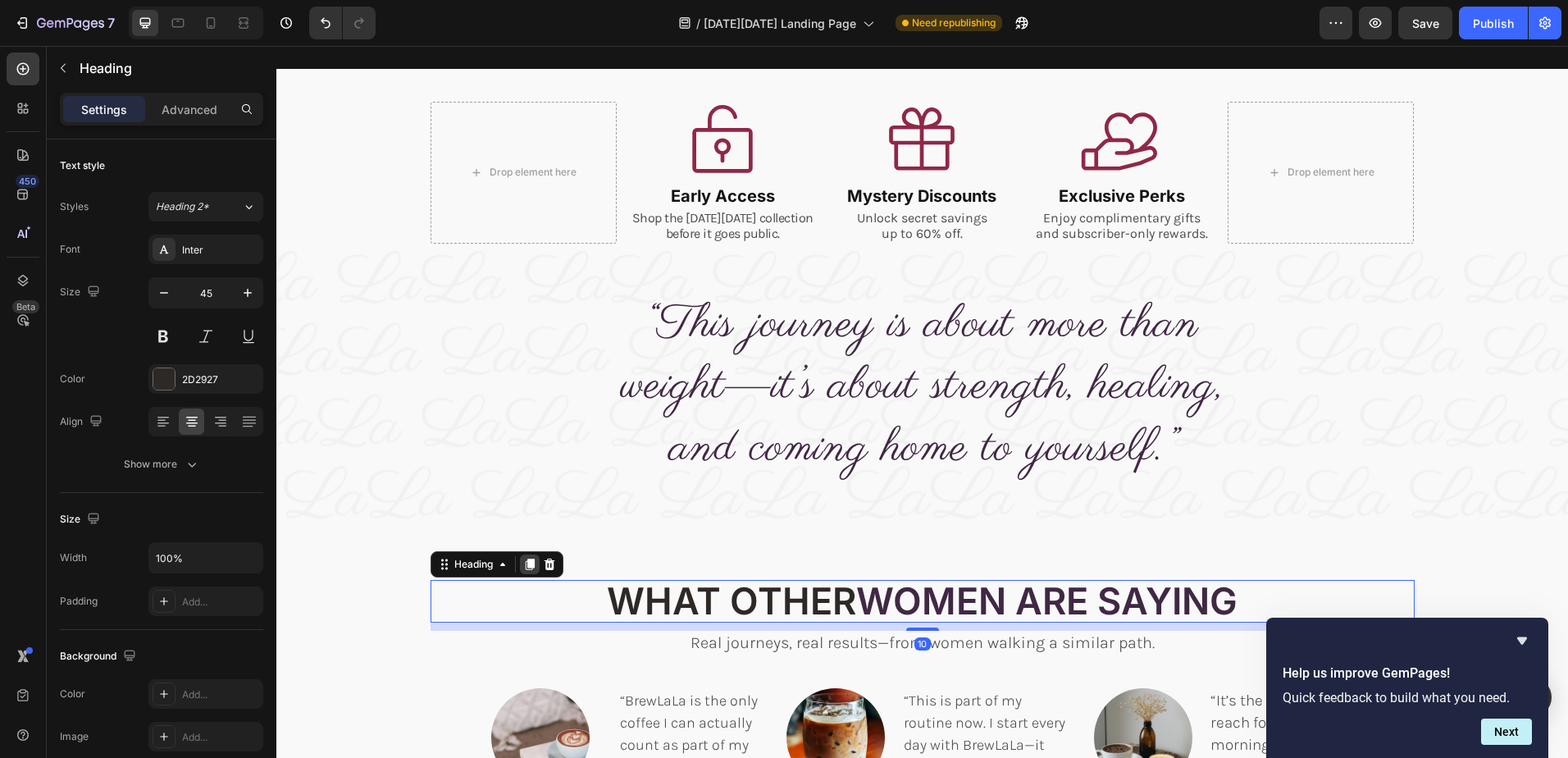
click at [525, 562] on icon at bounding box center [529, 565] width 9 height 12
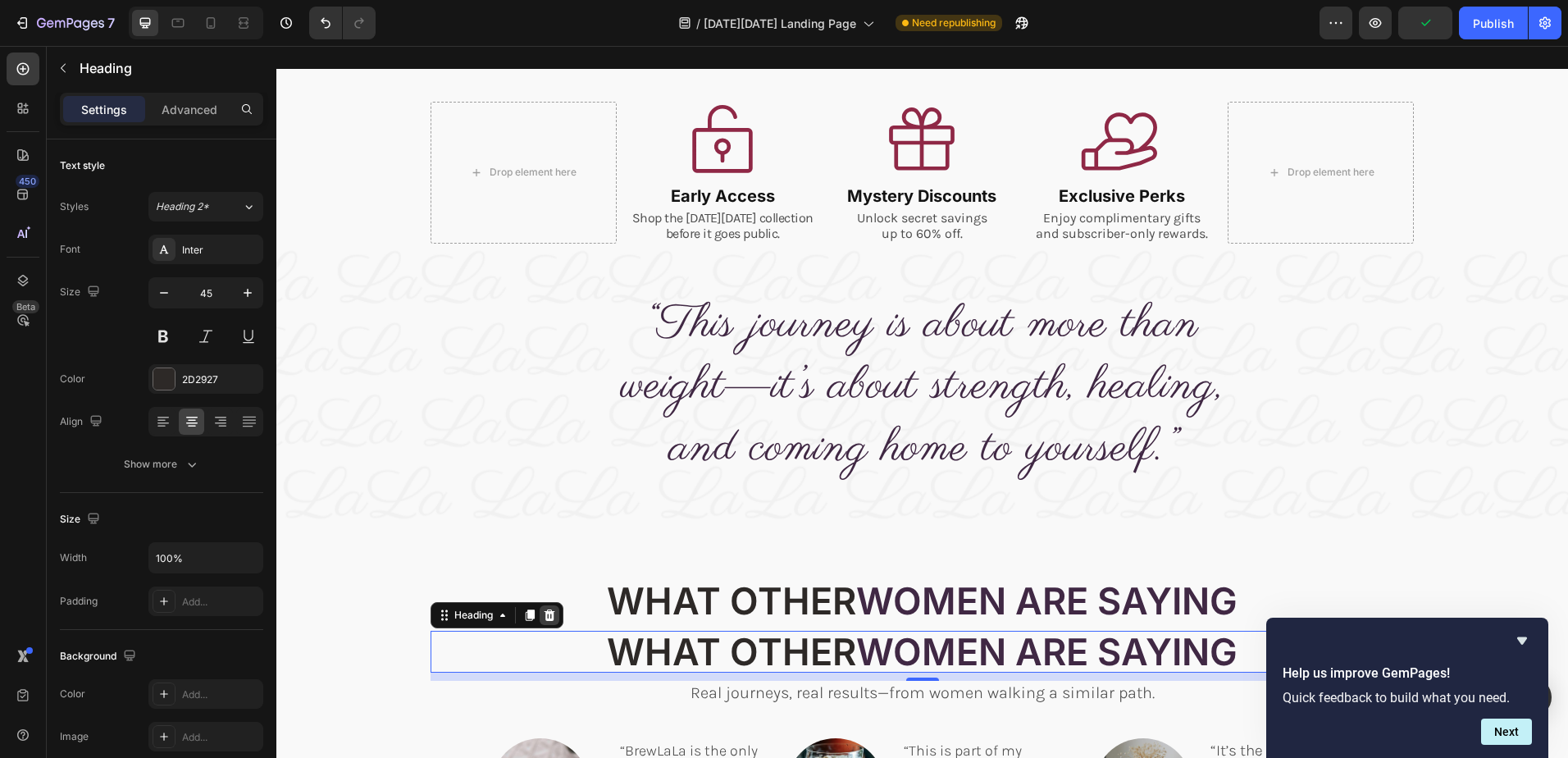
click at [547, 609] on icon at bounding box center [548, 614] width 13 height 13
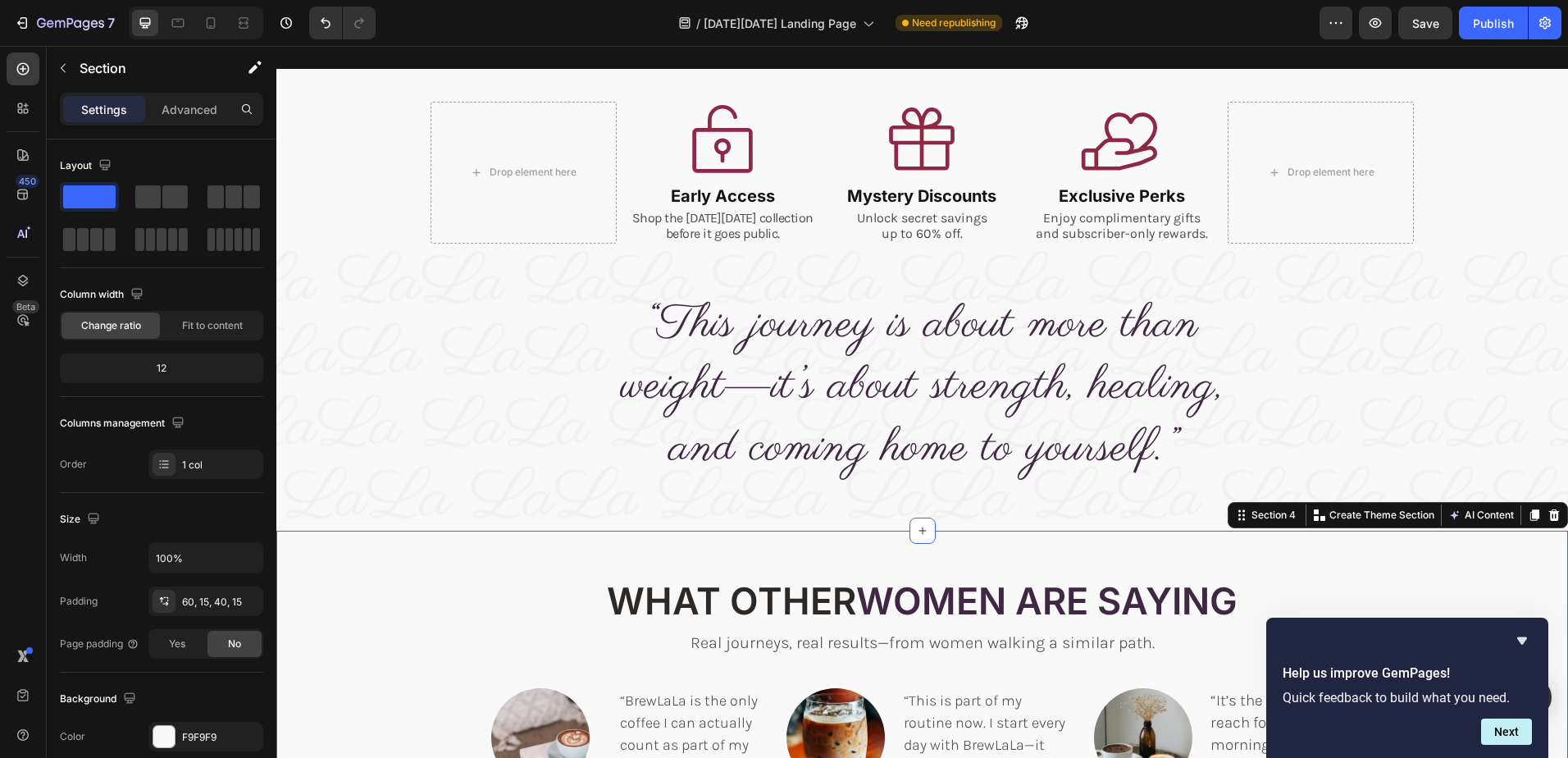
click at [1004, 562] on div "What Other Women Are Saying Heading Real journeys, real results—from women walk…" at bounding box center [922, 753] width 1291 height 445
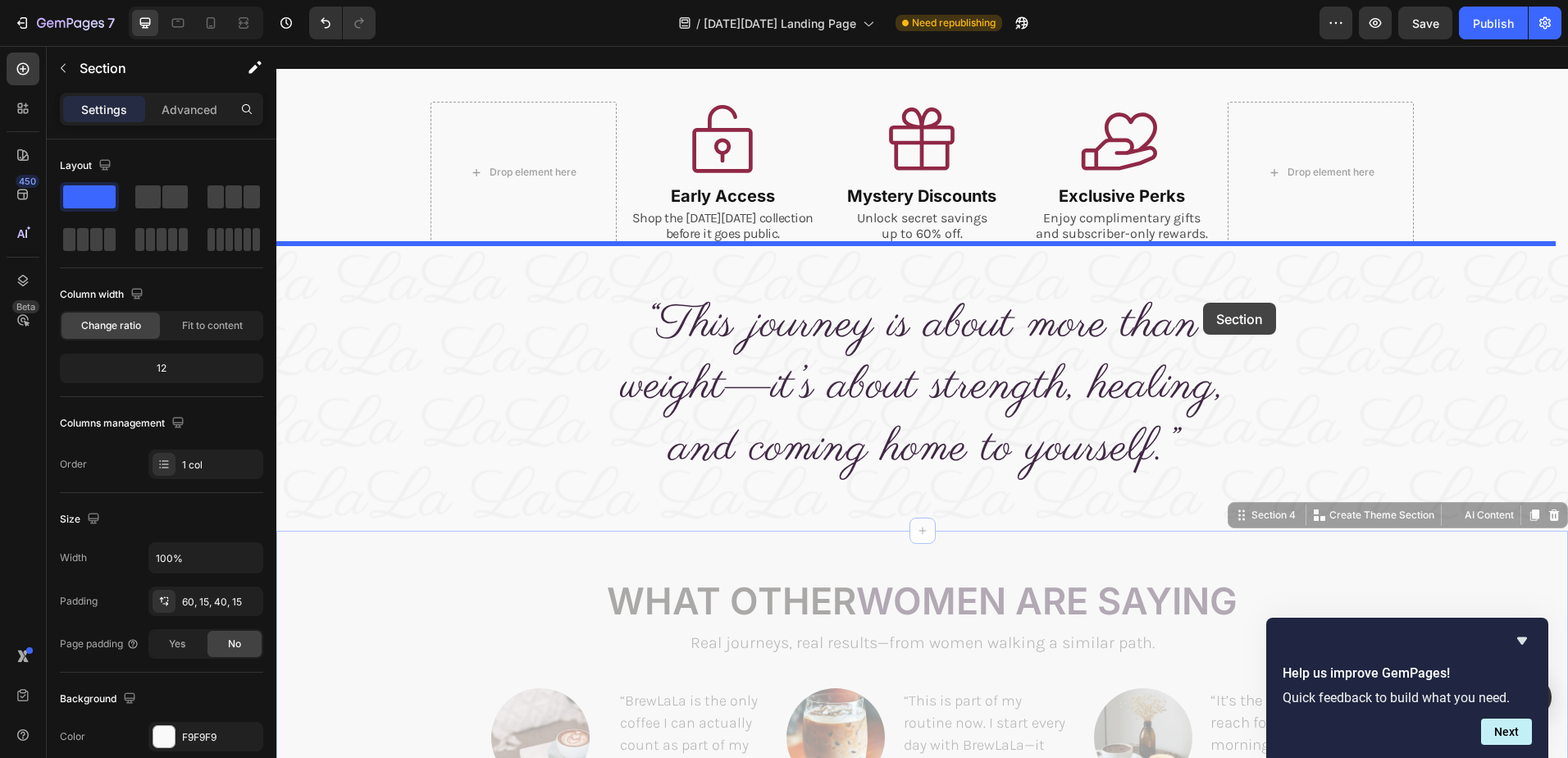
drag, startPoint x: 1229, startPoint y: 522, endPoint x: 1203, endPoint y: 303, distance: 220.5
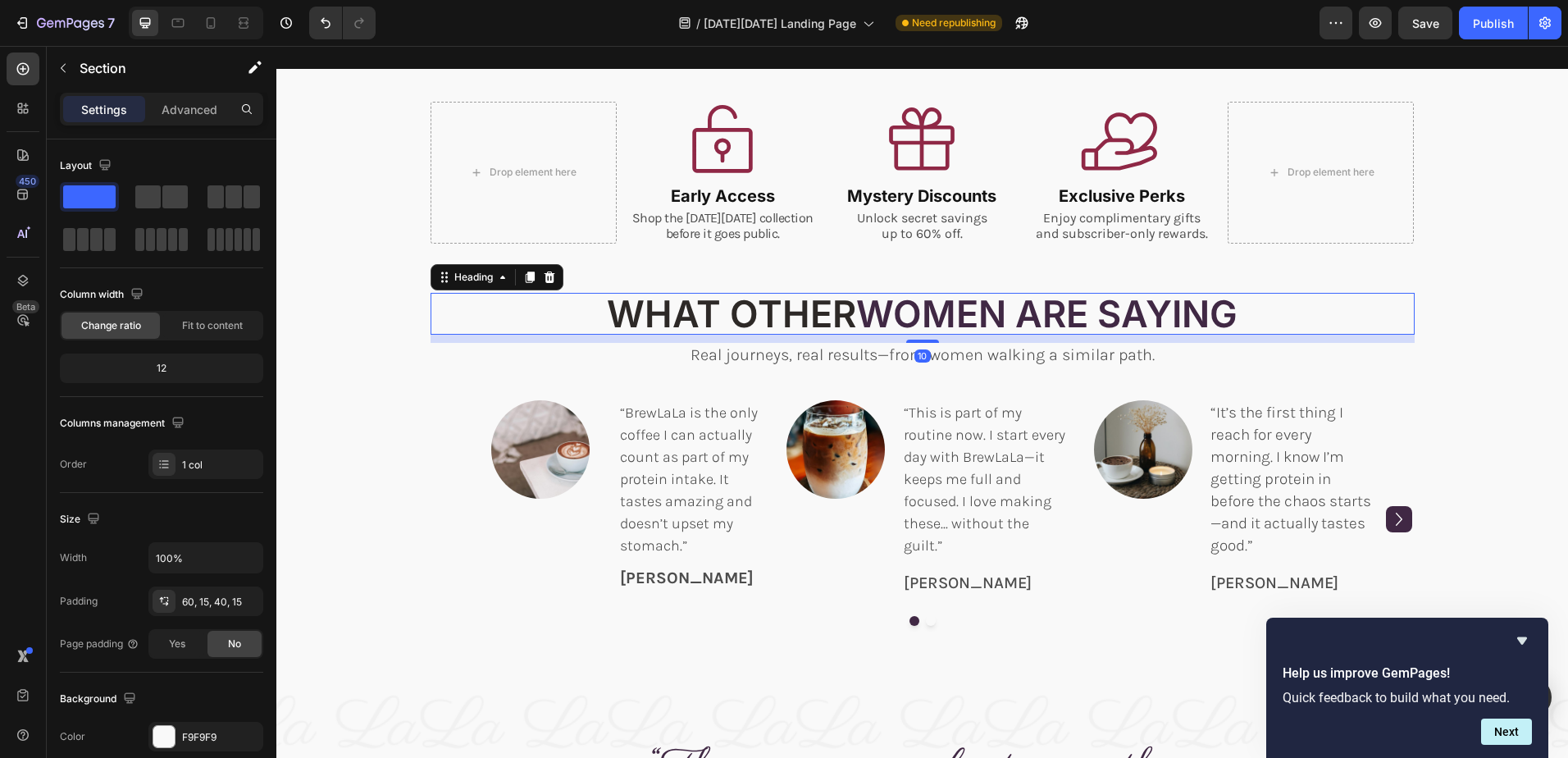
click at [725, 321] on span "What Other" at bounding box center [731, 314] width 249 height 45
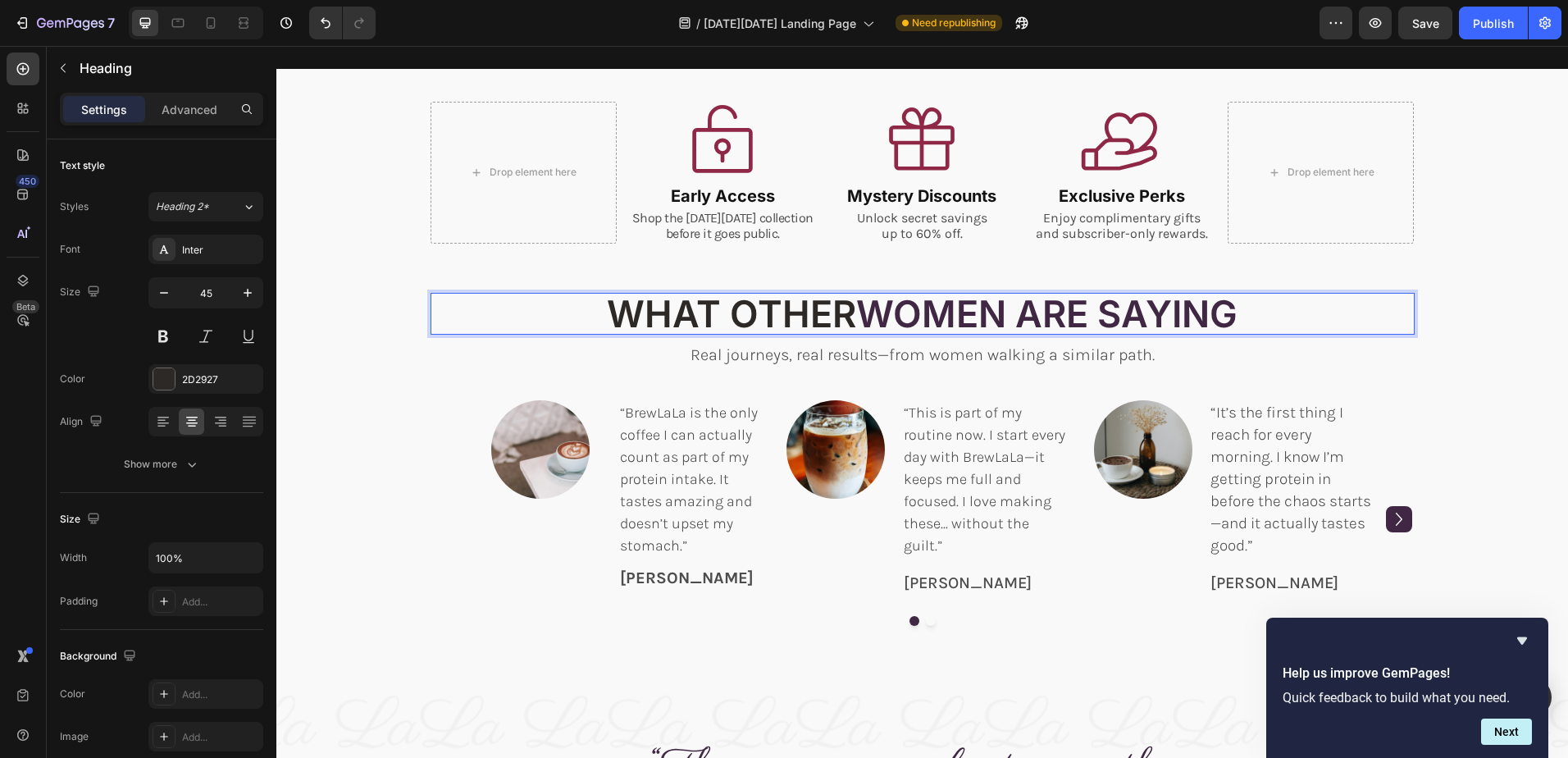
click at [908, 318] on span "Women Are Saying" at bounding box center [1047, 314] width 381 height 45
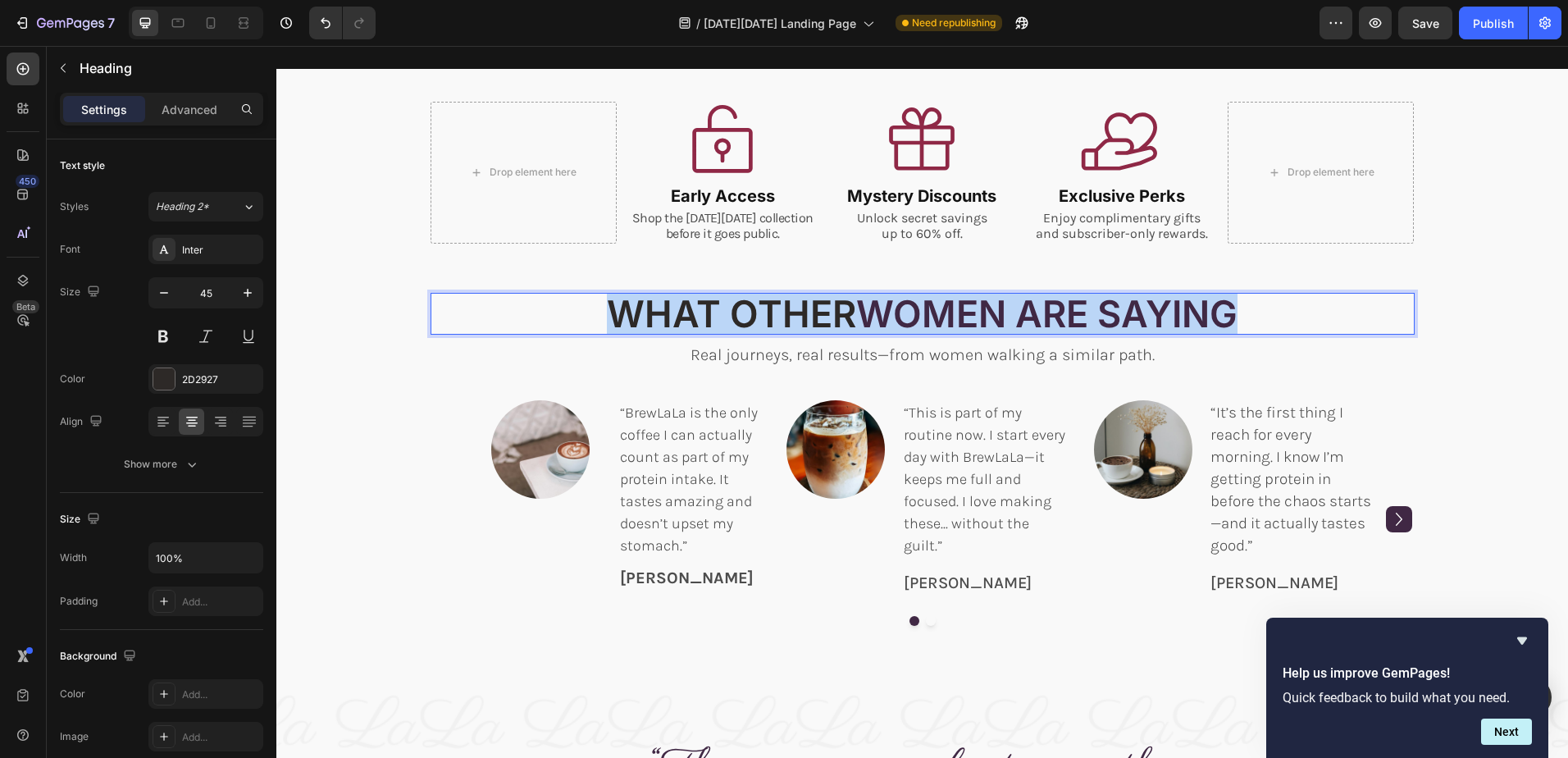
drag, startPoint x: 1237, startPoint y: 313, endPoint x: 597, endPoint y: 312, distance: 640.0
click at [597, 312] on p "What Other Women Are Saying" at bounding box center [922, 313] width 980 height 38
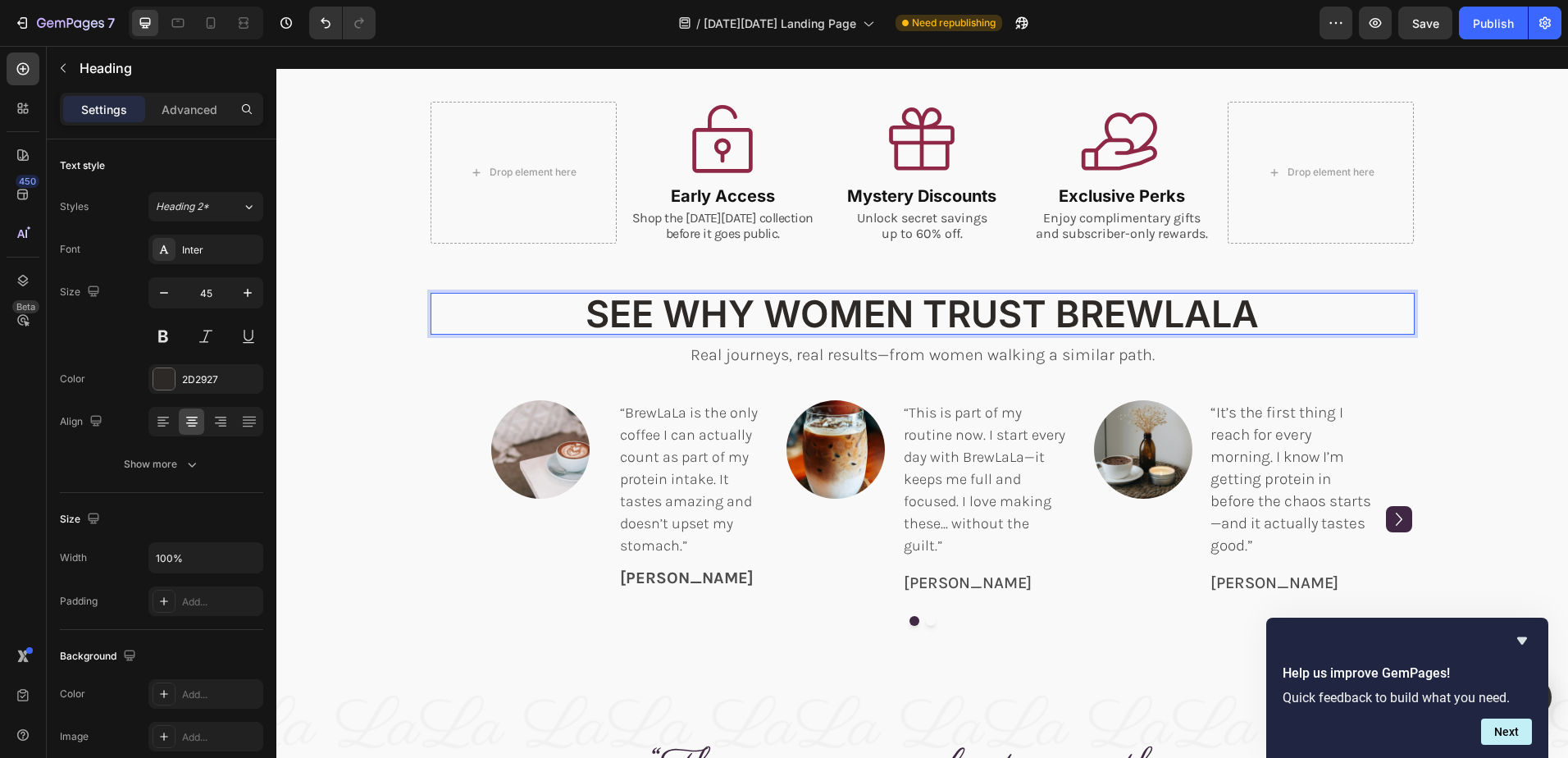
click at [881, 313] on p "SEE WHY WOMEN TRUST BREWLALA" at bounding box center [922, 313] width 980 height 38
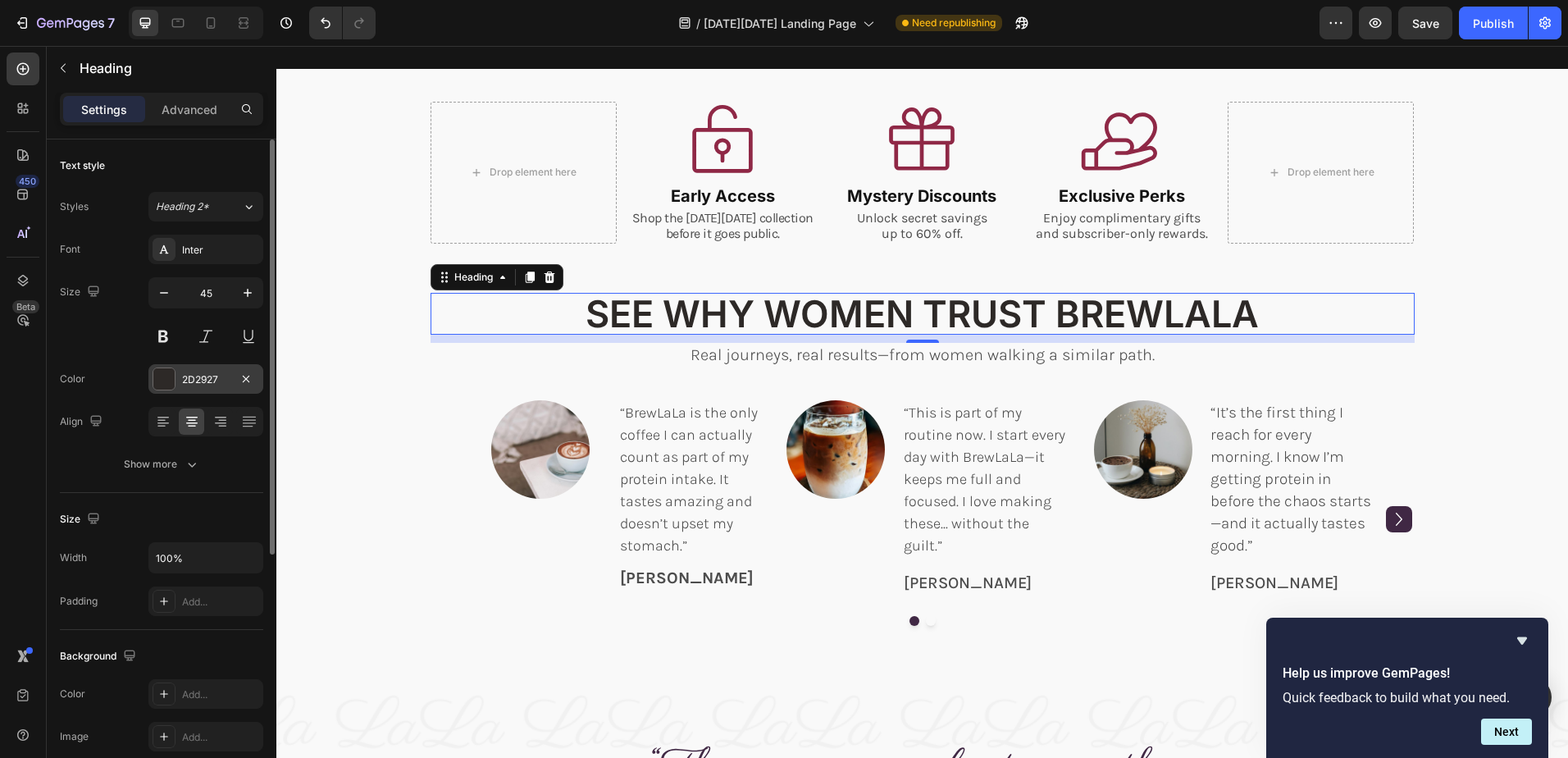
click at [220, 378] on div "2D2927" at bounding box center [205, 379] width 48 height 15
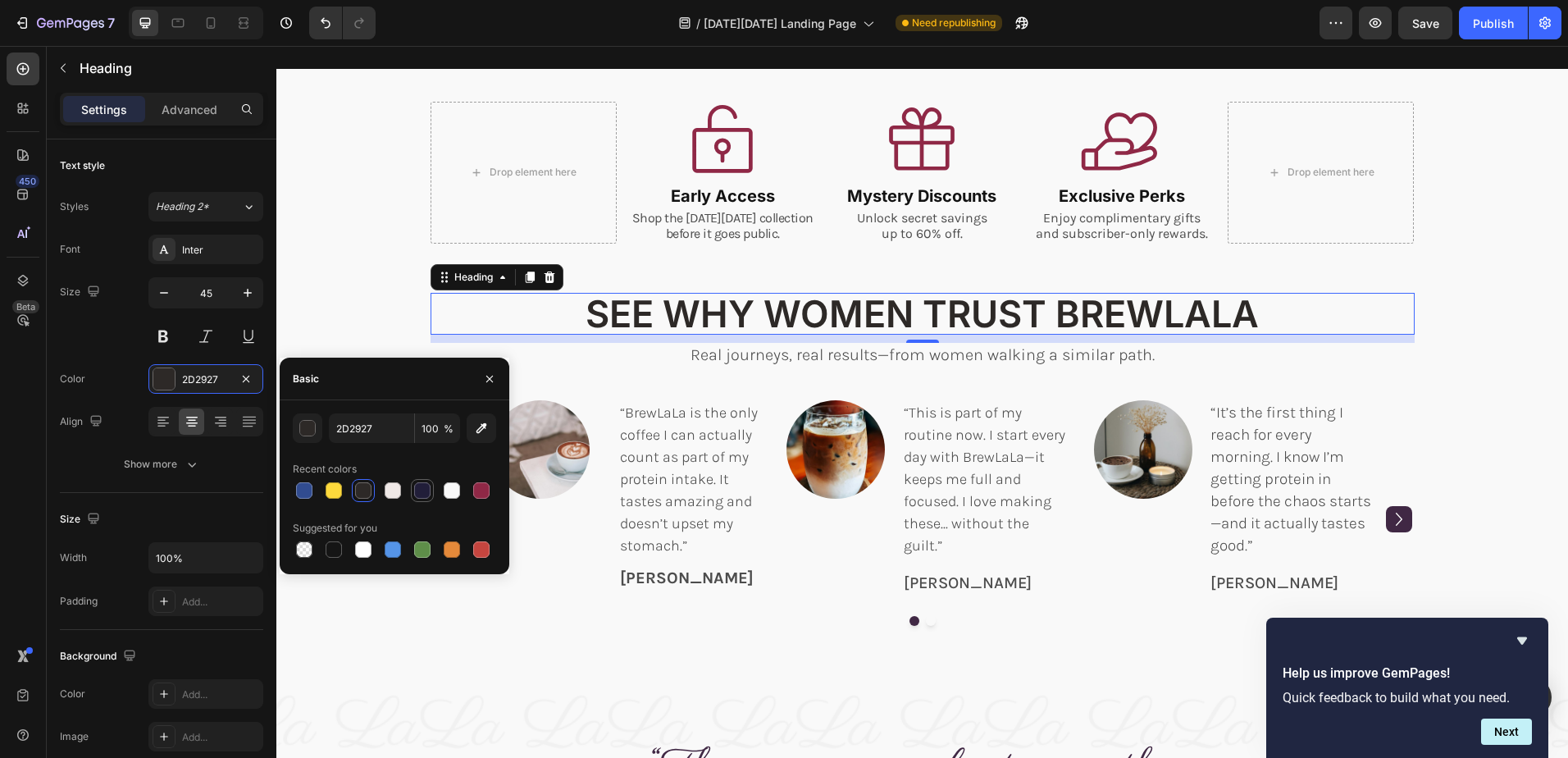
click at [421, 494] on div at bounding box center [422, 490] width 17 height 17
type input "211E39"
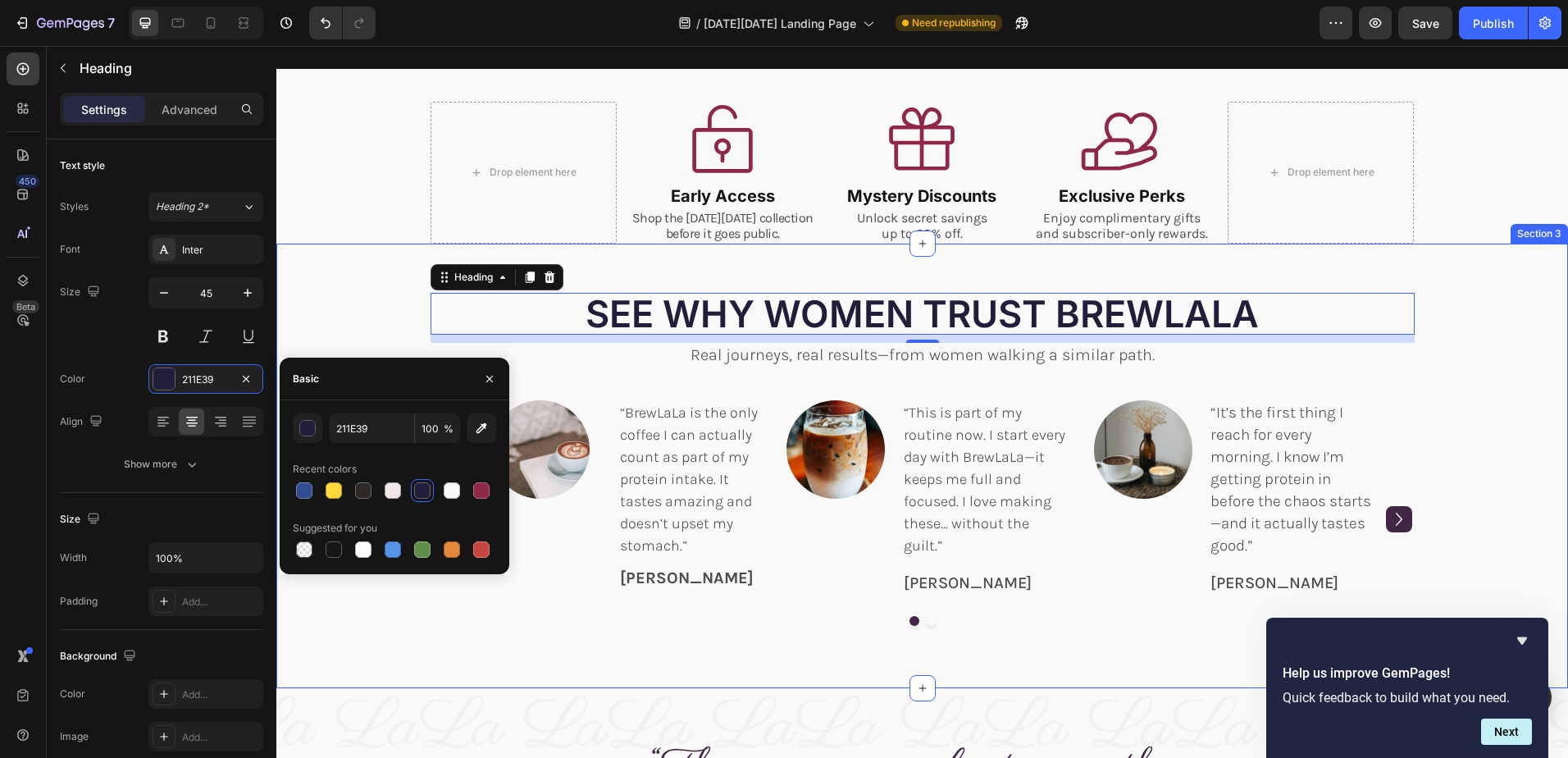
click at [1487, 298] on div "SEE WHY WOMEN TRUST BREWLALA Heading 10 Real journeys, real results—from women …" at bounding box center [922, 473] width 1267 height 363
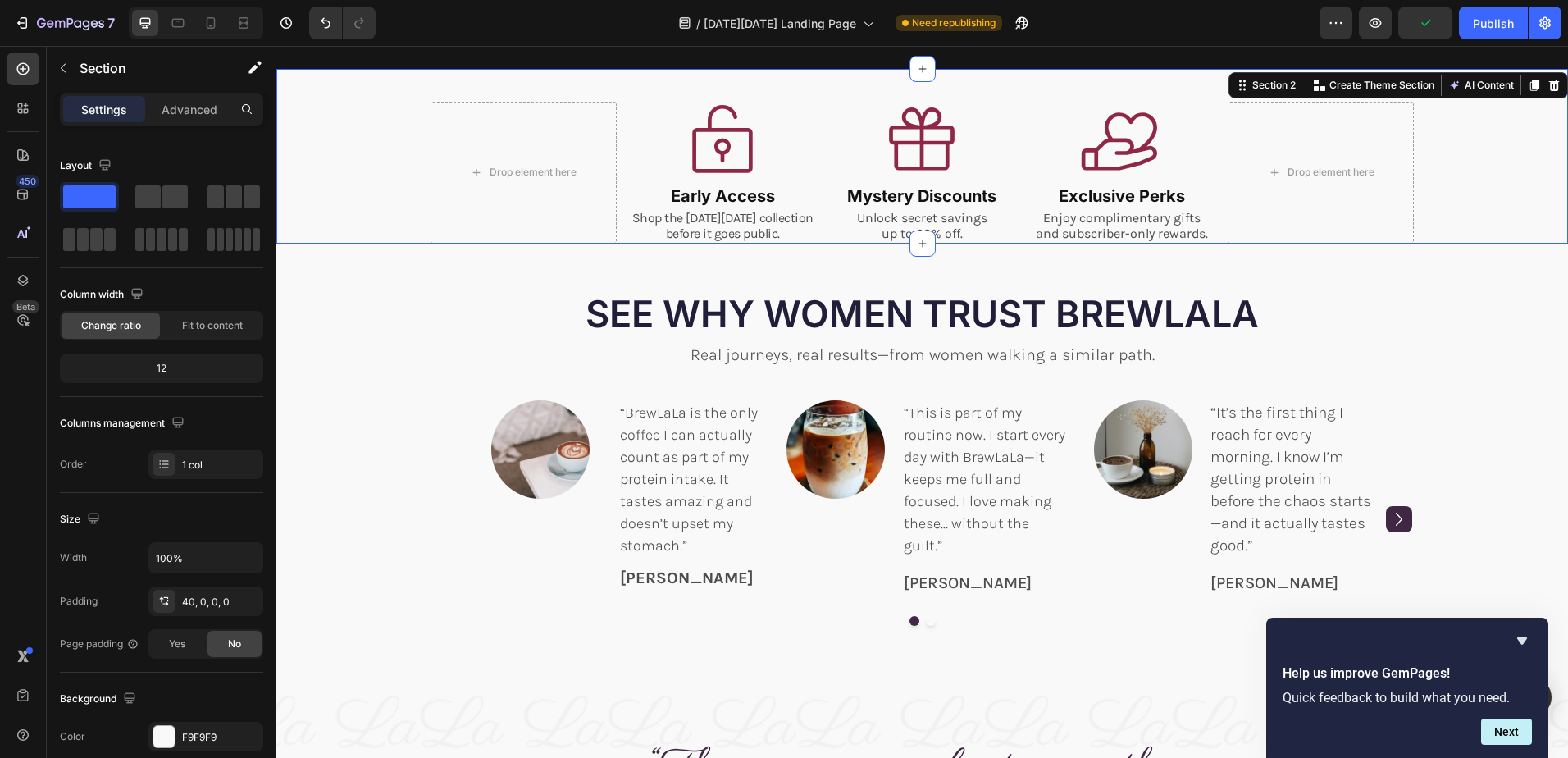
click at [1454, 195] on div "Drop element here Icon Early Access Heading Shop the [DATE][DATE] collection be…" at bounding box center [922, 172] width 1291 height 141
click at [202, 110] on p "Advanced" at bounding box center [189, 110] width 56 height 18
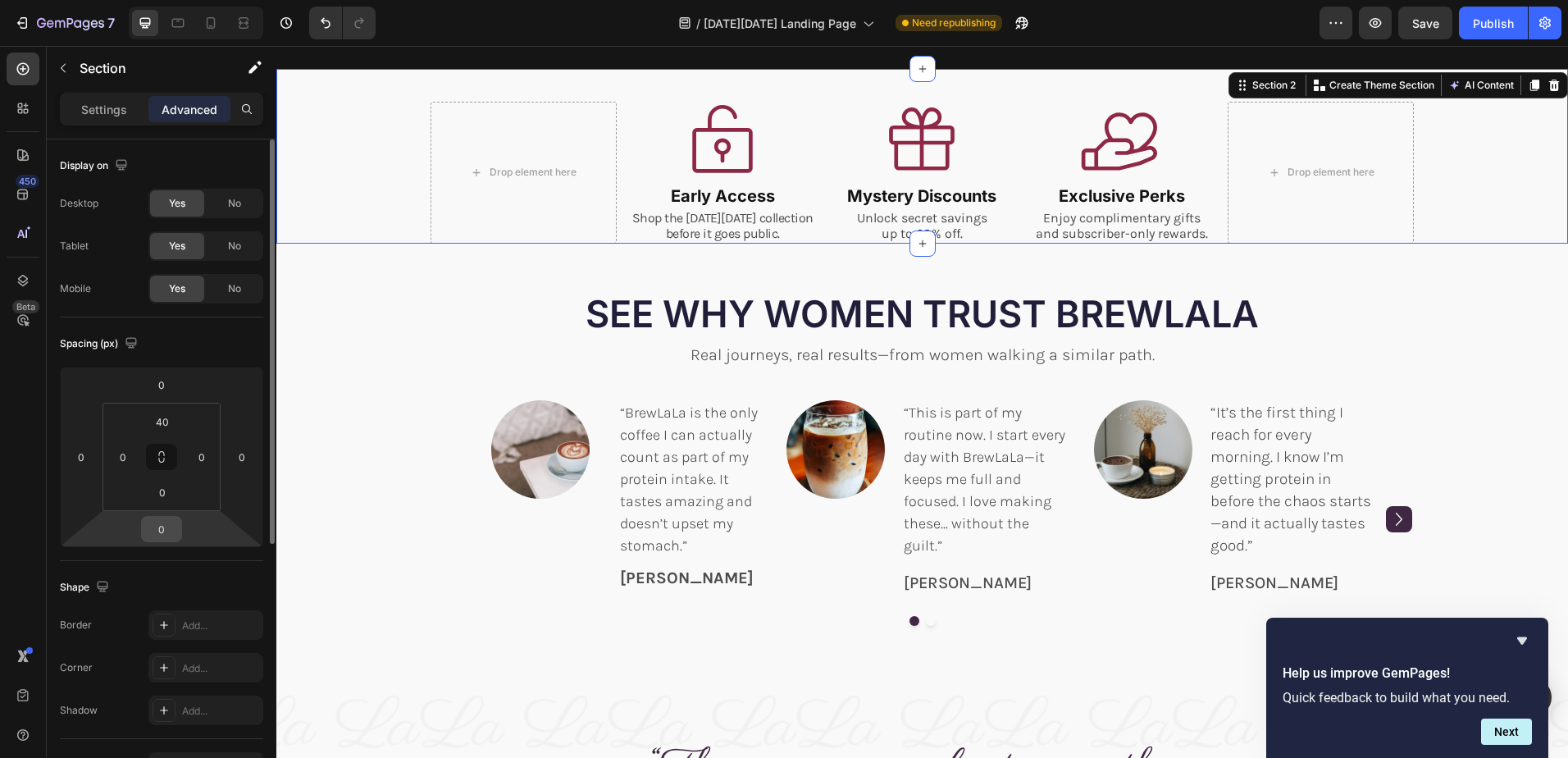
click at [167, 532] on input "0" at bounding box center [161, 528] width 33 height 24
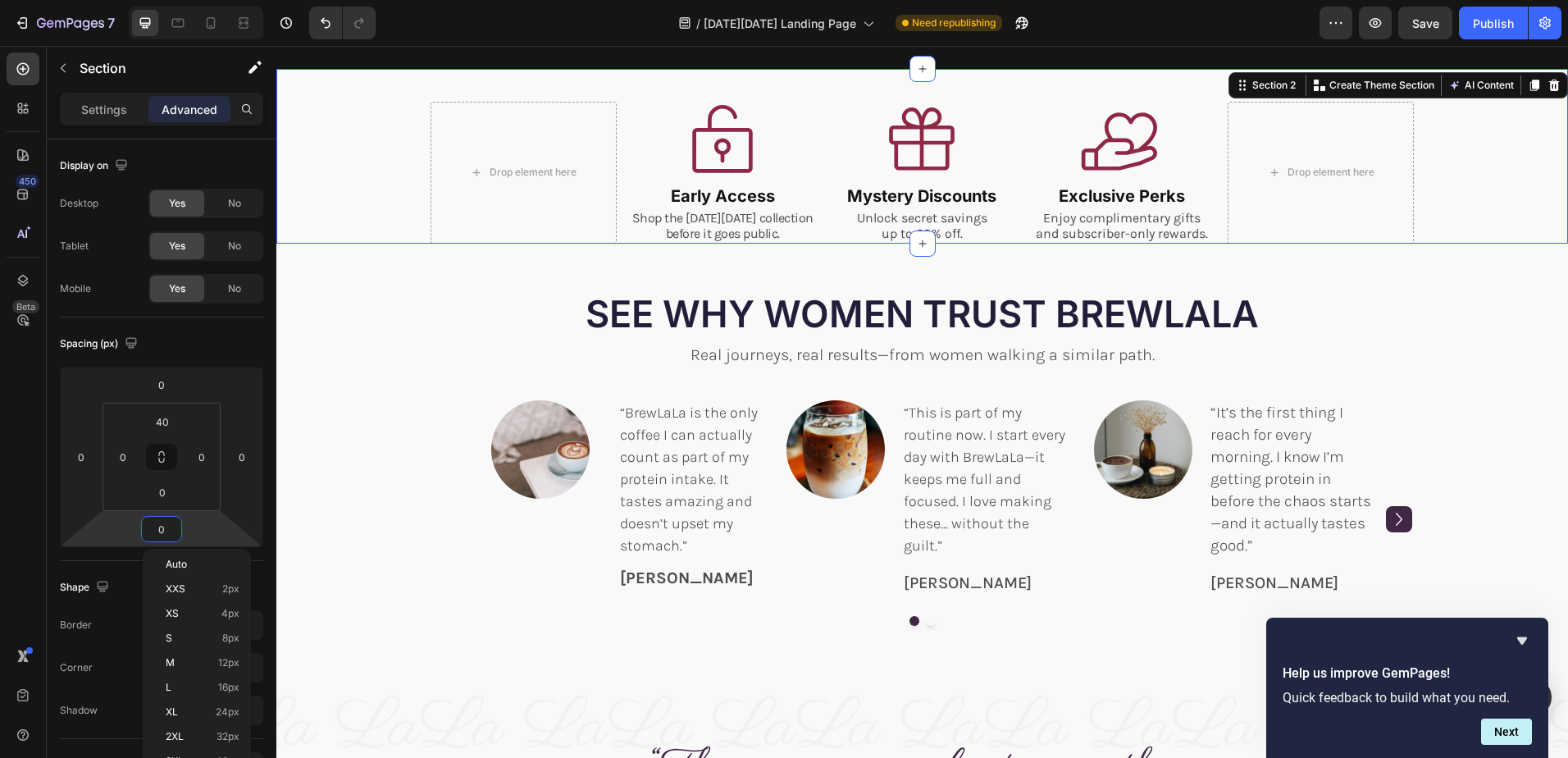
click at [378, 232] on div "Drop element here Icon Early Access Heading Shop the [DATE][DATE] collection be…" at bounding box center [922, 172] width 1291 height 141
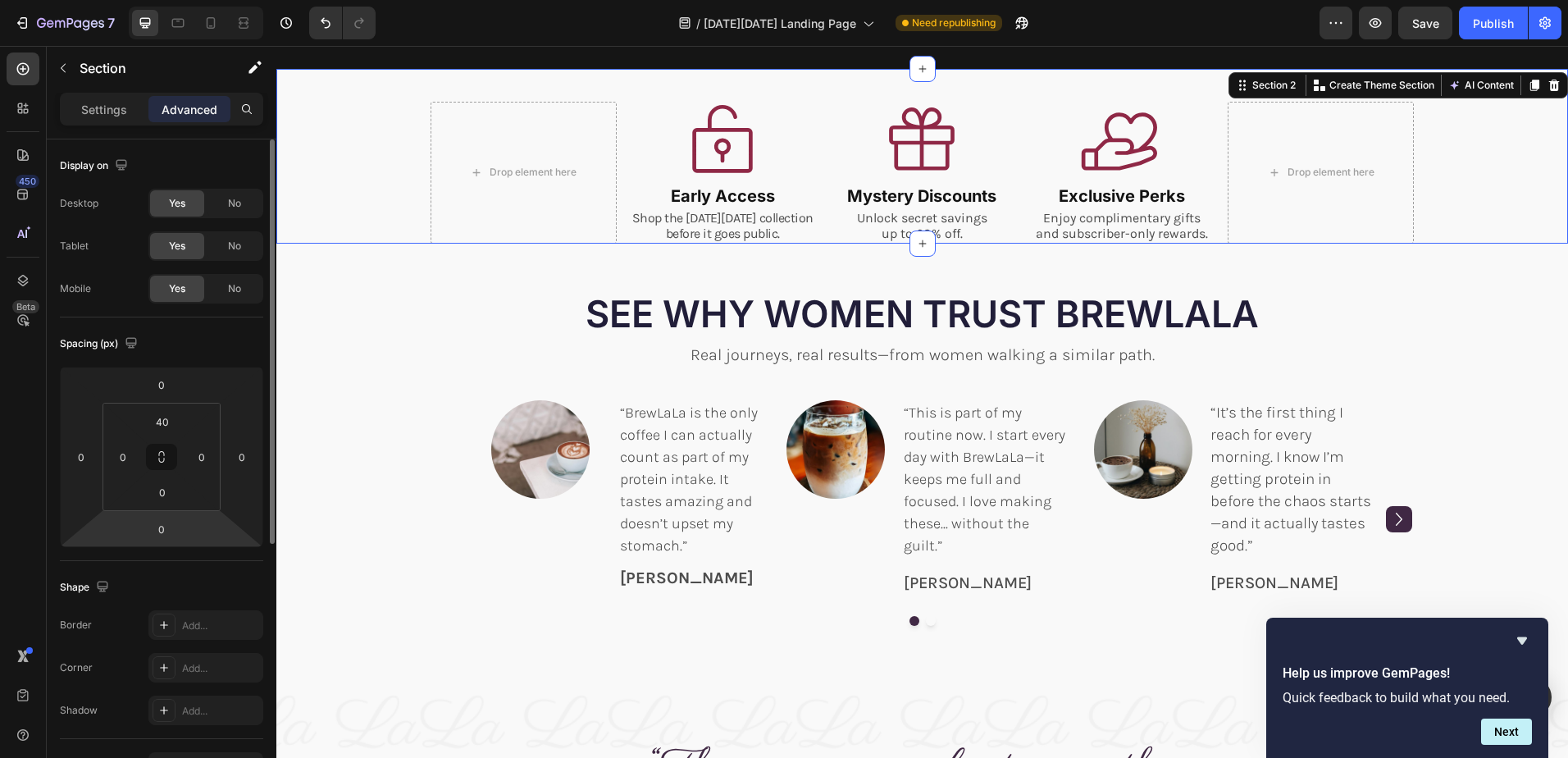
click at [165, 0] on html "7 Version history / [DATE][DATE] Landing Page Need republishing Preview Save Pu…" at bounding box center [784, 0] width 1568 height 0
click at [170, 535] on input "0" at bounding box center [161, 528] width 33 height 24
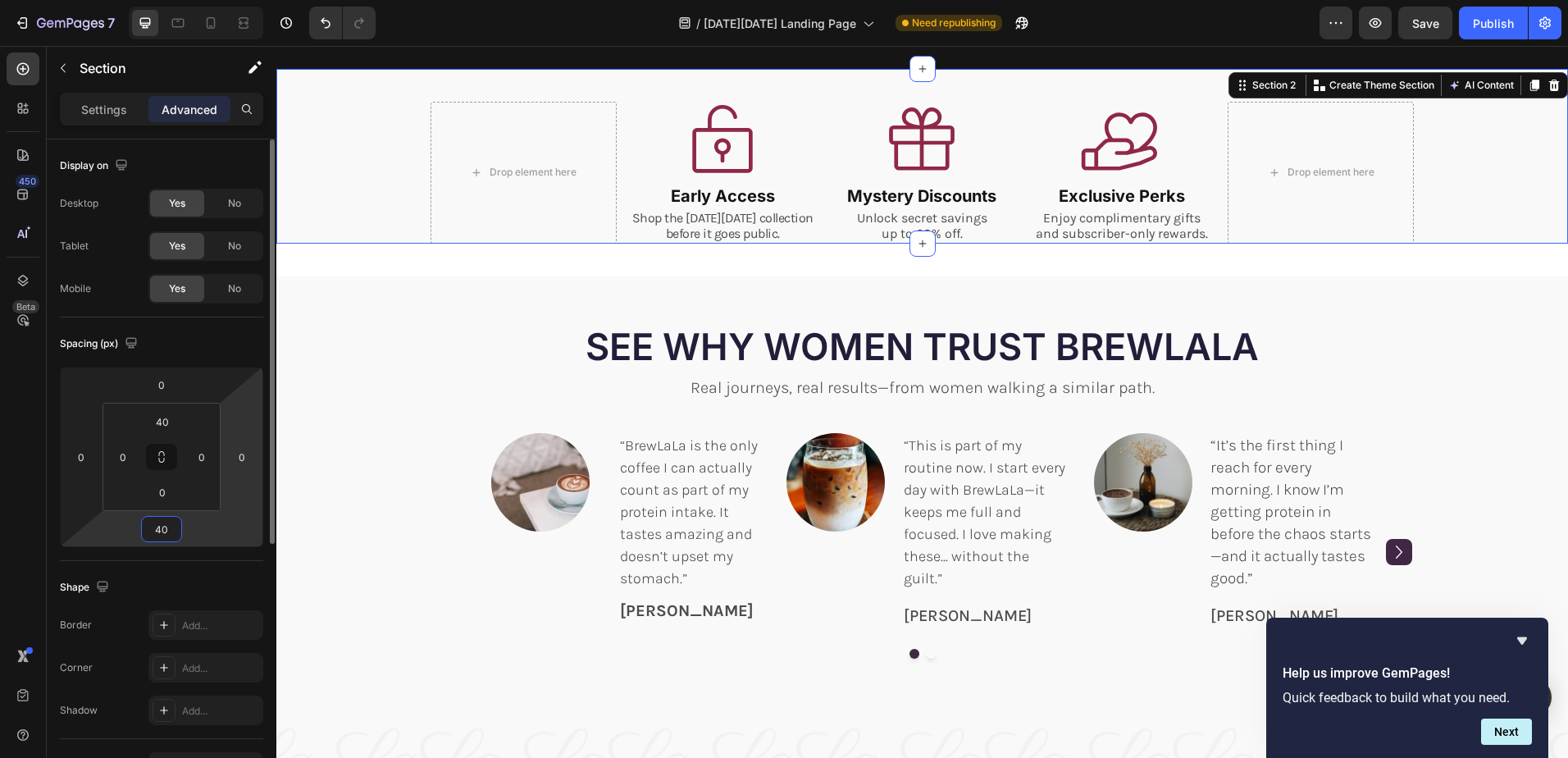
type input "40"
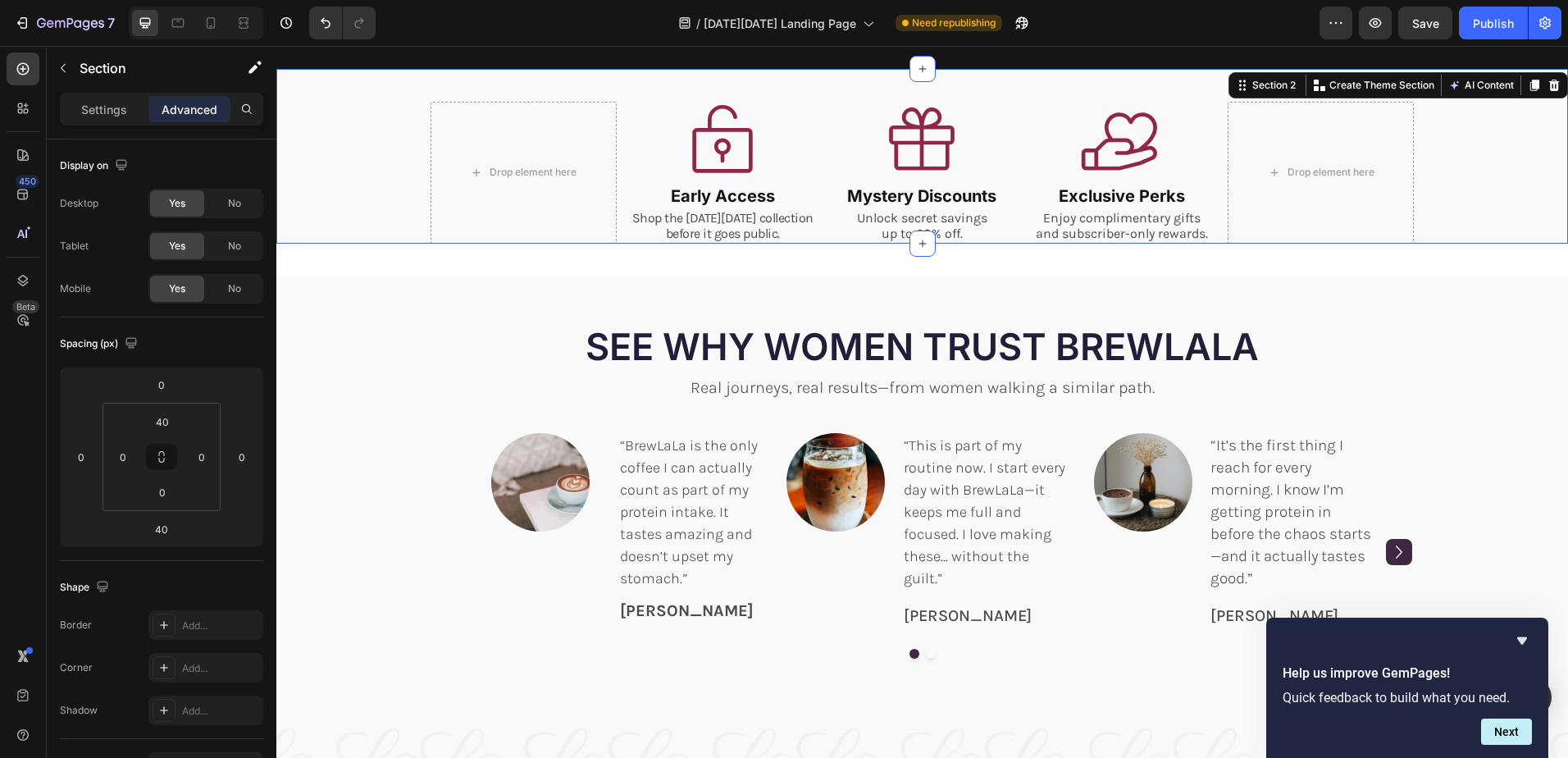
click at [364, 225] on div "Drop element here Icon Early Access Heading Shop the [DATE][DATE] collection be…" at bounding box center [922, 172] width 1291 height 141
click at [159, 527] on input "40" at bounding box center [161, 528] width 33 height 24
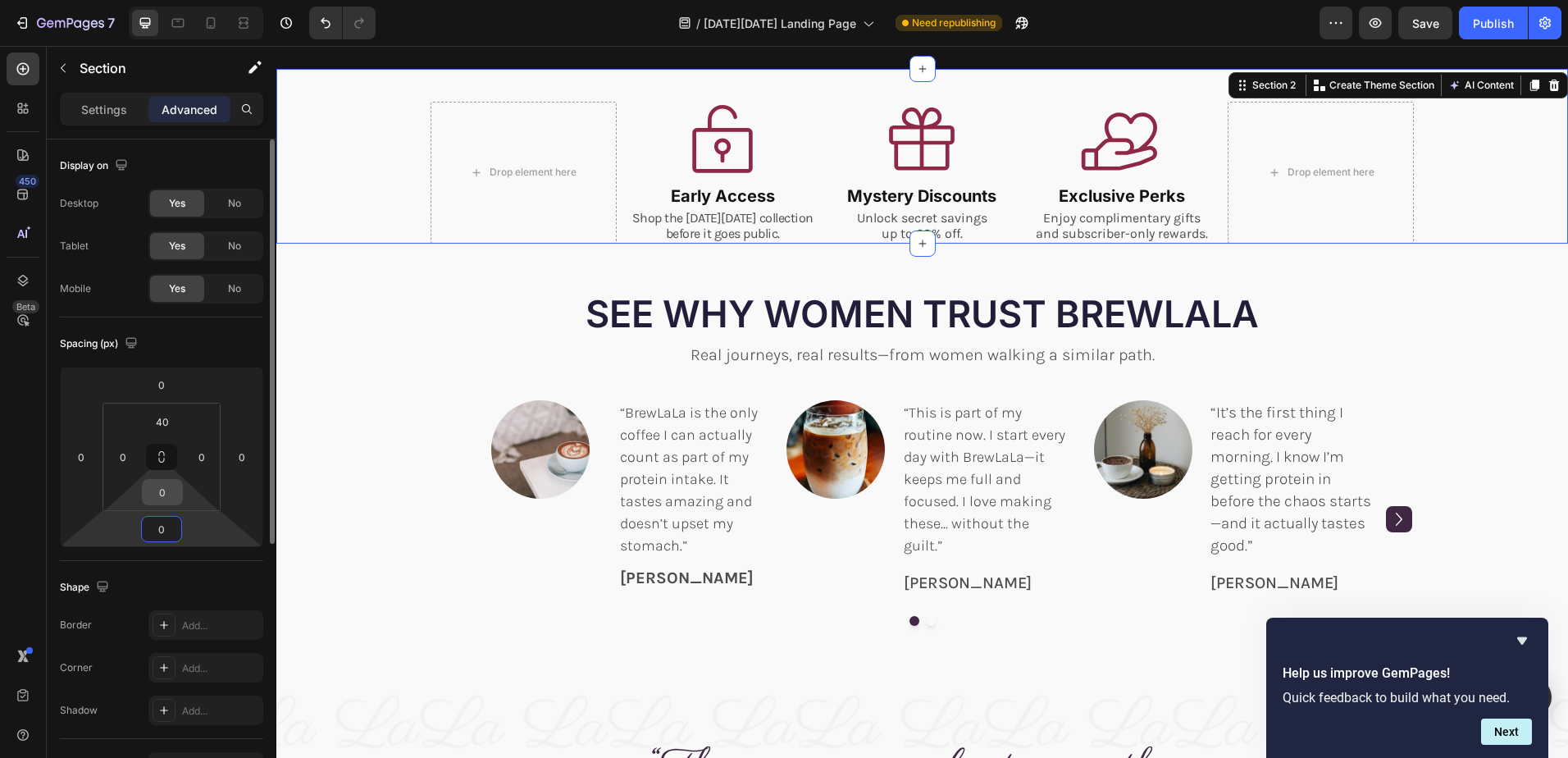
type input "0"
click at [170, 492] on input "0" at bounding box center [162, 492] width 33 height 24
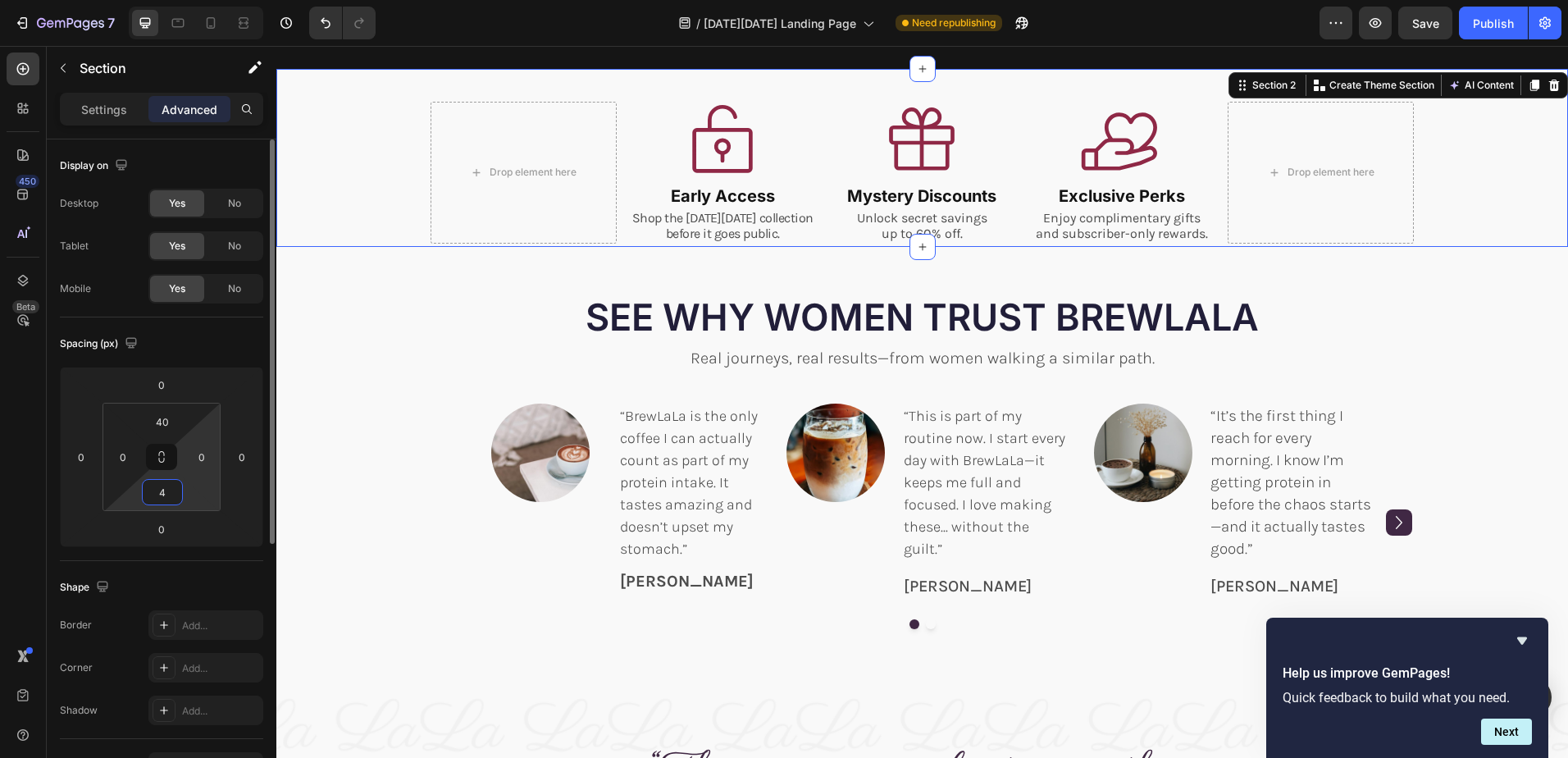
type input "40"
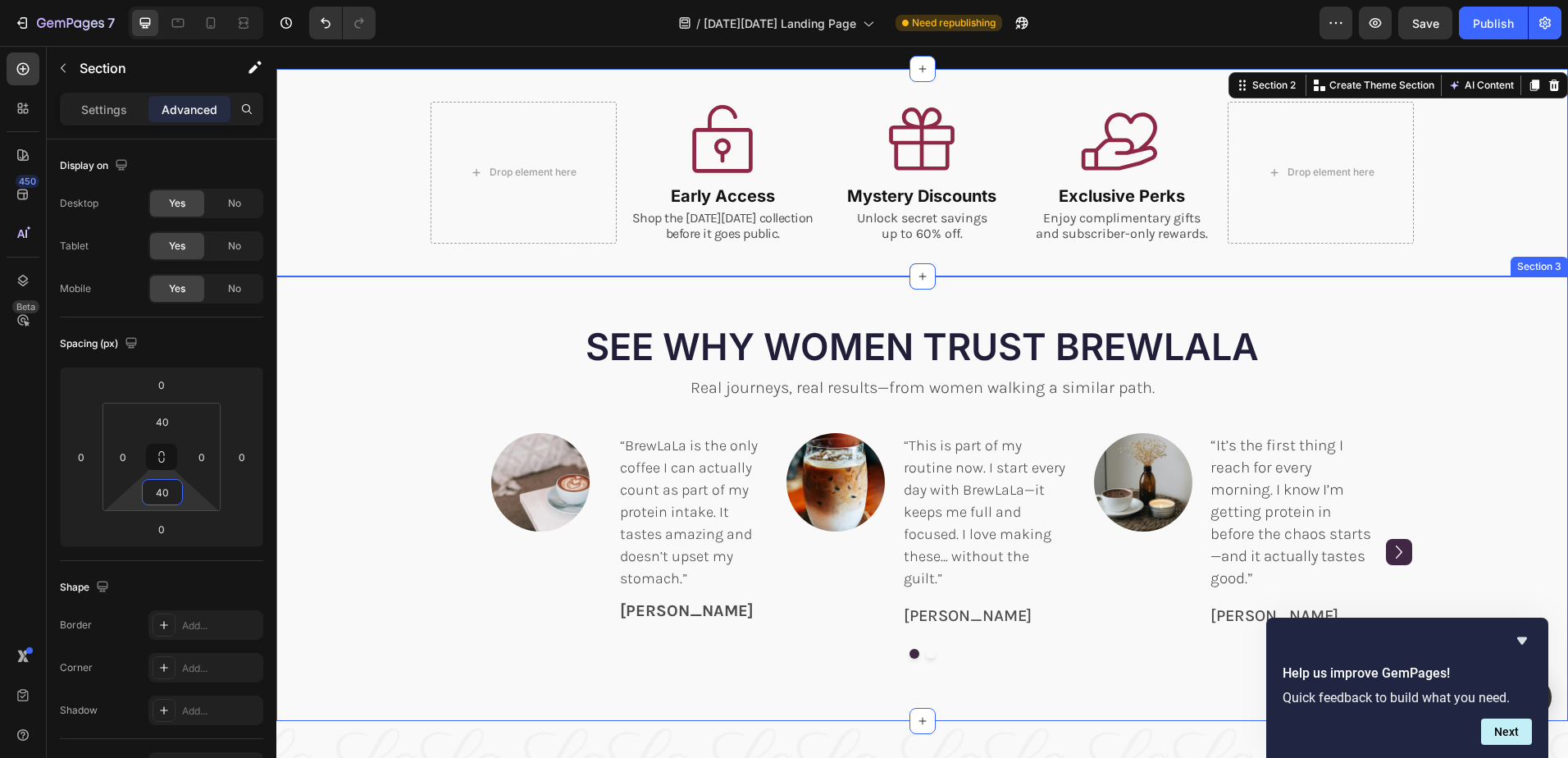
click at [1439, 430] on div "SEE WHY WOMEN TRUST BREWLALA Heading Real journeys, real results—from women wal…" at bounding box center [922, 507] width 1267 height 363
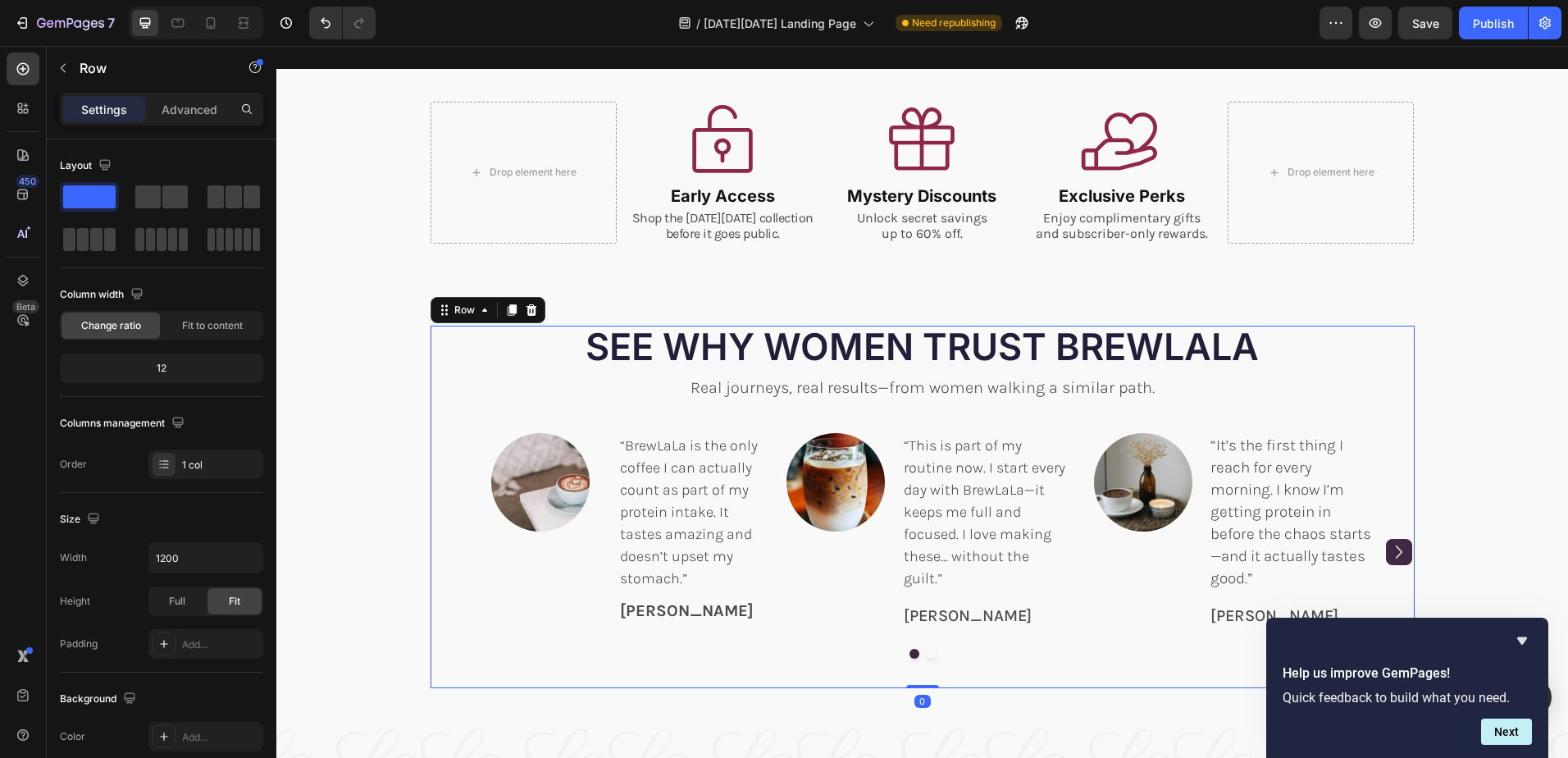
click at [852, 402] on div "SEE WHY WOMEN TRUST BREWLALA Heading Real journeys, real results—from women wal…" at bounding box center [922, 507] width 984 height 363
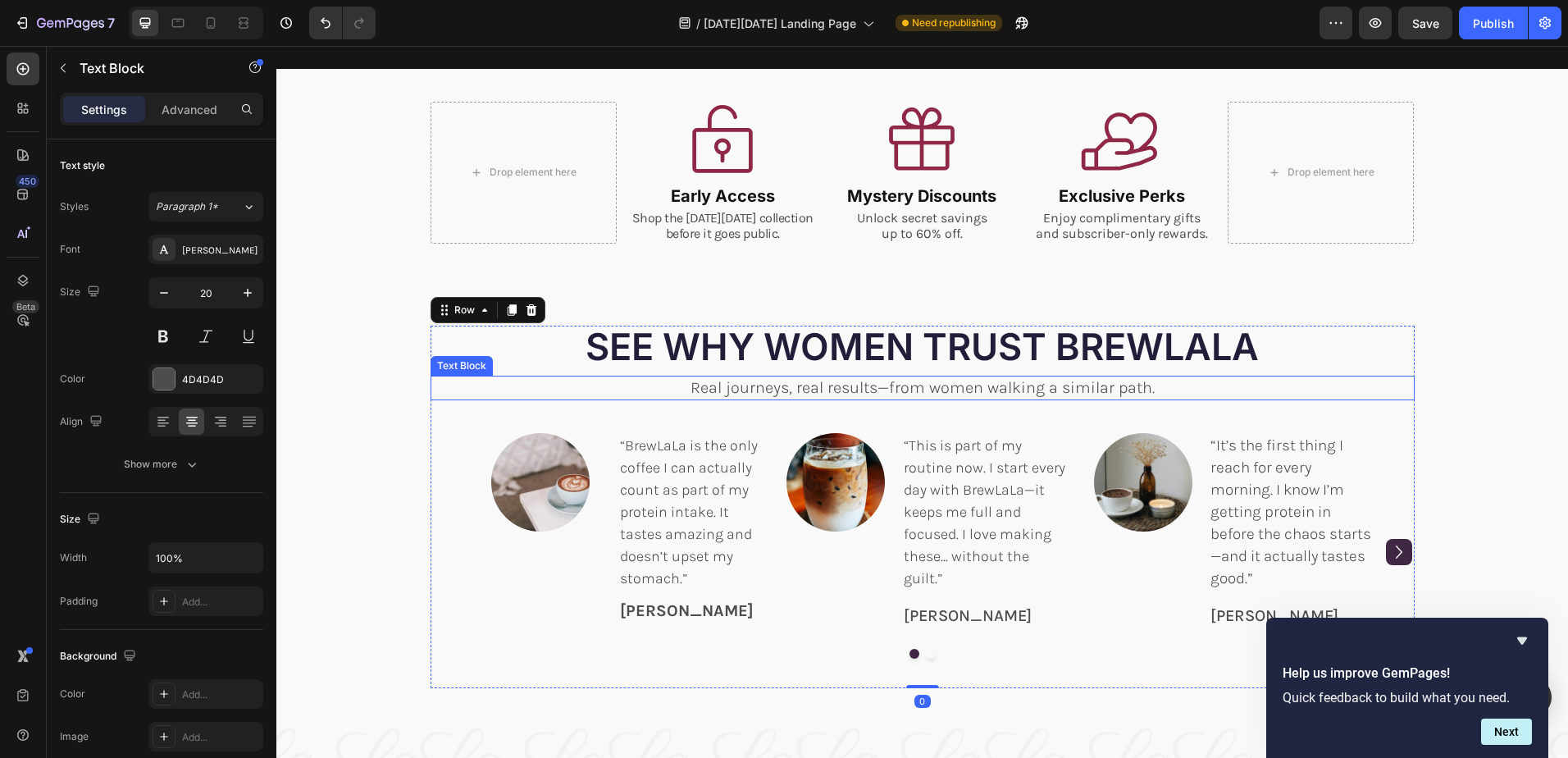
click at [979, 384] on p "Real journeys, real results—from women walking a similar path." at bounding box center [922, 388] width 980 height 22
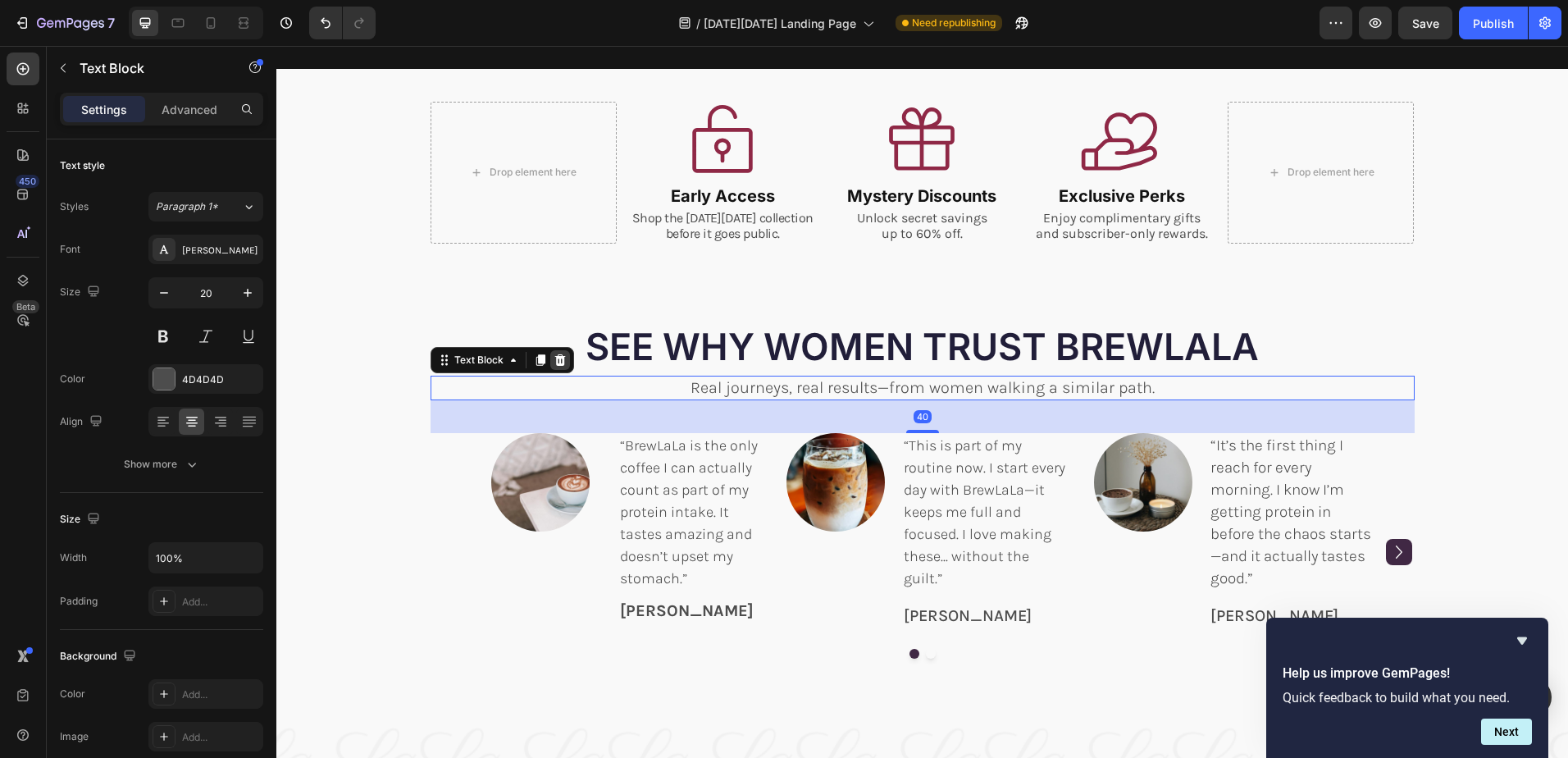
click at [554, 359] on icon at bounding box center [559, 360] width 11 height 12
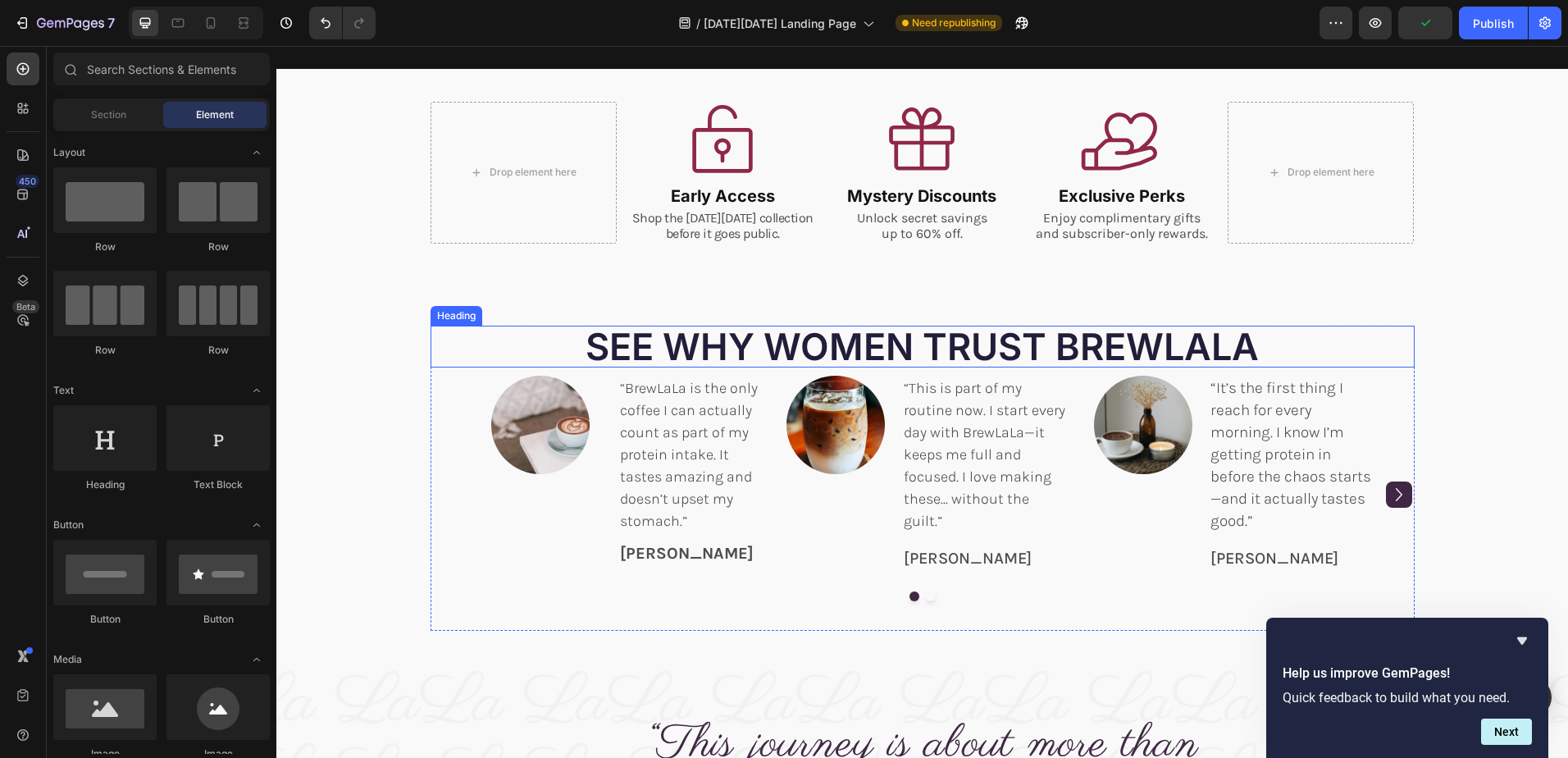
click at [1307, 348] on p "SEE WHY WOMEN TRUST BREWLALA" at bounding box center [922, 346] width 980 height 38
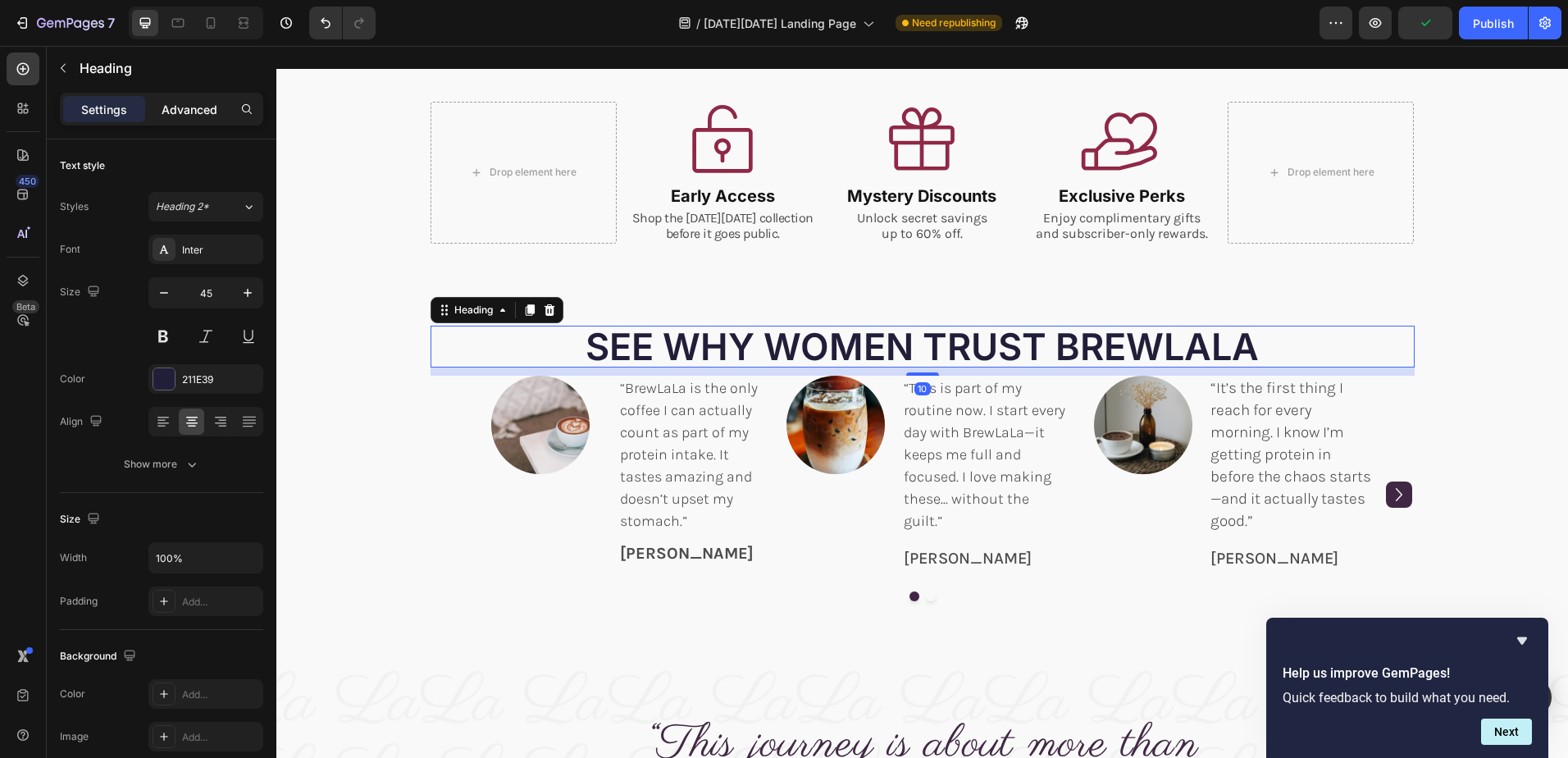
click at [193, 101] on p "Advanced" at bounding box center [189, 110] width 56 height 18
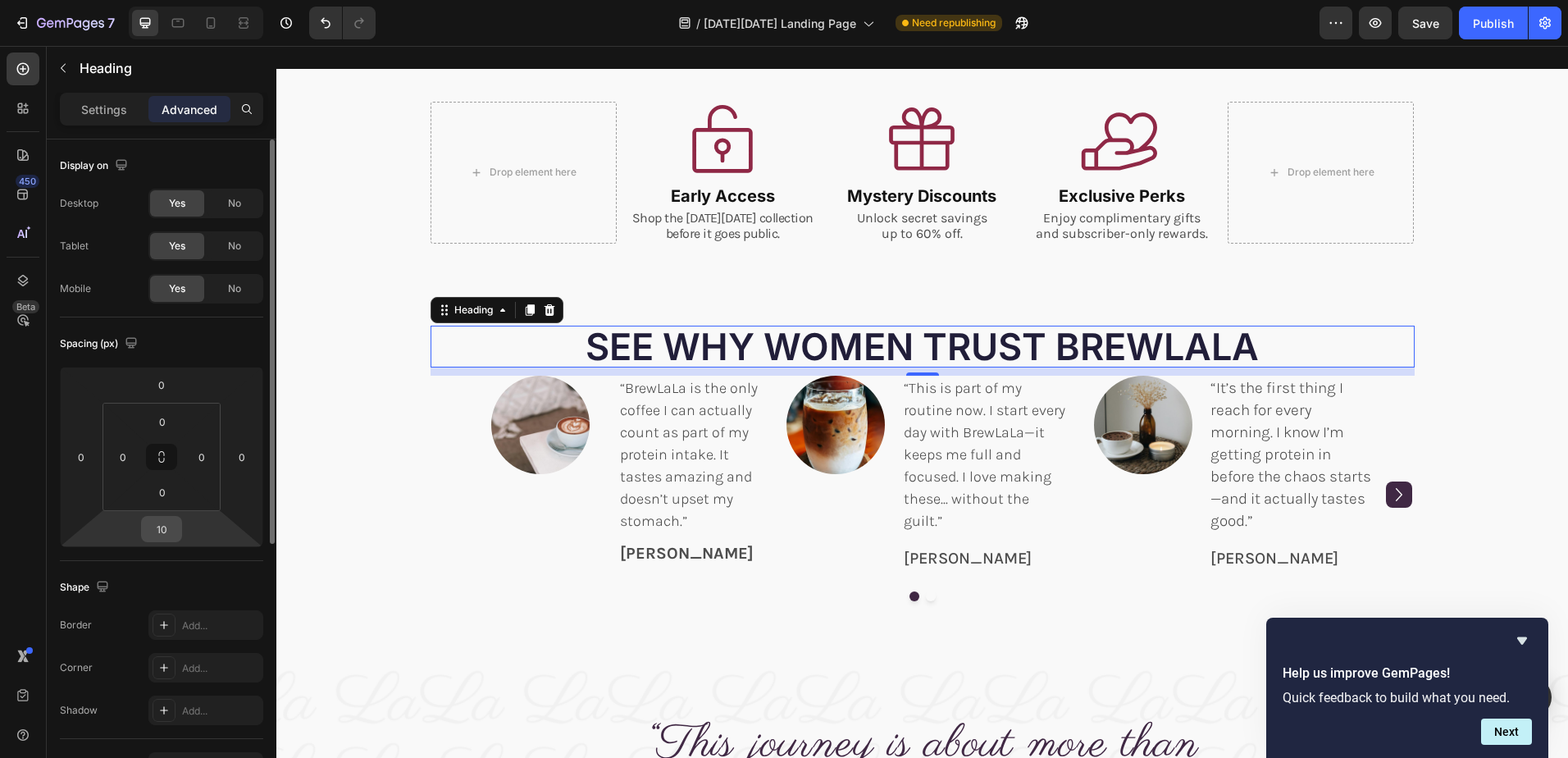
click at [168, 526] on input "10" at bounding box center [161, 528] width 33 height 24
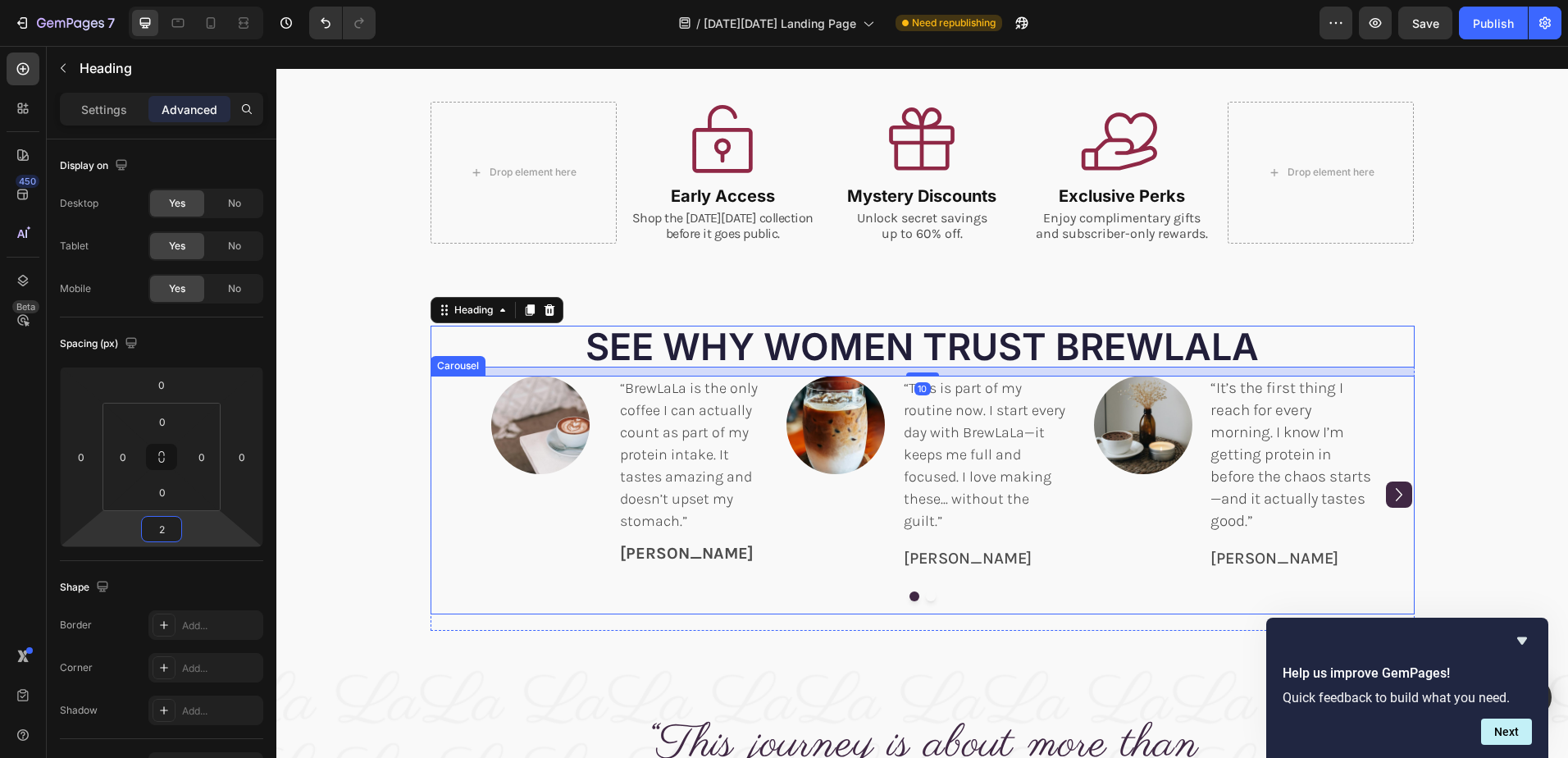
type input "20"
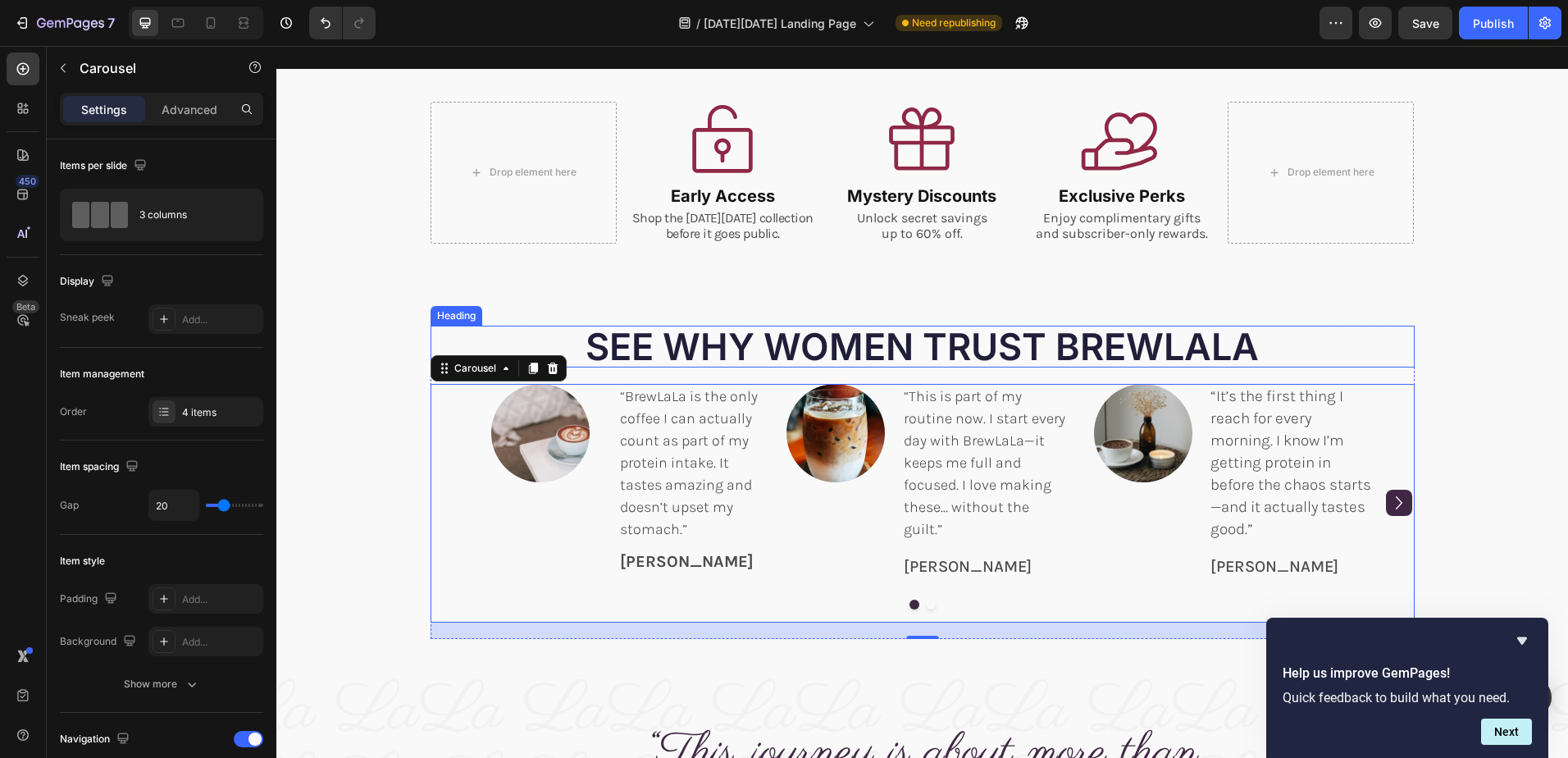
click at [748, 356] on p "SEE WHY WOMEN TRUST BREWLALA" at bounding box center [922, 346] width 980 height 38
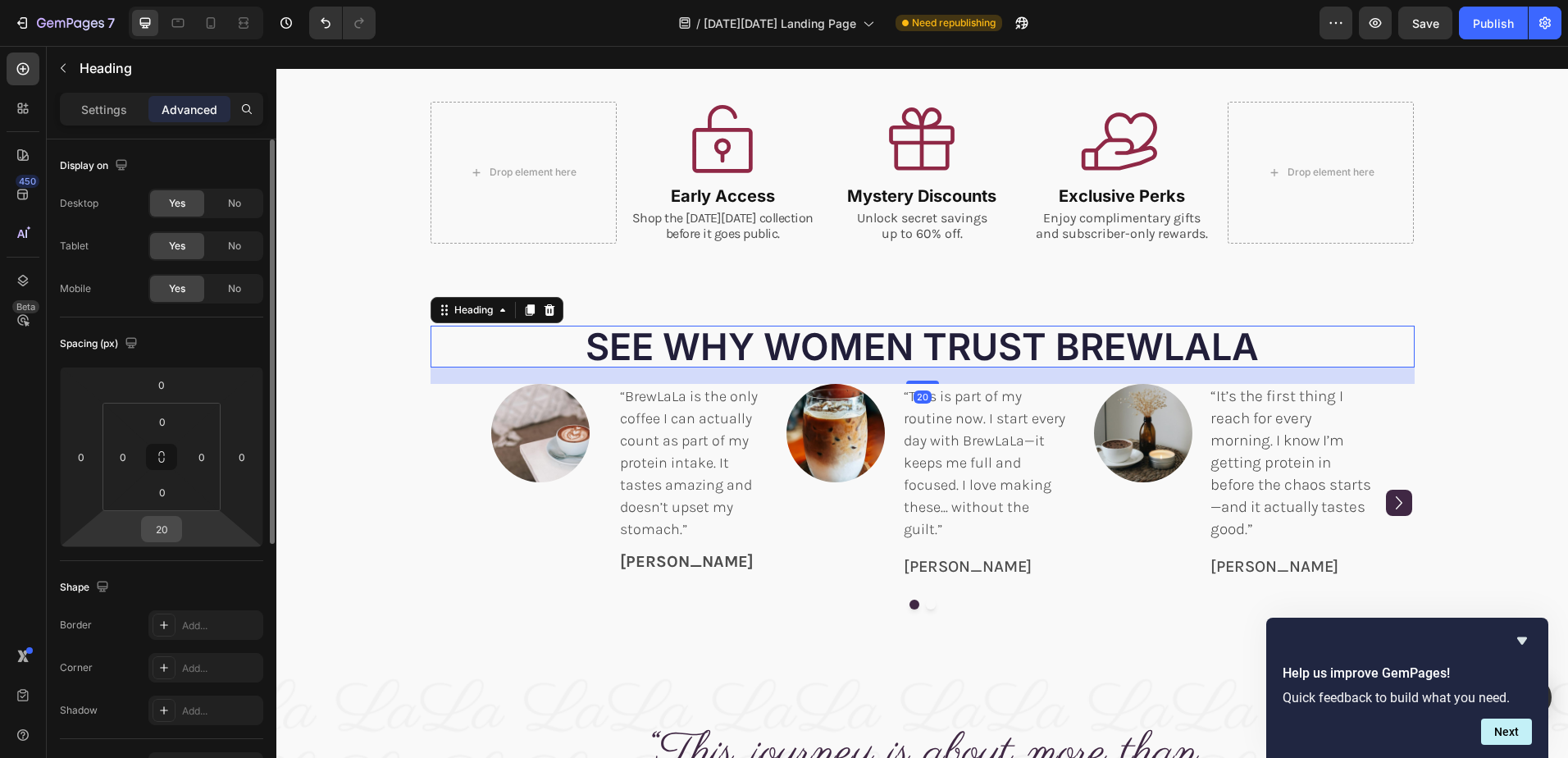
click at [176, 528] on input "20" at bounding box center [161, 528] width 33 height 24
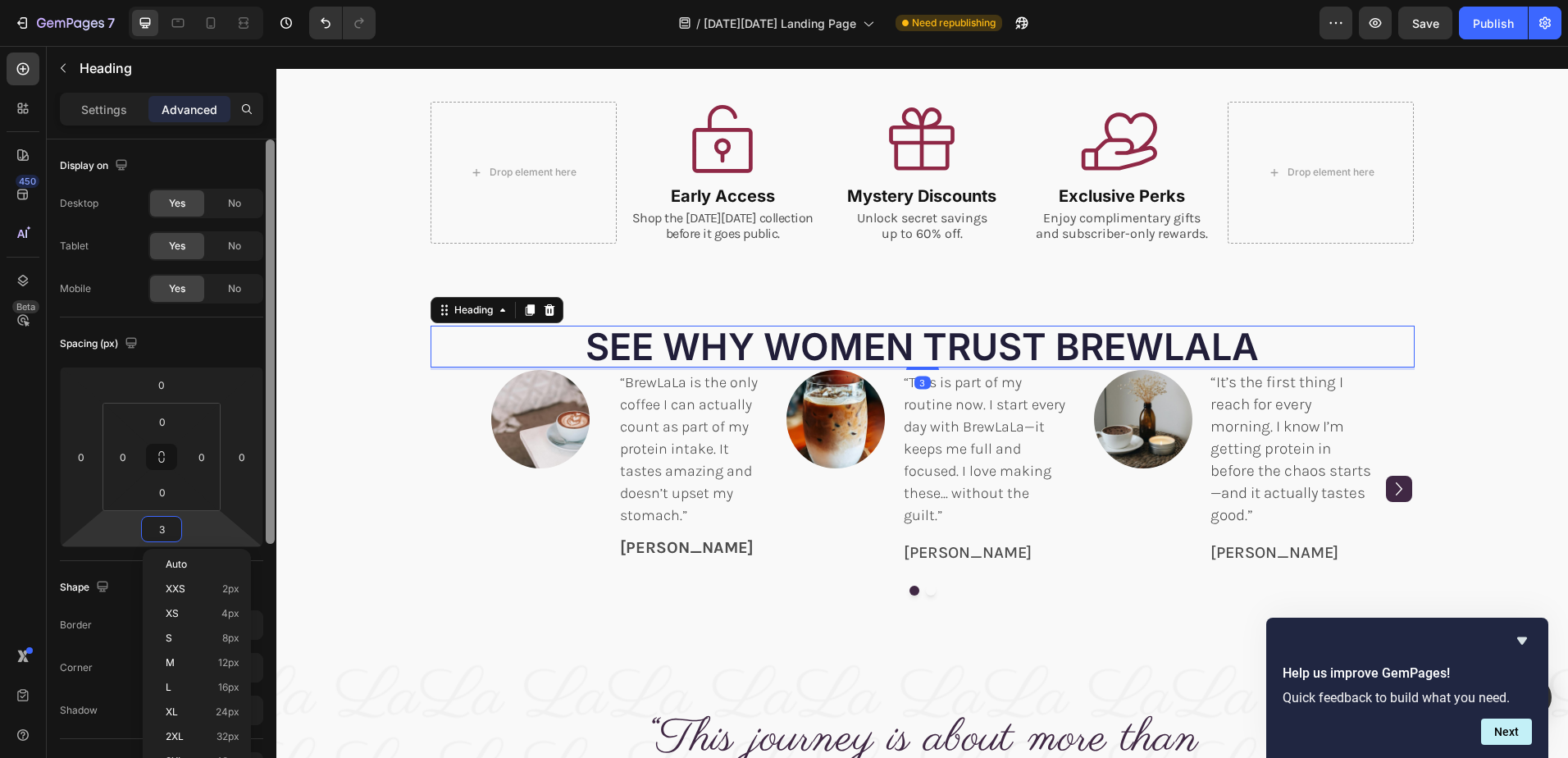
type input "30"
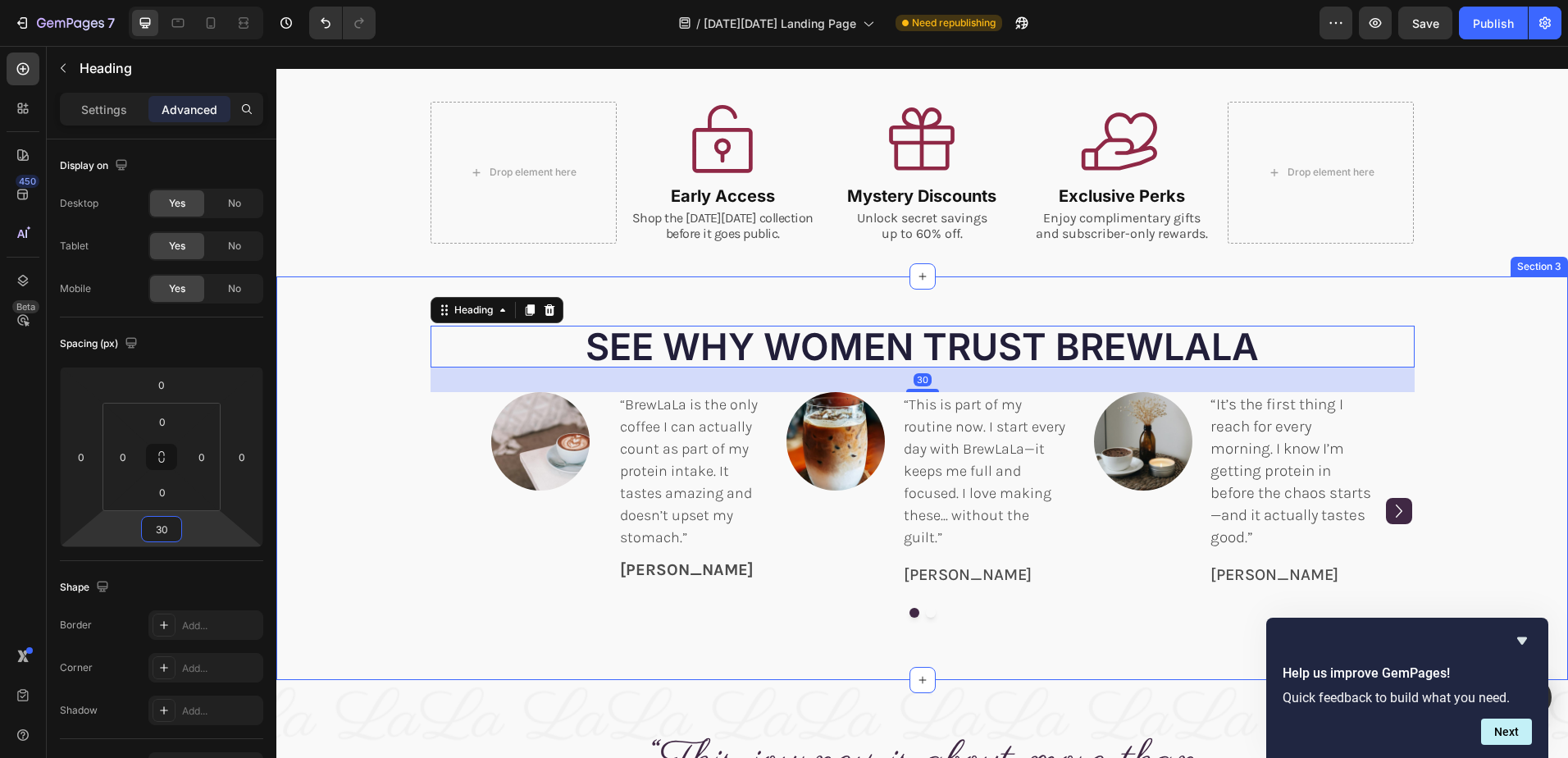
click at [1509, 361] on div "SEE WHY WOMEN TRUST BREWLALA Heading 30 Image “BrewLaLa is the only coffee I ca…" at bounding box center [922, 486] width 1267 height 322
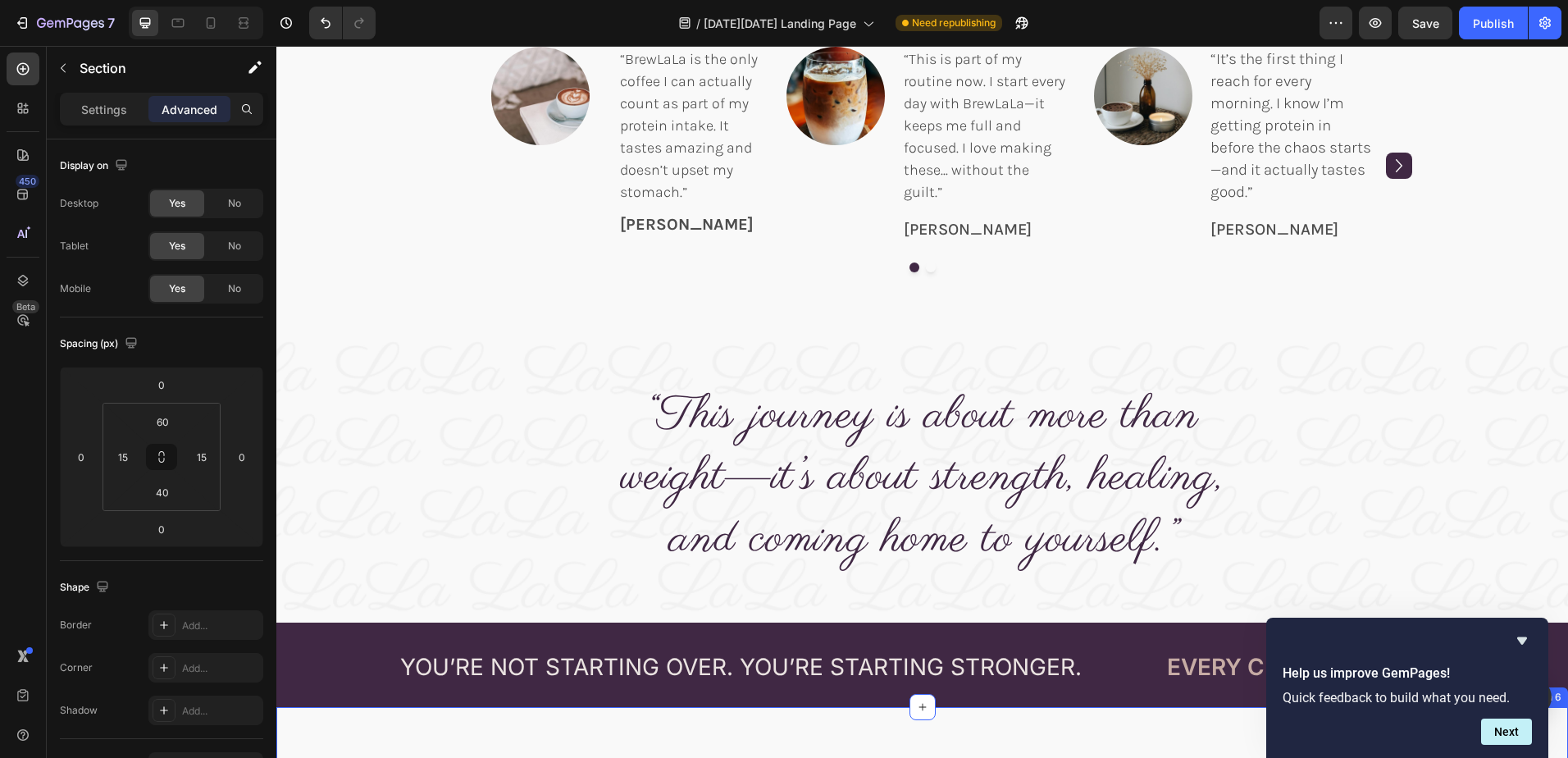
scroll to position [738, 0]
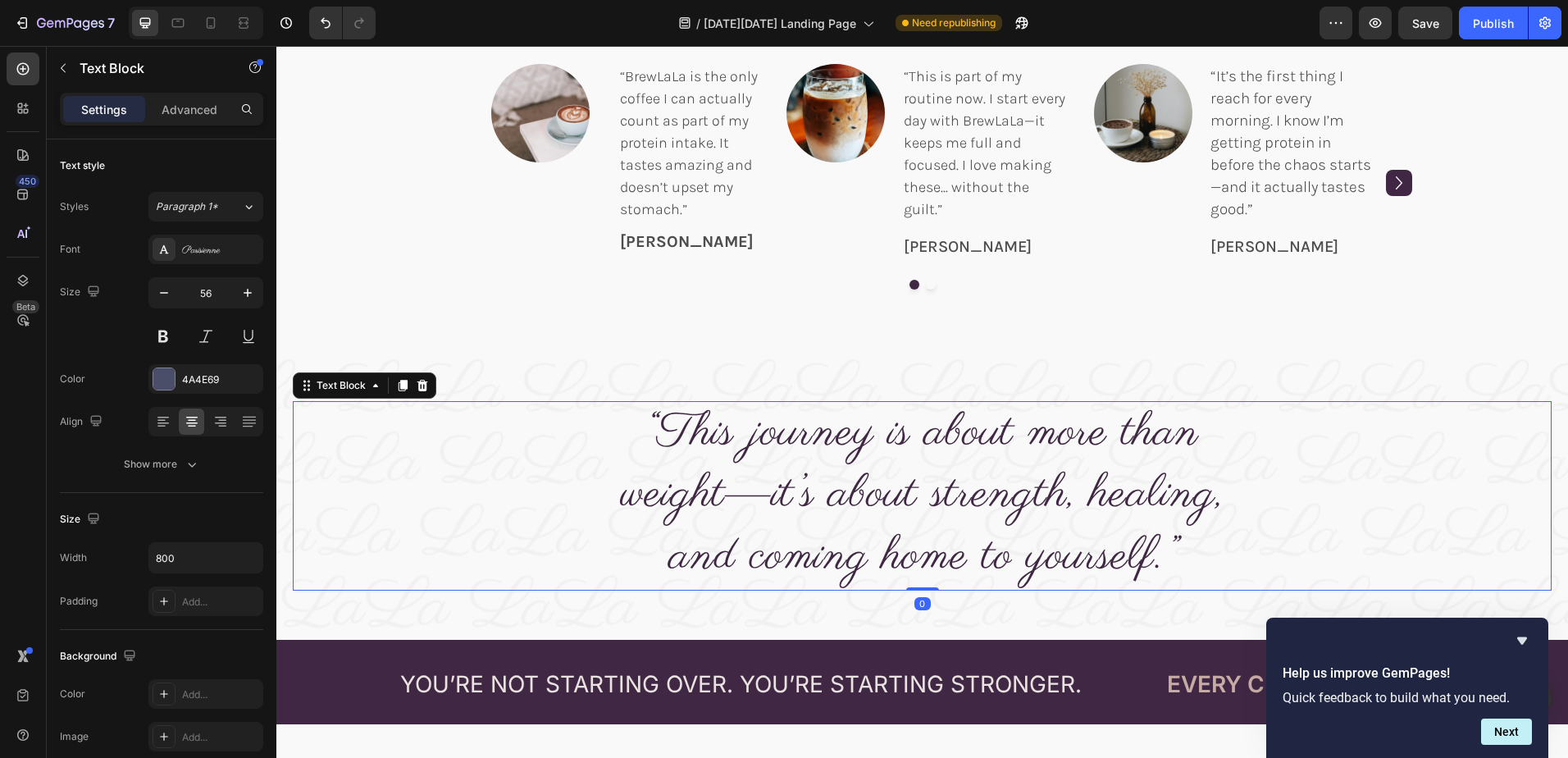
click at [1013, 495] on span "“This journey is about more than weight—it’s about strength, healing, and comin…" at bounding box center [922, 495] width 603 height 186
click at [811, 505] on span "“This journey is about more than weight—it’s about strength, healing, and comin…" at bounding box center [922, 495] width 603 height 186
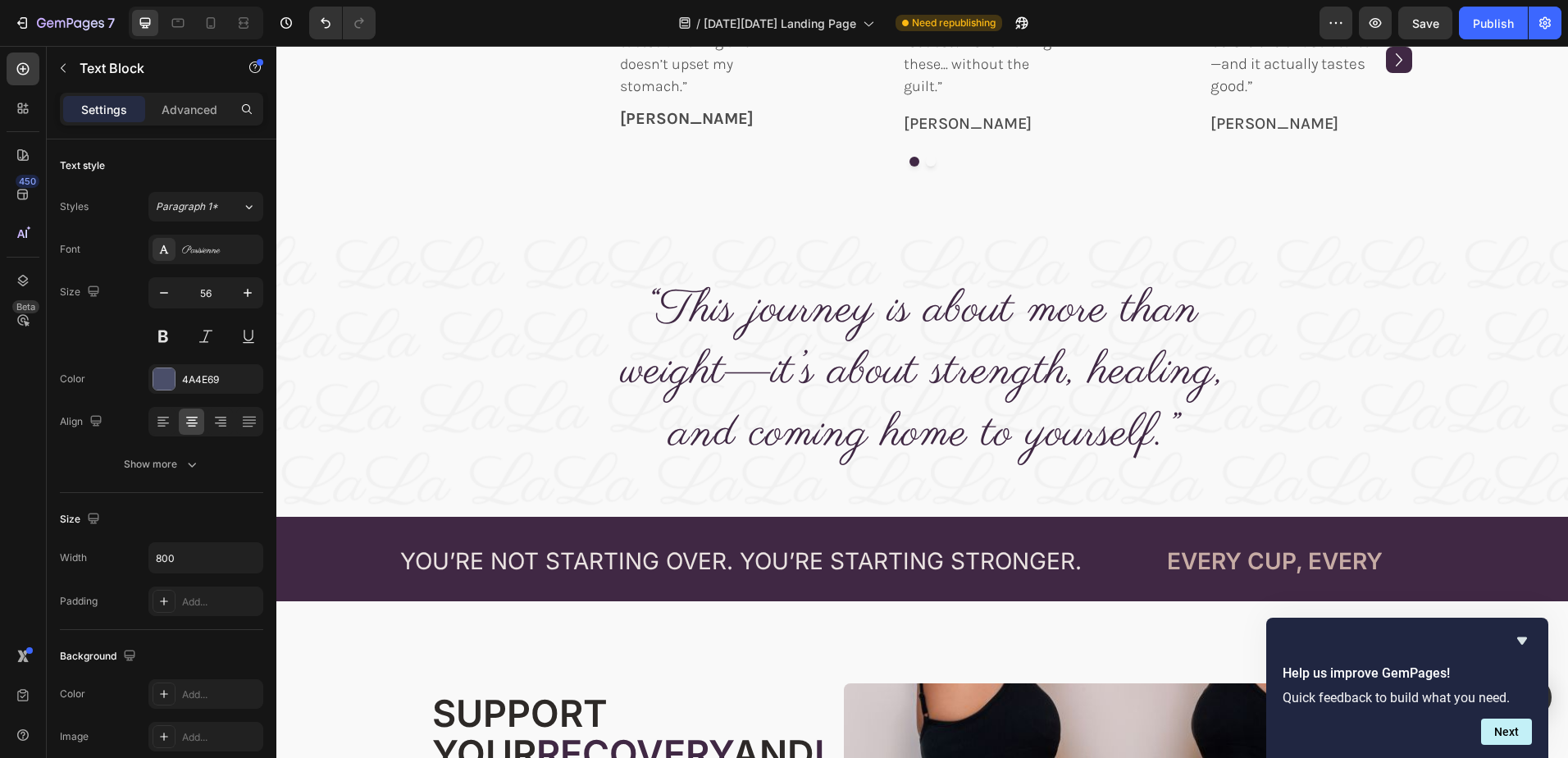
scroll to position [903, 0]
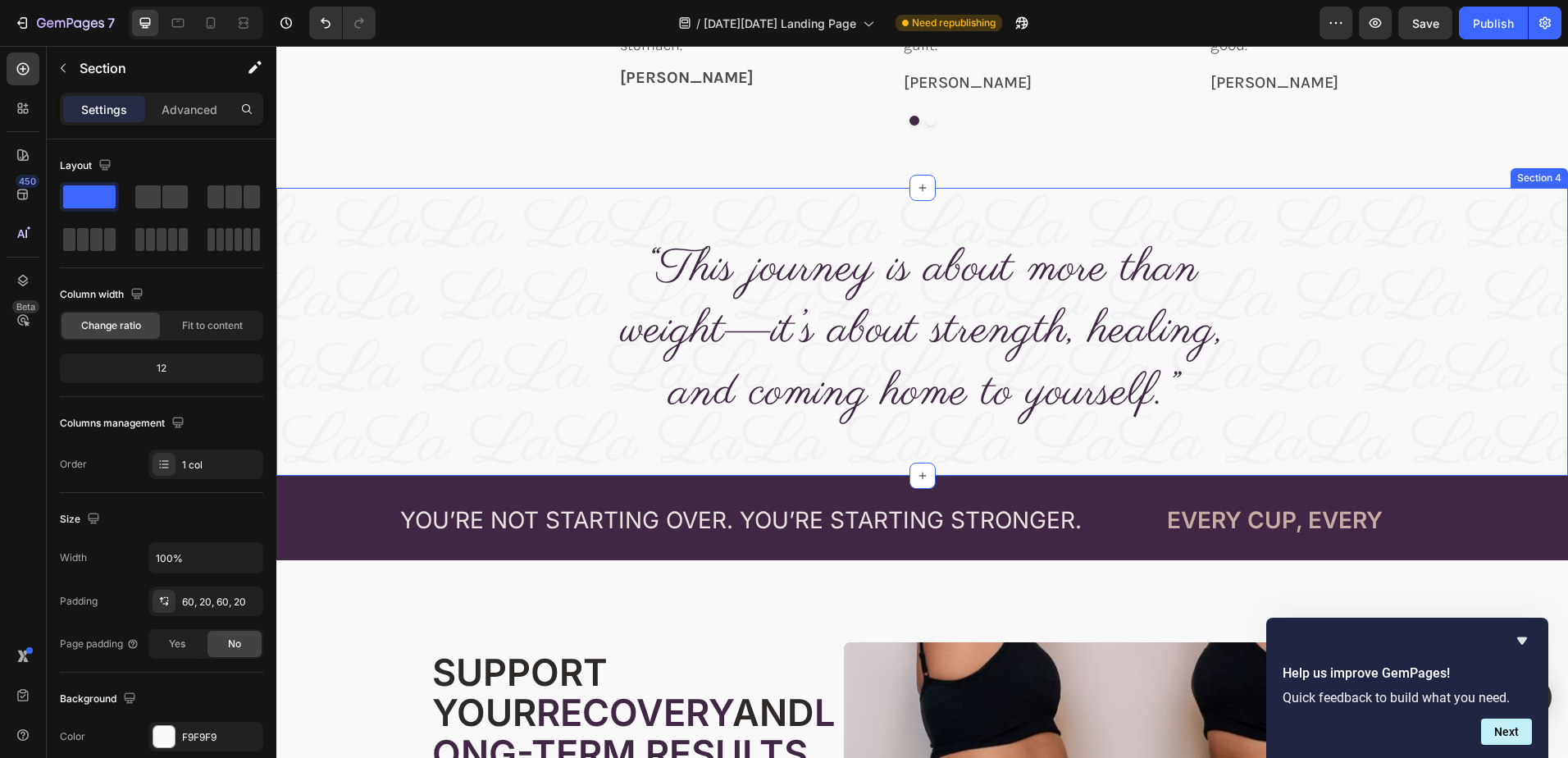
click at [1287, 230] on div "“This journey is about more than weight—it’s about strength, healing, and comin…" at bounding box center [922, 332] width 1291 height 288
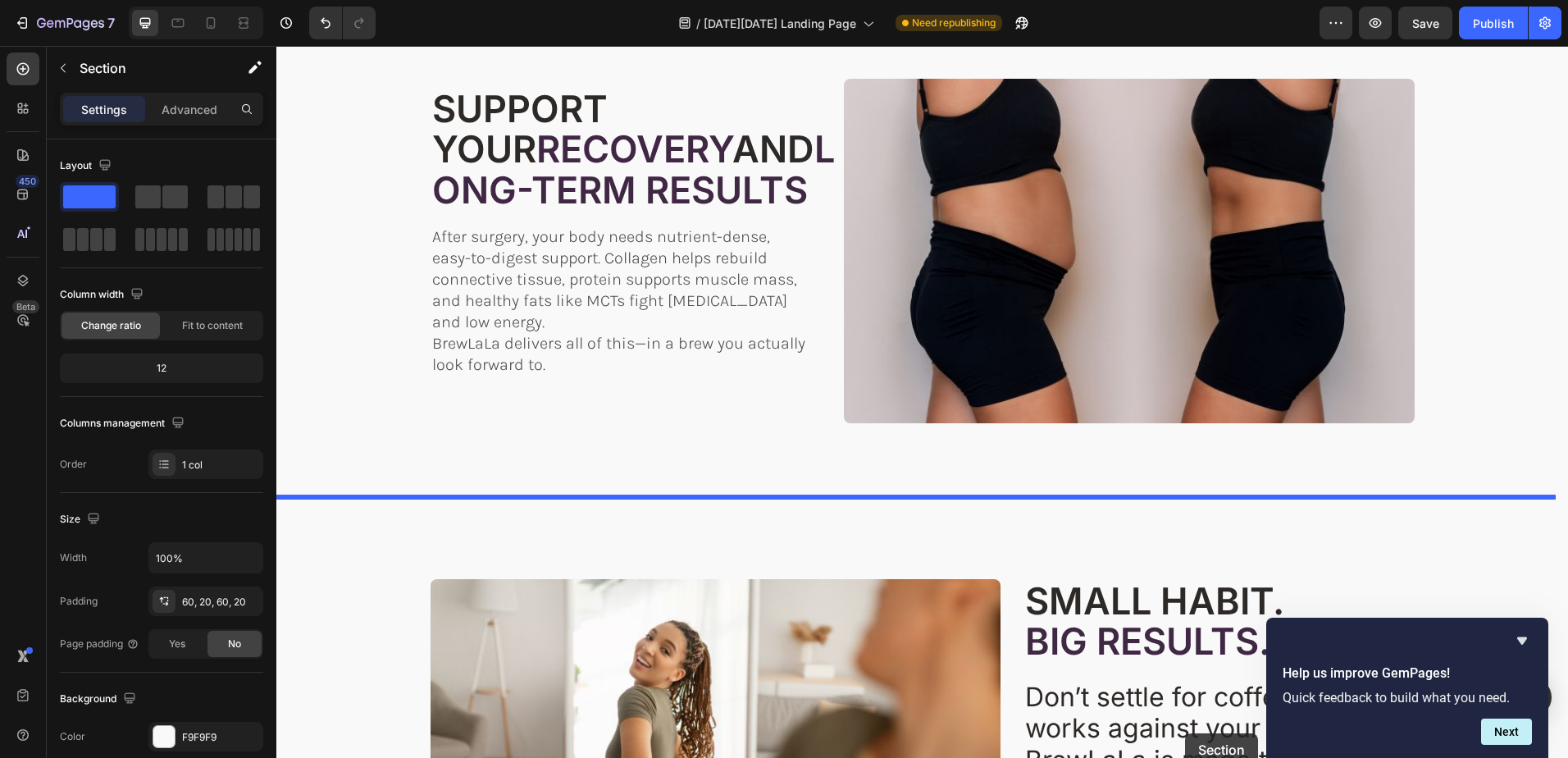
scroll to position [1494, 0]
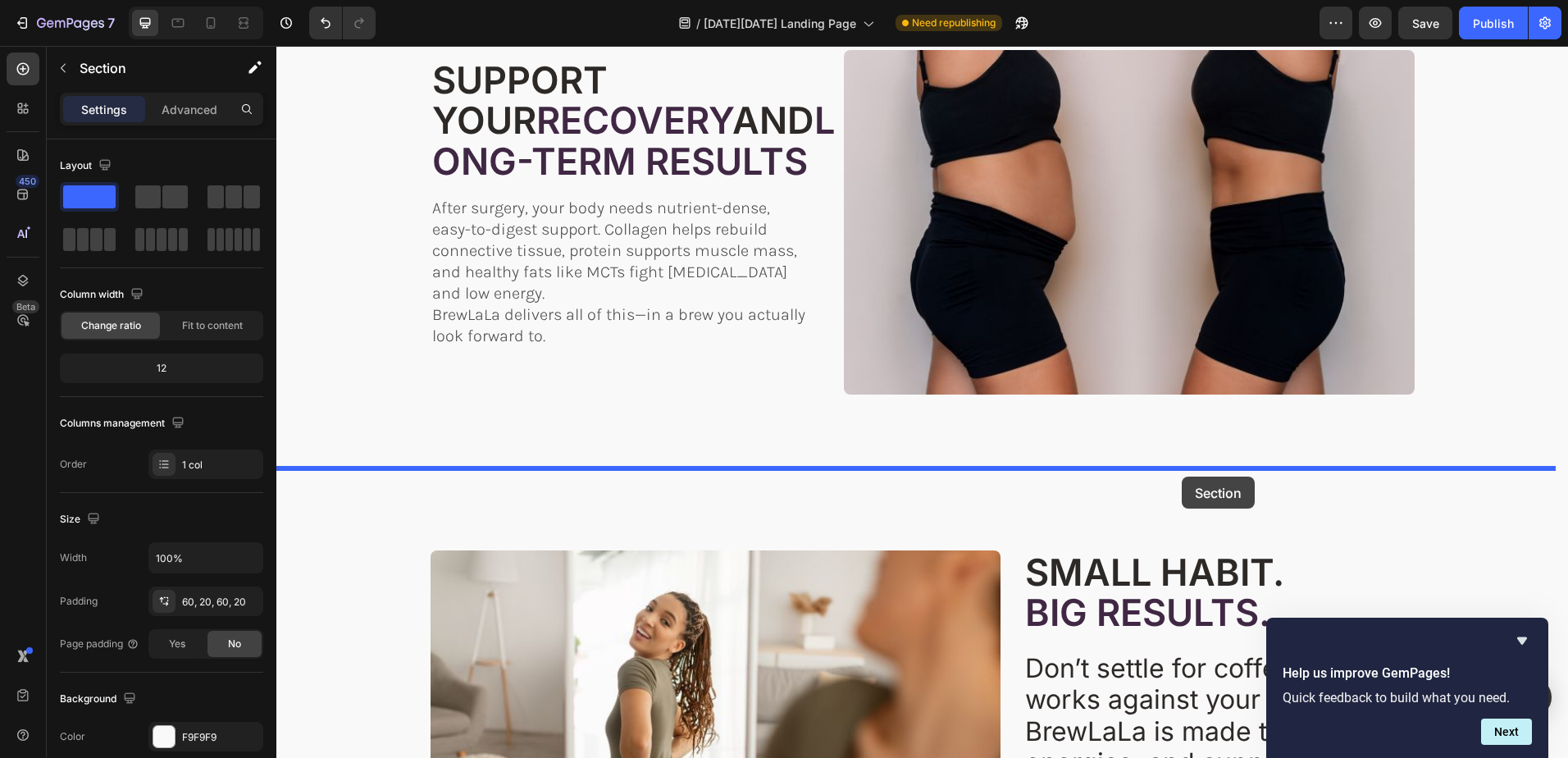
drag, startPoint x: 1226, startPoint y: 167, endPoint x: 1182, endPoint y: 476, distance: 312.1
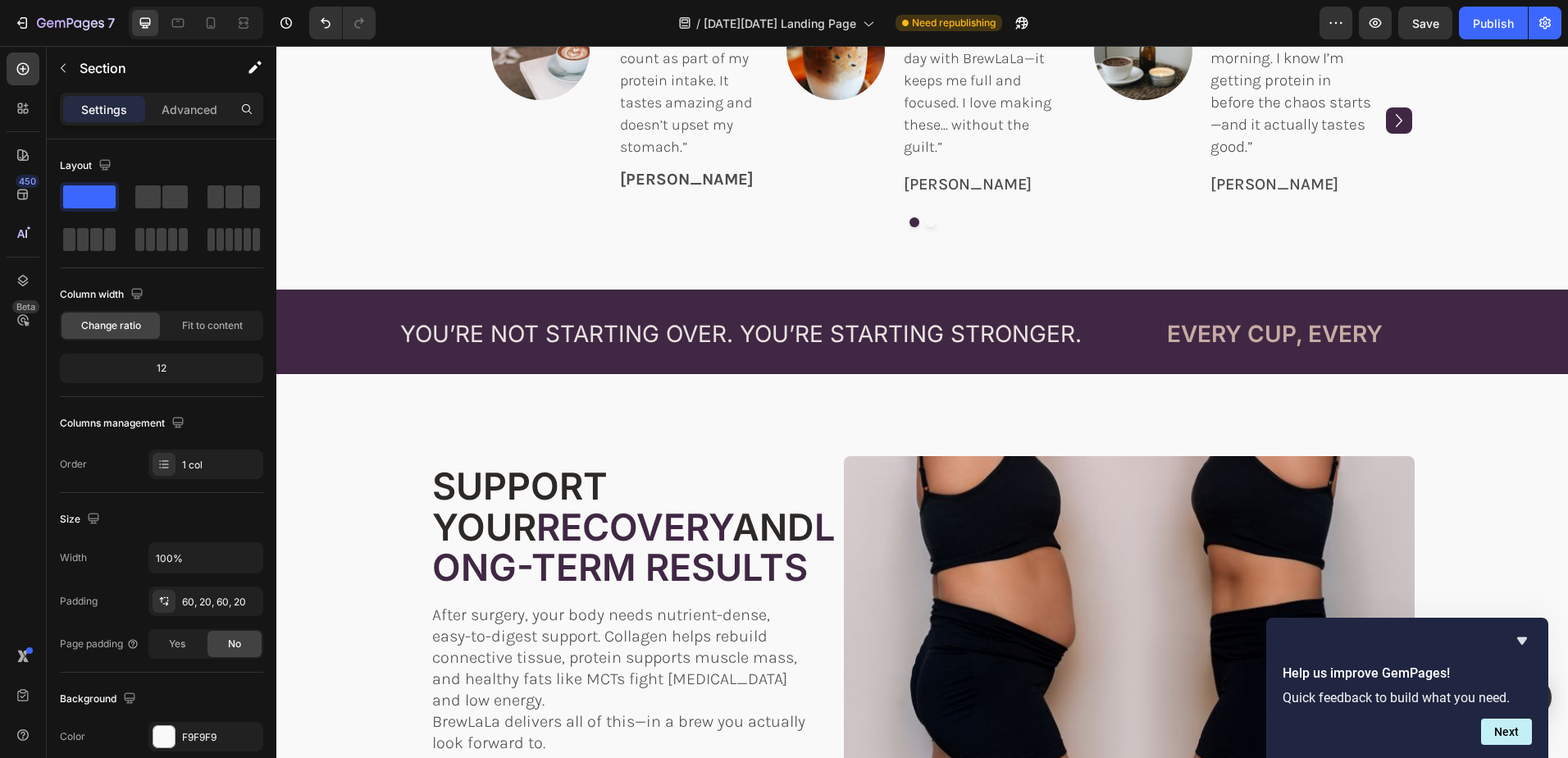
scroll to position [797, 0]
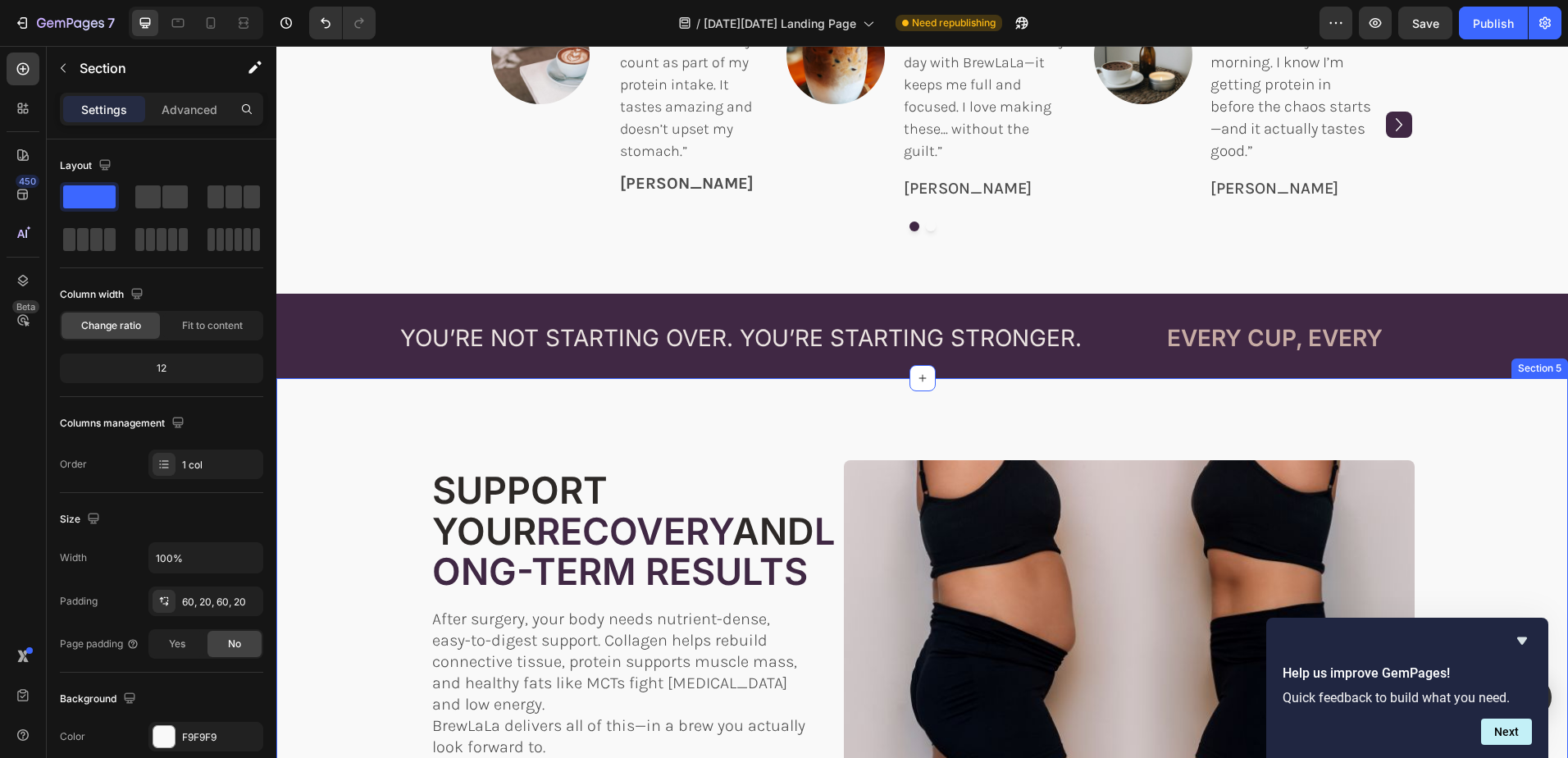
click at [786, 430] on div "Image SUPPORT YOUR RECOVERY AND LONG-TERM RESULTS Heading SUPPORT YOUR RECOVERY…" at bounding box center [922, 629] width 1291 height 501
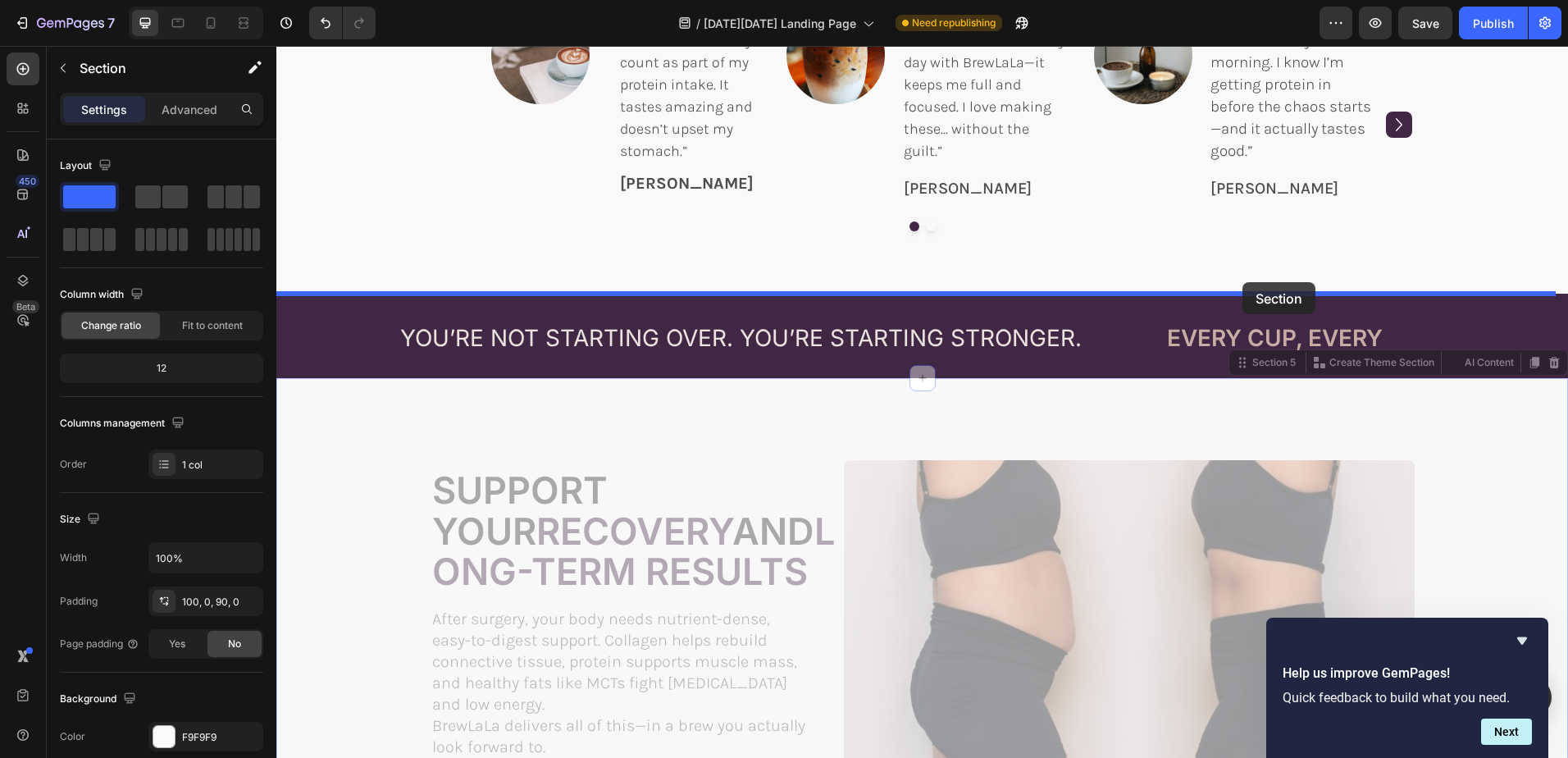
drag, startPoint x: 1230, startPoint y: 367, endPoint x: 1242, endPoint y: 283, distance: 84.9
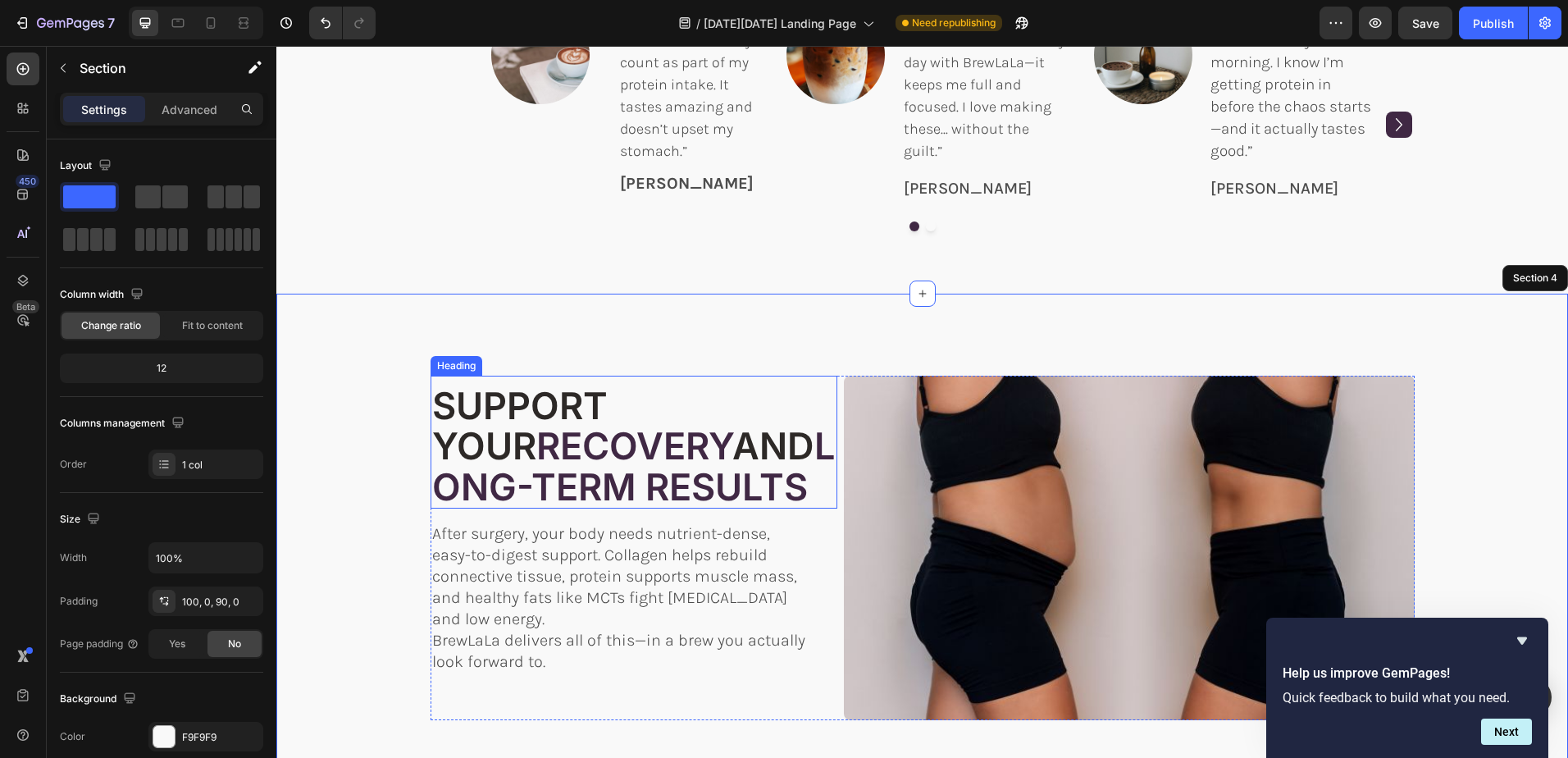
drag, startPoint x: 555, startPoint y: 454, endPoint x: 570, endPoint y: 446, distance: 17.0
click at [556, 454] on span "RECOVERY" at bounding box center [634, 446] width 196 height 45
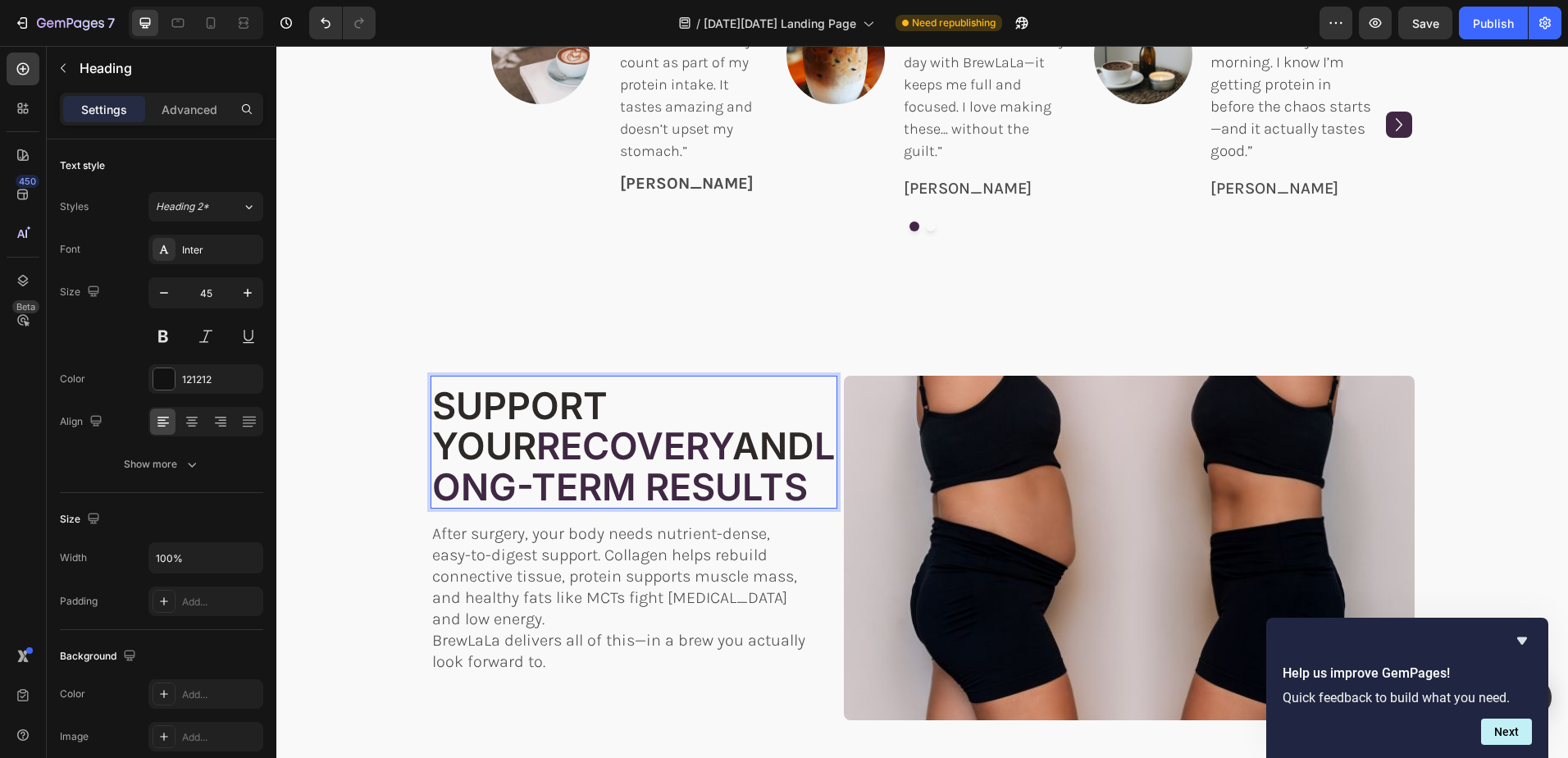
click at [732, 440] on span "AND" at bounding box center [773, 446] width 82 height 45
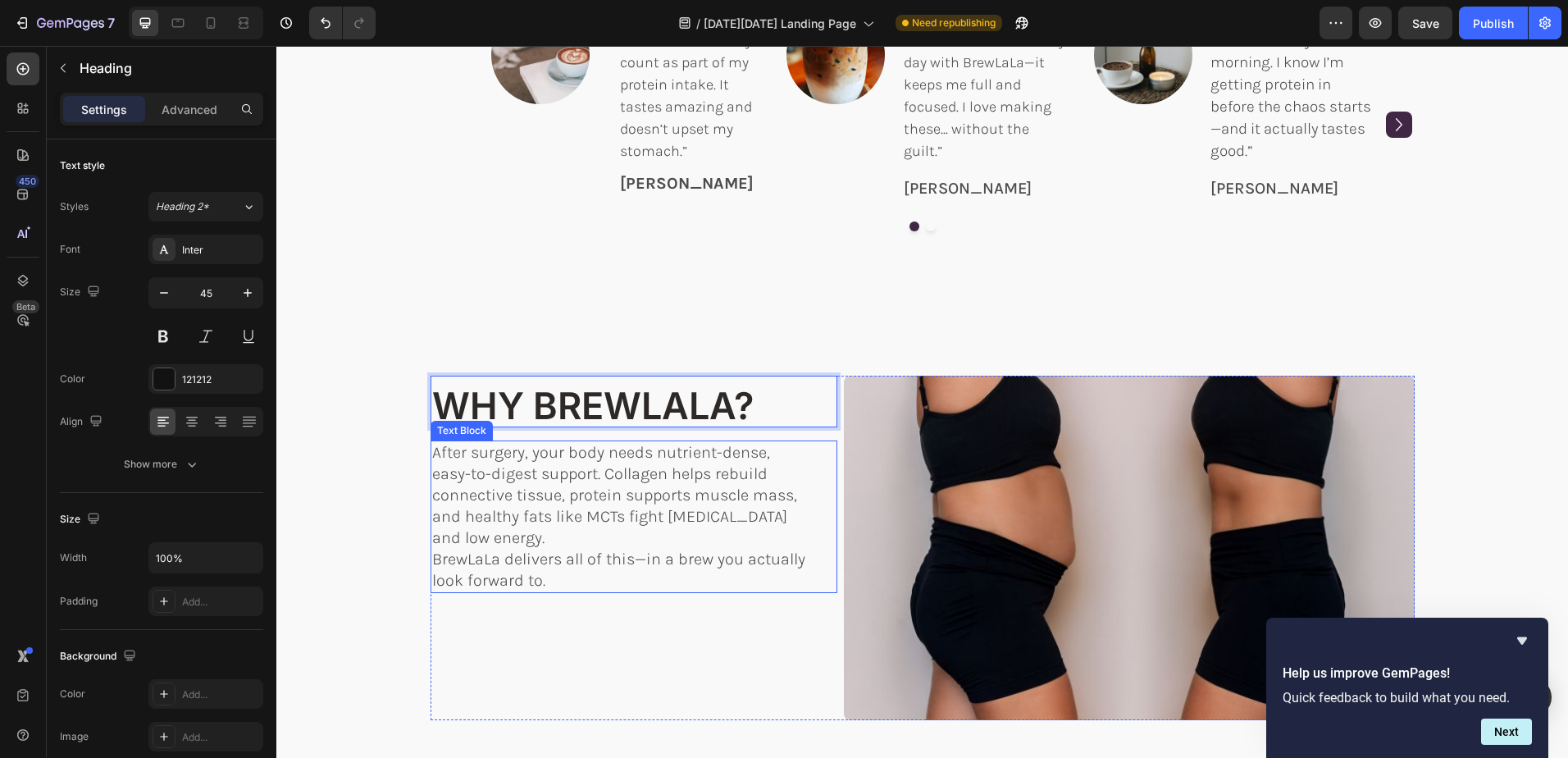
click at [545, 511] on p "After surgery, your body needs nutrient-dense, easy-to-digest support. Collagen…" at bounding box center [622, 495] width 379 height 107
click at [569, 401] on span "WHY BREWLALA?" at bounding box center [592, 406] width 322 height 45
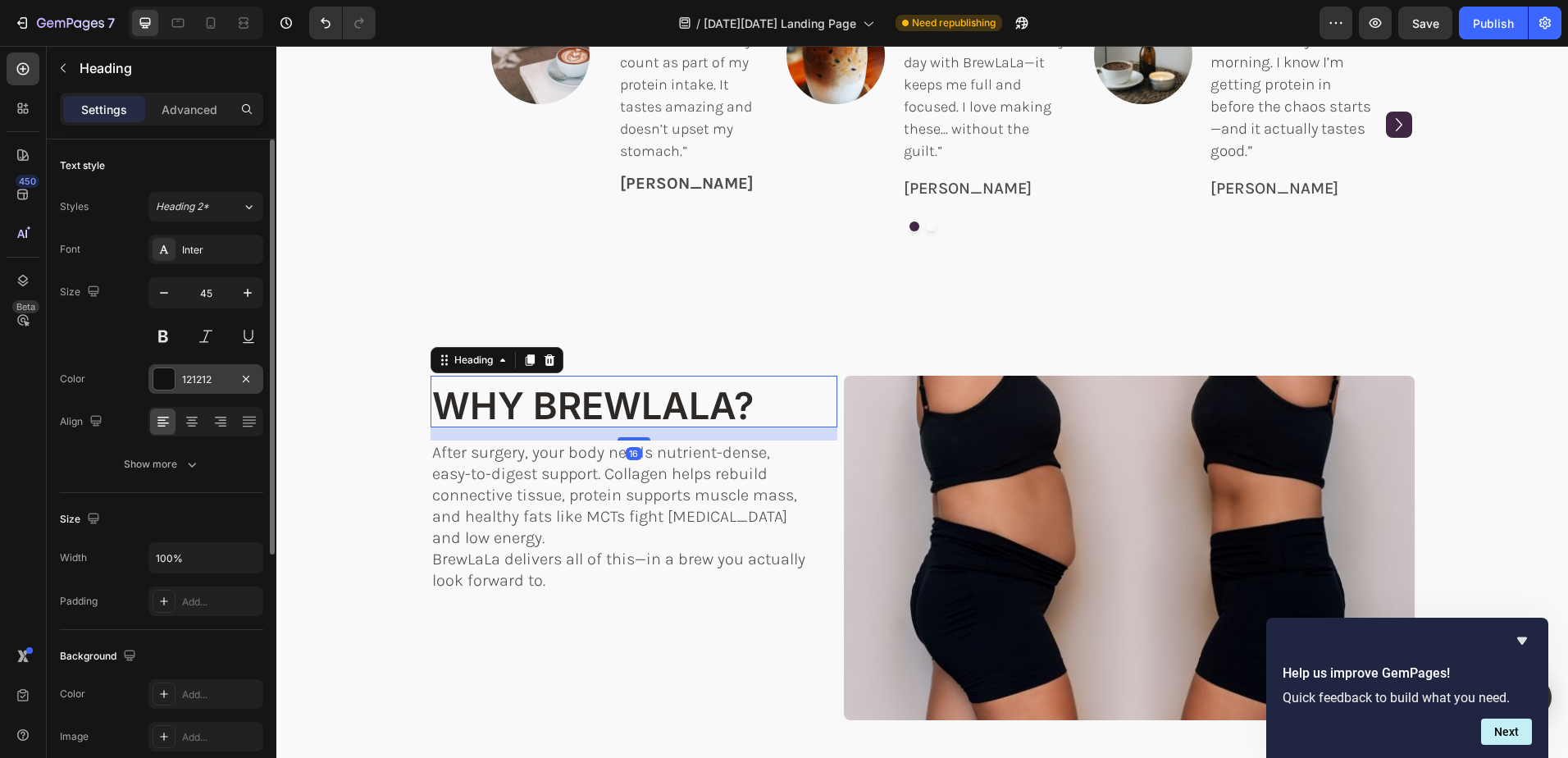
click at [203, 376] on div "121212" at bounding box center [205, 379] width 48 height 15
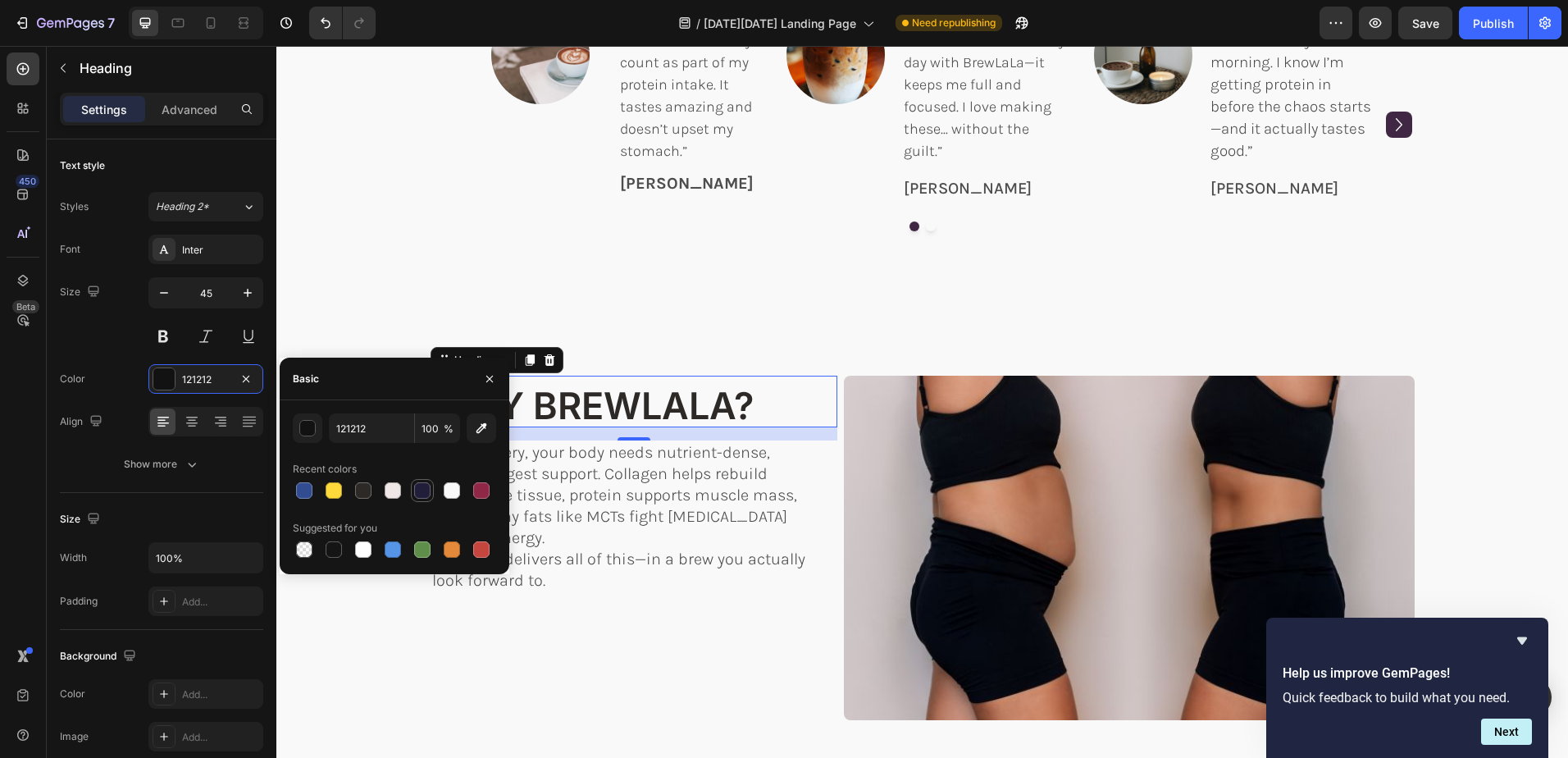
click at [422, 483] on div at bounding box center [422, 490] width 17 height 17
type input "211E39"
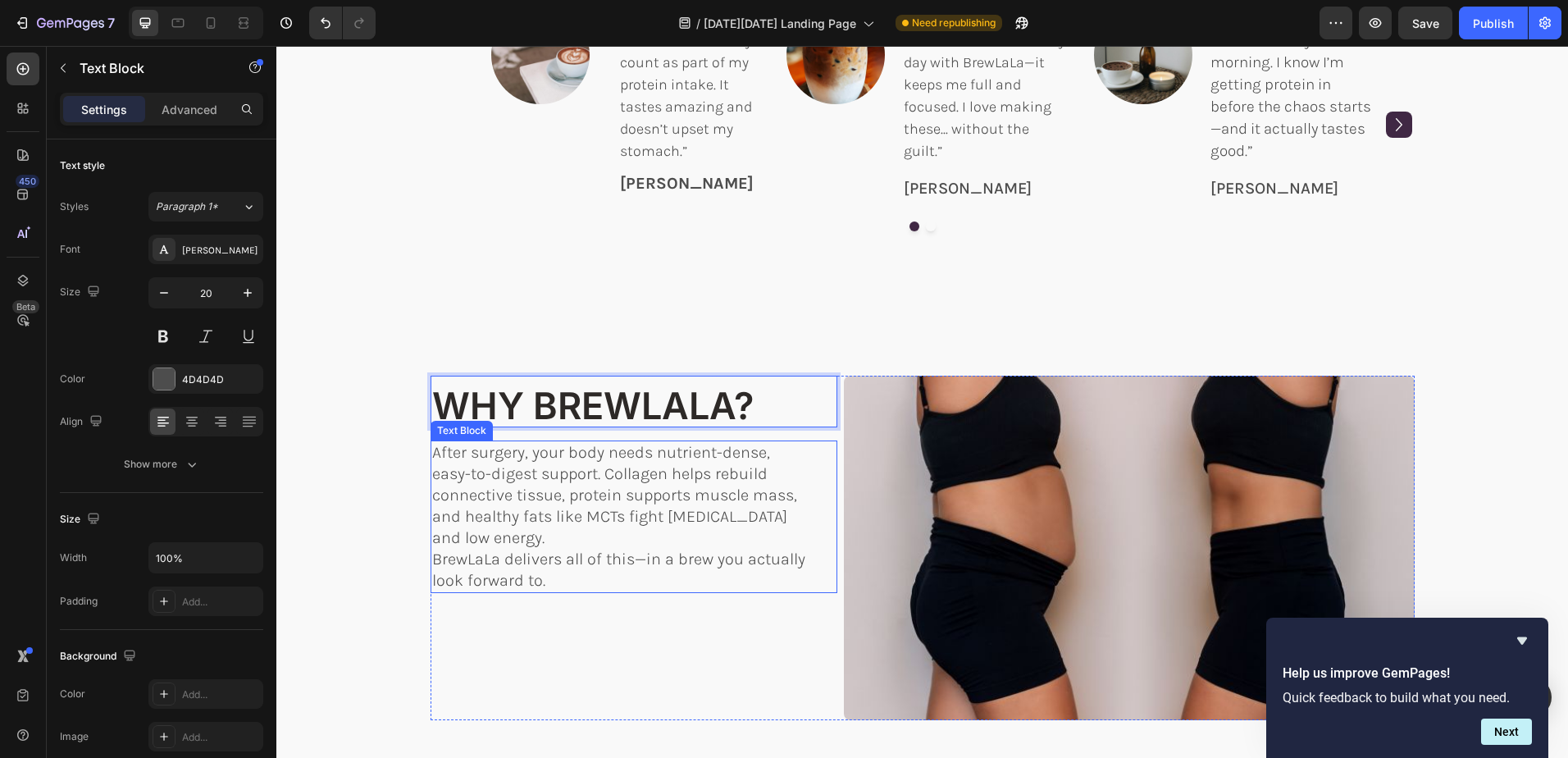
click at [649, 474] on p "After surgery, your body needs nutrient-dense, easy-to-digest support. Collagen…" at bounding box center [622, 495] width 379 height 107
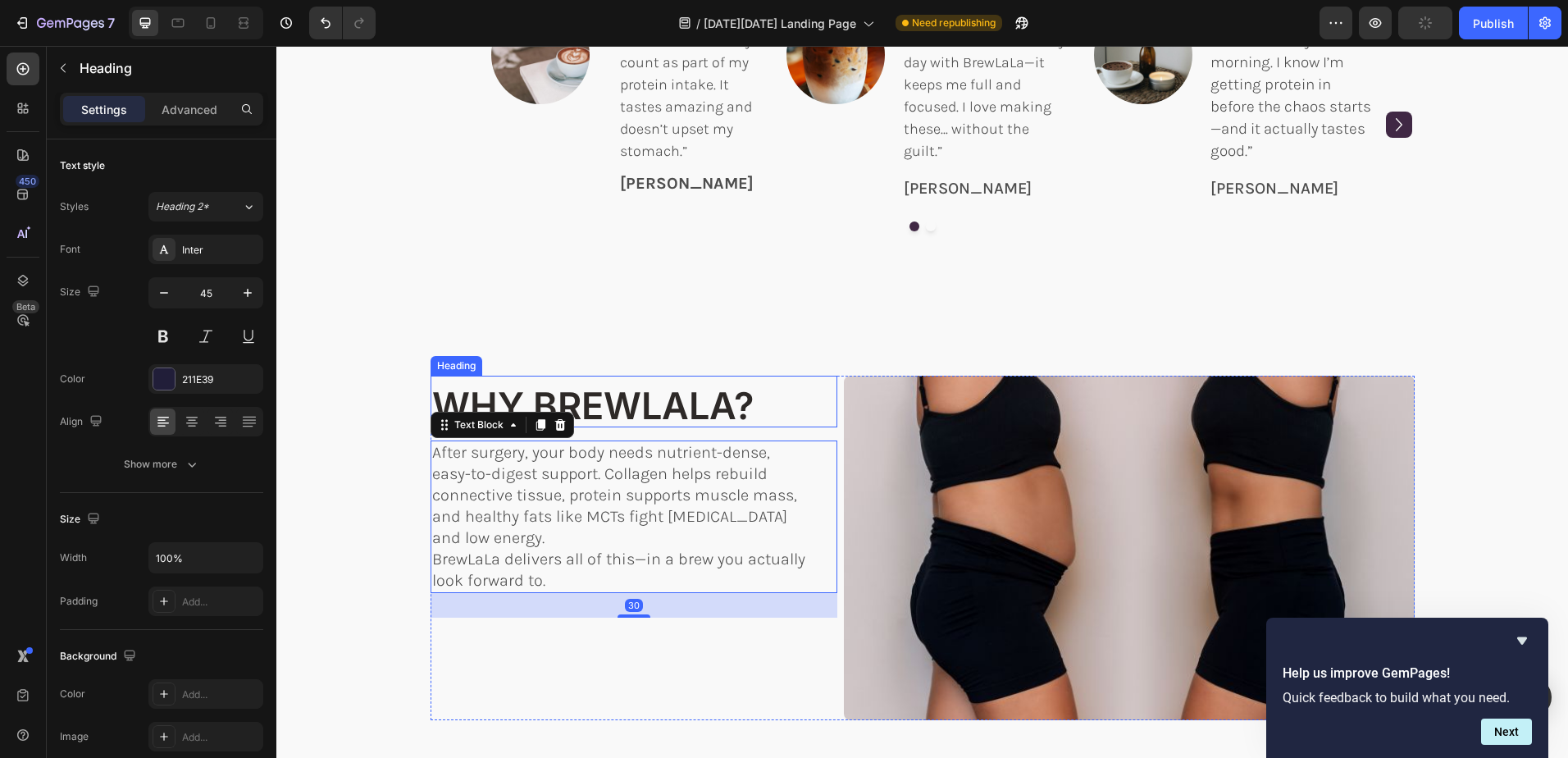
click at [577, 402] on span "WHY BREWLALA?" at bounding box center [592, 406] width 322 height 45
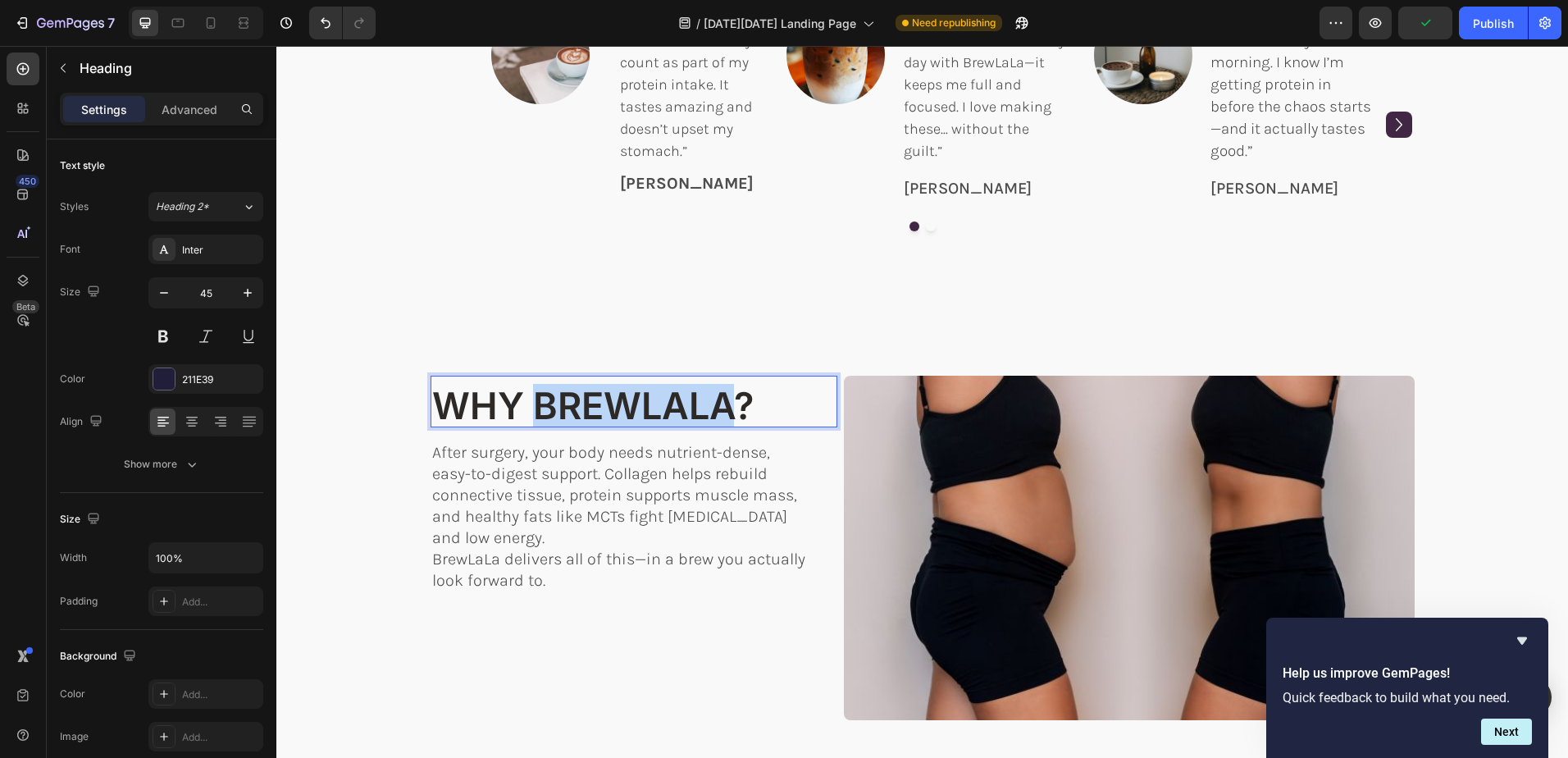
click at [613, 405] on span "WHY BREWLALA?" at bounding box center [592, 406] width 322 height 45
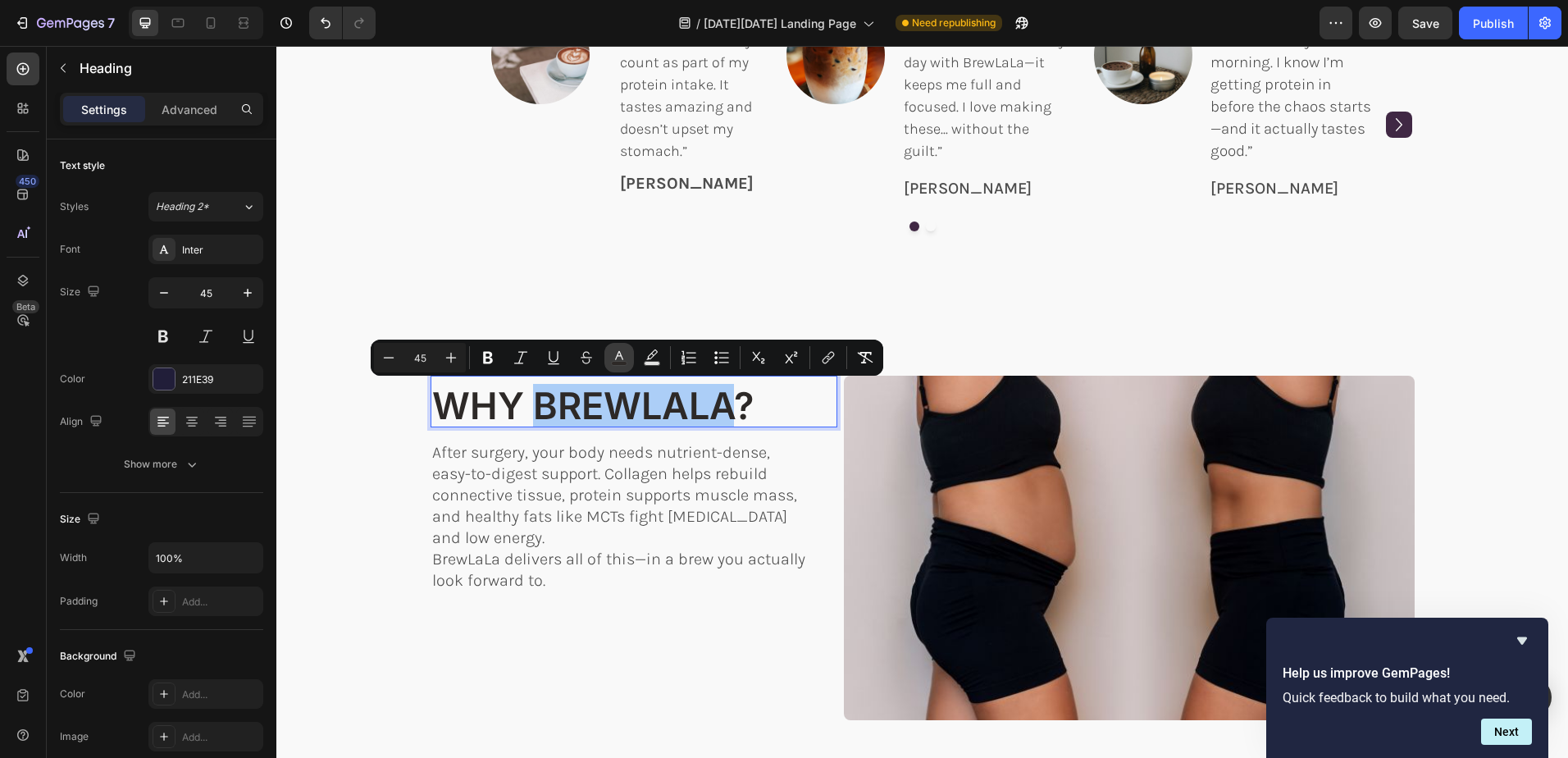
click at [631, 347] on button "color" at bounding box center [619, 358] width 29 height 29
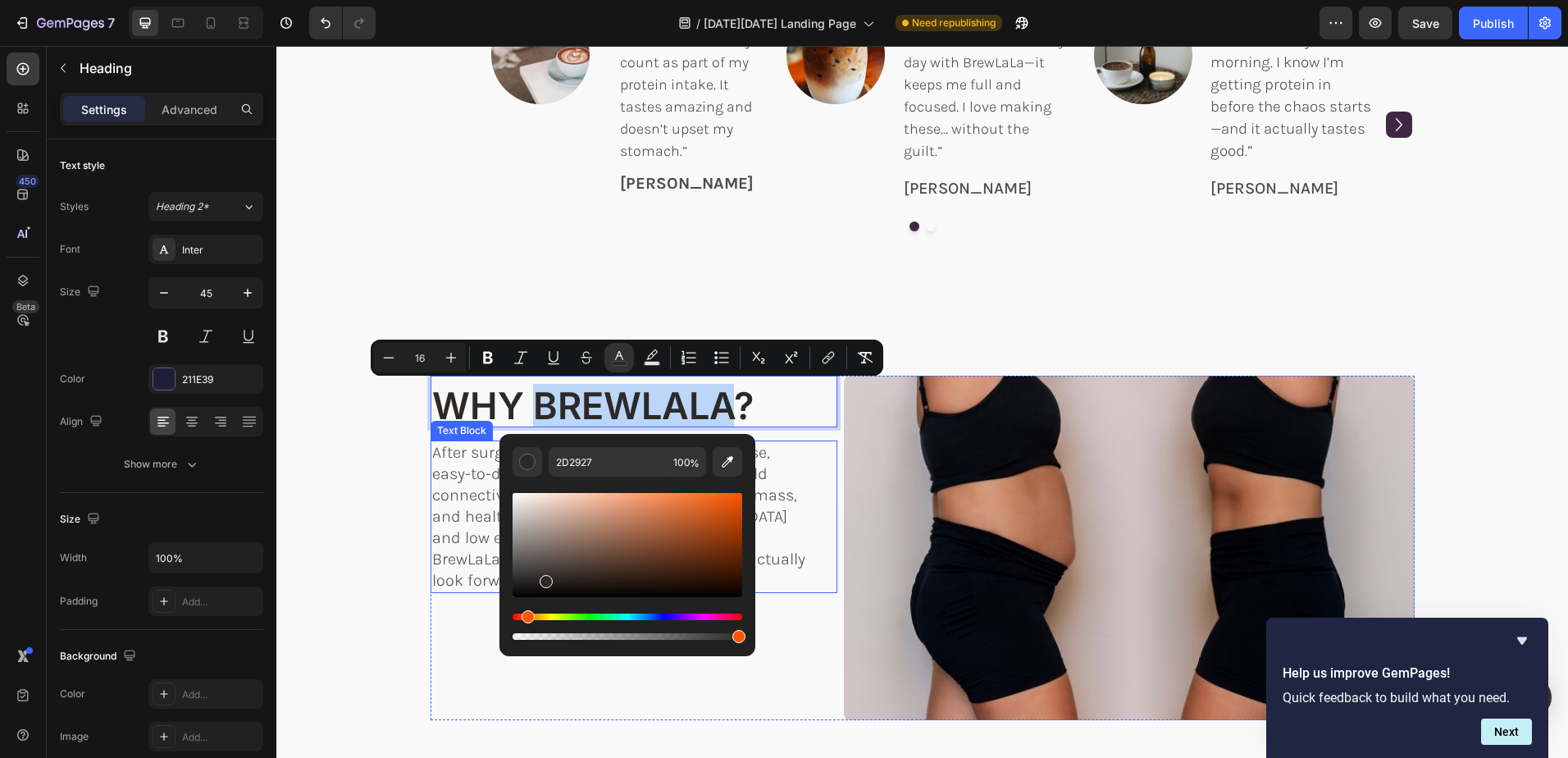
click at [448, 470] on p "After surgery, your body needs nutrient-dense, easy-to-digest support. Collagen…" at bounding box center [622, 495] width 379 height 107
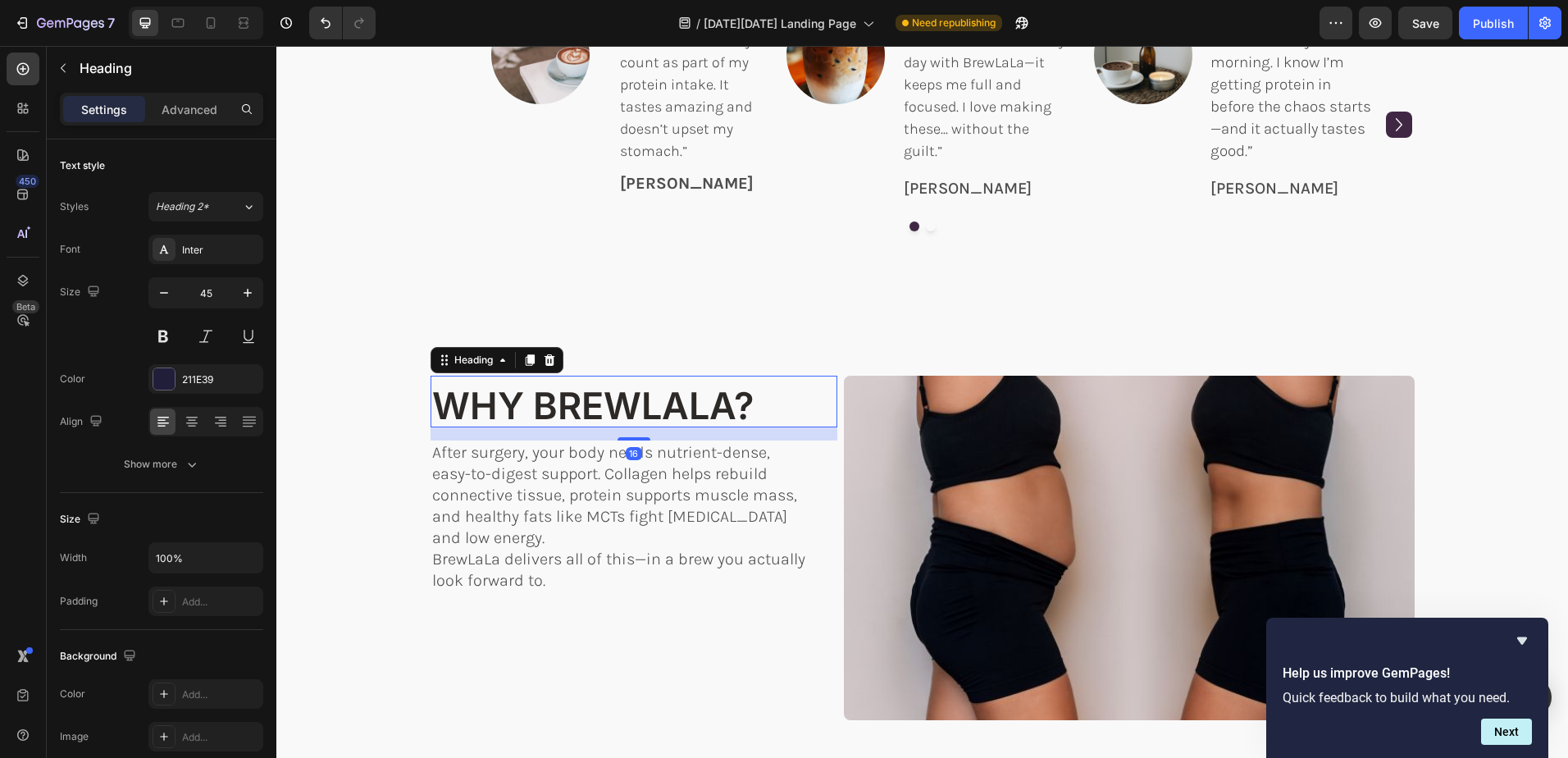
click at [600, 408] on span "WHY BREWLALA?" at bounding box center [592, 406] width 322 height 45
click at [221, 384] on div "211E39" at bounding box center [205, 379] width 48 height 15
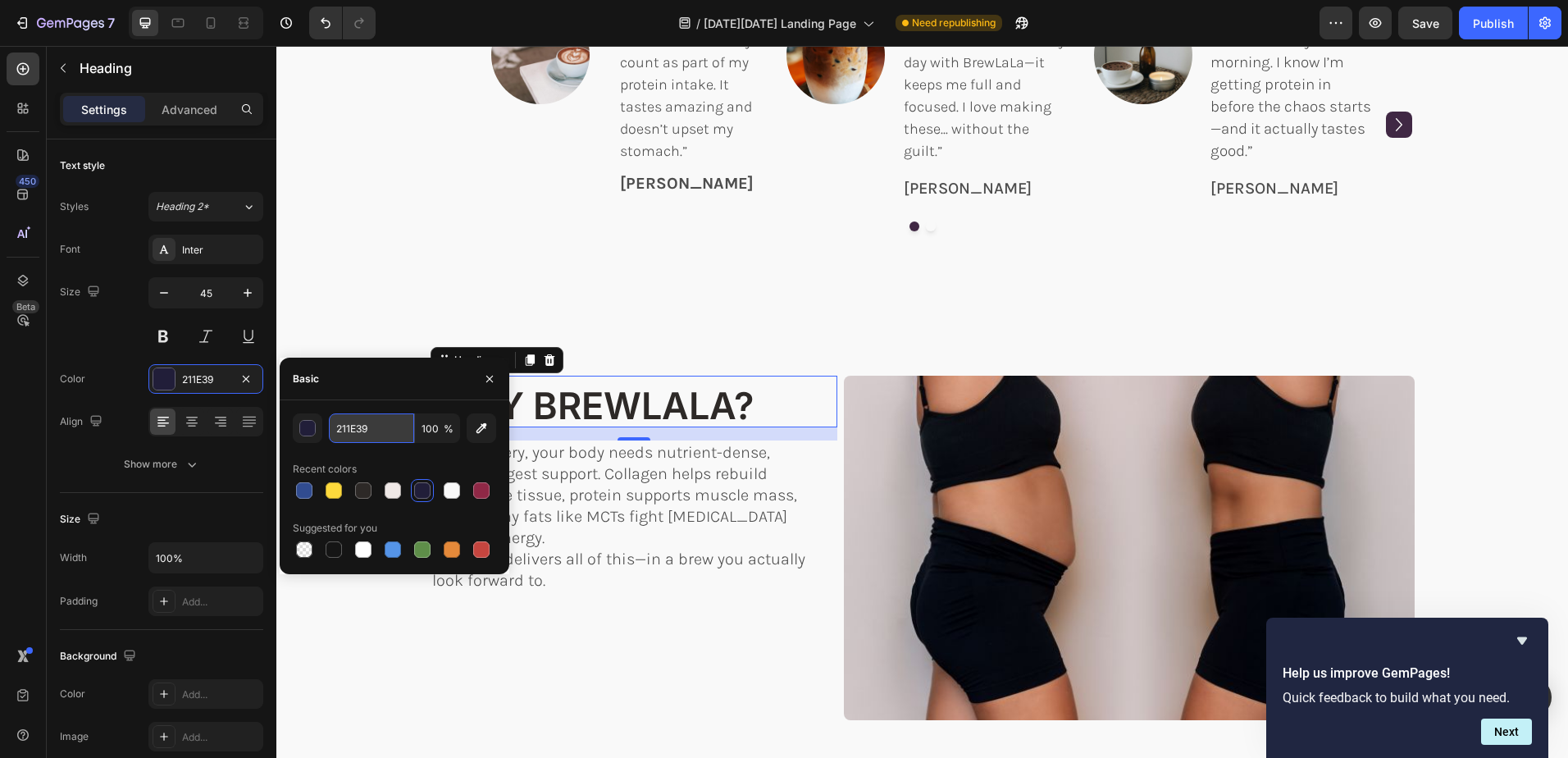
click at [382, 433] on input "211E39" at bounding box center [370, 428] width 85 height 29
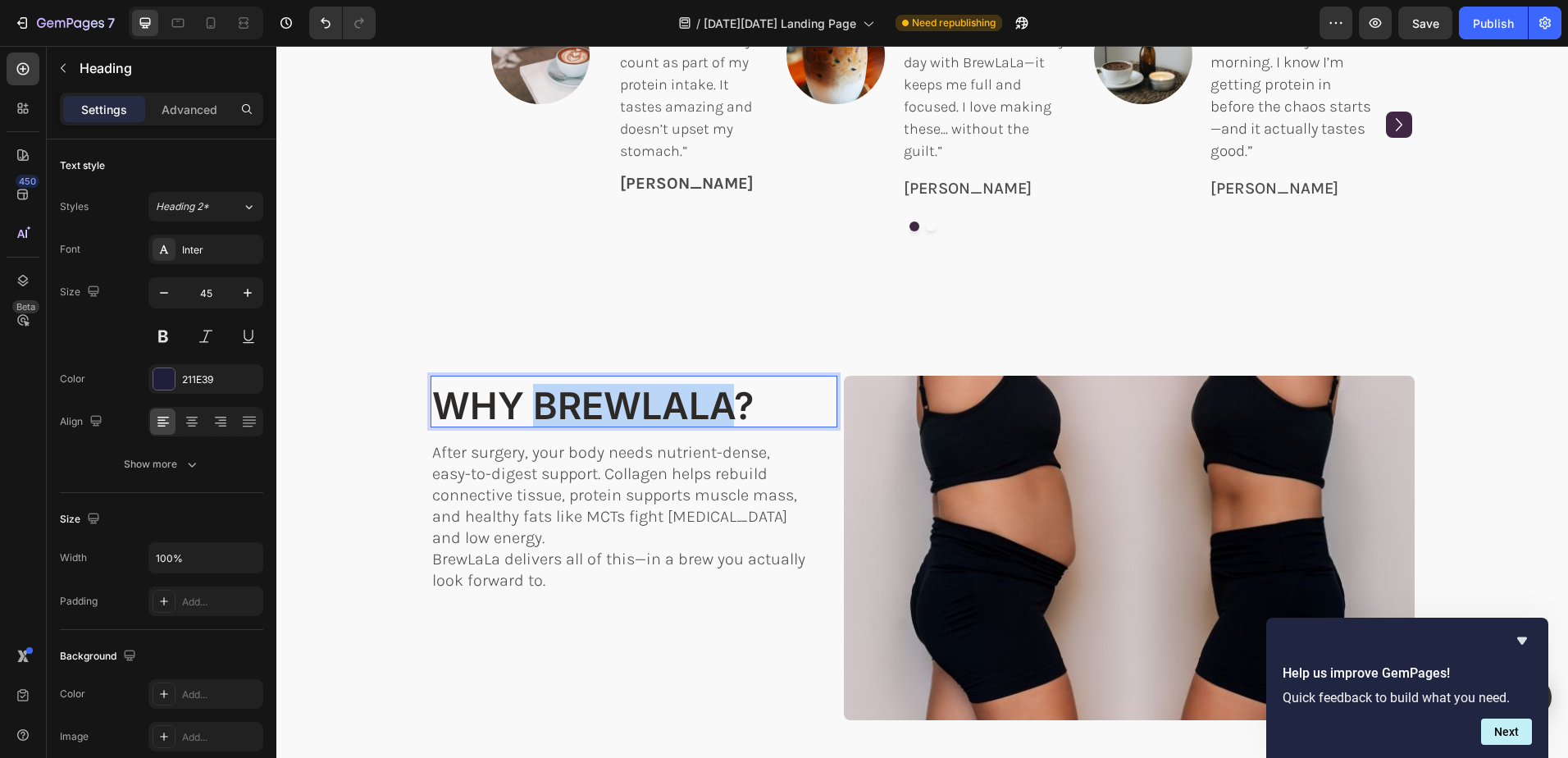
click at [607, 405] on span "WHY BREWLALA?" at bounding box center [592, 406] width 322 height 45
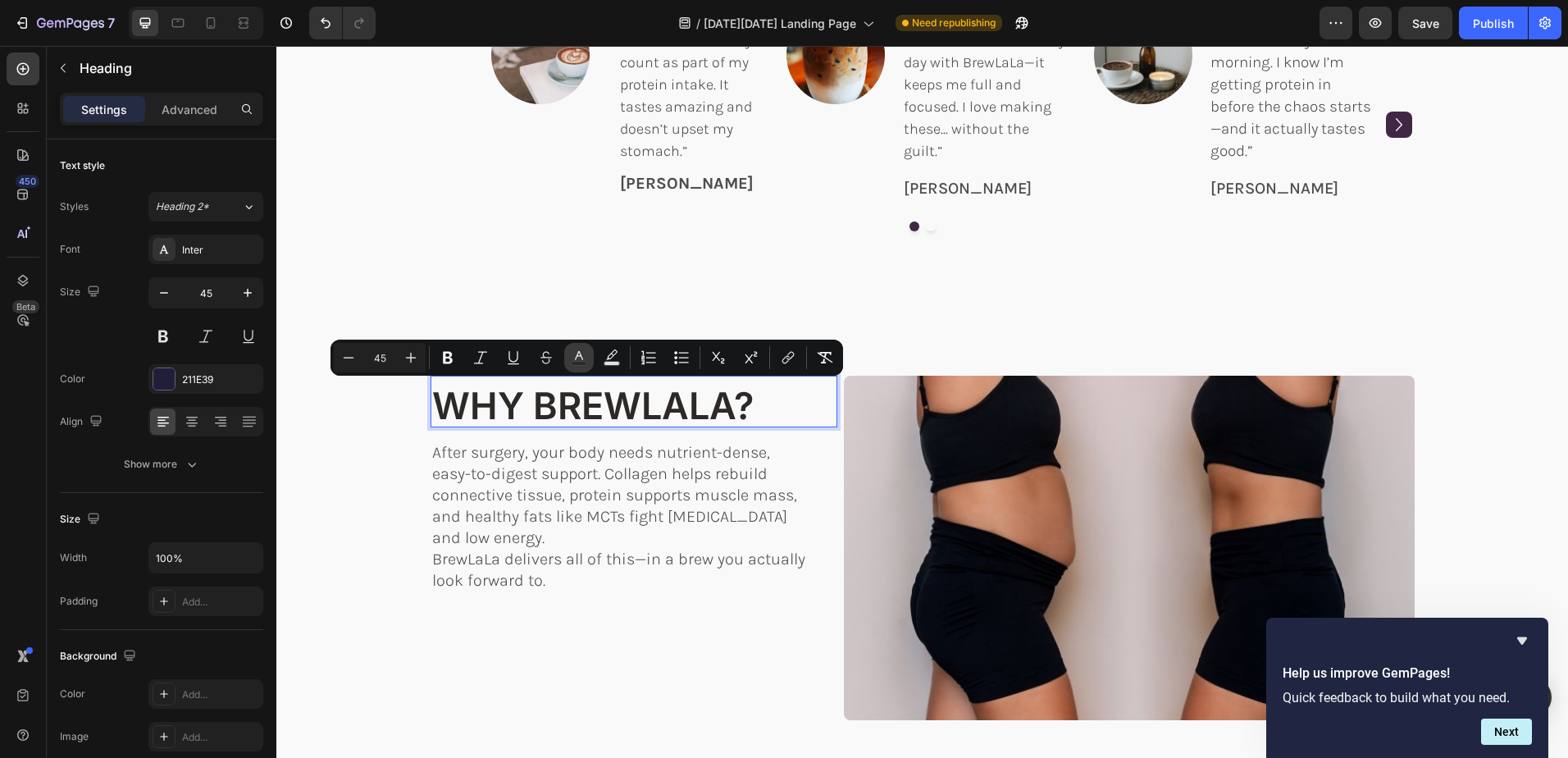
click at [573, 359] on icon "Editor contextual toolbar" at bounding box center [579, 357] width 17 height 17
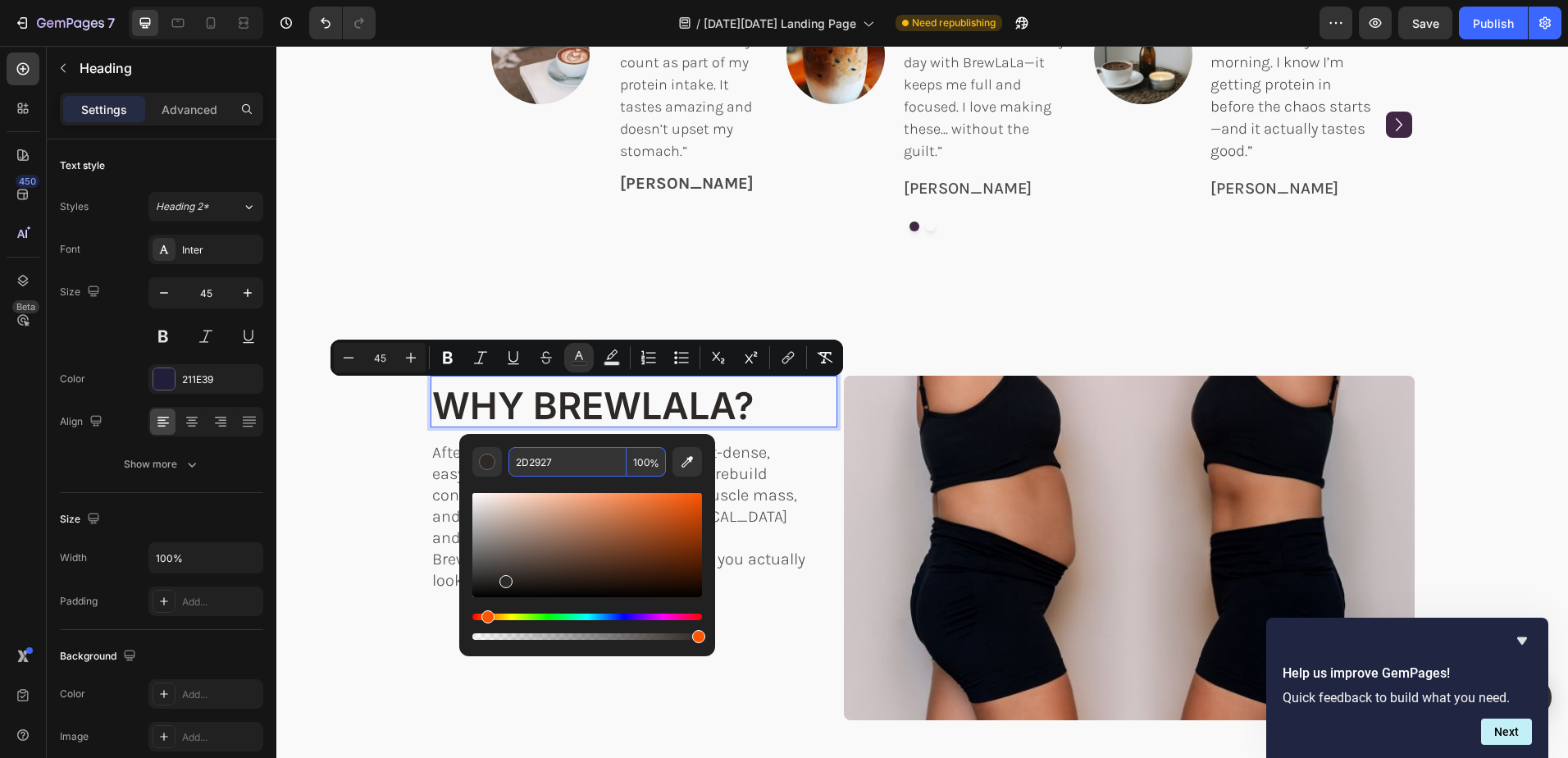
click at [599, 461] on input "2D2927" at bounding box center [567, 462] width 118 height 29
paste input "11E39"
type input "211E39"
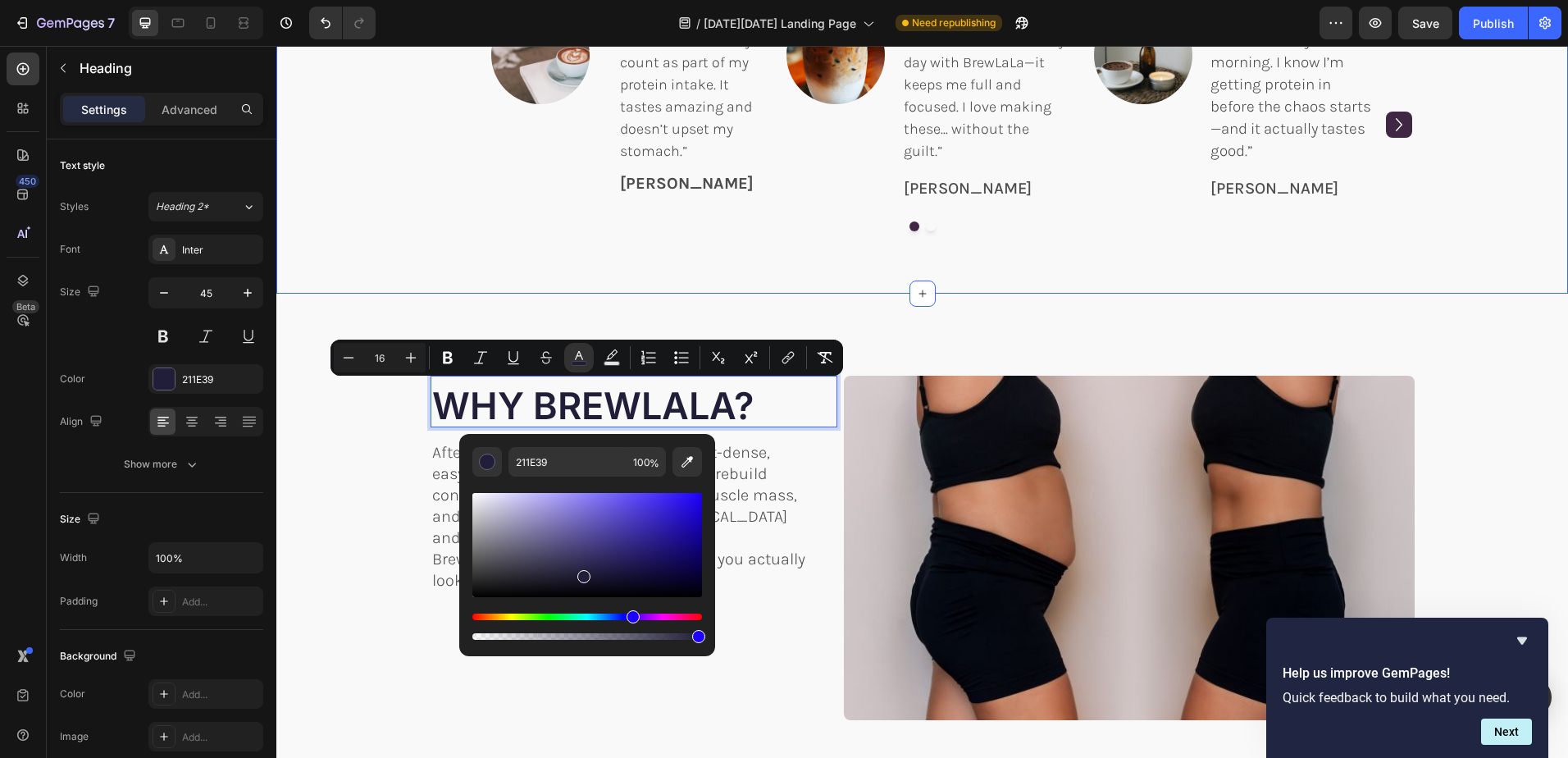
click at [423, 249] on div "SEE WHY WOMEN TRUST BREWLALA Heading Image “BrewLaLa is the only coffee I can a…" at bounding box center [922, 100] width 1267 height 322
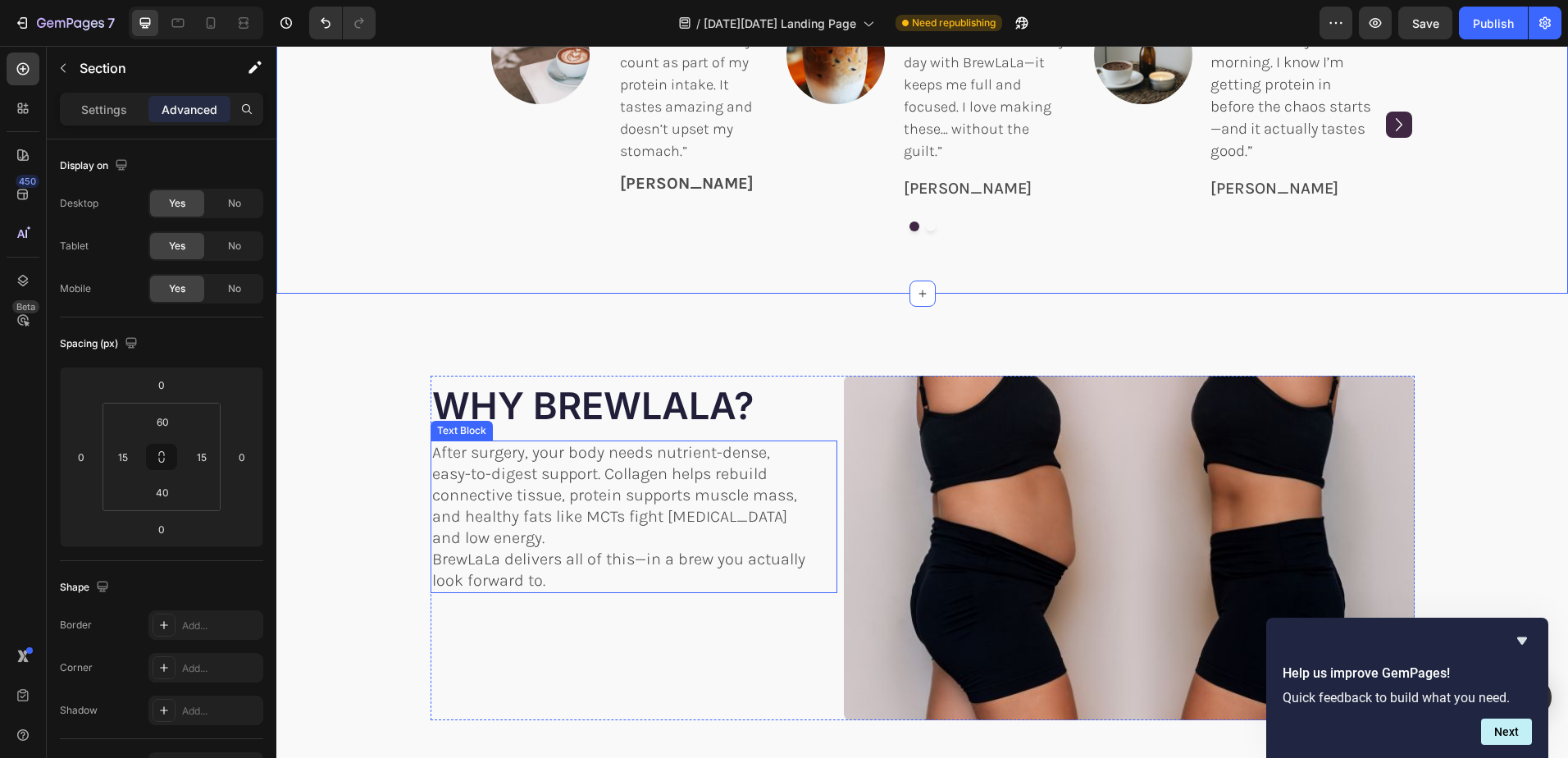
click at [560, 479] on p "After surgery, your body needs nutrient-dense, easy-to-digest support. Collagen…" at bounding box center [622, 495] width 379 height 107
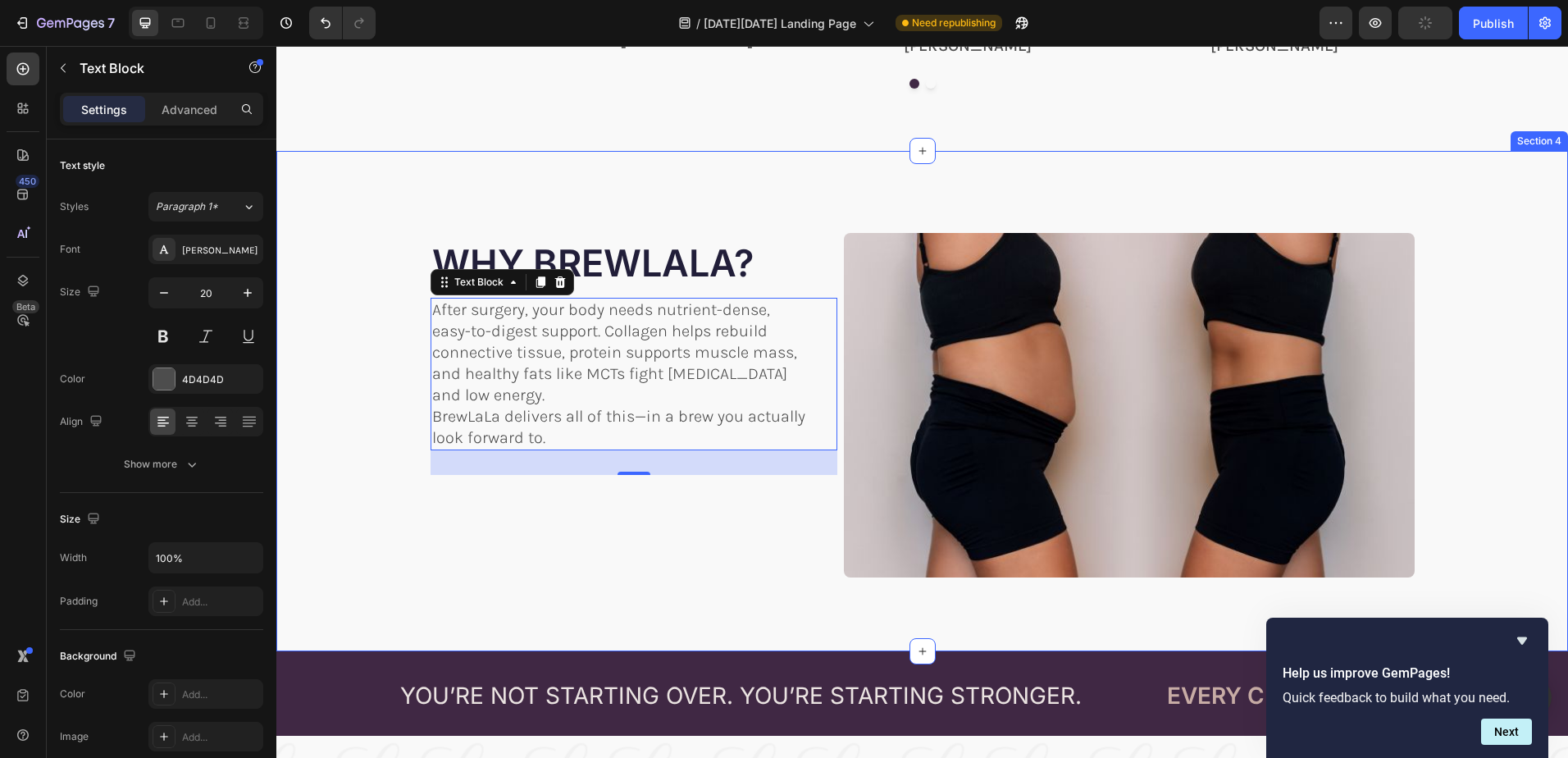
scroll to position [960, 0]
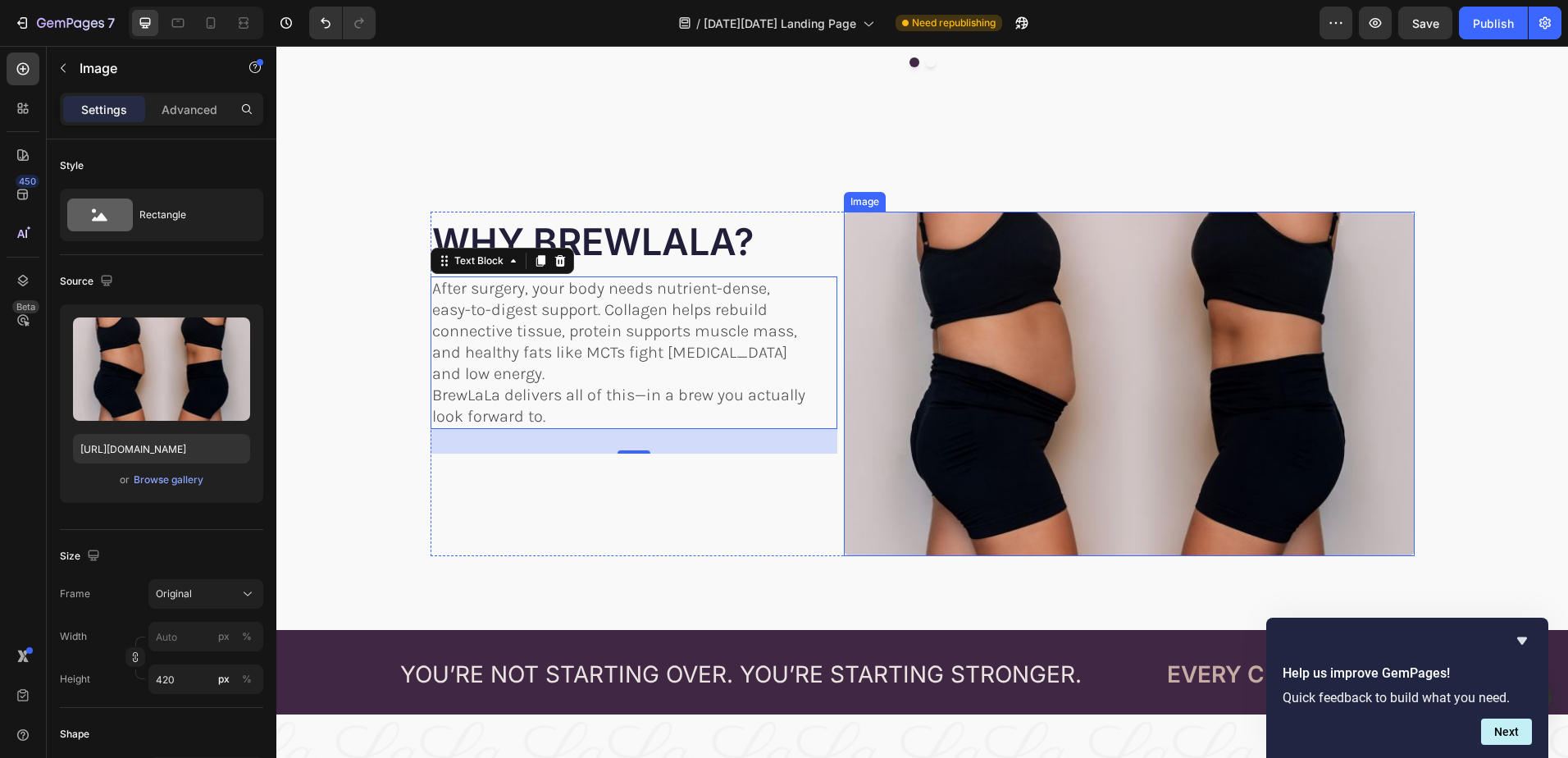
click at [1044, 328] on img at bounding box center [1128, 383] width 570 height 344
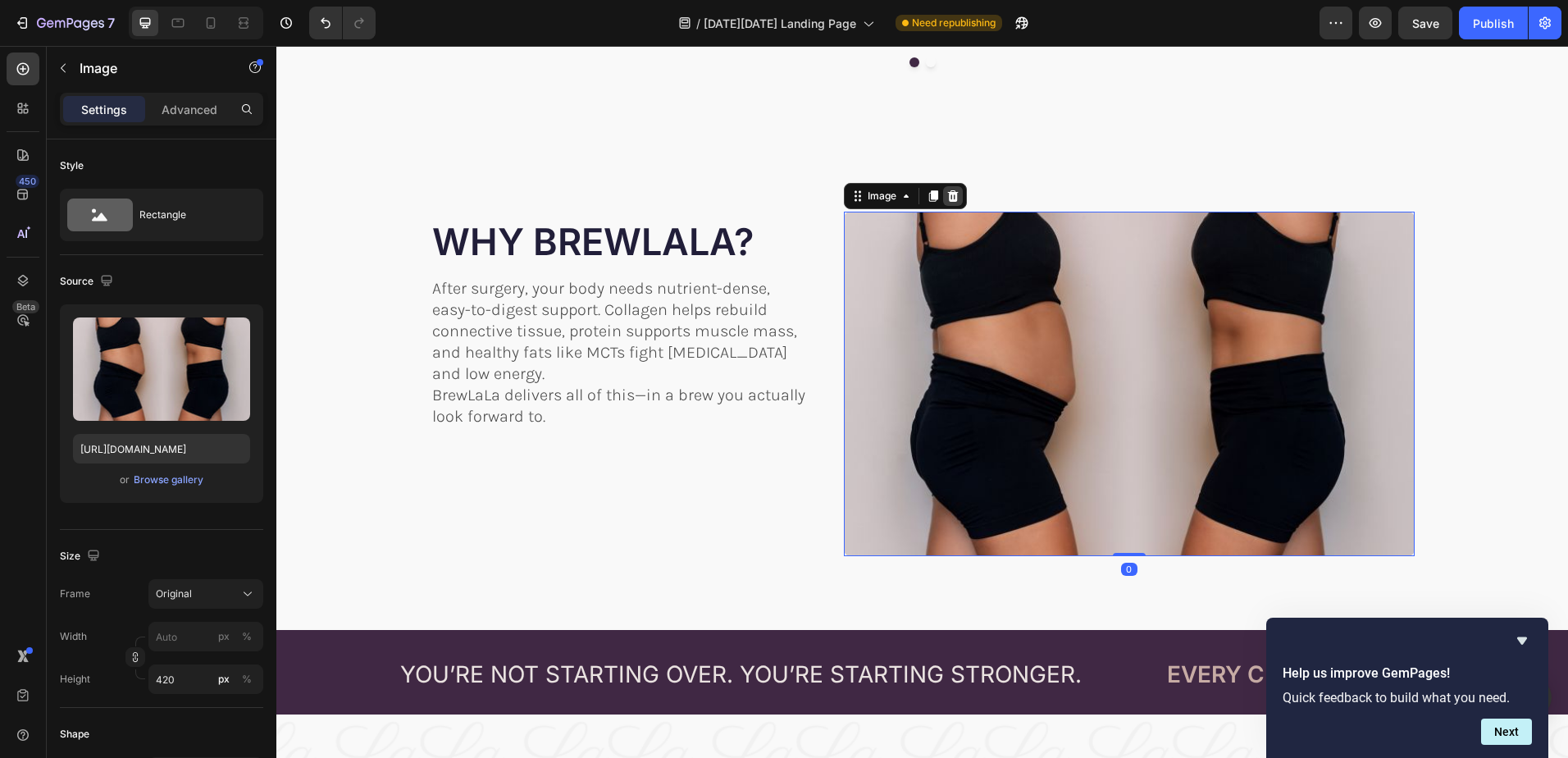
click at [948, 196] on icon at bounding box center [952, 196] width 13 height 13
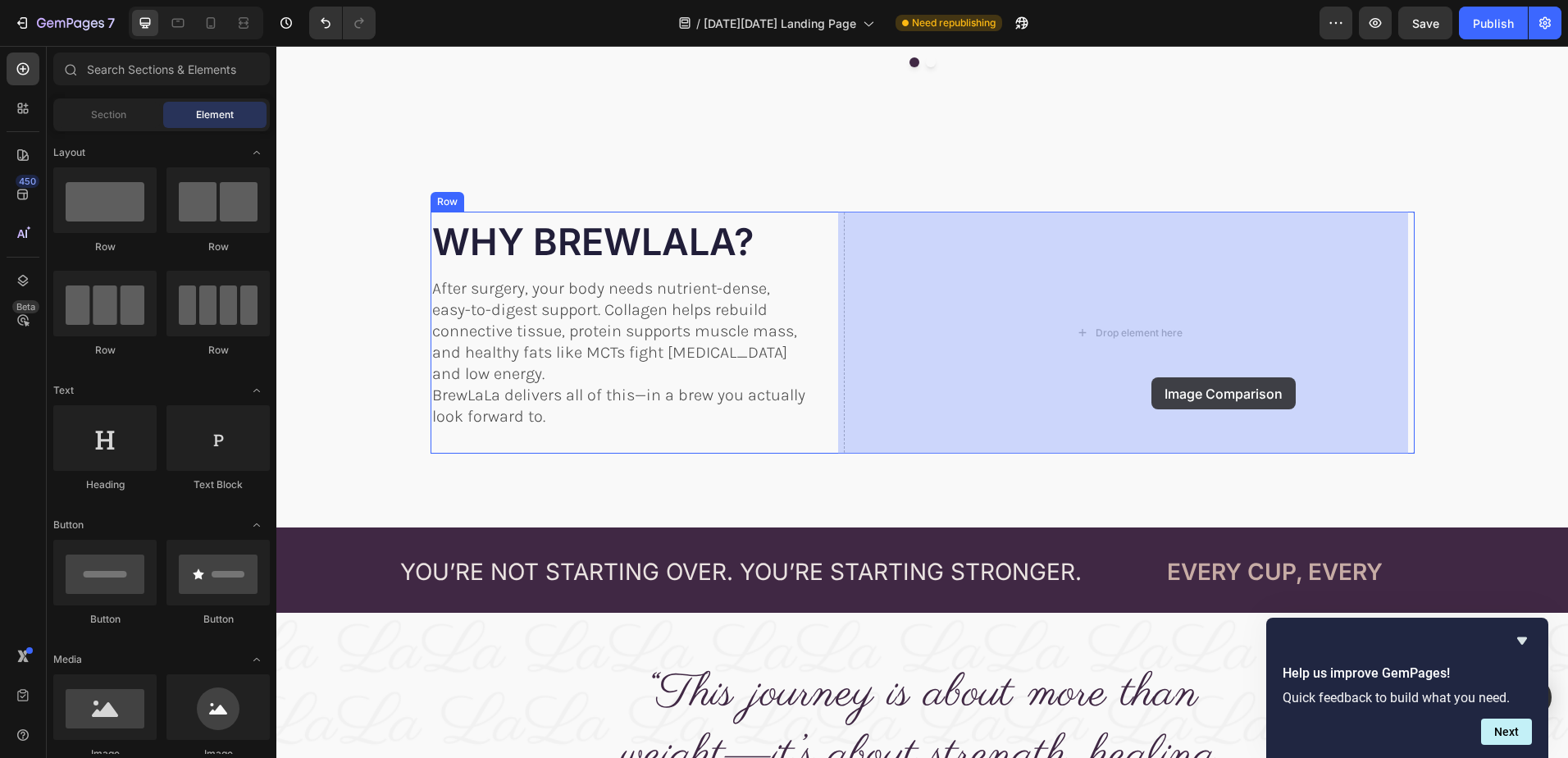
drag, startPoint x: 392, startPoint y: 440, endPoint x: 1152, endPoint y: 378, distance: 762.5
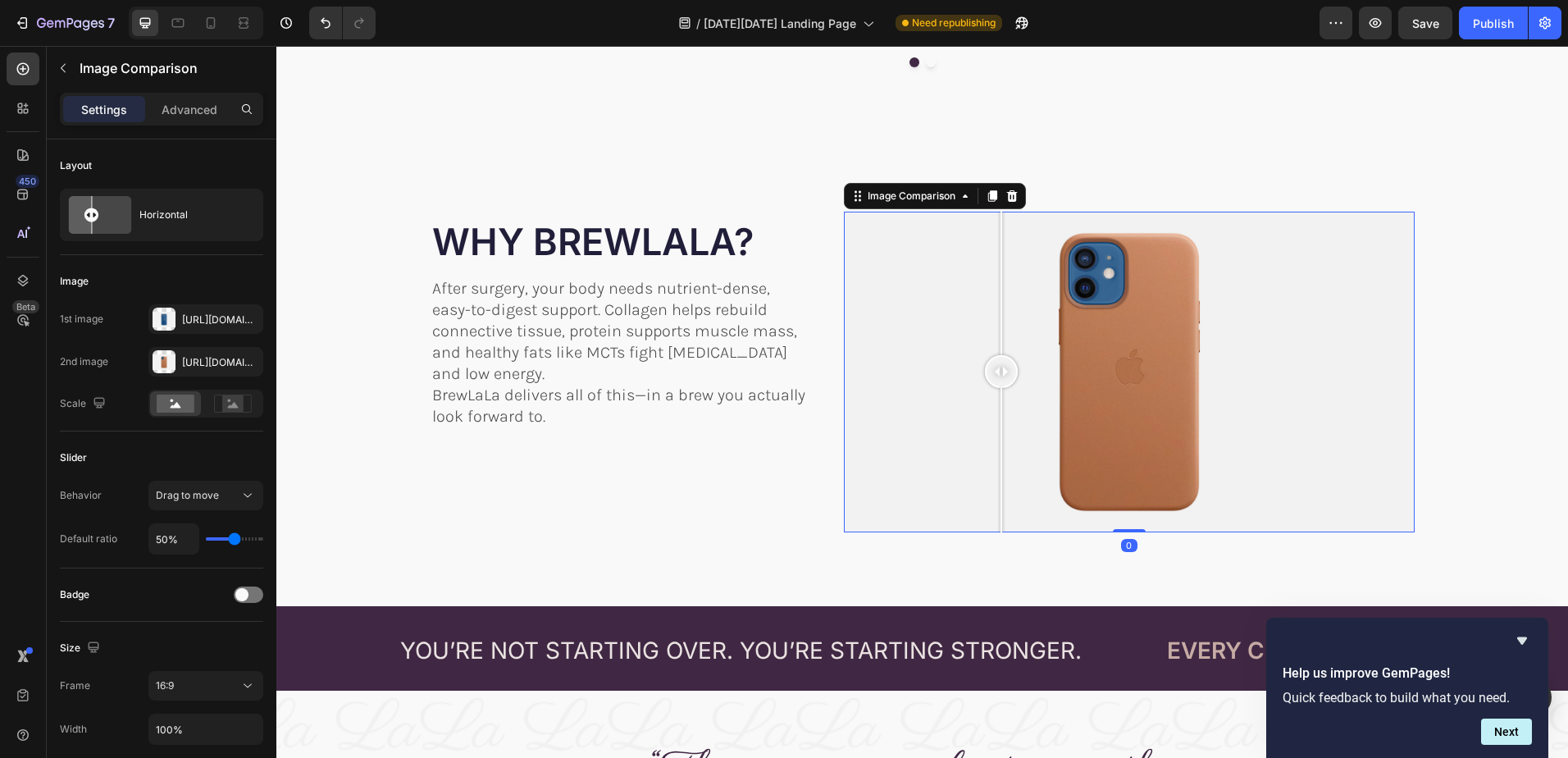
click at [995, 266] on div at bounding box center [1128, 372] width 570 height 321
drag, startPoint x: 990, startPoint y: 273, endPoint x: 1053, endPoint y: 356, distance: 104.2
click at [1056, 356] on div at bounding box center [1069, 372] width 33 height 321
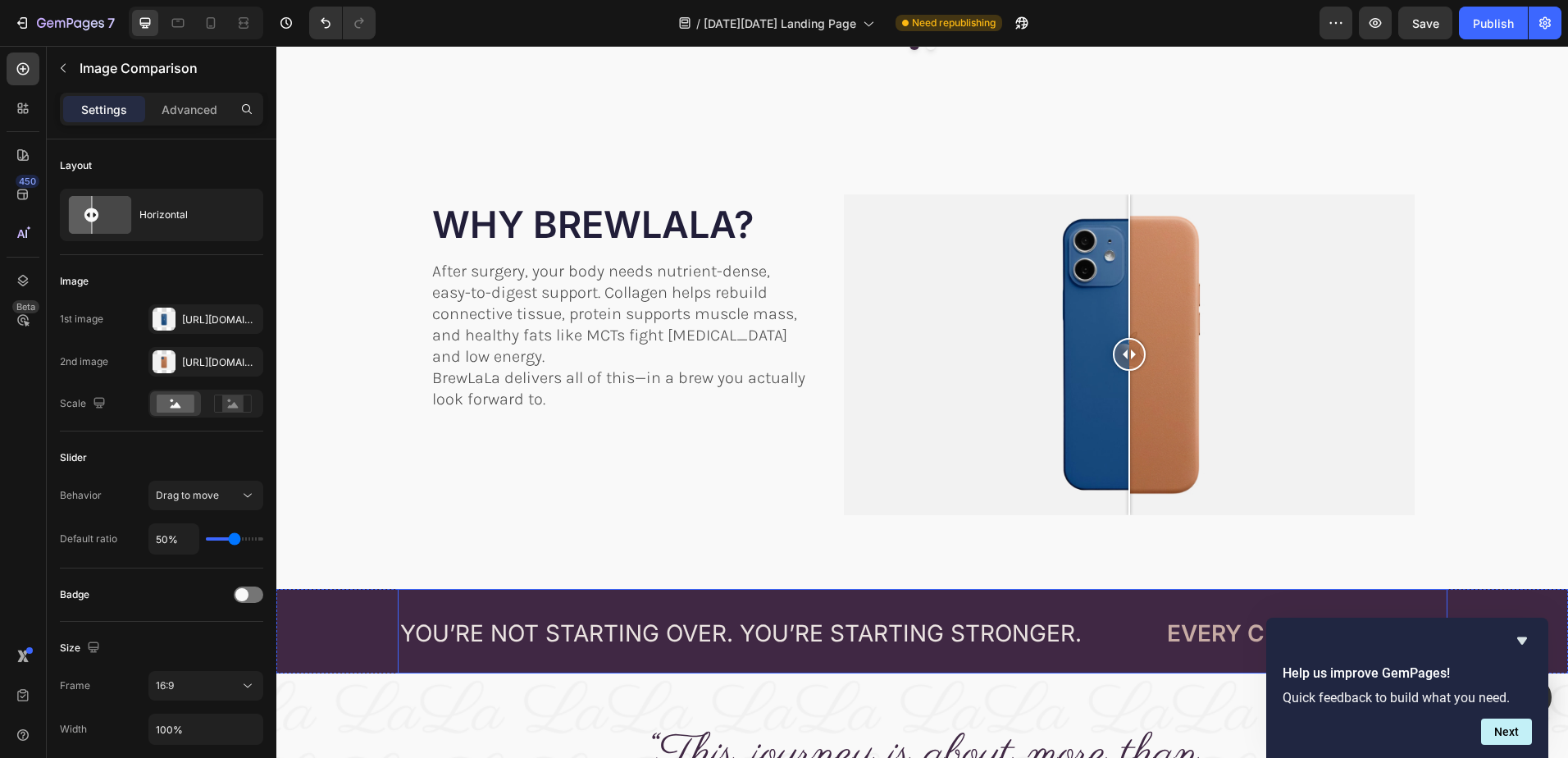
scroll to position [985, 0]
